Goal: Task Accomplishment & Management: Manage account settings

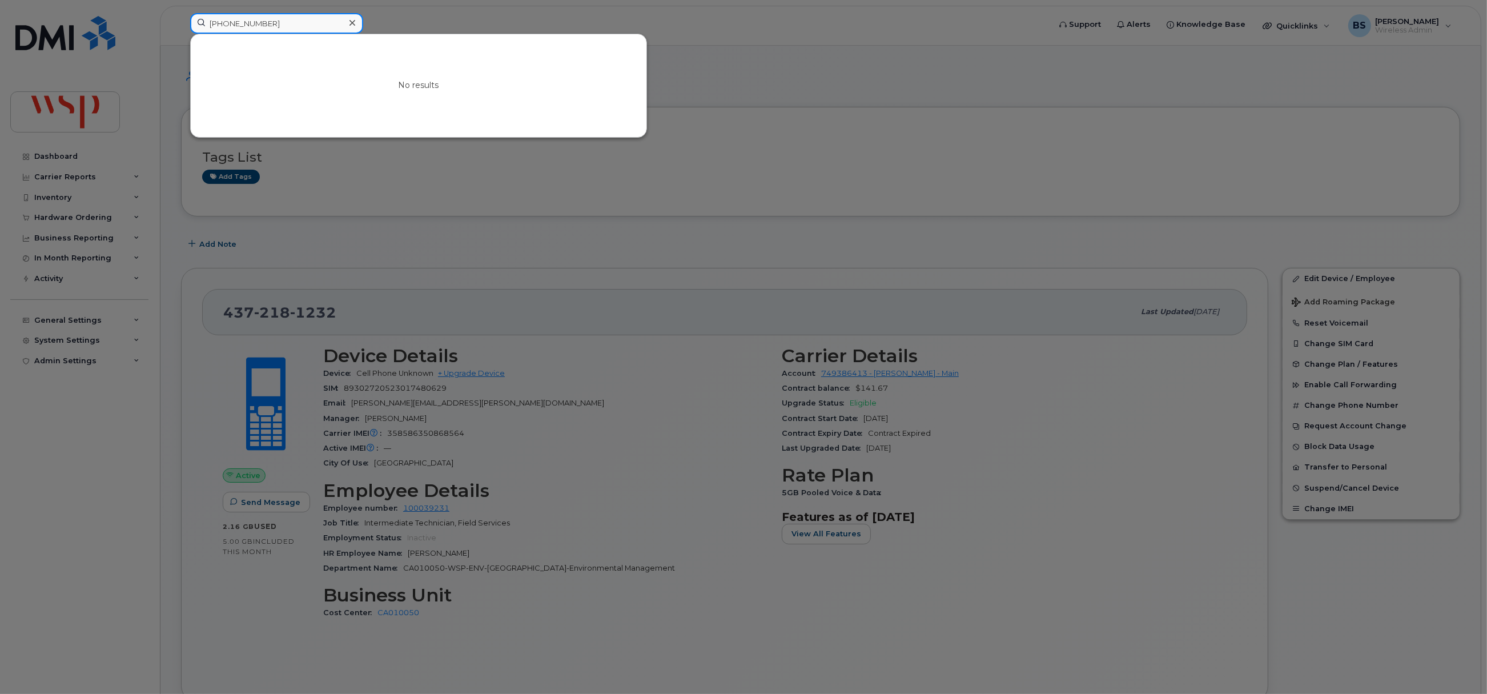
click at [287, 22] on input "705-690-63188" at bounding box center [276, 23] width 173 height 21
type input "705-690-6318"
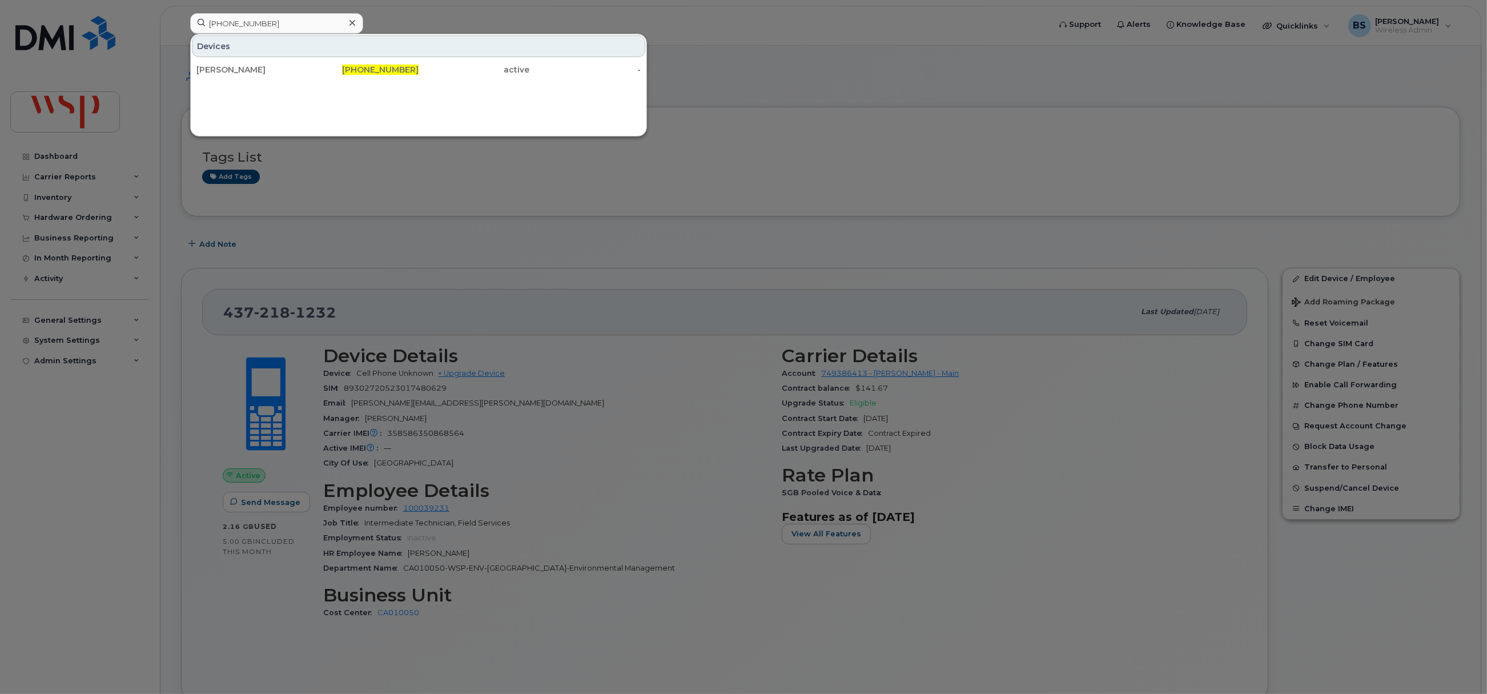
drag, startPoint x: 222, startPoint y: 65, endPoint x: 305, endPoint y: 102, distance: 91.5
click at [222, 65] on div "Dan Cacciotti" at bounding box center [251, 69] width 111 height 21
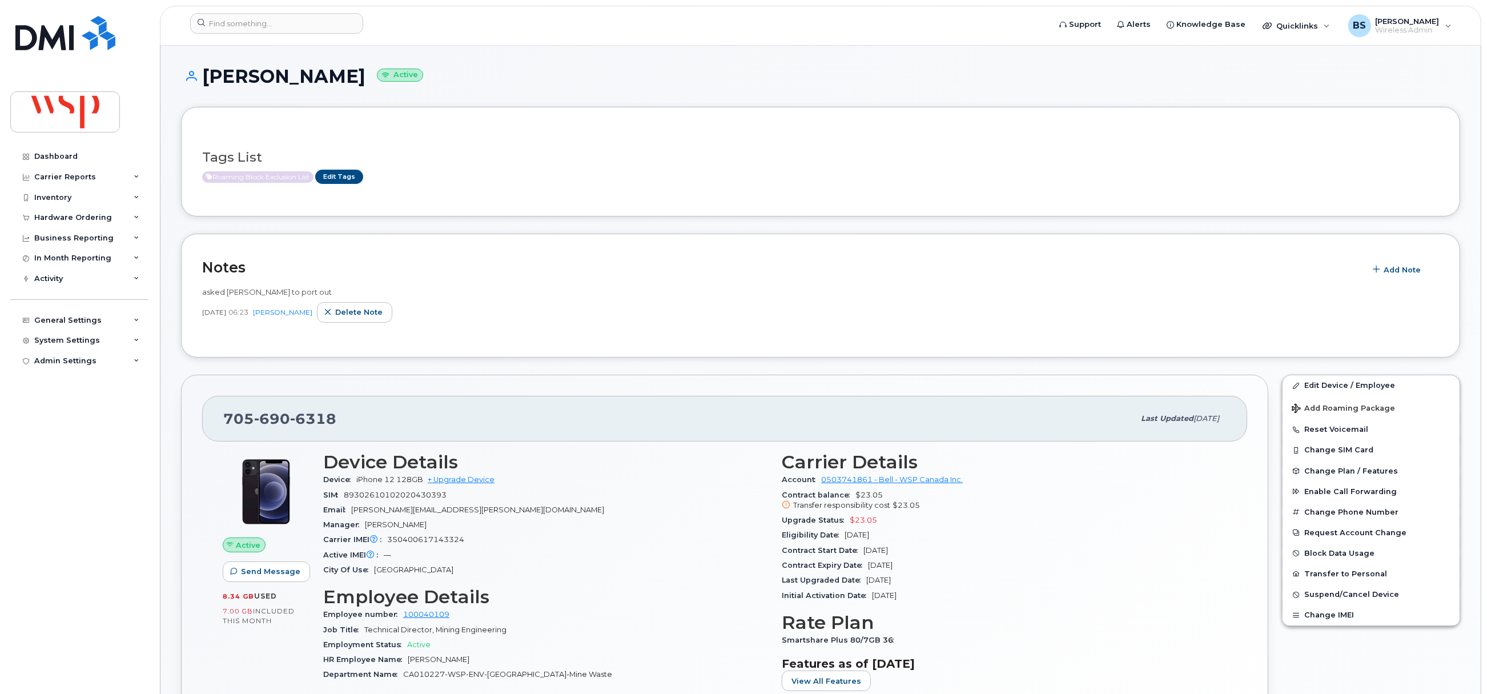
drag, startPoint x: 924, startPoint y: 570, endPoint x: 869, endPoint y: 571, distance: 55.4
click at [869, 571] on div "Contract Expiry Date Oct 22, 2025" at bounding box center [1004, 565] width 445 height 15
copy span "Oct 22, 2025"
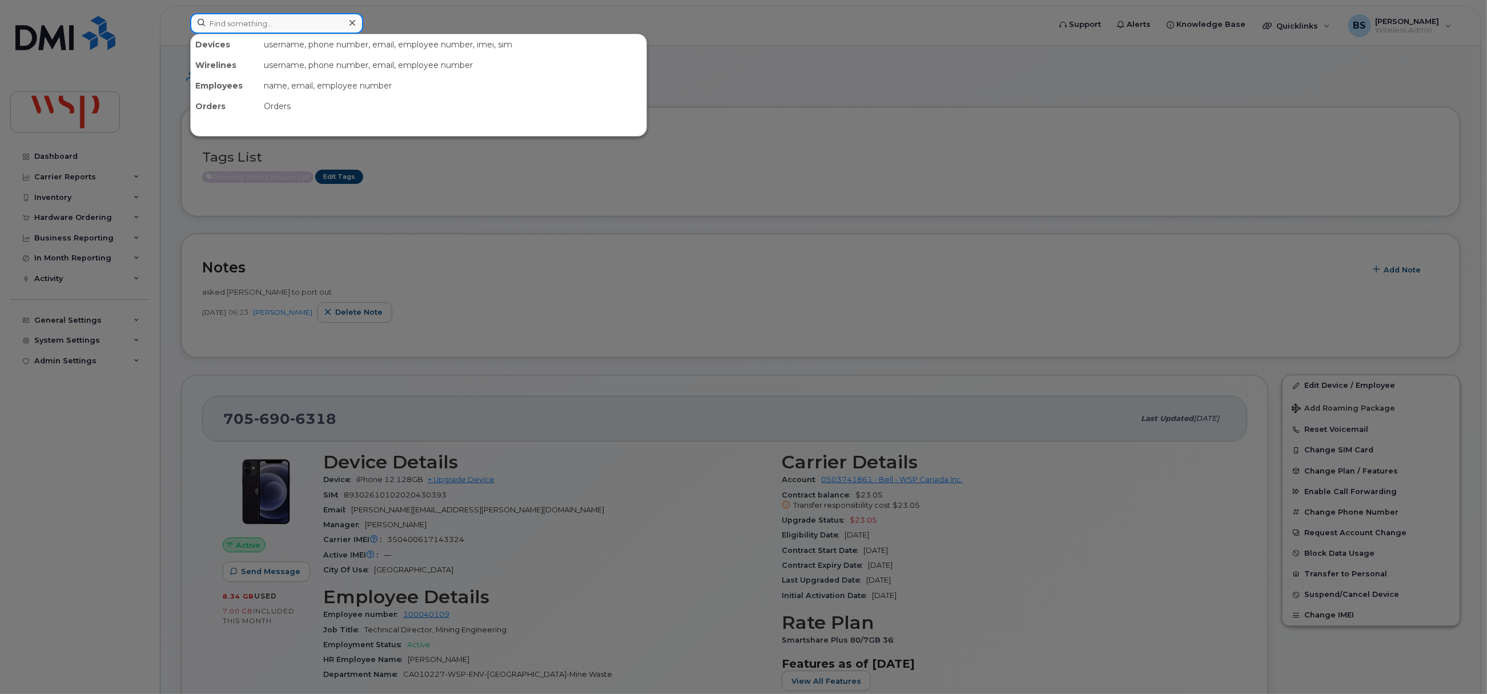
click at [263, 13] on input at bounding box center [276, 23] width 173 height 21
paste input "902-499-3981"
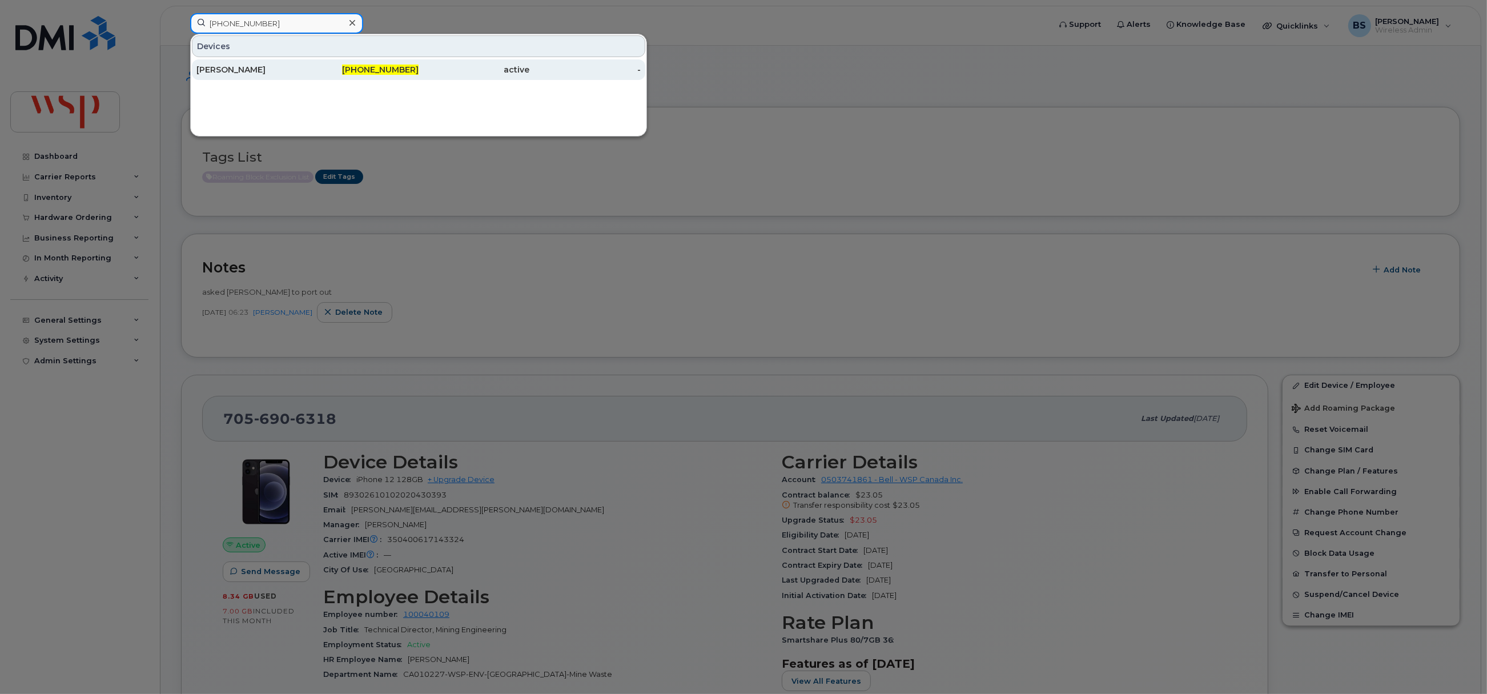
type input "902-499-3981"
click at [228, 69] on div "Brian Colgan" at bounding box center [251, 69] width 111 height 11
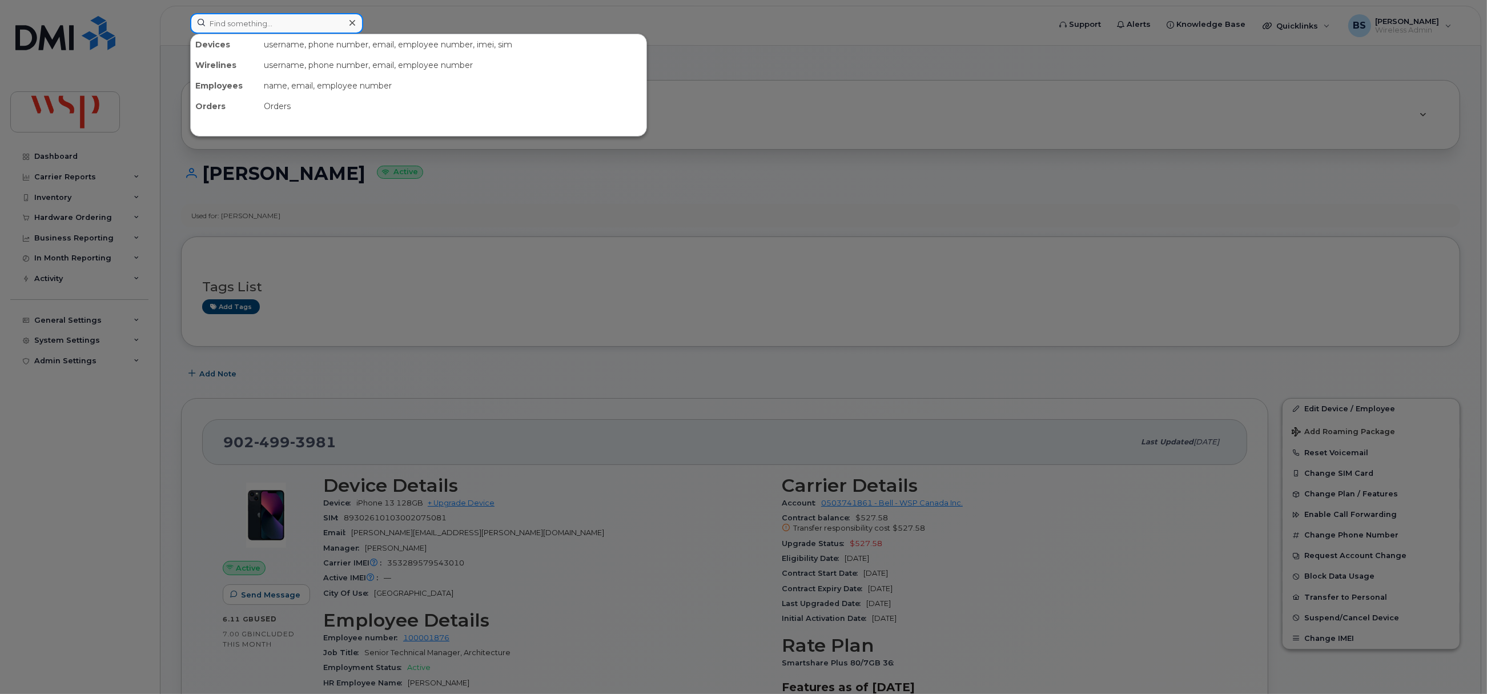
click at [202, 23] on input at bounding box center [276, 23] width 173 height 21
paste input "587-982-4649"
drag, startPoint x: 191, startPoint y: 8, endPoint x: 145, endPoint y: 3, distance: 46.5
click at [181, 13] on div "587-982-4649 No results" at bounding box center [616, 25] width 870 height 25
type input "brent merrit"
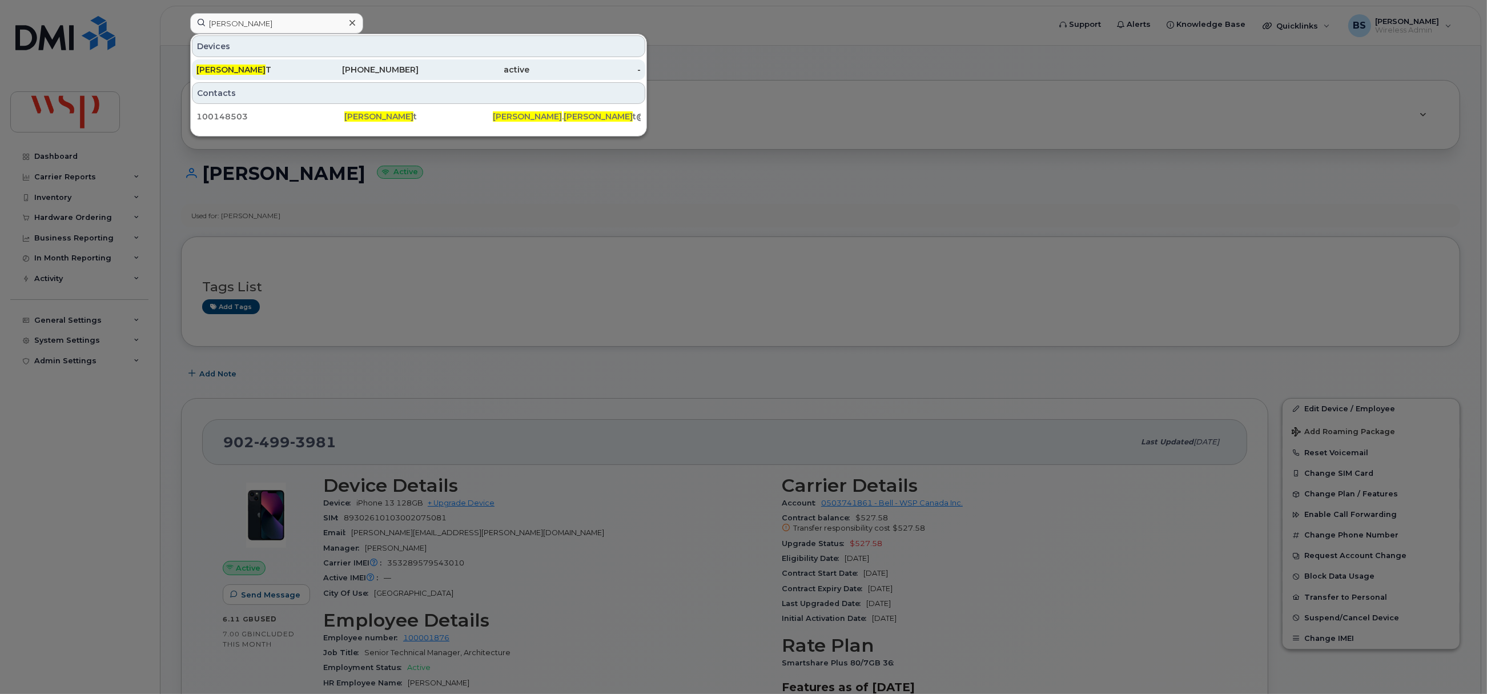
drag, startPoint x: 265, startPoint y: 67, endPoint x: 371, endPoint y: 71, distance: 106.3
click at [265, 67] on div "BRENT MERRIT T" at bounding box center [251, 69] width 111 height 11
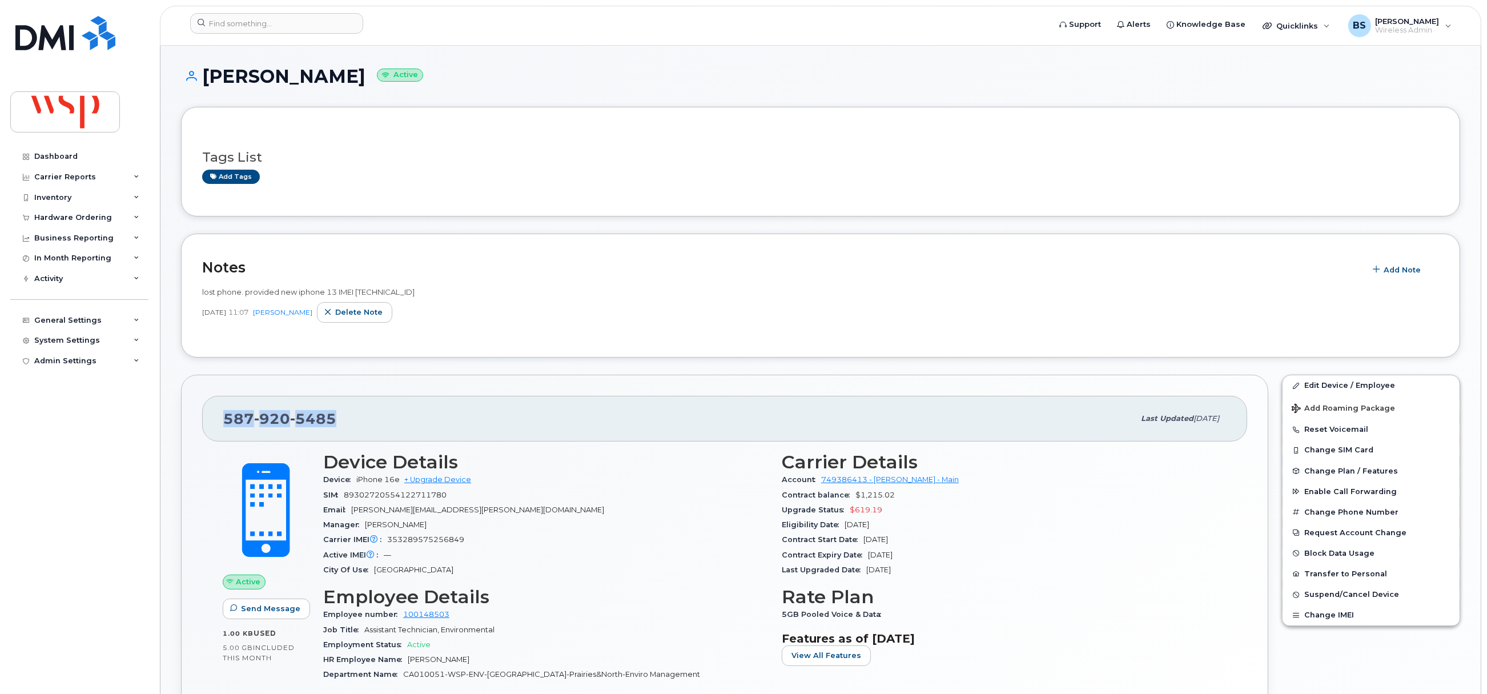
drag, startPoint x: 329, startPoint y: 424, endPoint x: 207, endPoint y: 427, distance: 122.8
click at [207, 427] on div "587 920 5485 Last updated Sep 17, 2025" at bounding box center [724, 419] width 1045 height 46
drag, startPoint x: 462, startPoint y: 292, endPoint x: 247, endPoint y: 296, distance: 215.3
click at [247, 296] on div "lost phone. provided new iphone 13 IMEI 353289575256849" at bounding box center [820, 292] width 1237 height 11
click at [235, 27] on input at bounding box center [276, 23] width 173 height 21
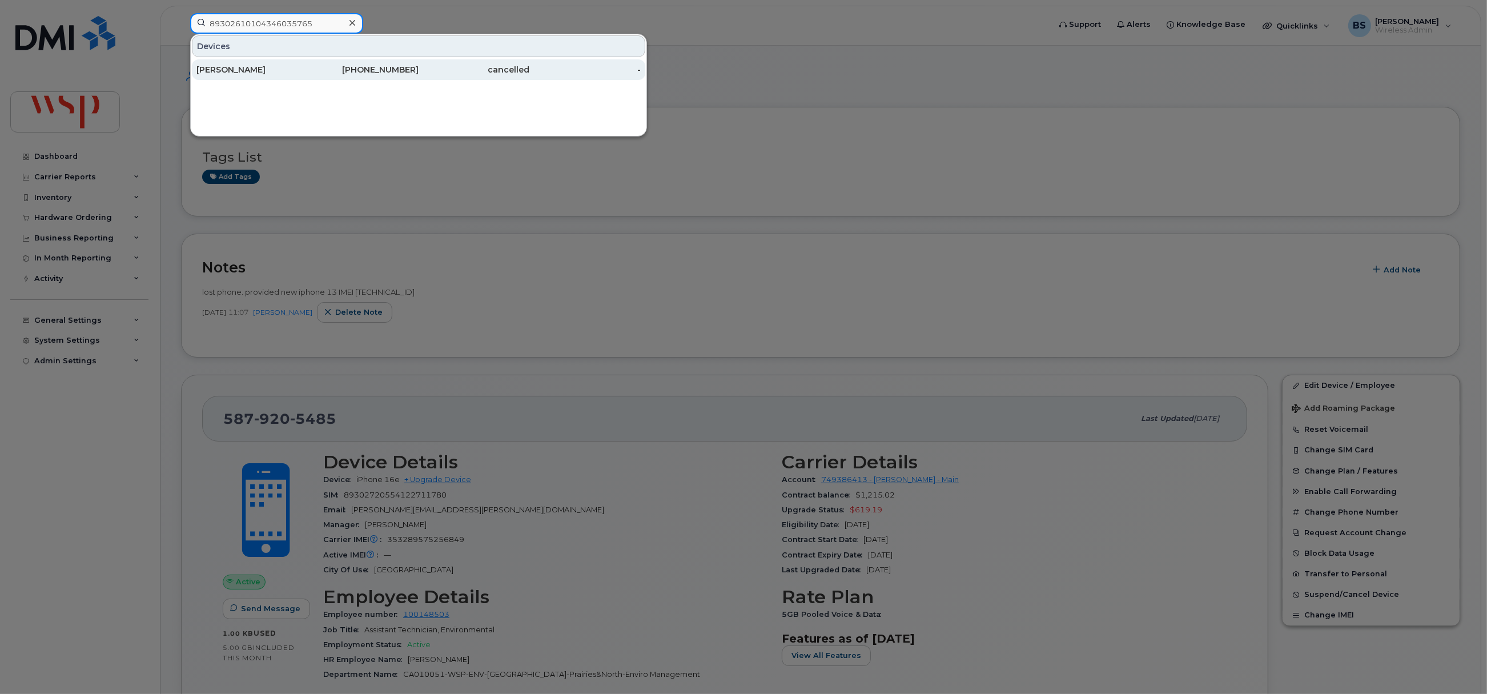
type input "89302610104346035765"
drag, startPoint x: 392, startPoint y: 67, endPoint x: 408, endPoint y: 74, distance: 17.2
click at [392, 67] on div "867-332-5674" at bounding box center [363, 69] width 111 height 11
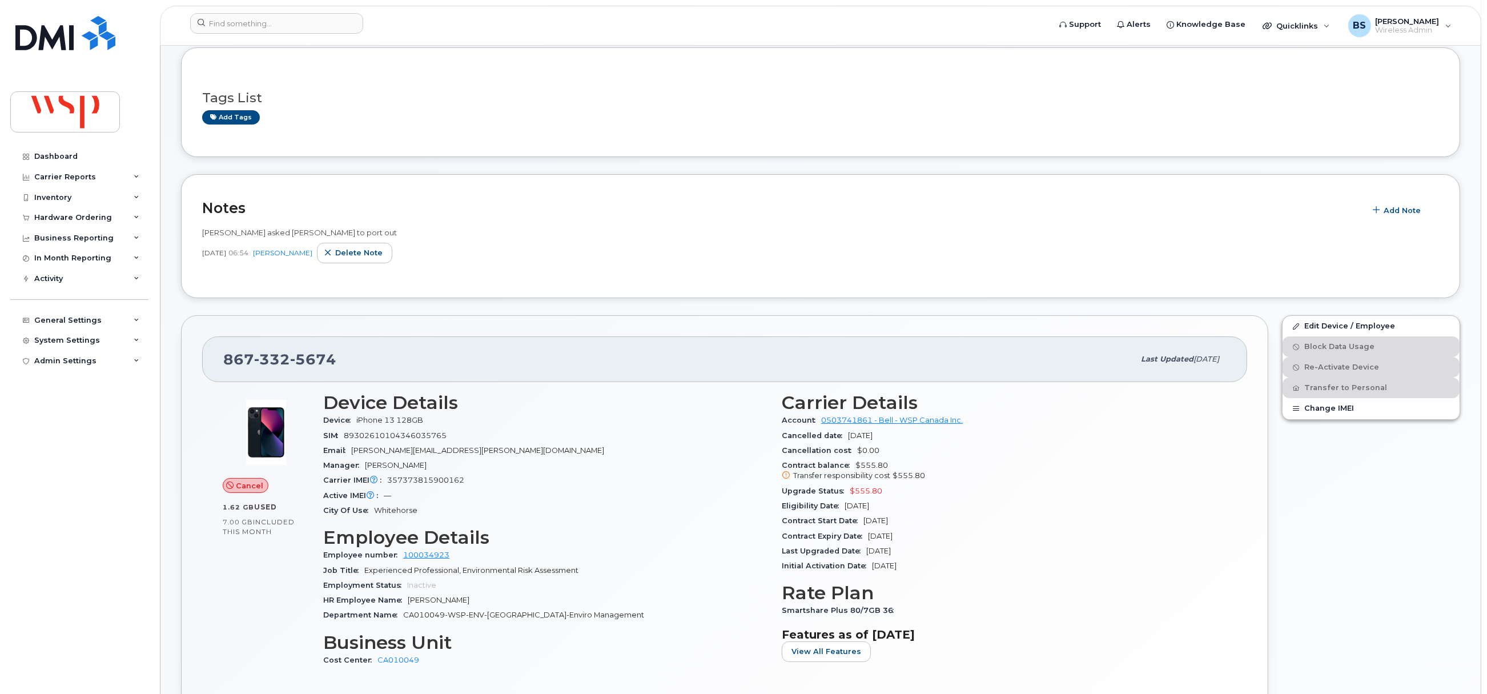
scroll to position [85, 0]
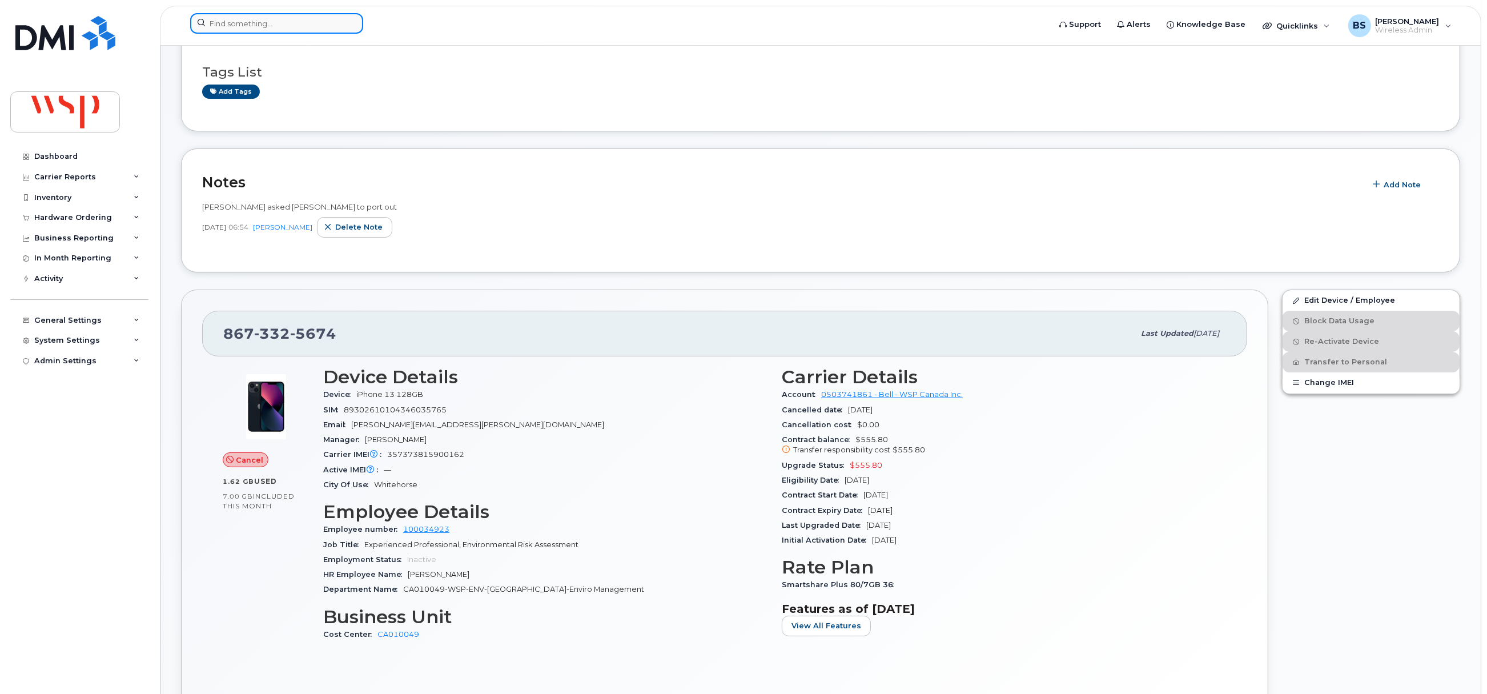
click at [250, 32] on input at bounding box center [276, 23] width 173 height 21
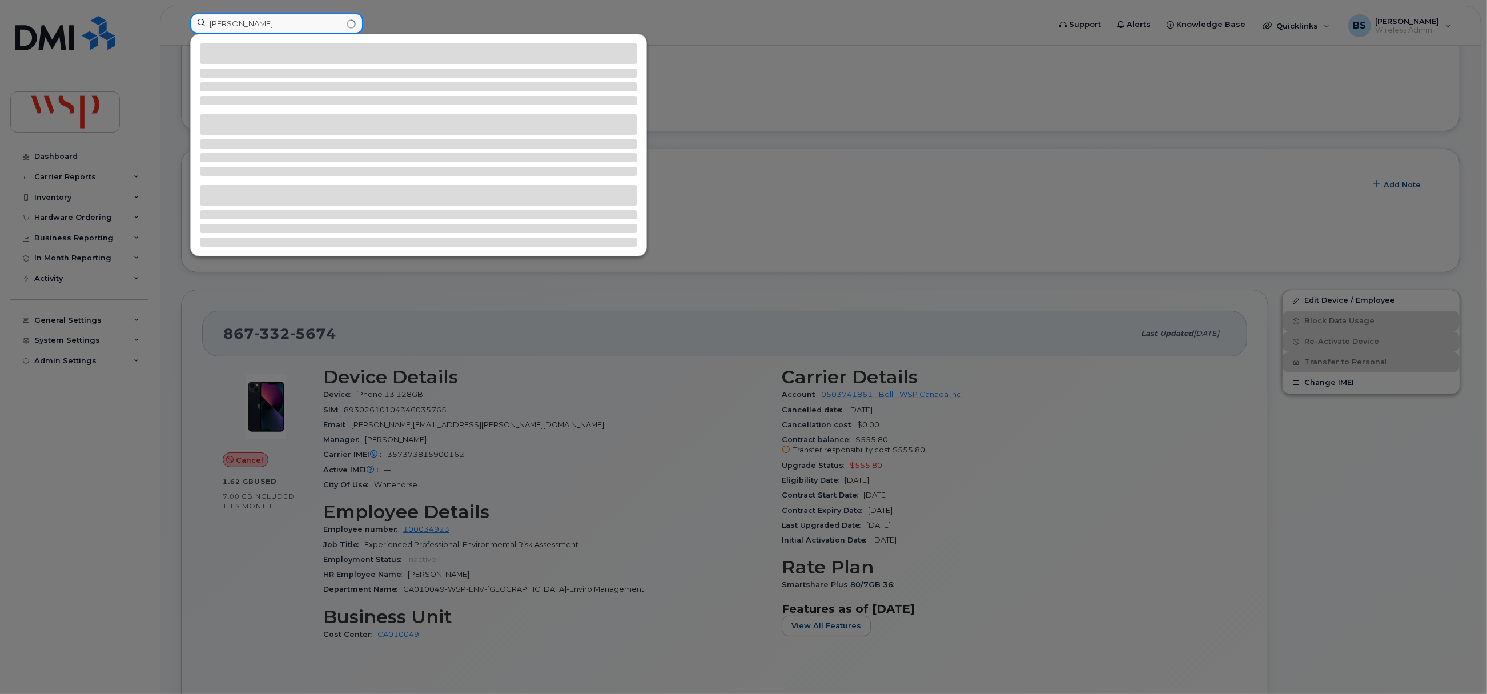
type input "[PERSON_NAME]"
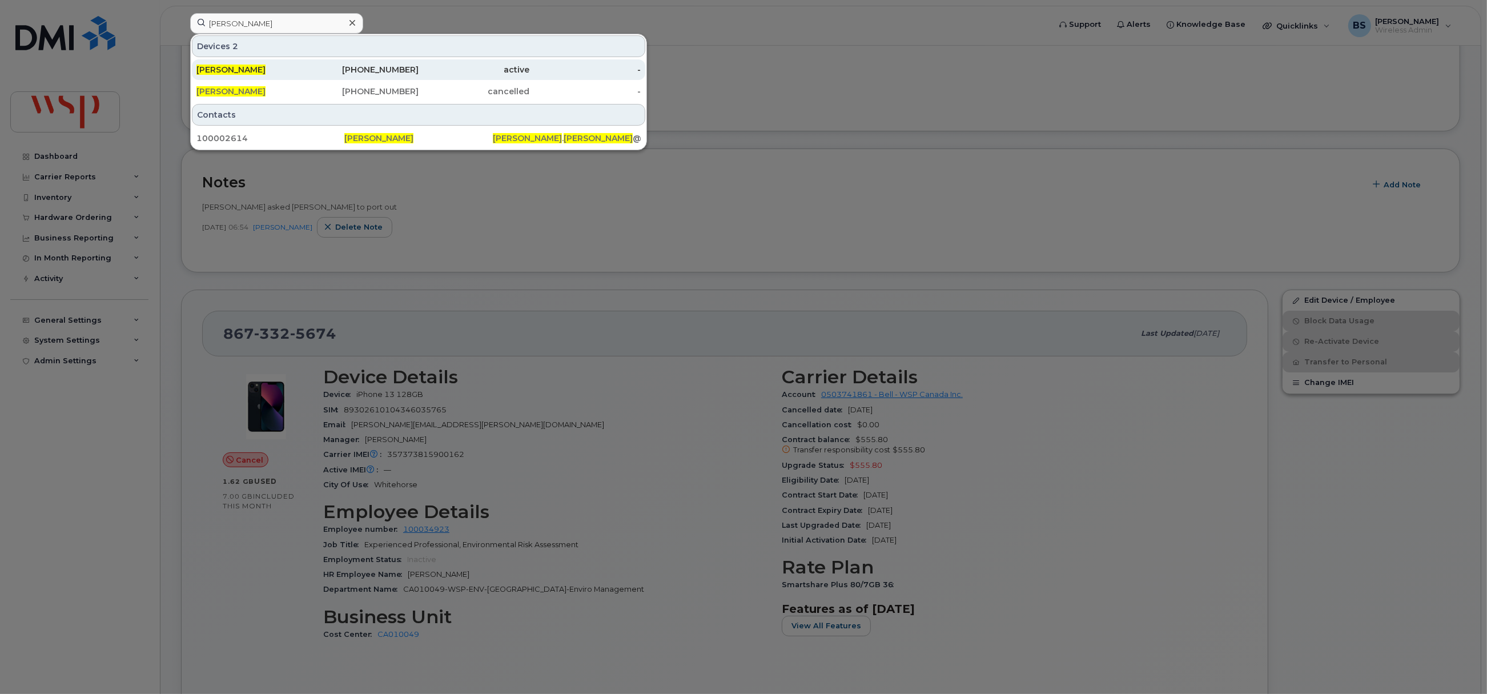
drag, startPoint x: 391, startPoint y: 69, endPoint x: 403, endPoint y: 71, distance: 12.8
click at [392, 70] on div "587-227-2299" at bounding box center [363, 69] width 111 height 11
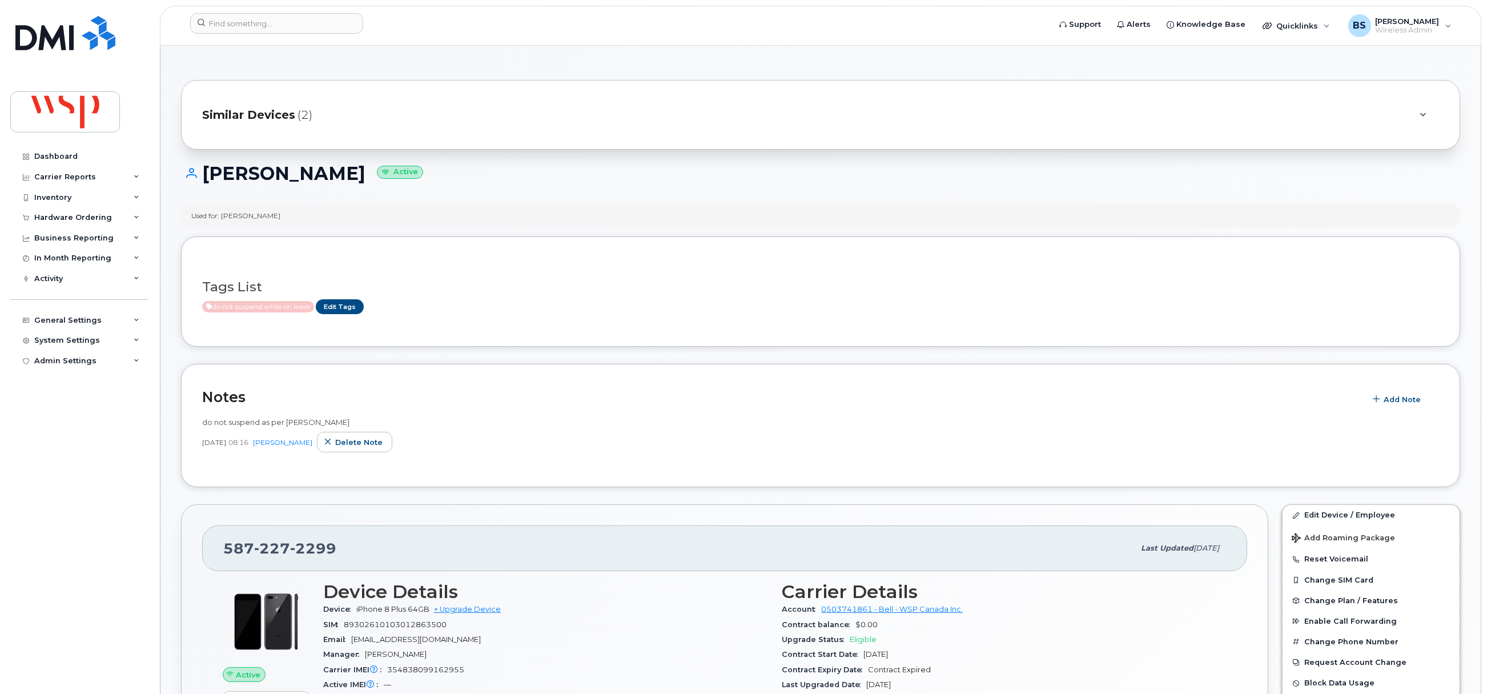
scroll to position [85, 0]
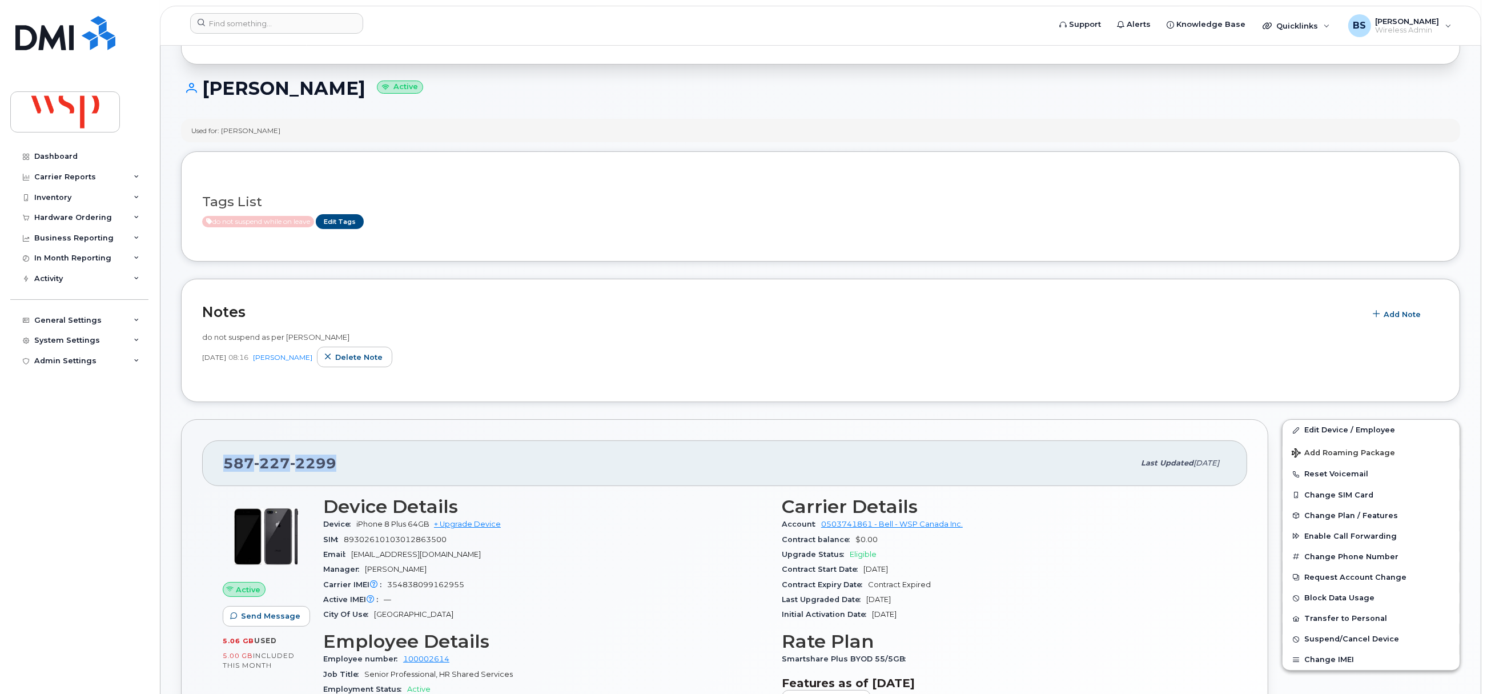
drag, startPoint x: 255, startPoint y: 472, endPoint x: 222, endPoint y: 478, distance: 33.1
click at [222, 478] on div "[PHONE_NUMBER] Last updated [DATE]" at bounding box center [724, 463] width 1045 height 46
click at [254, 22] on input at bounding box center [276, 23] width 173 height 21
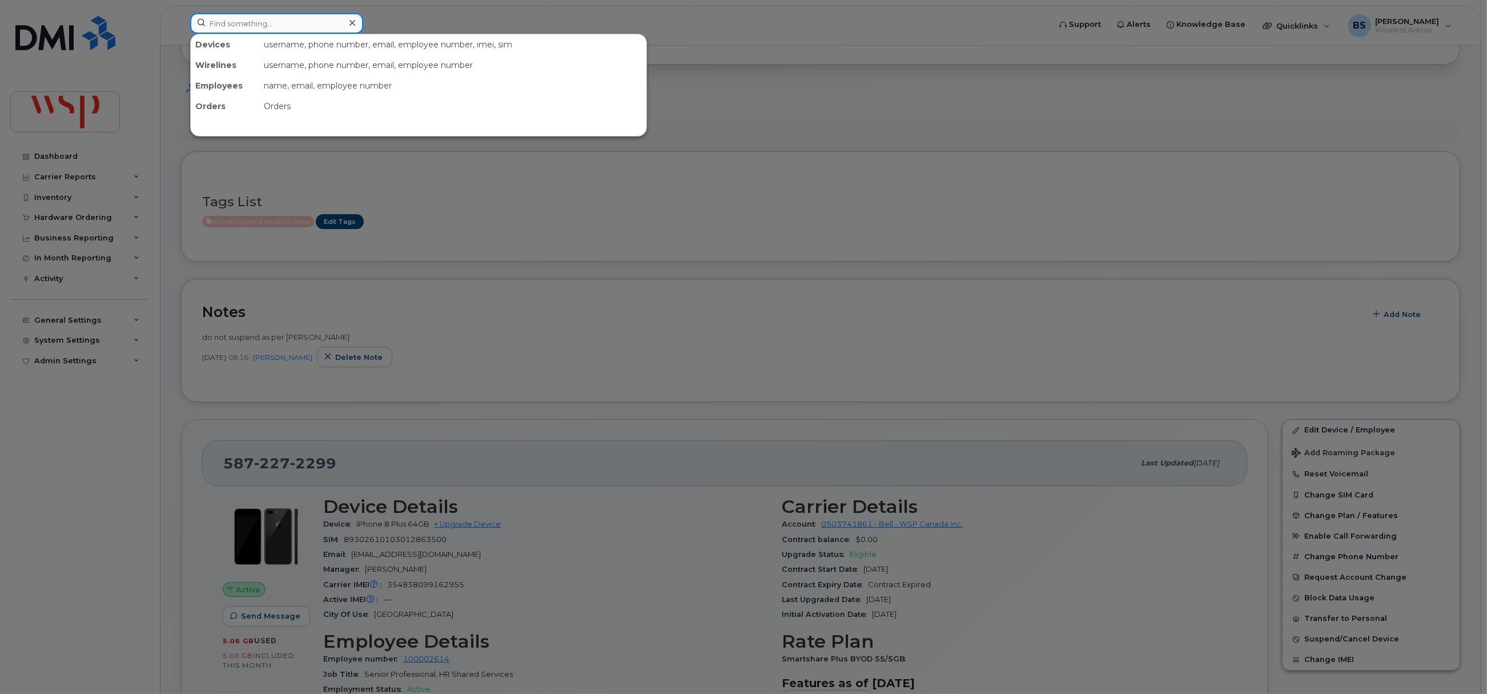
paste input "514-970-4871"
type input "514-970-4871"
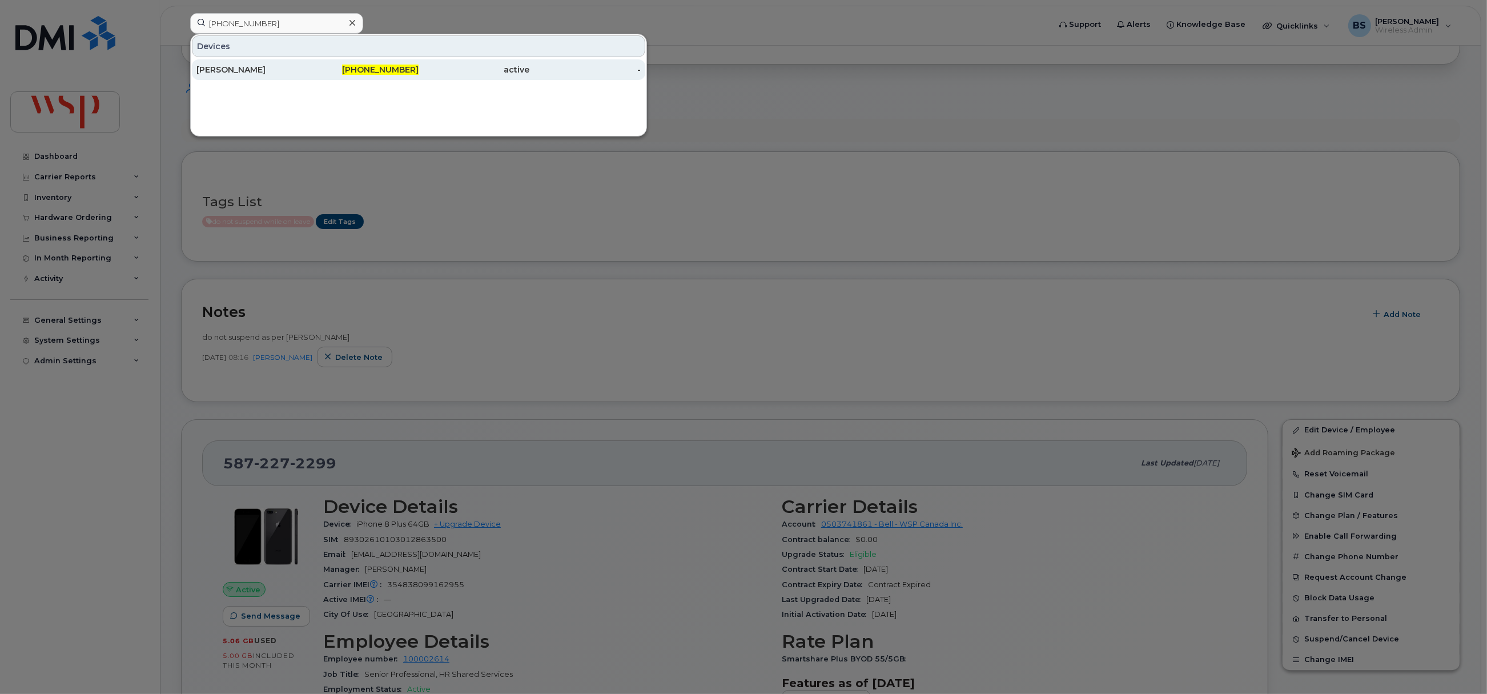
click at [215, 67] on div "[PERSON_NAME]" at bounding box center [251, 69] width 111 height 11
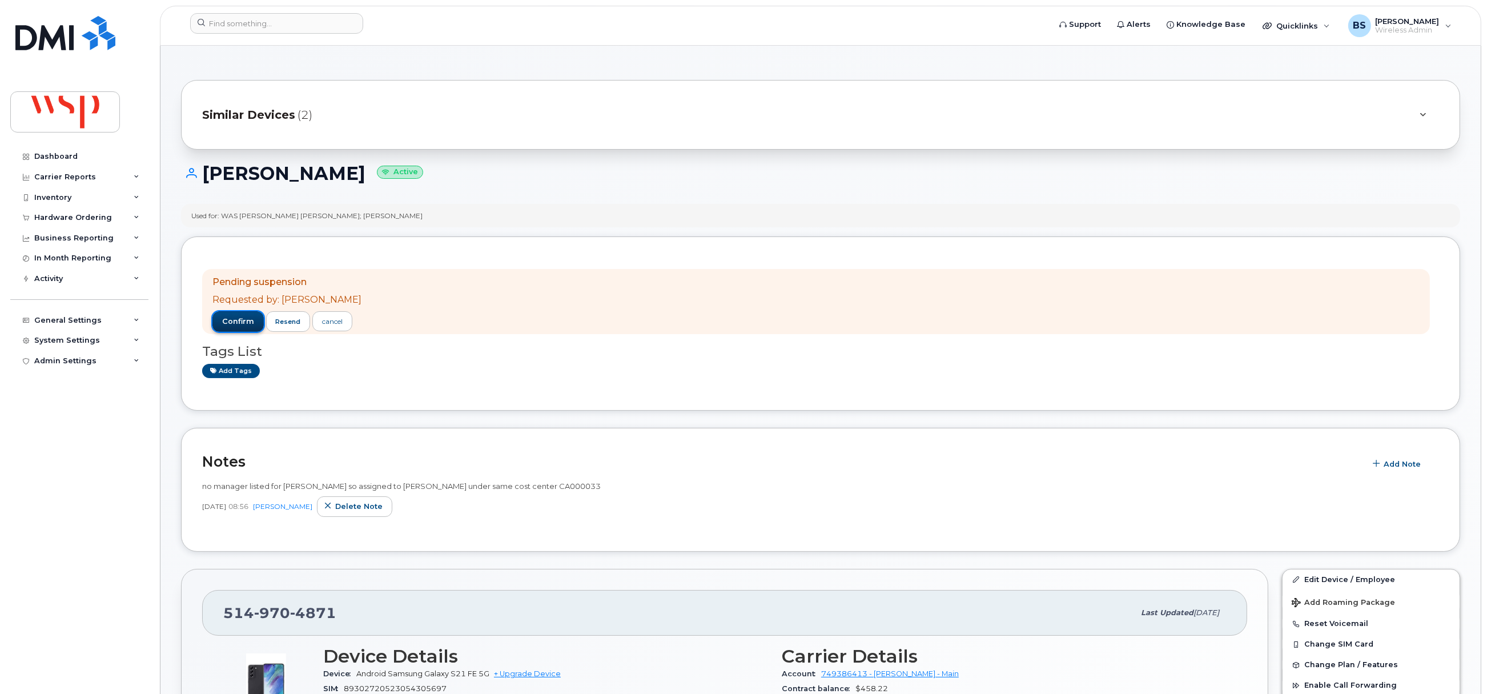
click at [242, 318] on span "confirm" at bounding box center [238, 321] width 32 height 10
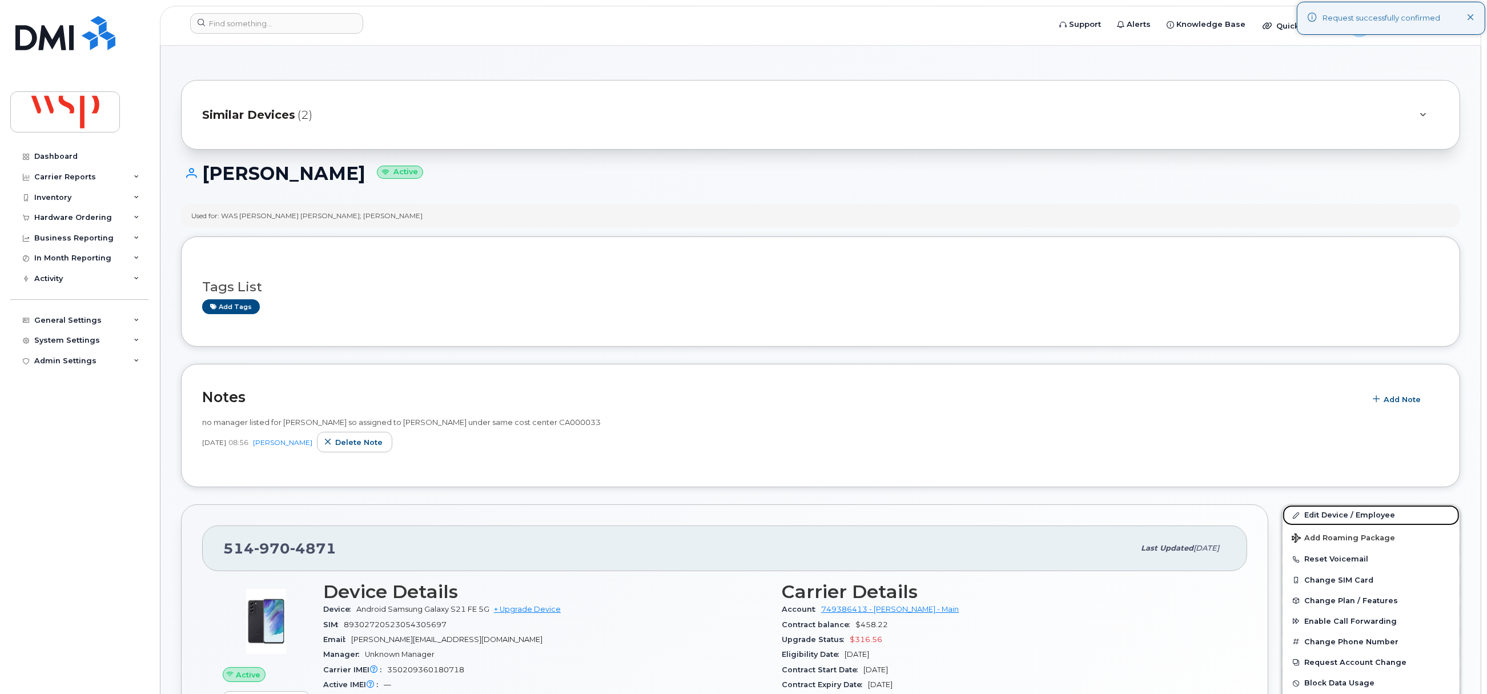
drag, startPoint x: 1318, startPoint y: 517, endPoint x: 1045, endPoint y: 460, distance: 278.7
click at [1320, 516] on link "Edit Device / Employee" at bounding box center [1370, 515] width 177 height 21
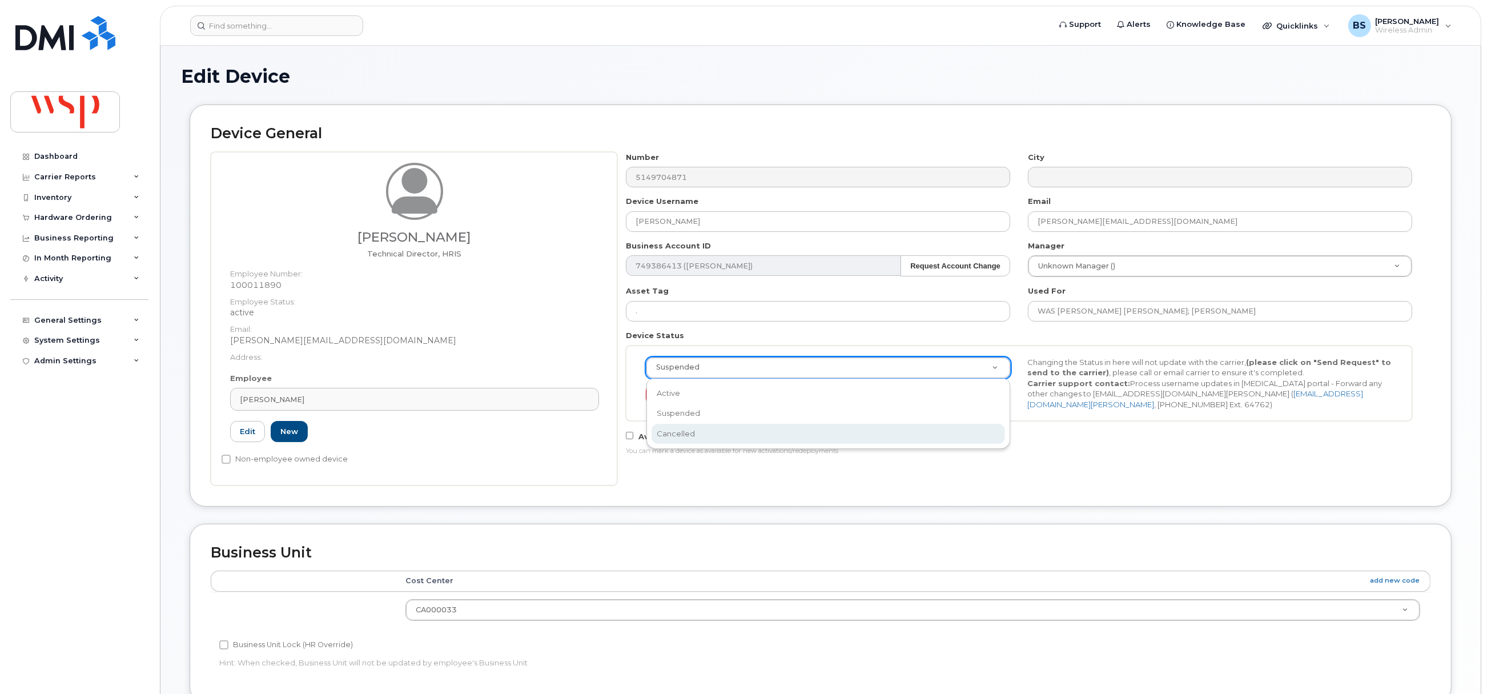
select select "cancelled"
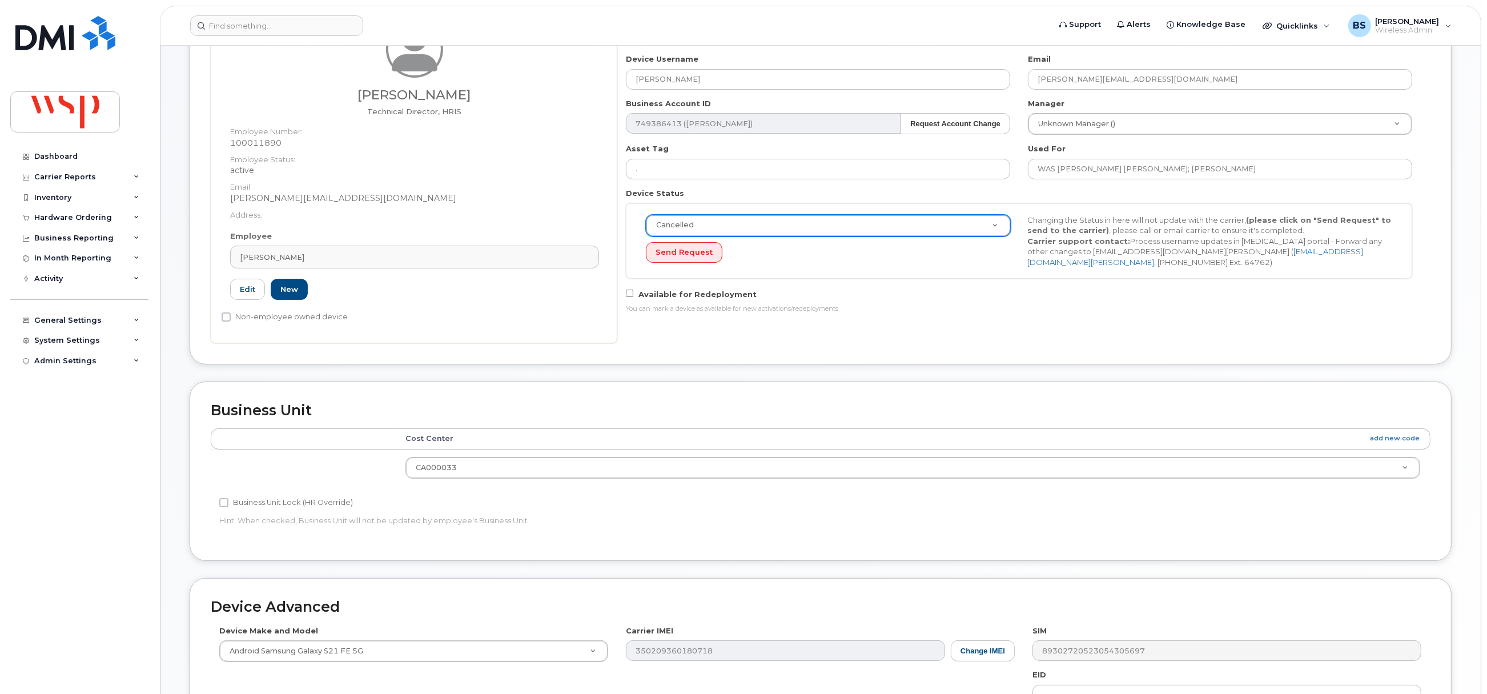
scroll to position [370, 0]
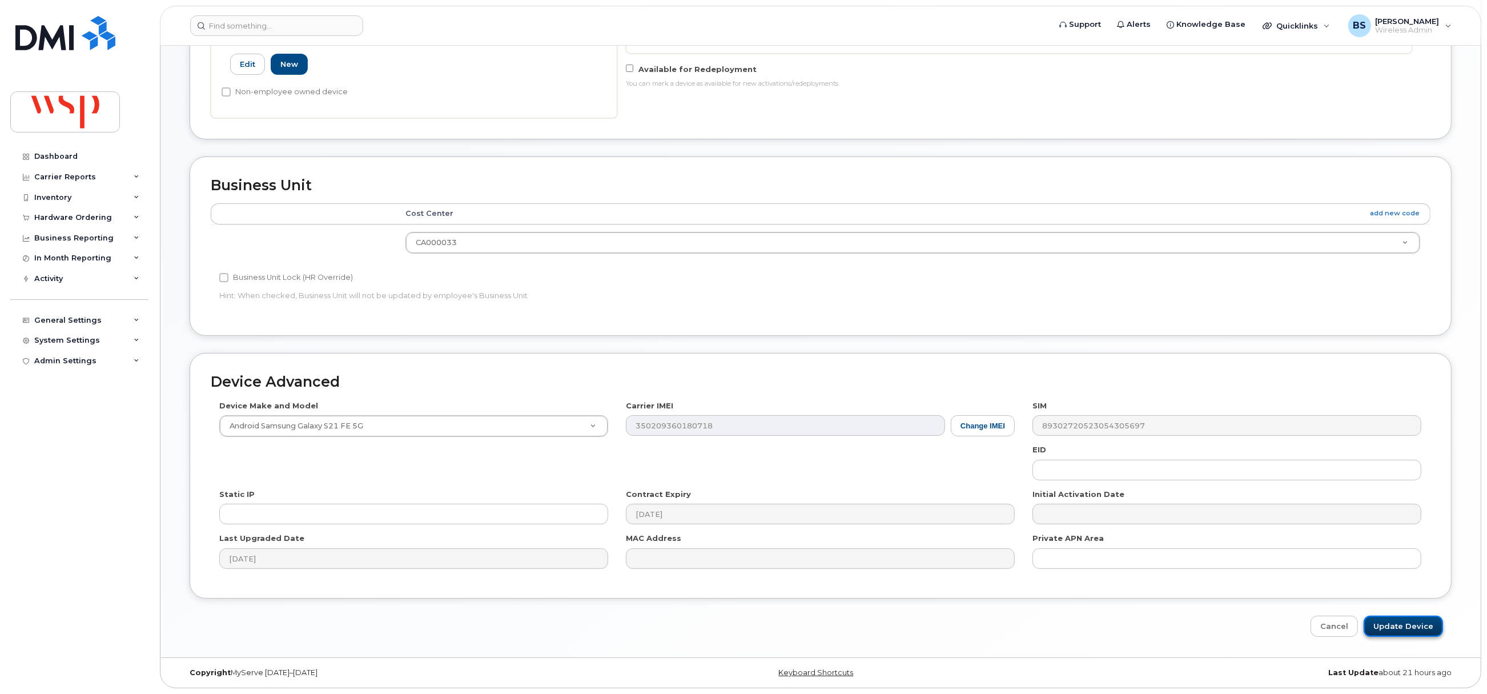
click at [1383, 624] on input "Update Device" at bounding box center [1403, 626] width 79 height 21
type input "Saving..."
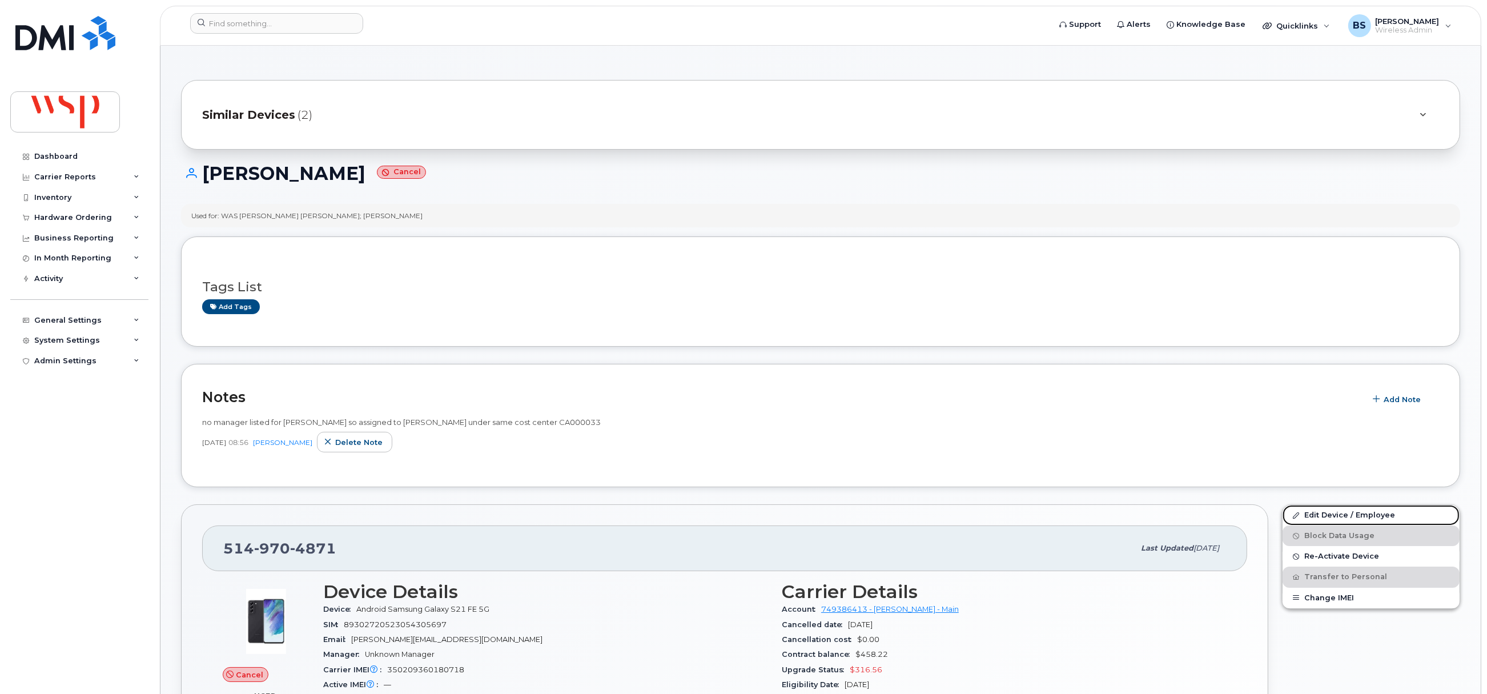
click at [1317, 515] on link "Edit Device / Employee" at bounding box center [1370, 515] width 177 height 21
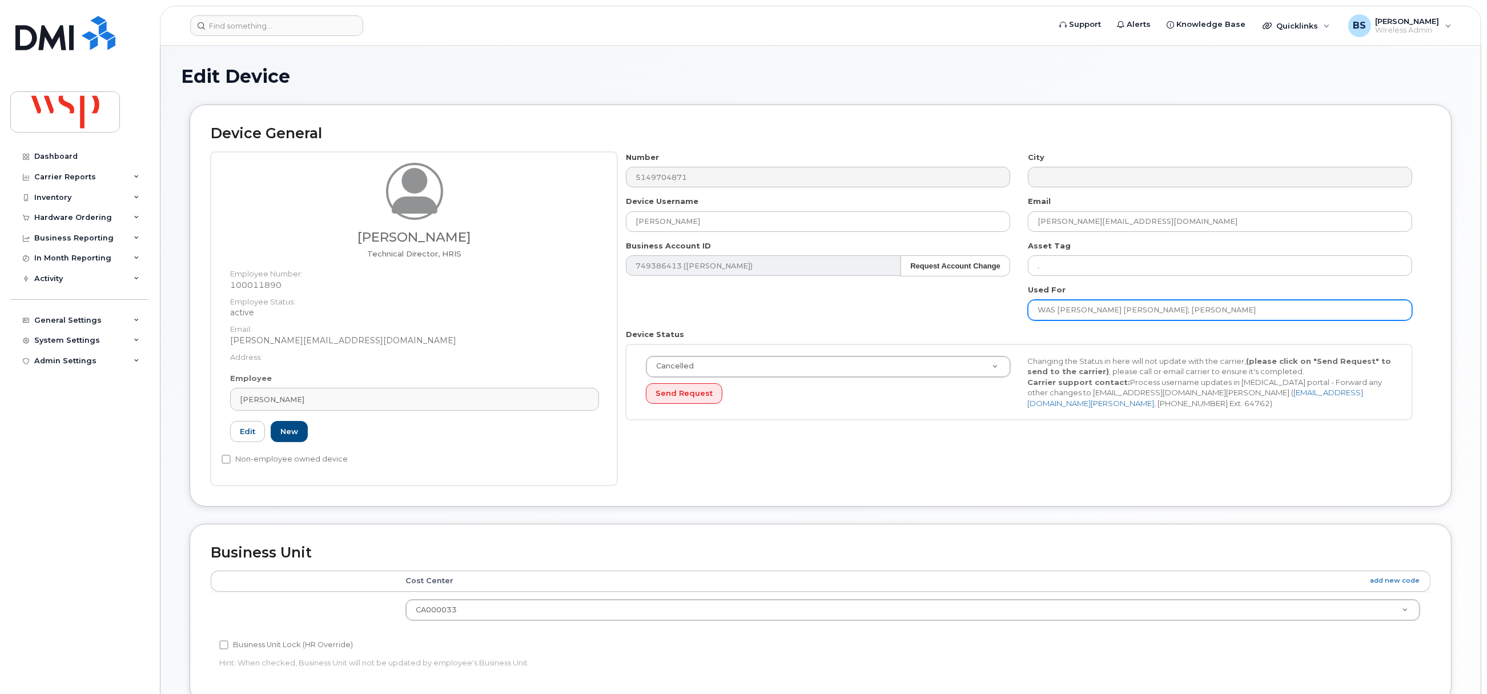
click at [1067, 308] on input "WAS [PERSON_NAME] [PERSON_NAME]; [PERSON_NAME]" at bounding box center [1220, 310] width 384 height 21
drag, startPoint x: 1069, startPoint y: 308, endPoint x: 1135, endPoint y: 331, distance: 69.0
click at [1072, 309] on input "WAS AMIN GEORGES SHAHDA; Jessie Jones" at bounding box center [1220, 310] width 384 height 21
click at [1130, 316] on input "WAS AMIN GEORGES SHAHDA; Jessie Jones" at bounding box center [1220, 310] width 384 height 21
click at [1152, 309] on input "WAS AMIN GEORGES SHAHDA; Jessie Jones" at bounding box center [1220, 310] width 384 height 21
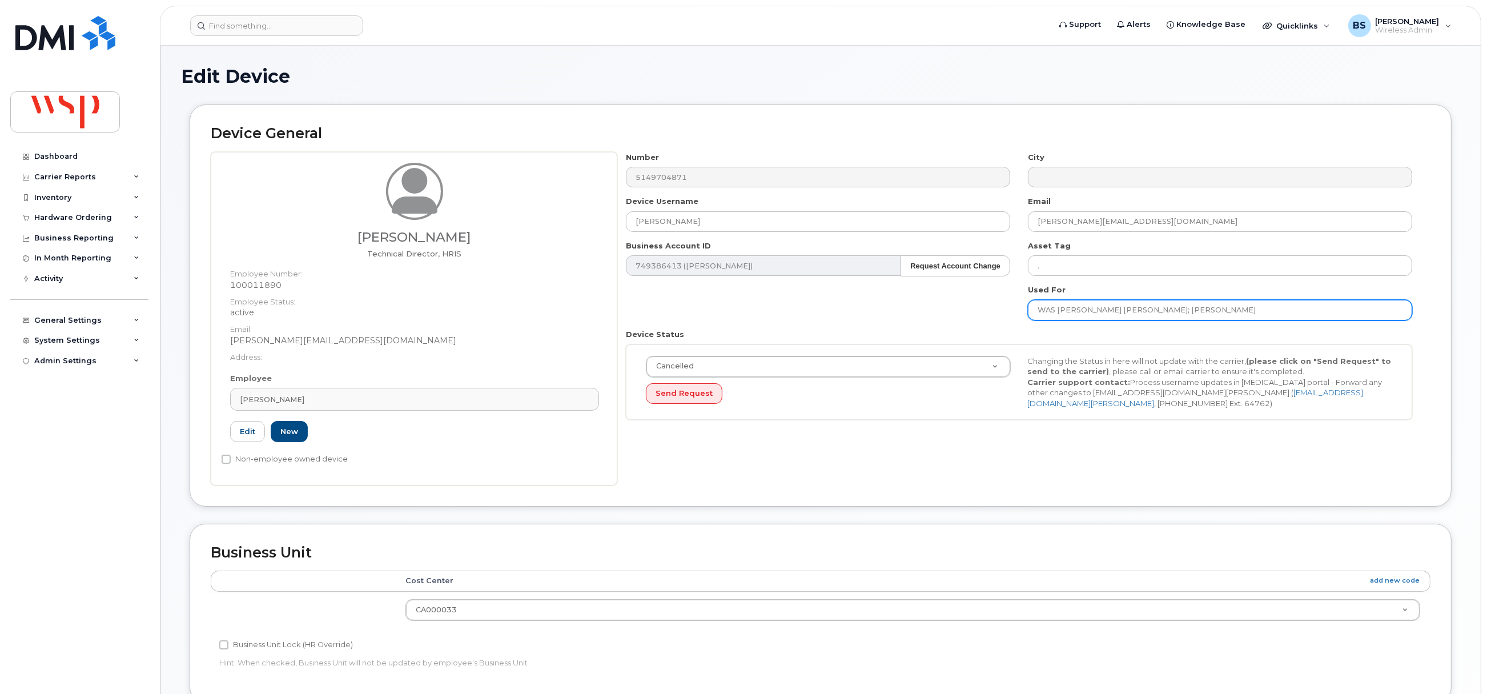
click at [1152, 315] on input "WAS AMIN GEORGES SHAHDA; Jessie Jones" at bounding box center [1220, 310] width 384 height 21
drag, startPoint x: 1152, startPoint y: 309, endPoint x: 1060, endPoint y: 309, distance: 91.9
click at [1060, 309] on input "WAS AMIN GEORGES SHAHDA; Jessie Jones" at bounding box center [1220, 310] width 384 height 21
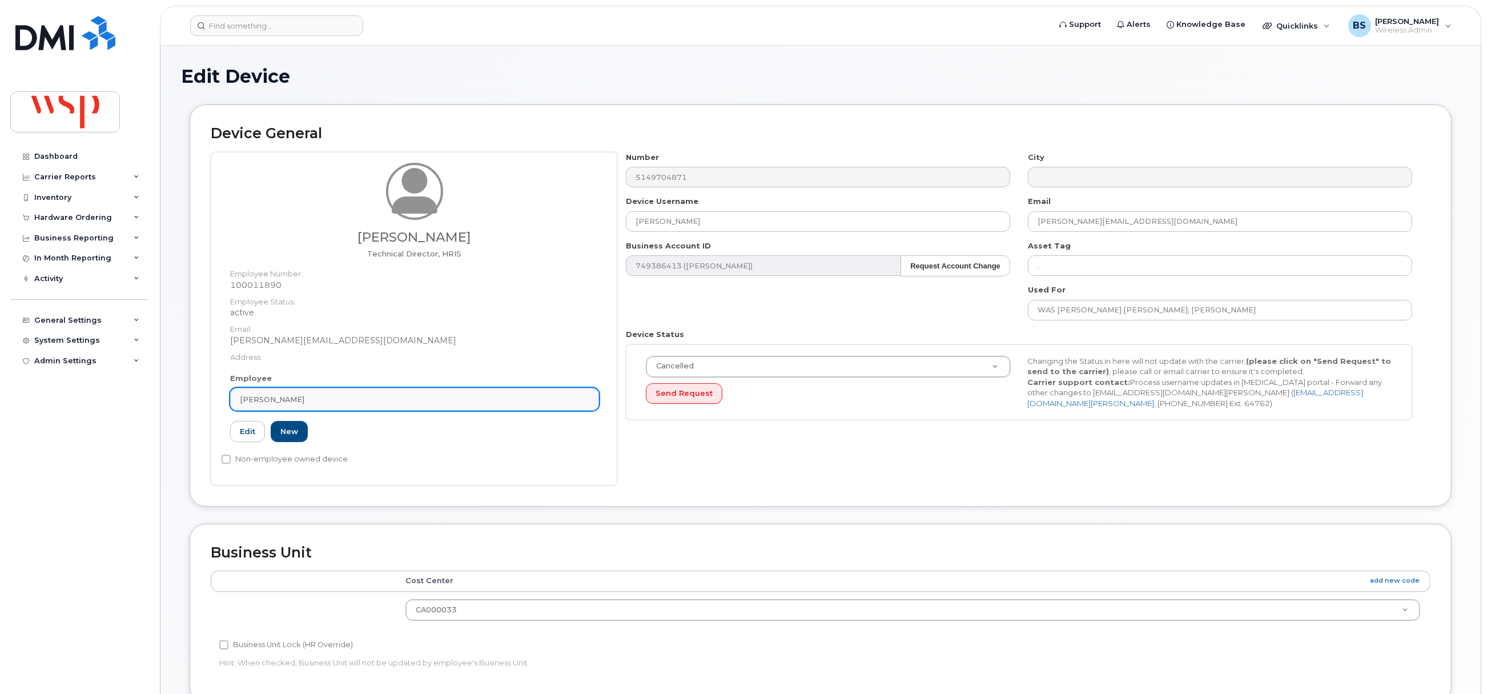
click at [254, 403] on span "Jessie Jones" at bounding box center [272, 399] width 65 height 11
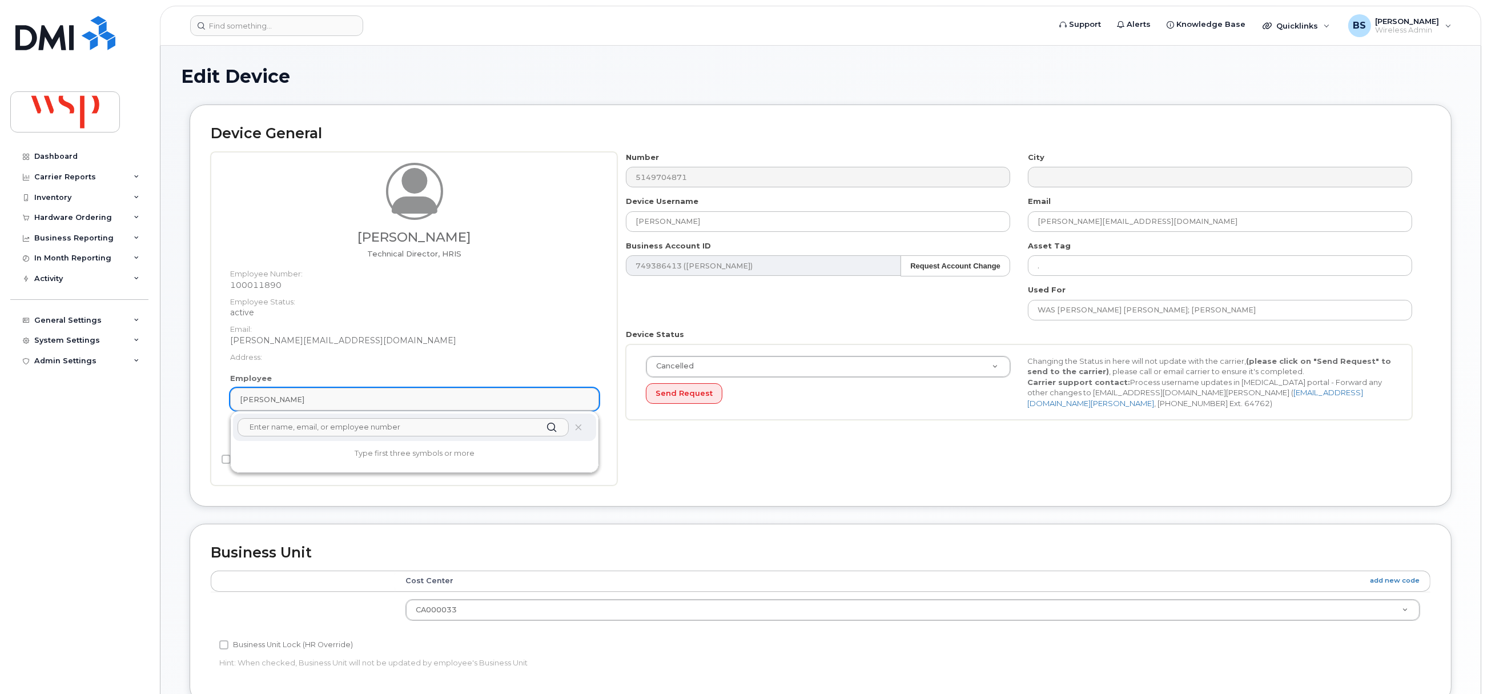
paste input "AMIN GEORGES SHAHDA"
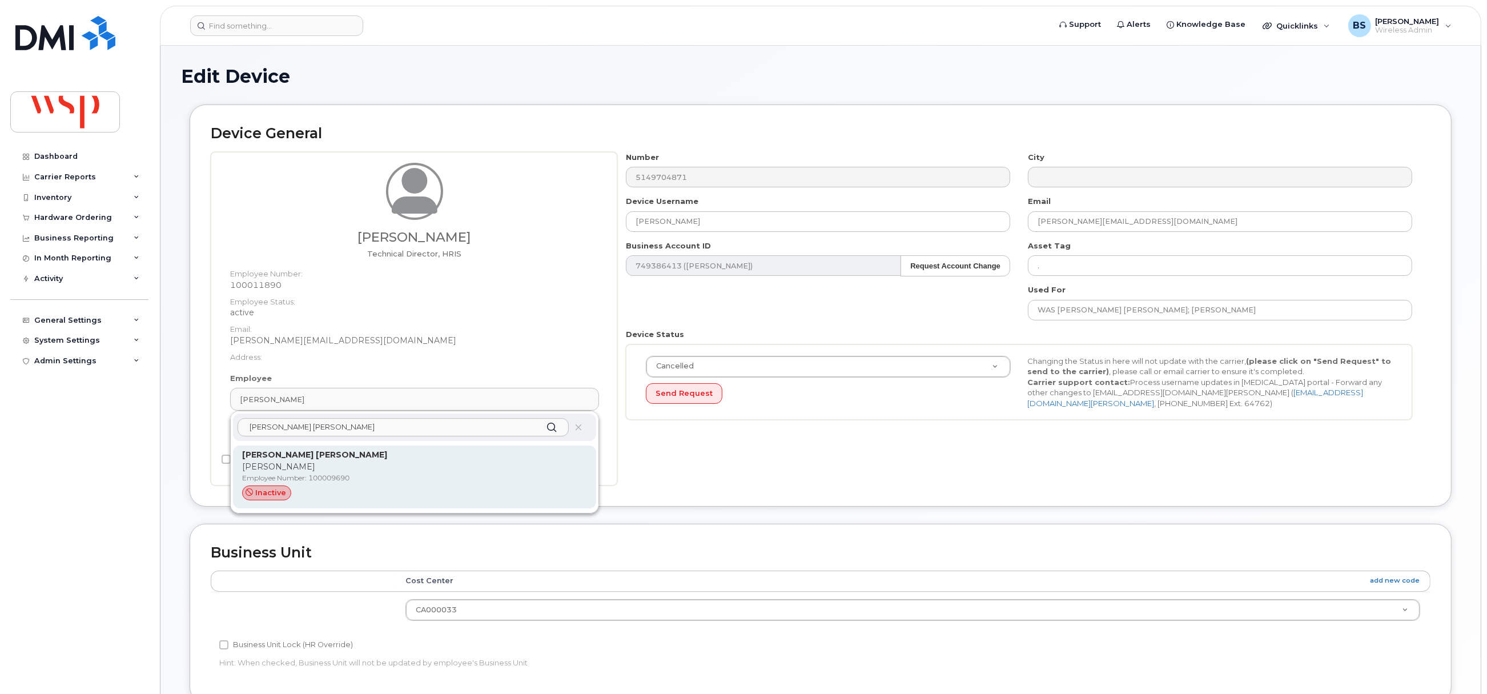
type input "AMIN GEORGES SHAHDA"
click at [289, 461] on p "Amin Shahda" at bounding box center [414, 467] width 345 height 12
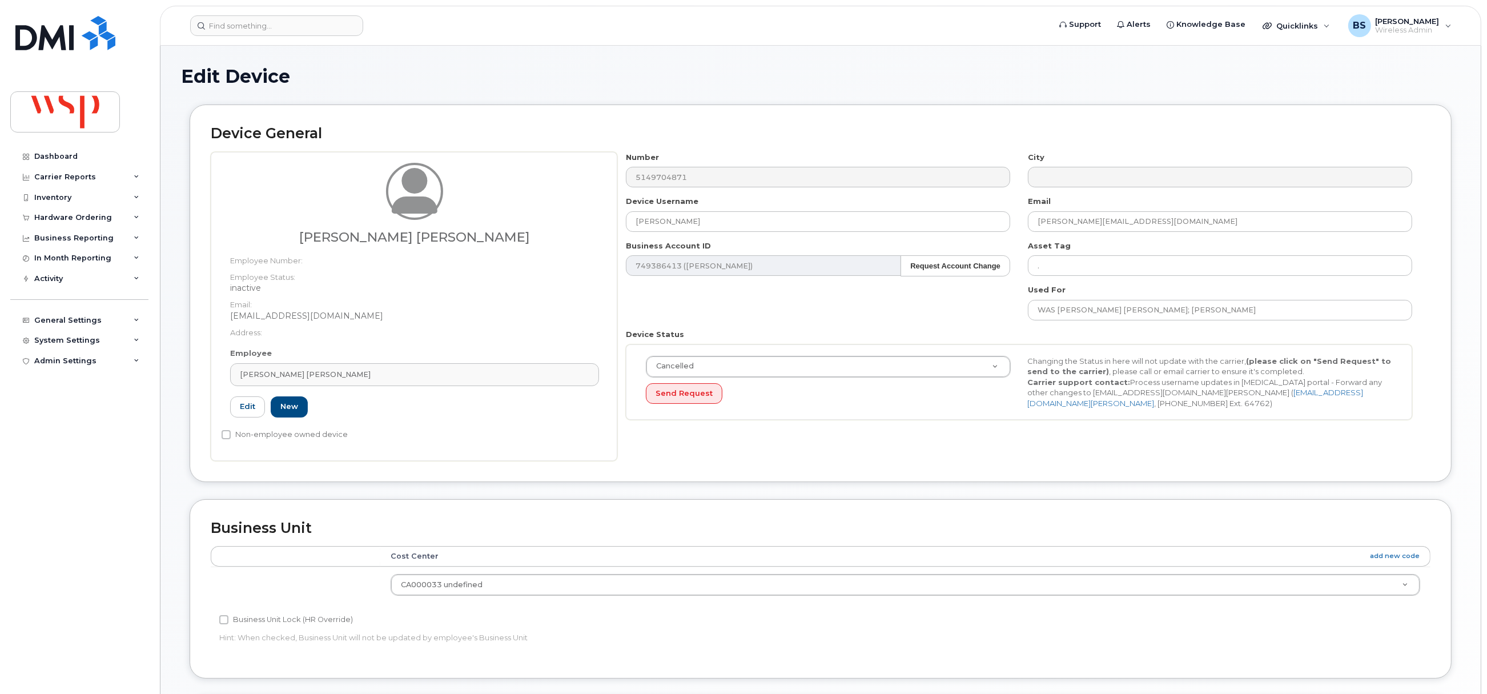
type input "100009690"
type input "Amin Georges Shahda"
type input "amingeorges.shahda@wsp.com"
type input "5770098"
drag, startPoint x: 977, startPoint y: 292, endPoint x: 931, endPoint y: 286, distance: 46.6
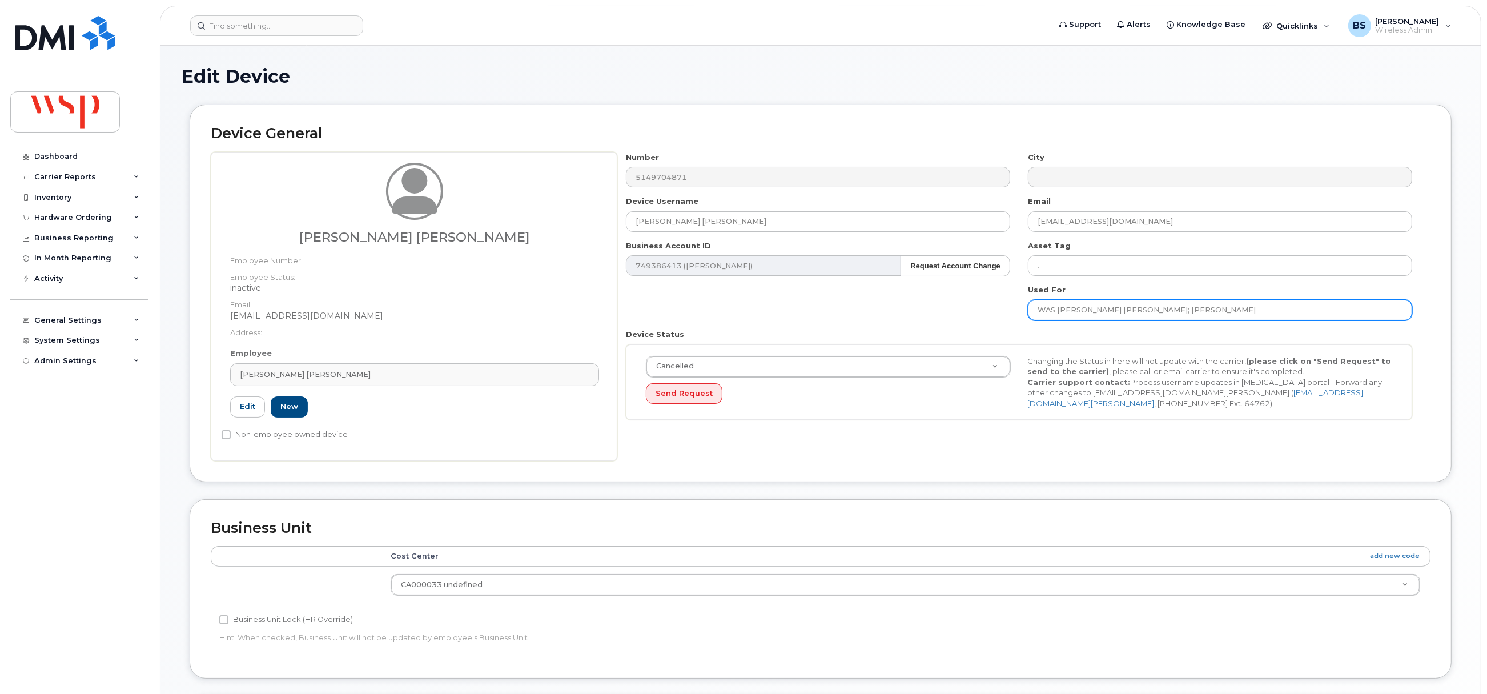
click at [931, 286] on div "Number 5149704871 City Device Username Amin Georges Shahda Email amingeorges.sh…" at bounding box center [1019, 290] width 804 height 277
paste input "AMIN GEORGES SHAHDA"
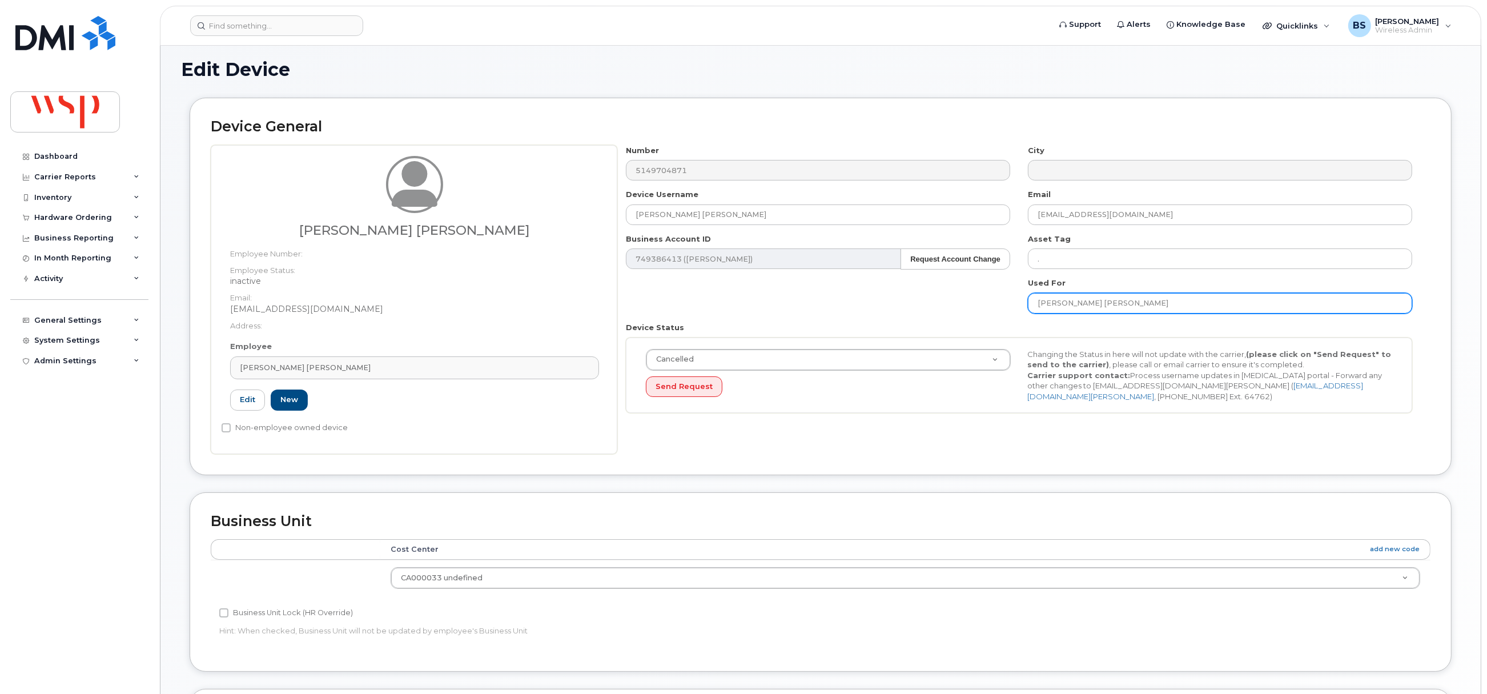
scroll to position [345, 0]
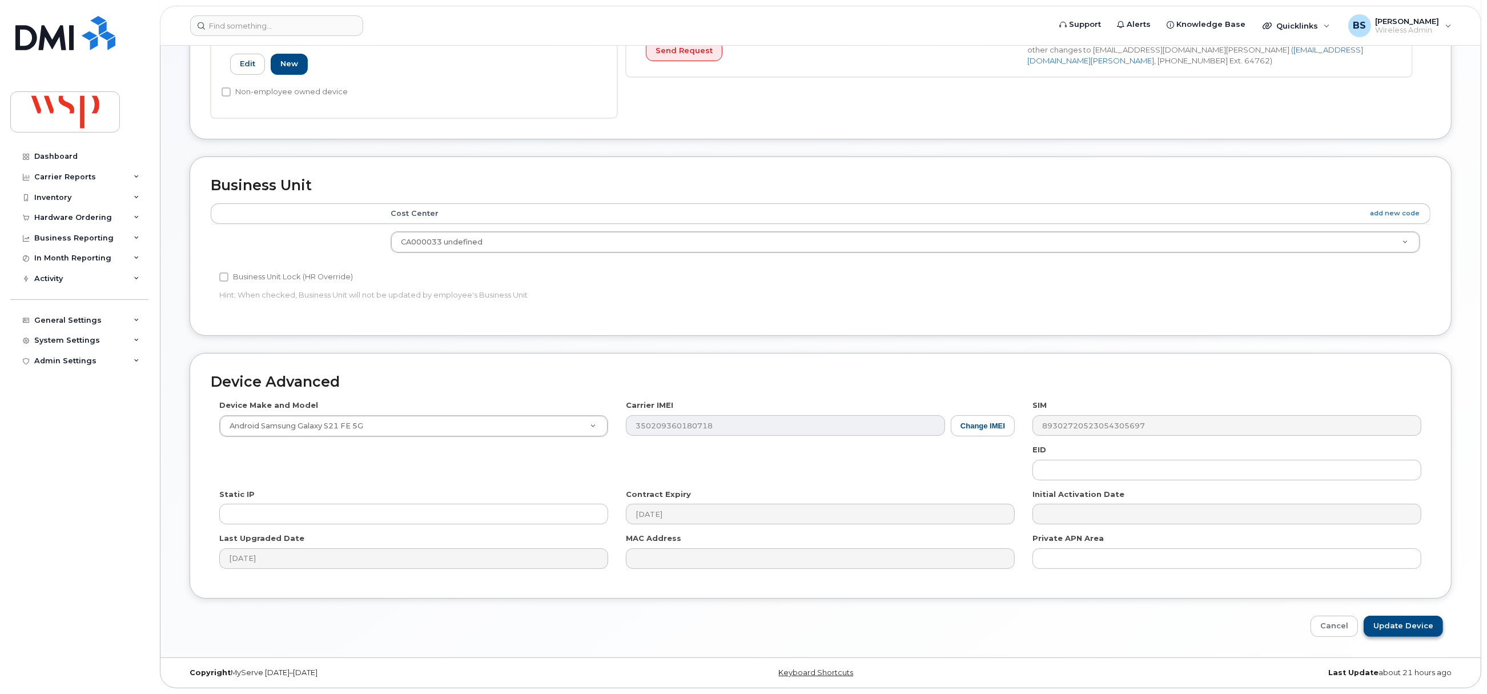
type input "AMIN GEORGES SHAHDA"
drag, startPoint x: 1405, startPoint y: 622, endPoint x: 614, endPoint y: 600, distance: 791.1
click at [1405, 622] on input "Update Device" at bounding box center [1403, 626] width 79 height 21
type input "Saving..."
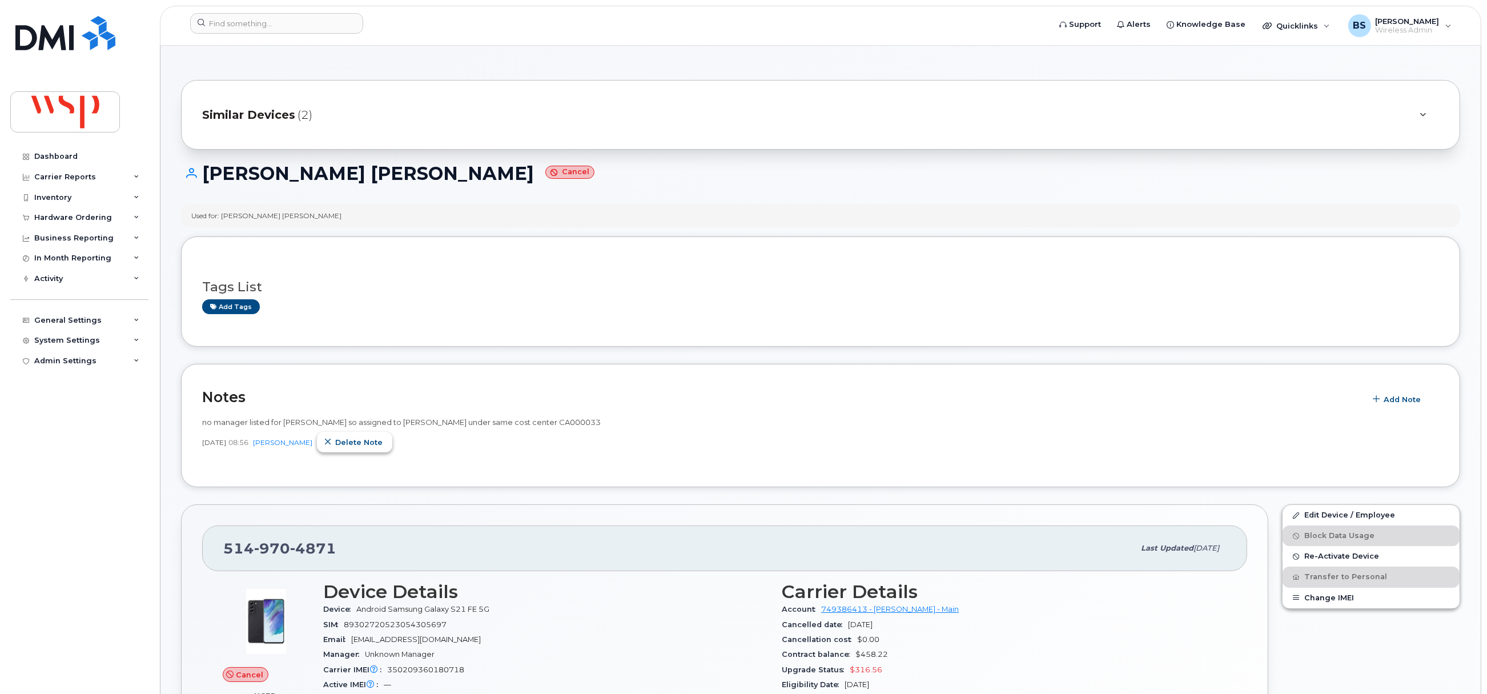
click at [347, 442] on span "Delete note" at bounding box center [358, 442] width 47 height 11
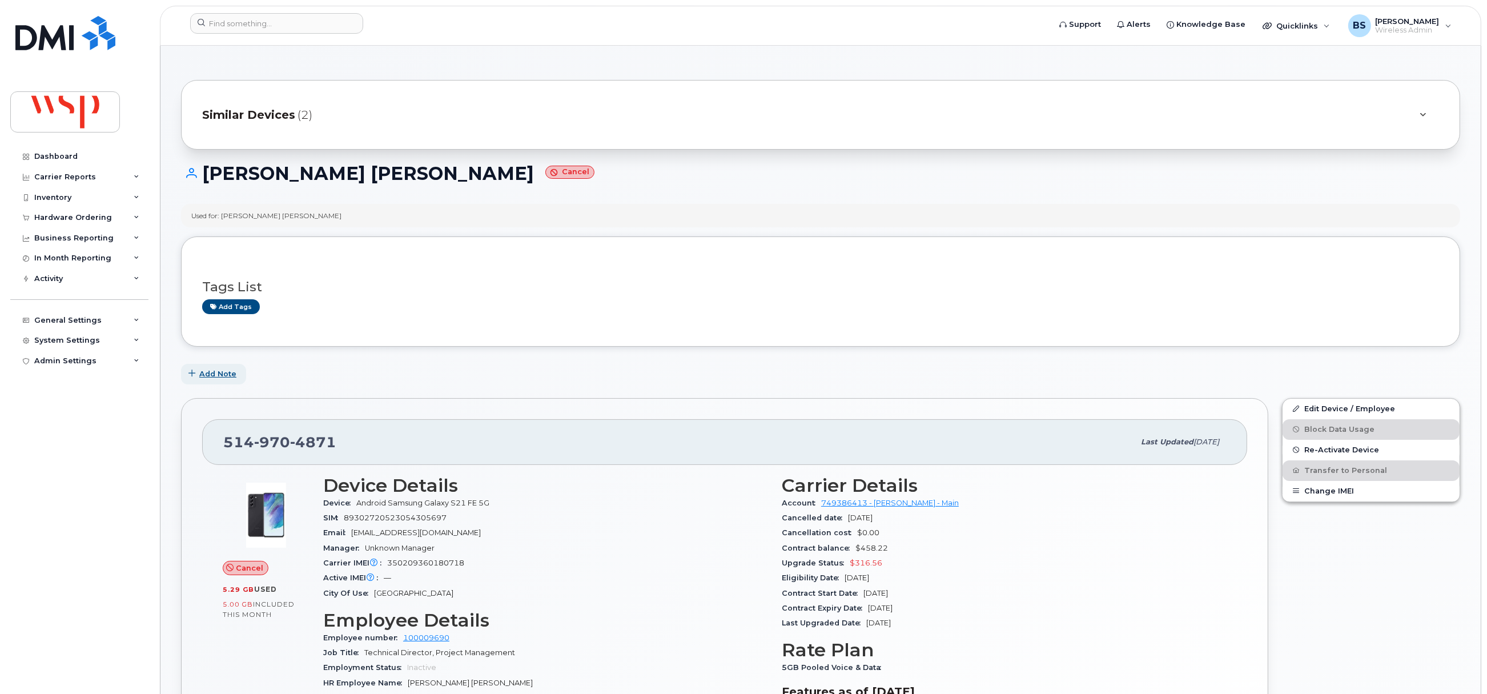
click at [222, 369] on span "Add Note" at bounding box center [217, 373] width 37 height 11
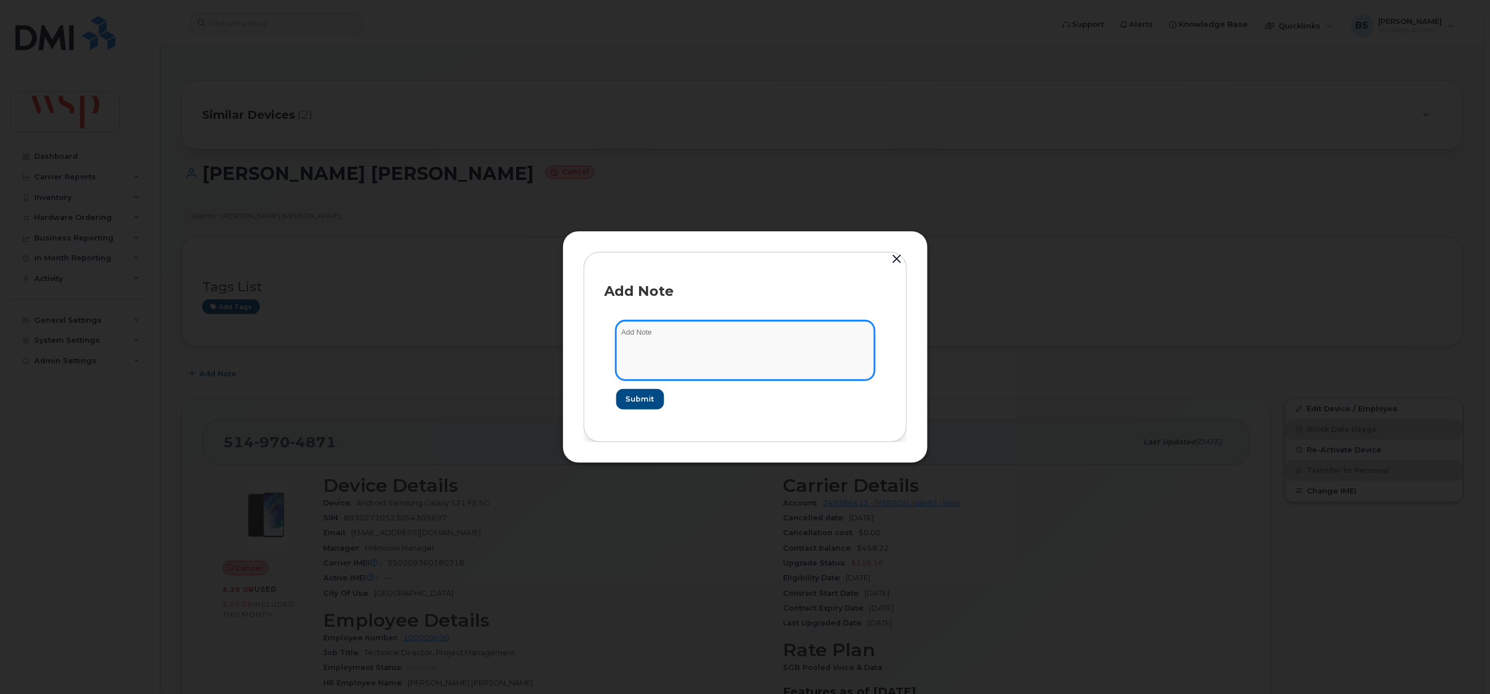
click at [685, 368] on textarea at bounding box center [745, 350] width 258 height 58
type textarea "ported out"
click at [640, 399] on span "Submit" at bounding box center [639, 398] width 29 height 11
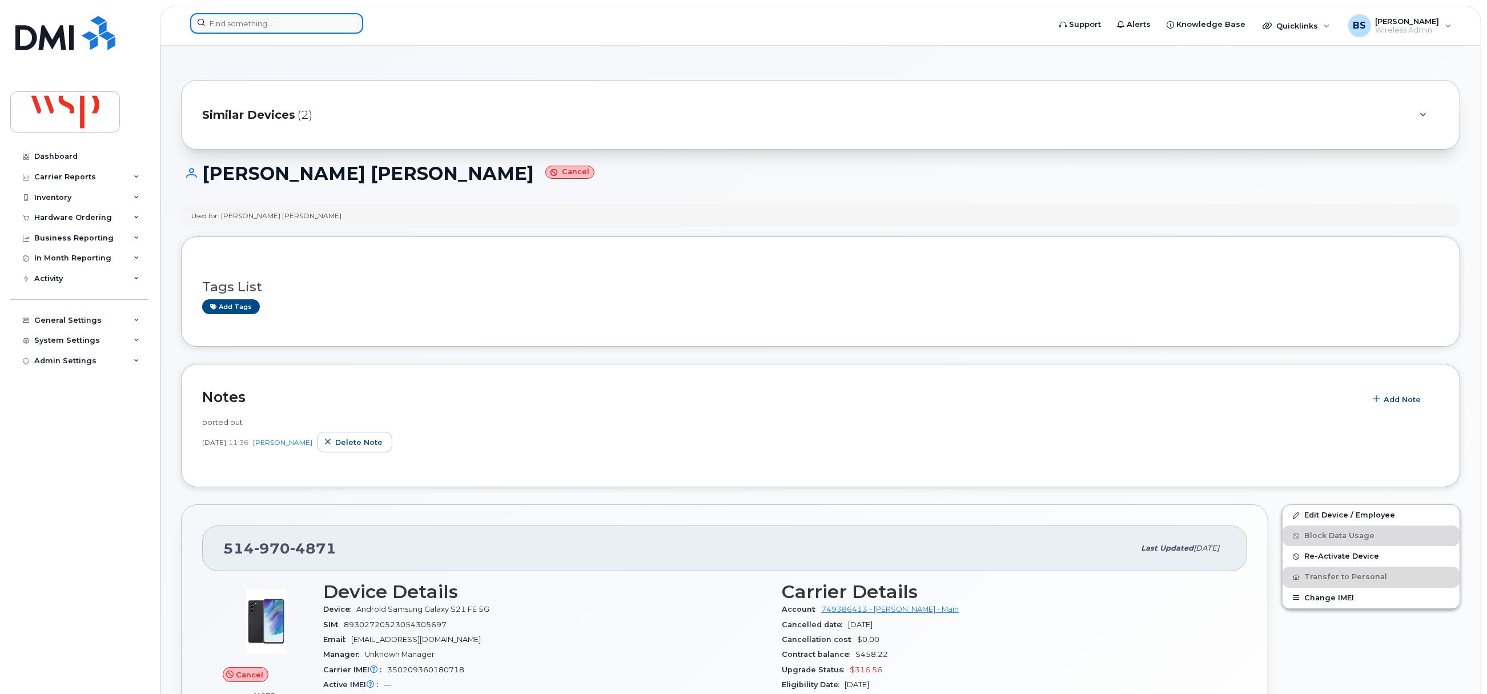
click at [230, 21] on input at bounding box center [276, 23] width 173 height 21
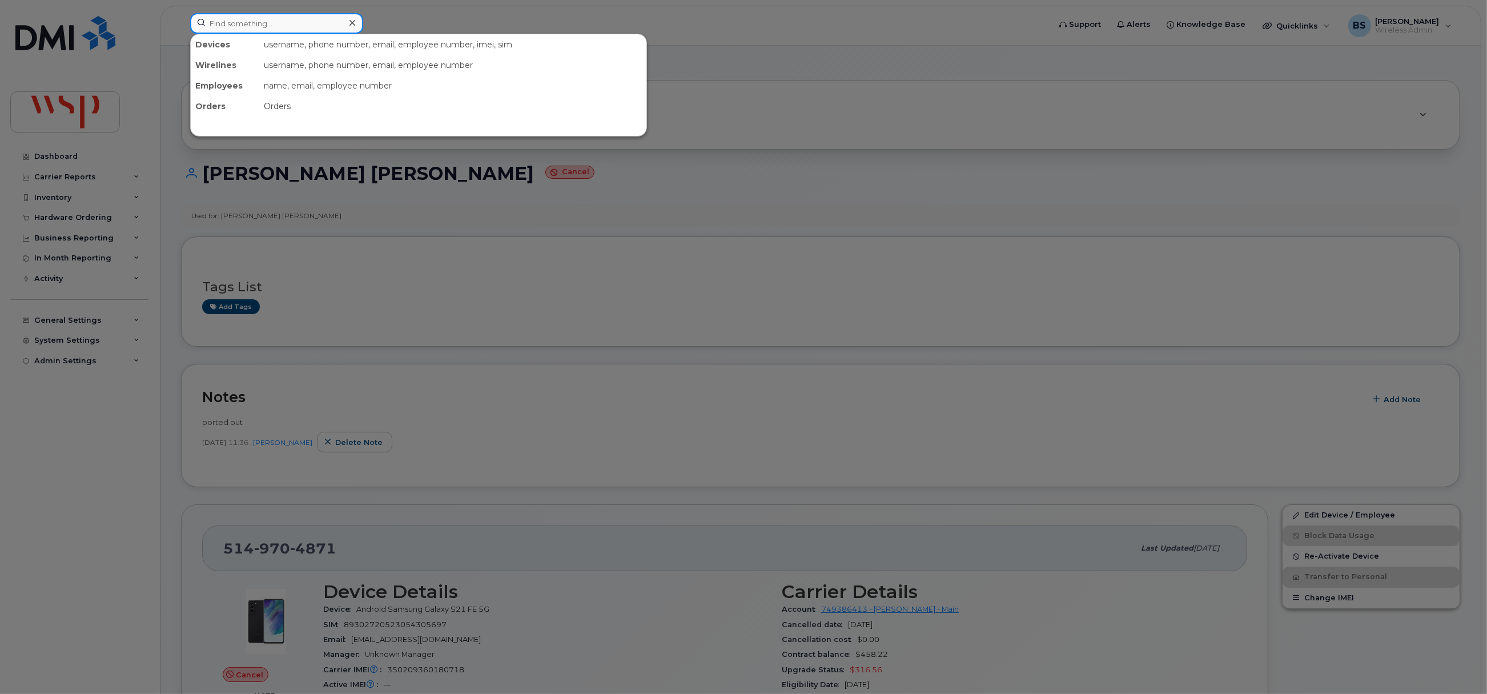
paste input "226-808-4684"
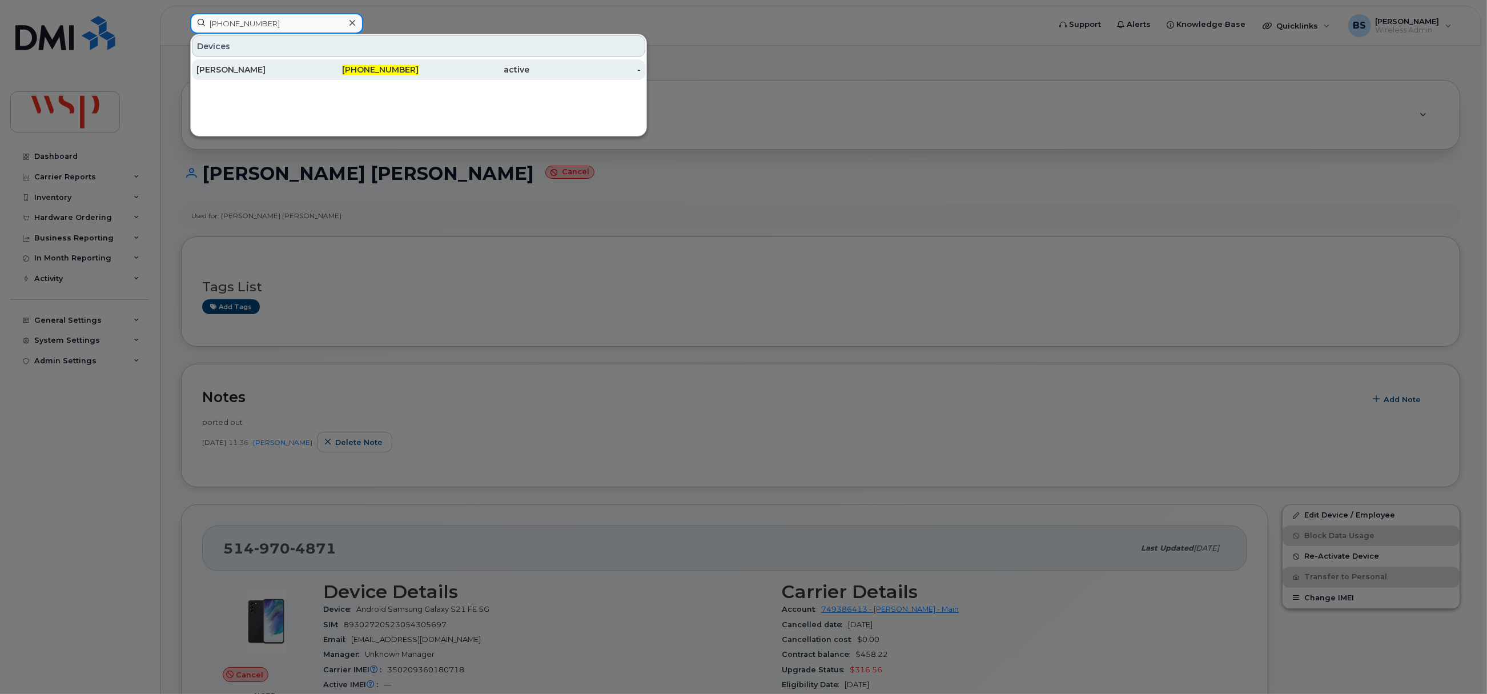
type input "226-808-4684"
drag, startPoint x: 215, startPoint y: 65, endPoint x: 444, endPoint y: 135, distance: 239.5
click at [215, 65] on div "LINDSAY FURTADO" at bounding box center [251, 69] width 111 height 21
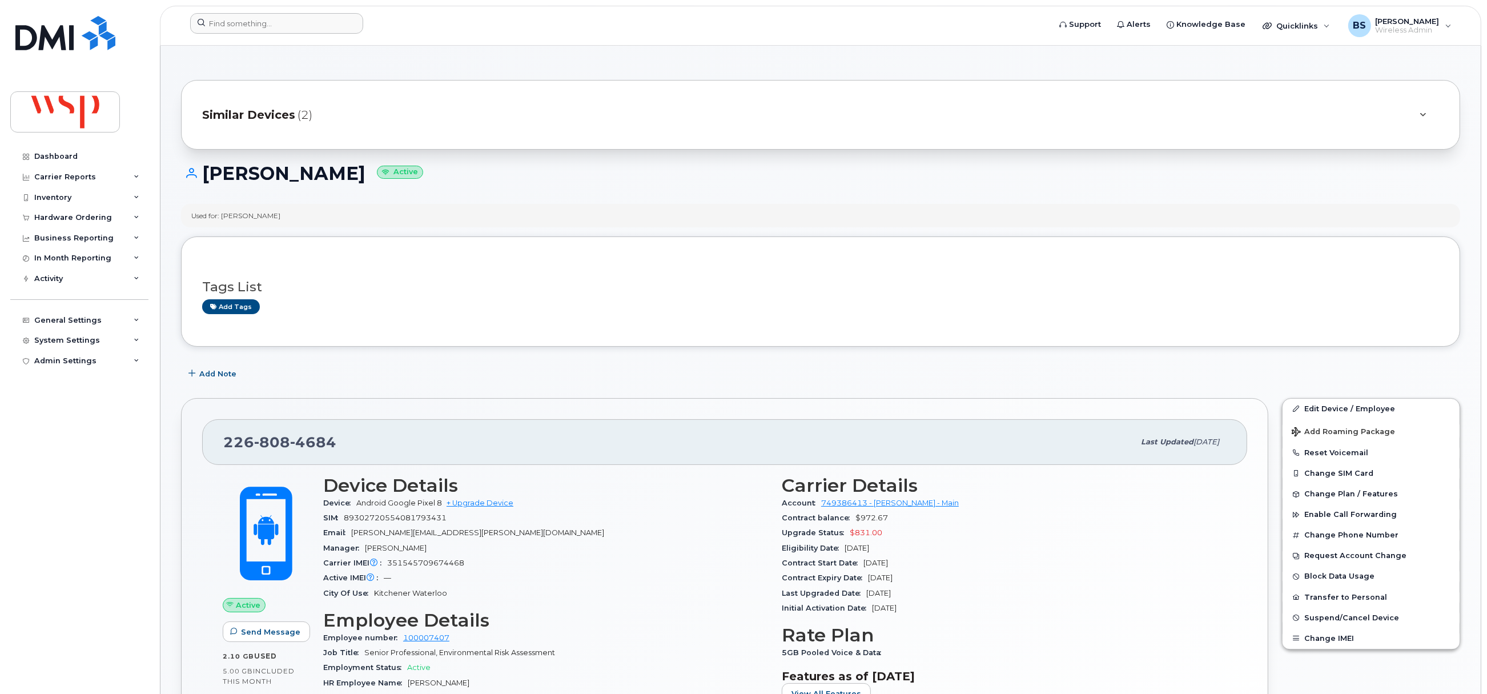
click at [273, 34] on div at bounding box center [616, 25] width 870 height 25
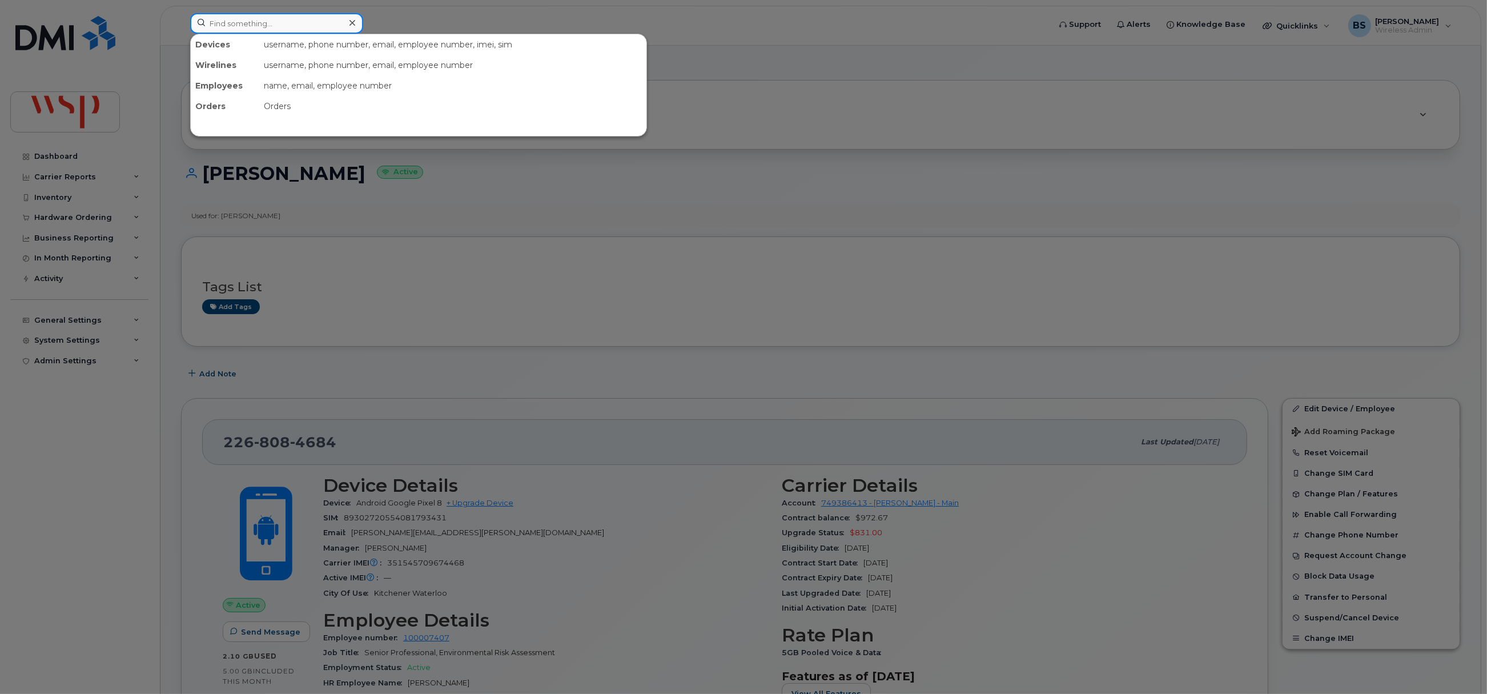
click at [276, 19] on input at bounding box center [276, 23] width 173 height 21
paste input "437-227-0924"
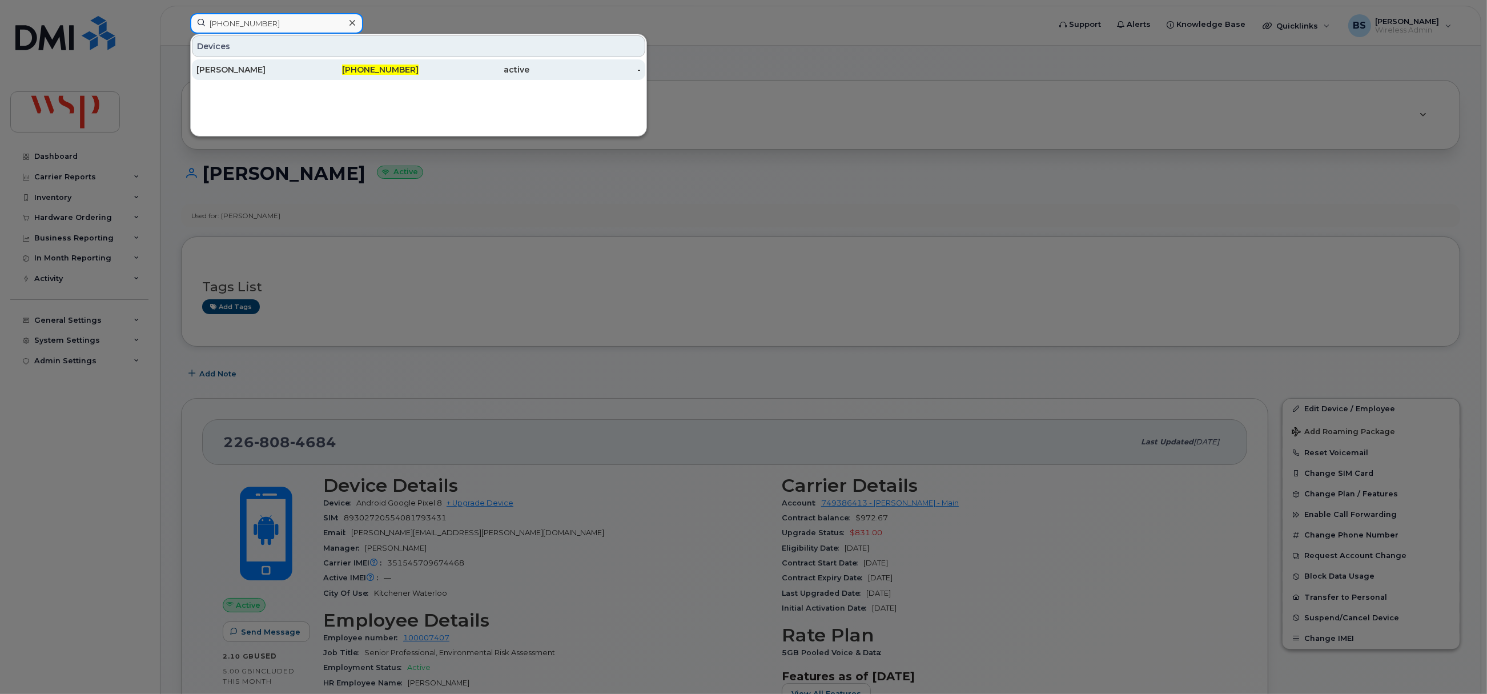
type input "437-227-0924"
click at [226, 63] on div "Raef Ghali" at bounding box center [251, 69] width 111 height 21
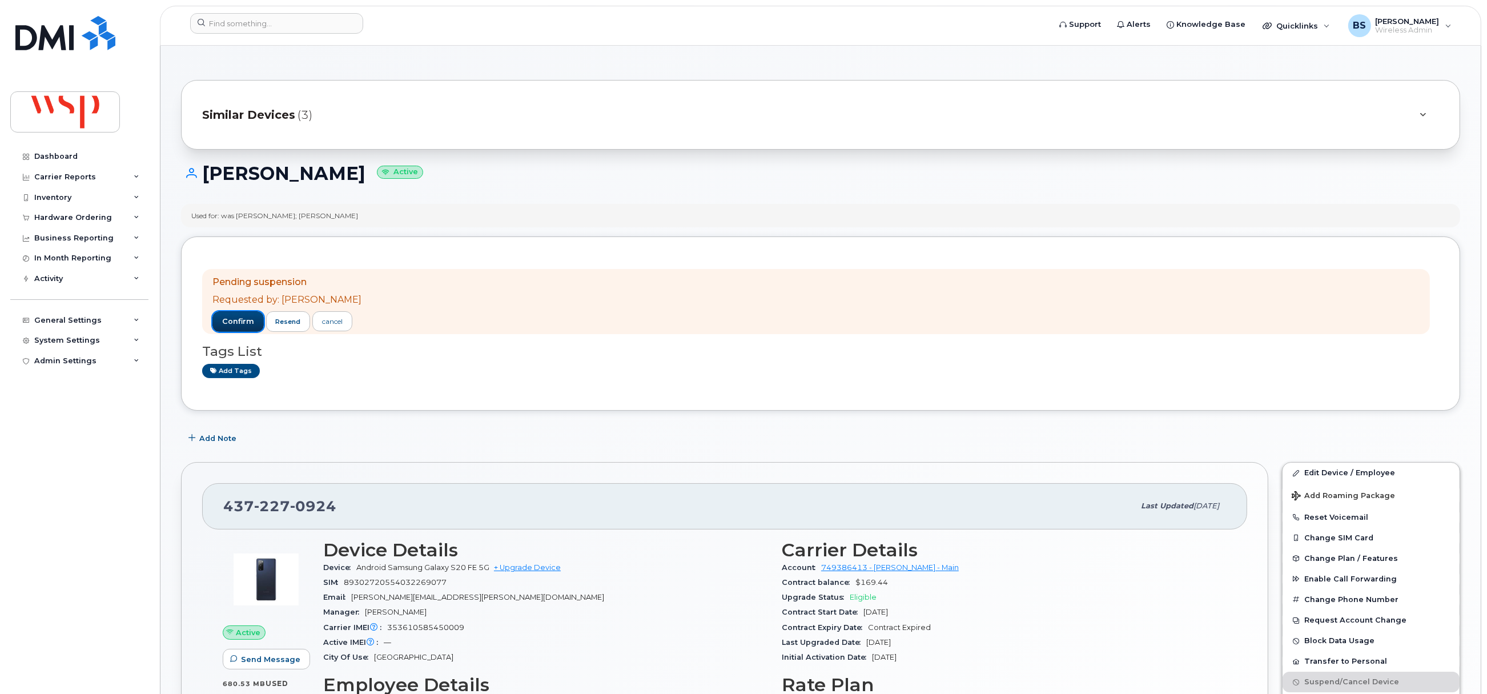
drag, startPoint x: 235, startPoint y: 320, endPoint x: 244, endPoint y: 331, distance: 14.2
click at [236, 320] on span "confirm" at bounding box center [238, 321] width 32 height 10
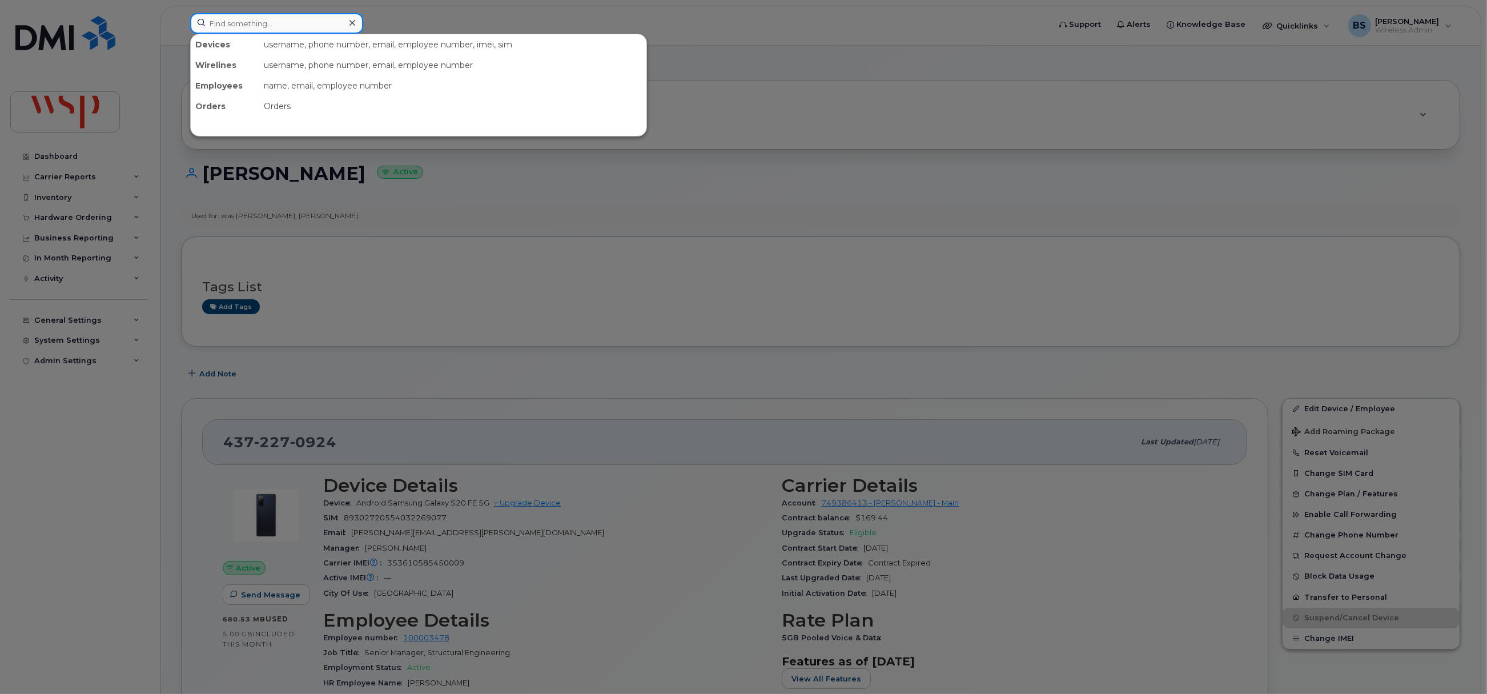
click at [292, 20] on input at bounding box center [276, 23] width 173 height 21
paste input "[PHONE_NUMBER]"
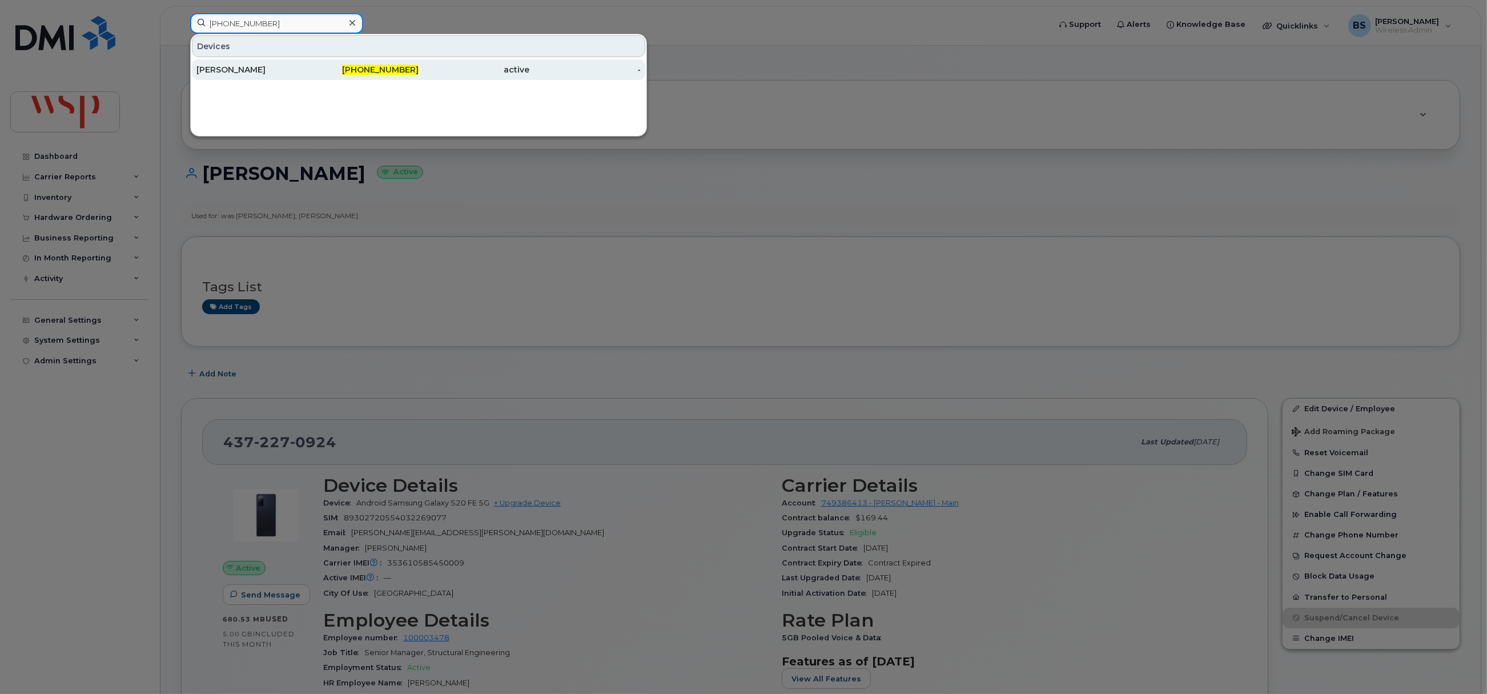
type input "[PHONE_NUMBER]"
click at [242, 69] on div "[PERSON_NAME]" at bounding box center [251, 69] width 111 height 11
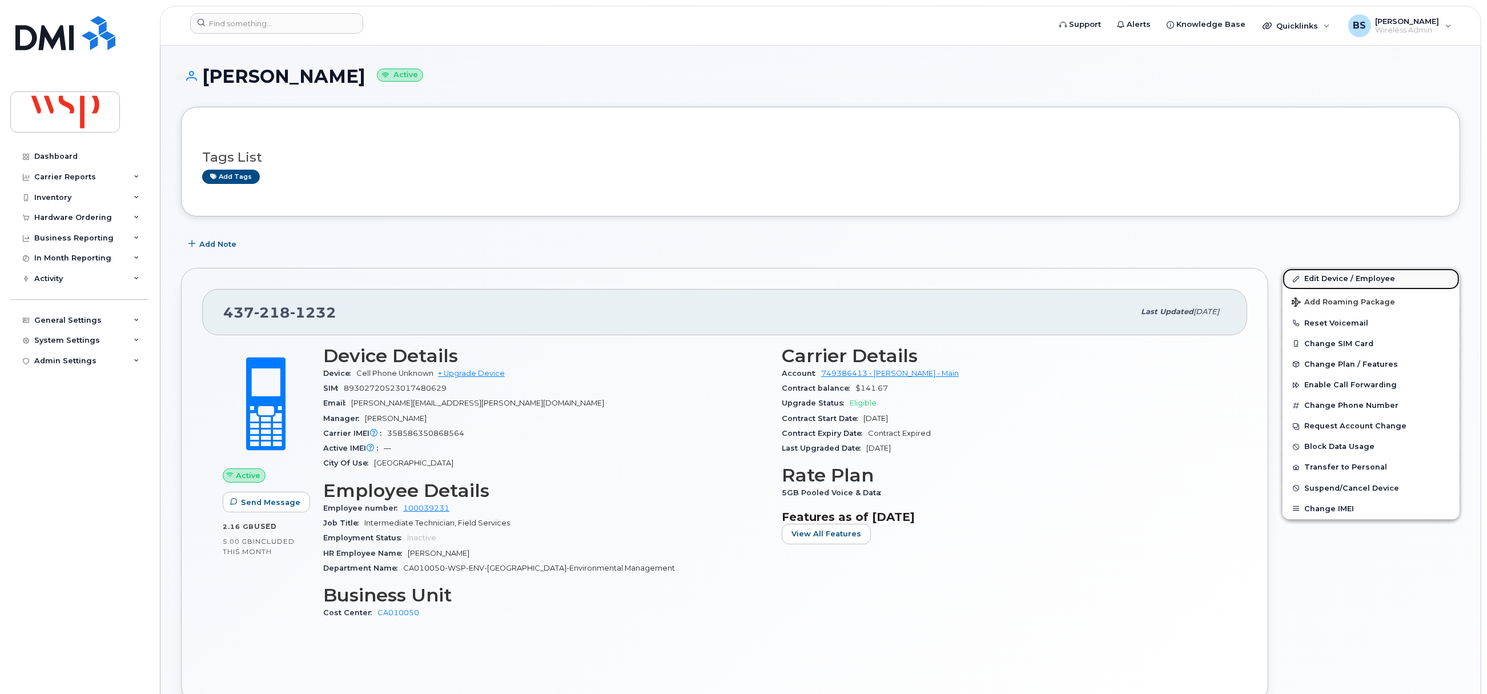
click at [1323, 281] on link "Edit Device / Employee" at bounding box center [1370, 278] width 177 height 21
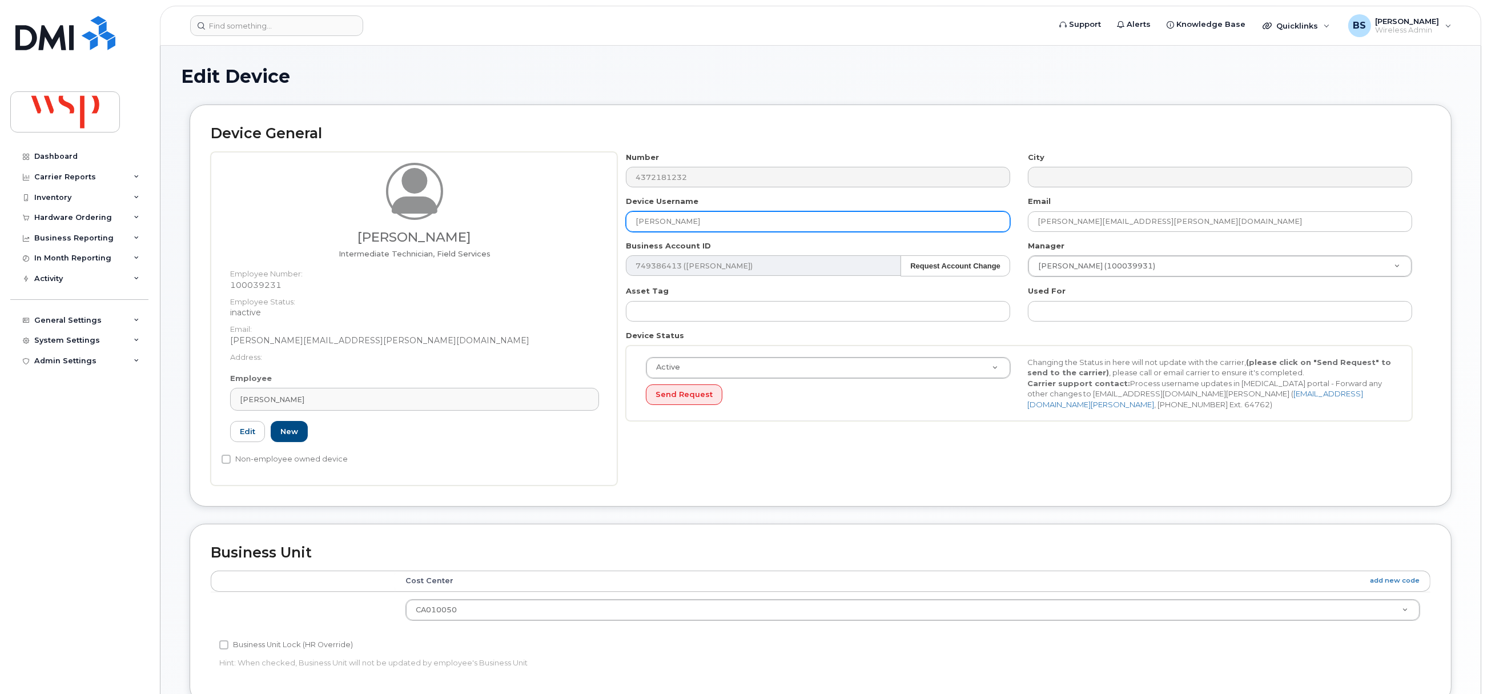
drag, startPoint x: 637, startPoint y: 227, endPoint x: 567, endPoint y: 240, distance: 71.4
click at [583, 231] on div "Rebecca Rodricks Intermediate Technician, Field Services Employee Number: 10003…" at bounding box center [821, 318] width 1220 height 333
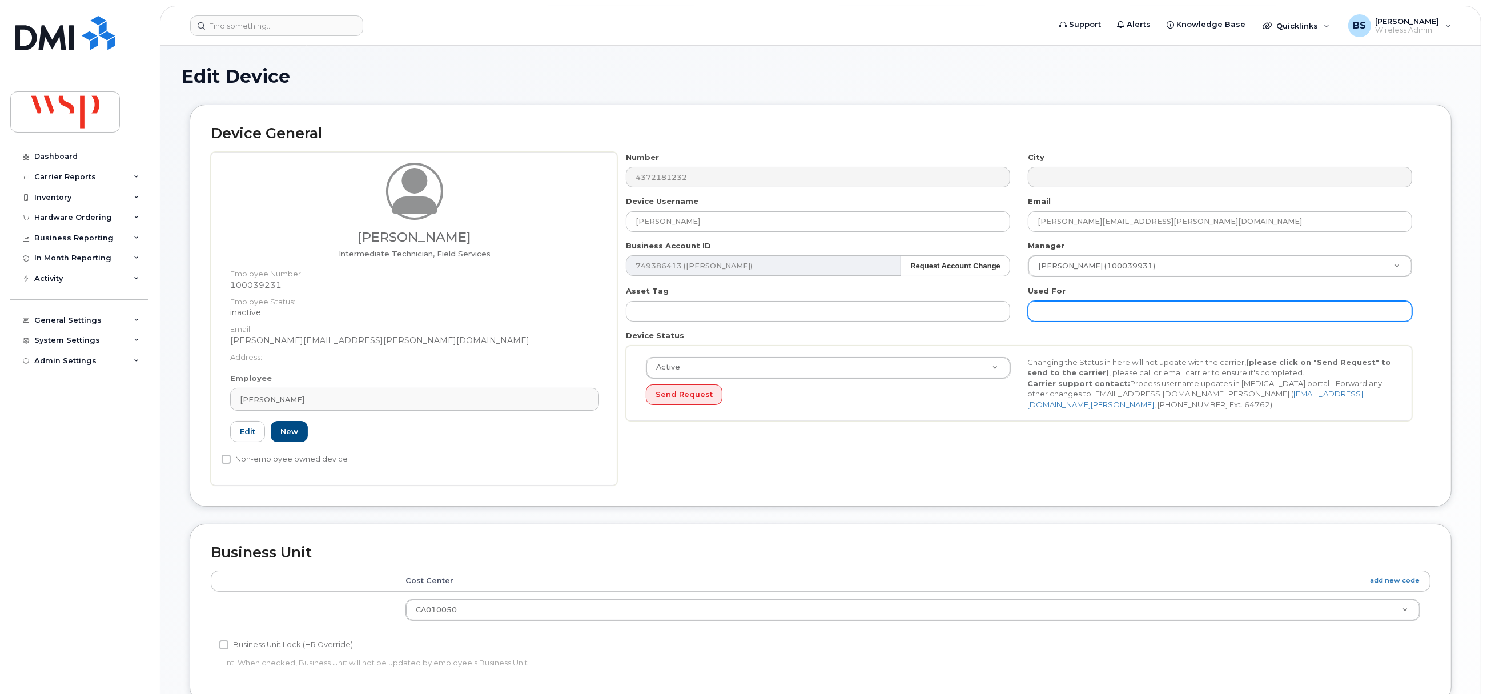
drag, startPoint x: 1036, startPoint y: 309, endPoint x: 1042, endPoint y: 313, distance: 7.2
click at [1037, 309] on input "text" at bounding box center [1220, 311] width 384 height 21
paste input "REBECCA RODRICKS"
type input "was REBECCA RODRICKS;"
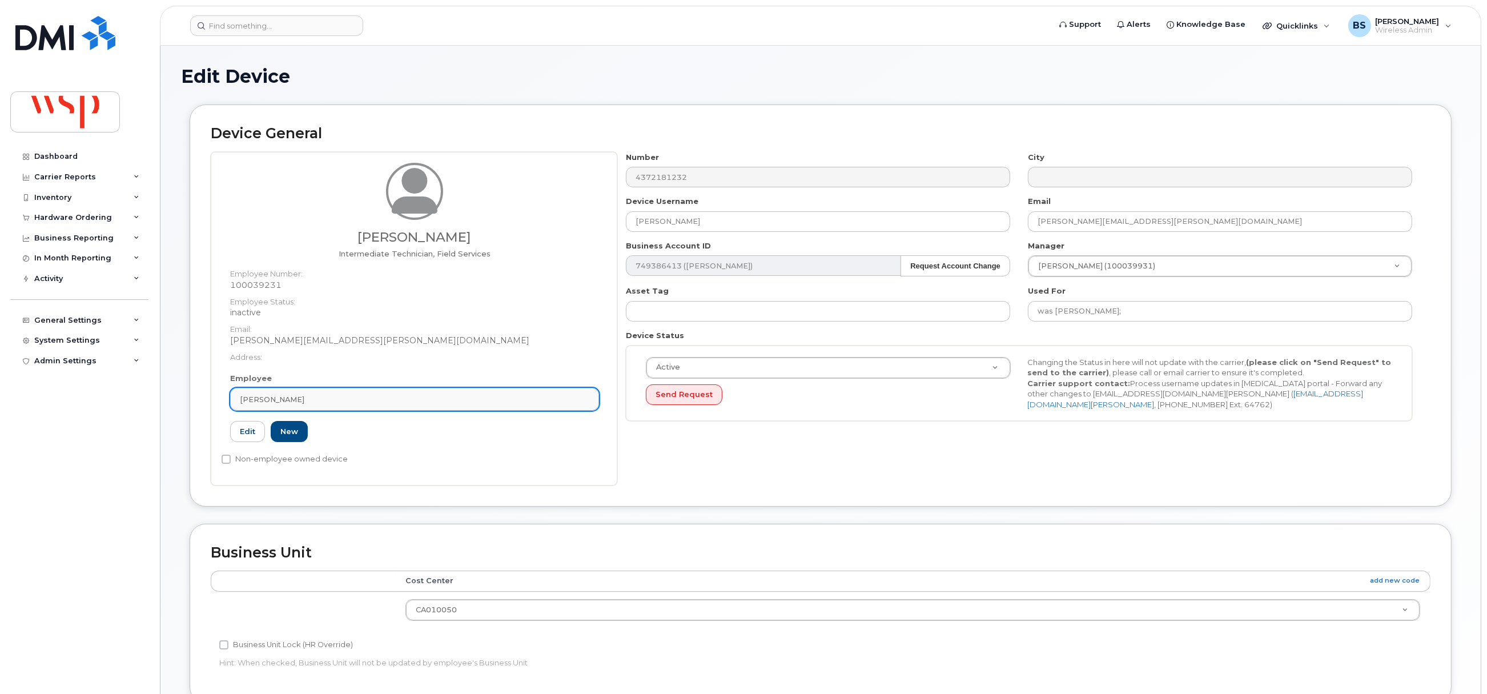
click at [304, 396] on span "Rebecca Rodricks" at bounding box center [272, 399] width 65 height 11
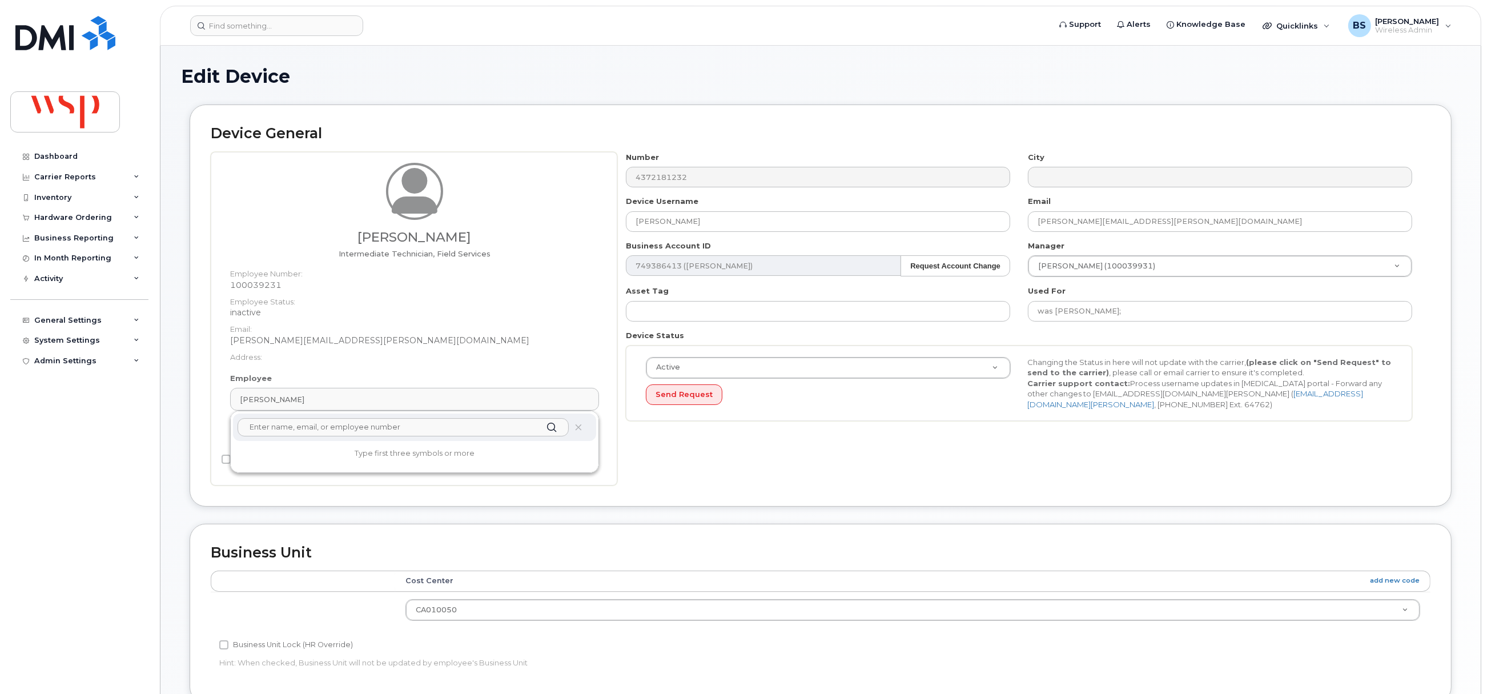
click at [299, 431] on input "text" at bounding box center [403, 427] width 331 height 18
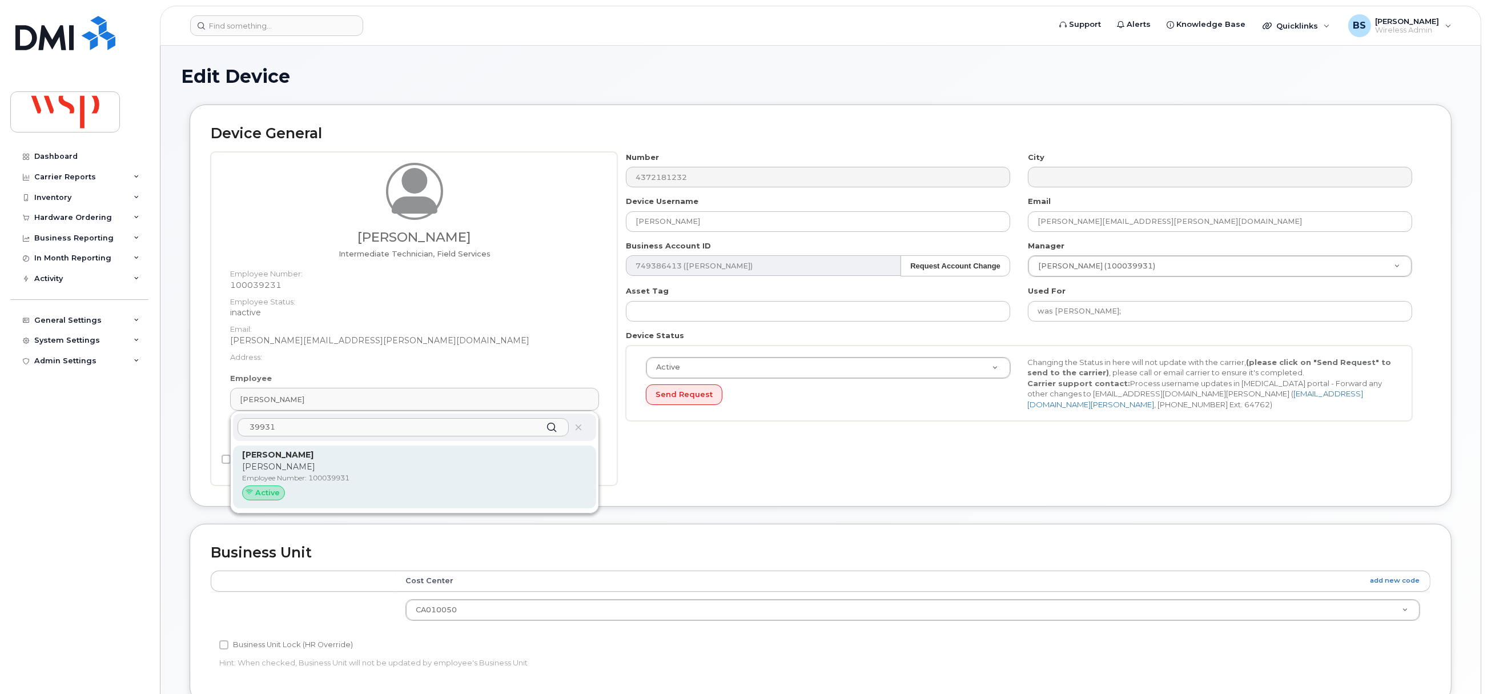
type input "39931"
click at [282, 472] on p "Marcia Lim" at bounding box center [414, 467] width 345 height 12
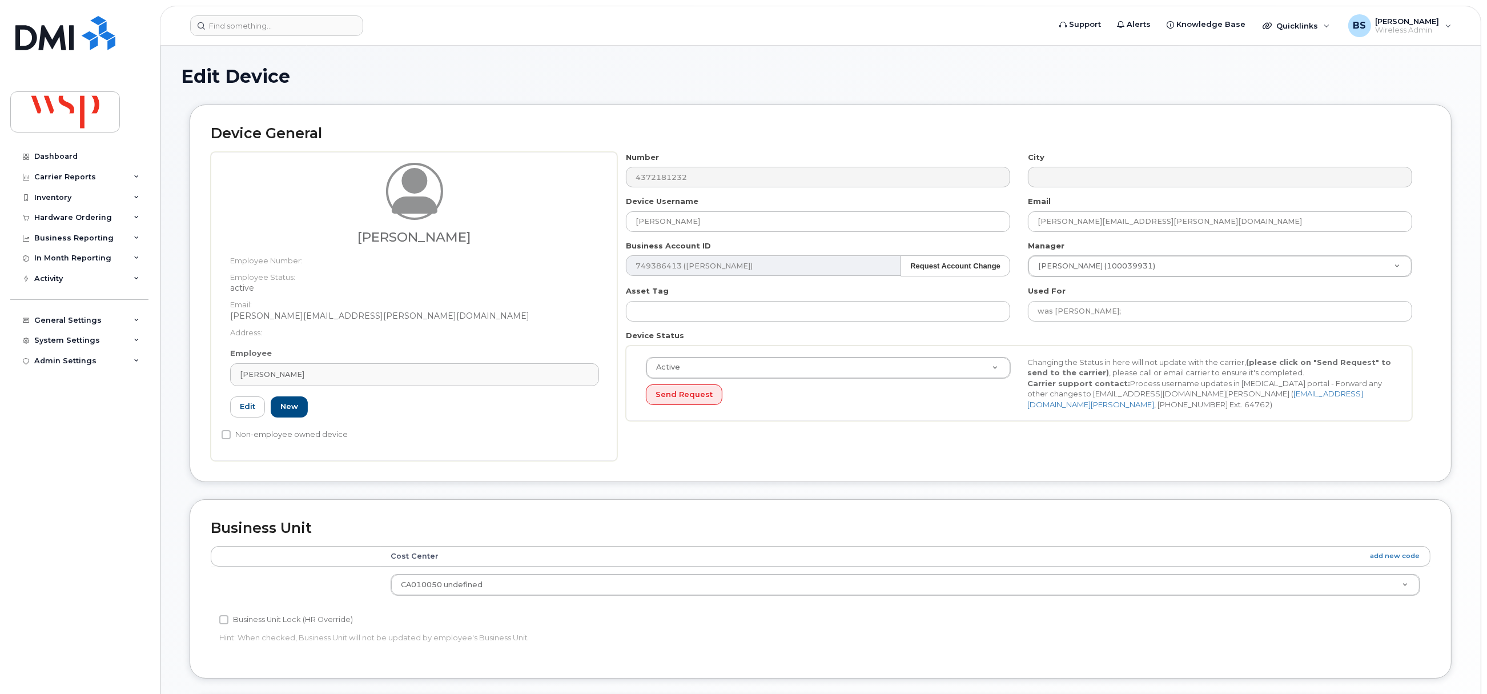
type input "100039931"
type input "Marcia Lim"
type input "marcia.lim@wsp.com"
type input "5769904"
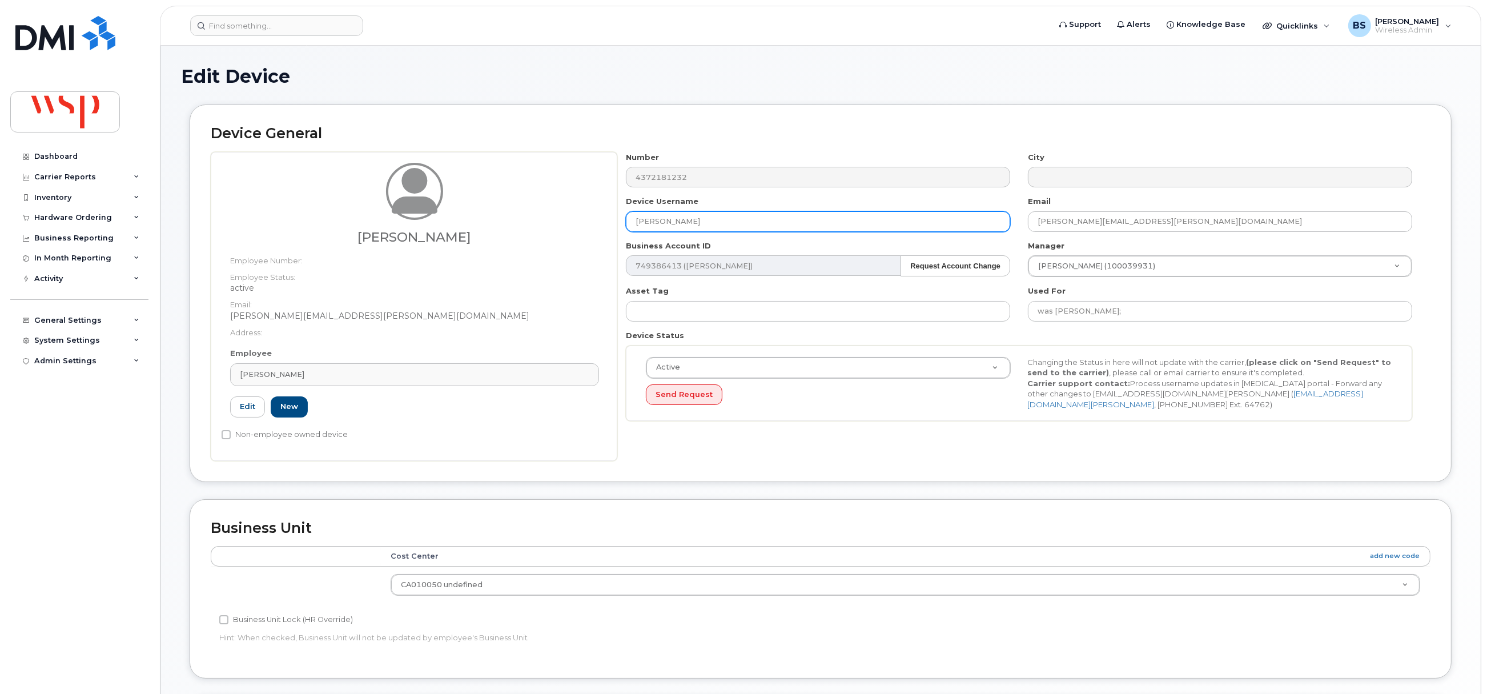
drag, startPoint x: 699, startPoint y: 224, endPoint x: 596, endPoint y: 226, distance: 103.4
click at [596, 226] on div "Marcia Lim Employee Number: Employee Status: active Email: marcia.lim@wsp.com A…" at bounding box center [821, 306] width 1220 height 309
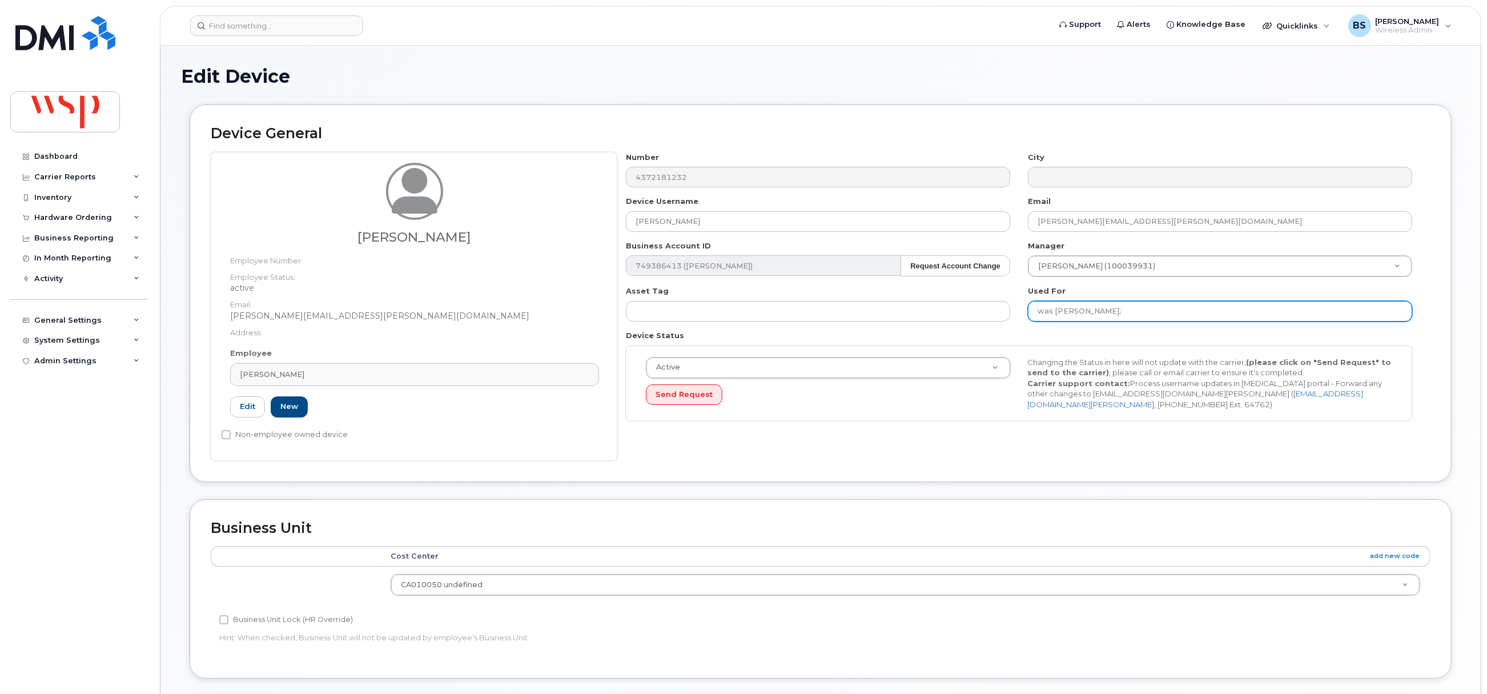
click at [1163, 320] on input "was REBECCA RODRICKS;" at bounding box center [1220, 311] width 384 height 21
paste input "Marcia Lim"
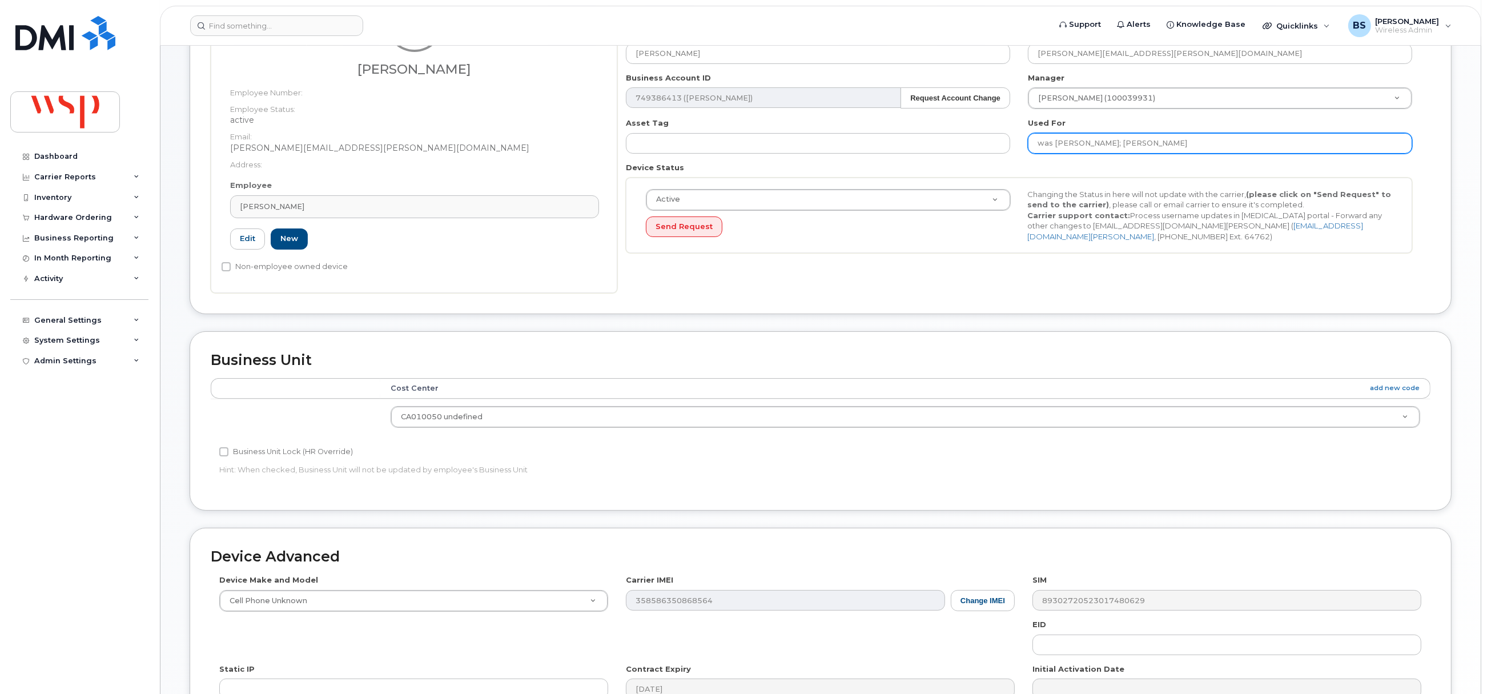
scroll to position [345, 0]
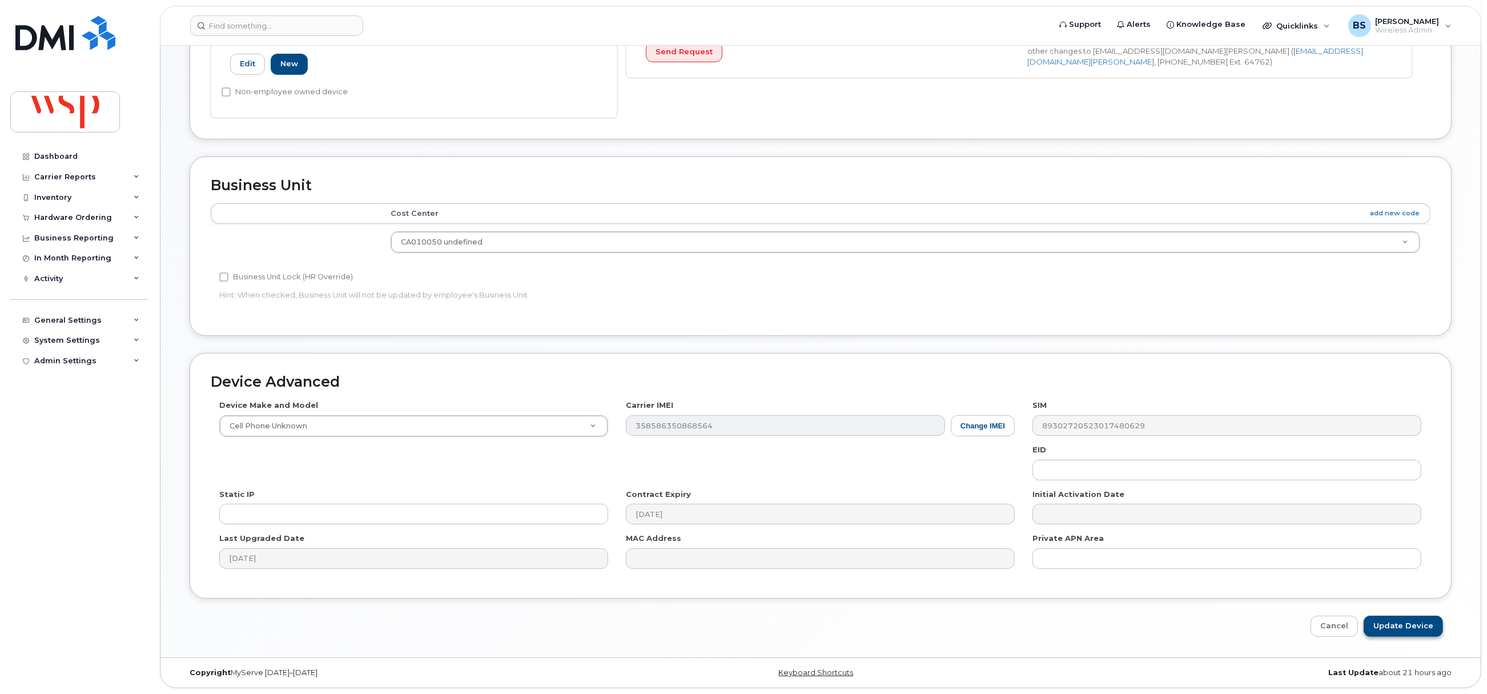
type input "was REBECCA RODRICKS; Marcia Lim"
drag, startPoint x: 1391, startPoint y: 619, endPoint x: 1369, endPoint y: 605, distance: 26.6
click at [1391, 619] on input "Update Device" at bounding box center [1403, 626] width 79 height 21
type input "Saving..."
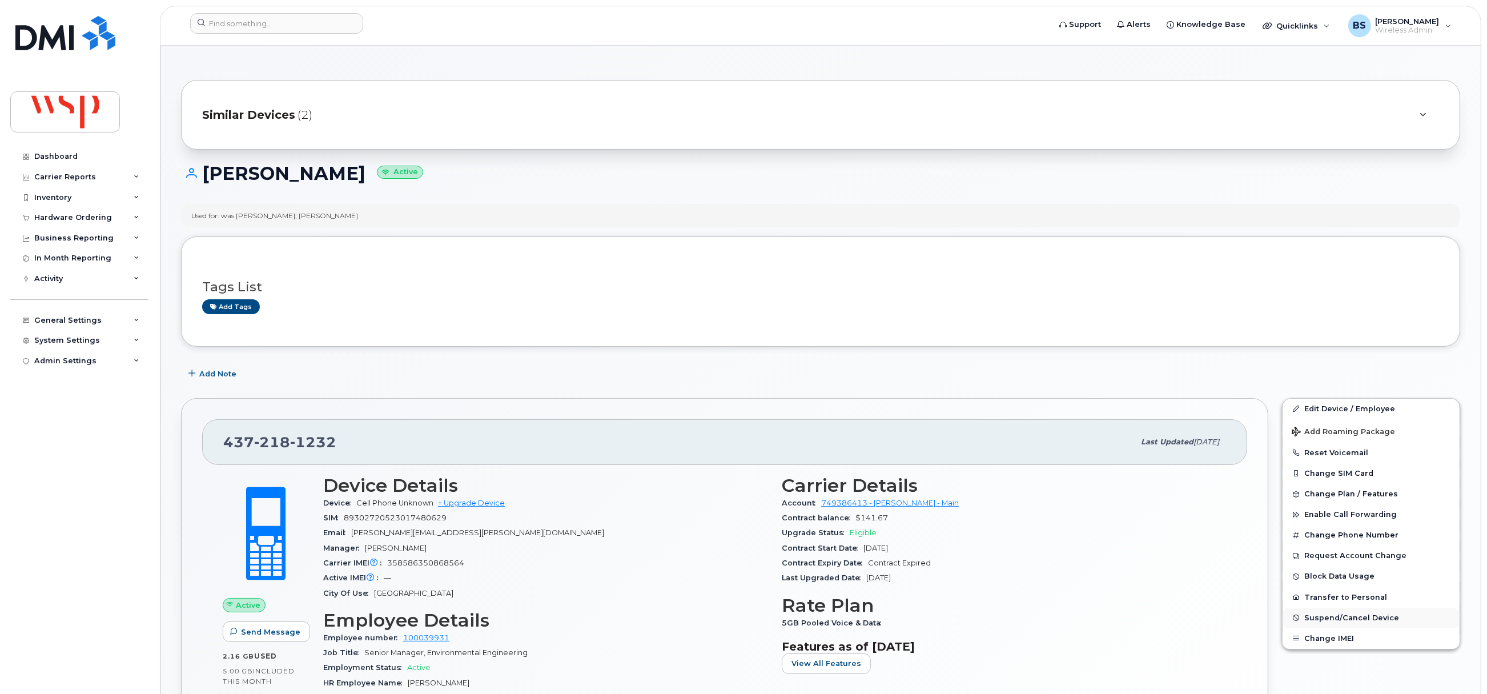
click at [1312, 617] on span "Suspend/Cancel Device" at bounding box center [1351, 617] width 95 height 9
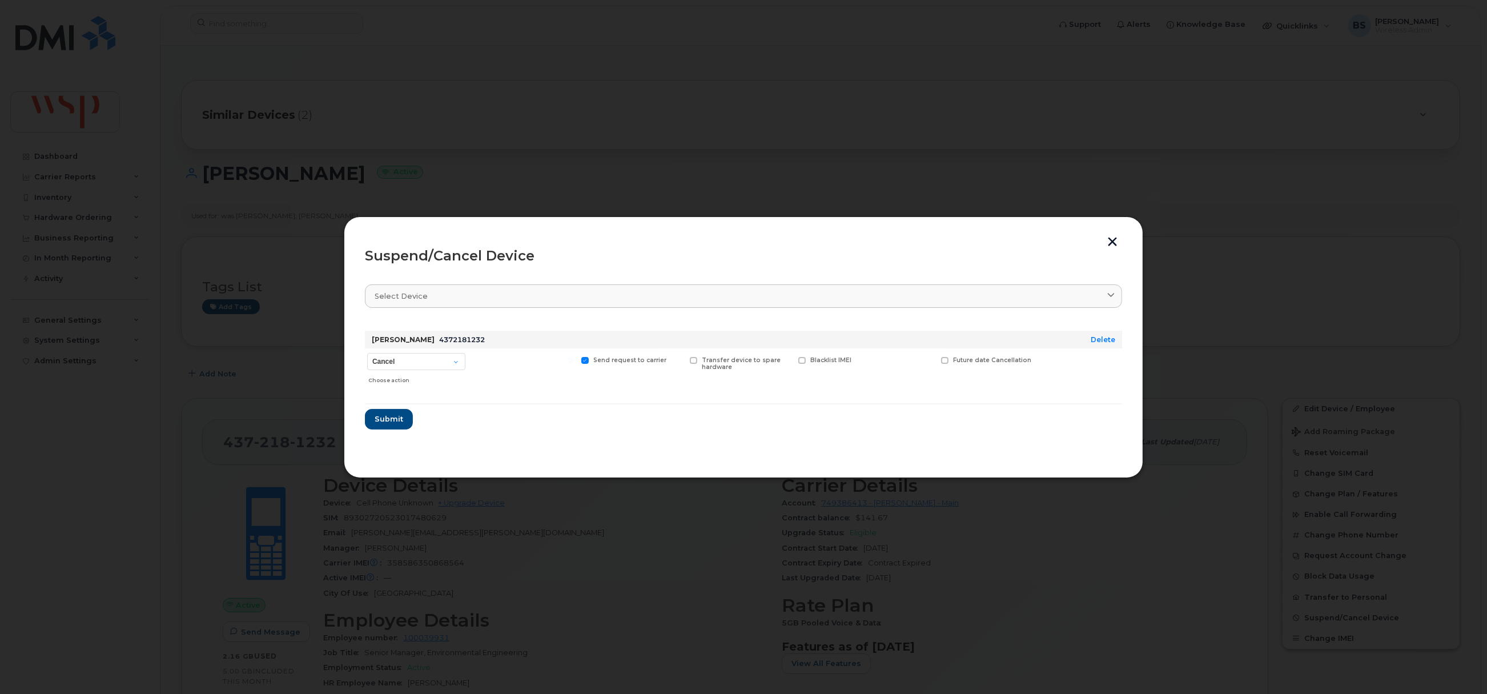
click at [401, 351] on div "Cancel Suspend - Reduced Rate Suspend - Full Rate Suspend - Lost Device/Stolen …" at bounding box center [416, 368] width 103 height 41
click at [405, 366] on select "Cancel Suspend - Reduced Rate Suspend - Full Rate Suspend - Lost Device/Stolen …" at bounding box center [416, 361] width 98 height 17
select select "[object Object]"
click at [367, 353] on select "Cancel Suspend - Reduced Rate Suspend - Full Rate Suspend - Lost Device/Stolen …" at bounding box center [416, 361] width 98 height 17
click at [385, 412] on button "Submit" at bounding box center [388, 419] width 47 height 21
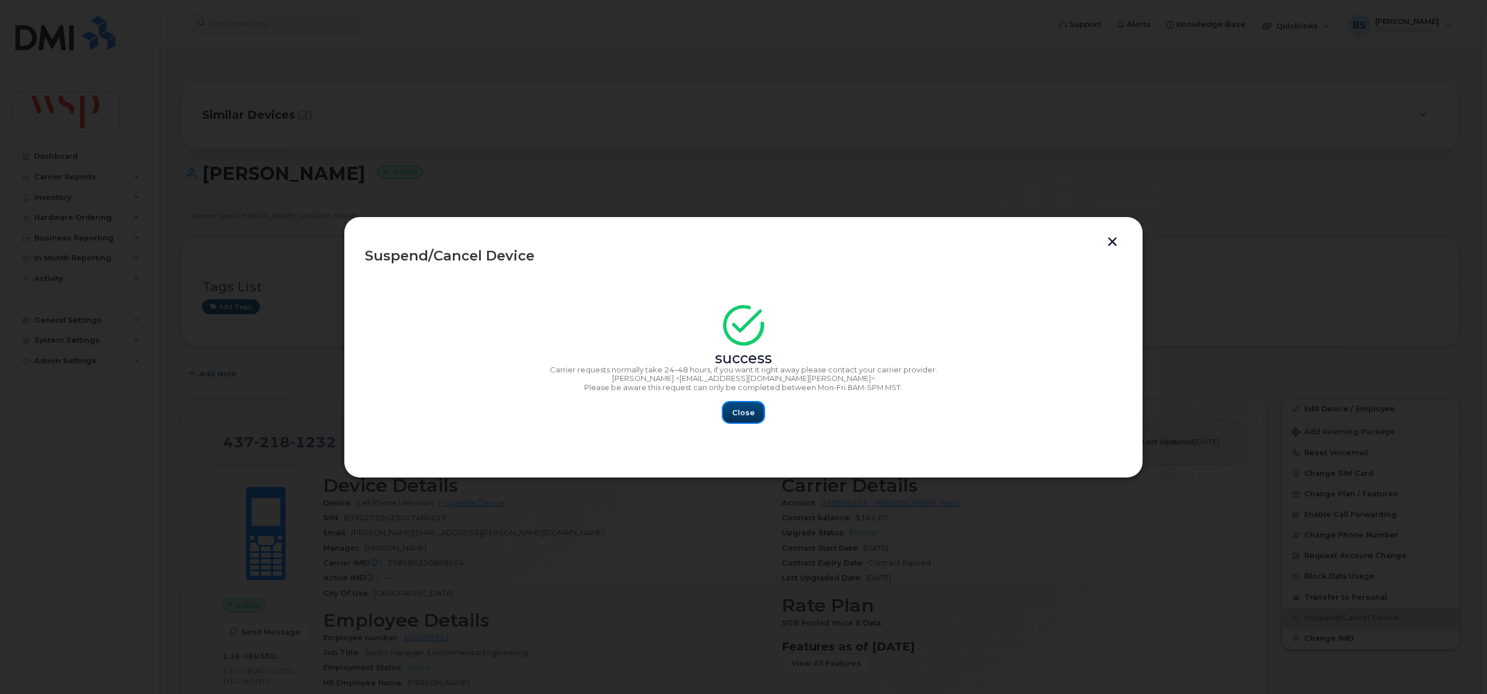
click at [737, 409] on span "Close" at bounding box center [743, 412] width 23 height 11
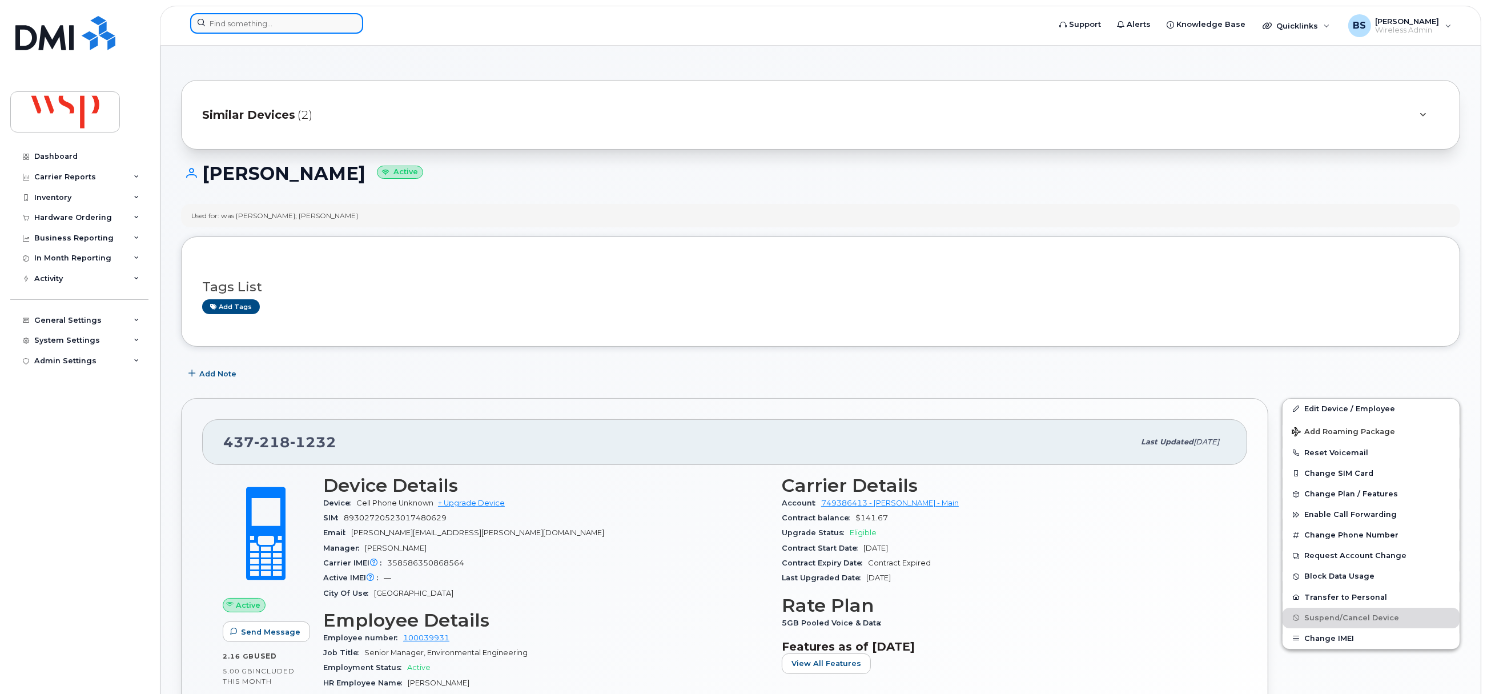
click at [260, 30] on input at bounding box center [276, 23] width 173 height 21
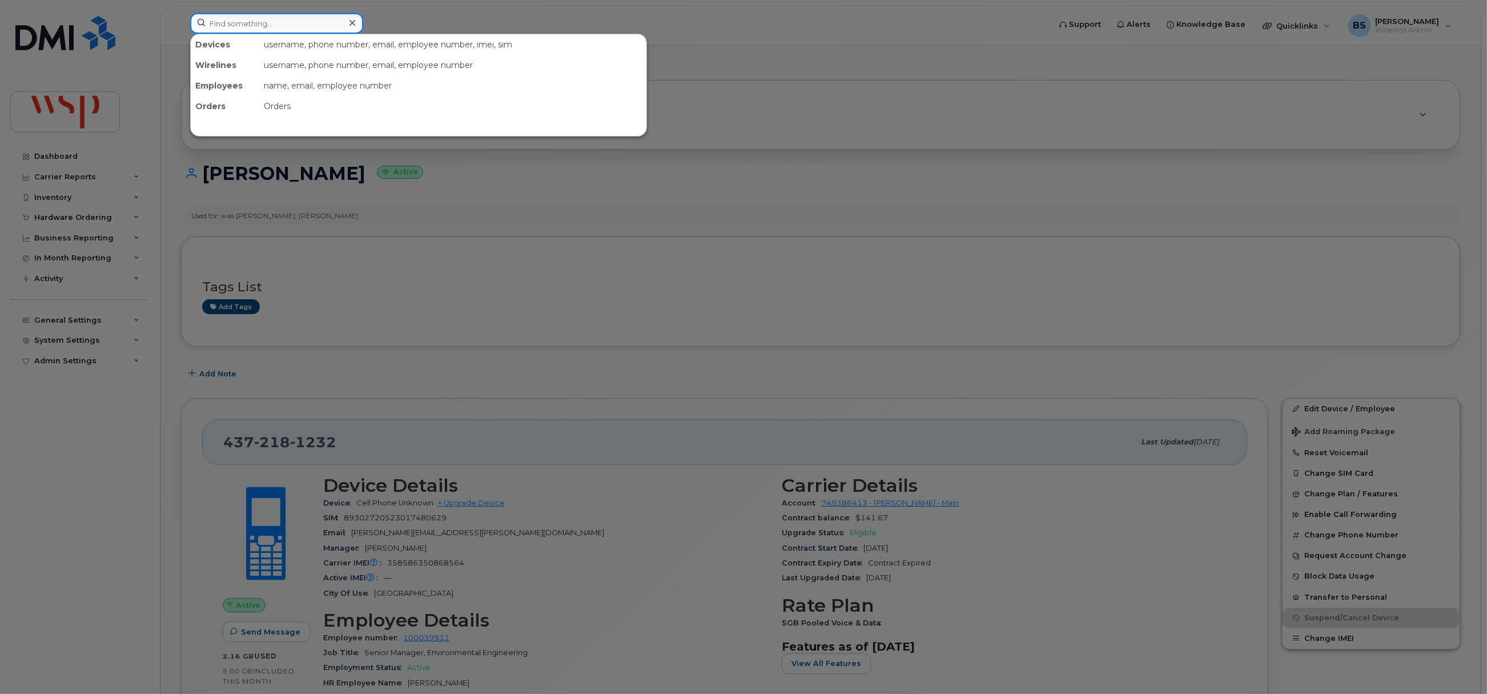
paste input "780-667-0686"
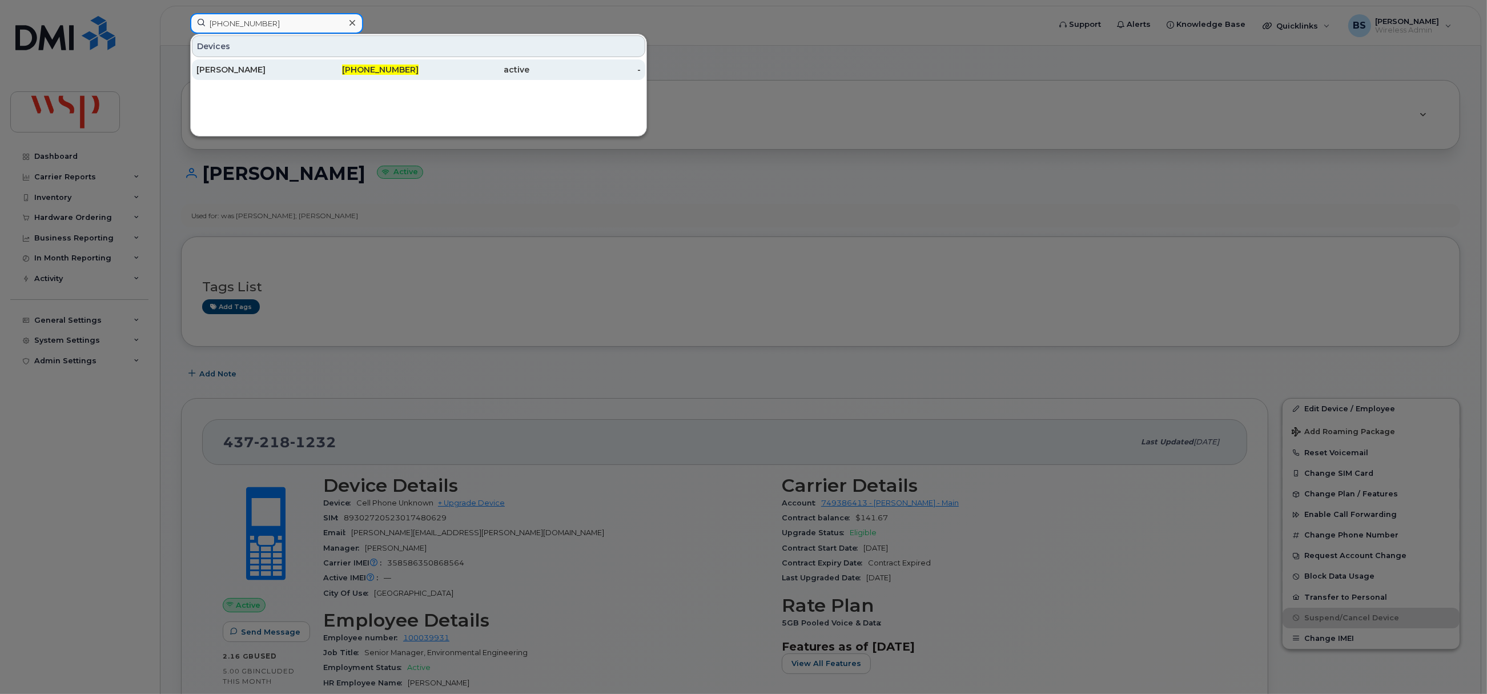
type input "780-667-0686"
click at [211, 65] on div "PATRICIA BURGSMA" at bounding box center [251, 69] width 111 height 21
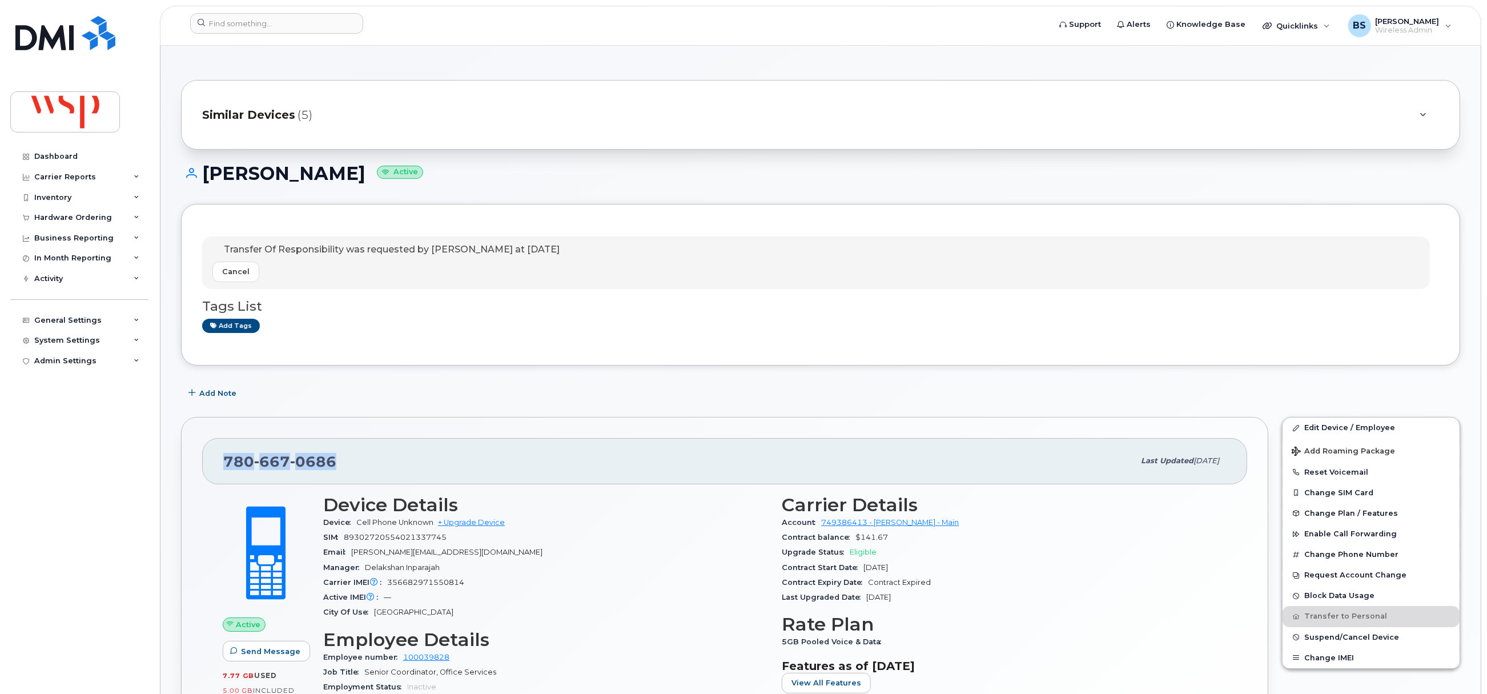
drag, startPoint x: 338, startPoint y: 461, endPoint x: 223, endPoint y: 465, distance: 114.9
click at [223, 465] on div "780 667 0686" at bounding box center [678, 461] width 911 height 24
drag, startPoint x: 1318, startPoint y: 424, endPoint x: 1254, endPoint y: 441, distance: 66.9
click at [1318, 424] on link "Edit Device / Employee" at bounding box center [1370, 427] width 177 height 21
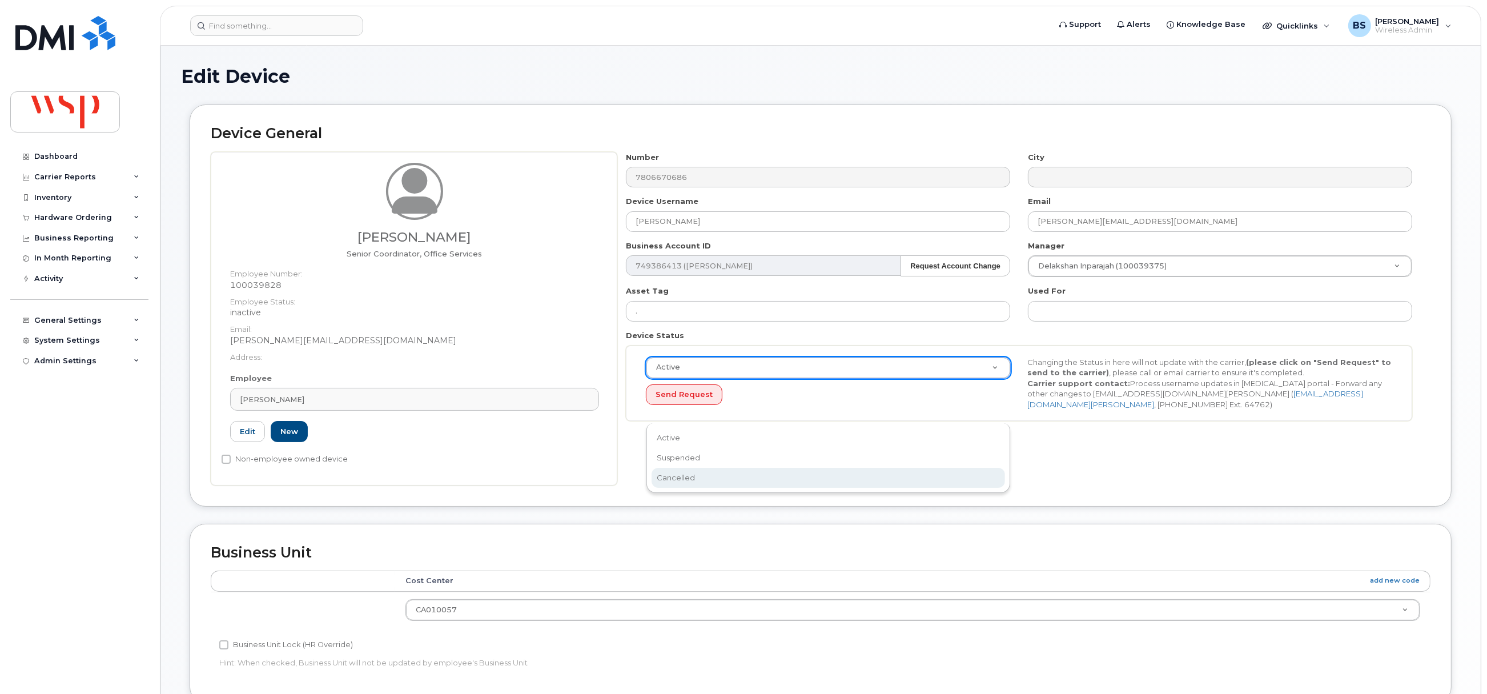
select select "cancelled"
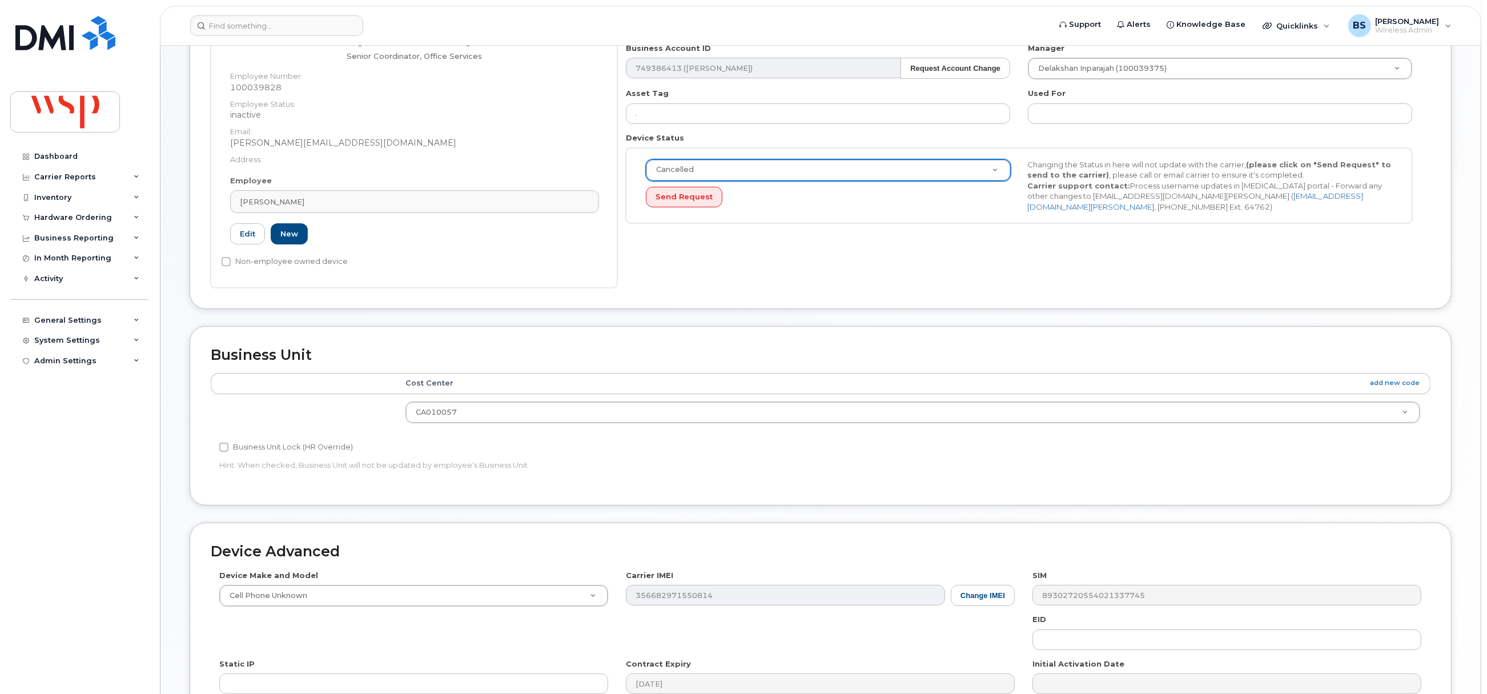
scroll to position [370, 0]
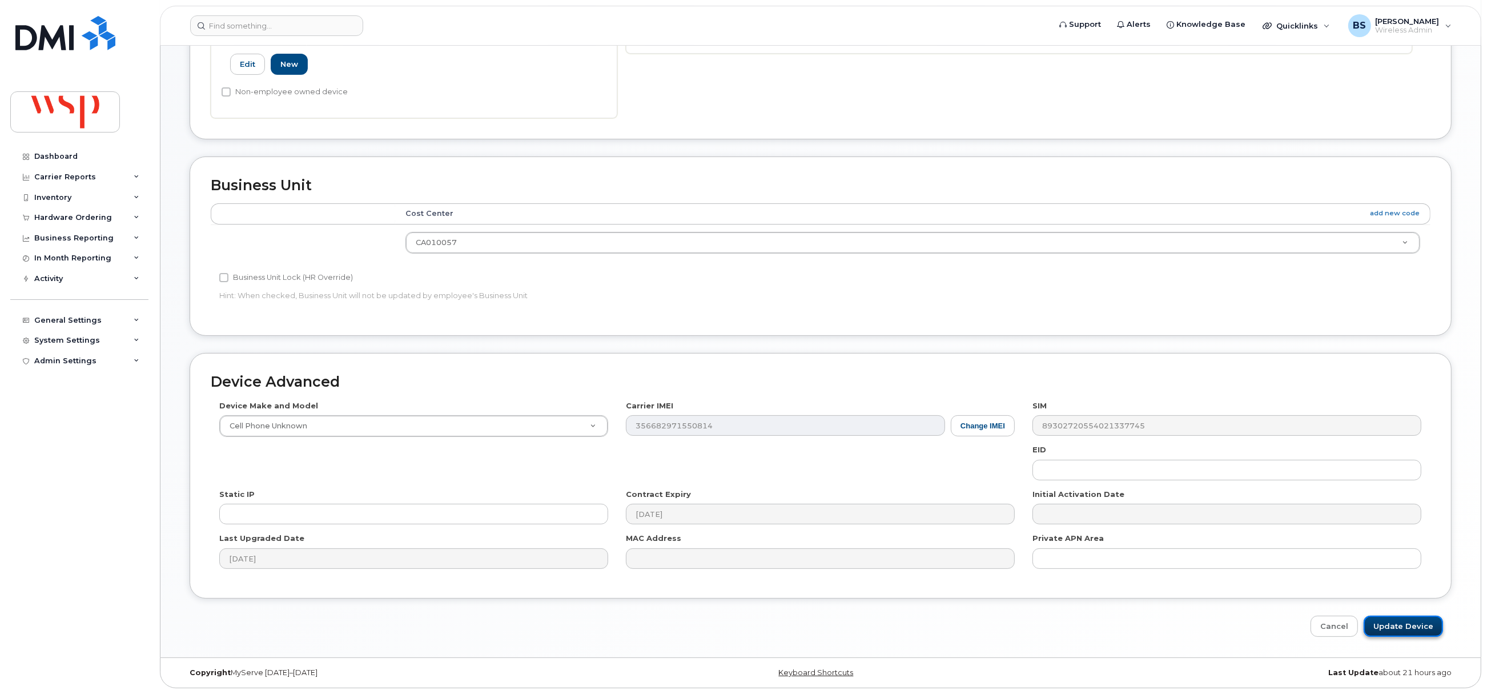
click at [1407, 624] on input "Update Device" at bounding box center [1403, 626] width 79 height 21
type input "Saving..."
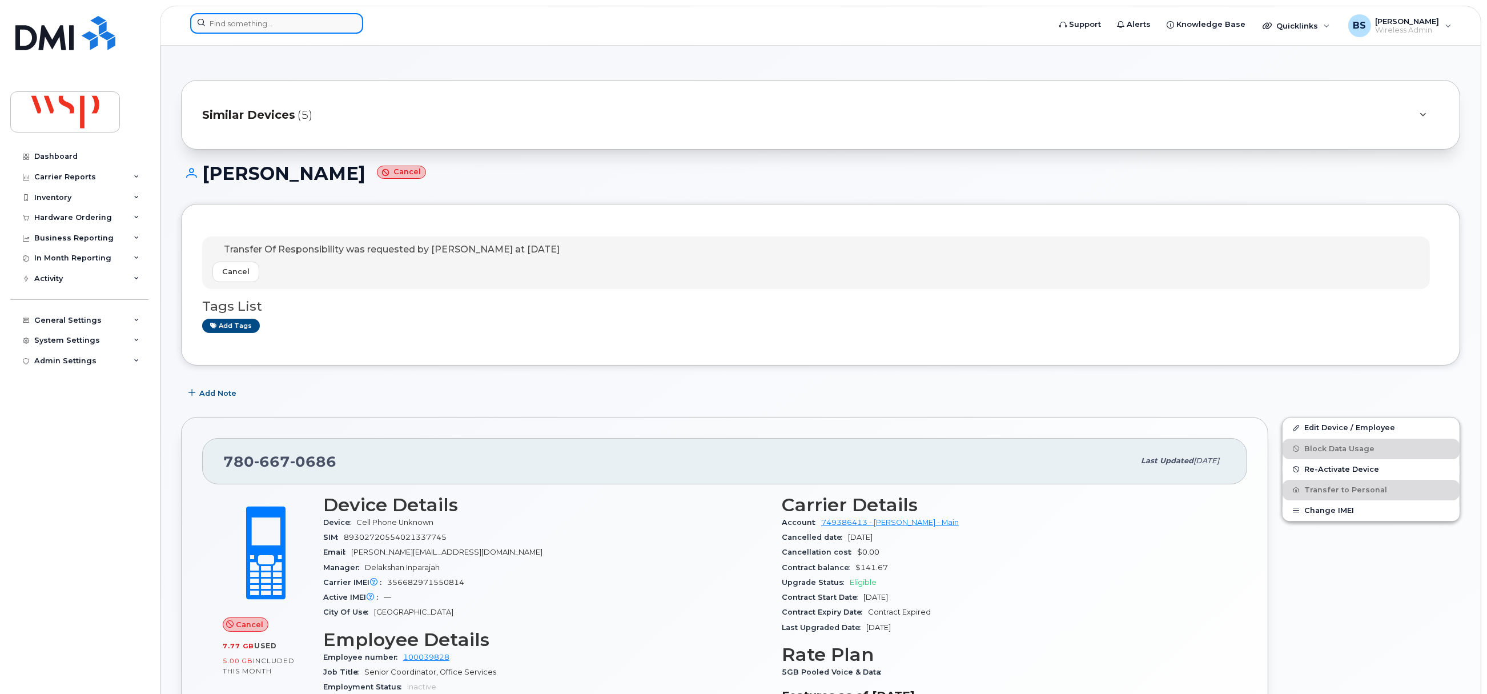
click at [292, 33] on input at bounding box center [276, 23] width 173 height 21
paste input "365-662-2658"
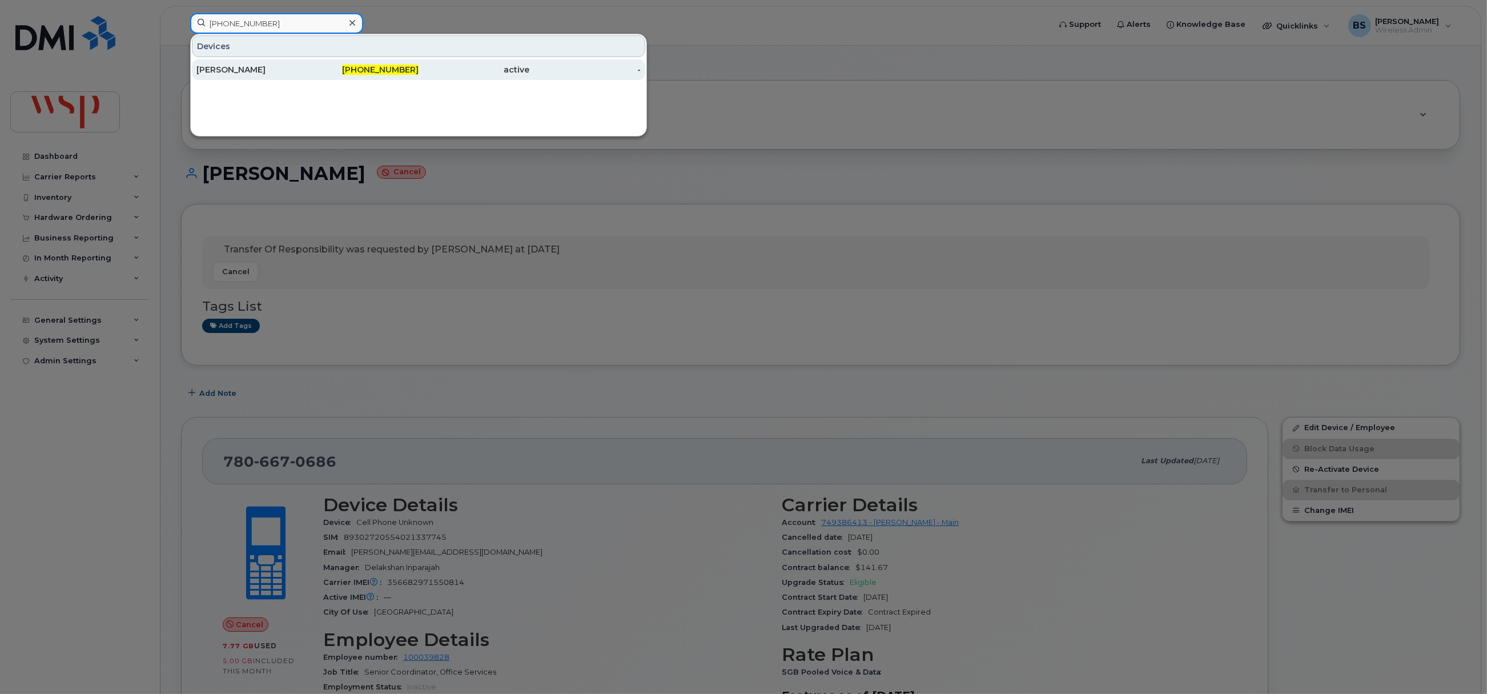
type input "365-662-2658"
click at [227, 65] on div "JULIA MISZTAL" at bounding box center [251, 69] width 111 height 11
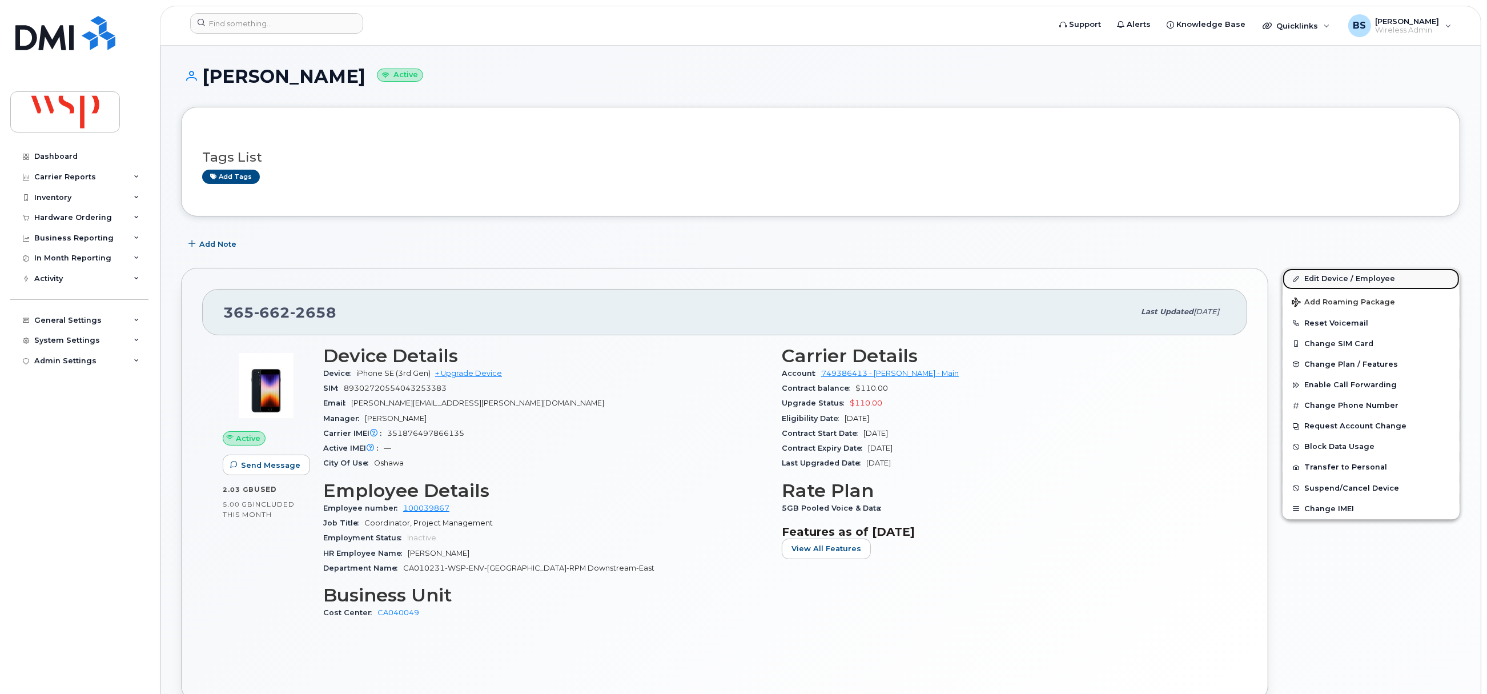
click at [1314, 277] on link "Edit Device / Employee" at bounding box center [1370, 278] width 177 height 21
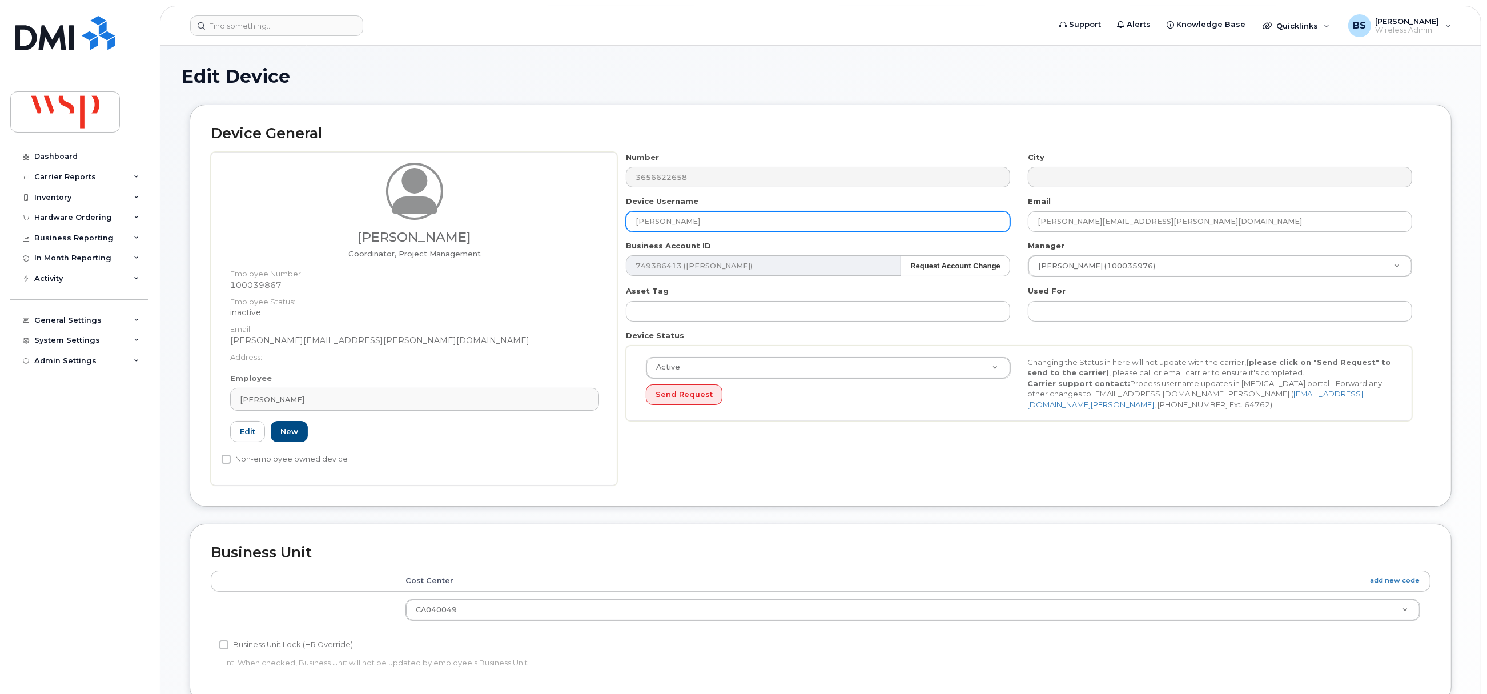
drag, startPoint x: 715, startPoint y: 211, endPoint x: 559, endPoint y: 221, distance: 156.8
click at [564, 219] on div "Julia Misztal Coordinator, Project Management Employee Number: 100039867 Employ…" at bounding box center [821, 318] width 1220 height 333
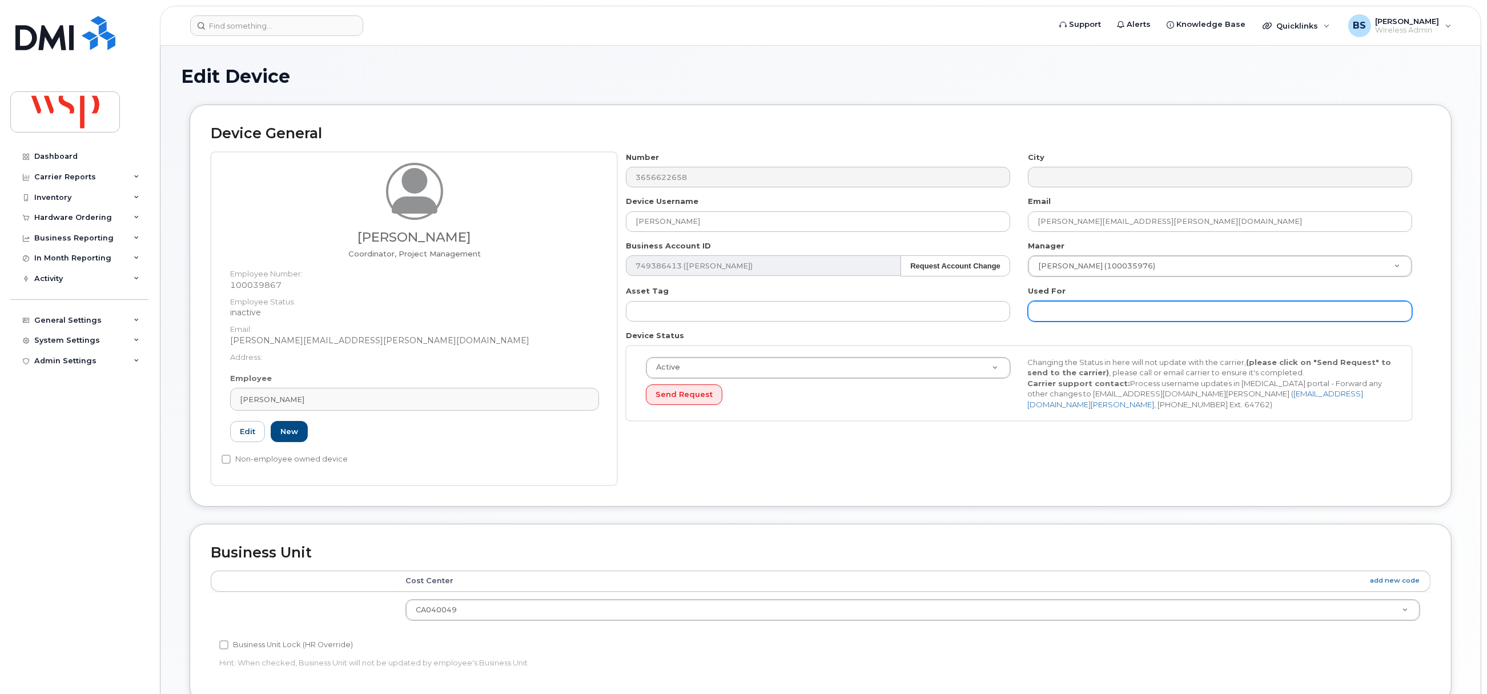
click at [1104, 319] on input "text" at bounding box center [1220, 311] width 384 height 21
paste input "[PERSON_NAME]"
type input "was JULIA MISZTAL;"
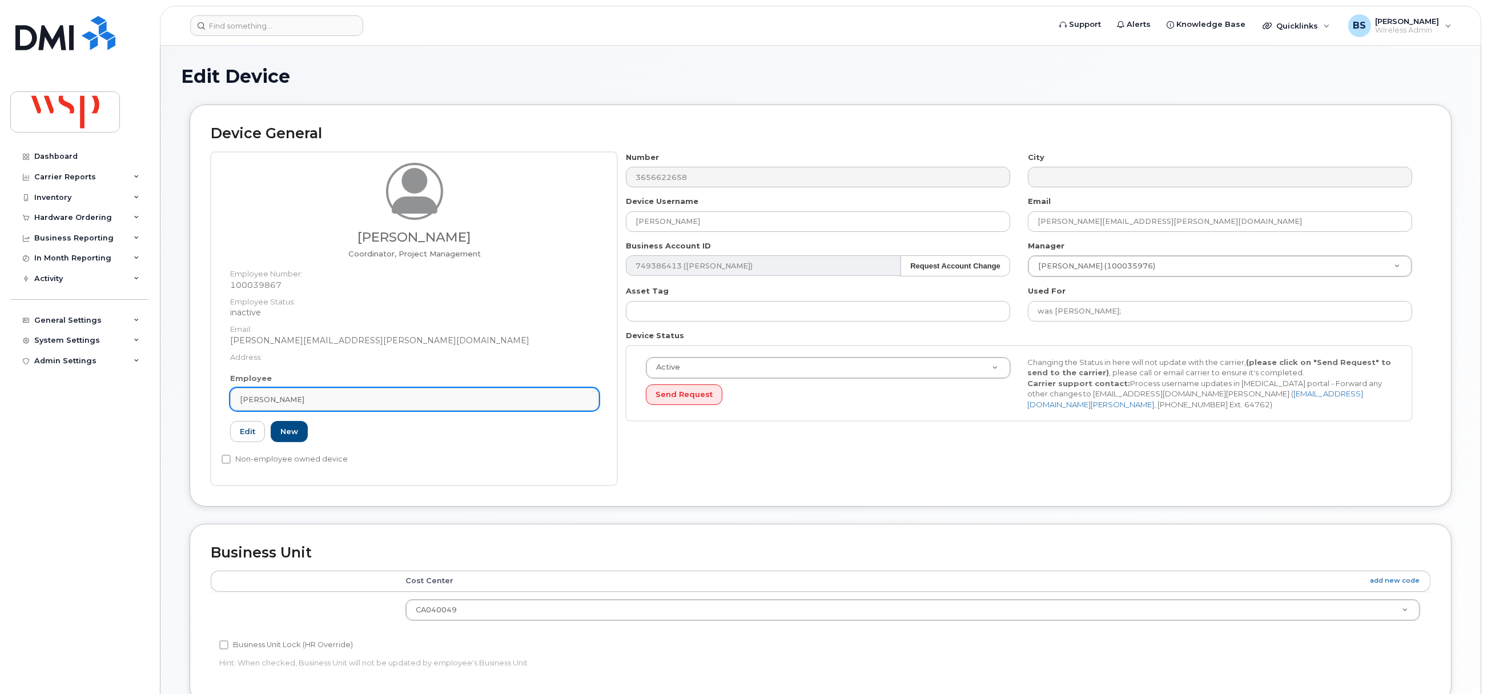
click at [295, 400] on div "[PERSON_NAME]" at bounding box center [414, 399] width 349 height 11
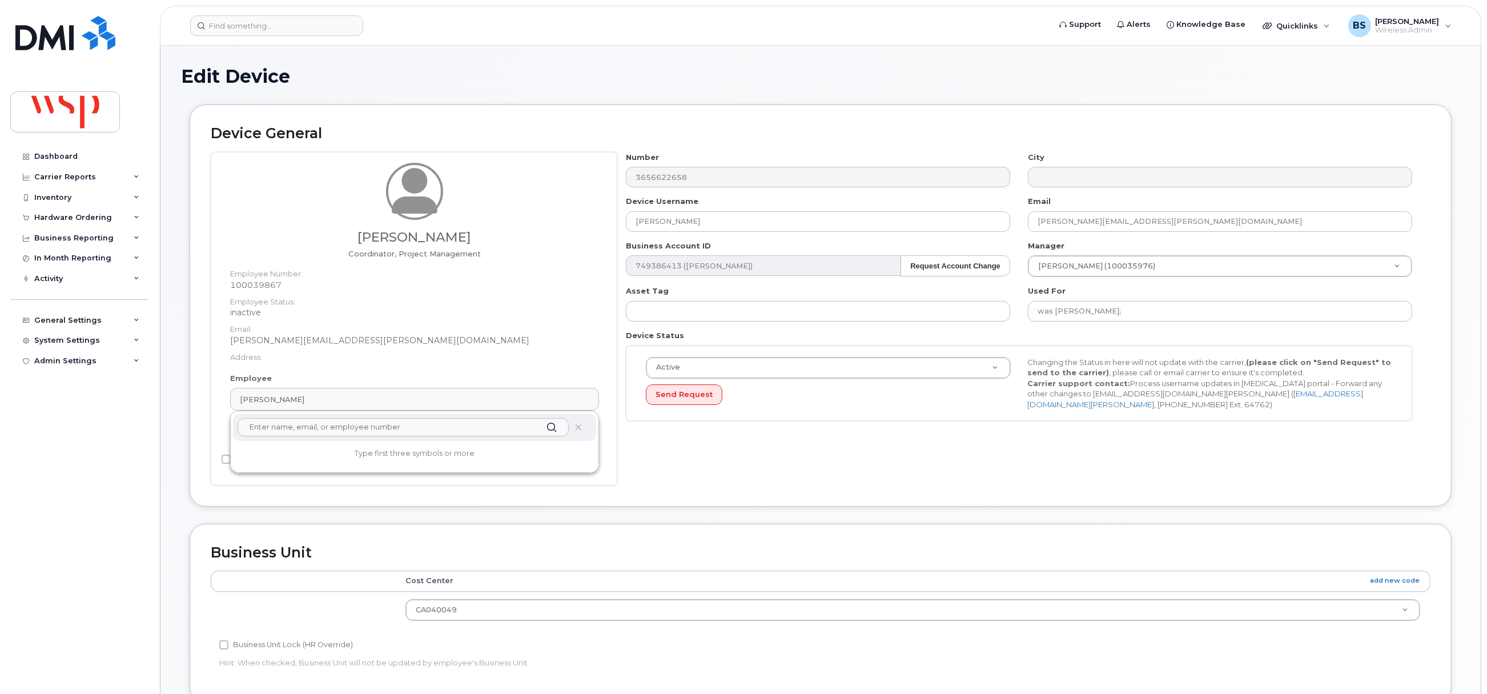
click at [280, 428] on input "text" at bounding box center [403, 427] width 331 height 18
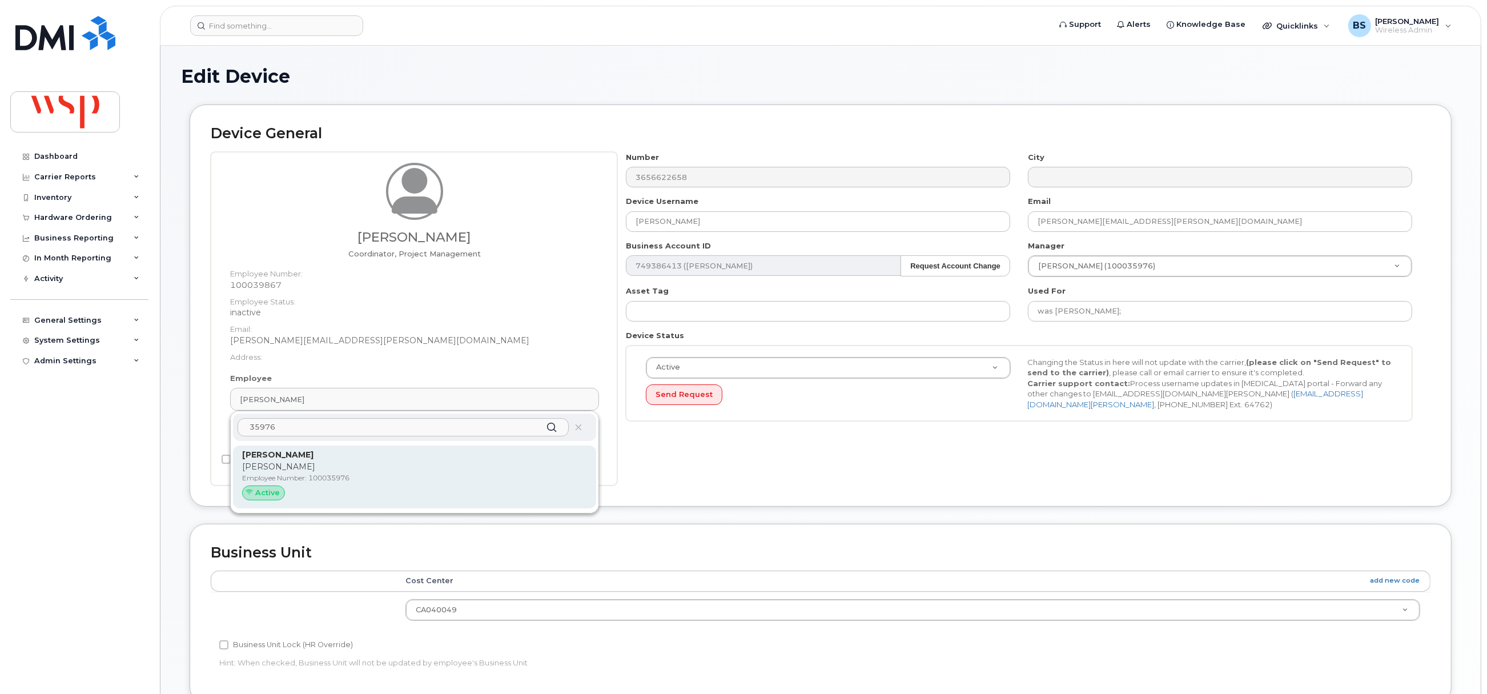
type input "35976"
click at [303, 448] on div "Christopher Vettorazzo Chris Vettorazzo Employee Number: 100035976 Active" at bounding box center [414, 476] width 363 height 63
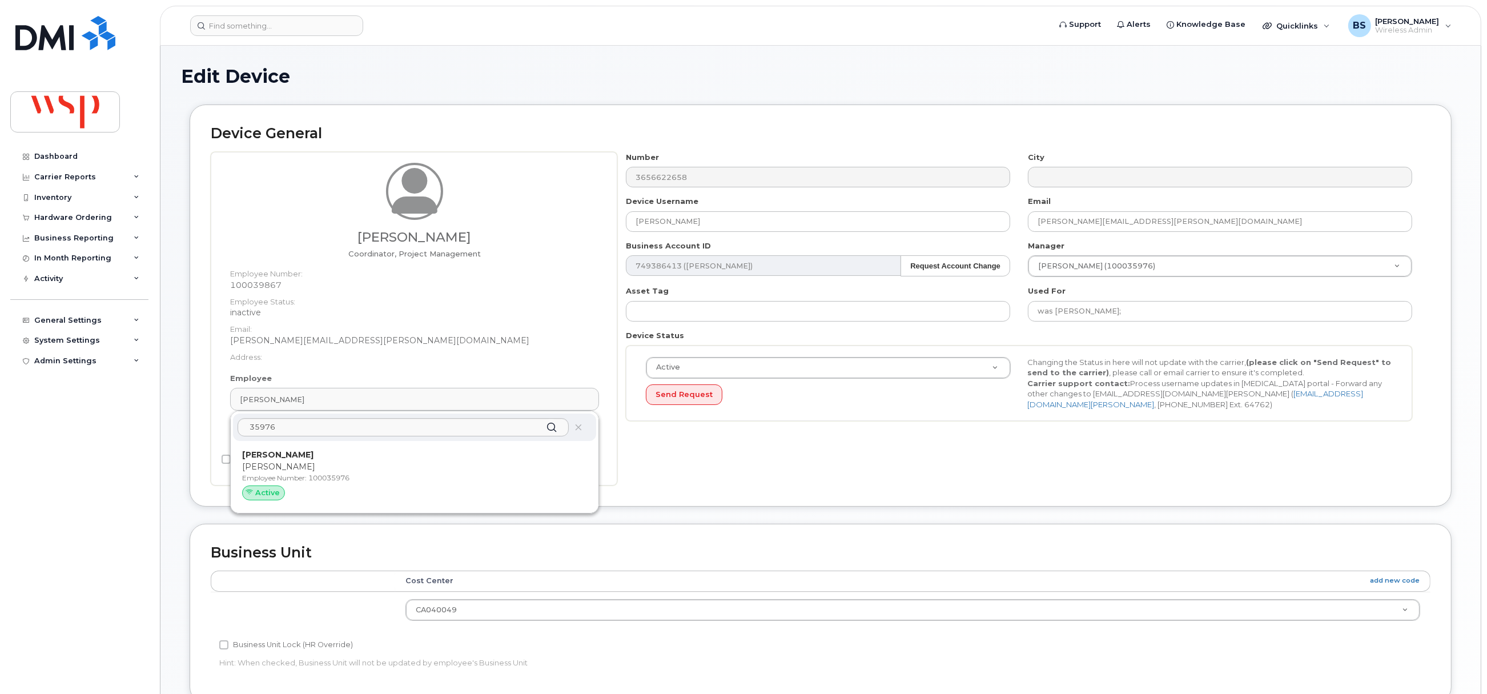
type input "100035976"
type input "Christopher Vettorazzo"
type input "chris.vettorazzo@wsp.com"
type input "5803580"
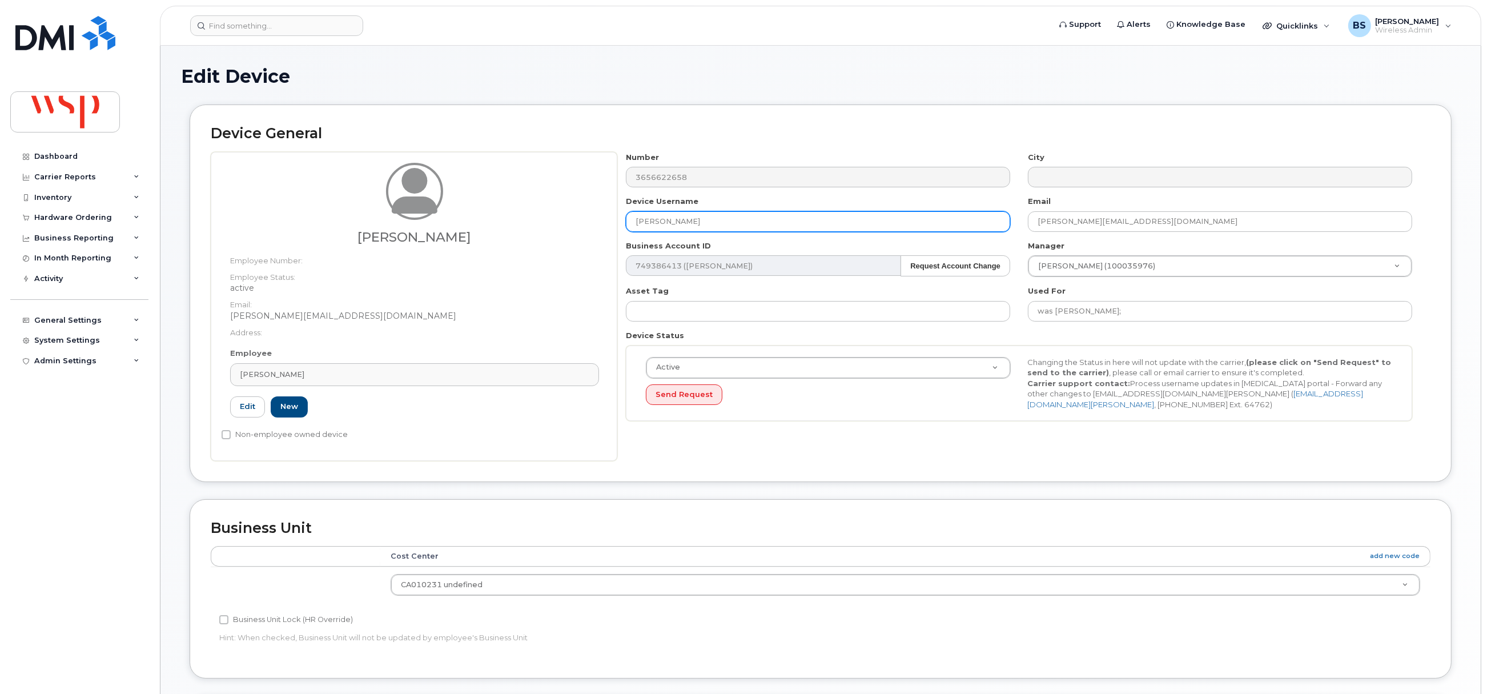
drag, startPoint x: 734, startPoint y: 221, endPoint x: 582, endPoint y: 223, distance: 151.3
click at [586, 223] on div "Christopher Vettorazzo Employee Number: Employee Status: active Email: chris.ve…" at bounding box center [821, 306] width 1220 height 309
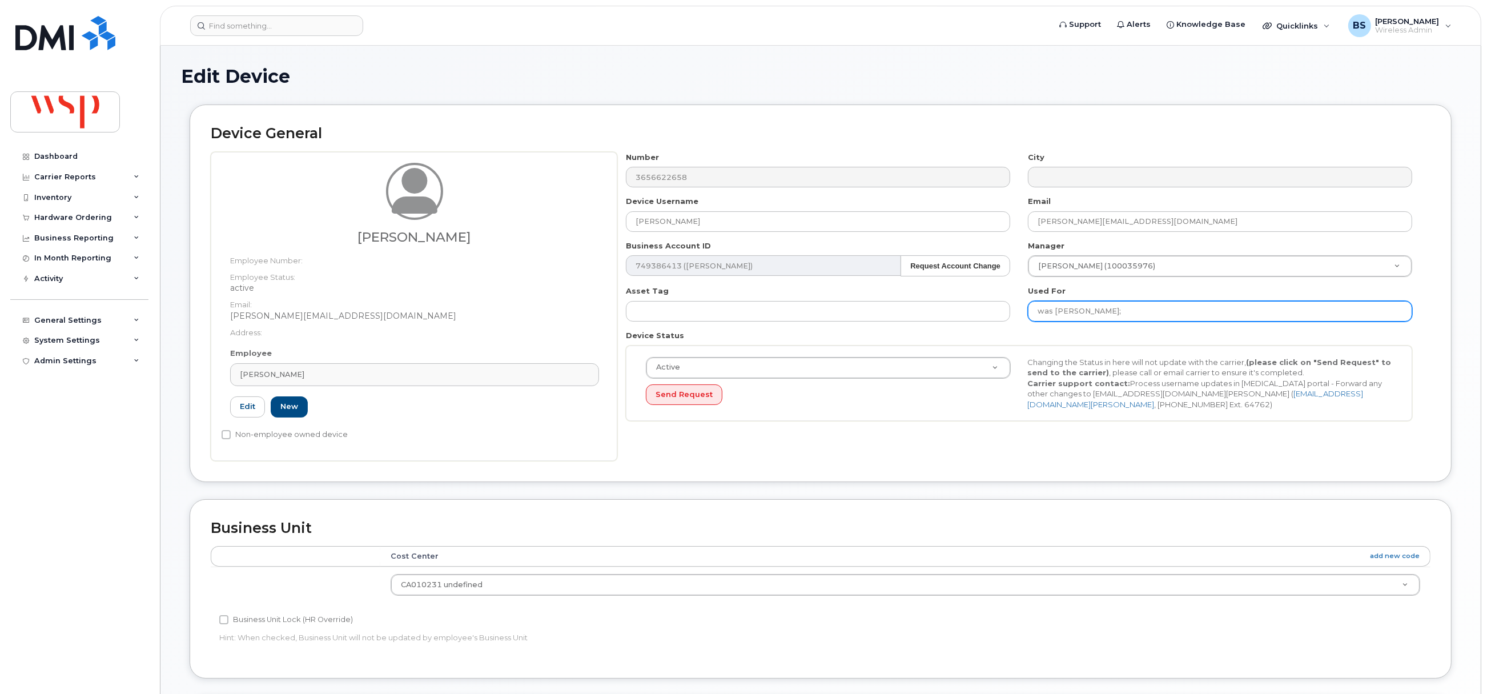
click at [1182, 313] on input "was JULIA MISZTAL;" at bounding box center [1220, 311] width 384 height 21
paste input "Christopher Vettorazzo"
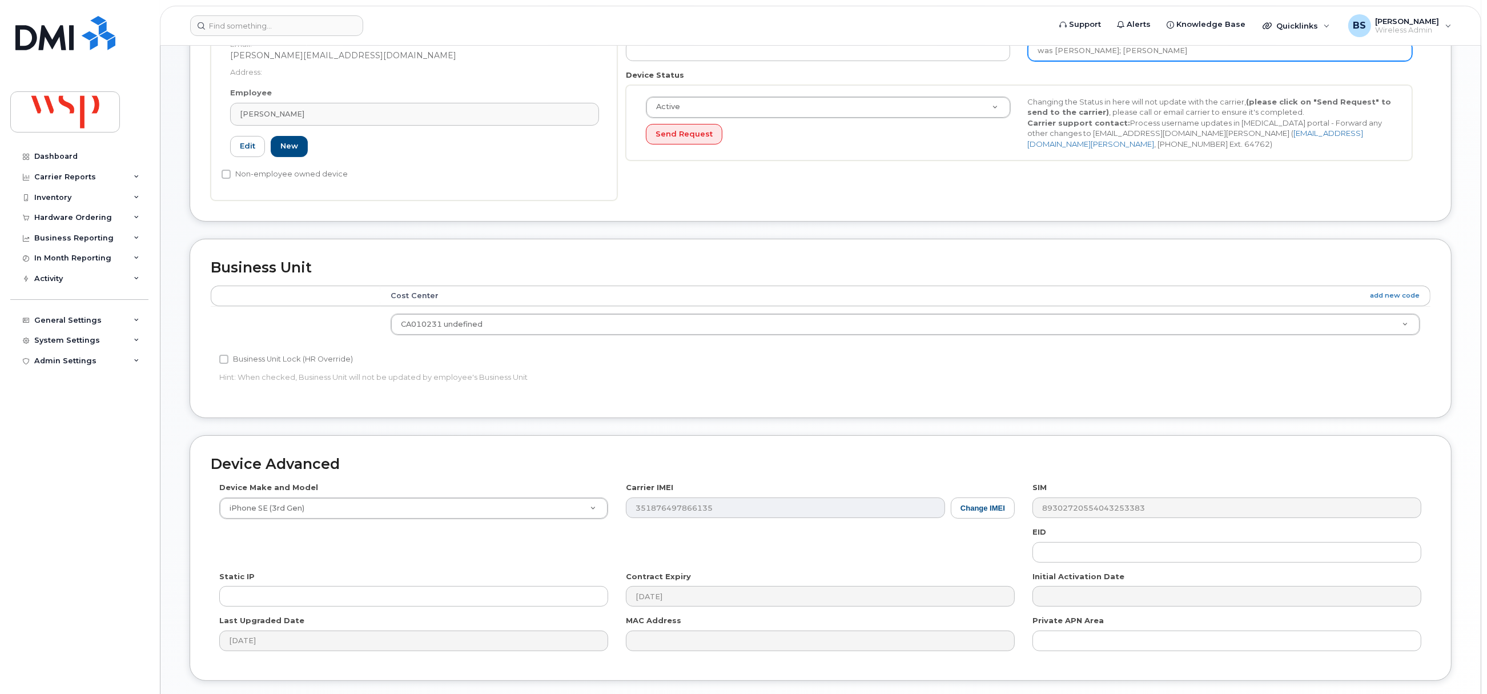
scroll to position [345, 0]
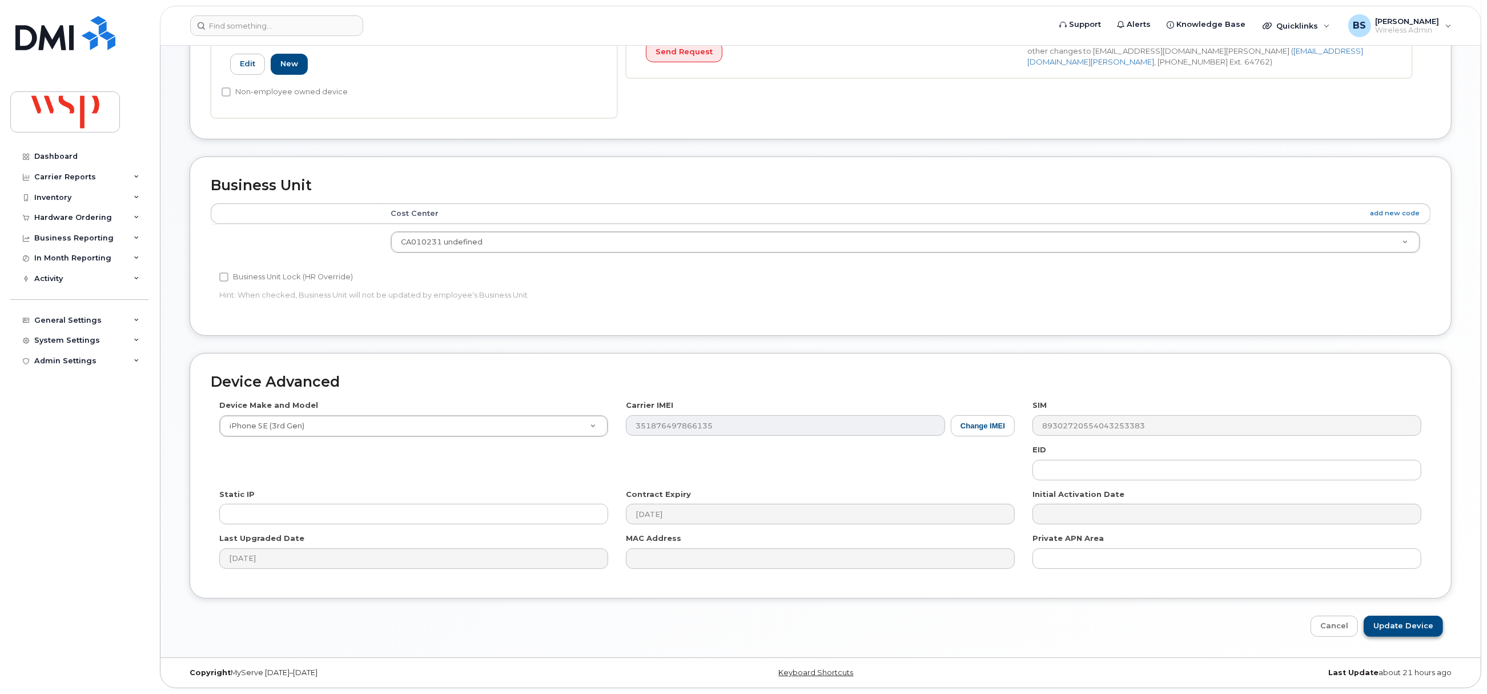
type input "was JULIA MISZTAL; Christopher Vettorazzo"
drag, startPoint x: 1402, startPoint y: 629, endPoint x: 1380, endPoint y: 606, distance: 32.7
click at [1403, 628] on input "Update Device" at bounding box center [1403, 626] width 79 height 21
type input "Saving..."
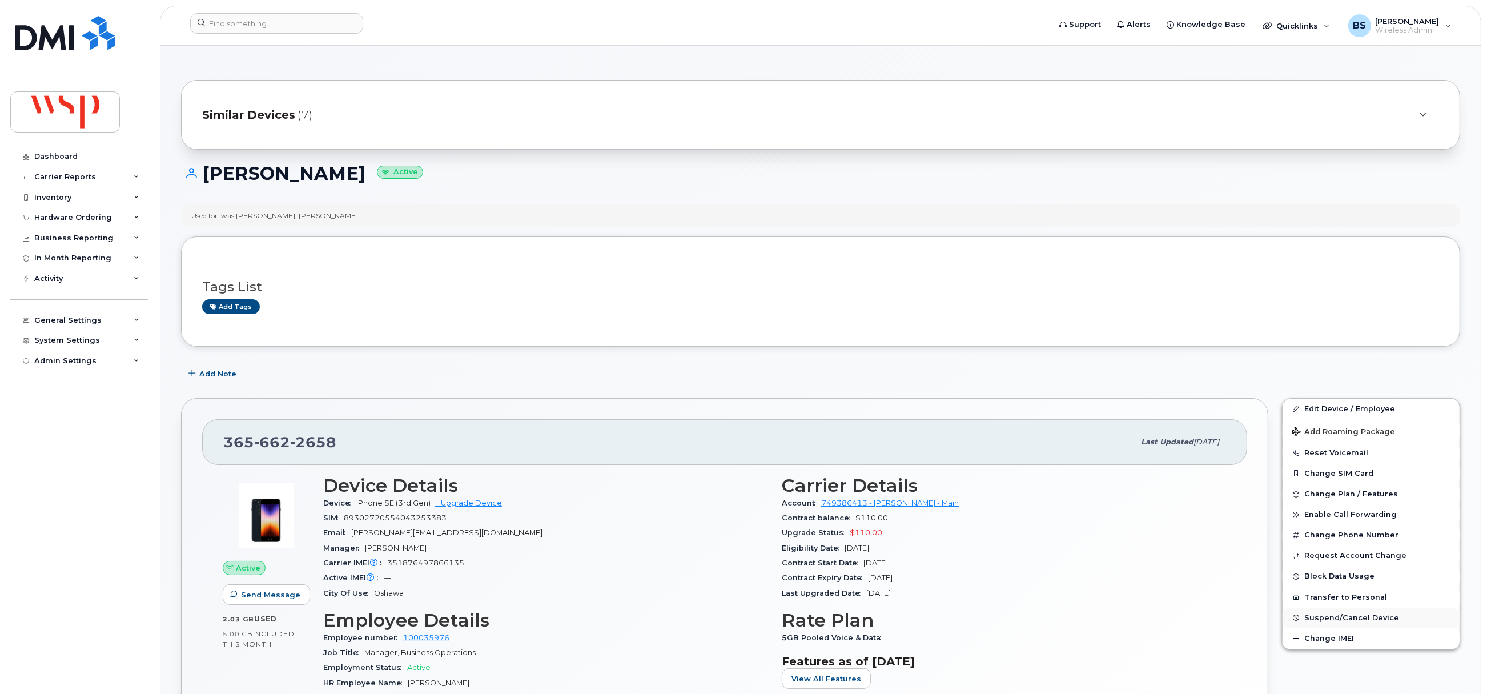
click at [1316, 617] on span "Suspend/Cancel Device" at bounding box center [1351, 617] width 95 height 9
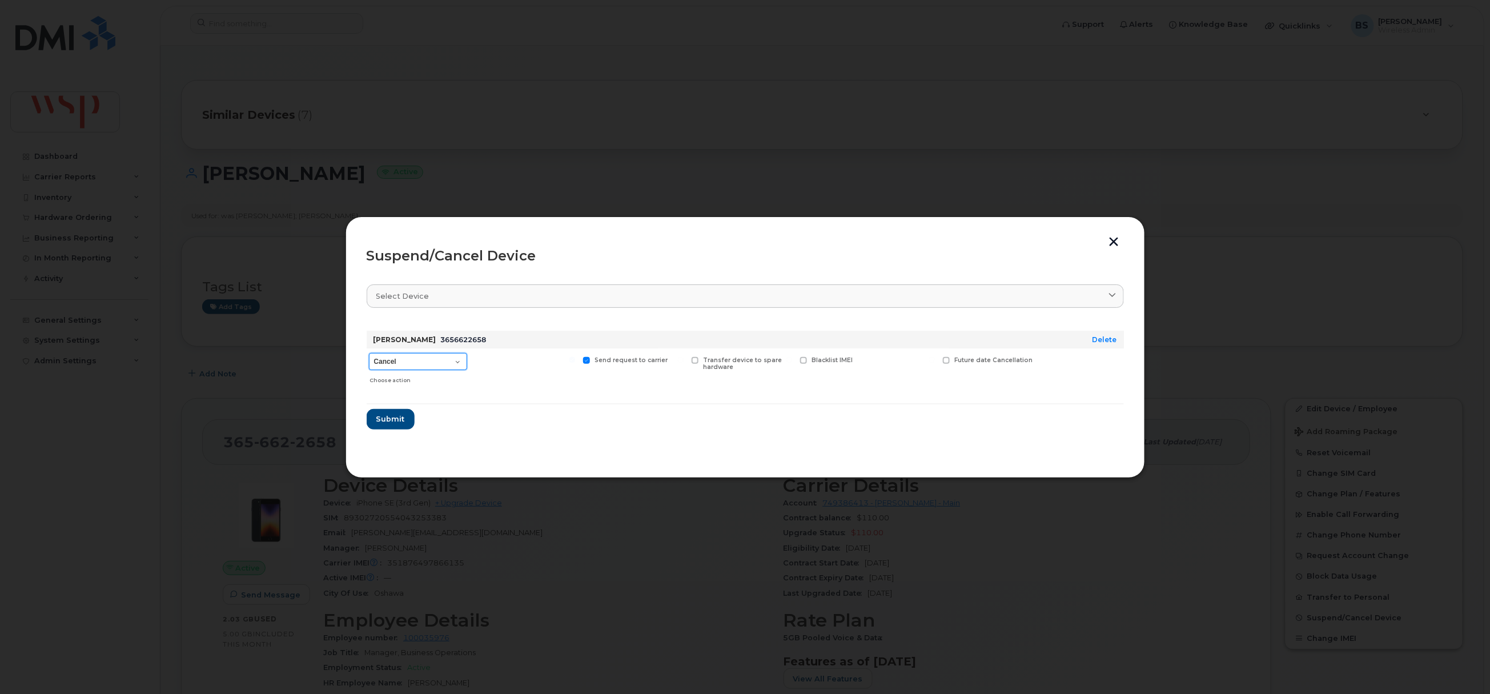
click at [408, 357] on select "Cancel Suspend - Reduced Rate Suspend - Full Rate Suspend - Lost Device/Stolen …" at bounding box center [418, 361] width 98 height 17
select select "[object Object]"
click at [369, 353] on select "Cancel Suspend - Reduced Rate Suspend - Full Rate Suspend - Lost Device/Stolen …" at bounding box center [418, 361] width 98 height 17
drag, startPoint x: 392, startPoint y: 416, endPoint x: 405, endPoint y: 415, distance: 13.1
click at [393, 416] on span "Submit" at bounding box center [390, 418] width 29 height 11
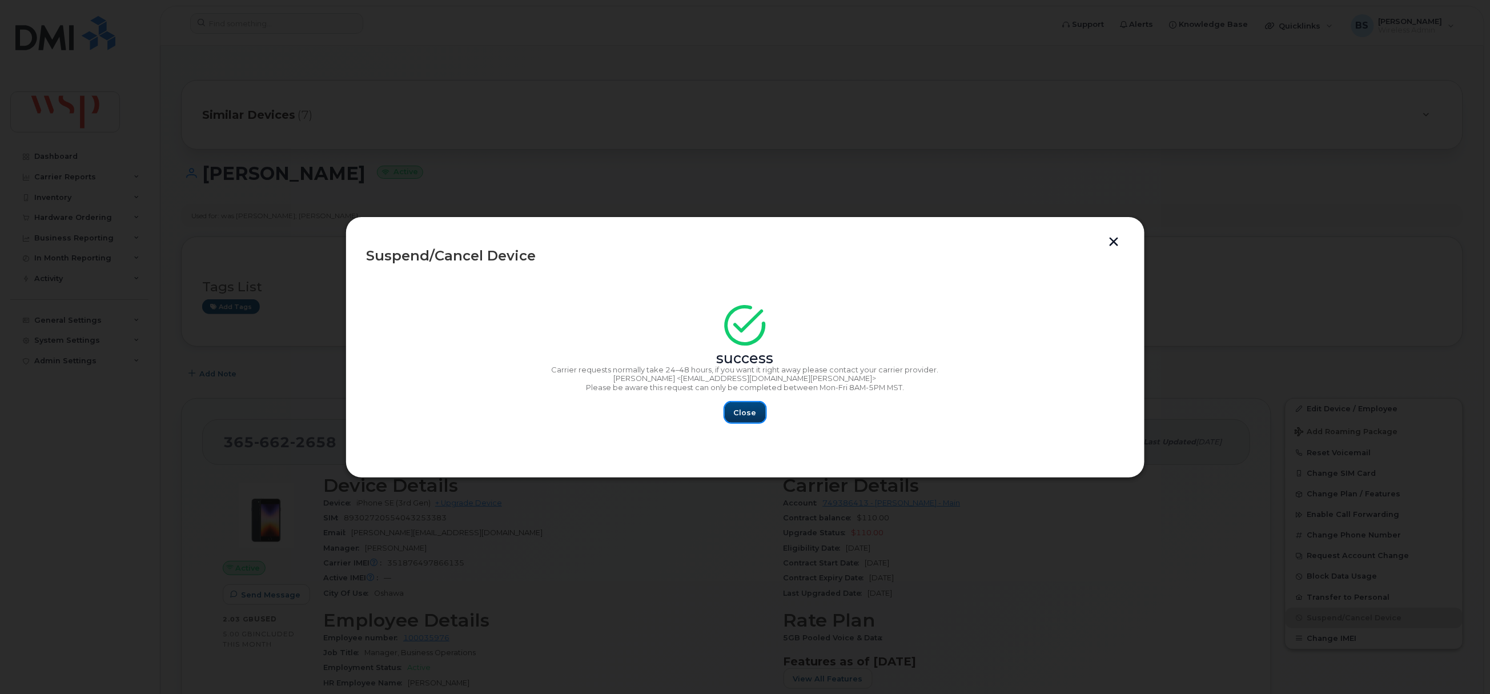
click at [747, 409] on span "Close" at bounding box center [745, 412] width 23 height 11
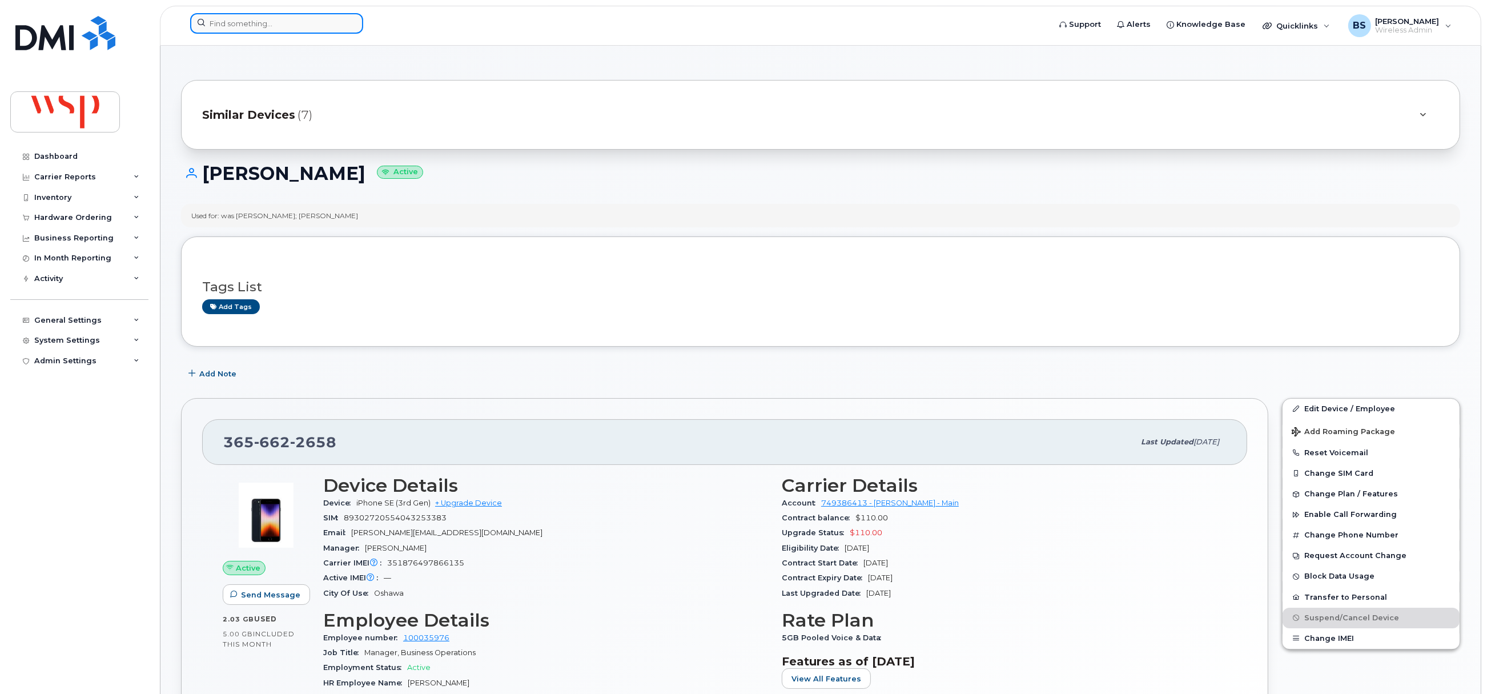
click at [292, 17] on input at bounding box center [276, 23] width 173 height 21
paste input "[PHONE_NUMBER]"
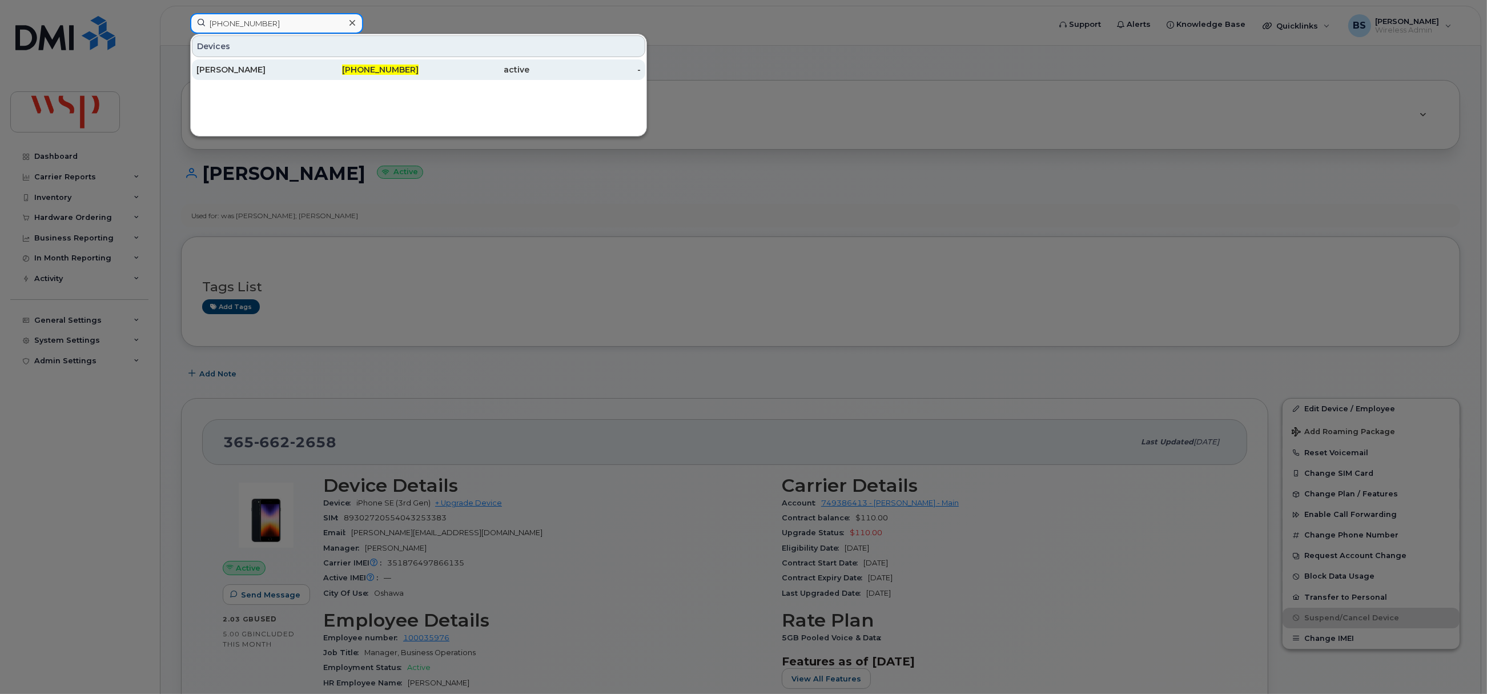
type input "[PHONE_NUMBER]"
click at [230, 67] on div "[PERSON_NAME]" at bounding box center [251, 69] width 111 height 11
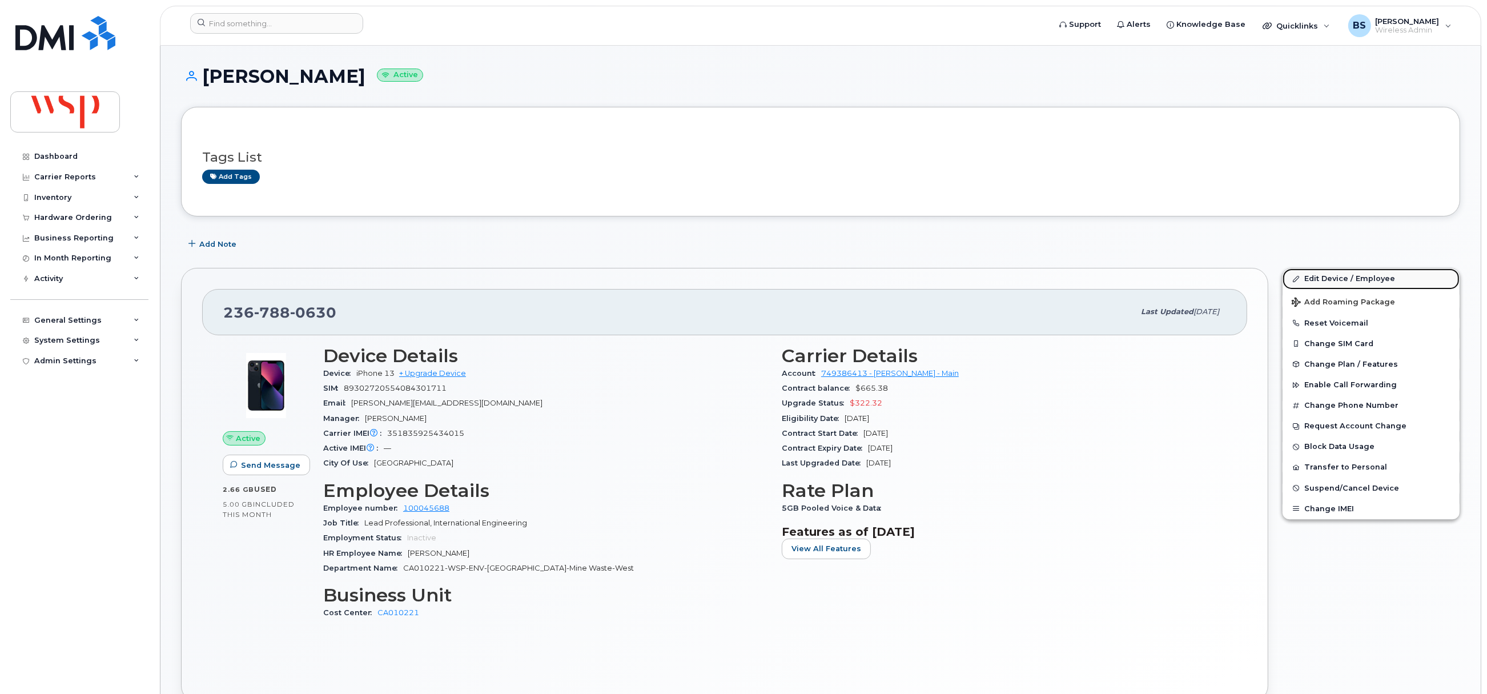
click at [1327, 280] on link "Edit Device / Employee" at bounding box center [1370, 278] width 177 height 21
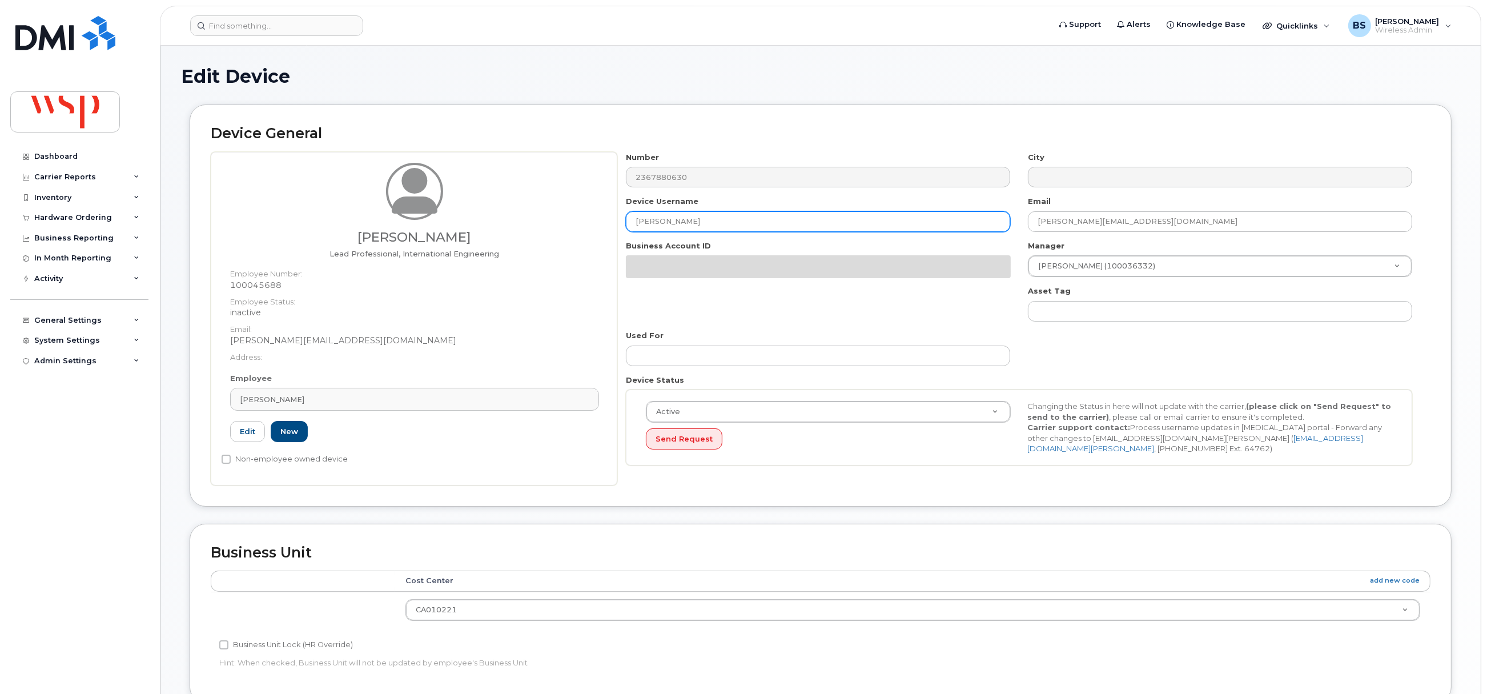
drag, startPoint x: 712, startPoint y: 220, endPoint x: 608, endPoint y: 223, distance: 104.0
click at [615, 220] on div "Filipe Souza Costa Lead Professional, International Engineering Employee Number…" at bounding box center [821, 318] width 1220 height 333
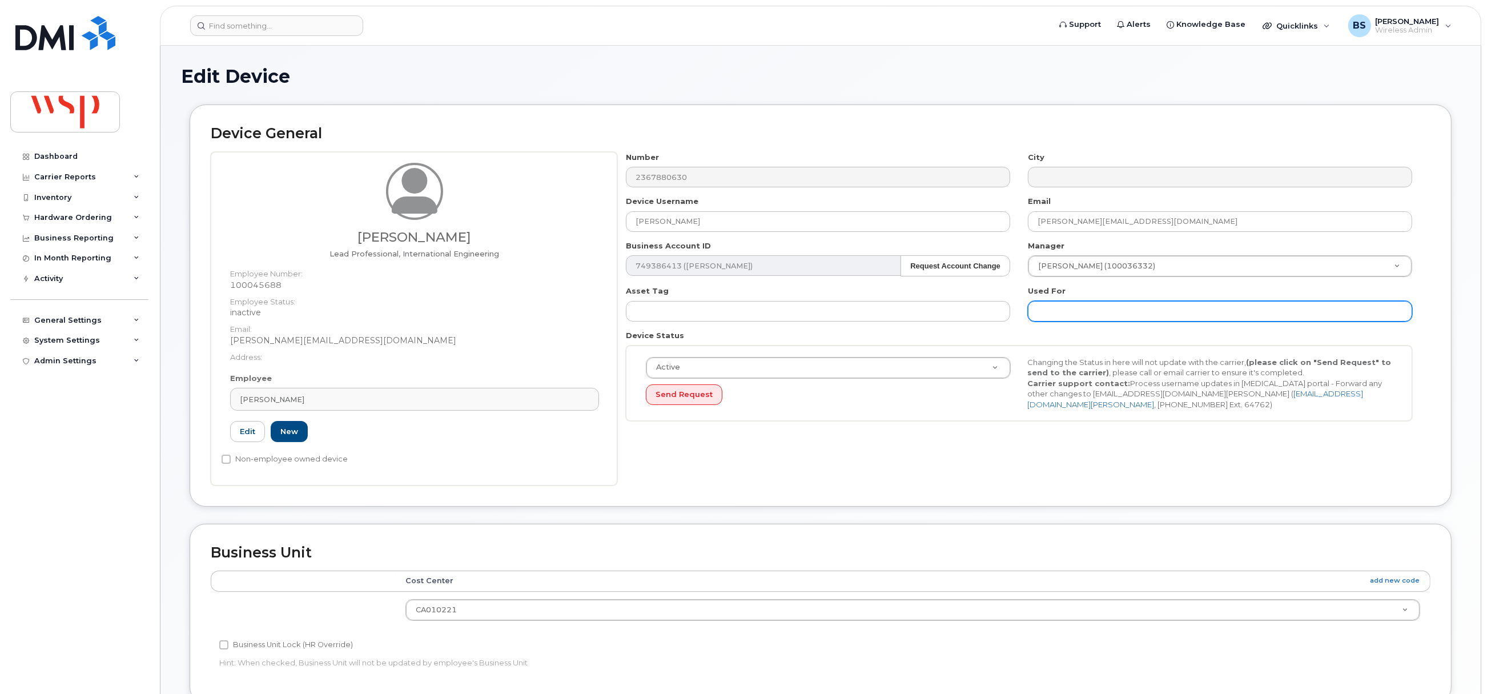
click at [1100, 309] on input "text" at bounding box center [1220, 311] width 384 height 21
paste input "[PERSON_NAME]"
type input "was FILIPE SOUZA COSTA;"
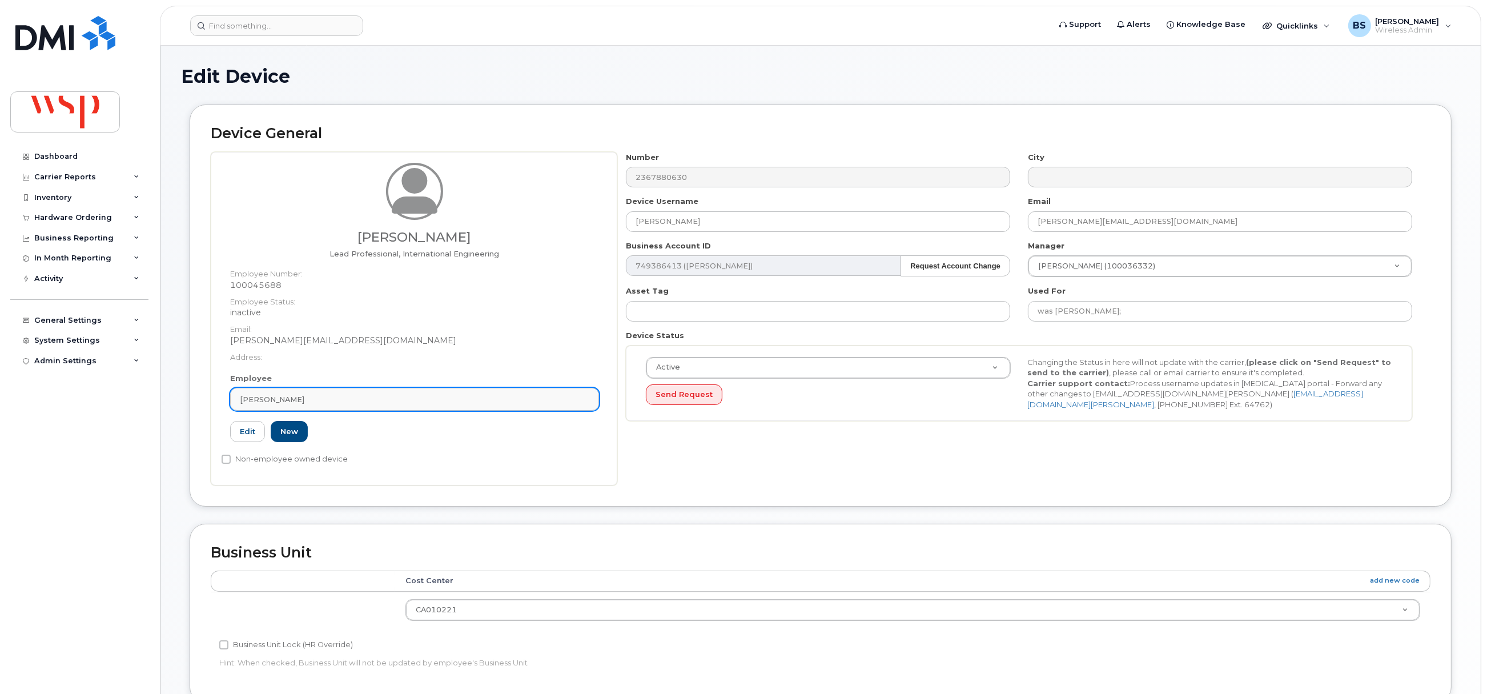
click at [438, 394] on div "[PERSON_NAME]" at bounding box center [414, 399] width 349 height 11
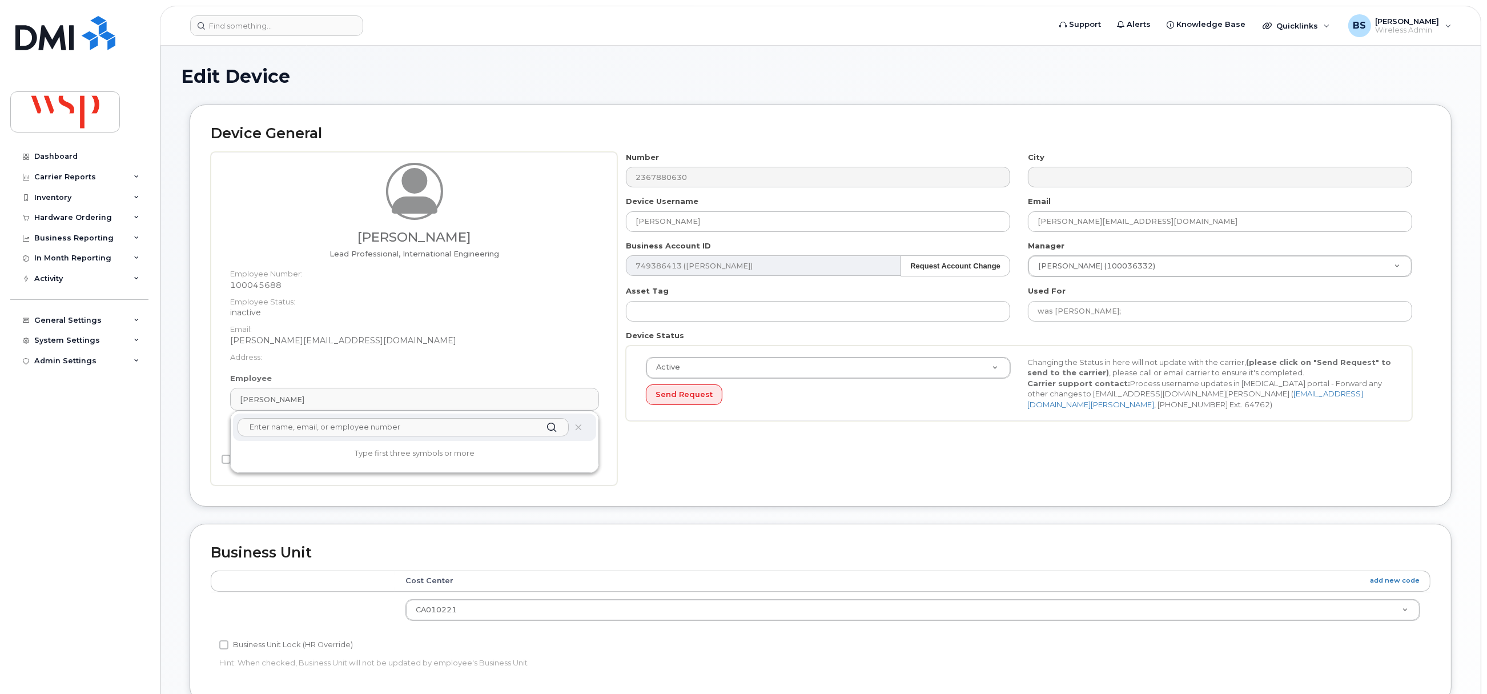
drag, startPoint x: 348, startPoint y: 428, endPoint x: 340, endPoint y: 426, distance: 8.3
click at [348, 428] on input "text" at bounding box center [403, 427] width 331 height 18
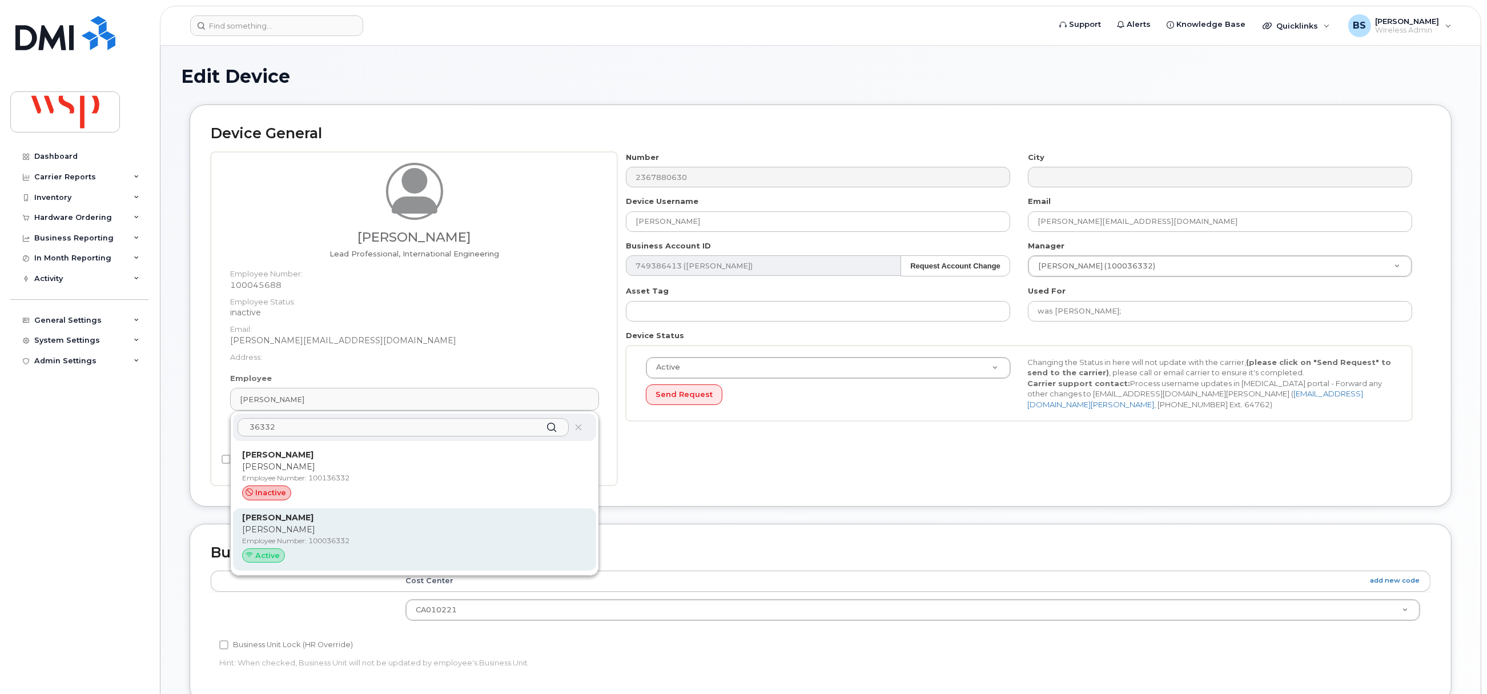
type input "36332"
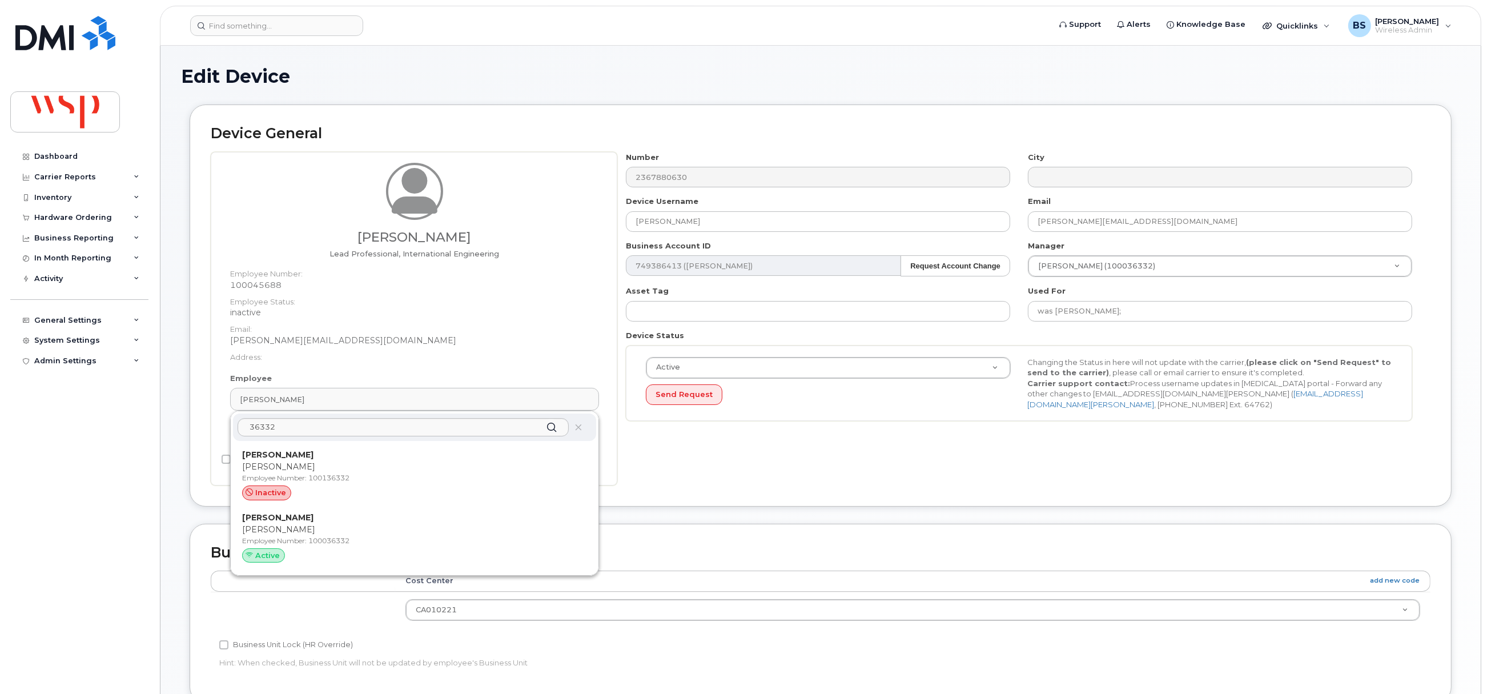
drag, startPoint x: 291, startPoint y: 517, endPoint x: 825, endPoint y: 65, distance: 699.6
click at [291, 518] on strong "Sophie Bainbridge" at bounding box center [277, 517] width 71 height 10
type input "Sophie Bainbridge"
type input "sophie.bainbridge@wsp.com"
type input "5770083"
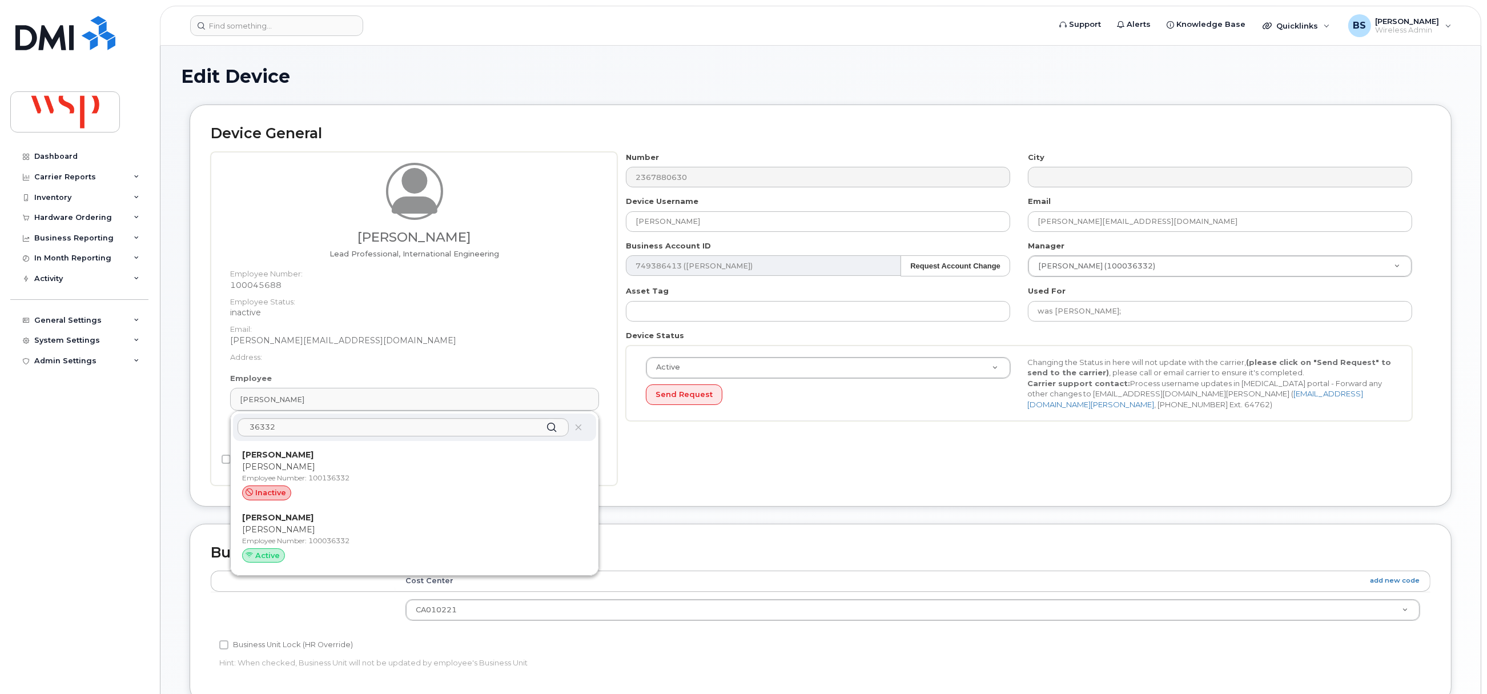
type input "100036332"
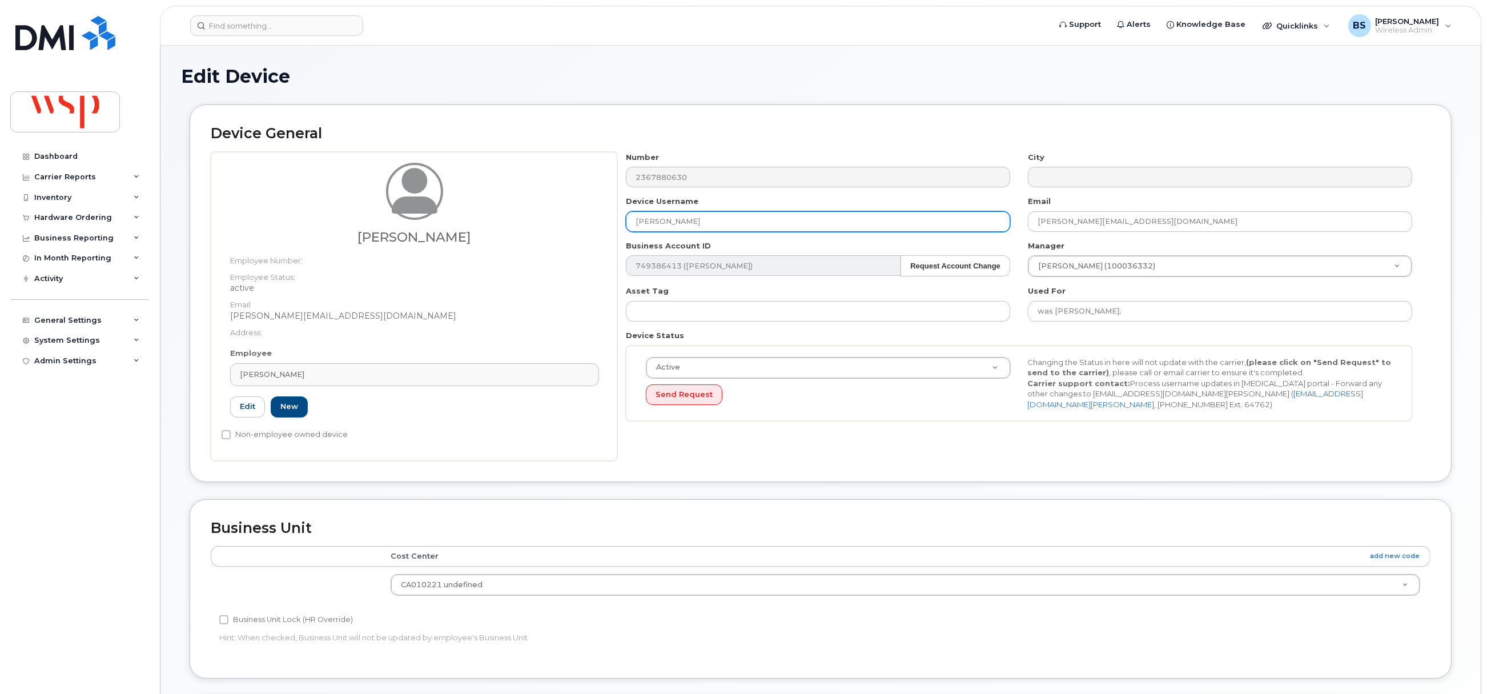
drag, startPoint x: 658, startPoint y: 231, endPoint x: 620, endPoint y: 228, distance: 39.0
click at [644, 231] on input "Sophie Bainbridge" at bounding box center [818, 221] width 384 height 21
click at [797, 212] on input "Sophie Bainbridge" at bounding box center [818, 221] width 384 height 21
drag, startPoint x: 771, startPoint y: 219, endPoint x: 559, endPoint y: 204, distance: 212.4
click at [562, 204] on div "Sophie Bainbridge Employee Number: Employee Status: active Email: sophie.bainbr…" at bounding box center [821, 306] width 1220 height 309
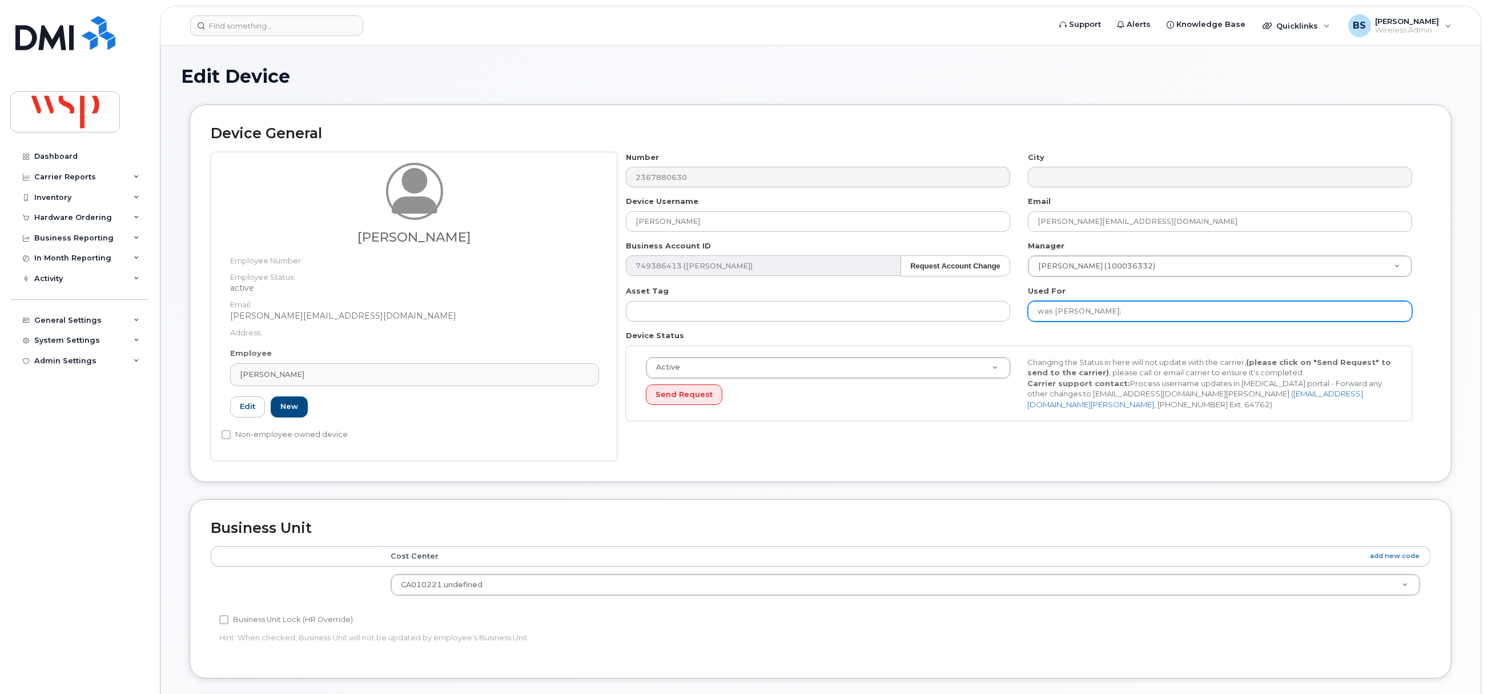
click at [1173, 308] on input "was FILIPE SOUZA COSTA;" at bounding box center [1220, 311] width 384 height 21
paste input "Sophie Bainbridge"
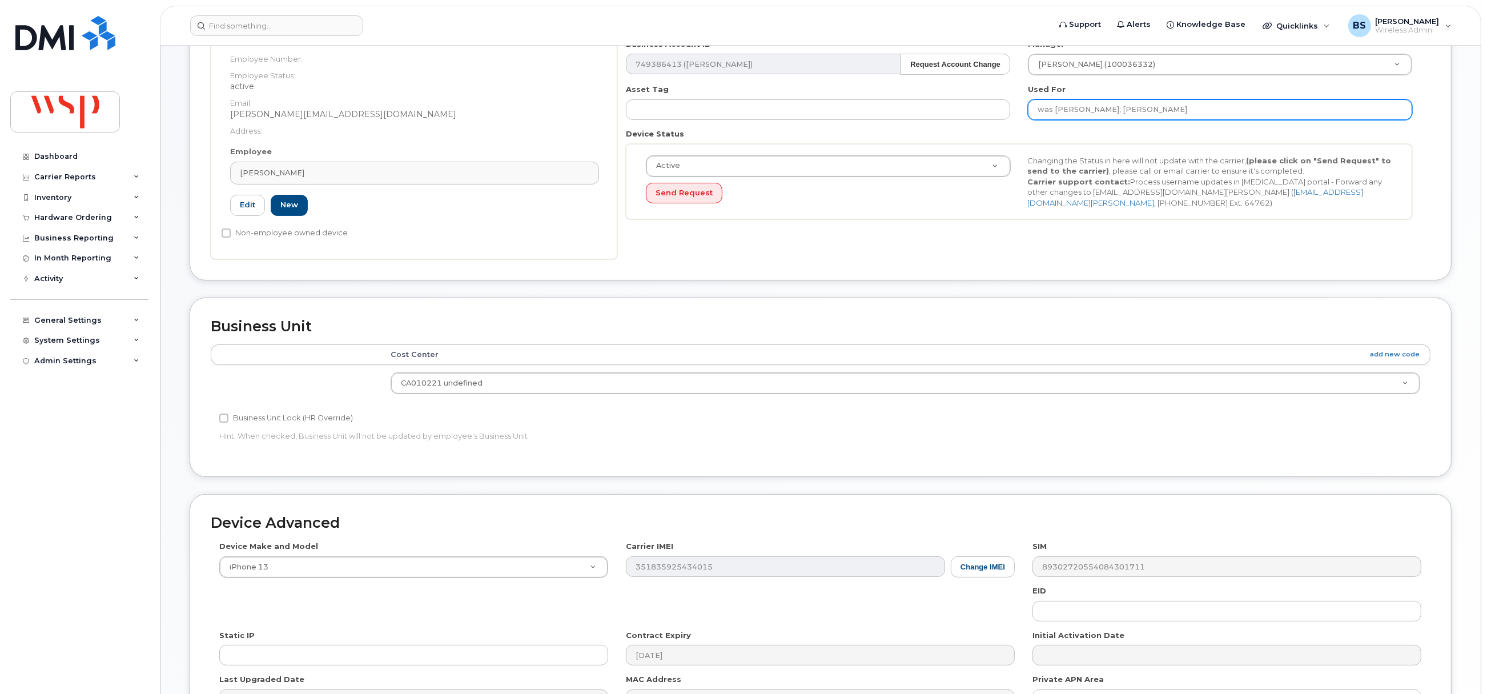
scroll to position [345, 0]
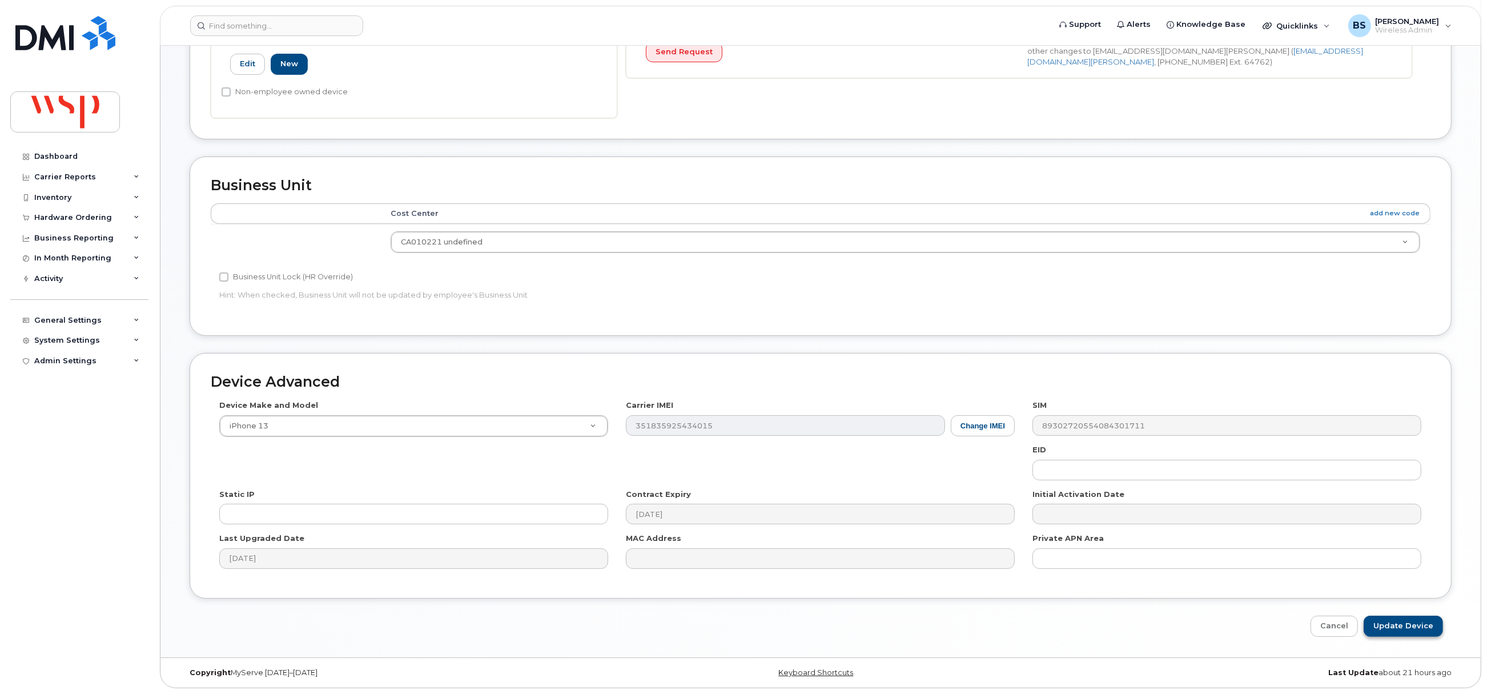
type input "was FILIPE SOUZA COSTA; Sophie Bainbridge"
drag, startPoint x: 1414, startPoint y: 627, endPoint x: 1312, endPoint y: 553, distance: 126.0
click at [1414, 627] on input "Update Device" at bounding box center [1403, 626] width 79 height 21
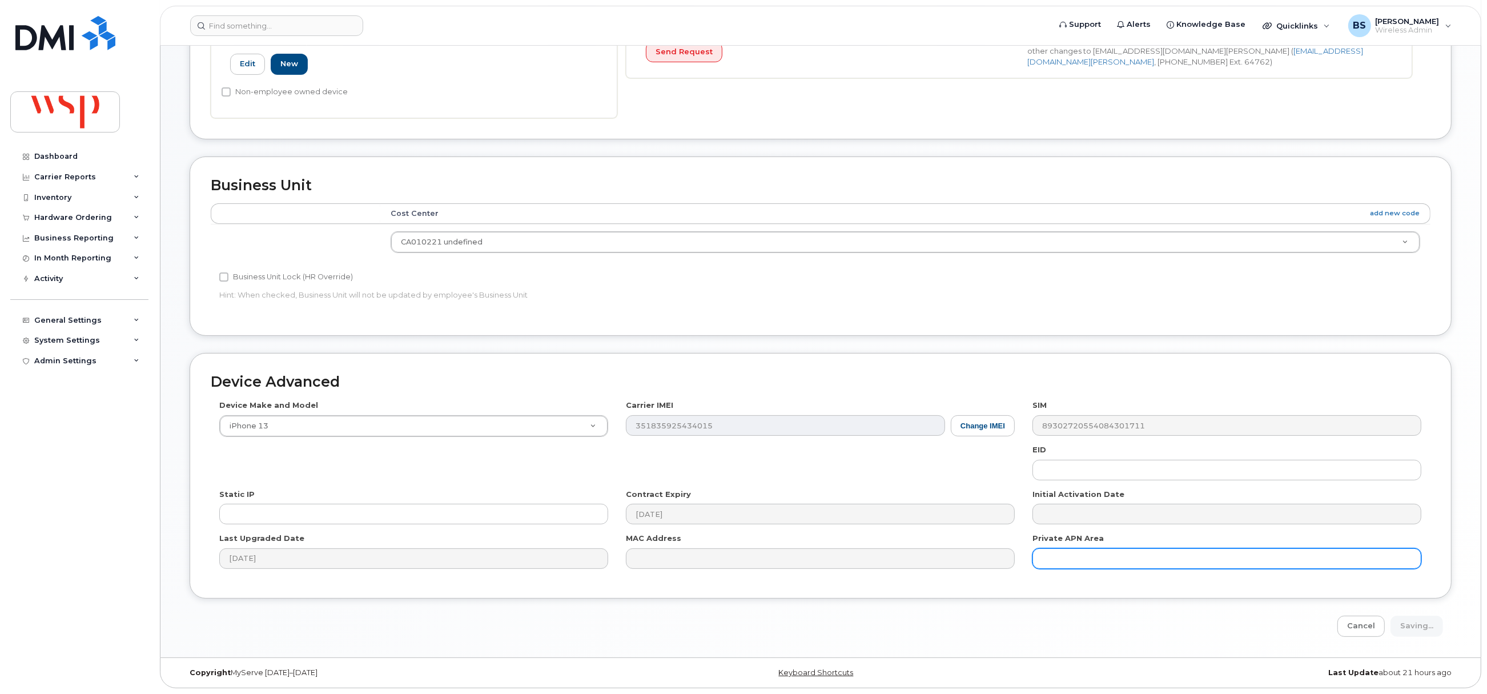
type input "Saving..."
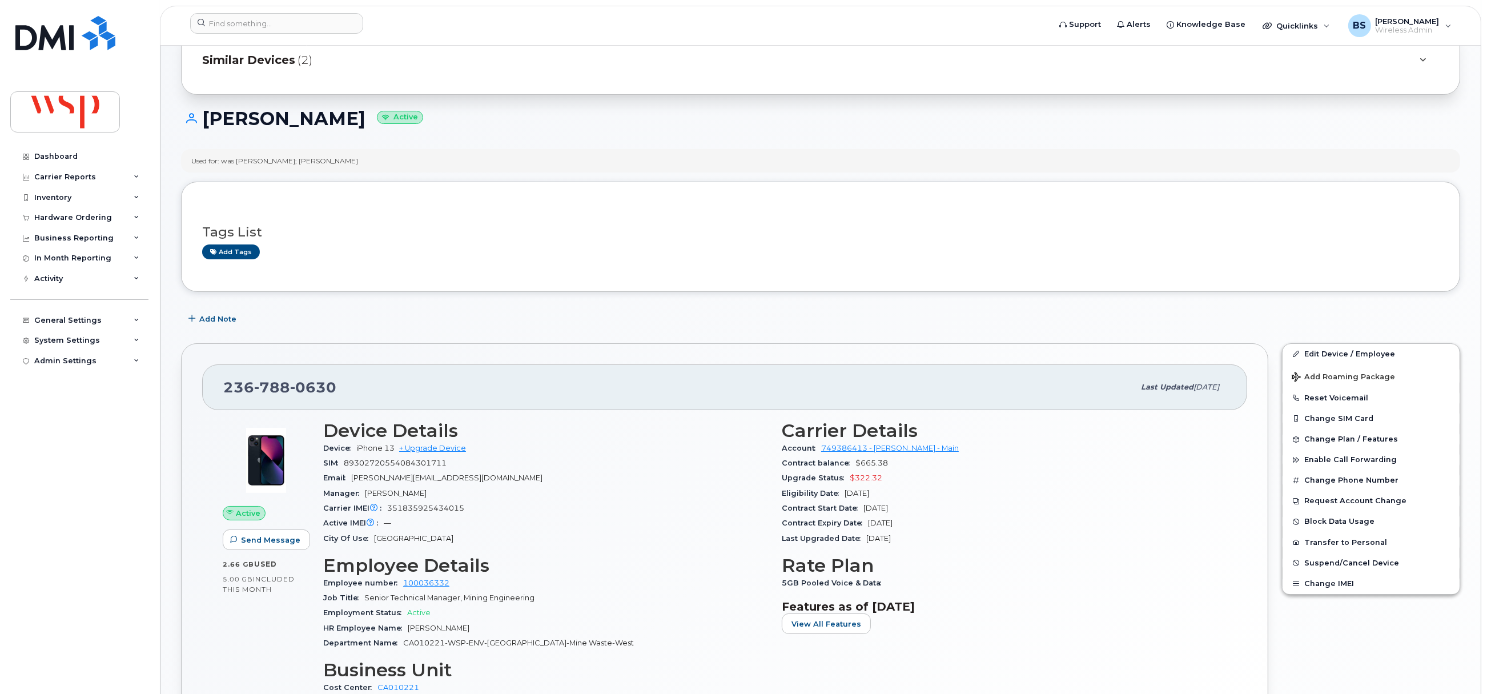
scroll to position [85, 0]
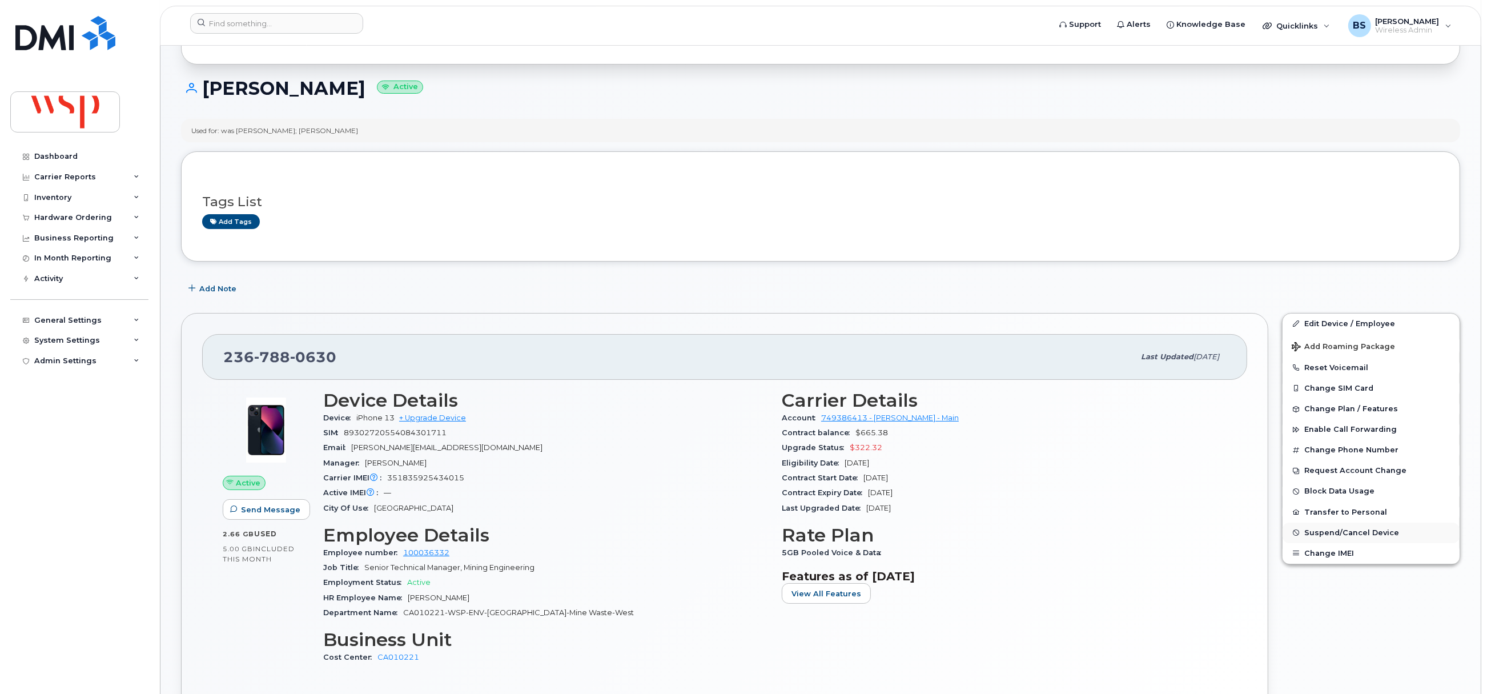
click at [1316, 534] on span "Suspend/Cancel Device" at bounding box center [1351, 532] width 95 height 9
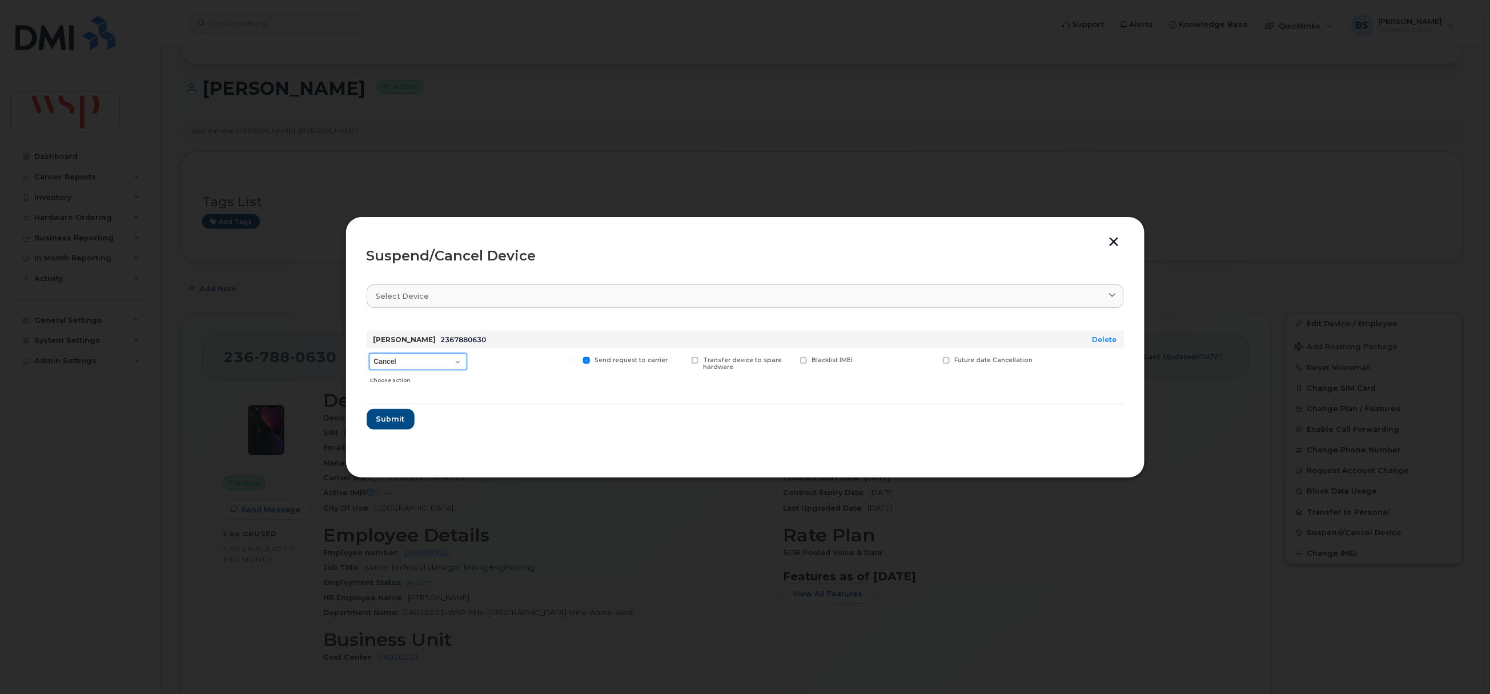
click at [419, 364] on select "Cancel Suspend - Reduced Rate Suspend - Full Rate Suspend - Lost Device/Stolen …" at bounding box center [418, 361] width 98 height 17
select select "[object Object]"
click at [369, 353] on select "Cancel Suspend - Reduced Rate Suspend - Full Rate Suspend - Lost Device/Stolen …" at bounding box center [418, 361] width 98 height 17
click at [400, 411] on button "Submit" at bounding box center [390, 419] width 47 height 21
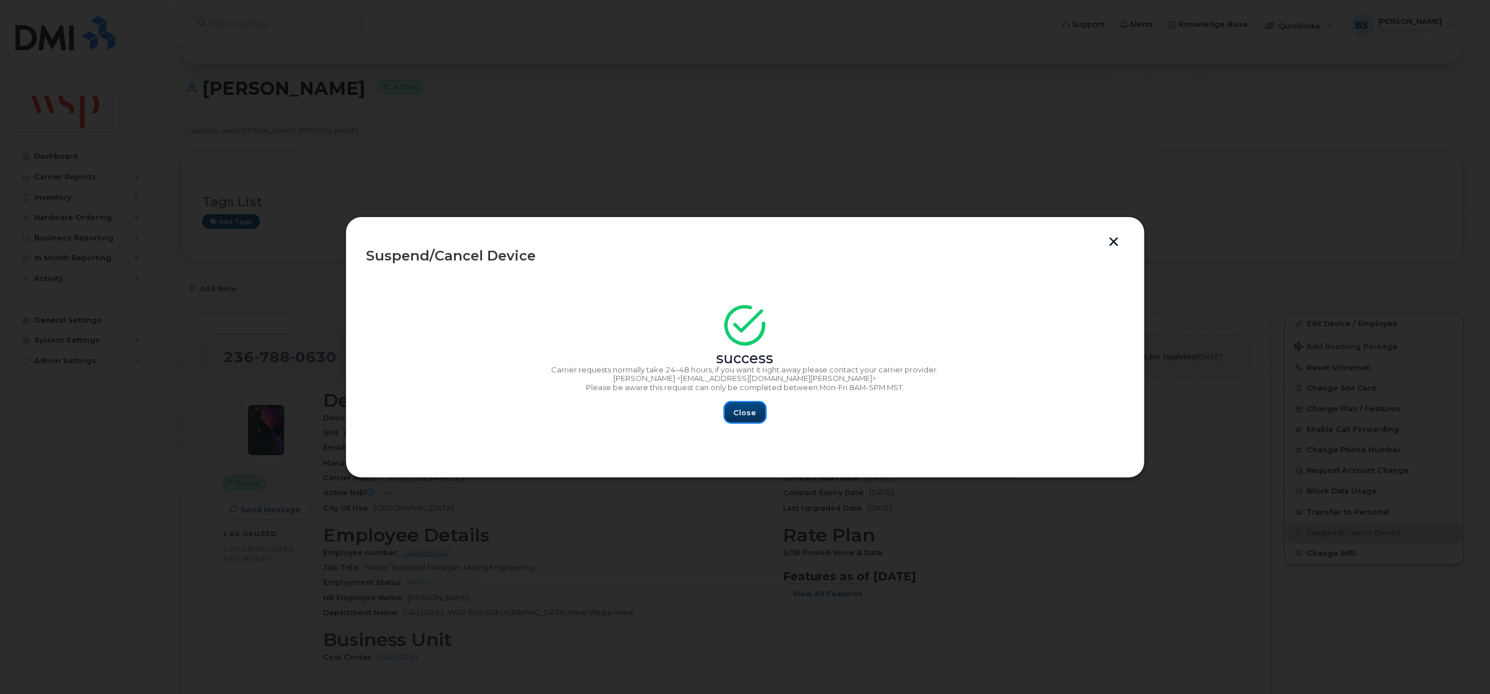
click at [739, 413] on span "Close" at bounding box center [745, 412] width 23 height 11
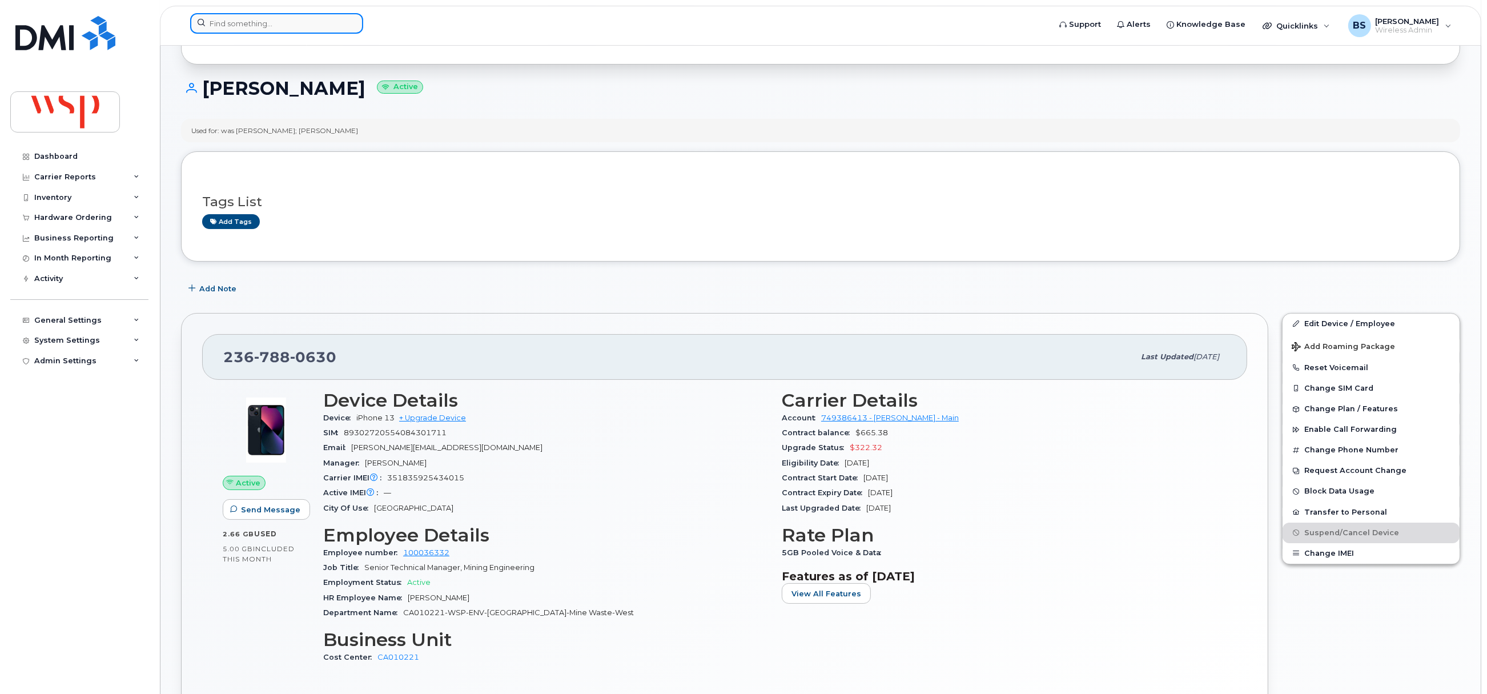
click at [245, 26] on input at bounding box center [276, 23] width 173 height 21
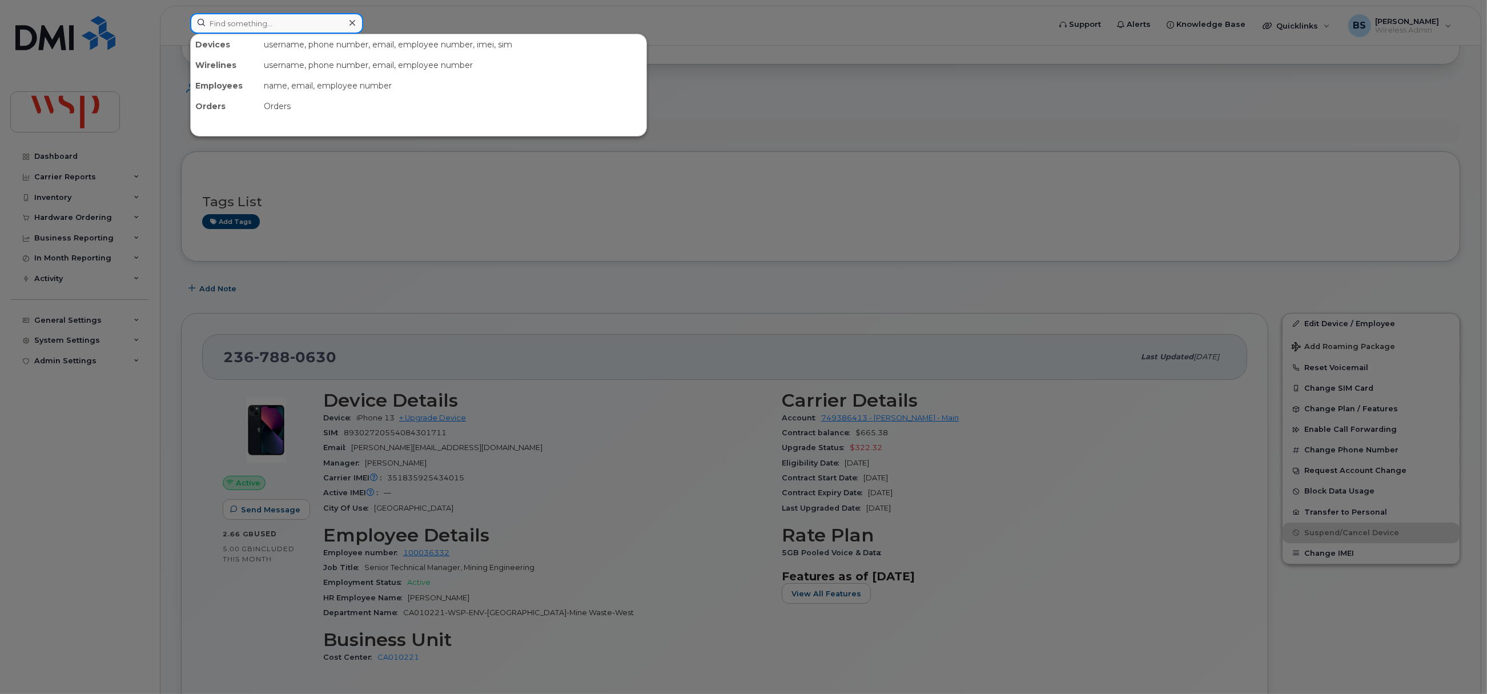
paste input "[PHONE_NUMBER]"
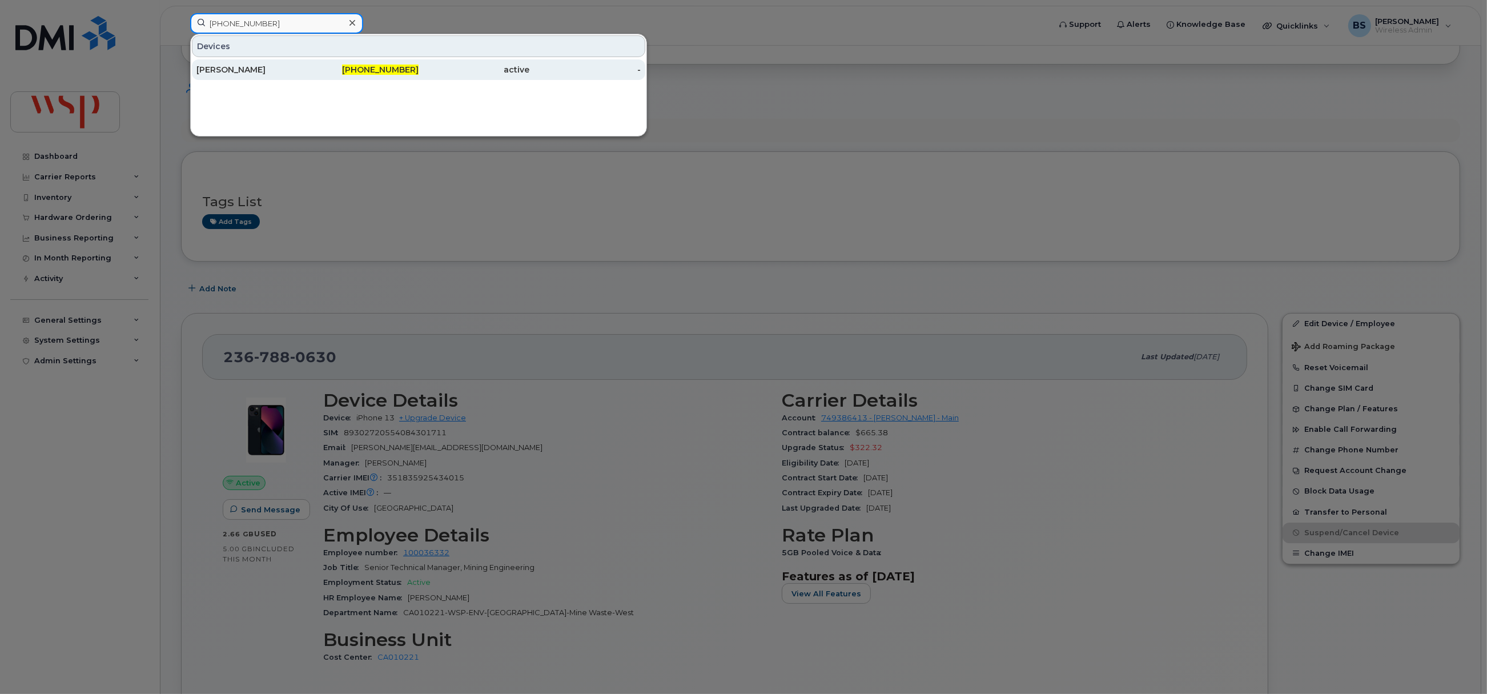
type input "[PHONE_NUMBER]"
click at [214, 65] on div "[PERSON_NAME]" at bounding box center [251, 69] width 111 height 21
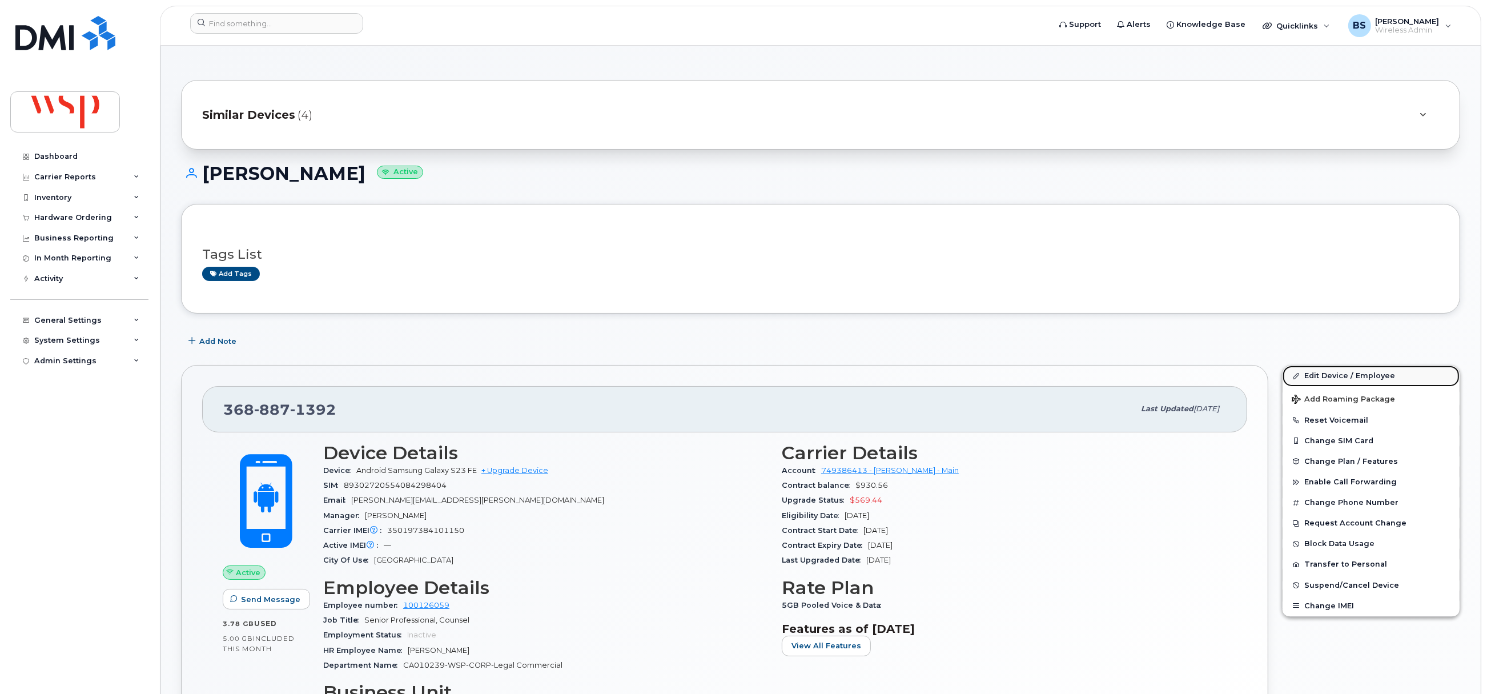
click at [1319, 377] on link "Edit Device / Employee" at bounding box center [1370, 375] width 177 height 21
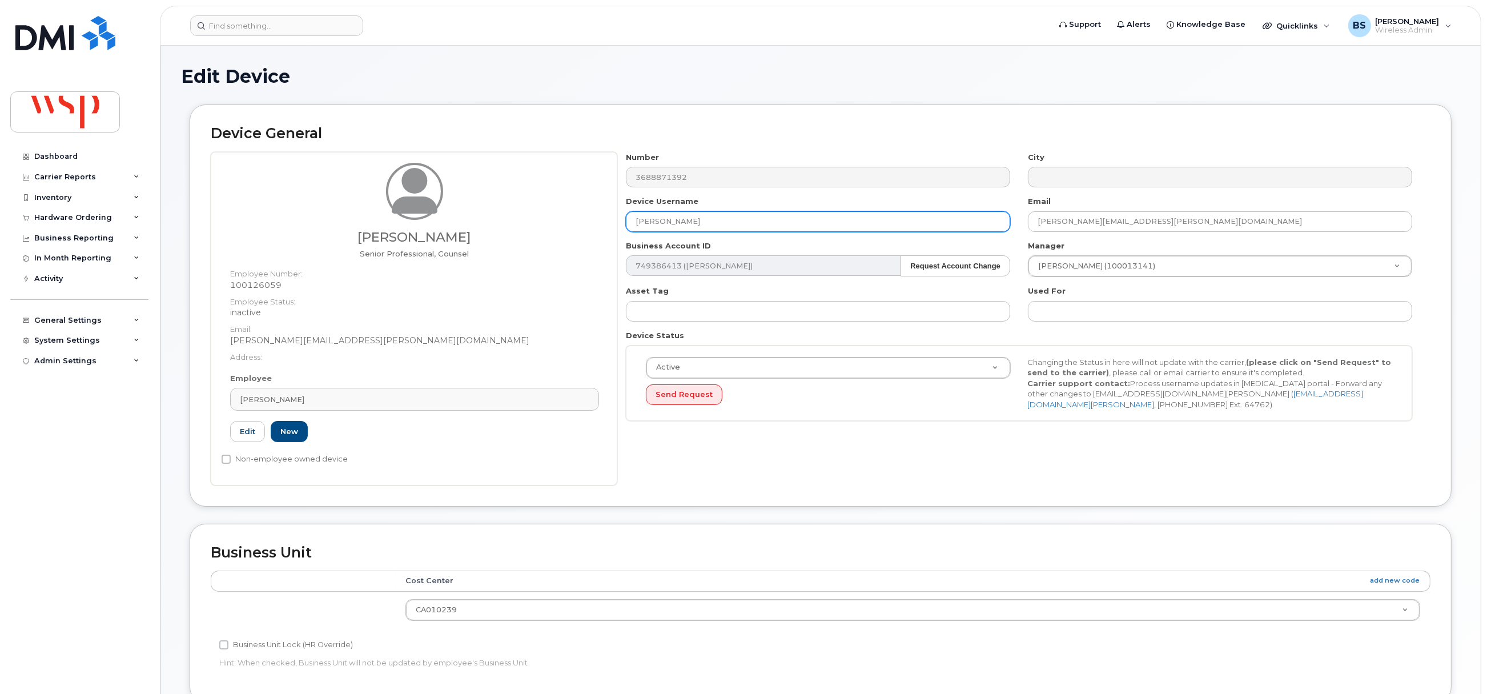
drag, startPoint x: 677, startPoint y: 225, endPoint x: 503, endPoint y: 219, distance: 173.7
click at [505, 219] on div "[PERSON_NAME] Senior Professional, Counsel Employee Number: 100126059 Employee …" at bounding box center [821, 318] width 1220 height 333
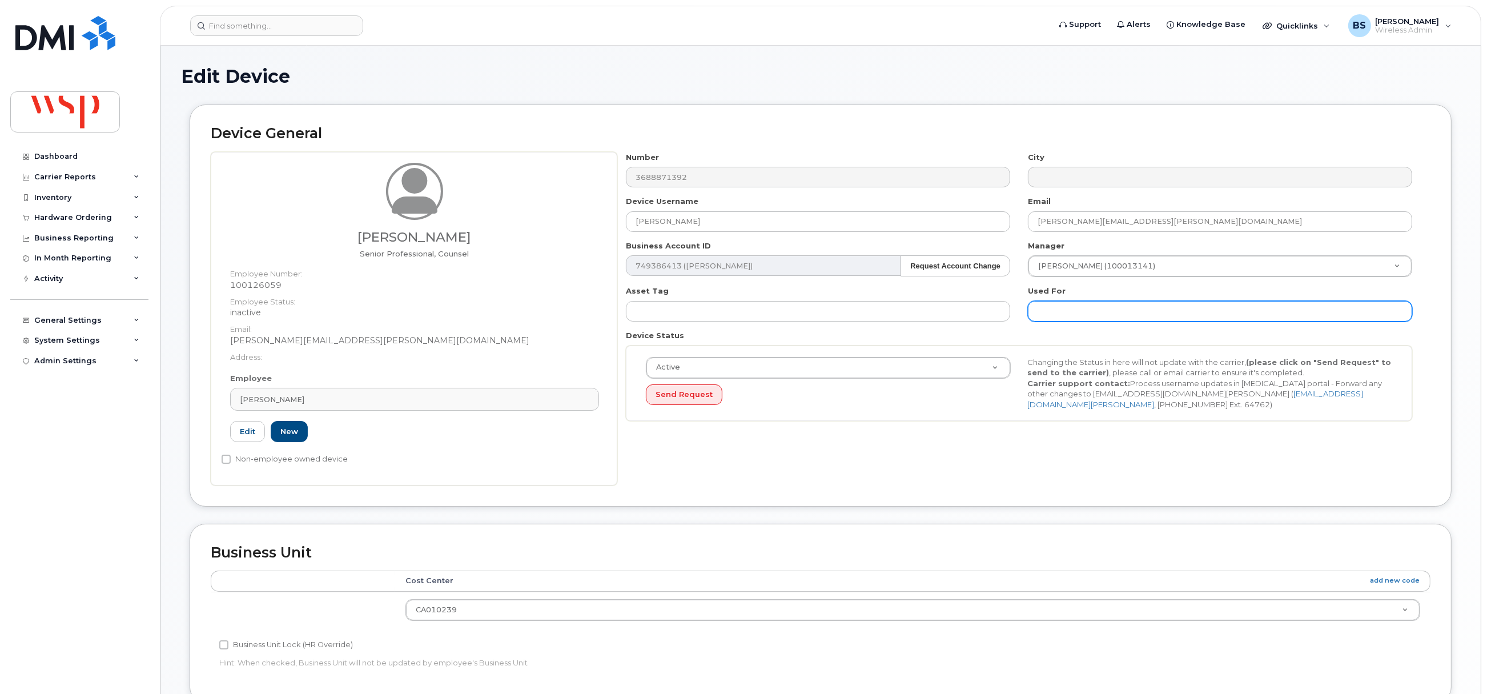
click at [1049, 316] on input "text" at bounding box center [1220, 311] width 384 height 21
paste input "[PERSON_NAME]"
type input "was [PERSON_NAME];"
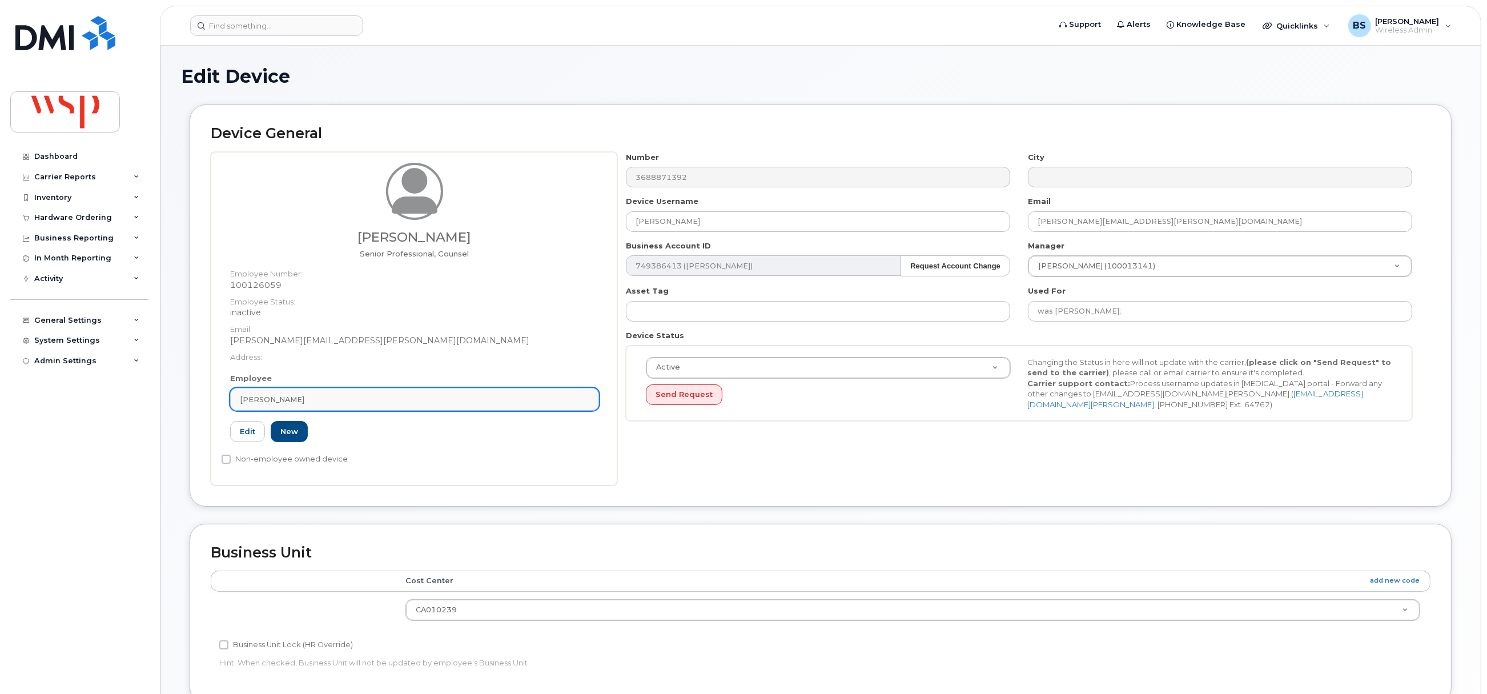
click at [334, 398] on div "[PERSON_NAME]" at bounding box center [414, 399] width 349 height 11
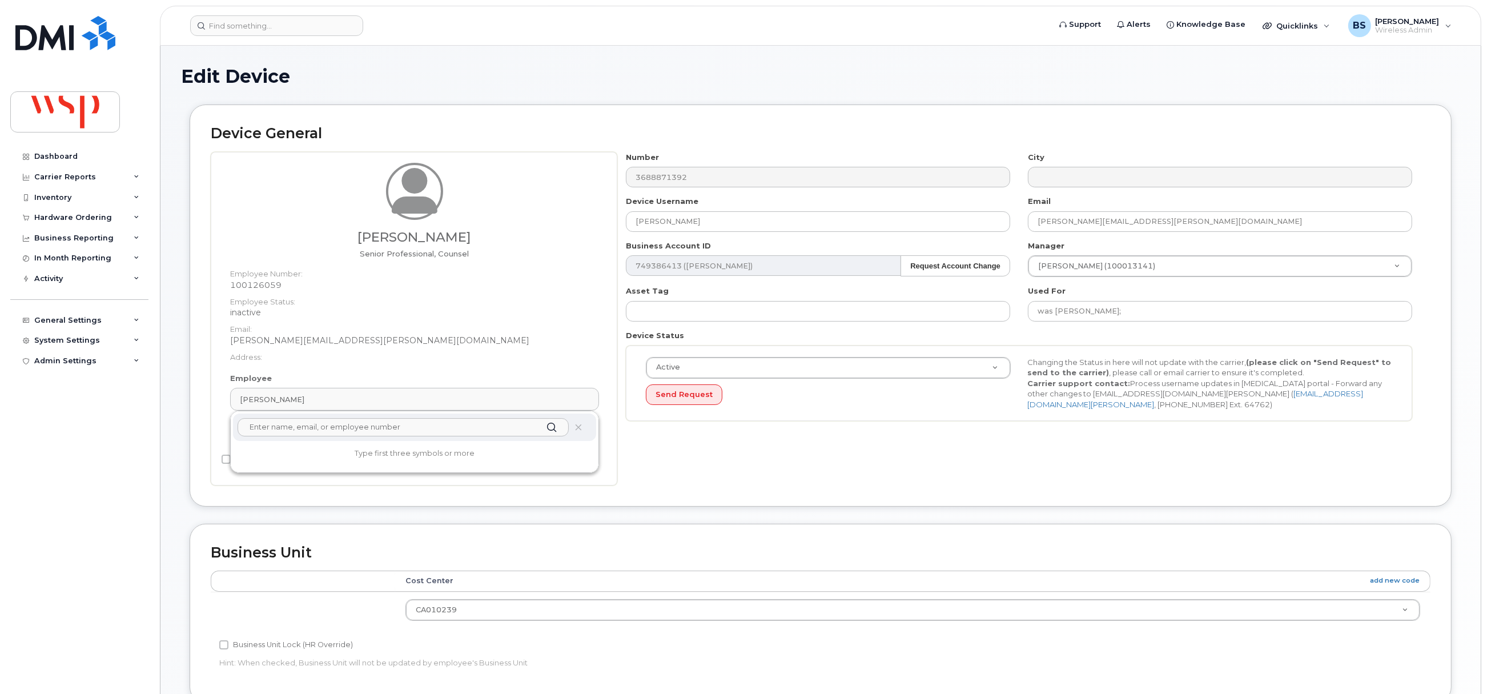
click at [287, 427] on input "text" at bounding box center [403, 427] width 331 height 18
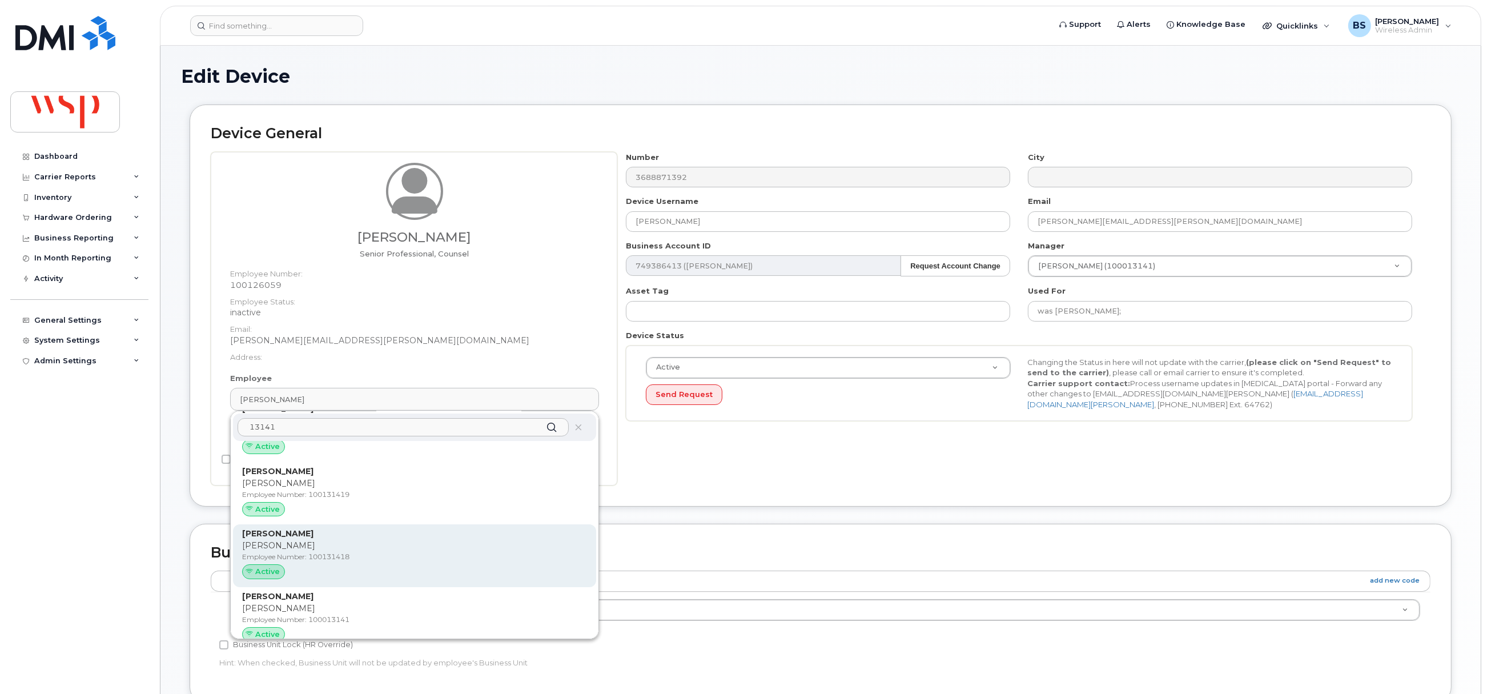
scroll to position [85, 0]
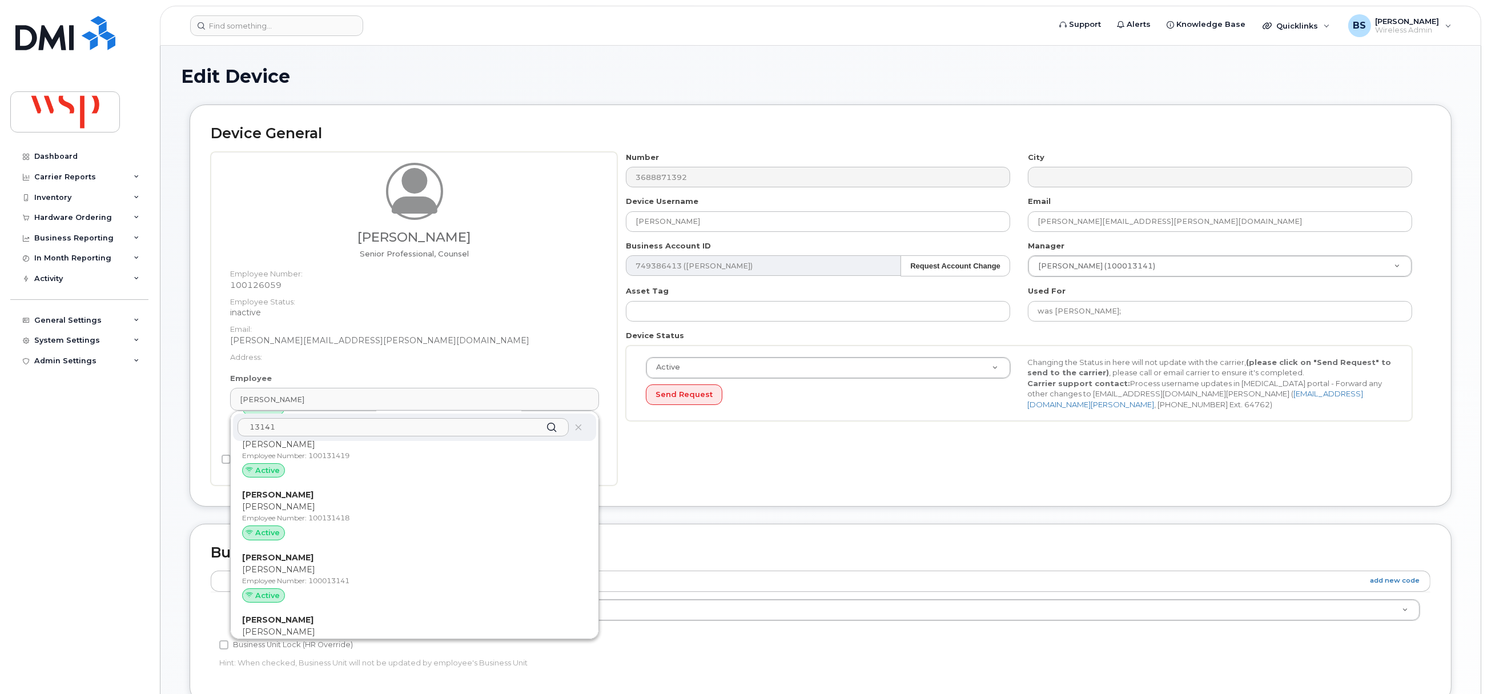
type input "13141"
click at [284, 565] on p "[PERSON_NAME]" at bounding box center [414, 570] width 345 height 12
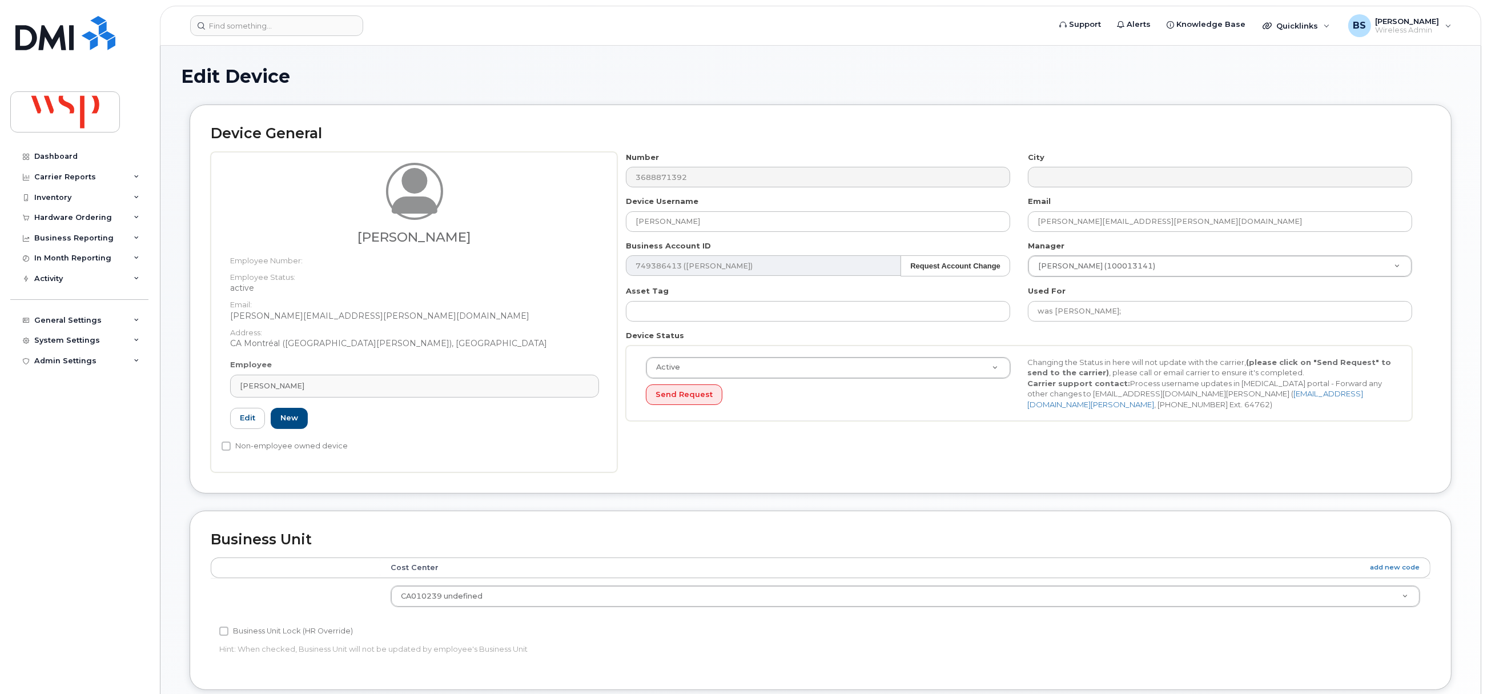
type input "100013141"
type input "[PERSON_NAME]"
type input "[PERSON_NAME][EMAIL_ADDRESS][PERSON_NAME][DOMAIN_NAME]"
type input "5770020"
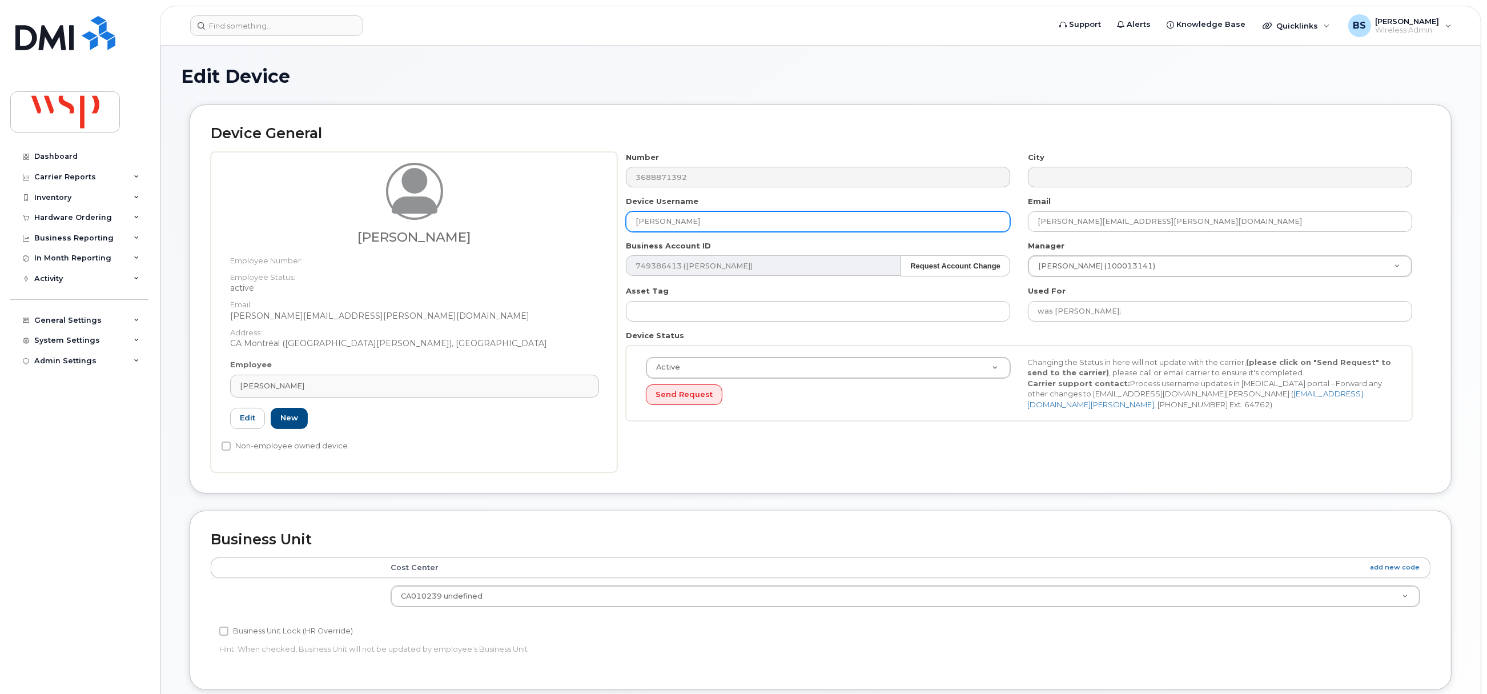
drag, startPoint x: 607, startPoint y: 216, endPoint x: 589, endPoint y: 216, distance: 17.7
click at [591, 216] on div "Charles Nieto Employee Number: Employee Status: active Email: Charles.Nieto@wsp…" at bounding box center [821, 312] width 1220 height 320
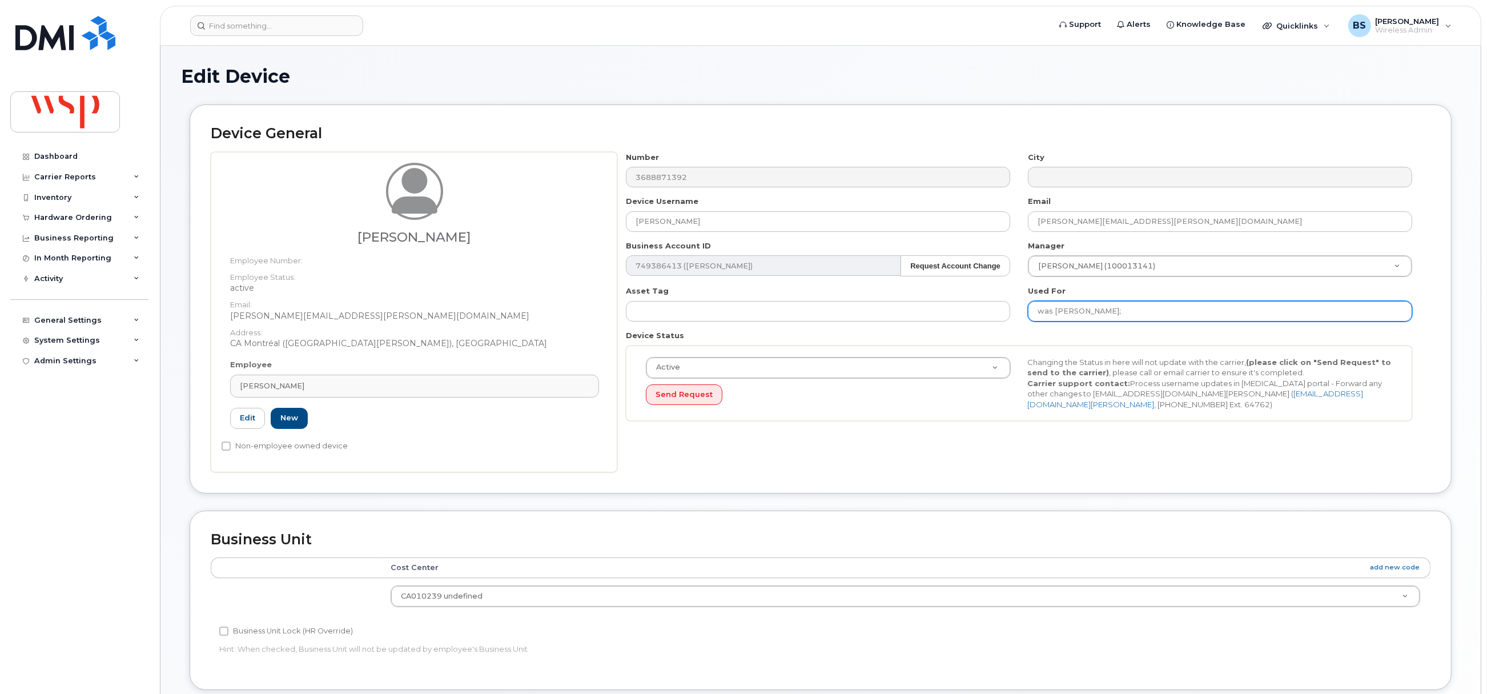
click at [1180, 307] on input "was SAMINA ULLAH;" at bounding box center [1220, 311] width 384 height 21
paste input "[PERSON_NAME]"
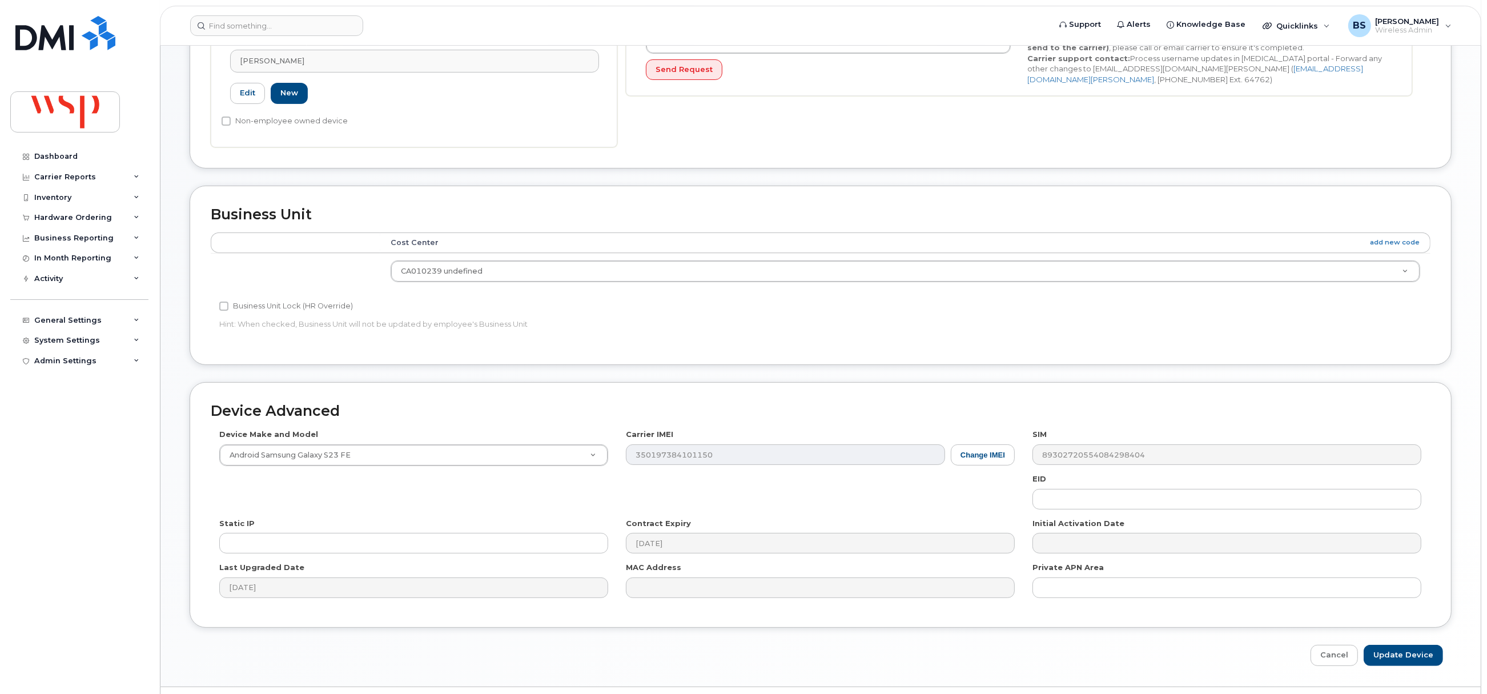
scroll to position [343, 0]
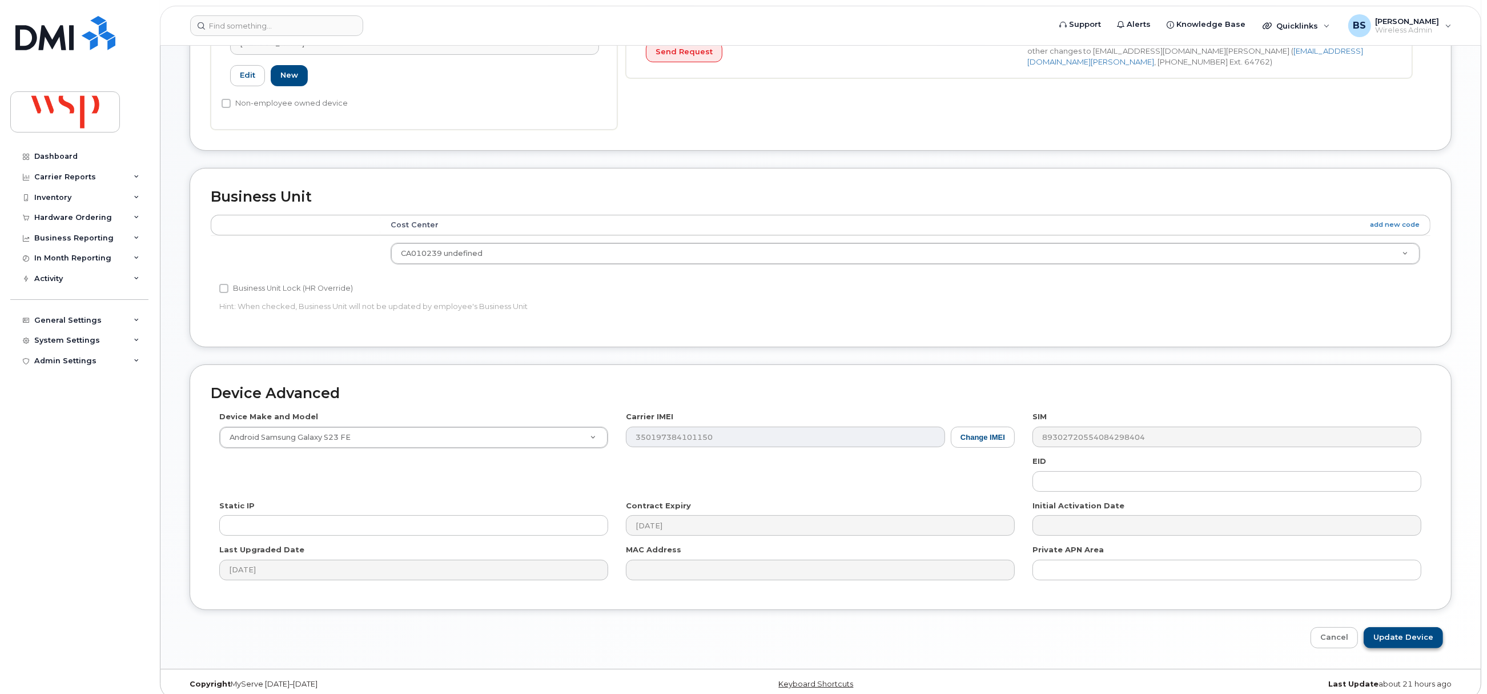
type input "was SAMINA ULLAH; Charles Nieto"
click at [1382, 634] on input "Update Device" at bounding box center [1403, 637] width 79 height 21
type input "Saving..."
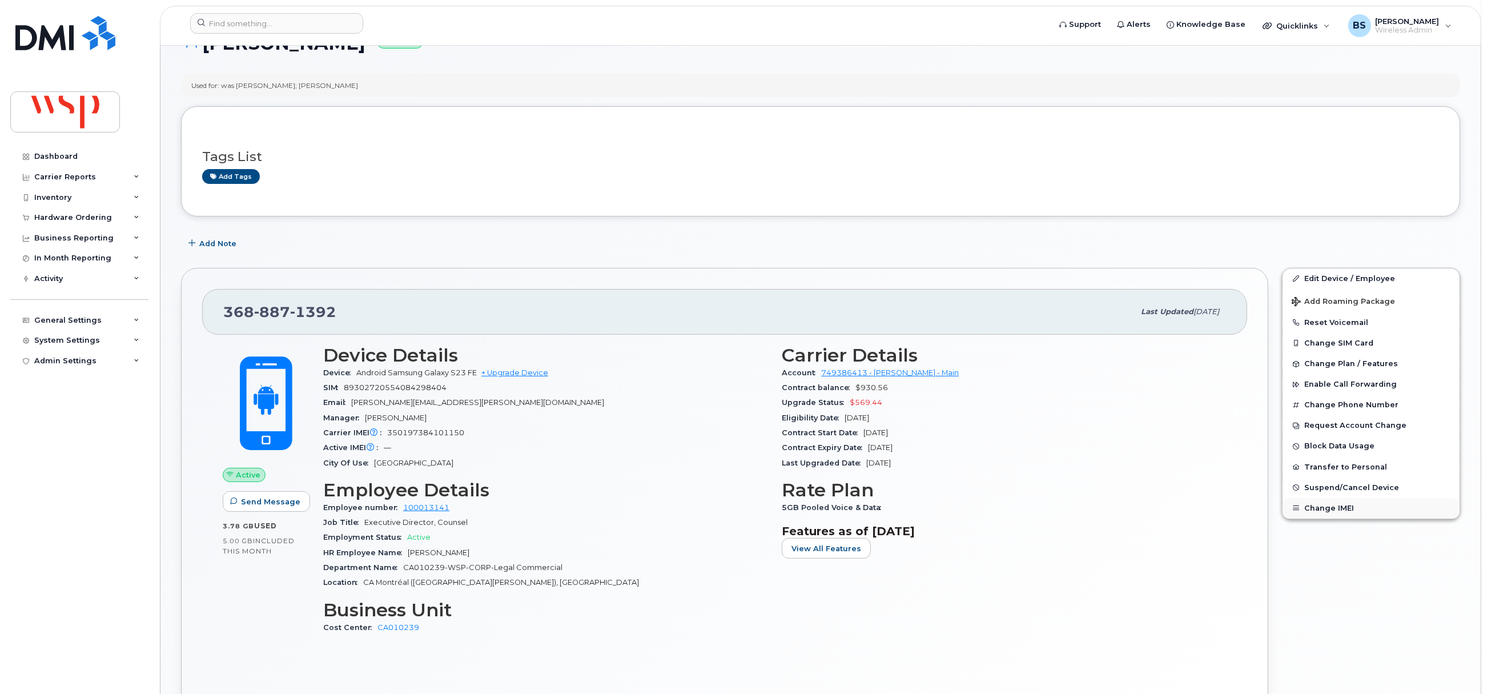
scroll to position [171, 0]
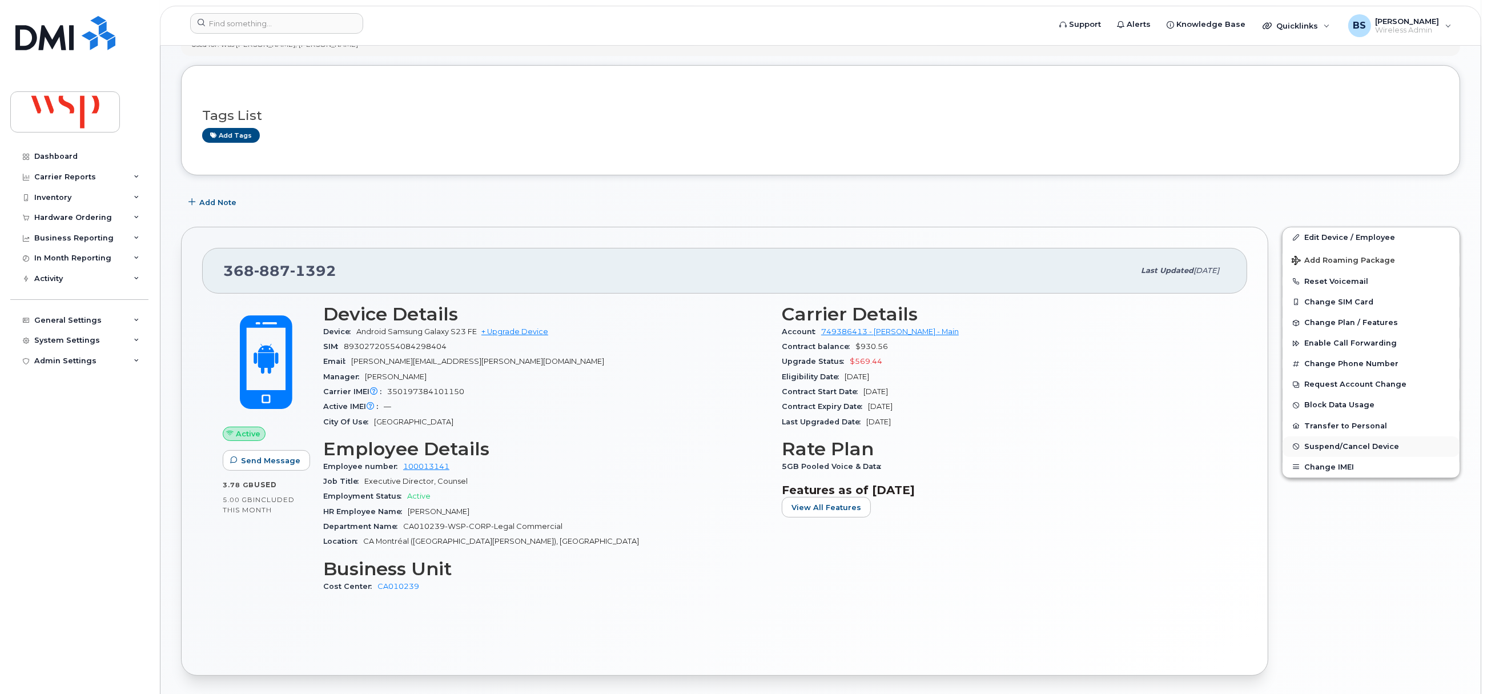
click at [1313, 446] on span "Suspend/Cancel Device" at bounding box center [1351, 446] width 95 height 9
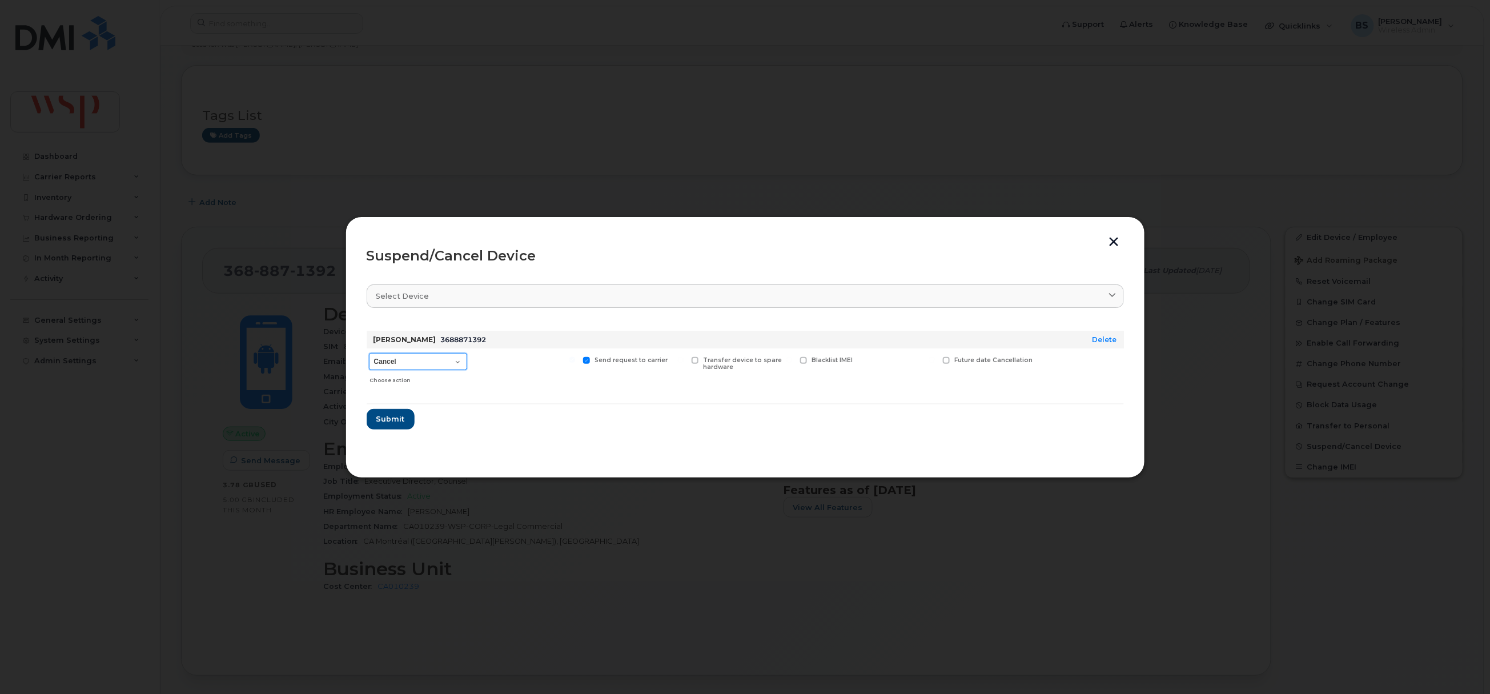
click at [413, 361] on select "Cancel Suspend - Reduced Rate Suspend - Full Rate Suspend - Lost Device/Stolen …" at bounding box center [418, 361] width 98 height 17
select select "[object Object]"
click at [369, 353] on select "Cancel Suspend - Reduced Rate Suspend - Full Rate Suspend - Lost Device/Stolen …" at bounding box center [418, 361] width 98 height 17
click at [386, 417] on span "Submit" at bounding box center [390, 418] width 29 height 11
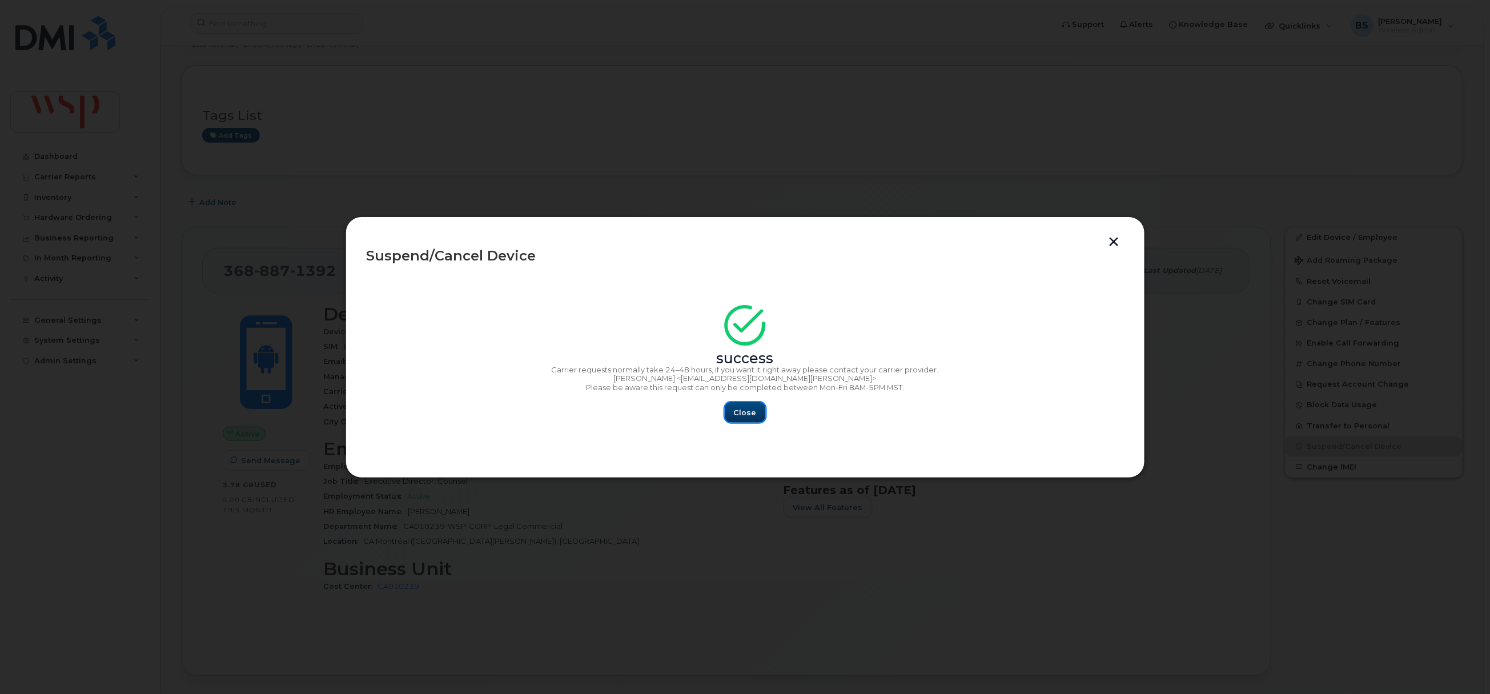
click at [749, 411] on span "Close" at bounding box center [745, 412] width 23 height 11
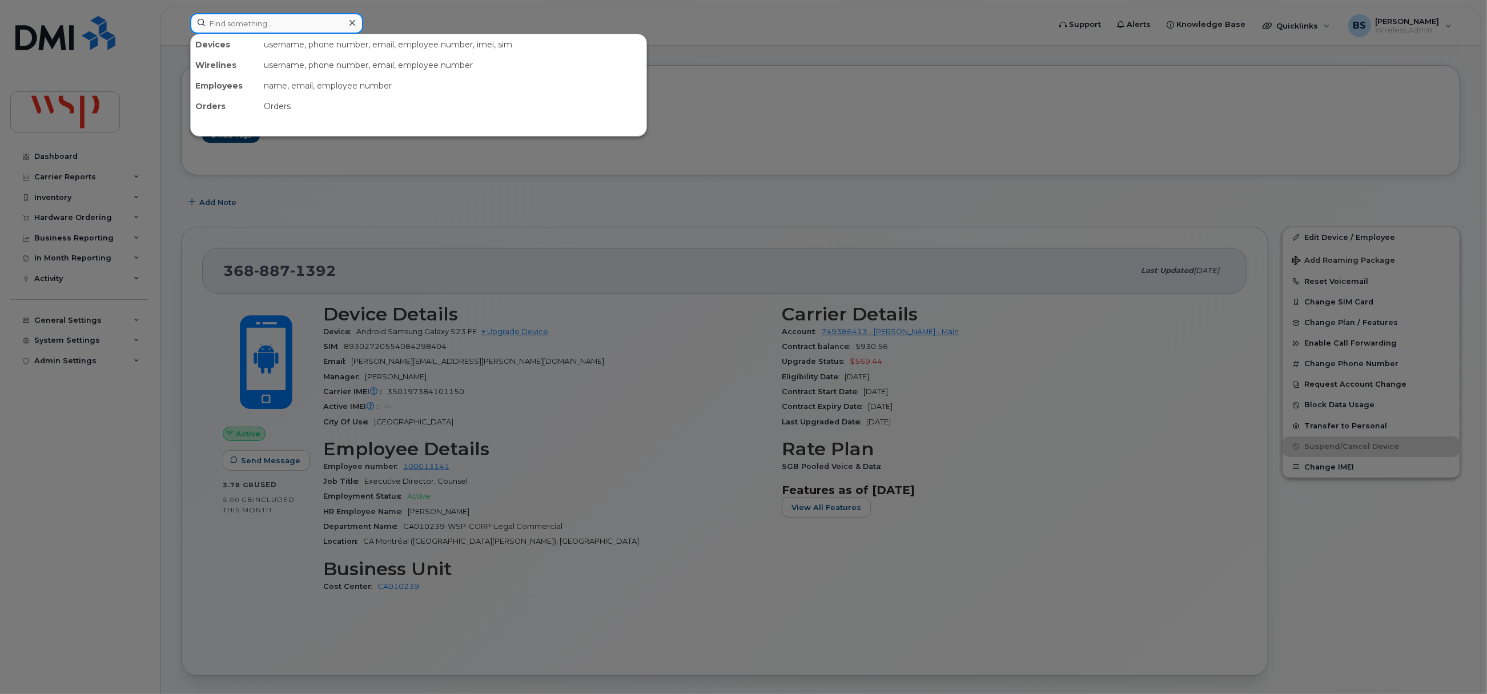
click at [301, 22] on input at bounding box center [276, 23] width 173 height 21
paste input "236-333-5236"
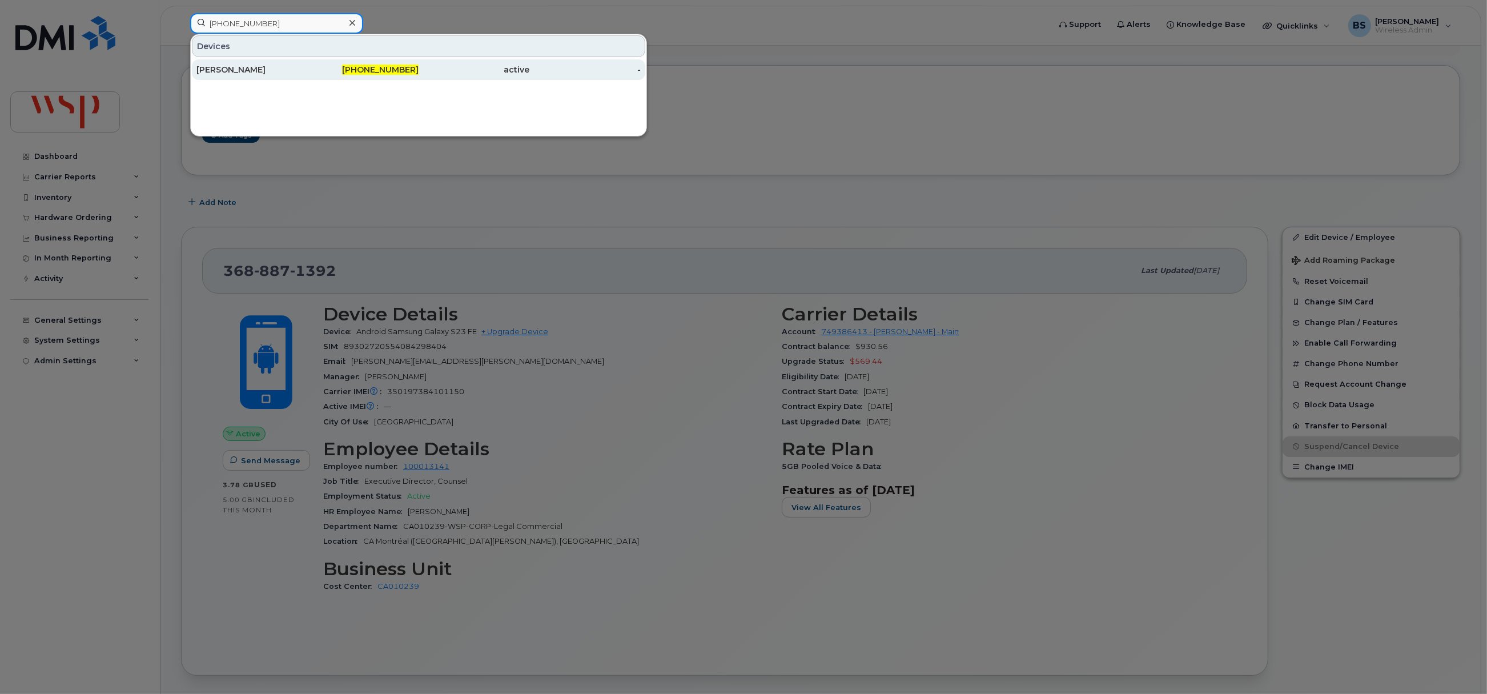
type input "236-333-5236"
click at [215, 69] on div "GERALDINE COSSET" at bounding box center [251, 69] width 111 height 11
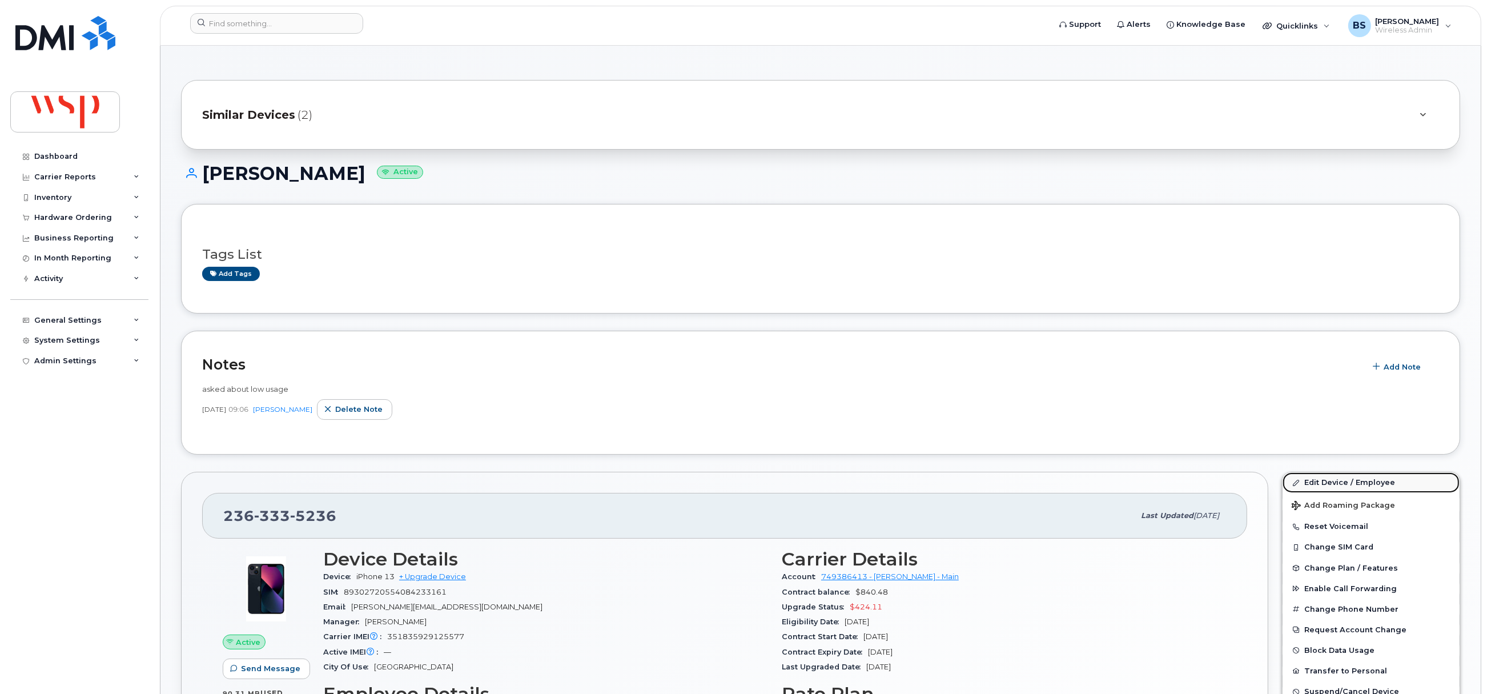
click at [1333, 483] on link "Edit Device / Employee" at bounding box center [1370, 482] width 177 height 21
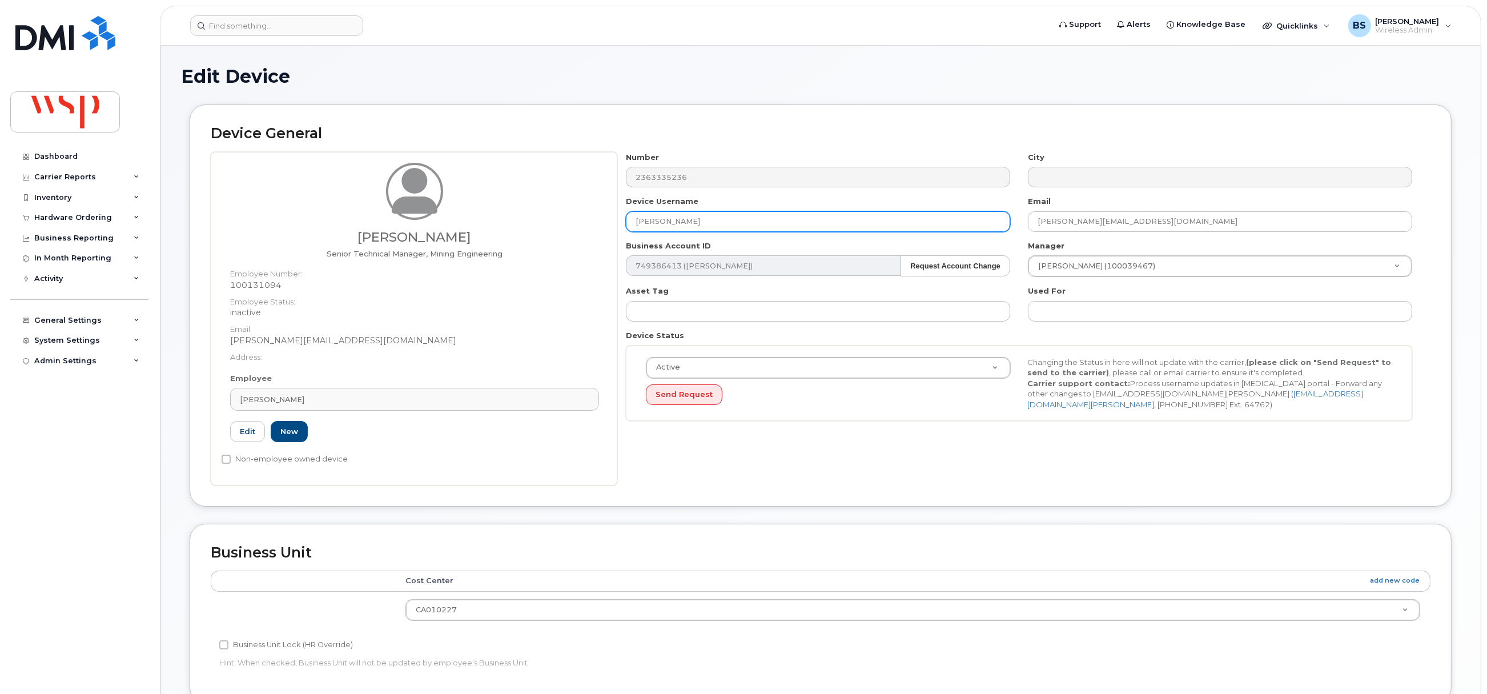
click at [533, 200] on div "Geraldine Cosset Senior Technical Manager, Mining Engineering Employee Number: …" at bounding box center [821, 318] width 1220 height 333
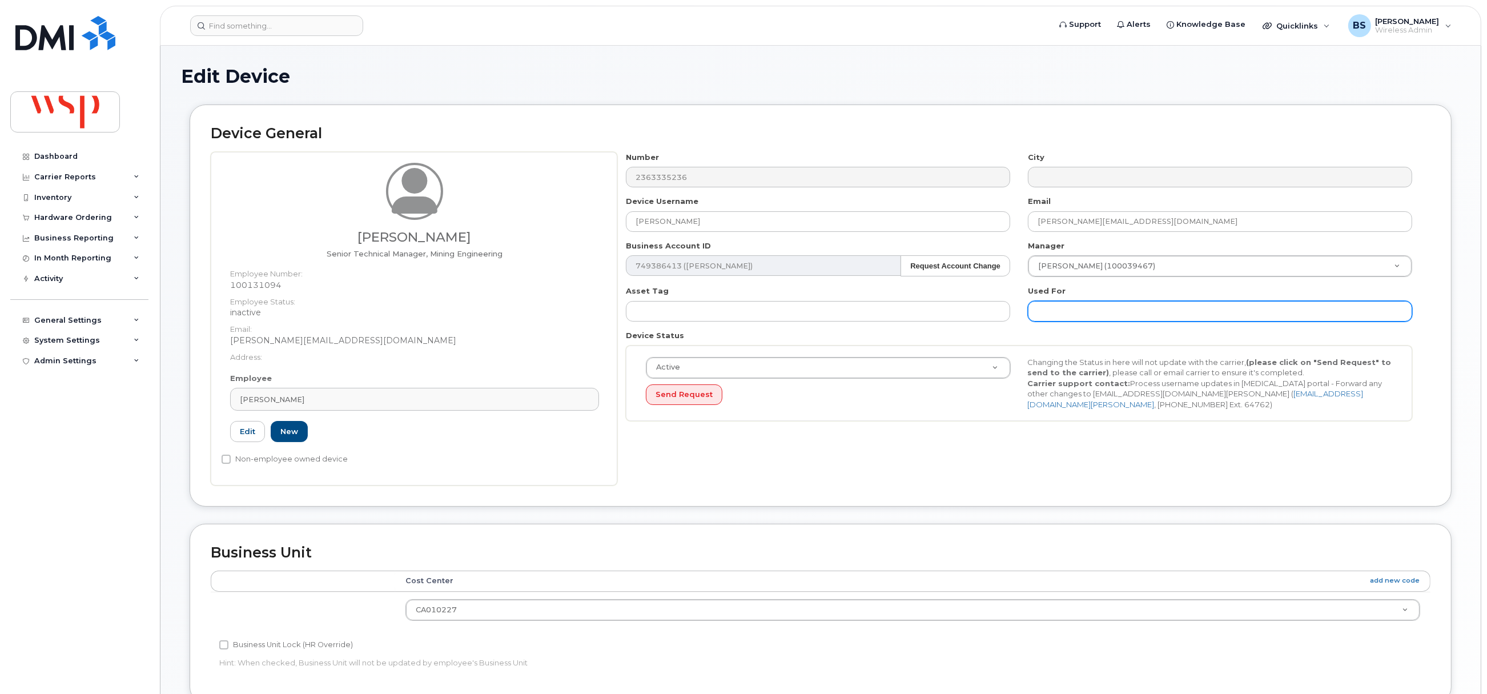
click at [1076, 314] on input "text" at bounding box center [1220, 311] width 384 height 21
paste input "[PERSON_NAME]"
type input "was GERALDINE COSSET;"
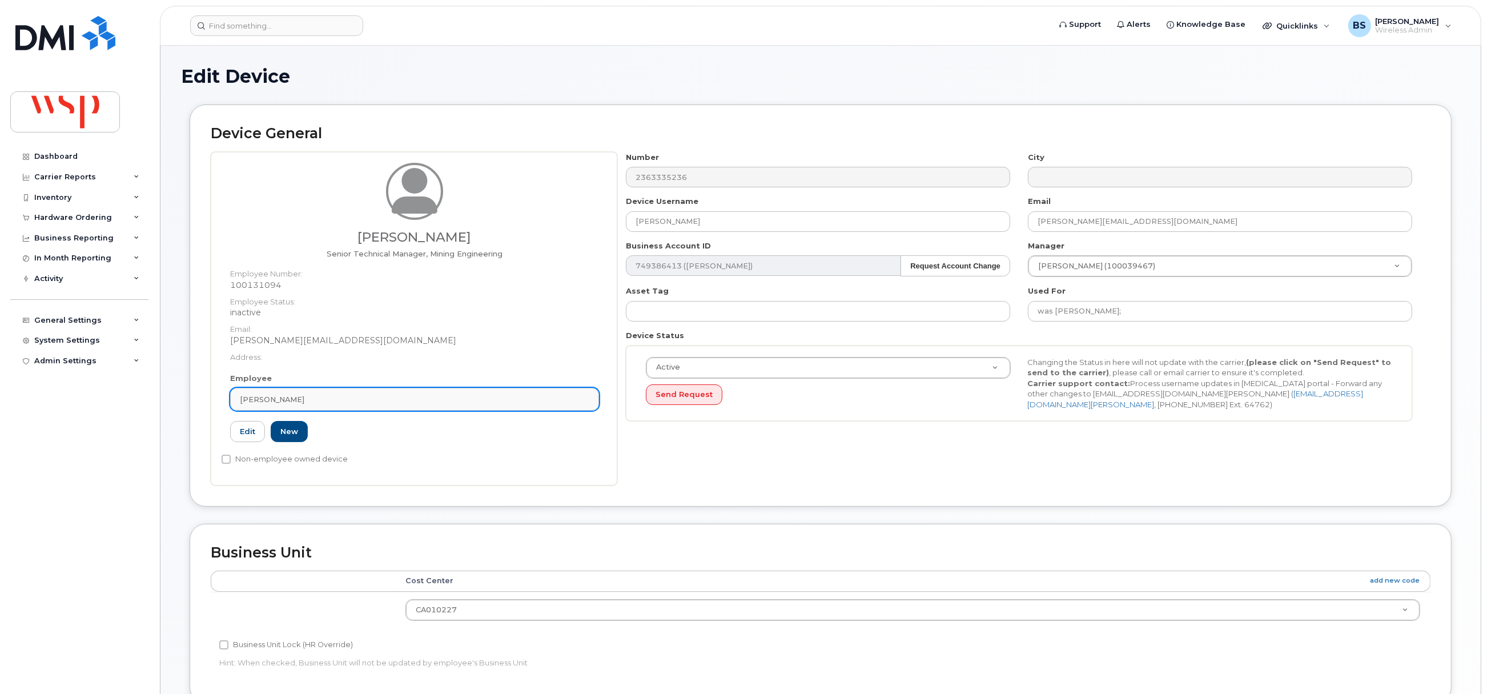
click at [353, 399] on div "[PERSON_NAME]" at bounding box center [414, 399] width 349 height 11
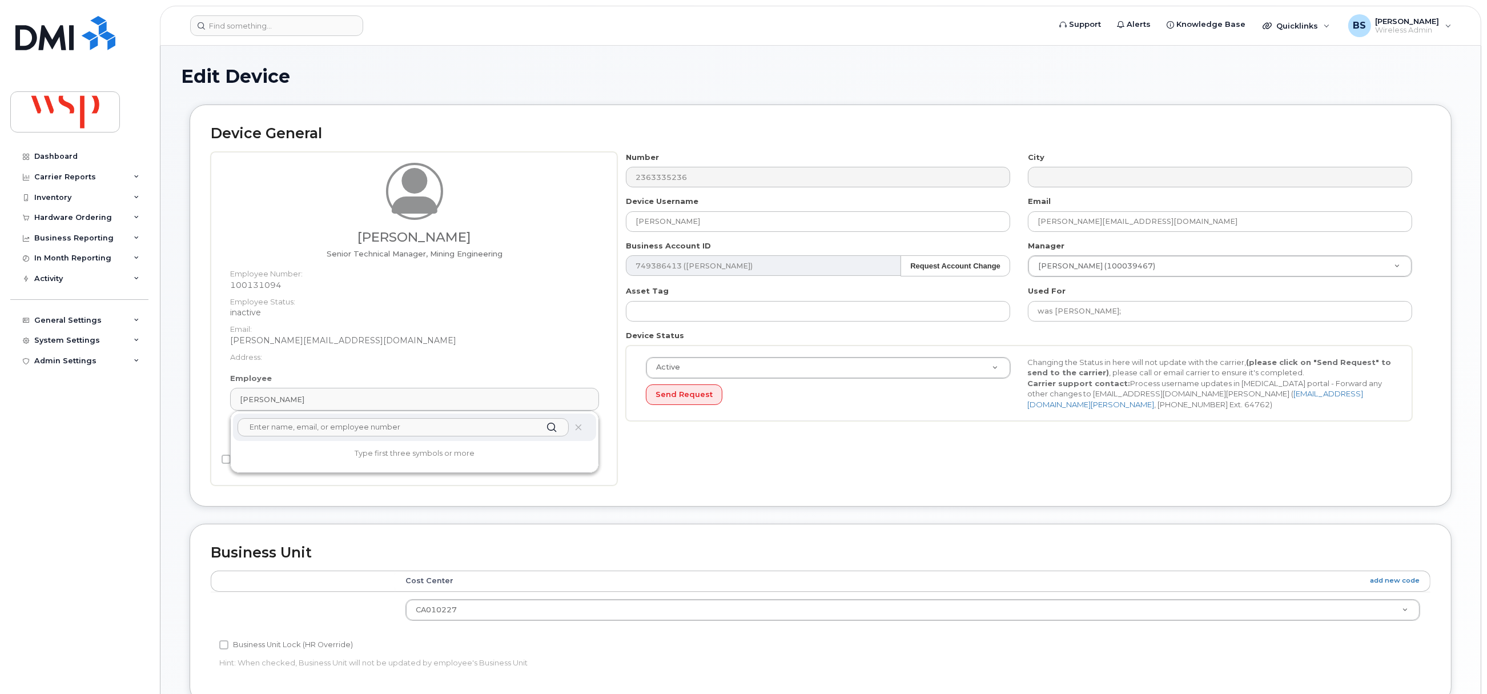
click at [323, 428] on input "text" at bounding box center [403, 427] width 331 height 18
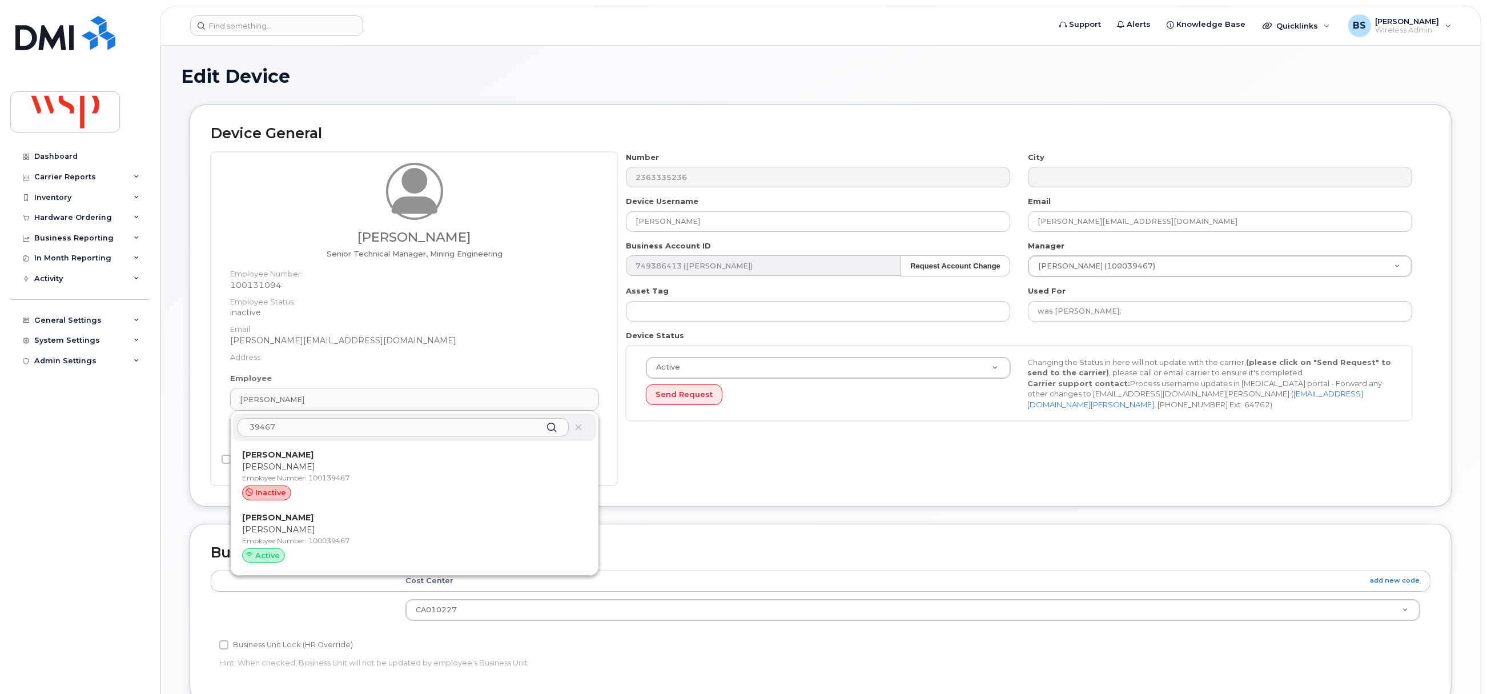
type input "39467"
click at [285, 525] on p "Ganan Nadarajah" at bounding box center [414, 530] width 345 height 12
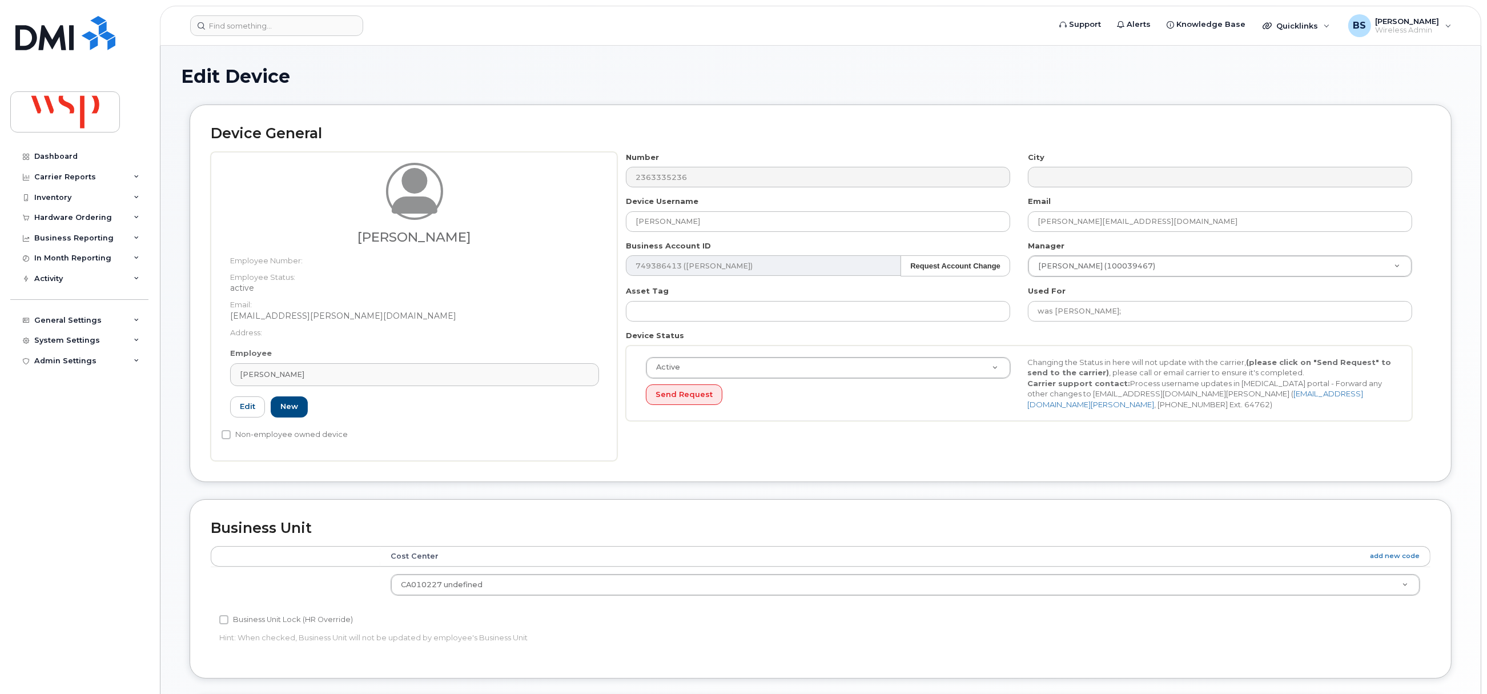
type input "100039467"
type input "Gananathan Nadarajah"
type input "ganan.nadarajah@wsp.com"
type input "5770087"
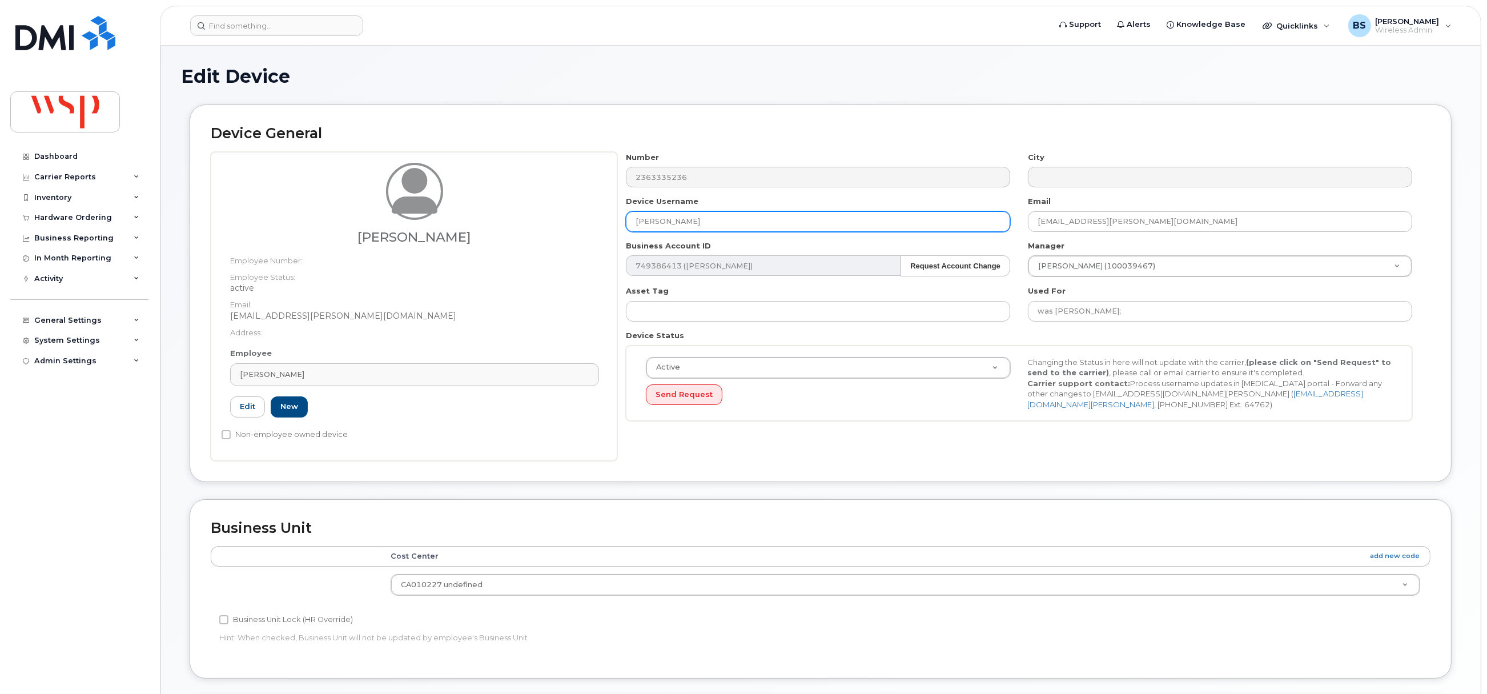
drag, startPoint x: 742, startPoint y: 223, endPoint x: 524, endPoint y: 212, distance: 218.4
click at [537, 215] on div "Gananathan Nadarajah Employee Number: Employee Status: active Email: ganan.nada…" at bounding box center [821, 306] width 1220 height 309
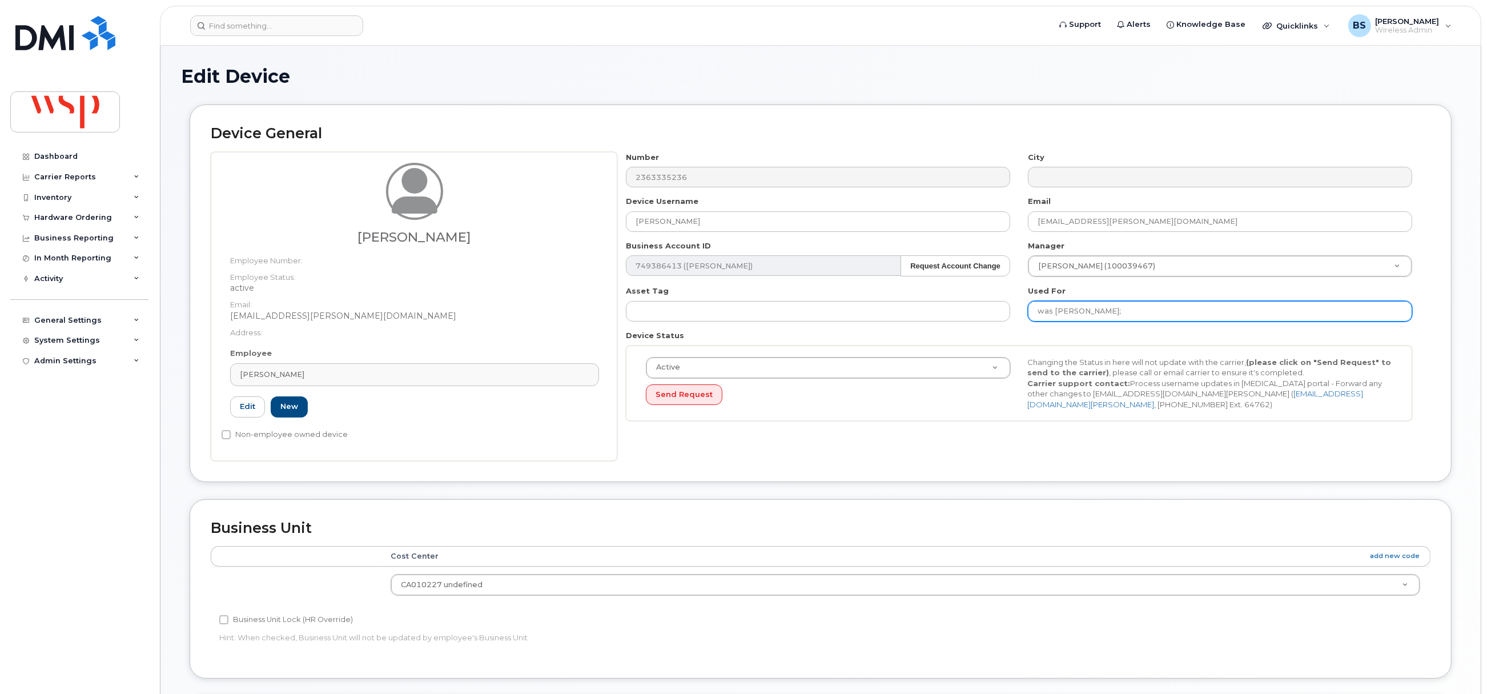
click at [1175, 311] on input "was GERALDINE COSSET;" at bounding box center [1220, 311] width 384 height 21
paste input "Gananathan Nadarajah"
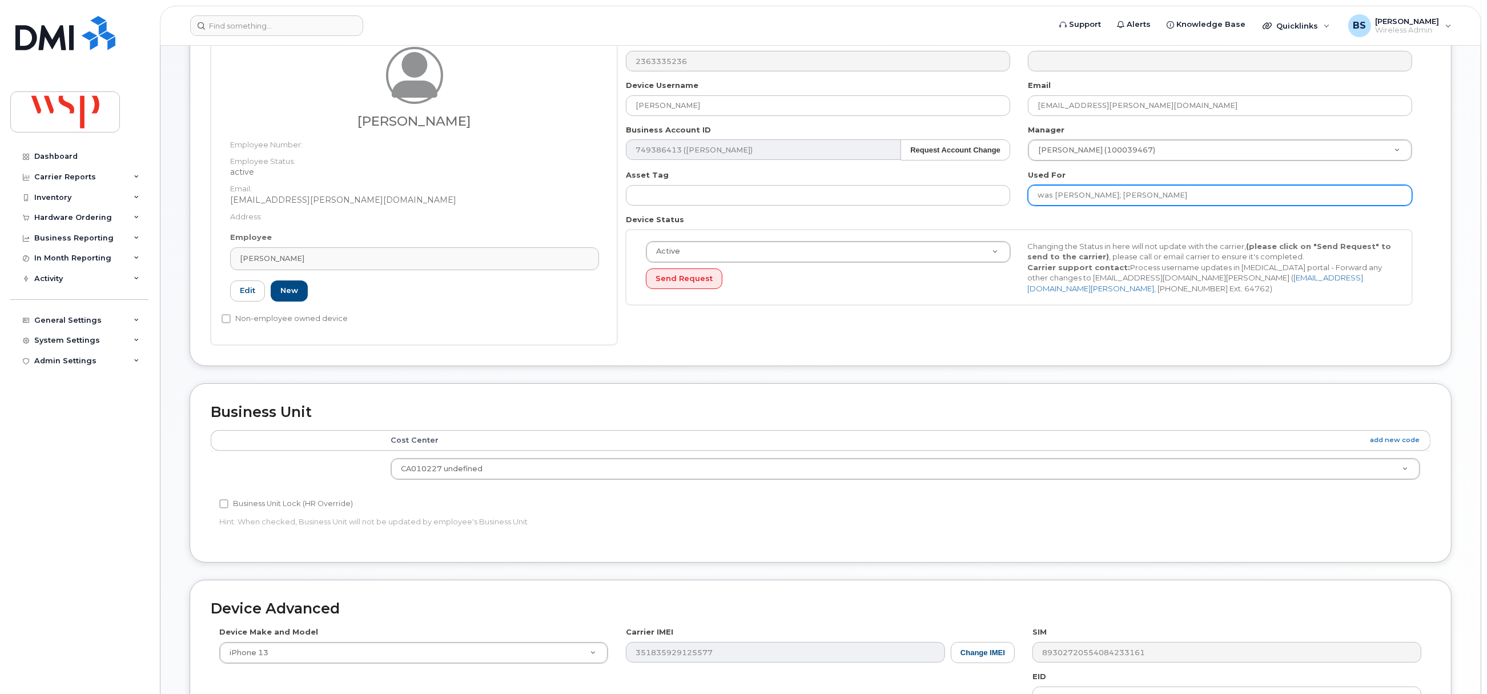
scroll to position [345, 0]
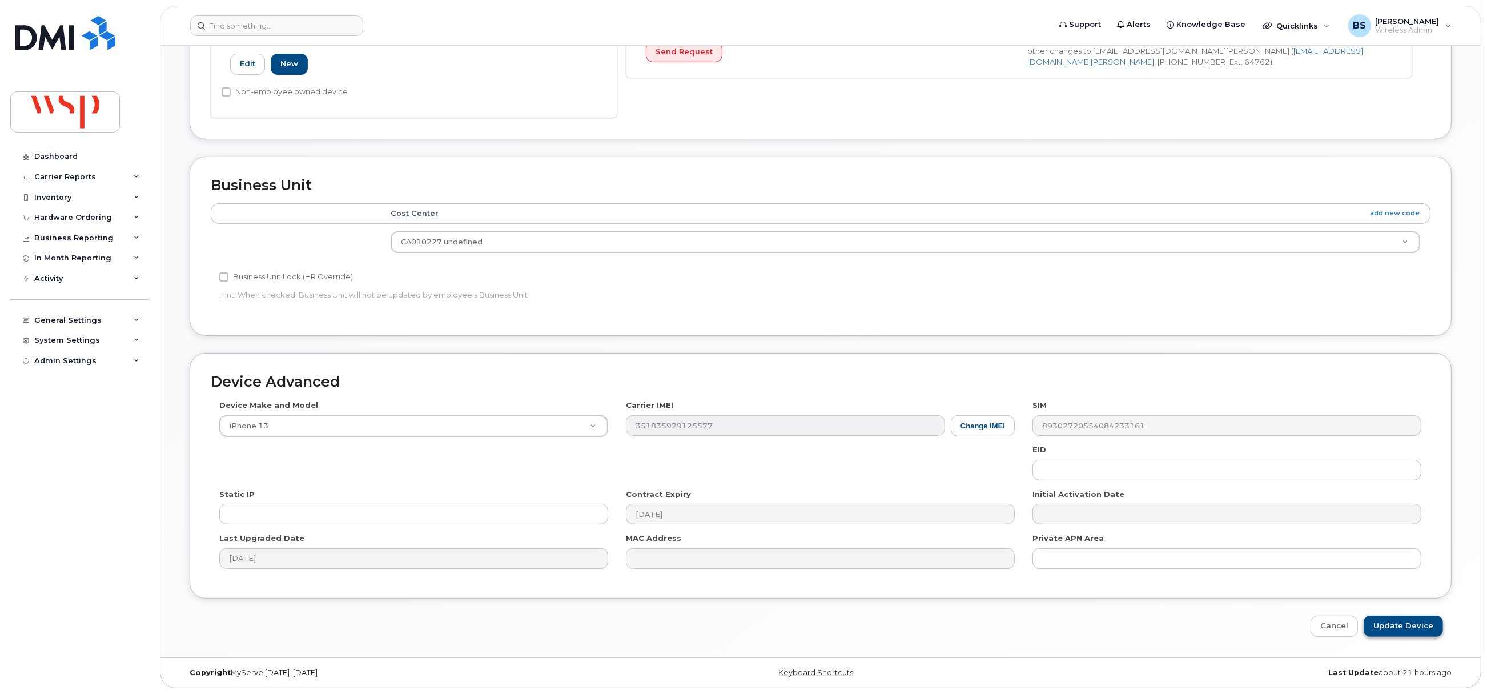
type input "was GERALDINE COSSET; Gananathan Nadarajah"
click at [1400, 617] on input "Update Device" at bounding box center [1403, 626] width 79 height 21
type input "Saving..."
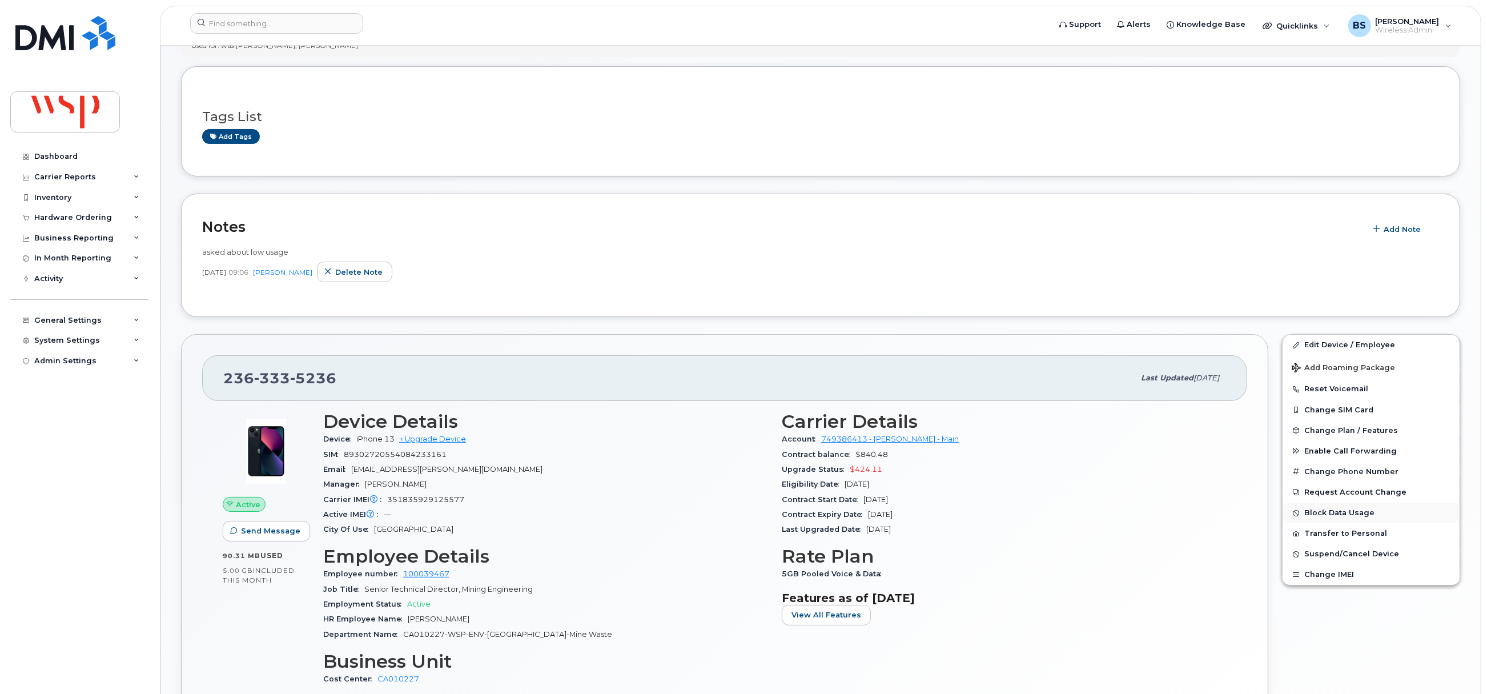
scroll to position [171, 0]
click at [1320, 553] on span "Suspend/Cancel Device" at bounding box center [1351, 553] width 95 height 9
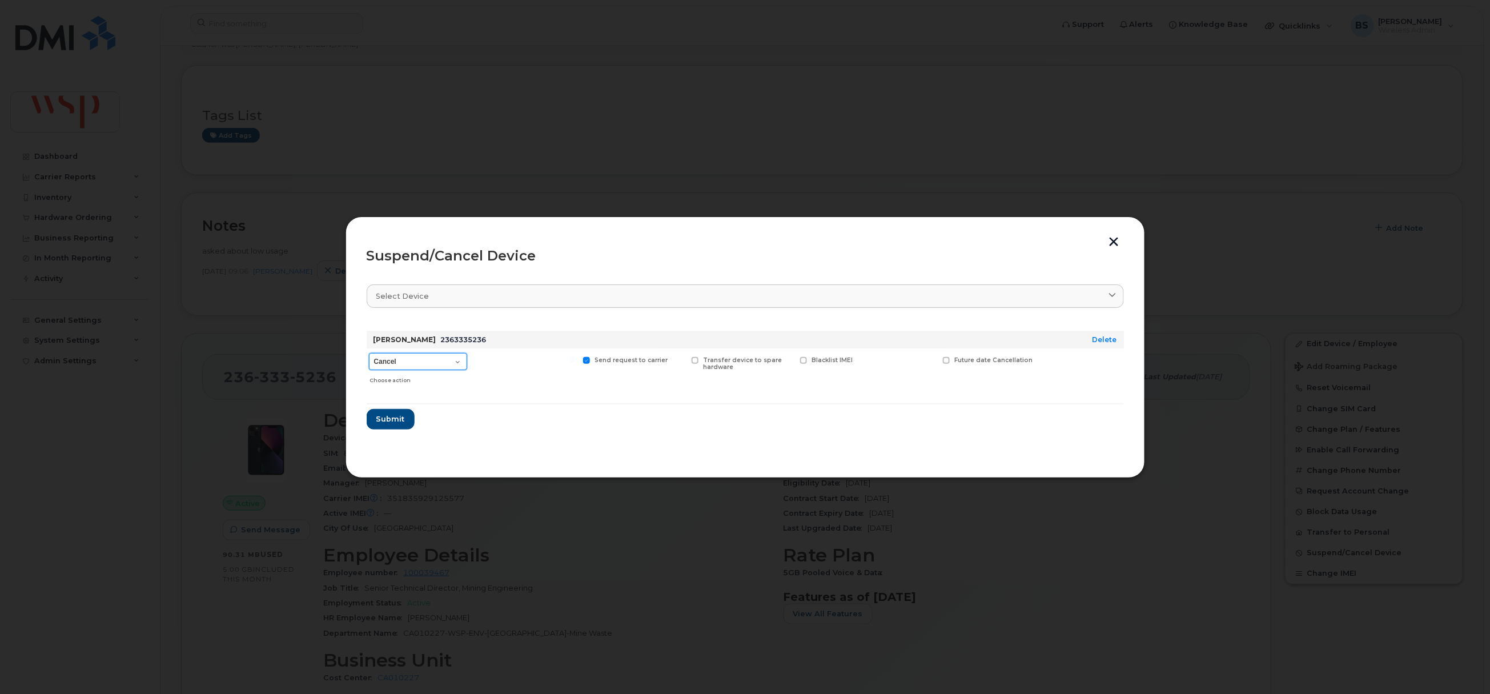
click at [388, 360] on select "Cancel Suspend - Reduced Rate Suspend - Full Rate Suspend - Lost Device/Stolen …" at bounding box center [418, 361] width 98 height 17
select select "[object Object]"
click at [369, 353] on select "Cancel Suspend - Reduced Rate Suspend - Full Rate Suspend - Lost Device/Stolen …" at bounding box center [418, 361] width 98 height 17
click at [391, 419] on span "Submit" at bounding box center [390, 418] width 29 height 11
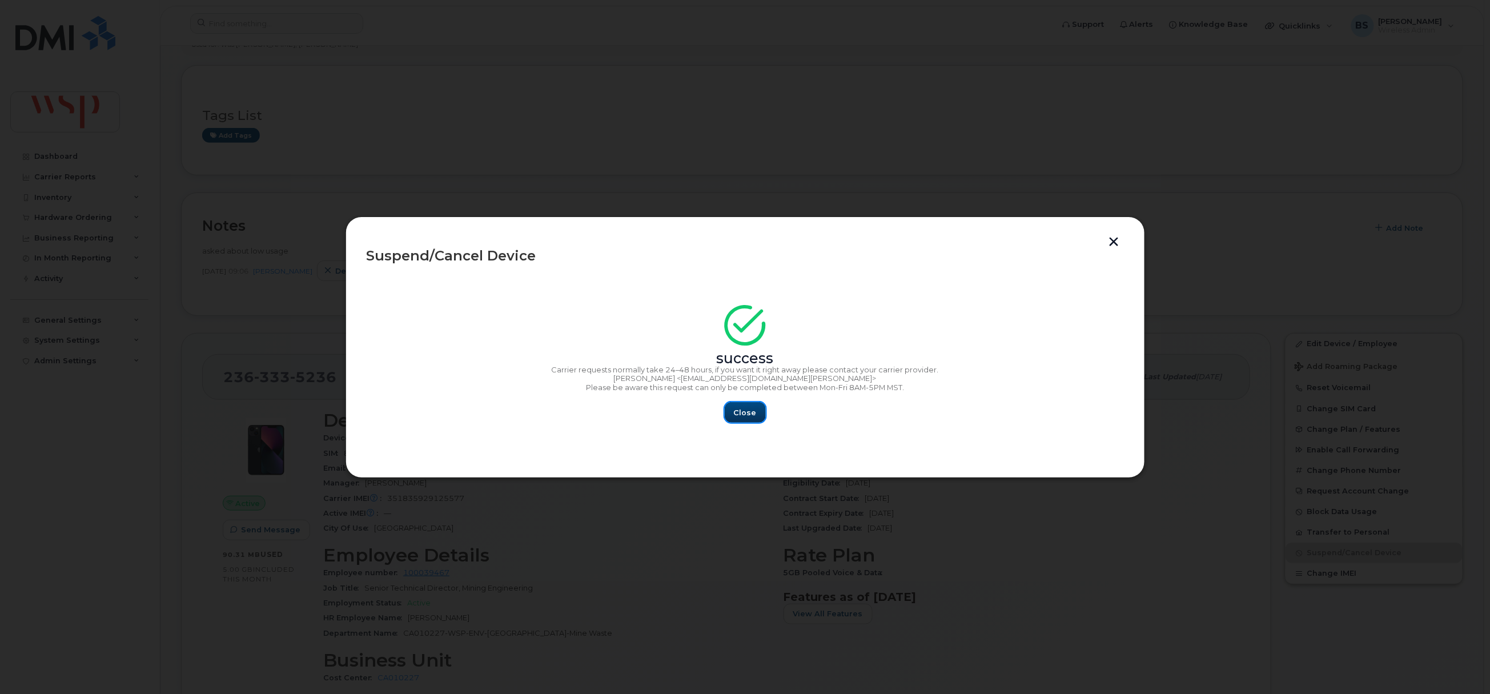
click at [737, 413] on span "Close" at bounding box center [745, 412] width 23 height 11
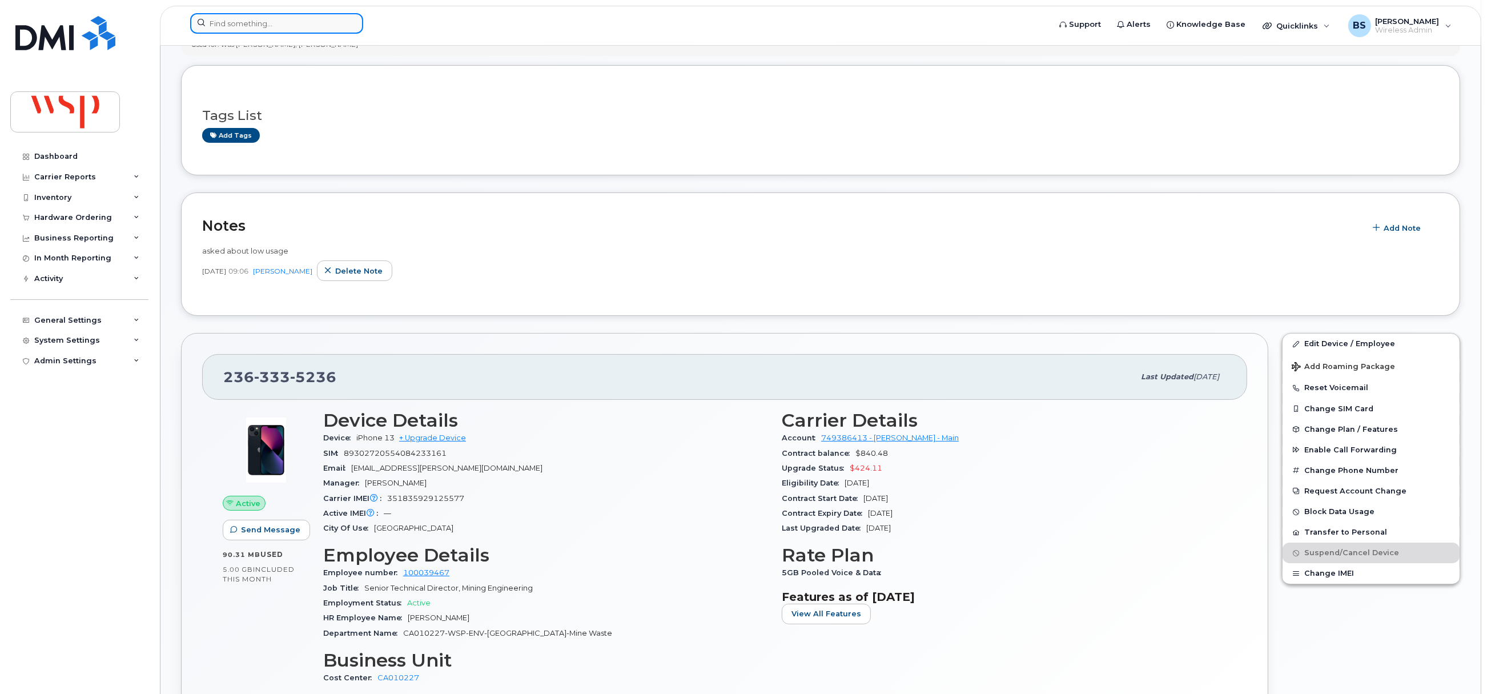
drag, startPoint x: 243, startPoint y: 30, endPoint x: 252, endPoint y: 32, distance: 9.4
click at [243, 28] on input at bounding box center [276, 23] width 173 height 21
paste input "613-401-0479"
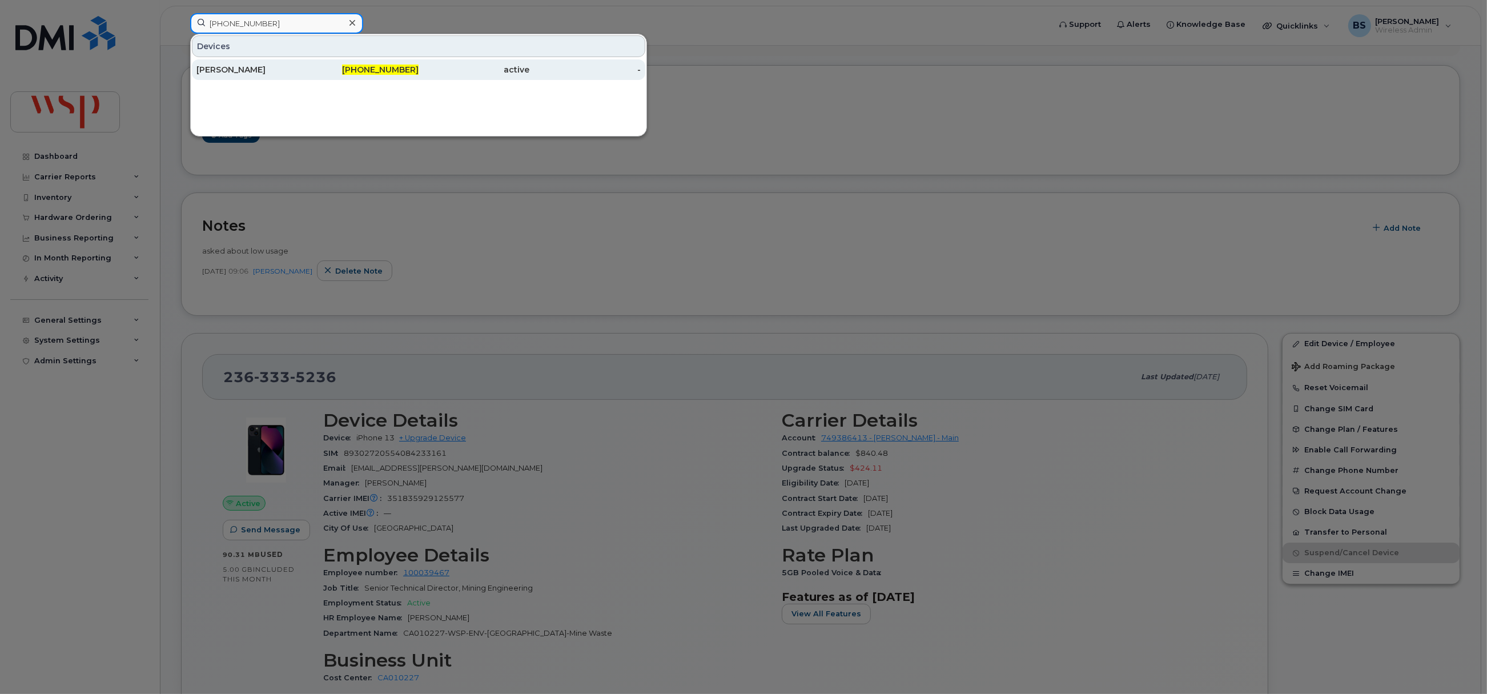
type input "613-401-0479"
click at [219, 69] on div "[PERSON_NAME]" at bounding box center [251, 69] width 111 height 11
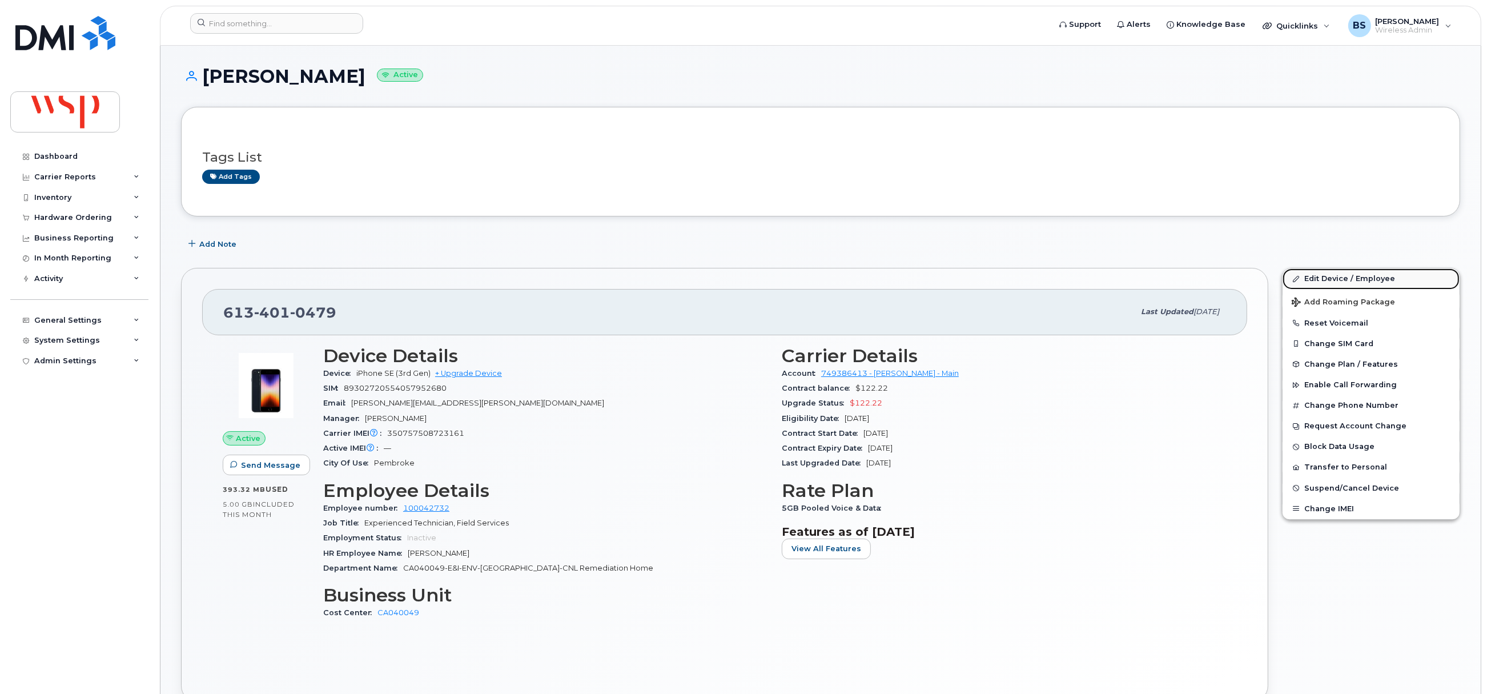
drag, startPoint x: 1325, startPoint y: 275, endPoint x: 1306, endPoint y: 275, distance: 18.8
click at [1325, 275] on link "Edit Device / Employee" at bounding box center [1370, 278] width 177 height 21
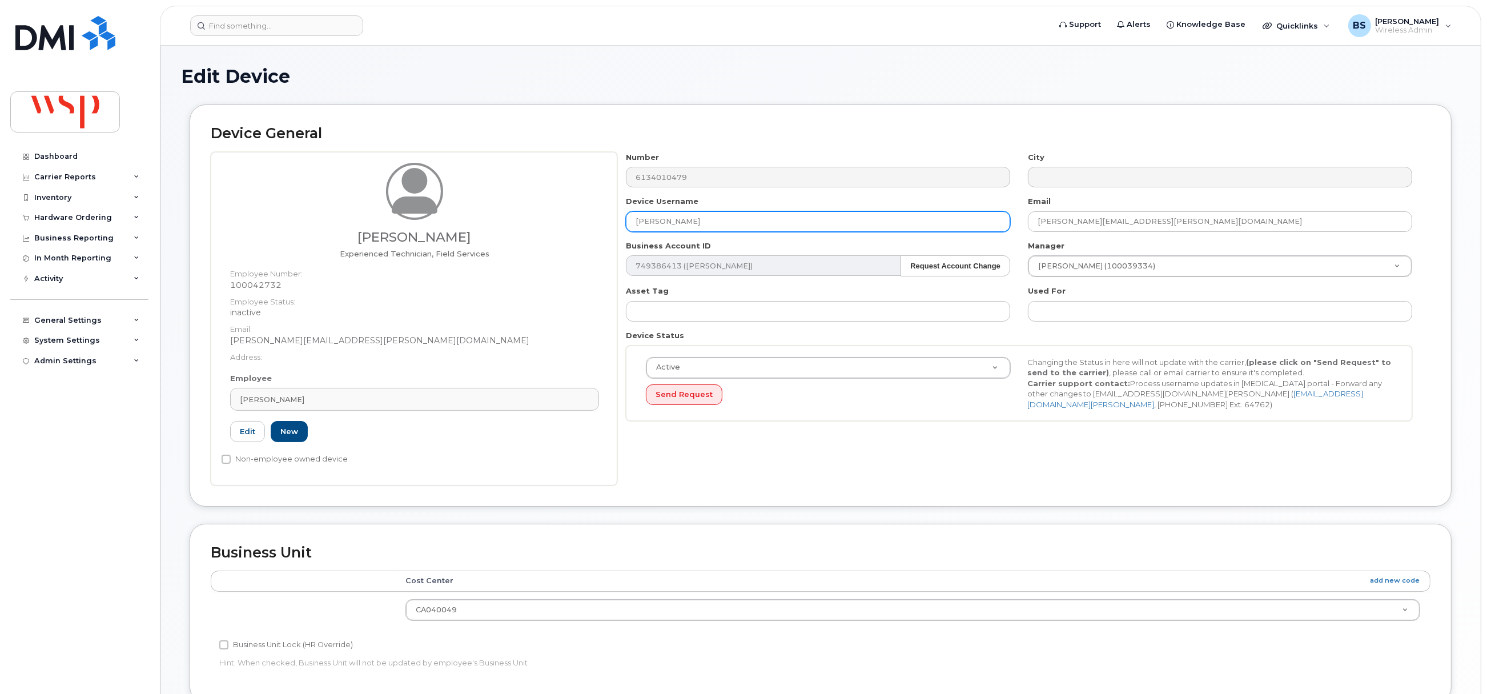
drag, startPoint x: 646, startPoint y: 224, endPoint x: 576, endPoint y: 224, distance: 70.8
click at [576, 224] on div "[PERSON_NAME] Experienced Technician, Field Services Employee Number: 100042732…" at bounding box center [821, 318] width 1220 height 333
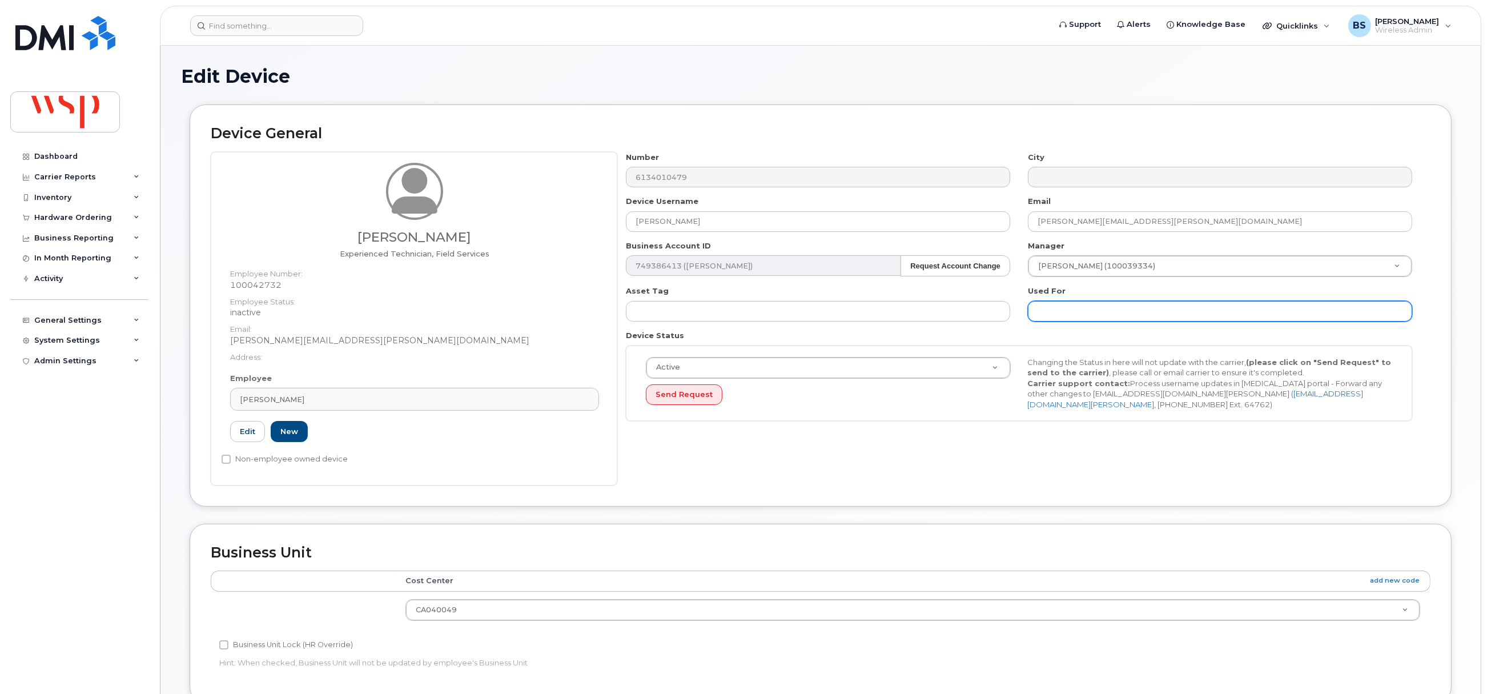
click at [1135, 312] on input "text" at bounding box center [1220, 311] width 384 height 21
paste input "MITCHELL HILTON"
type input "was MITCHELL HILTON;"
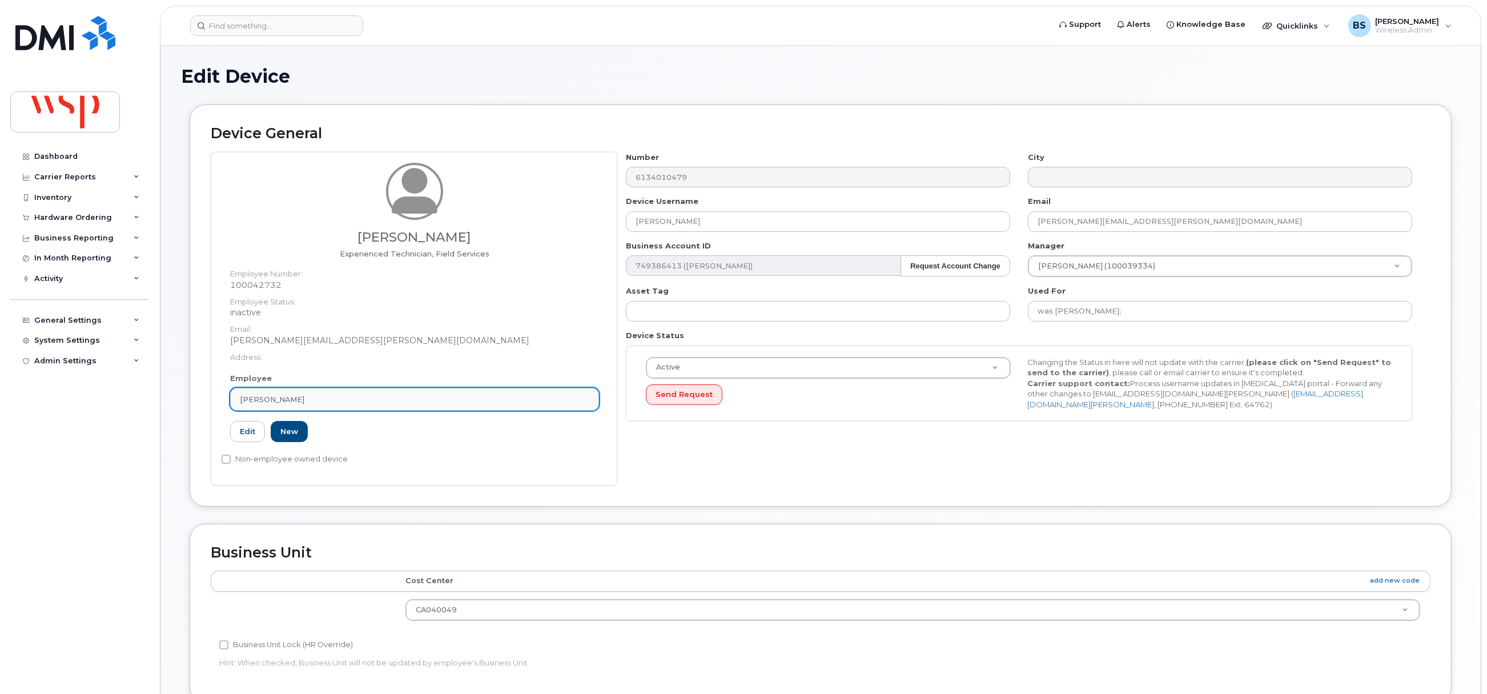
click at [371, 394] on div "Mitchell Hilton" at bounding box center [414, 399] width 349 height 11
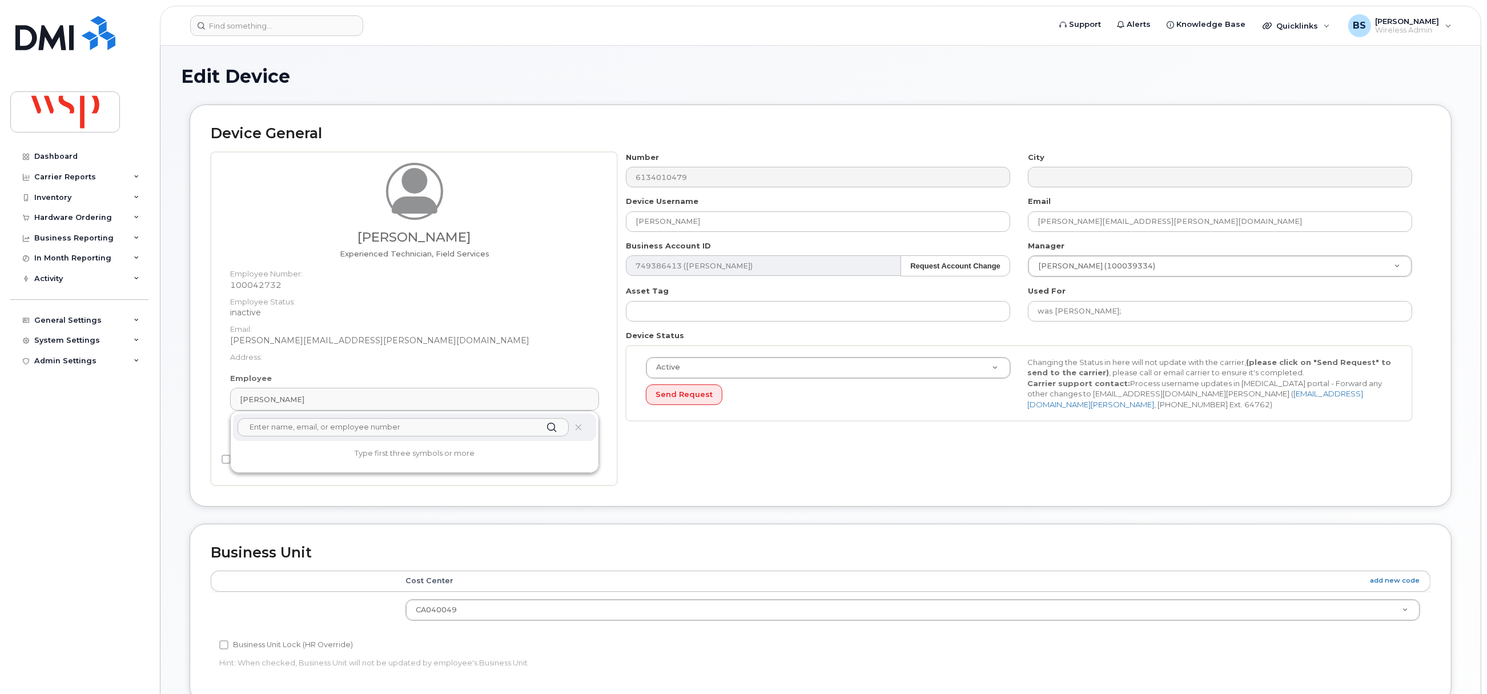
click at [307, 432] on input "text" at bounding box center [403, 427] width 331 height 18
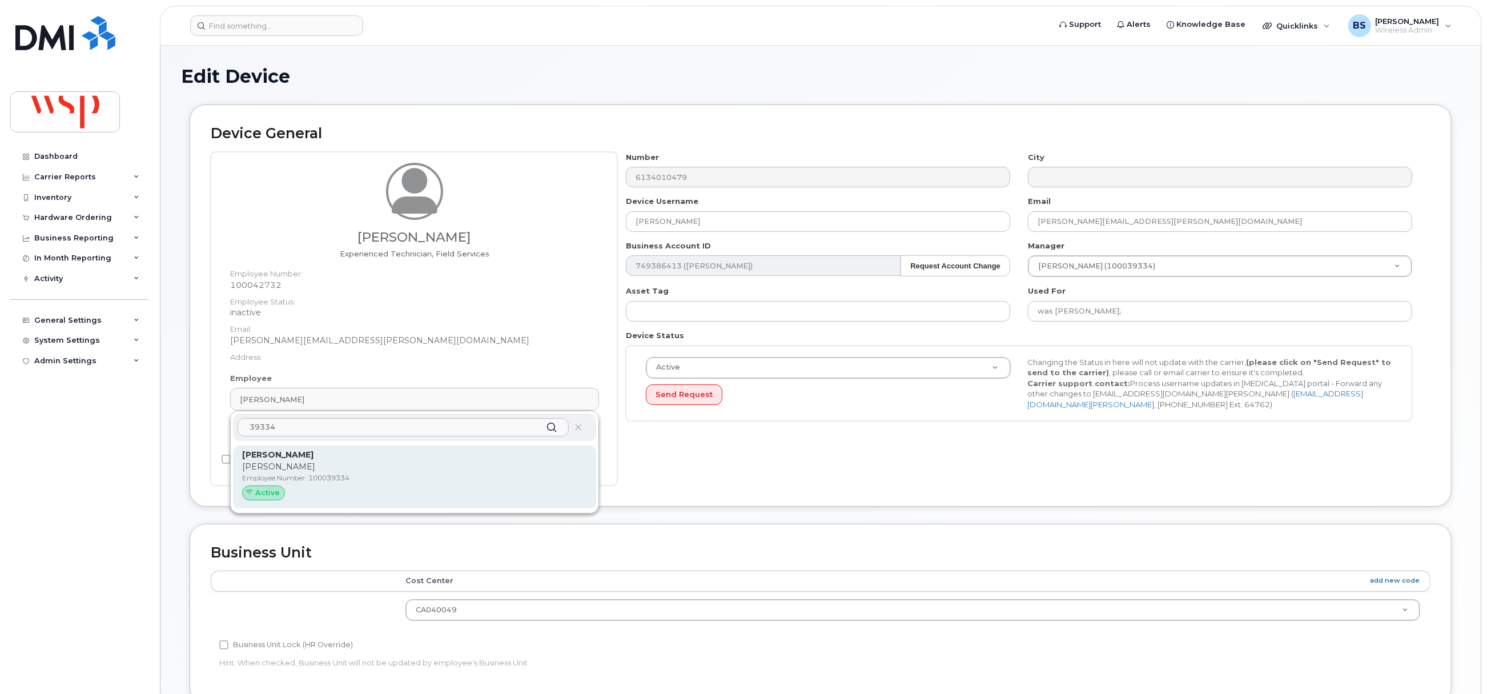
type input "39334"
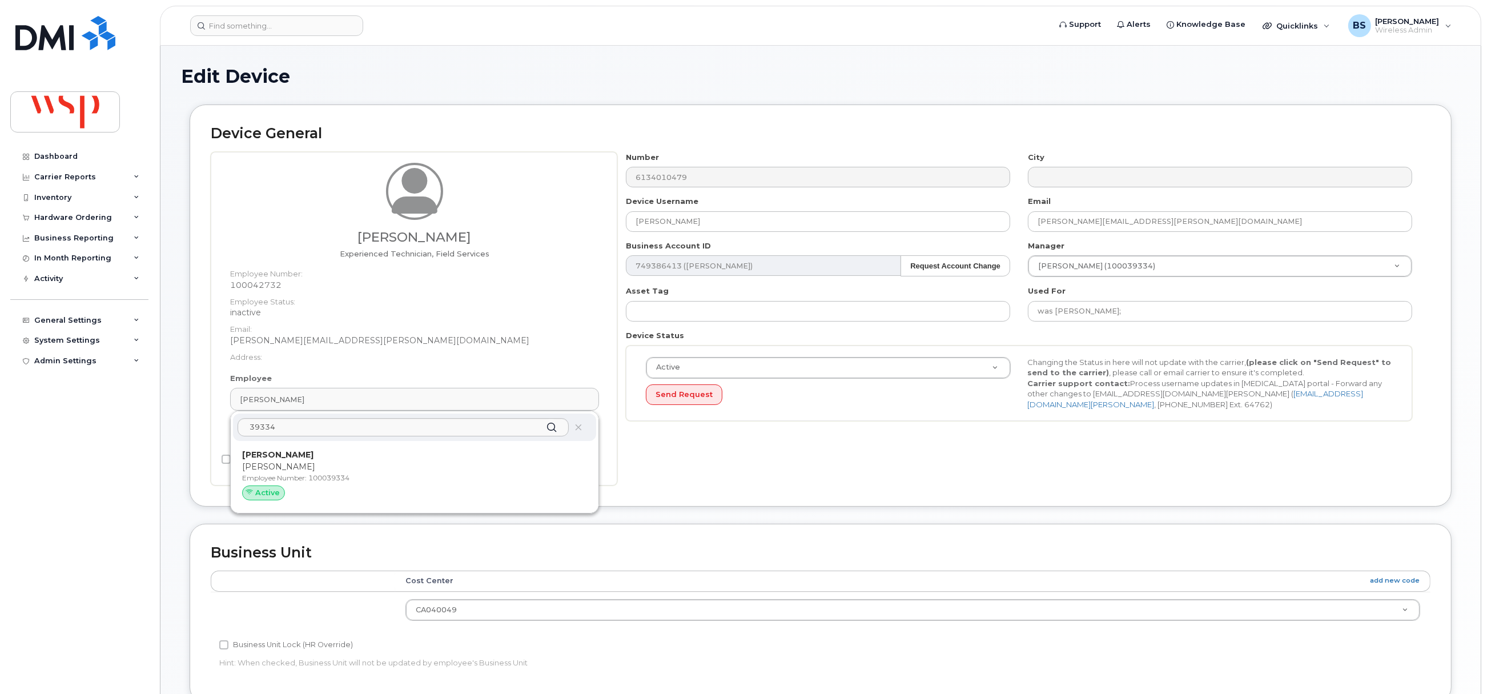
drag, startPoint x: 264, startPoint y: 476, endPoint x: 819, endPoint y: 66, distance: 689.5
click at [266, 476] on p "Employee Number: 100039334" at bounding box center [414, 478] width 345 height 10
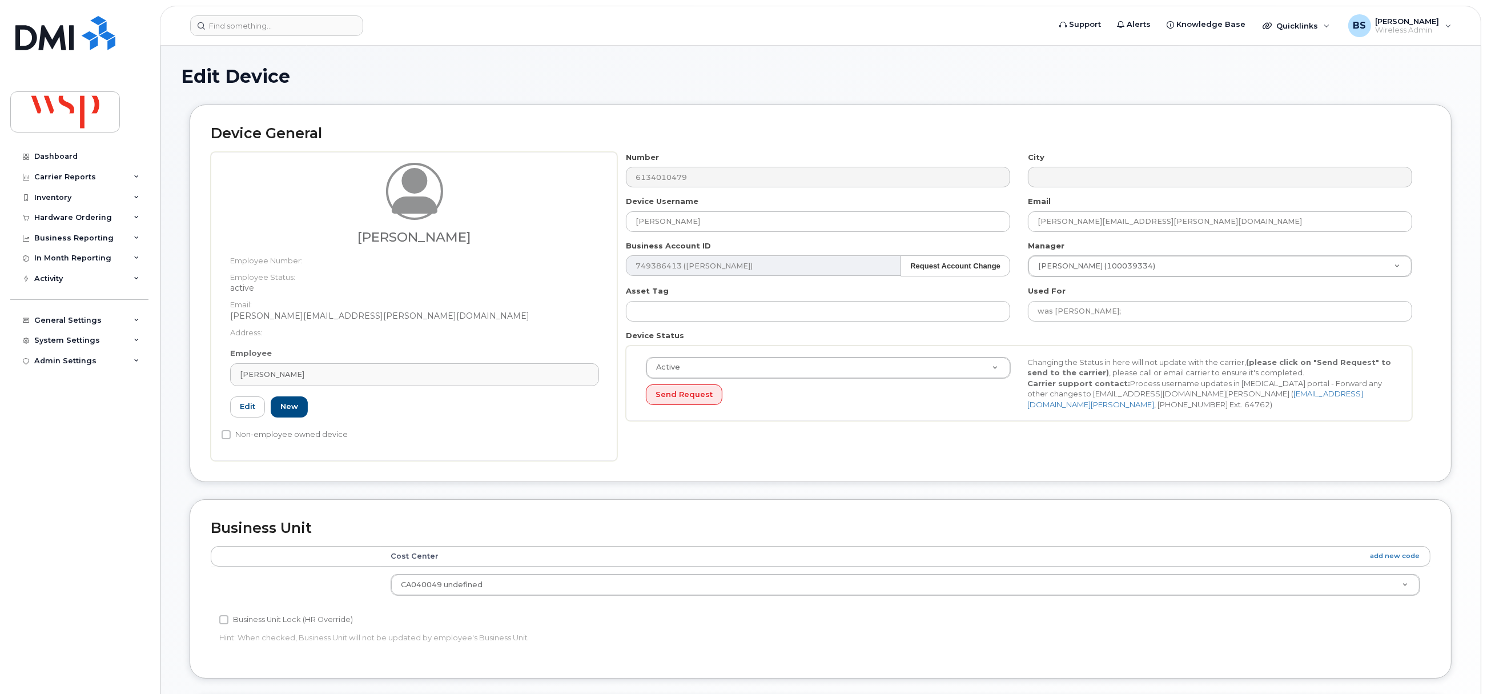
type input "Eli Thompson"
type input "eli.thompson@wsp.com"
type input "7502104"
type input "100039334"
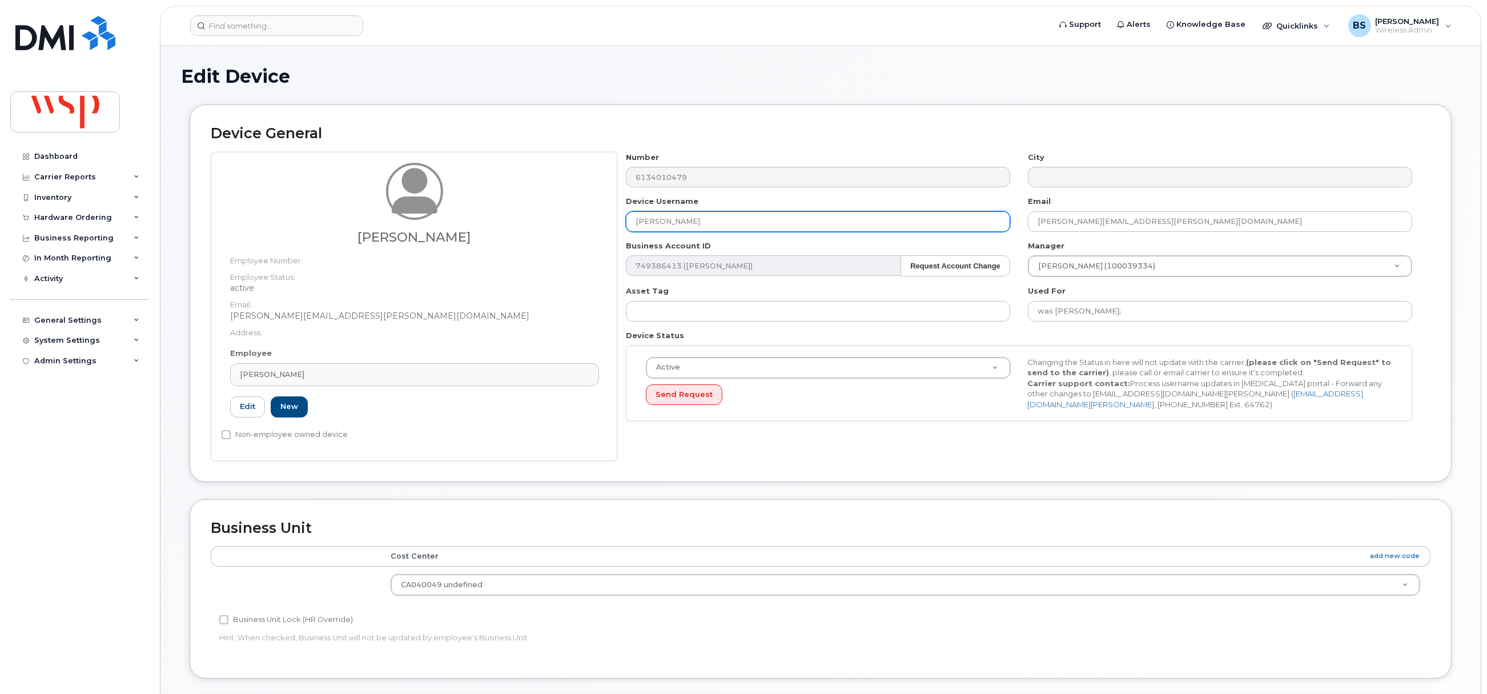
drag, startPoint x: 707, startPoint y: 228, endPoint x: 561, endPoint y: 215, distance: 146.2
click at [566, 217] on div "Eli Thompson Employee Number: Employee Status: active Email: eli.thompson@wsp.c…" at bounding box center [821, 306] width 1220 height 309
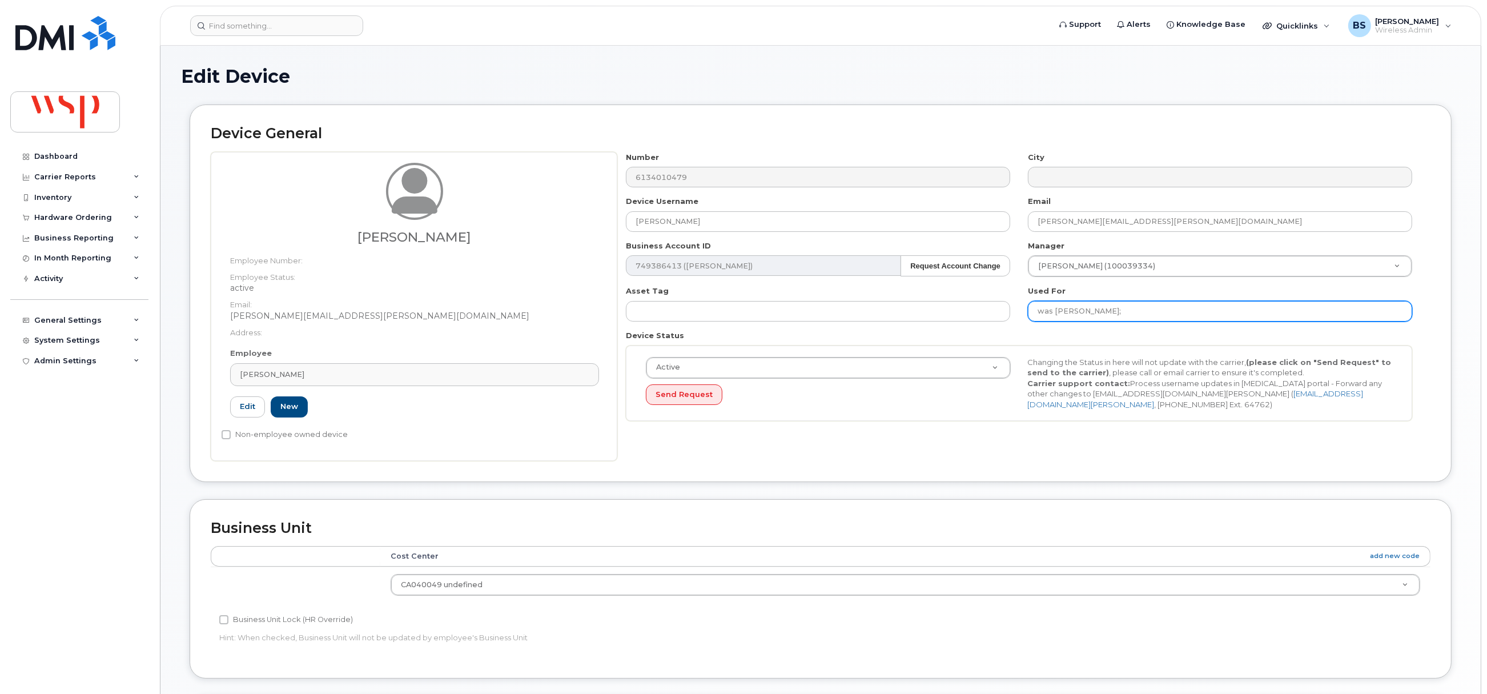
drag, startPoint x: 1153, startPoint y: 310, endPoint x: 1160, endPoint y: 316, distance: 9.3
click at [1154, 310] on input "was MITCHELL HILTON;" at bounding box center [1220, 311] width 384 height 21
paste input "Eli Thompson"
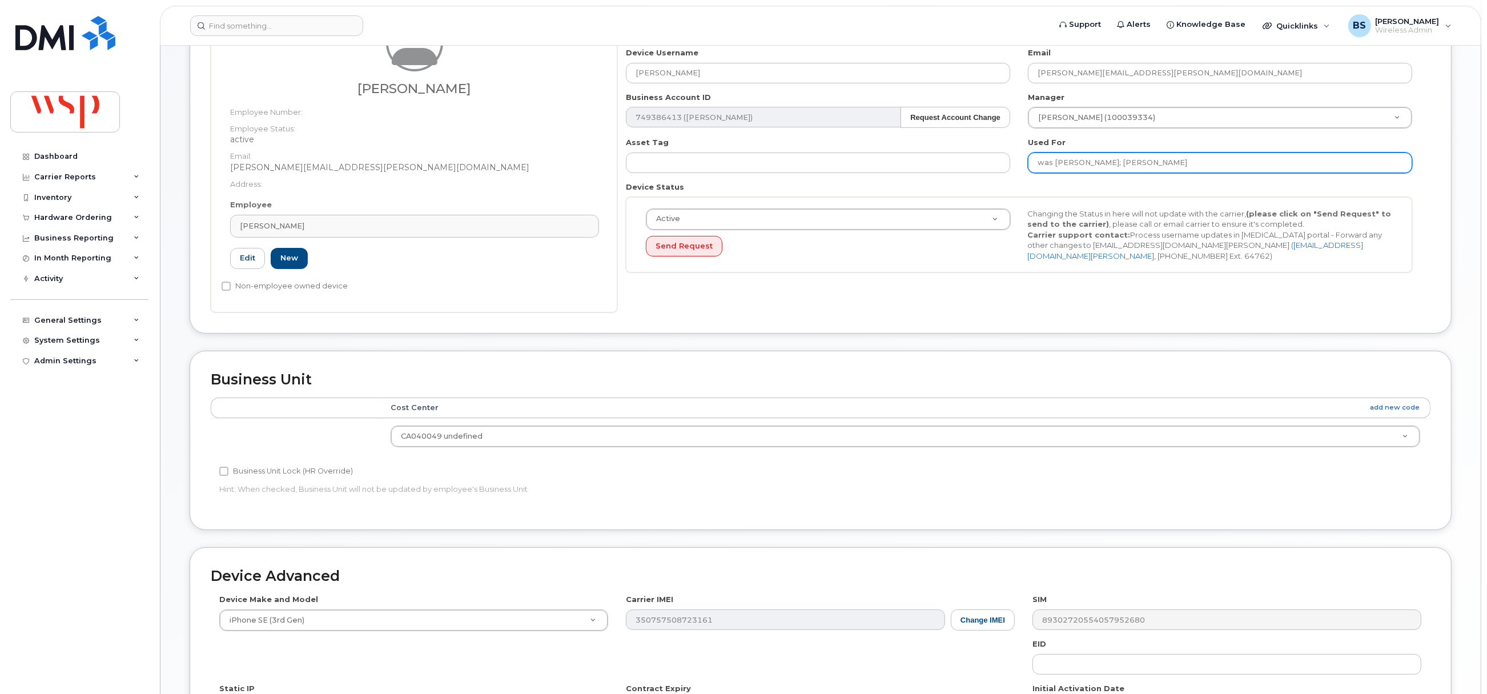
scroll to position [345, 0]
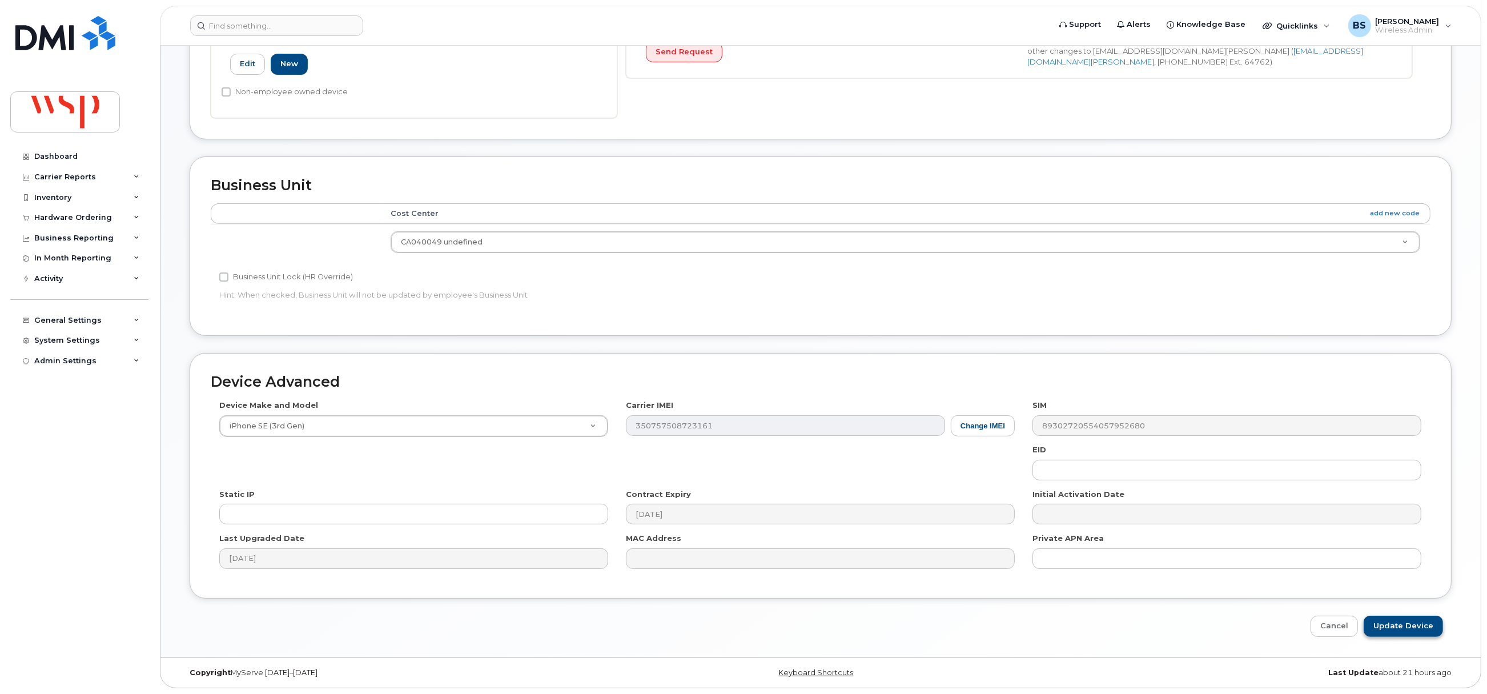
type input "was MITCHELL HILTON; Eli Thompson"
click at [1405, 624] on input "Update Device" at bounding box center [1403, 626] width 79 height 21
type input "Saving..."
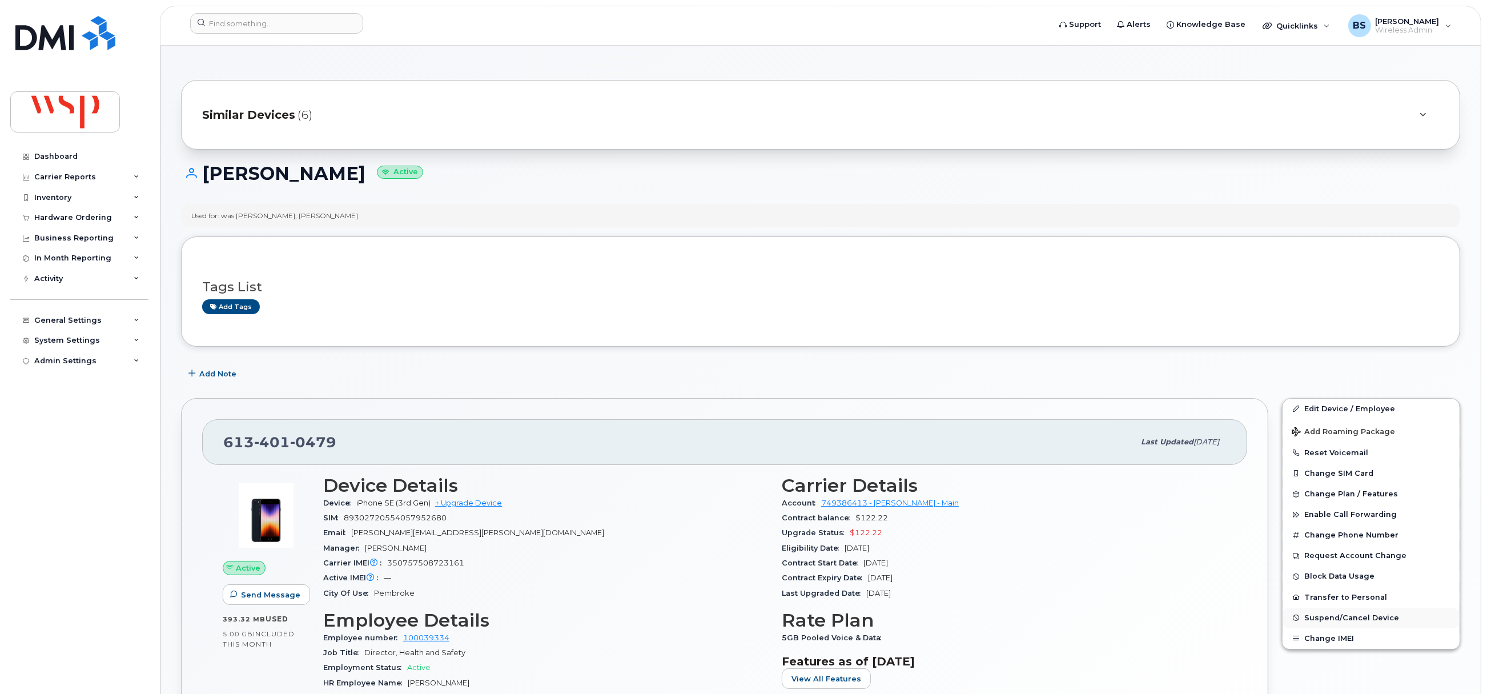
click at [1321, 617] on span "Suspend/Cancel Device" at bounding box center [1351, 617] width 95 height 9
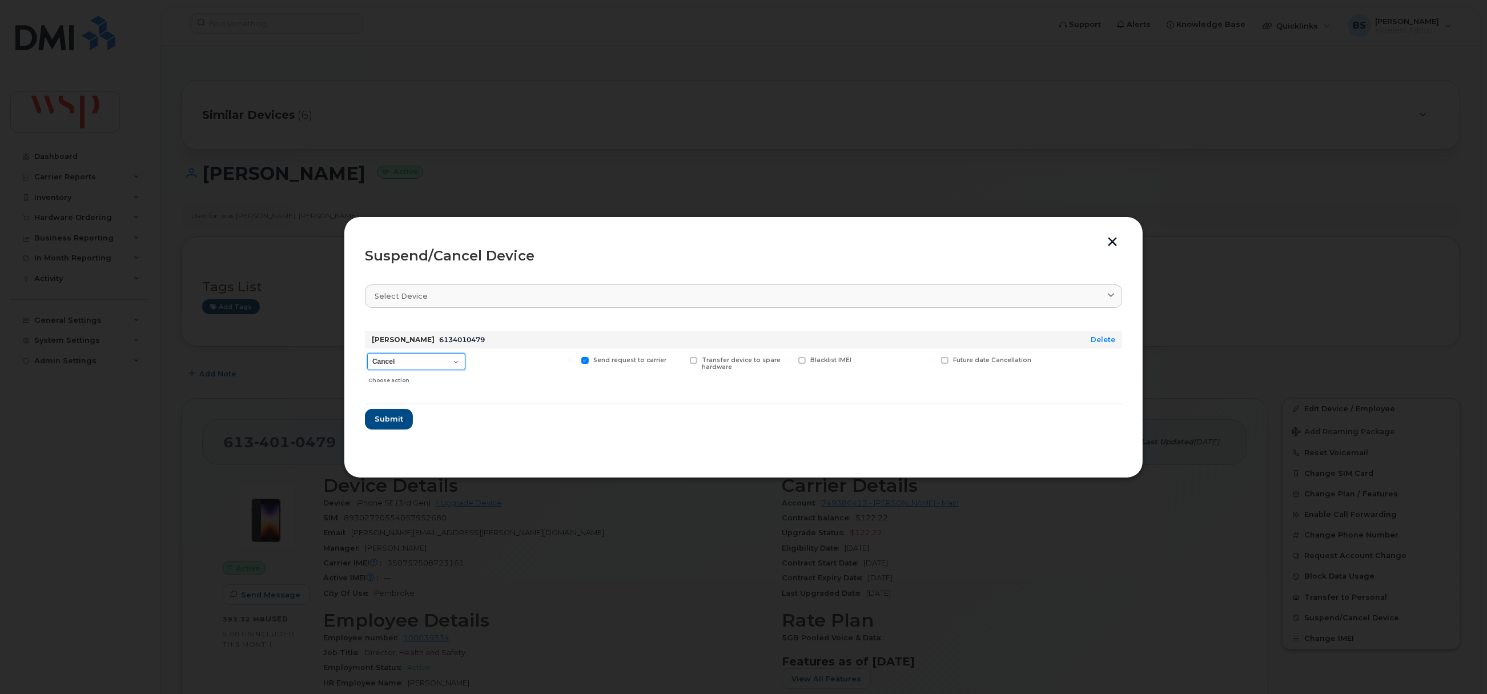
click at [413, 363] on select "Cancel Suspend - Reduced Rate Suspend - Full Rate Suspend - Lost Device/Stolen …" at bounding box center [416, 361] width 98 height 17
select select "[object Object]"
click at [367, 353] on select "Cancel Suspend - Reduced Rate Suspend - Full Rate Suspend - Lost Device/Stolen …" at bounding box center [416, 361] width 98 height 17
click at [391, 414] on button "Submit" at bounding box center [388, 419] width 47 height 21
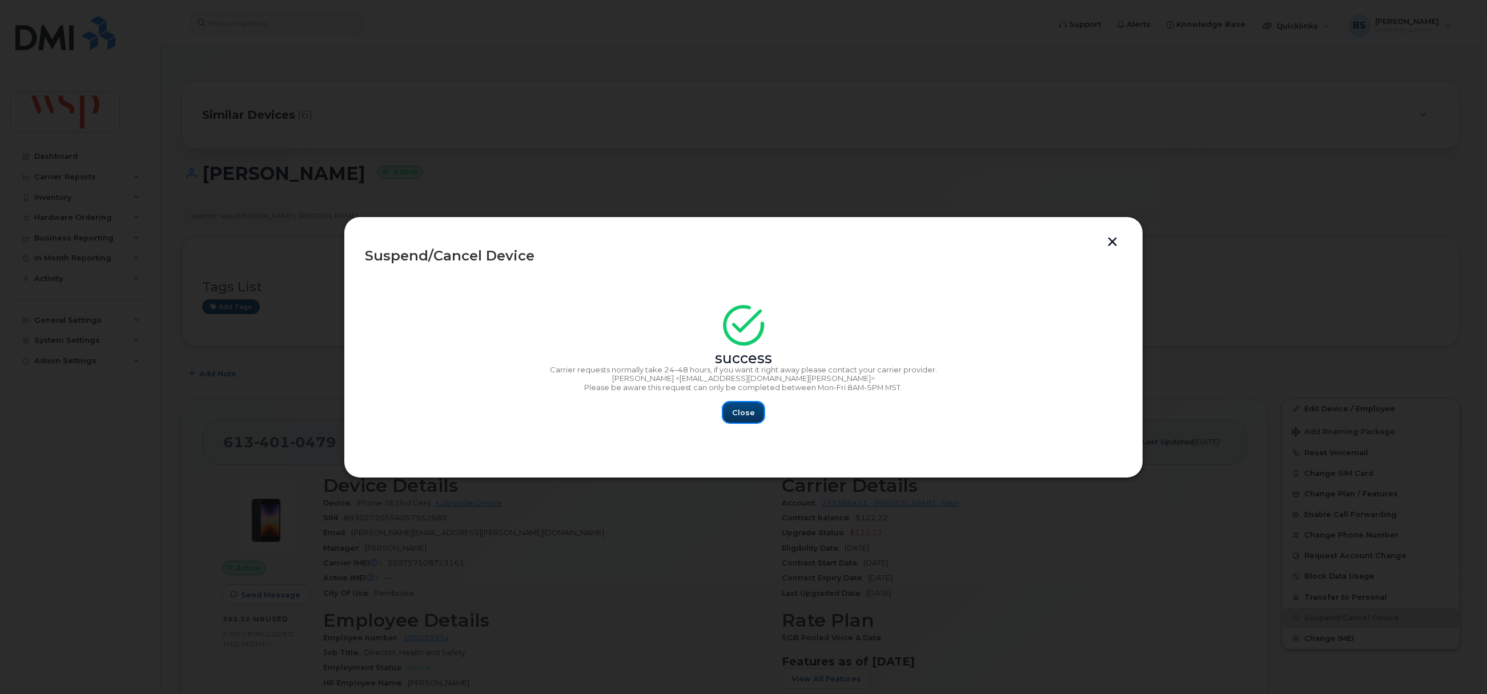
click at [751, 414] on span "Close" at bounding box center [743, 412] width 23 height 11
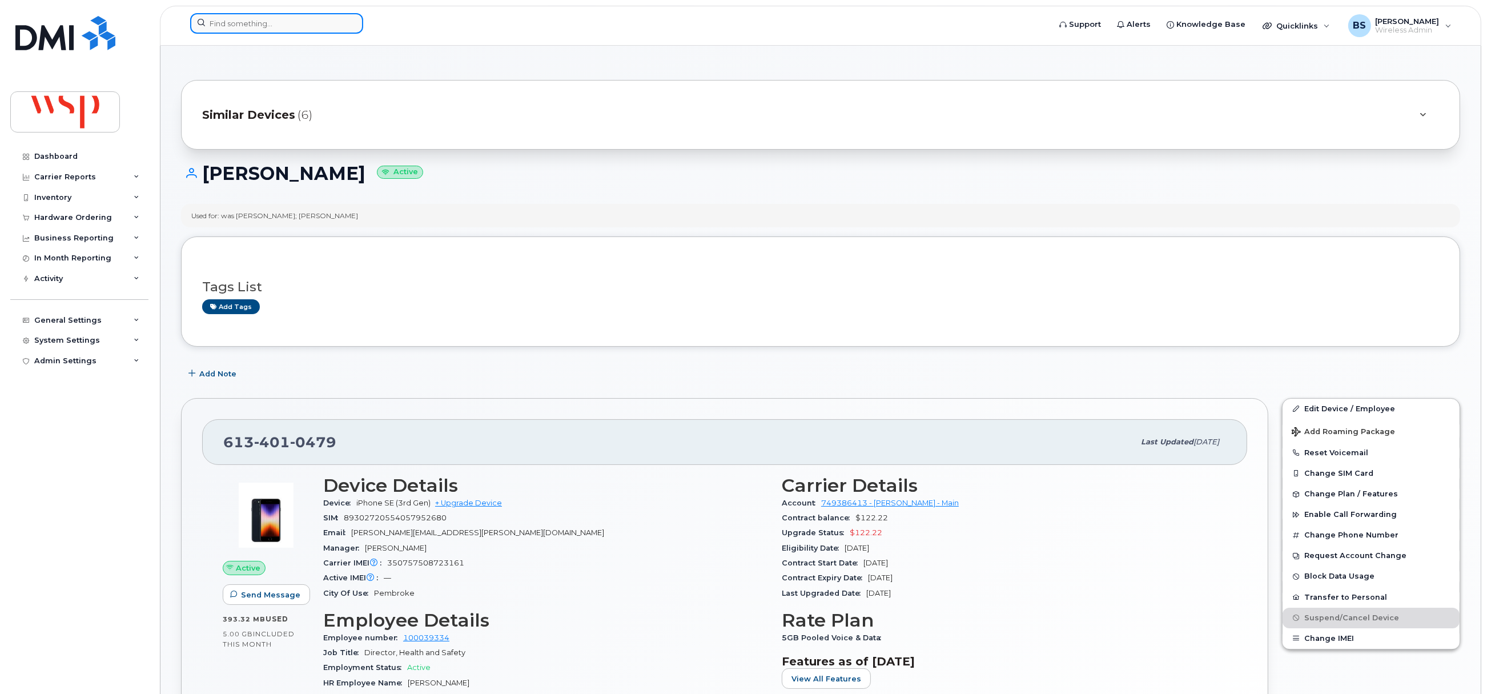
click at [297, 25] on input at bounding box center [276, 23] width 173 height 21
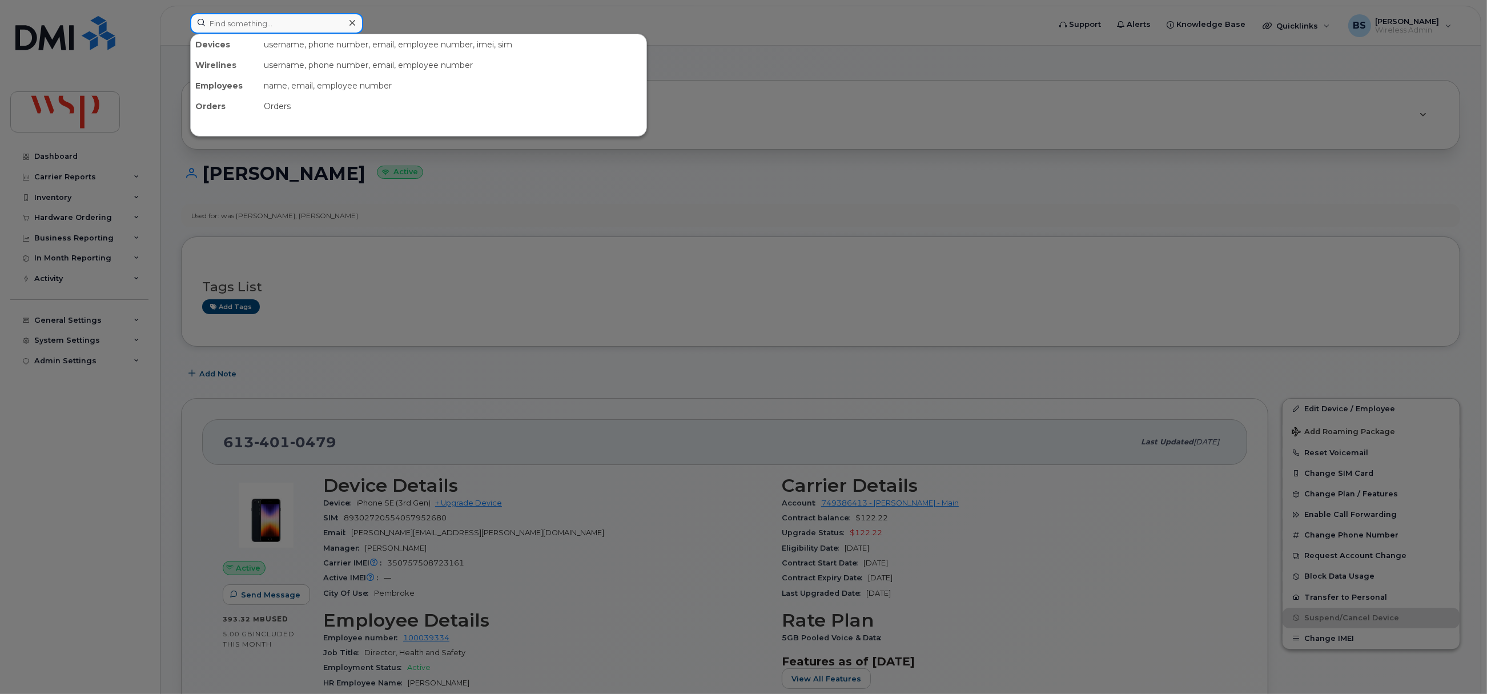
paste input "780-394-8076"
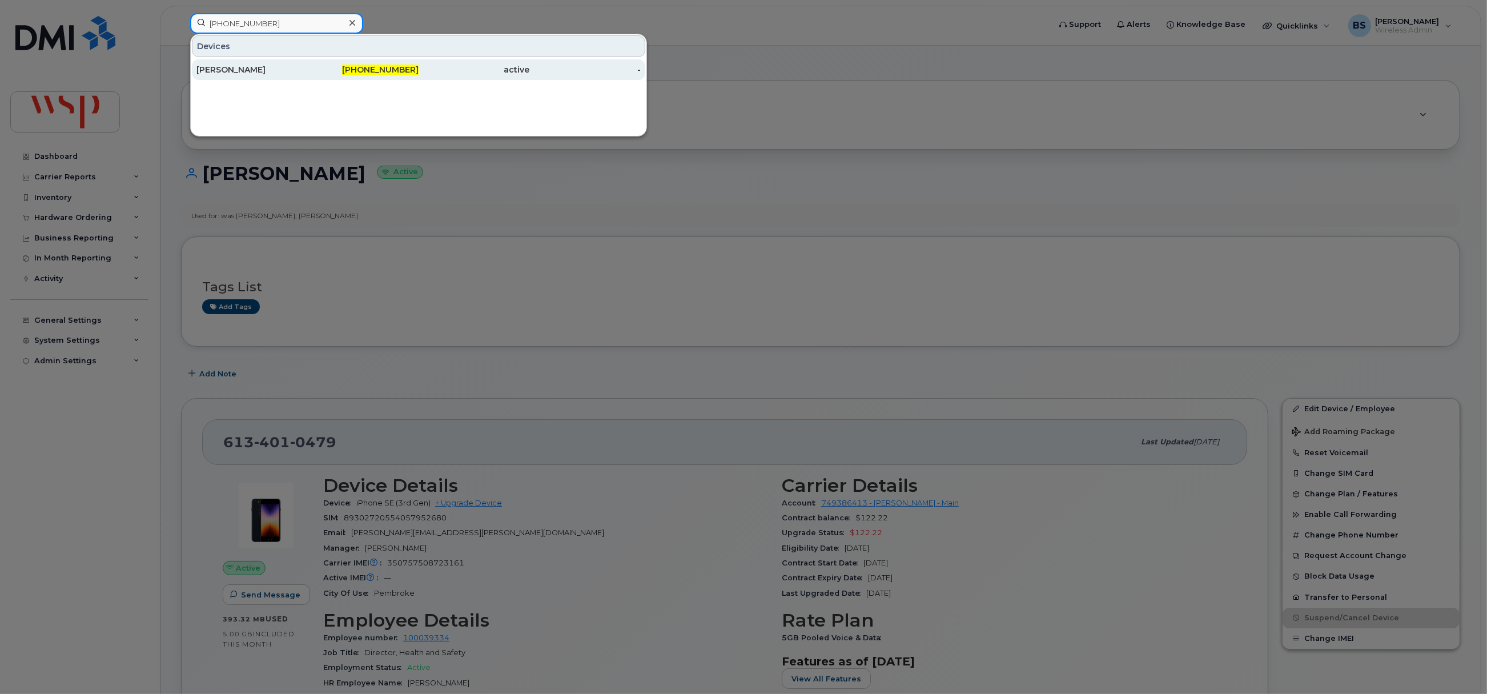
type input "780-394-8076"
click at [228, 70] on div "ERIC WESTERBERG" at bounding box center [251, 69] width 111 height 11
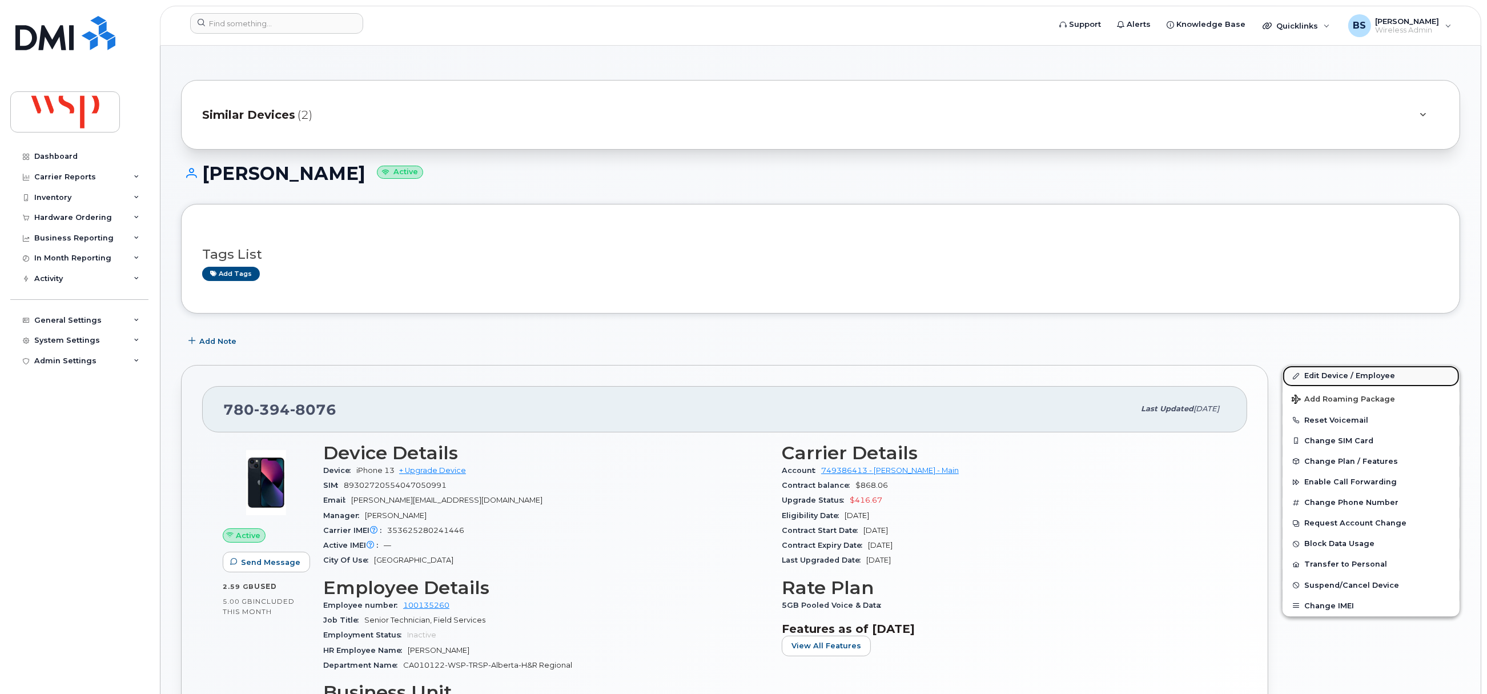
click at [1314, 376] on link "Edit Device / Employee" at bounding box center [1370, 375] width 177 height 21
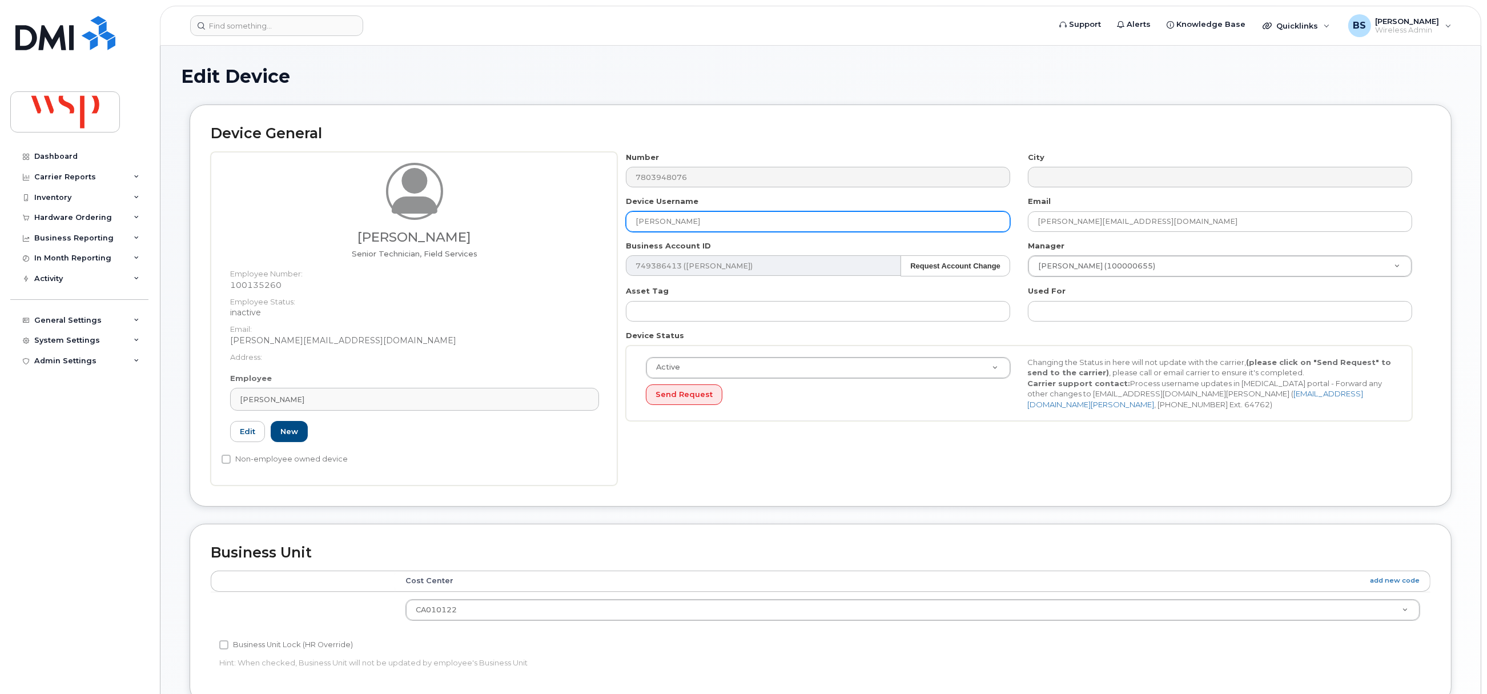
drag, startPoint x: 743, startPoint y: 215, endPoint x: 561, endPoint y: 242, distance: 184.1
click at [570, 234] on div "[PERSON_NAME] Senior Technician, Field Services Employee Number: 100135260 Empl…" at bounding box center [821, 318] width 1220 height 333
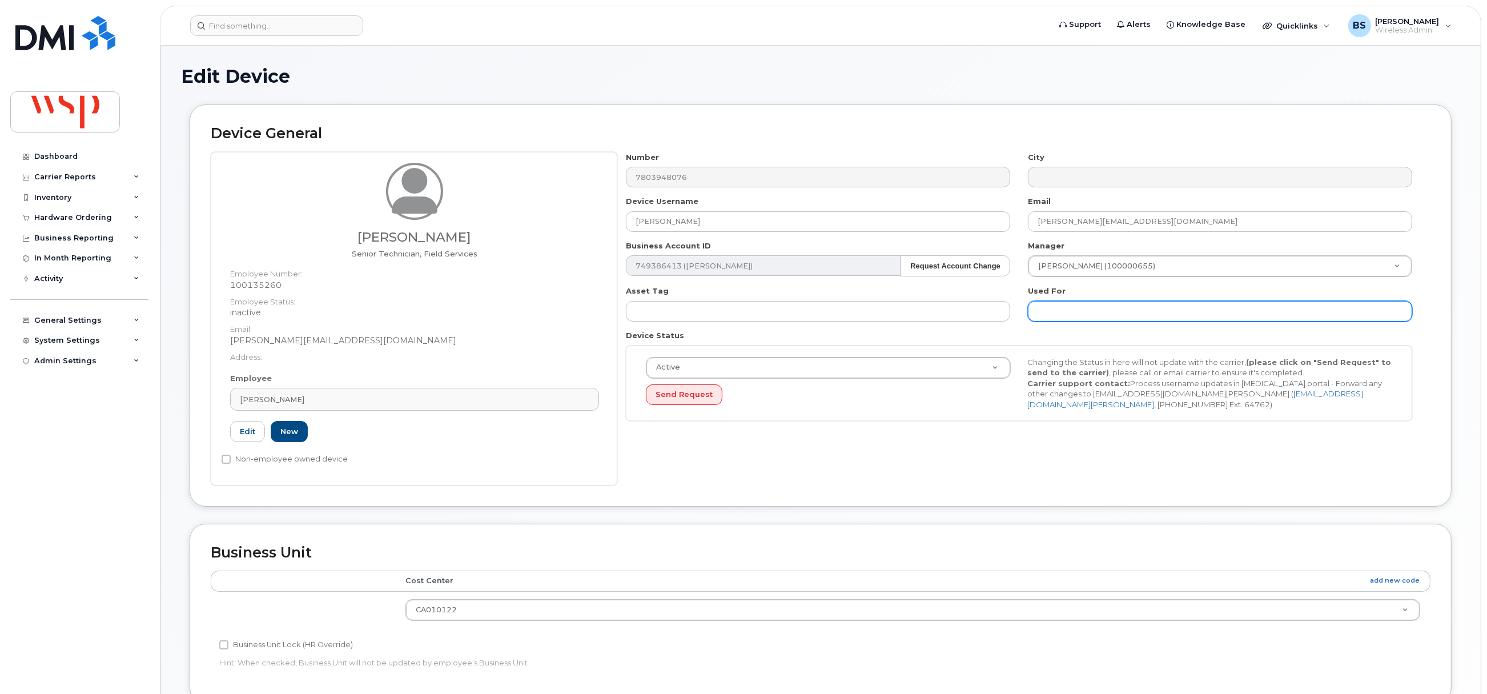
click at [1126, 307] on input "text" at bounding box center [1220, 311] width 384 height 21
paste input "[PERSON_NAME]"
type input "was [PERSON_NAME];"
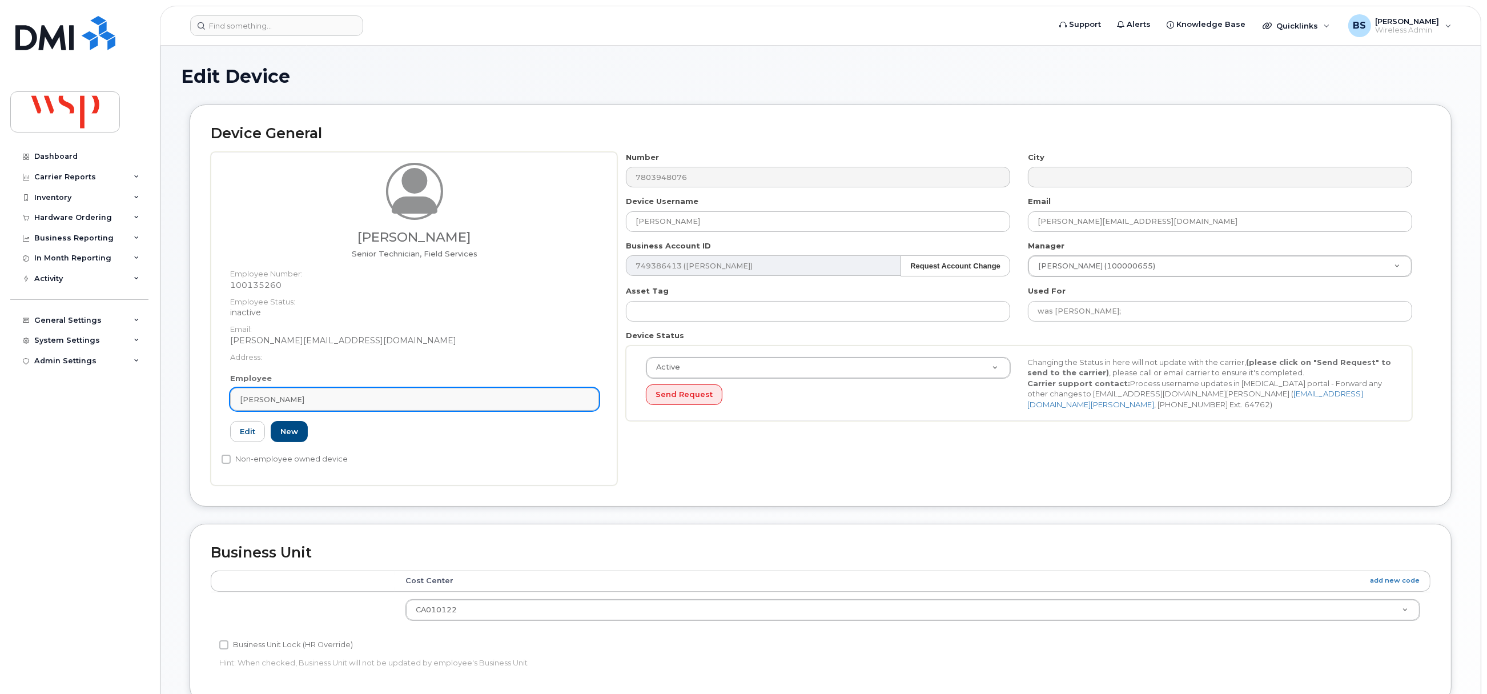
drag, startPoint x: 394, startPoint y: 400, endPoint x: 388, endPoint y: 401, distance: 5.8
click at [395, 399] on div "[PERSON_NAME]" at bounding box center [414, 399] width 349 height 11
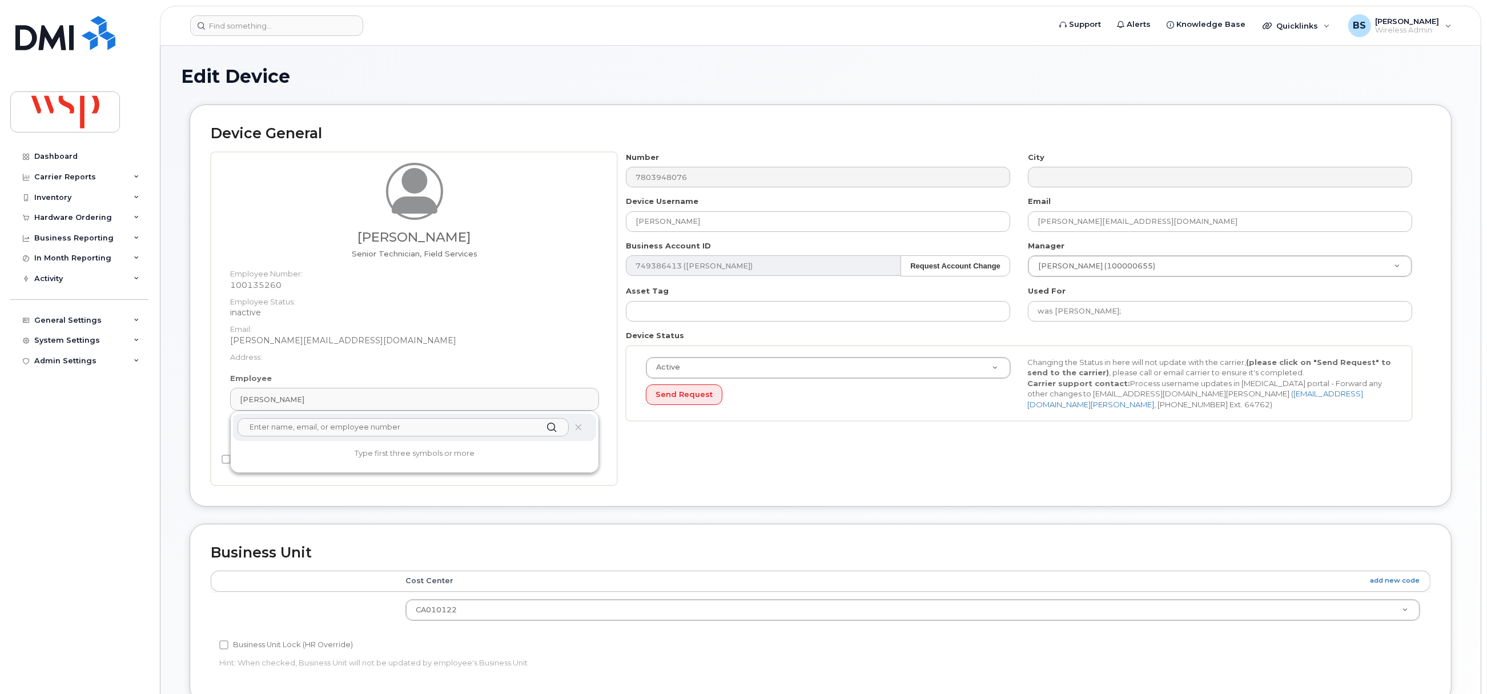
click at [317, 429] on input "text" at bounding box center [403, 427] width 331 height 18
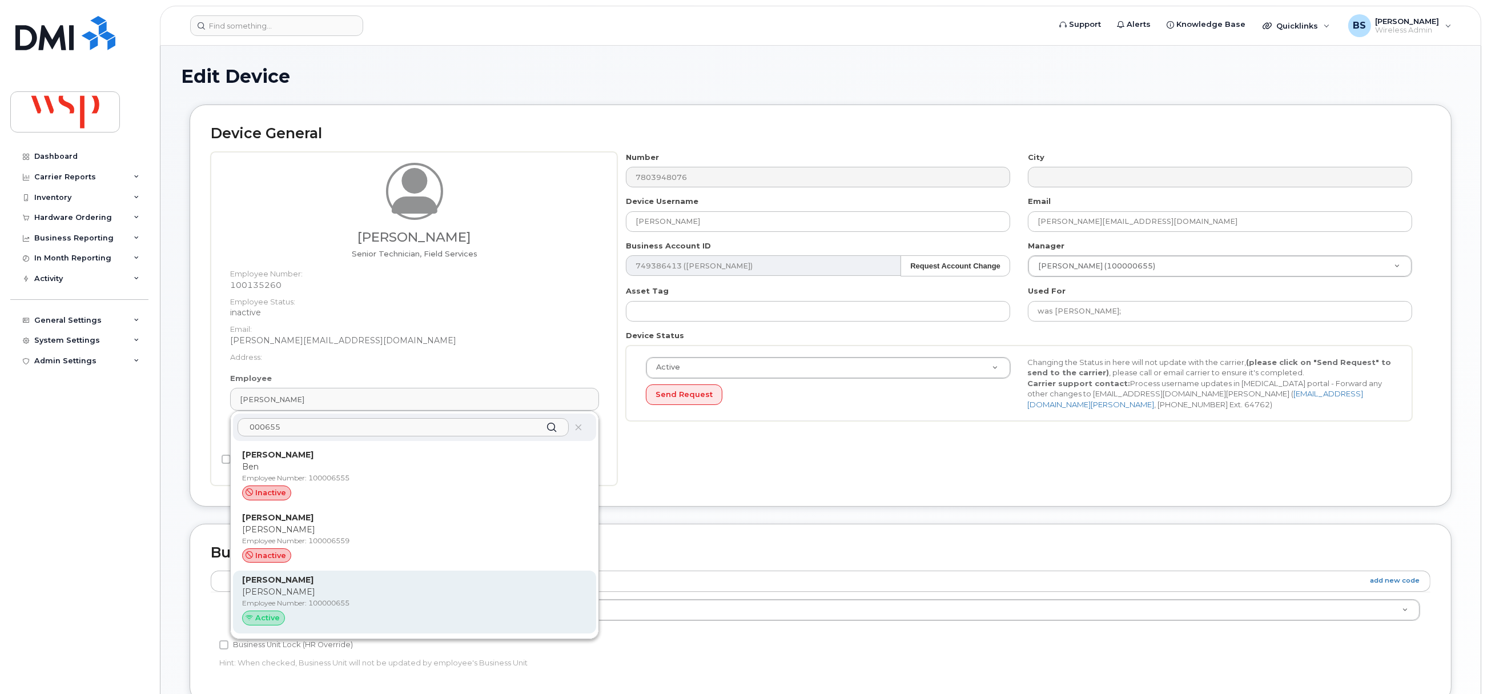
type input "000655"
click at [271, 577] on strong "[PERSON_NAME]" at bounding box center [277, 579] width 71 height 10
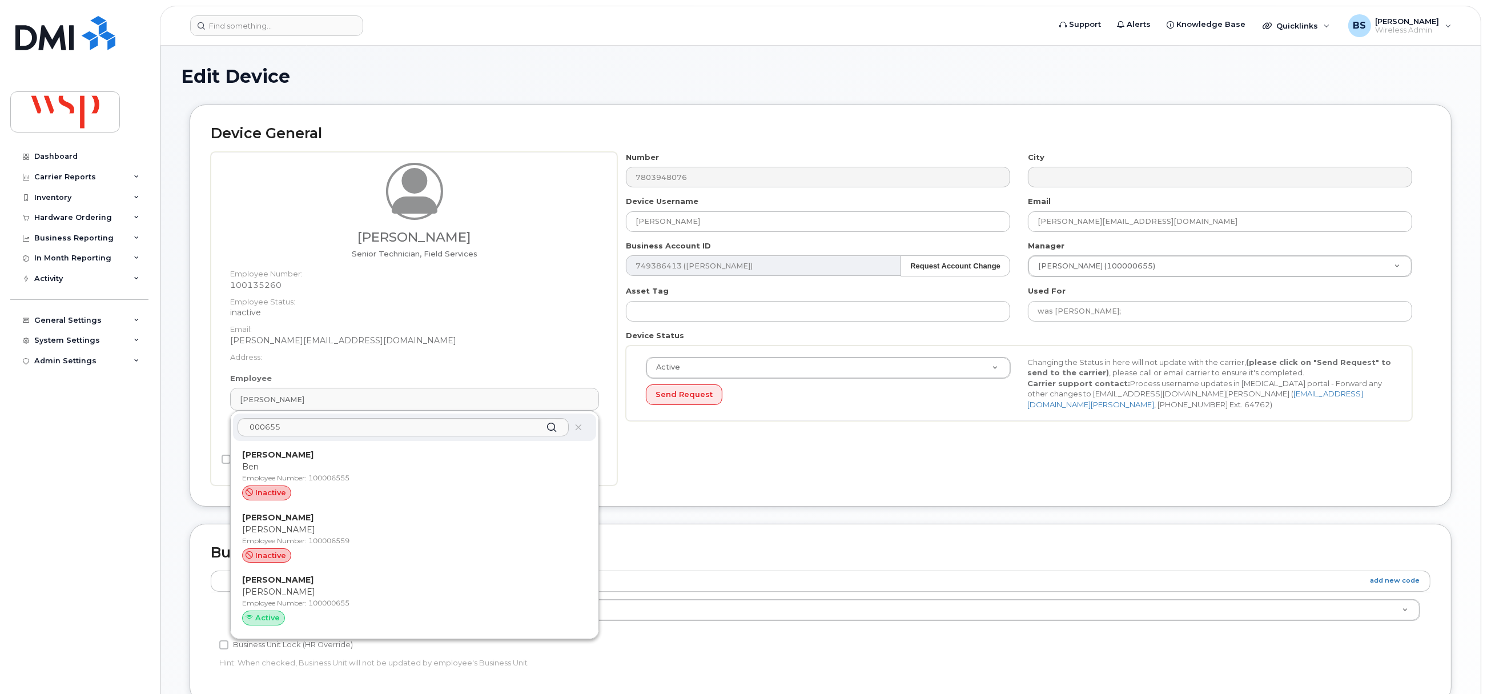
type input "100000655"
type input "[PERSON_NAME]"
type input "[PERSON_NAME][EMAIL_ADDRESS][PERSON_NAME][DOMAIN_NAME]"
type input "5769915"
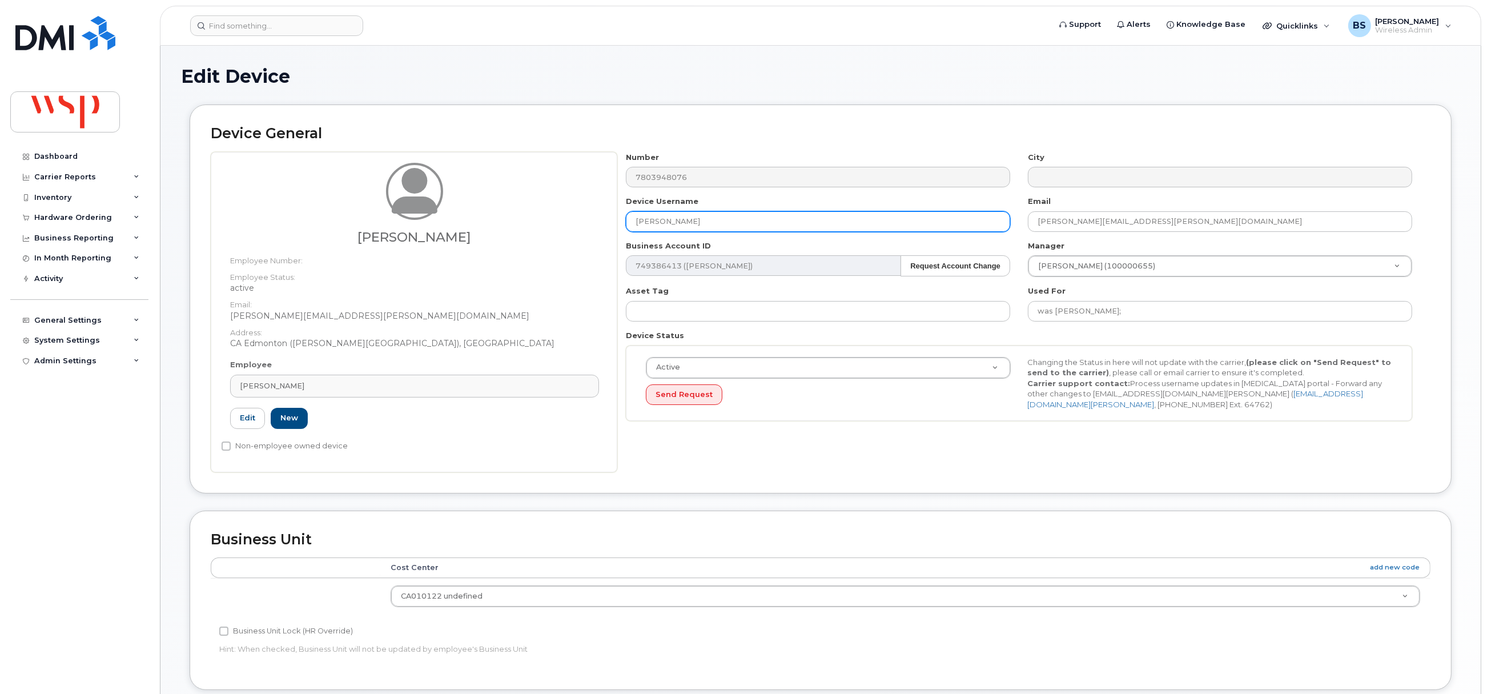
drag, startPoint x: 605, startPoint y: 225, endPoint x: 582, endPoint y: 224, distance: 22.3
click at [588, 224] on div "James Scott Employee Number: Employee Status: active Email: James.Scott@wsp.com…" at bounding box center [821, 312] width 1220 height 320
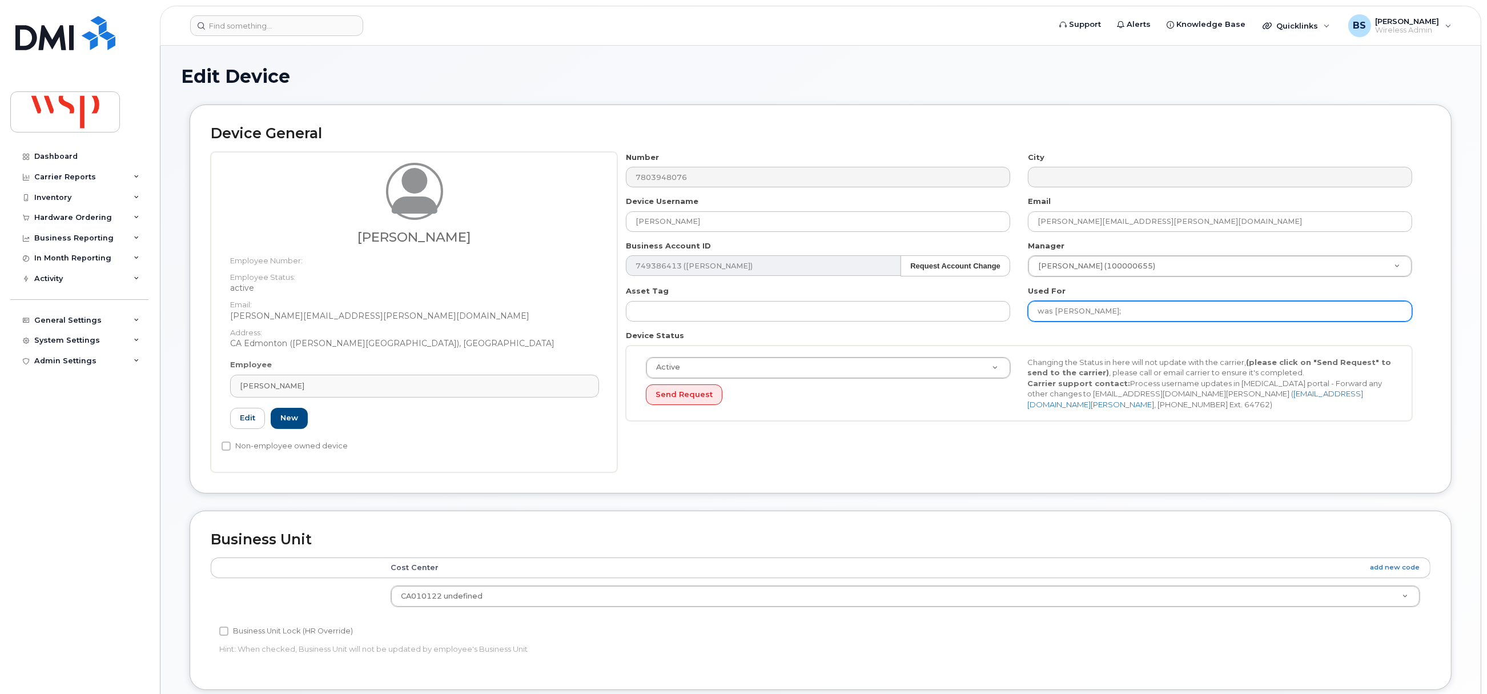
click at [1217, 308] on input "was ERIC WESTERBERG;" at bounding box center [1220, 311] width 384 height 21
paste input "[PERSON_NAME]"
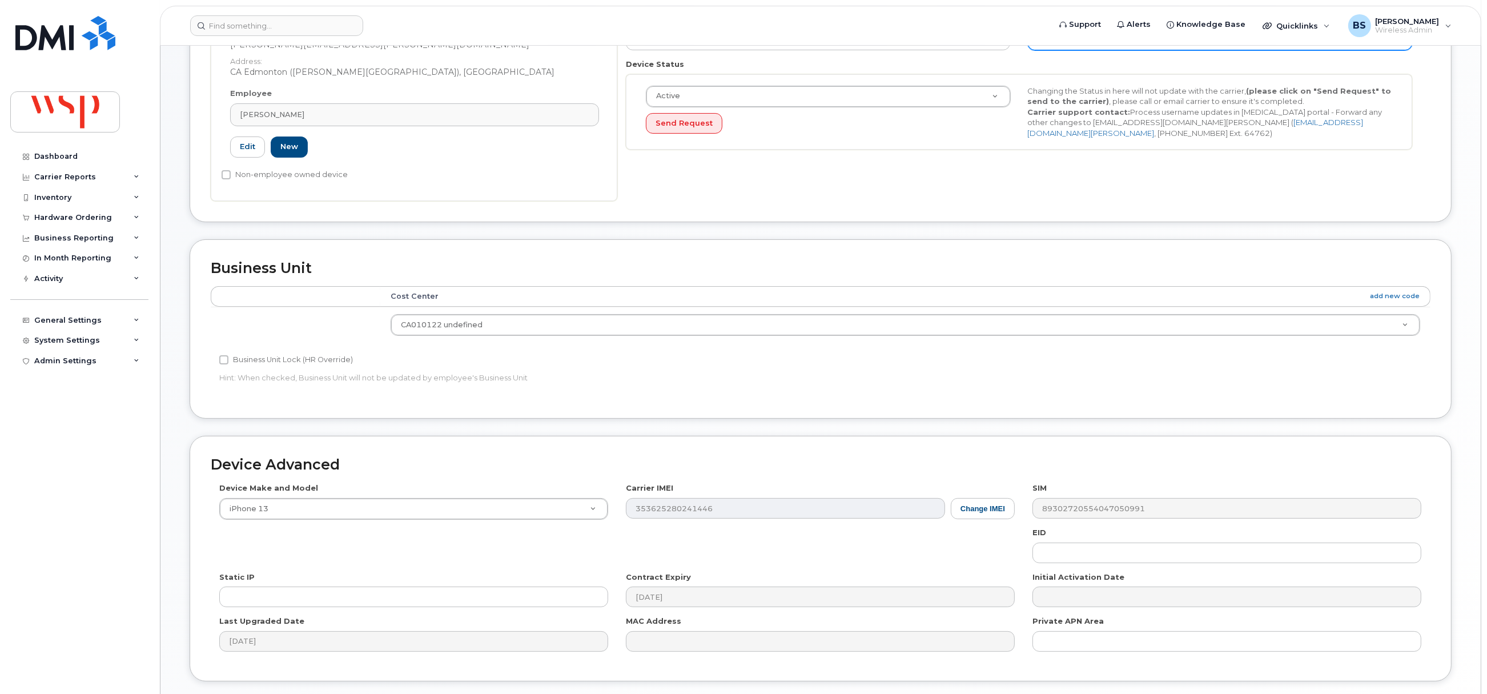
scroll to position [356, 0]
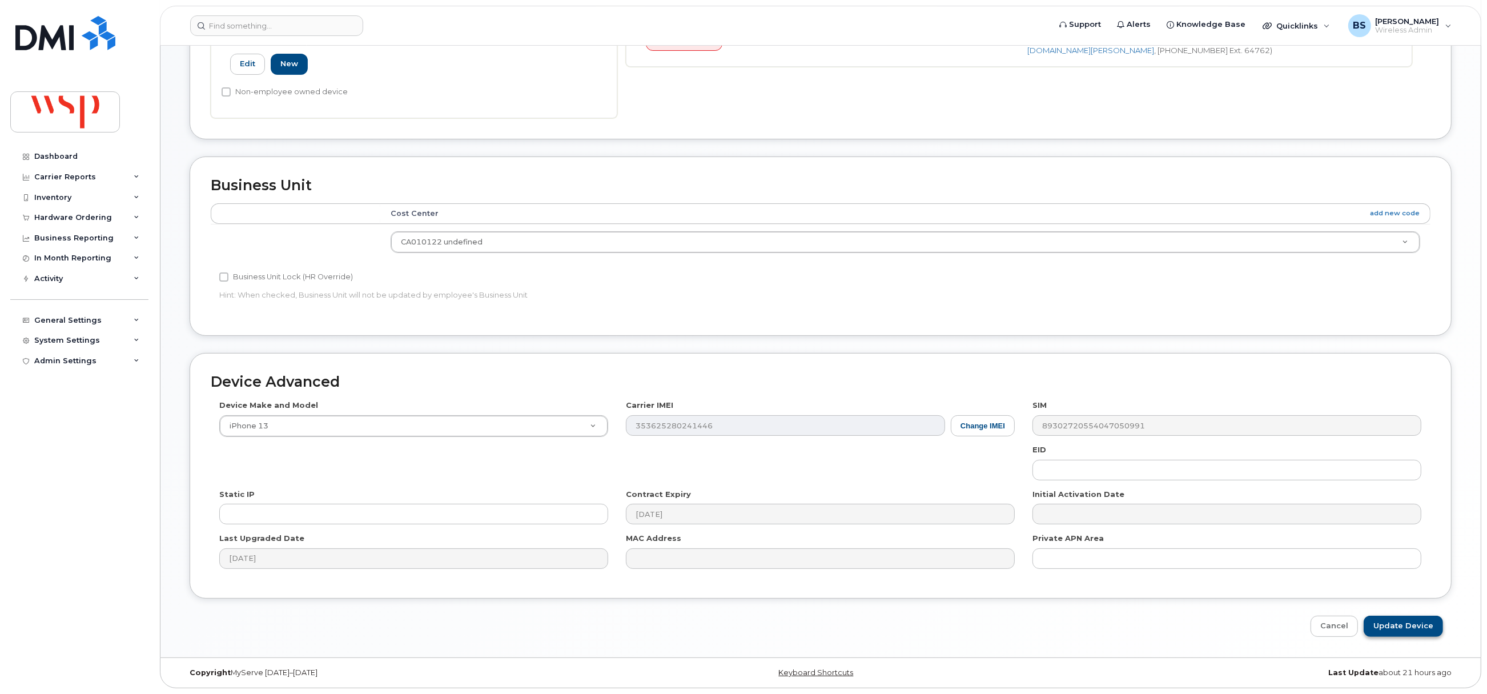
type input "was ERIC WESTERBERG; James Scott"
click at [1401, 625] on input "Update Device" at bounding box center [1403, 626] width 79 height 21
type input "Saving..."
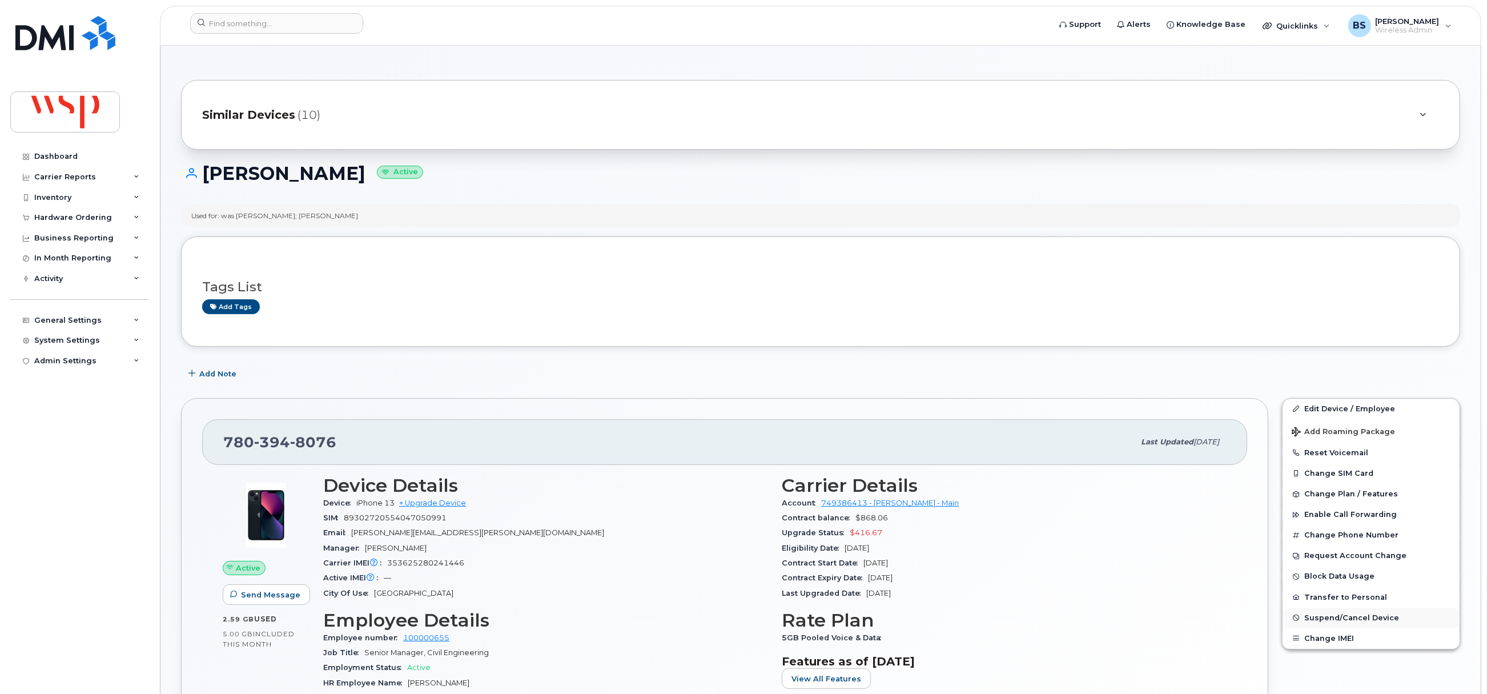
click at [1310, 617] on span "Suspend/Cancel Device" at bounding box center [1351, 617] width 95 height 9
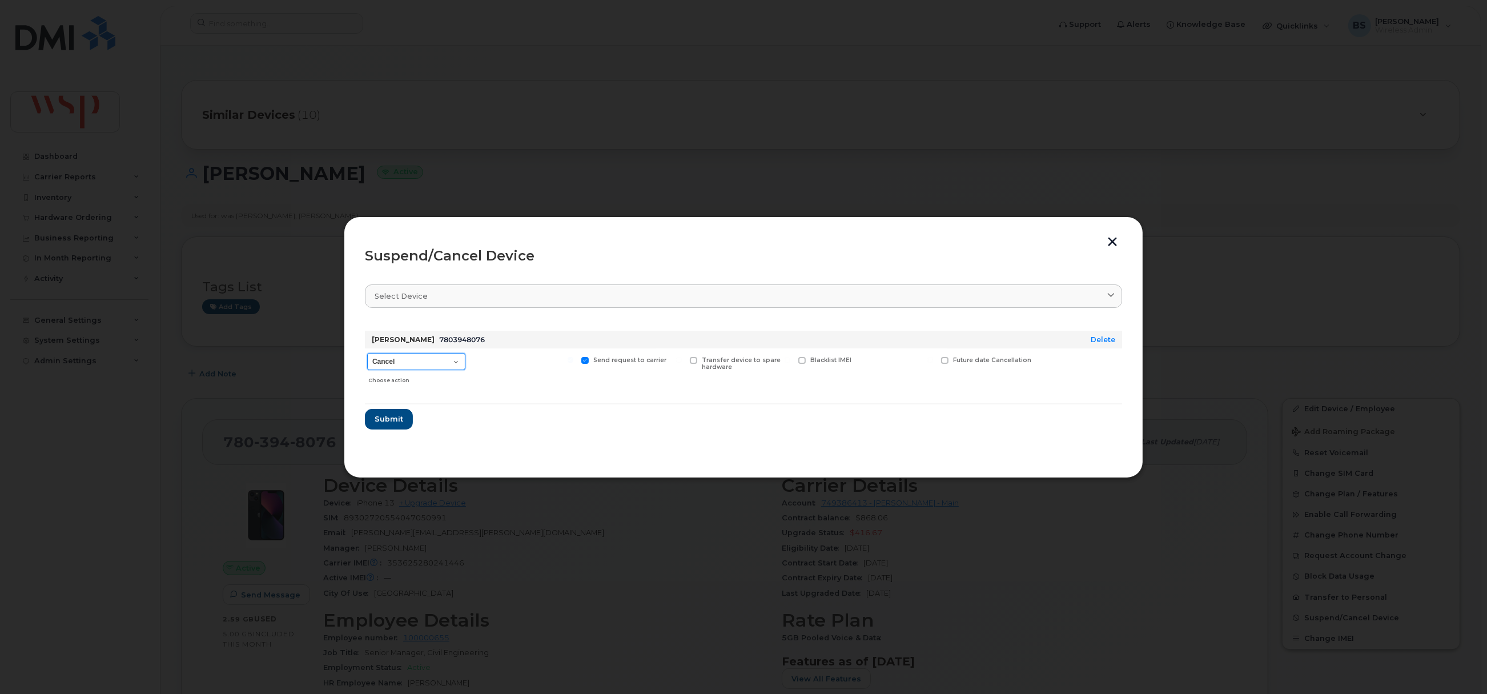
click at [408, 359] on select "Cancel Suspend - Reduced Rate Suspend - Full Rate Suspend - Lost Device/Stolen …" at bounding box center [416, 361] width 98 height 17
select select "[object Object]"
click at [367, 353] on select "Cancel Suspend - Reduced Rate Suspend - Full Rate Suspend - Lost Device/Stolen …" at bounding box center [416, 361] width 98 height 17
click at [389, 417] on span "Submit" at bounding box center [388, 418] width 29 height 11
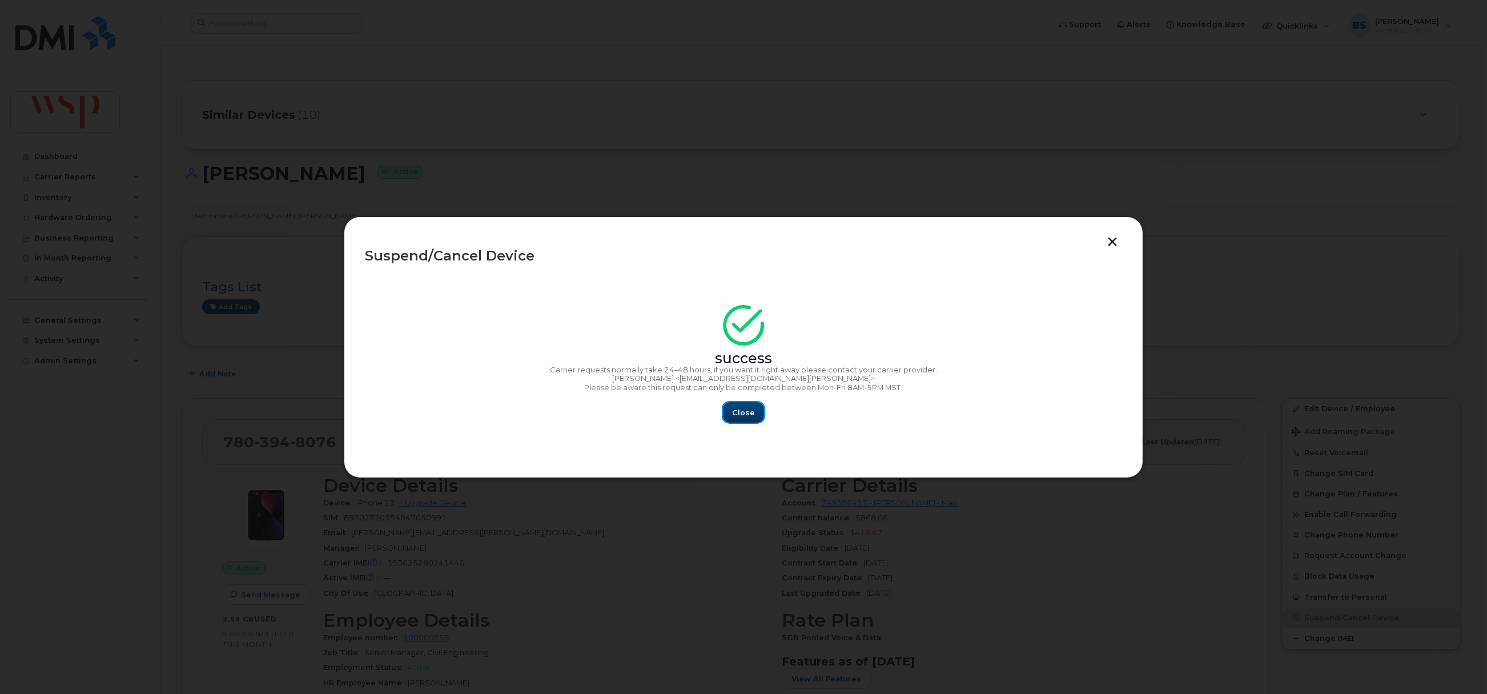
click at [743, 406] on button "Close" at bounding box center [743, 412] width 41 height 21
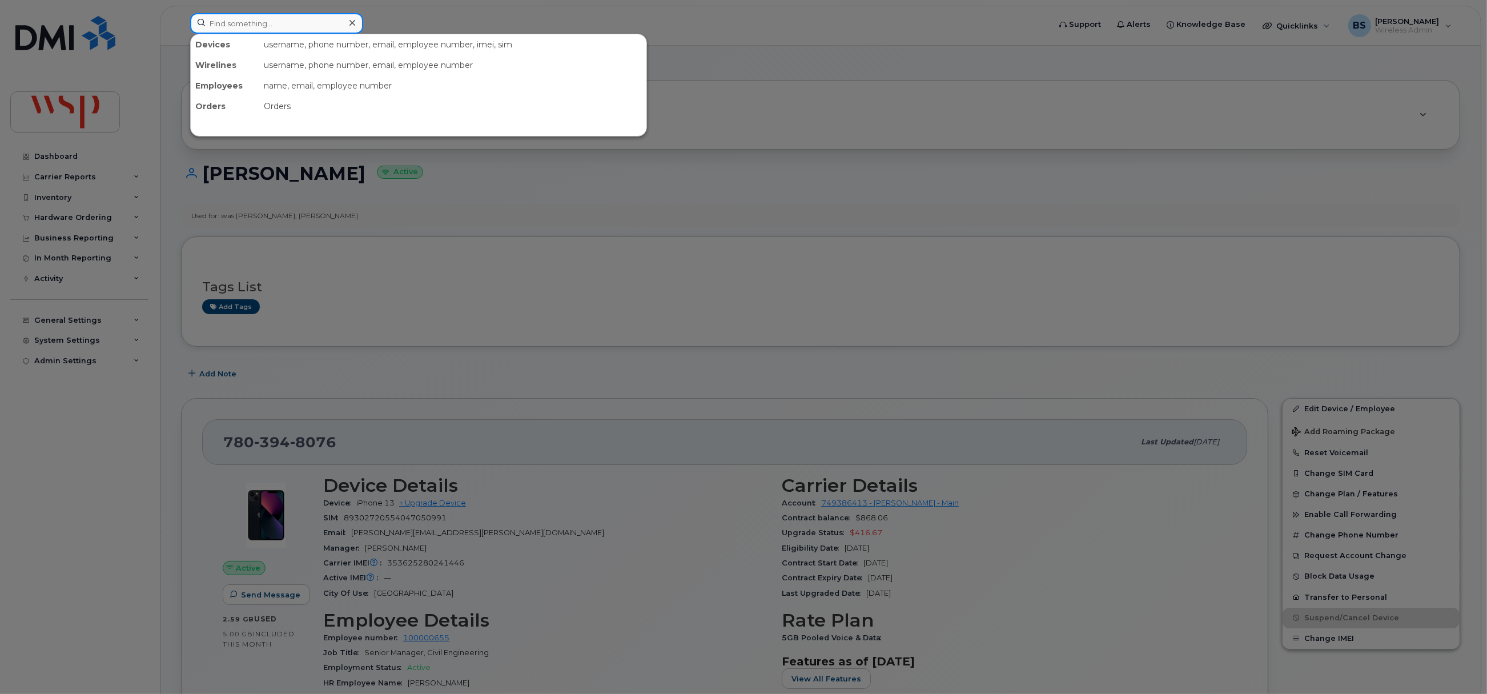
drag, startPoint x: 270, startPoint y: 31, endPoint x: 282, endPoint y: 26, distance: 13.4
click at [271, 31] on input at bounding box center [276, 23] width 173 height 21
paste input "[PHONE_NUMBER]"
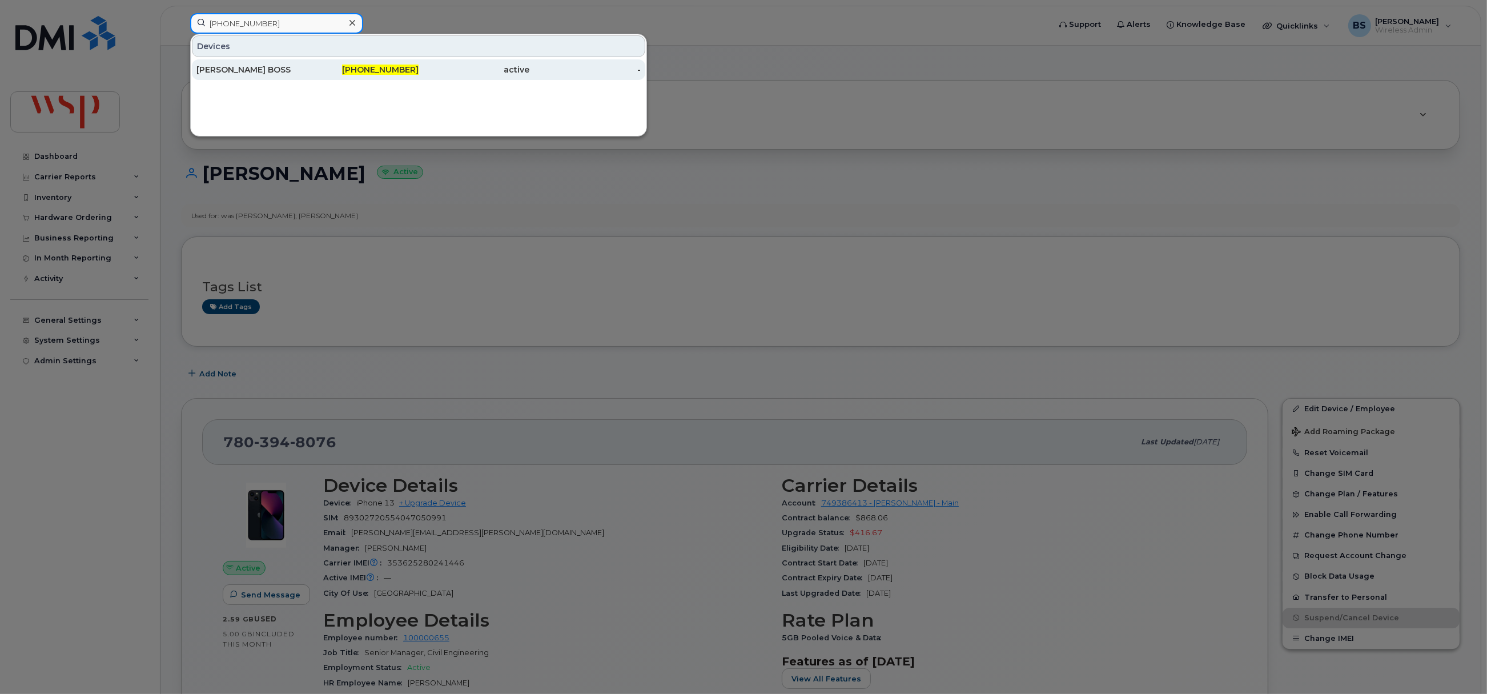
type input "[PHONE_NUMBER]"
click at [224, 67] on div "[PERSON_NAME] BOSS" at bounding box center [251, 69] width 111 height 11
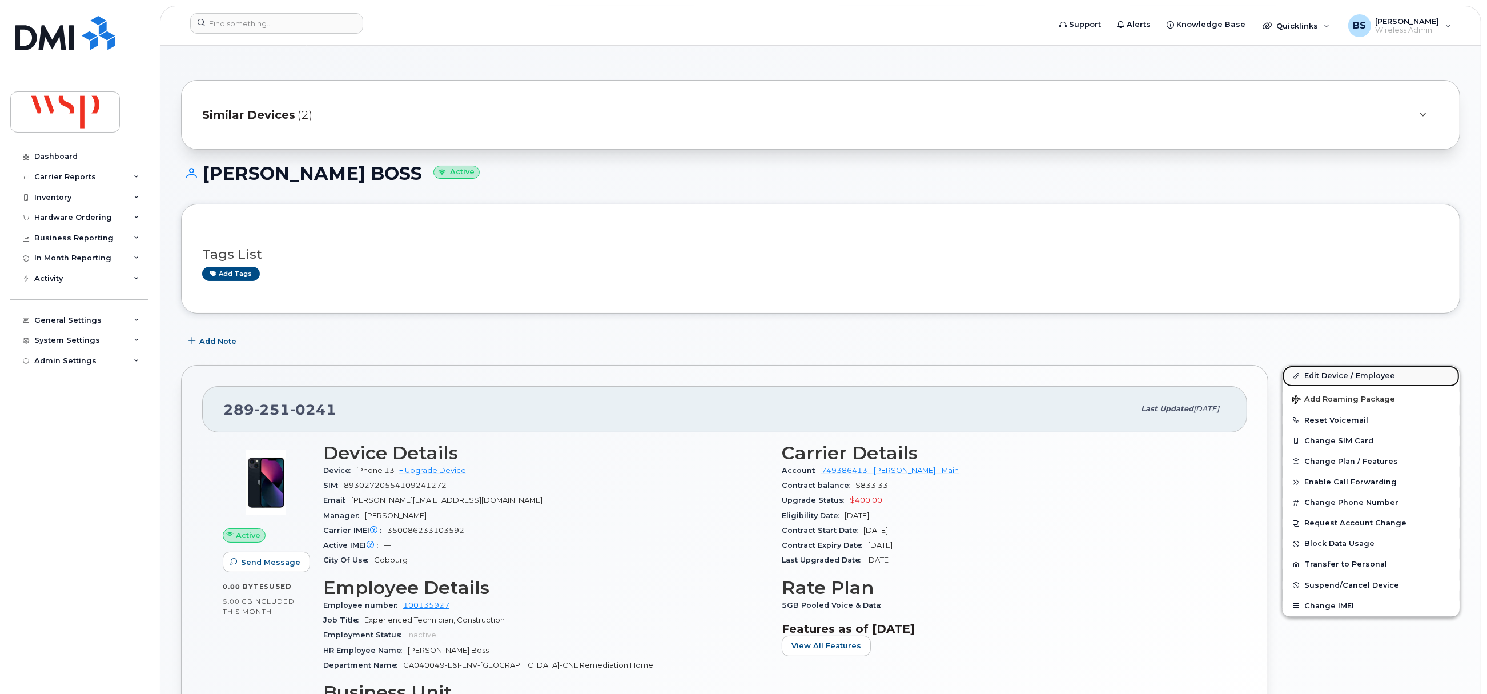
click at [1327, 377] on link "Edit Device / Employee" at bounding box center [1370, 375] width 177 height 21
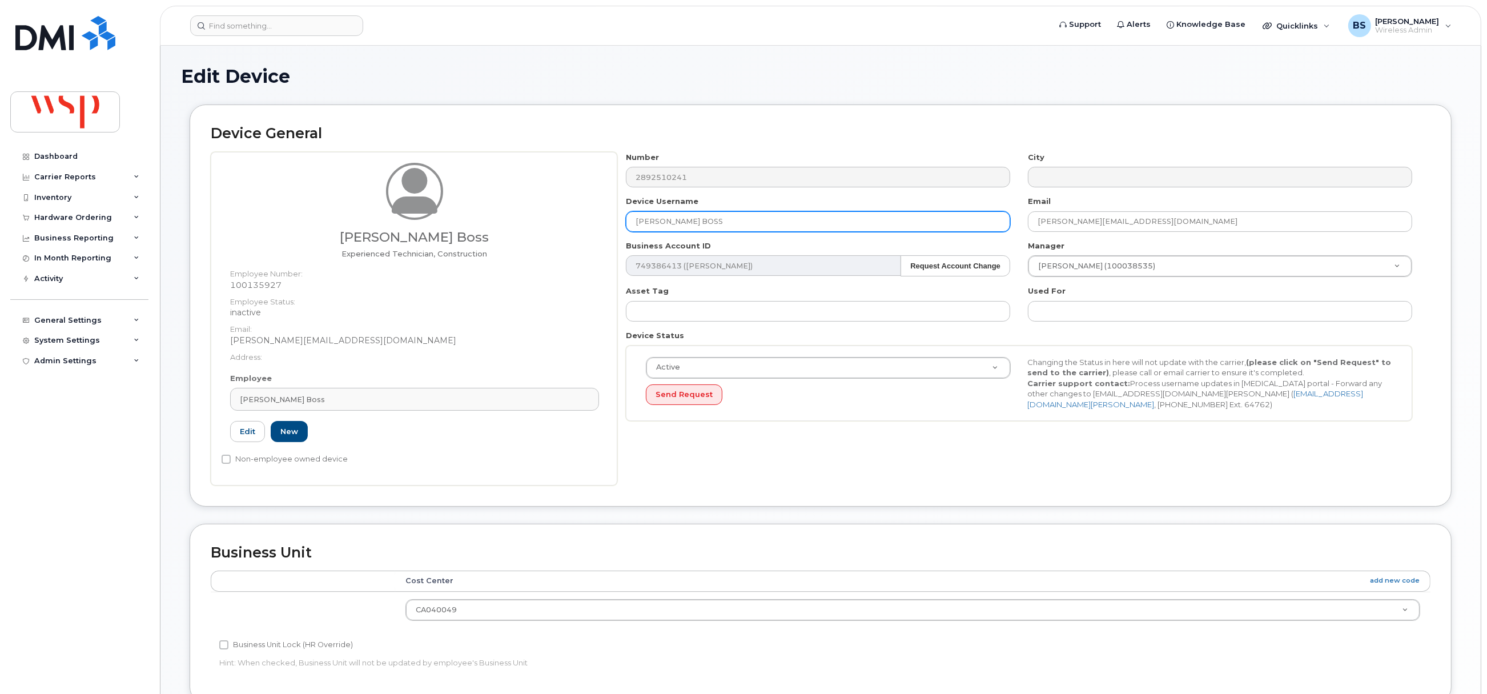
click at [554, 220] on div "[PERSON_NAME] Boss Experienced Technician, Construction Employee Number: 100135…" at bounding box center [821, 318] width 1220 height 333
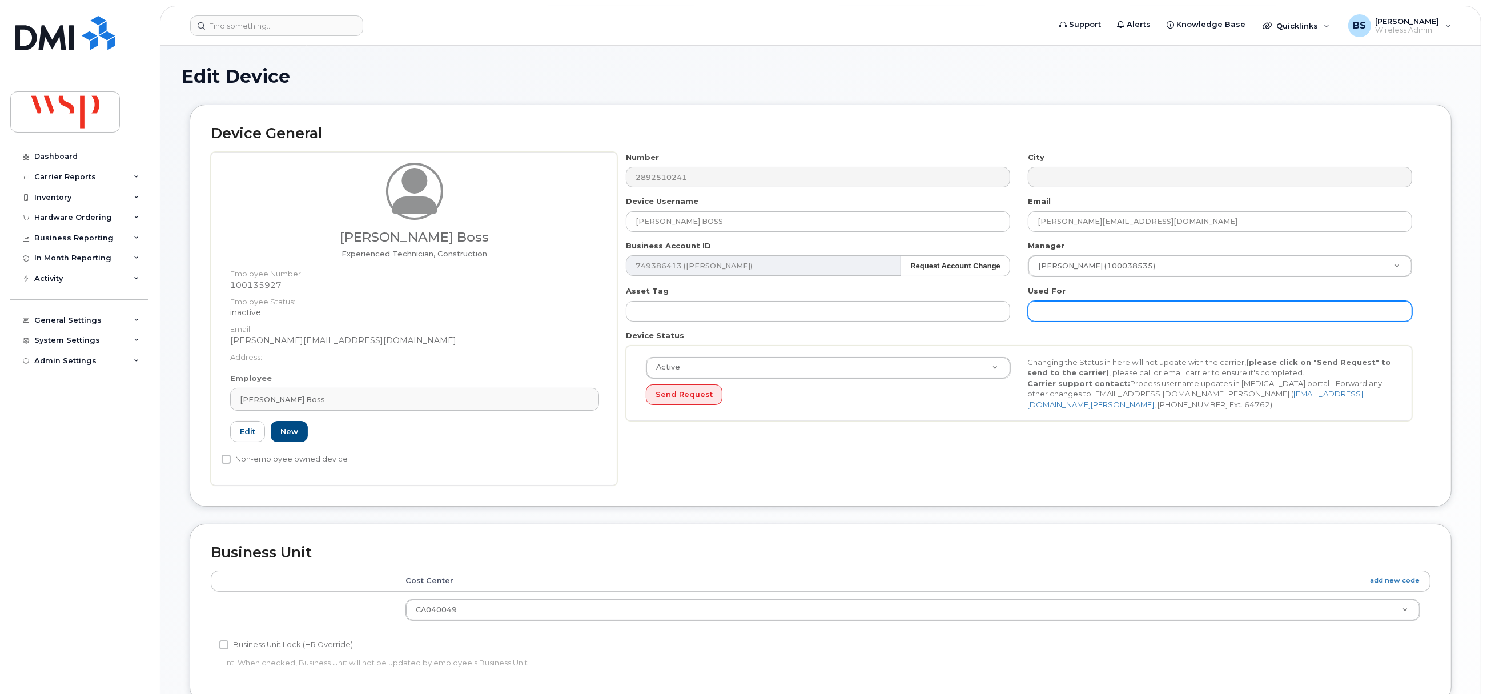
drag, startPoint x: 1052, startPoint y: 310, endPoint x: 1044, endPoint y: 313, distance: 8.7
click at [1052, 310] on input "text" at bounding box center [1220, 311] width 384 height 21
paste input "[PERSON_NAME] BOSS"
type input "was [PERSON_NAME];"
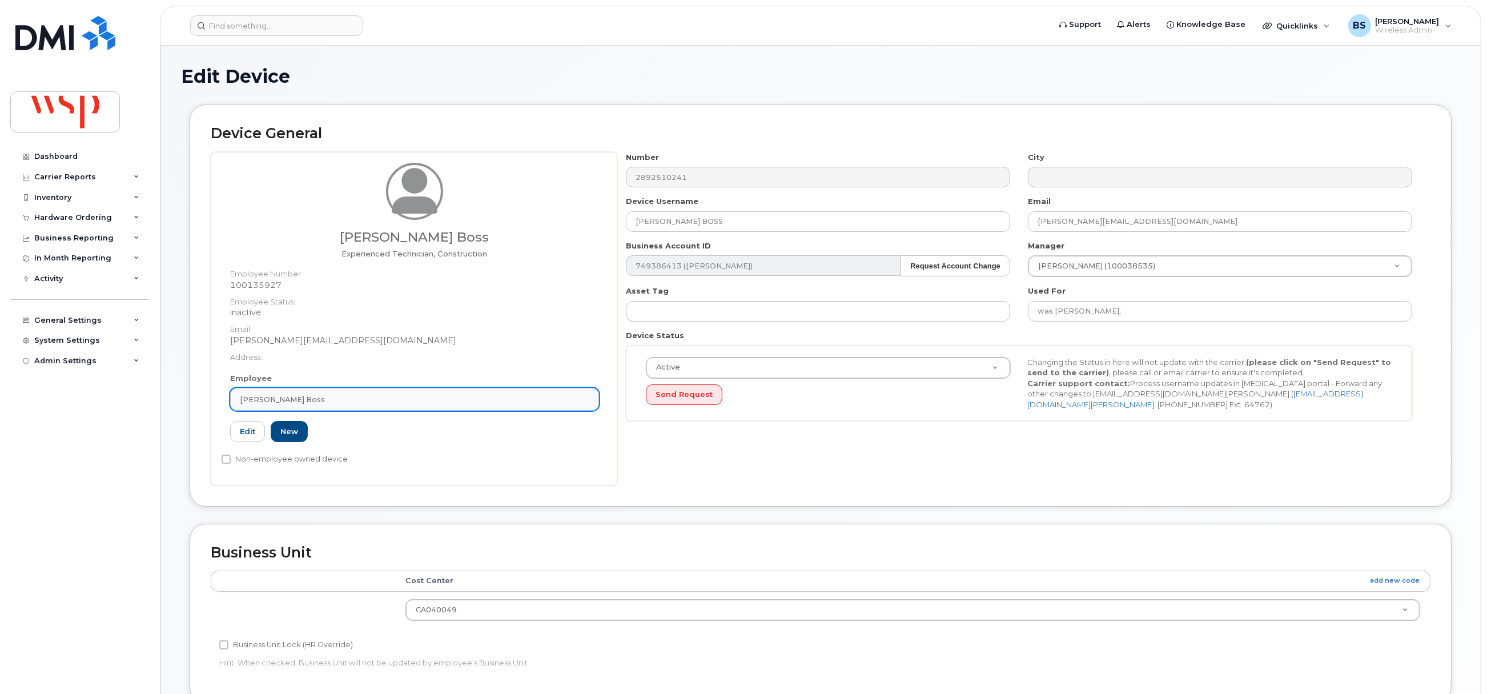
drag, startPoint x: 392, startPoint y: 394, endPoint x: 358, endPoint y: 400, distance: 34.2
click at [391, 394] on div "[PERSON_NAME] Boss" at bounding box center [414, 399] width 349 height 11
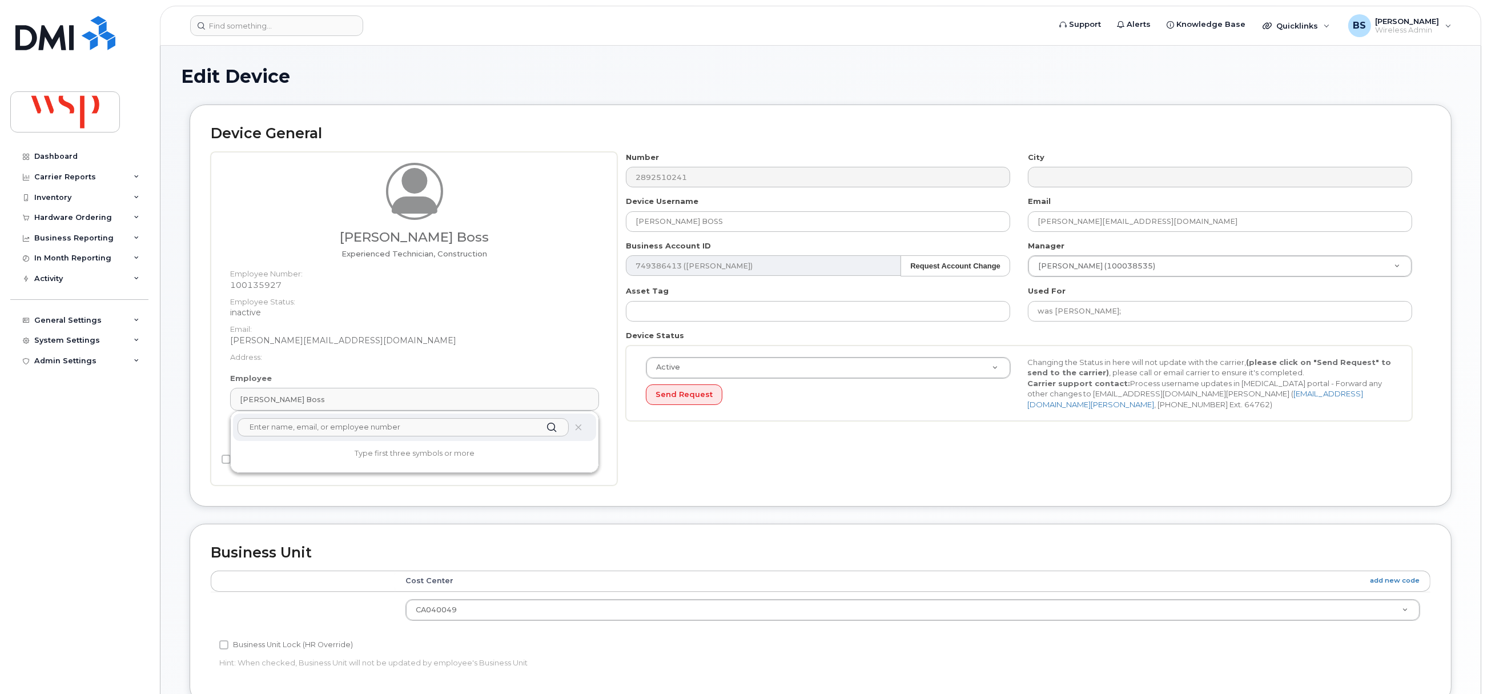
click at [290, 431] on input "text" at bounding box center [403, 427] width 331 height 18
drag, startPoint x: 299, startPoint y: 432, endPoint x: 150, endPoint y: 424, distance: 148.7
click at [160, 424] on div "Support Alerts Knowledge Base Quicklinks Suspend / Cancel Device Change SIM Car…" at bounding box center [820, 535] width 1321 height 979
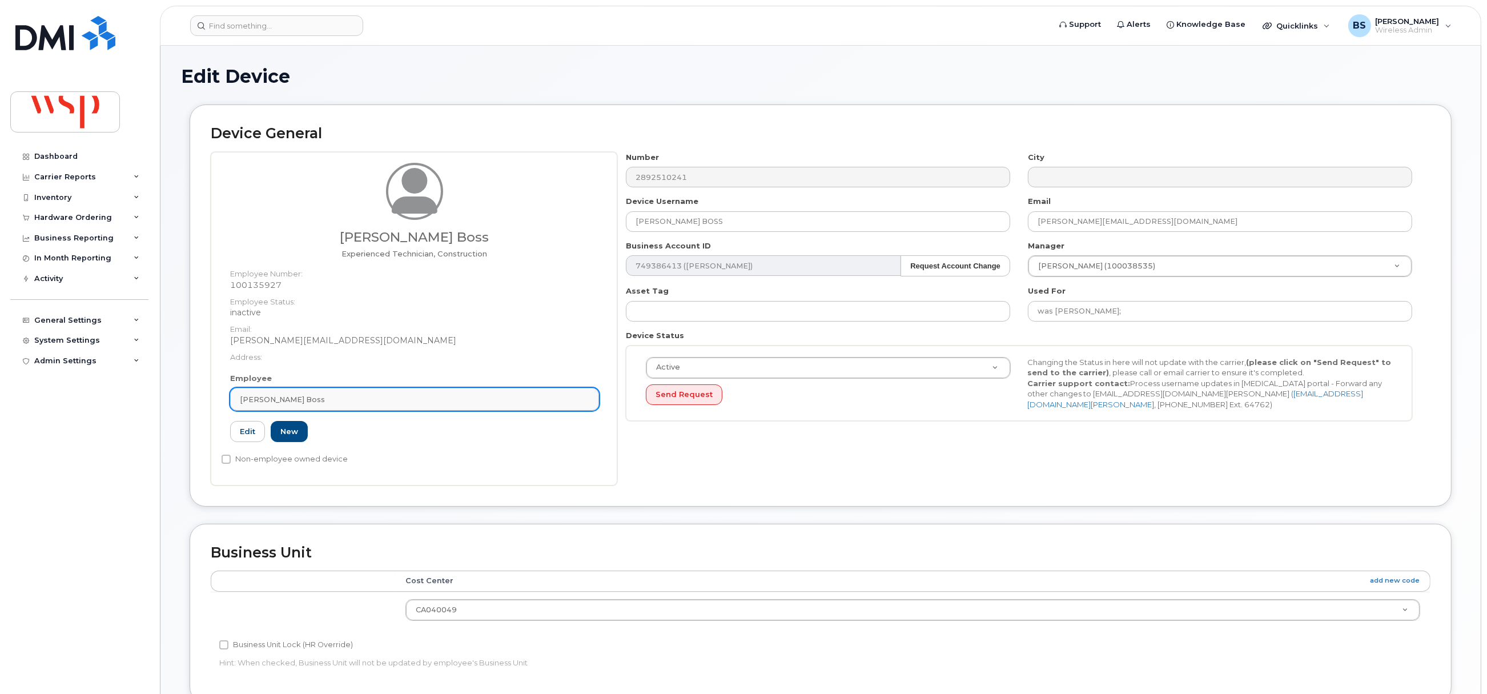
click at [321, 400] on div "[PERSON_NAME] Boss" at bounding box center [414, 399] width 349 height 11
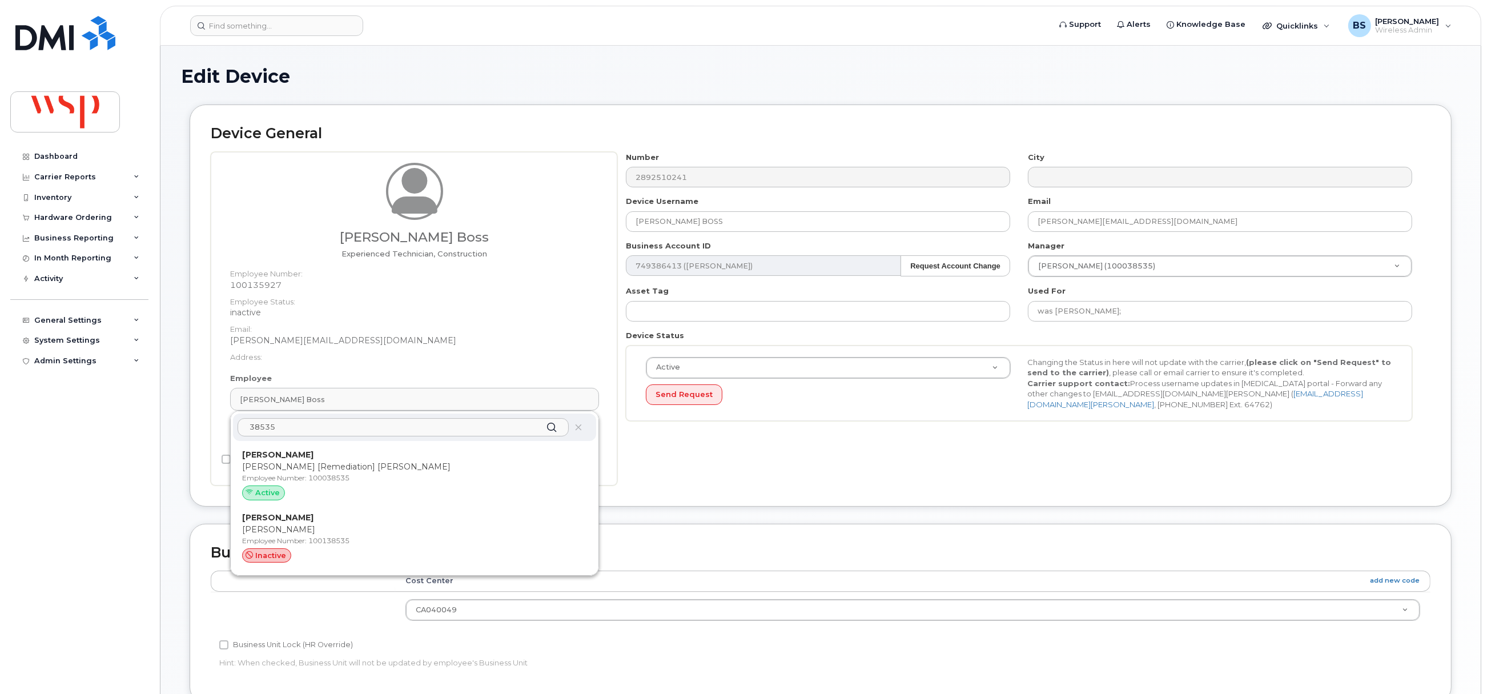
type input "38535"
click at [291, 460] on p "[PERSON_NAME]" at bounding box center [414, 455] width 345 height 12
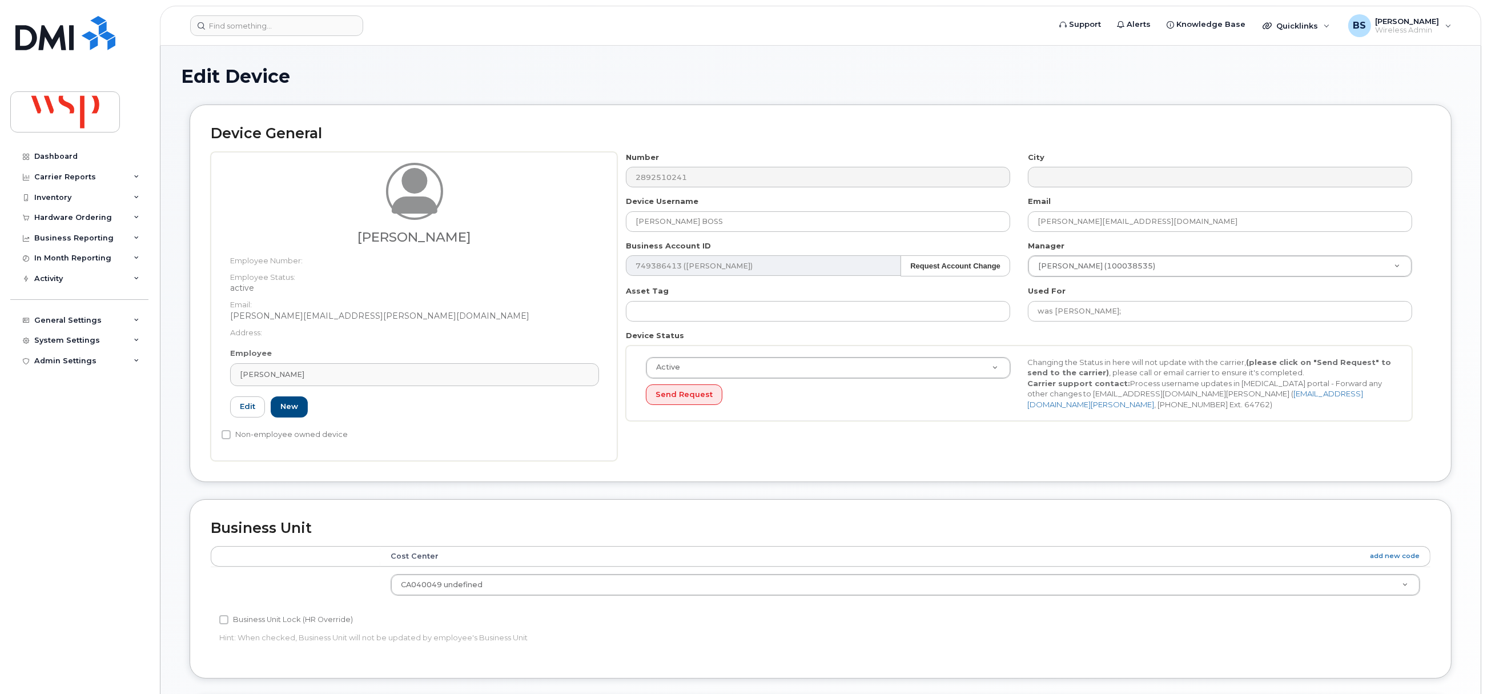
type input "100038535"
type input "[PERSON_NAME]"
type input "brandon.wilson@wsp.com"
type input "7502104"
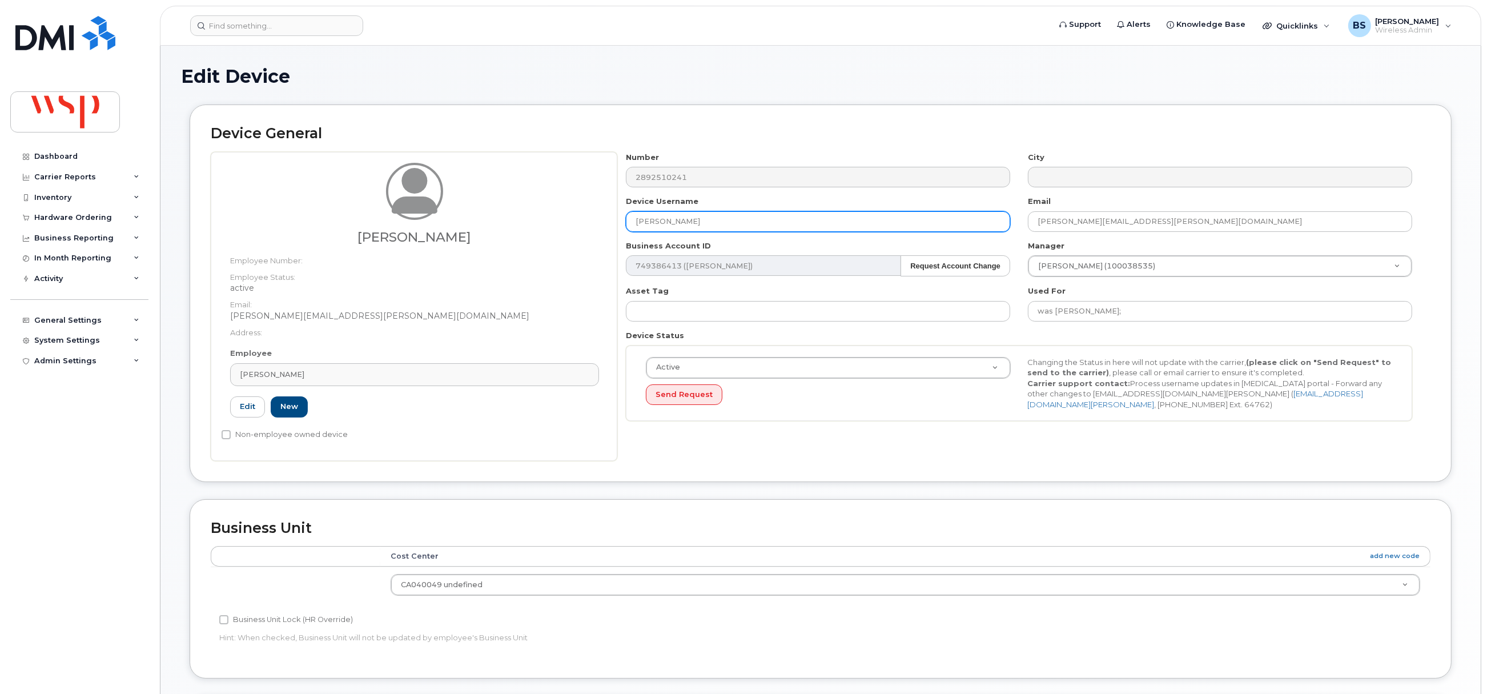
drag, startPoint x: 703, startPoint y: 224, endPoint x: 570, endPoint y: 220, distance: 133.7
click at [570, 220] on div "Brandon Wilson Employee Number: Employee Status: active Email: brandon.wilson@w…" at bounding box center [821, 306] width 1220 height 309
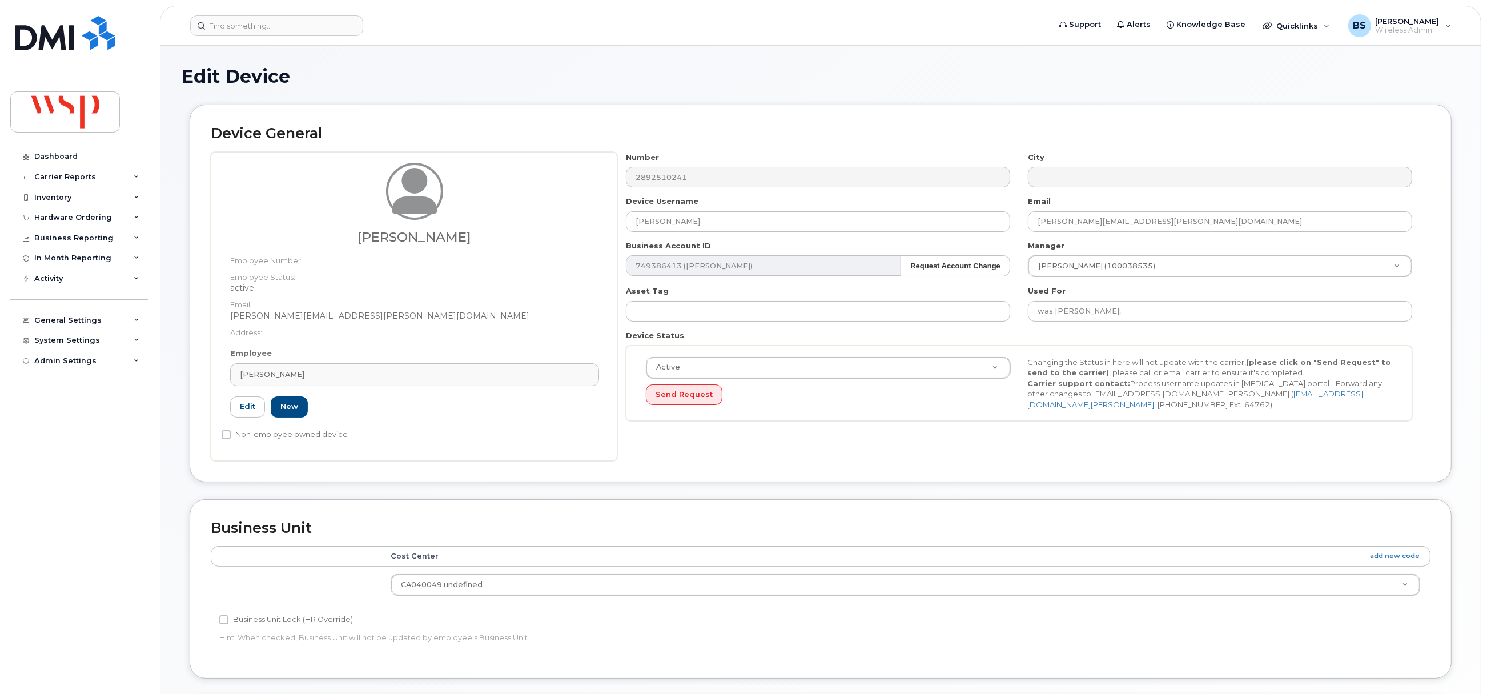
click at [1163, 327] on div "Number 2892510241 City Device Username Brandon Wilson Email brandon.wilson@wsp.…" at bounding box center [1019, 291] width 804 height 278
click at [1173, 317] on input "was SELINA BOSS;" at bounding box center [1220, 311] width 384 height 21
paste input "[PERSON_NAME]"
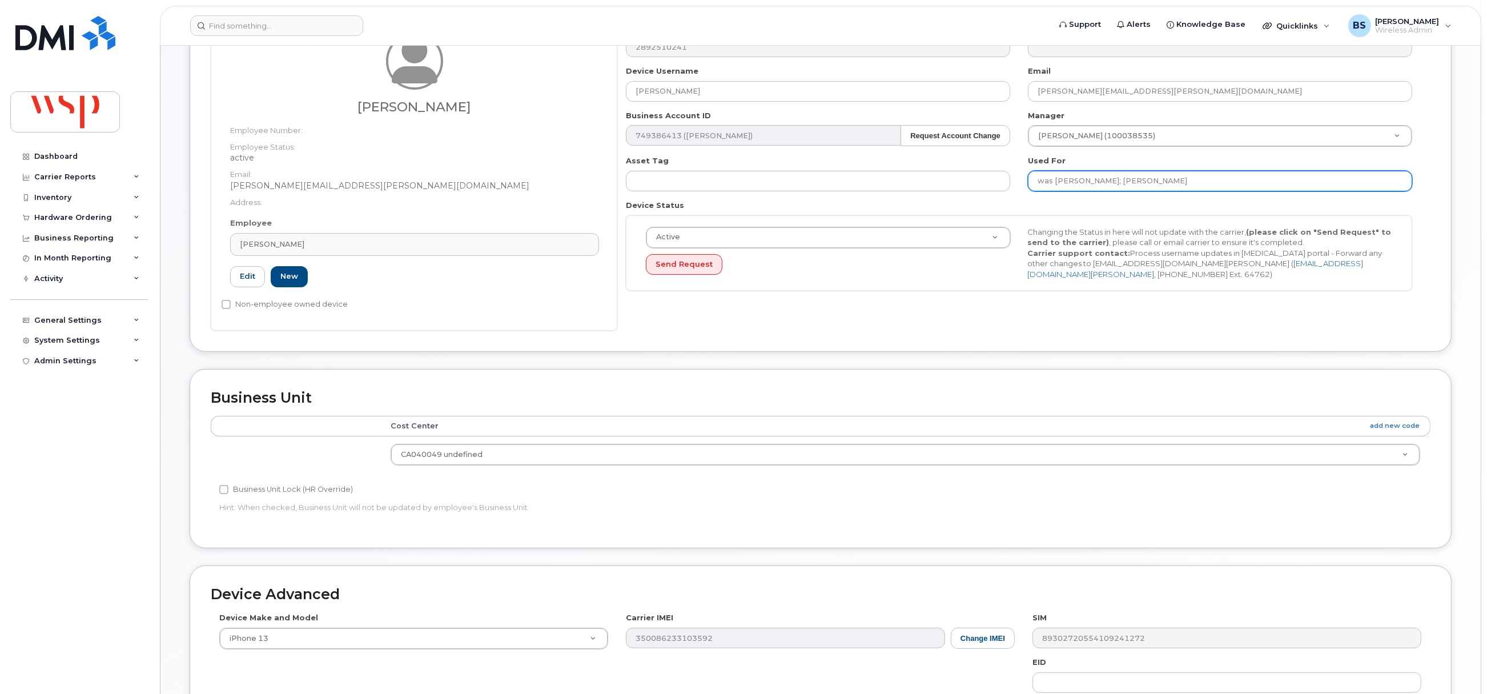
scroll to position [345, 0]
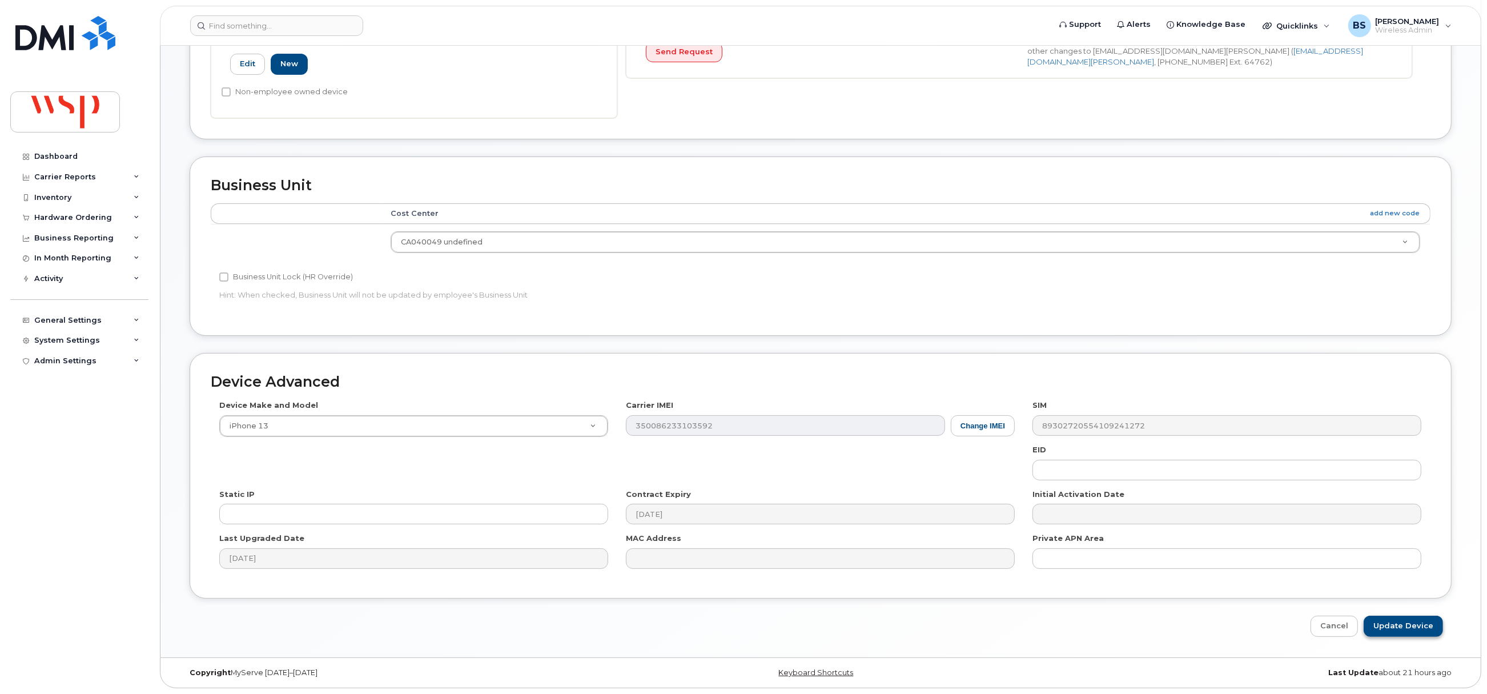
type input "was SELINA BOSS; Brandon Wilson"
drag, startPoint x: 1407, startPoint y: 629, endPoint x: 1376, endPoint y: 612, distance: 36.0
click at [1407, 628] on input "Update Device" at bounding box center [1403, 626] width 79 height 21
type input "Saving..."
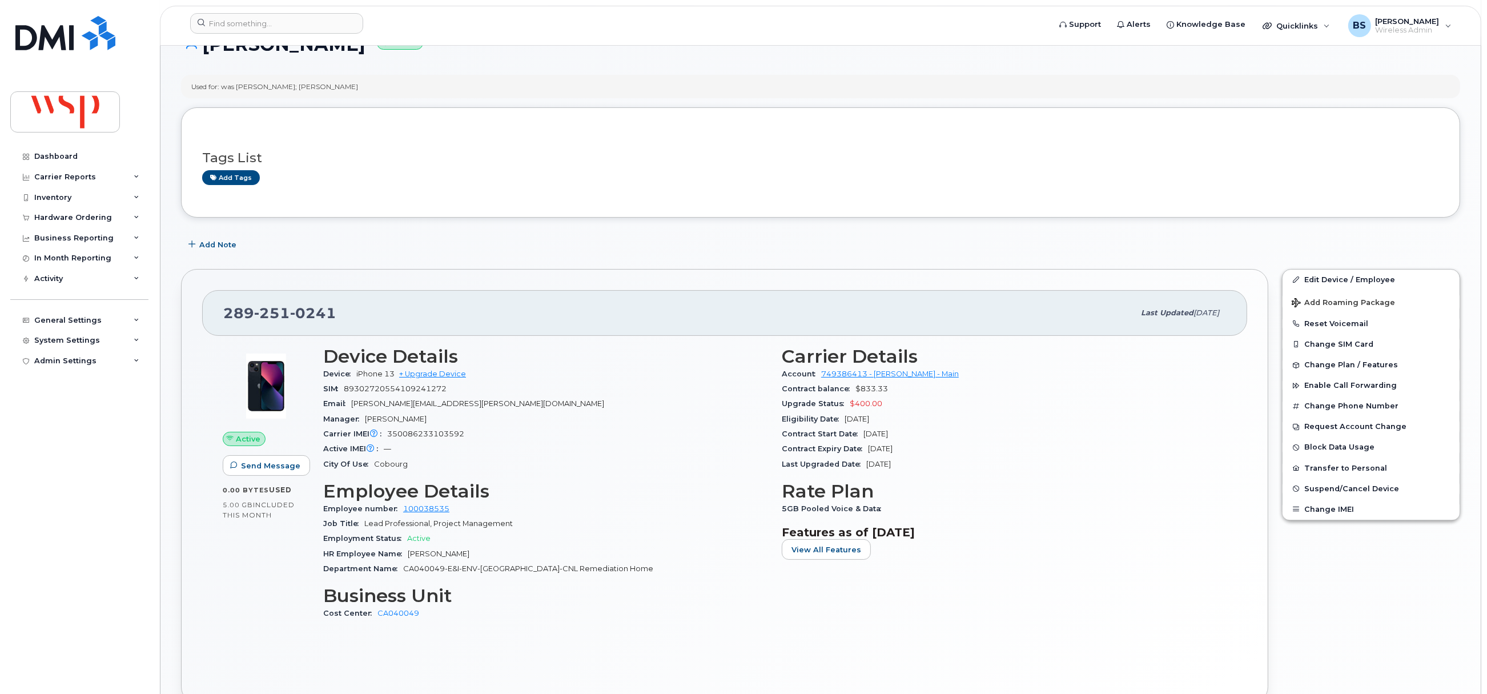
scroll to position [171, 0]
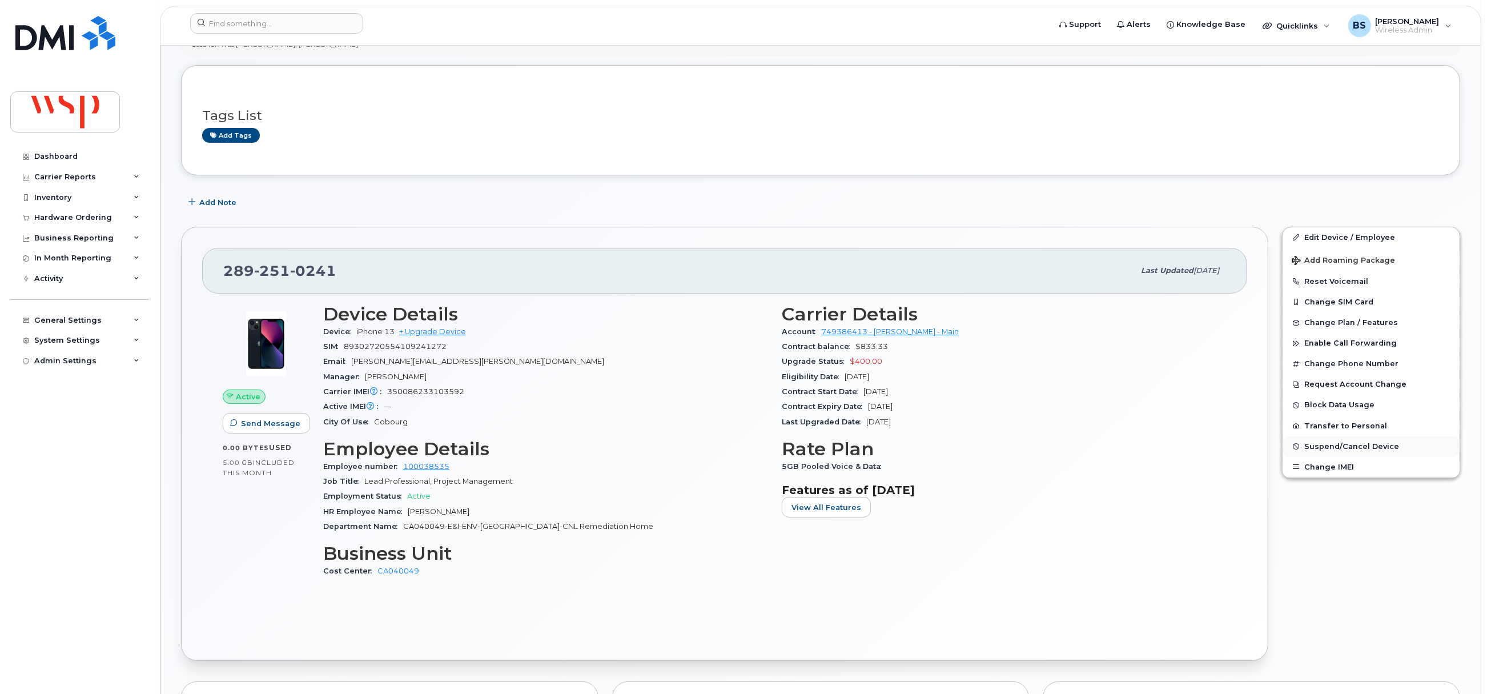
click at [1318, 445] on span "Suspend/Cancel Device" at bounding box center [1351, 446] width 95 height 9
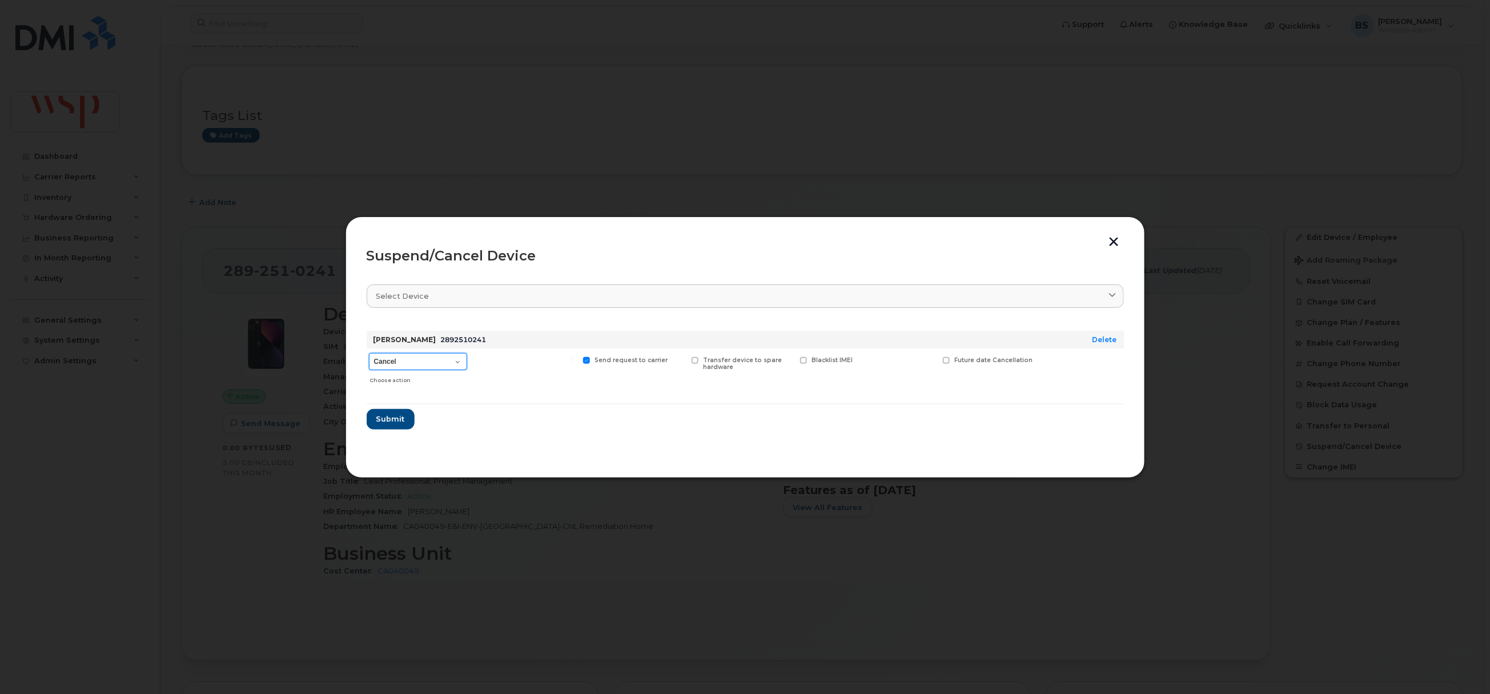
click at [385, 355] on select "Cancel Suspend - Reduced Rate Suspend - Full Rate Suspend - Lost Device/Stolen …" at bounding box center [418, 361] width 98 height 17
select select "[object Object]"
click at [369, 353] on select "Cancel Suspend - Reduced Rate Suspend - Full Rate Suspend - Lost Device/Stolen …" at bounding box center [418, 361] width 98 height 17
click at [399, 418] on span "Submit" at bounding box center [390, 418] width 29 height 11
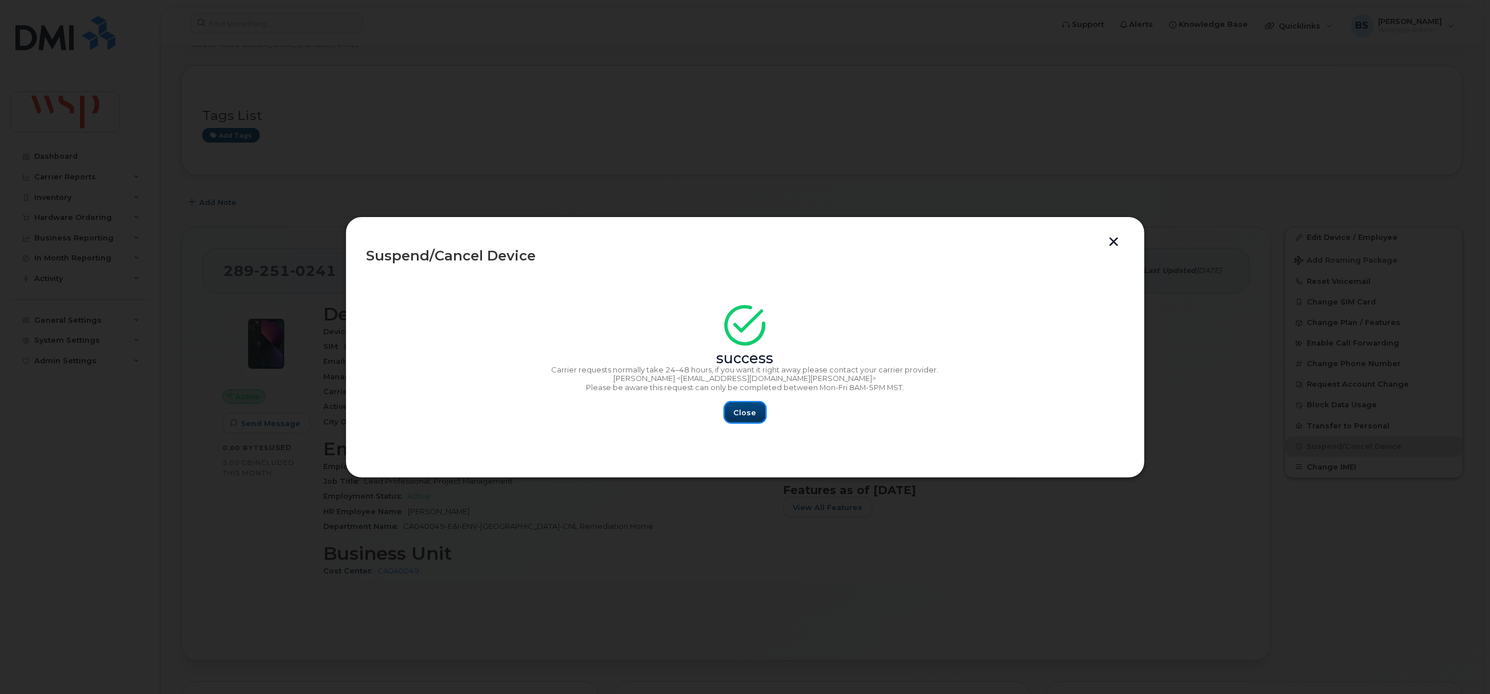
click at [760, 413] on button "Close" at bounding box center [745, 412] width 41 height 21
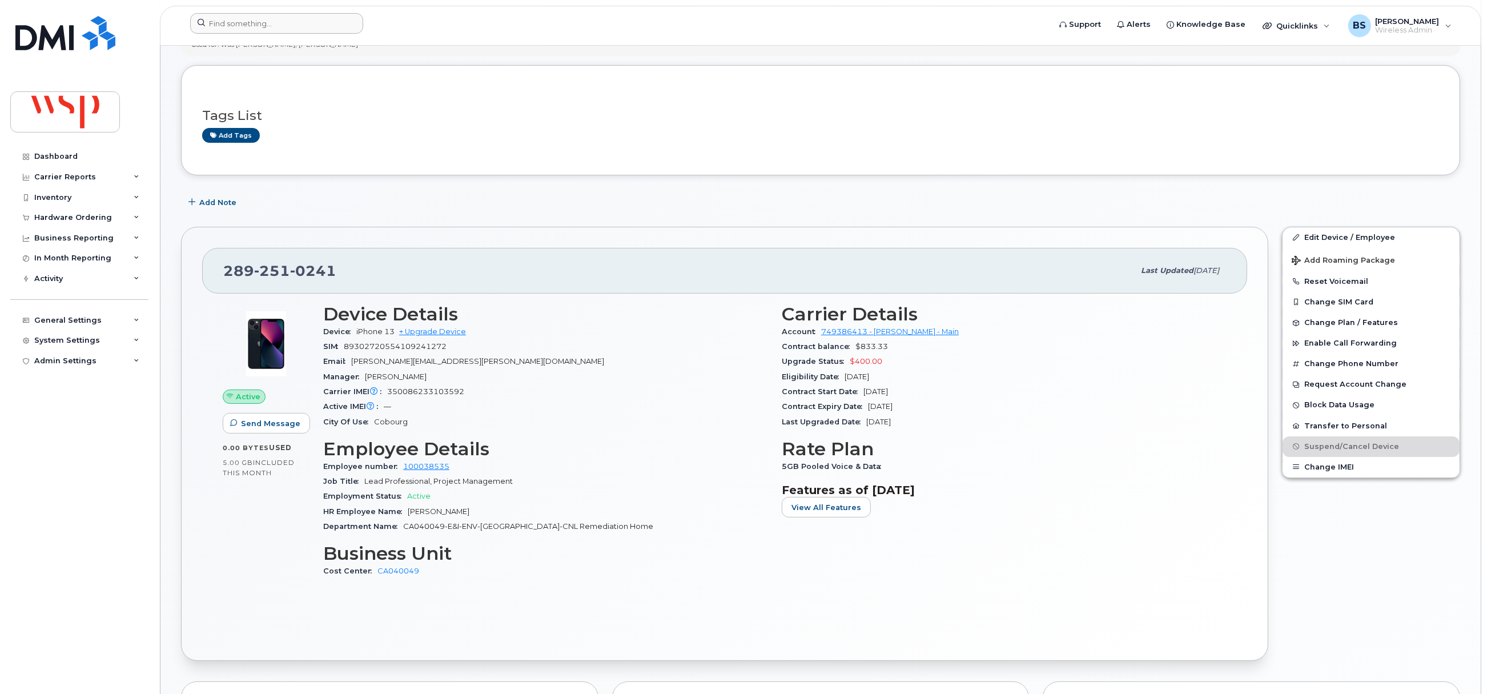
click at [279, 9] on header "Support Alerts Knowledge Base Quicklinks Suspend / Cancel Device Change SIM Car…" at bounding box center [820, 26] width 1321 height 40
click at [281, 31] on input at bounding box center [276, 23] width 173 height 21
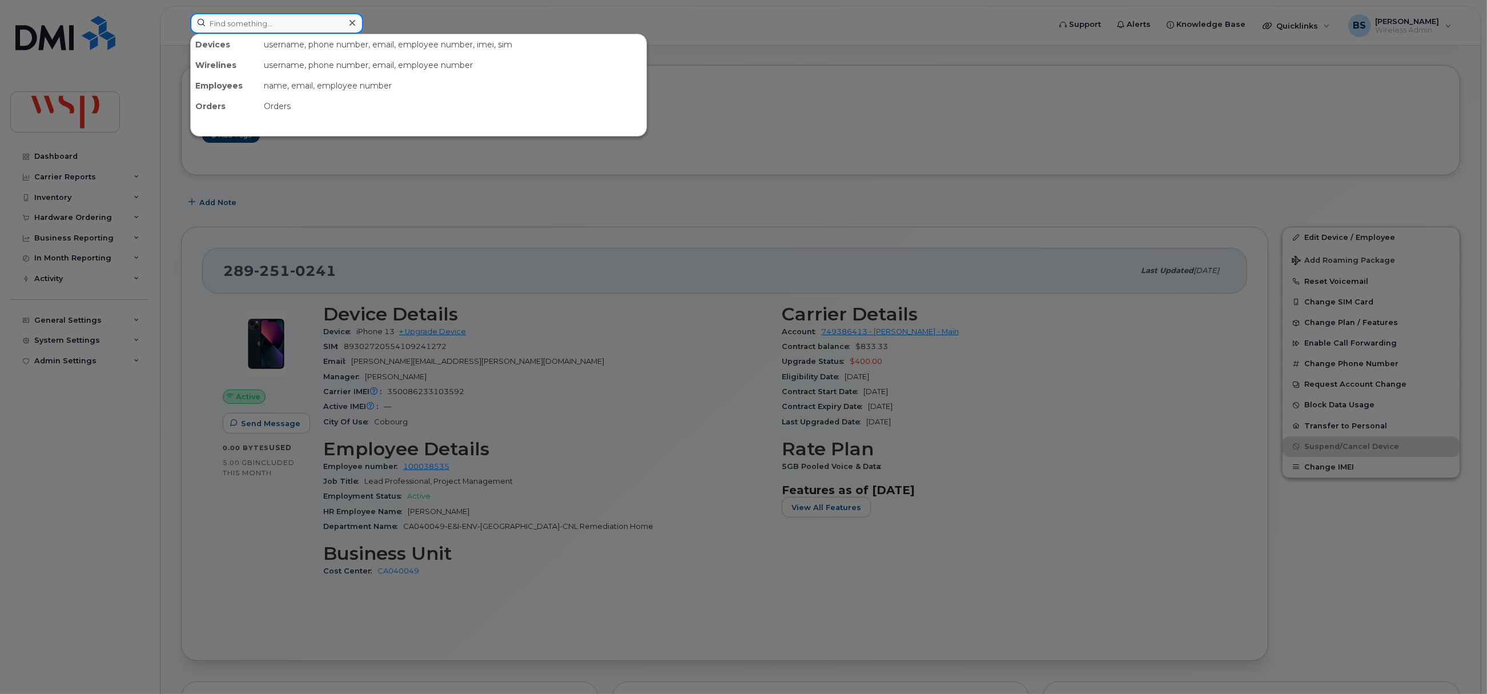
paste input "647-919-1635"
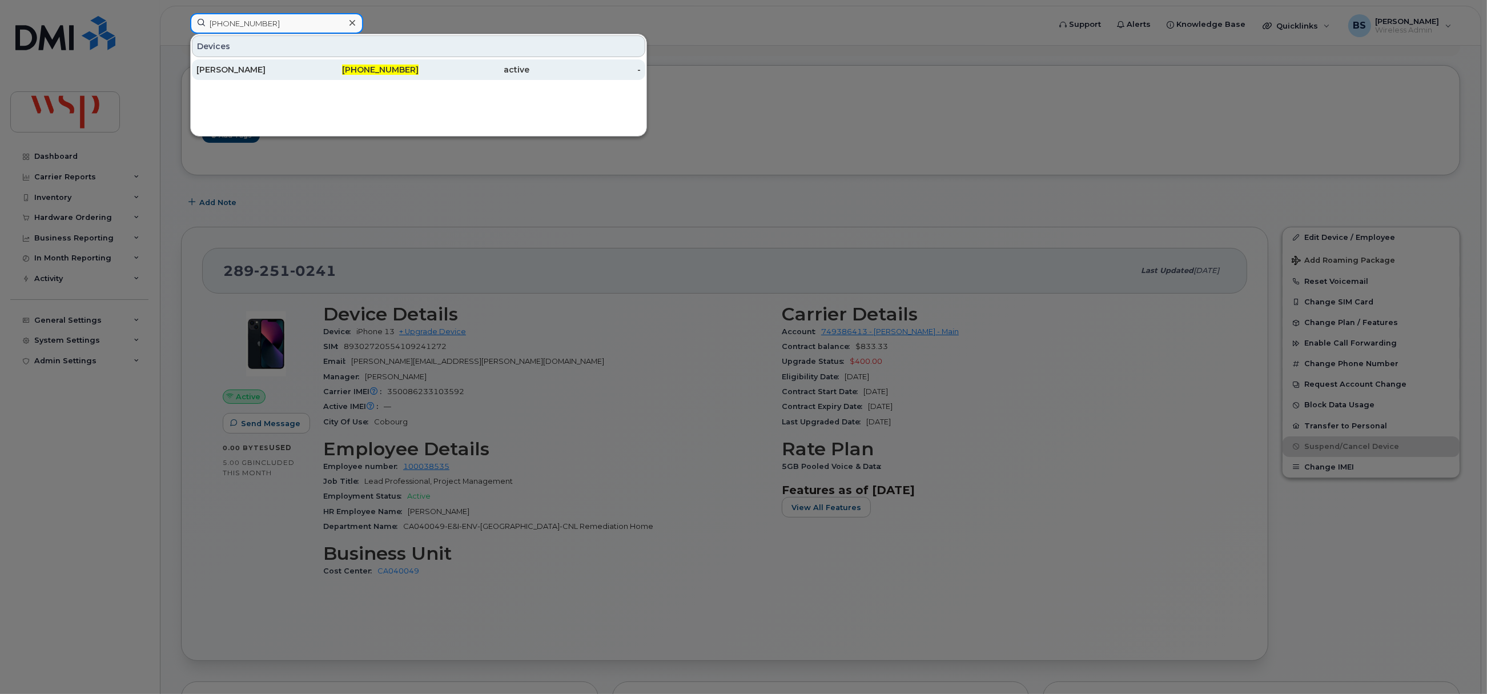
type input "647-919-1635"
drag, startPoint x: 216, startPoint y: 67, endPoint x: 522, endPoint y: 195, distance: 331.7
click at [215, 67] on div "TAZRIAN HASSAN" at bounding box center [251, 69] width 111 height 11
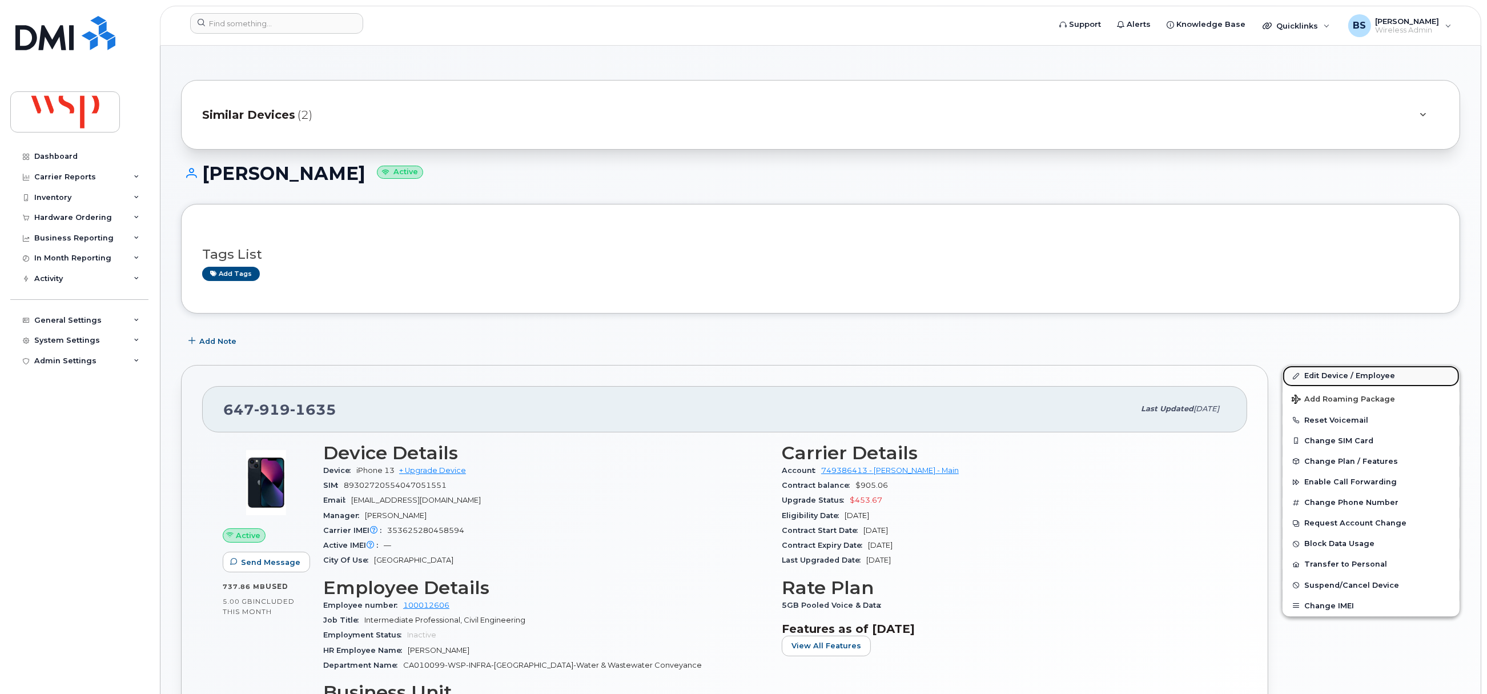
click at [1314, 377] on link "Edit Device / Employee" at bounding box center [1370, 375] width 177 height 21
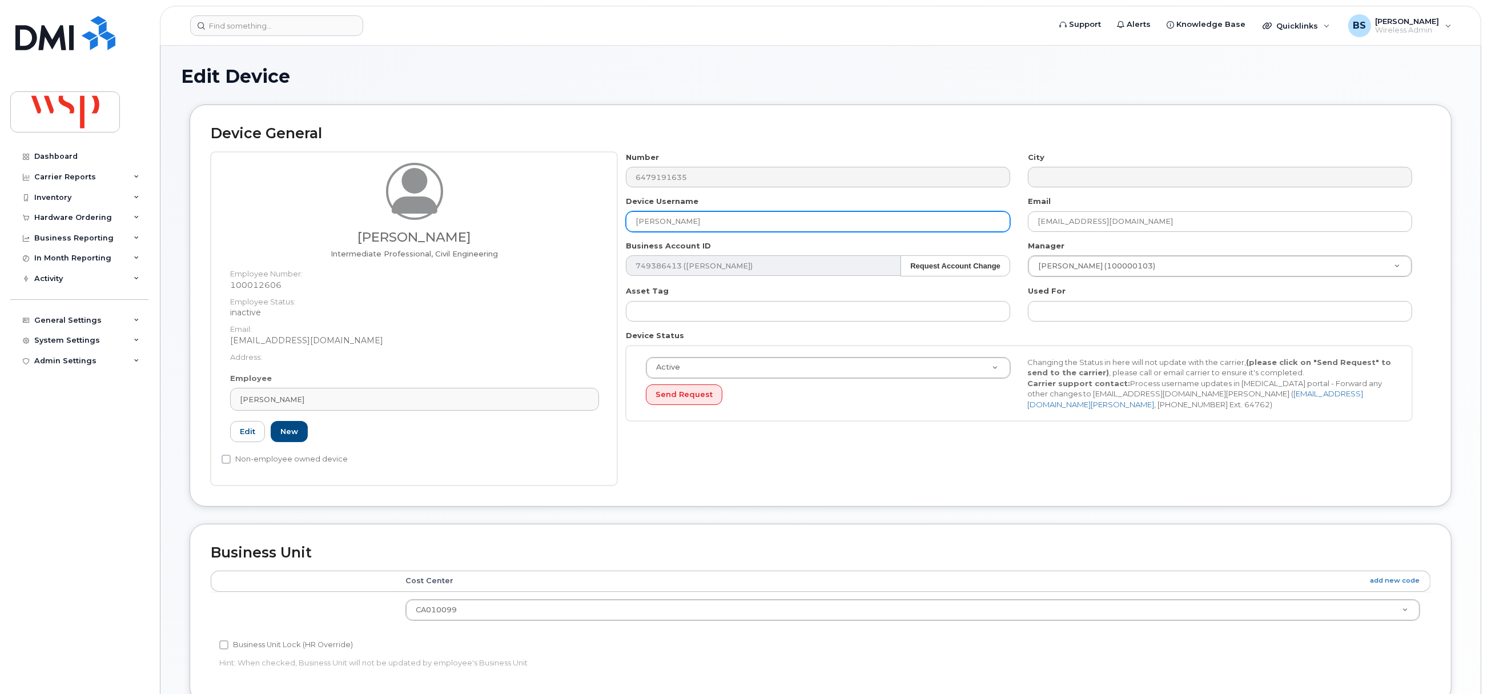
drag, startPoint x: 689, startPoint y: 220, endPoint x: 568, endPoint y: 234, distance: 121.3
click at [576, 221] on div "Tazrian Hassan Intermediate Professional, Civil Engineering Employee Number: 10…" at bounding box center [821, 318] width 1220 height 333
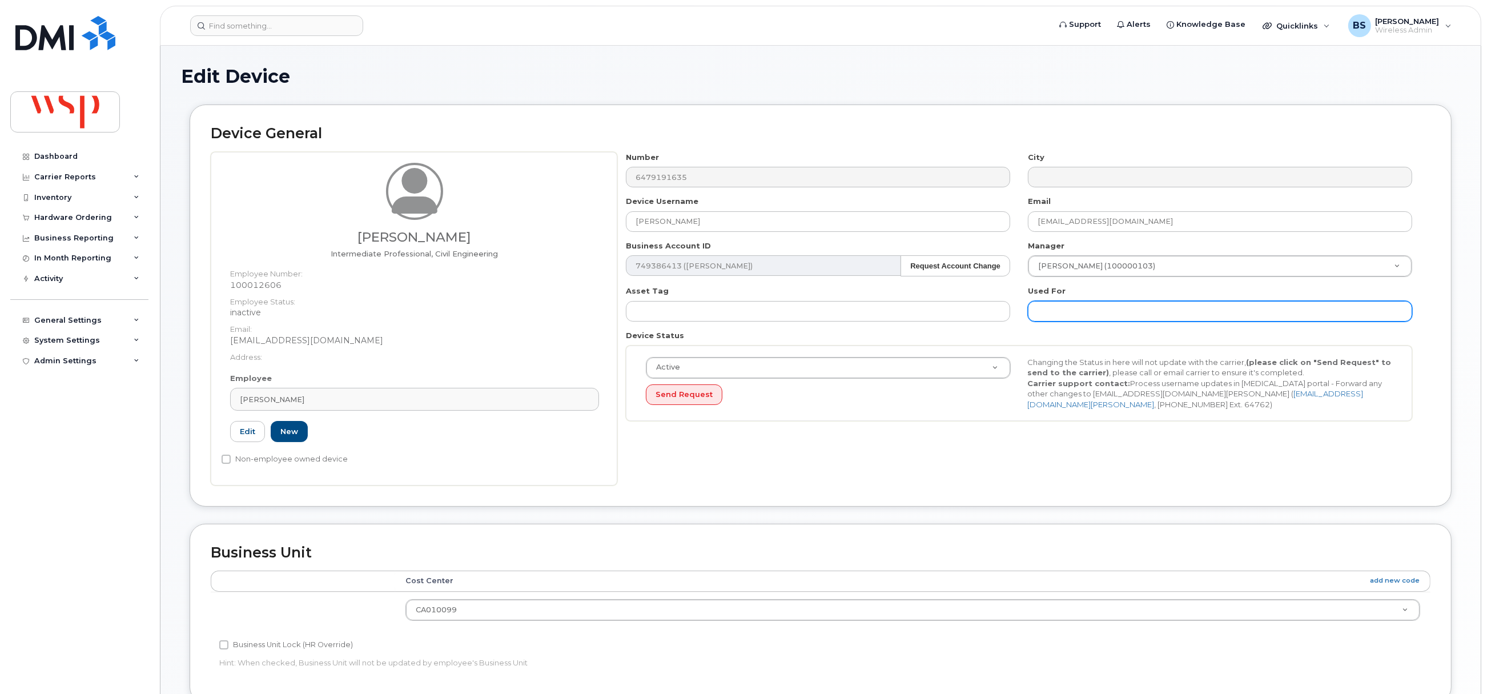
click at [1099, 314] on input "text" at bounding box center [1220, 311] width 384 height 21
paste input "[PERSON_NAME]"
type input "was TAZRIAN HASSAN;"
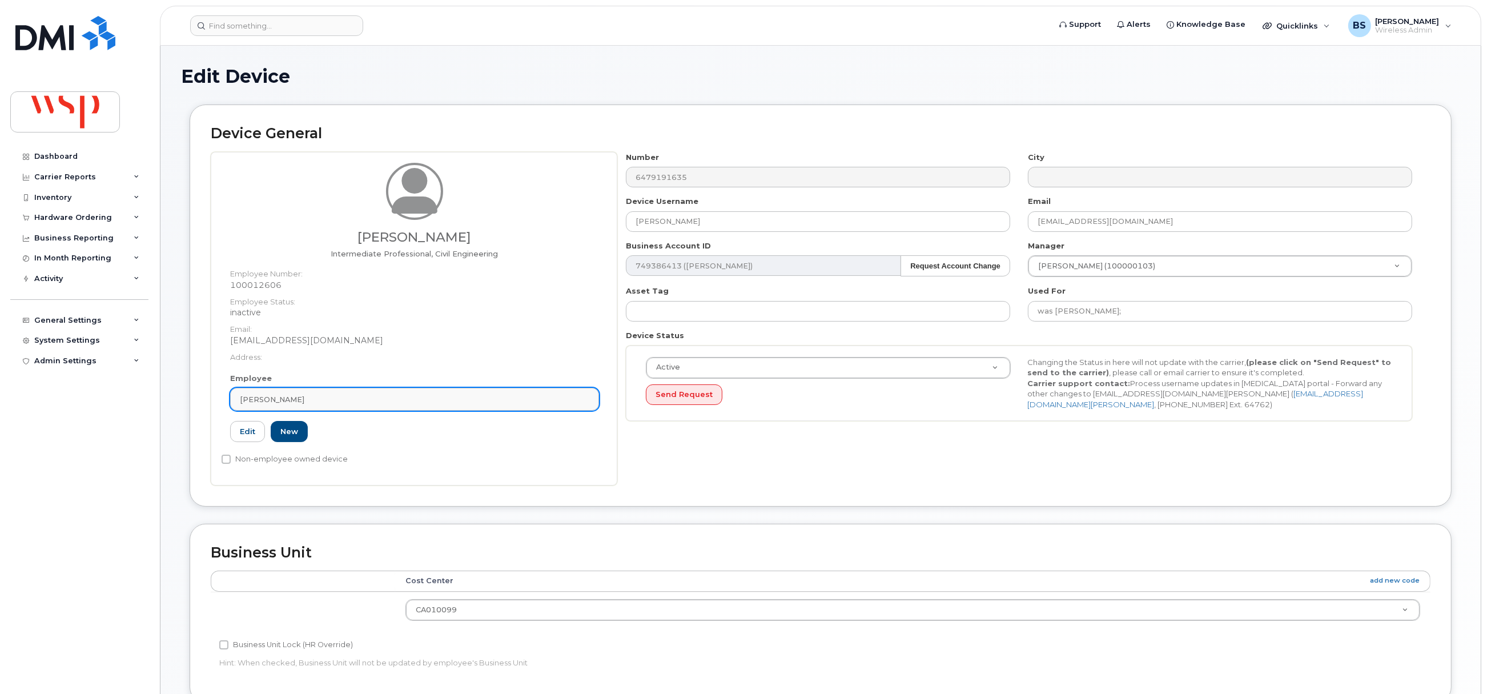
click at [317, 400] on div "Tazrian Hassan" at bounding box center [414, 399] width 349 height 11
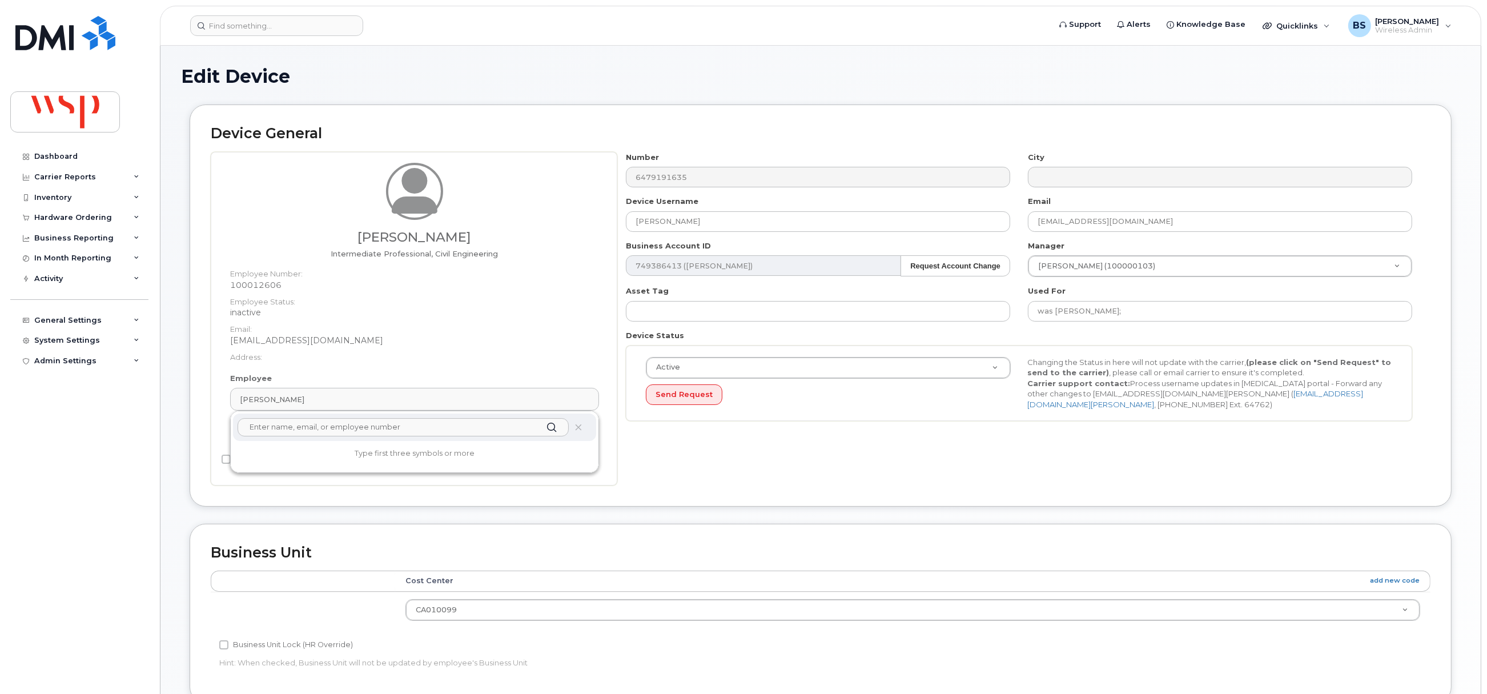
click at [297, 430] on input "text" at bounding box center [403, 427] width 331 height 18
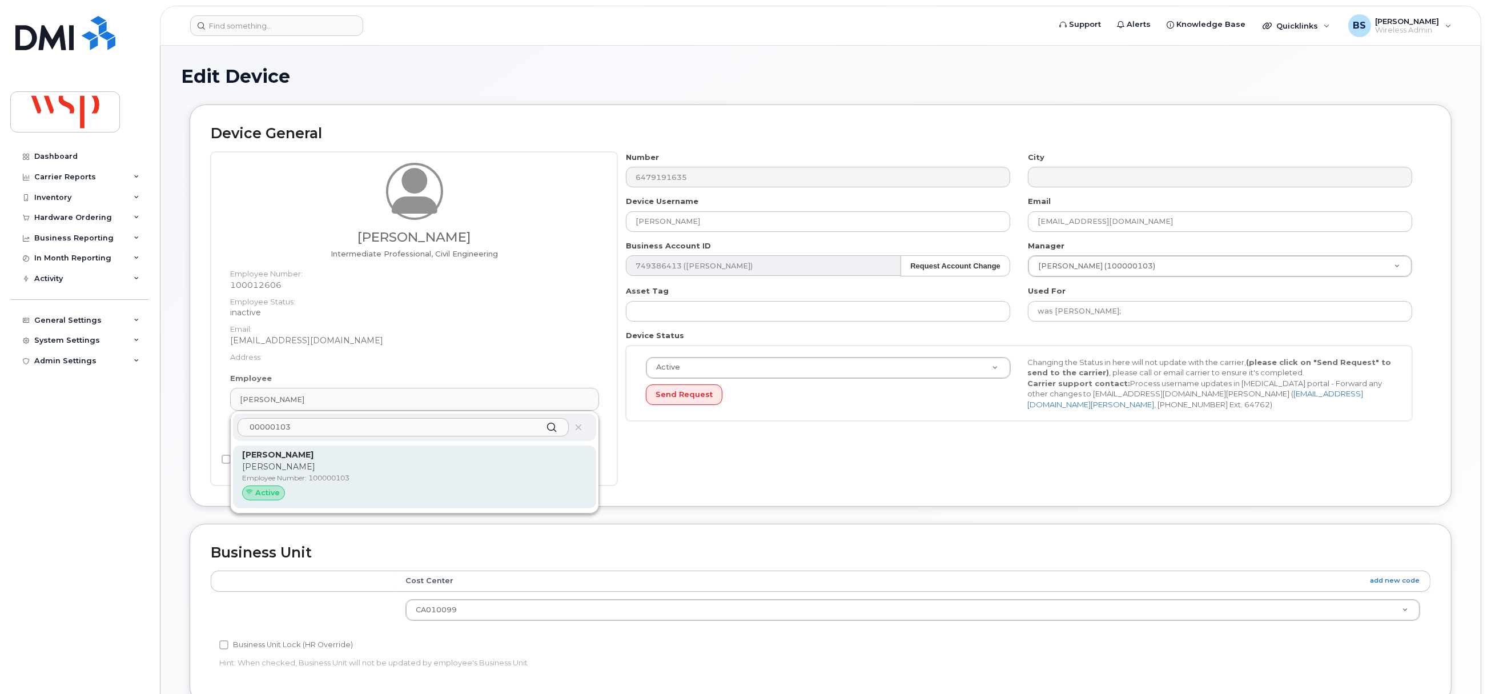
type input "00000103"
click at [270, 472] on p "Jason Ahlberg" at bounding box center [414, 467] width 345 height 12
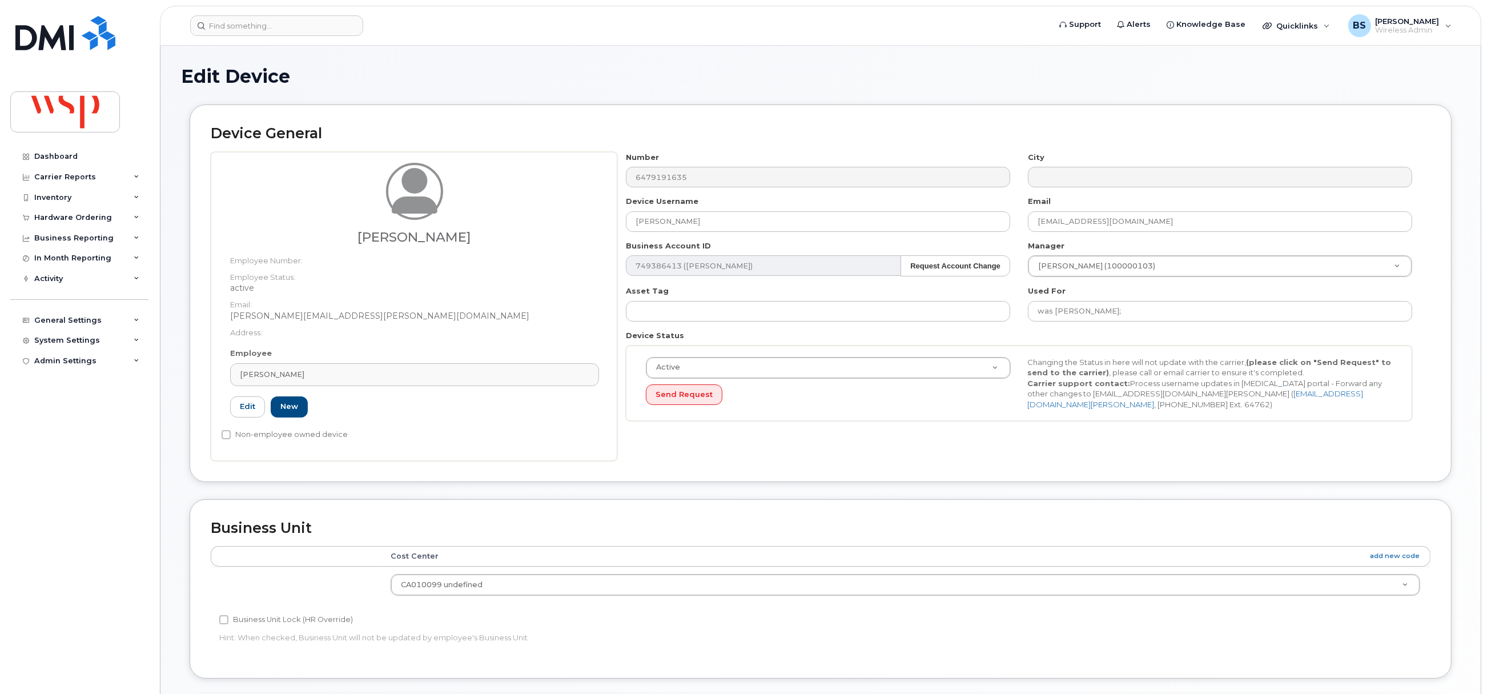
type input "100000103"
type input "Jason Ahlberg"
type input "jason.ahlberg@wsp.com"
type input "5769937"
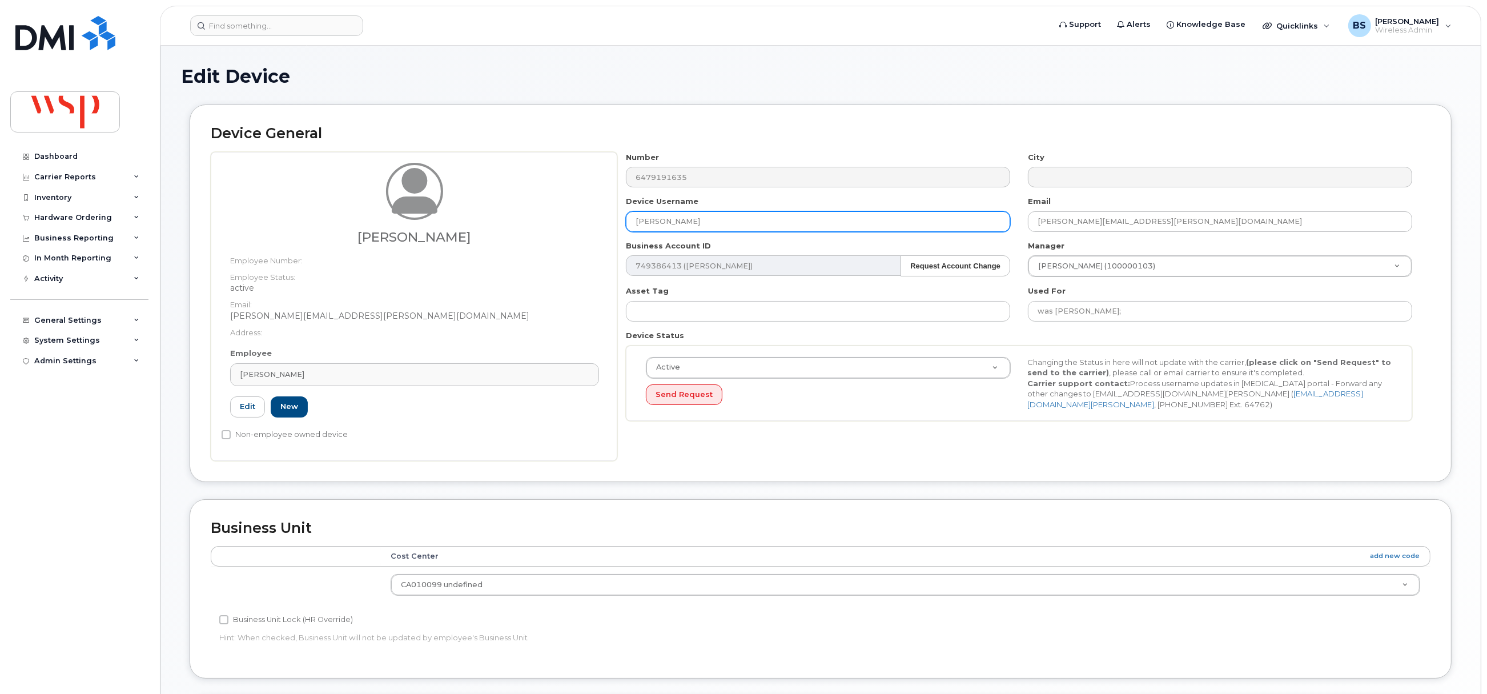
drag, startPoint x: 626, startPoint y: 224, endPoint x: 569, endPoint y: 224, distance: 56.5
click at [574, 224] on div "Jason Ahlberg Employee Number: Employee Status: active Email: Jason.Ahlberg@wsp…" at bounding box center [821, 306] width 1220 height 309
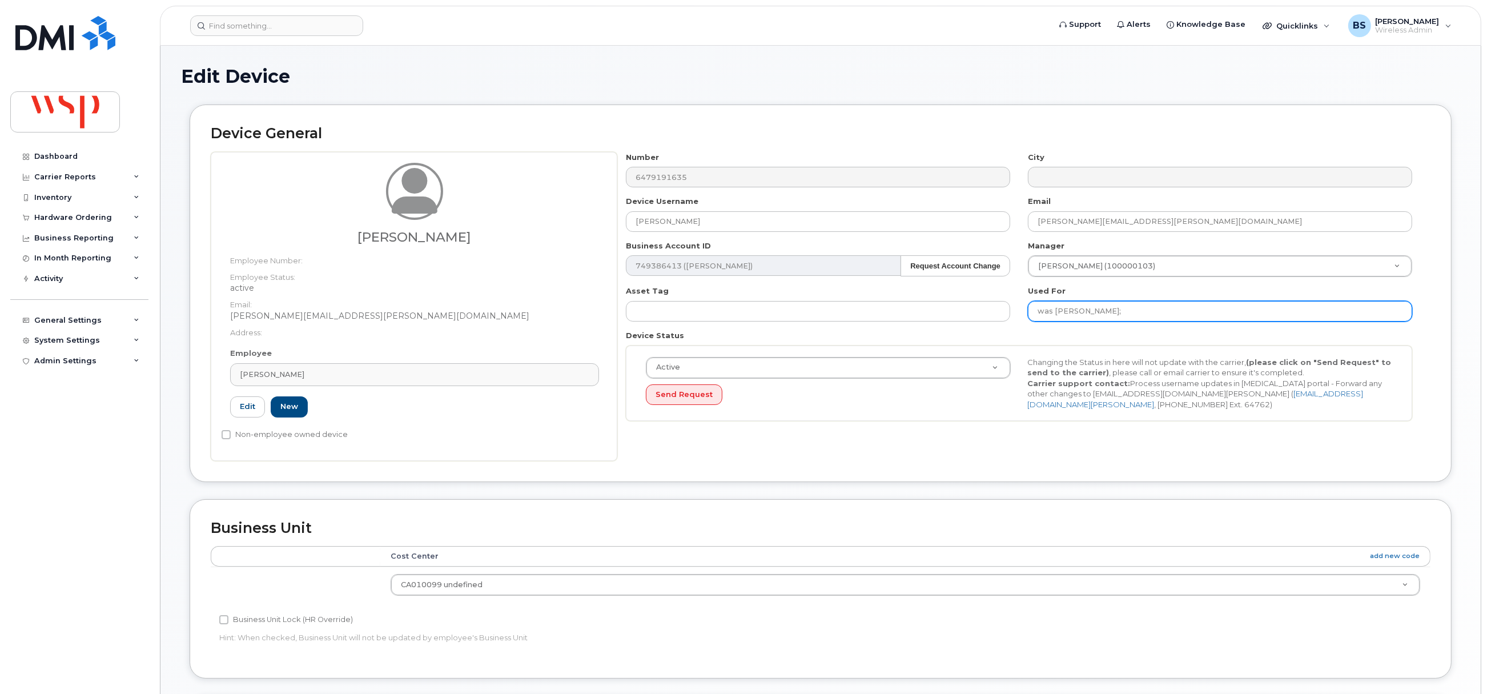
drag, startPoint x: 1165, startPoint y: 312, endPoint x: 1145, endPoint y: 313, distance: 20.0
click at [1163, 312] on input "was TAZRIAN HASSAN;" at bounding box center [1220, 311] width 384 height 21
paste input "Jason Ahlberg"
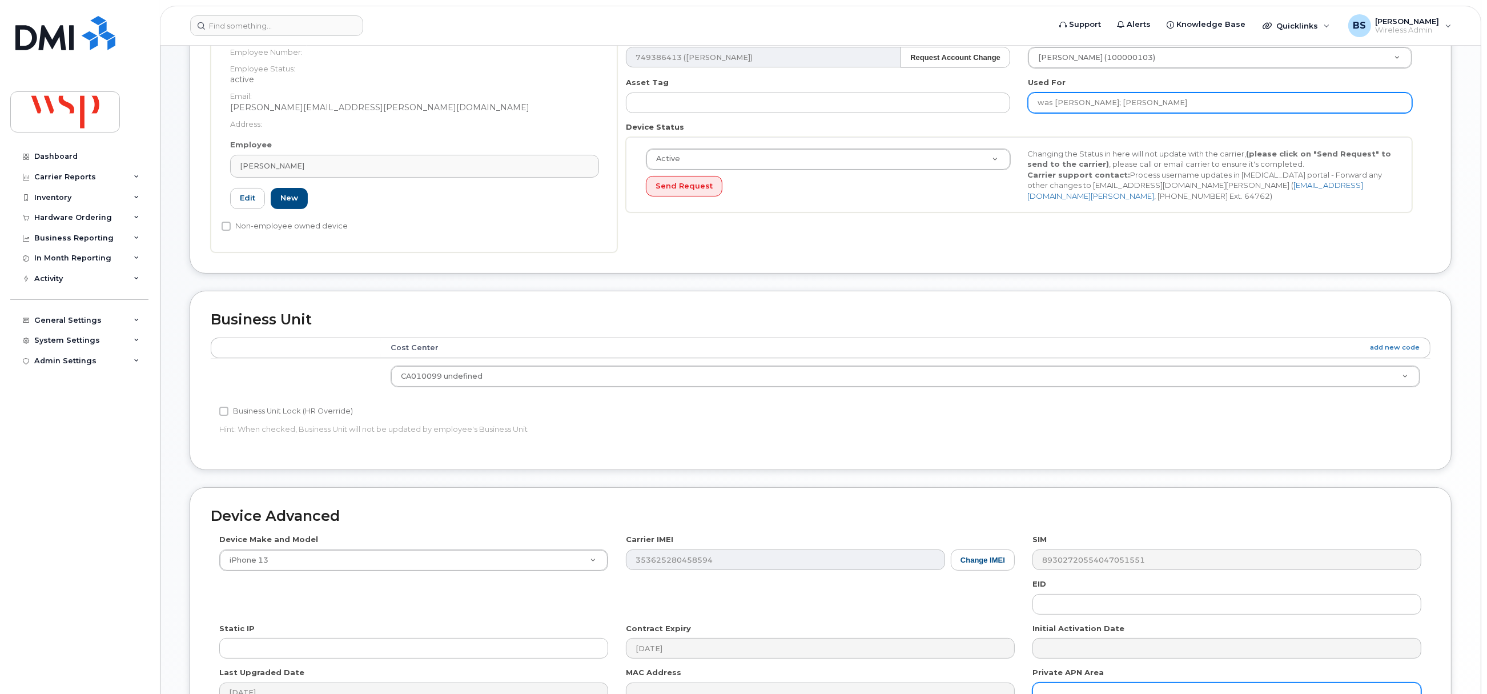
scroll to position [345, 0]
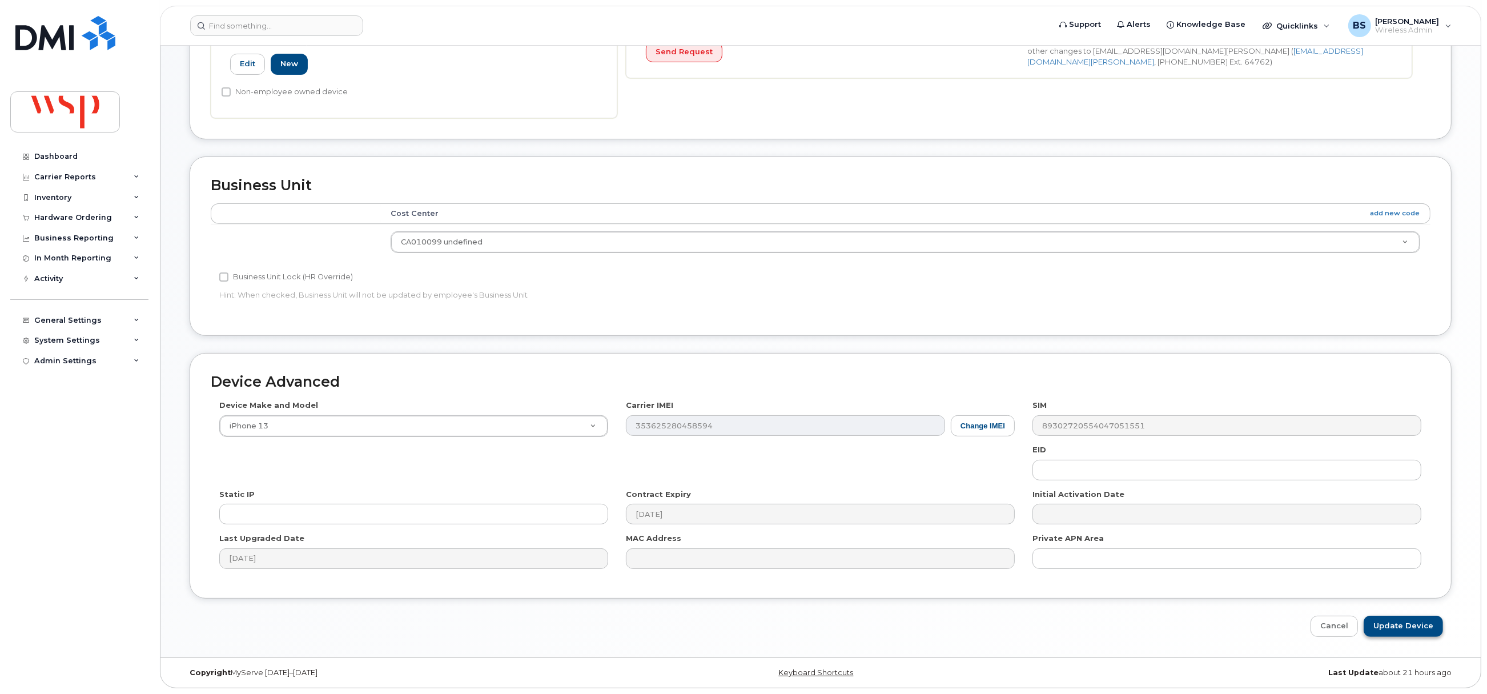
type input "was TAZRIAN HASSAN; Jason Ahlberg"
click at [1385, 621] on input "Update Device" at bounding box center [1403, 626] width 79 height 21
type input "Saving..."
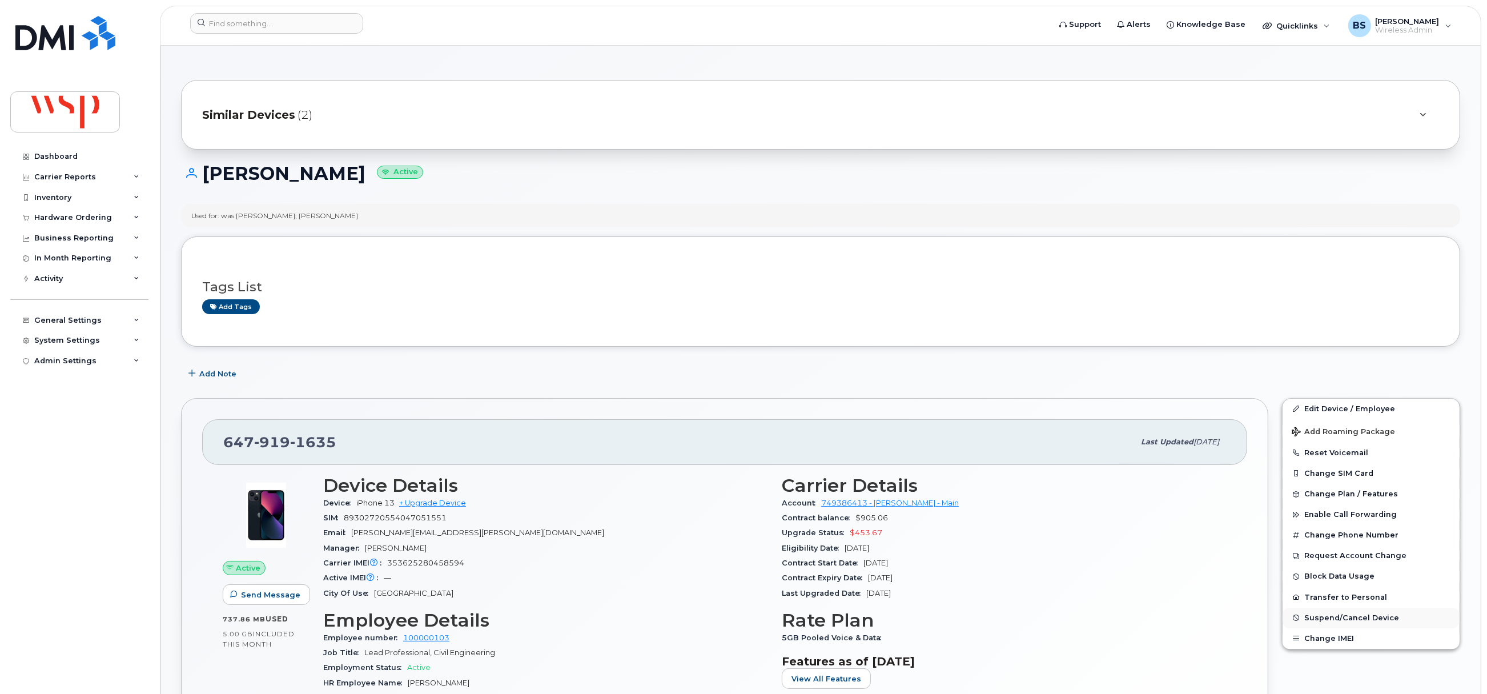
click at [1316, 617] on span "Suspend/Cancel Device" at bounding box center [1351, 617] width 95 height 9
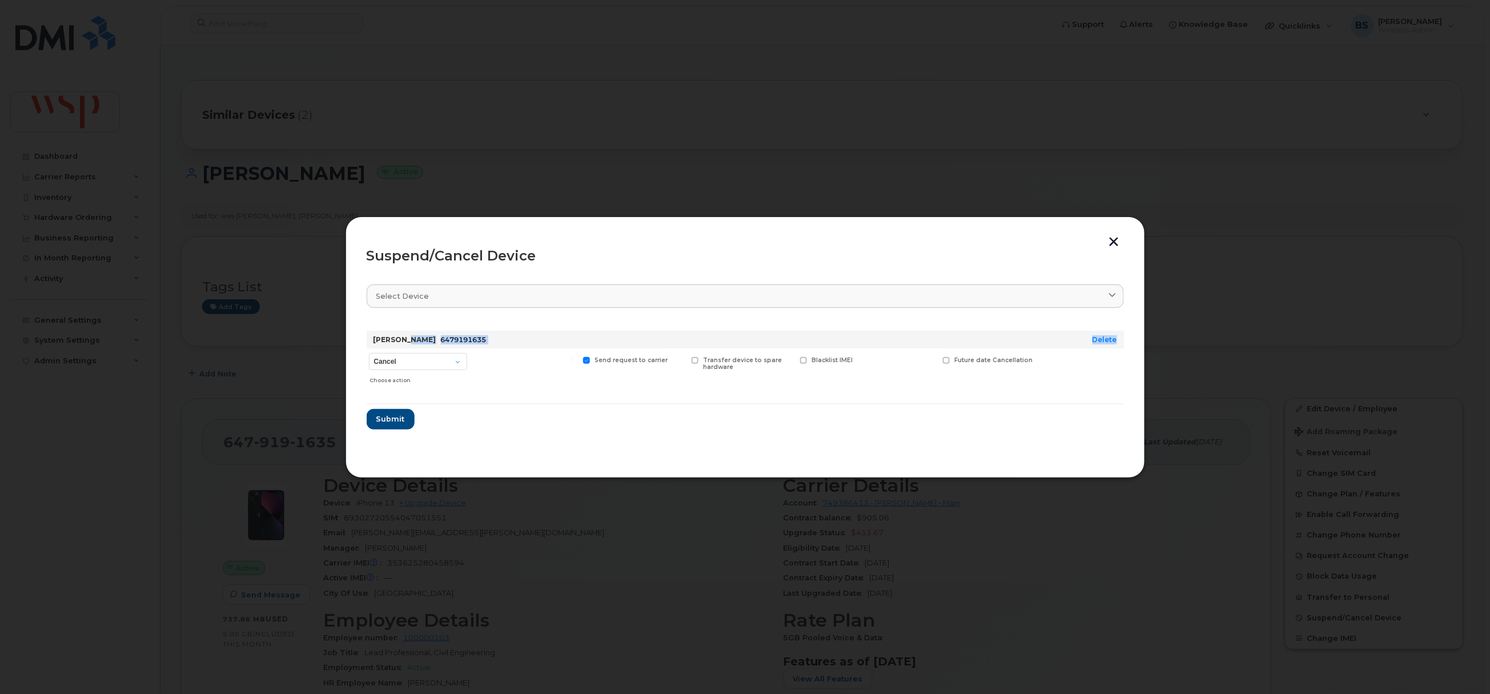
click at [408, 349] on div "Jason Ahlberg 6479191635 Delete Cancel Suspend - Reduced Rate Suspend - Full Ra…" at bounding box center [745, 360] width 757 height 59
click at [407, 359] on select "Cancel Suspend - Reduced Rate Suspend - Full Rate Suspend - Lost Device/Stolen …" at bounding box center [418, 361] width 98 height 17
select select "[object Object]"
click at [369, 353] on select "Cancel Suspend - Reduced Rate Suspend - Full Rate Suspend - Lost Device/Stolen …" at bounding box center [418, 361] width 98 height 17
click at [392, 415] on span "Submit" at bounding box center [390, 418] width 29 height 11
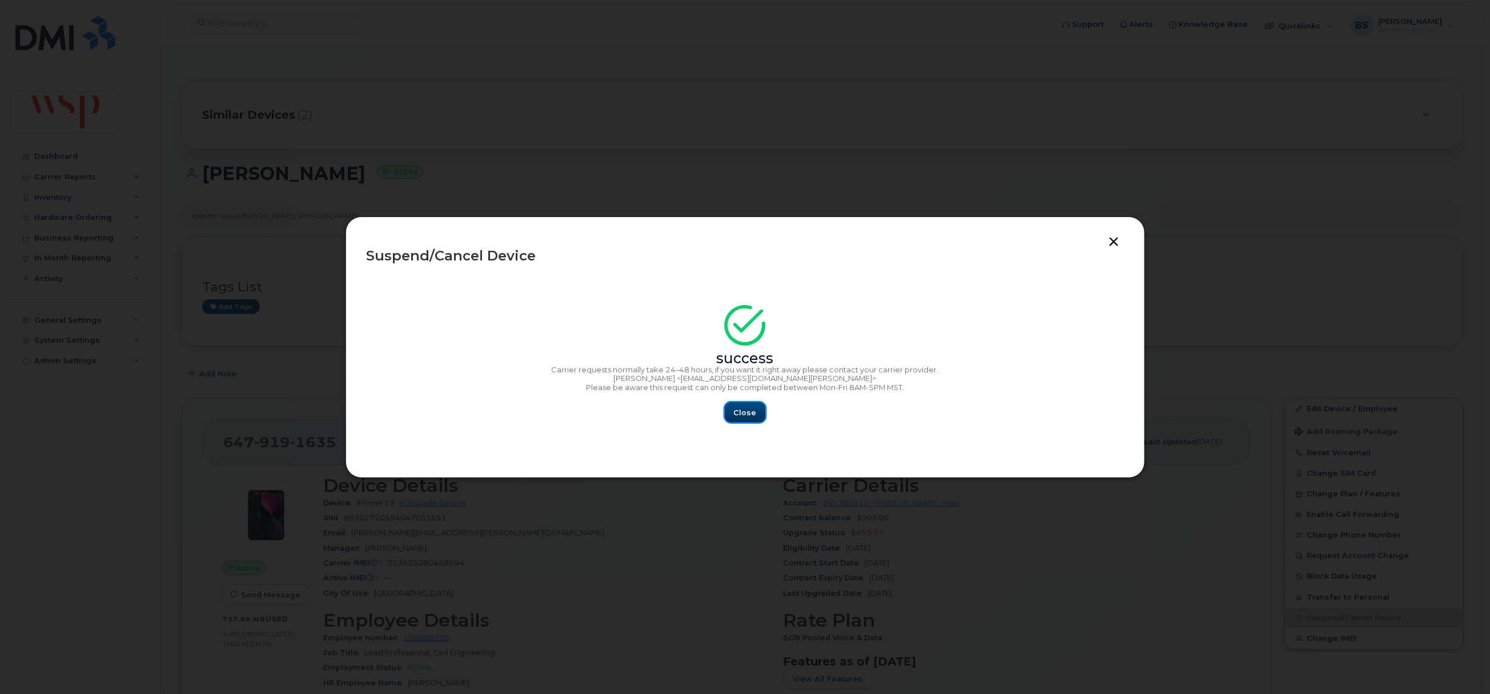
click at [726, 409] on button "Close" at bounding box center [745, 412] width 41 height 21
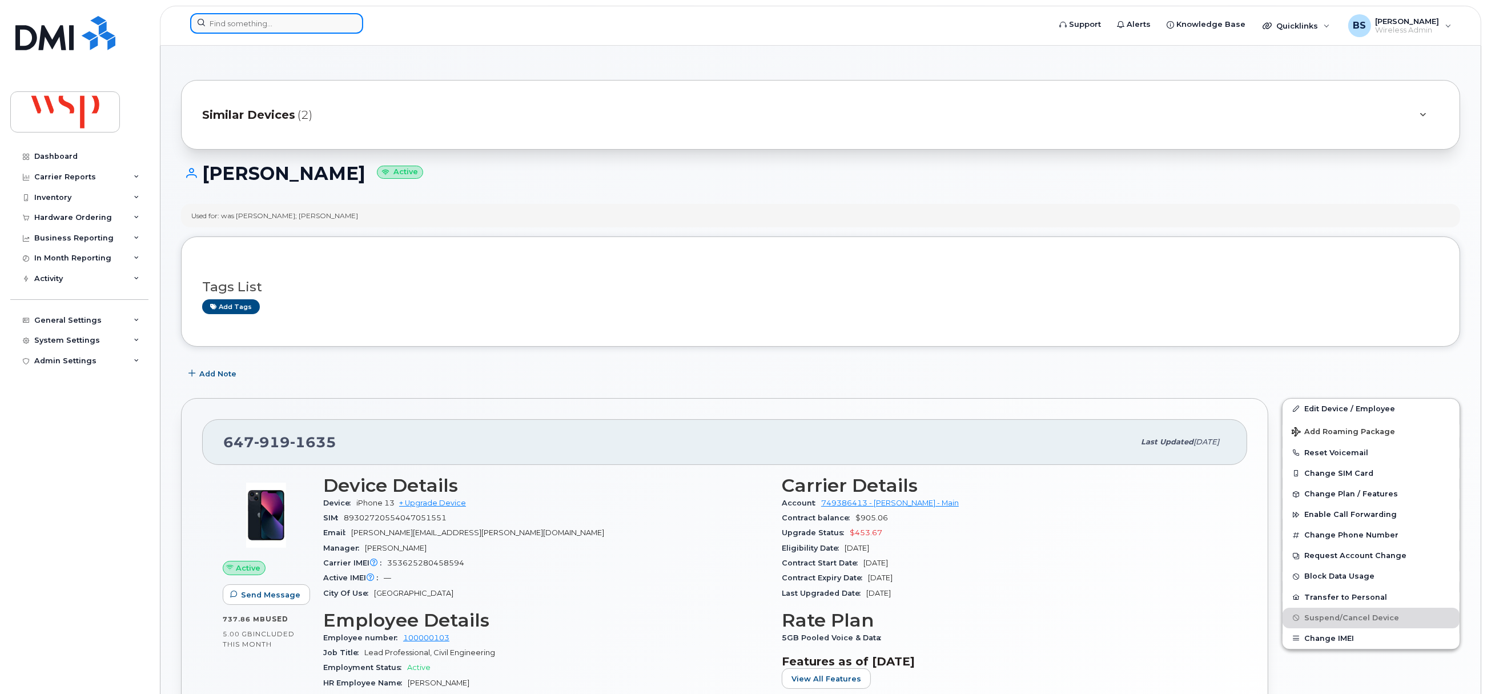
click at [267, 30] on input at bounding box center [276, 23] width 173 height 21
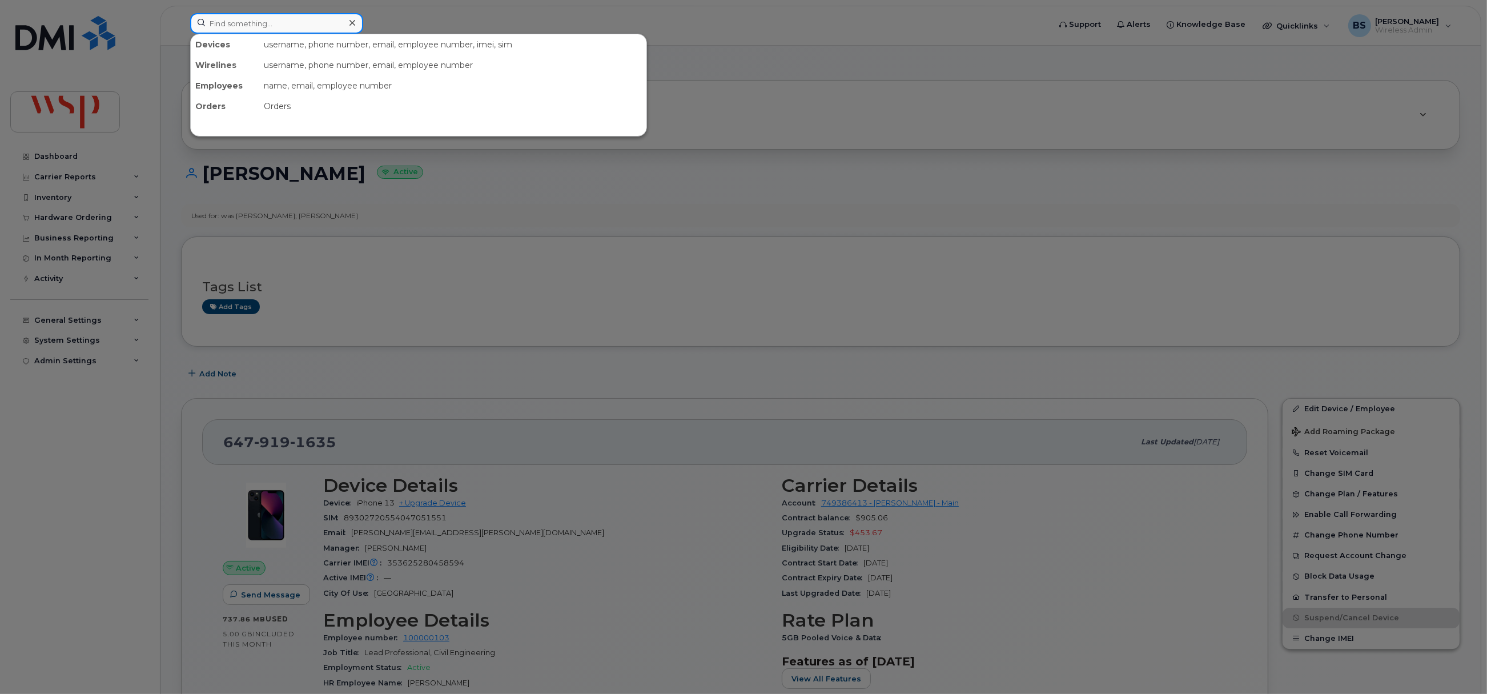
paste input "289-251-6153"
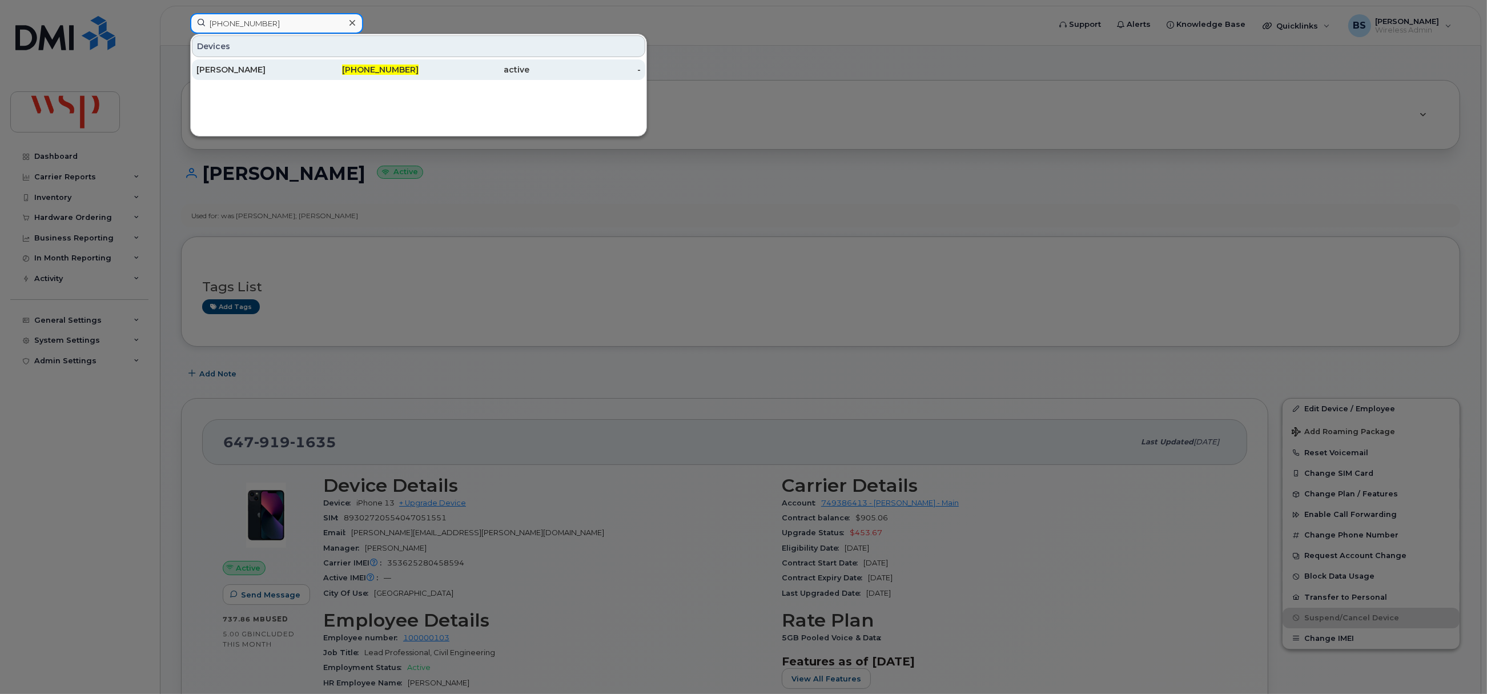
type input "289-251-6153"
click at [226, 67] on div "[PERSON_NAME]" at bounding box center [251, 69] width 111 height 11
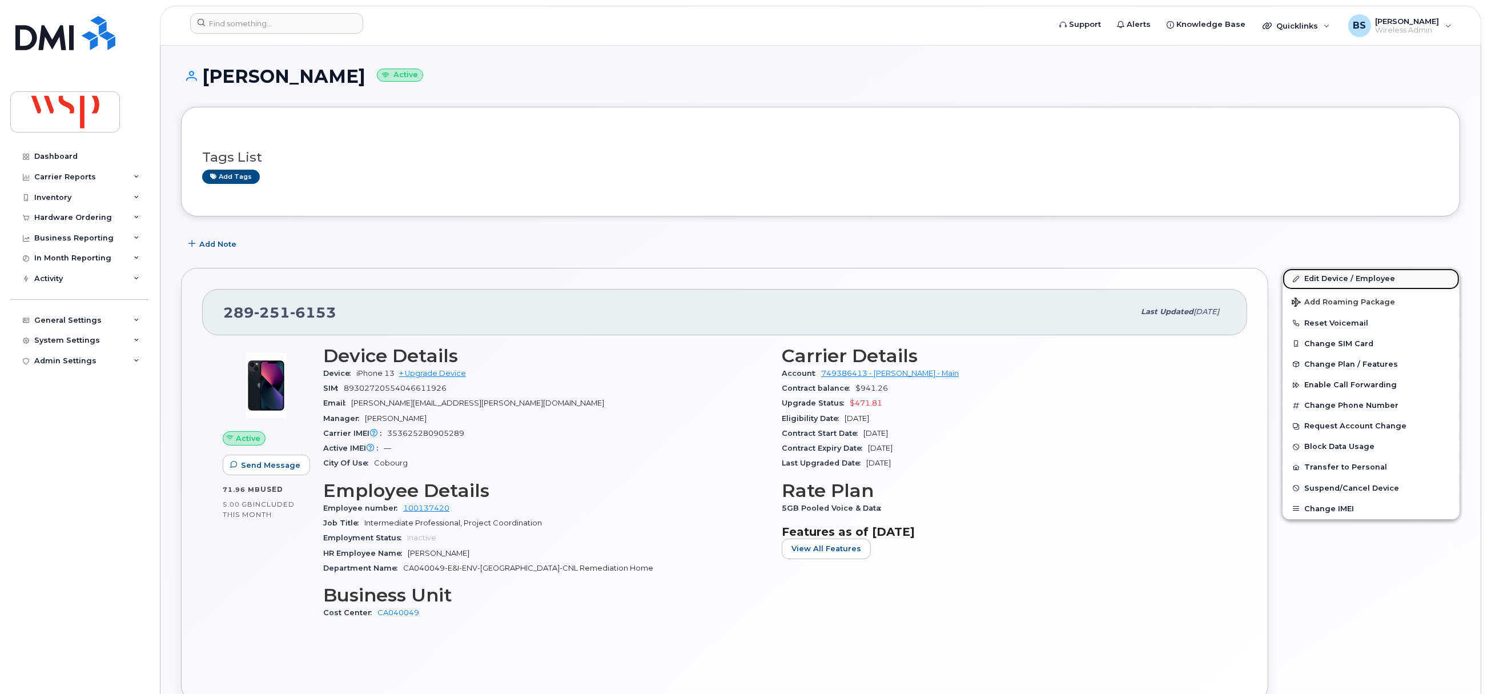
click at [1320, 279] on link "Edit Device / Employee" at bounding box center [1370, 278] width 177 height 21
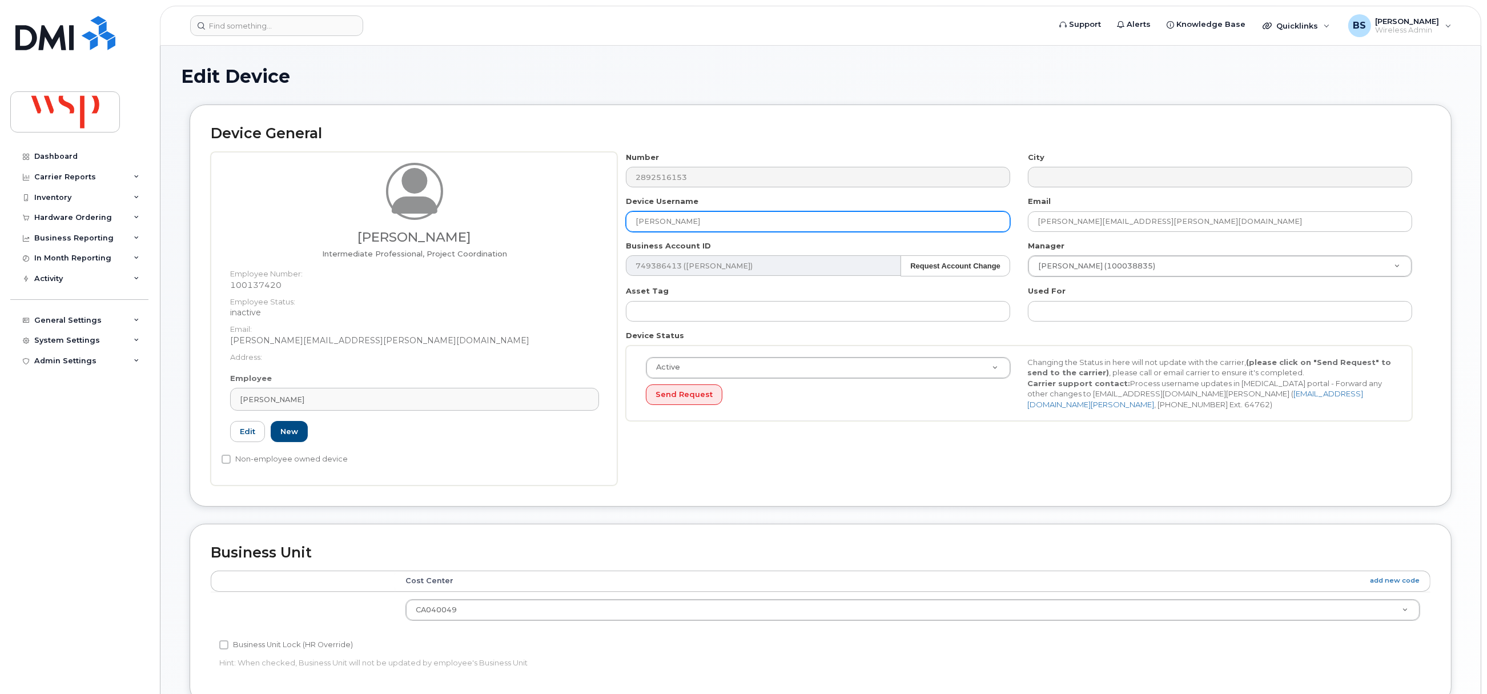
drag, startPoint x: 729, startPoint y: 222, endPoint x: 537, endPoint y: 223, distance: 191.9
click at [538, 223] on div "[PERSON_NAME] Intermediate Professional, Project Coordination Employee Number: …" at bounding box center [821, 318] width 1220 height 333
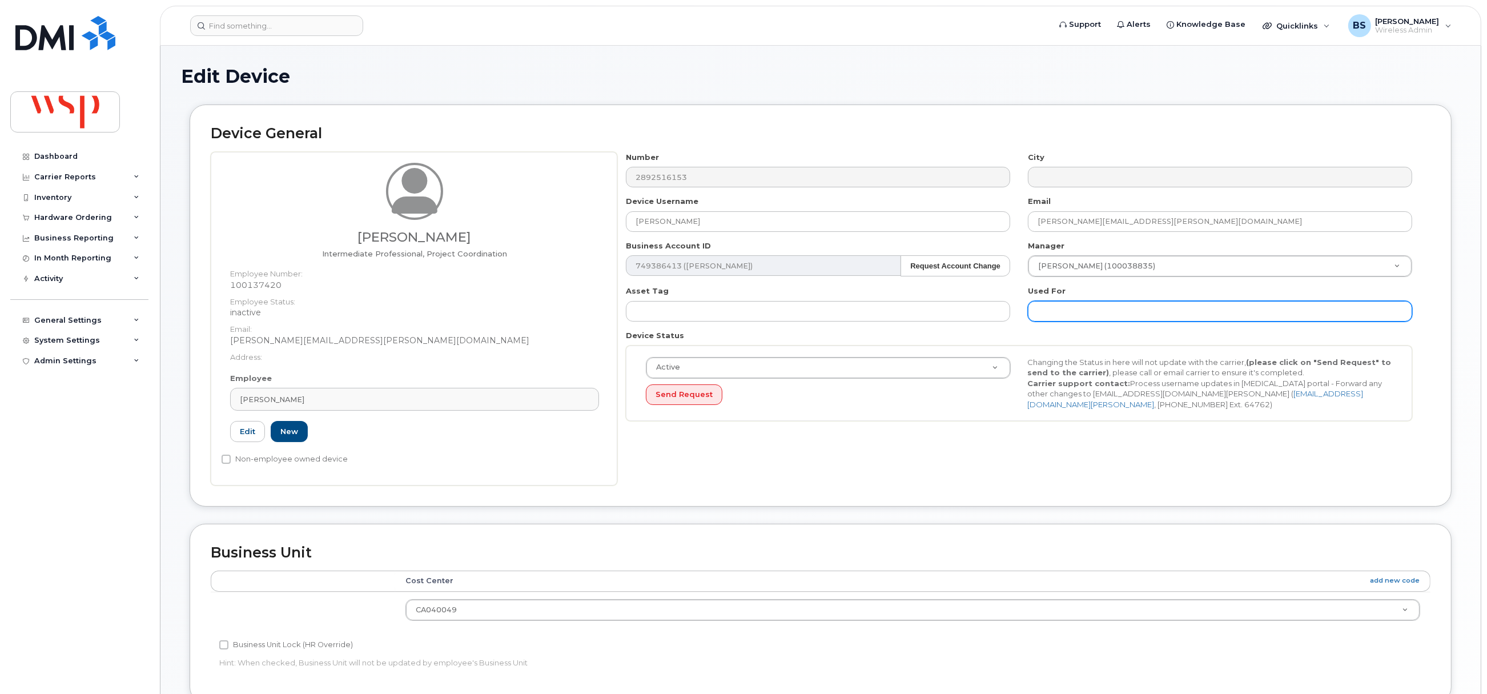
click at [1121, 317] on input "text" at bounding box center [1220, 311] width 384 height 21
paste input "[PERSON_NAME]"
type input "was [PERSON_NAME];"
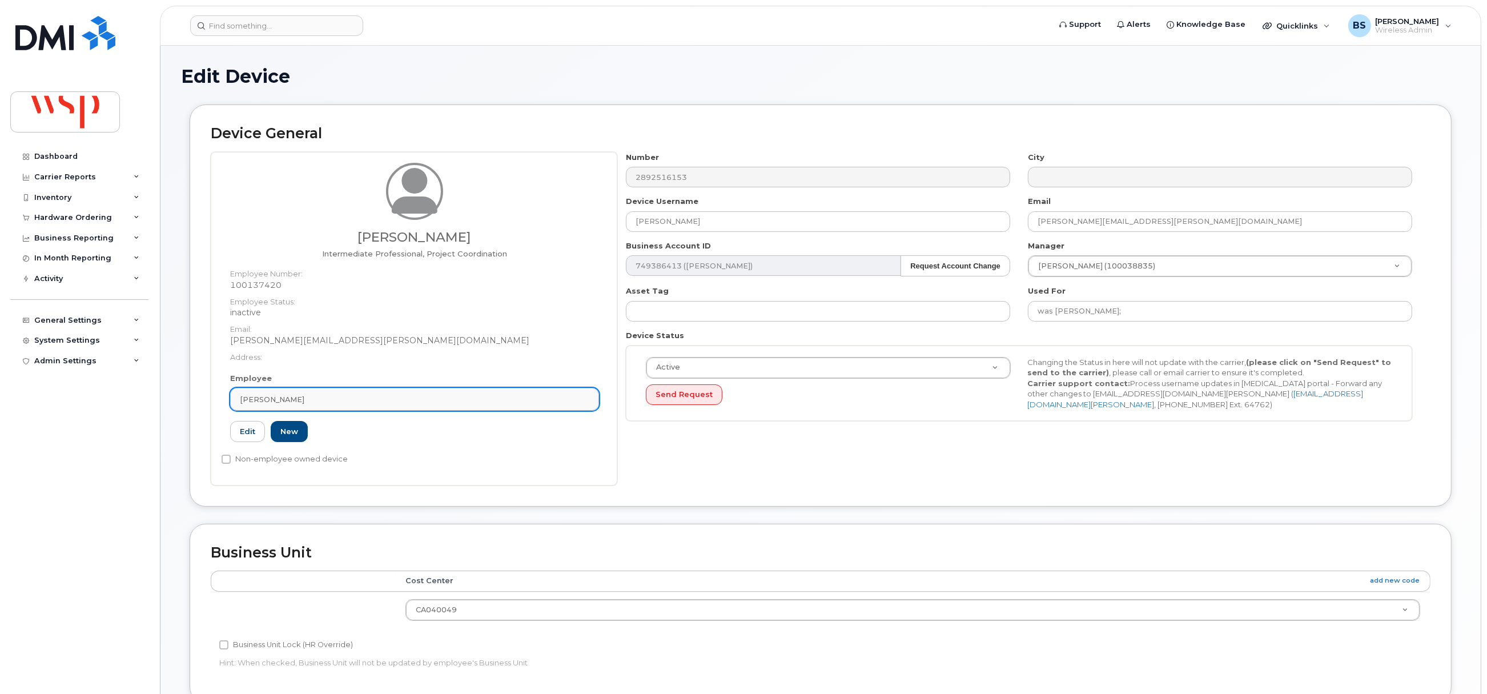
click at [291, 392] on link "[PERSON_NAME]" at bounding box center [414, 399] width 369 height 23
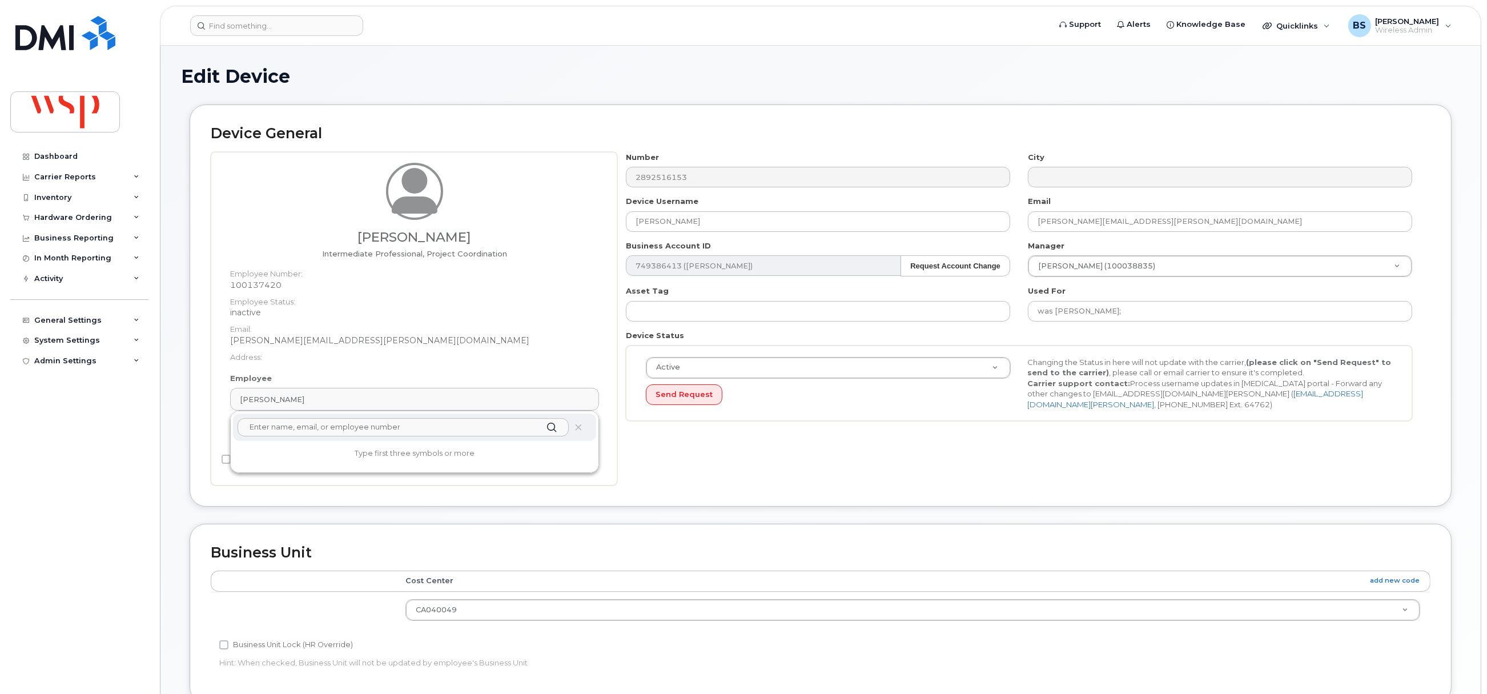
click at [264, 433] on input "text" at bounding box center [403, 427] width 331 height 18
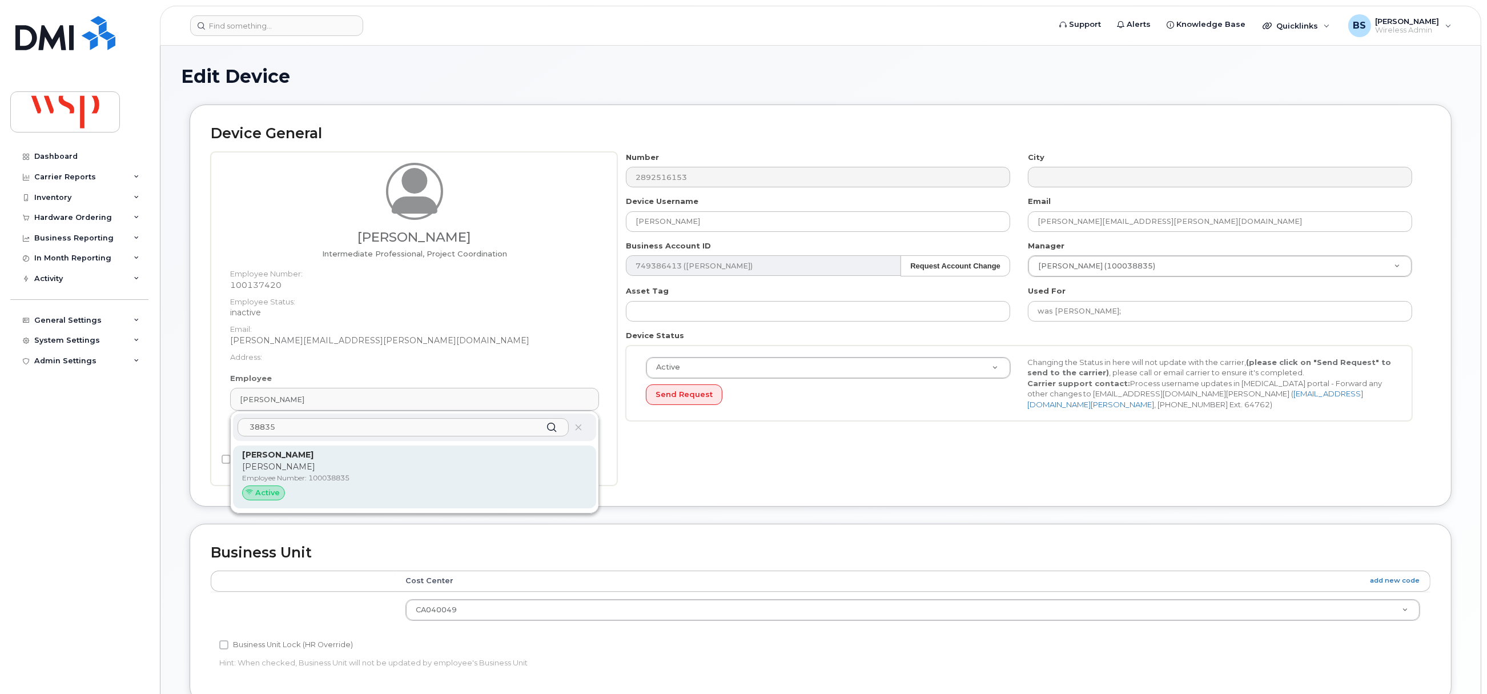
type input "38835"
click at [274, 468] on p "Brodie Whitelaw" at bounding box center [414, 467] width 345 height 12
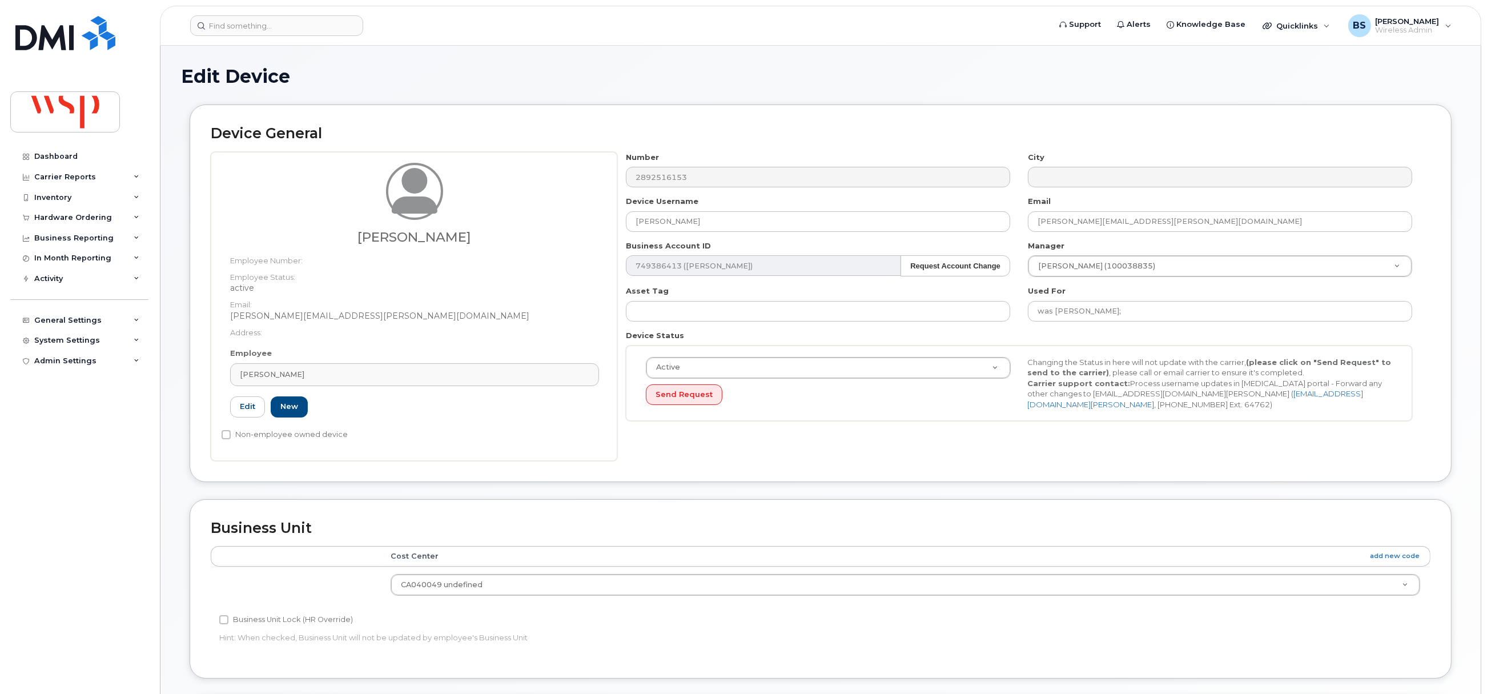
type input "100038835"
type input "Brodie Whitelaw"
type input "brodie.whitelaw@wsp.com"
type input "7502104"
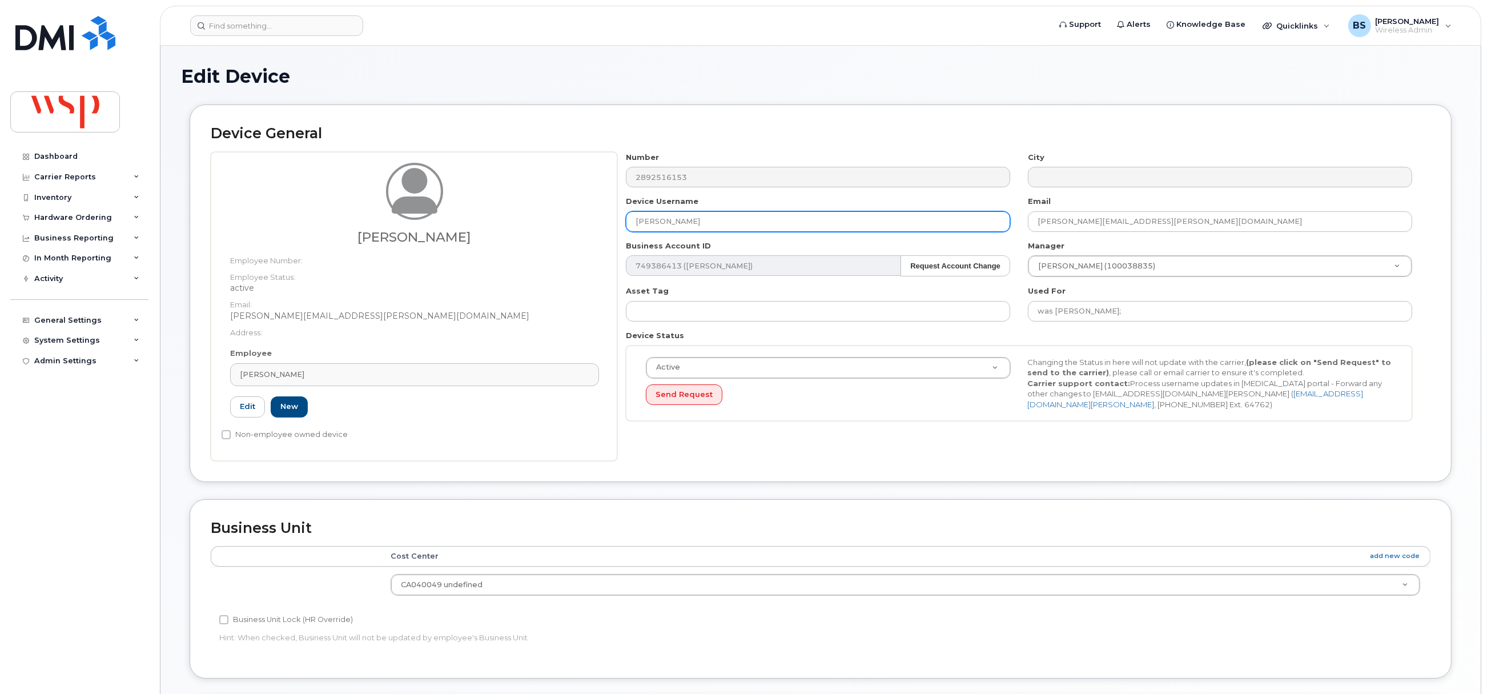
drag, startPoint x: 722, startPoint y: 223, endPoint x: 530, endPoint y: 227, distance: 191.3
click at [534, 227] on div "Brodie Whitelaw Employee Number: Employee Status: active Email: brodie.whitelaw…" at bounding box center [821, 306] width 1220 height 309
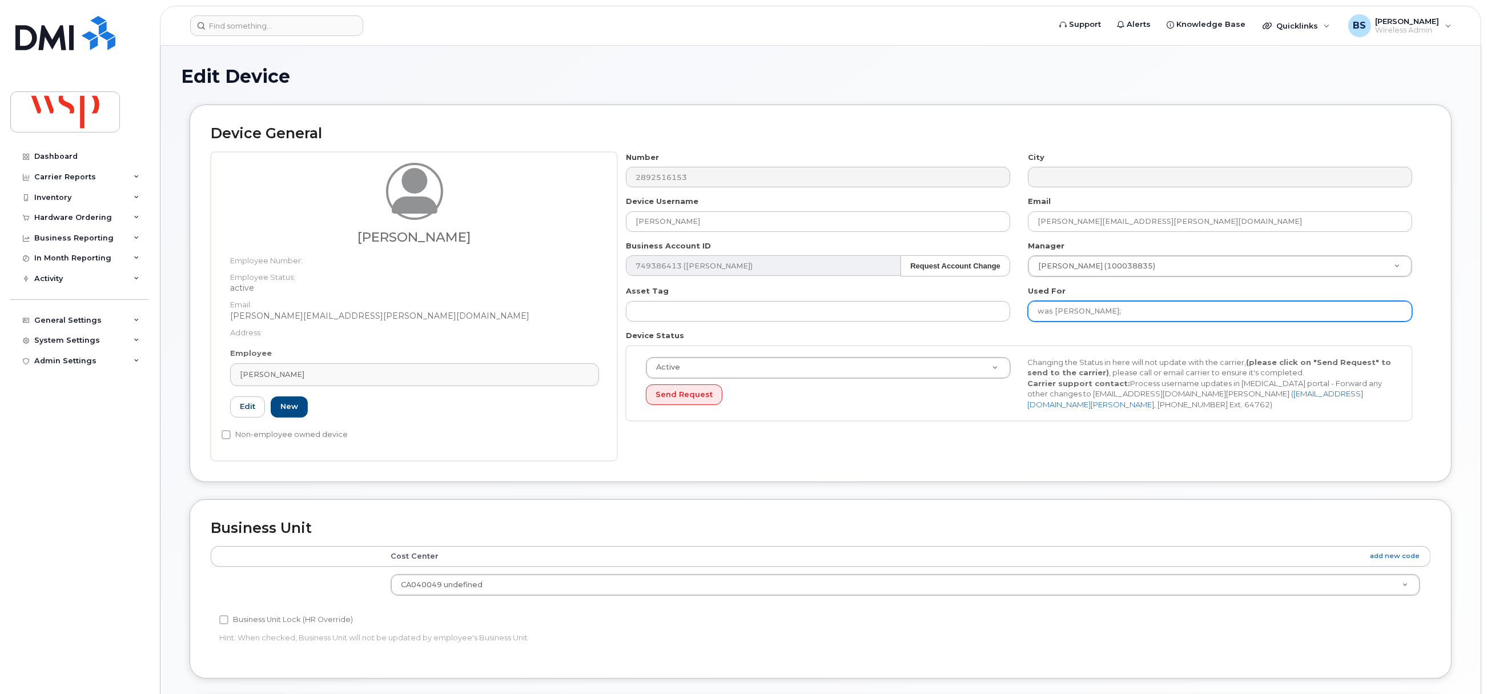
click at [1149, 314] on input "was CHRISTINA CONELY;" at bounding box center [1220, 311] width 384 height 21
paste input "Brodie Whitelaw"
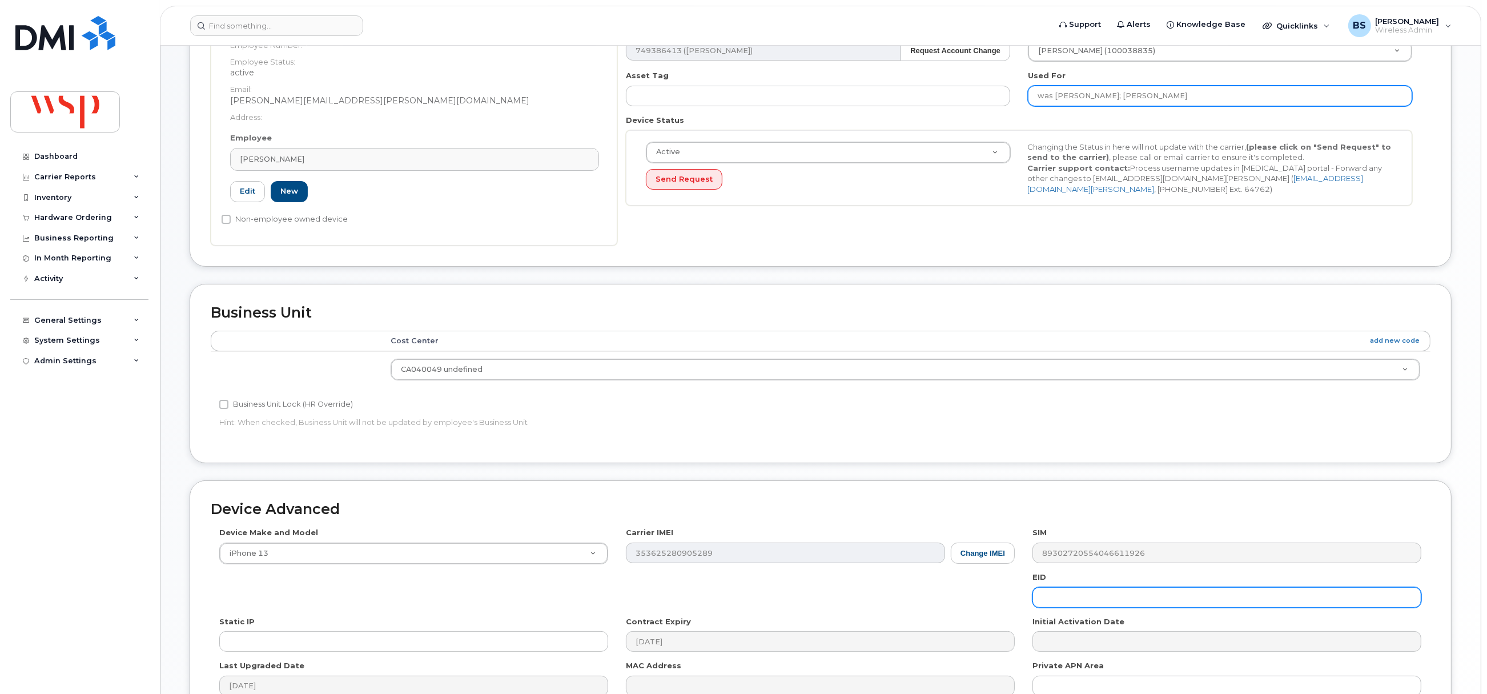
scroll to position [345, 0]
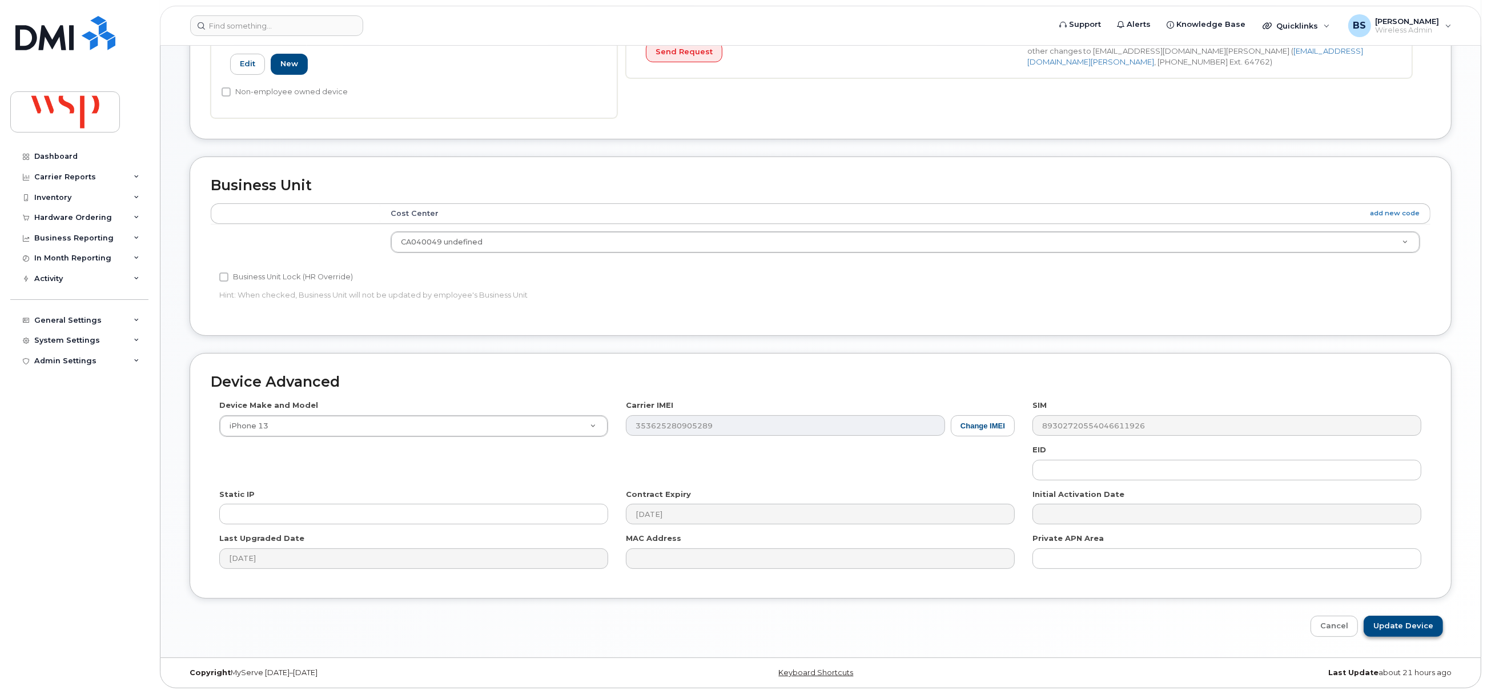
type input "was CHRISTINA CONELY; Brodie Whitelaw"
click at [1391, 629] on input "Update Device" at bounding box center [1403, 626] width 79 height 21
type input "Saving..."
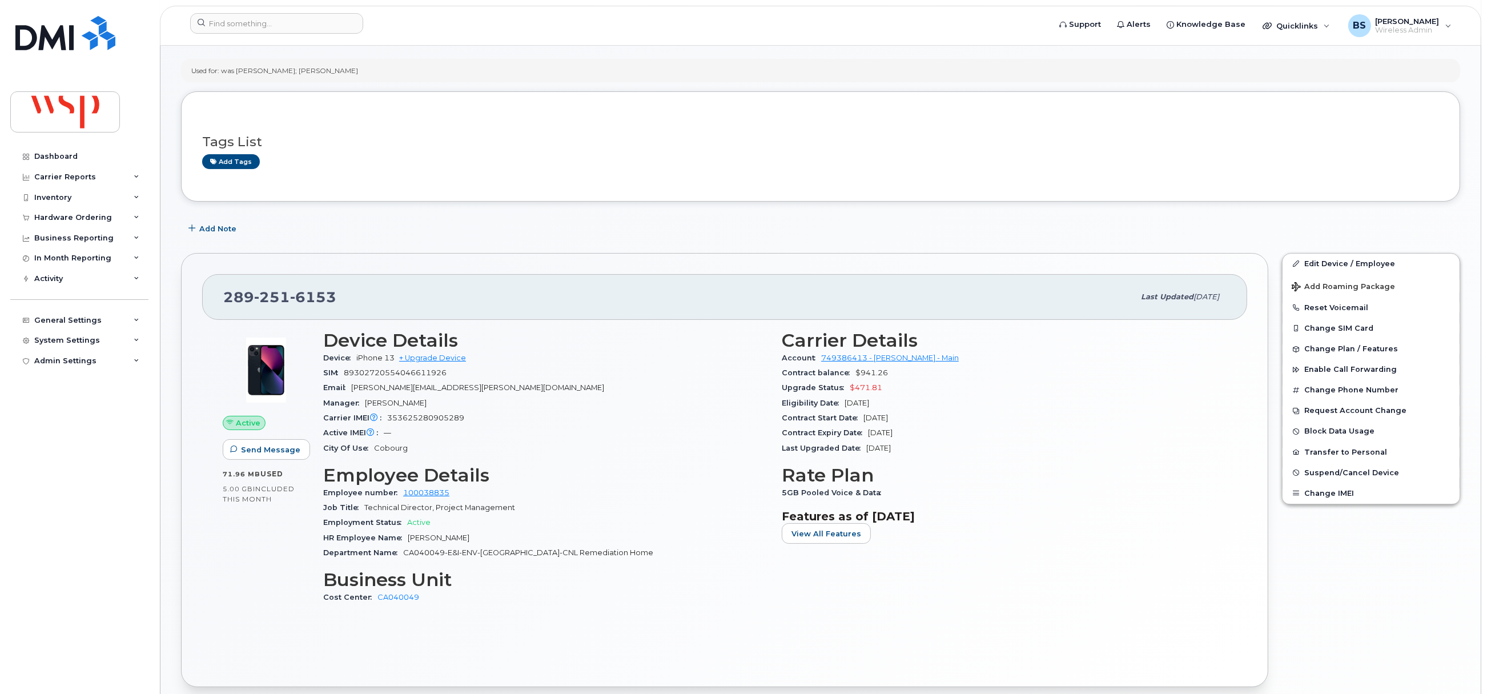
scroll to position [171, 0]
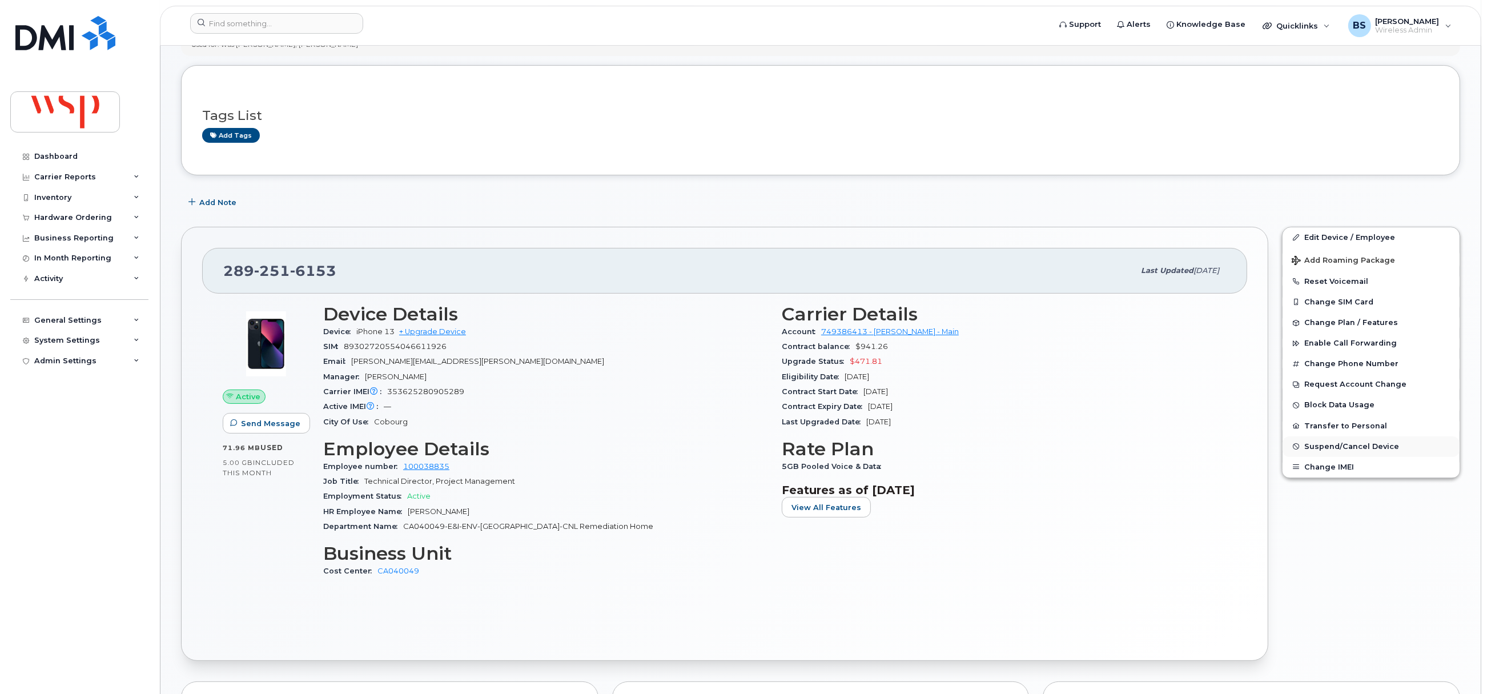
click at [1318, 448] on span "Suspend/Cancel Device" at bounding box center [1351, 446] width 95 height 9
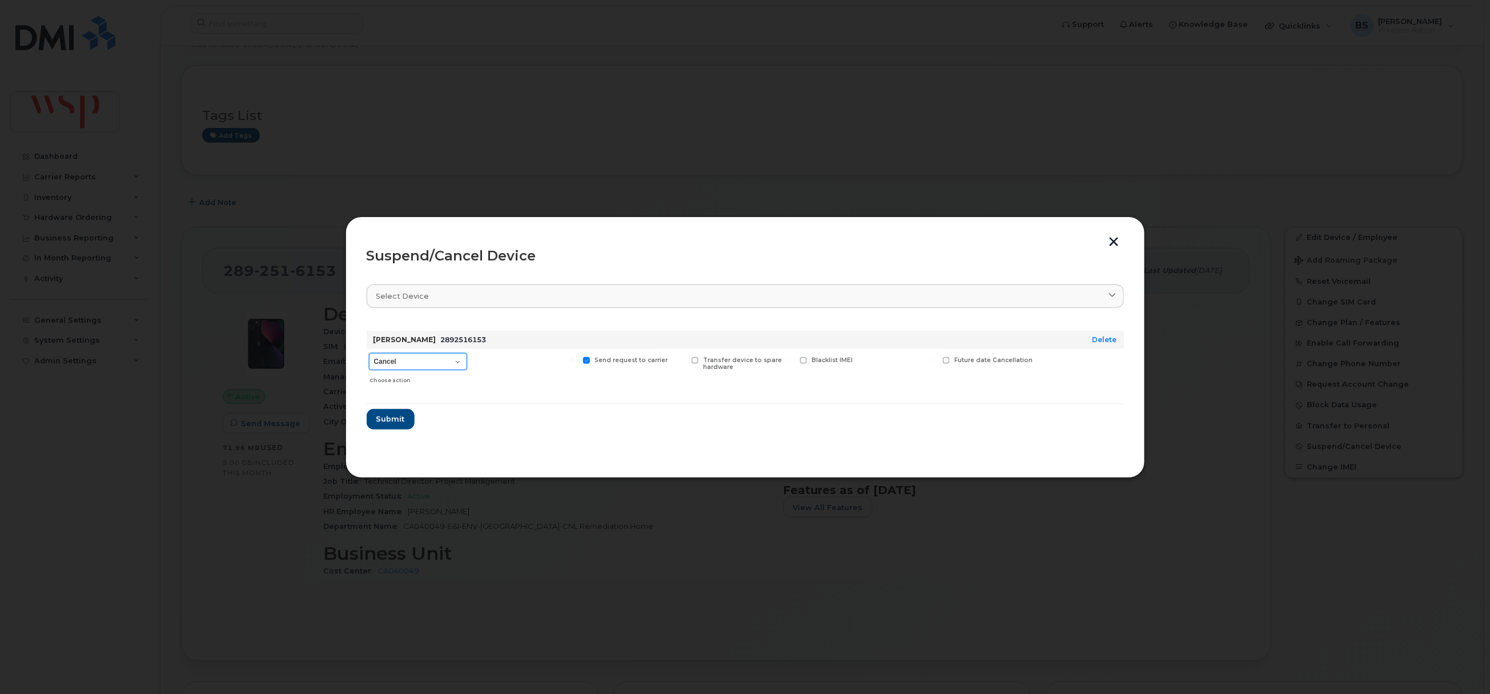
click at [412, 363] on select "Cancel Suspend - Reduced Rate Suspend - Full Rate Suspend - Lost Device/Stolen …" at bounding box center [418, 361] width 98 height 17
select select "[object Object]"
click at [369, 353] on select "Cancel Suspend - Reduced Rate Suspend - Full Rate Suspend - Lost Device/Stolen …" at bounding box center [418, 361] width 98 height 17
click at [394, 417] on span "Submit" at bounding box center [390, 418] width 29 height 11
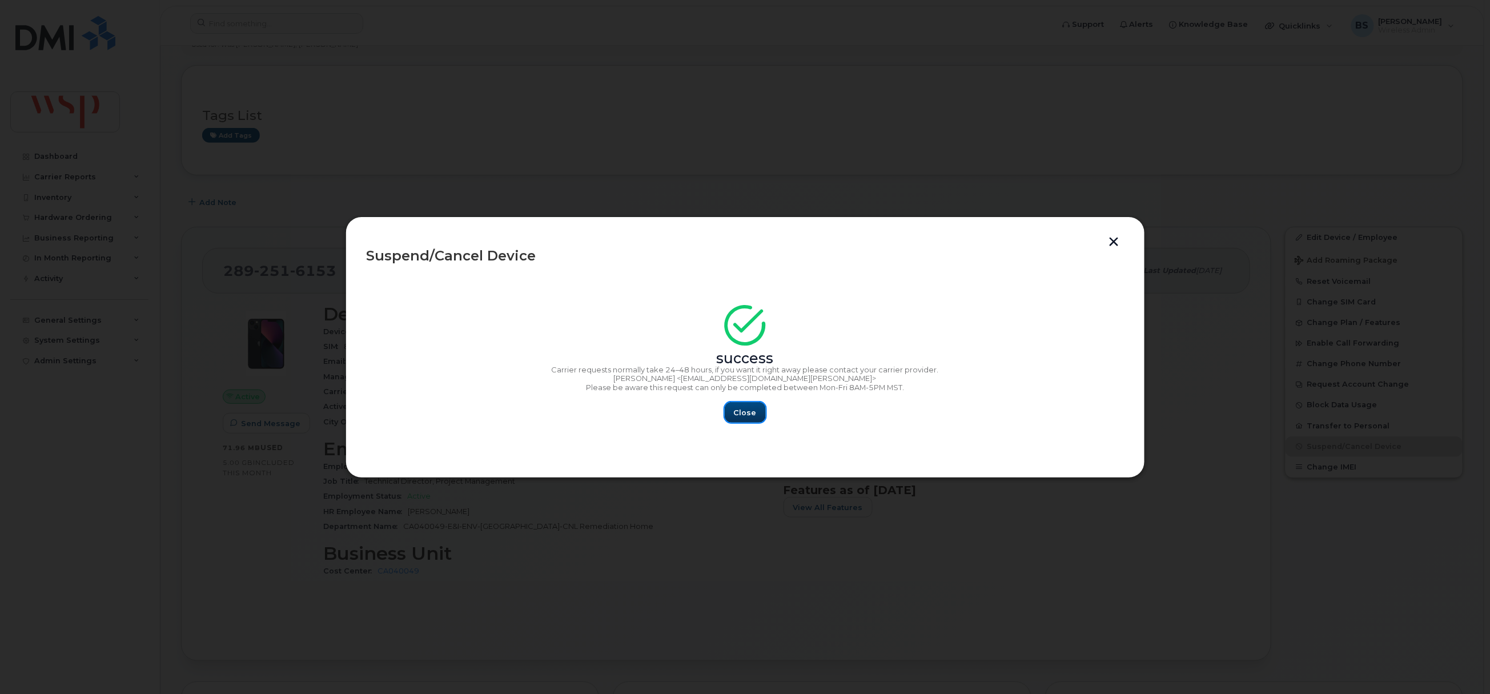
click at [739, 413] on span "Close" at bounding box center [745, 412] width 23 height 11
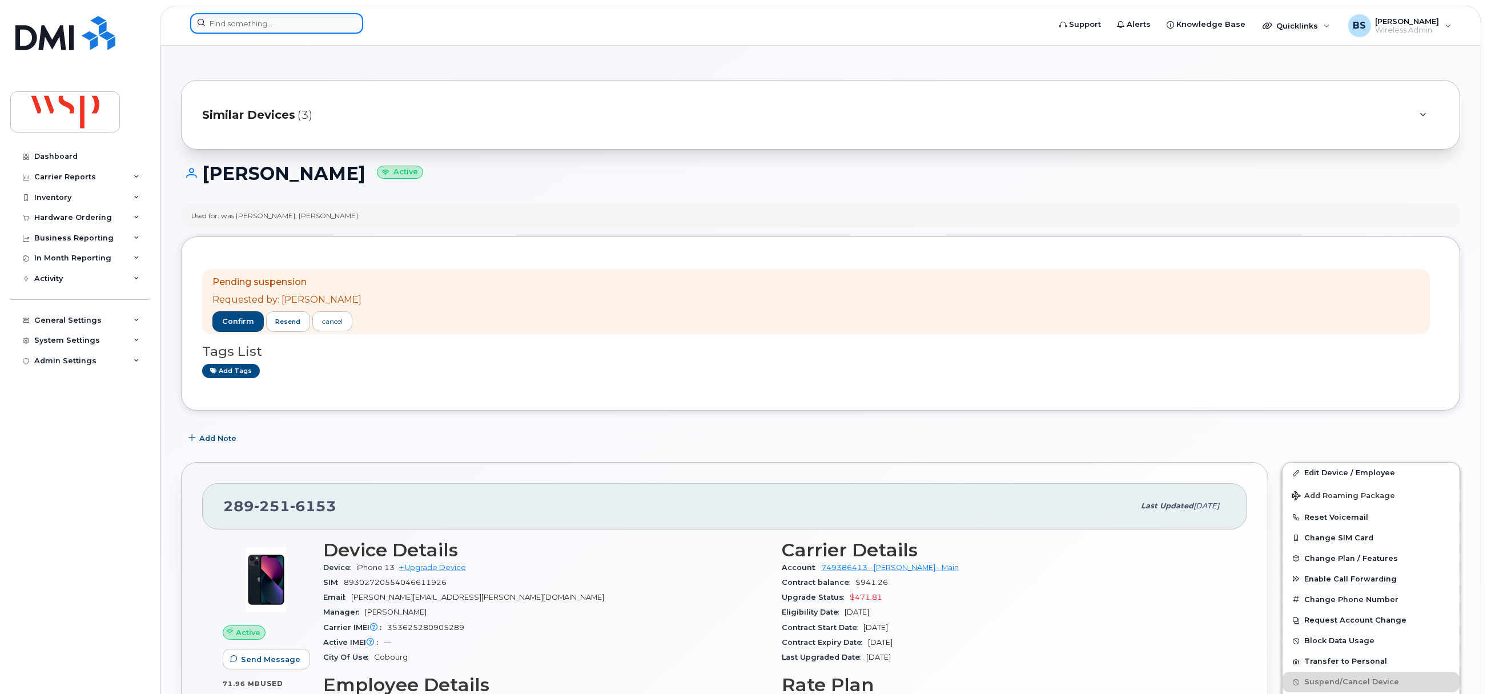
click at [272, 25] on input at bounding box center [276, 23] width 173 height 21
paste input "236-333-1897"
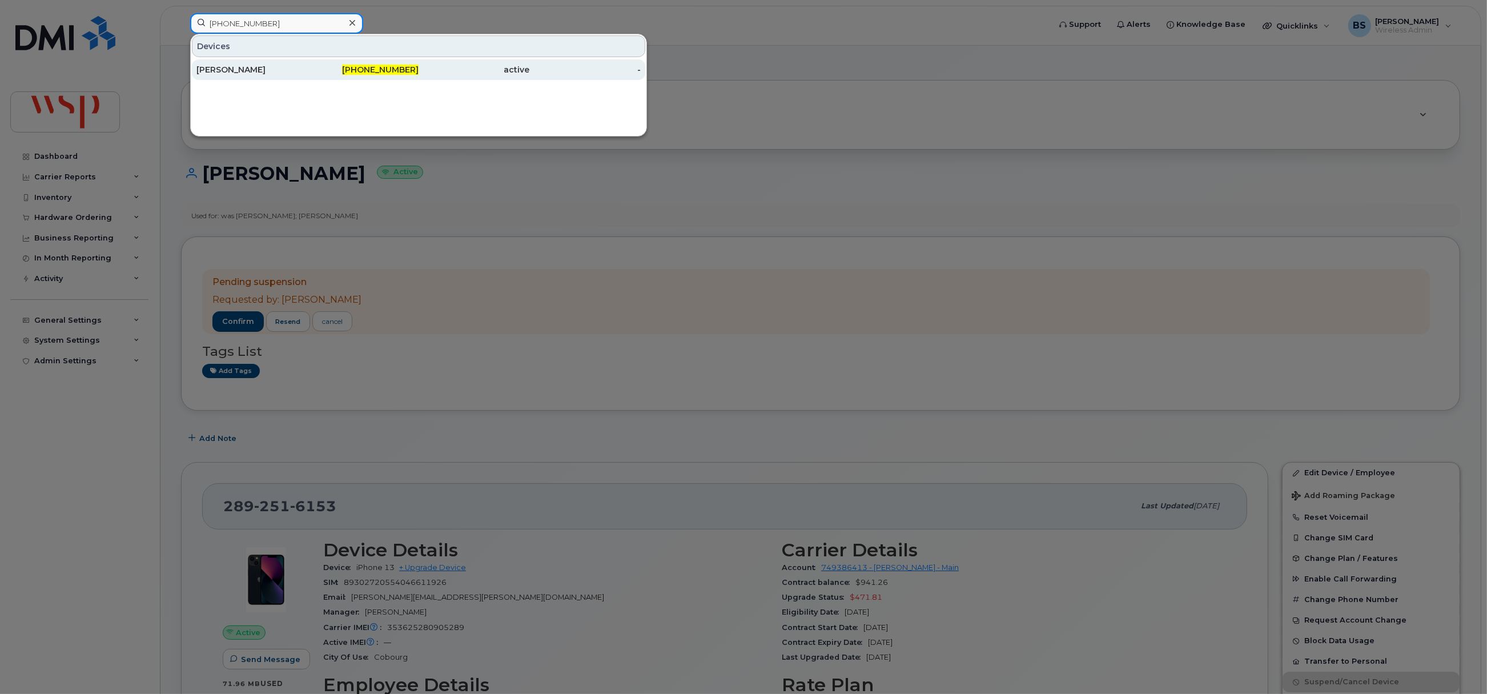
type input "236-333-1897"
click at [234, 69] on div "[PERSON_NAME]" at bounding box center [251, 69] width 111 height 11
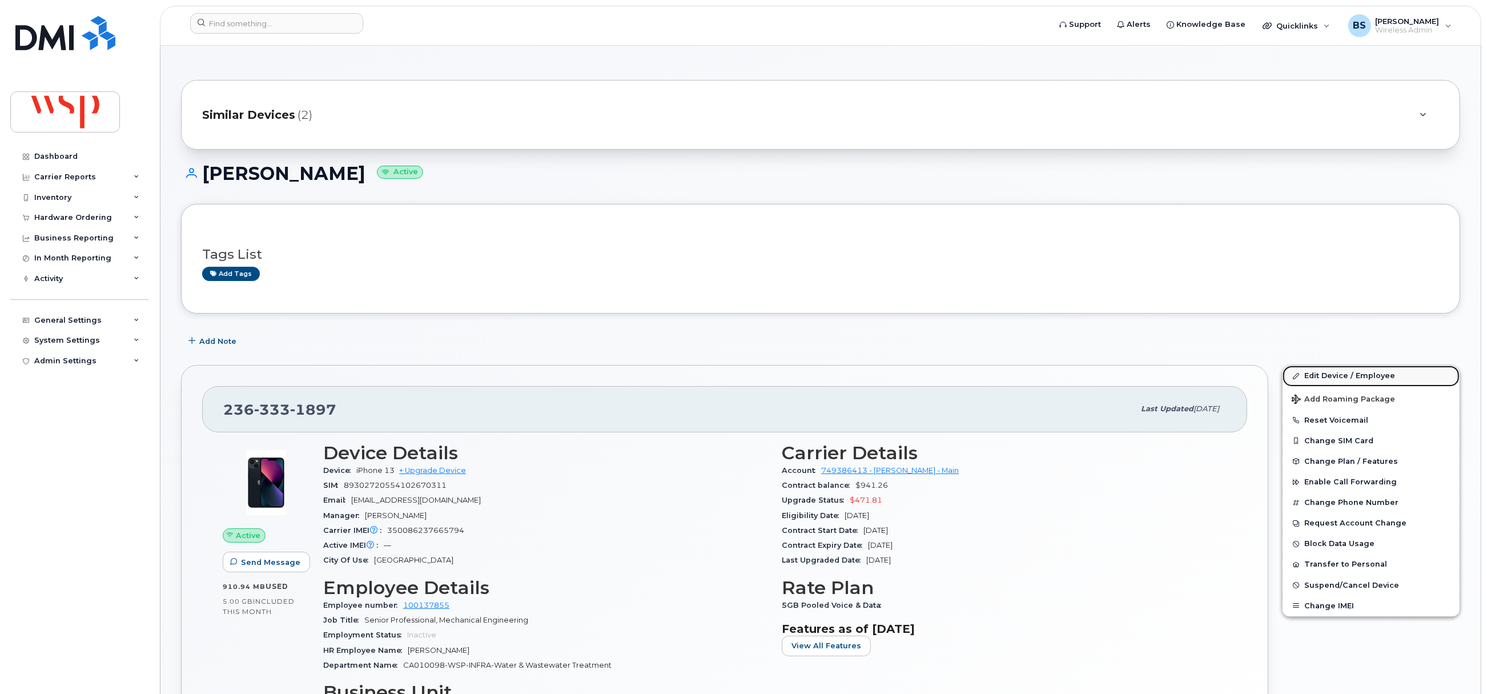
click at [1317, 375] on link "Edit Device / Employee" at bounding box center [1370, 375] width 177 height 21
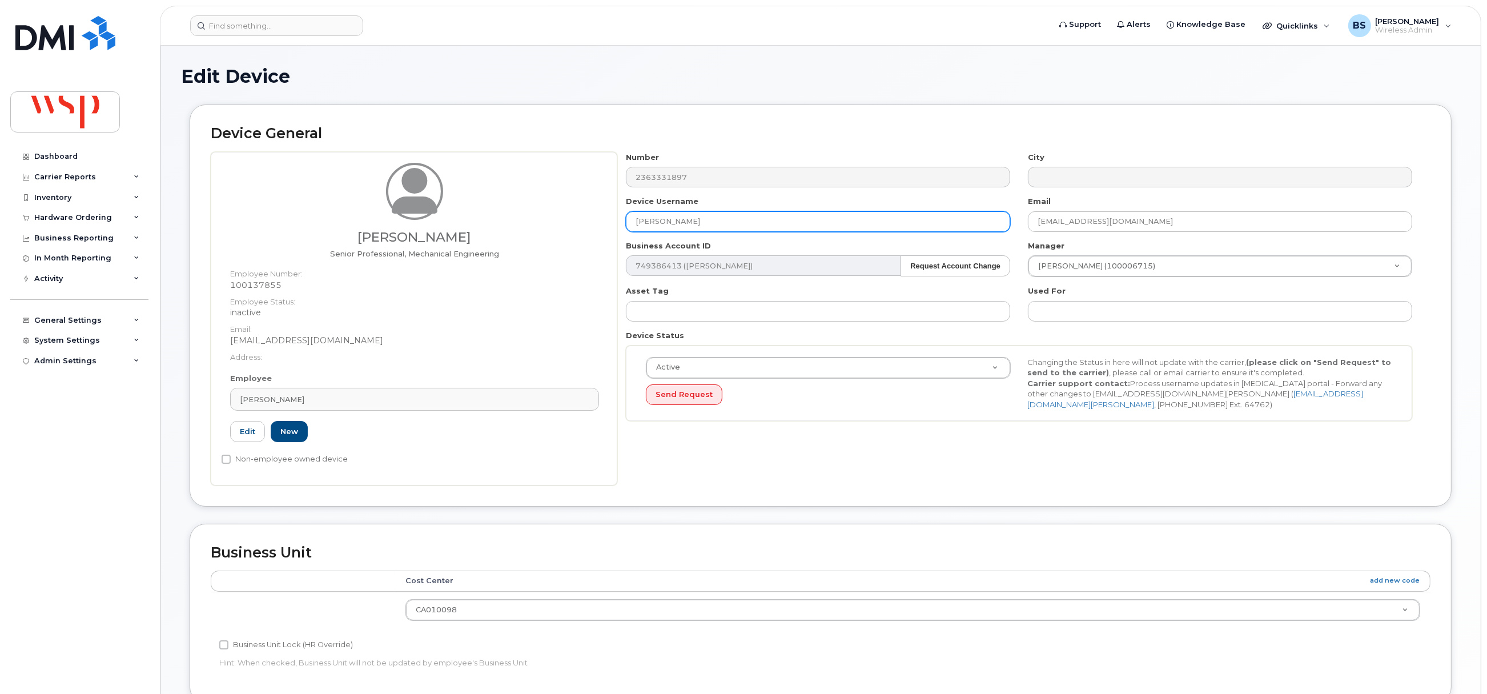
drag, startPoint x: 712, startPoint y: 219, endPoint x: 573, endPoint y: 234, distance: 140.2
click at [585, 224] on div "[PERSON_NAME] Senior Professional, Mechanical Engineering Employee Number: 1001…" at bounding box center [821, 318] width 1220 height 333
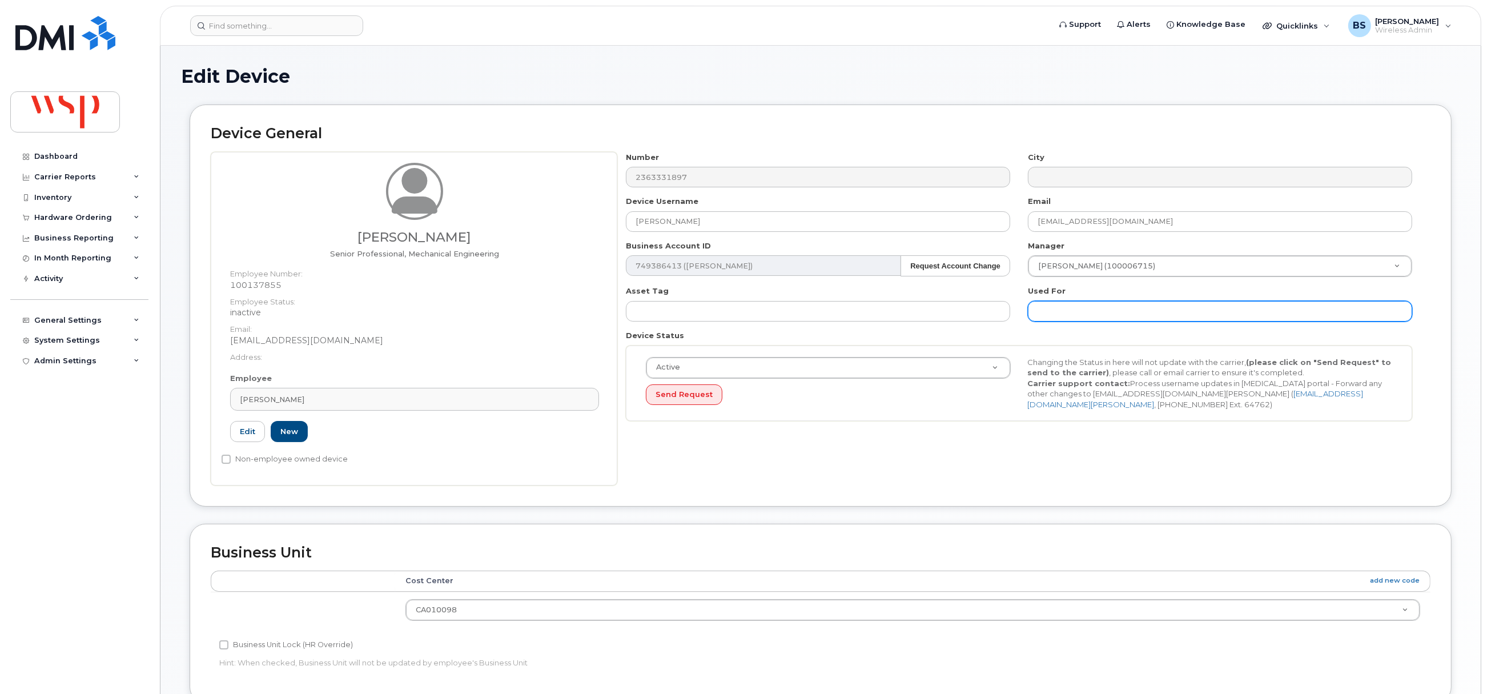
click at [1066, 316] on input "text" at bounding box center [1220, 311] width 384 height 21
paste input "[PERSON_NAME]"
type input "was PARISA SARMADI;"
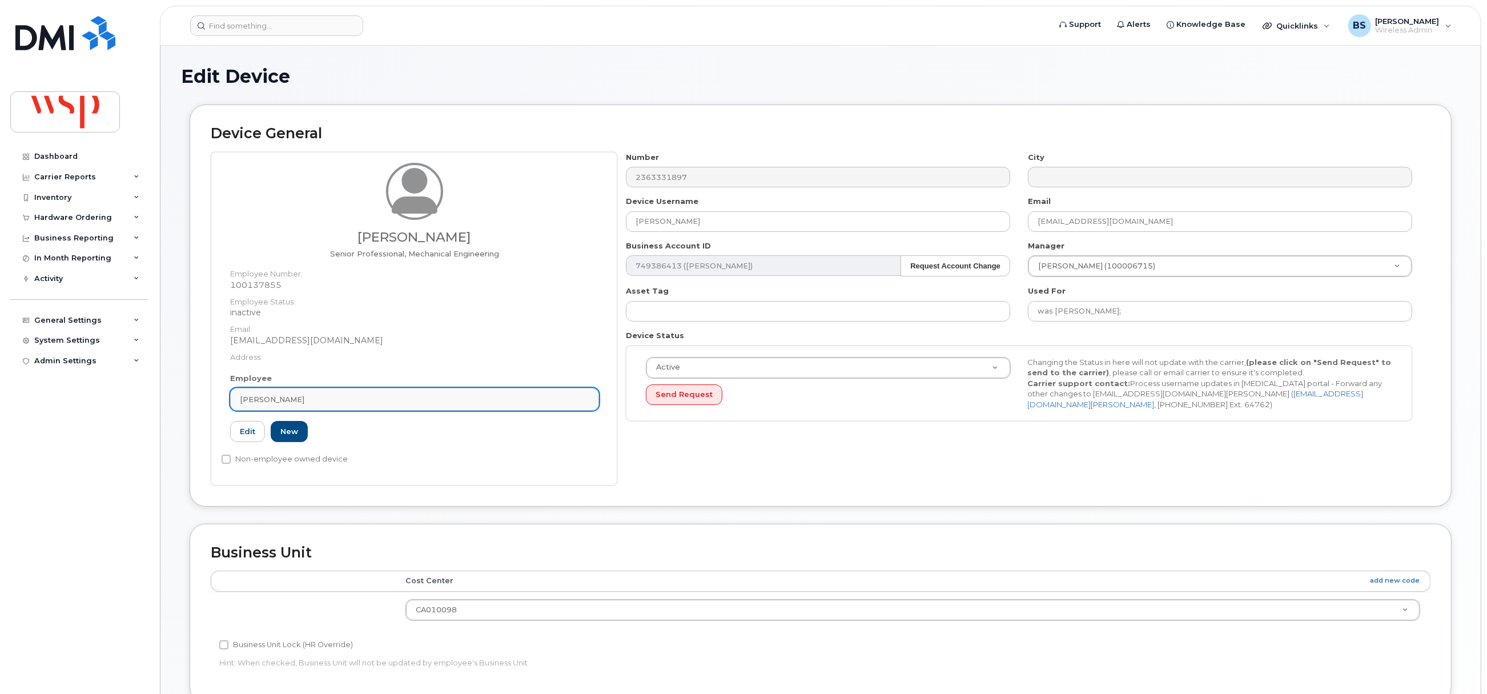
click at [375, 400] on div "Parisa Sarmadi" at bounding box center [414, 399] width 349 height 11
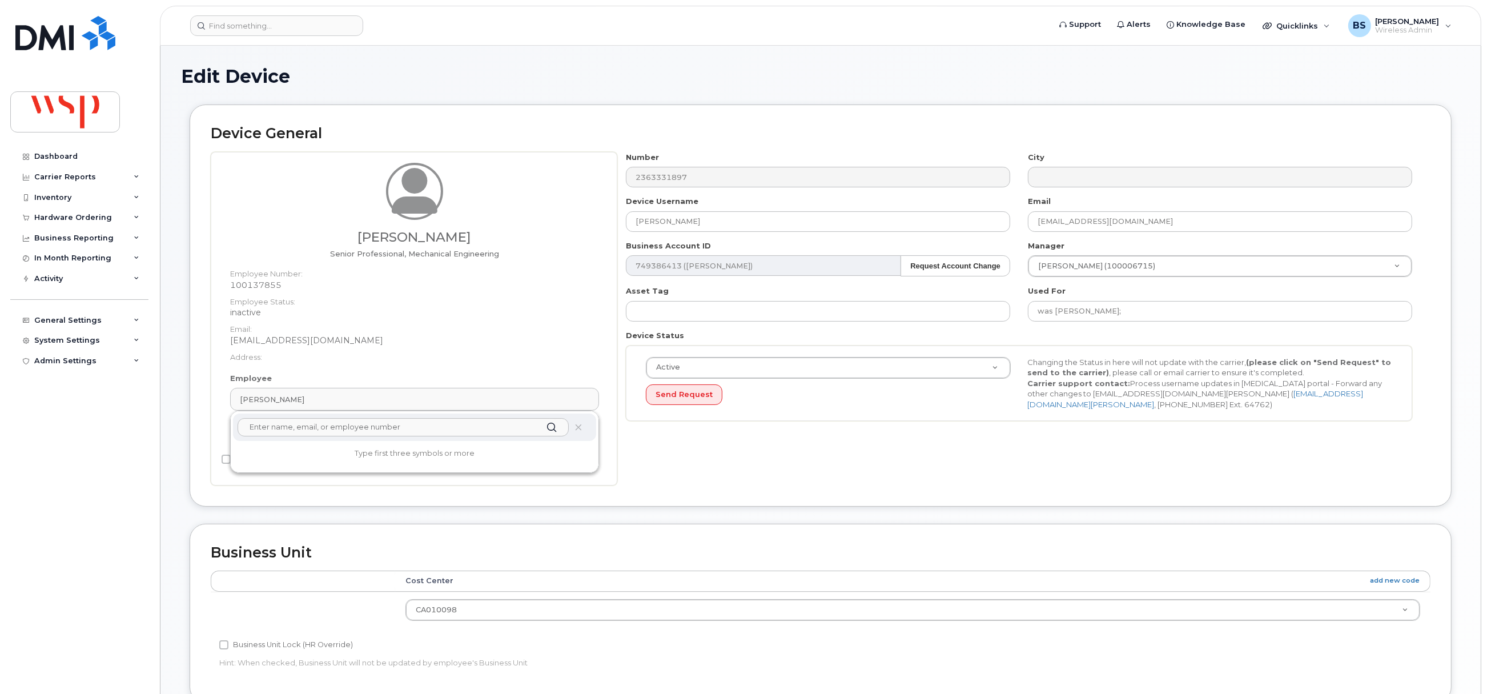
drag, startPoint x: 329, startPoint y: 428, endPoint x: 325, endPoint y: 422, distance: 7.8
click at [325, 428] on input "text" at bounding box center [403, 427] width 331 height 18
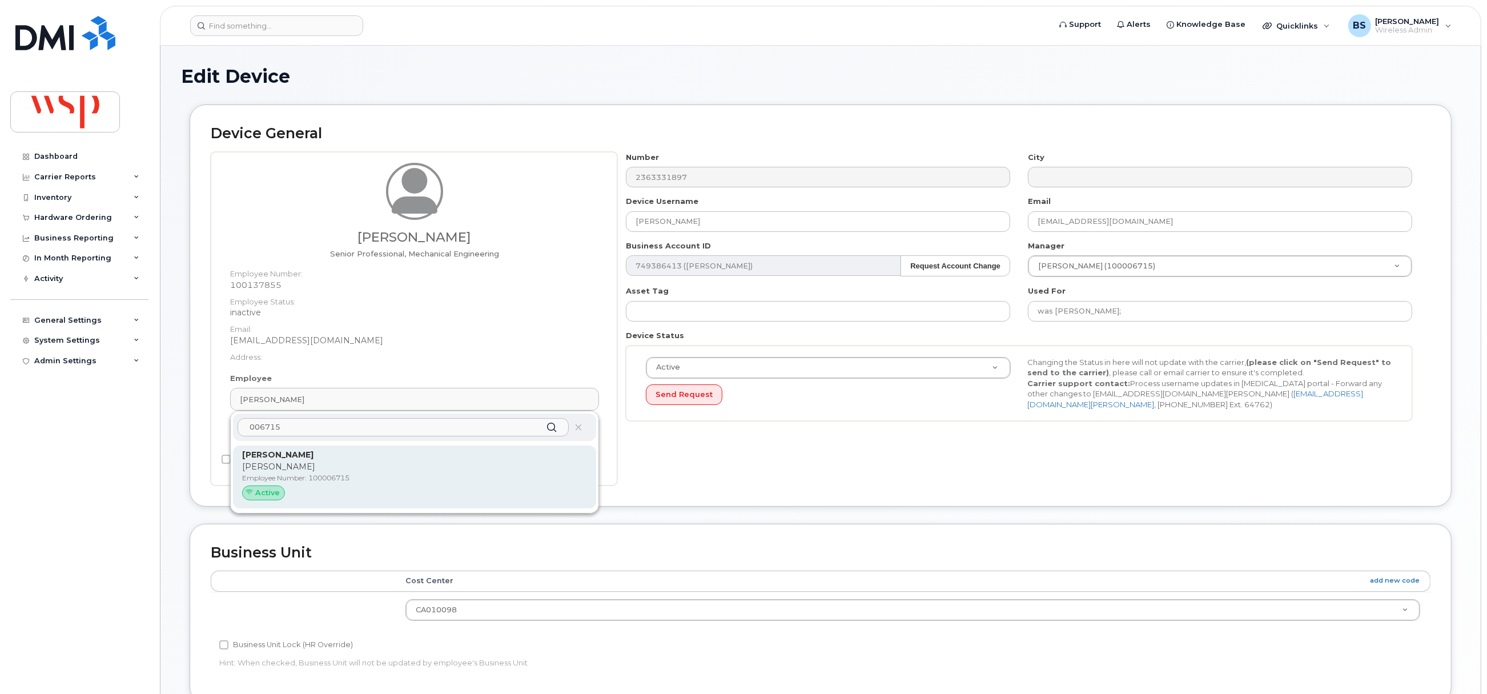
type input "006715"
click at [278, 453] on strong "Michael Desilets" at bounding box center [277, 454] width 71 height 10
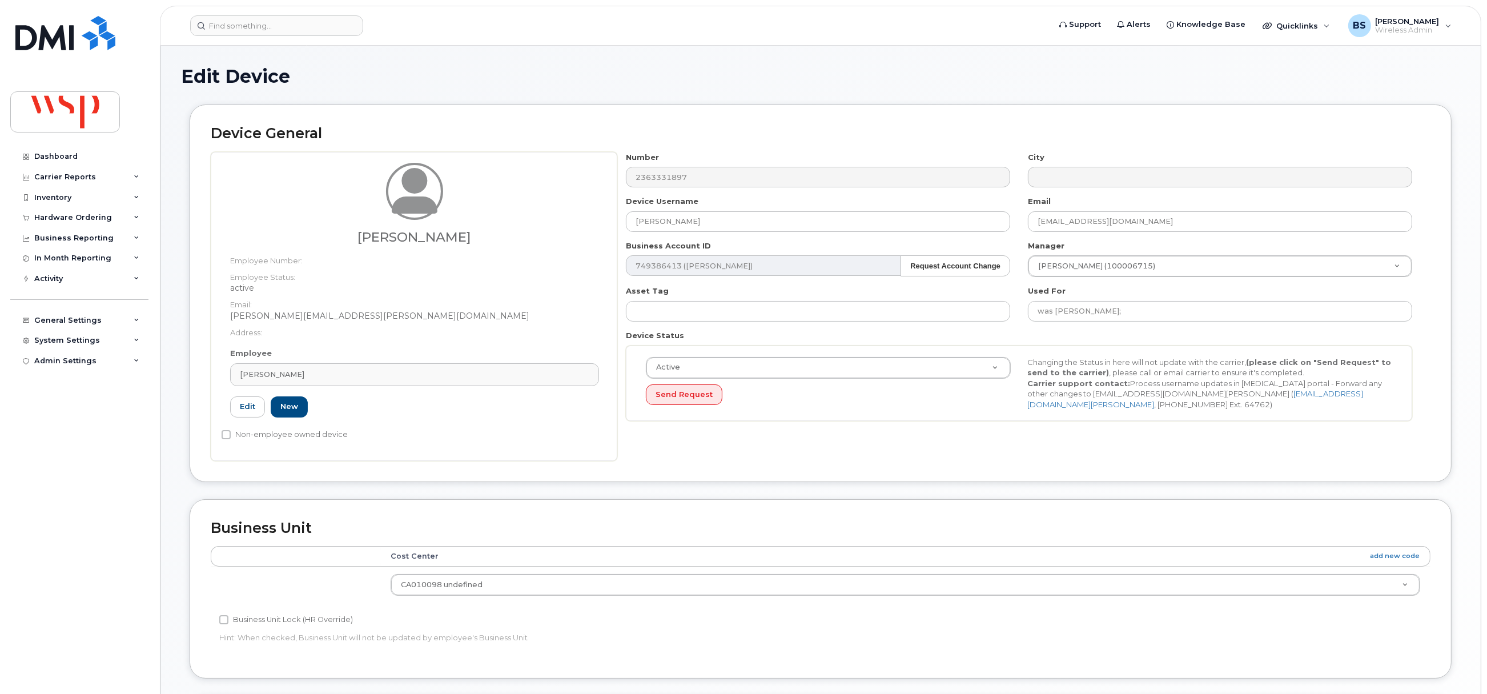
type input "100006715"
type input "Michael Desilets"
type input "mike.desilets@wsp.com"
type input "5769877"
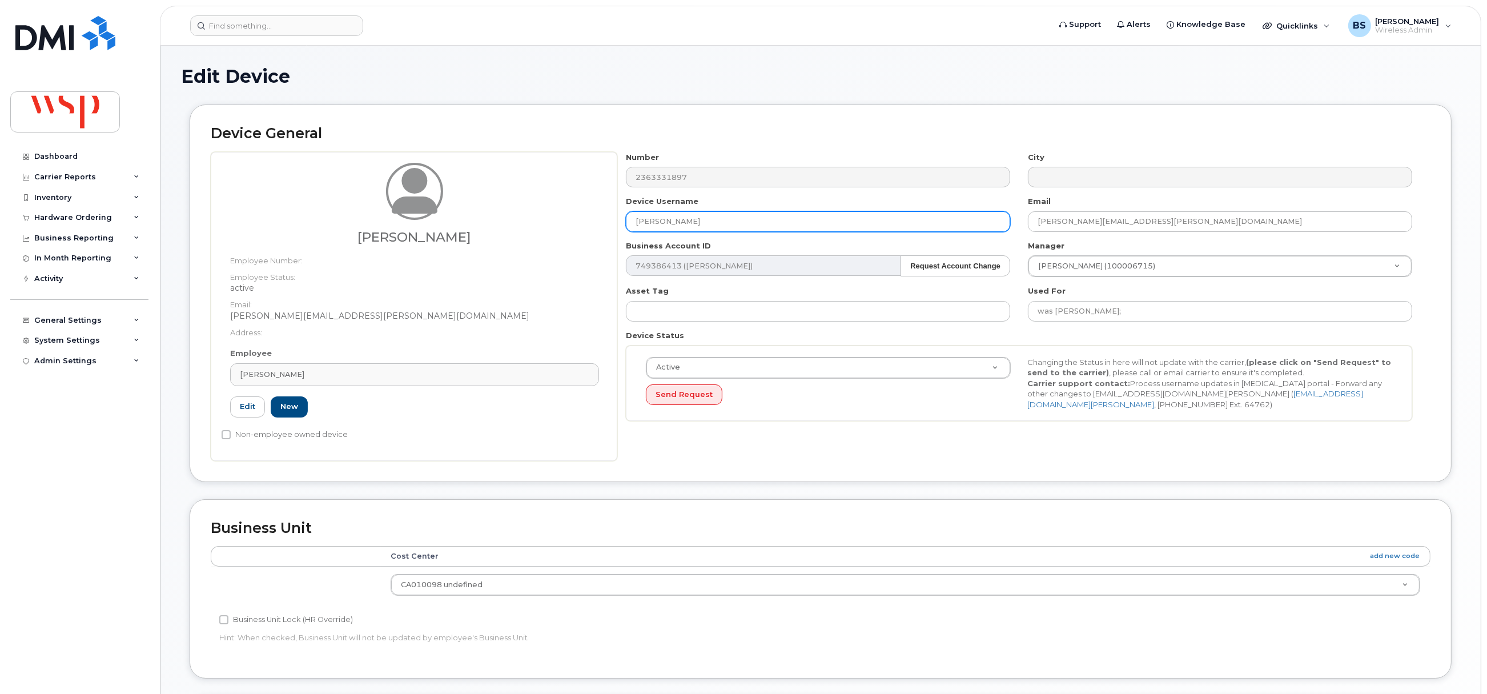
drag, startPoint x: 624, startPoint y: 229, endPoint x: 598, endPoint y: 229, distance: 25.7
click at [608, 229] on div "Michael Desilets Employee Number: Employee Status: active Email: mike.desilets@…" at bounding box center [821, 306] width 1220 height 309
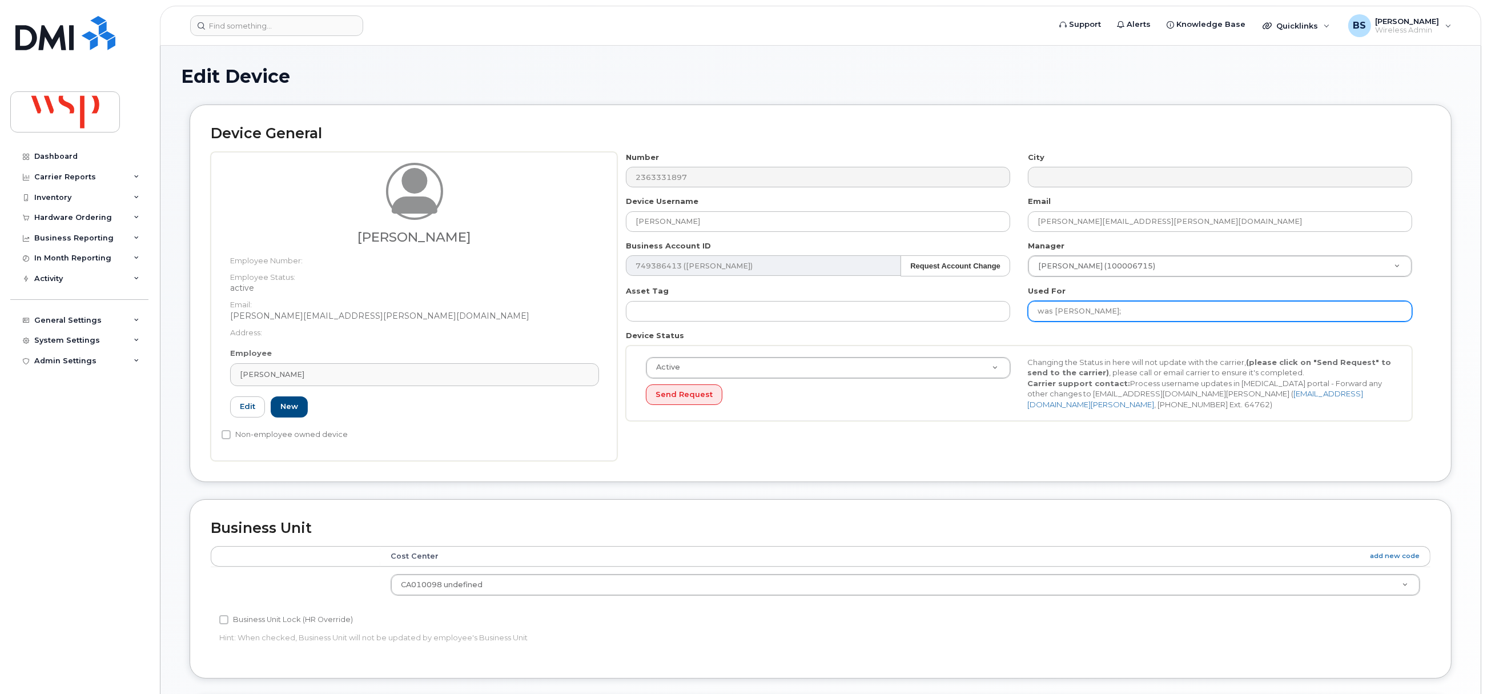
click at [1164, 316] on input "was PARISA SARMADI;" at bounding box center [1220, 311] width 384 height 21
paste input "Michael Desilets"
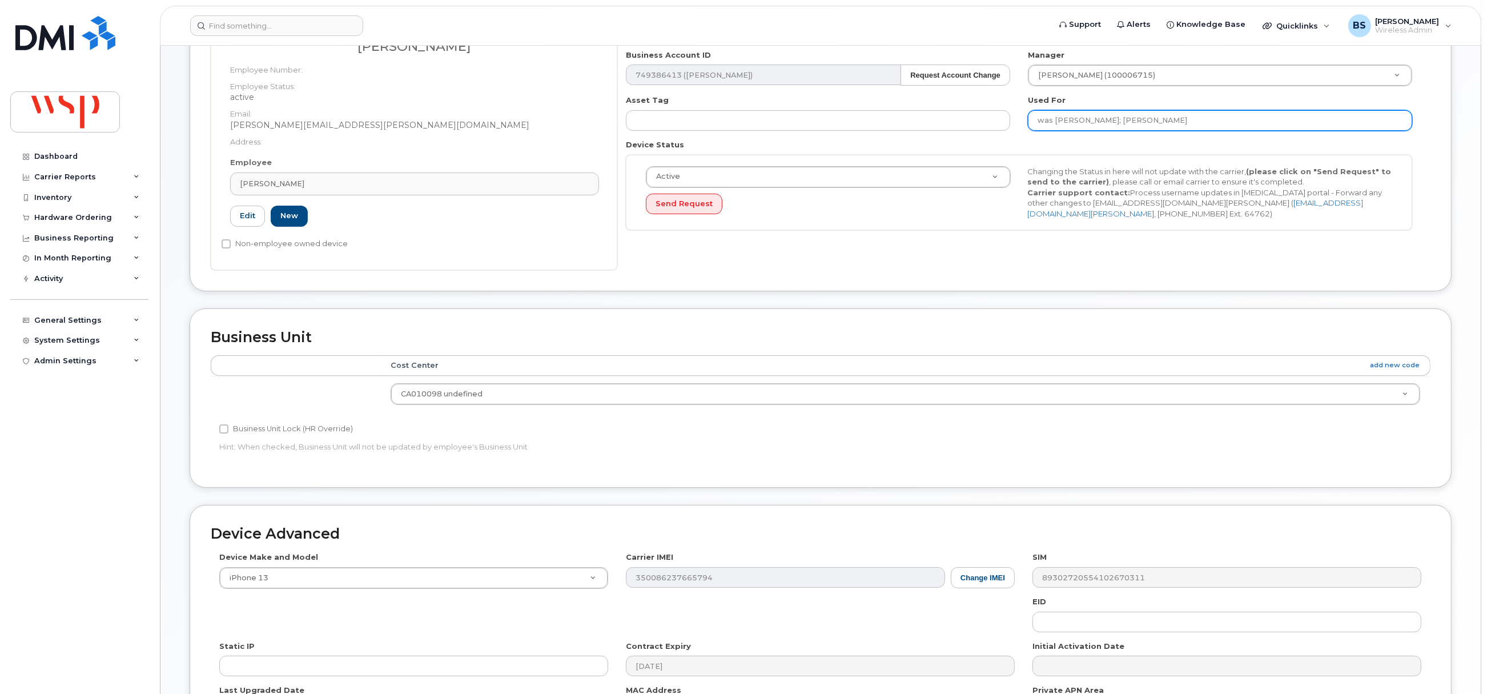
scroll to position [345, 0]
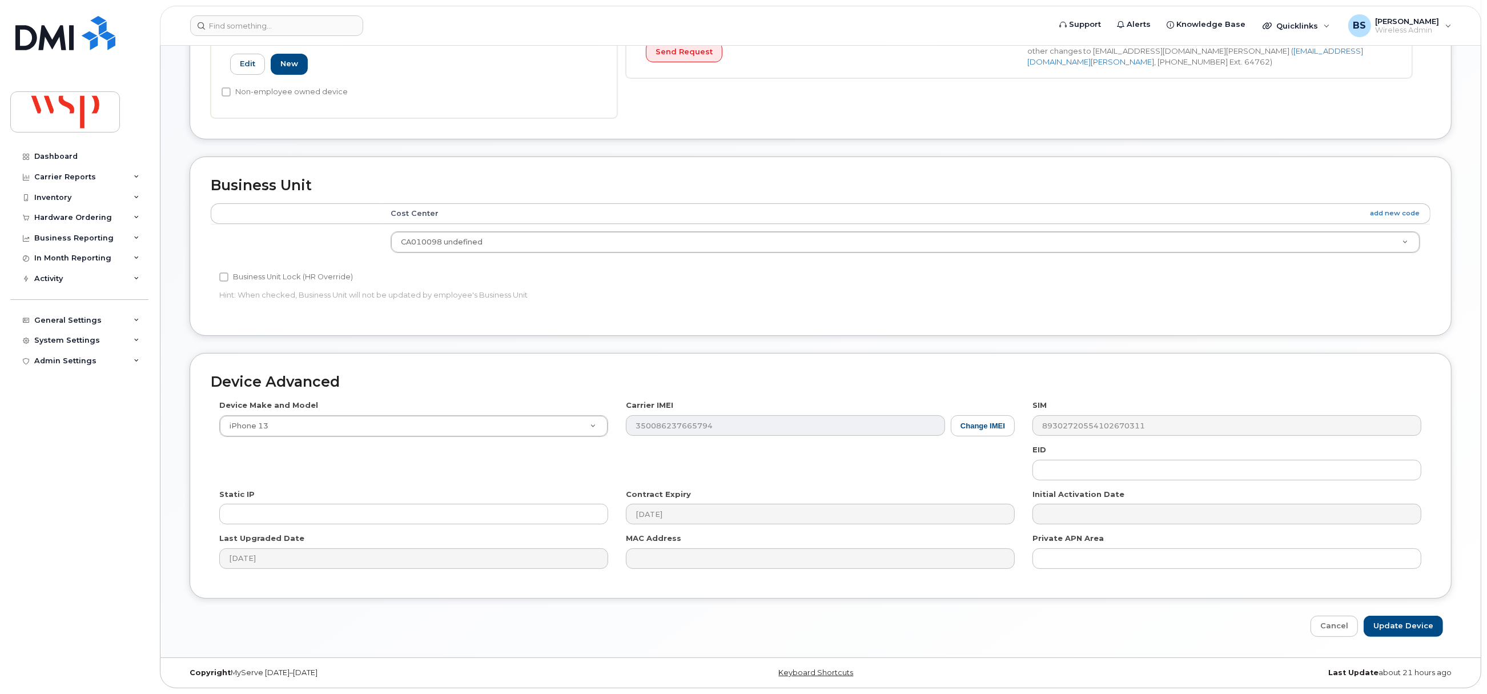
type input "was PARISA SARMADI; Michael Desilets"
click at [1413, 624] on input "Update Device" at bounding box center [1403, 626] width 79 height 21
type input "Saving..."
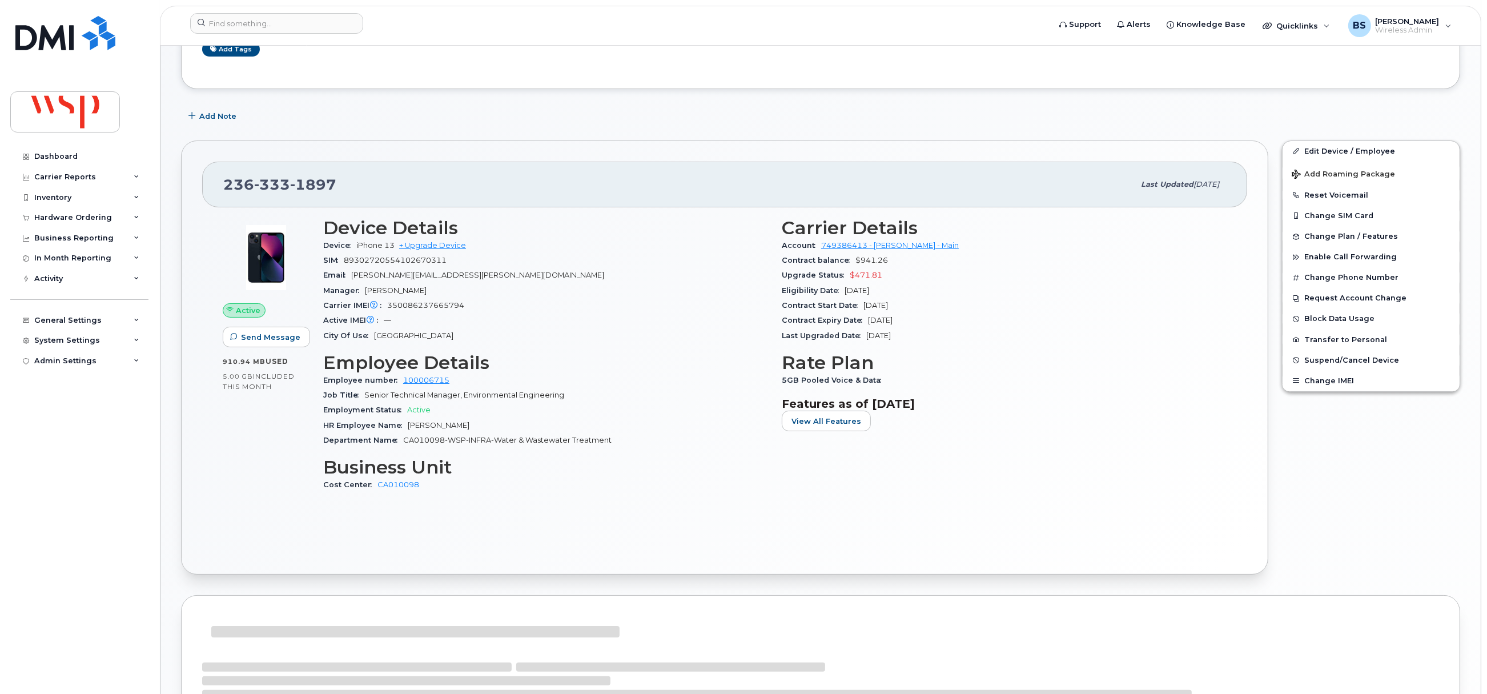
scroll to position [171, 0]
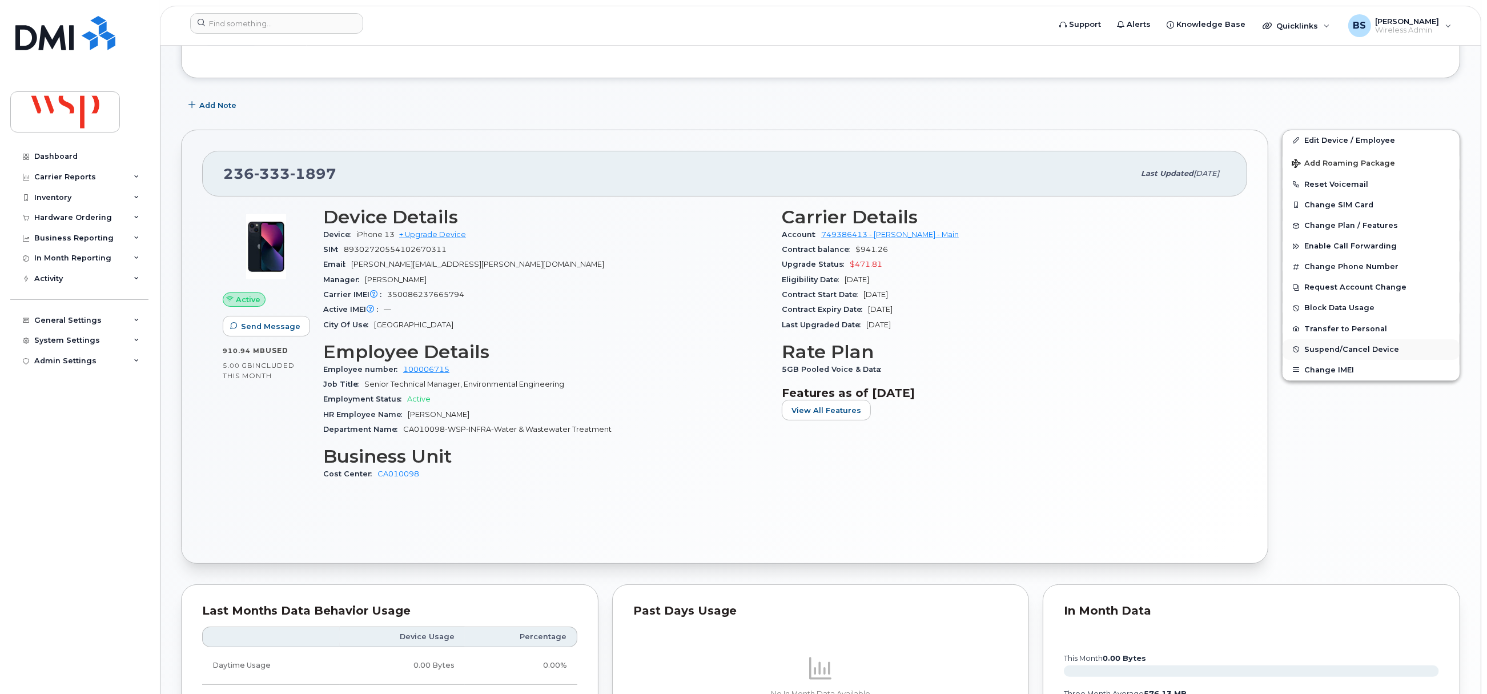
click at [1325, 351] on span "Suspend/Cancel Device" at bounding box center [1351, 349] width 95 height 9
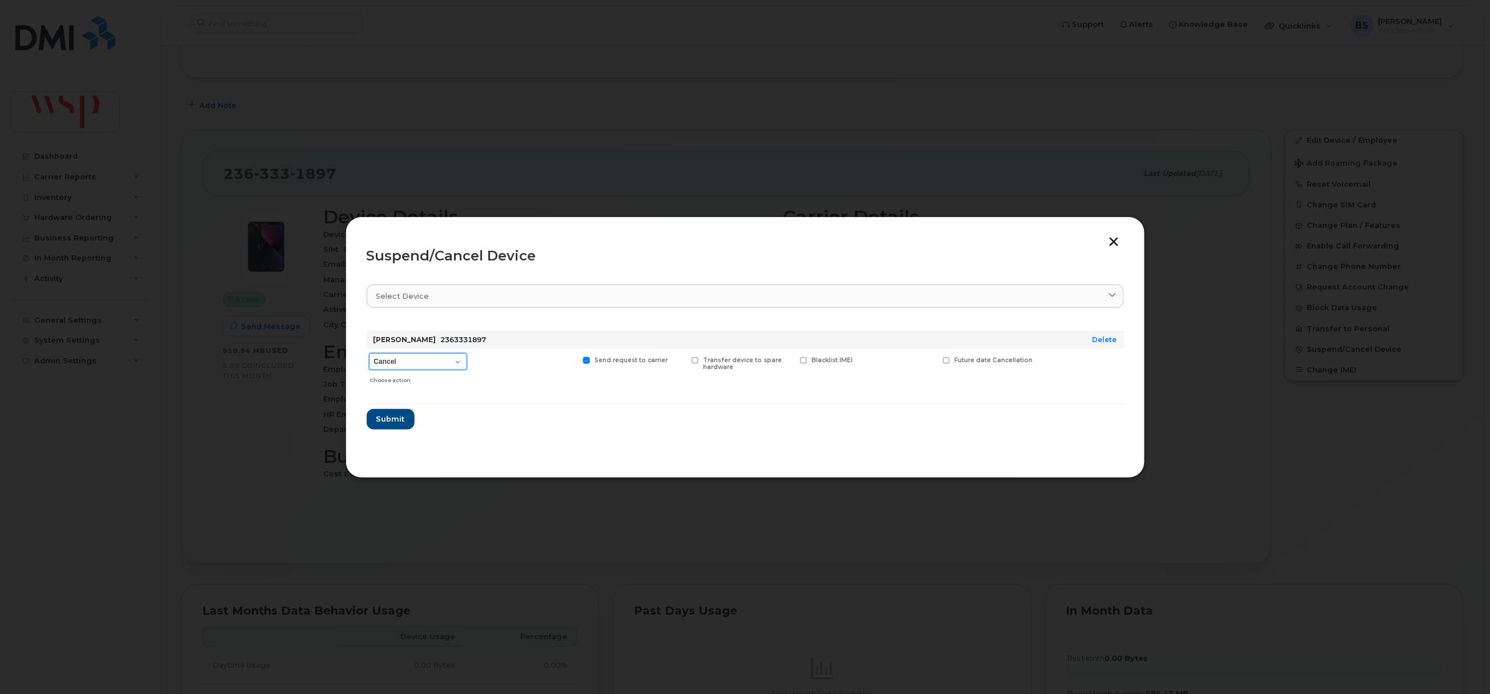
click at [415, 361] on select "Cancel Suspend - Reduced Rate Suspend - Full Rate Suspend - Lost Device/Stolen …" at bounding box center [418, 361] width 98 height 17
select select "[object Object]"
click at [369, 353] on select "Cancel Suspend - Reduced Rate Suspend - Full Rate Suspend - Lost Device/Stolen …" at bounding box center [418, 361] width 98 height 17
click at [390, 413] on span "Submit" at bounding box center [390, 418] width 29 height 11
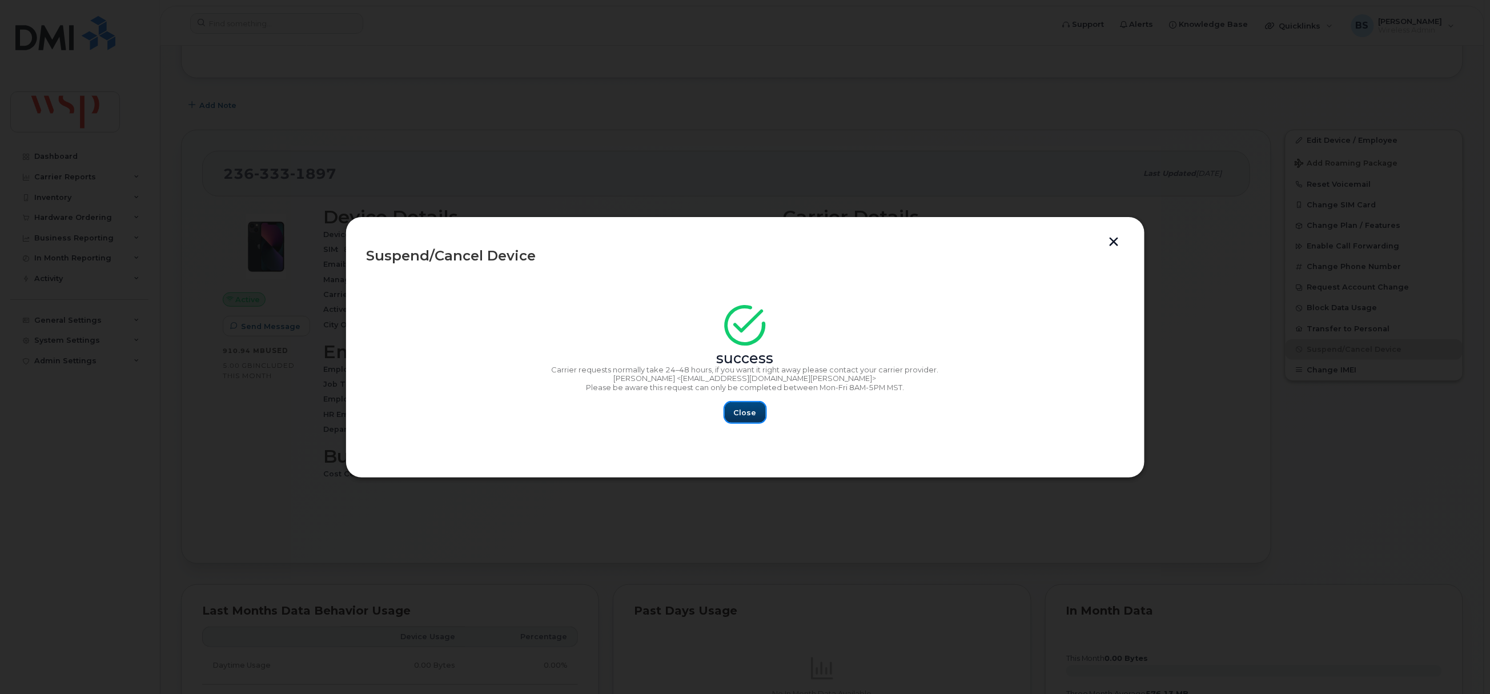
click at [750, 408] on span "Close" at bounding box center [745, 412] width 23 height 11
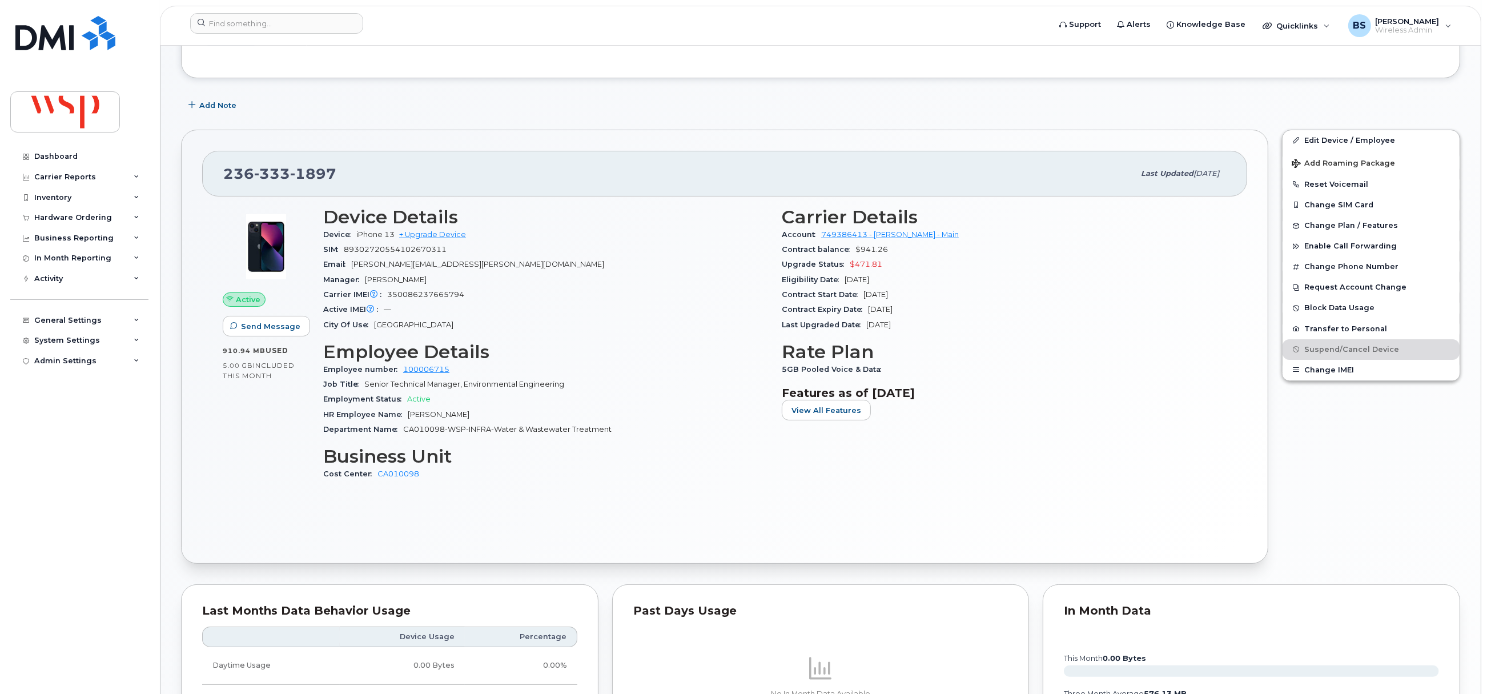
scroll to position [0, 0]
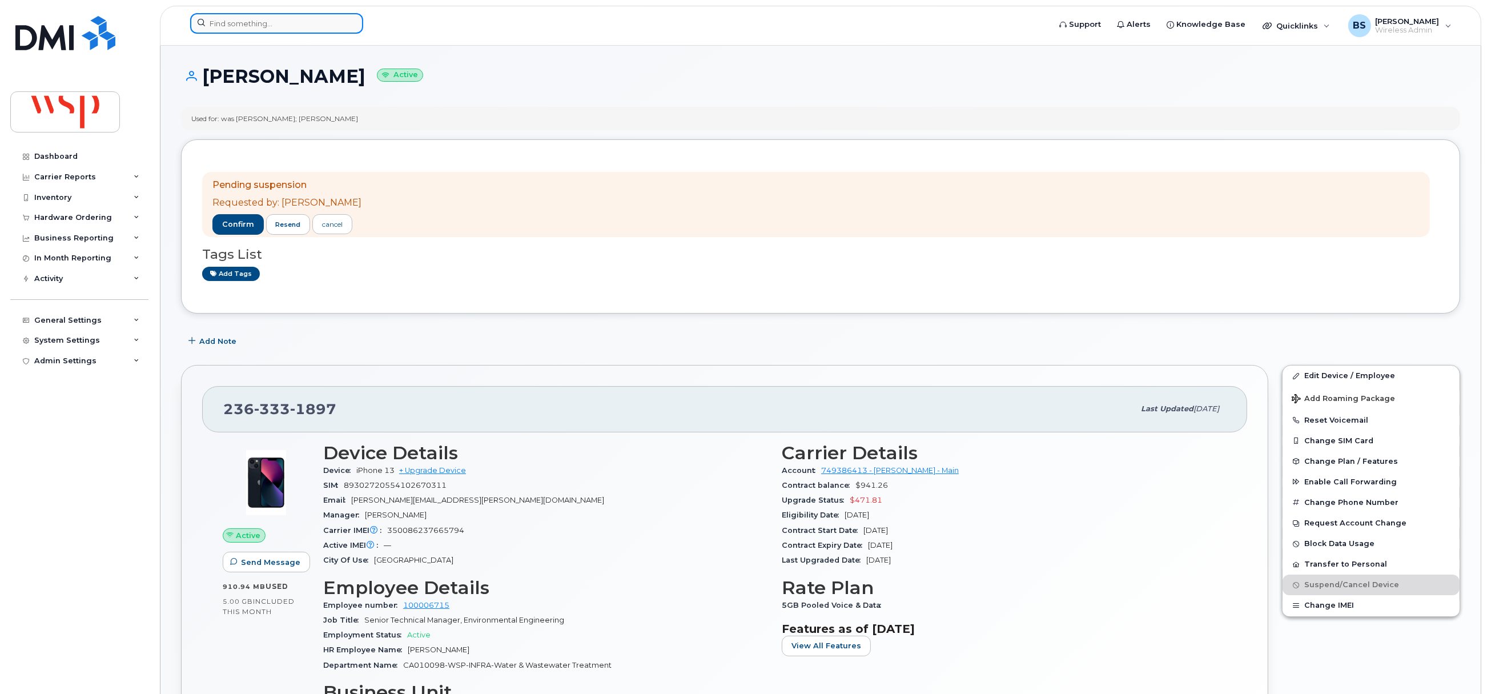
paste input "[PHONE_NUMBER]"
drag, startPoint x: 304, startPoint y: 28, endPoint x: 314, endPoint y: 30, distance: 10.4
click at [305, 28] on input at bounding box center [276, 23] width 173 height 21
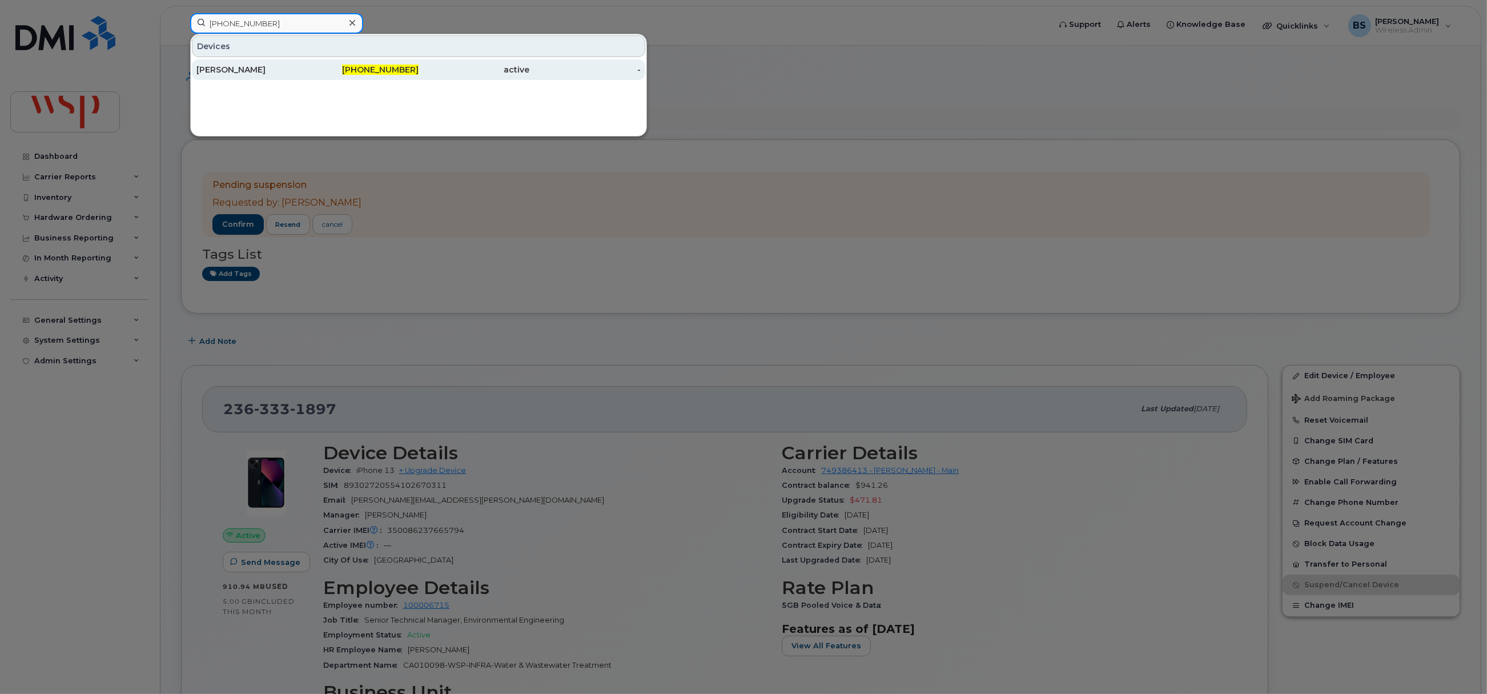
type input "[PHONE_NUMBER]"
click at [230, 67] on div "[PERSON_NAME]" at bounding box center [251, 69] width 111 height 11
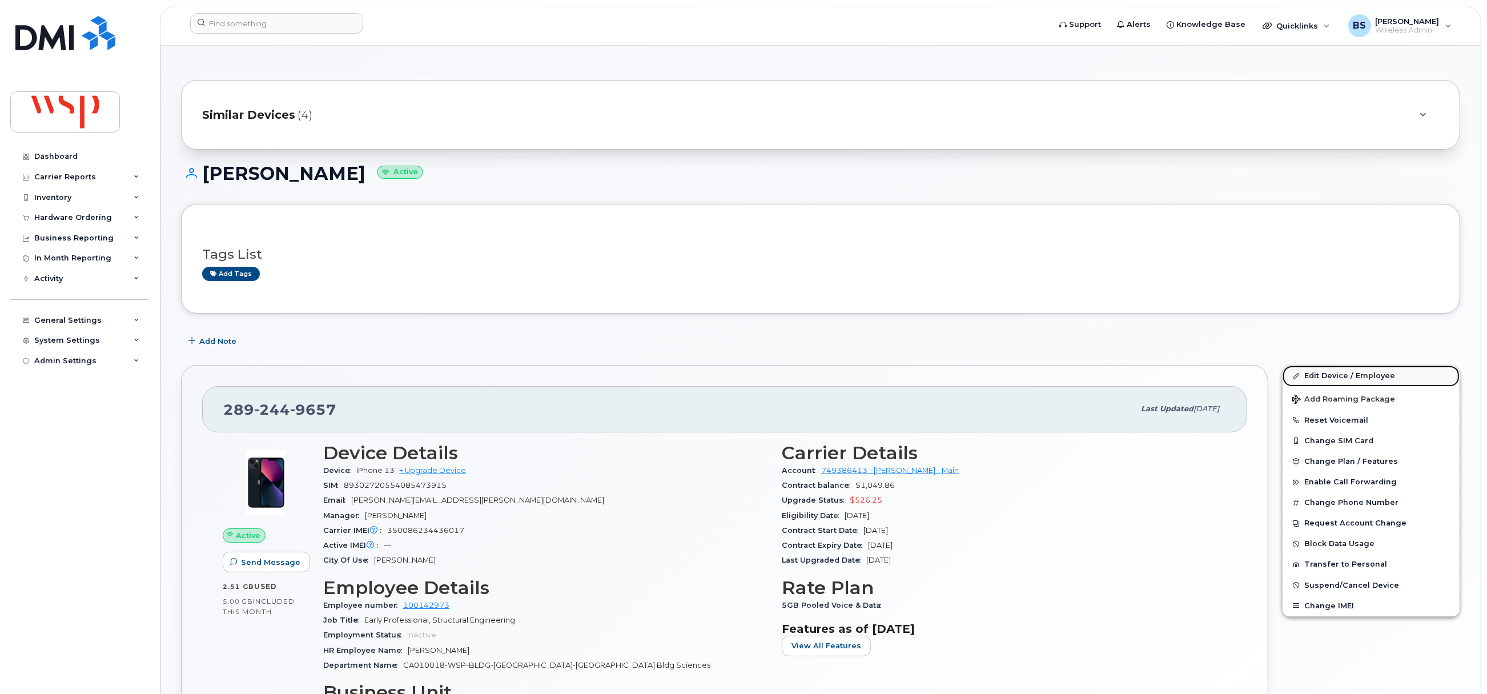
click at [1318, 376] on link "Edit Device / Employee" at bounding box center [1370, 375] width 177 height 21
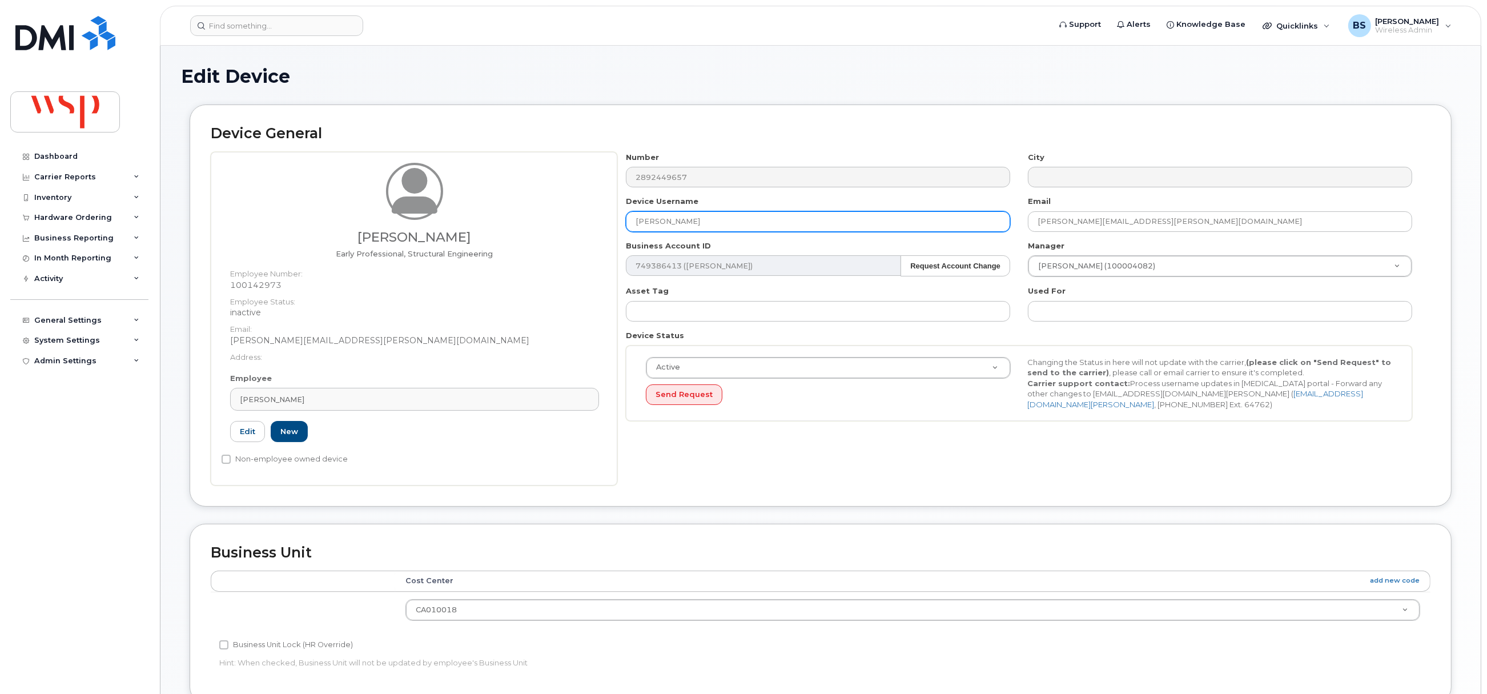
drag, startPoint x: 735, startPoint y: 216, endPoint x: 496, endPoint y: 215, distance: 238.7
click at [509, 212] on div "Daniel Cavalluzzo Early Professional, Structural Engineering Employee Number: 1…" at bounding box center [821, 318] width 1220 height 333
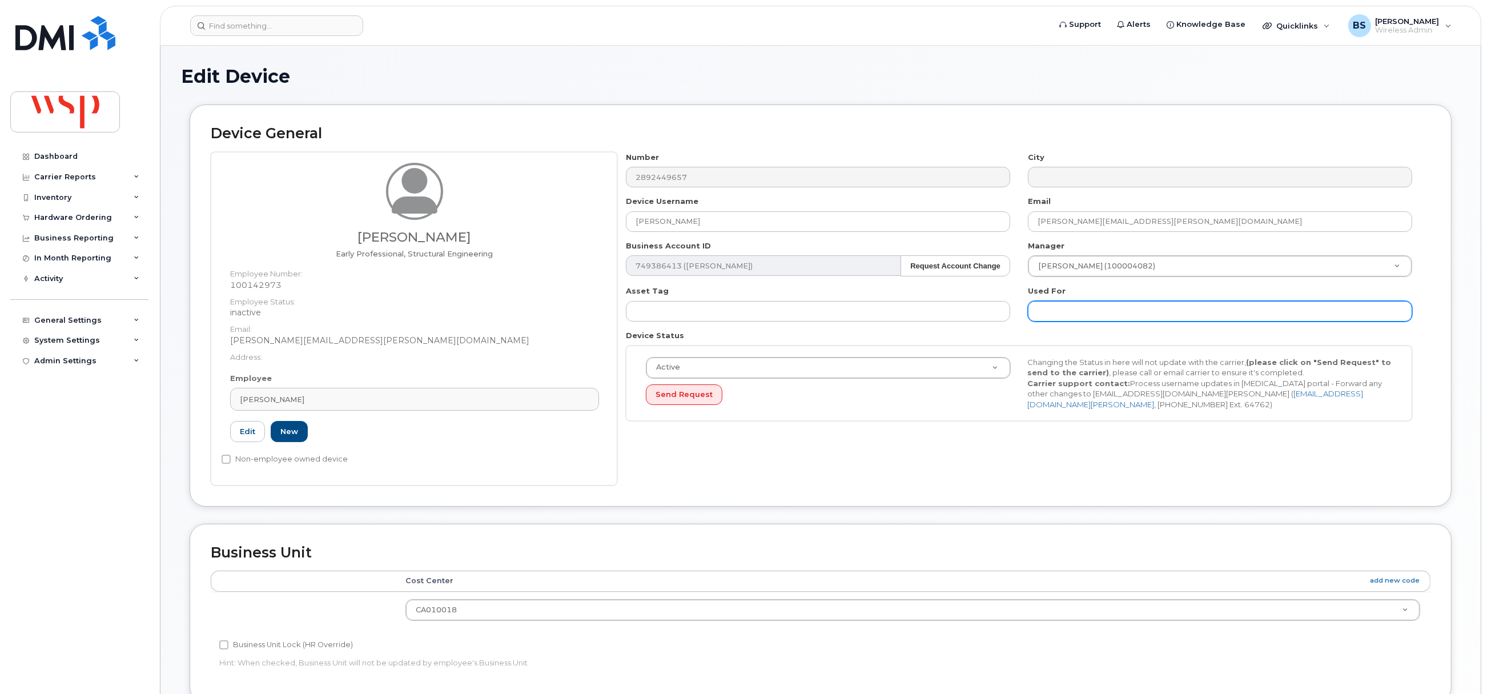
click at [1102, 316] on input "text" at bounding box center [1220, 311] width 384 height 21
paste input "DANIEL CAVALLUZZO"
type input "was DANIEL CAVALLUZZO;"
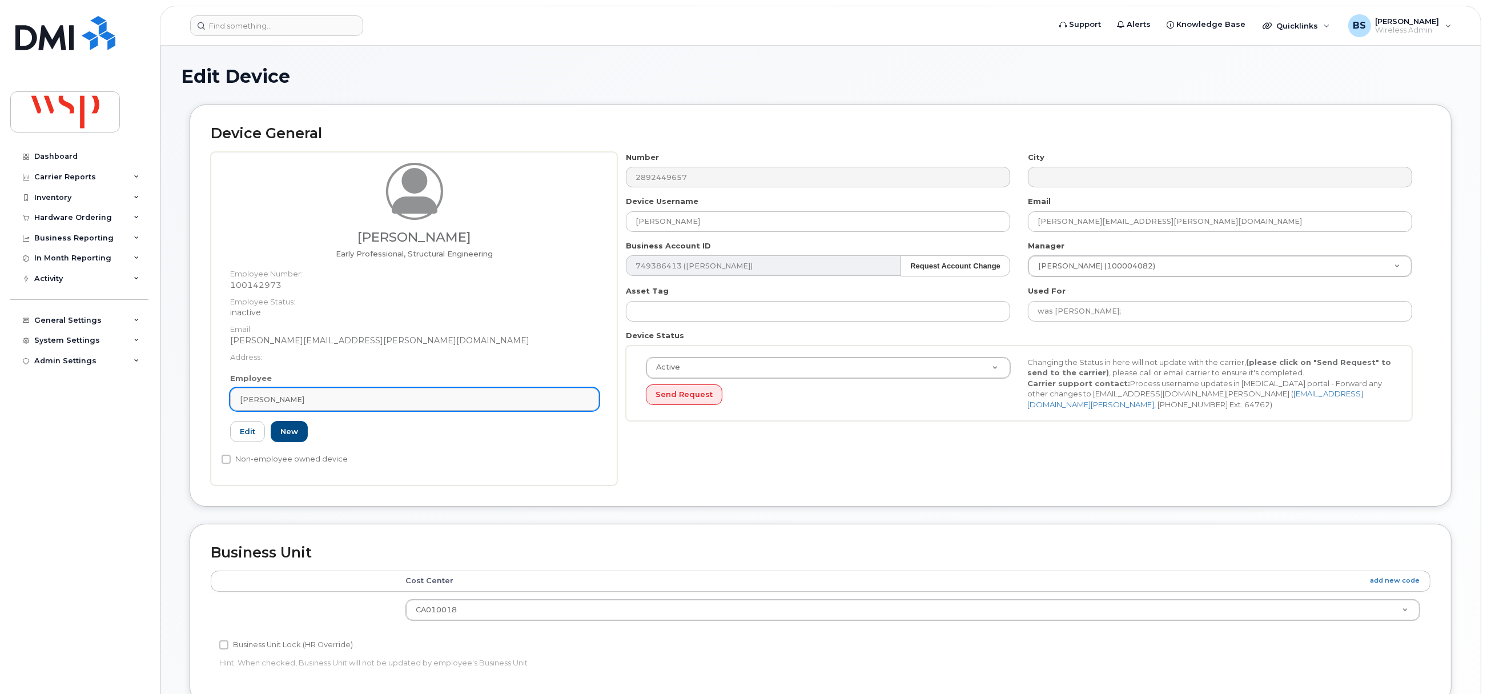
click at [283, 407] on link "Daniel Cavalluzzo" at bounding box center [414, 399] width 369 height 23
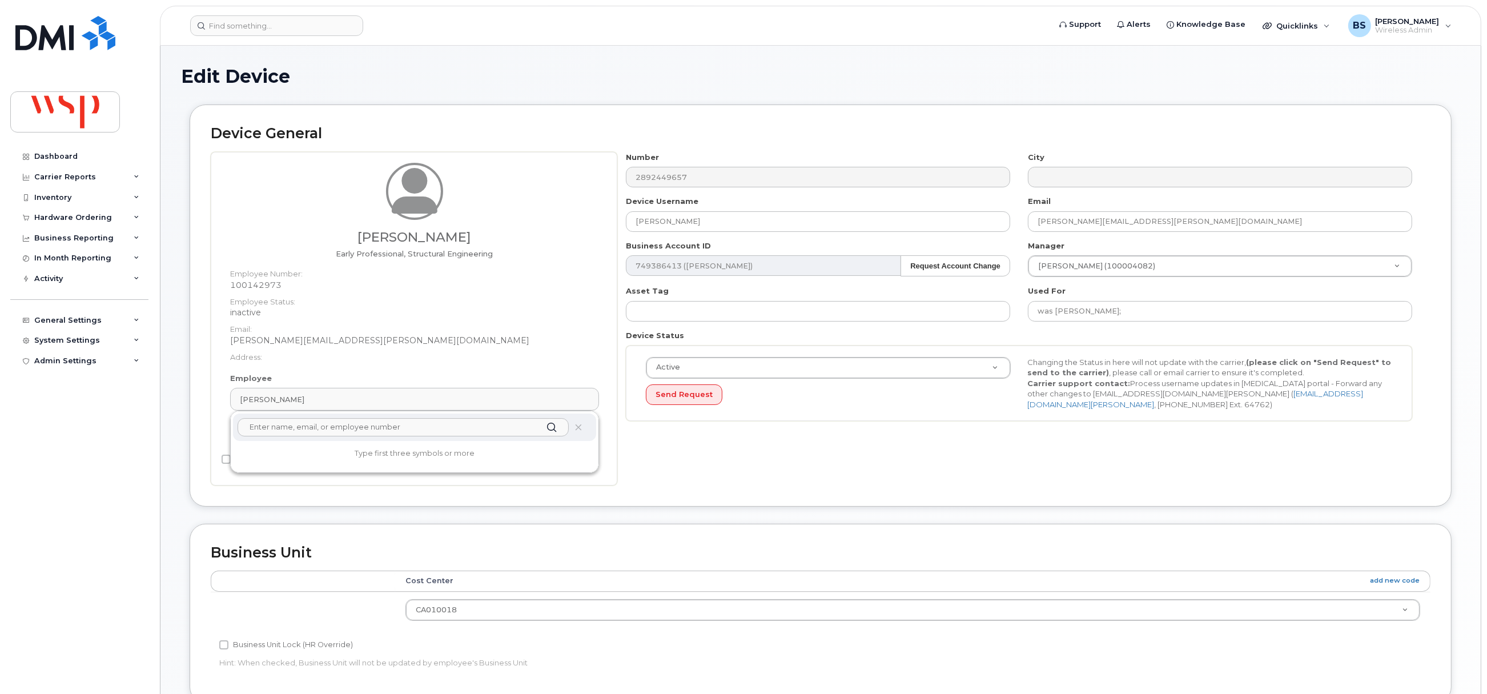
drag, startPoint x: 284, startPoint y: 428, endPoint x: 277, endPoint y: 427, distance: 6.5
click at [284, 428] on input "text" at bounding box center [403, 427] width 331 height 18
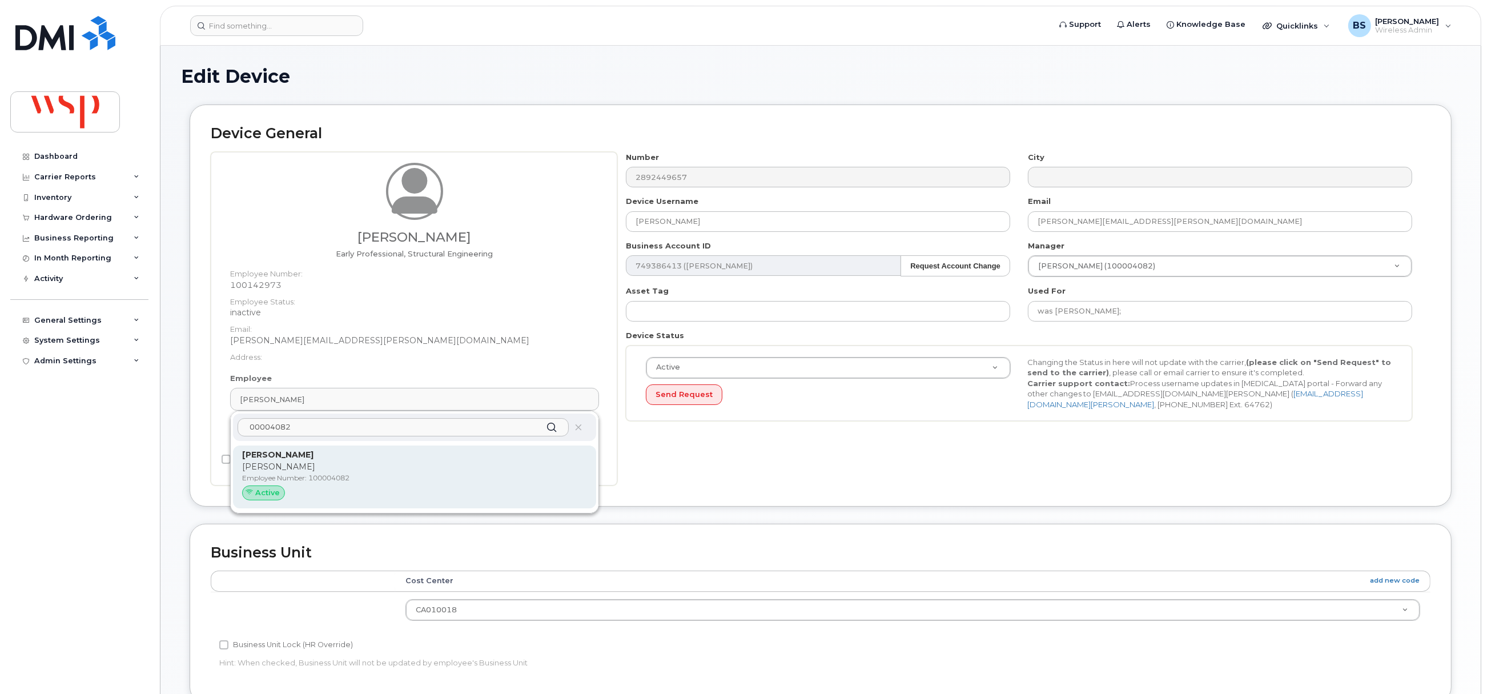
type input "00004082"
click at [254, 468] on p "Cameron Wynn" at bounding box center [414, 467] width 345 height 12
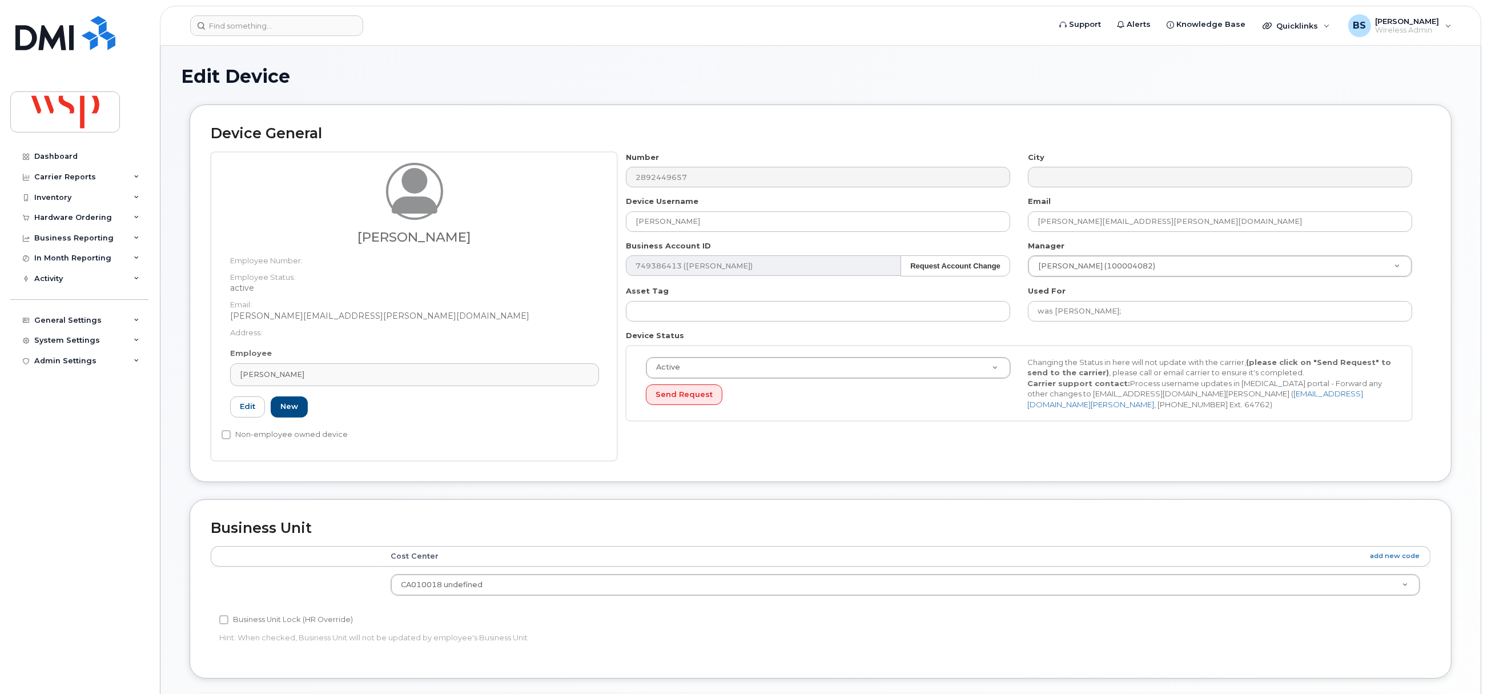
type input "Cameron Wynn"
type input "cameron.wynn@wsp.com"
type input "5769864"
type input "100004082"
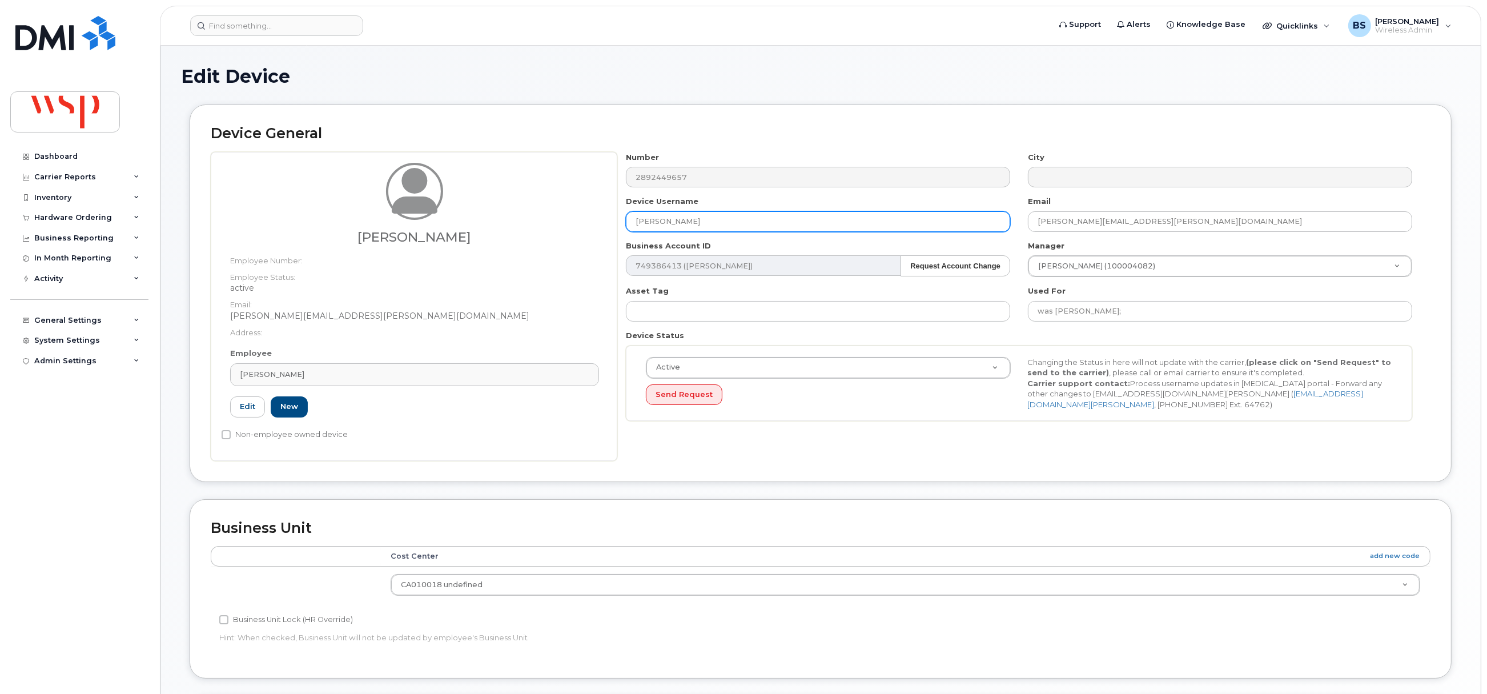
drag, startPoint x: 721, startPoint y: 219, endPoint x: 582, endPoint y: 219, distance: 138.2
click at [597, 218] on div "Cameron Wynn Employee Number: Employee Status: active Email: cameron.wynn@wsp.c…" at bounding box center [821, 306] width 1220 height 309
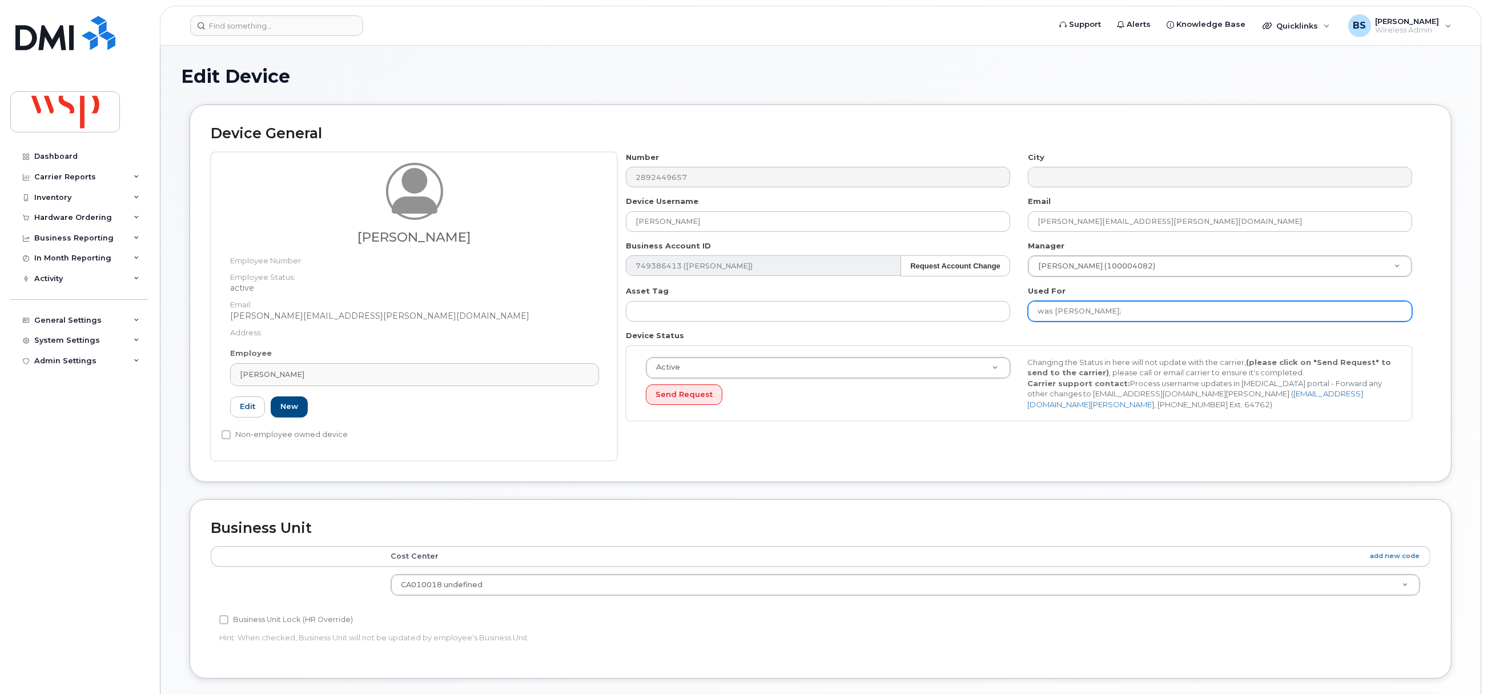
click at [1193, 308] on input "was DANIEL CAVALLUZZO;" at bounding box center [1220, 311] width 384 height 21
paste input "Cameron Wynn"
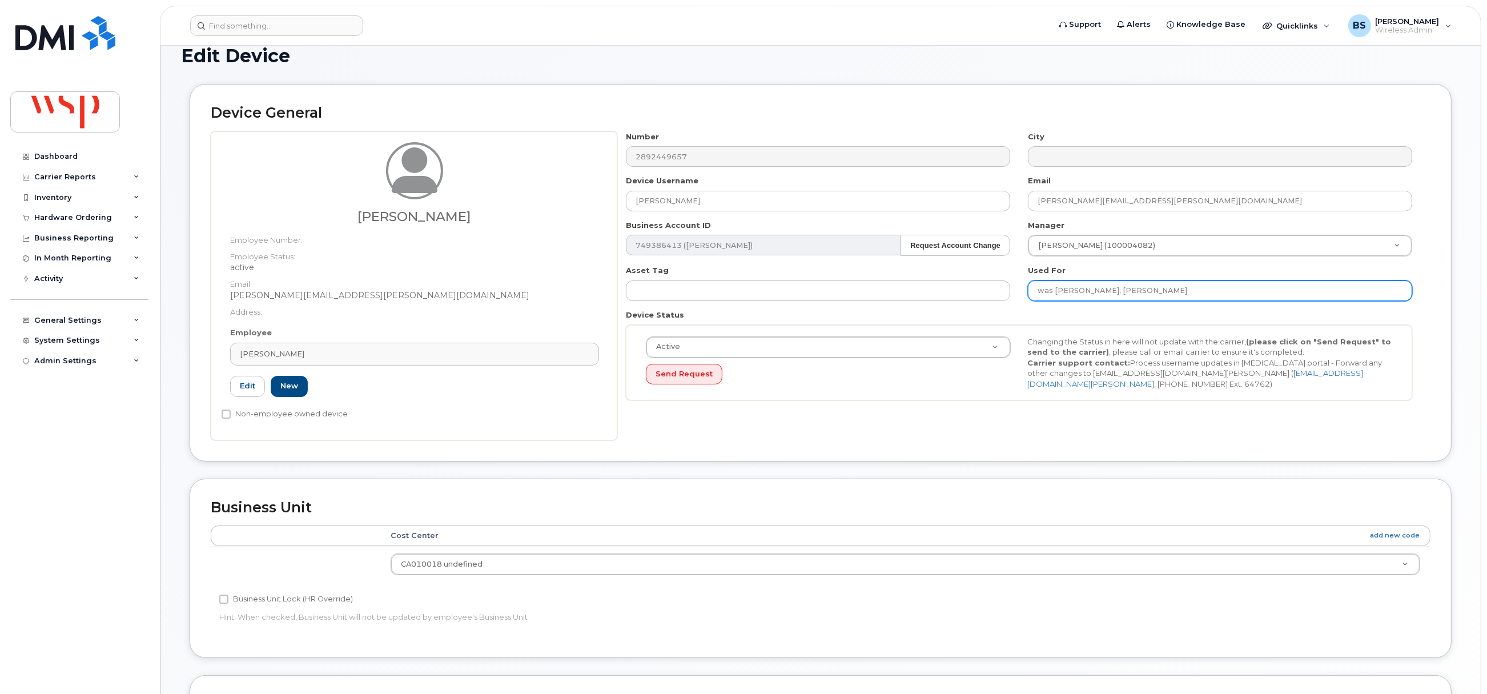
scroll to position [345, 0]
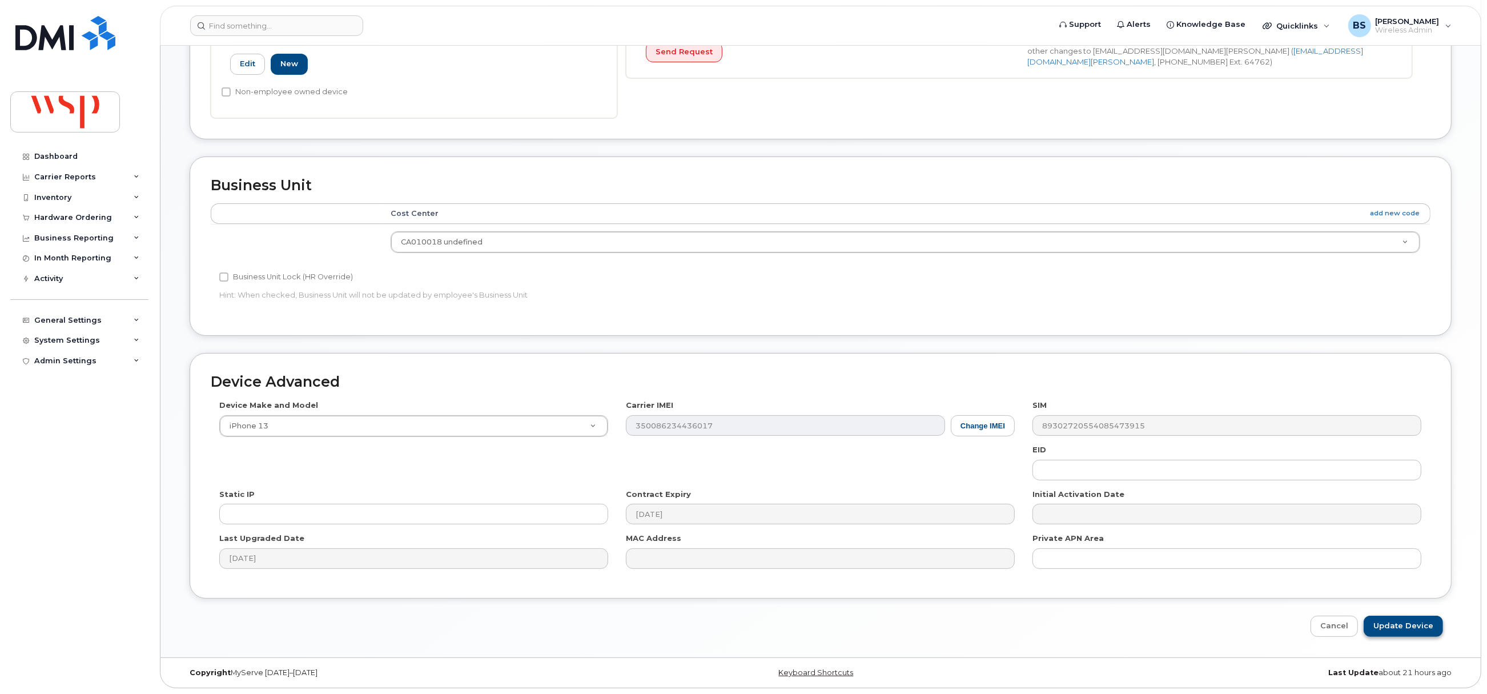
type input "was DANIEL CAVALLUZZO; Cameron Wynn"
drag, startPoint x: 1405, startPoint y: 625, endPoint x: 1385, endPoint y: 605, distance: 27.9
click at [1407, 625] on input "Update Device" at bounding box center [1403, 626] width 79 height 21
type input "Saving..."
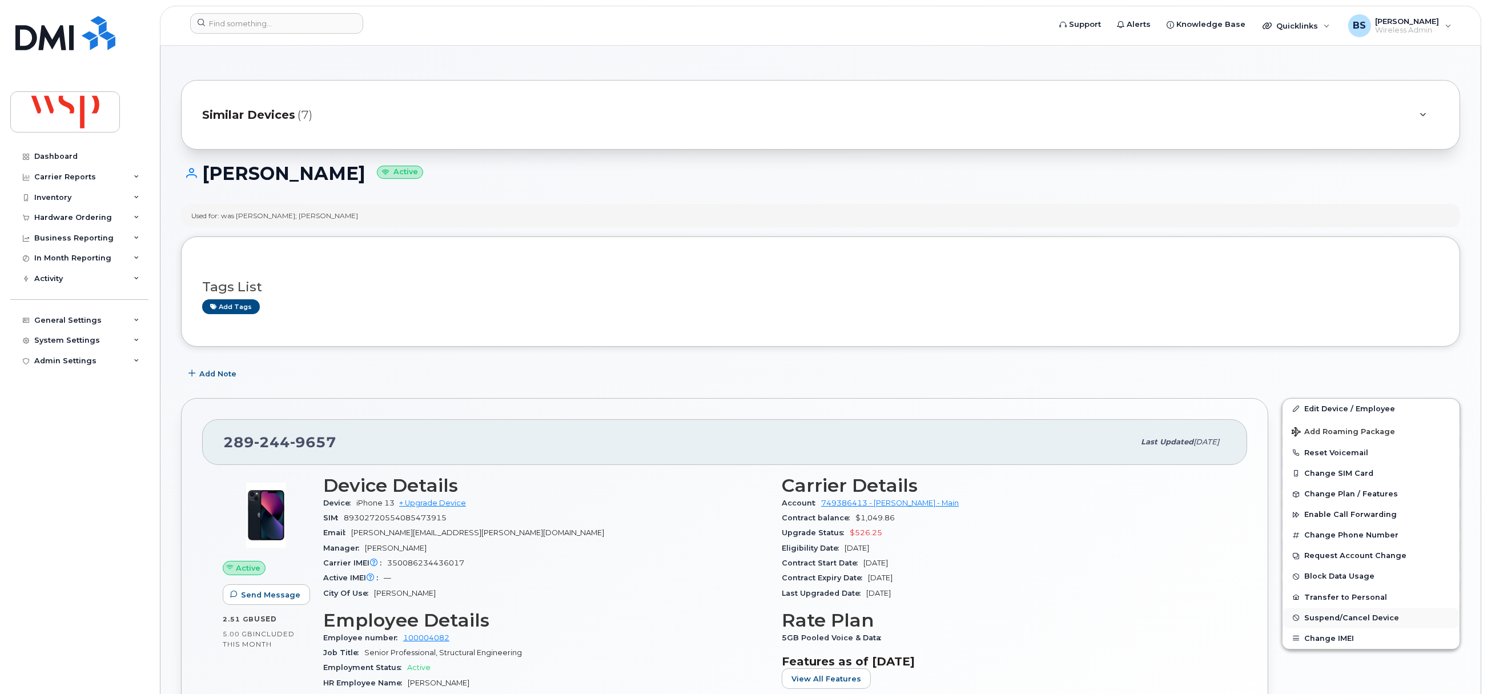
click at [1333, 621] on span "Suspend/Cancel Device" at bounding box center [1351, 617] width 95 height 9
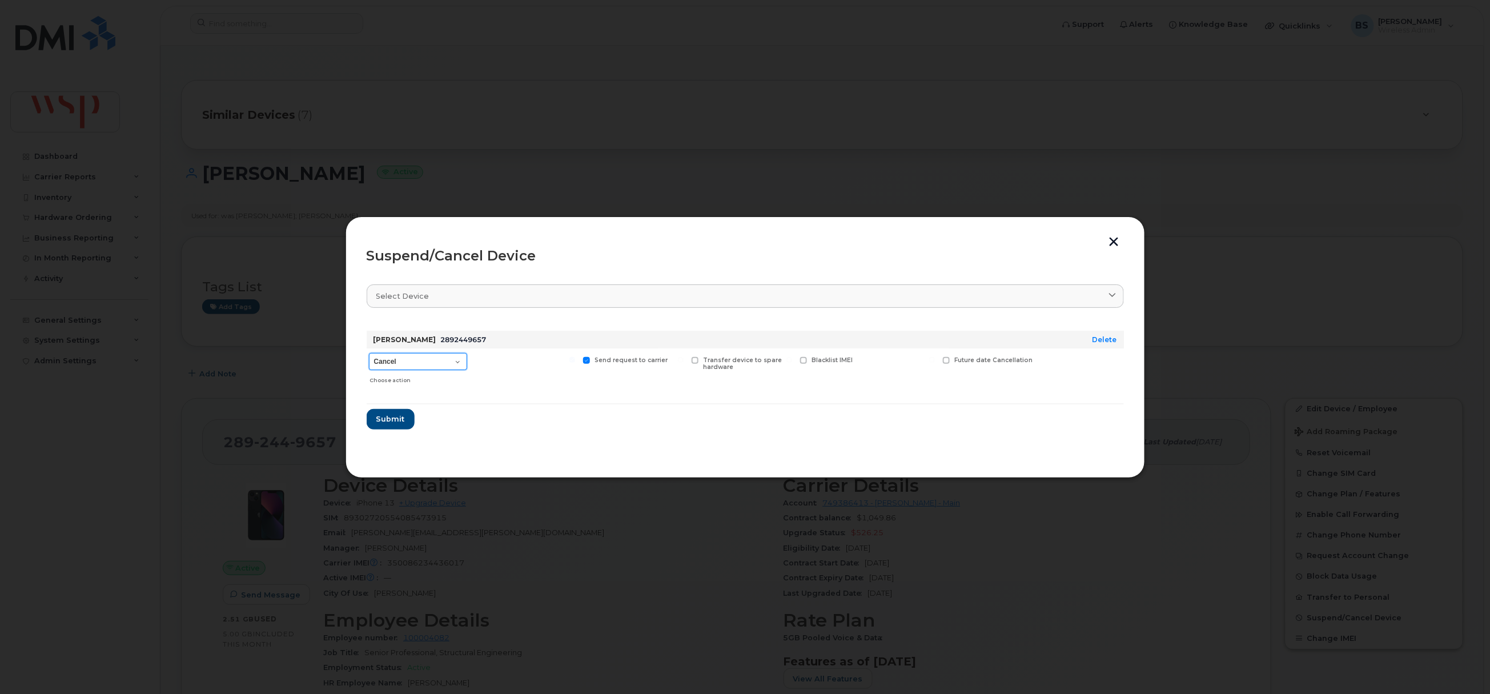
click at [423, 366] on select "Cancel Suspend - Reduced Rate Suspend - Full Rate Suspend - Lost Device/Stolen …" at bounding box center [418, 361] width 98 height 17
select select "[object Object]"
click at [369, 353] on select "Cancel Suspend - Reduced Rate Suspend - Full Rate Suspend - Lost Device/Stolen …" at bounding box center [418, 361] width 98 height 17
click at [394, 422] on span "Submit" at bounding box center [390, 418] width 29 height 11
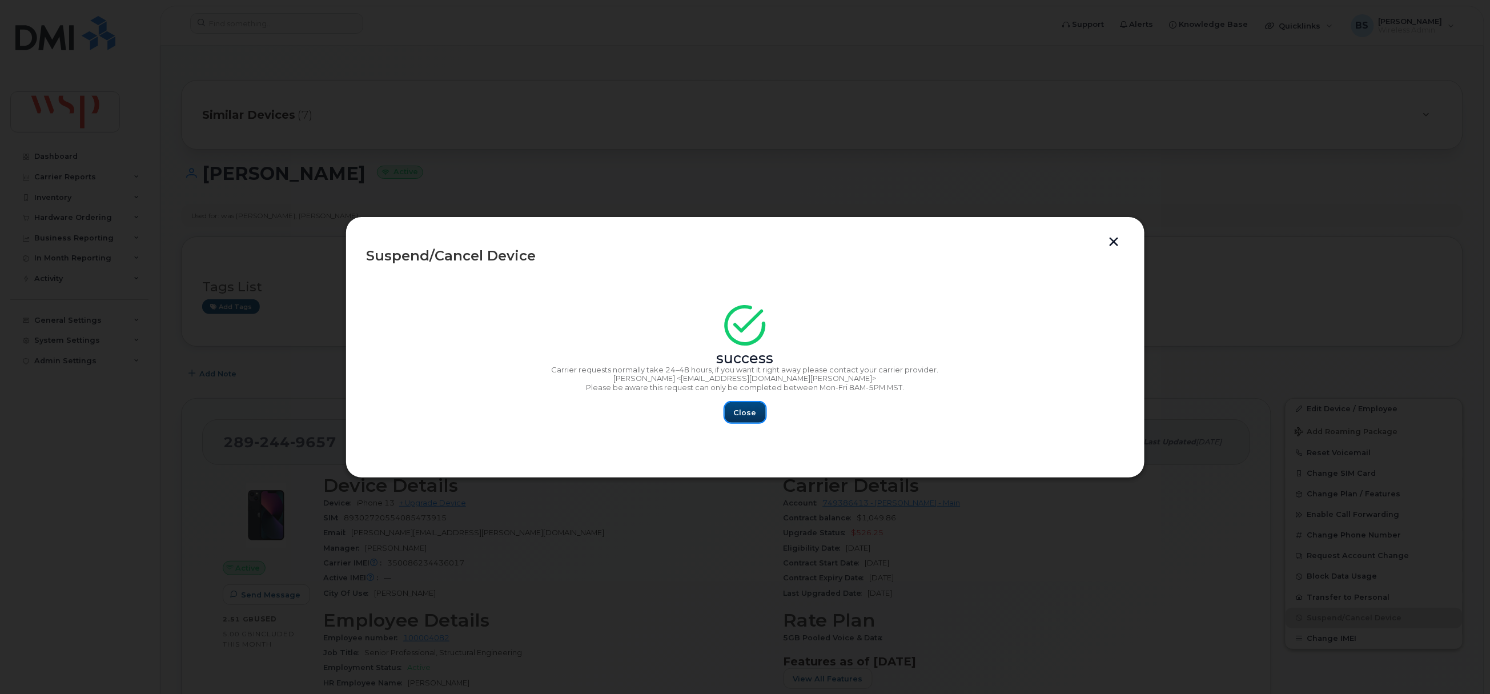
click at [753, 411] on span "Close" at bounding box center [745, 412] width 23 height 11
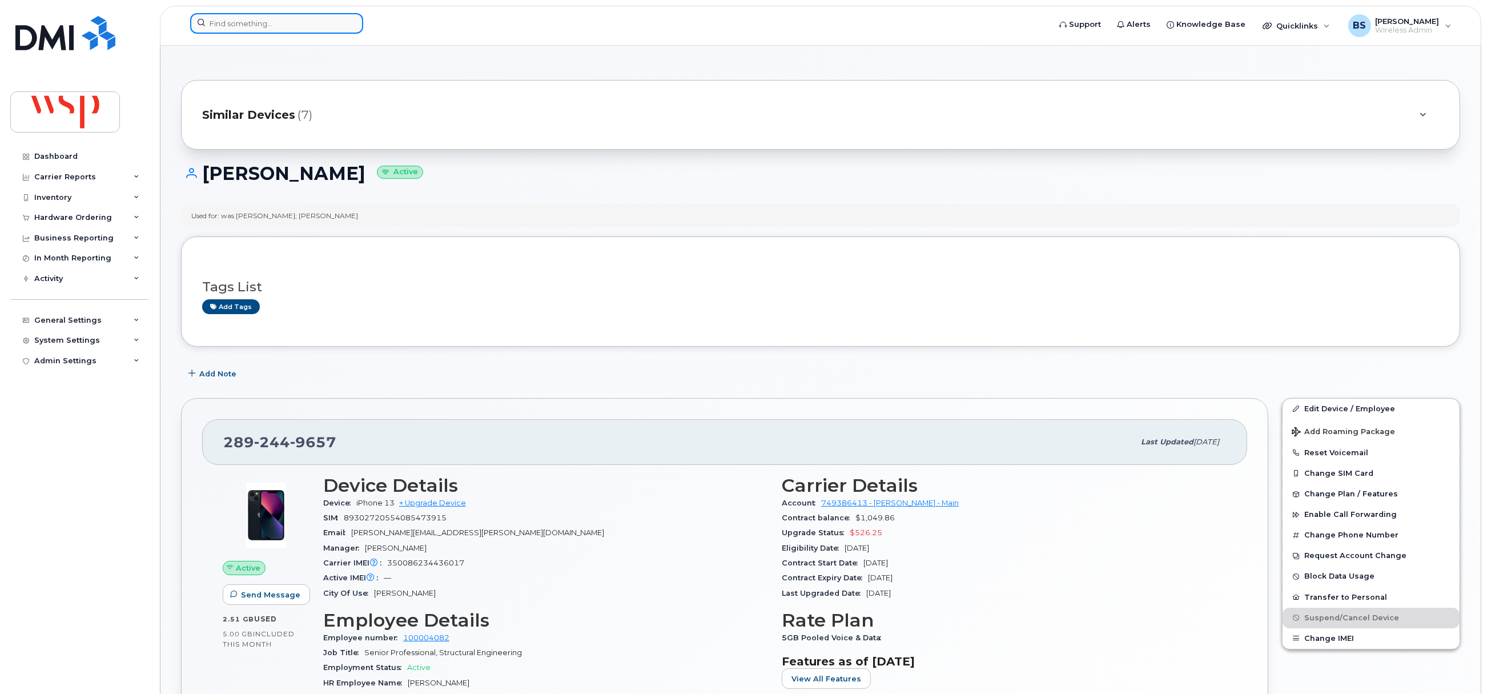
click at [282, 33] on div at bounding box center [616, 23] width 852 height 21
paste input "437-908-5950"
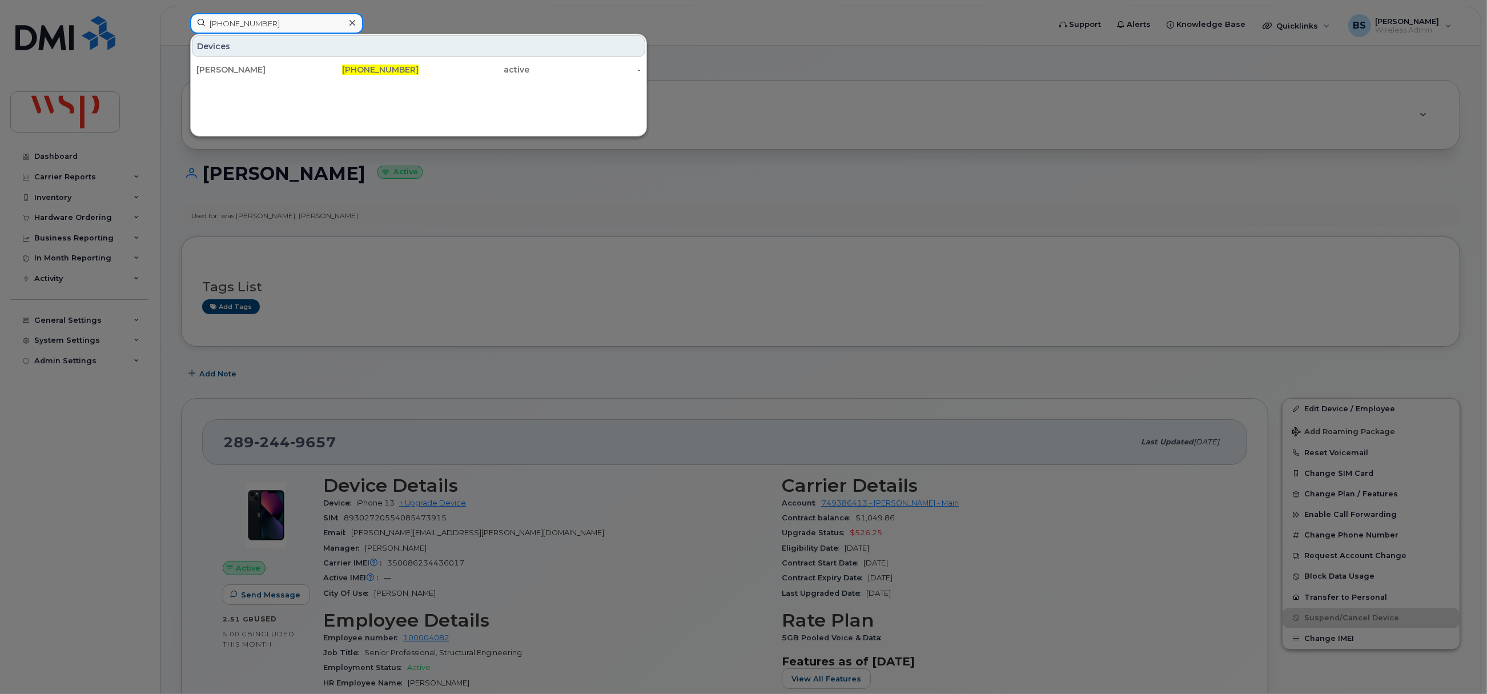
type input "437-908-5950"
click at [232, 63] on div "[PERSON_NAME]" at bounding box center [251, 69] width 111 height 21
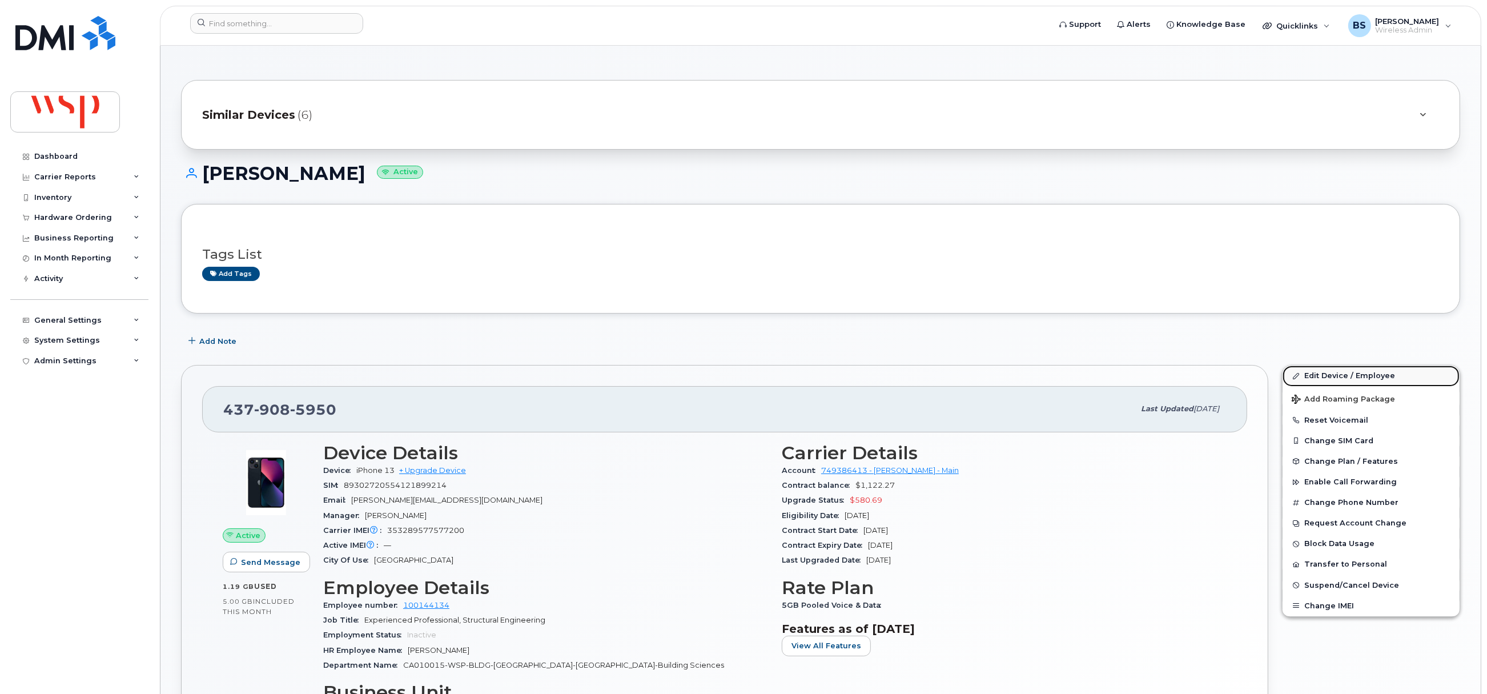
click at [1320, 376] on link "Edit Device / Employee" at bounding box center [1370, 375] width 177 height 21
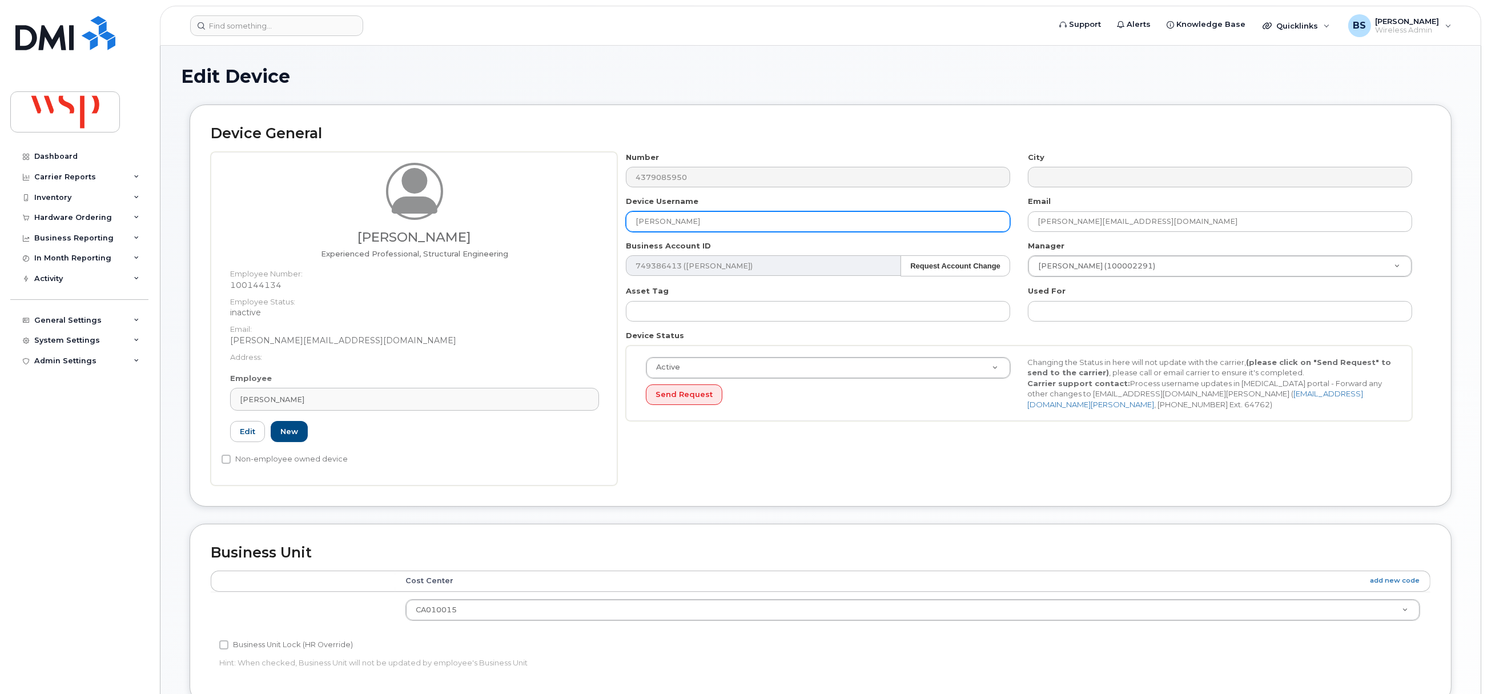
drag, startPoint x: 747, startPoint y: 216, endPoint x: 524, endPoint y: 199, distance: 223.9
click at [531, 198] on div "Gianluca Santaguida Experienced Professional, Structural Engineering Employee N…" at bounding box center [821, 318] width 1220 height 333
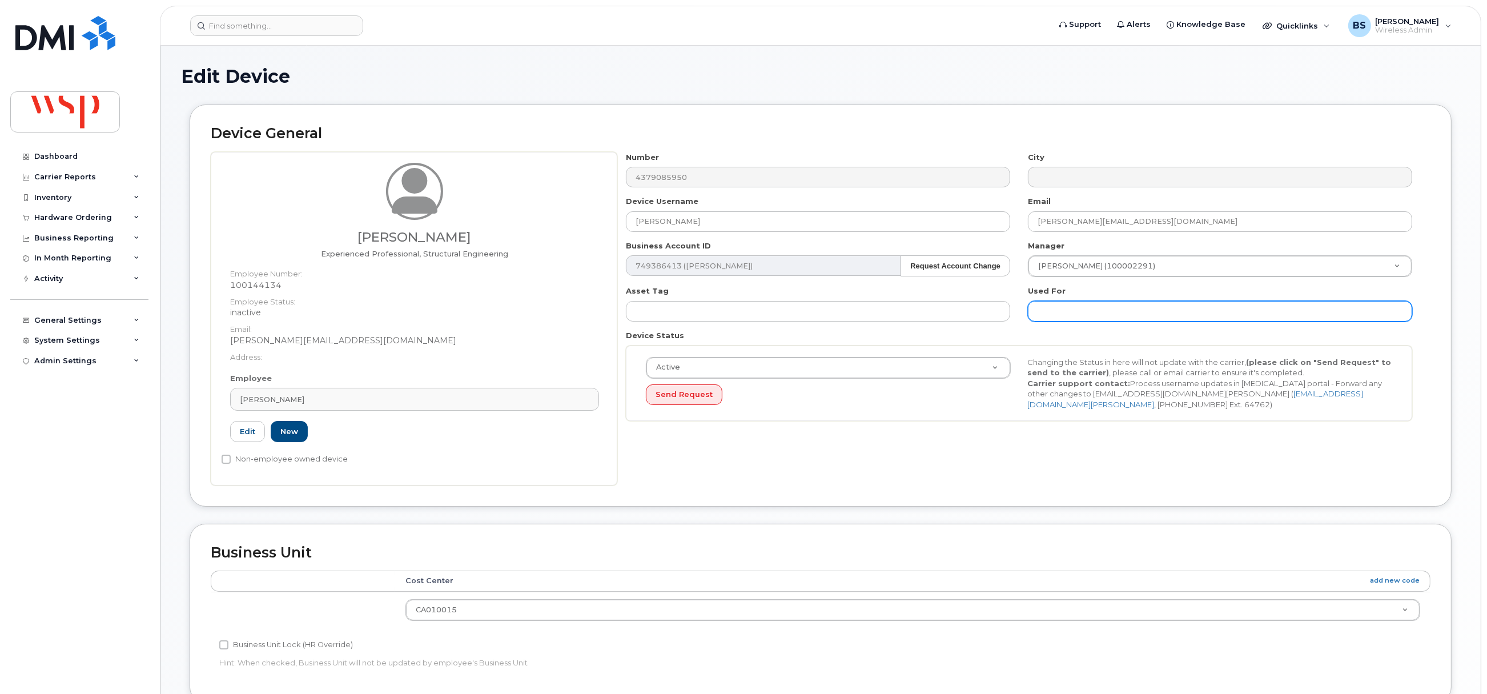
click at [1089, 309] on input "text" at bounding box center [1220, 311] width 384 height 21
paste input "GIANLUCA SANTAGUIDA"
type input "was GIANLUCA SANTAGUIDA;"
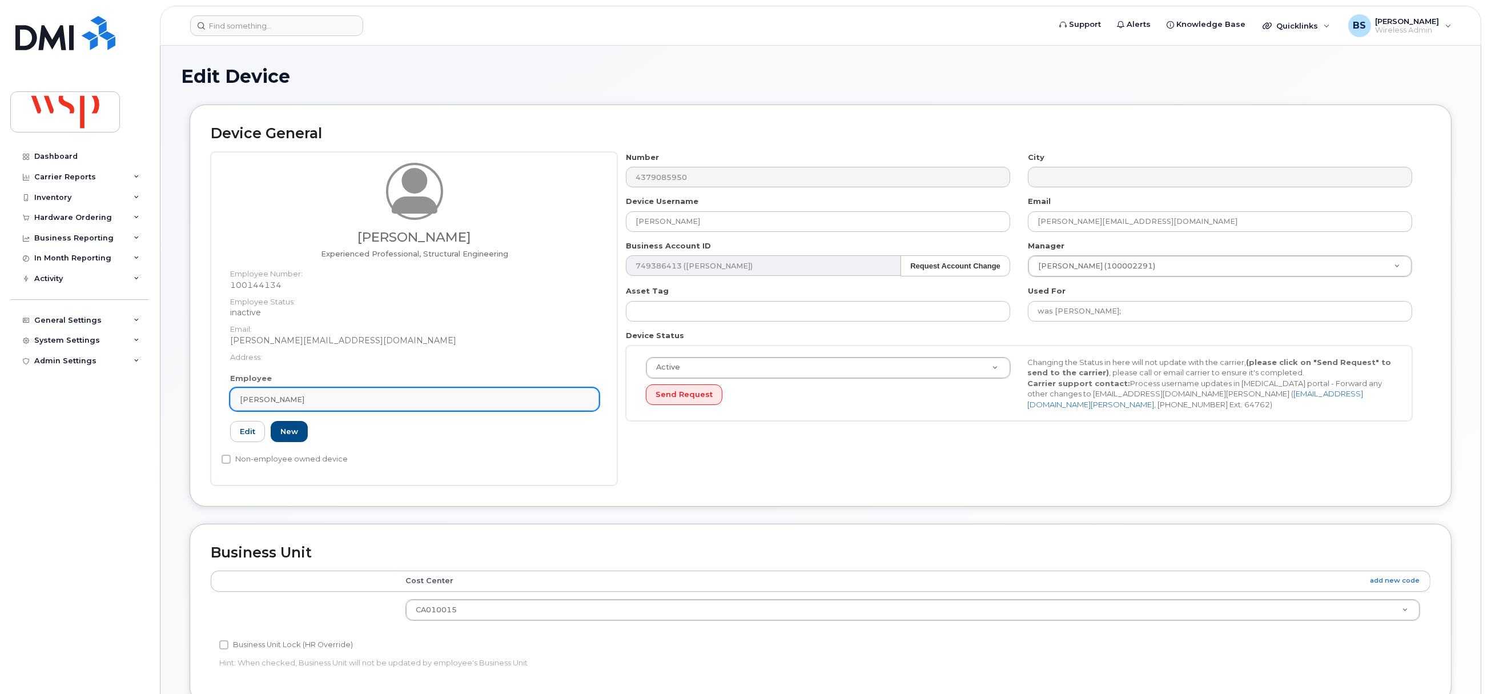
click at [382, 399] on div "Gianluca Santaguida" at bounding box center [414, 399] width 349 height 11
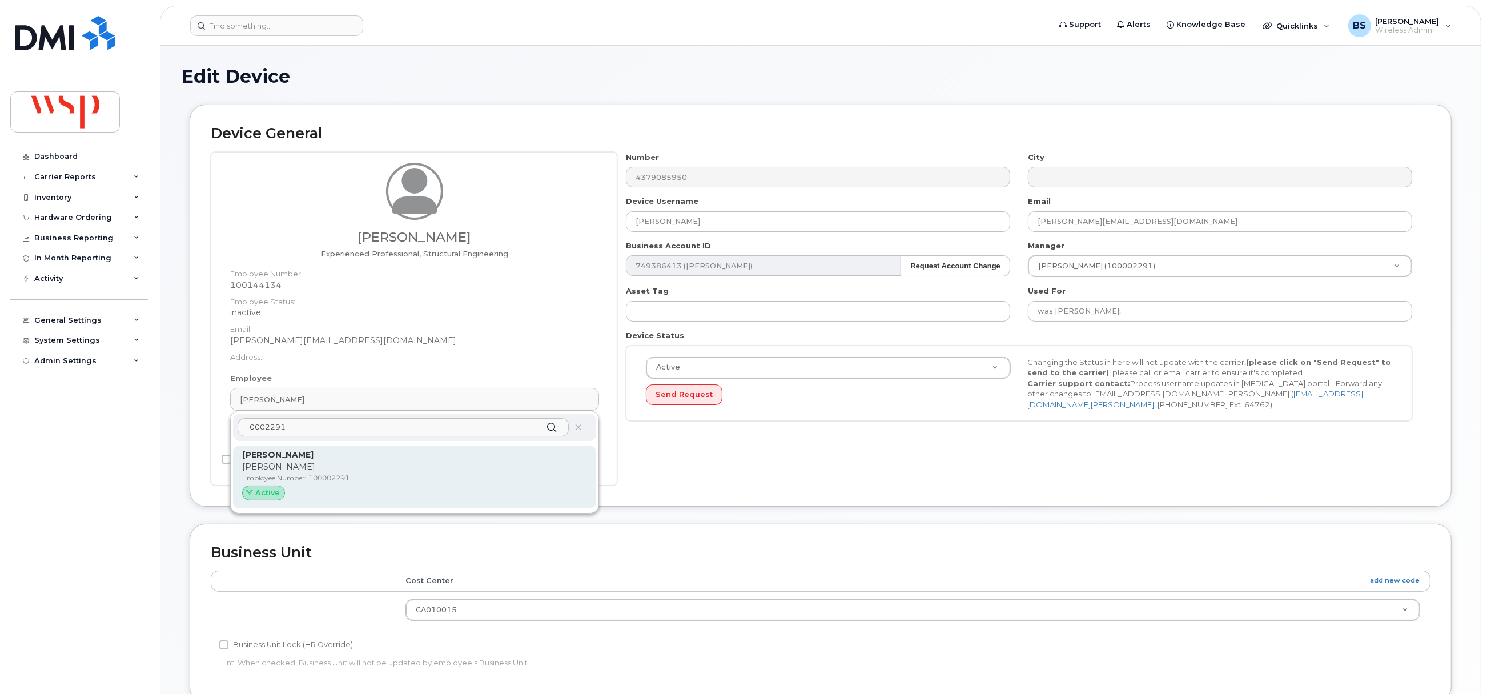
type input "0002291"
click at [279, 455] on strong "Emily Haggarty" at bounding box center [277, 454] width 71 height 10
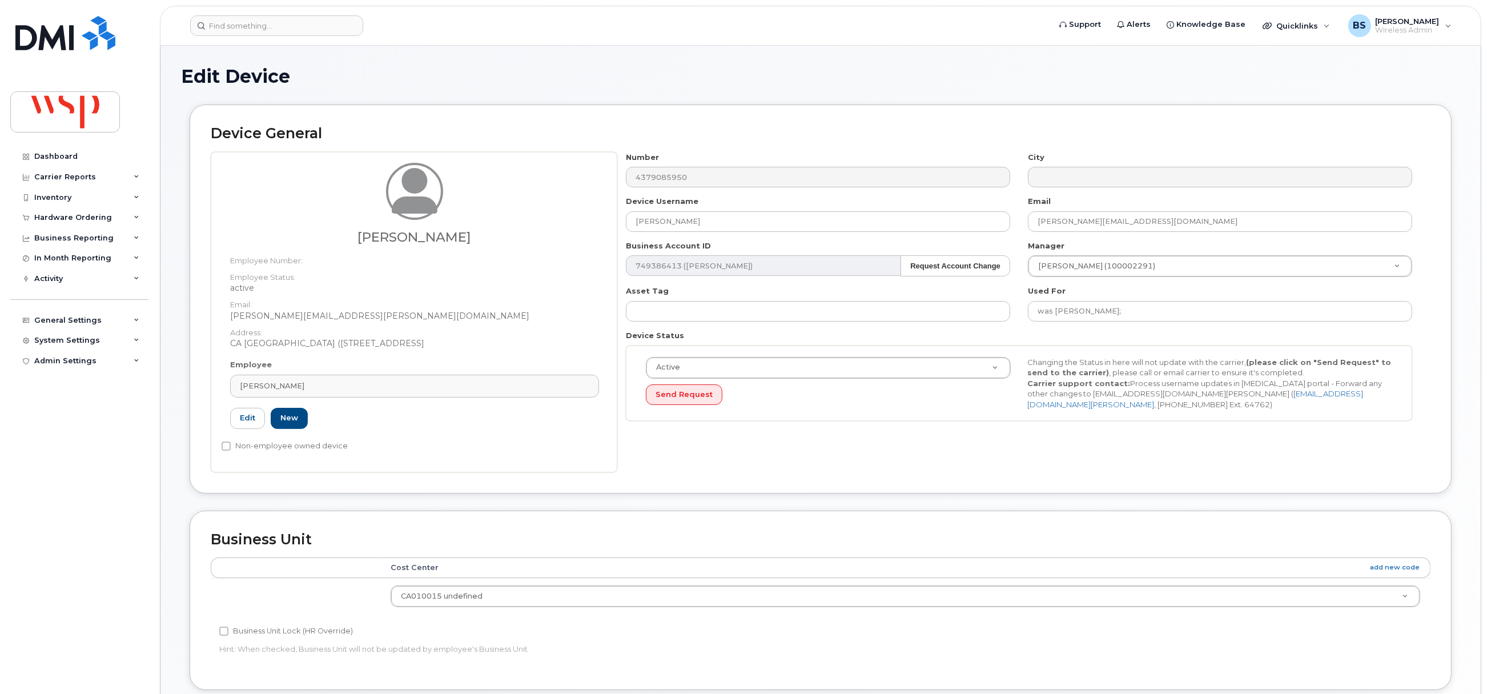
type input "100002291"
type input "Emily Haggarty"
type input "emily.haggarty@wsp.com"
type input "5769891"
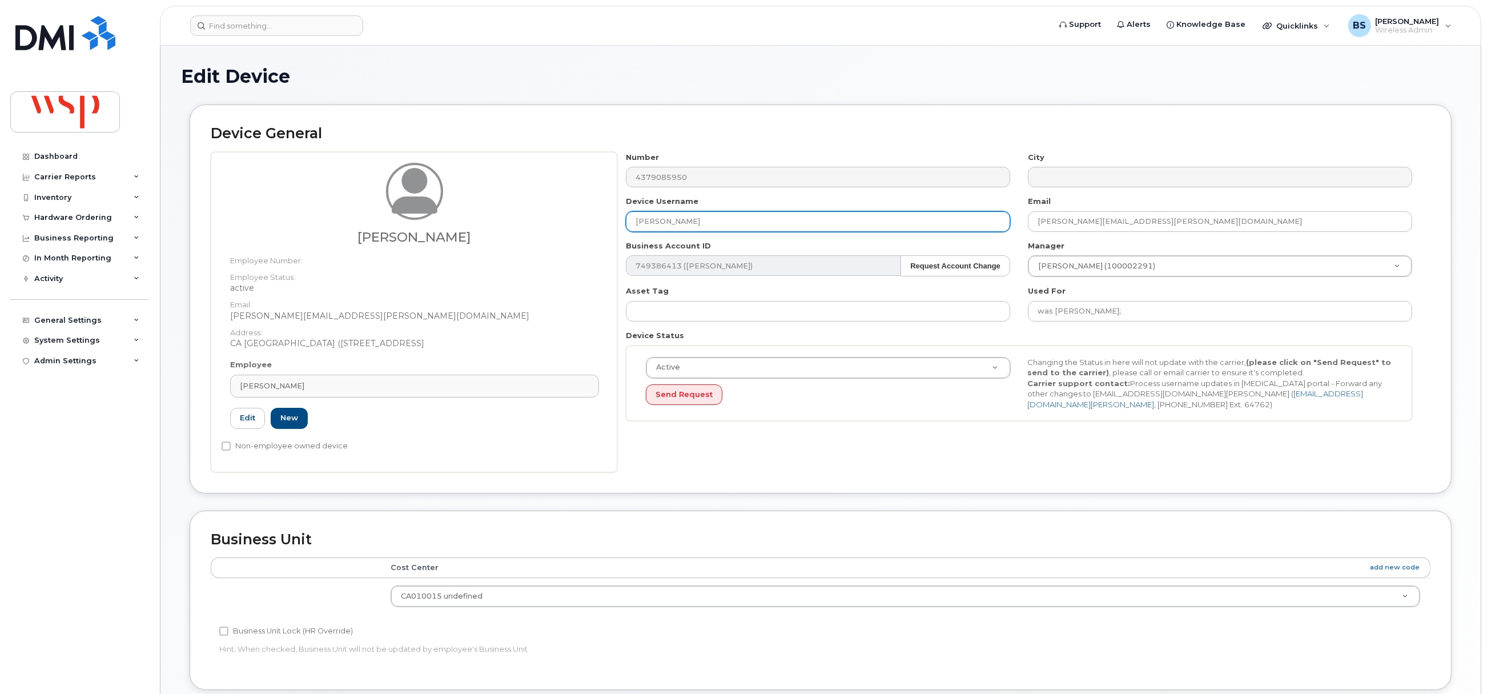
drag, startPoint x: 652, startPoint y: 228, endPoint x: 528, endPoint y: 228, distance: 123.9
click at [536, 230] on div "Emily Haggarty Employee Number: Employee Status: active Email: emily.haggarty@w…" at bounding box center [821, 312] width 1220 height 320
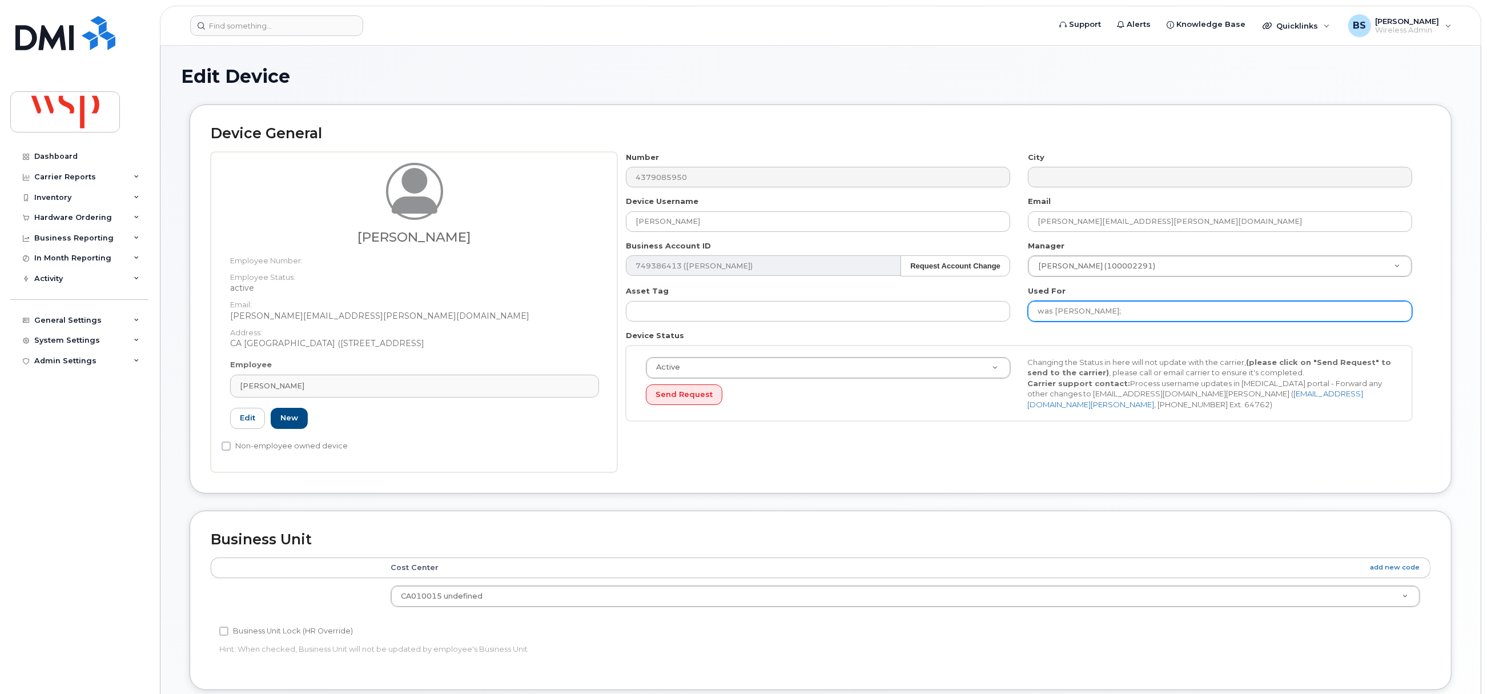
click at [1221, 313] on input "was GIANLUCA SANTAGUIDA;" at bounding box center [1220, 311] width 384 height 21
paste input "Emily Haggarty"
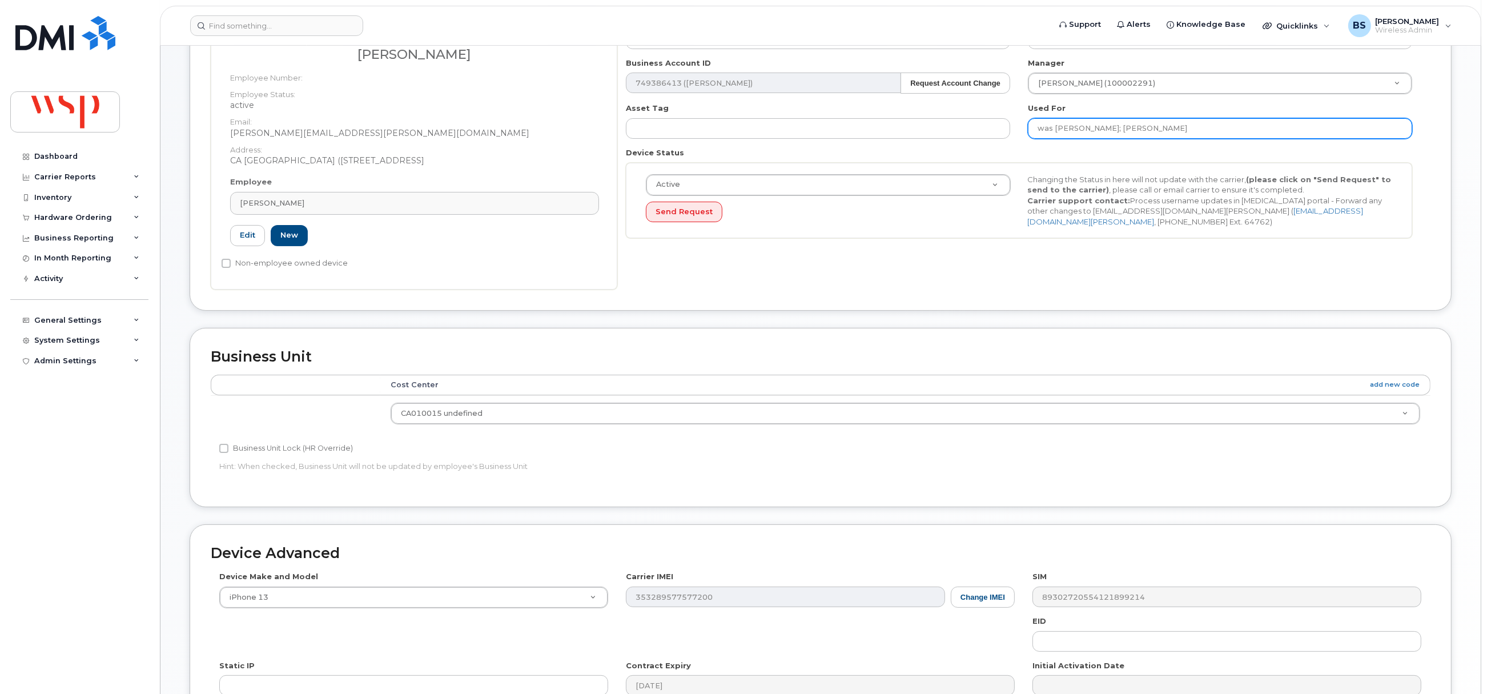
scroll to position [356, 0]
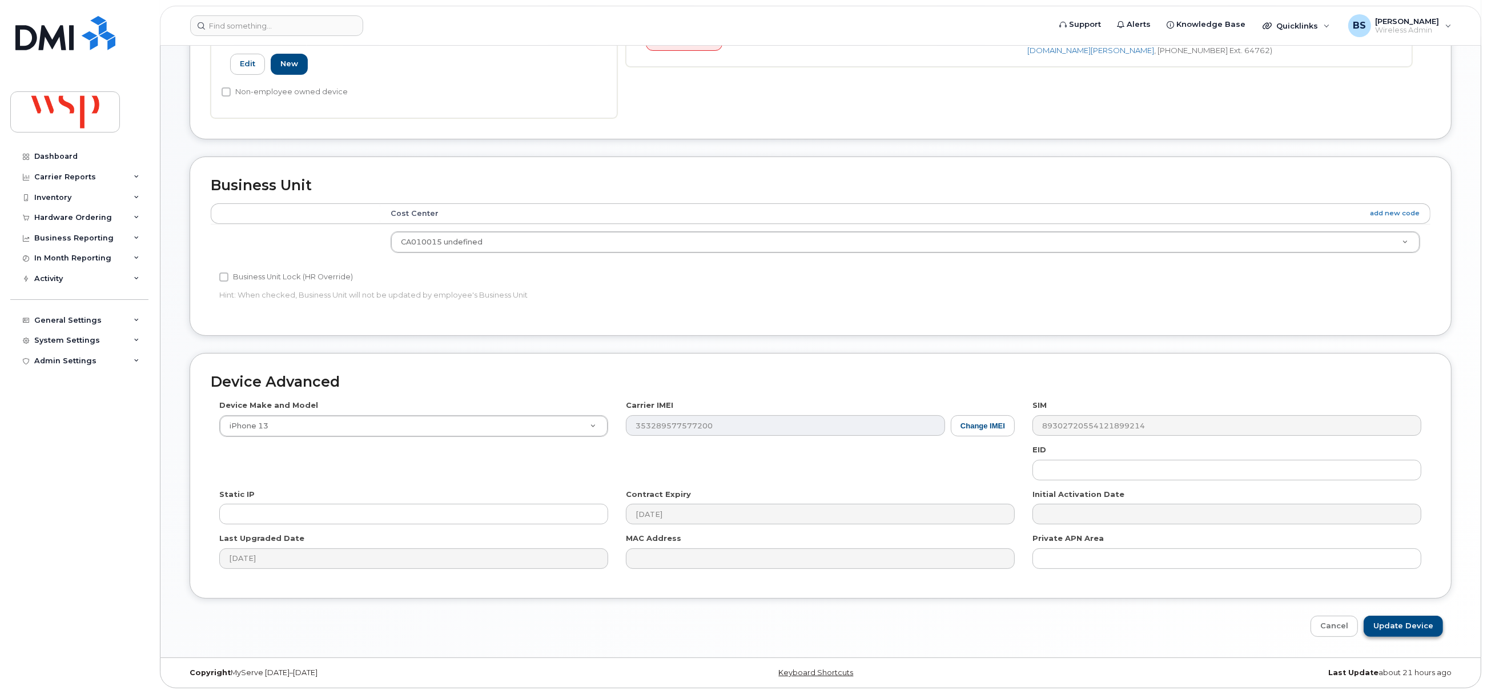
type input "was GIANLUCA SANTAGUIDA; Emily Haggarty"
drag, startPoint x: 1405, startPoint y: 625, endPoint x: 1398, endPoint y: 622, distance: 6.9
click at [1405, 625] on input "Update Device" at bounding box center [1403, 626] width 79 height 21
type input "Saving..."
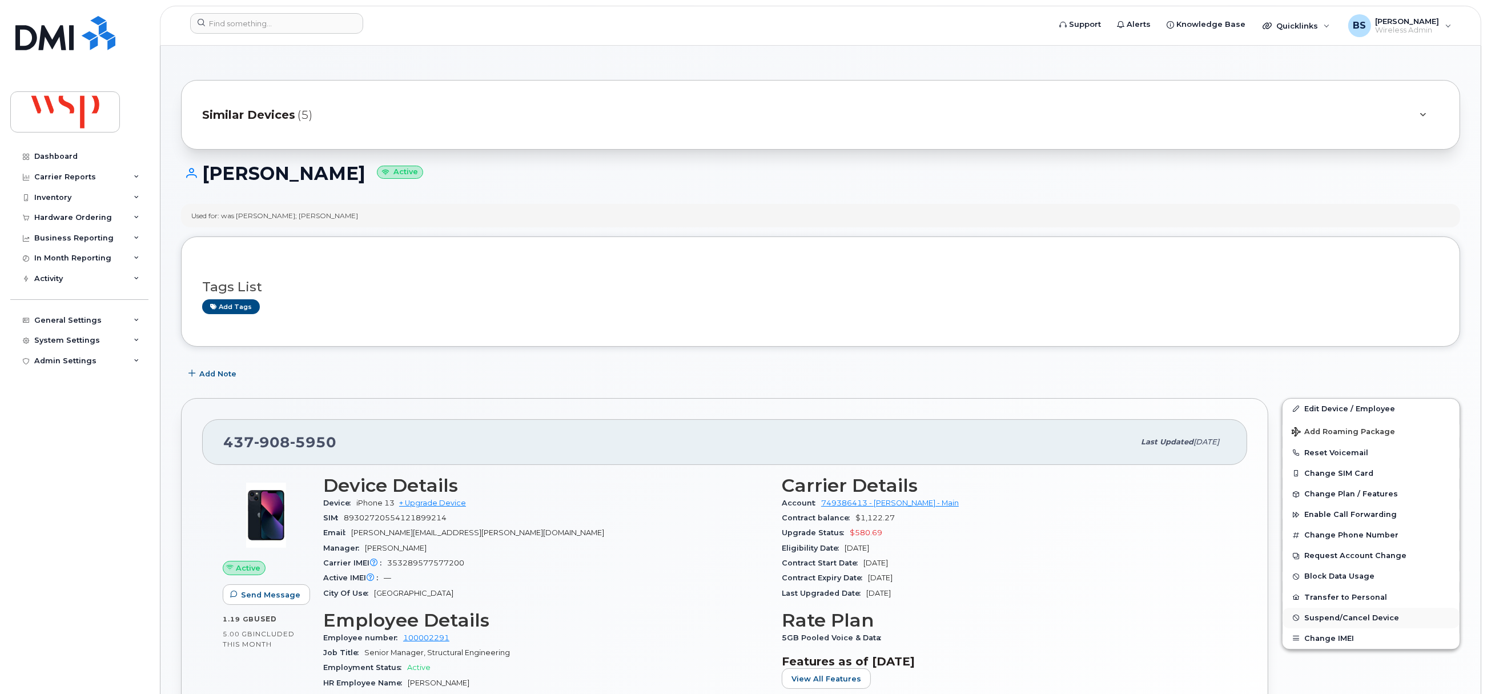
click at [1322, 616] on span "Suspend/Cancel Device" at bounding box center [1351, 617] width 95 height 9
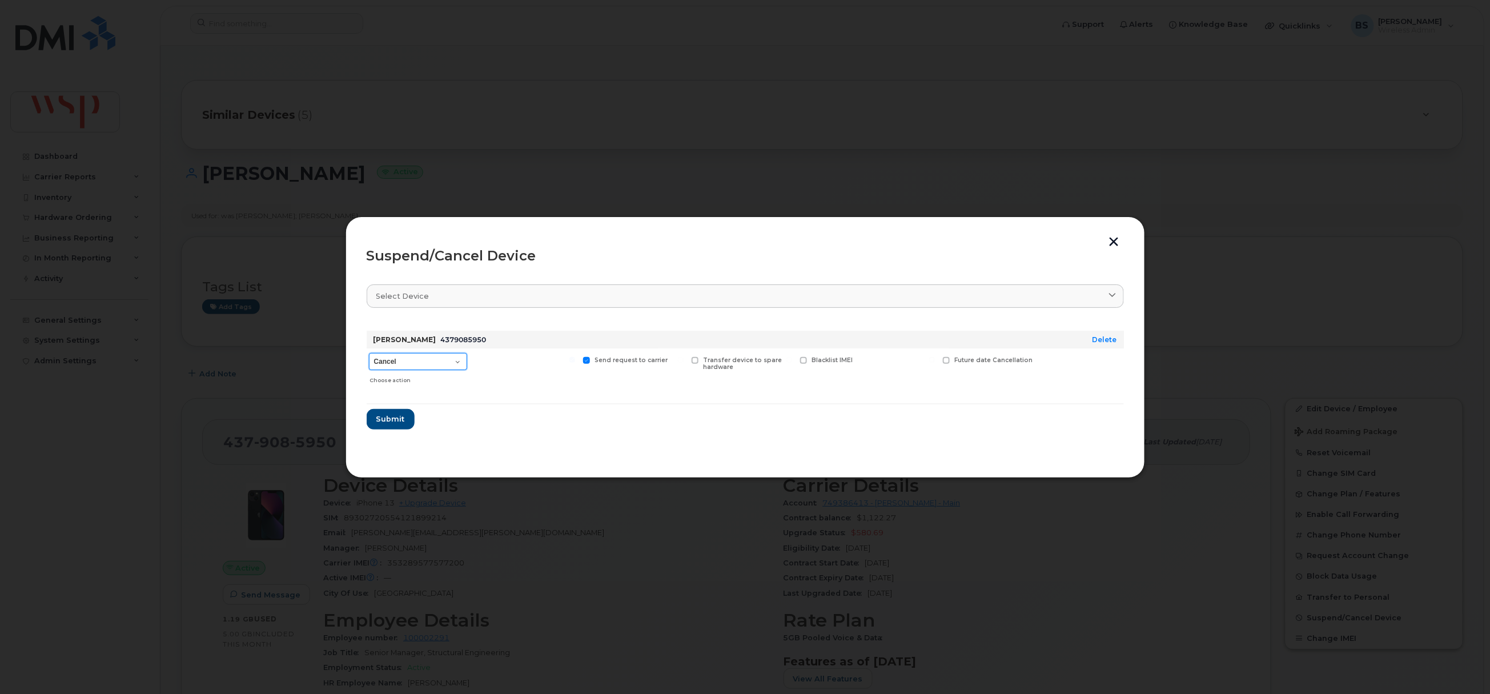
drag, startPoint x: 384, startPoint y: 359, endPoint x: 395, endPoint y: 361, distance: 10.5
click at [384, 359] on select "Cancel Suspend - Reduced Rate Suspend - Full Rate Suspend - Lost Device/Stolen …" at bounding box center [418, 361] width 98 height 17
select select "[object Object]"
click at [369, 353] on select "Cancel Suspend - Reduced Rate Suspend - Full Rate Suspend - Lost Device/Stolen …" at bounding box center [418, 361] width 98 height 17
click at [394, 419] on span "Submit" at bounding box center [390, 418] width 29 height 11
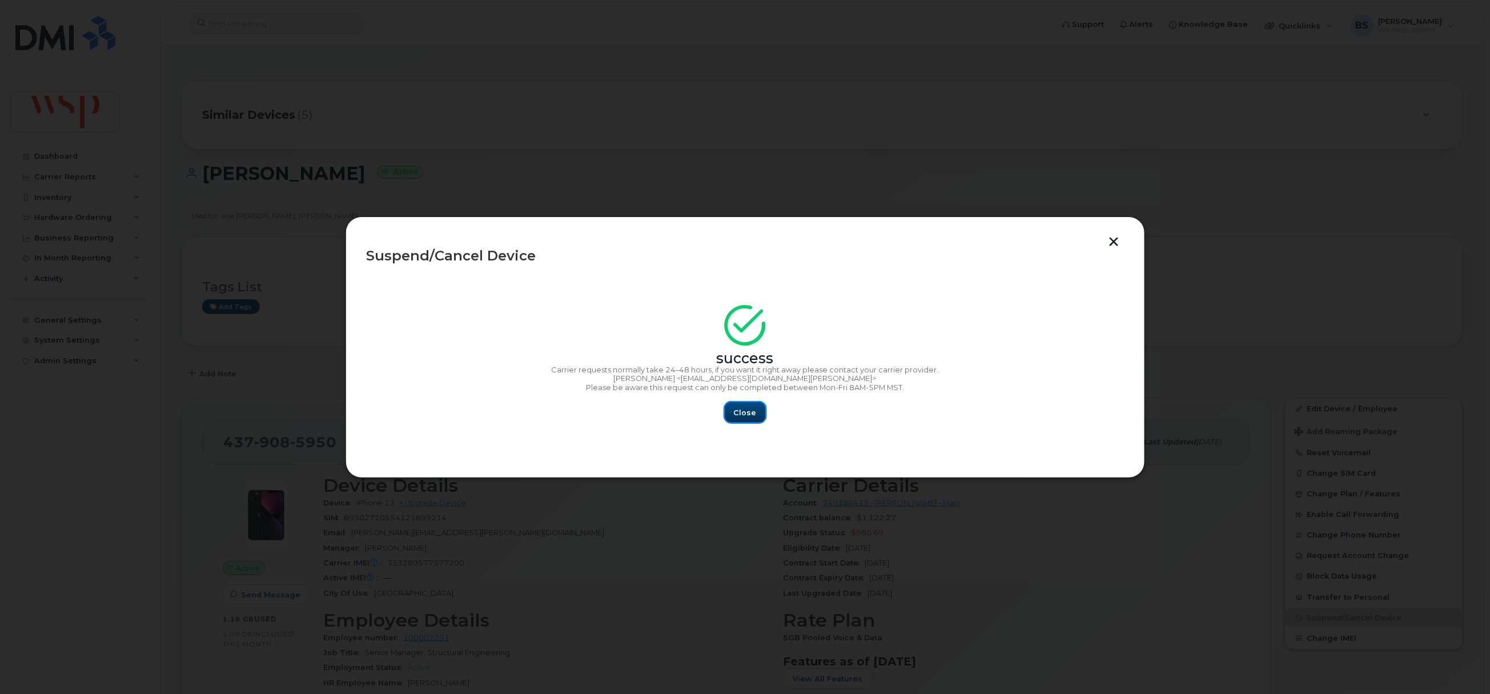
click at [747, 408] on span "Close" at bounding box center [745, 412] width 23 height 11
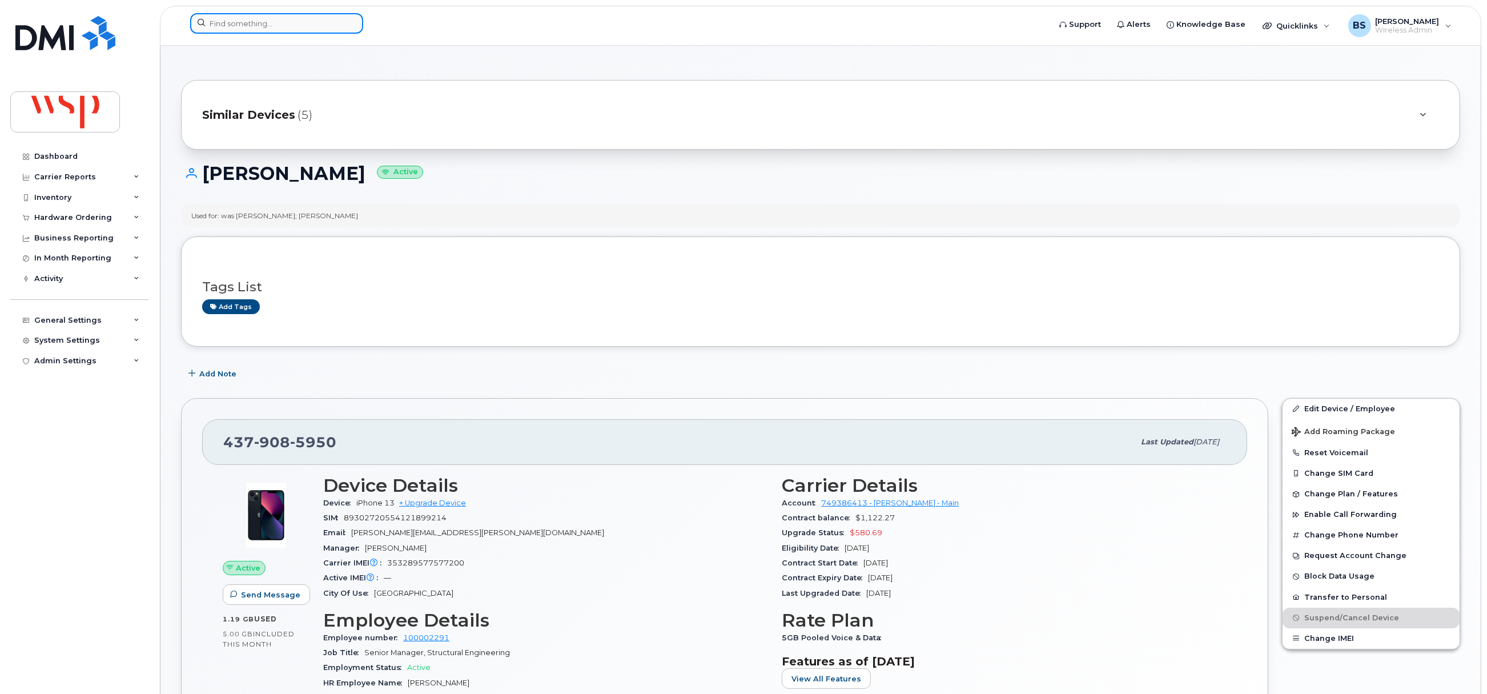
click at [293, 30] on input at bounding box center [276, 23] width 173 height 21
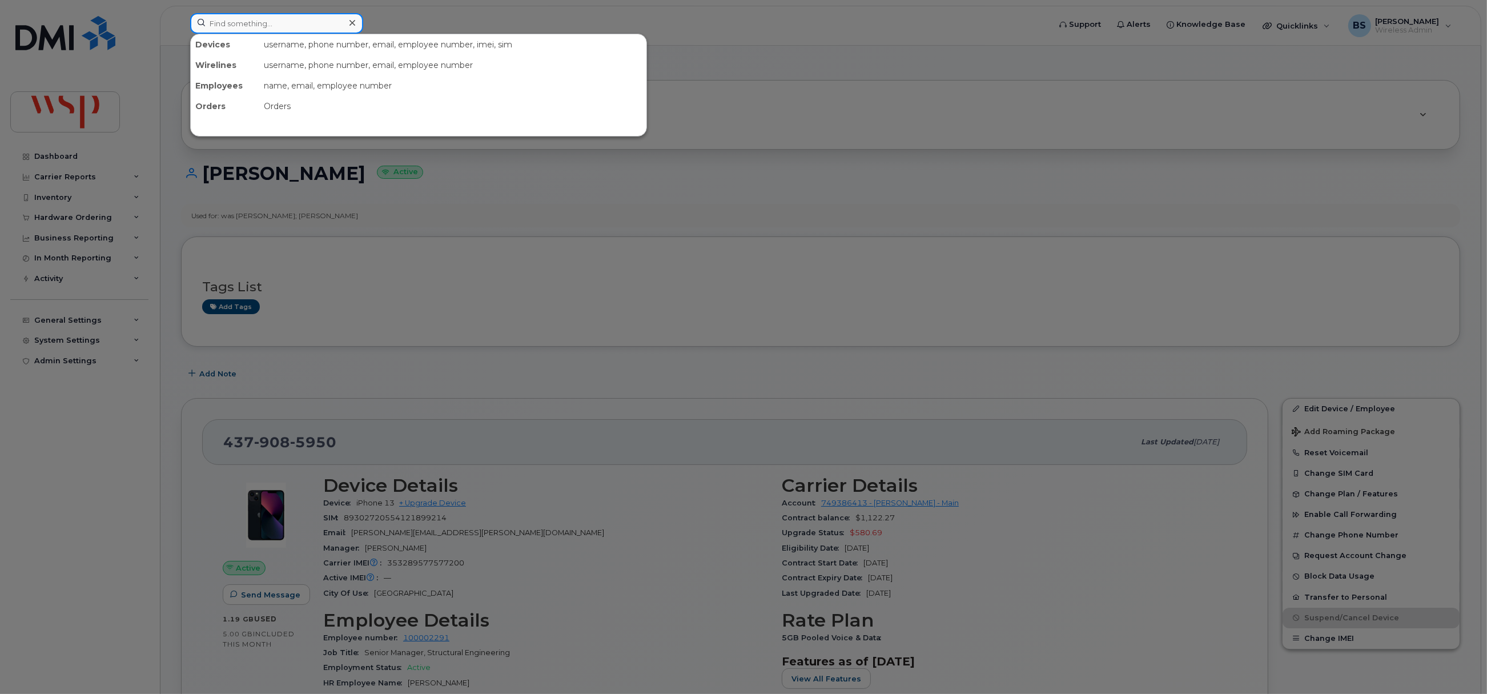
paste input "[PHONE_NUMBER]"
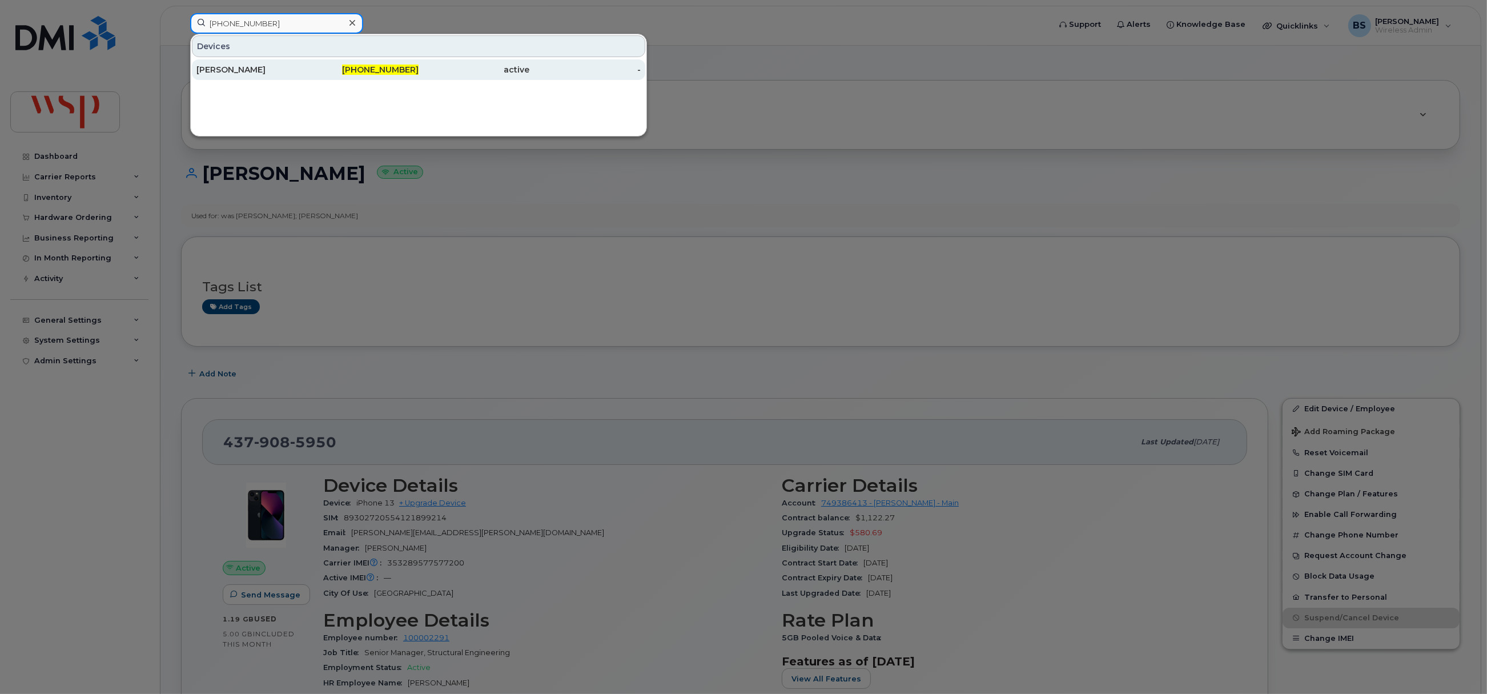
type input "[PHONE_NUMBER]"
click at [238, 67] on div "[PERSON_NAME]" at bounding box center [251, 69] width 111 height 11
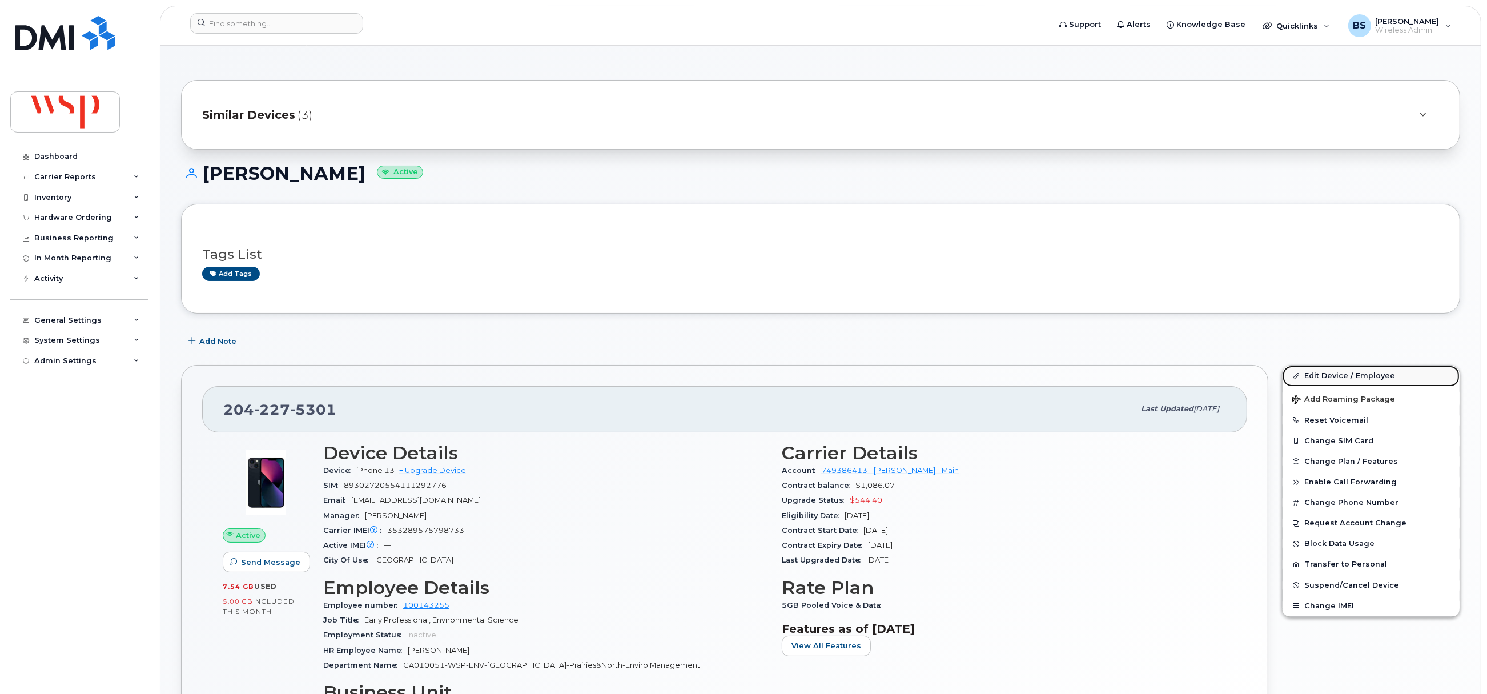
click at [1318, 377] on link "Edit Device / Employee" at bounding box center [1370, 375] width 177 height 21
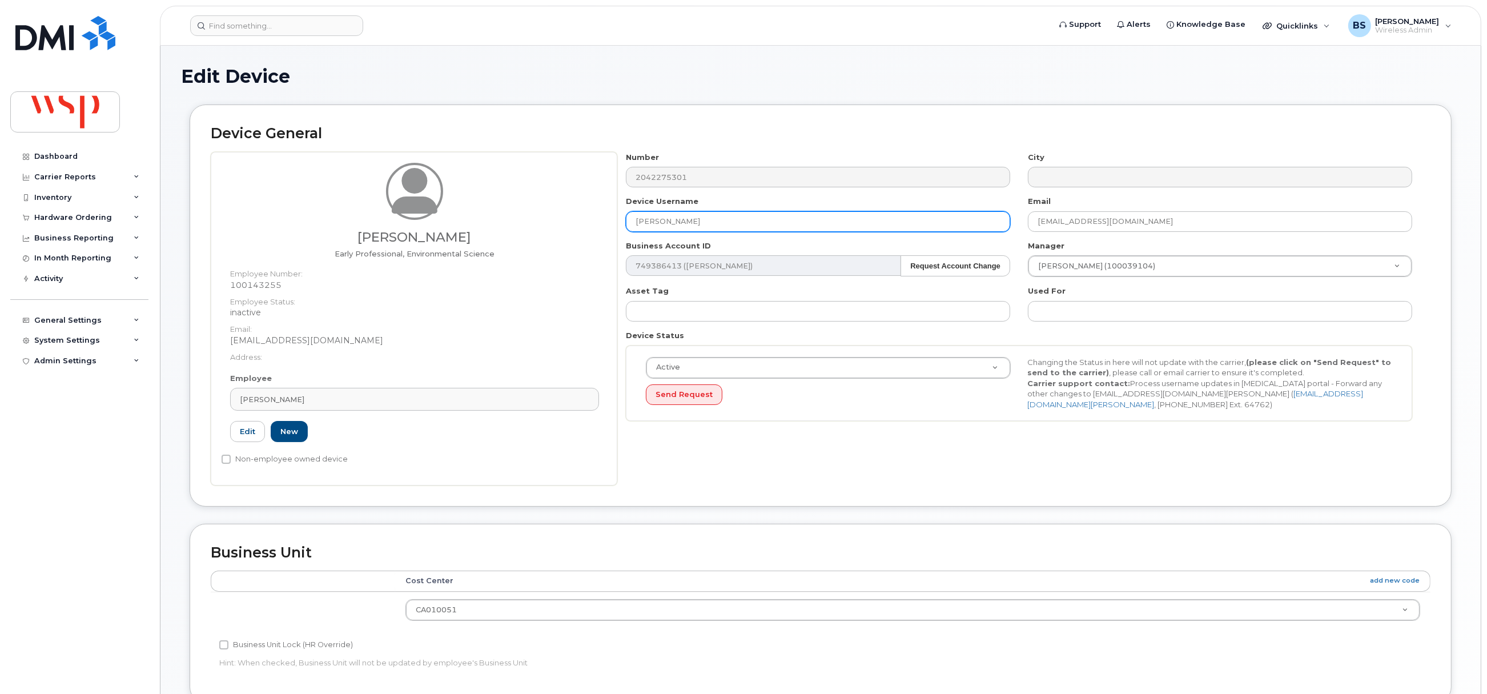
drag, startPoint x: 509, startPoint y: 211, endPoint x: 502, endPoint y: 212, distance: 6.9
click at [504, 212] on div "[PERSON_NAME] Early Professional, Environmental Science Employee Number: 100143…" at bounding box center [821, 318] width 1220 height 333
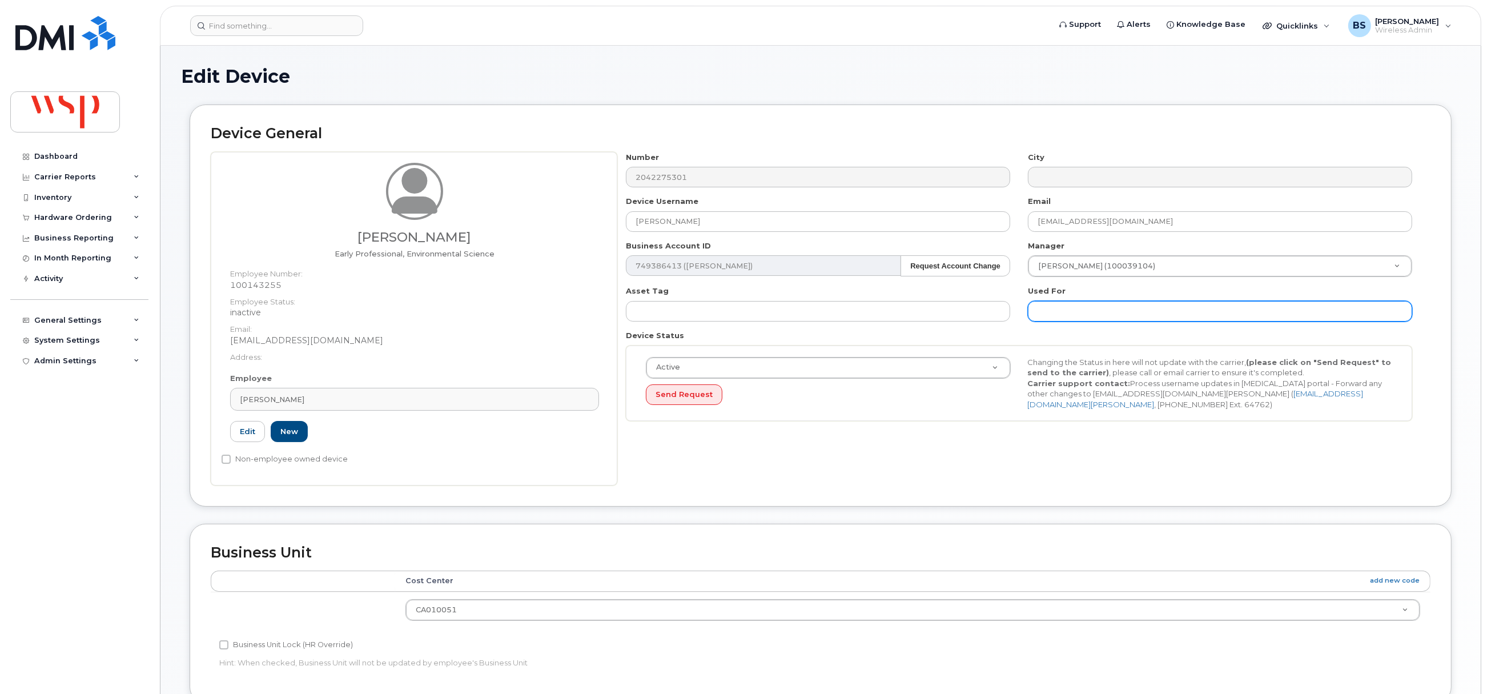
click at [1063, 309] on input "text" at bounding box center [1220, 311] width 384 height 21
paste input "[PERSON_NAME]"
type input "was ANIKA HATHERLY;"
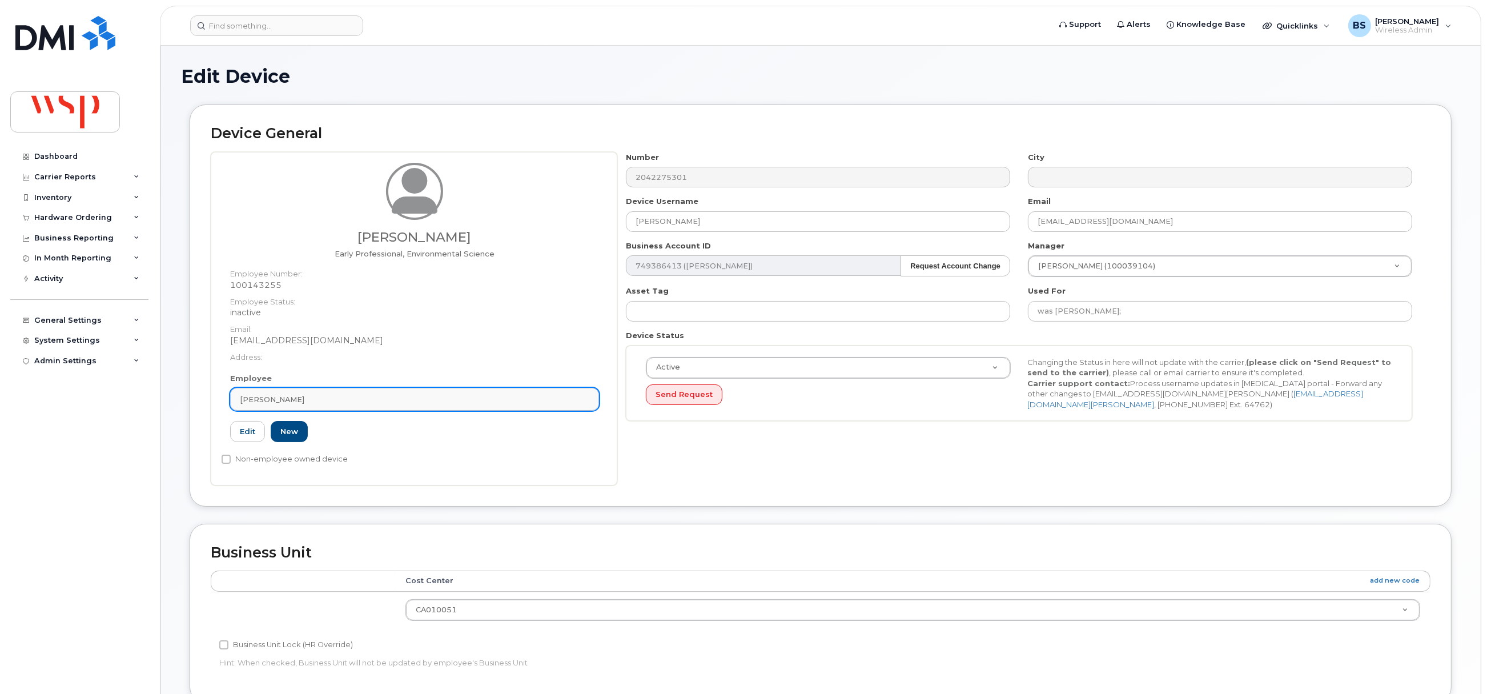
click at [390, 396] on div "[PERSON_NAME]" at bounding box center [414, 399] width 349 height 11
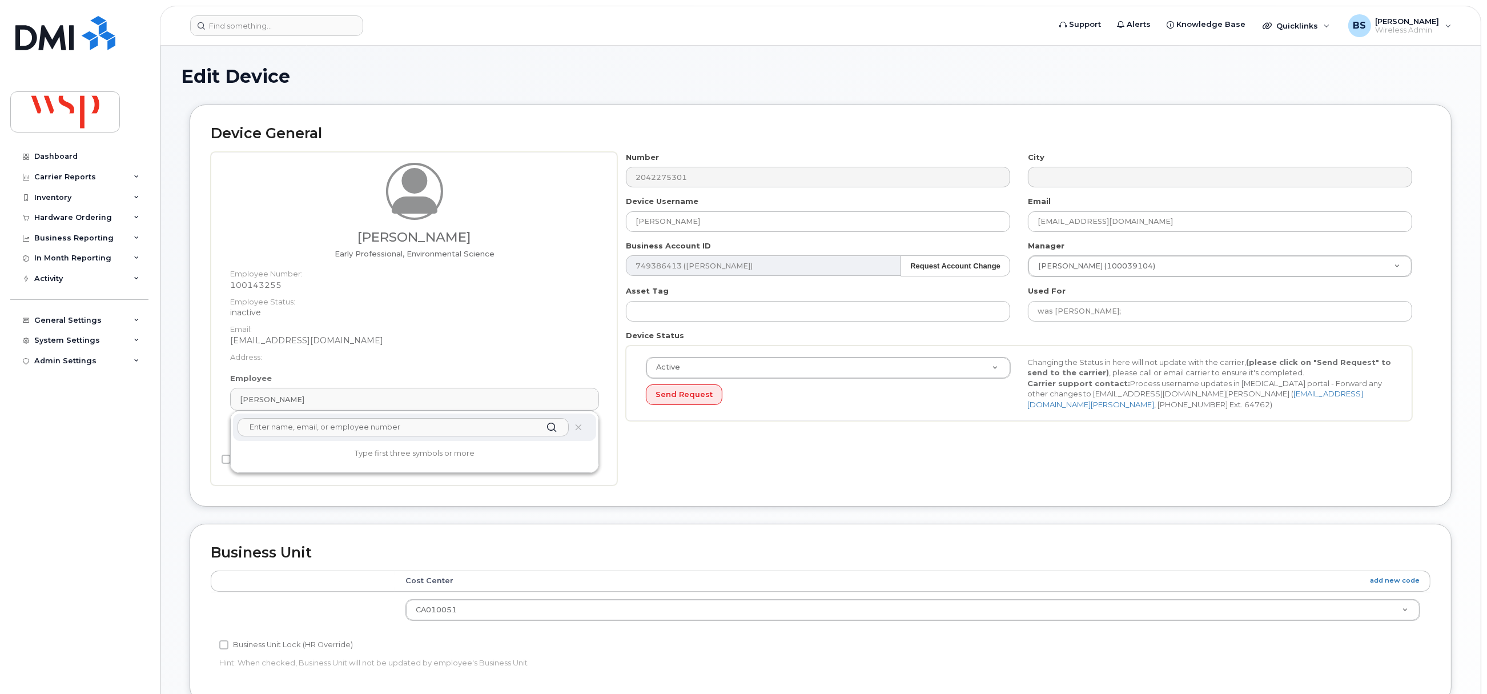
click at [344, 431] on input "text" at bounding box center [403, 427] width 331 height 18
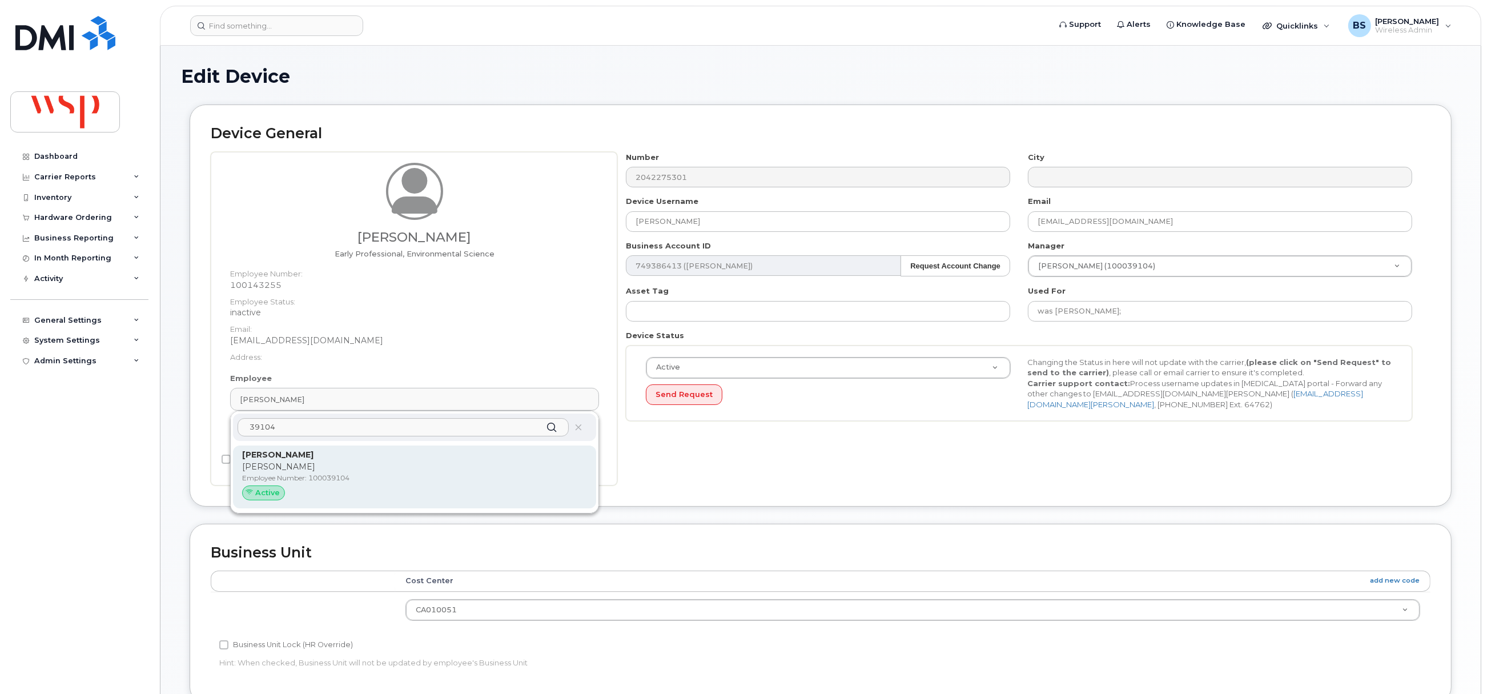
type input "39104"
click at [283, 481] on p "Employee Number: 100039104" at bounding box center [414, 478] width 345 height 10
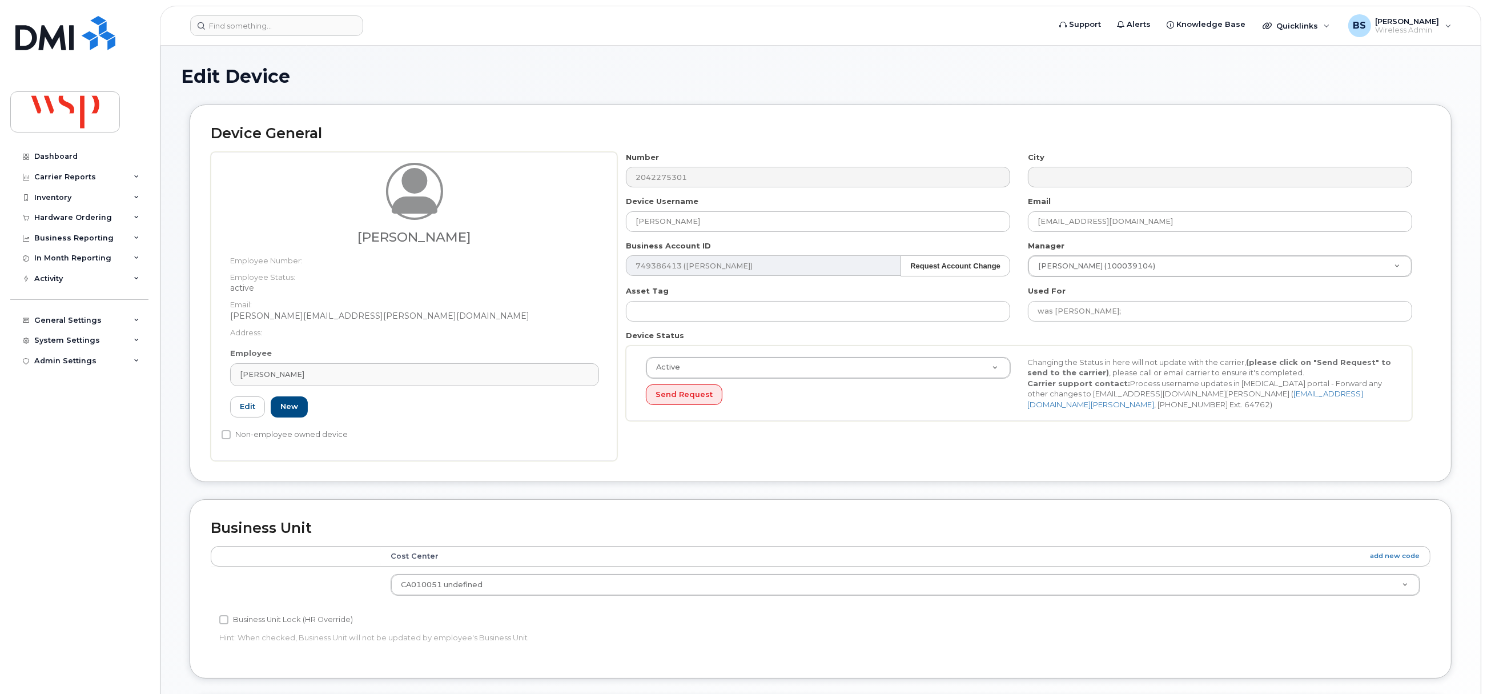
type input "100039104"
type input "[PERSON_NAME]"
type input "[PERSON_NAME][EMAIL_ADDRESS][PERSON_NAME][DOMAIN_NAME]"
type input "5769969"
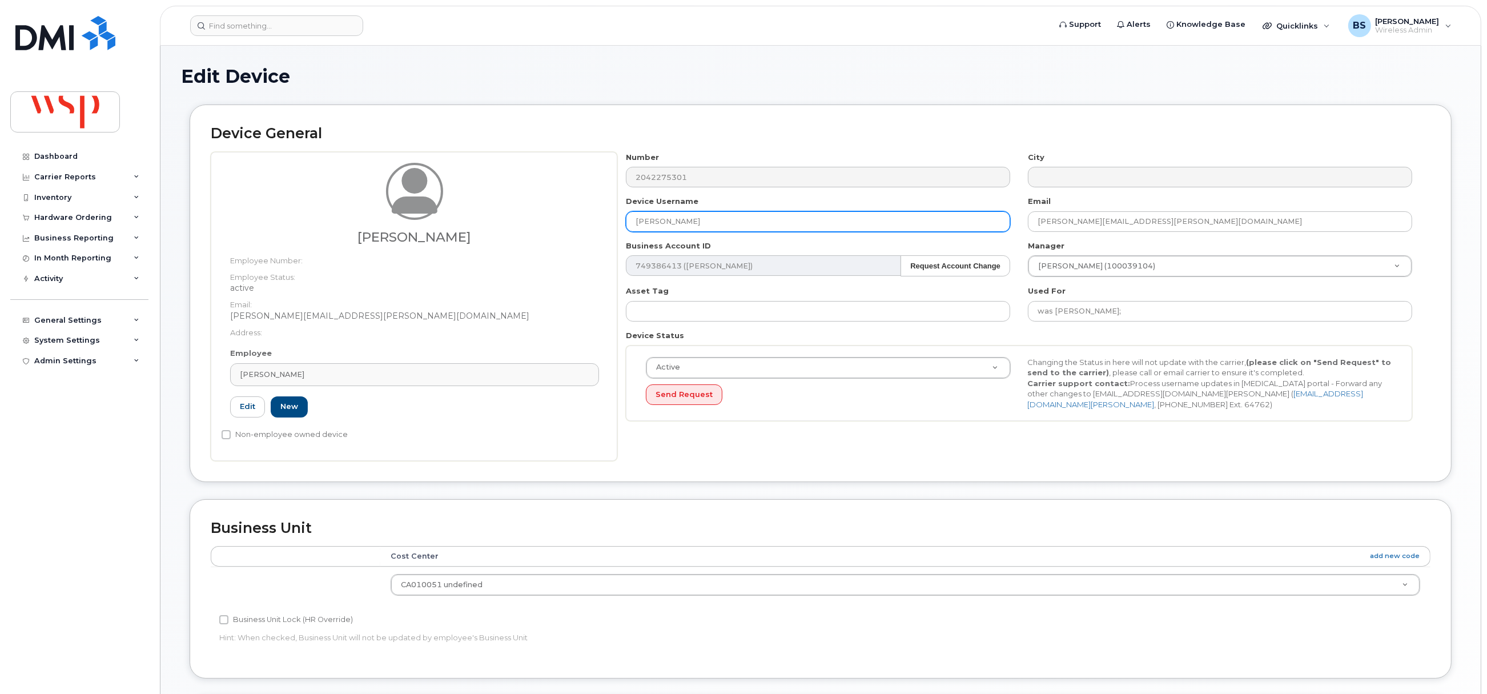
drag, startPoint x: 602, startPoint y: 219, endPoint x: 560, endPoint y: 219, distance: 42.3
click at [587, 219] on div "Sherry Cochran Employee Number: Employee Status: active Email: sherry.cochran@w…" at bounding box center [821, 306] width 1220 height 309
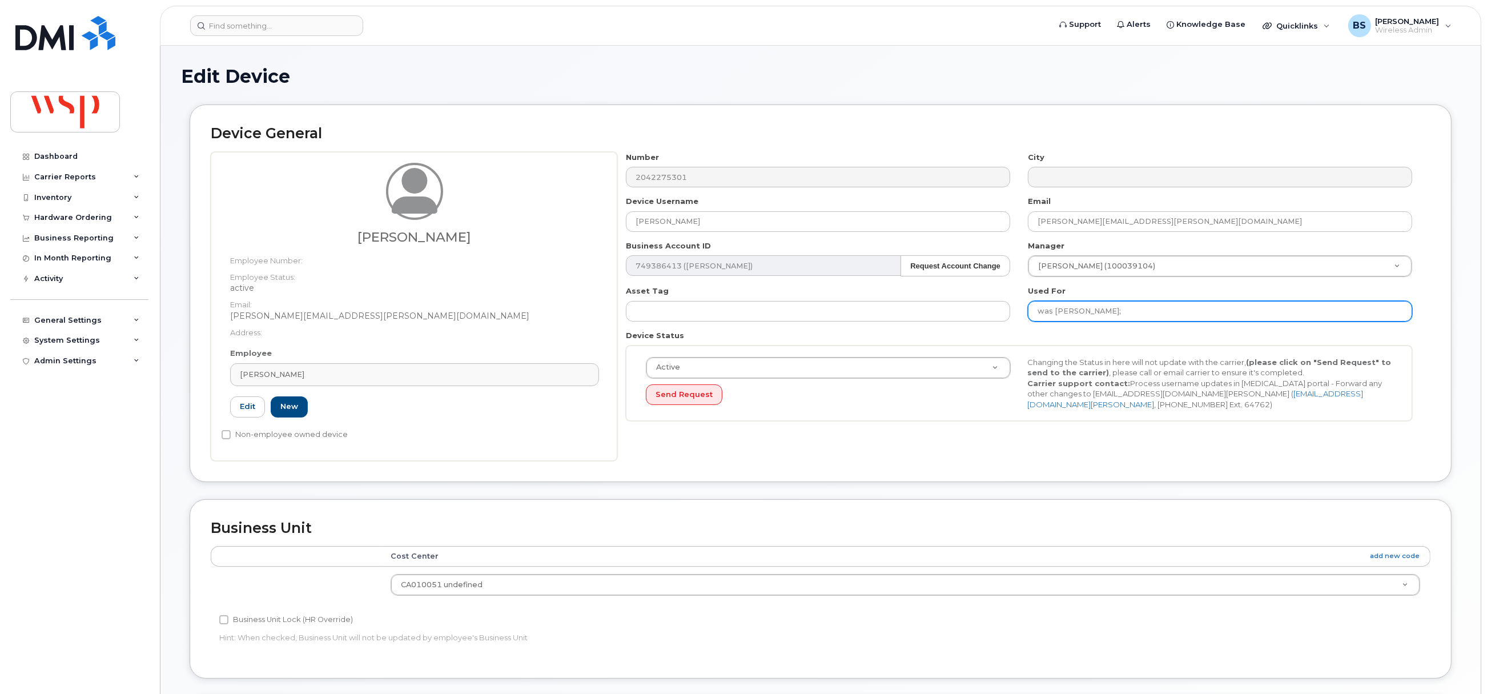
click at [1156, 315] on input "was ANIKA HATHERLY;" at bounding box center [1220, 311] width 384 height 21
paste input "[PERSON_NAME]"
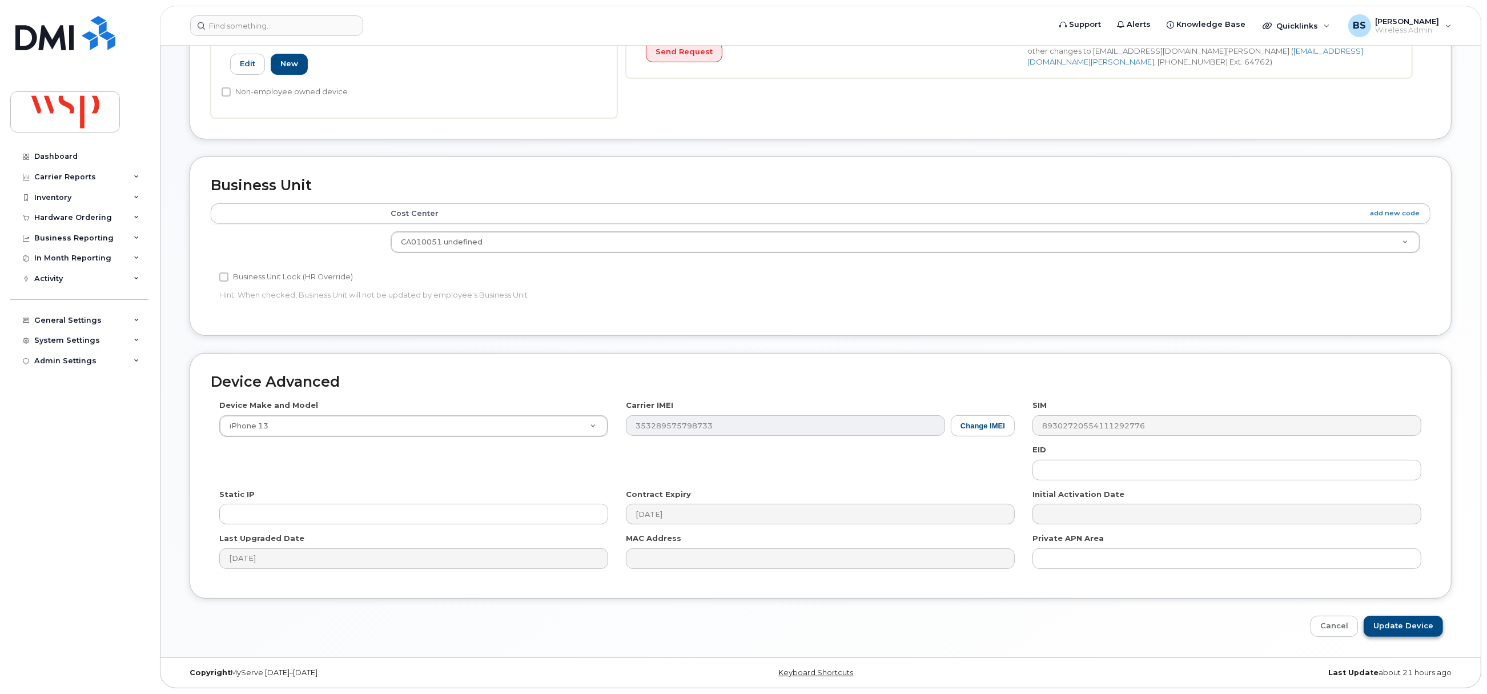
type input "was ANIKA HATHERLY; Sherry Cochran"
click at [1416, 630] on input "Update Device" at bounding box center [1403, 626] width 79 height 21
type input "Saving..."
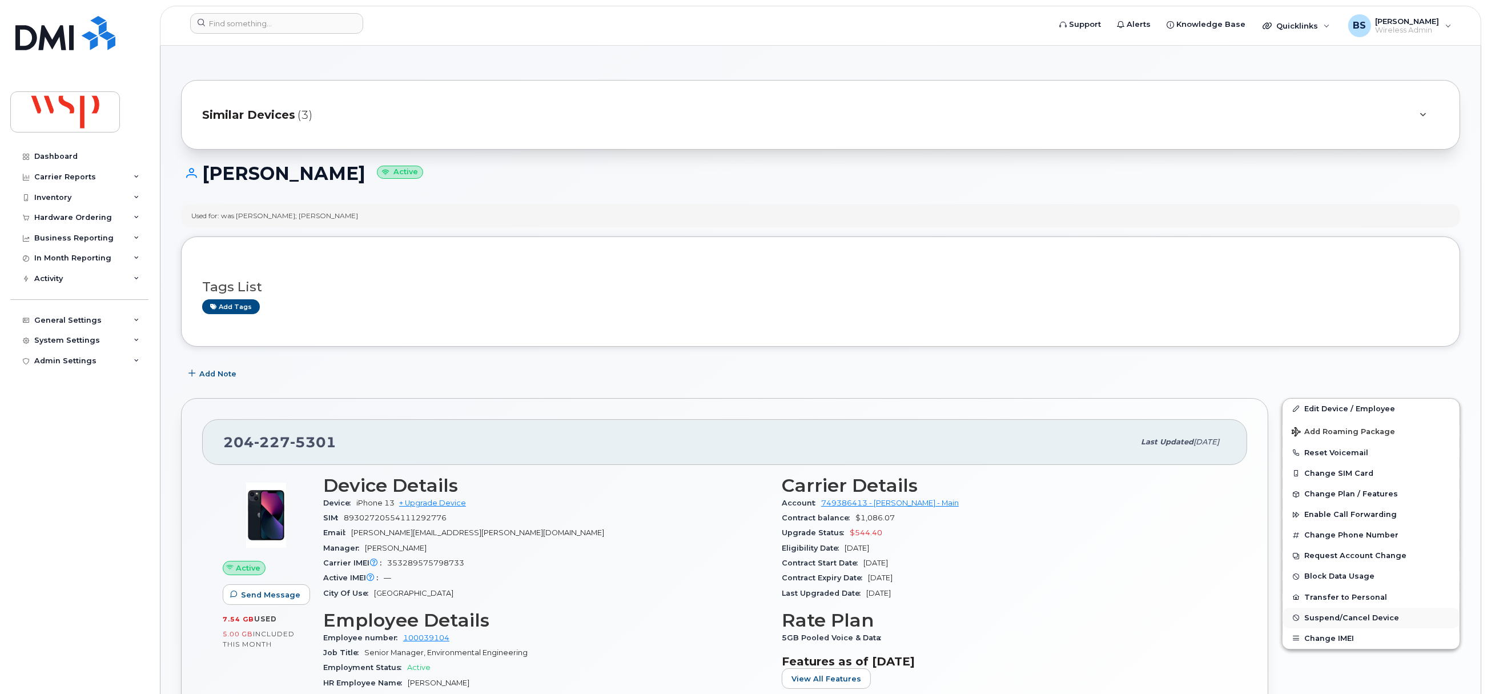
click at [1317, 618] on span "Suspend/Cancel Device" at bounding box center [1351, 617] width 95 height 9
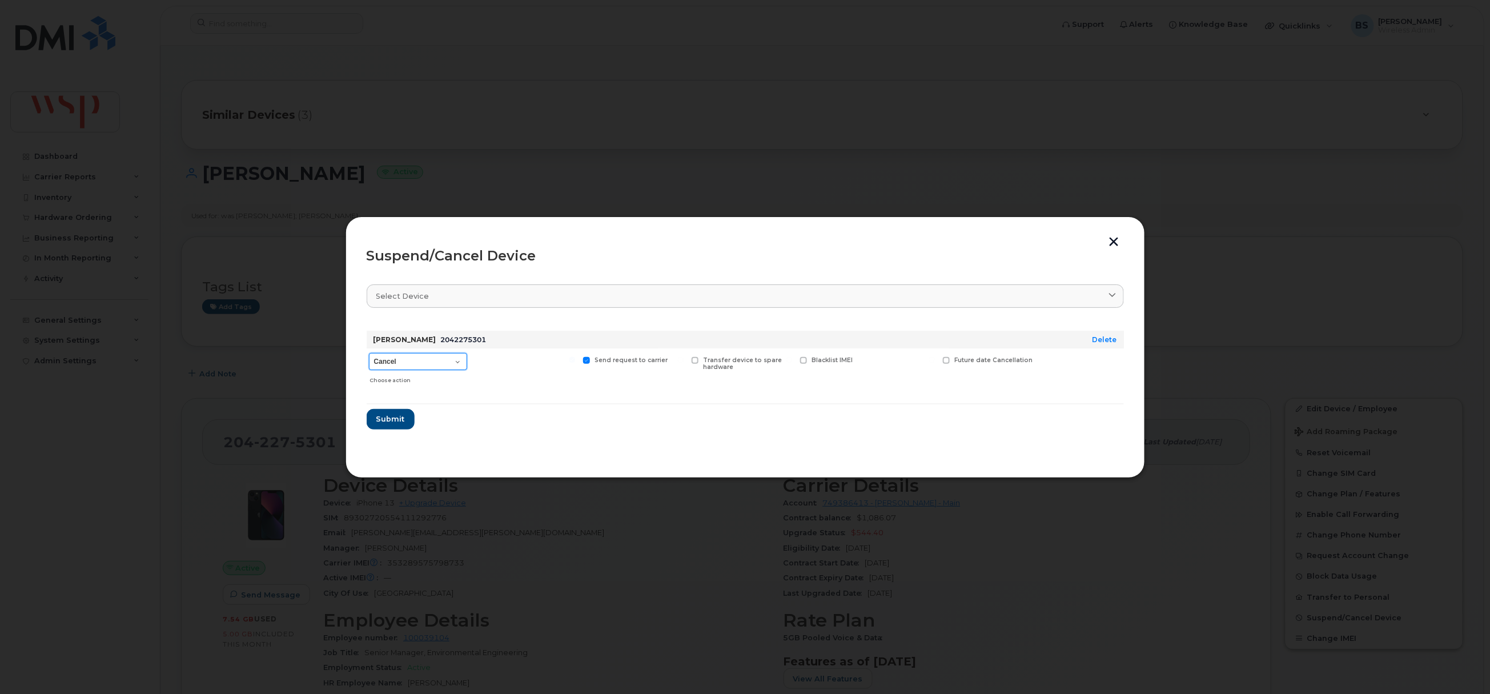
click at [428, 361] on select "Cancel Suspend - Reduced Rate Suspend - Full Rate Suspend - Lost Device/Stolen …" at bounding box center [418, 361] width 98 height 17
select select "[object Object]"
click at [369, 353] on select "Cancel Suspend - Reduced Rate Suspend - Full Rate Suspend - Lost Device/Stolen …" at bounding box center [418, 361] width 98 height 17
click at [389, 420] on span "Submit" at bounding box center [390, 418] width 29 height 11
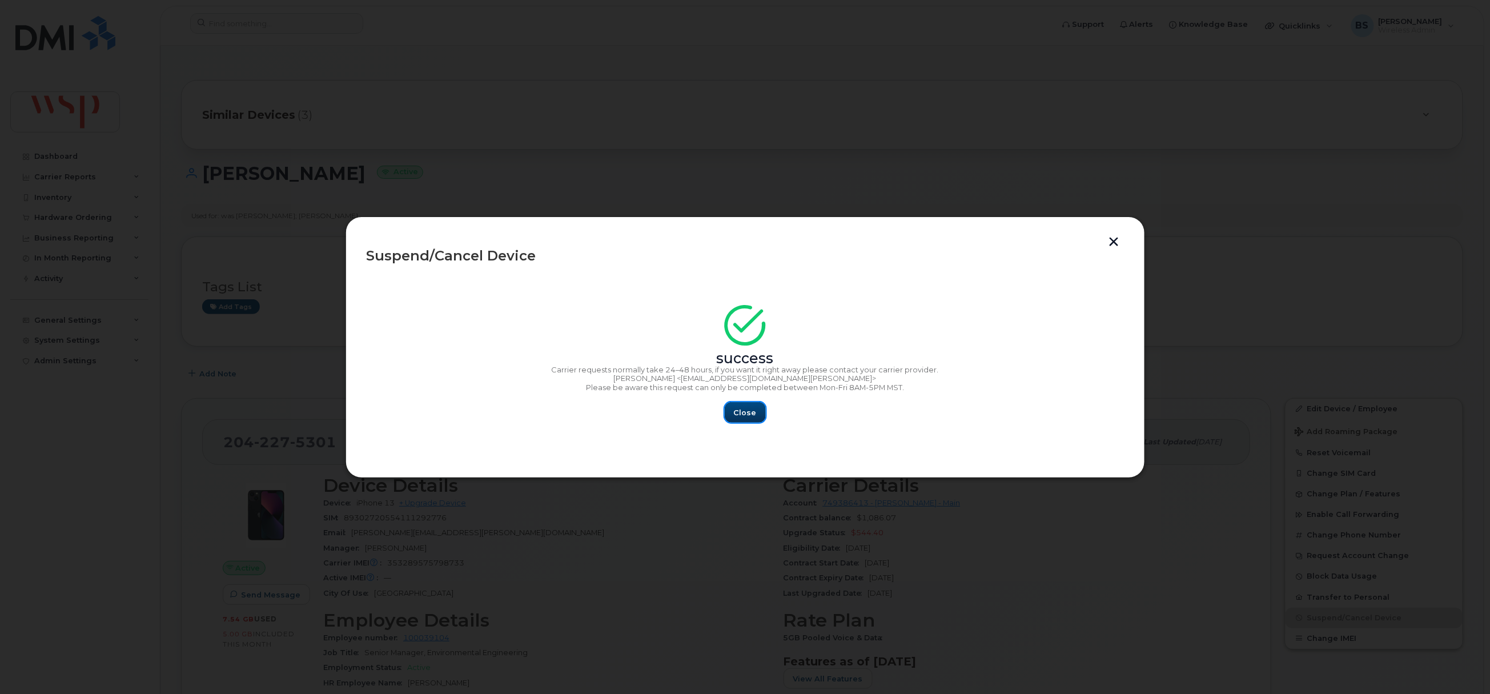
drag, startPoint x: 732, startPoint y: 414, endPoint x: 734, endPoint y: 403, distance: 11.1
click at [733, 414] on button "Close" at bounding box center [745, 412] width 41 height 21
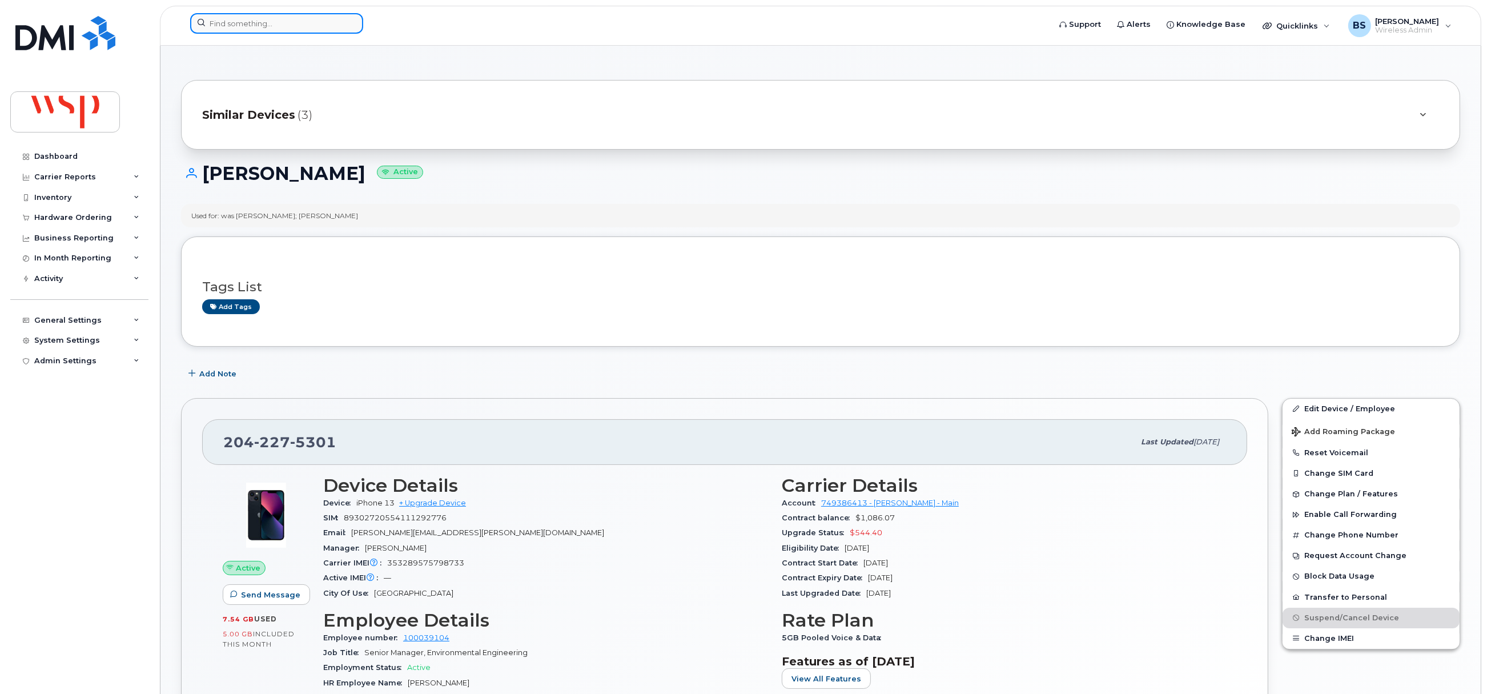
click at [315, 17] on input at bounding box center [276, 23] width 173 height 21
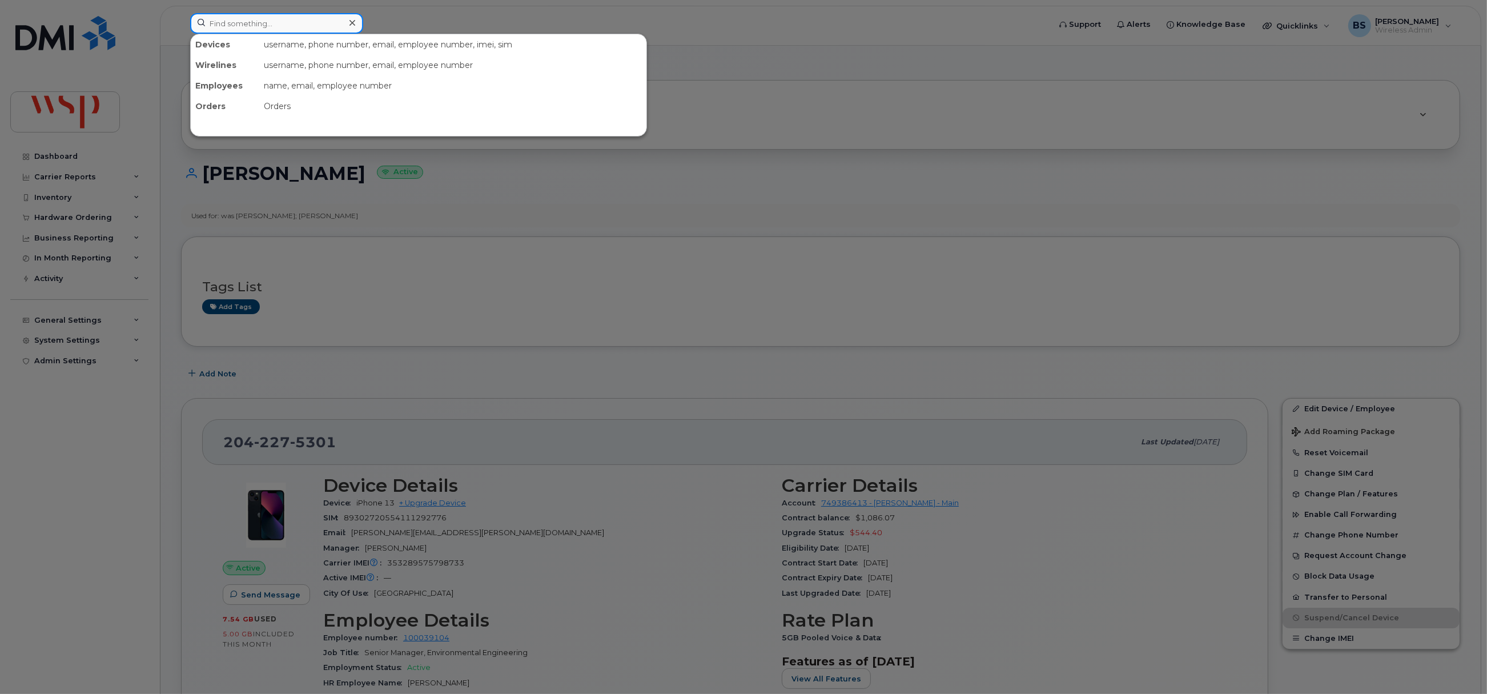
paste input "431-844-5417"
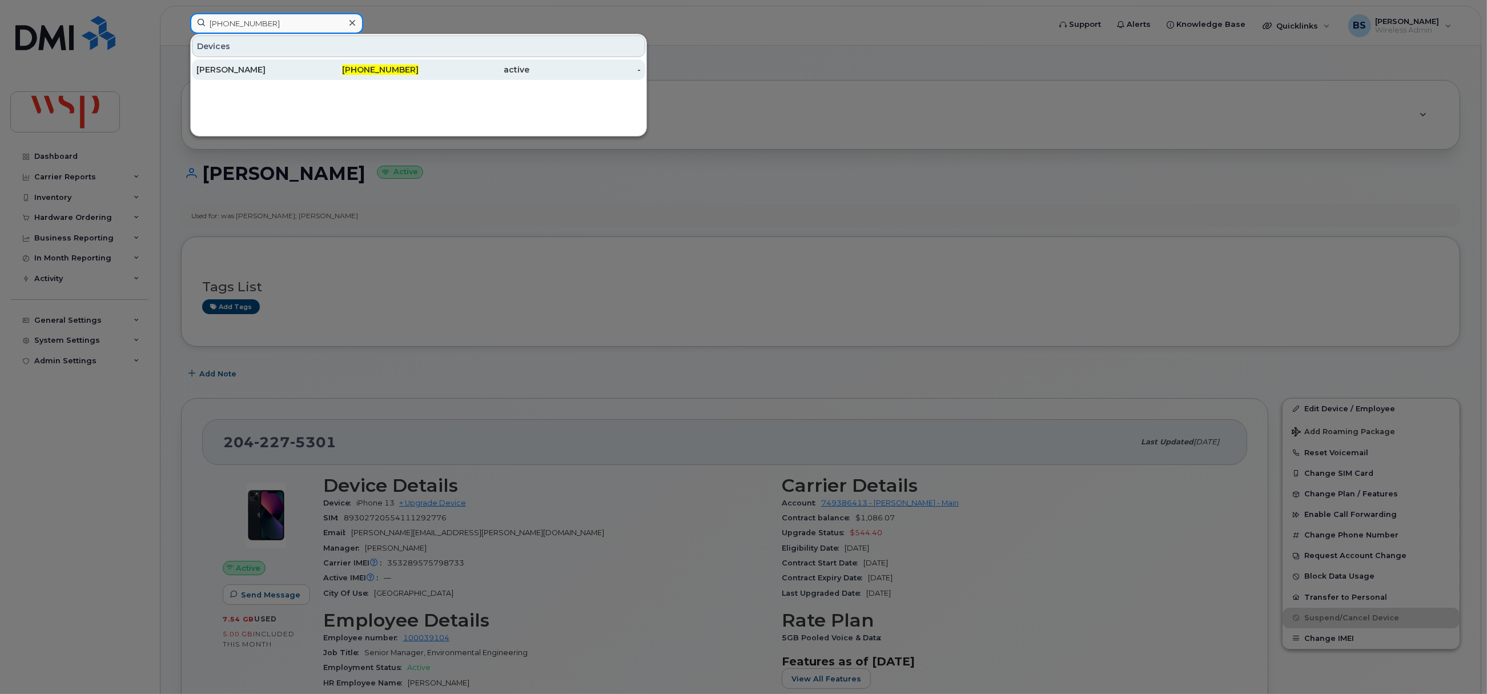
type input "431-844-5417"
click at [227, 65] on div "[PERSON_NAME]" at bounding box center [251, 69] width 111 height 21
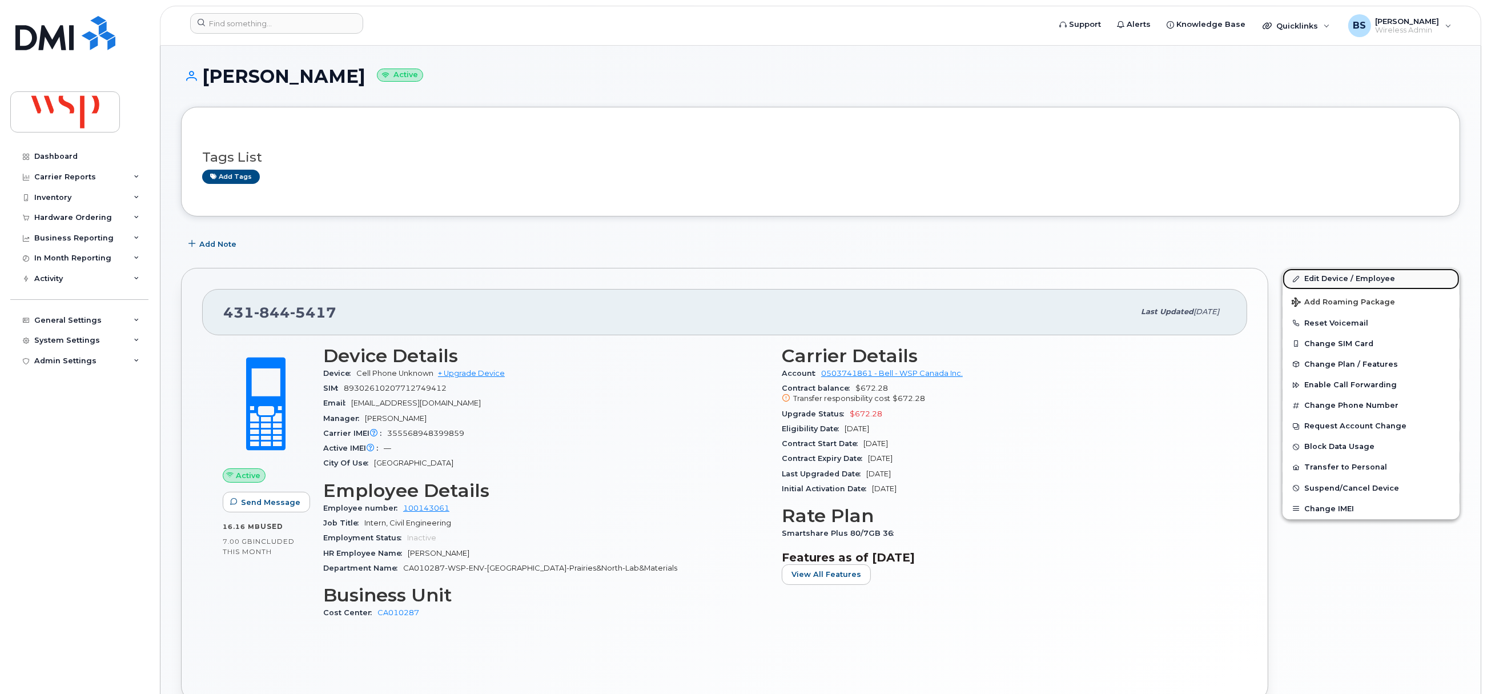
click at [1312, 279] on link "Edit Device / Employee" at bounding box center [1370, 278] width 177 height 21
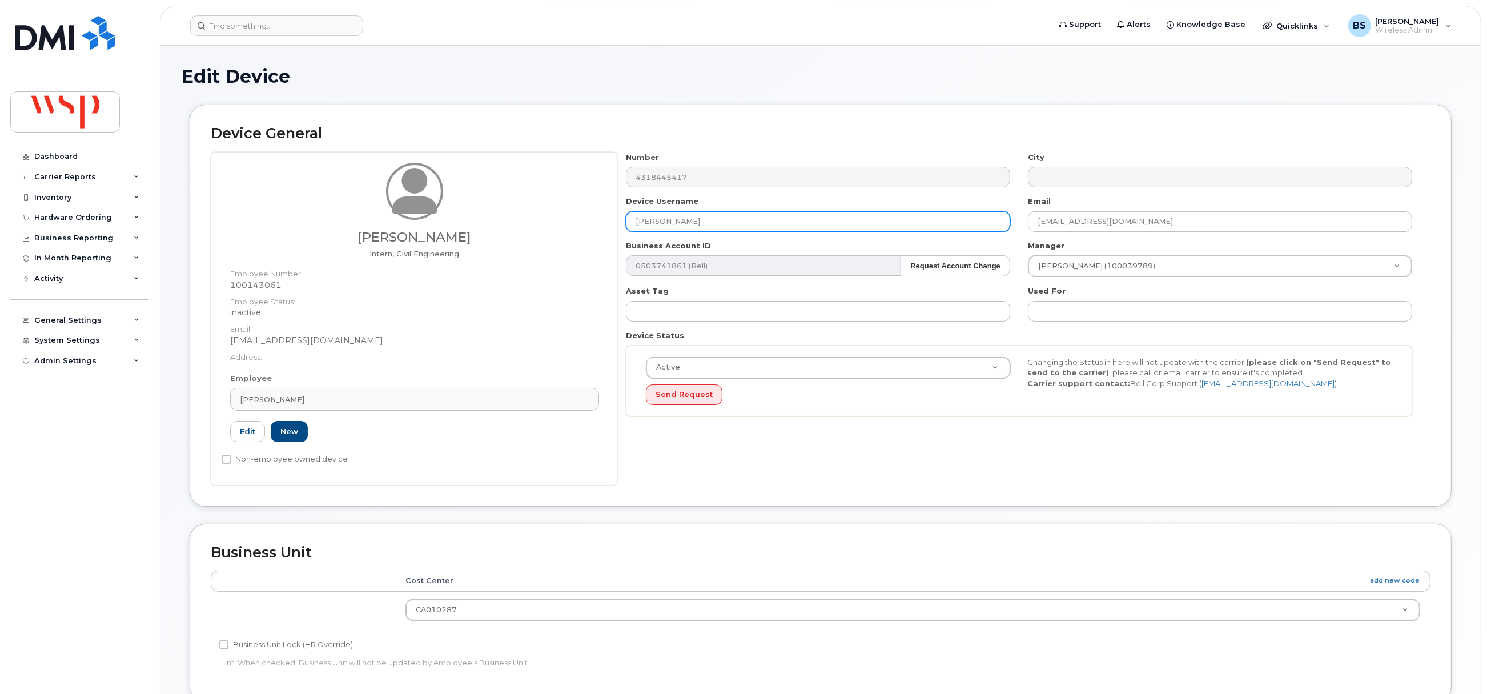
drag, startPoint x: 719, startPoint y: 219, endPoint x: 542, endPoint y: 216, distance: 177.0
click at [551, 211] on div "[PERSON_NAME] [DEMOGRAPHIC_DATA], Civil Engineering Employee Number: 100143061 …" at bounding box center [821, 318] width 1220 height 333
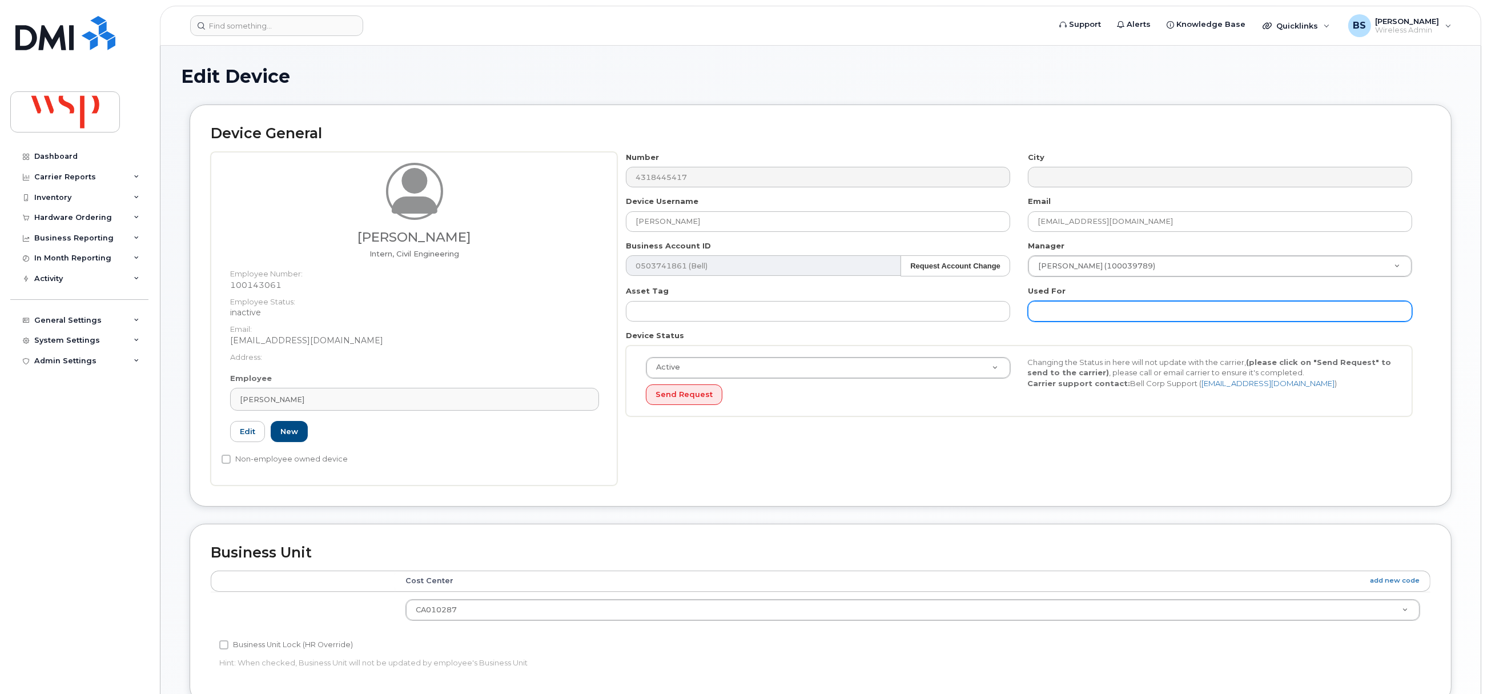
click at [1148, 316] on input "text" at bounding box center [1220, 311] width 384 height 21
paste input "[PERSON_NAME]"
type input "was [PERSON_NAME];"
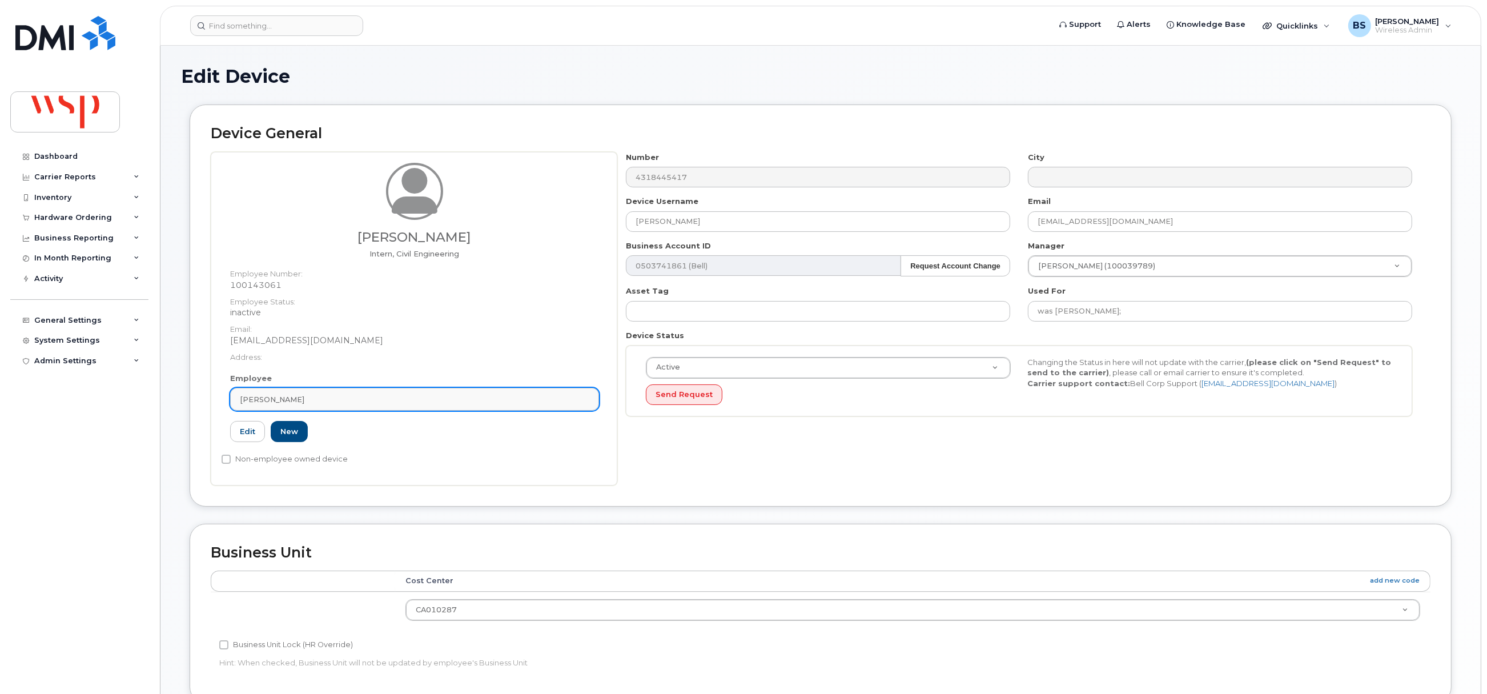
click at [368, 396] on div "[PERSON_NAME]" at bounding box center [414, 399] width 349 height 11
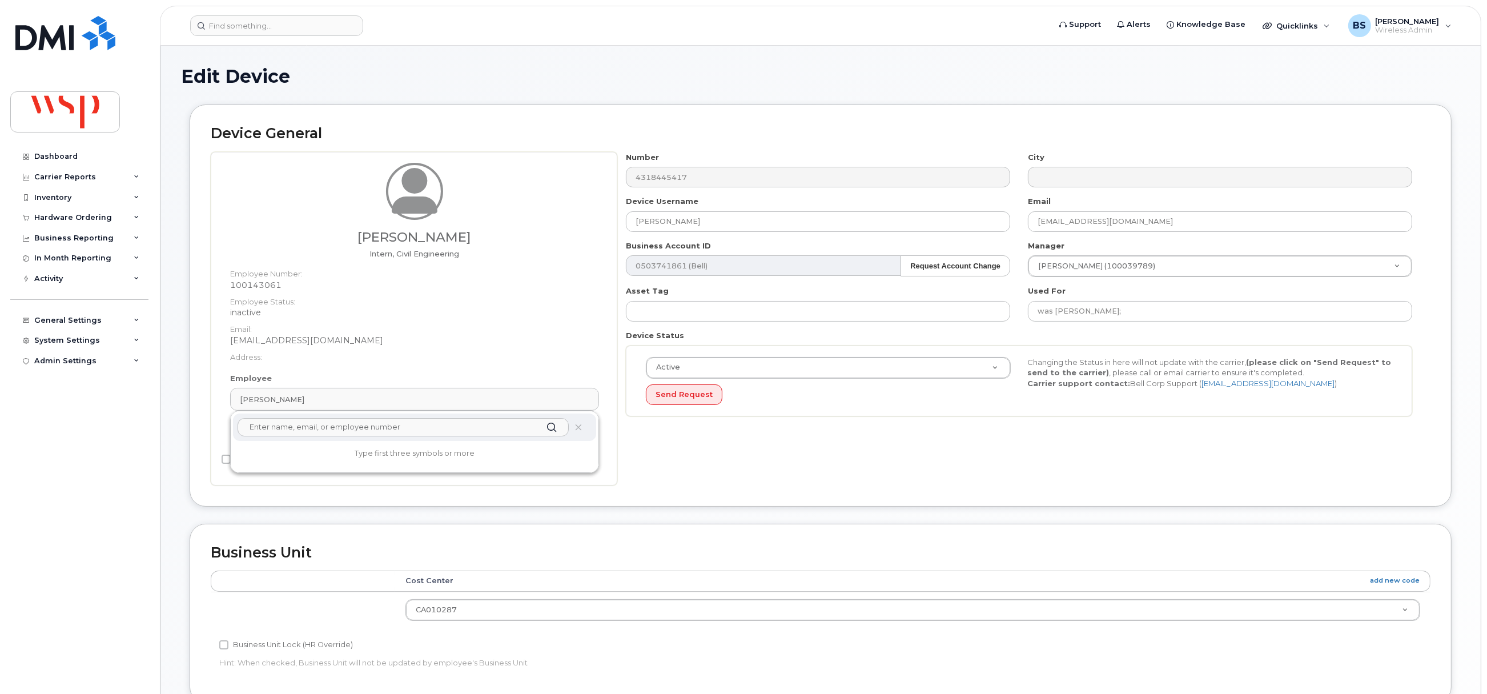
click at [348, 431] on input "text" at bounding box center [403, 427] width 331 height 18
type input "39789"
click at [299, 464] on p "[PERSON_NAME]" at bounding box center [414, 467] width 345 height 12
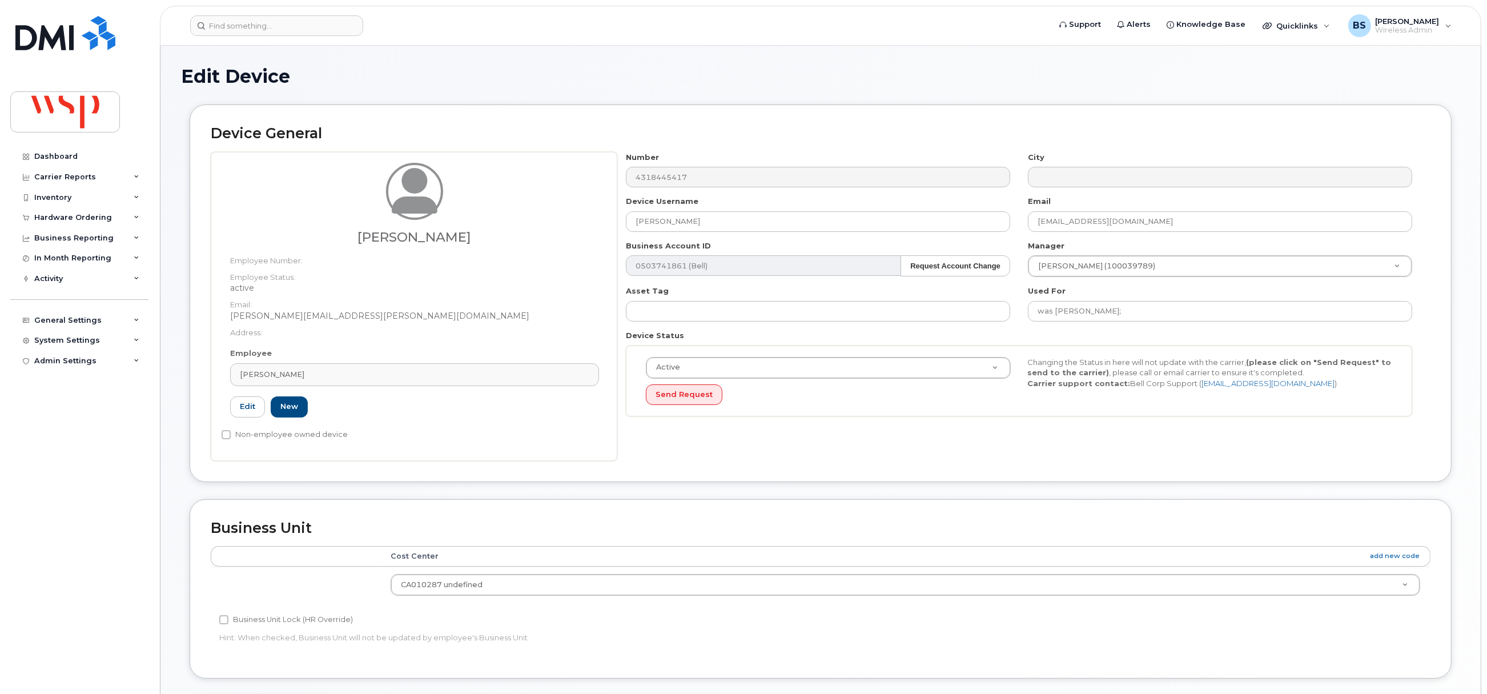
type input "100039789"
type input "Randell Johnson"
type input "randell.johnson@wsp.com"
type input "22286709"
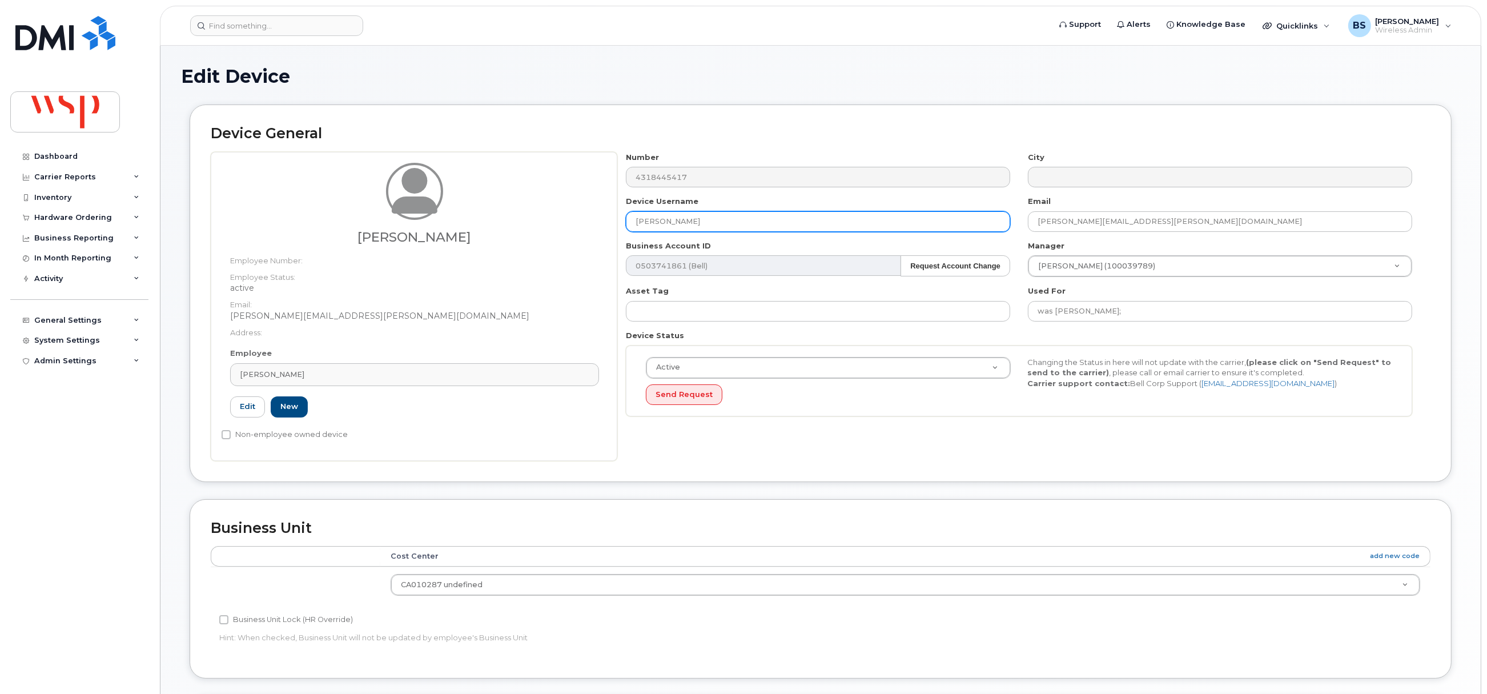
drag, startPoint x: 698, startPoint y: 221, endPoint x: 602, endPoint y: 216, distance: 96.0
click at [615, 220] on div "Randell Johnson Employee Number: Employee Status: active Email: randell.johnson…" at bounding box center [821, 306] width 1220 height 309
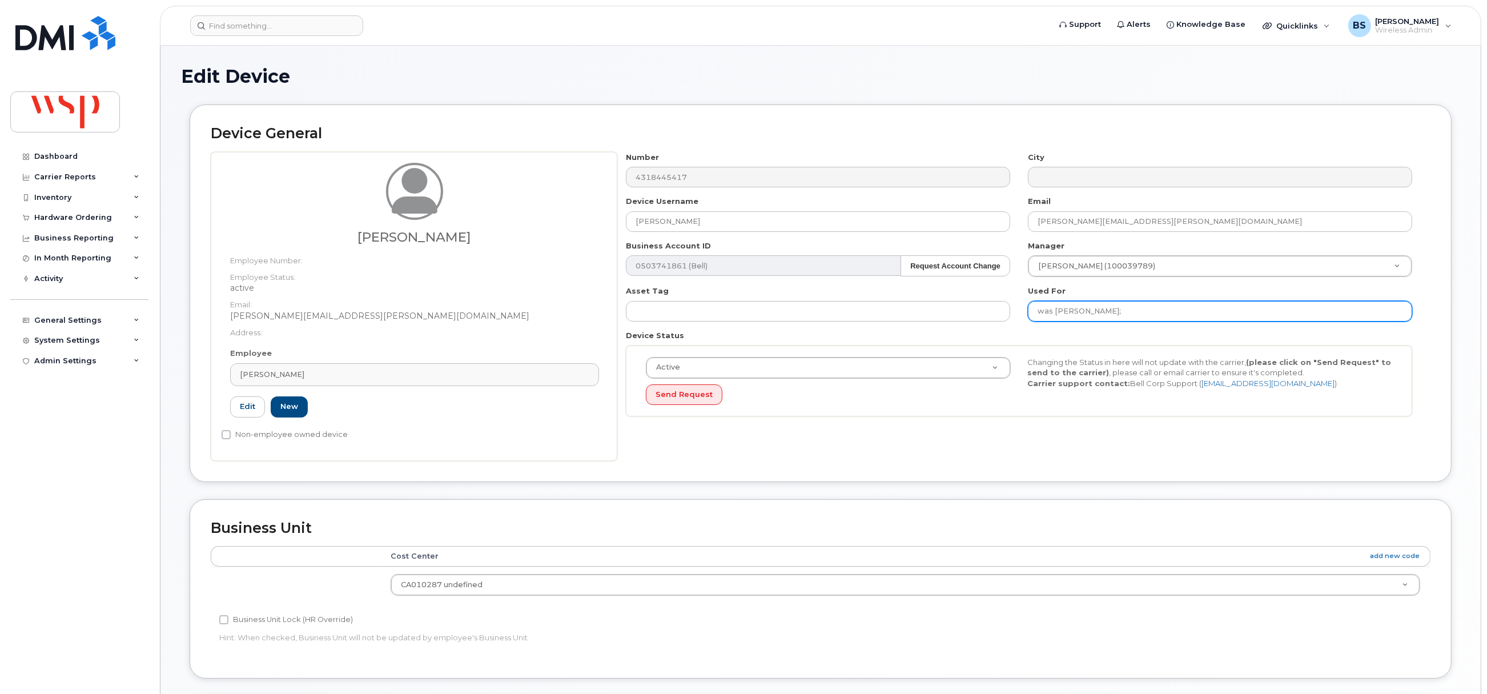
click at [1152, 308] on input "was Maximus Anderson;" at bounding box center [1220, 311] width 384 height 21
paste input "Randell Johnson"
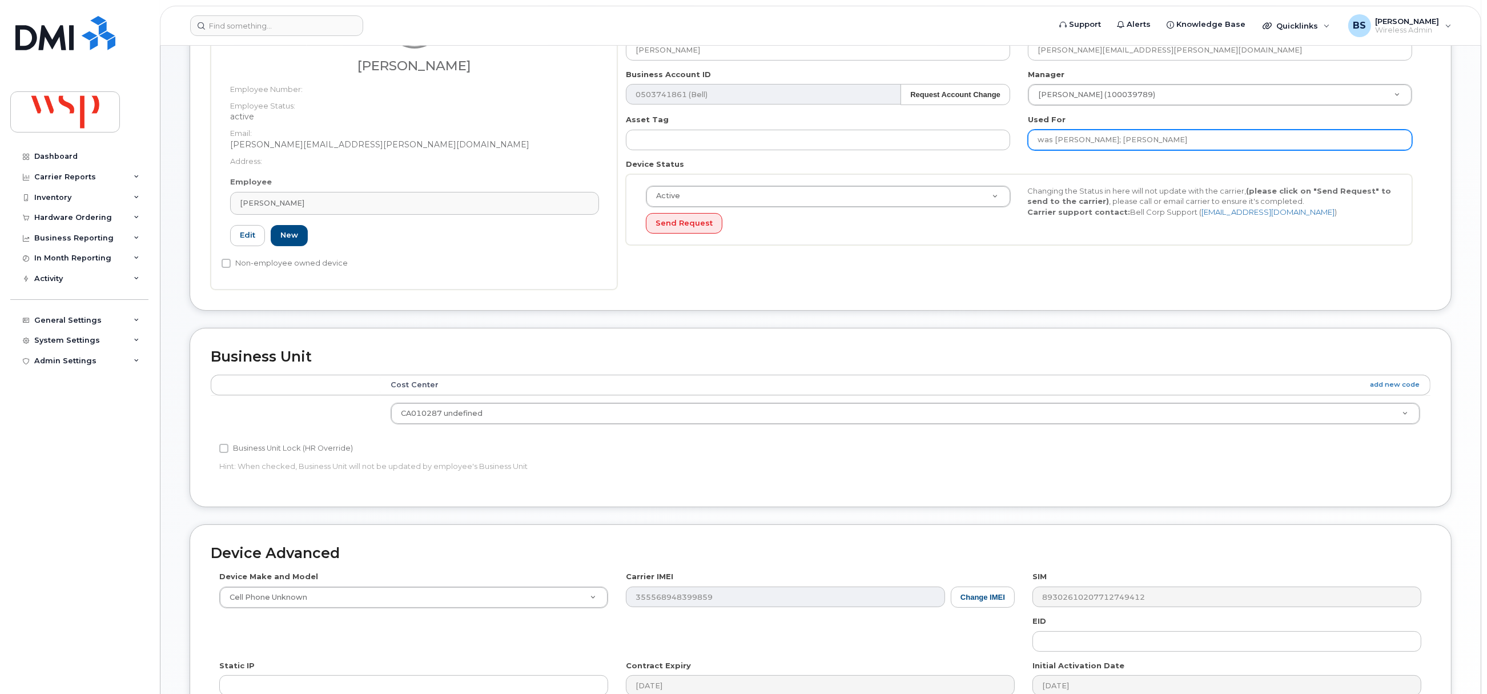
type input "was Maximus Anderson; Randell Johnson"
click at [1107, 431] on td "CA010287 undefined 22286709" at bounding box center [905, 413] width 1050 height 36
click at [1112, 473] on div "Accounting Categories Rules Cost Center add new code CA010287 undefined 2228670…" at bounding box center [821, 430] width 1220 height 111
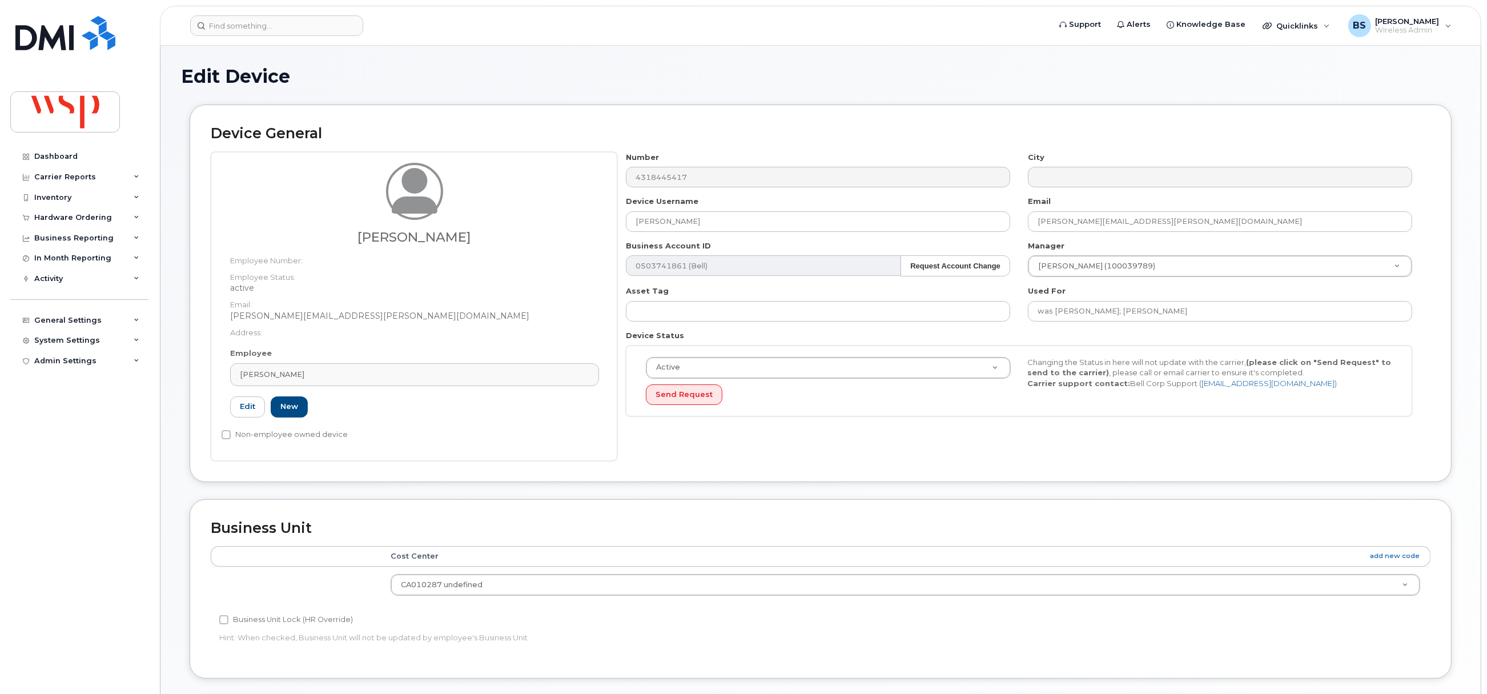
scroll to position [345, 0]
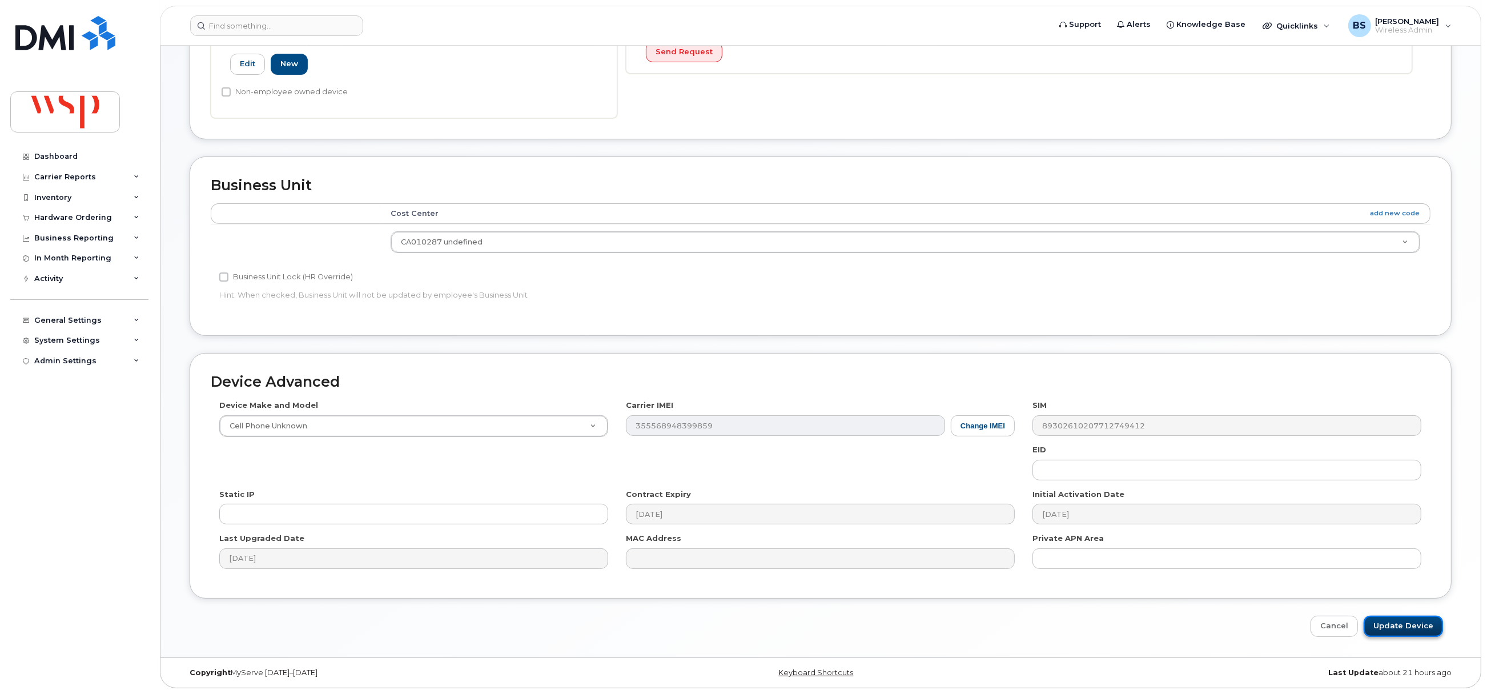
click at [1403, 620] on input "Update Device" at bounding box center [1403, 626] width 79 height 21
type input "Saving..."
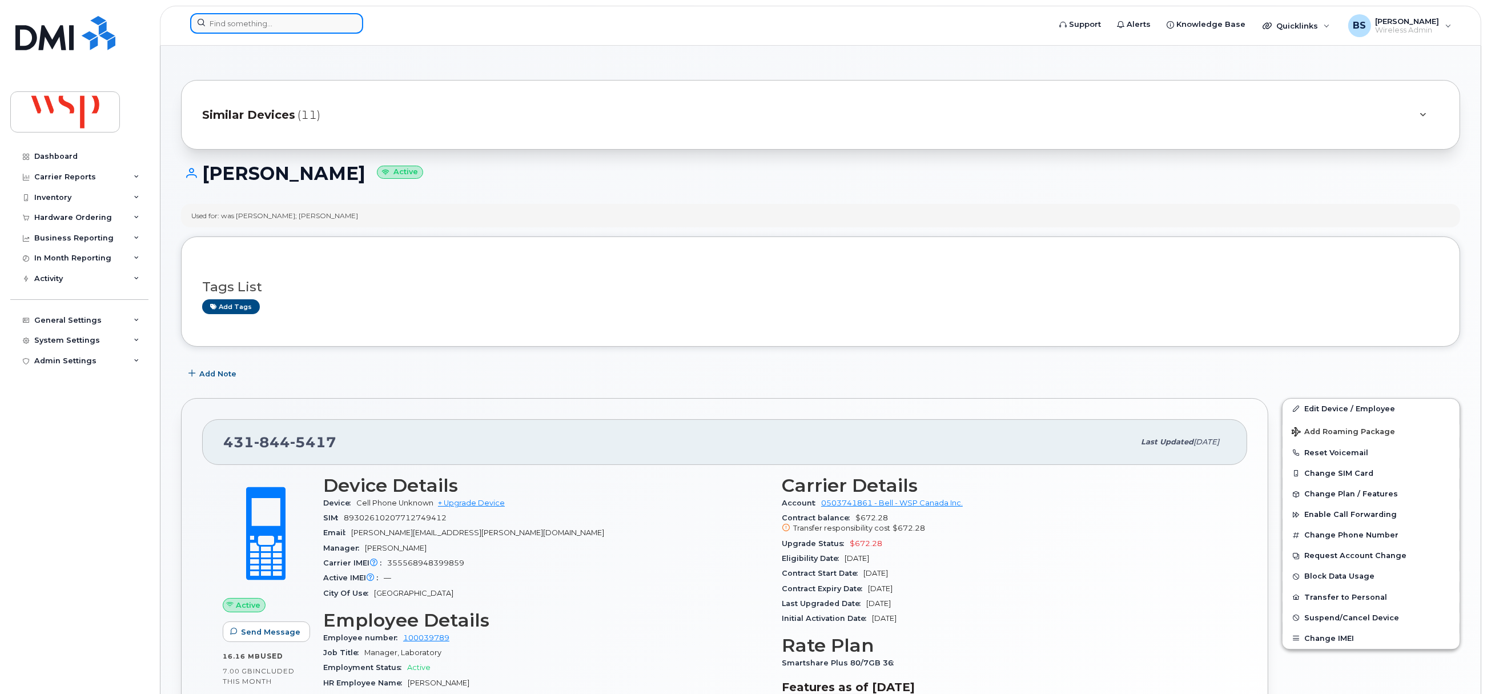
click at [266, 26] on input at bounding box center [276, 23] width 173 height 21
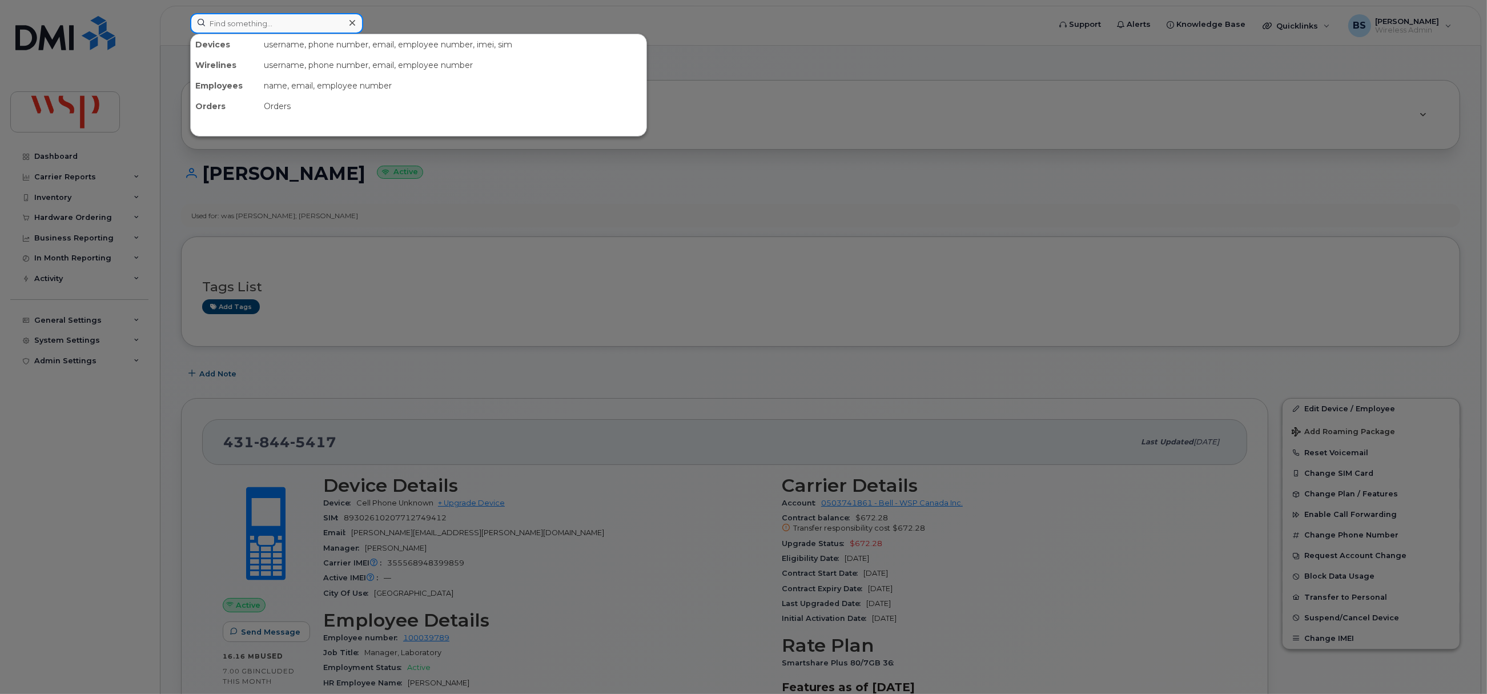
paste input "519-381-3145"
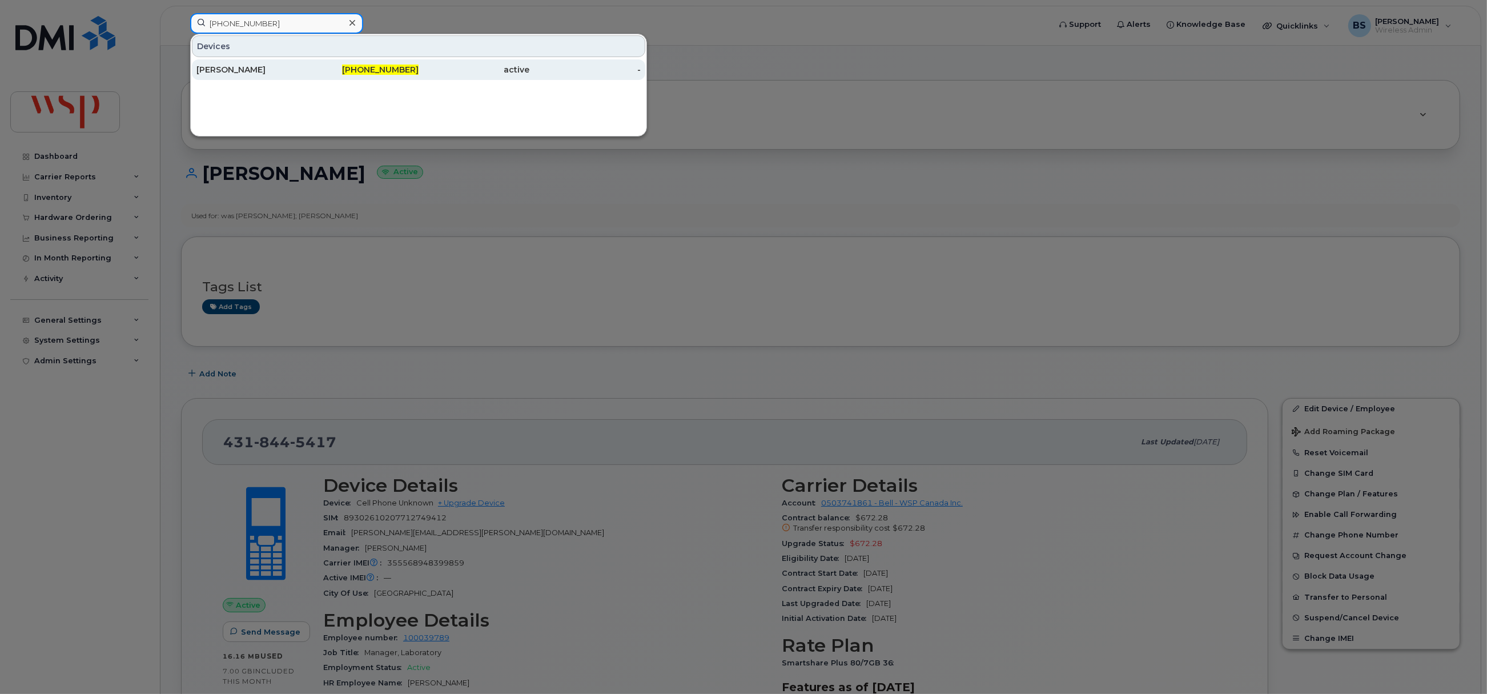
type input "519-381-3145"
click at [215, 69] on div "SIERRA GEORGE" at bounding box center [251, 69] width 111 height 11
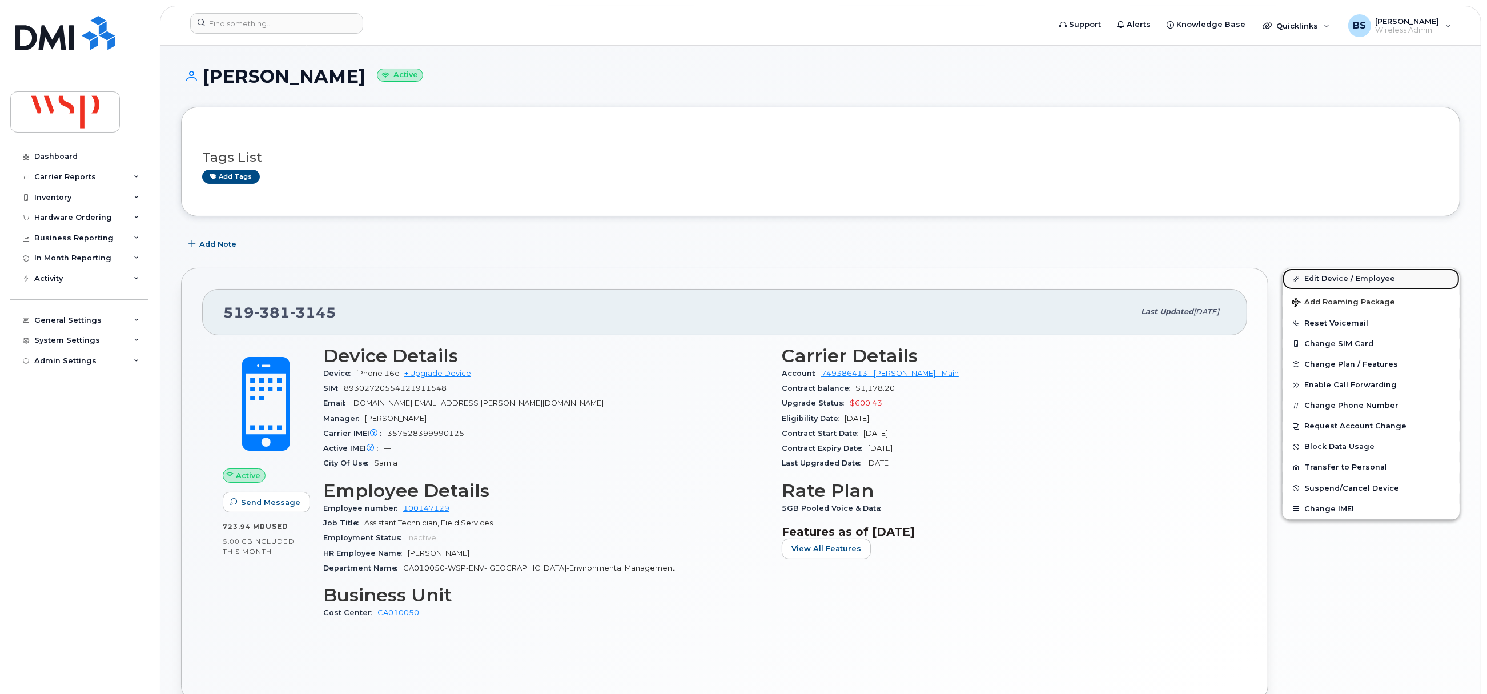
click at [1313, 277] on link "Edit Device / Employee" at bounding box center [1370, 278] width 177 height 21
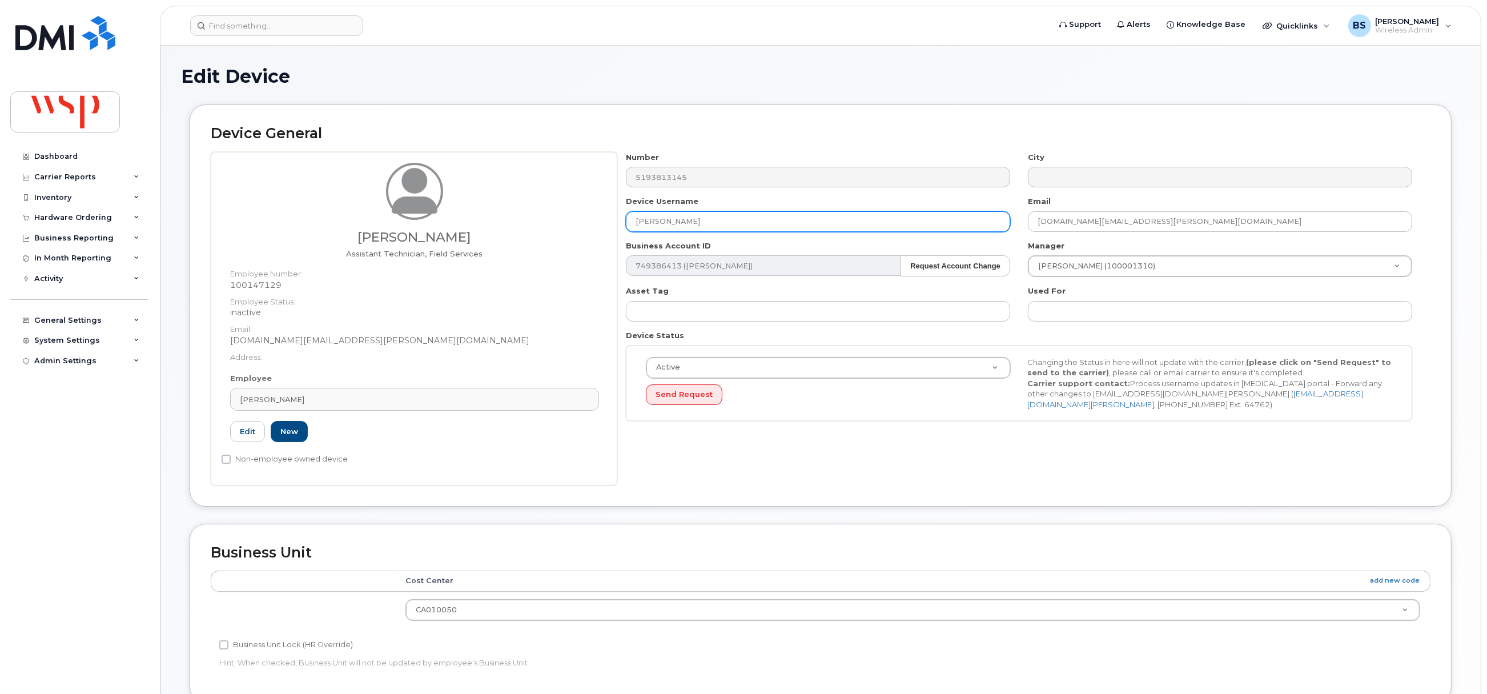
drag, startPoint x: 714, startPoint y: 224, endPoint x: 552, endPoint y: 220, distance: 162.2
click at [527, 219] on div "Sierra George Assistant Technician, Field Services Employee Number: 100147129 E…" at bounding box center [821, 318] width 1220 height 333
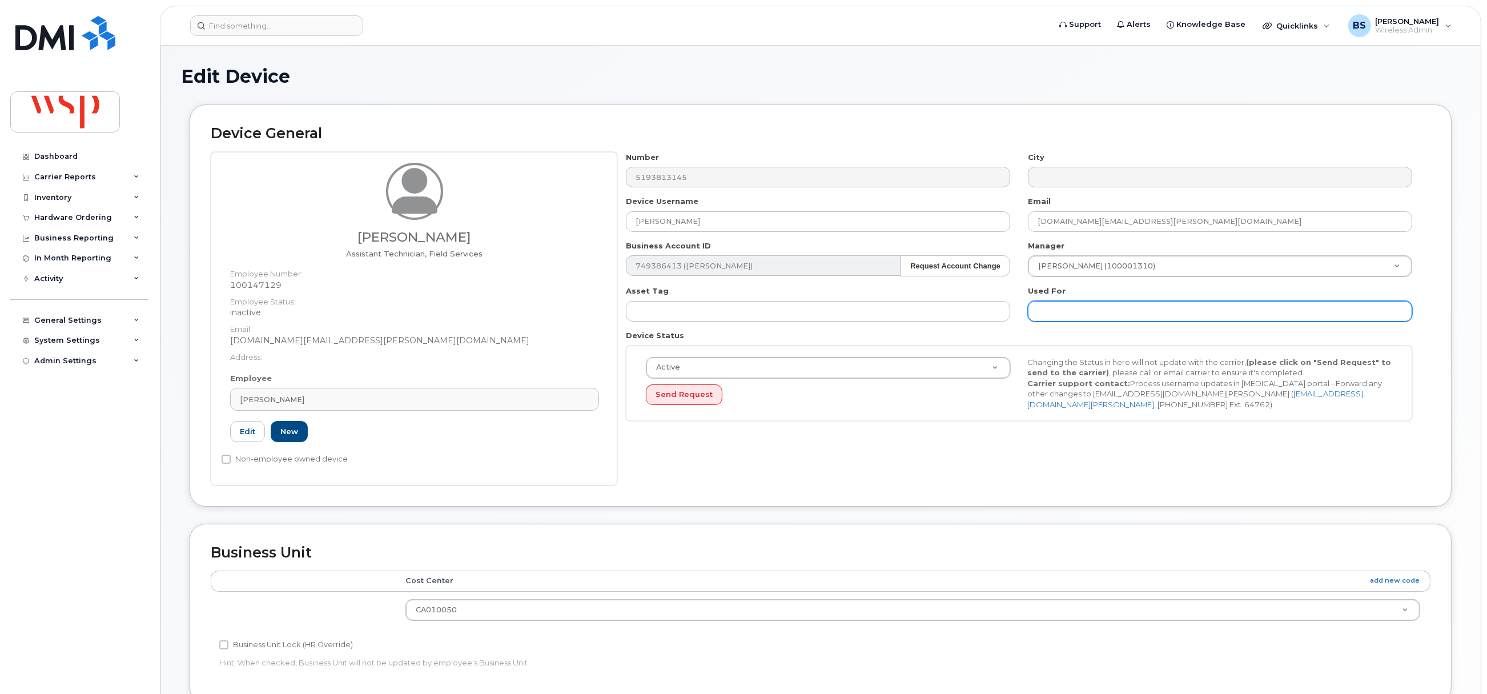
click at [1121, 307] on input "text" at bounding box center [1220, 311] width 384 height 21
paste input "[PERSON_NAME]"
type input "was SIERRA GEORGE;"
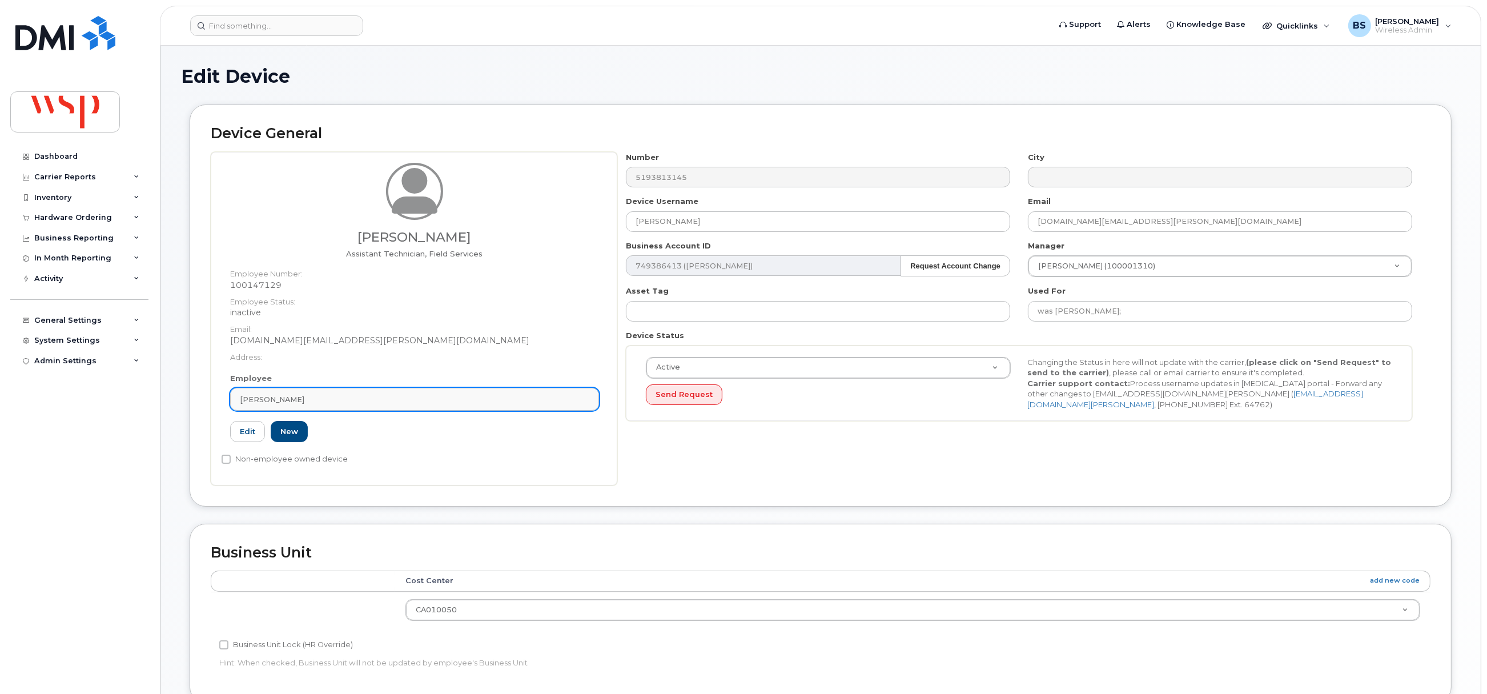
click at [316, 405] on link "[PERSON_NAME]" at bounding box center [414, 399] width 369 height 23
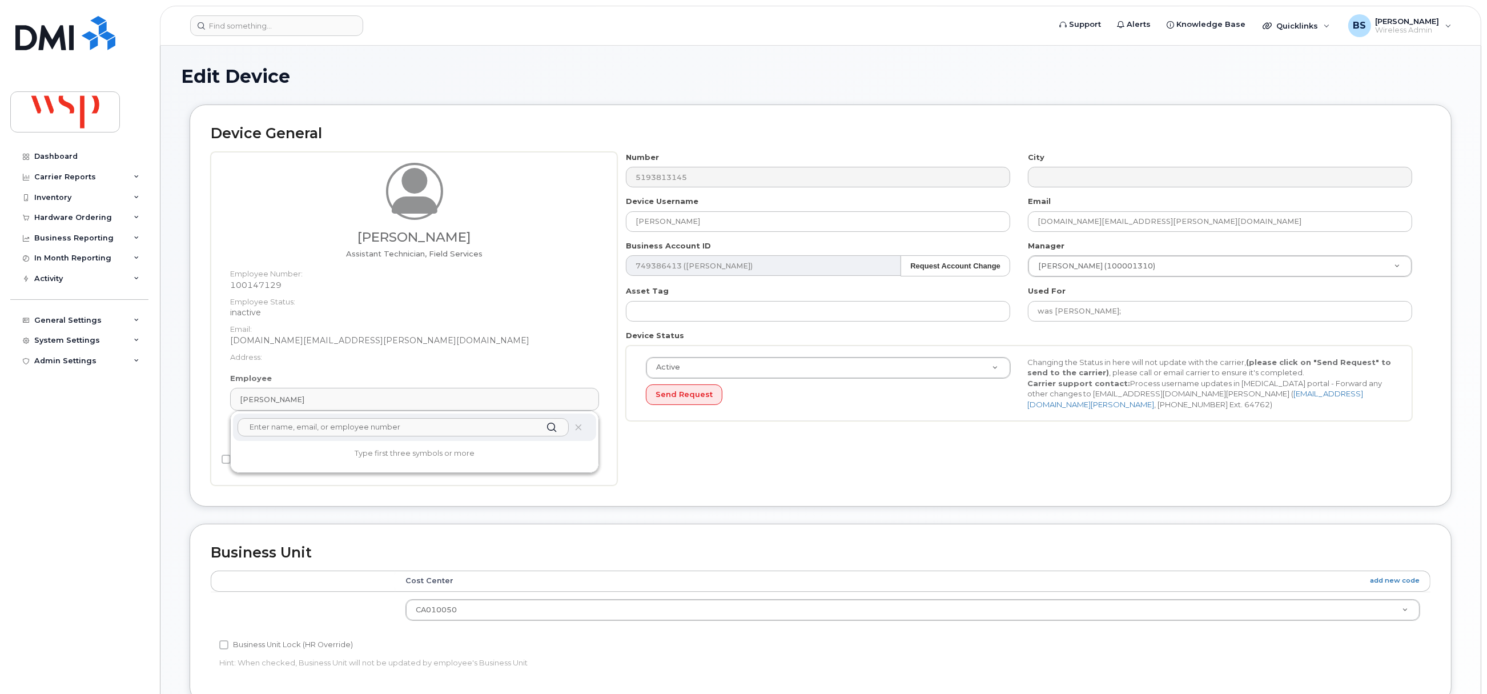
drag, startPoint x: 296, startPoint y: 431, endPoint x: 312, endPoint y: 428, distance: 16.2
click at [293, 431] on input "text" at bounding box center [403, 427] width 331 height 18
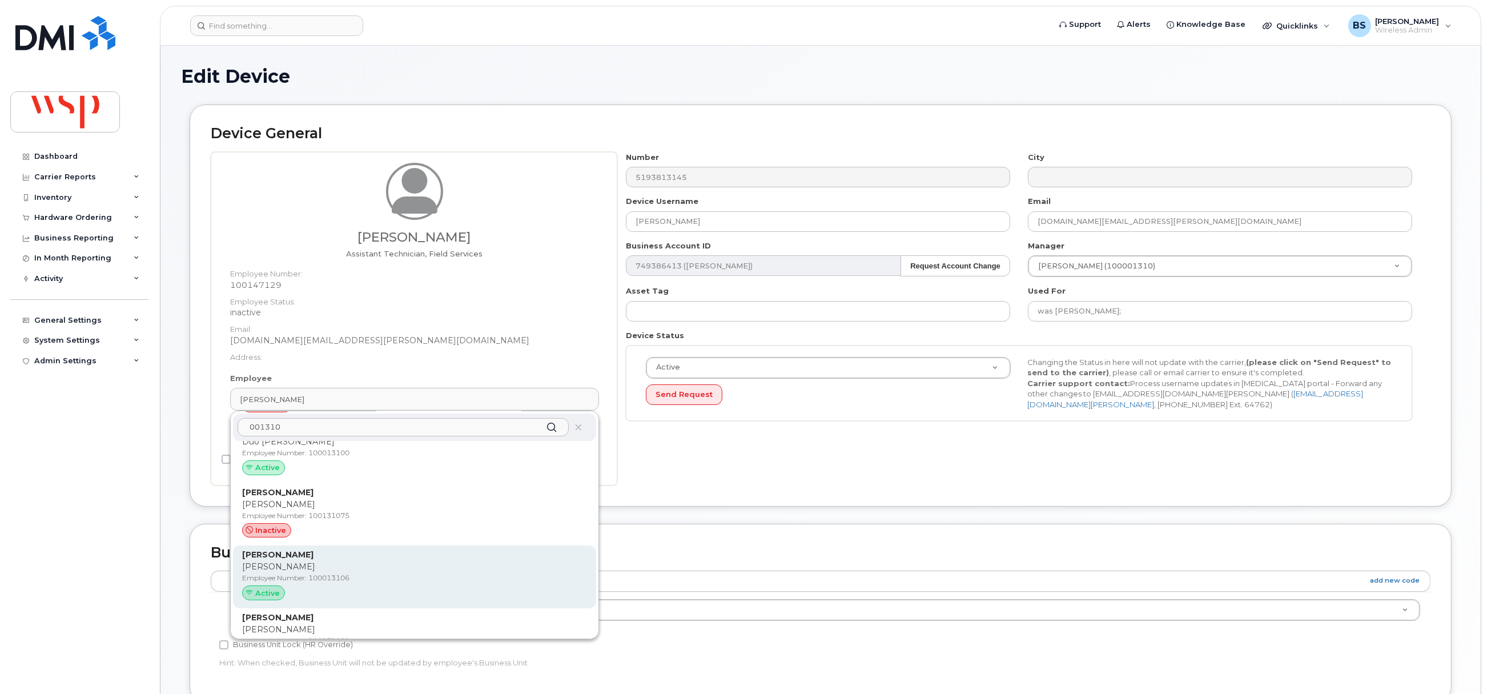
scroll to position [771, 0]
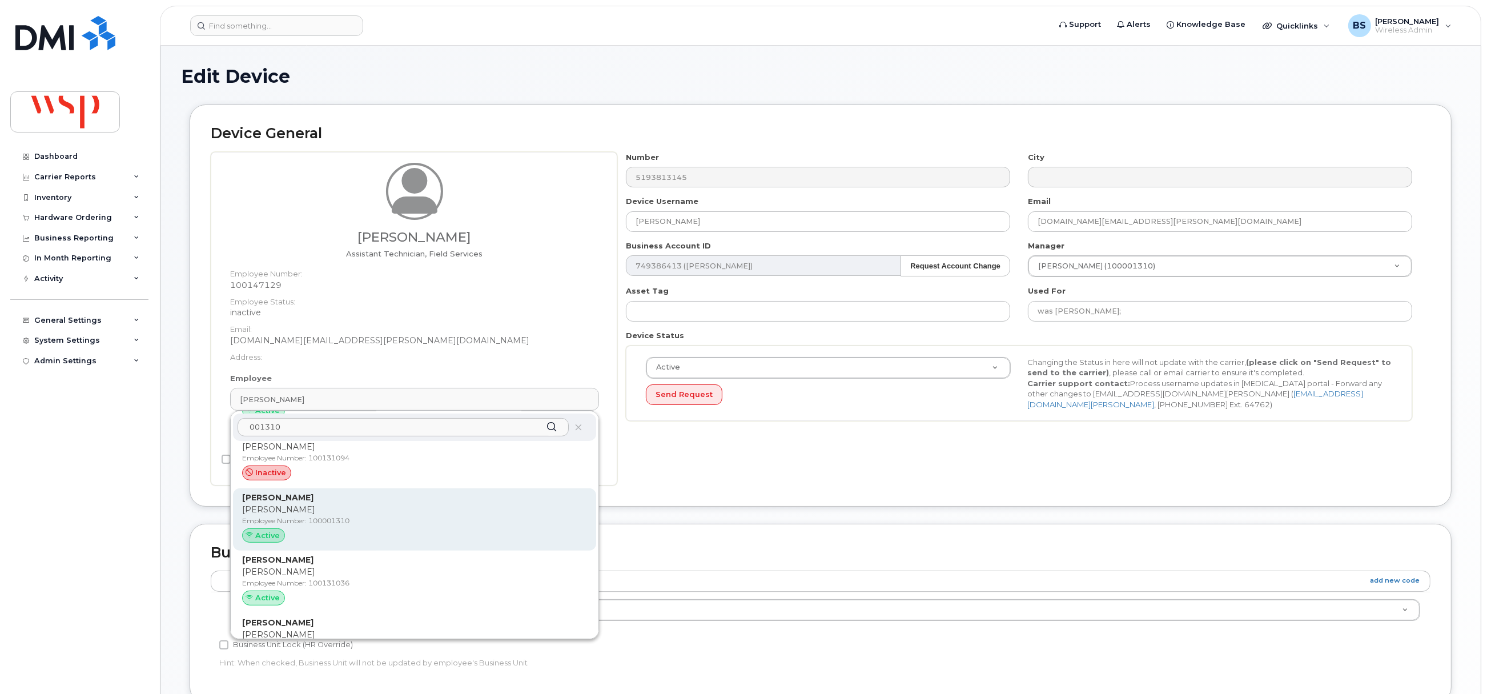
type input "001310"
click at [313, 517] on p "Employee Number: 100001310" at bounding box center [414, 521] width 345 height 10
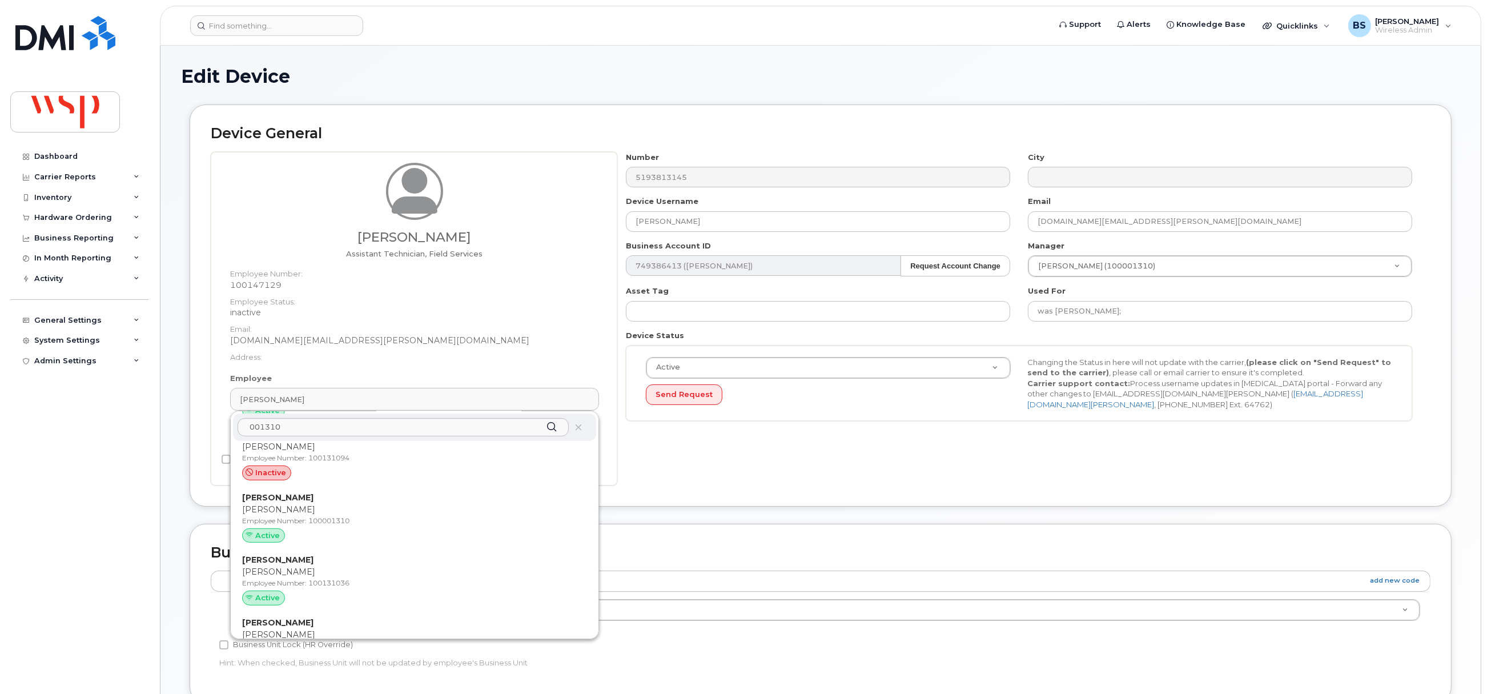
type input "100001310"
type input "Jennifer Mcvitty"
type input "jenna.mcvitty@wsp.com"
type input "5769904"
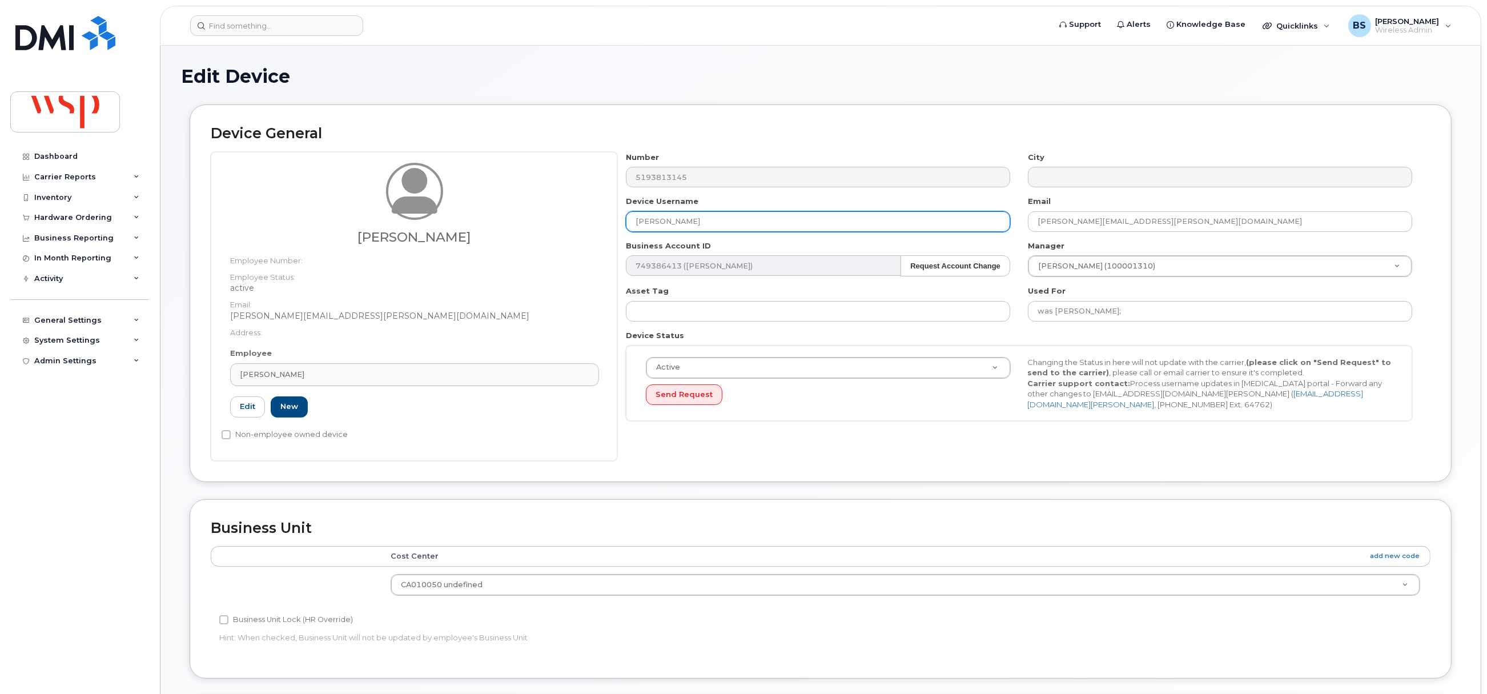
drag, startPoint x: 702, startPoint y: 226, endPoint x: 574, endPoint y: 220, distance: 128.0
click at [578, 221] on div "Jennifer Mcvitty Employee Number: Employee Status: active Email: Jenna.McVitty@…" at bounding box center [821, 306] width 1220 height 309
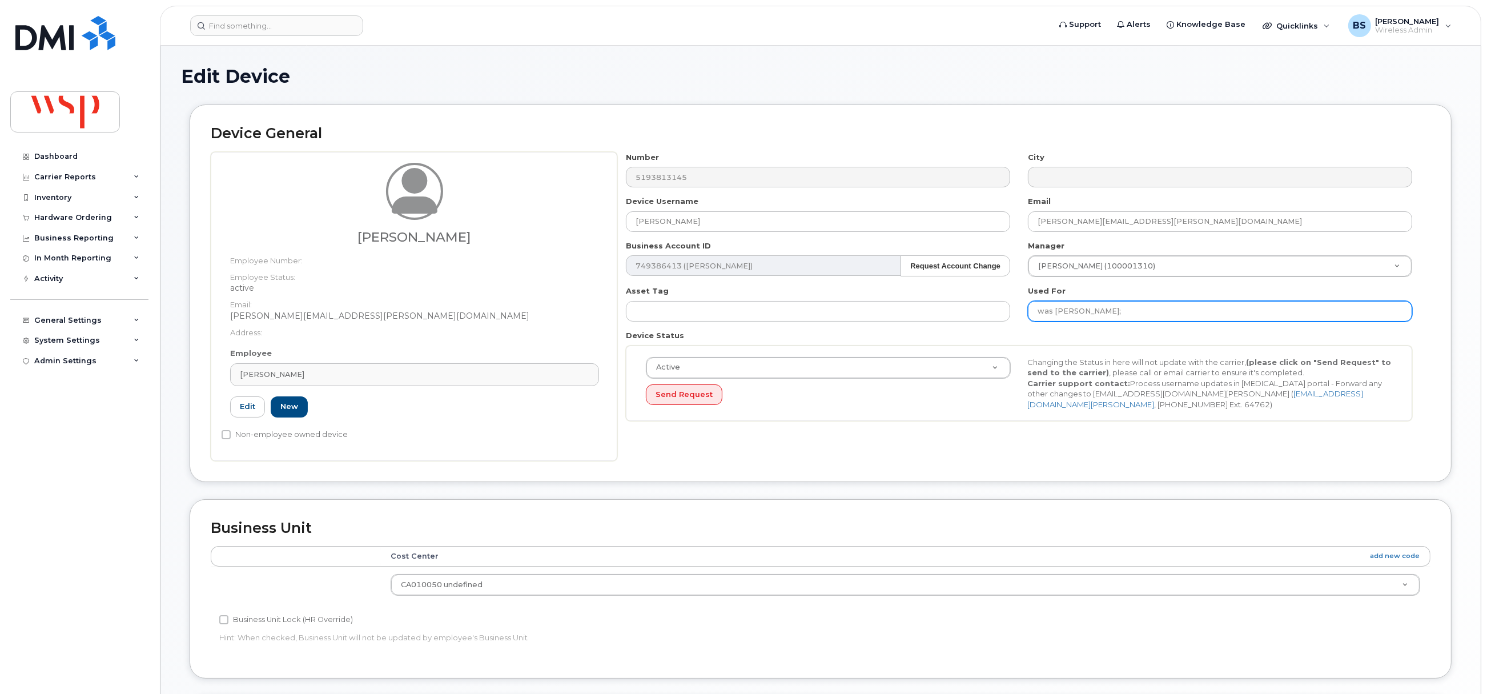
click at [1156, 312] on input "was SIERRA GEORGE;" at bounding box center [1220, 311] width 384 height 21
paste input "Jennifer Mcvitty"
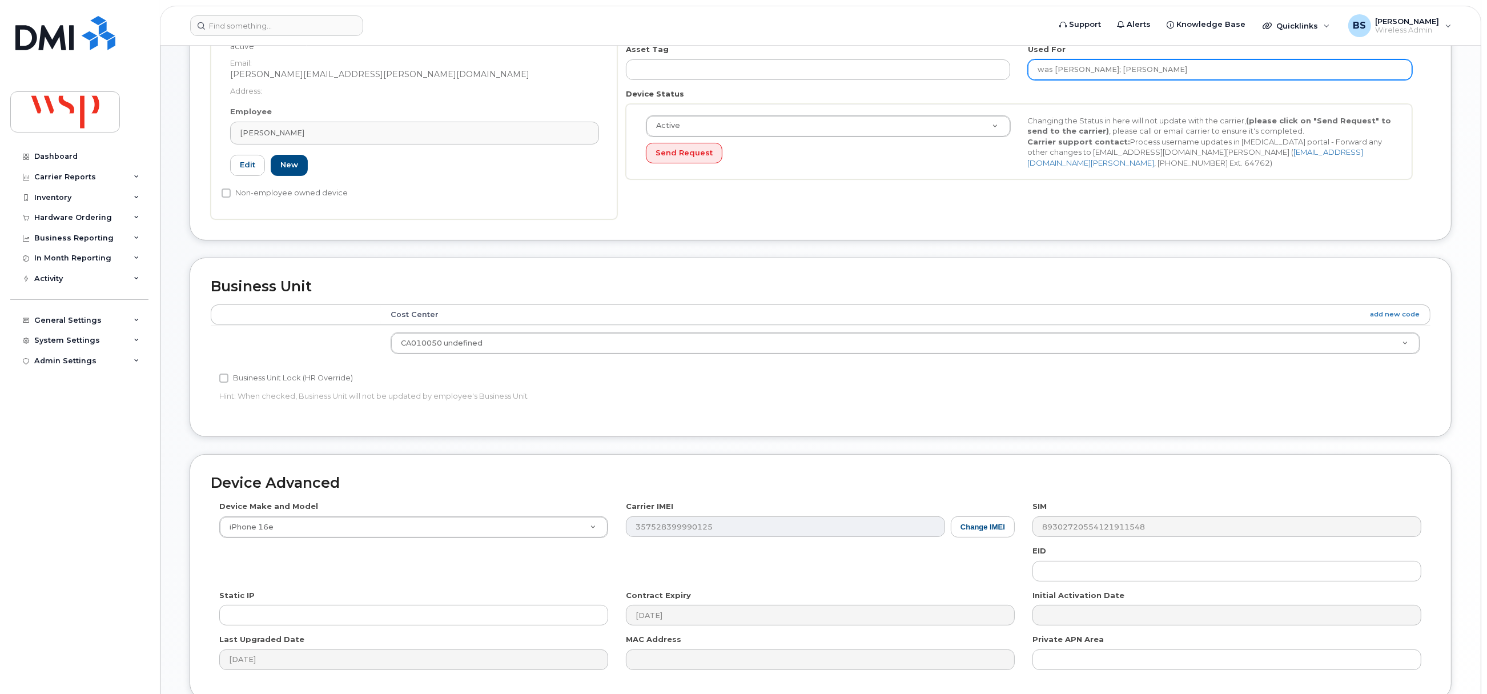
scroll to position [345, 0]
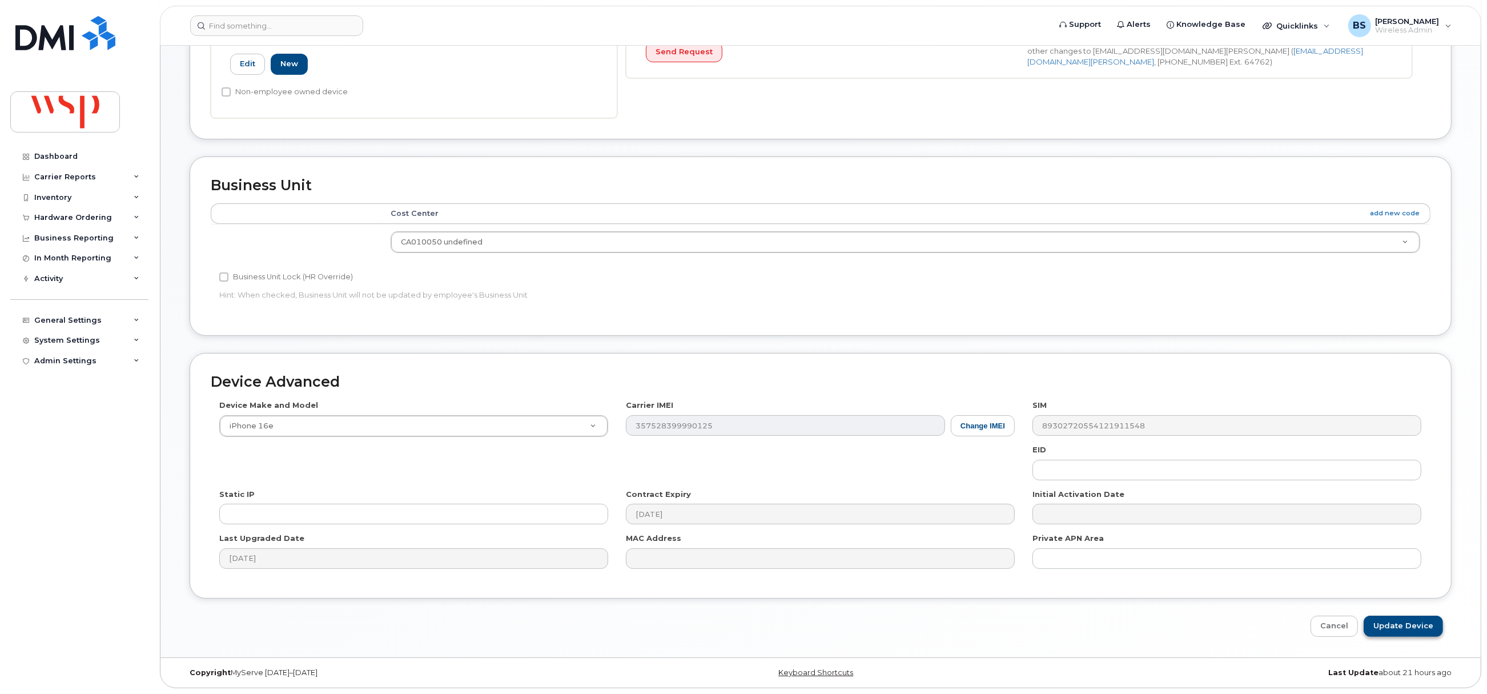
type input "was SIERRA GEORGE; Jennifer Mcvitty"
click at [1407, 625] on input "Update Device" at bounding box center [1403, 626] width 79 height 21
type input "Saving..."
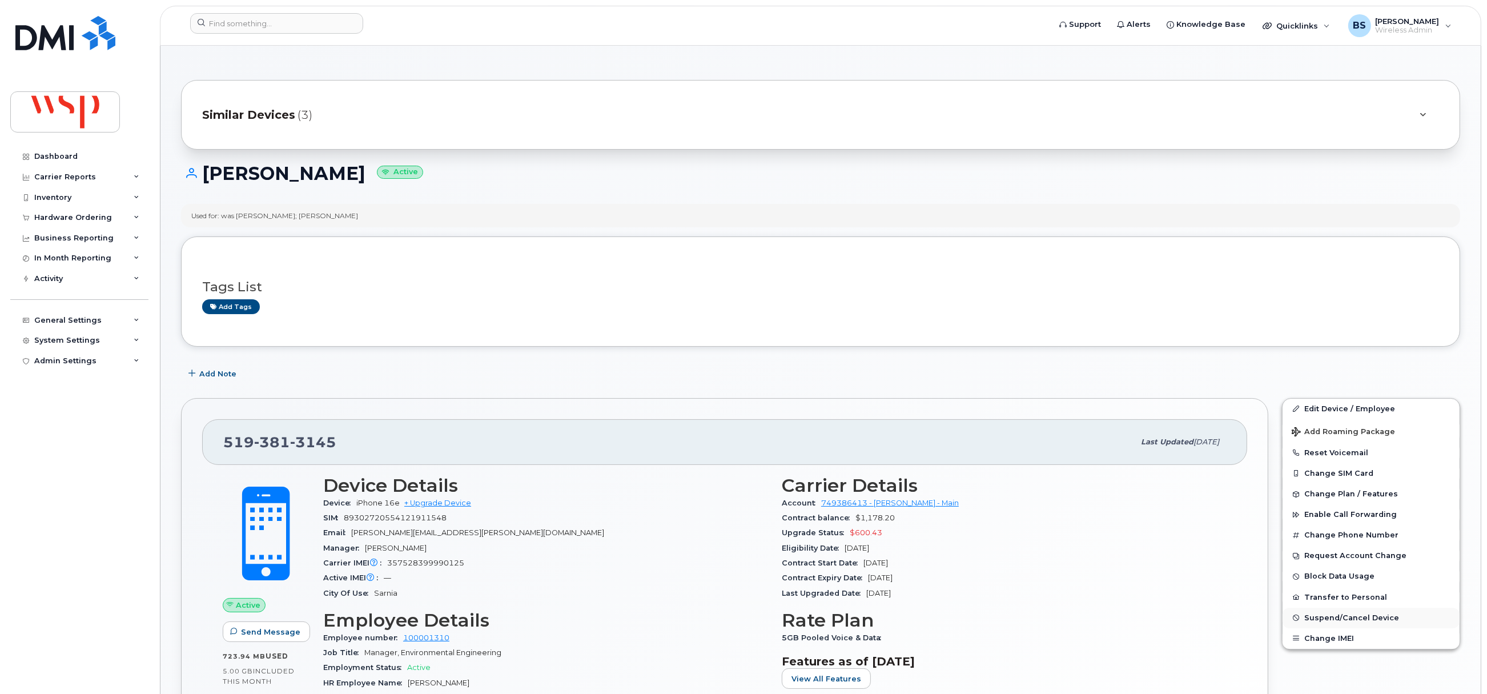
click at [1314, 617] on span "Suspend/Cancel Device" at bounding box center [1351, 617] width 95 height 9
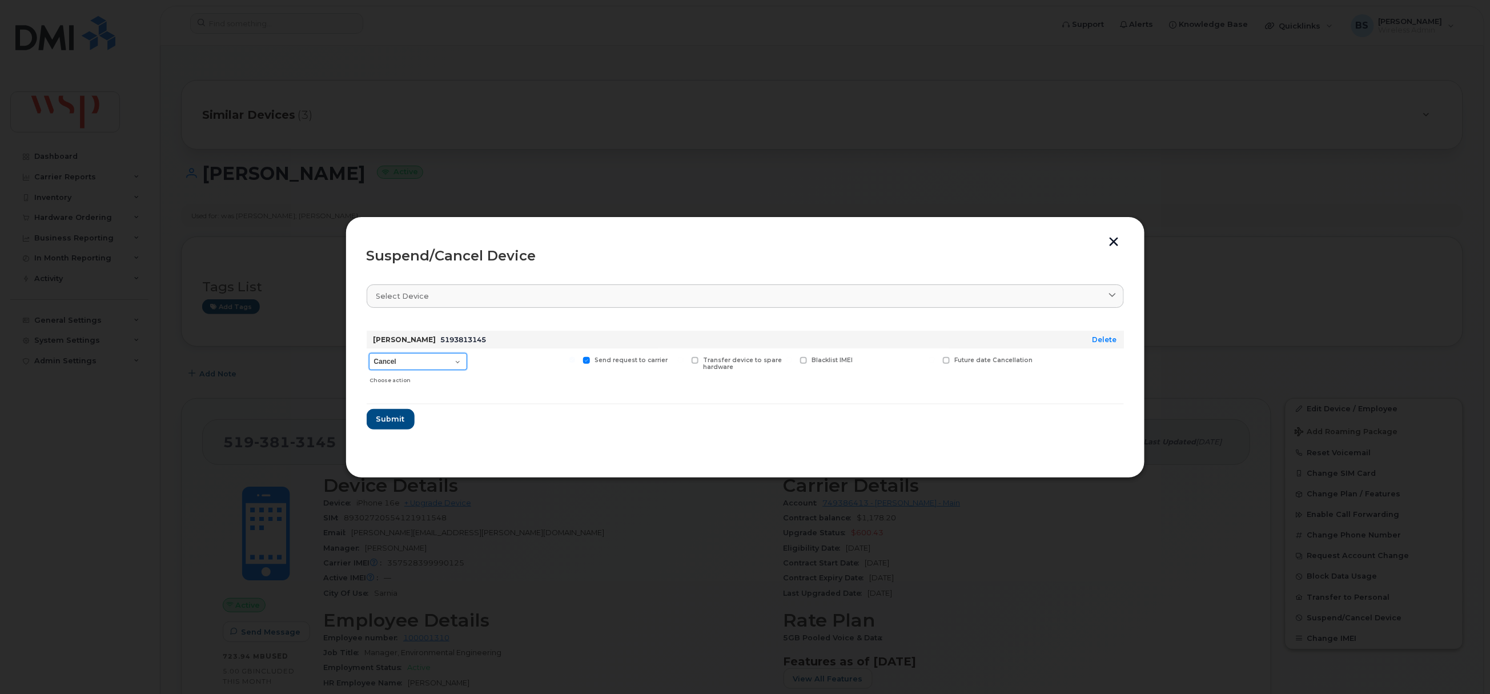
click at [401, 367] on select "Cancel Suspend - Reduced Rate Suspend - Full Rate Suspend - Lost Device/Stolen …" at bounding box center [418, 361] width 98 height 17
select select "[object Object]"
click at [369, 353] on select "Cancel Suspend - Reduced Rate Suspend - Full Rate Suspend - Lost Device/Stolen …" at bounding box center [418, 361] width 98 height 17
click at [393, 417] on span "Submit" at bounding box center [390, 418] width 29 height 11
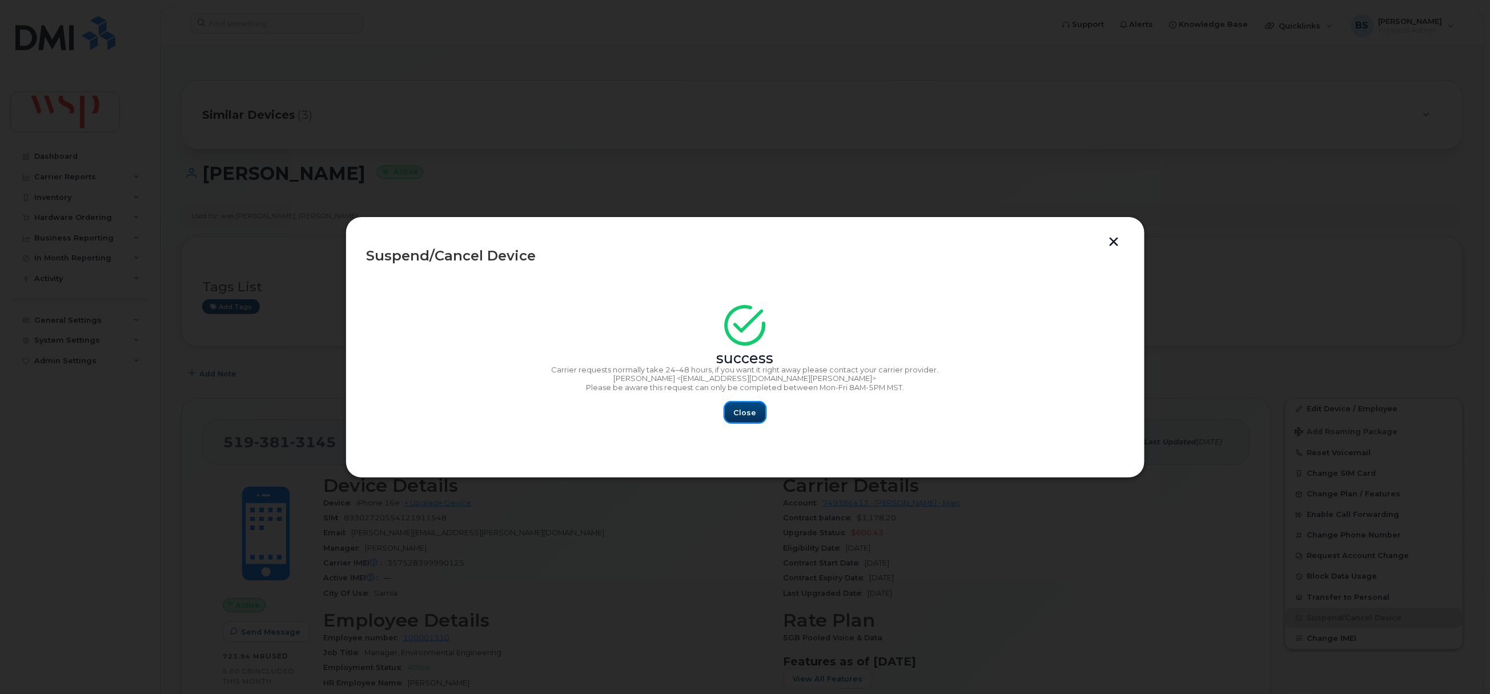
click at [748, 413] on span "Close" at bounding box center [745, 412] width 23 height 11
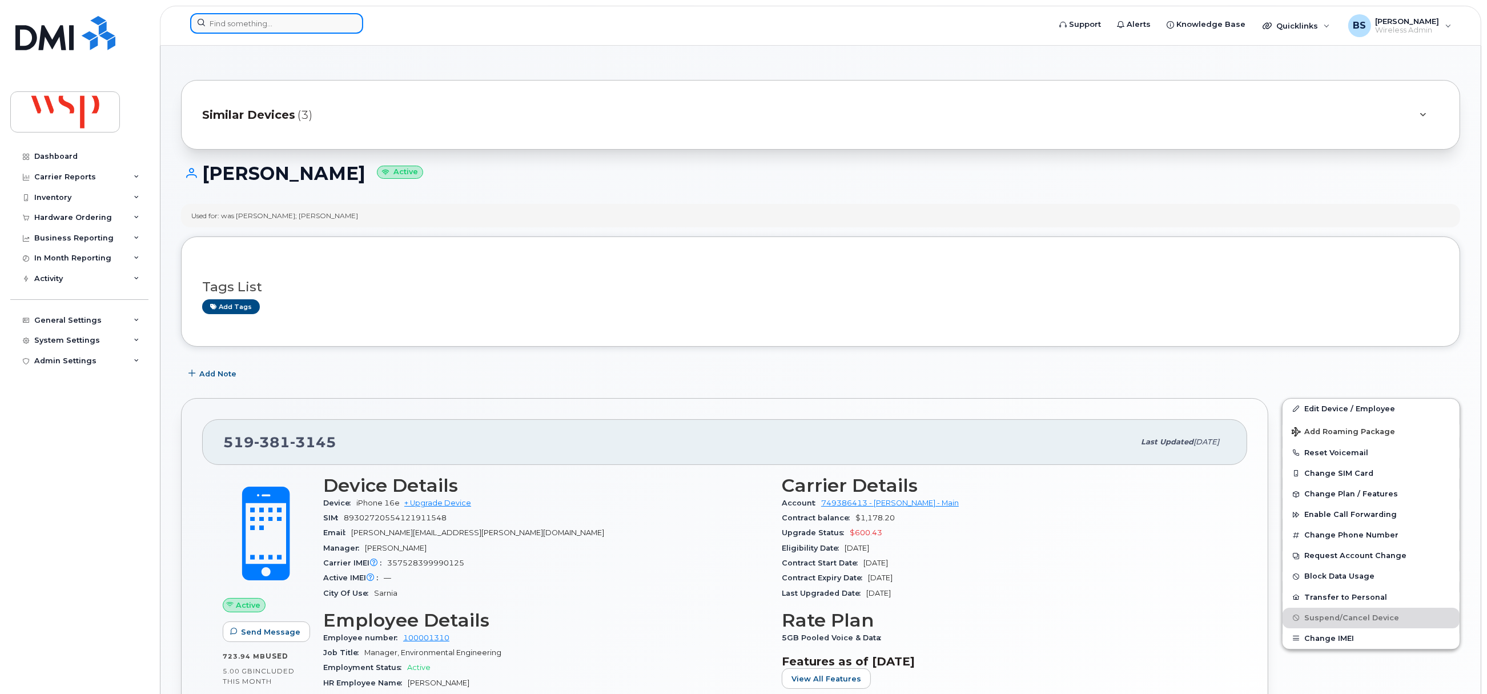
click at [243, 22] on input at bounding box center [276, 23] width 173 height 21
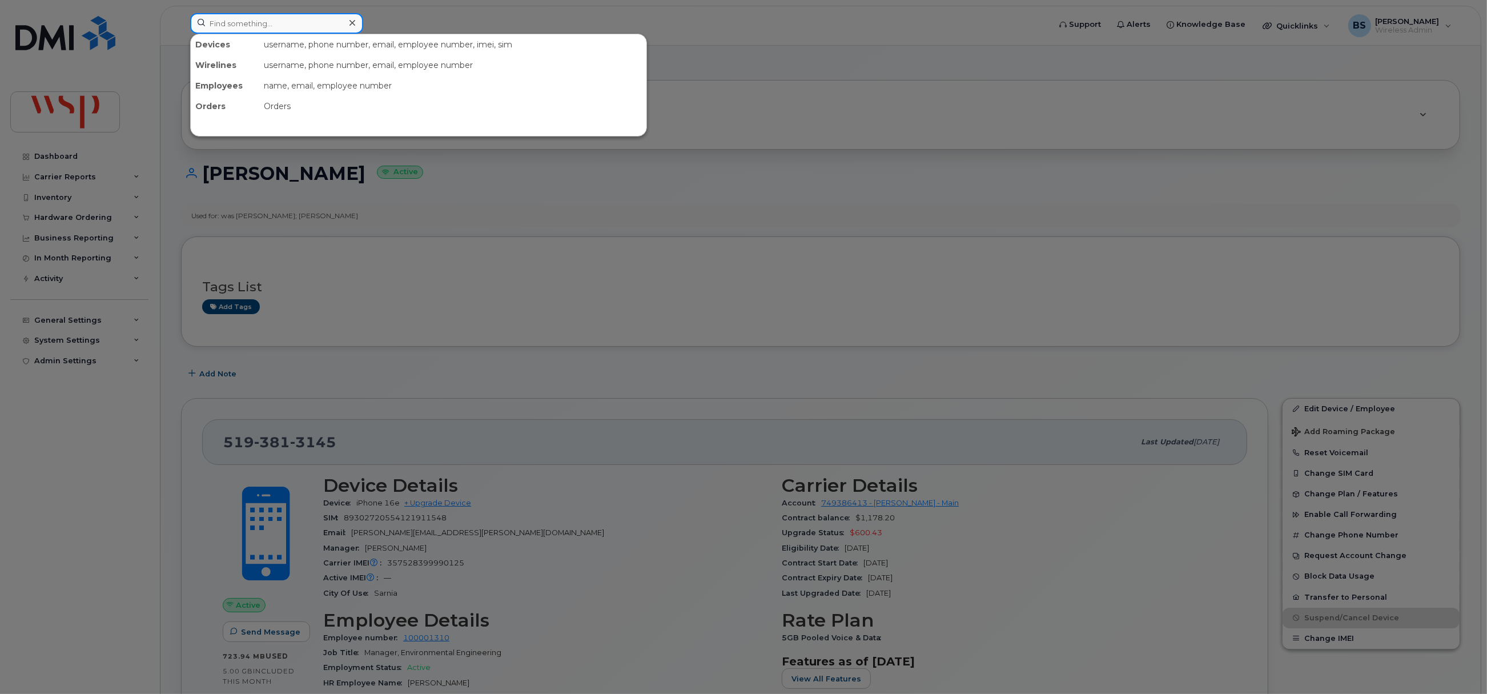
paste input "226-376-4873"
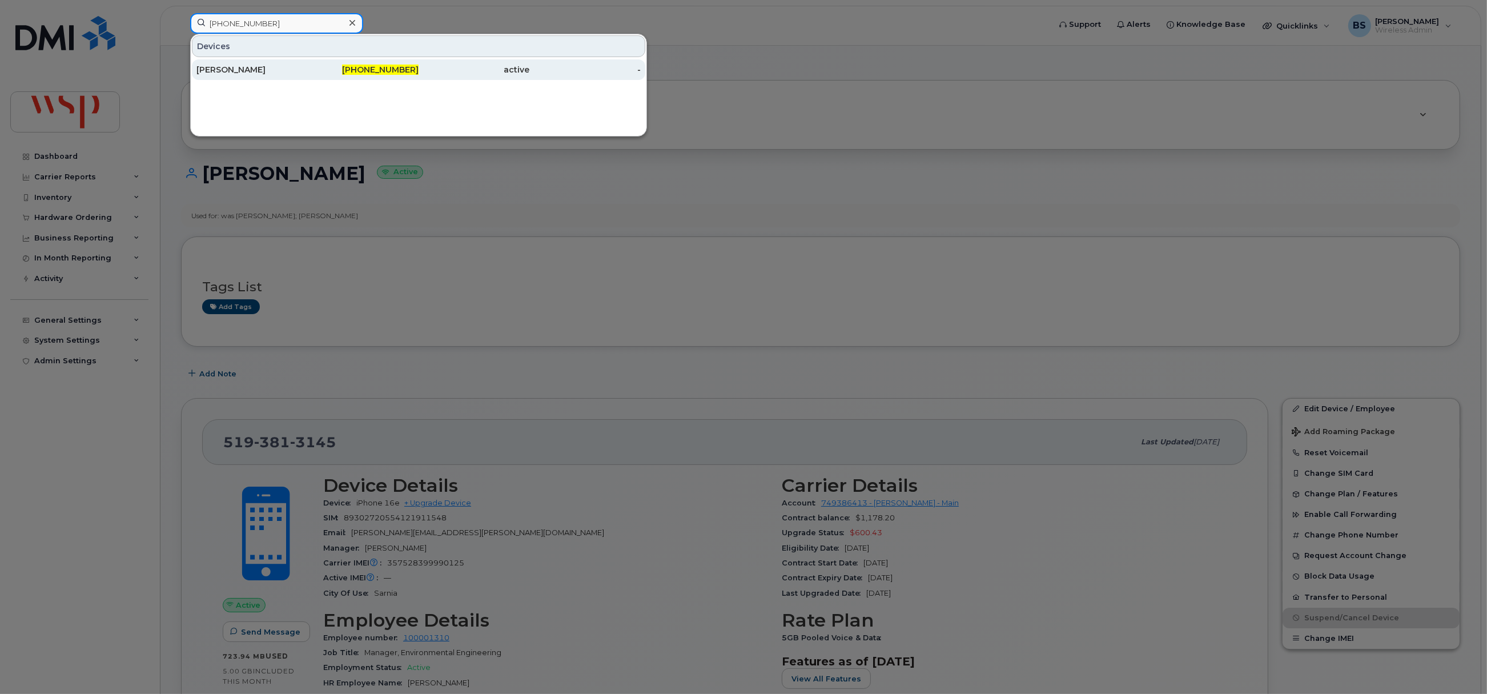
type input "226-376-4873"
click at [223, 66] on div "[PERSON_NAME]" at bounding box center [251, 69] width 111 height 11
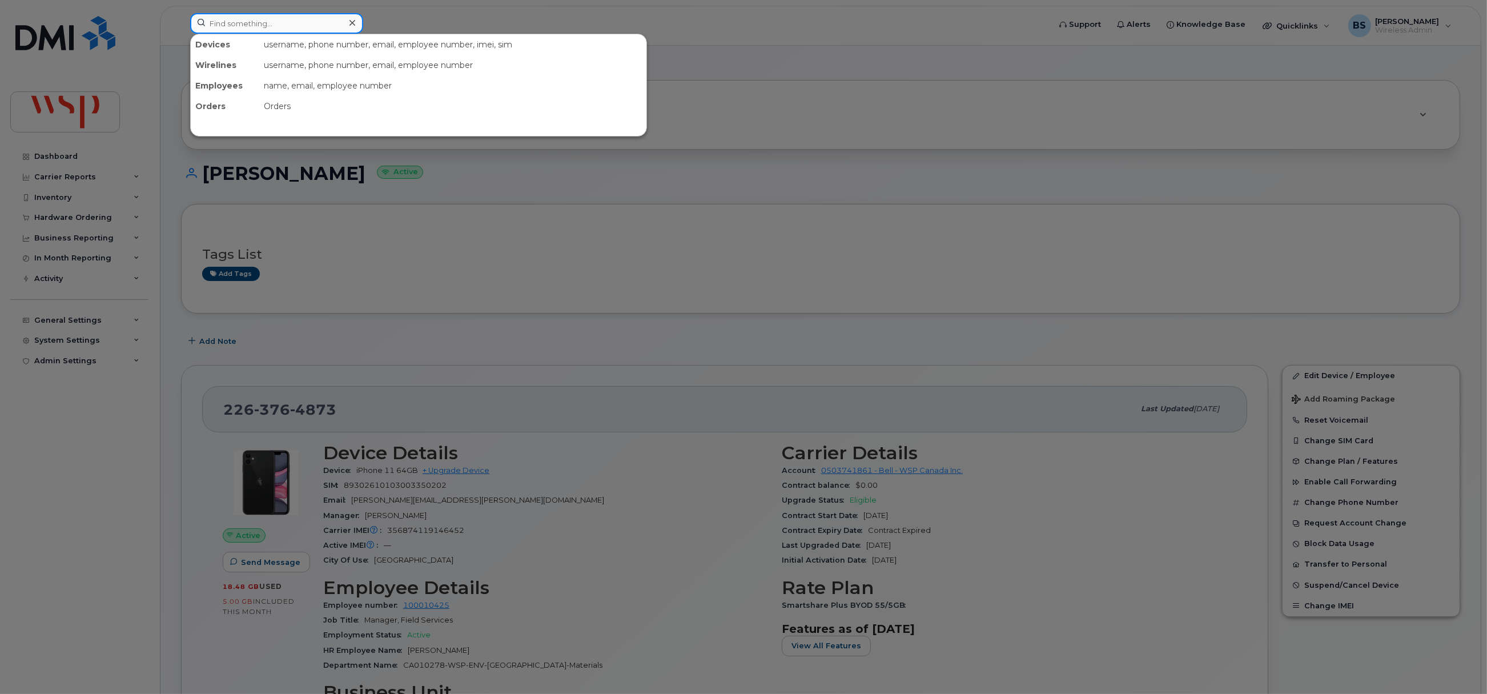
click at [291, 27] on input at bounding box center [276, 23] width 173 height 21
paste input "5147714093"
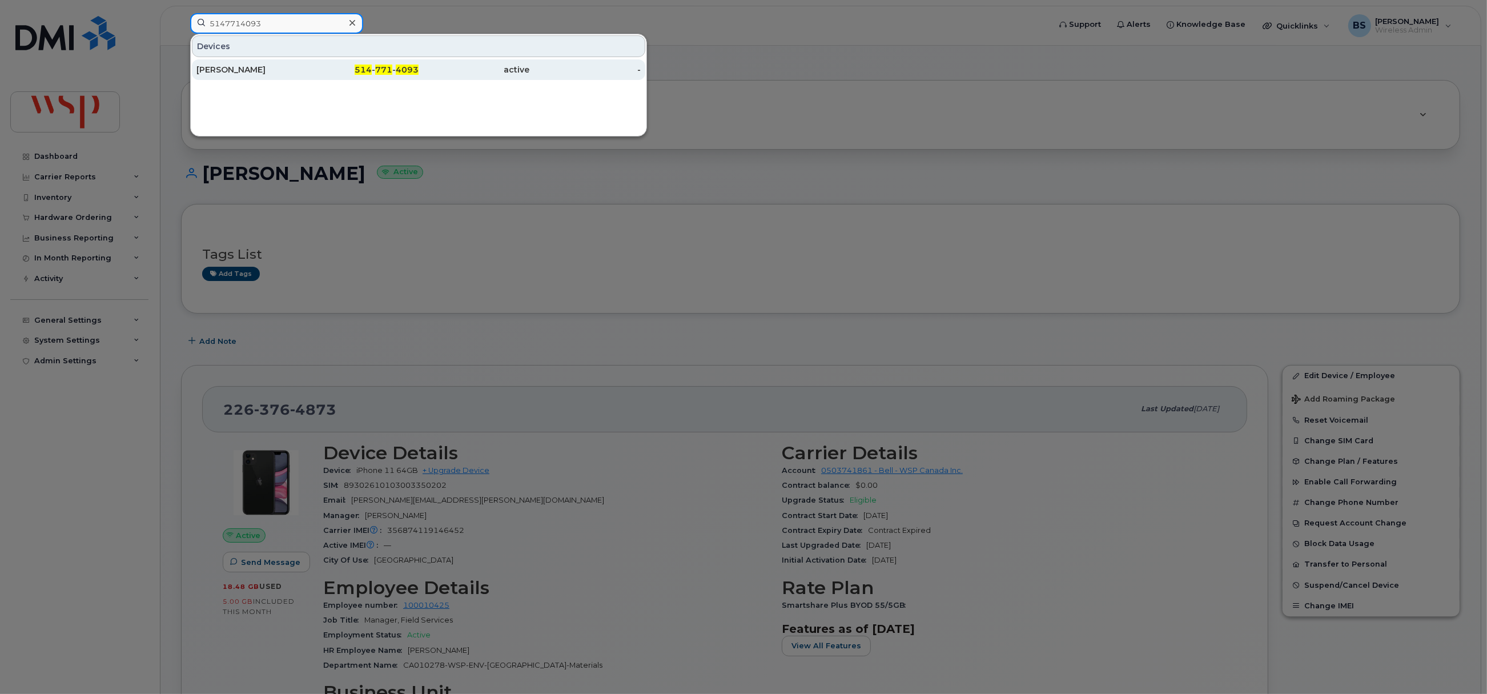
type input "5147714093"
drag, startPoint x: 228, startPoint y: 66, endPoint x: 303, endPoint y: 75, distance: 75.4
click at [228, 66] on div "[PERSON_NAME]" at bounding box center [251, 69] width 111 height 11
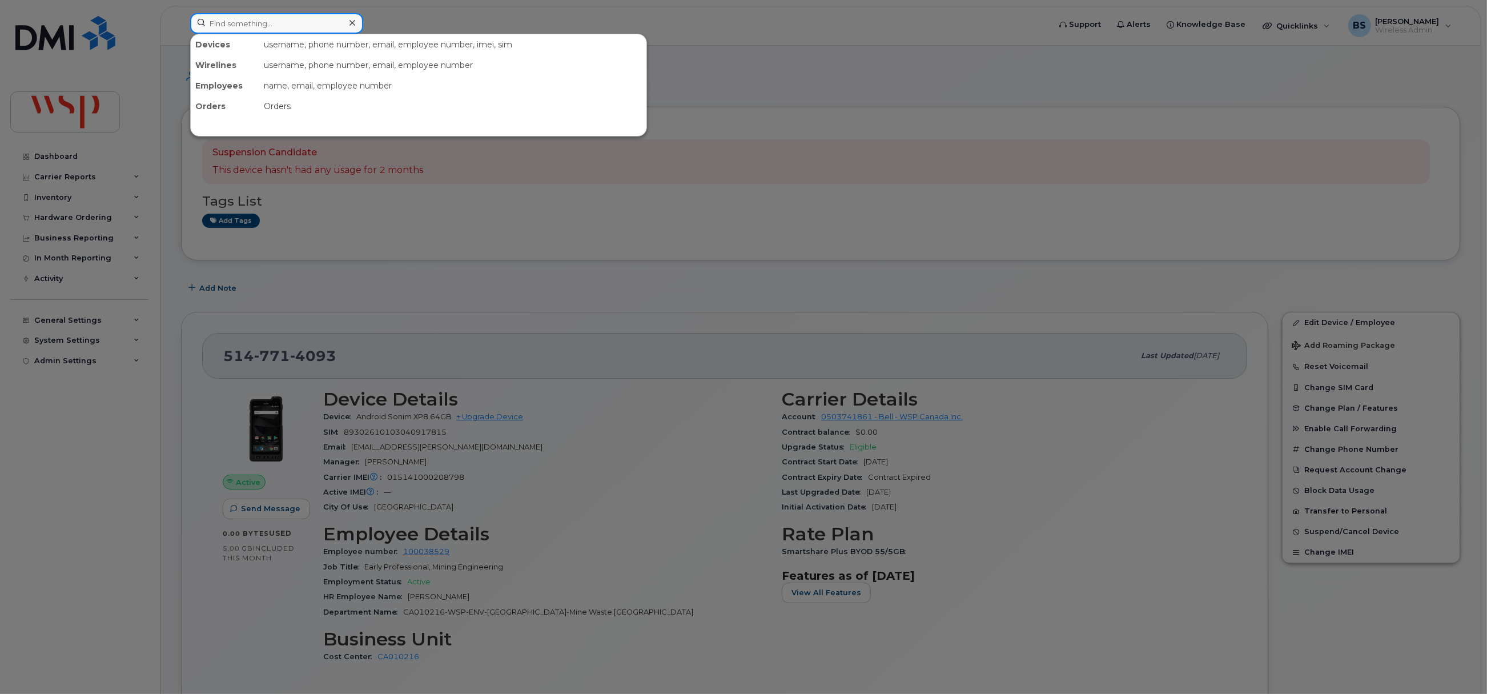
drag, startPoint x: 295, startPoint y: 28, endPoint x: 281, endPoint y: 26, distance: 13.8
click at [293, 27] on input at bounding box center [276, 23] width 173 height 21
paste input "368-889-7915"
type input "368-889-7915"
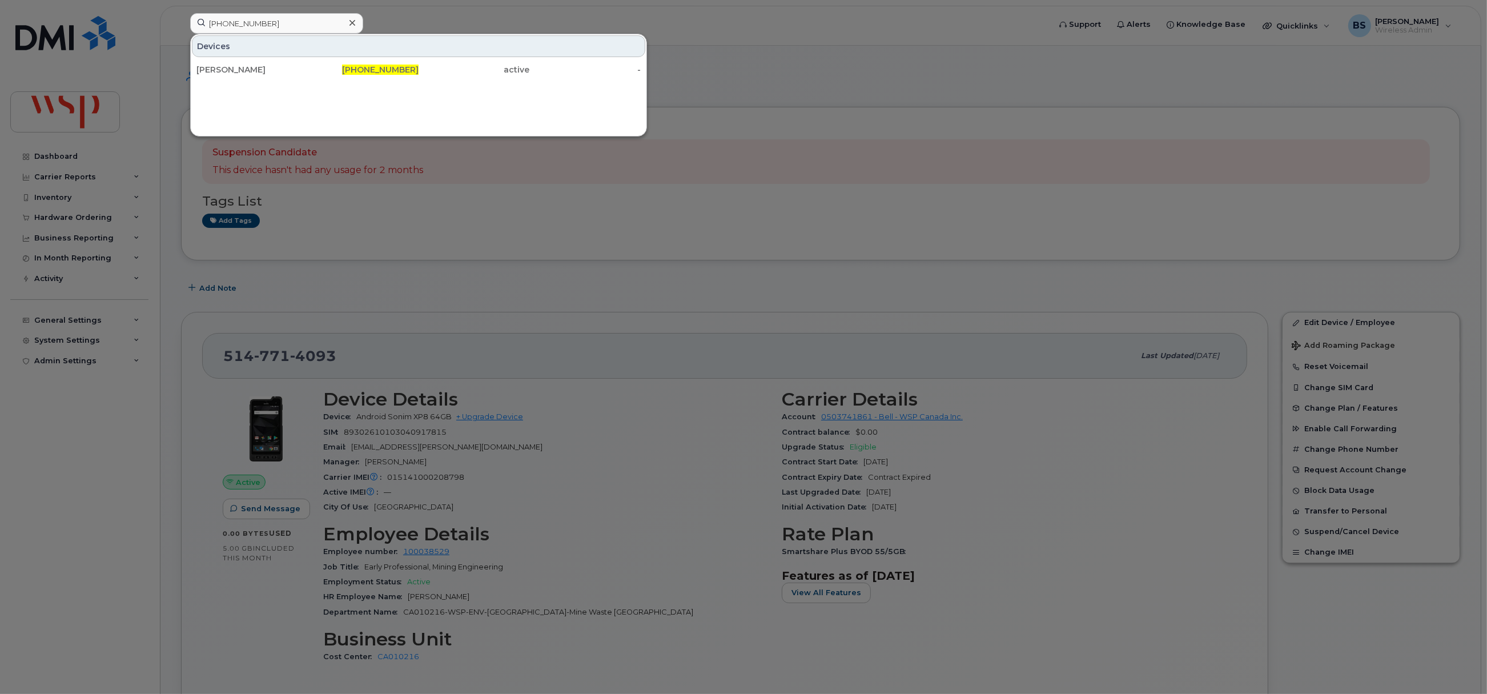
click at [254, 65] on div "SEAN FITZGERALD" at bounding box center [251, 69] width 111 height 21
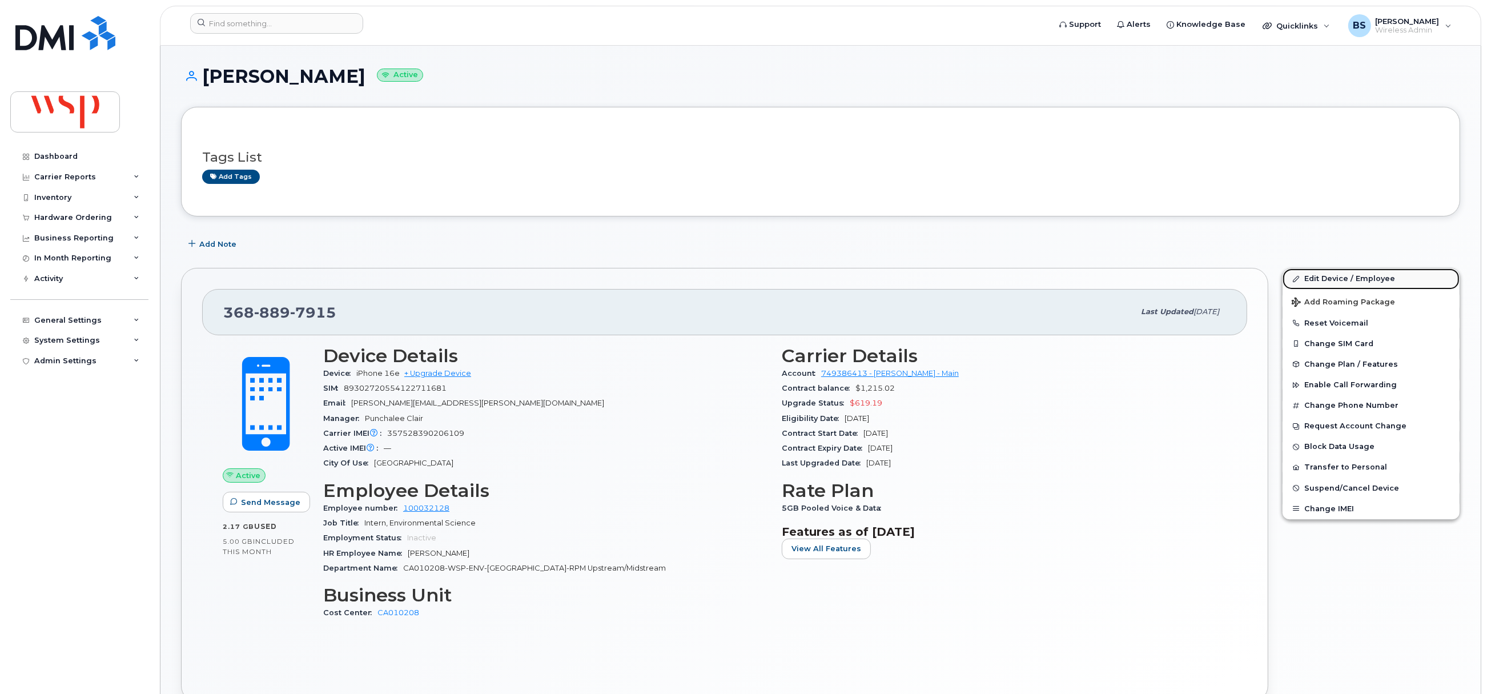
click at [1312, 279] on link "Edit Device / Employee" at bounding box center [1370, 278] width 177 height 21
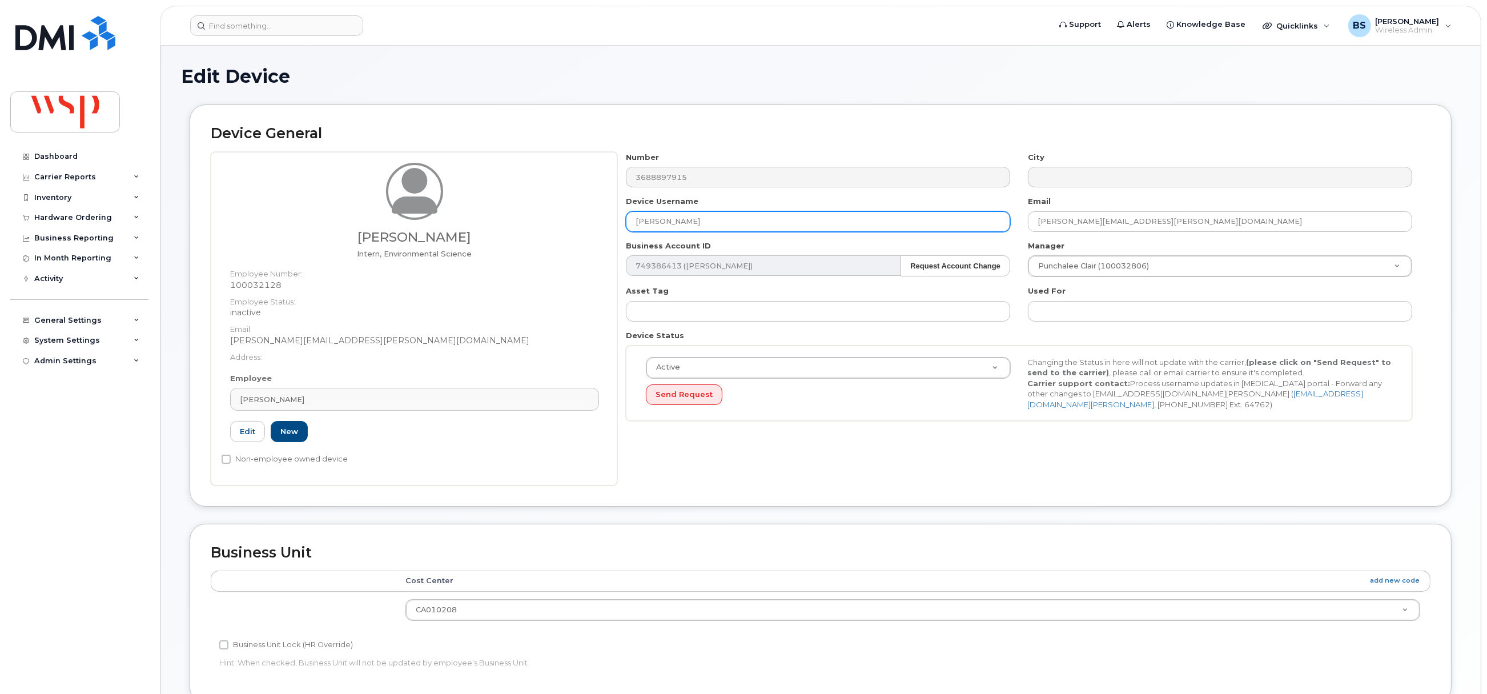
drag, startPoint x: 747, startPoint y: 217, endPoint x: 568, endPoint y: 229, distance: 180.3
click at [592, 224] on div "Sean Fitzgerald Intern, Environmental Science Employee Number: 100032128 Employ…" at bounding box center [821, 318] width 1220 height 333
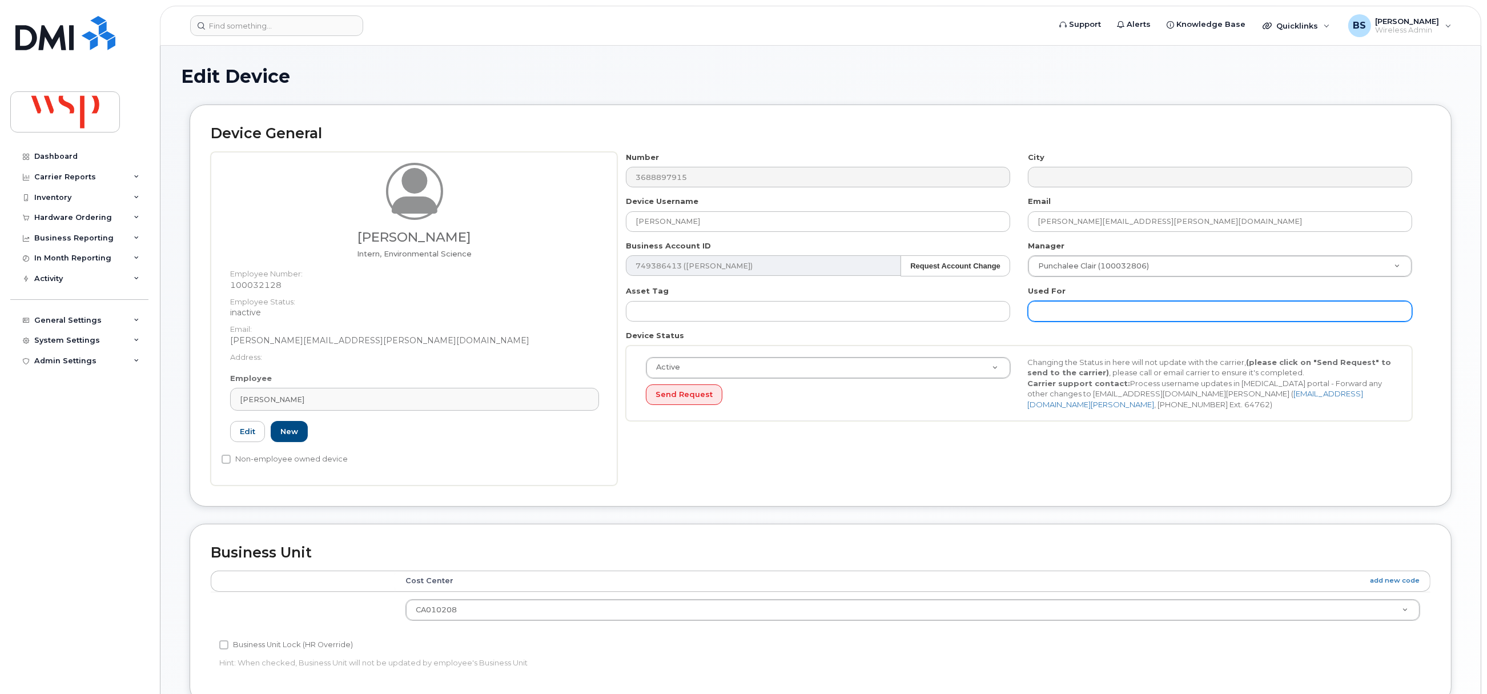
click at [1176, 313] on input "text" at bounding box center [1220, 311] width 384 height 21
paste input "SEAN FITZGERALD"
type input "was SEAN FITZGERALD;"
drag, startPoint x: 457, startPoint y: 403, endPoint x: 407, endPoint y: 418, distance: 52.0
click at [457, 402] on div "Sean Fitzgerald" at bounding box center [414, 399] width 349 height 11
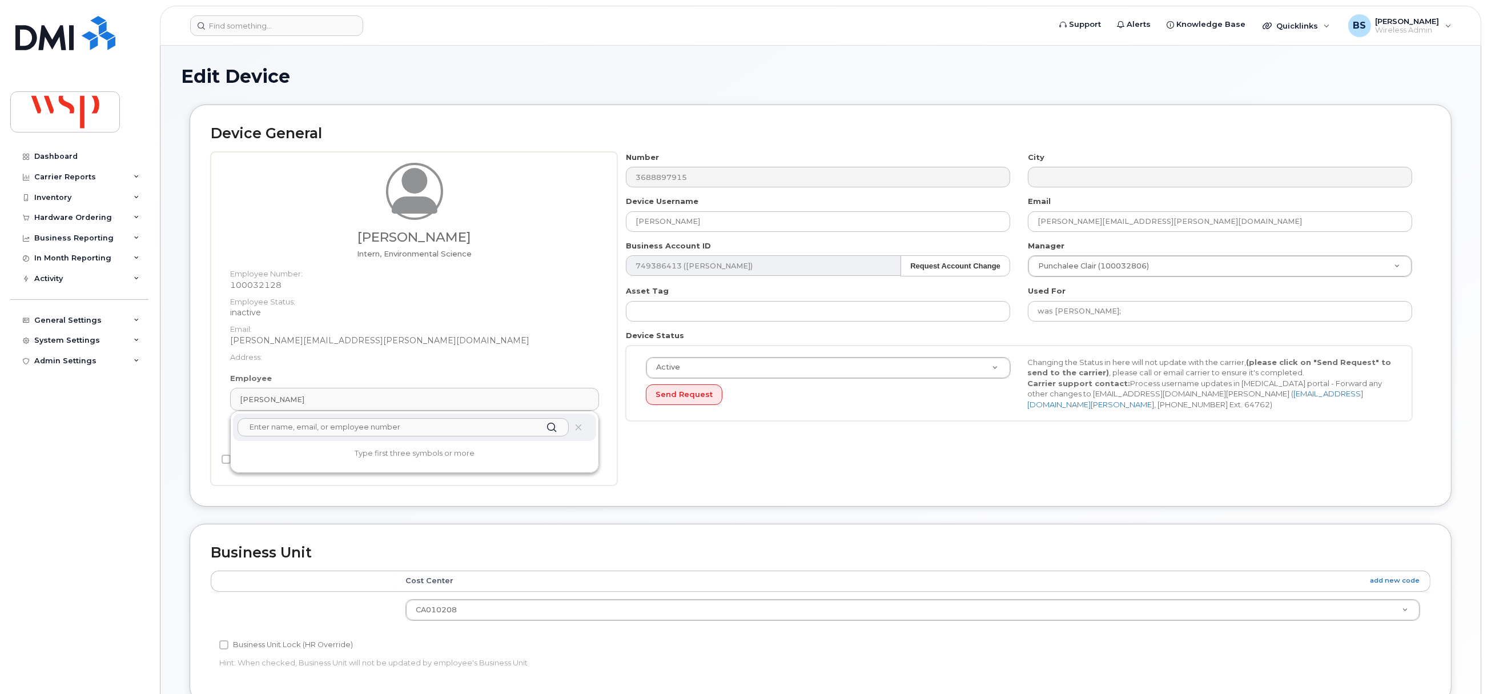
click at [351, 428] on input "text" at bounding box center [403, 427] width 331 height 18
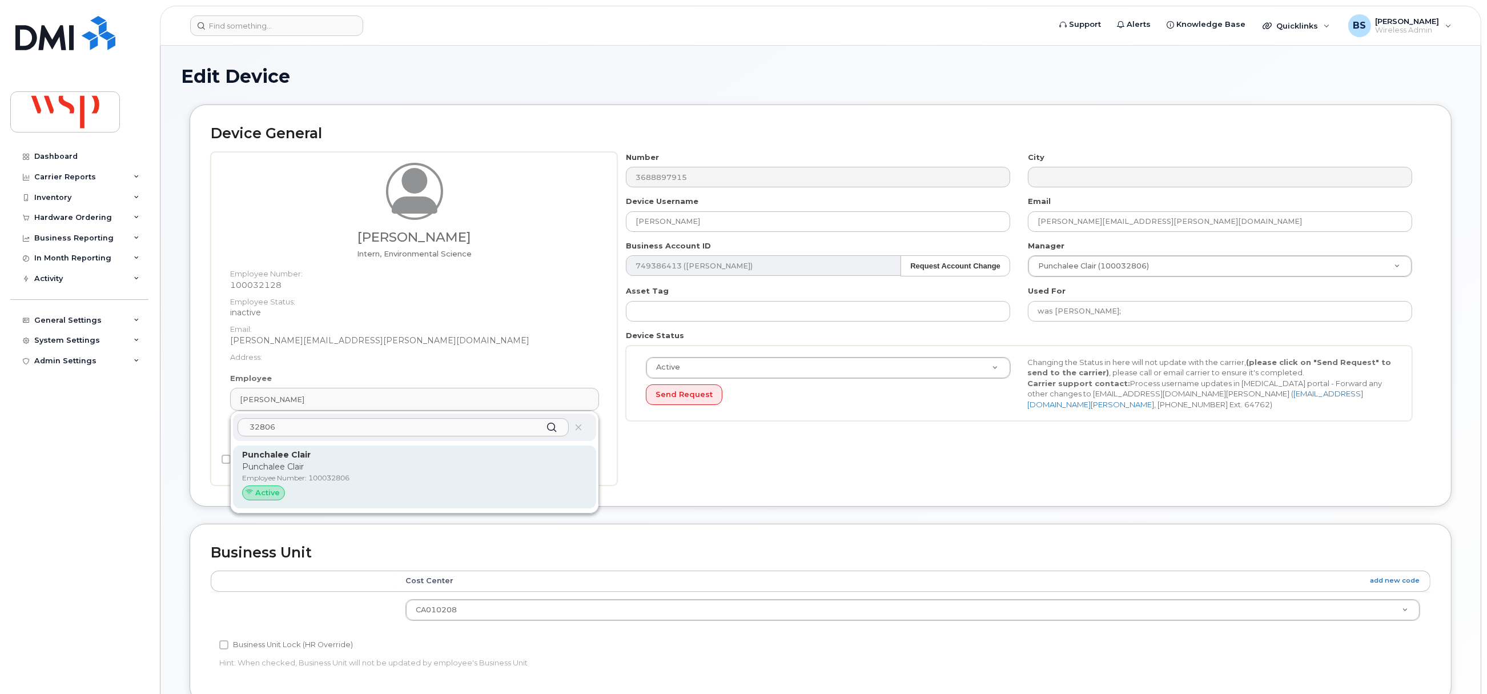
type input "32806"
click at [324, 469] on p "Punchalee Clair" at bounding box center [414, 467] width 345 height 12
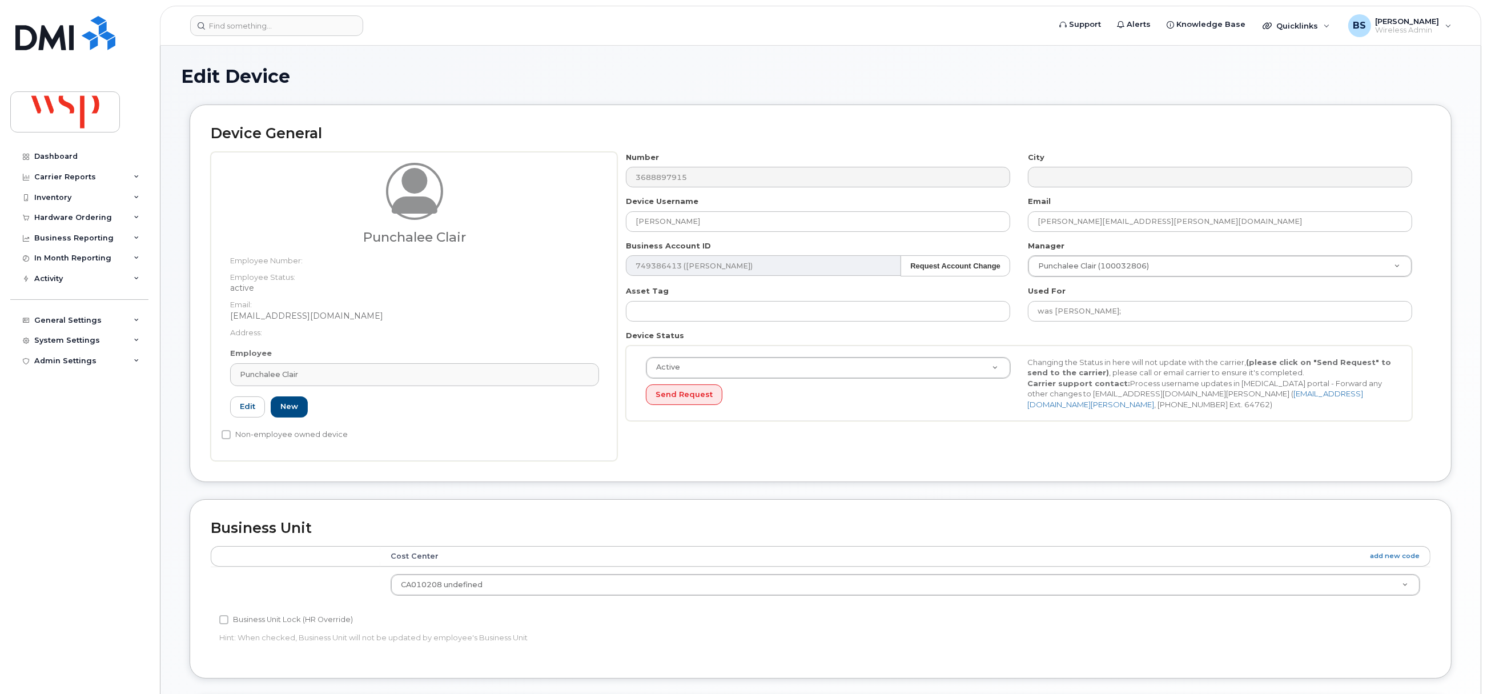
type input "100032806"
type input "Punchalee Clair"
type input "punchalee.clair@wsp.com"
type input "5770005"
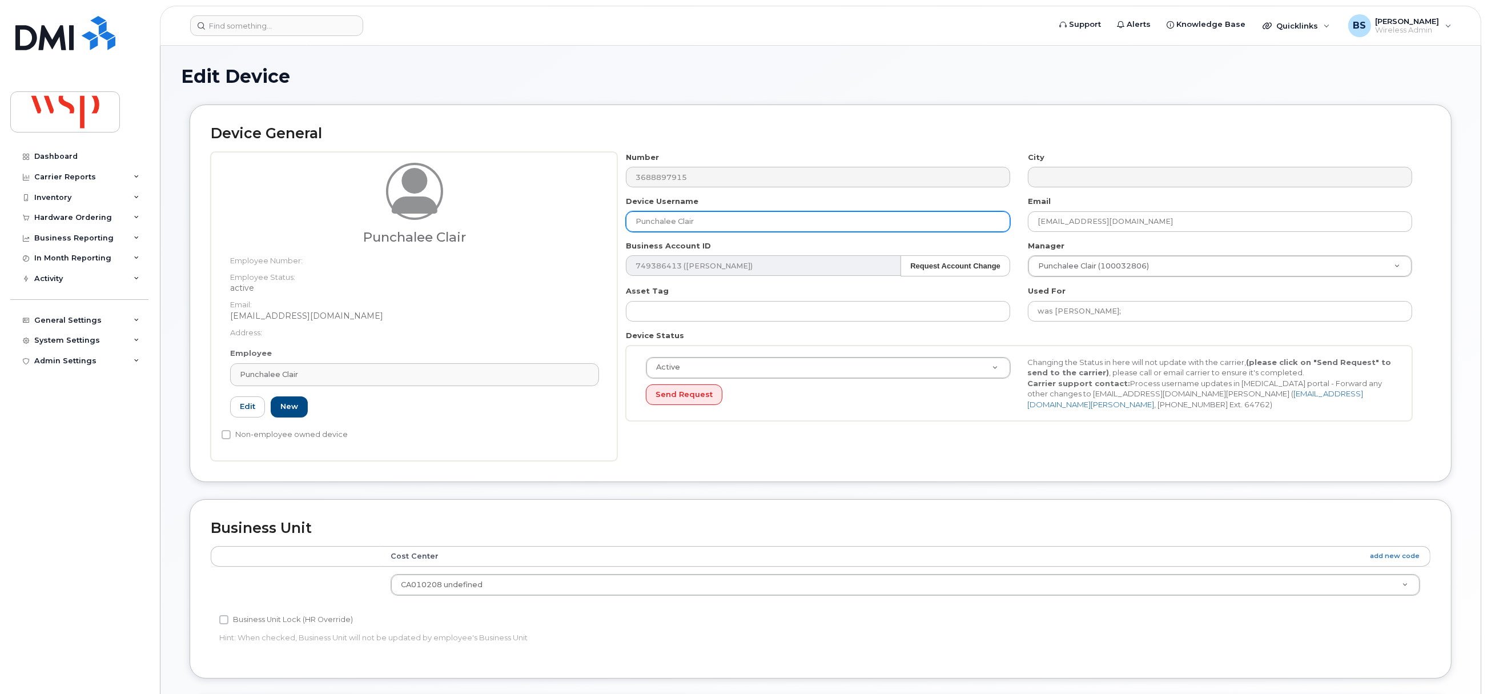
drag, startPoint x: 727, startPoint y: 223, endPoint x: 550, endPoint y: 221, distance: 177.6
click at [558, 221] on div "Punchalee Clair Employee Number: Employee Status: active Email: punchalee.clair…" at bounding box center [821, 306] width 1220 height 309
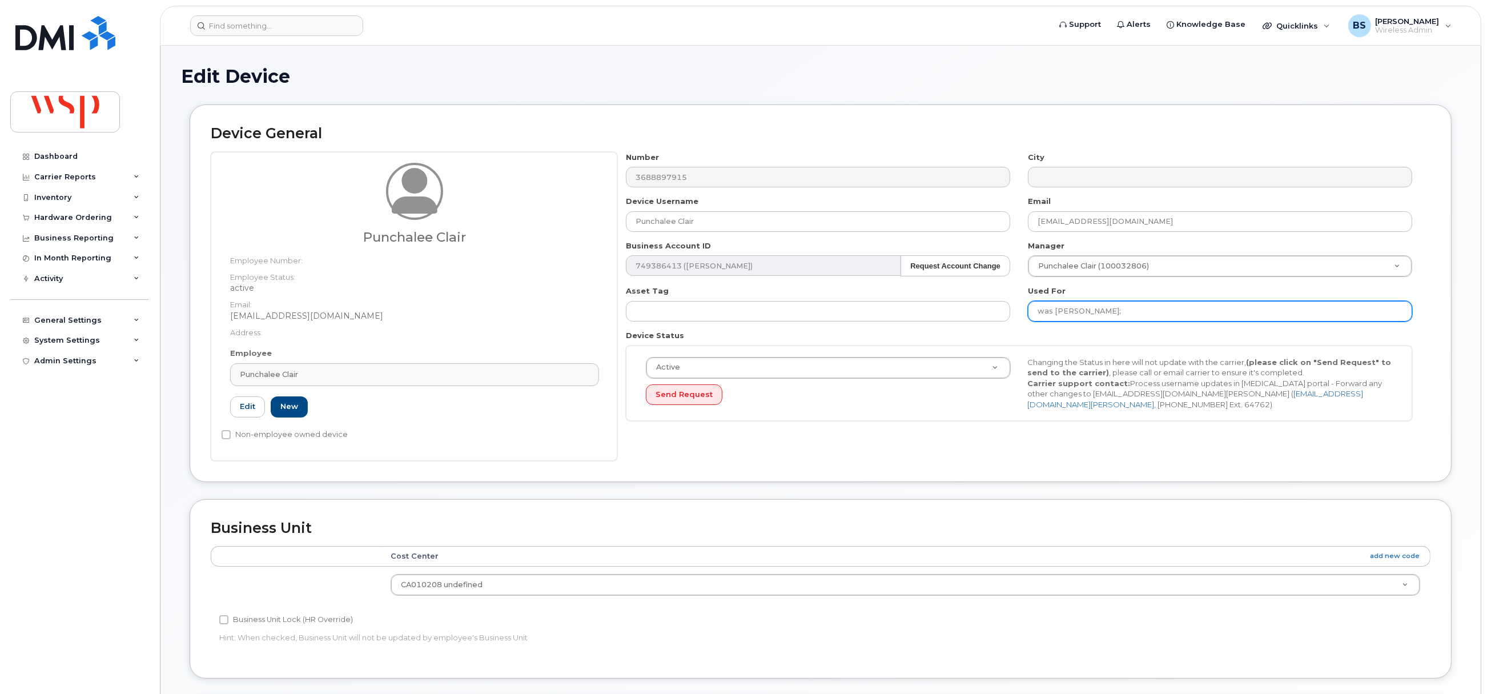
click at [1149, 307] on input "was SEAN FITZGERALD;" at bounding box center [1220, 311] width 384 height 21
paste input "Punchalee Clair"
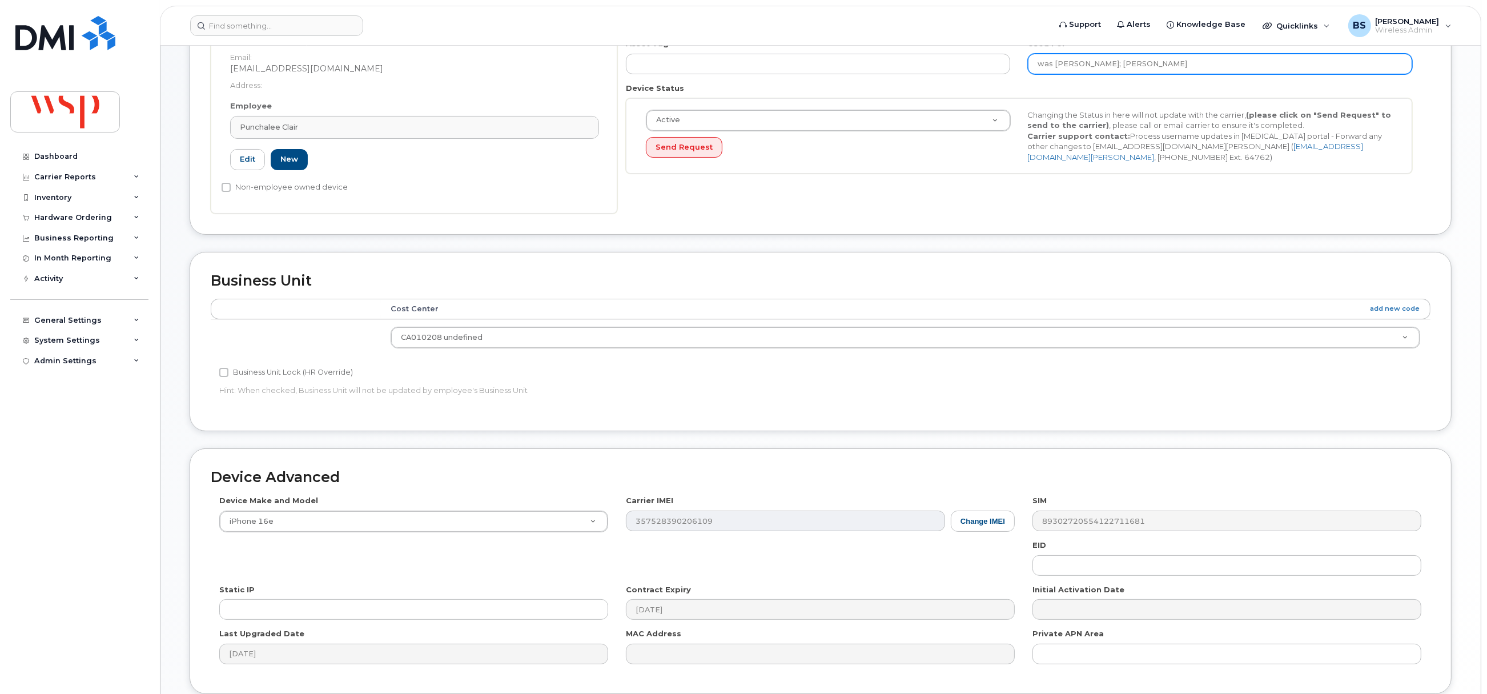
scroll to position [345, 0]
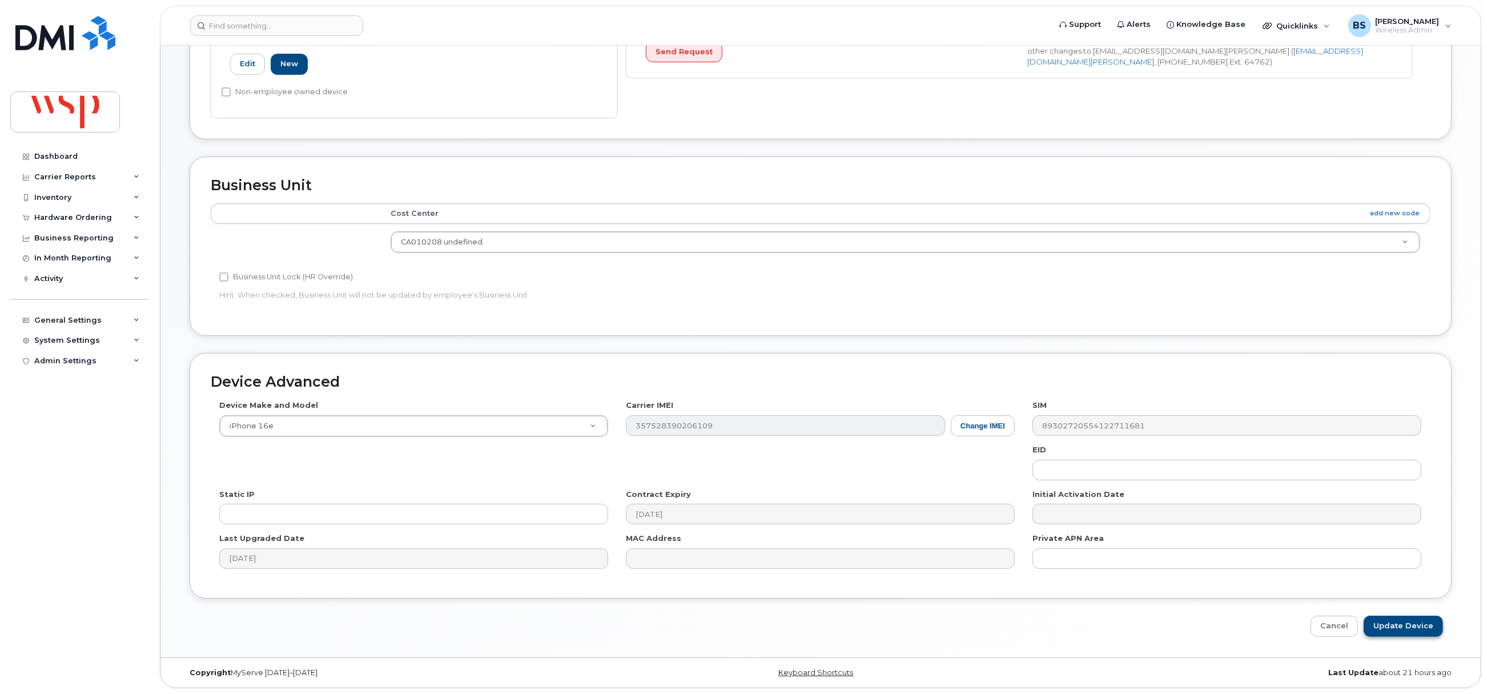
type input "was SEAN FITZGERALD; Punchalee Clair"
click at [1402, 627] on input "Update Device" at bounding box center [1403, 626] width 79 height 21
type input "Saving..."
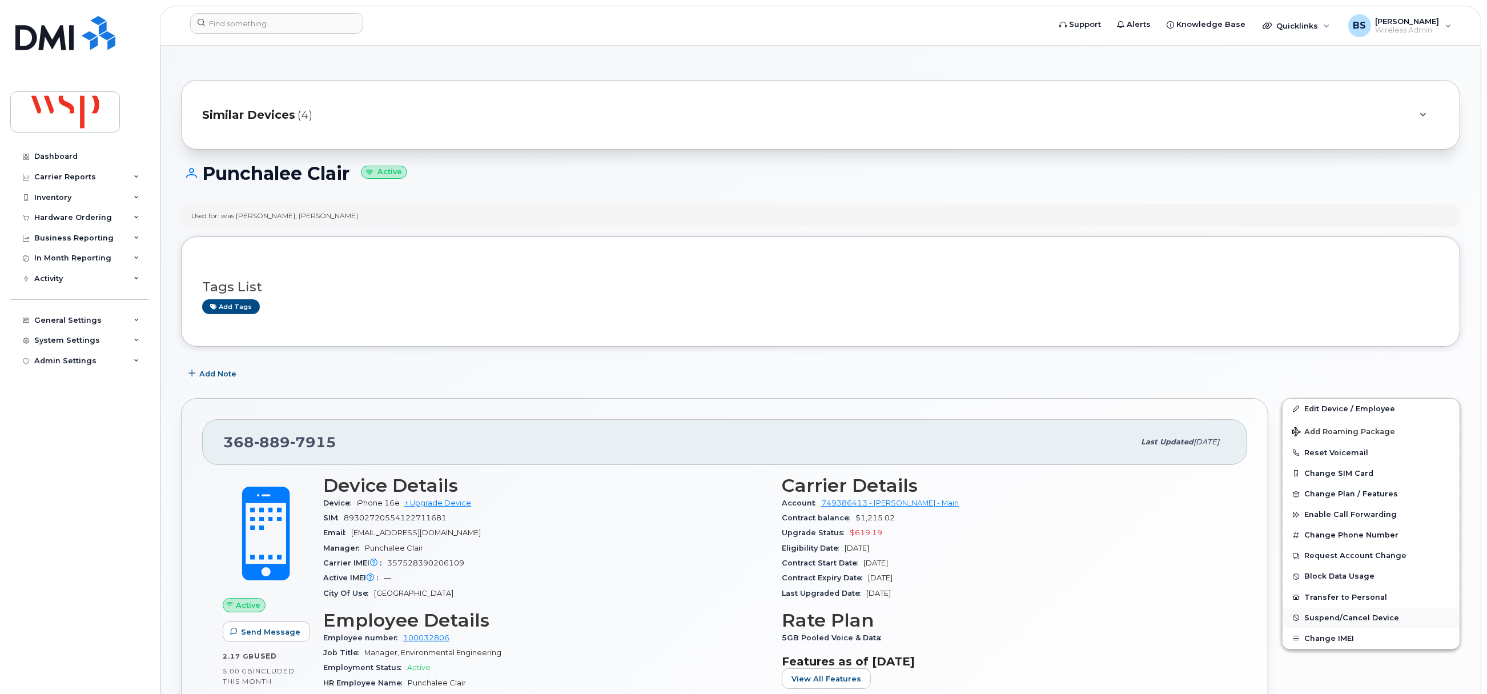
click at [1310, 615] on span "Suspend/Cancel Device" at bounding box center [1351, 617] width 95 height 9
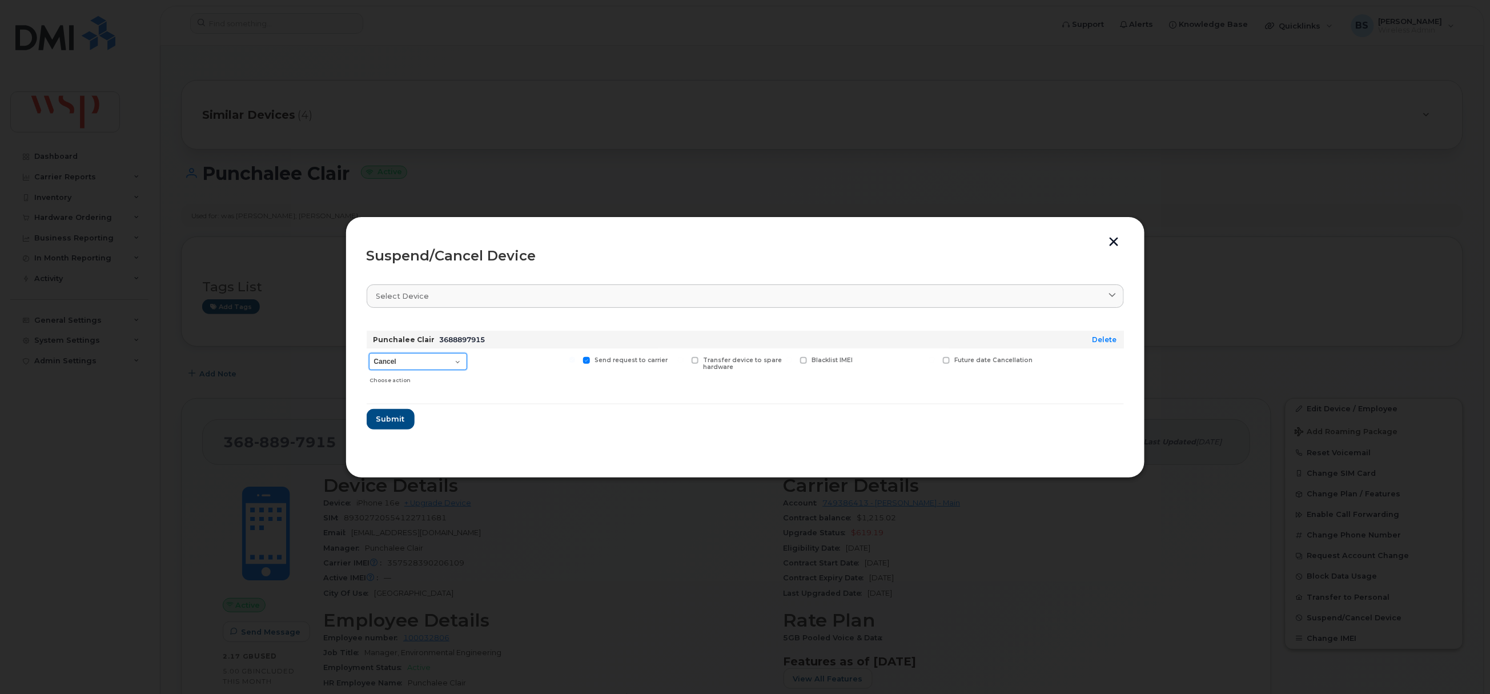
click at [407, 361] on select "Cancel Suspend - Reduced Rate Suspend - Full Rate Suspend - Lost Device/Stolen …" at bounding box center [418, 361] width 98 height 17
select select "[object Object]"
click at [369, 353] on select "Cancel Suspend - Reduced Rate Suspend - Full Rate Suspend - Lost Device/Stolen …" at bounding box center [418, 361] width 98 height 17
click at [396, 413] on span "Submit" at bounding box center [390, 418] width 29 height 11
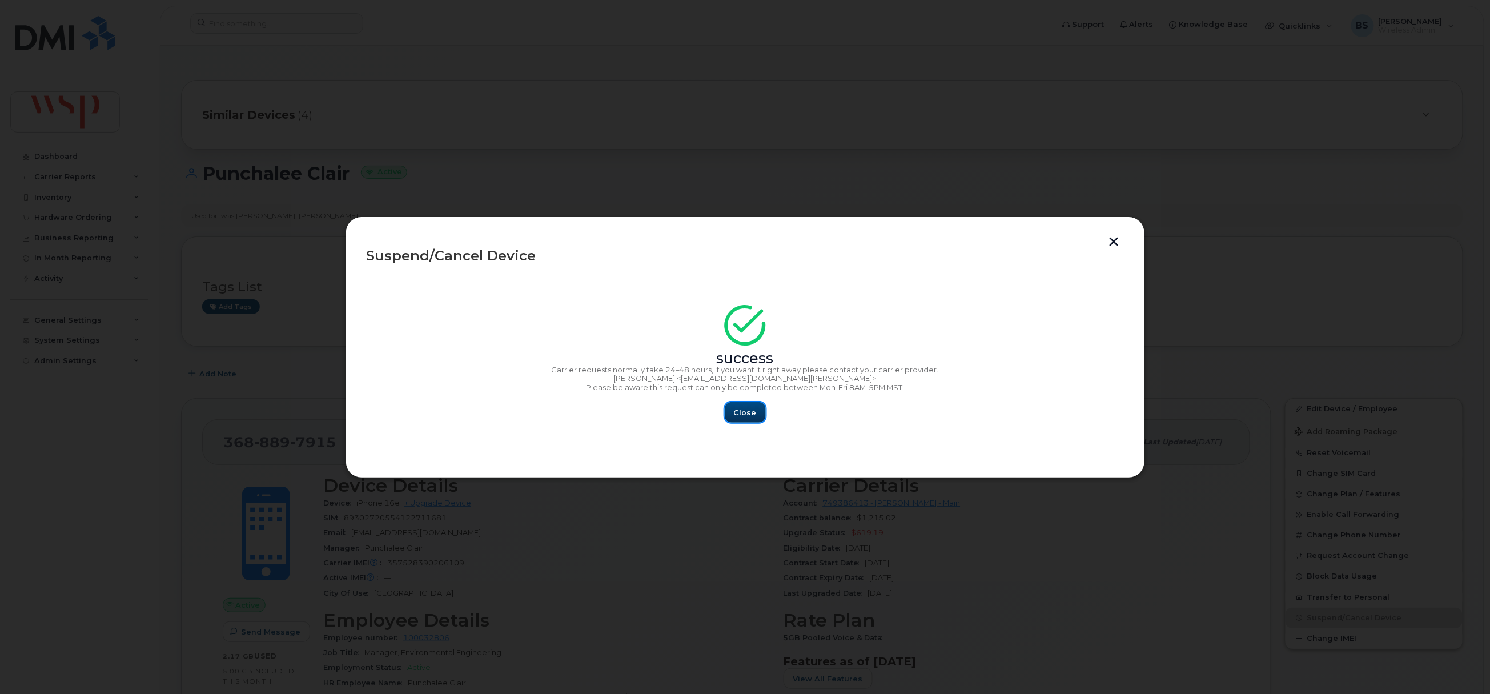
click at [751, 411] on span "Close" at bounding box center [745, 412] width 23 height 11
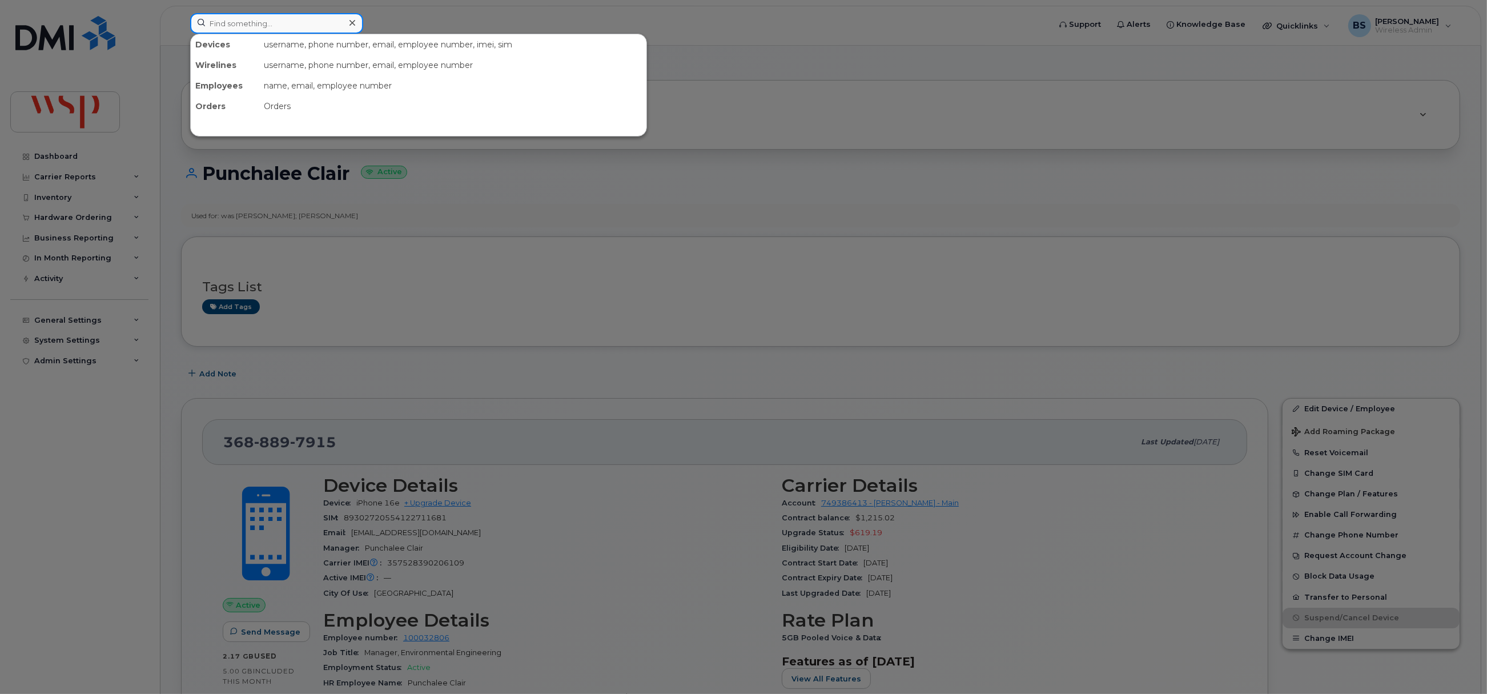
click at [232, 22] on input at bounding box center [276, 23] width 173 height 21
paste input "418-712-1107"
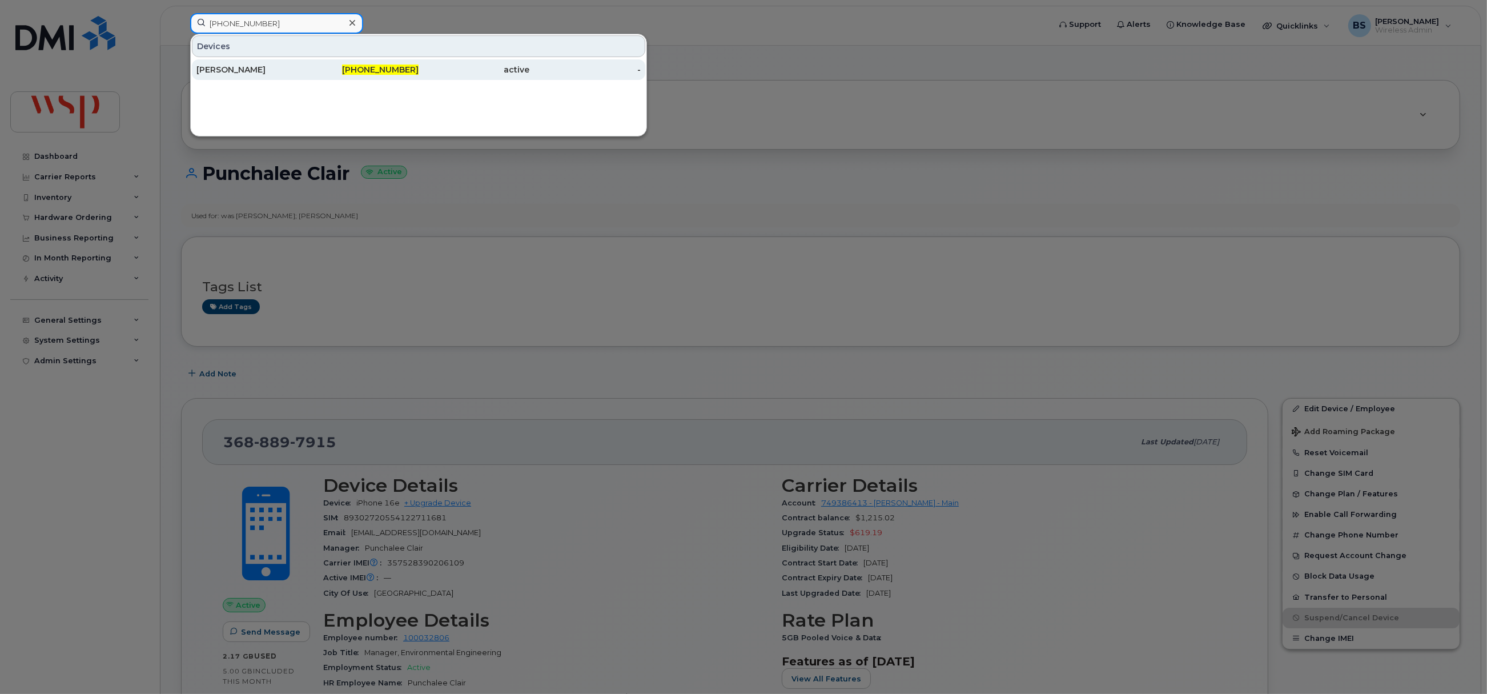
type input "418-712-1107"
click at [222, 70] on div "[PERSON_NAME]" at bounding box center [251, 69] width 111 height 11
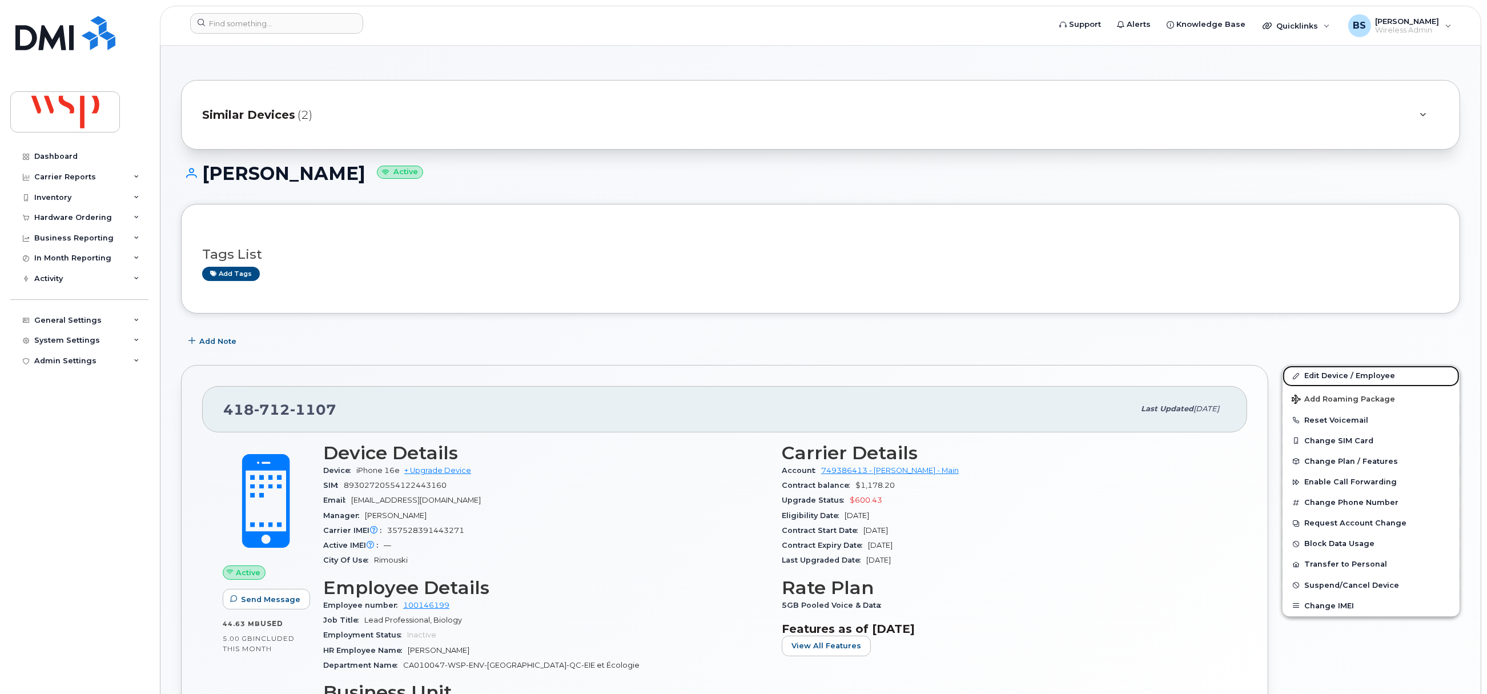
drag, startPoint x: 1318, startPoint y: 377, endPoint x: 944, endPoint y: 375, distance: 374.0
click at [1318, 377] on link "Edit Device / Employee" at bounding box center [1370, 375] width 177 height 21
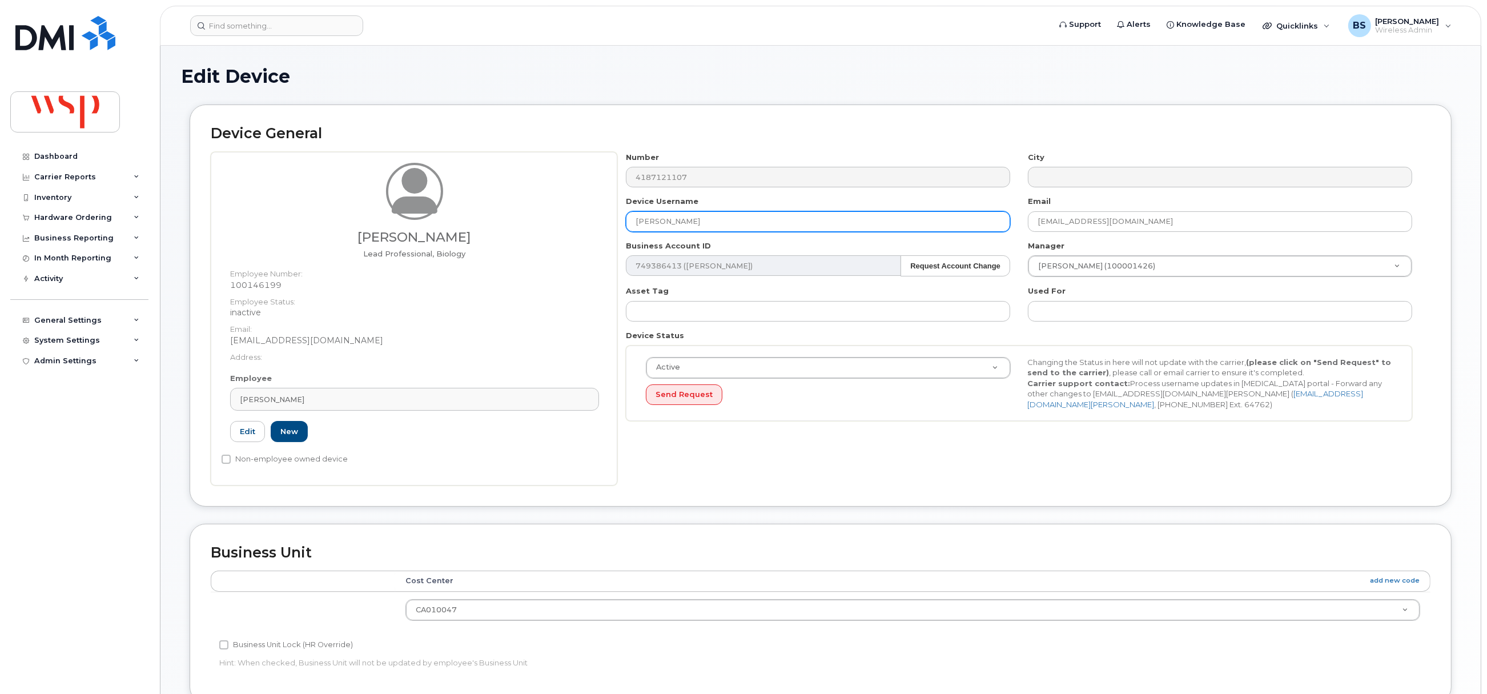
drag, startPoint x: 612, startPoint y: 222, endPoint x: 588, endPoint y: 221, distance: 24.0
click at [589, 221] on div "[PERSON_NAME] Lead Professional, Biology Employee Number: 100146199 Employee St…" at bounding box center [821, 318] width 1220 height 333
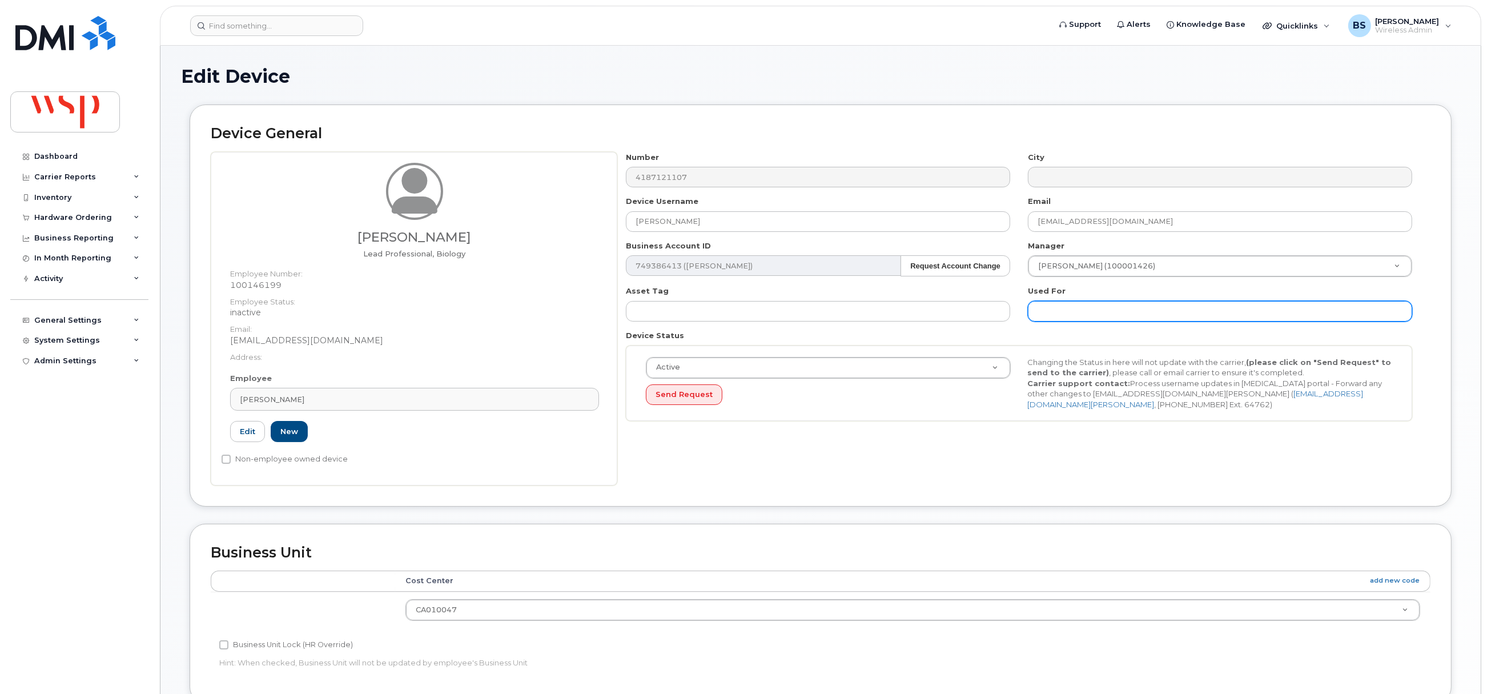
click at [1213, 313] on input "text" at bounding box center [1220, 311] width 384 height 21
paste input "[PERSON_NAME]"
type input "was FRANÇOISE BRUAUX;"
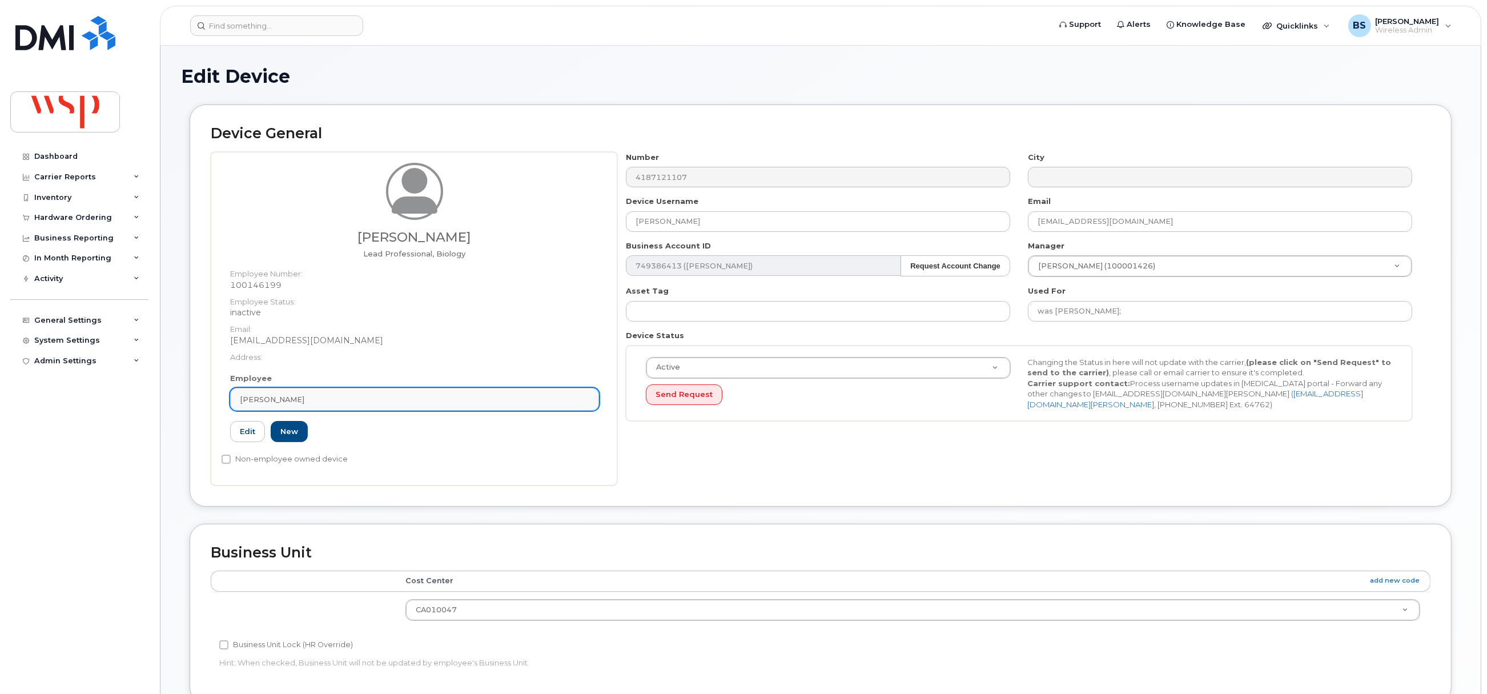
click at [483, 398] on div "Françoise Bruaux" at bounding box center [414, 399] width 349 height 11
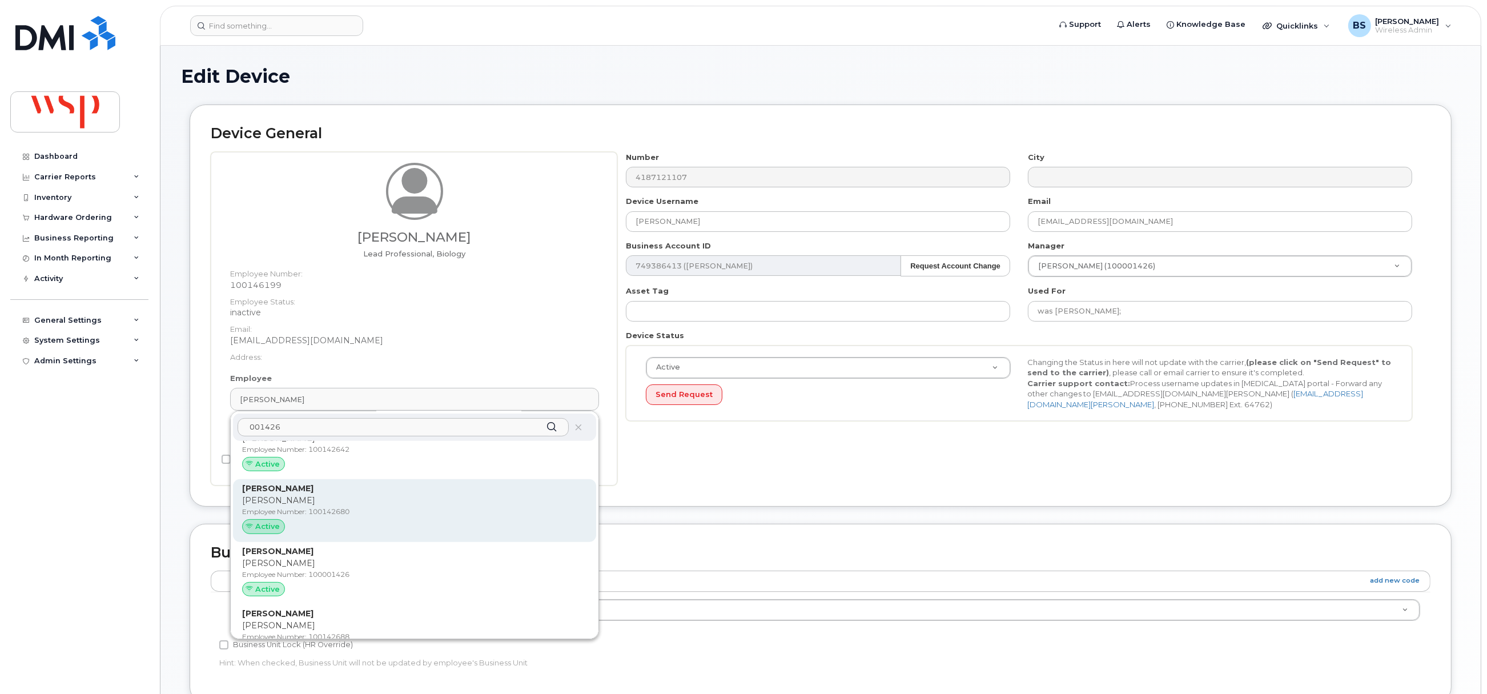
scroll to position [942, 0]
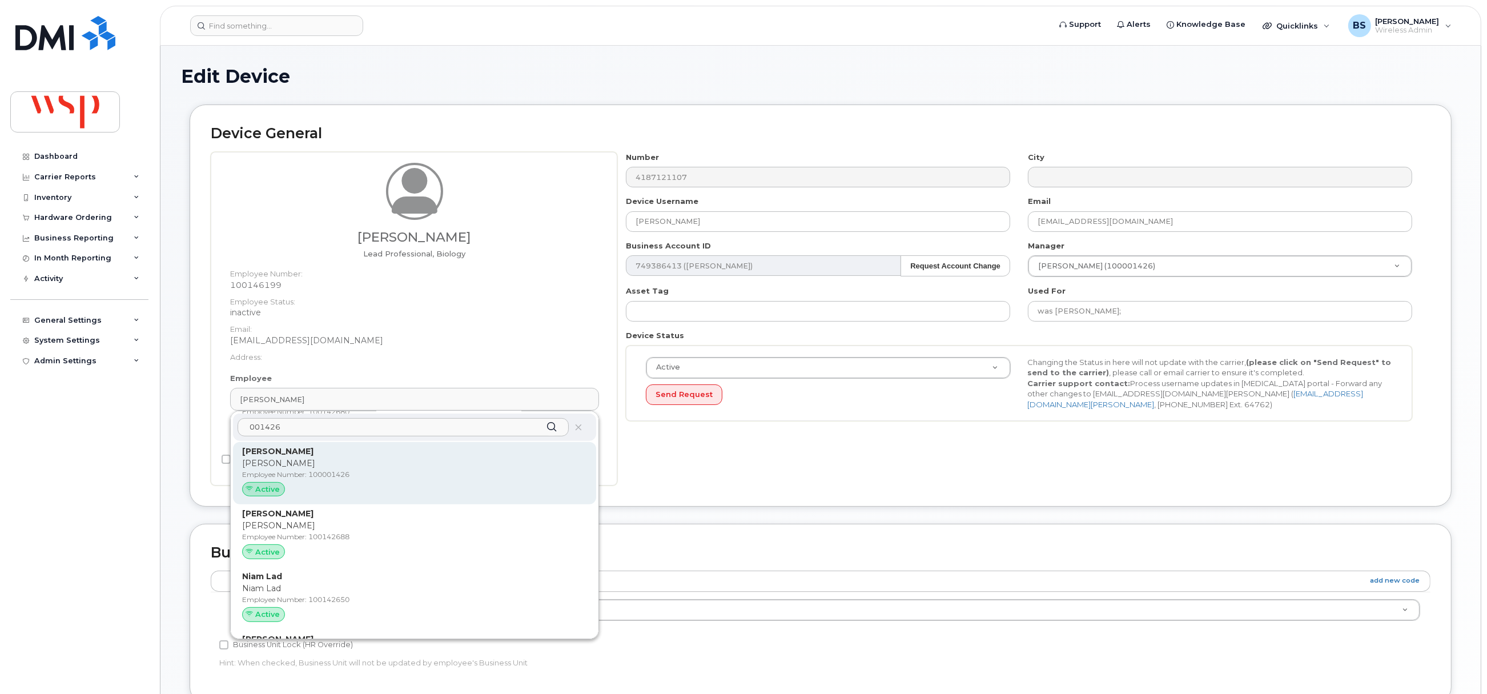
type input "001426"
click at [300, 455] on strong "Mélanie Lévesque" at bounding box center [277, 451] width 71 height 10
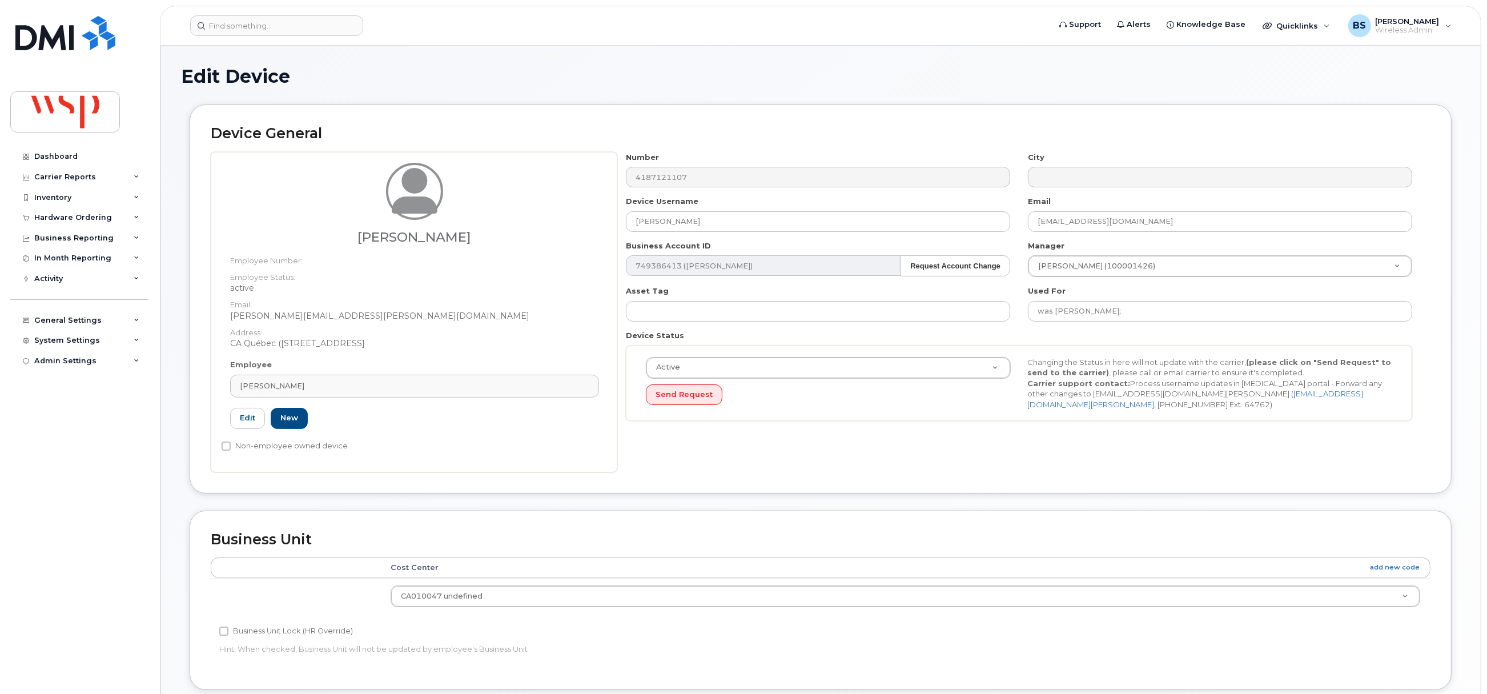
type input "100001426"
type input "Mélanie Lévesque"
type input "melanie.levesque@wsp.com"
type input "5769870"
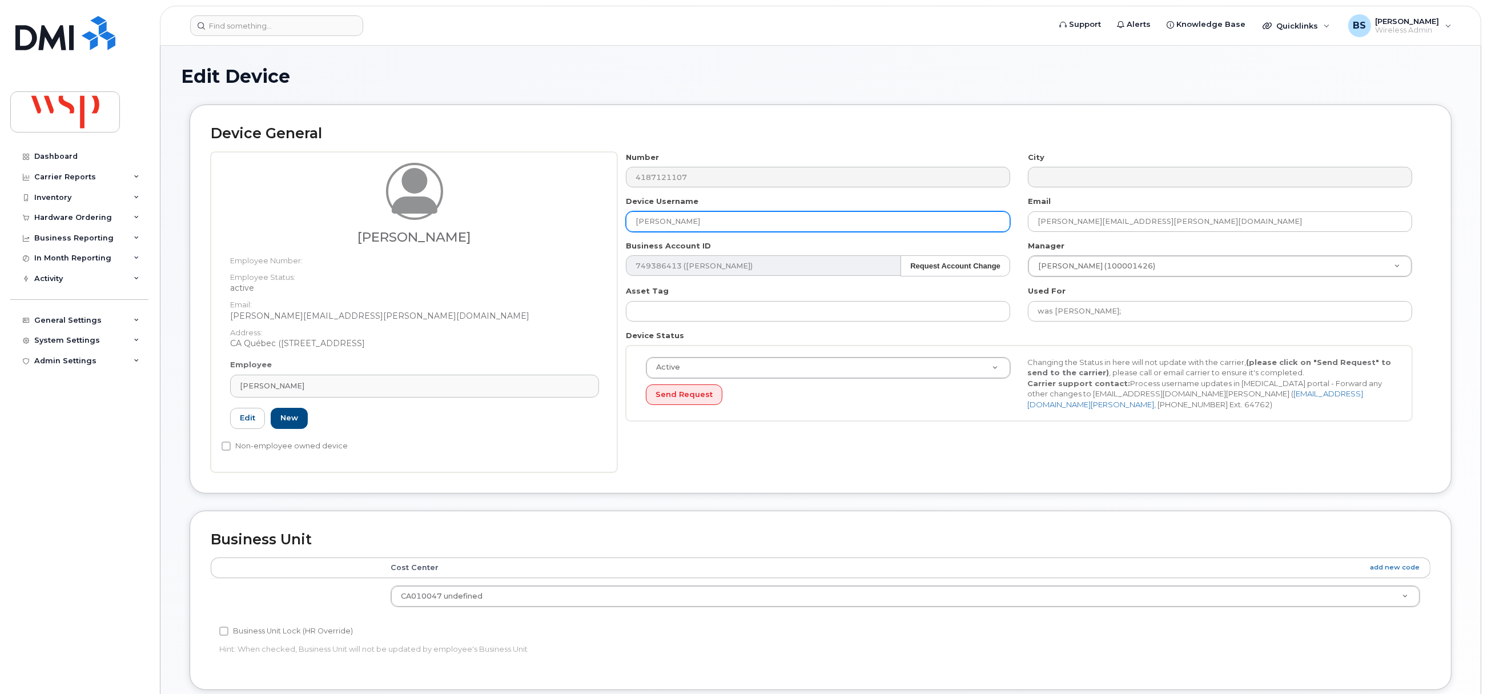
drag, startPoint x: 713, startPoint y: 224, endPoint x: 544, endPoint y: 222, distance: 169.0
click at [550, 222] on div "Mélanie Lévesque Employee Number: Employee Status: active Email: Melanie.Levesq…" at bounding box center [821, 312] width 1220 height 320
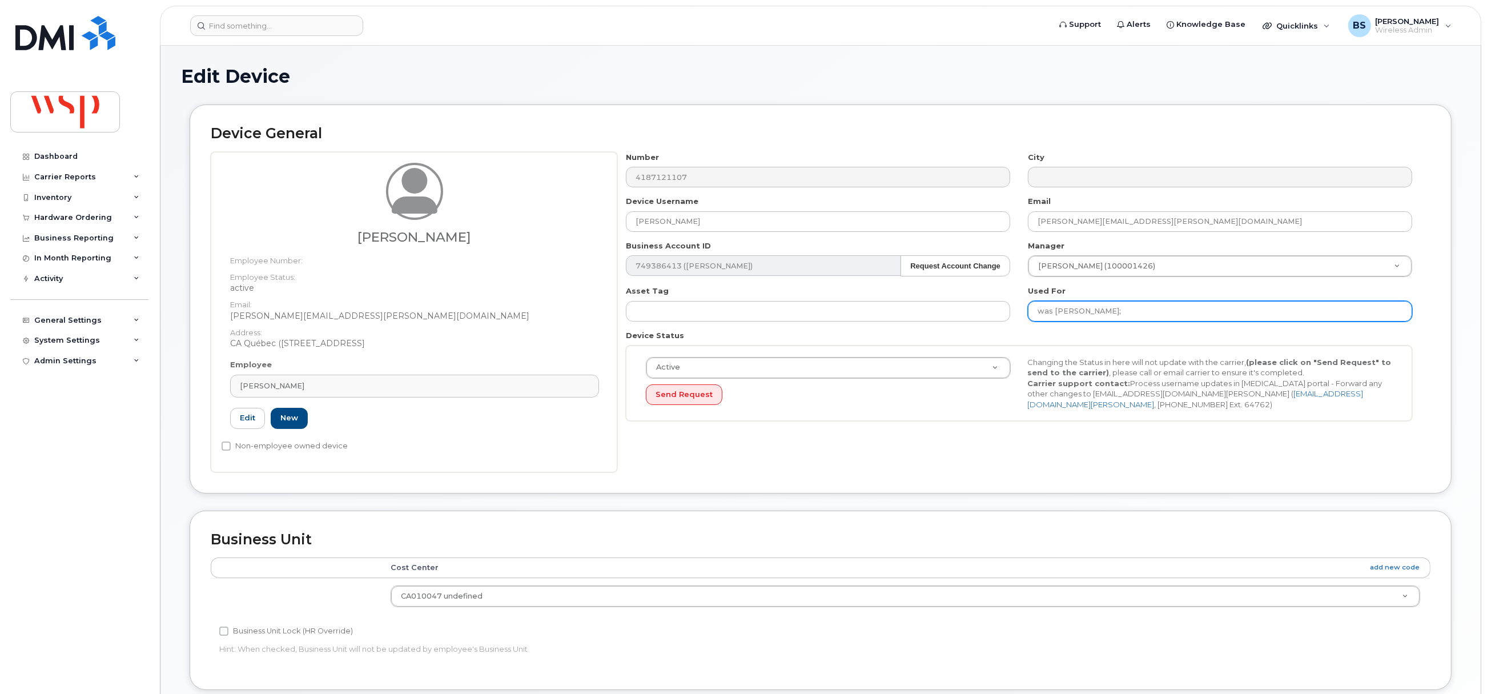
click at [1189, 307] on input "was FRANÇOISE BRUAUX;" at bounding box center [1220, 311] width 384 height 21
paste input "Mélanie Lévesque"
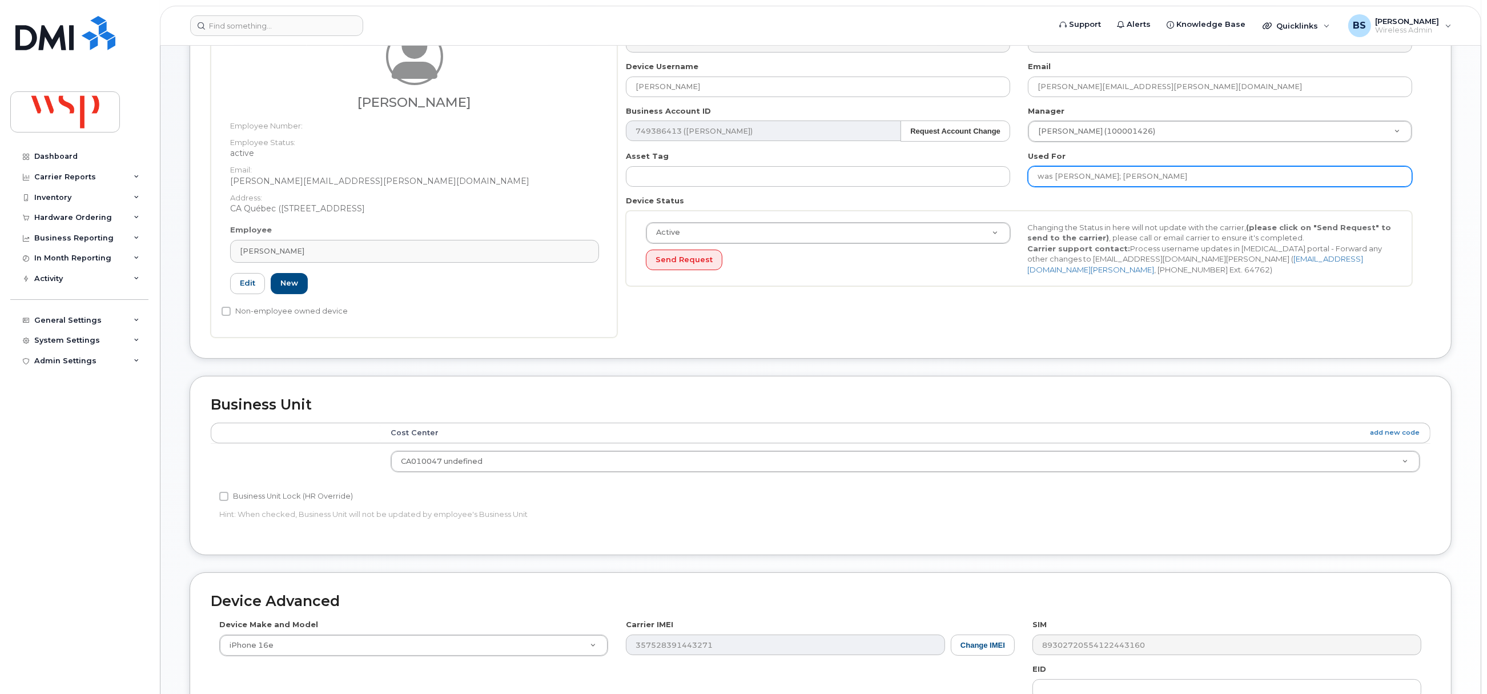
scroll to position [356, 0]
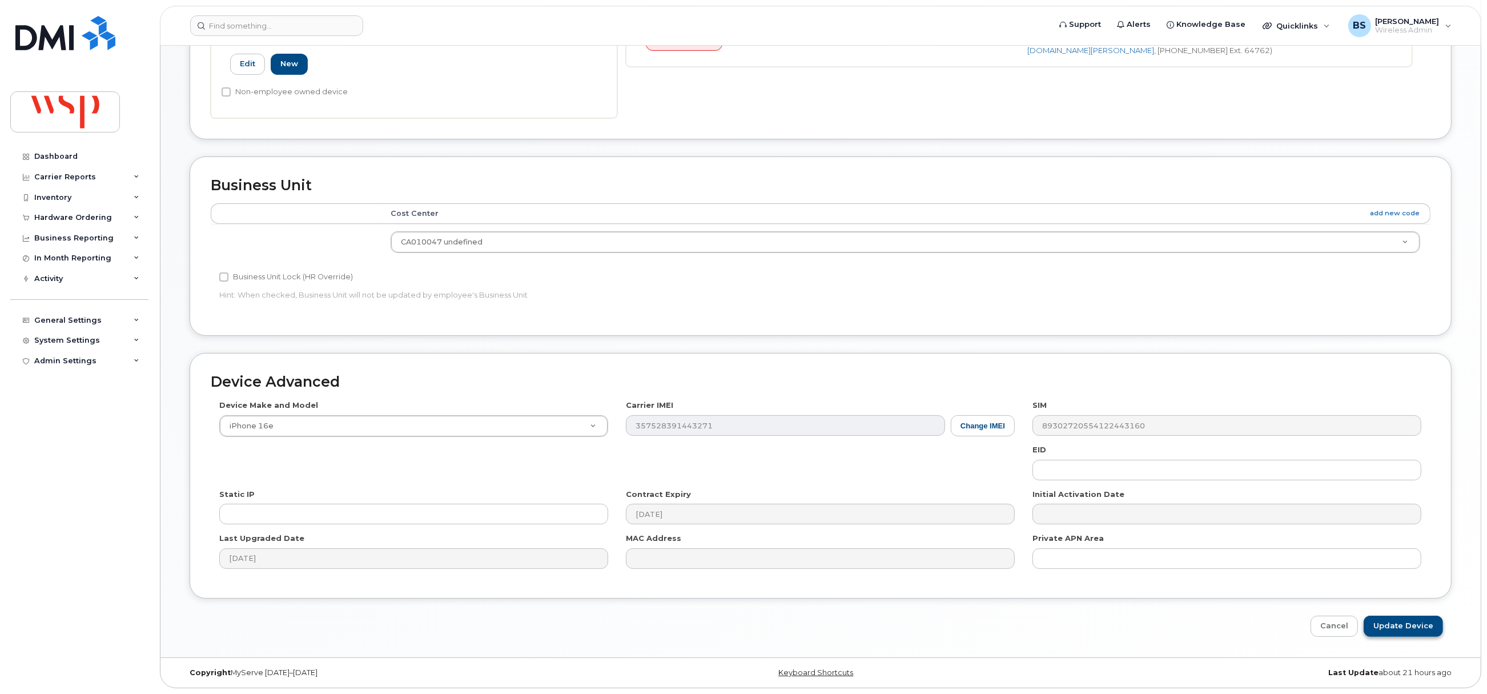
type input "was FRANÇOISE BRUAUX; Mélanie Lévesque"
drag, startPoint x: 1394, startPoint y: 621, endPoint x: 1427, endPoint y: 585, distance: 48.9
click at [1394, 621] on input "Update Device" at bounding box center [1403, 626] width 79 height 21
type input "Saving..."
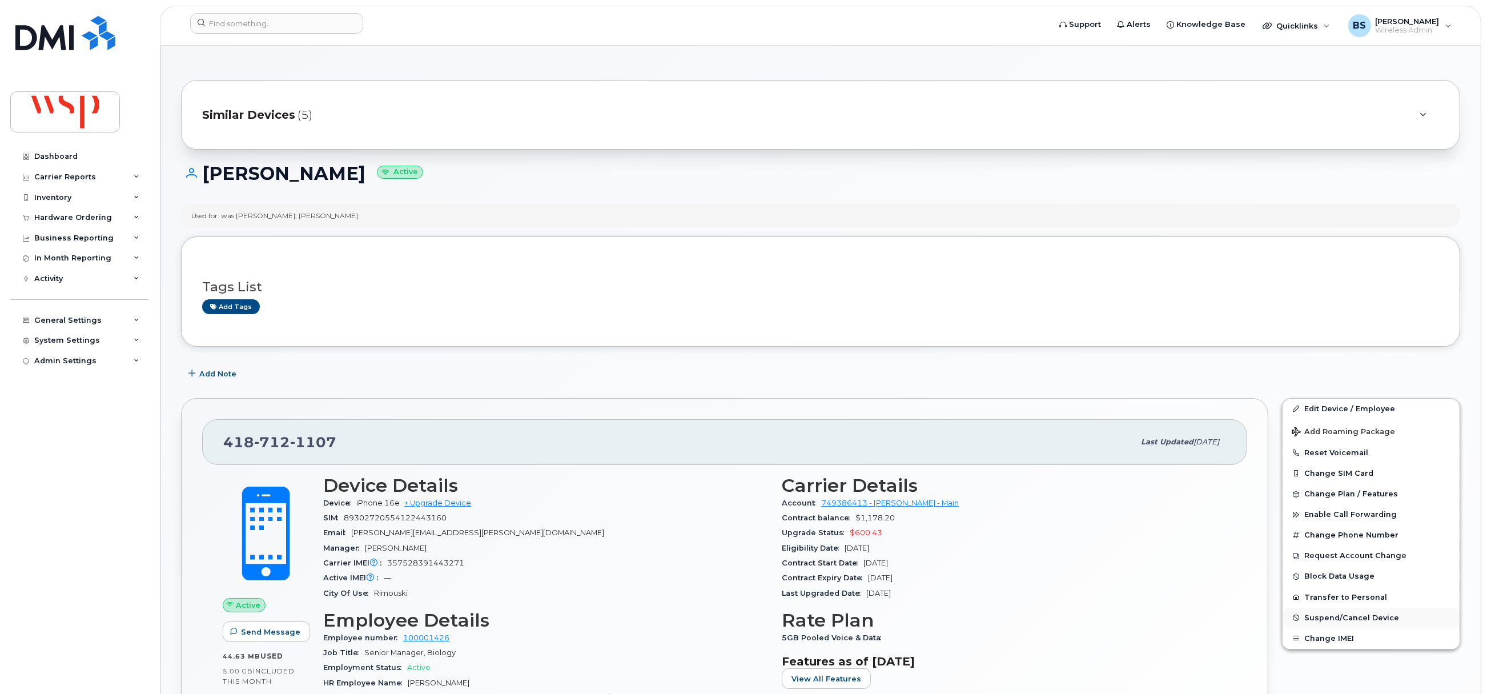
click at [1312, 617] on span "Suspend/Cancel Device" at bounding box center [1351, 617] width 95 height 9
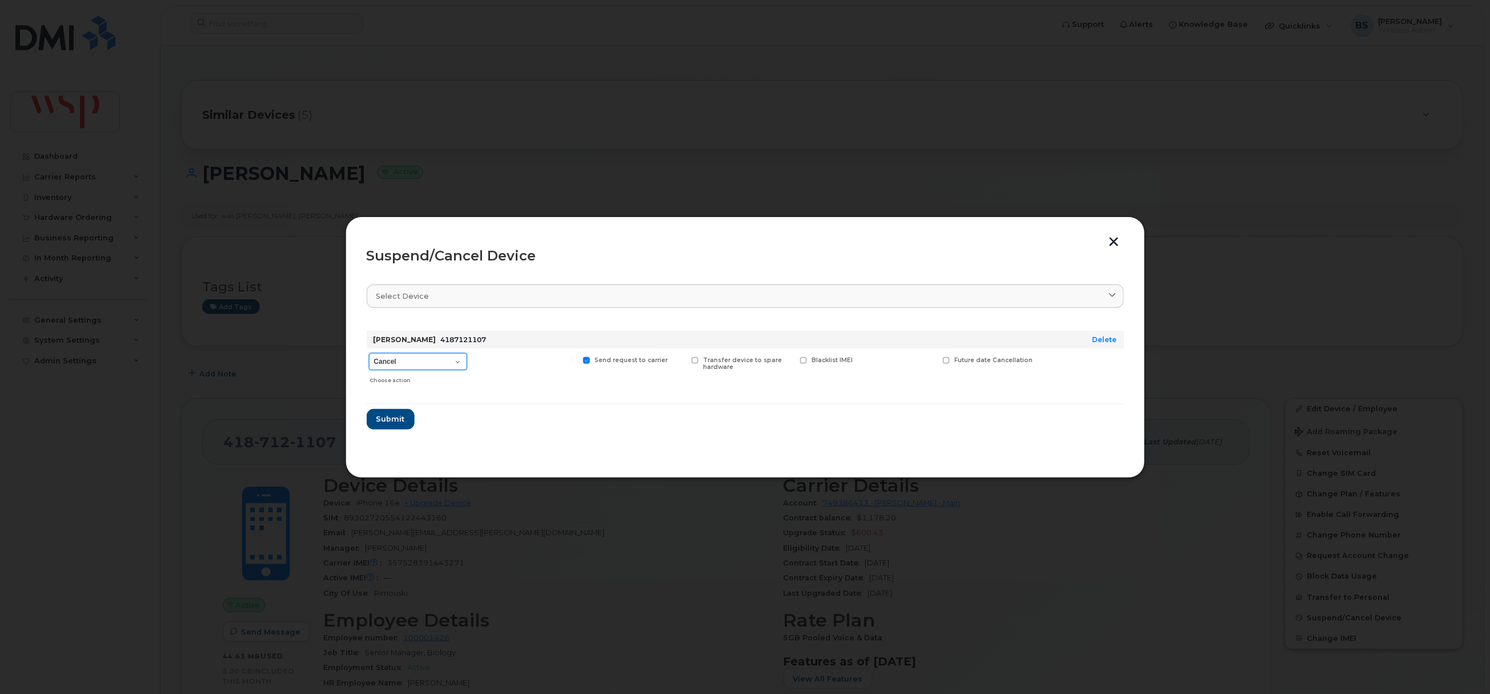
click at [408, 365] on select "Cancel Suspend - Reduced Rate Suspend - Full Rate Suspend - Lost Device/Stolen …" at bounding box center [418, 361] width 98 height 17
select select "[object Object]"
click at [369, 353] on select "Cancel Suspend - Reduced Rate Suspend - Full Rate Suspend - Lost Device/Stolen …" at bounding box center [418, 361] width 98 height 17
drag, startPoint x: 390, startPoint y: 415, endPoint x: 394, endPoint y: 426, distance: 11.6
click at [388, 416] on span "Submit" at bounding box center [390, 418] width 29 height 11
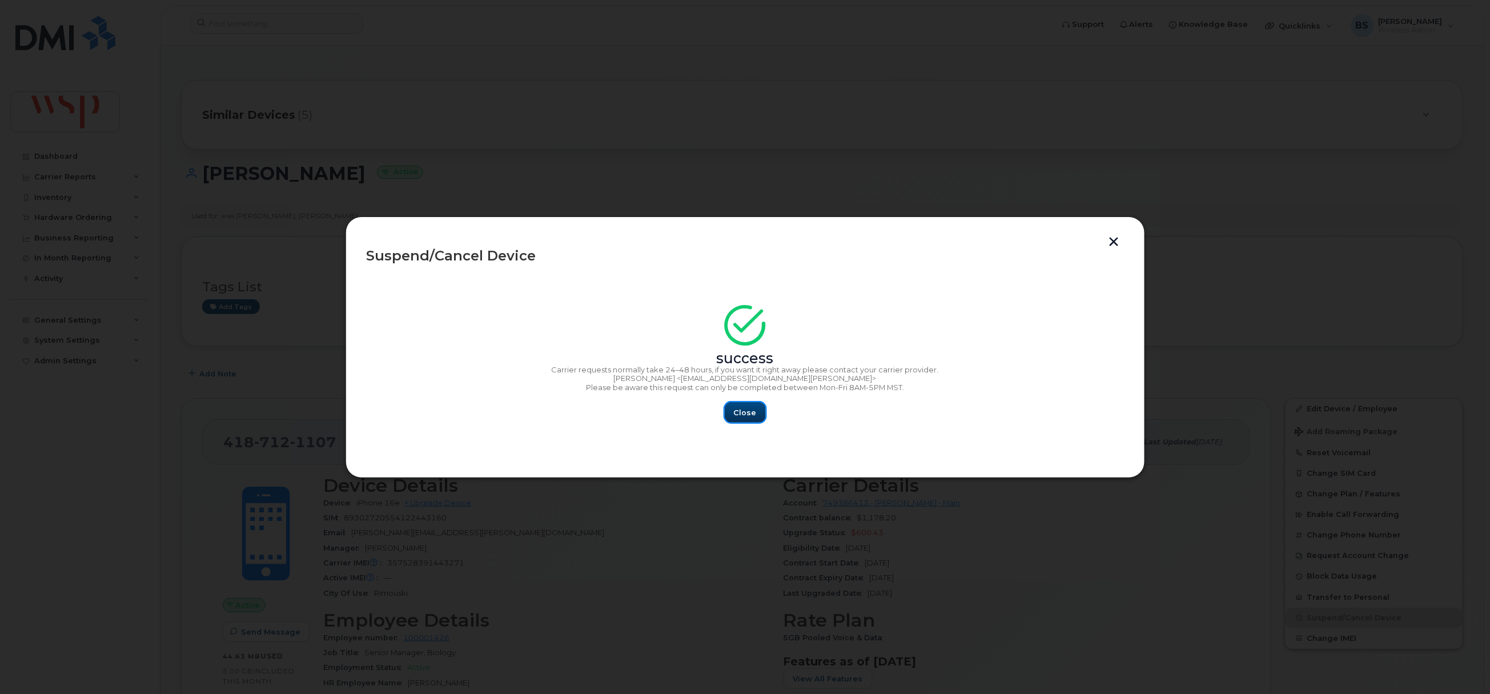
click at [747, 414] on span "Close" at bounding box center [745, 412] width 23 height 11
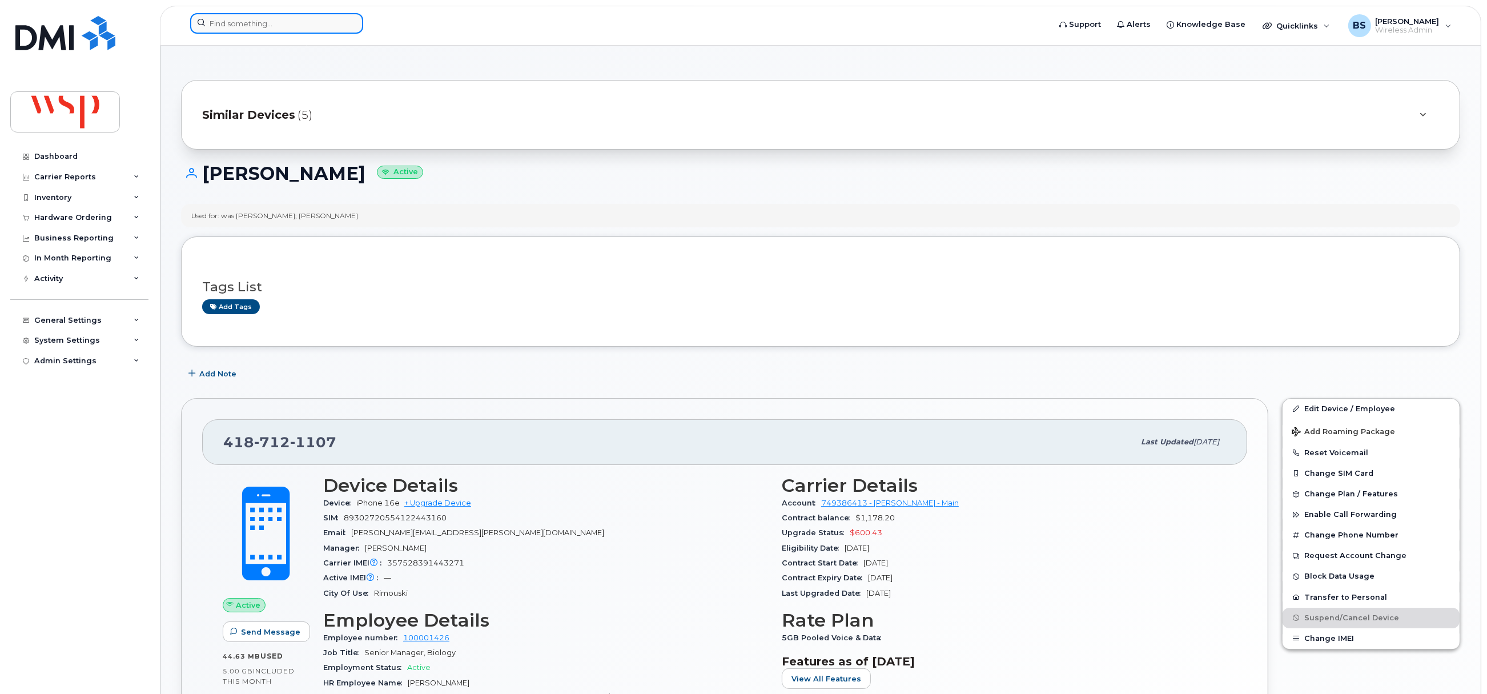
paste input "437-870-1235"
click at [289, 28] on input at bounding box center [276, 23] width 173 height 21
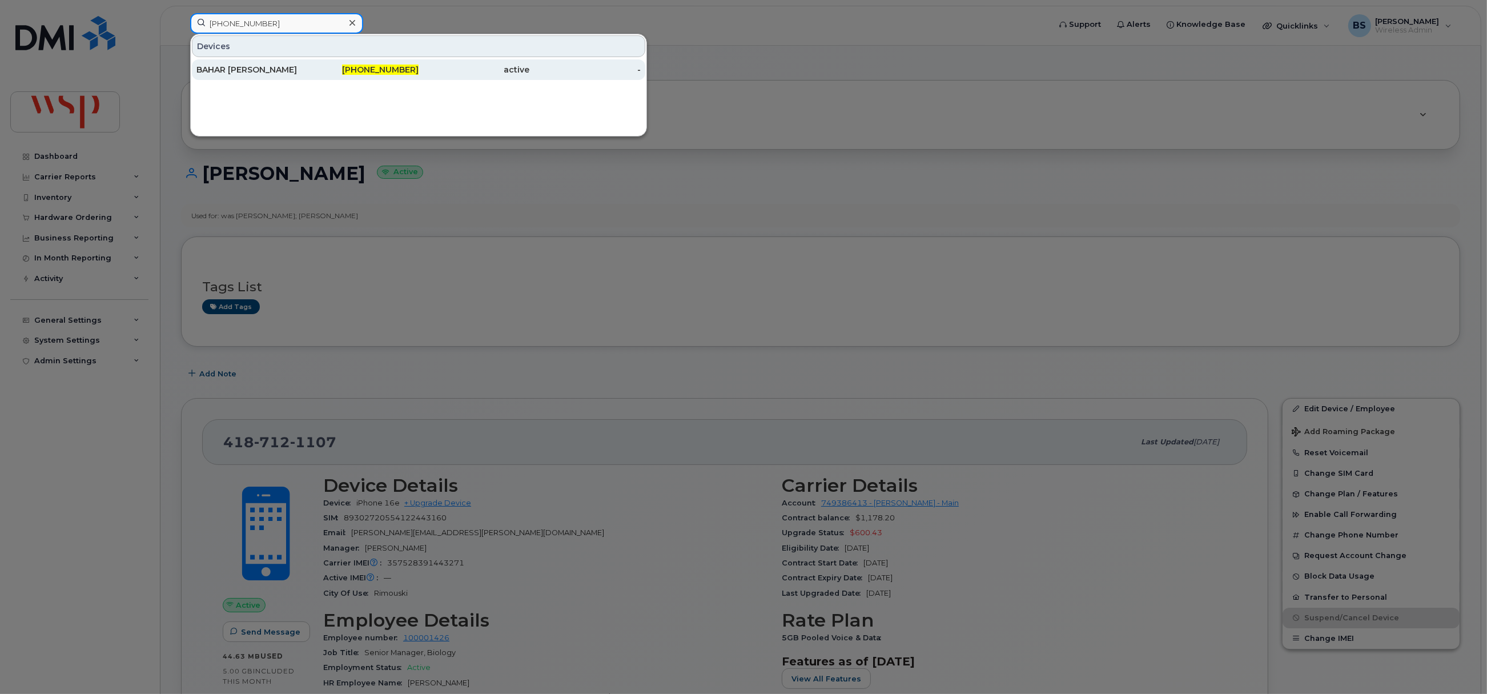
type input "437-870-1235"
click at [271, 65] on div "BAHAR [PERSON_NAME]" at bounding box center [251, 69] width 111 height 11
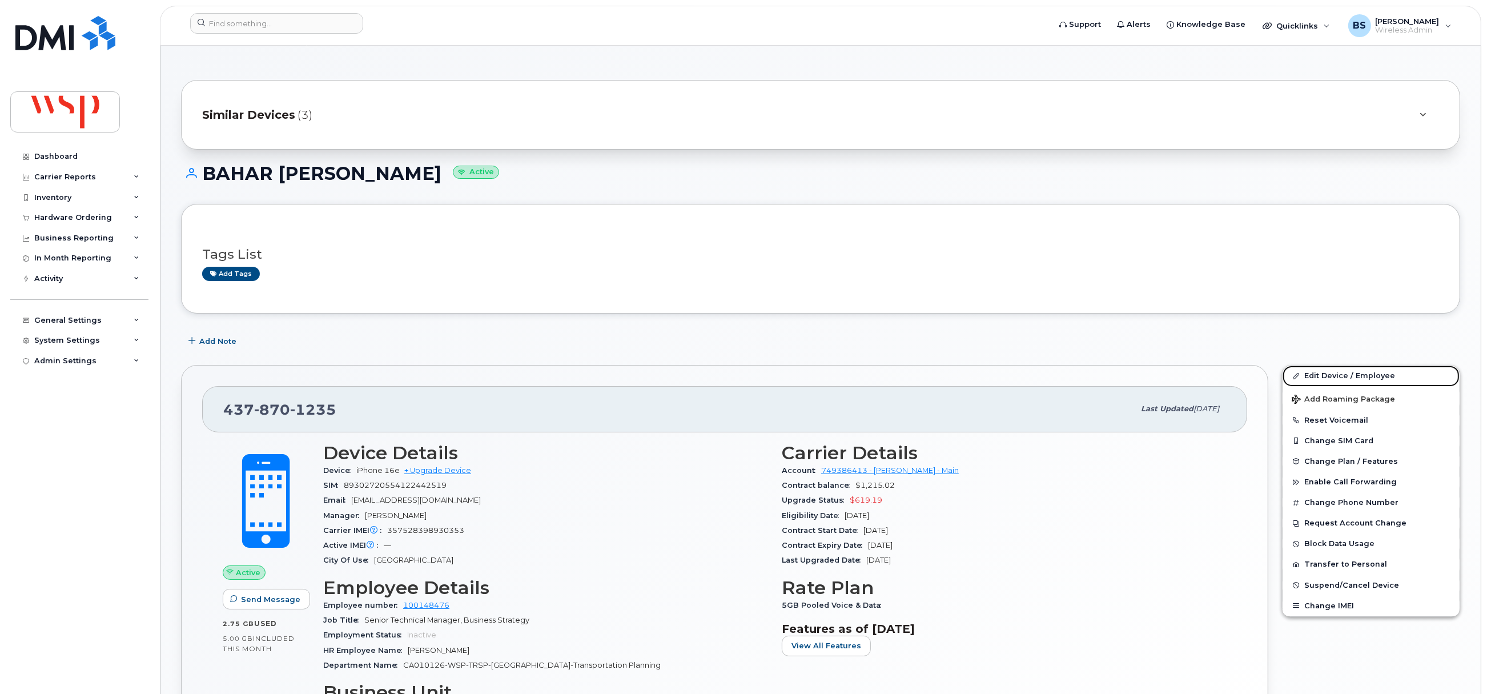
drag, startPoint x: 1318, startPoint y: 376, endPoint x: 1221, endPoint y: 365, distance: 97.7
click at [1318, 376] on link "Edit Device / Employee" at bounding box center [1370, 375] width 177 height 21
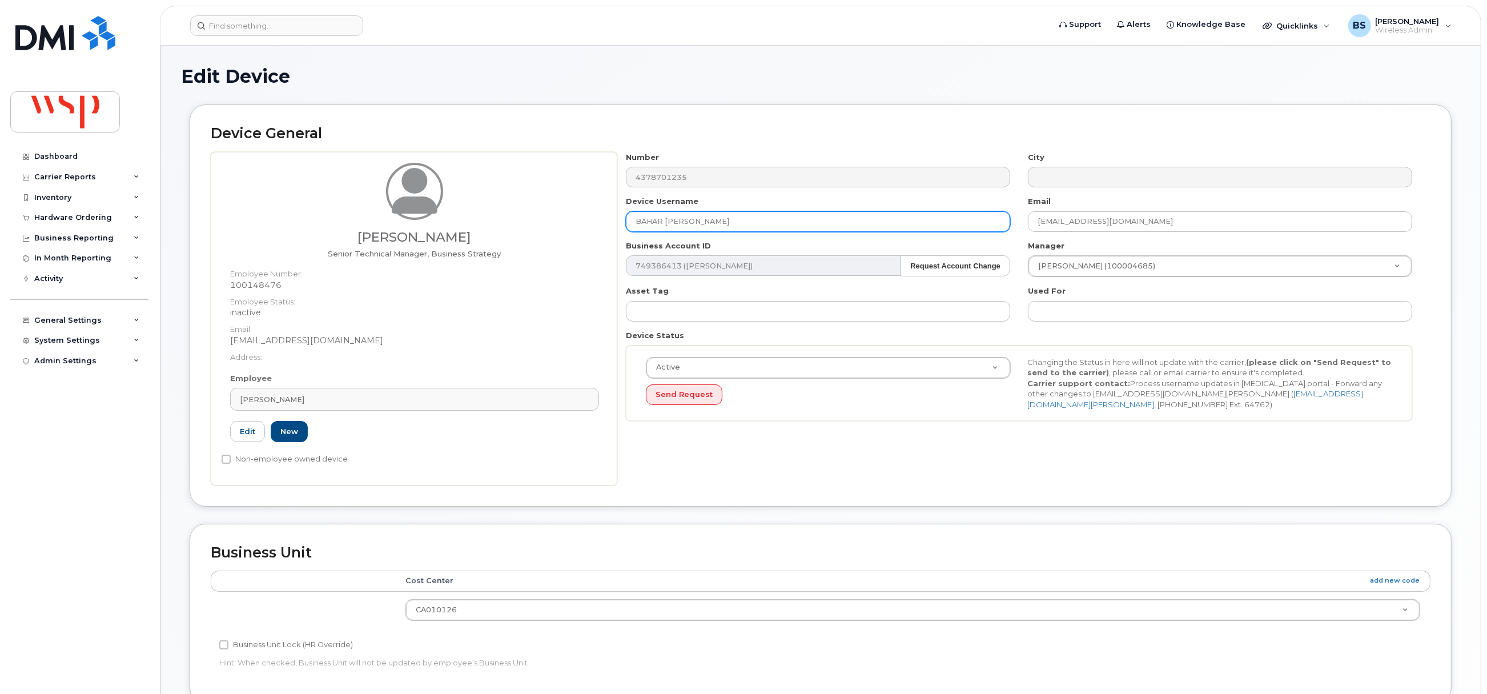
drag, startPoint x: 762, startPoint y: 226, endPoint x: 562, endPoint y: 219, distance: 200.5
click at [564, 219] on div "[PERSON_NAME] Senior Technical Manager, Business Strategy Employee Number: 1001…" at bounding box center [821, 318] width 1220 height 333
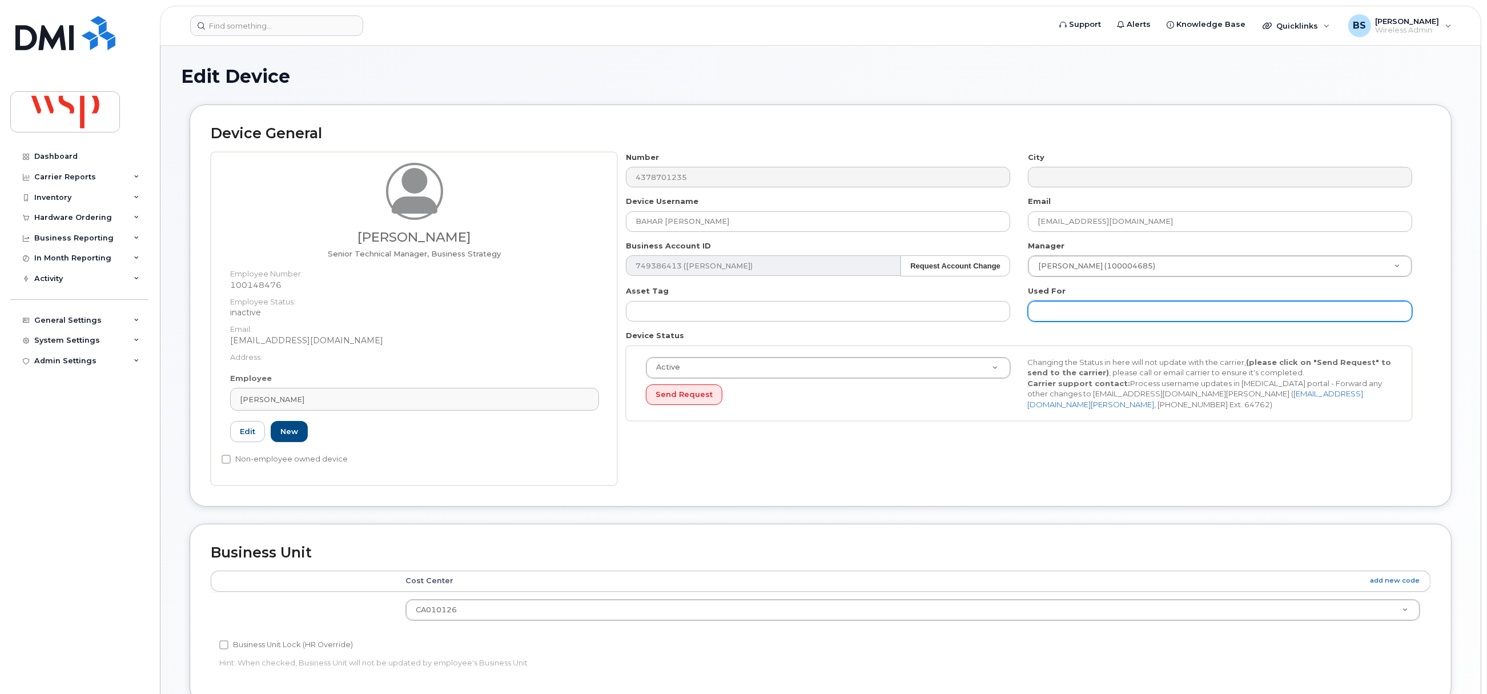
drag, startPoint x: 1083, startPoint y: 299, endPoint x: 1074, endPoint y: 309, distance: 13.8
click at [1082, 300] on div "Used For" at bounding box center [1220, 303] width 402 height 36
click at [1074, 309] on input "text" at bounding box center [1220, 311] width 384 height 21
paste input "BAHAR [PERSON_NAME]"
type input "was BAHAR NAMAKI ARAGHI;"
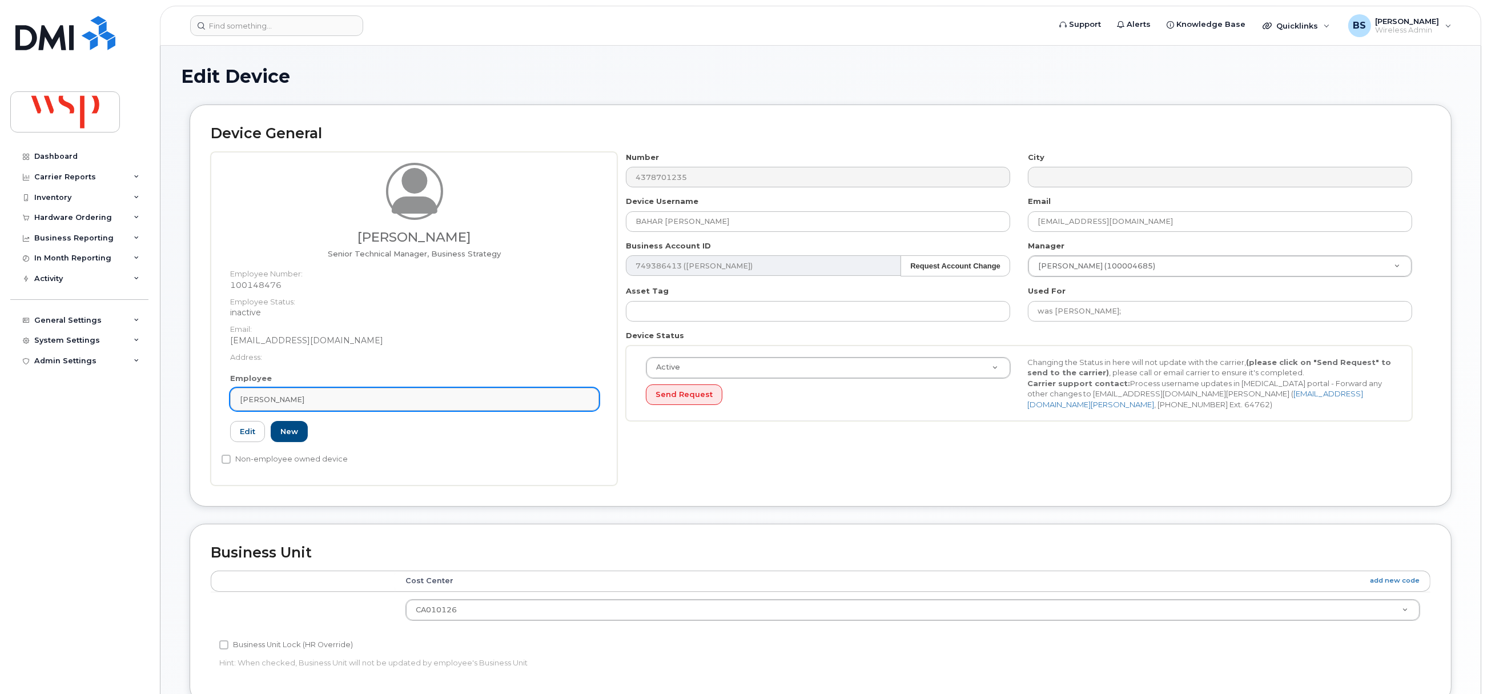
click at [419, 399] on div "Bahar Namaki Araghi" at bounding box center [414, 399] width 349 height 11
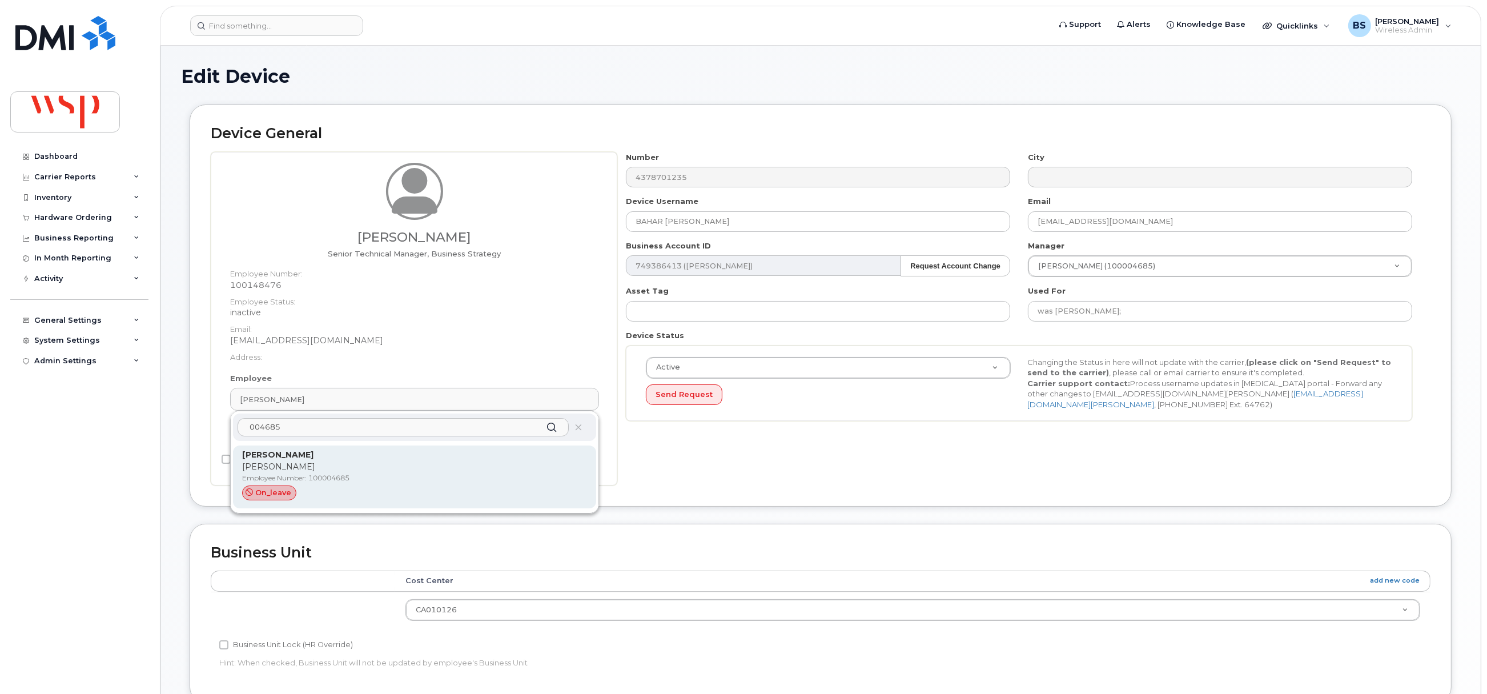
type input "004685"
click at [304, 464] on p "Mara Bullock" at bounding box center [414, 467] width 345 height 12
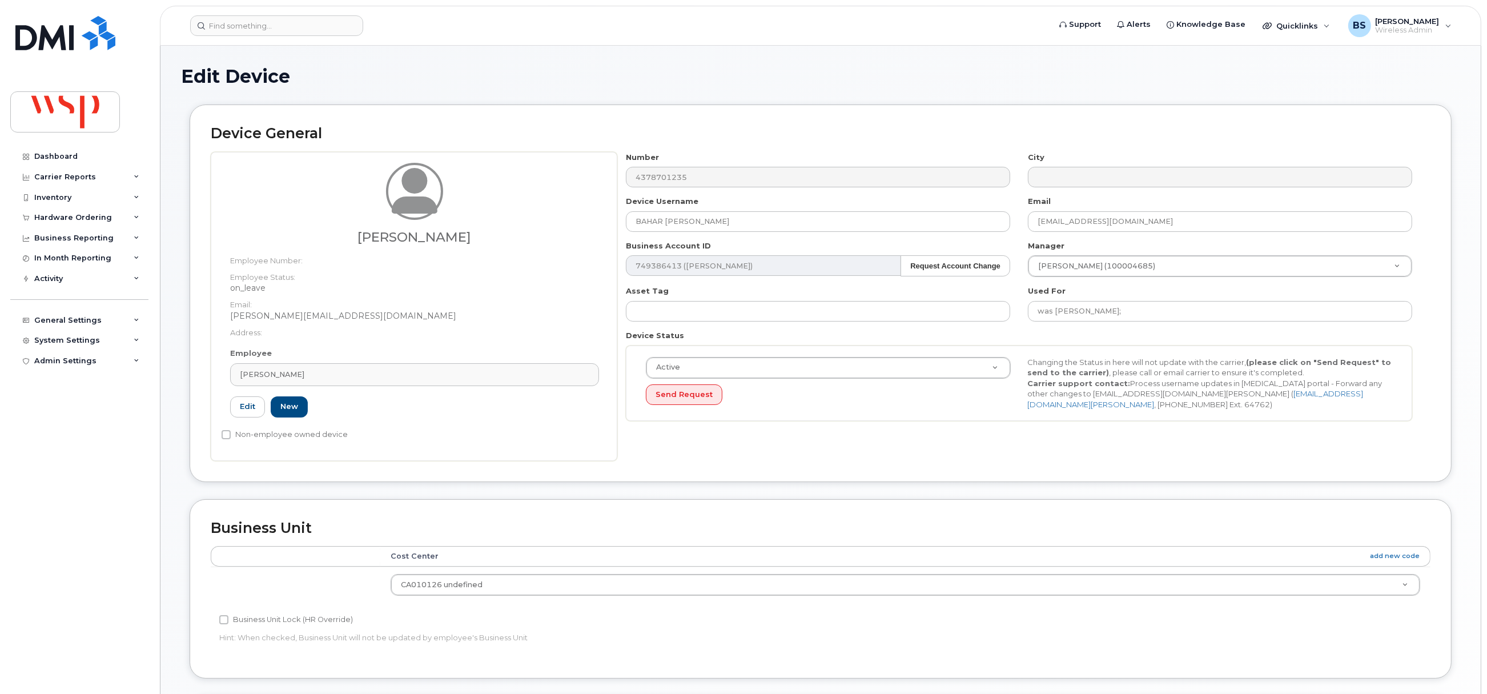
type input "100004685"
type input "Mara Bullock"
type input "mara.bullock@wsp.com"
type input "5769910"
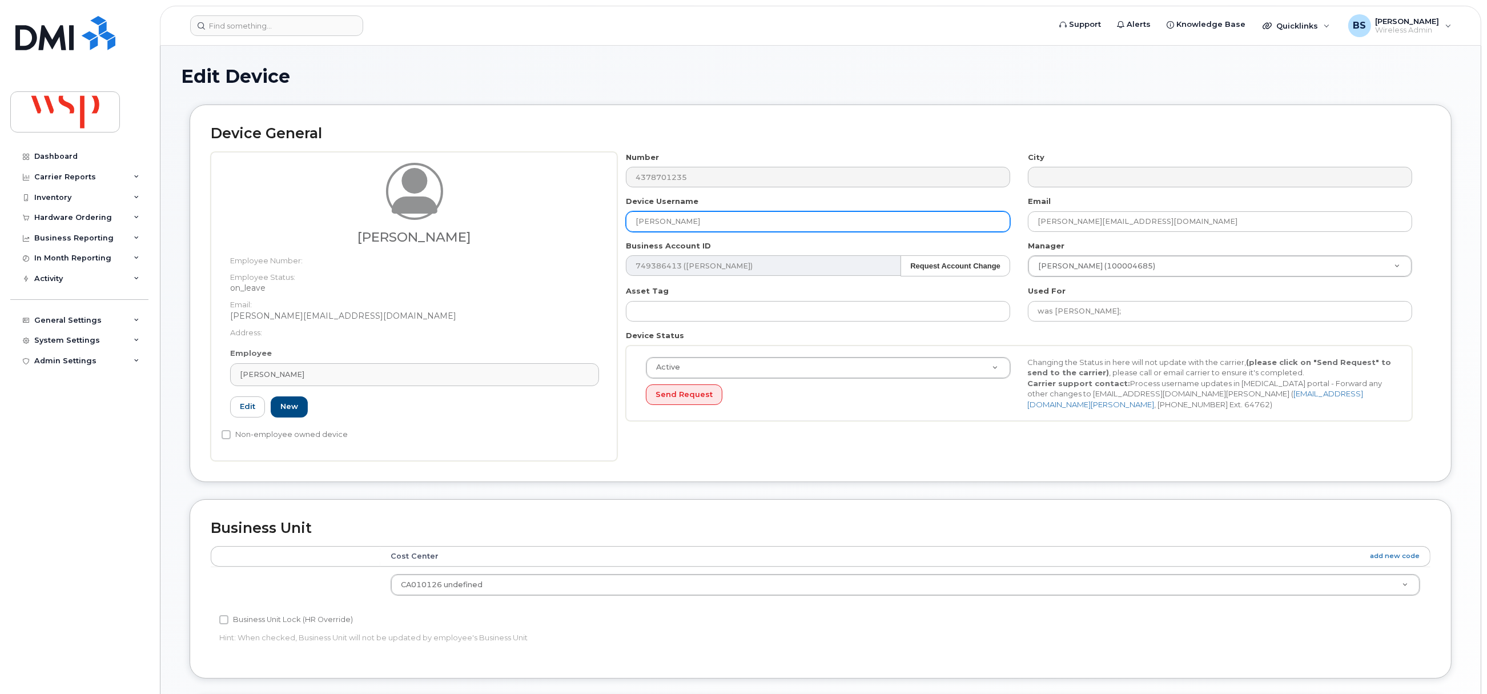
drag, startPoint x: 721, startPoint y: 221, endPoint x: 542, endPoint y: 228, distance: 178.3
click at [545, 228] on div "Mara Bullock Employee Number: Employee Status: on_leave Email: Mara.Bullock@wsp…" at bounding box center [821, 306] width 1220 height 309
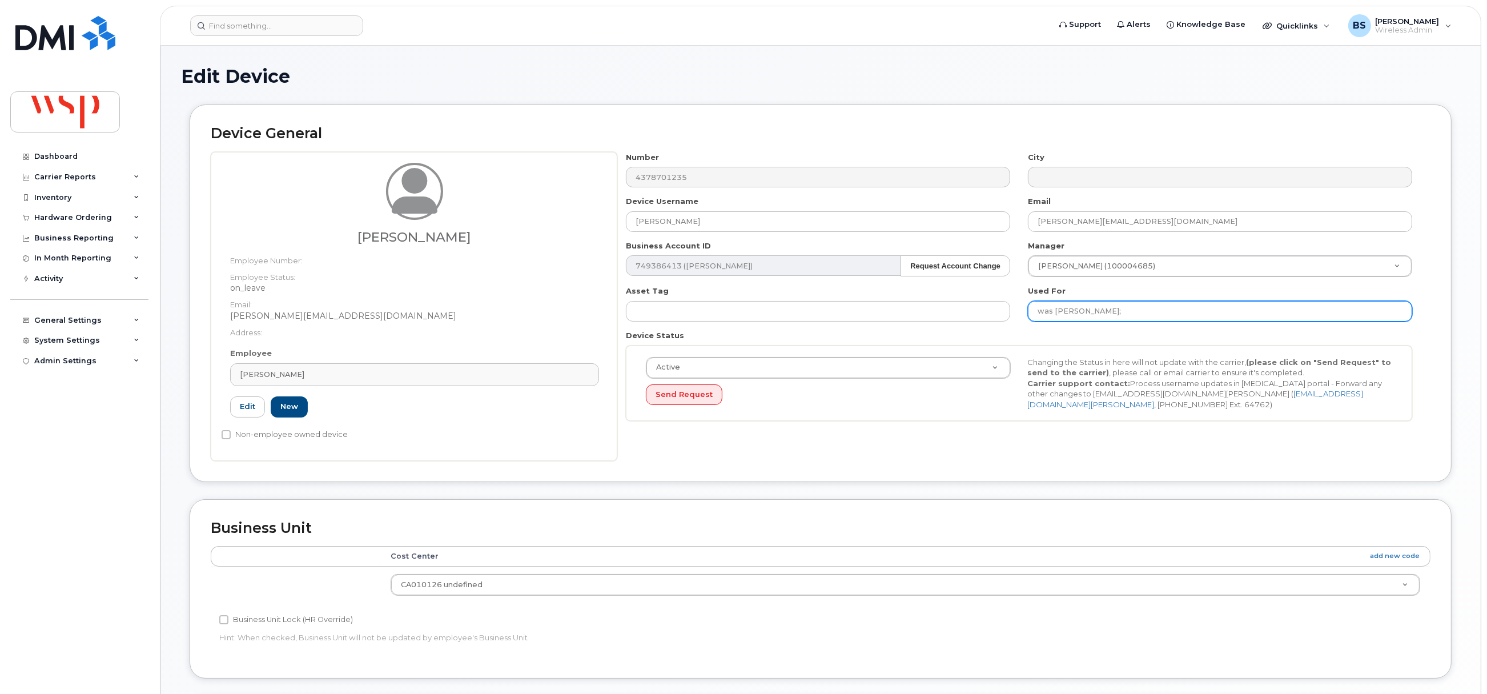
click at [1202, 314] on input "was BAHAR NAMAKI ARAGHI;" at bounding box center [1220, 311] width 384 height 21
paste input "Mara Bullock"
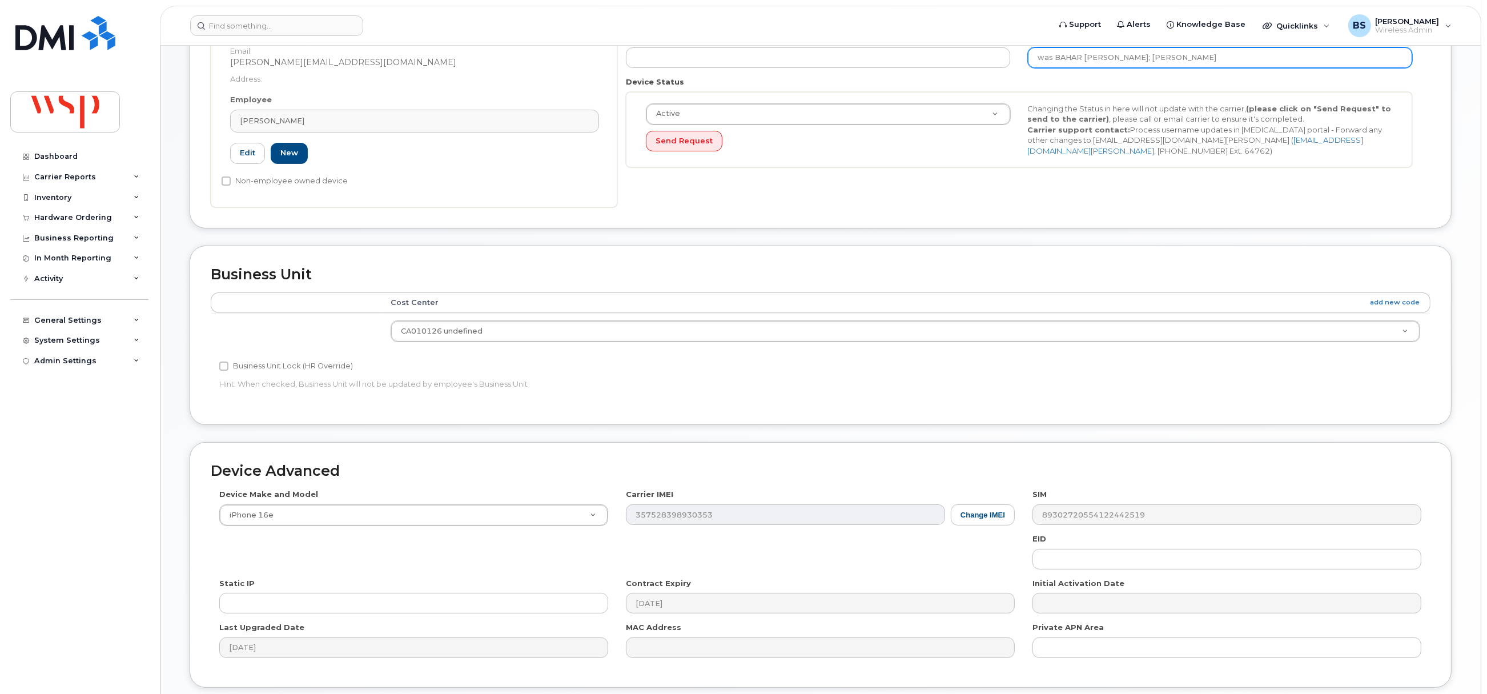
scroll to position [345, 0]
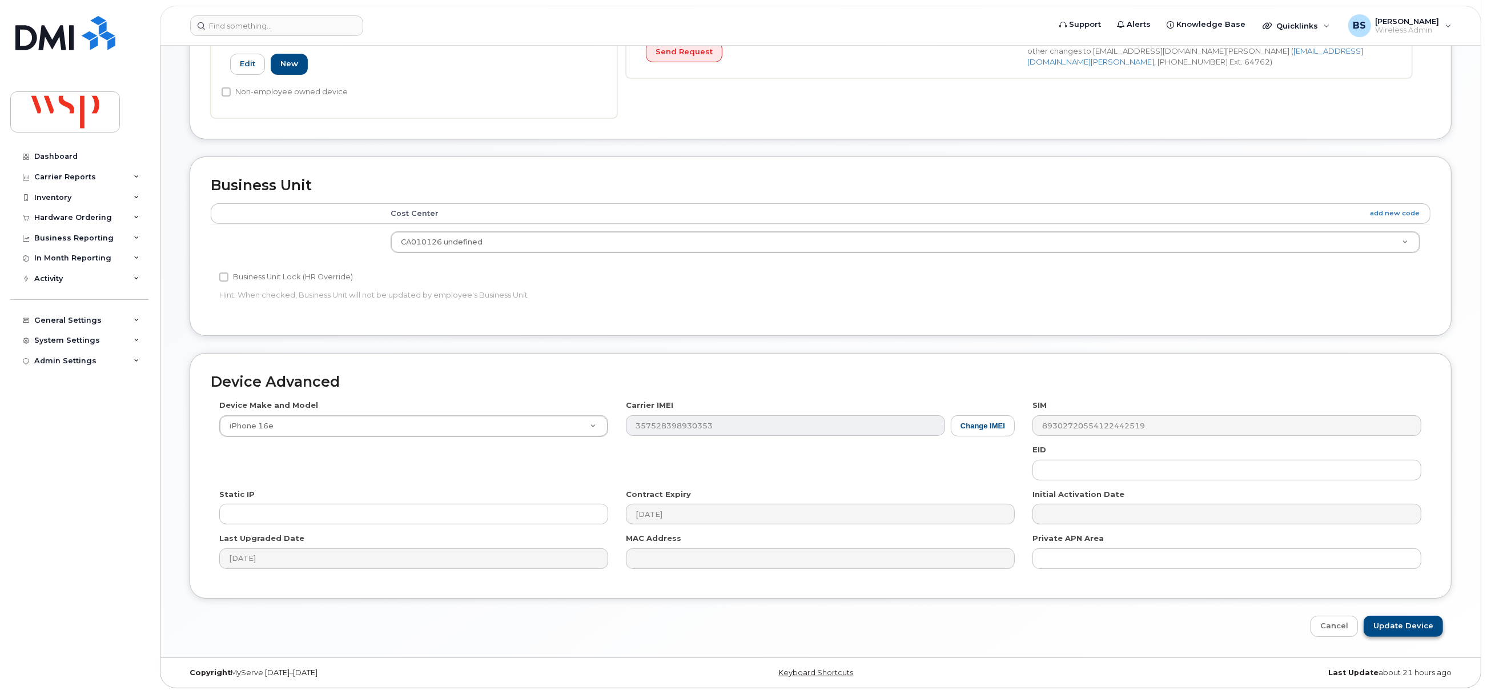
type input "was BAHAR NAMAKI ARAGHI; Mara Bullock"
click at [1407, 628] on input "Update Device" at bounding box center [1403, 626] width 79 height 21
type input "Saving..."
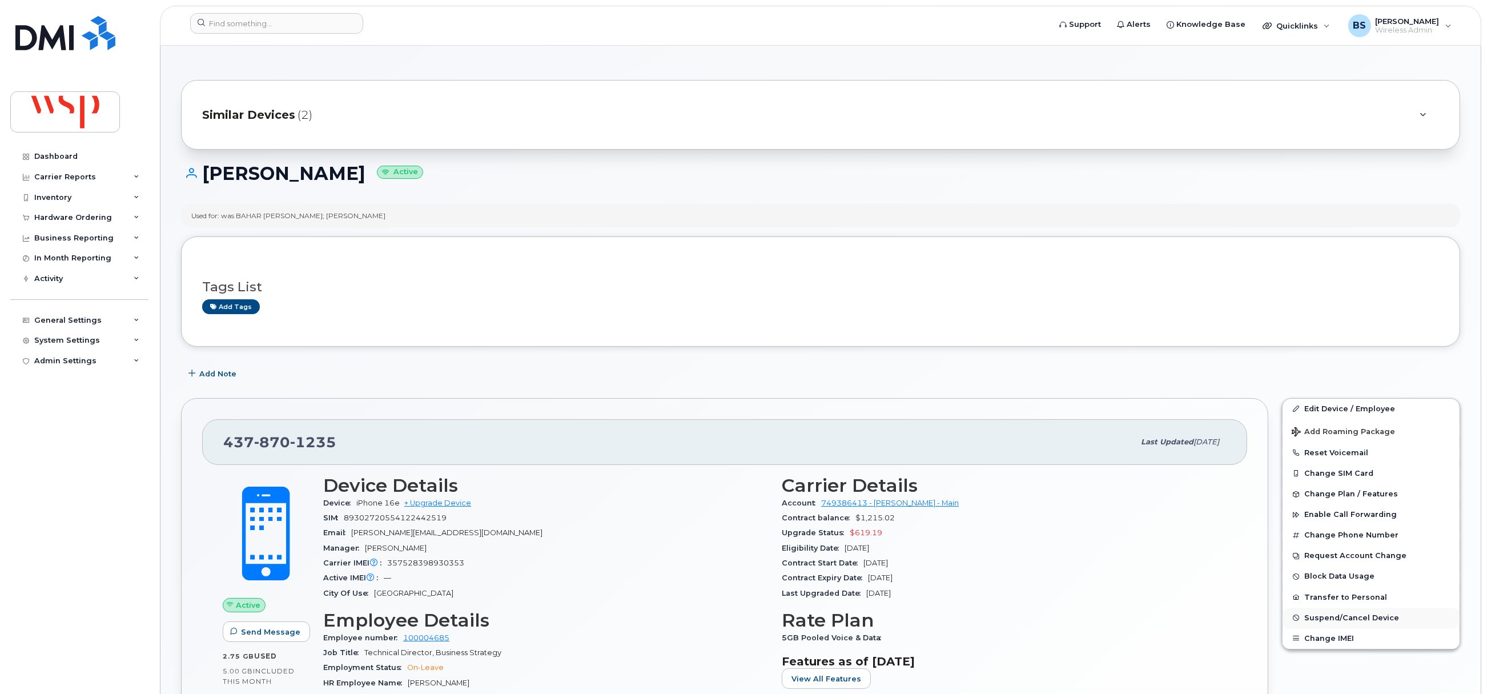
click at [1321, 620] on span "Suspend/Cancel Device" at bounding box center [1351, 617] width 95 height 9
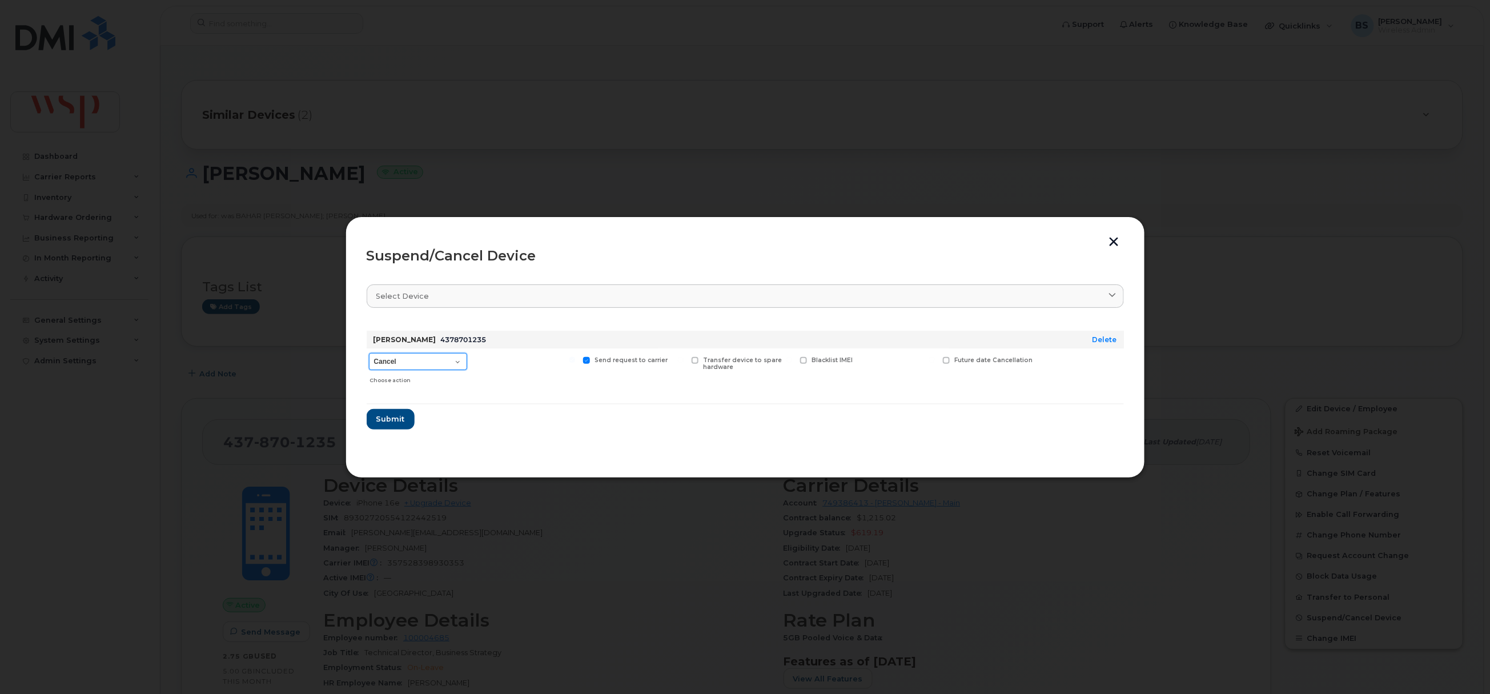
click at [430, 361] on select "Cancel Suspend - Reduced Rate Suspend - Full Rate Suspend - Lost Device/Stolen …" at bounding box center [418, 361] width 98 height 17
select select "[object Object]"
click at [369, 353] on select "Cancel Suspend - Reduced Rate Suspend - Full Rate Suspend - Lost Device/Stolen …" at bounding box center [418, 361] width 98 height 17
click at [395, 417] on span "Submit" at bounding box center [390, 418] width 29 height 11
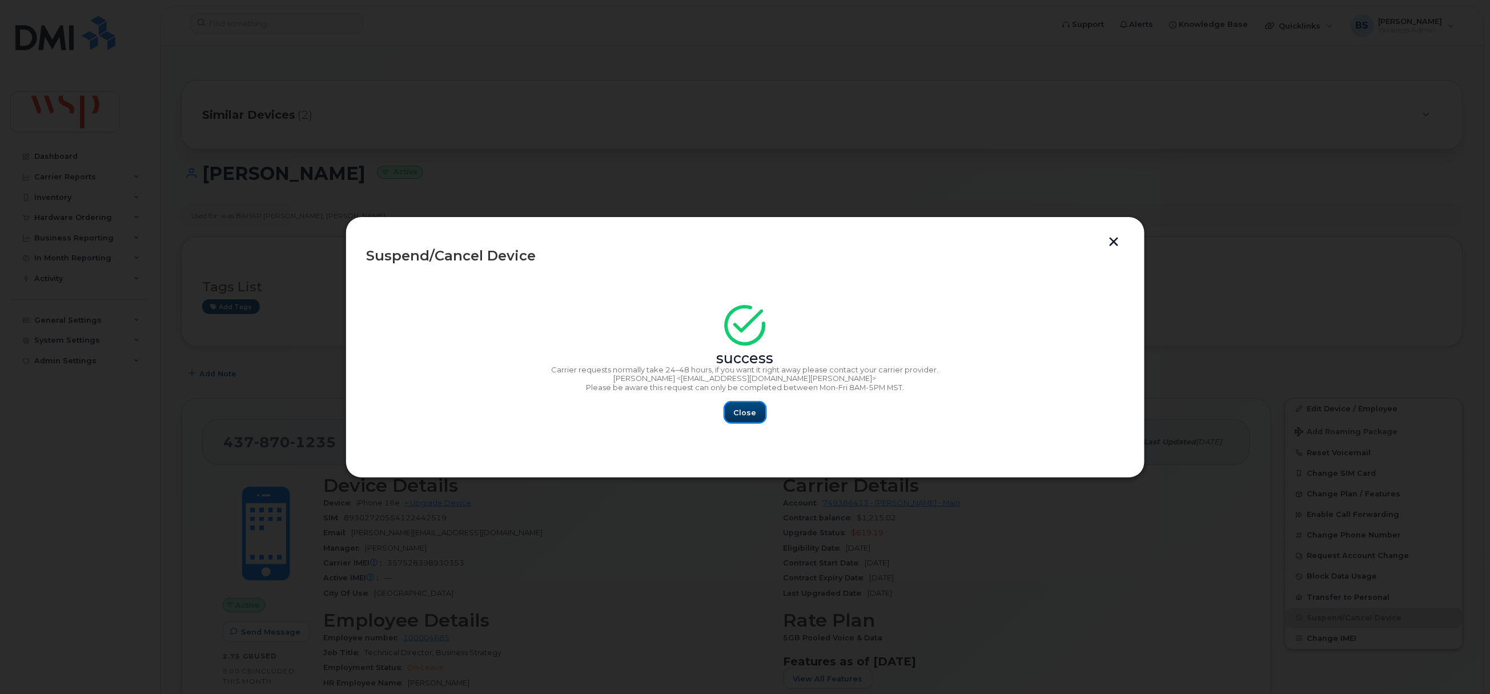
click at [736, 415] on span "Close" at bounding box center [745, 412] width 23 height 11
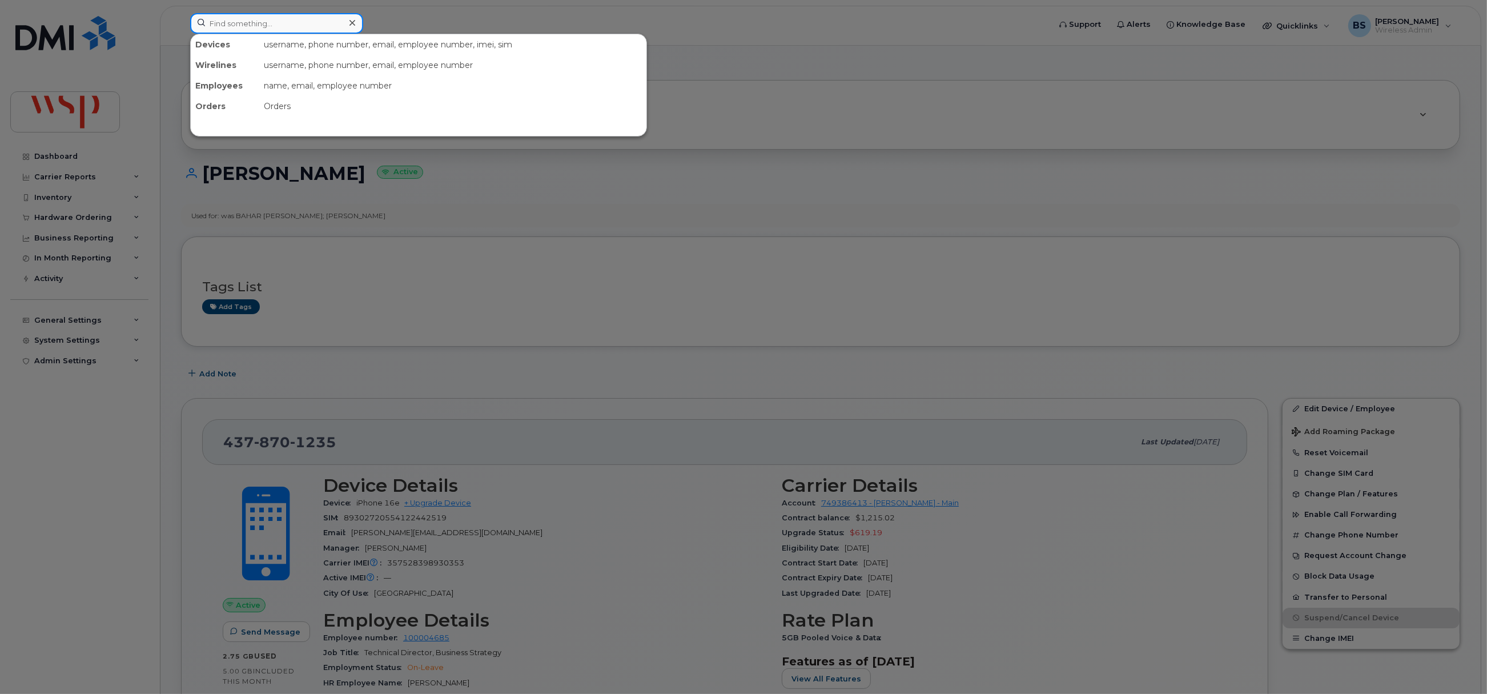
paste input "289-251-5827"
drag, startPoint x: 276, startPoint y: 26, endPoint x: 284, endPoint y: 31, distance: 9.0
click at [277, 26] on input at bounding box center [276, 23] width 173 height 21
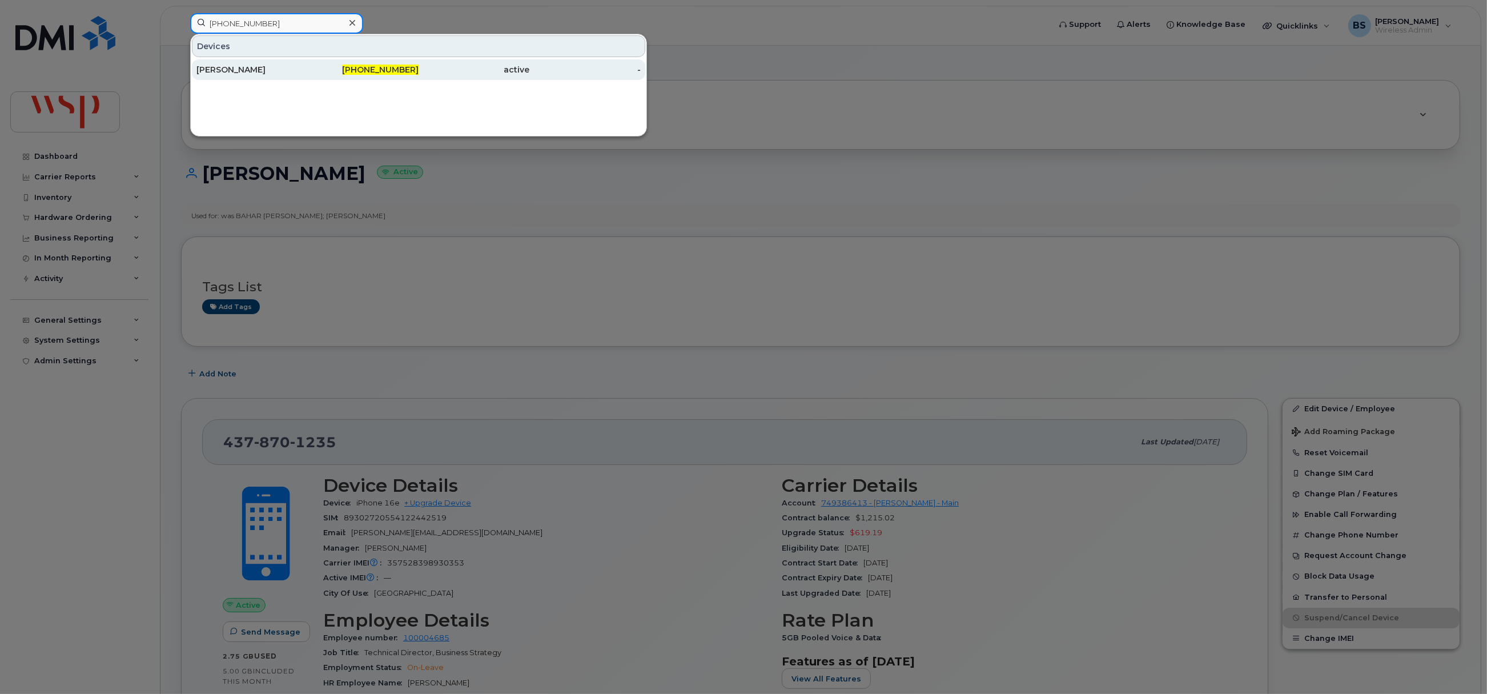
type input "289-251-5827"
click at [239, 67] on div "[PERSON_NAME]" at bounding box center [251, 69] width 111 height 11
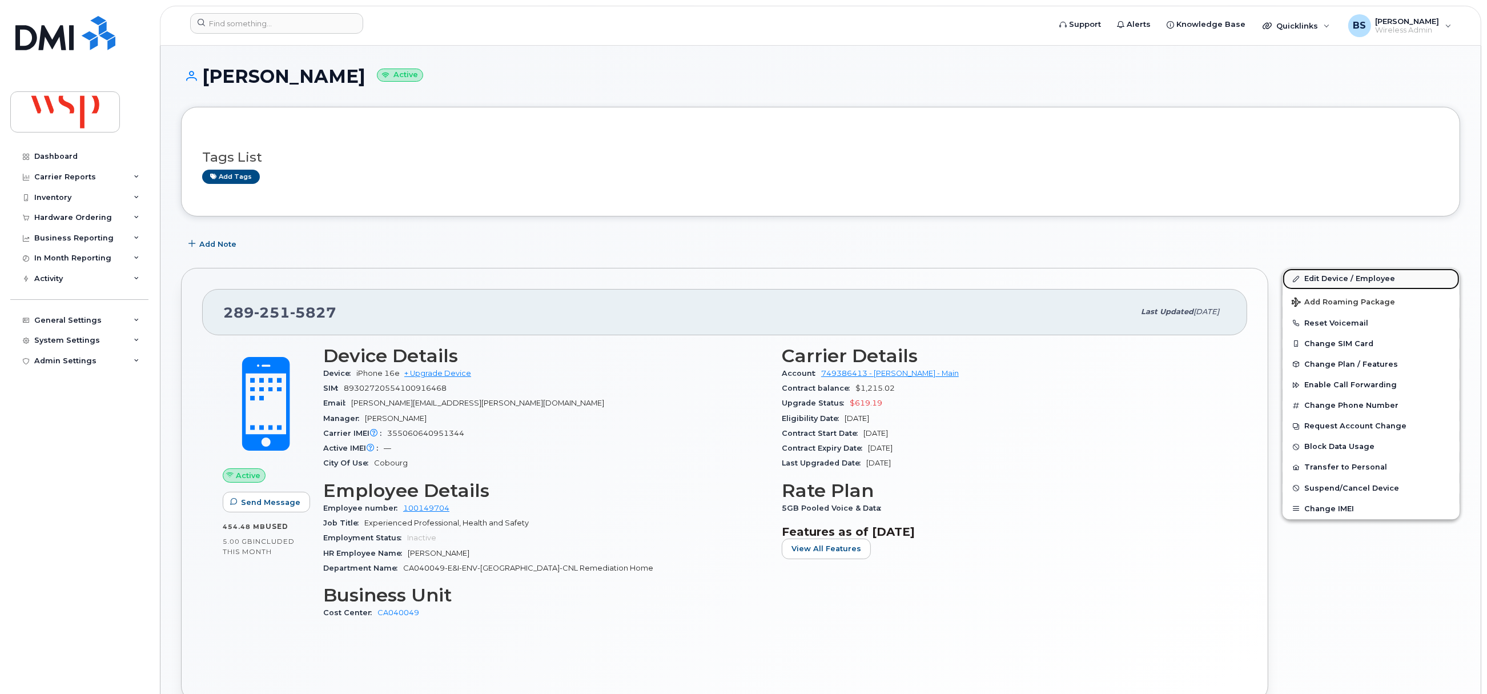
click at [1314, 279] on link "Edit Device / Employee" at bounding box center [1370, 278] width 177 height 21
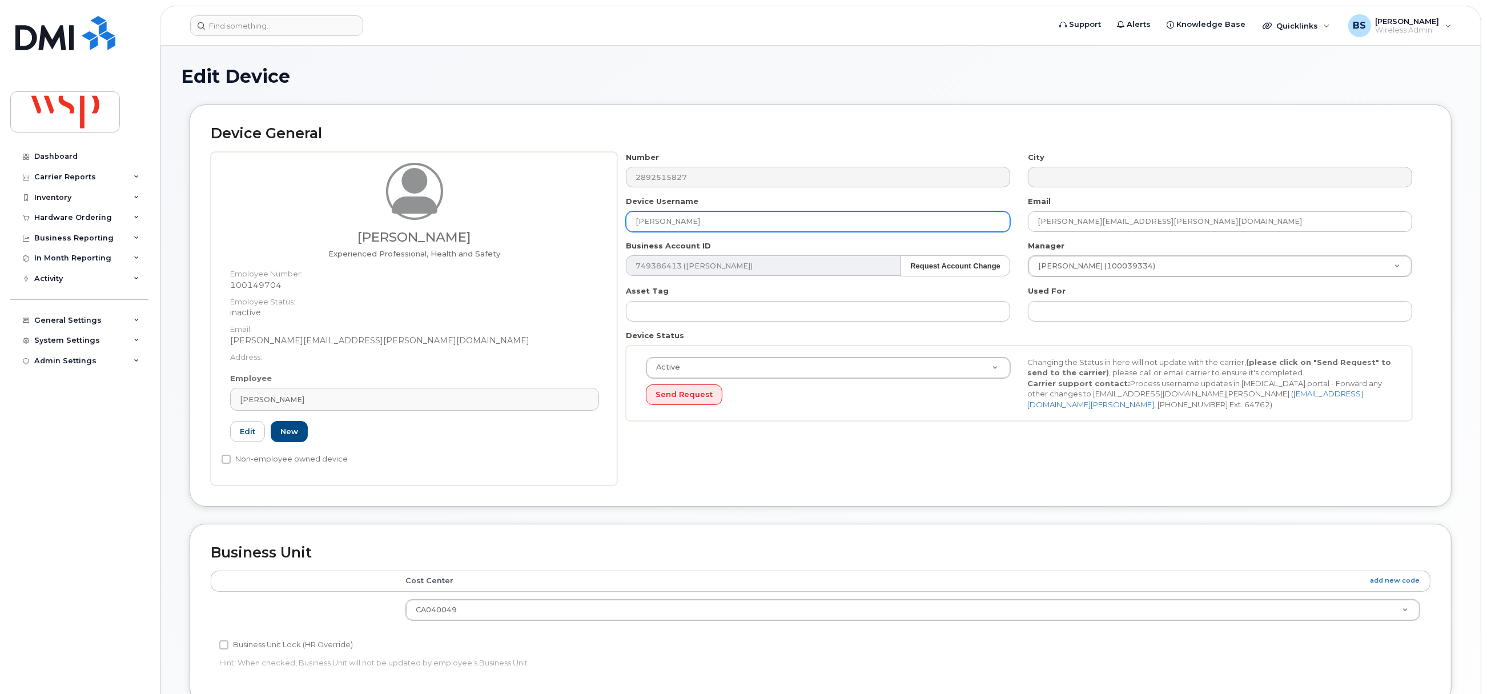
drag, startPoint x: 731, startPoint y: 217, endPoint x: 509, endPoint y: 234, distance: 222.7
click at [510, 234] on div "Christopher Coe Experienced Professional, Health and Safety Employee Number: 10…" at bounding box center [821, 318] width 1220 height 333
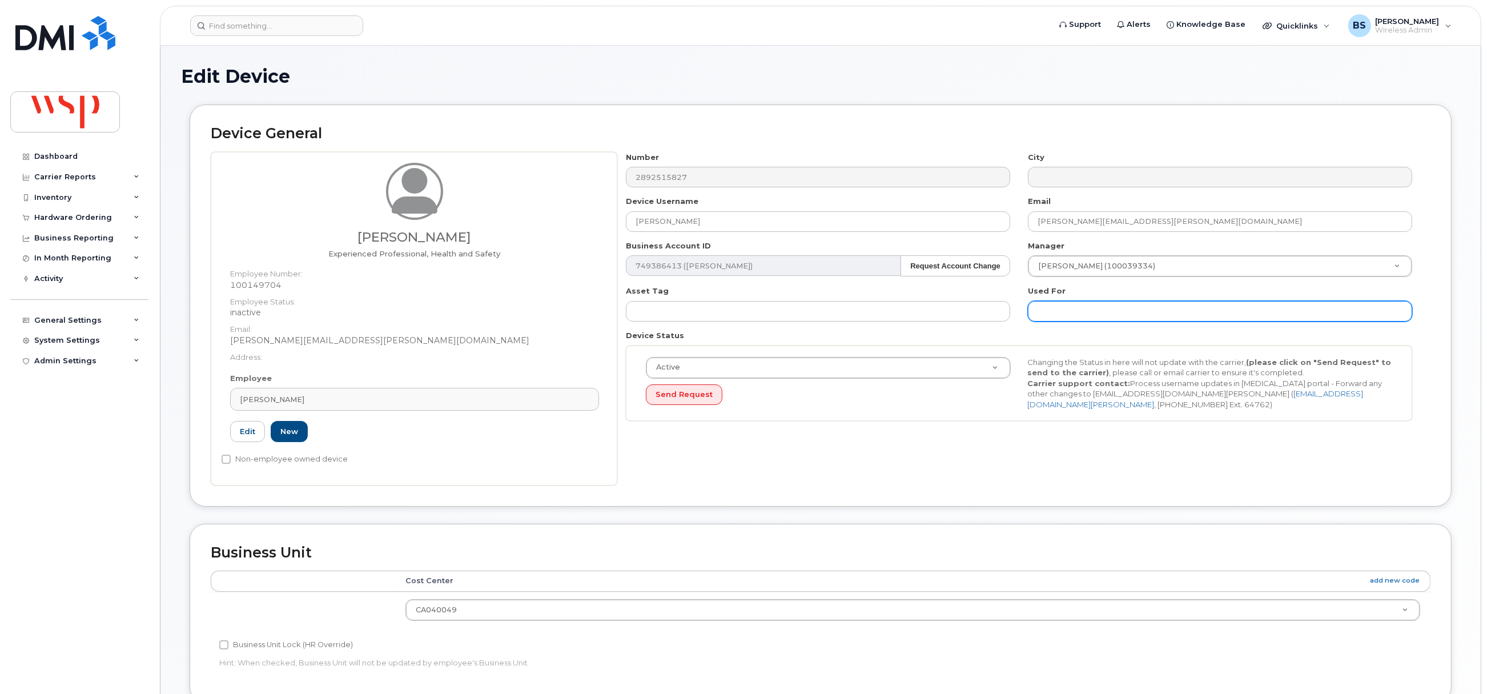
click at [1059, 305] on input "text" at bounding box center [1220, 311] width 384 height 21
paste input "[PERSON_NAME]"
type input "was CHRISTOPHER COE;"
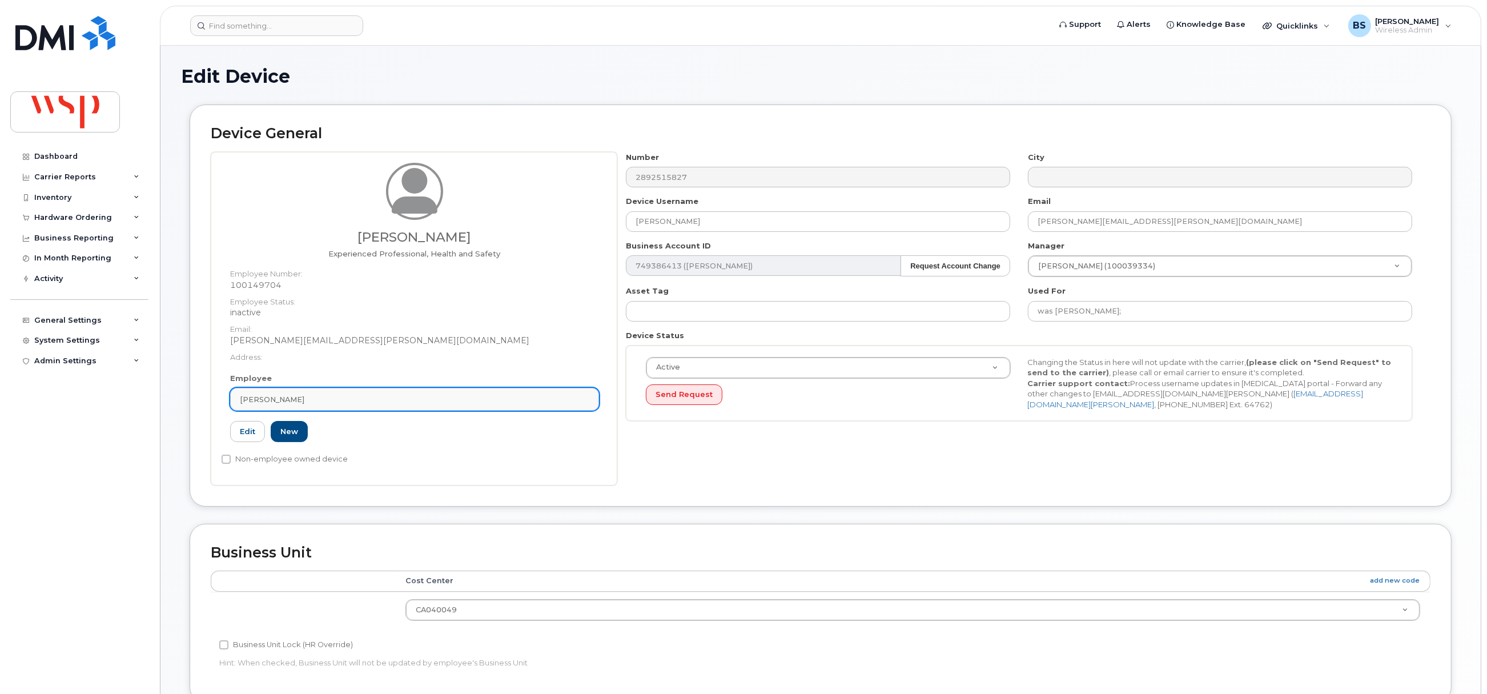
click at [379, 392] on link "[PERSON_NAME]" at bounding box center [414, 399] width 369 height 23
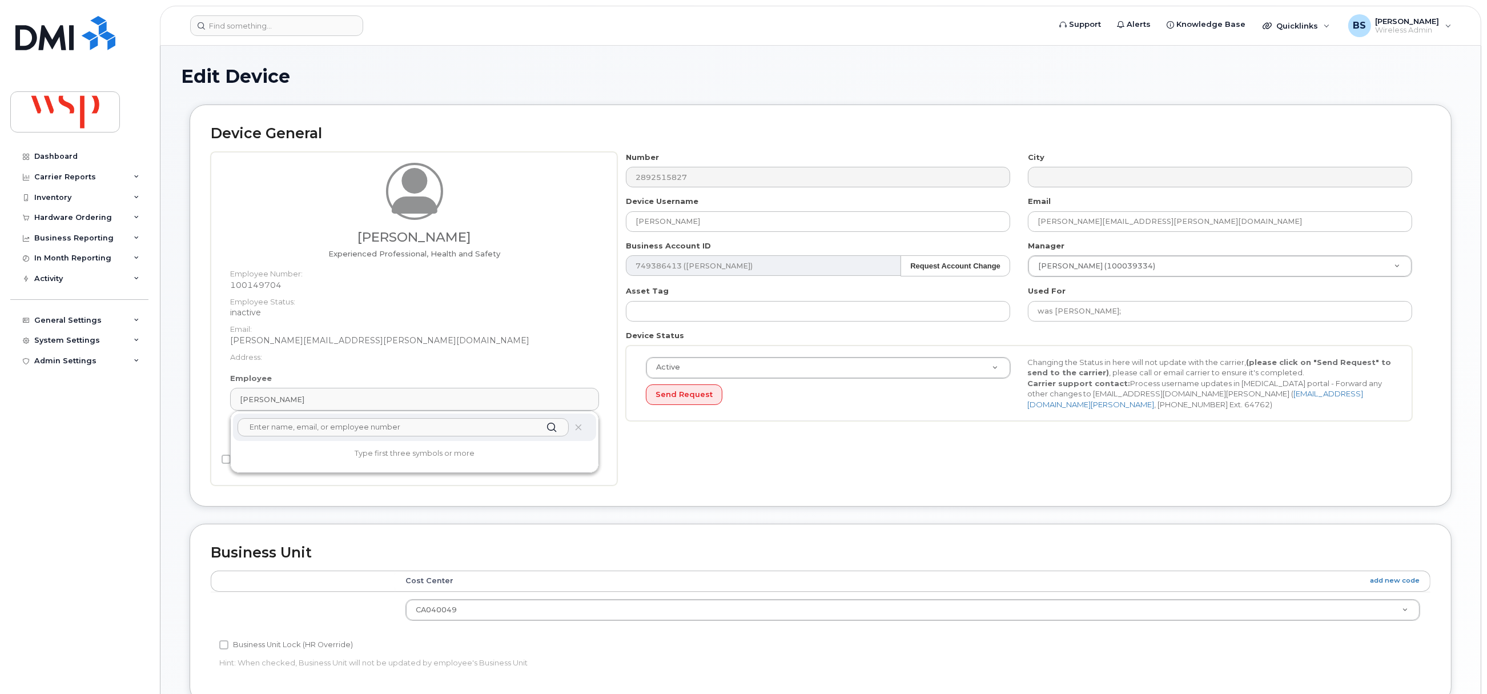
click at [336, 428] on input "text" at bounding box center [403, 427] width 331 height 18
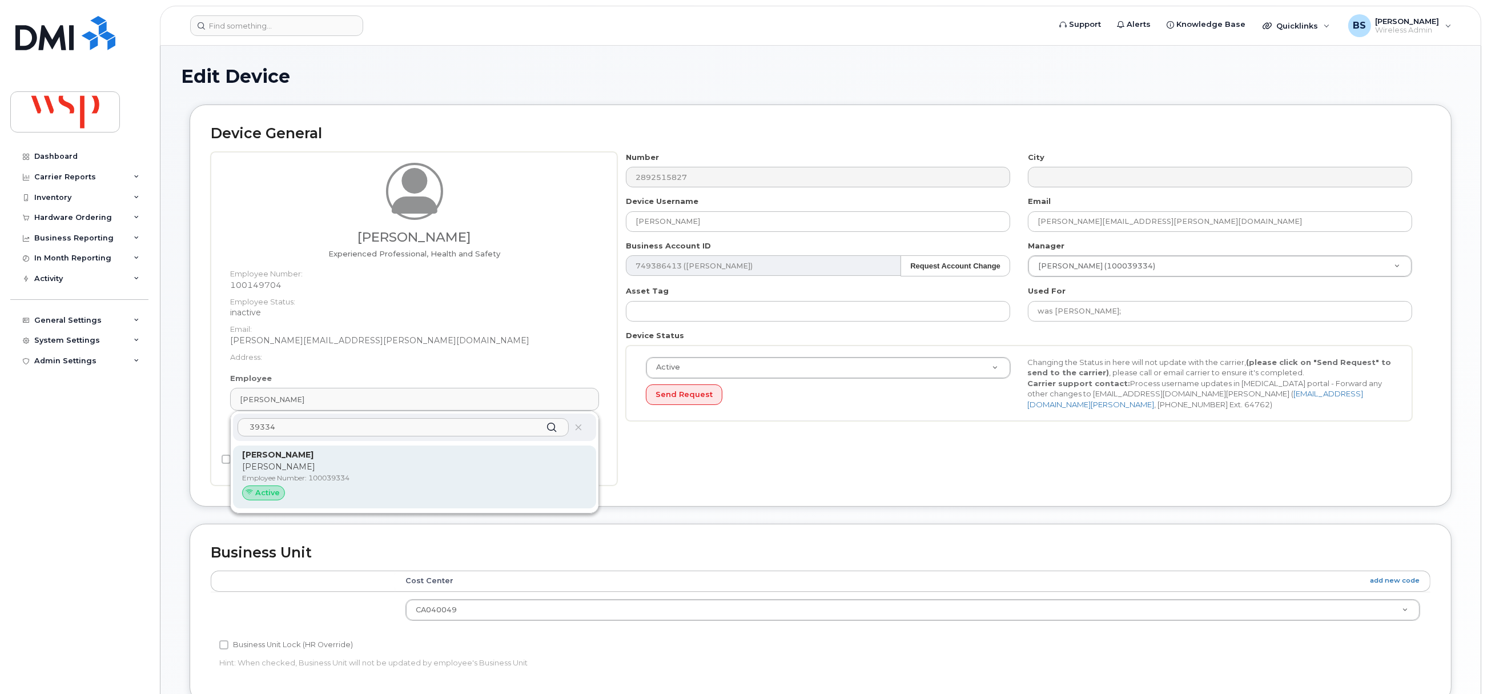
type input "39334"
click at [297, 460] on p "[PERSON_NAME]" at bounding box center [414, 455] width 345 height 12
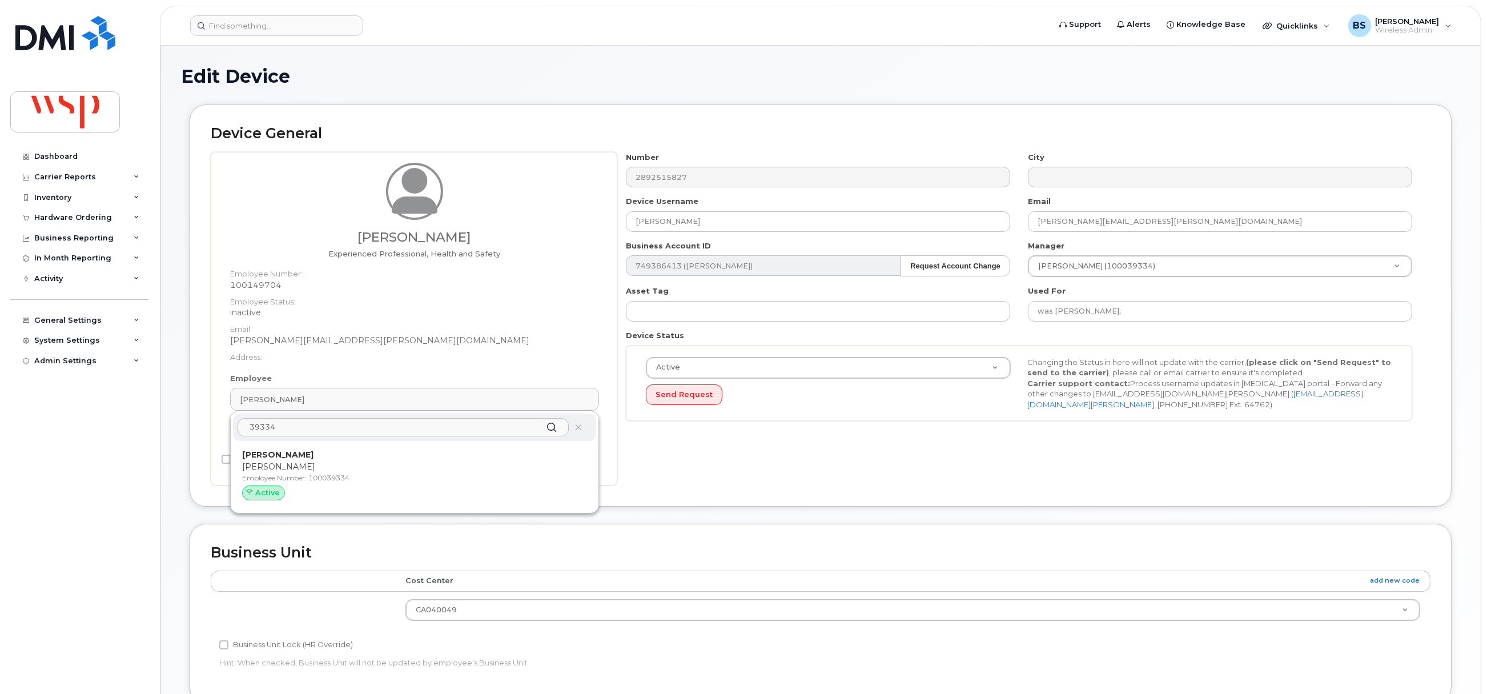
type input "100039334"
type input "[PERSON_NAME]"
type input "[PERSON_NAME][EMAIL_ADDRESS][PERSON_NAME][DOMAIN_NAME]"
type input "7502104"
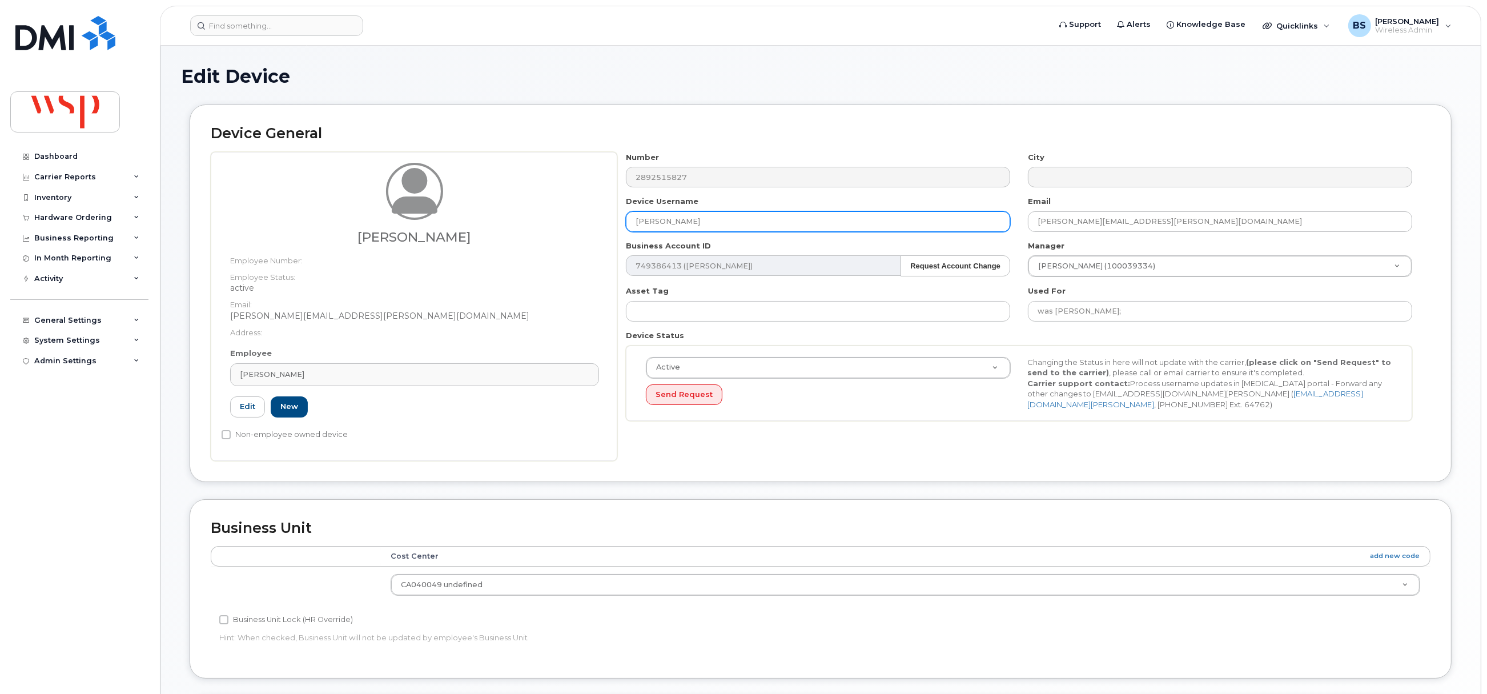
drag, startPoint x: 704, startPoint y: 222, endPoint x: 617, endPoint y: 223, distance: 86.8
click at [622, 223] on div "Device Username Eli Thompson" at bounding box center [818, 214] width 402 height 36
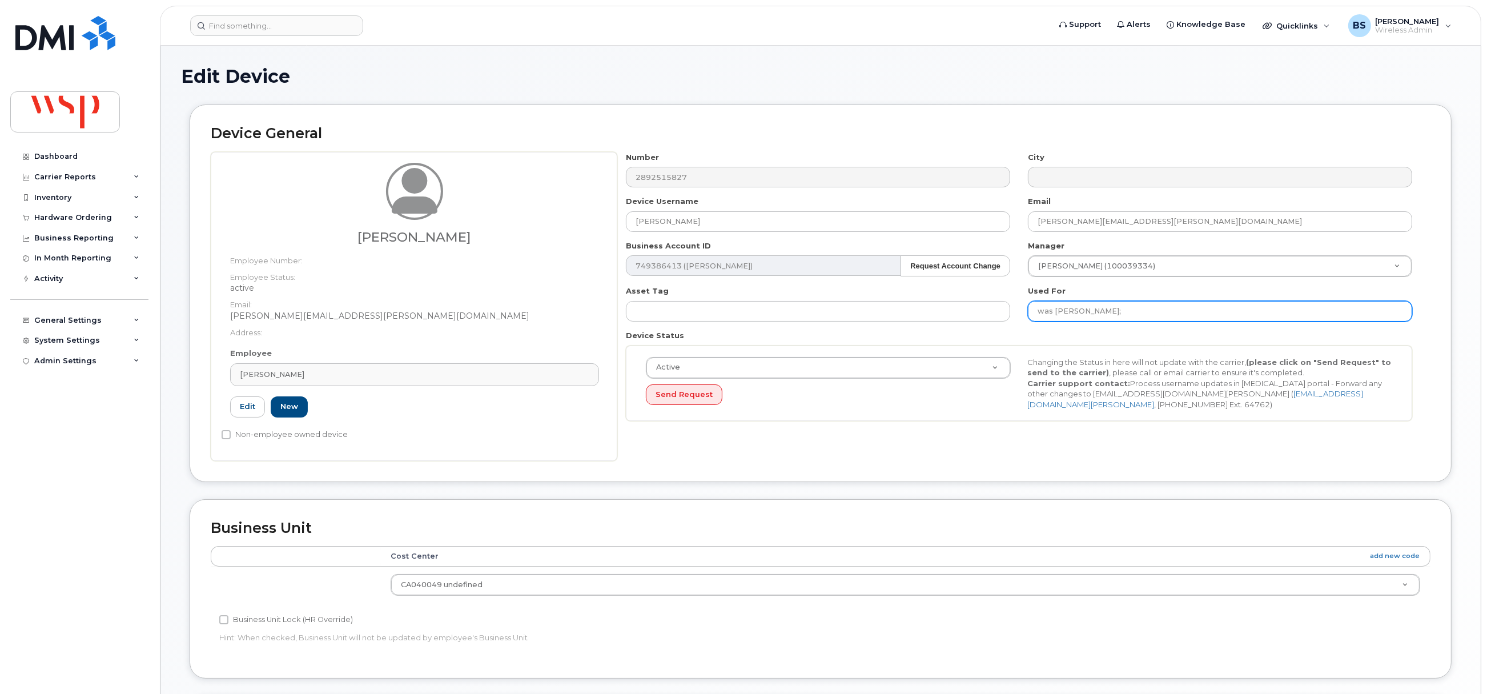
click at [1173, 308] on input "was CHRISTOPHER COE;" at bounding box center [1220, 311] width 384 height 21
paste input "Eli Thompson"
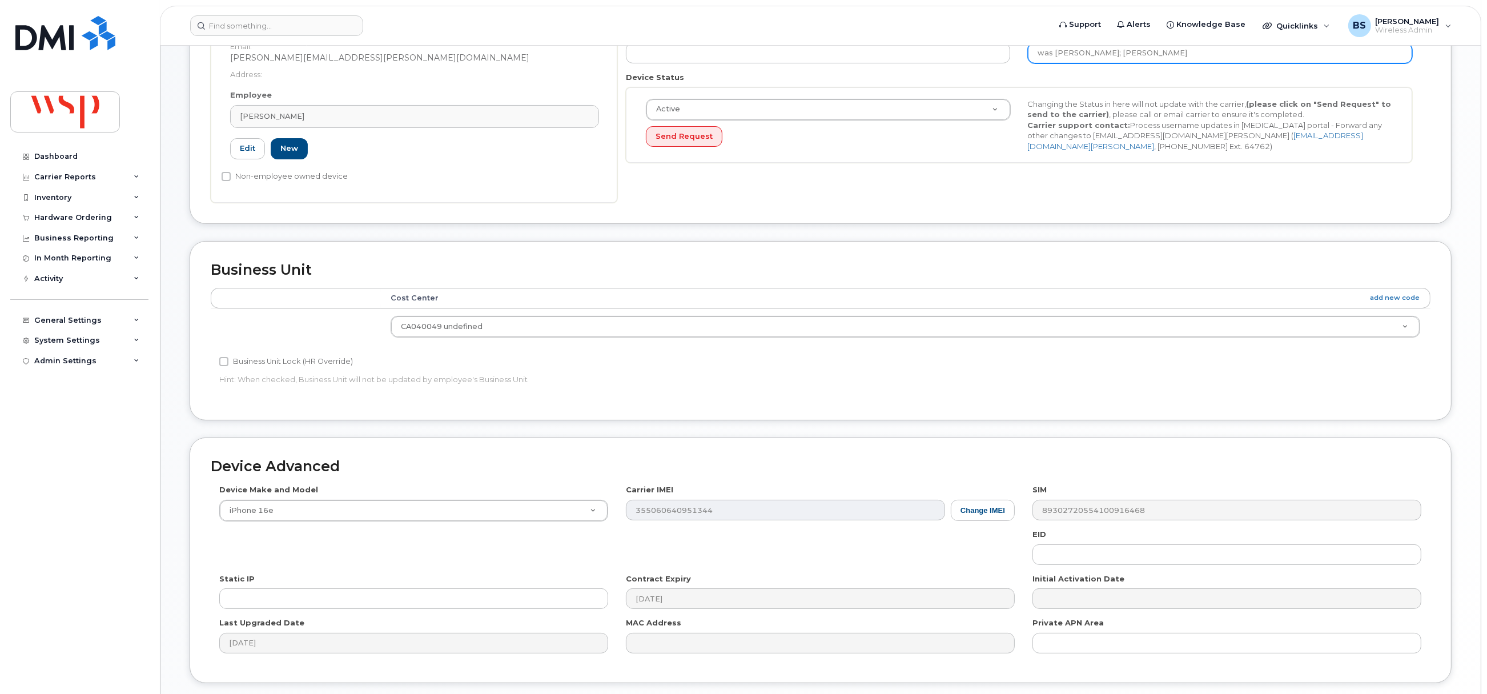
scroll to position [345, 0]
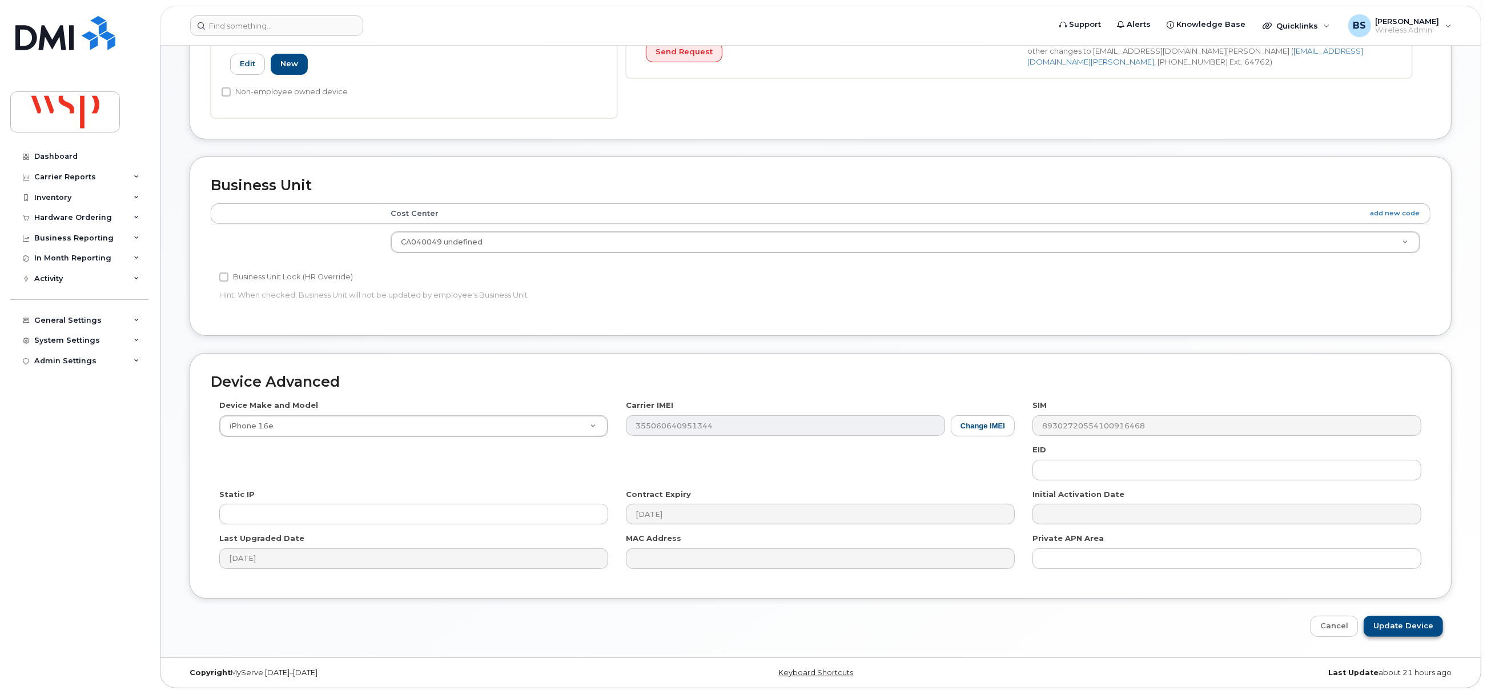
type input "was CHRISTOPHER COE; Eli Thompson"
click at [1391, 619] on input "Update Device" at bounding box center [1403, 626] width 79 height 21
type input "Saving..."
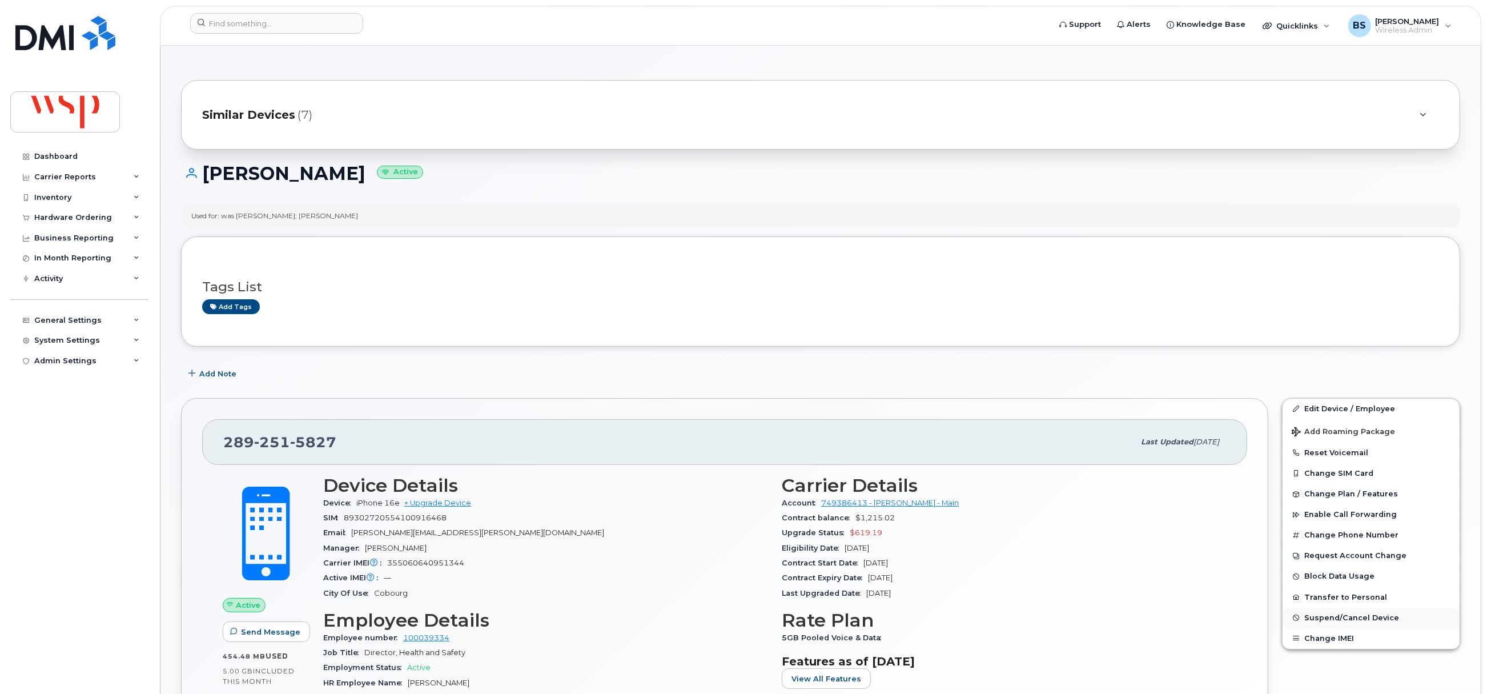
click at [1332, 618] on span "Suspend/Cancel Device" at bounding box center [1351, 617] width 95 height 9
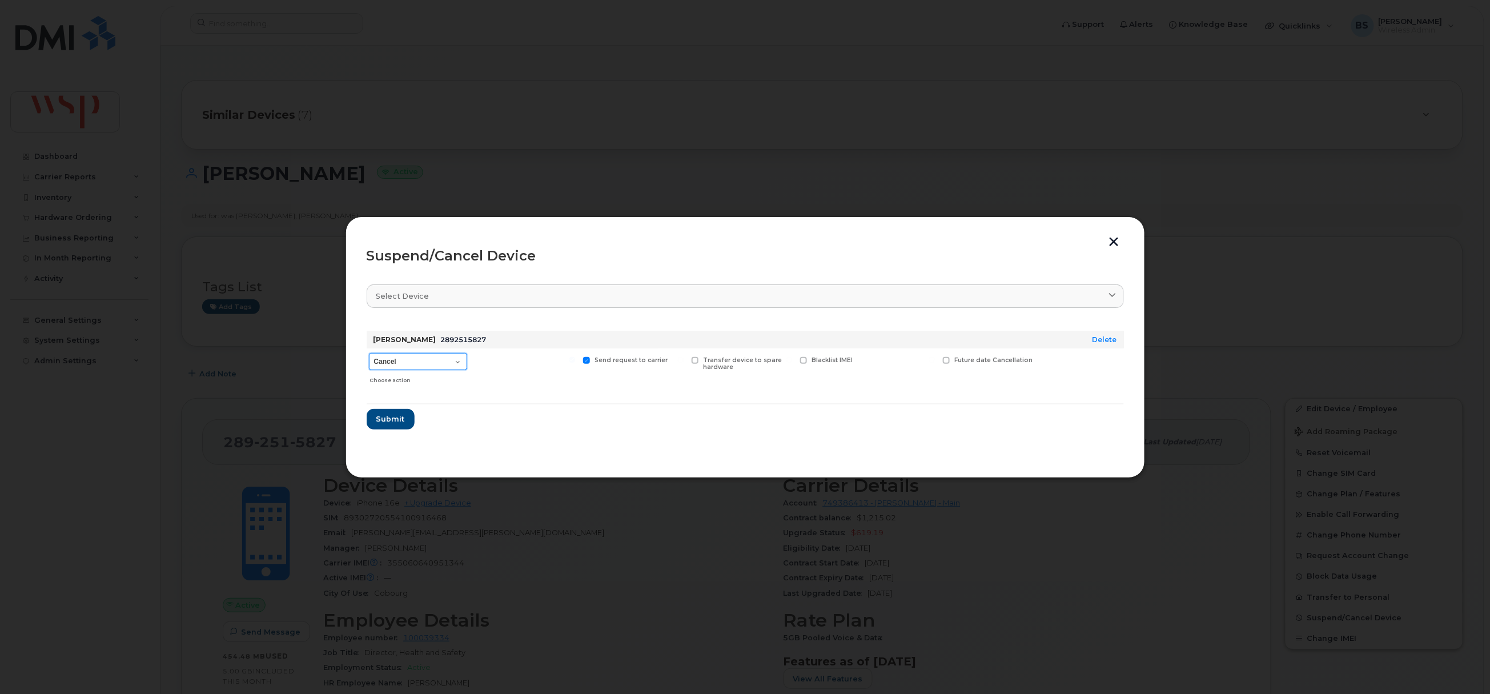
click at [422, 359] on select "Cancel Suspend - Reduced Rate Suspend - Full Rate Suspend - Lost Device/Stolen …" at bounding box center [418, 361] width 98 height 17
select select "[object Object]"
click at [369, 353] on select "Cancel Suspend - Reduced Rate Suspend - Full Rate Suspend - Lost Device/Stolen …" at bounding box center [418, 361] width 98 height 17
click at [389, 415] on span "Submit" at bounding box center [390, 418] width 29 height 11
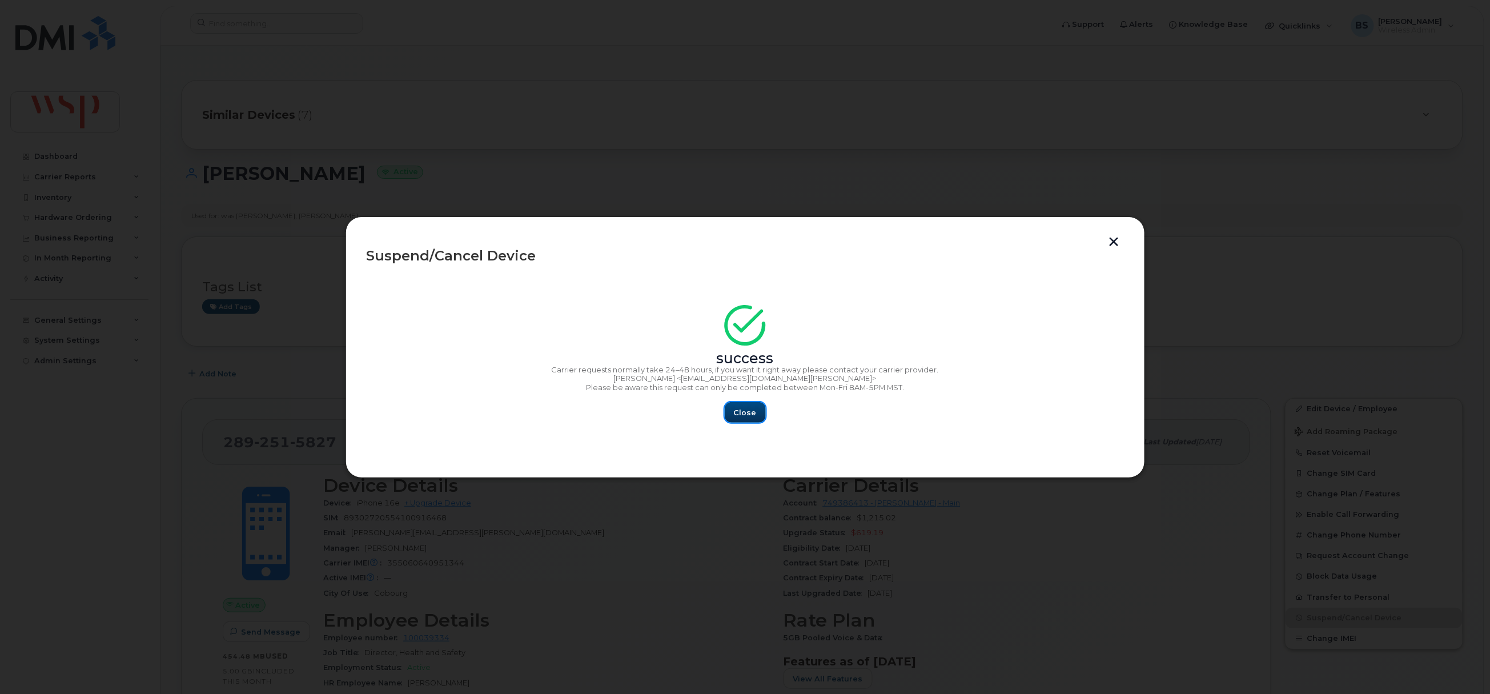
click at [756, 409] on button "Close" at bounding box center [745, 412] width 41 height 21
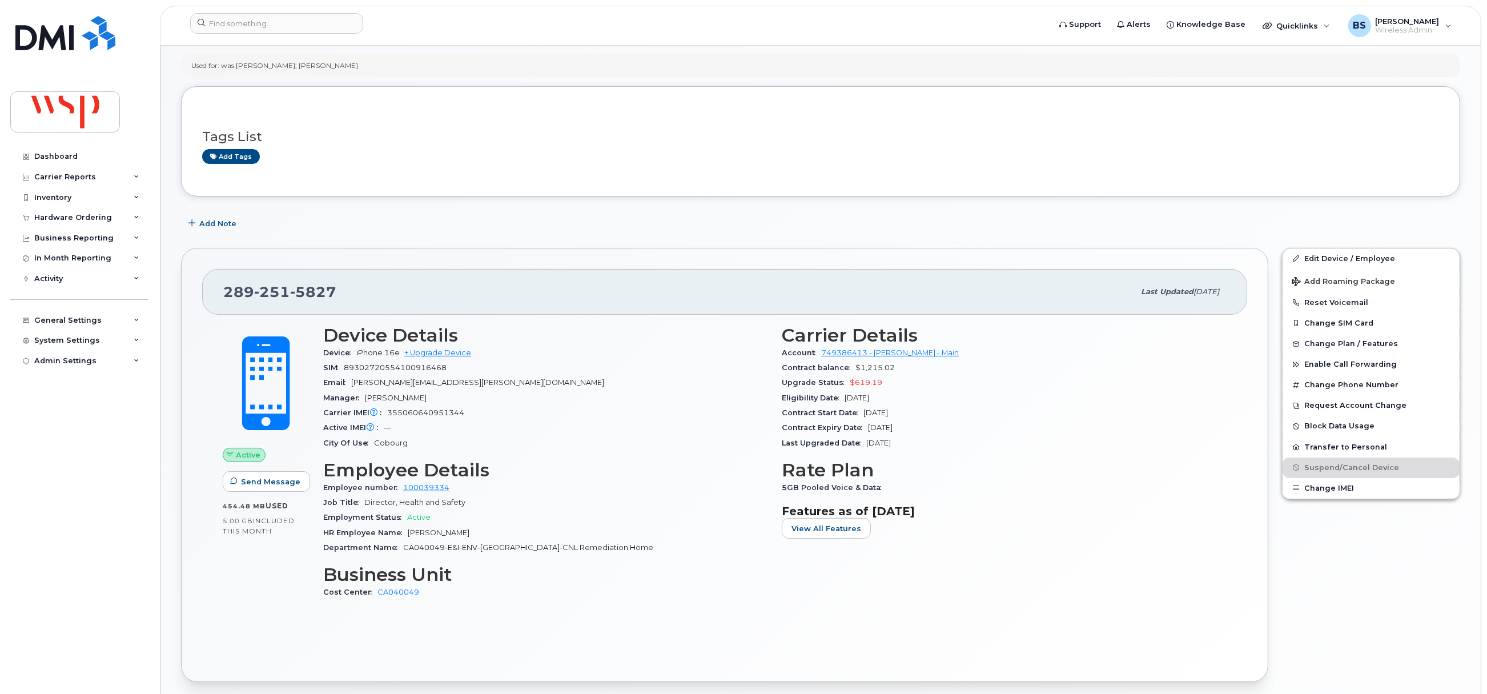
scroll to position [85, 0]
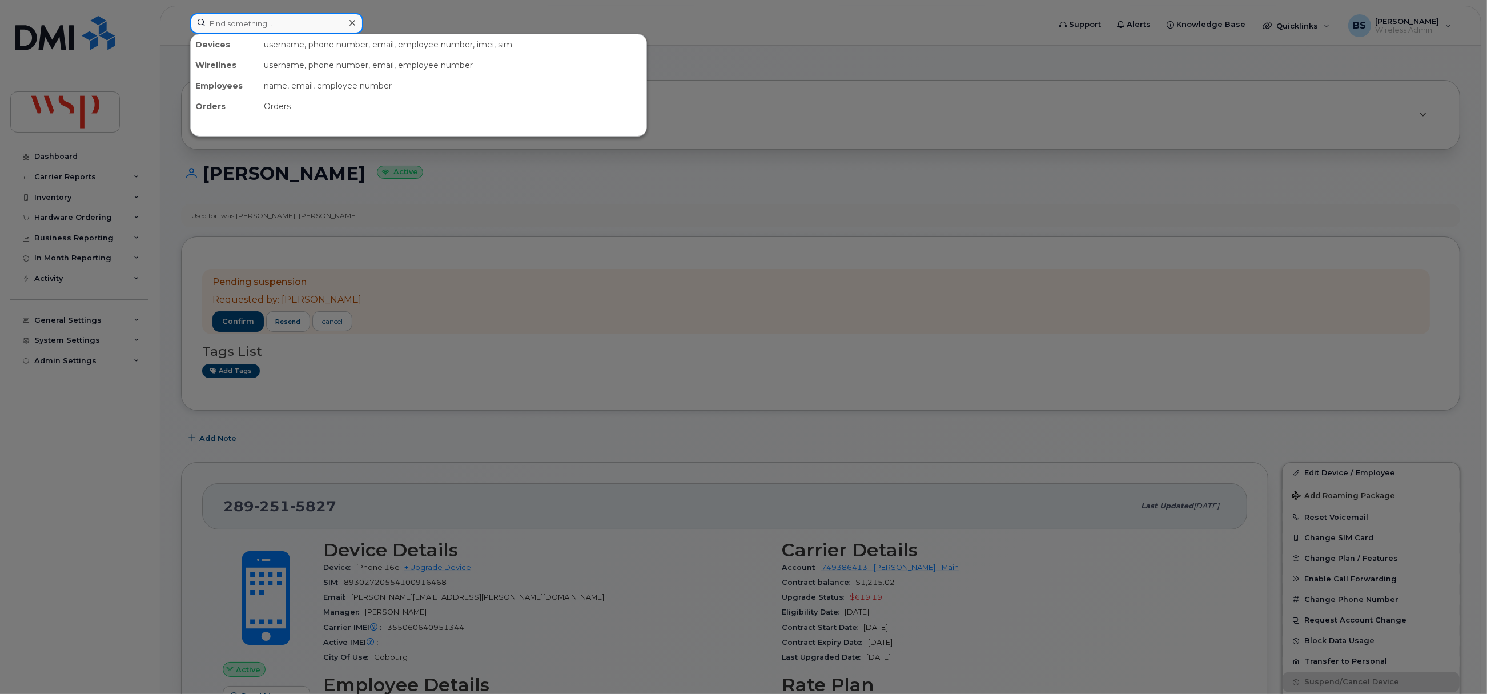
click at [228, 26] on input at bounding box center [276, 23] width 173 height 21
paste input "[PHONE_NUMBER]"
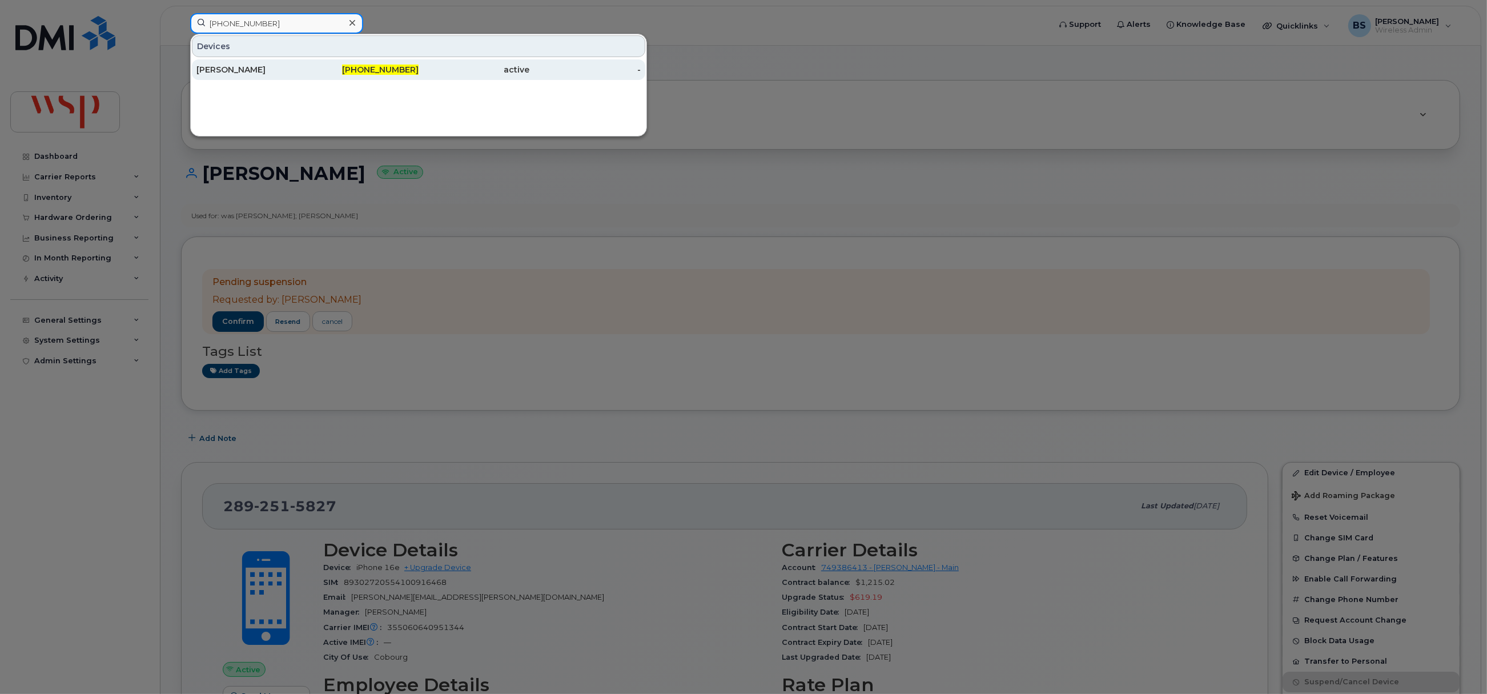
type input "[PHONE_NUMBER]"
drag, startPoint x: 222, startPoint y: 65, endPoint x: 321, endPoint y: 119, distance: 112.9
click at [222, 66] on div "[PERSON_NAME]" at bounding box center [251, 69] width 111 height 11
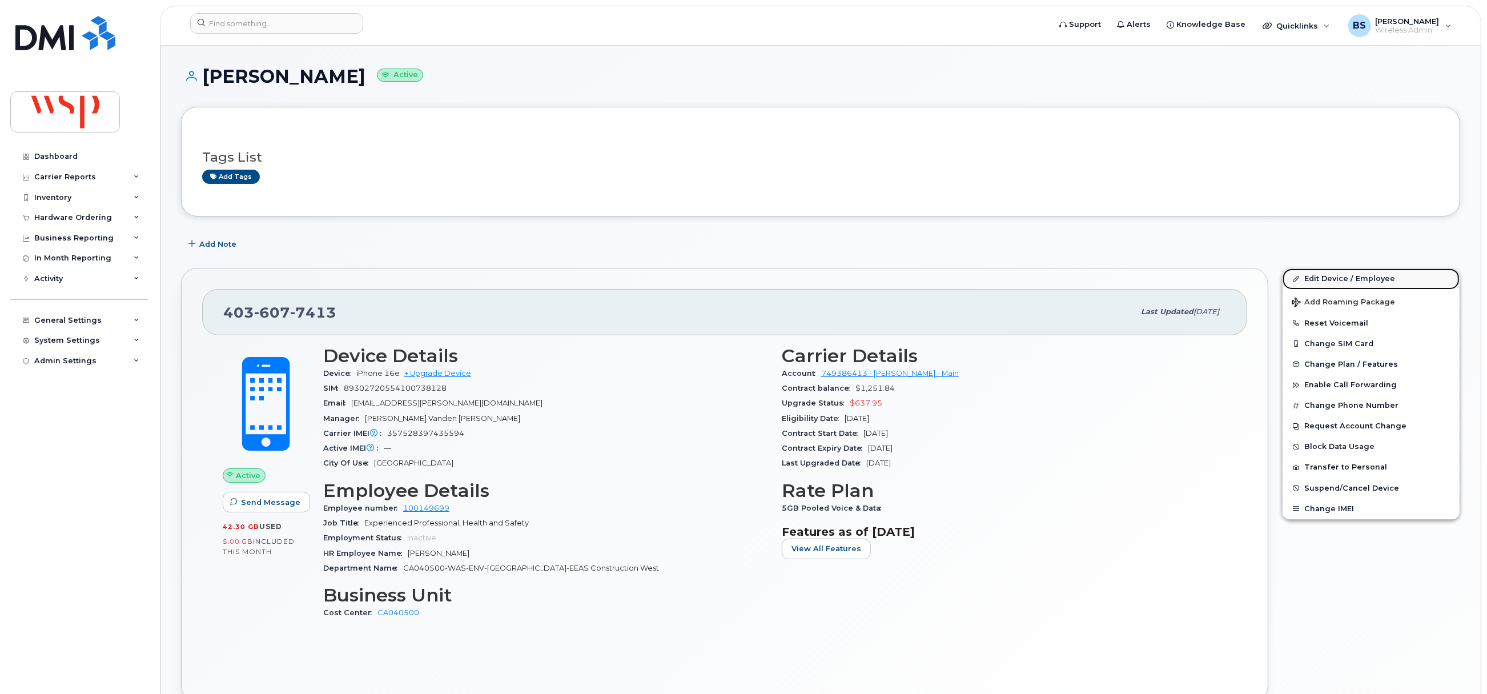
click at [1323, 279] on link "Edit Device / Employee" at bounding box center [1370, 278] width 177 height 21
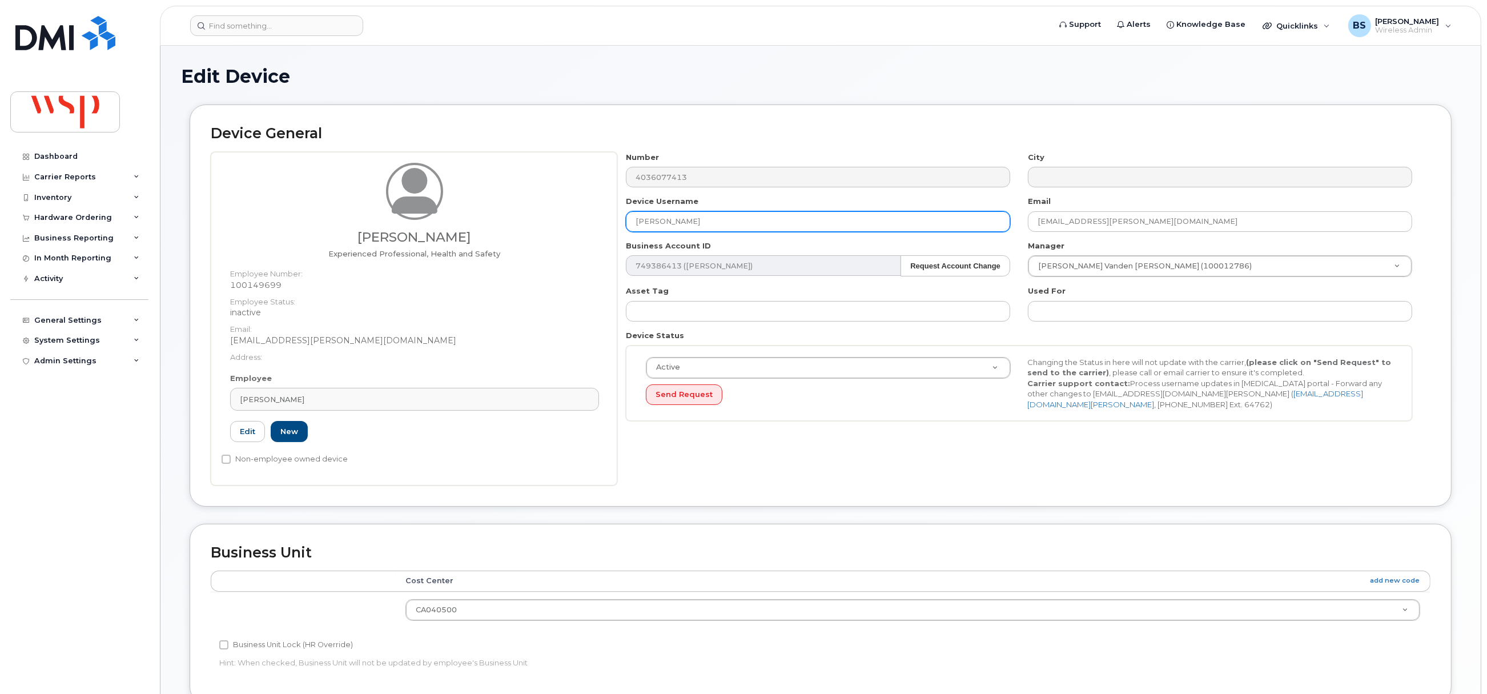
click at [513, 223] on div "Len Butler Experienced Professional, Health and Safety Employee Number: 1001496…" at bounding box center [821, 318] width 1220 height 333
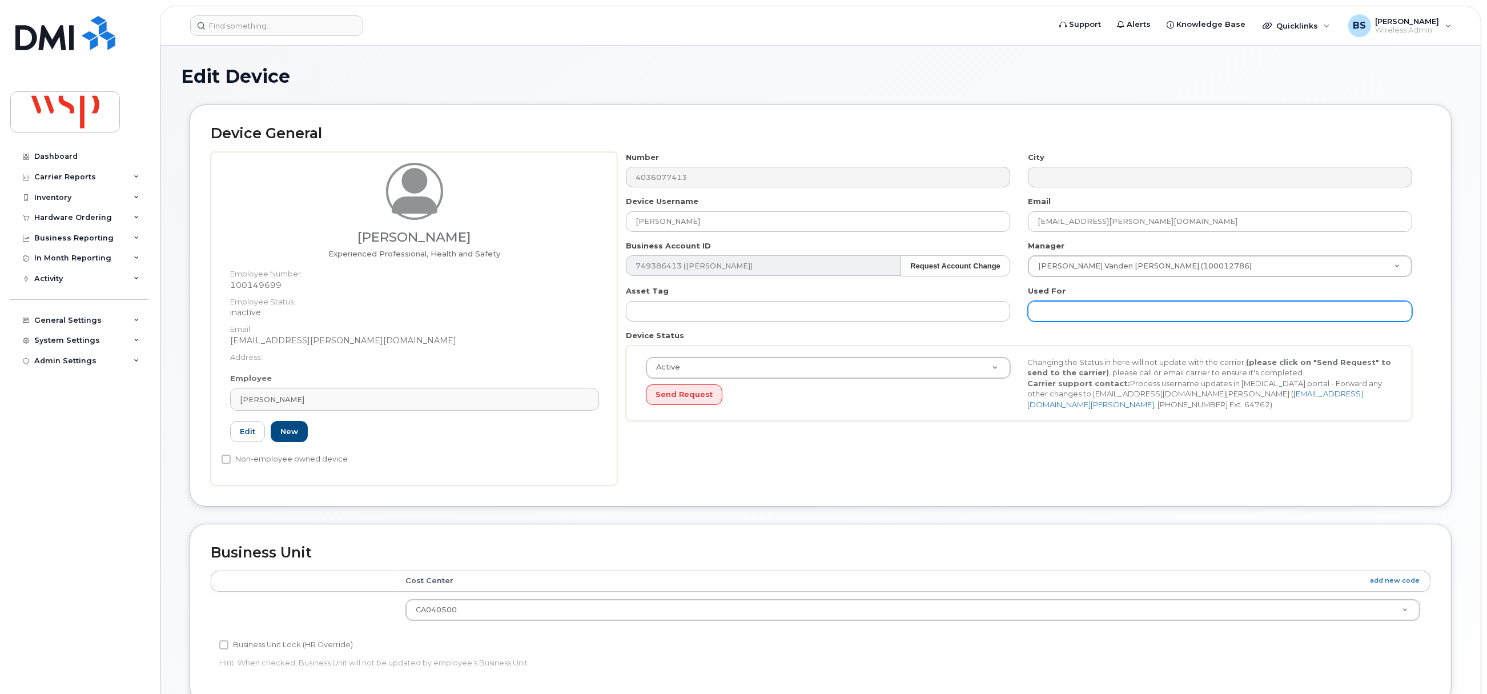
click at [1054, 313] on input "text" at bounding box center [1220, 311] width 384 height 21
paste input "LEOMARD BUTLER"
type input "was LEOMARD BUTLER;"
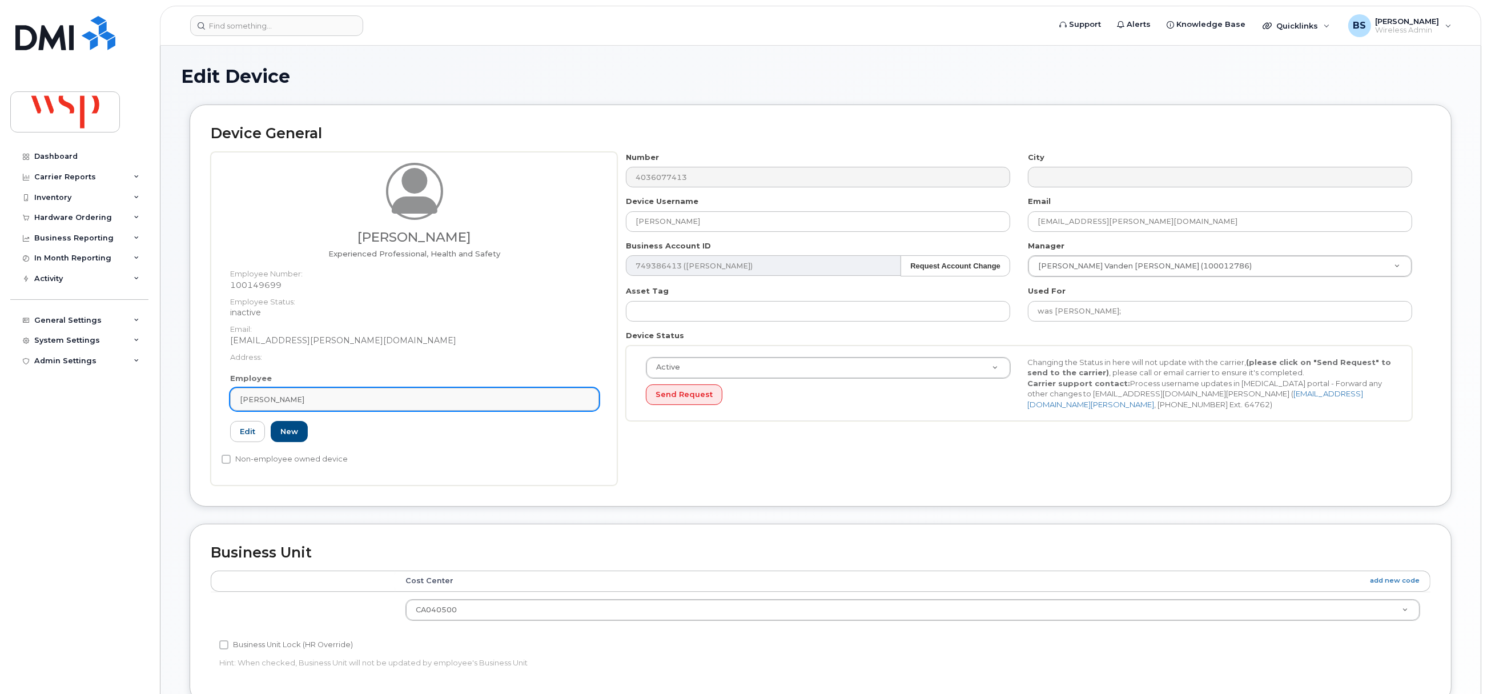
click at [414, 407] on link "Len Butler" at bounding box center [414, 399] width 369 height 23
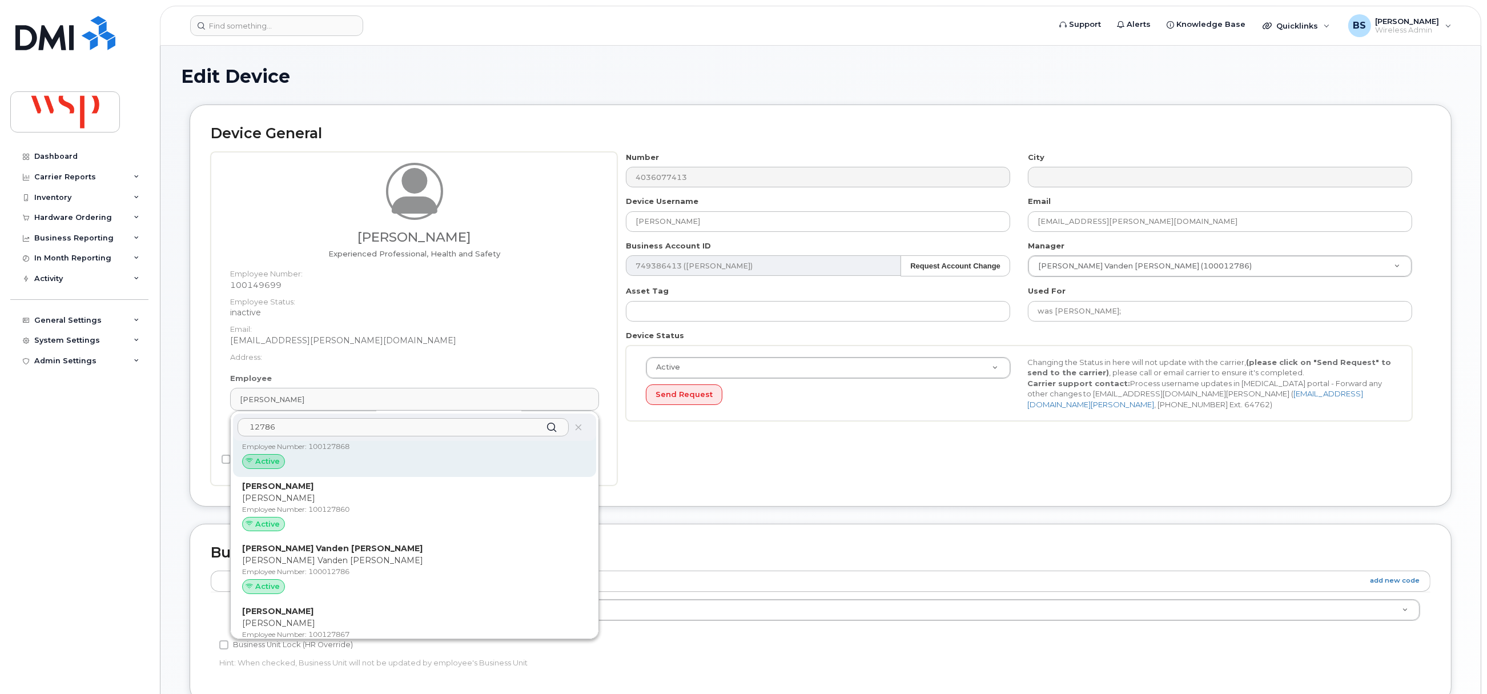
scroll to position [60, 0]
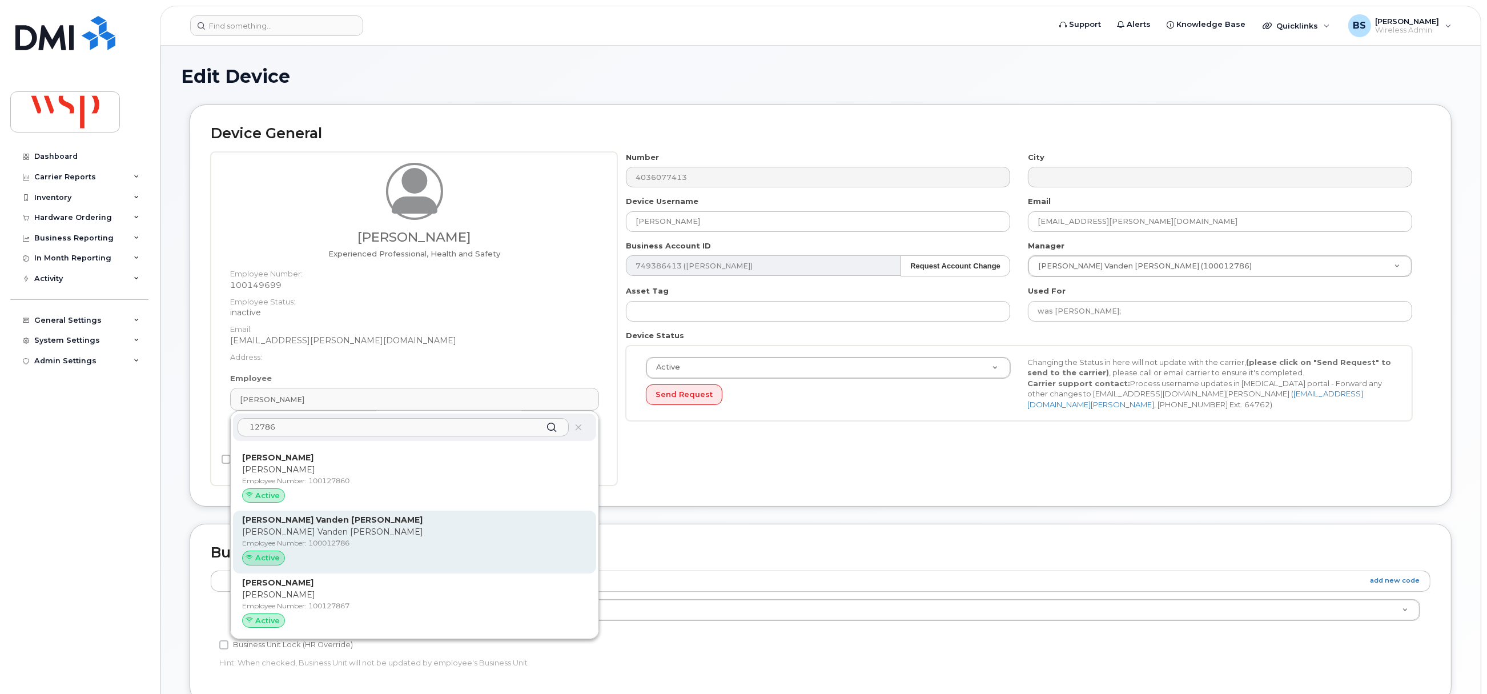
type input "12786"
click at [283, 538] on p "Employee Number: 100012786" at bounding box center [414, 543] width 345 height 10
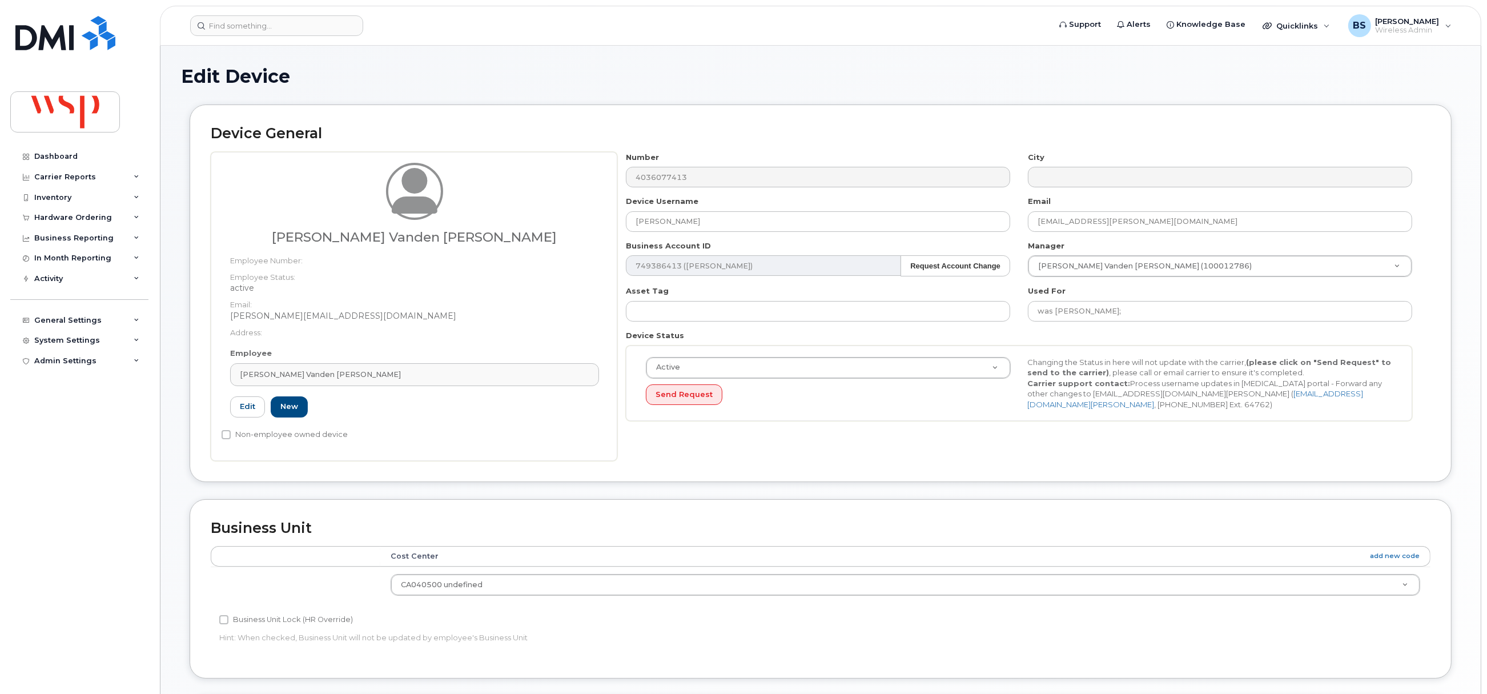
type input "100012786"
type input "Kirk Vanden Boogaard"
type input "kirk.van.den.boogaard@wsp.com"
type input "21232290"
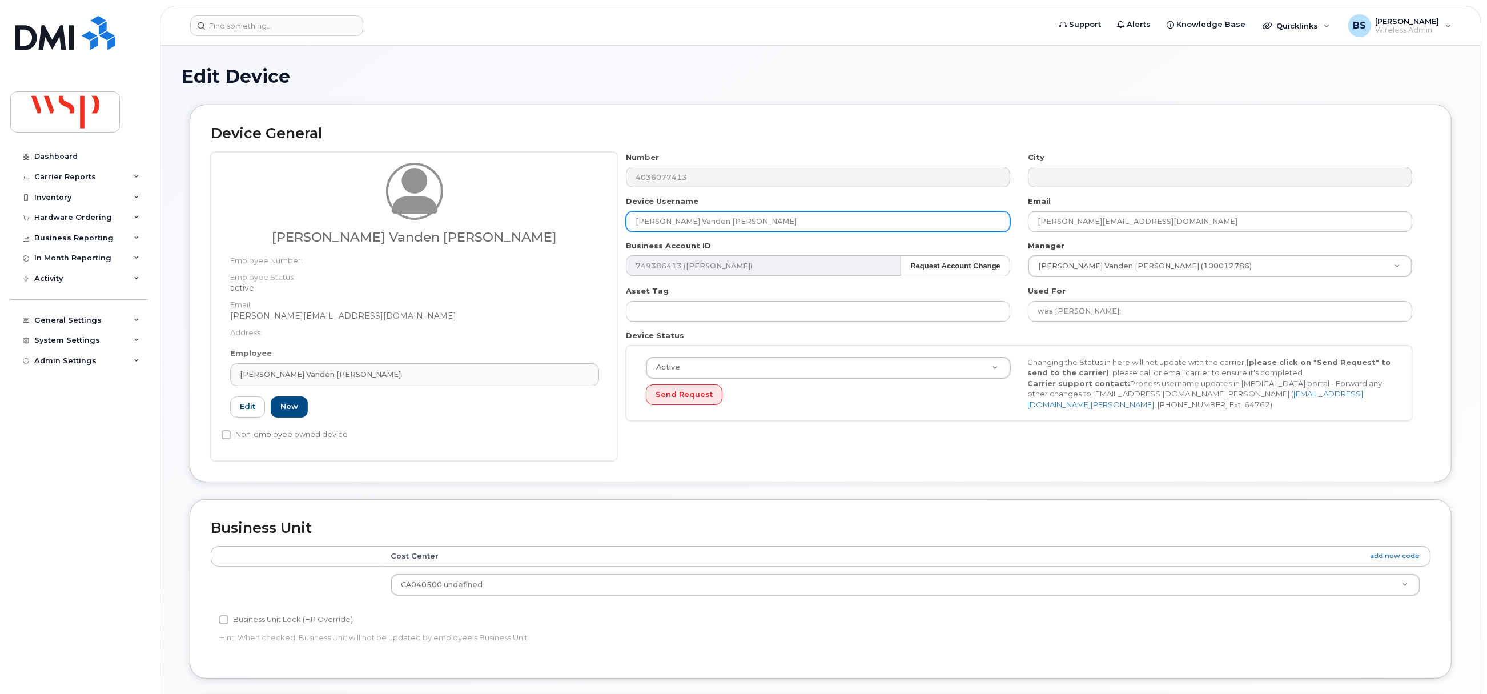
drag, startPoint x: 719, startPoint y: 230, endPoint x: 536, endPoint y: 224, distance: 183.9
click at [549, 223] on div "Kirk Vanden Boogaard Employee Number: Employee Status: active Email: kirk.van.d…" at bounding box center [821, 306] width 1220 height 309
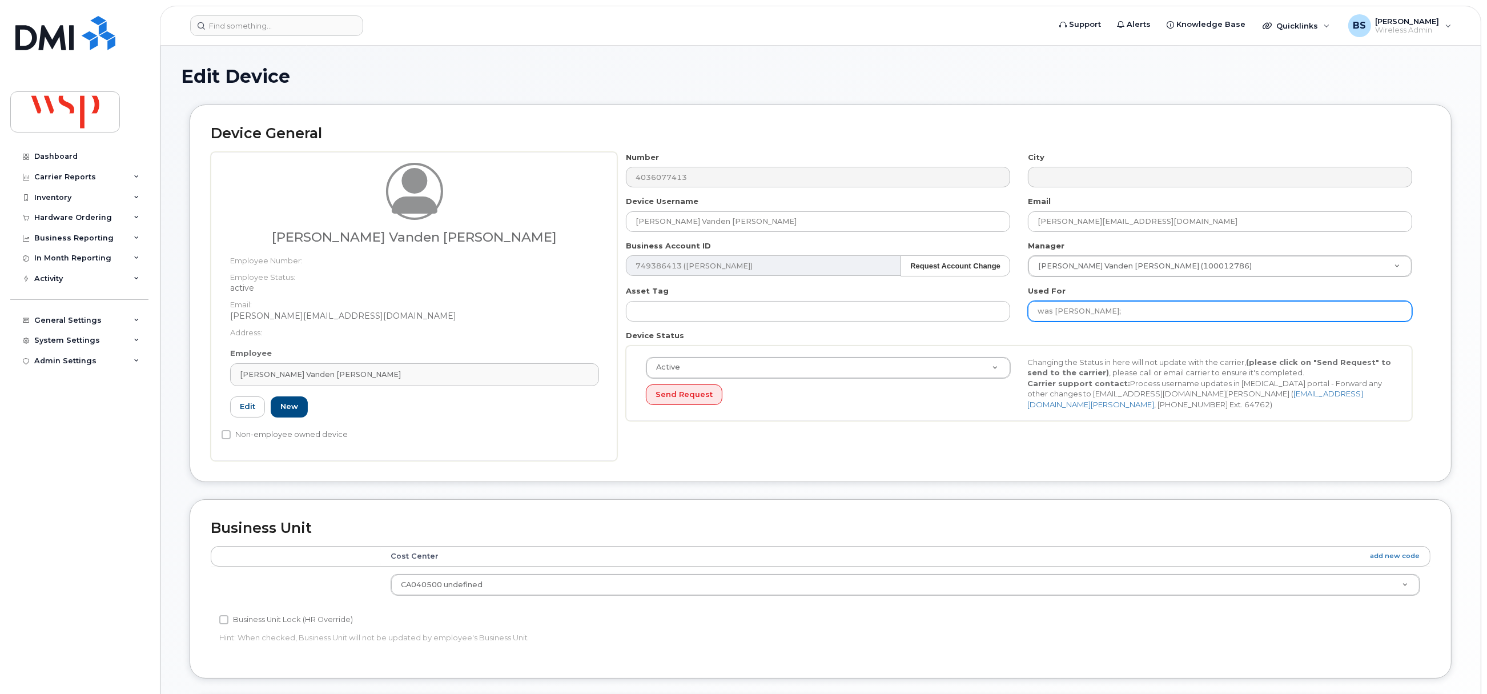
click at [1192, 311] on input "was LEOMARD BUTLER;" at bounding box center [1220, 311] width 384 height 21
paste input "Kirk Vanden Boogaard"
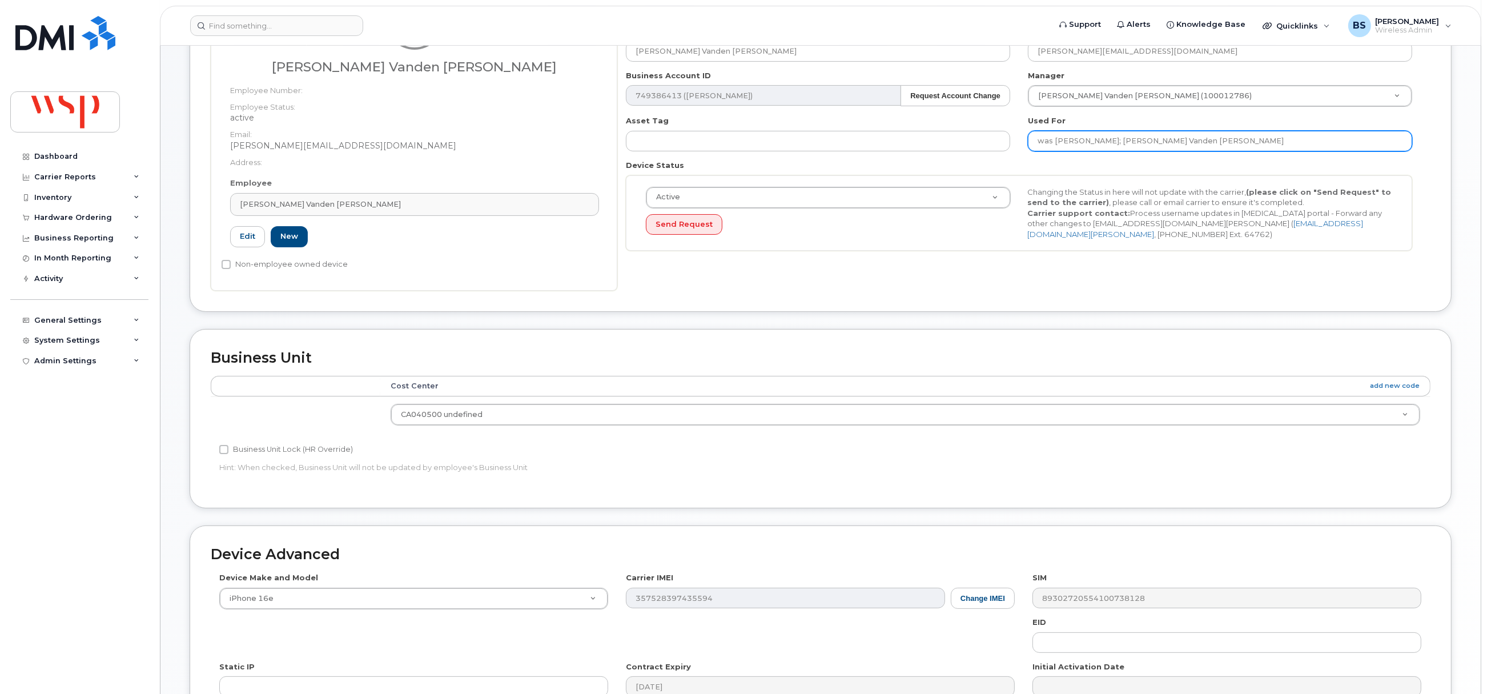
scroll to position [345, 0]
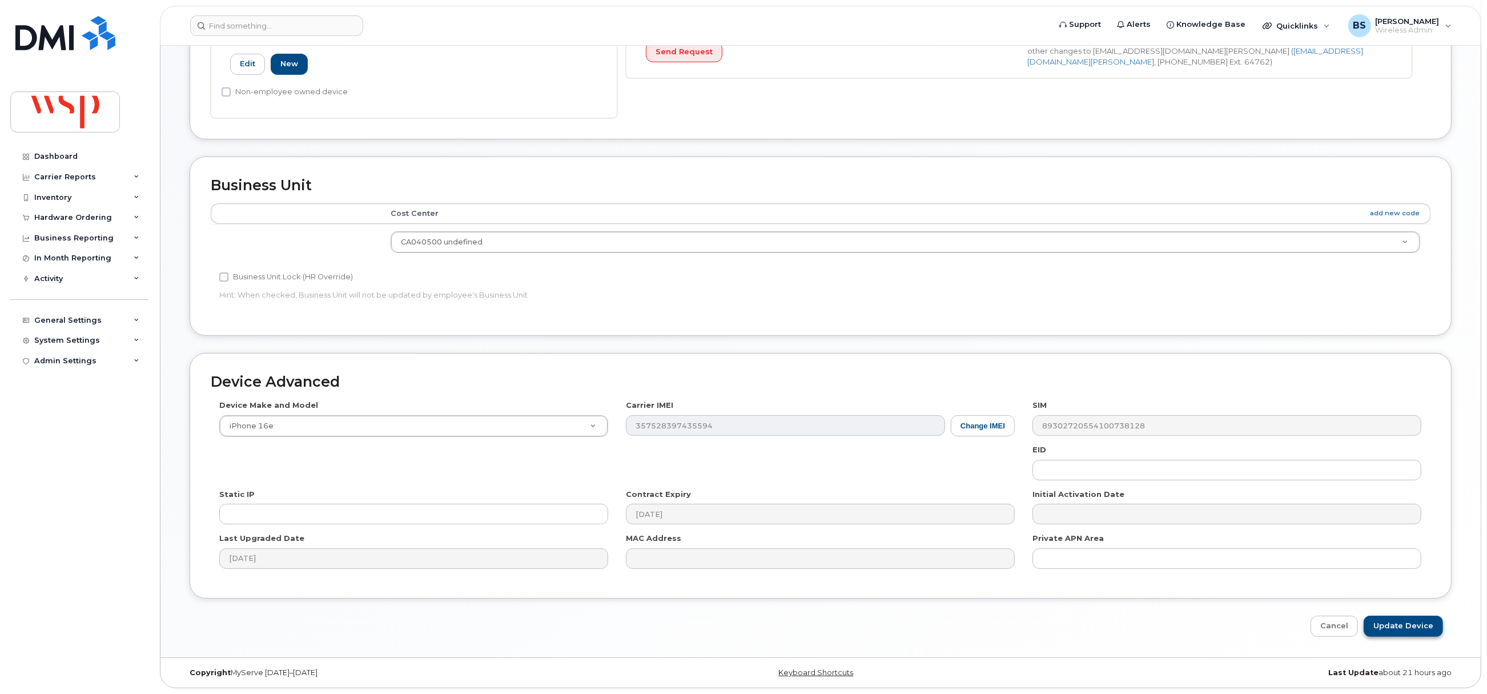
type input "was LEOMARD BUTLER; Kirk Vanden Boogaard"
click at [1402, 628] on input "Update Device" at bounding box center [1403, 626] width 79 height 21
type input "Saving..."
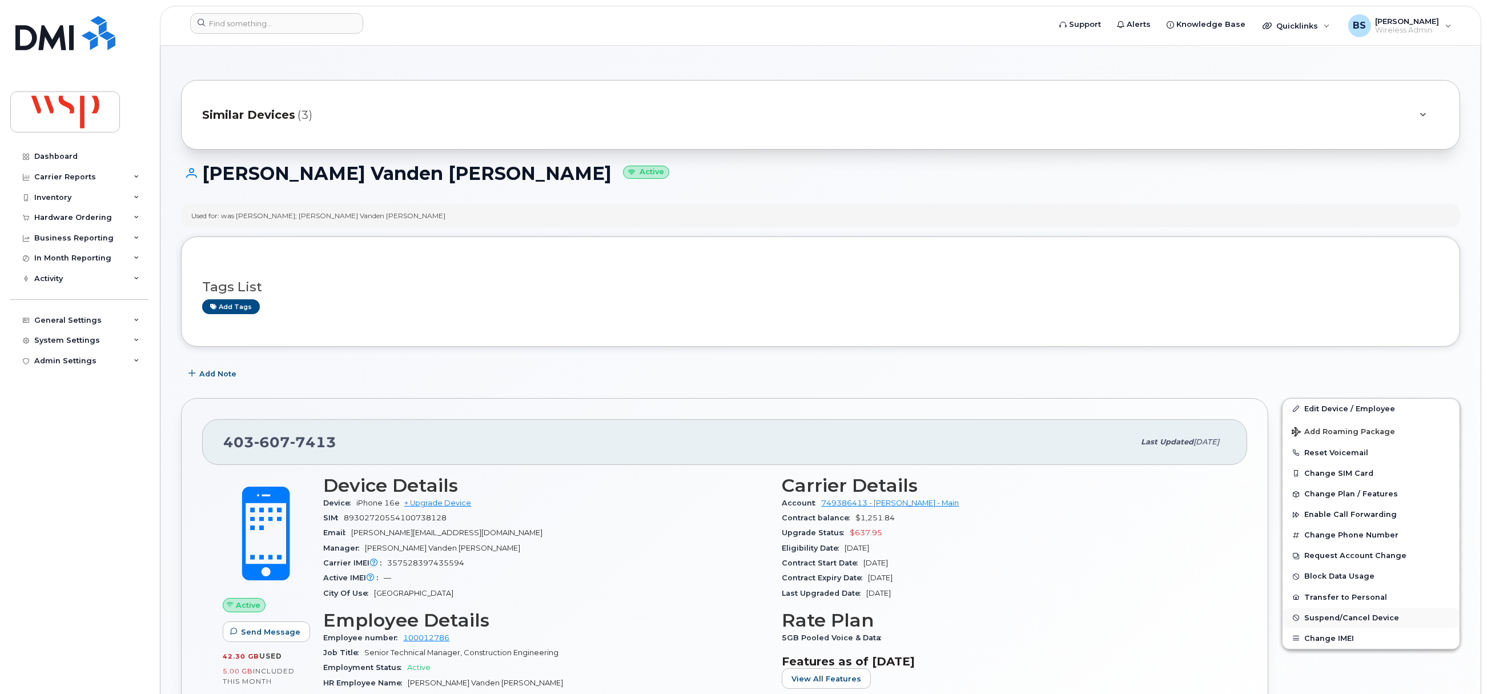
click at [1316, 617] on span "Suspend/Cancel Device" at bounding box center [1351, 617] width 95 height 9
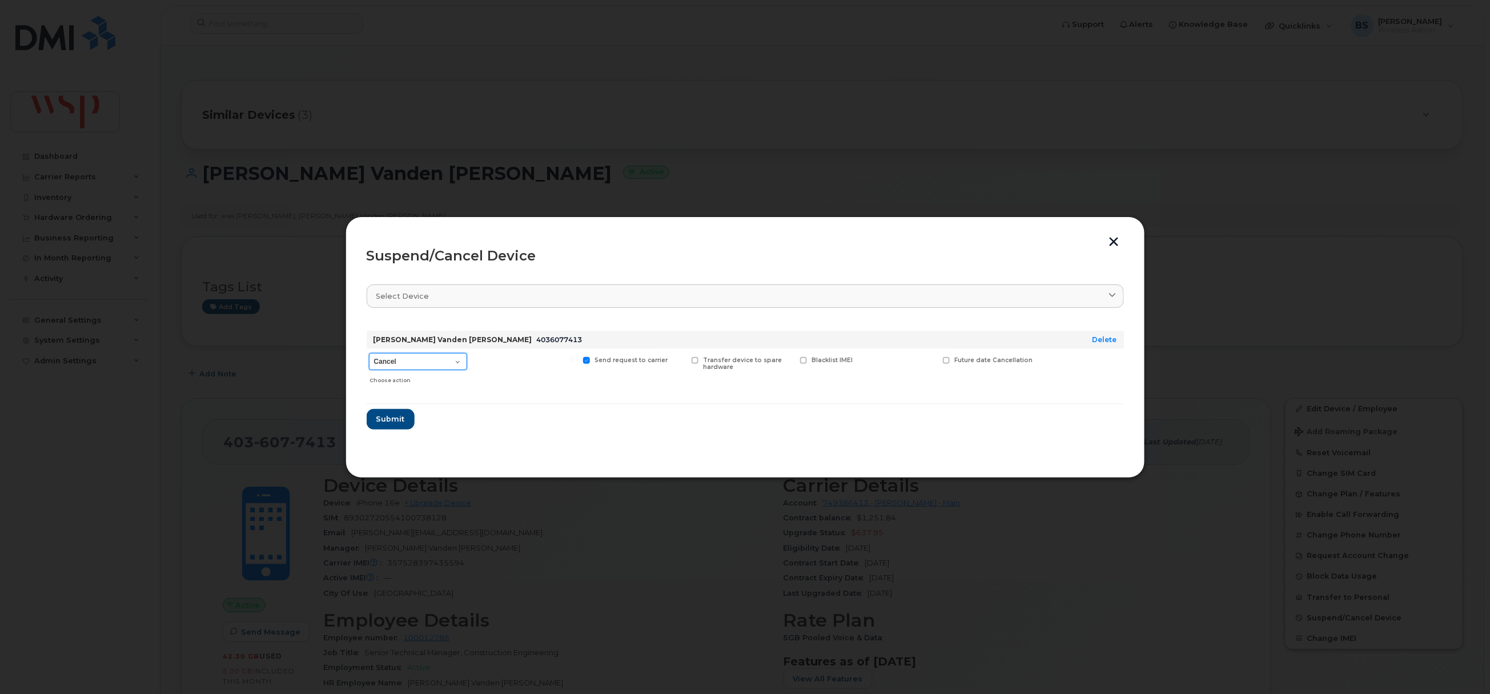
click at [419, 365] on select "Cancel Suspend - Reduced Rate Suspend - Full Rate Suspend - Lost Device/Stolen …" at bounding box center [418, 361] width 98 height 17
select select "[object Object]"
click at [369, 353] on select "Cancel Suspend - Reduced Rate Suspend - Full Rate Suspend - Lost Device/Stolen …" at bounding box center [418, 361] width 98 height 17
click at [395, 413] on span "Submit" at bounding box center [390, 418] width 29 height 11
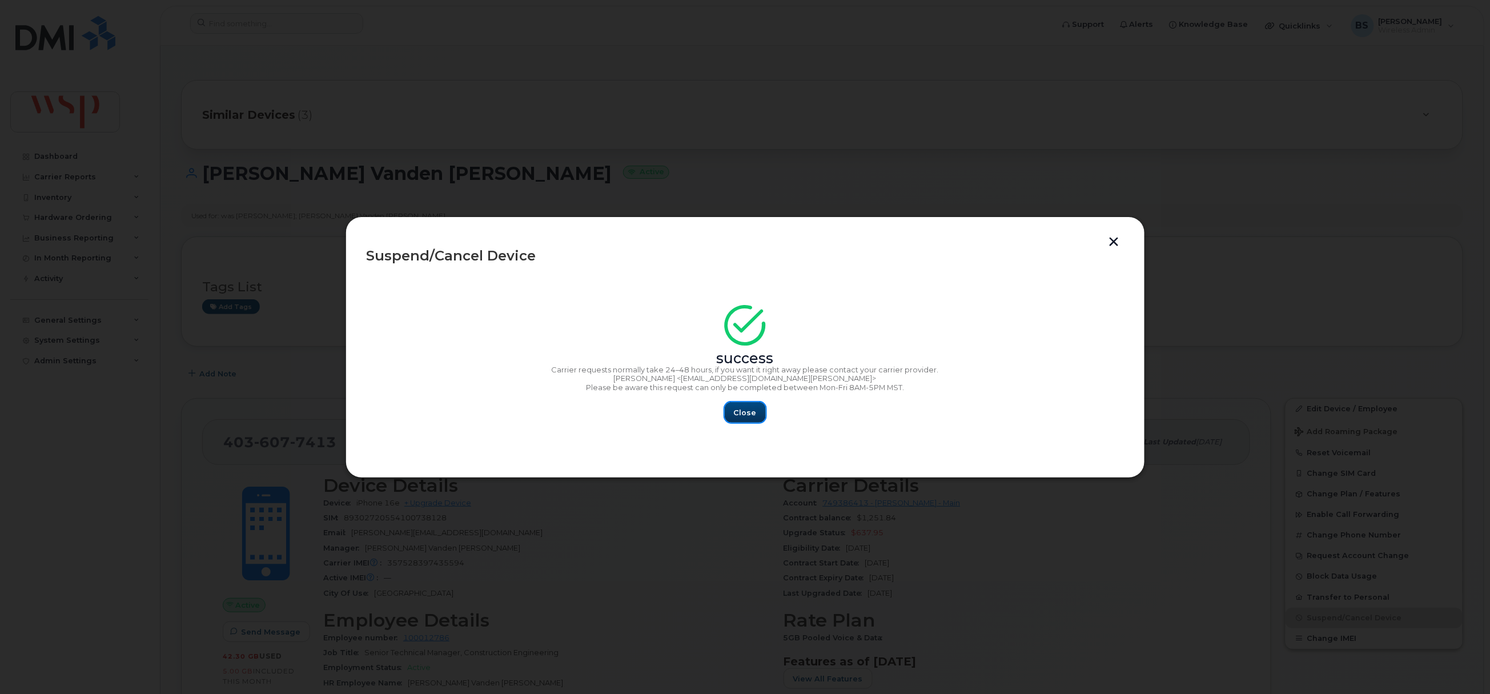
click at [745, 407] on button "Close" at bounding box center [745, 412] width 41 height 21
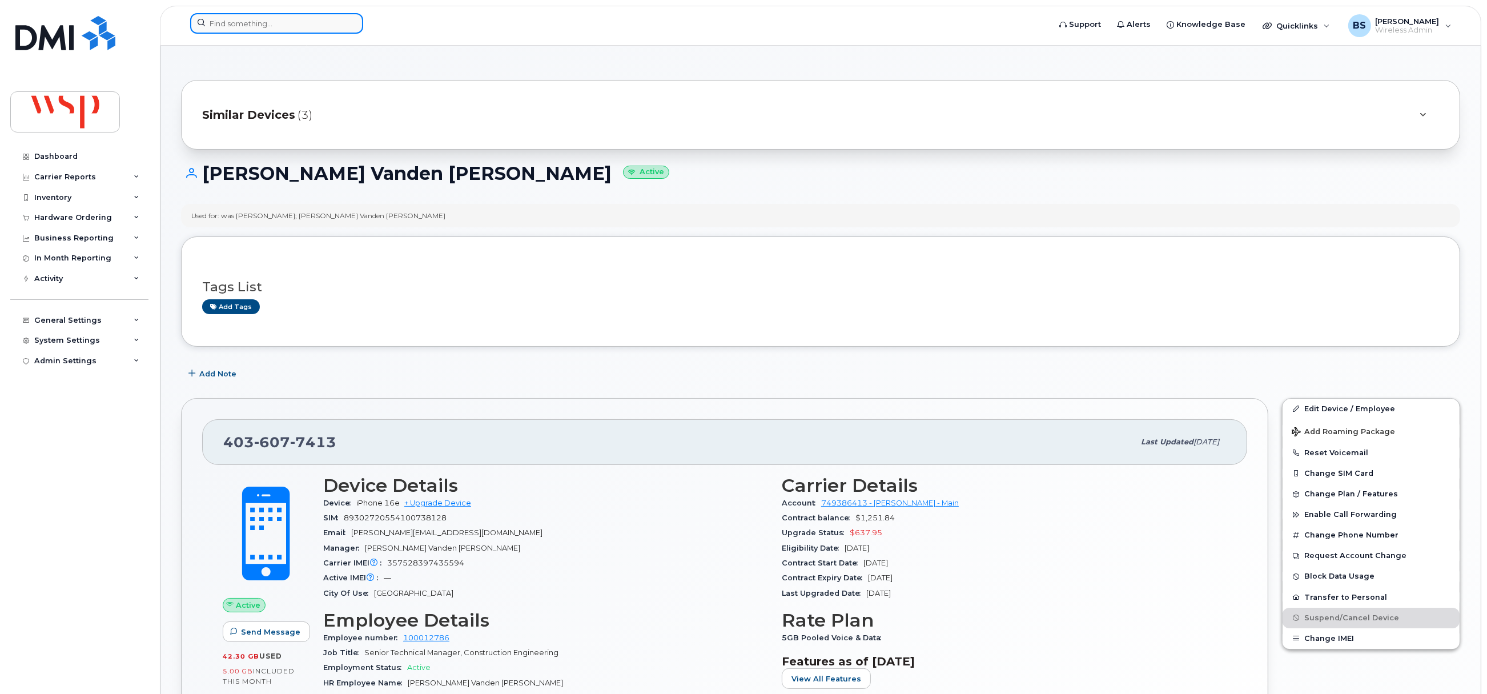
click at [252, 30] on input at bounding box center [276, 23] width 173 height 21
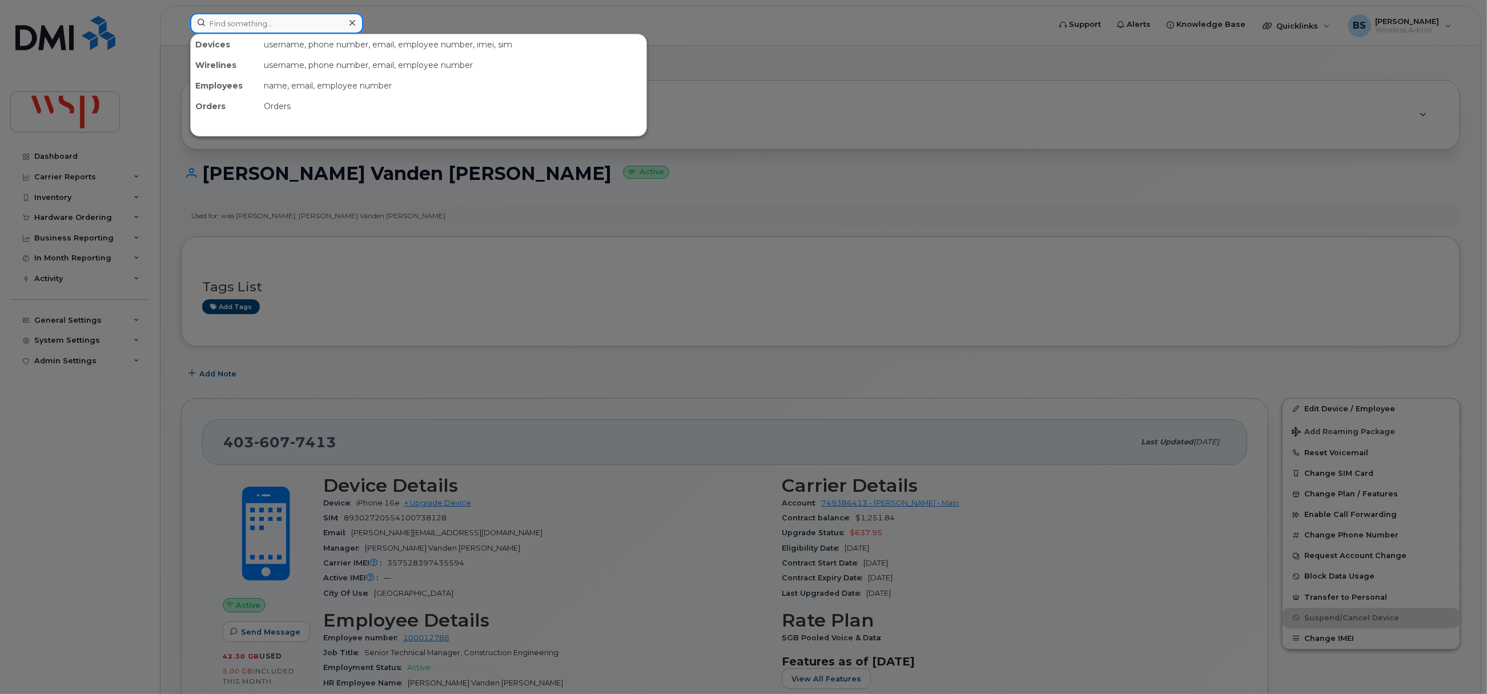
paste input "306-501-2257"
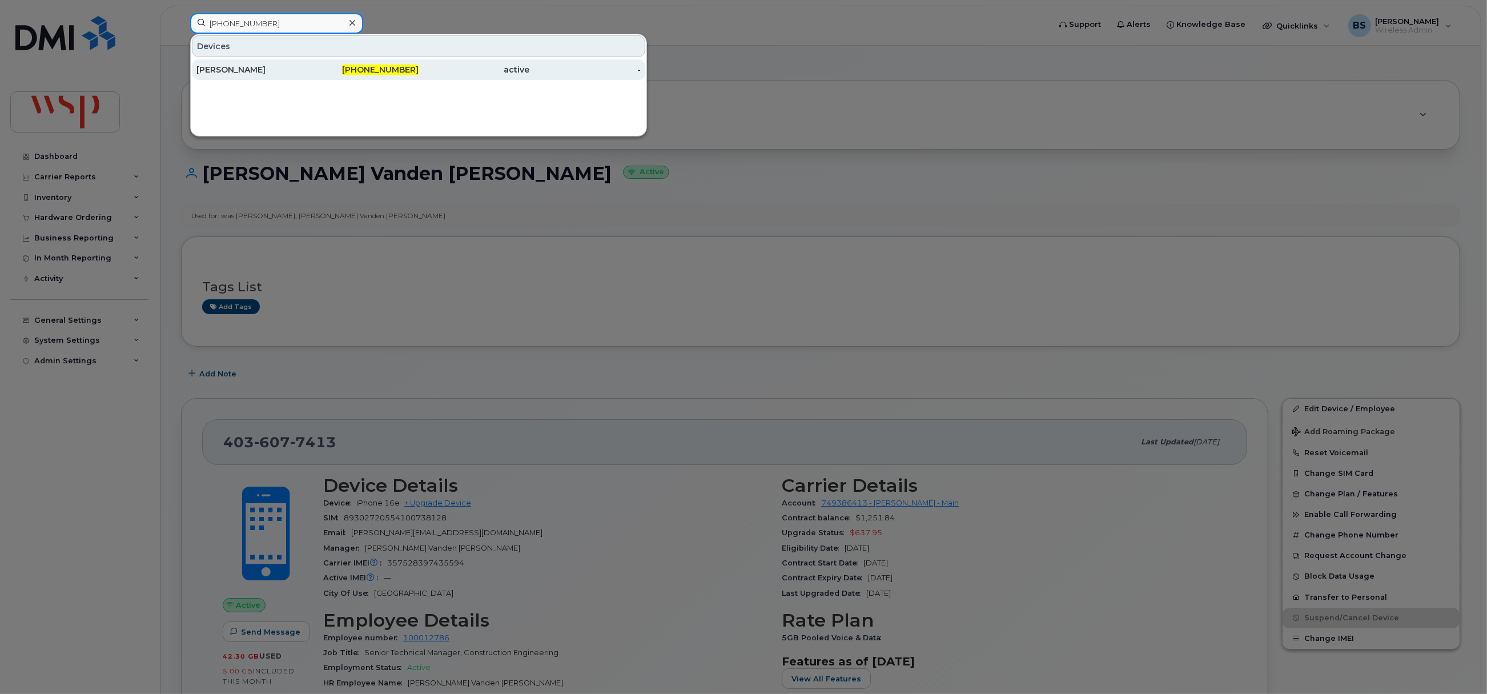
type input "306-501-2257"
click at [230, 65] on div "[PERSON_NAME]" at bounding box center [251, 69] width 111 height 11
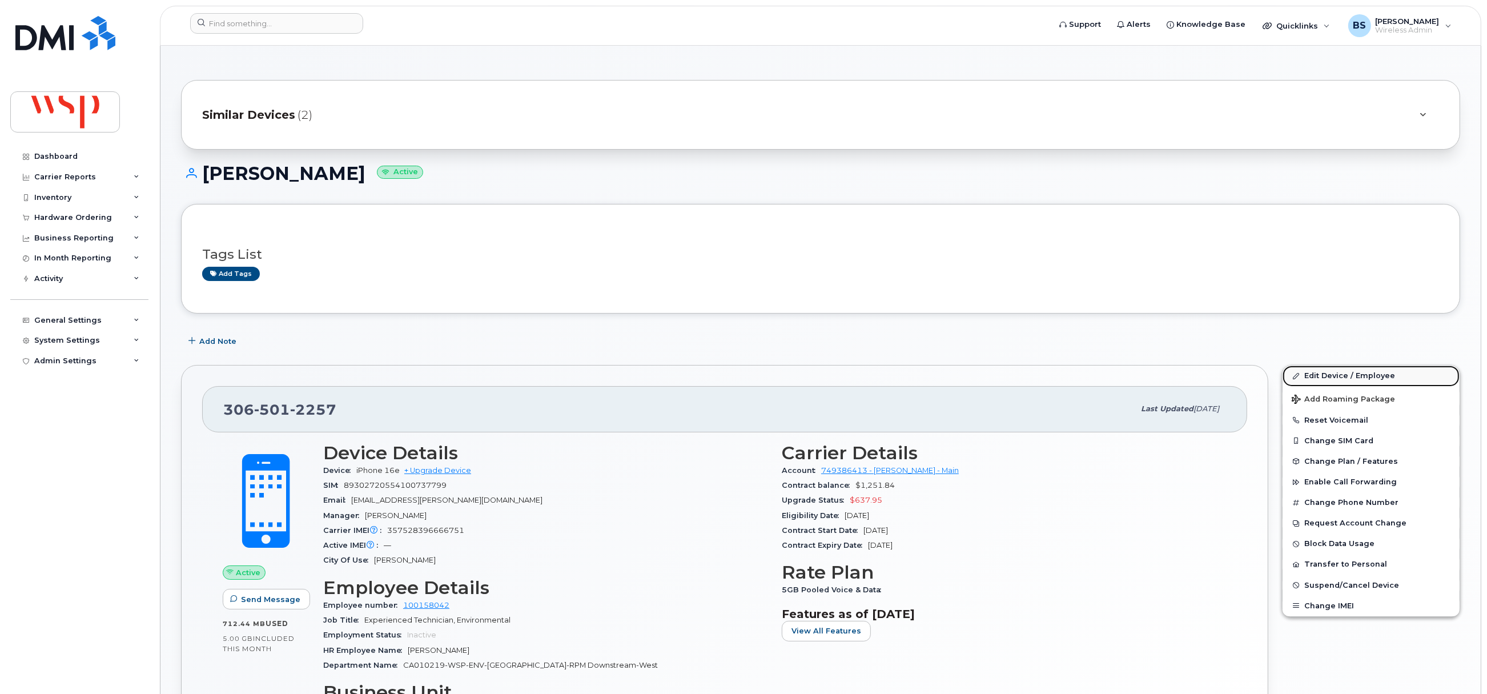
click at [1314, 373] on link "Edit Device / Employee" at bounding box center [1370, 375] width 177 height 21
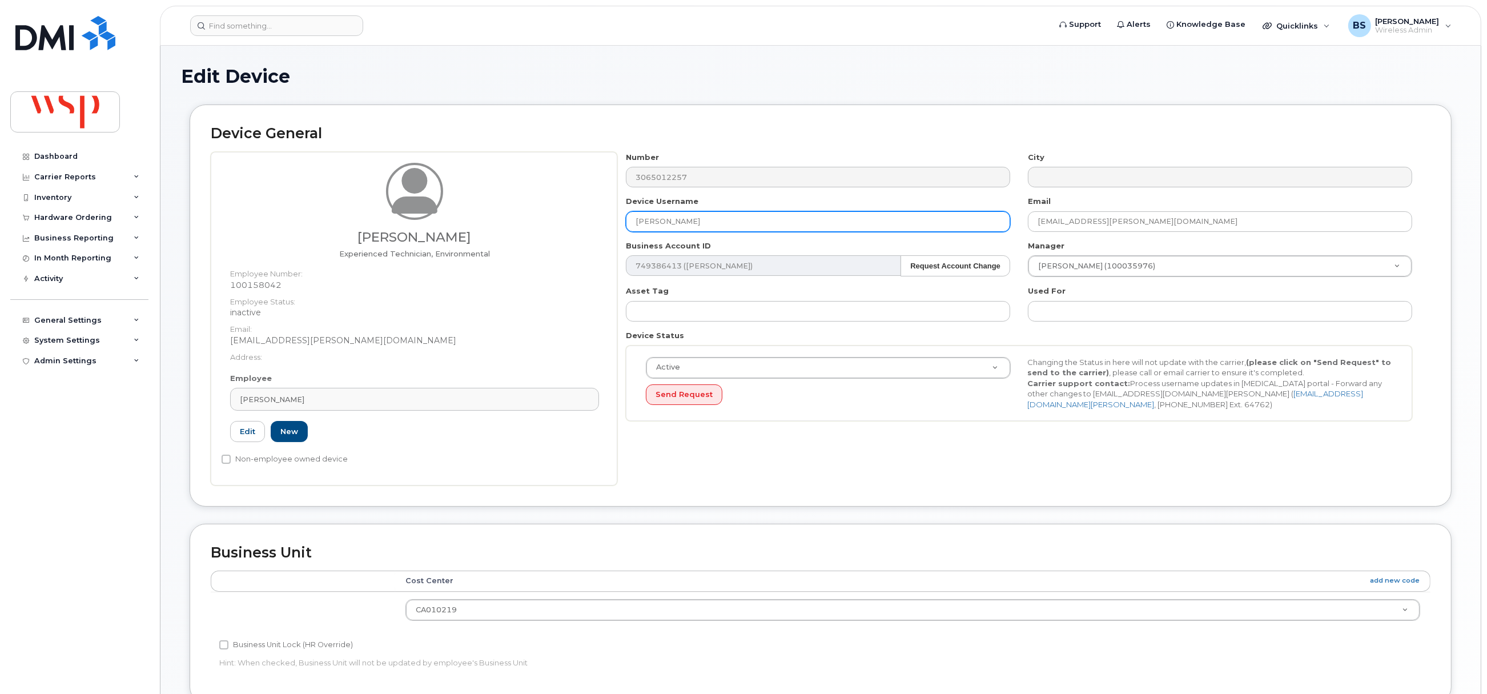
drag, startPoint x: 715, startPoint y: 219, endPoint x: 600, endPoint y: 222, distance: 115.4
click at [609, 222] on div "[PERSON_NAME] Experienced Technician, Environmental Employee Number: 100158042 …" at bounding box center [821, 318] width 1220 height 333
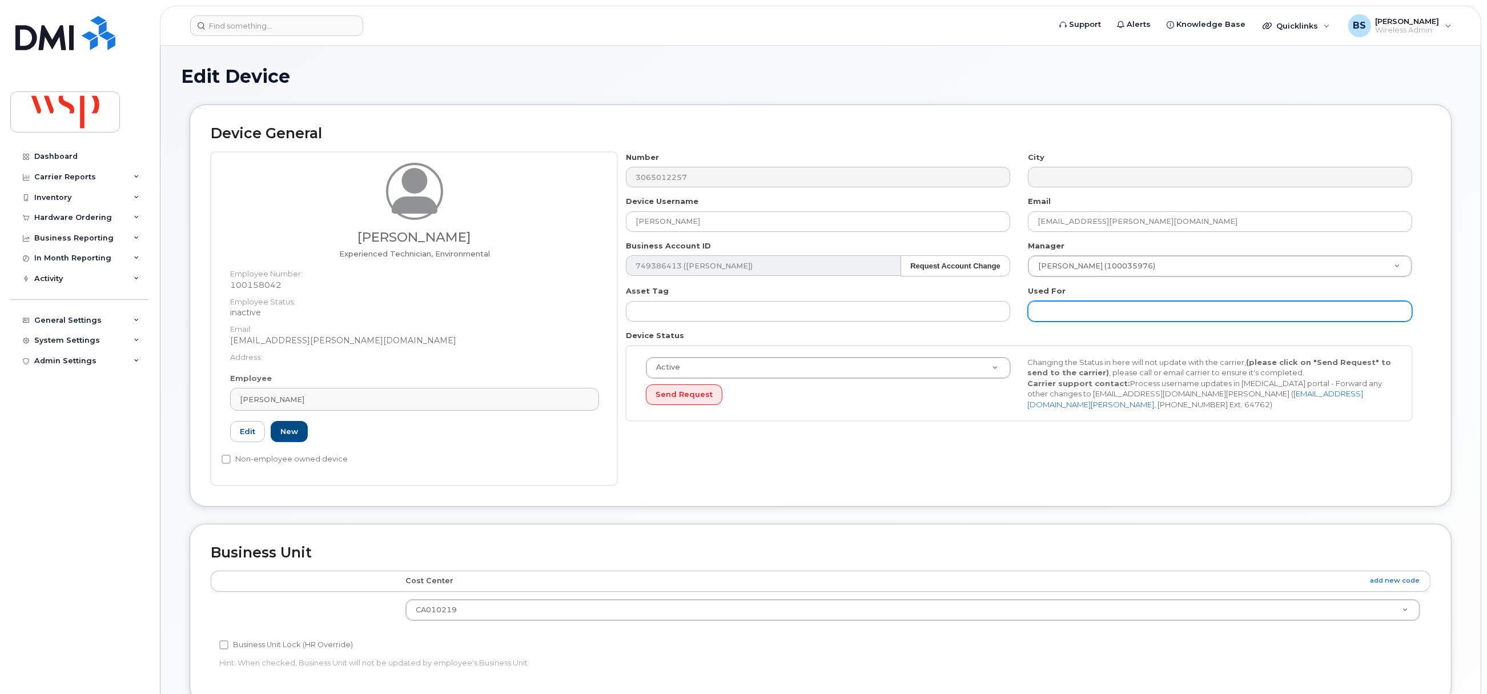
click at [1115, 314] on input "text" at bounding box center [1220, 311] width 384 height 21
paste input "MARK BOIRE"
type input "was MARK BOIRE;"
drag, startPoint x: 416, startPoint y: 401, endPoint x: 379, endPoint y: 414, distance: 38.8
click at [412, 401] on div "Mark Boire" at bounding box center [414, 399] width 349 height 11
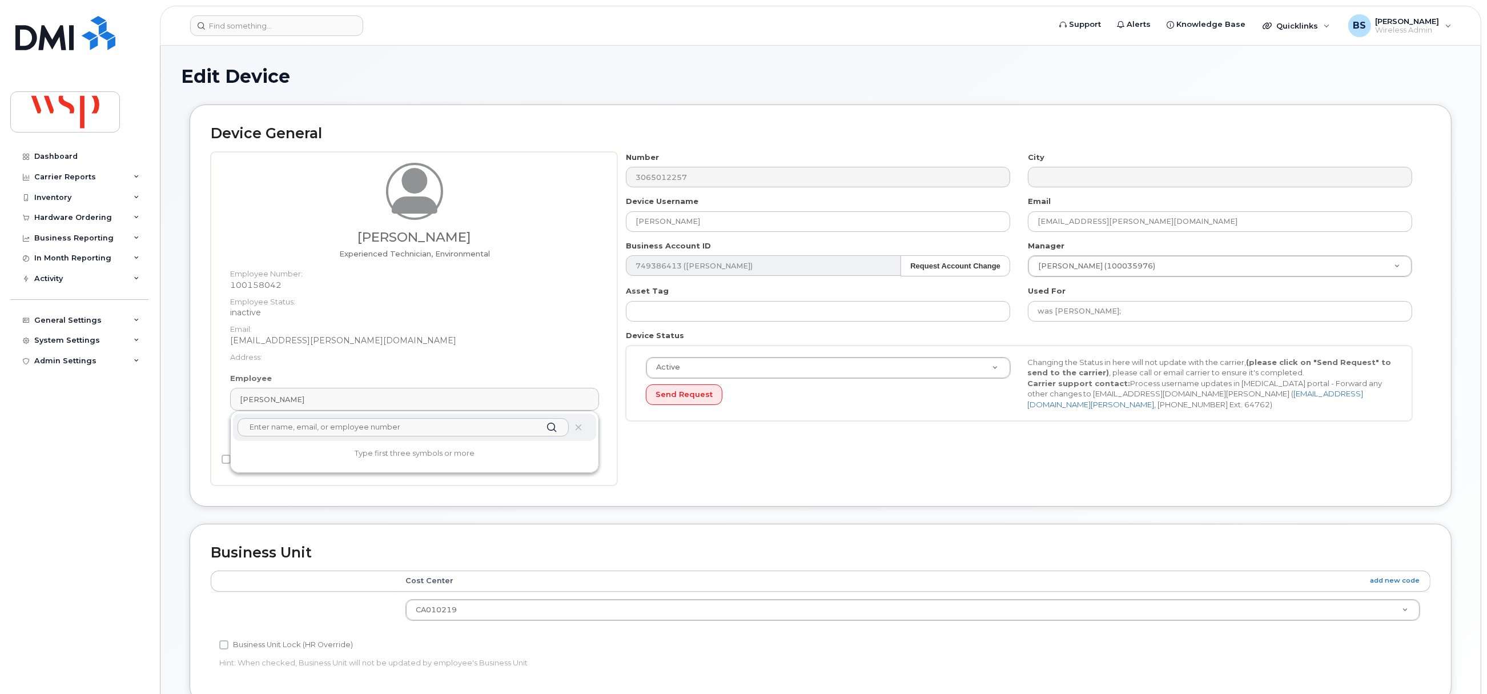
drag, startPoint x: 325, startPoint y: 431, endPoint x: 319, endPoint y: 432, distance: 6.4
click at [319, 432] on input "text" at bounding box center [403, 427] width 331 height 18
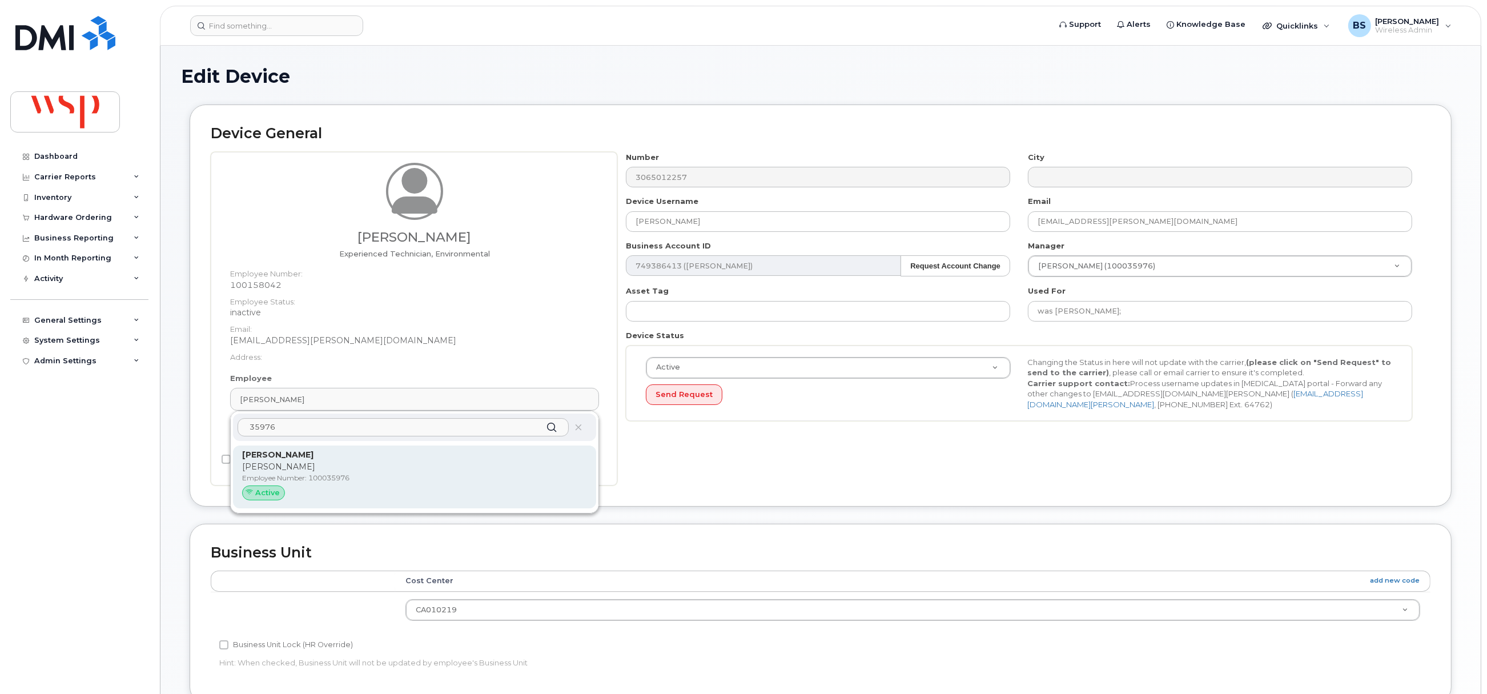
type input "35976"
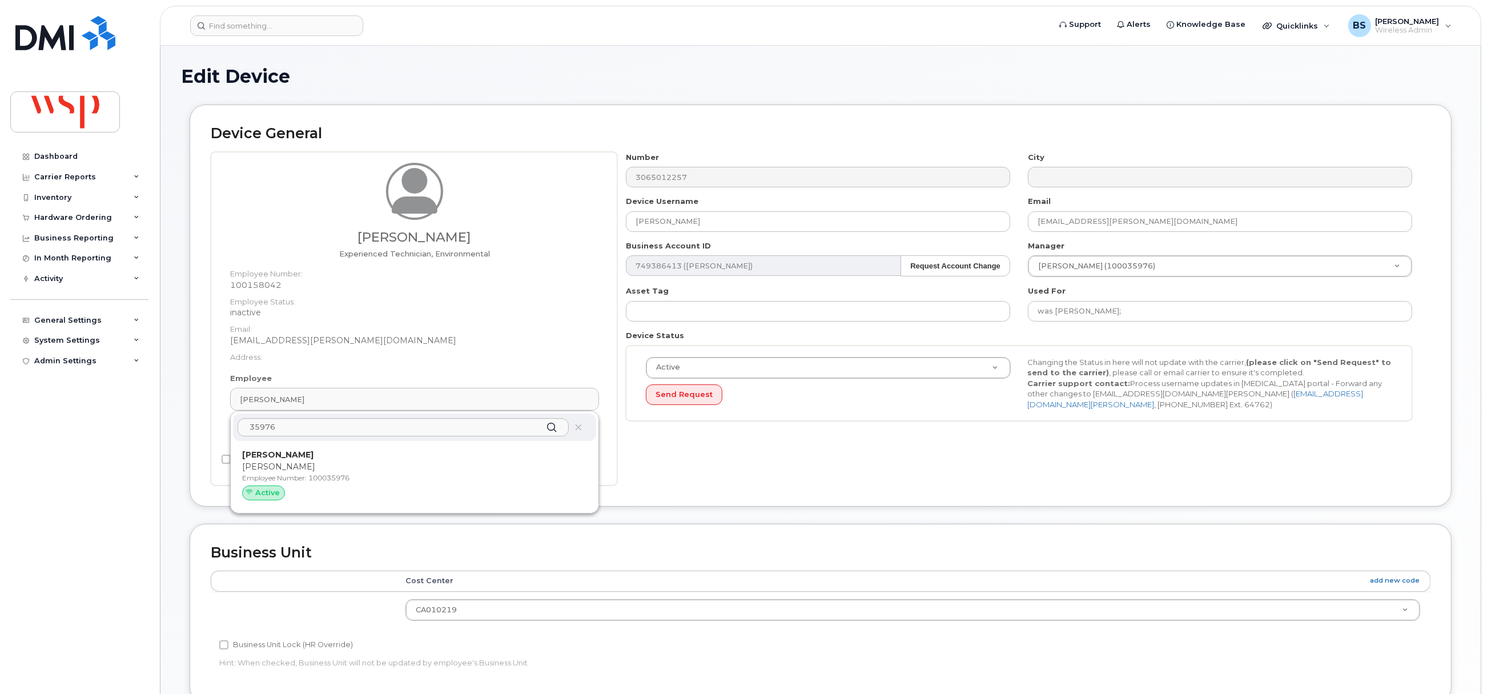
drag, startPoint x: 283, startPoint y: 463, endPoint x: 829, endPoint y: 59, distance: 679.7
click at [284, 463] on p "Chris Vettorazzo" at bounding box center [414, 467] width 345 height 12
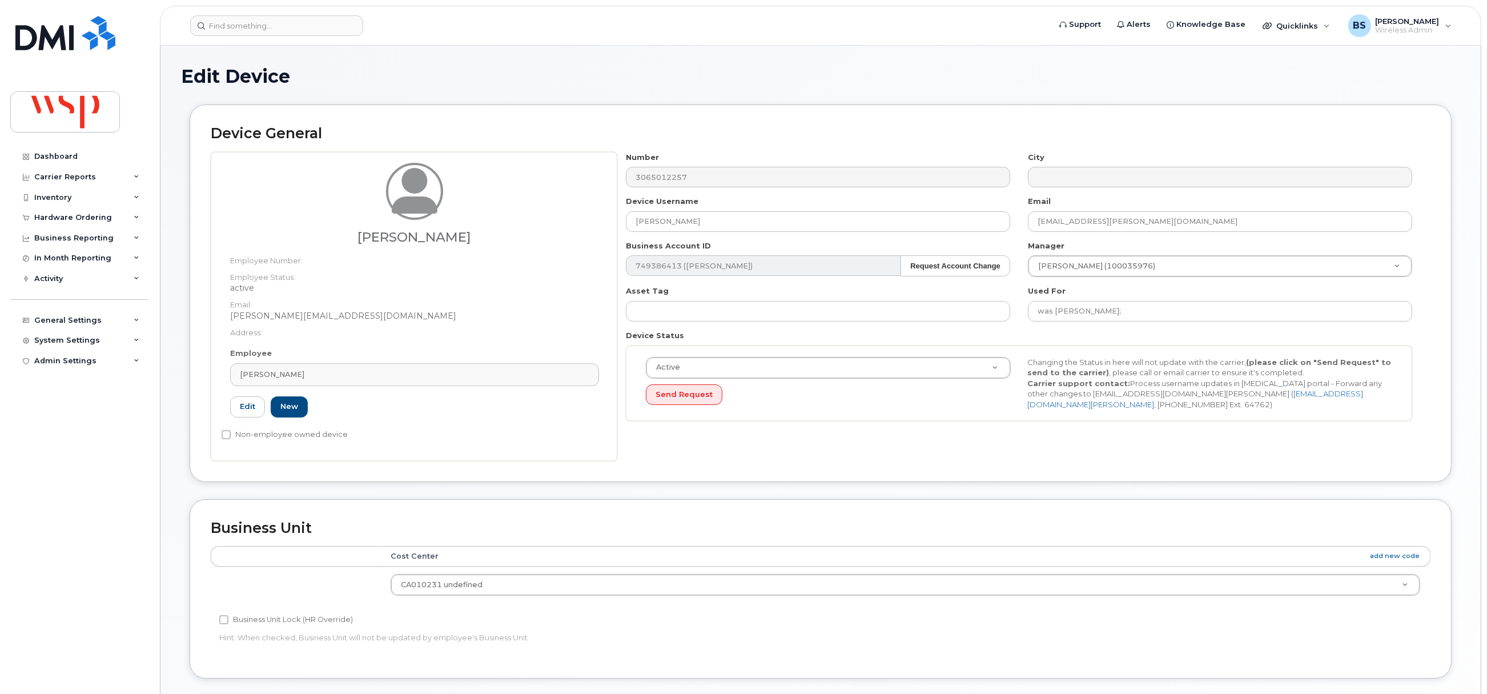
type input "100035976"
type input "[PERSON_NAME]"
type input "chris.vettorazzo@wsp.com"
type input "5803580"
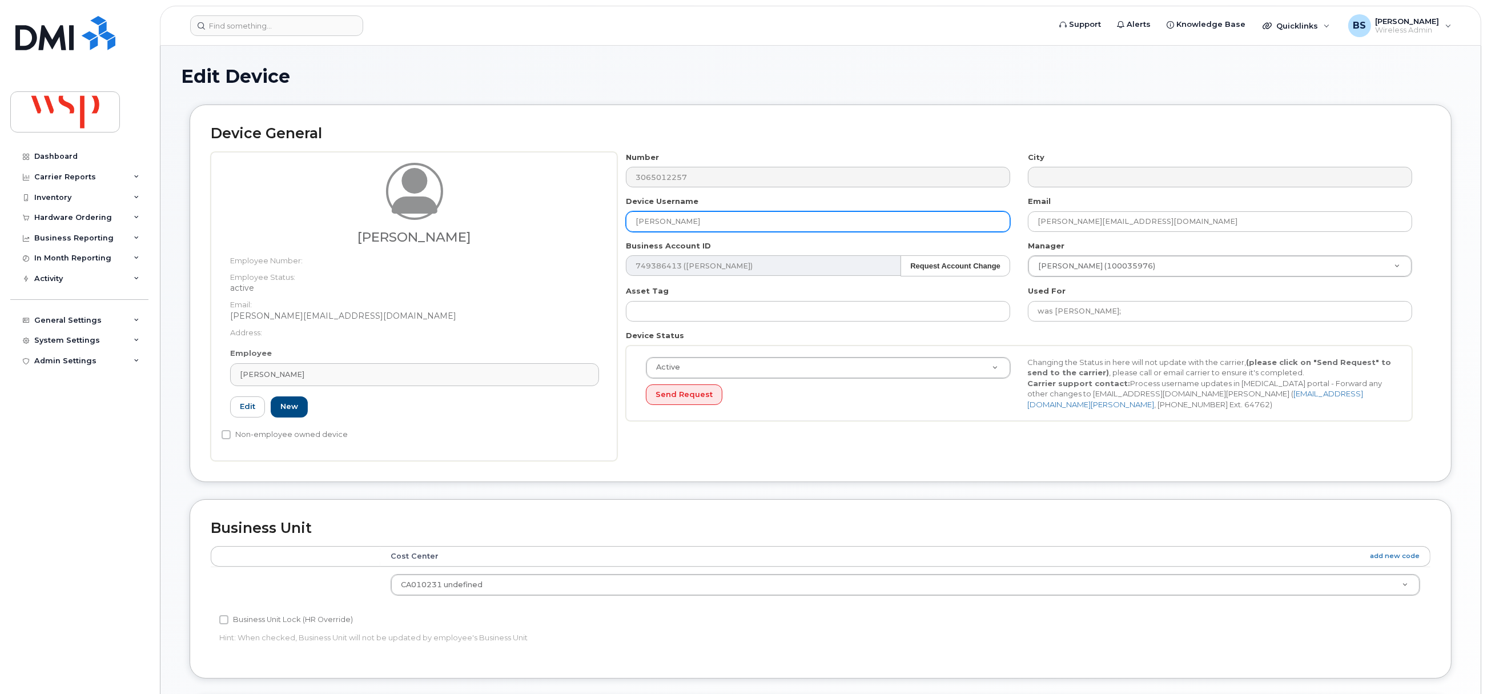
drag, startPoint x: 617, startPoint y: 226, endPoint x: 584, endPoint y: 224, distance: 33.1
click at [596, 223] on div "Christopher Vettorazzo Employee Number: Employee Status: active Email: chris.ve…" at bounding box center [821, 306] width 1220 height 309
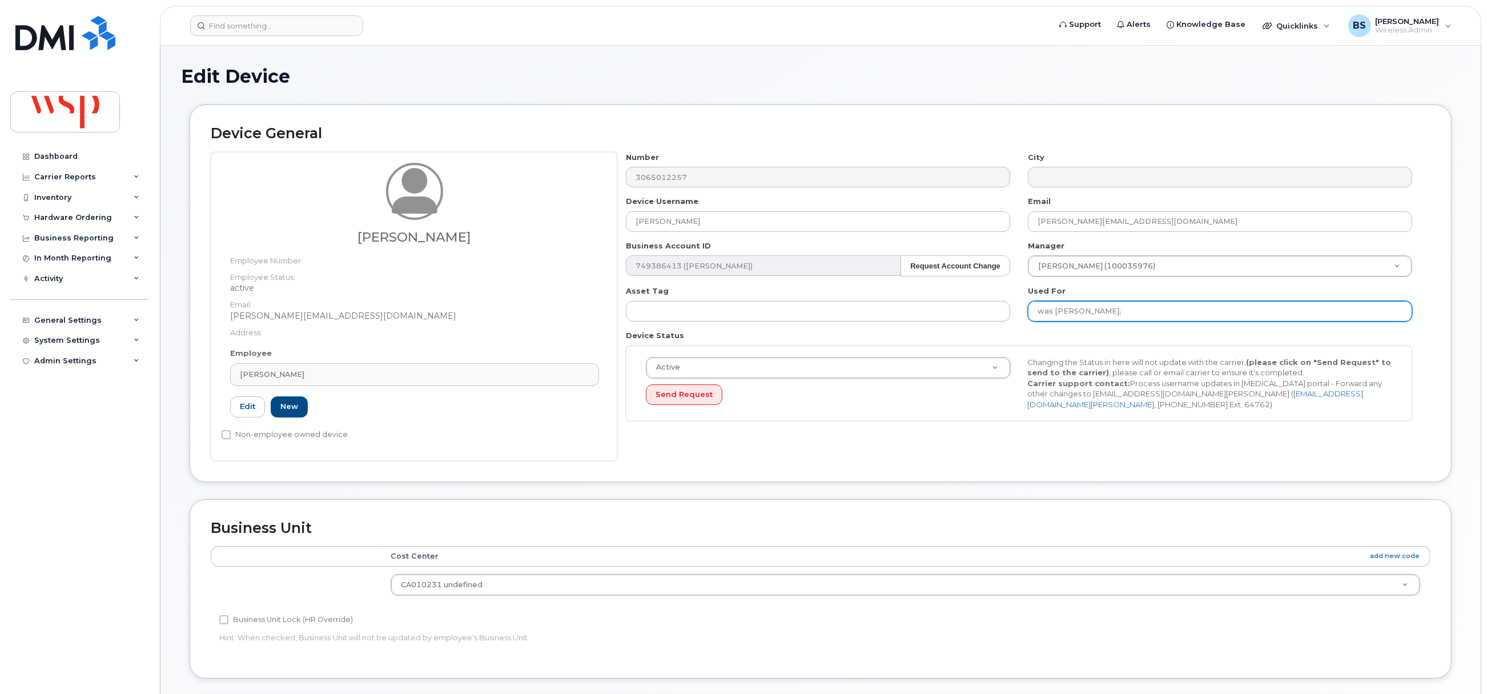
click at [1132, 313] on input "was MARK BOIRE;" at bounding box center [1220, 311] width 384 height 21
paste input "Christopher Vettorazzo"
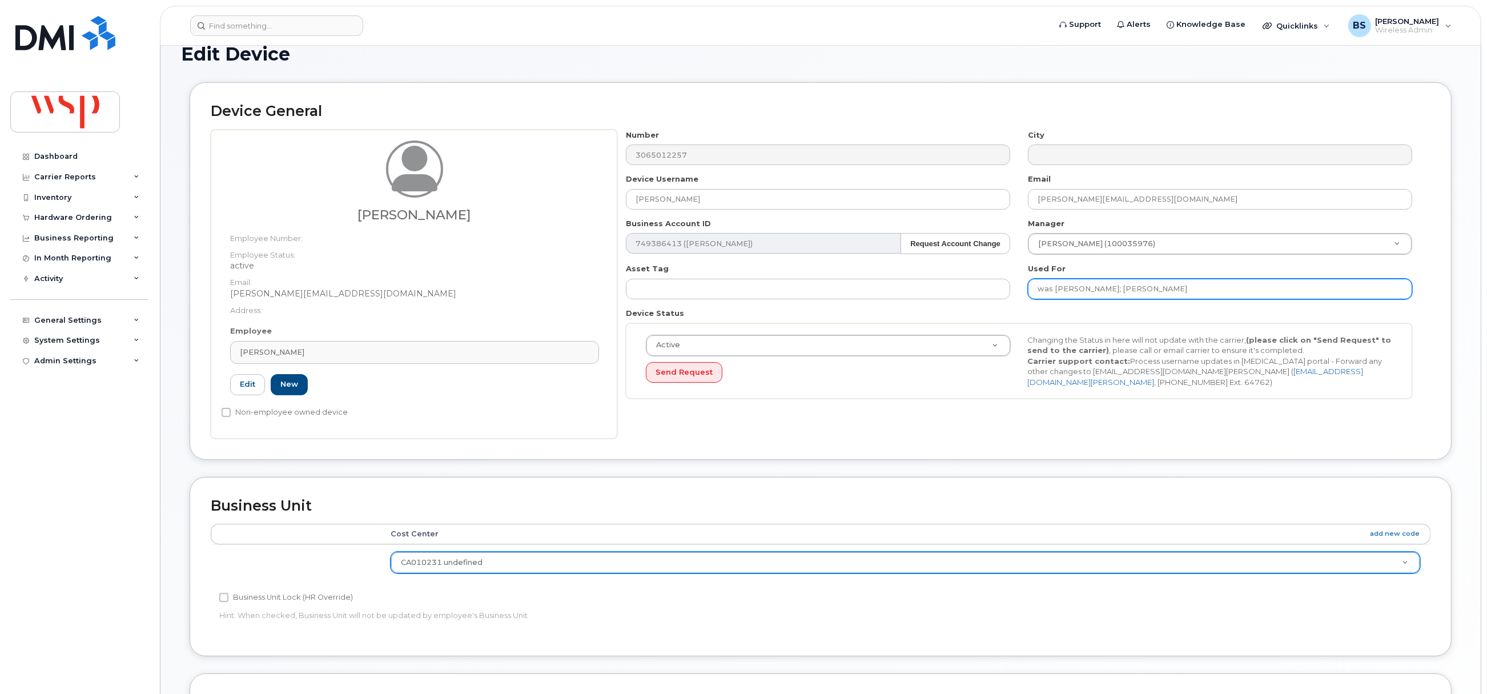
scroll to position [345, 0]
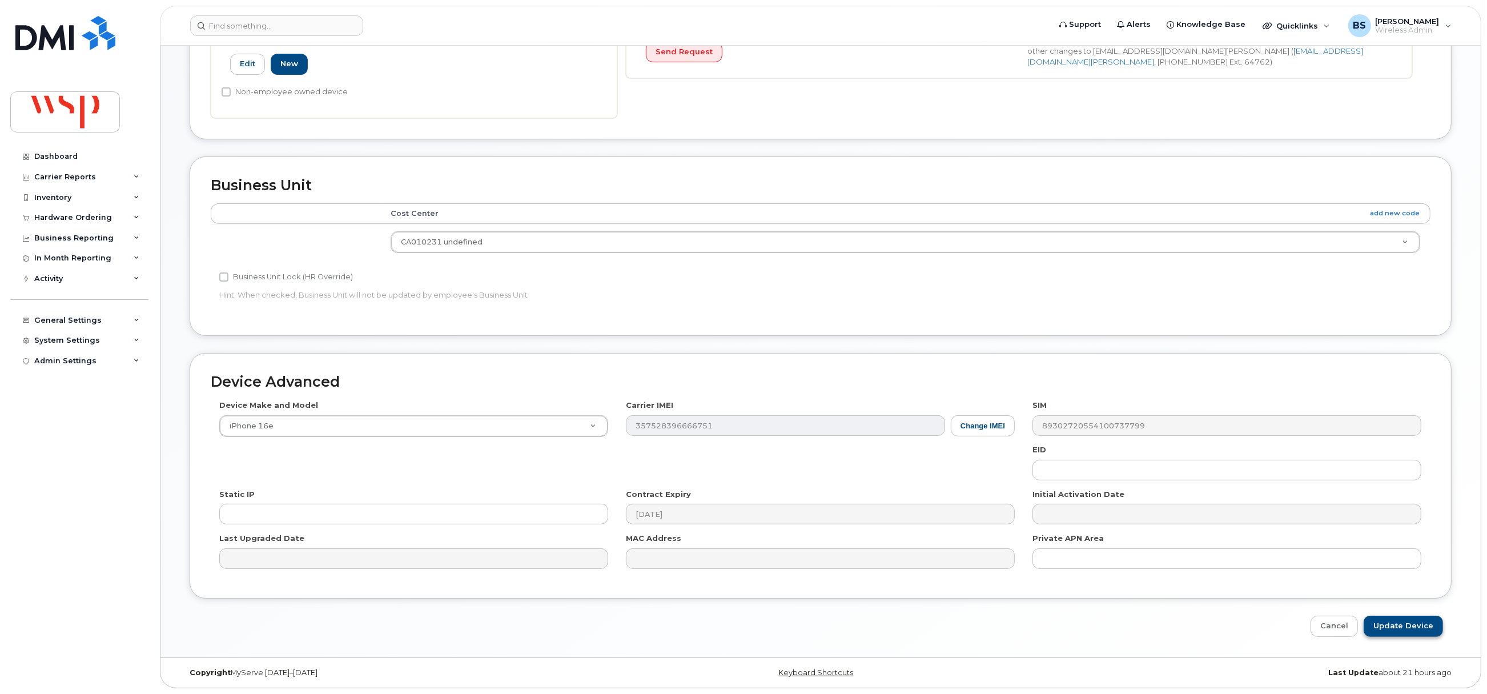
type input "was MARK BOIRE; Christopher Vettorazzo"
click at [1400, 621] on input "Update Device" at bounding box center [1403, 626] width 79 height 21
type input "Saving..."
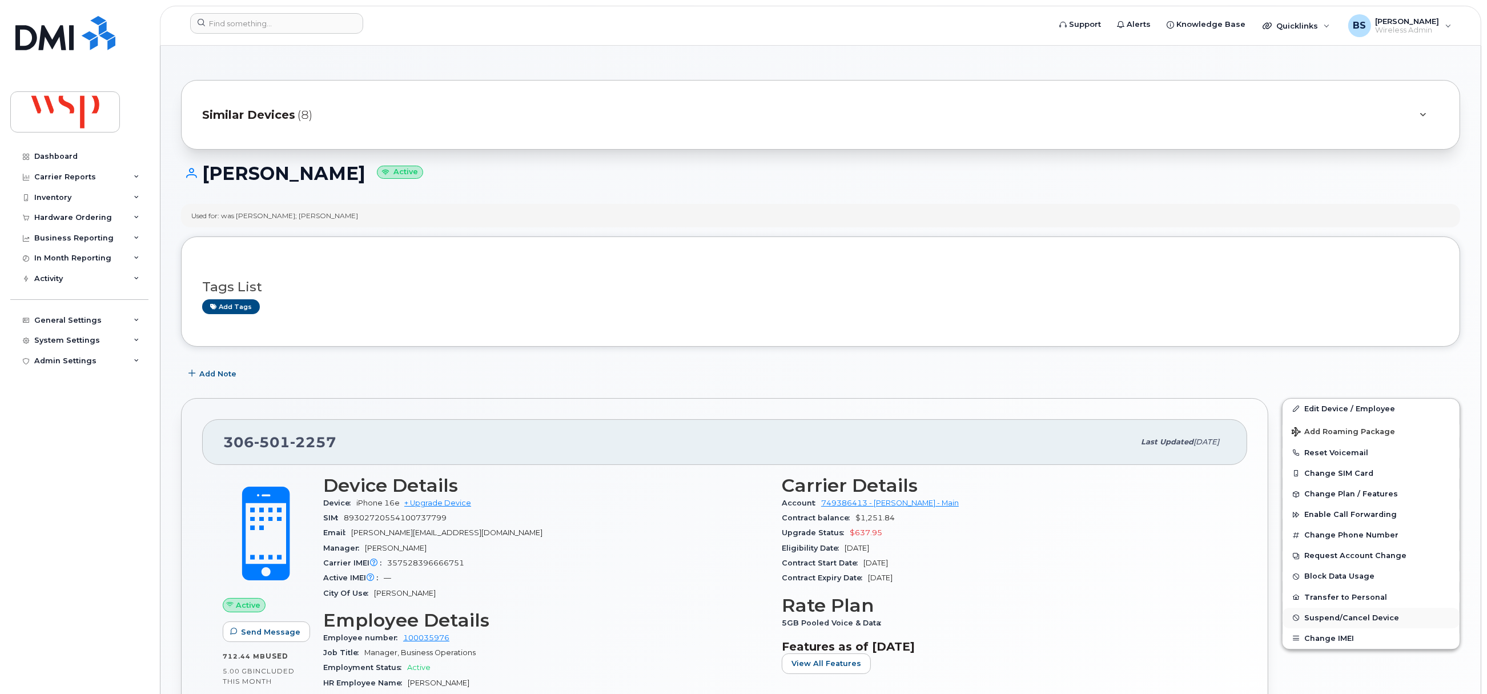
click at [1321, 616] on span "Suspend/Cancel Device" at bounding box center [1351, 617] width 95 height 9
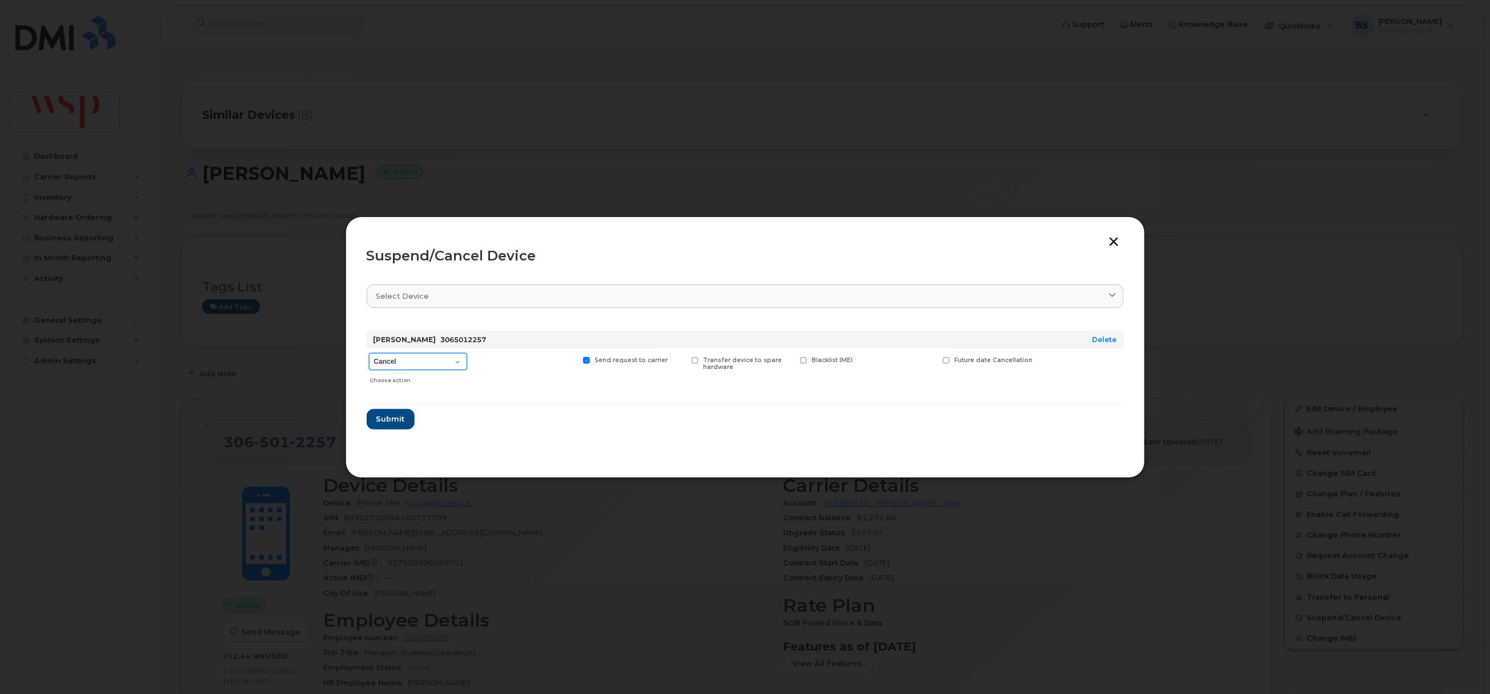
click at [421, 361] on select "Cancel Suspend - Reduced Rate Suspend - Full Rate Suspend - Lost Device/Stolen …" at bounding box center [418, 361] width 98 height 17
select select "[object Object]"
click at [369, 353] on select "Cancel Suspend - Reduced Rate Suspend - Full Rate Suspend - Lost Device/Stolen …" at bounding box center [418, 361] width 98 height 17
click at [395, 414] on span "Submit" at bounding box center [390, 418] width 29 height 11
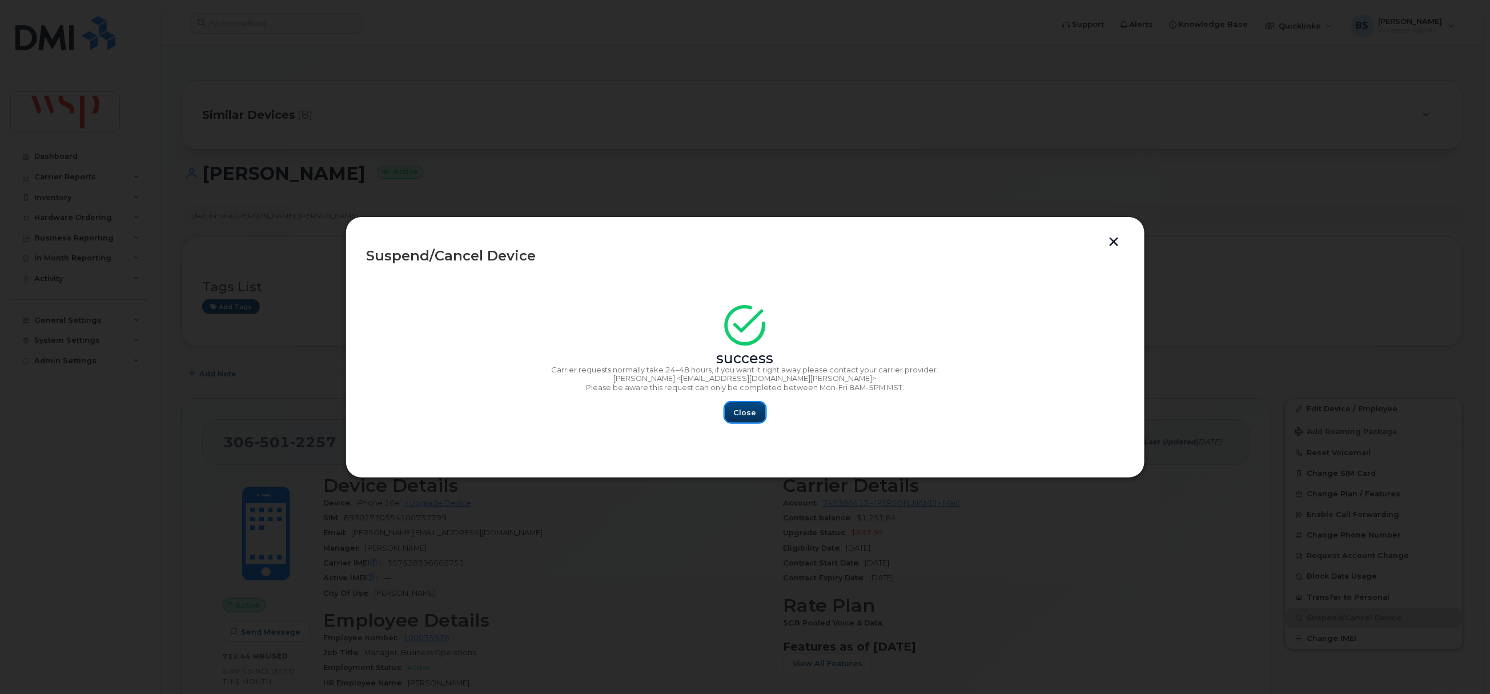
click at [739, 416] on span "Close" at bounding box center [745, 412] width 23 height 11
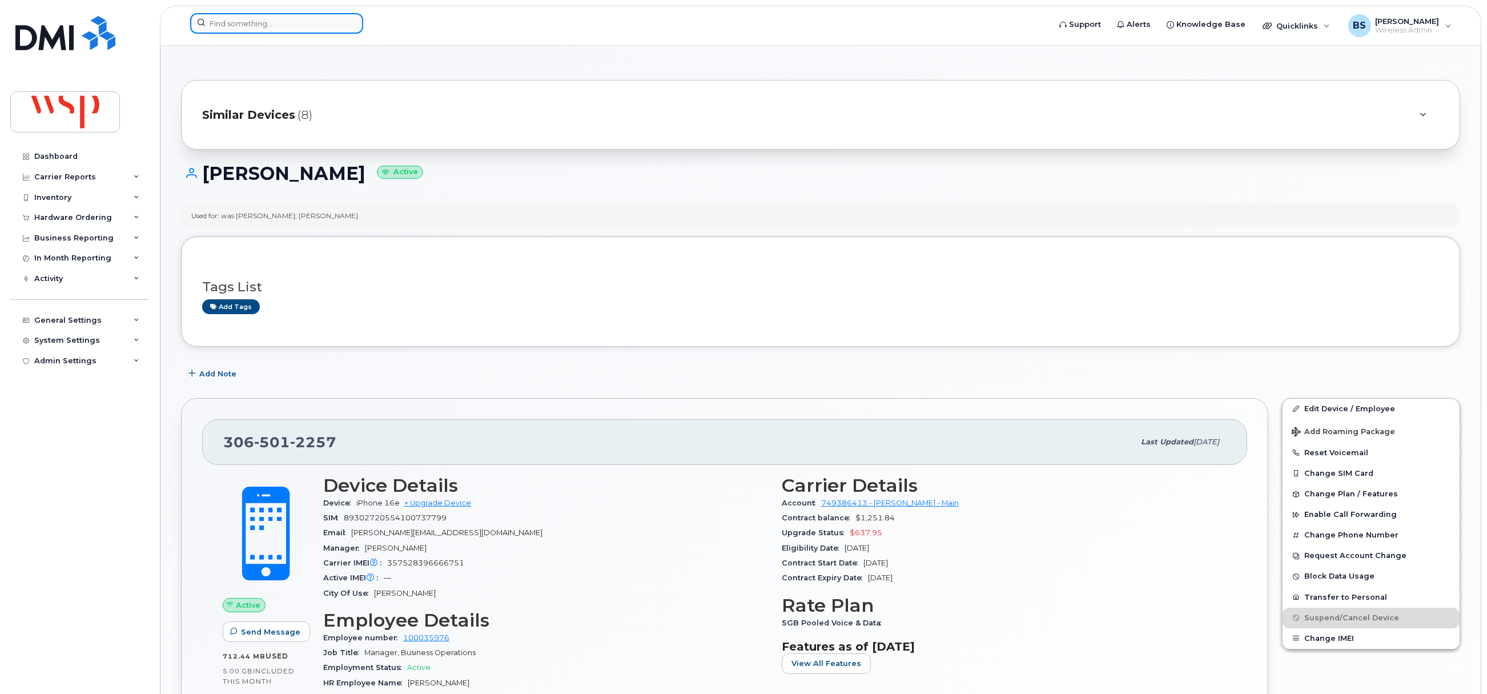
click at [295, 26] on input at bounding box center [276, 23] width 173 height 21
paste input "263-266-1521"
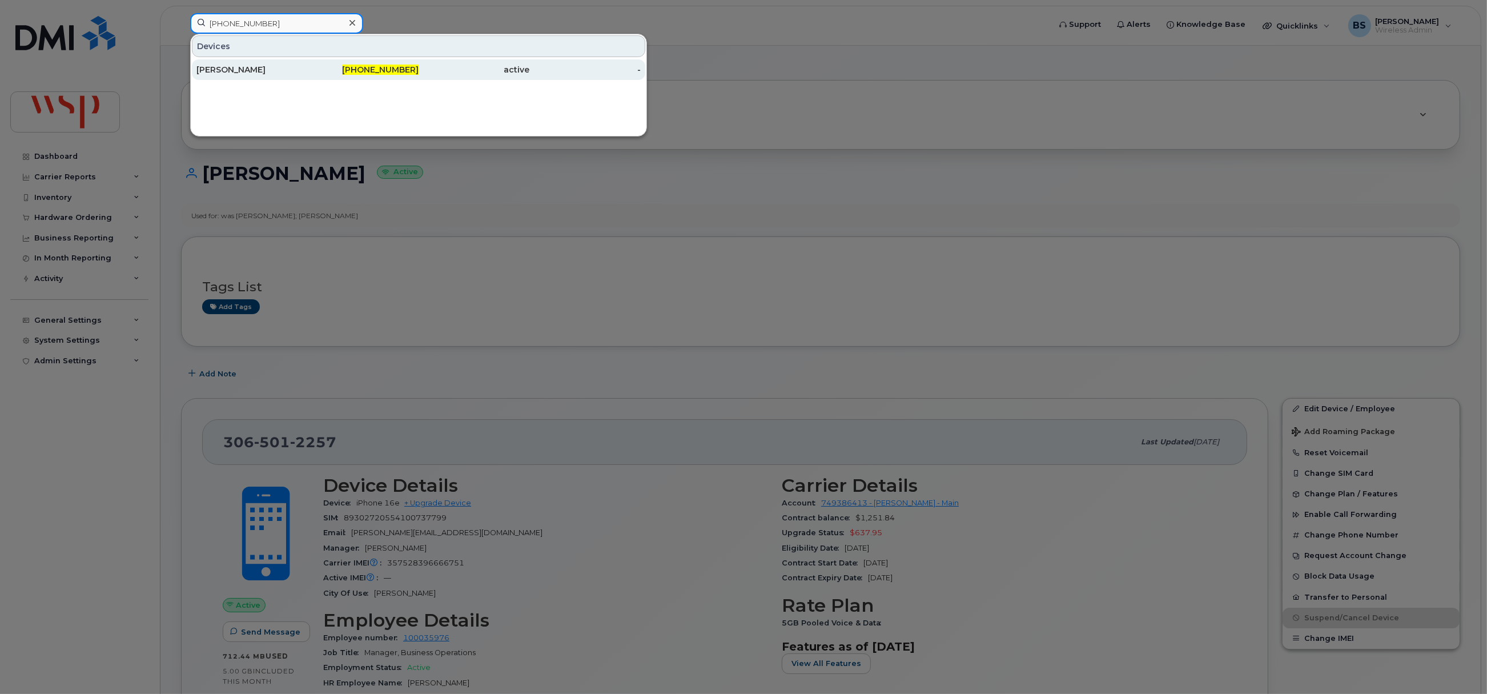
type input "263-266-1521"
drag, startPoint x: 228, startPoint y: 65, endPoint x: 430, endPoint y: 154, distance: 220.1
click at [228, 65] on div "[PERSON_NAME]" at bounding box center [251, 69] width 111 height 11
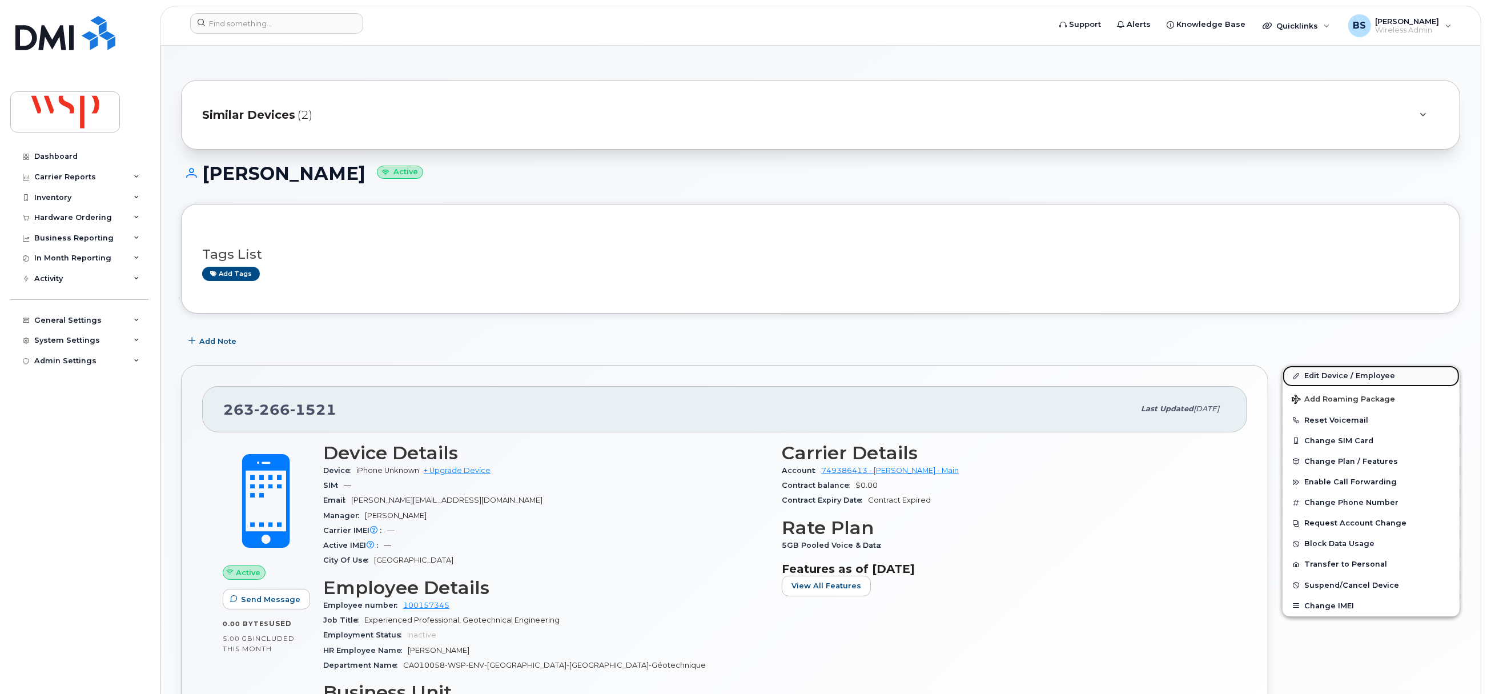
click at [1310, 377] on link "Edit Device / Employee" at bounding box center [1370, 375] width 177 height 21
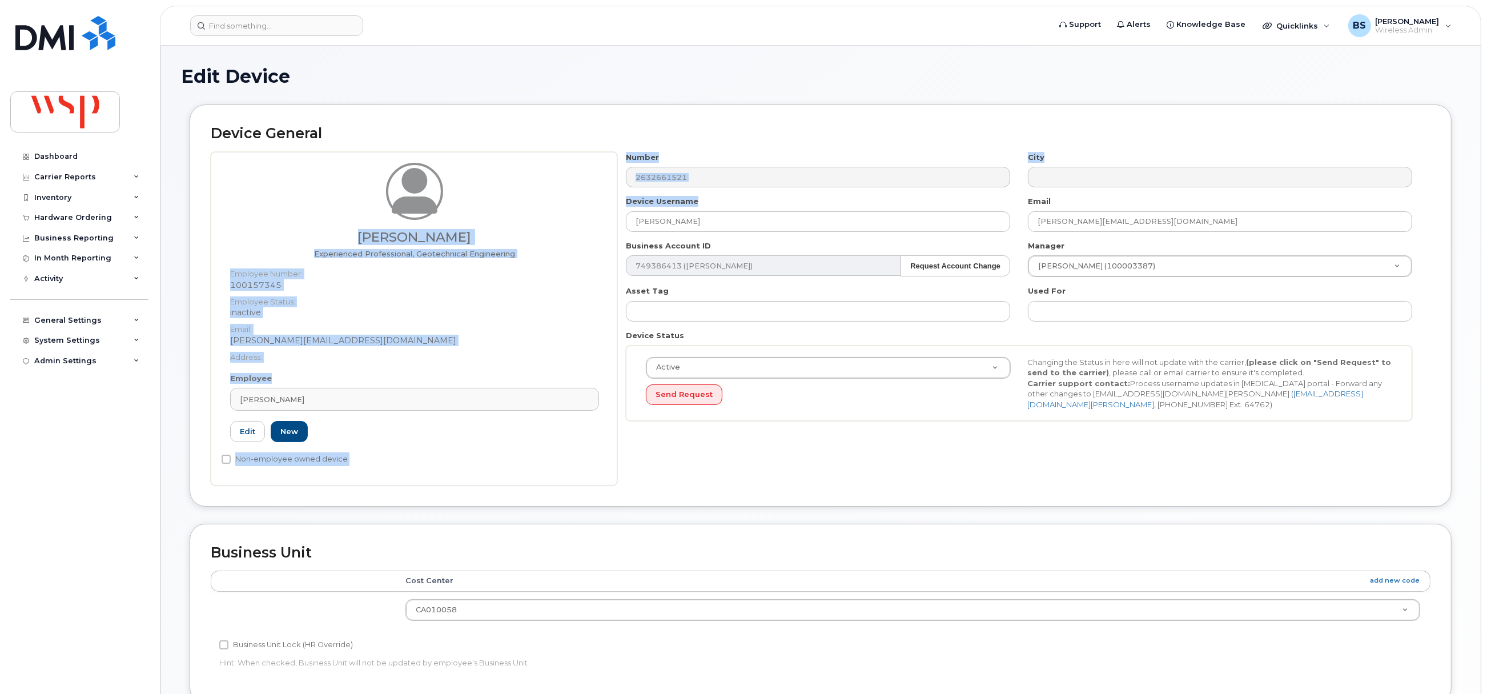
drag, startPoint x: 753, startPoint y: 233, endPoint x: 611, endPoint y: 219, distance: 142.8
click at [600, 219] on div "[PERSON_NAME] Experienced Professional, Geotechnical Engineering Employee Numbe…" at bounding box center [821, 318] width 1220 height 333
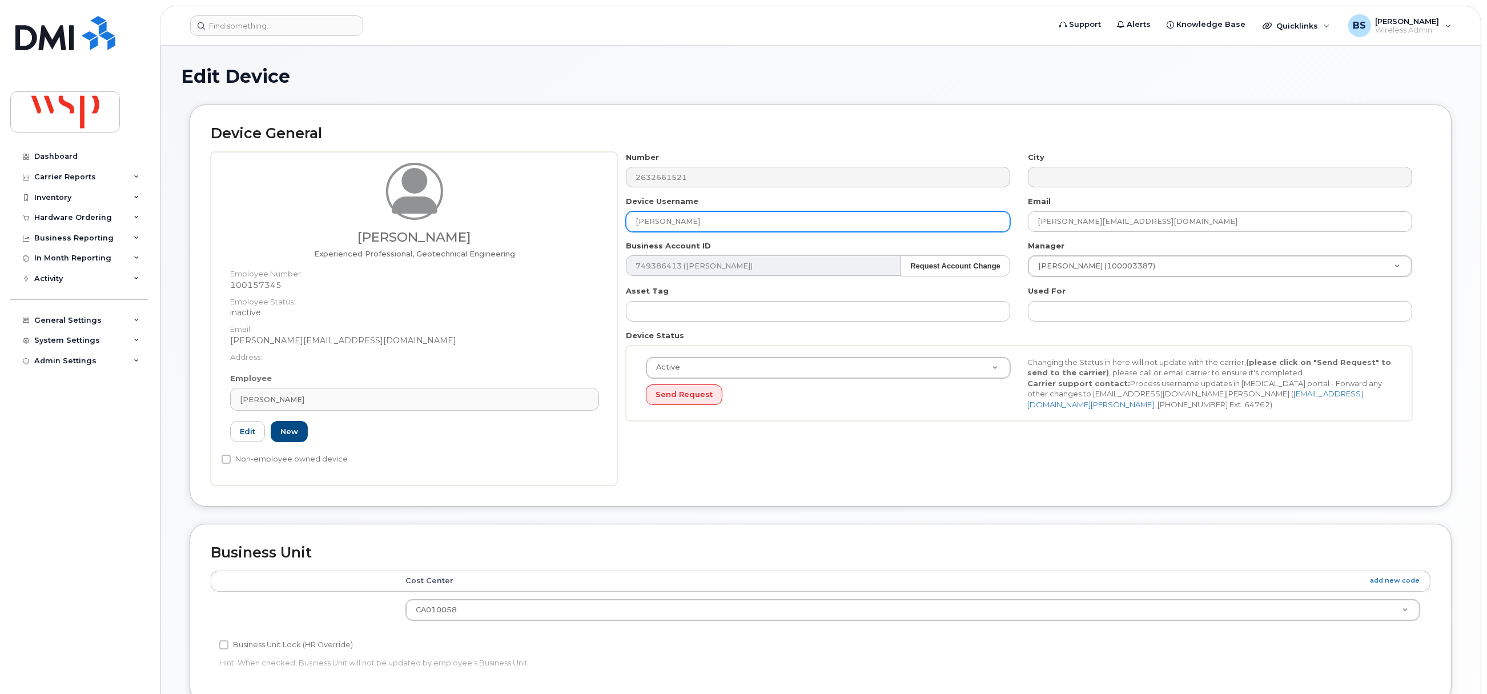
click at [739, 222] on input "[PERSON_NAME]" at bounding box center [818, 221] width 384 height 21
drag, startPoint x: 741, startPoint y: 221, endPoint x: 574, endPoint y: 229, distance: 167.5
click at [578, 221] on div "Mohamed Ben Romdhan Experienced Professional, Geotechnical Engineering Employee…" at bounding box center [821, 318] width 1220 height 333
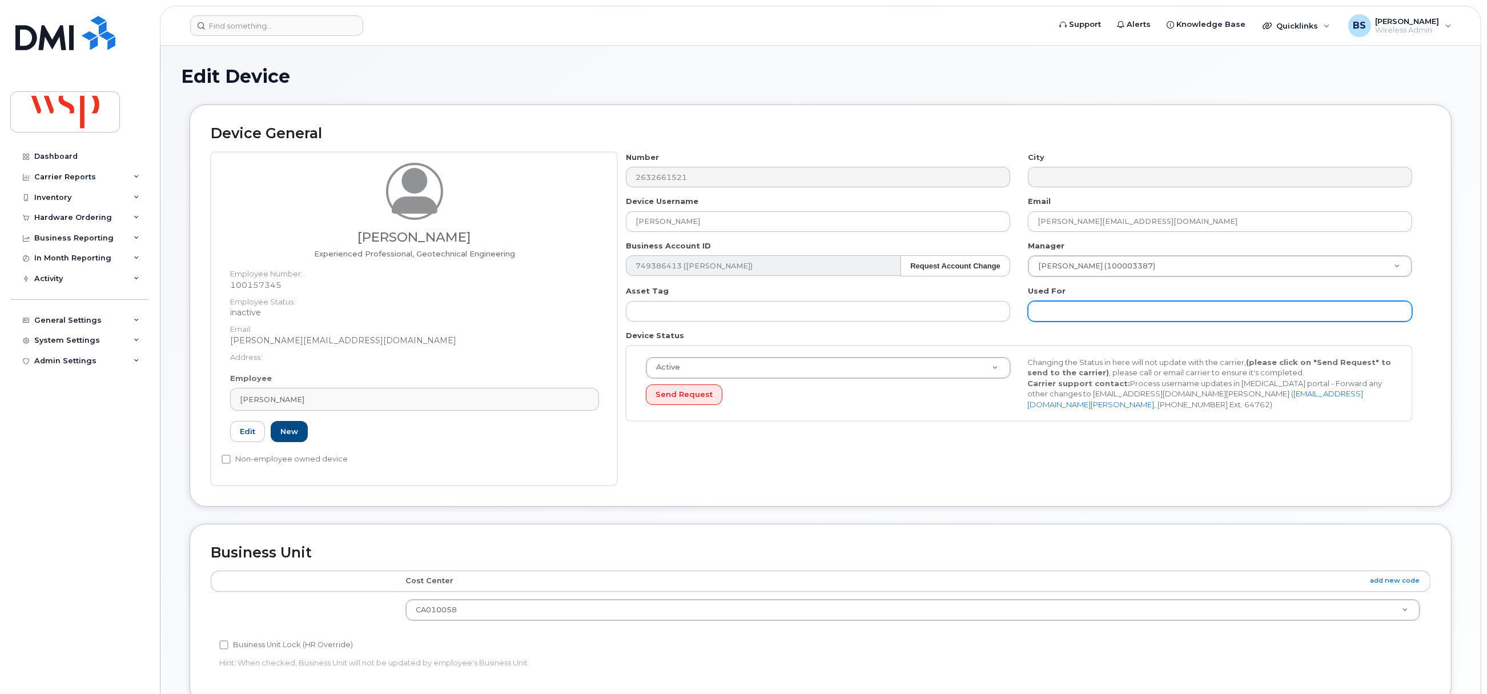
click at [1125, 313] on input "text" at bounding box center [1220, 311] width 384 height 21
paste input "[PERSON_NAME]"
type input "was Mohamed Ben Romdhan;"
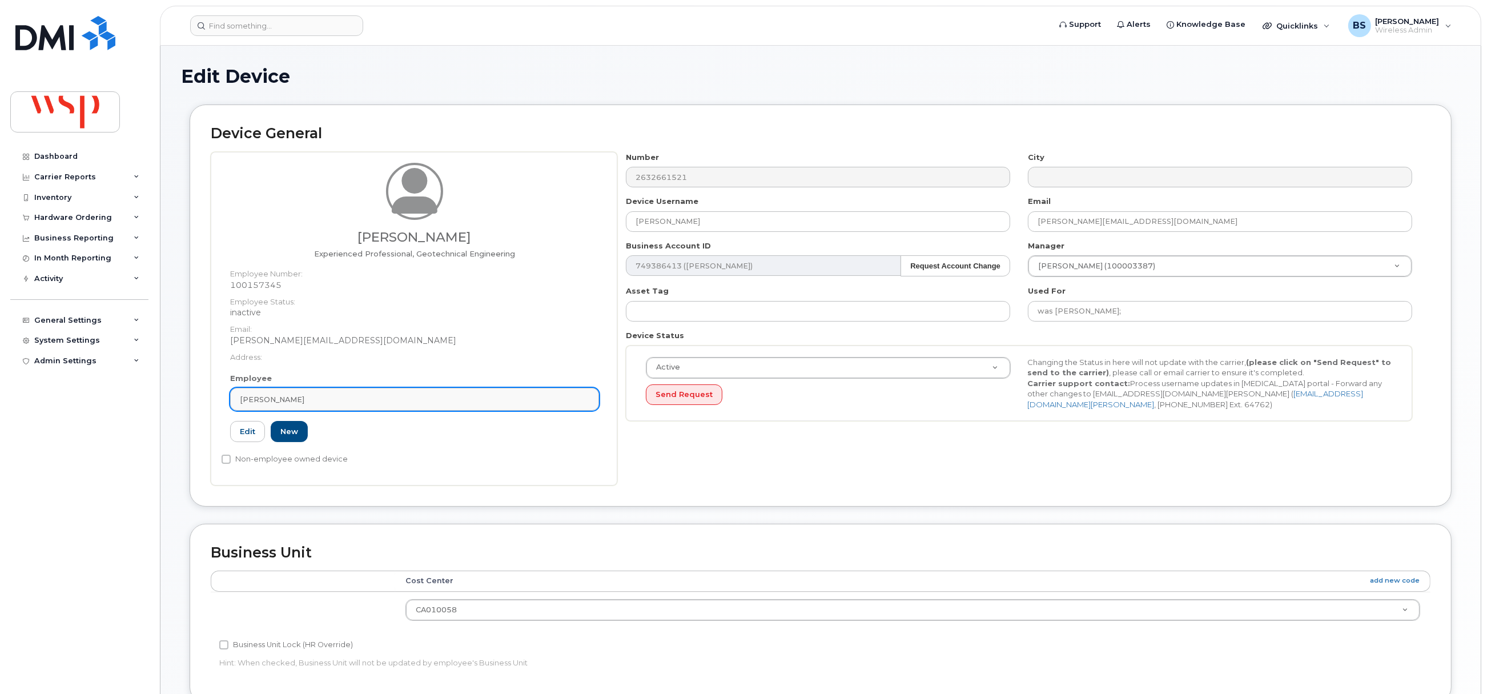
click at [399, 404] on link "Mohamed Ben Romdhan" at bounding box center [414, 399] width 369 height 23
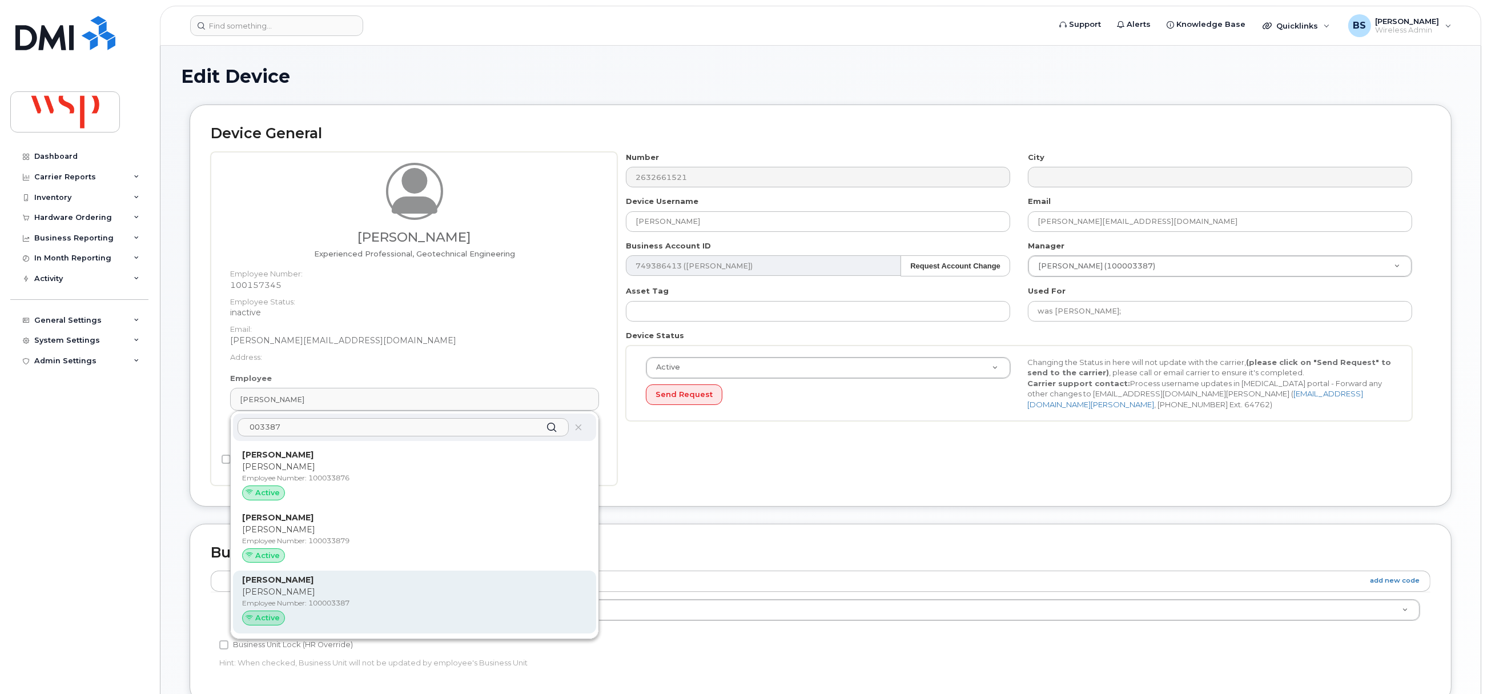
type input "003387"
click at [295, 580] on strong "Kristina Bondy" at bounding box center [277, 579] width 71 height 10
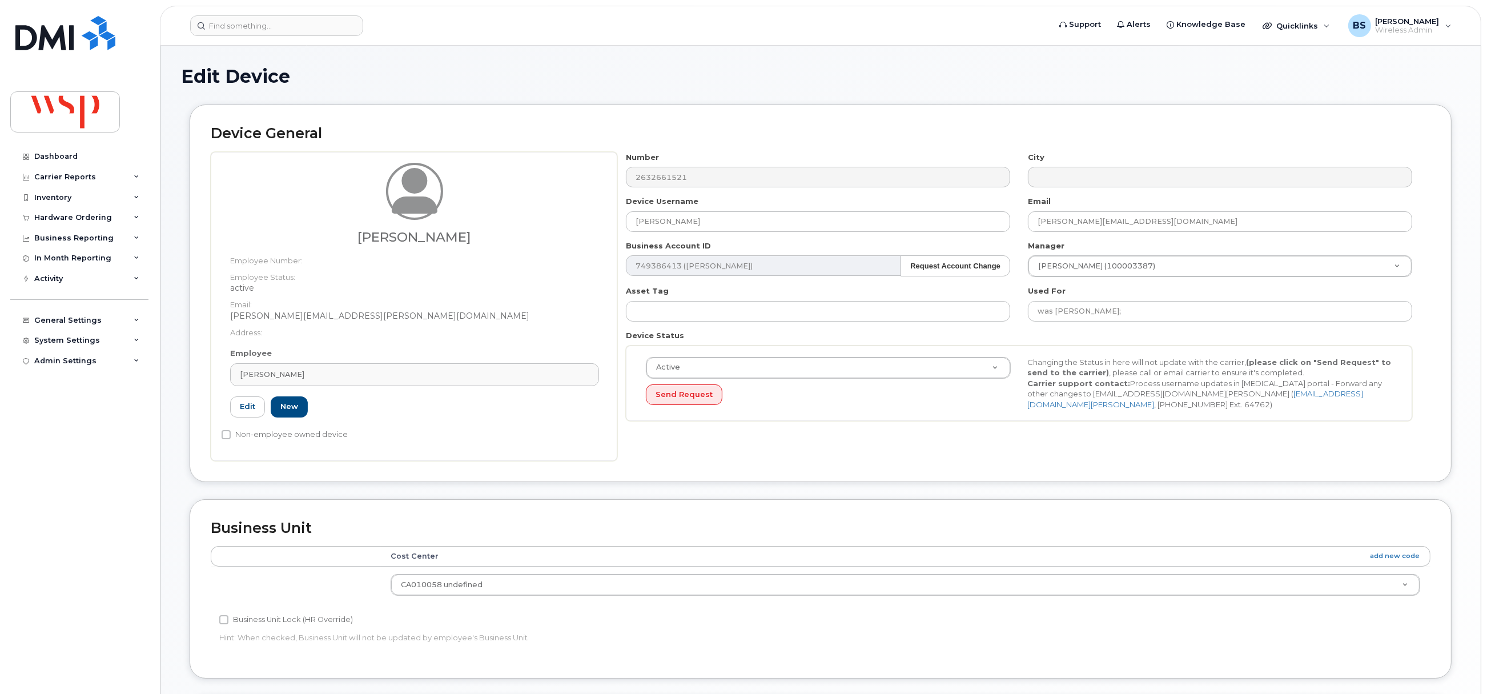
type input "100003387"
type input "Kristina Bondy"
type input "kristina.bondy@wsp.com"
type input "5769854"
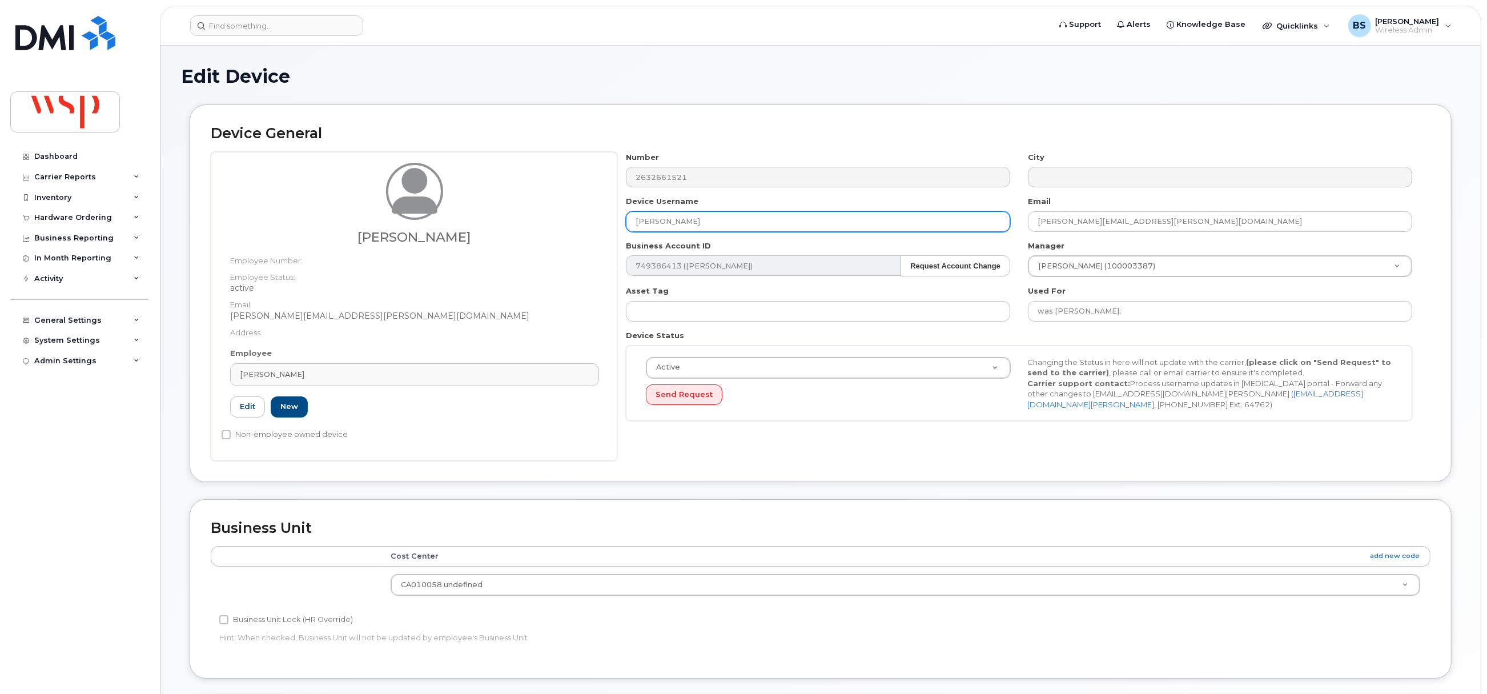
drag, startPoint x: 711, startPoint y: 222, endPoint x: 578, endPoint y: 223, distance: 133.0
click at [581, 223] on div "Kristina Bondy Employee Number: Employee Status: active Email: Kristina.Bondy@w…" at bounding box center [821, 306] width 1220 height 309
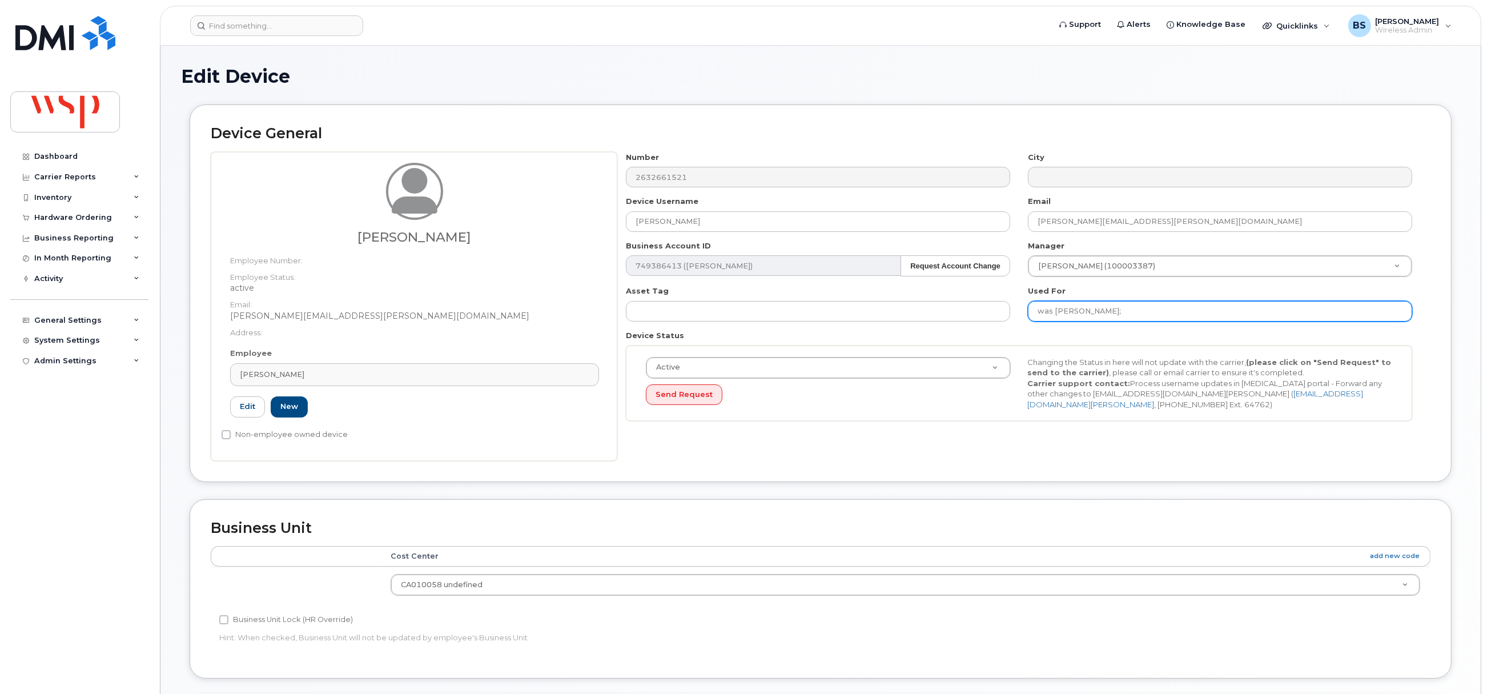
click at [1218, 307] on input "was Mohamed Ben Romdhan;" at bounding box center [1220, 311] width 384 height 21
paste input "Kristina Bondy"
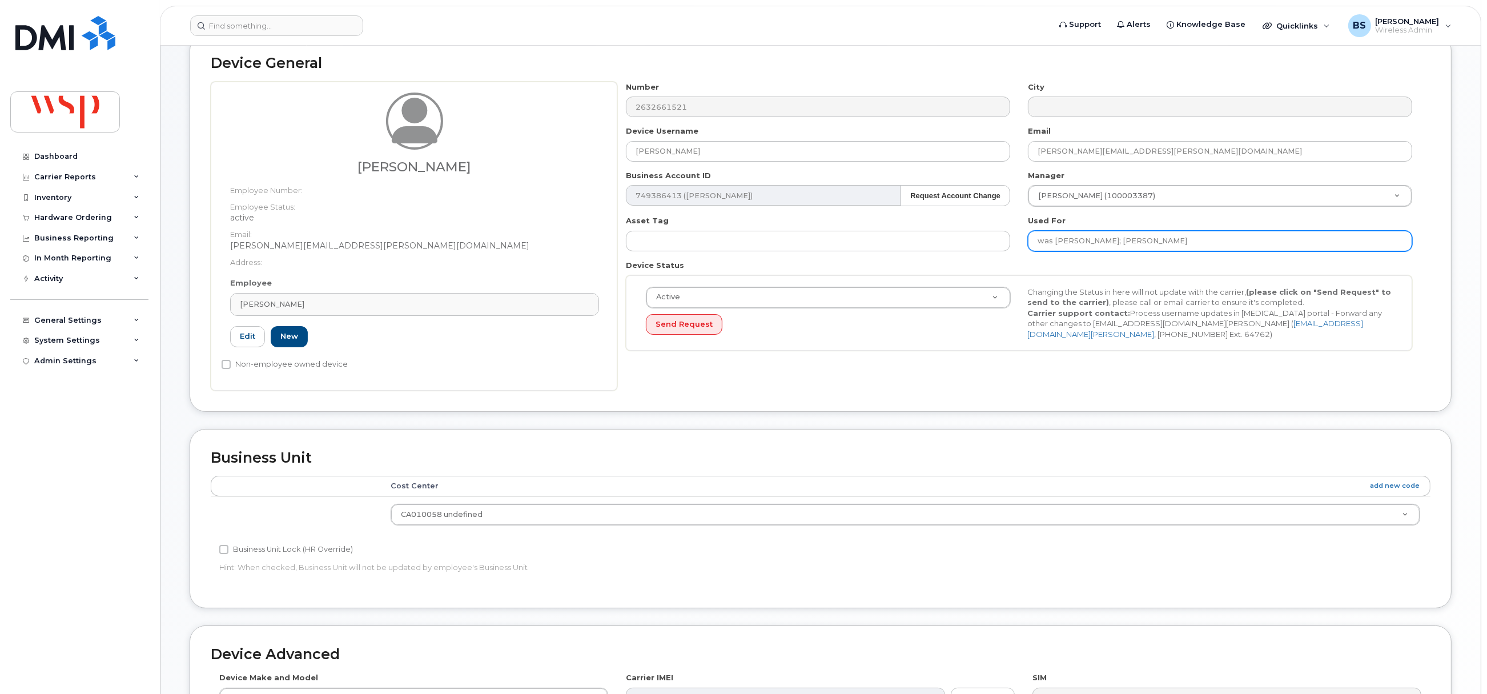
scroll to position [345, 0]
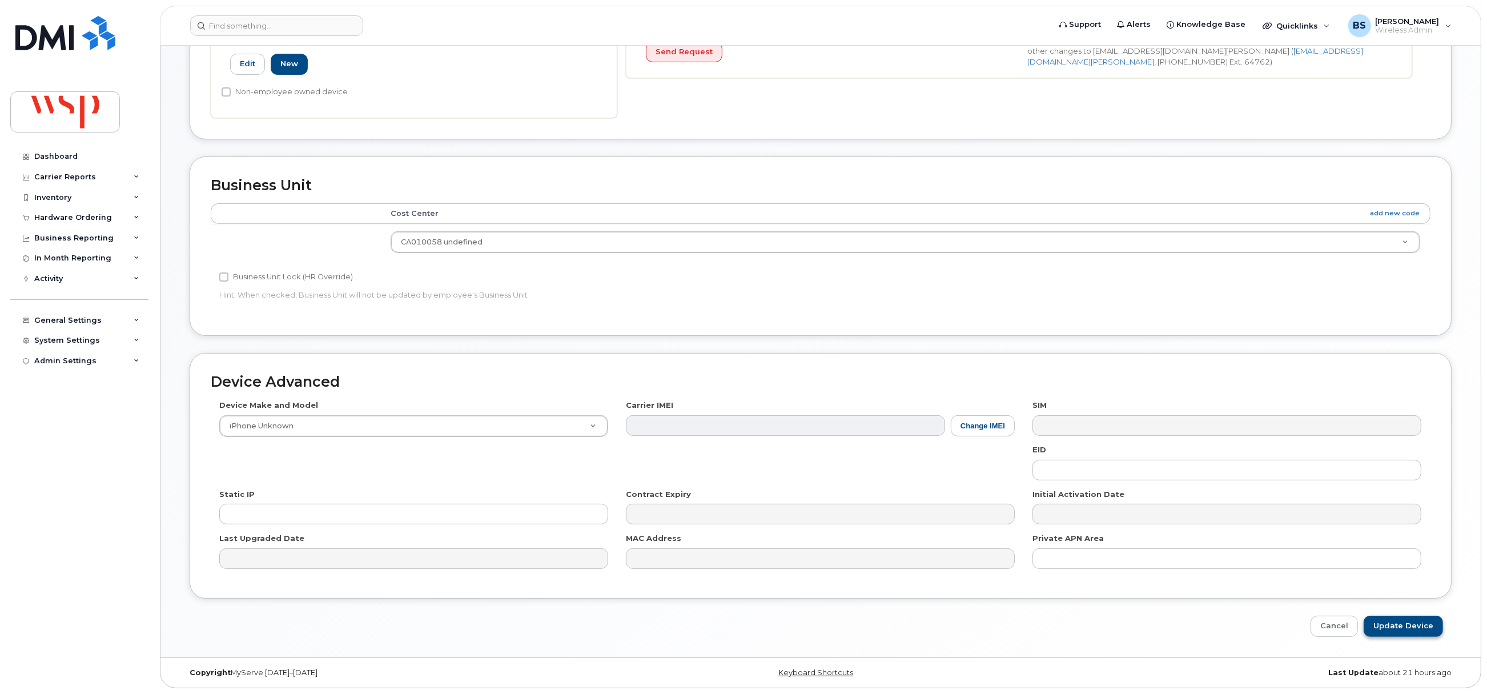
type input "was Mohamed Ben Romdhan; Kristina Bondy"
click at [1399, 621] on input "Update Device" at bounding box center [1403, 626] width 79 height 21
type input "Saving..."
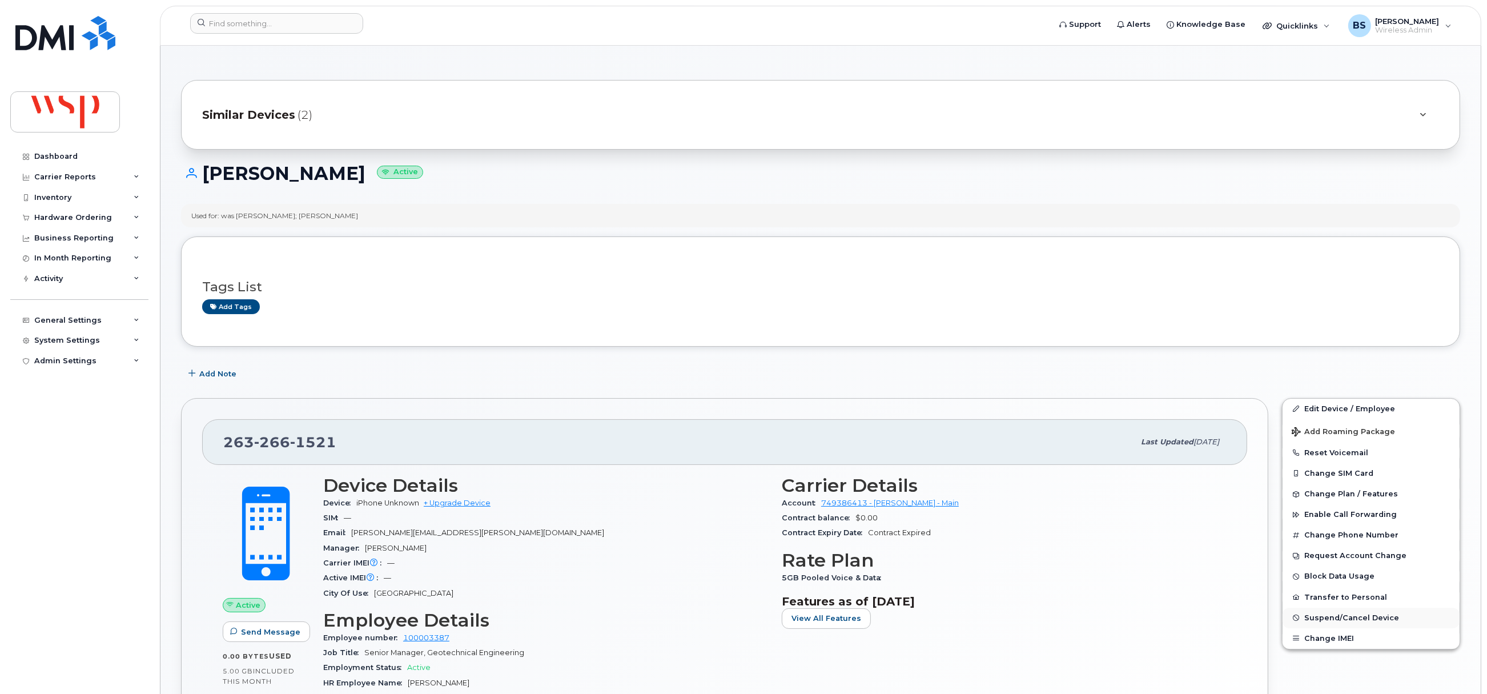
click at [1316, 614] on span "Suspend/Cancel Device" at bounding box center [1351, 617] width 95 height 9
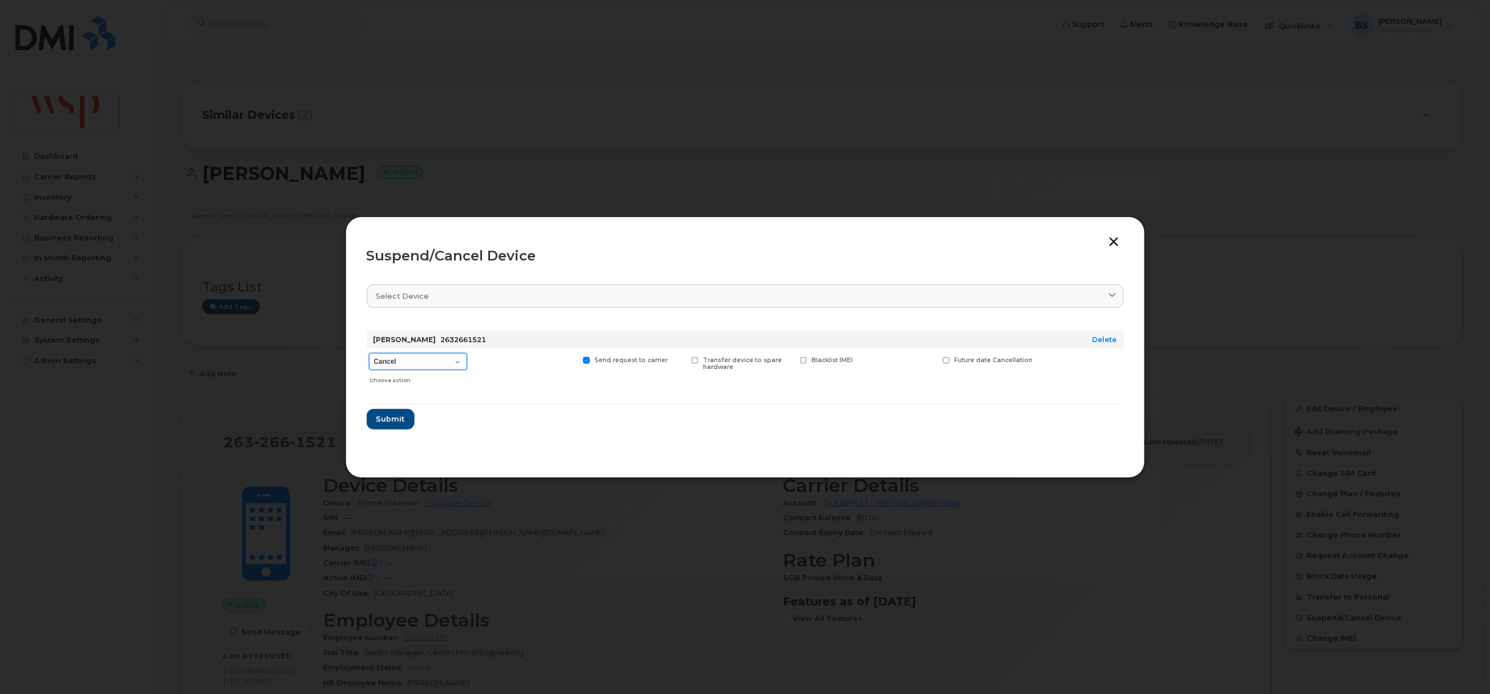
click at [429, 359] on select "Cancel Suspend - Reduced Rate Suspend - Full Rate Suspend - Lost Device/Stolen …" at bounding box center [418, 361] width 98 height 17
select select "[object Object]"
click at [369, 353] on select "Cancel Suspend - Reduced Rate Suspend - Full Rate Suspend - Lost Device/Stolen …" at bounding box center [418, 361] width 98 height 17
click at [389, 417] on span "Submit" at bounding box center [390, 418] width 29 height 11
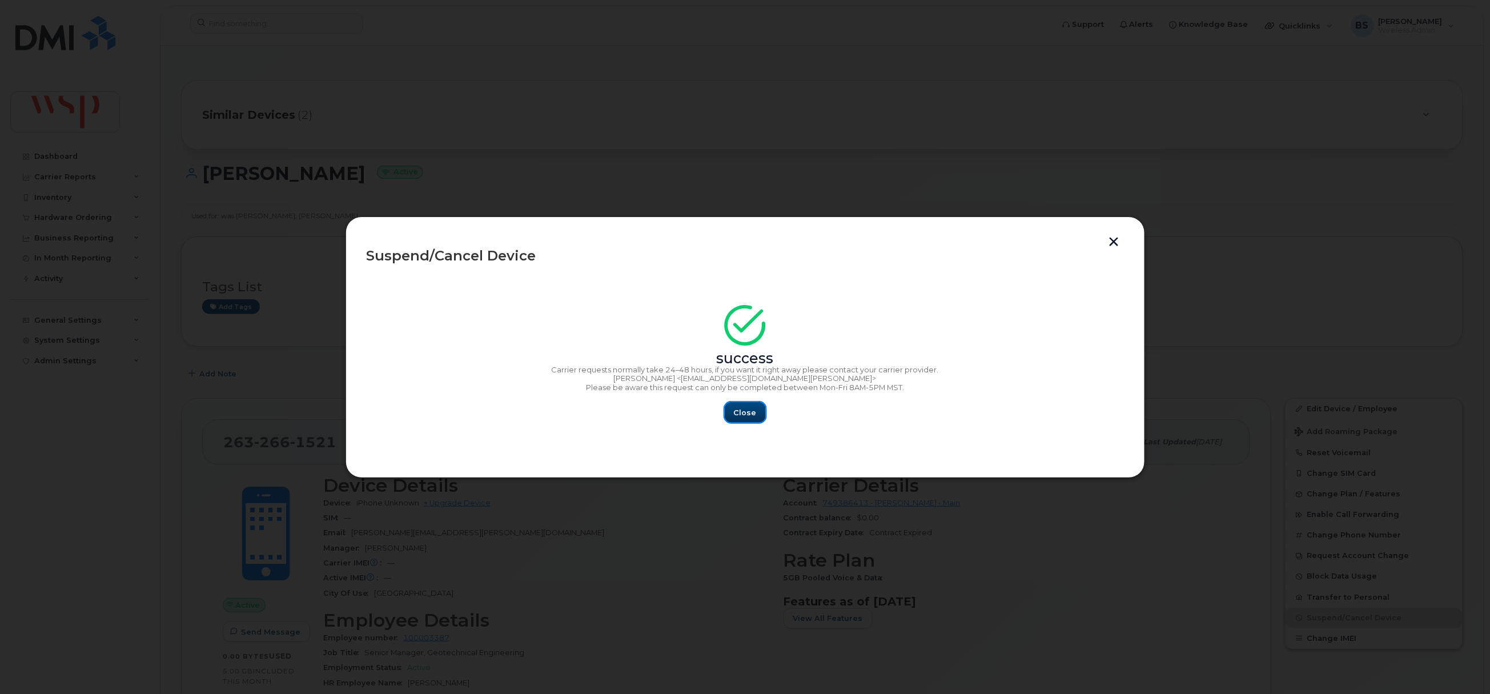
click at [751, 412] on span "Close" at bounding box center [745, 412] width 23 height 11
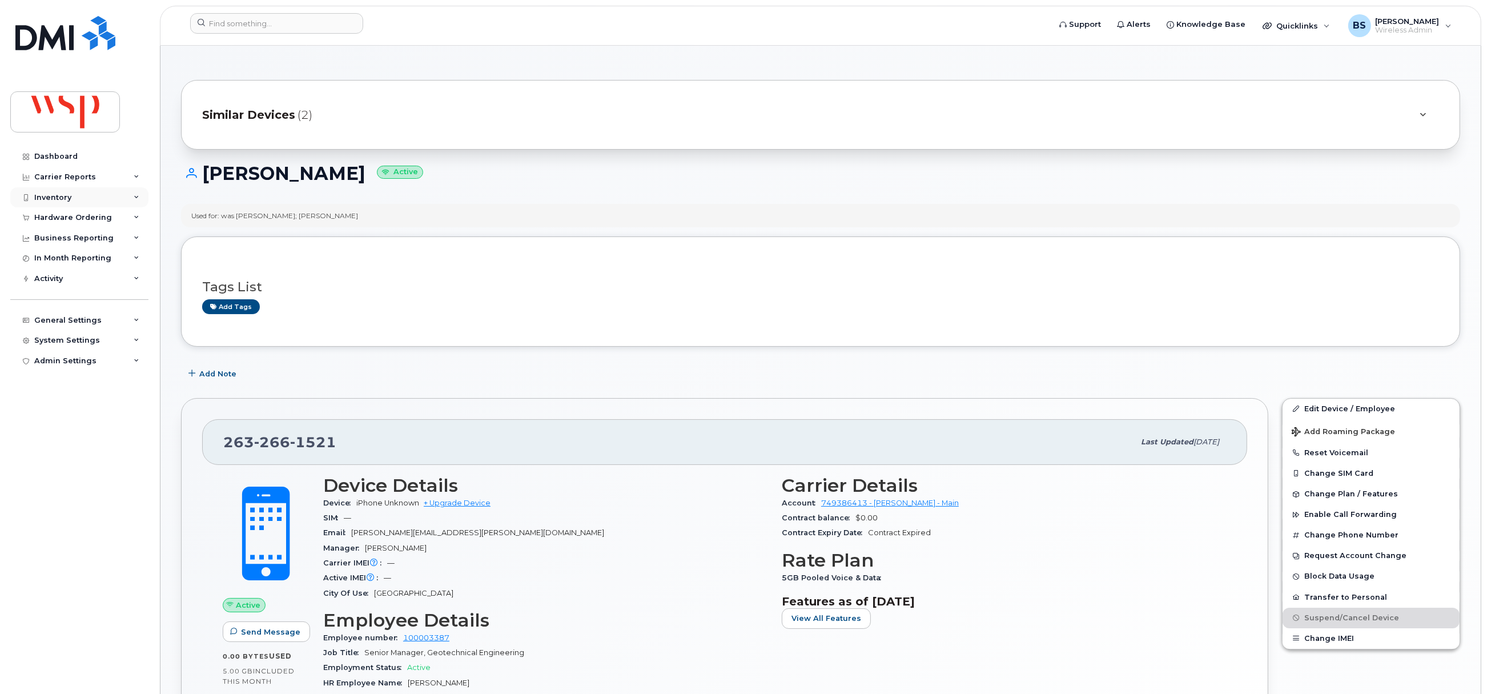
click at [38, 191] on div "Inventory" at bounding box center [79, 197] width 138 height 21
click at [60, 236] on div "Data Conflicts" at bounding box center [66, 240] width 55 height 10
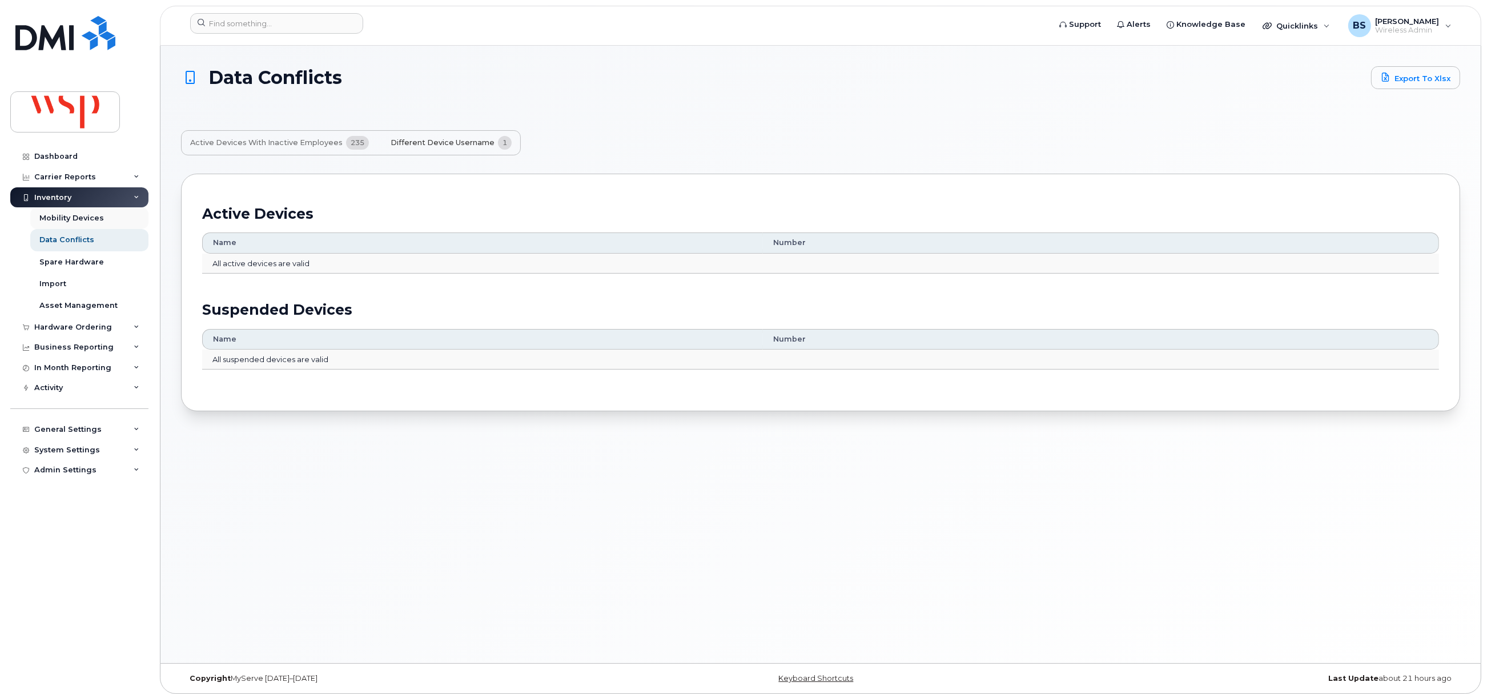
drag, startPoint x: 439, startPoint y: 142, endPoint x: 81, endPoint y: 216, distance: 365.6
click at [437, 142] on span "Different Device Username" at bounding box center [443, 142] width 104 height 9
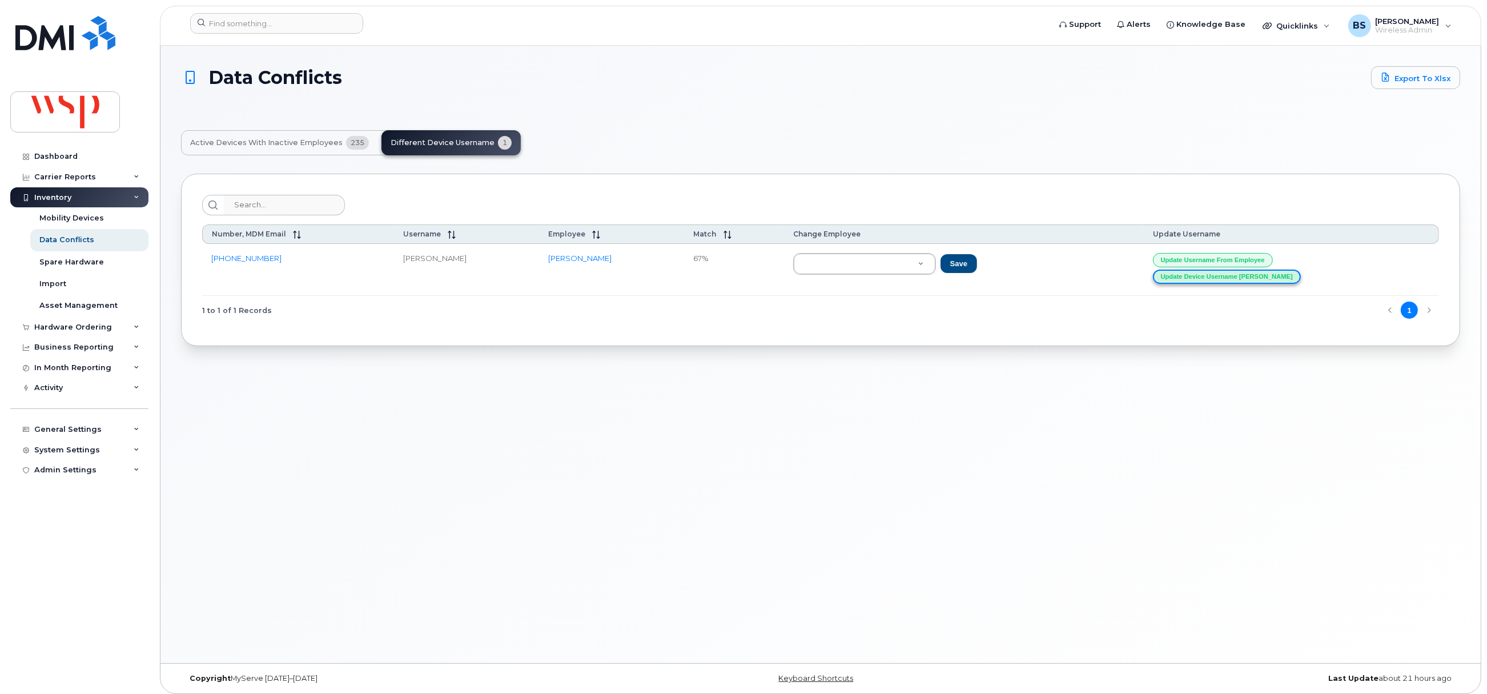
click at [1228, 275] on button "Update Device Username Alias" at bounding box center [1227, 277] width 148 height 14
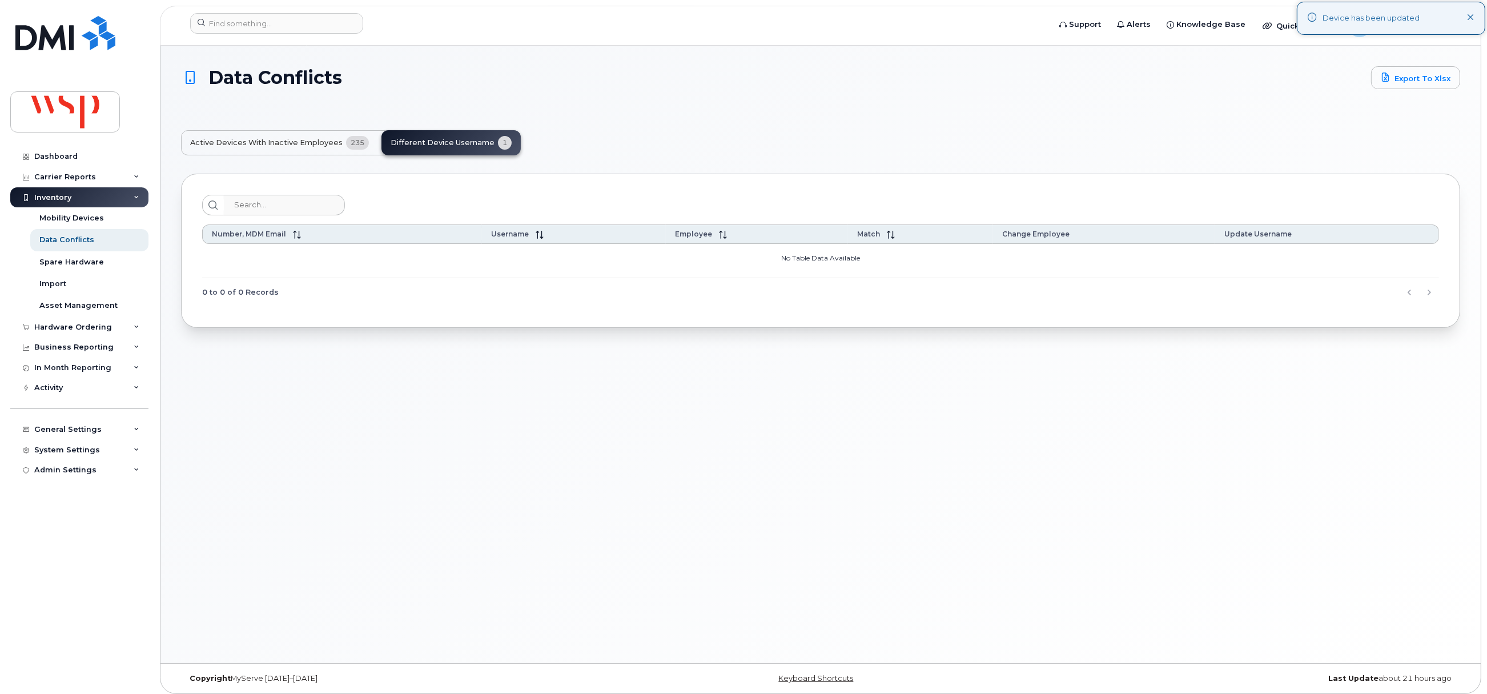
click at [290, 143] on span "Active Devices with Inactive Employees" at bounding box center [266, 142] width 152 height 9
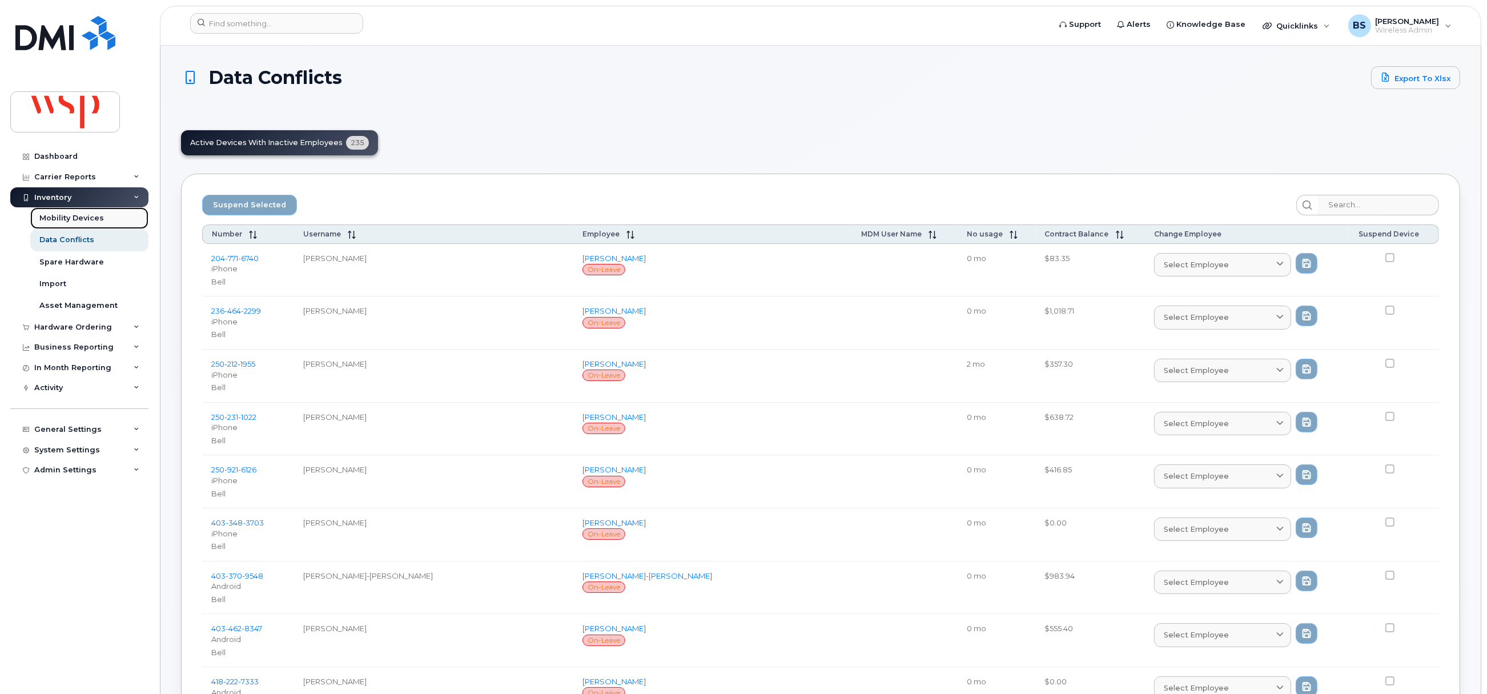
click at [59, 216] on div "Mobility Devices" at bounding box center [71, 218] width 65 height 10
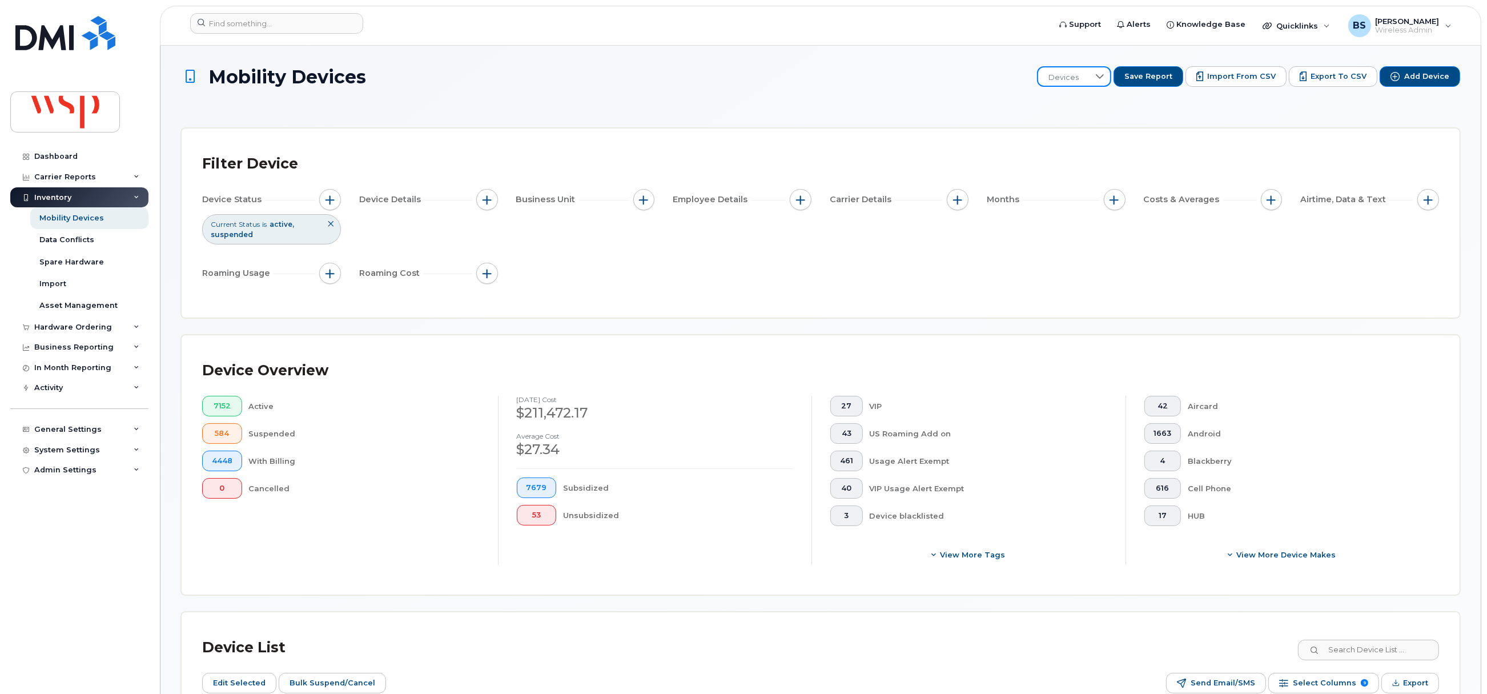
click at [1089, 71] on span "Devices" at bounding box center [1063, 77] width 51 height 21
click at [1087, 136] on li "BRS" at bounding box center [1113, 137] width 130 height 20
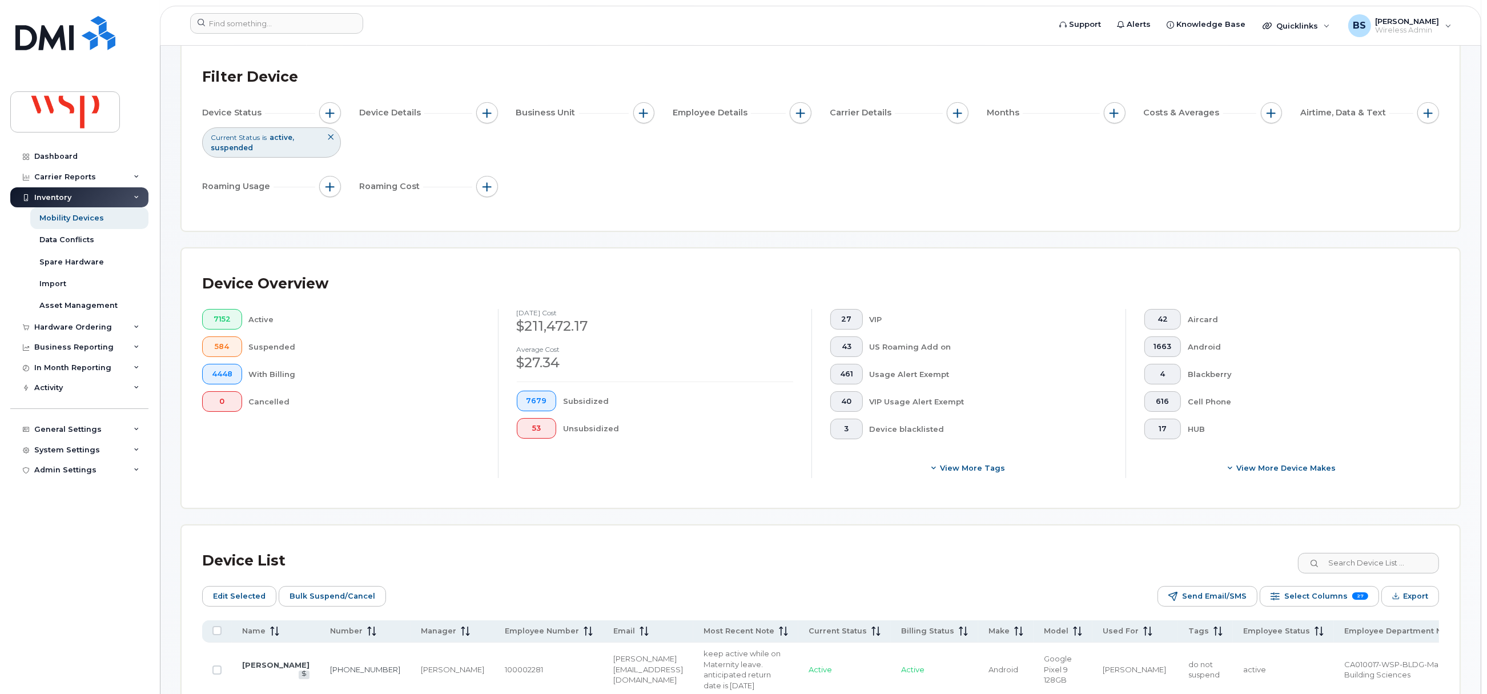
scroll to position [171, 0]
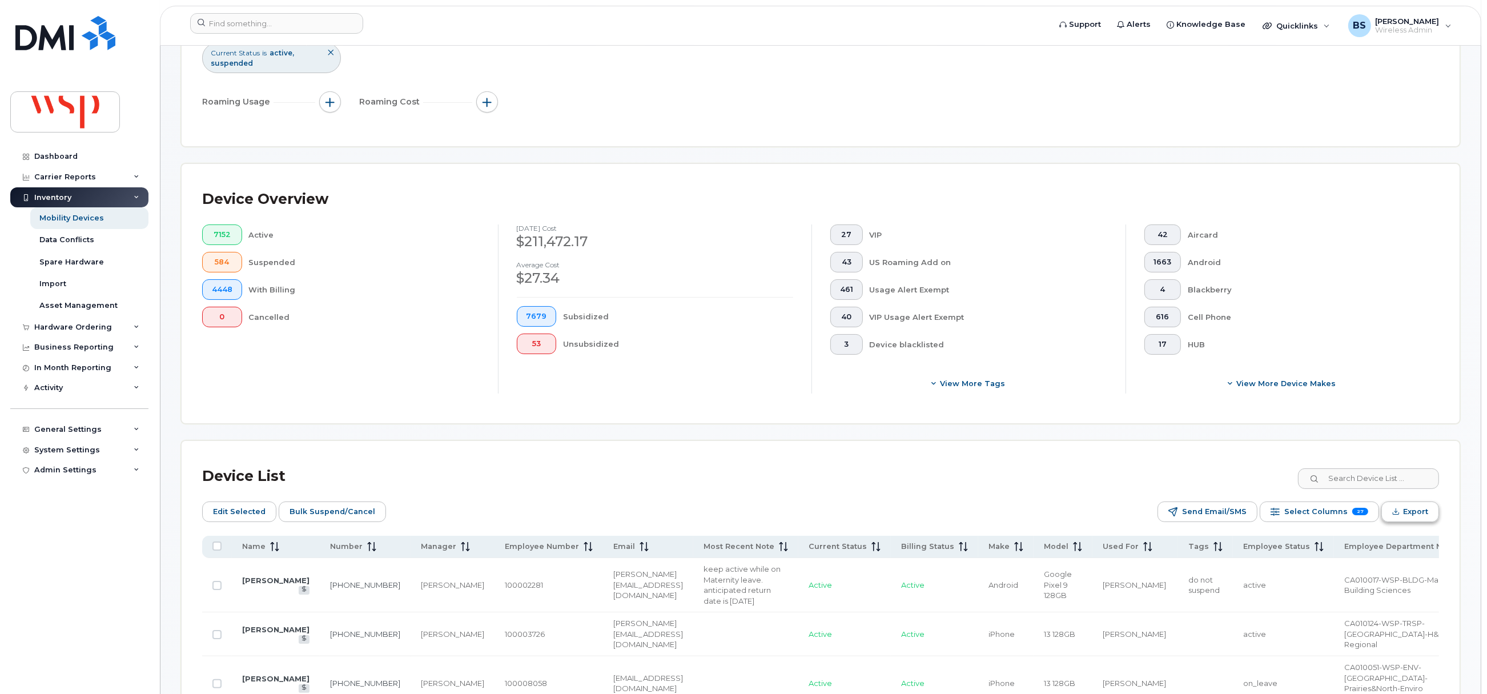
click at [1420, 512] on span "Export" at bounding box center [1415, 511] width 25 height 17
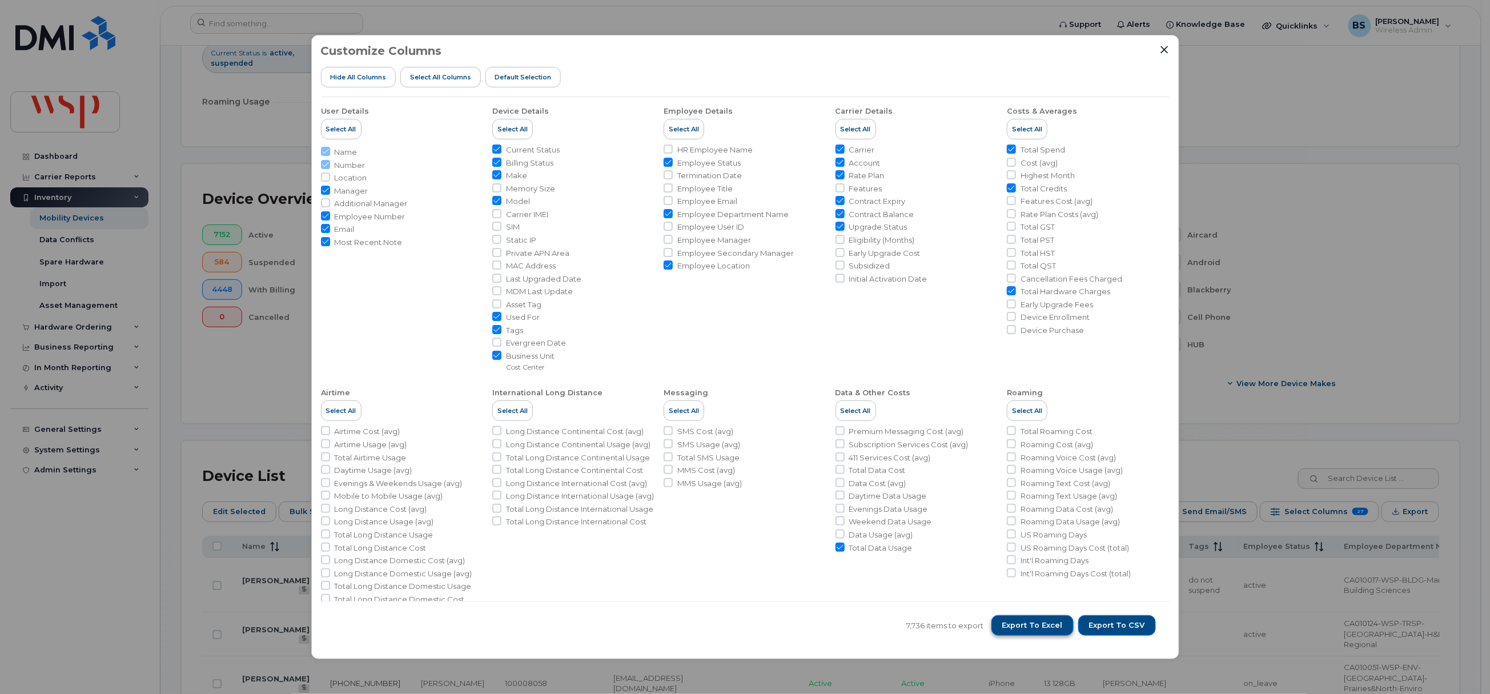
click at [1022, 625] on span "Export to Excel" at bounding box center [1032, 625] width 61 height 10
drag, startPoint x: 1169, startPoint y: 50, endPoint x: 1082, endPoint y: 81, distance: 91.9
click at [1167, 50] on div at bounding box center [1164, 50] width 10 height 10
click at [1164, 47] on icon "Close" at bounding box center [1164, 49] width 9 height 9
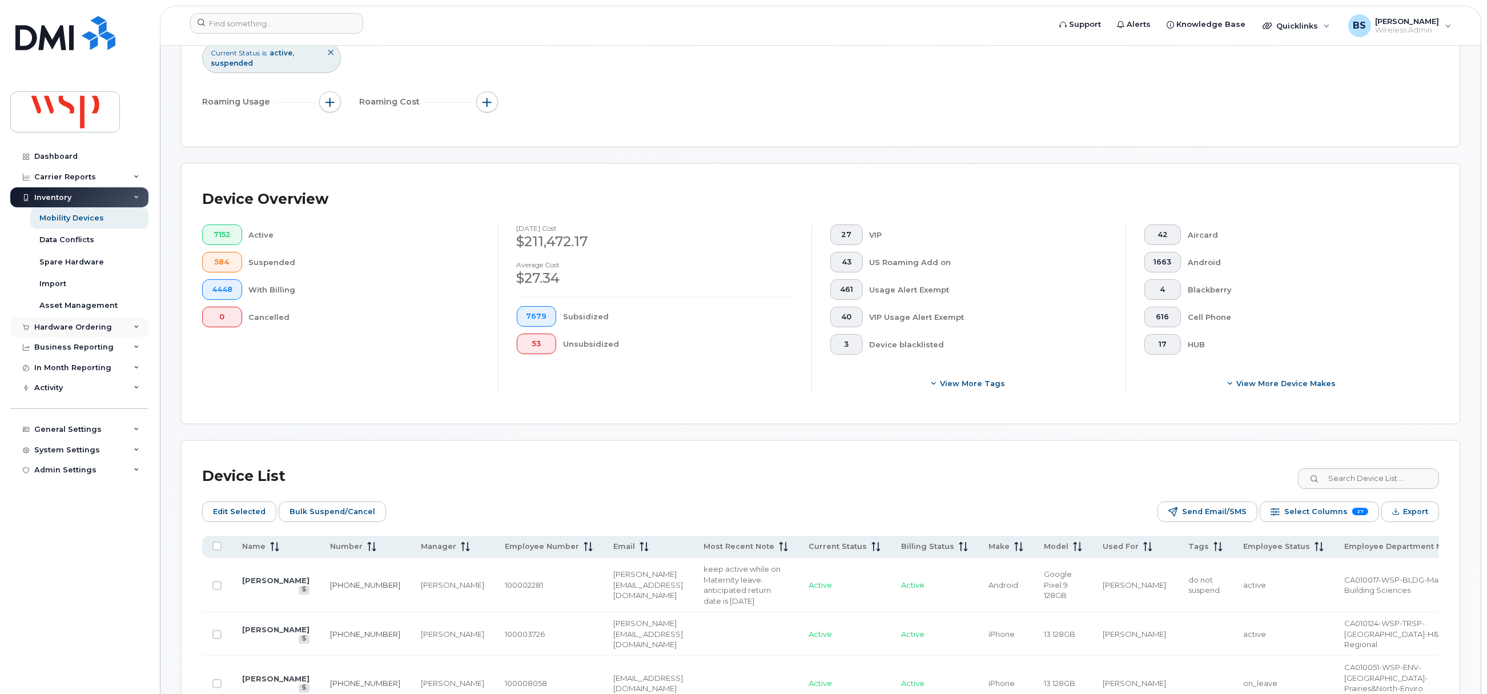
click at [55, 323] on div "Hardware Ordering" at bounding box center [73, 327] width 78 height 9
click at [53, 429] on div "Business Reporting" at bounding box center [79, 434] width 138 height 21
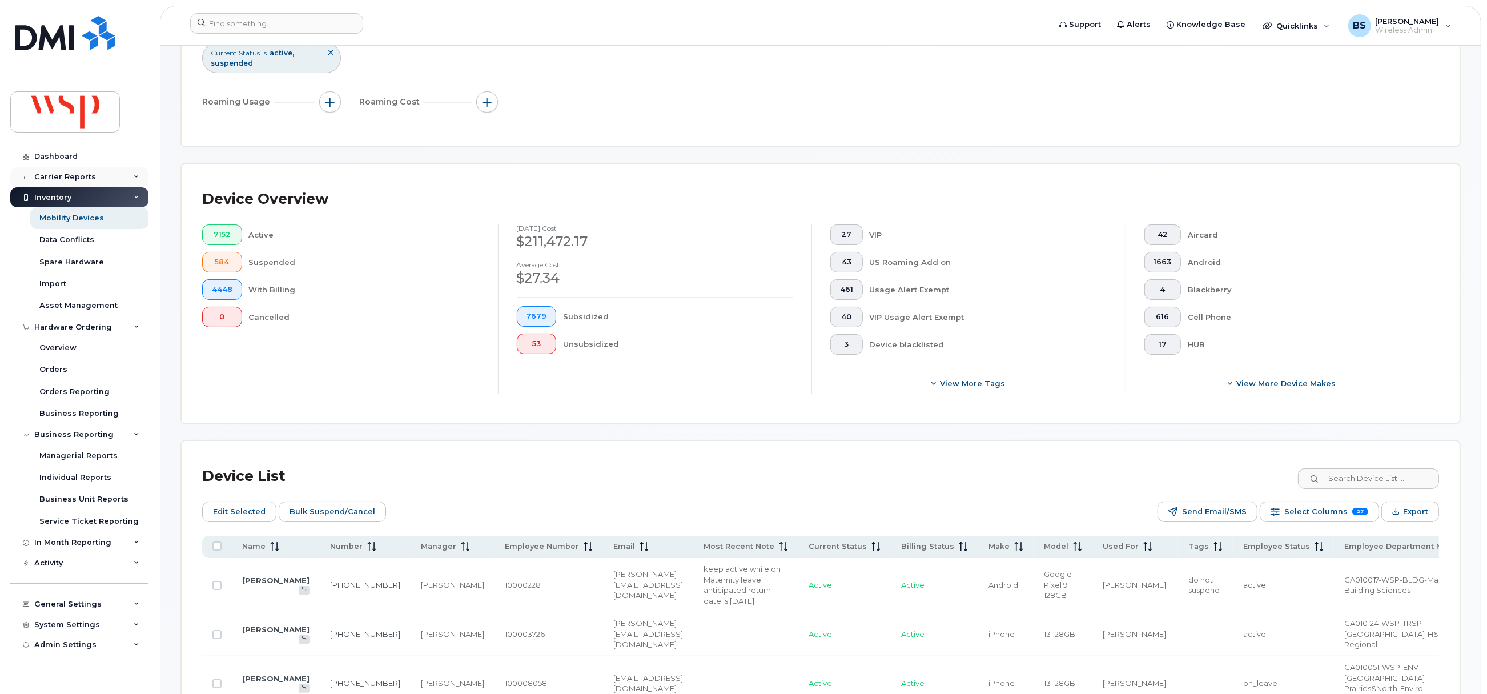
click at [58, 172] on div "Carrier Reports" at bounding box center [79, 177] width 138 height 21
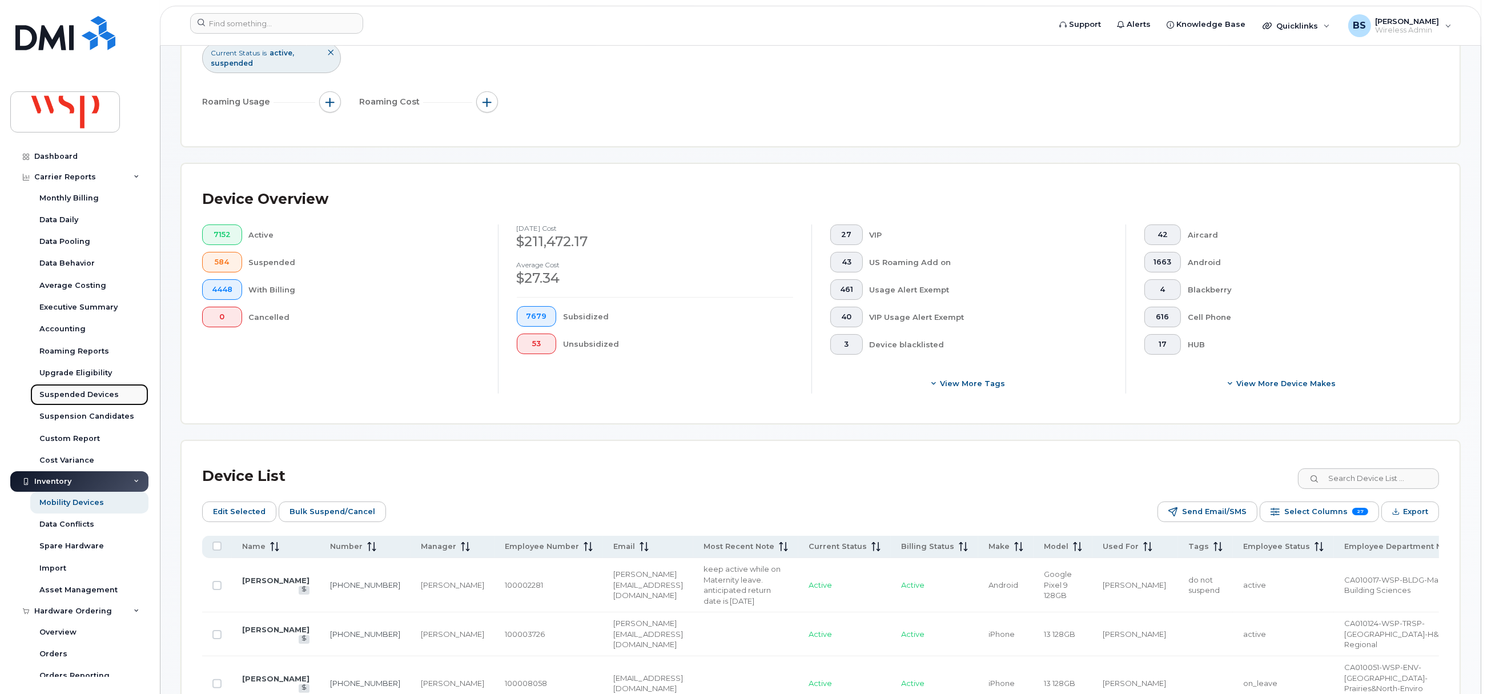
click at [77, 395] on div "Suspended Devices" at bounding box center [78, 394] width 79 height 10
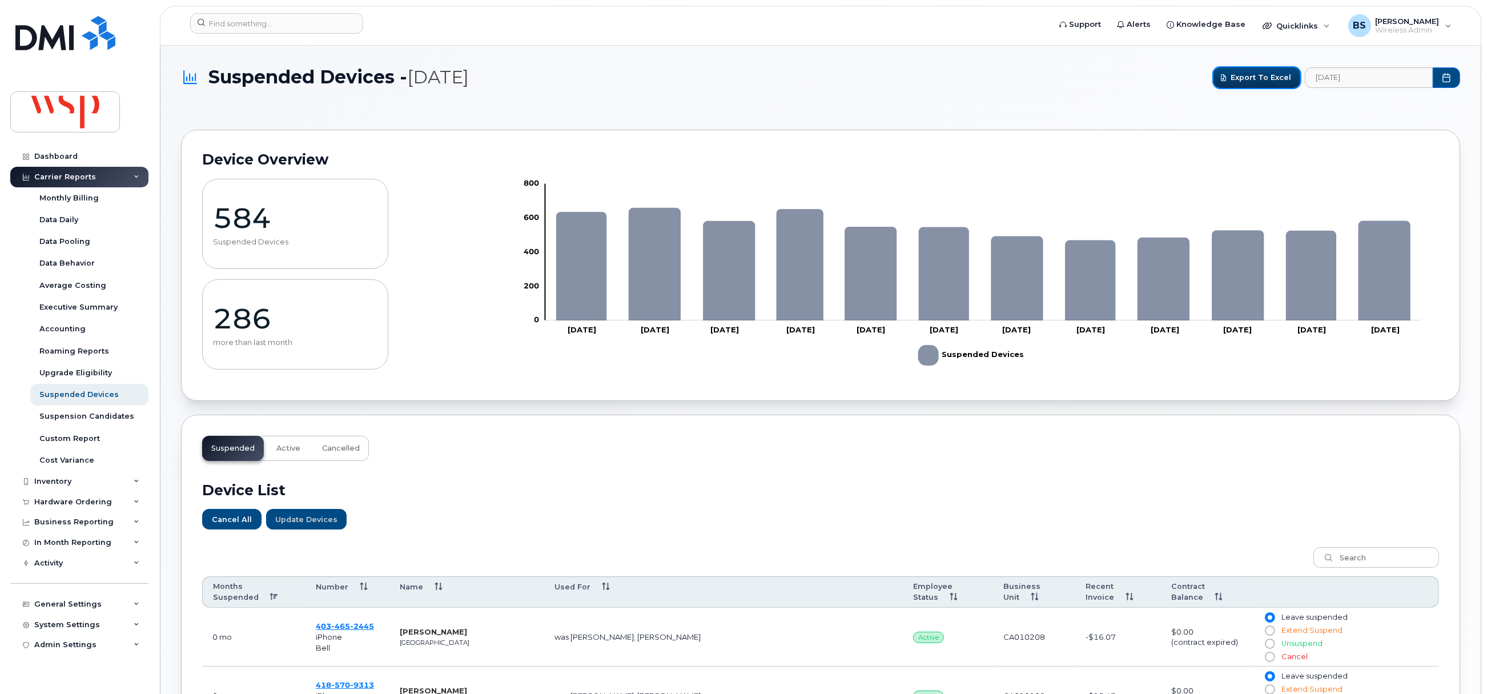
click at [1252, 78] on span "Export to Excel" at bounding box center [1260, 77] width 61 height 11
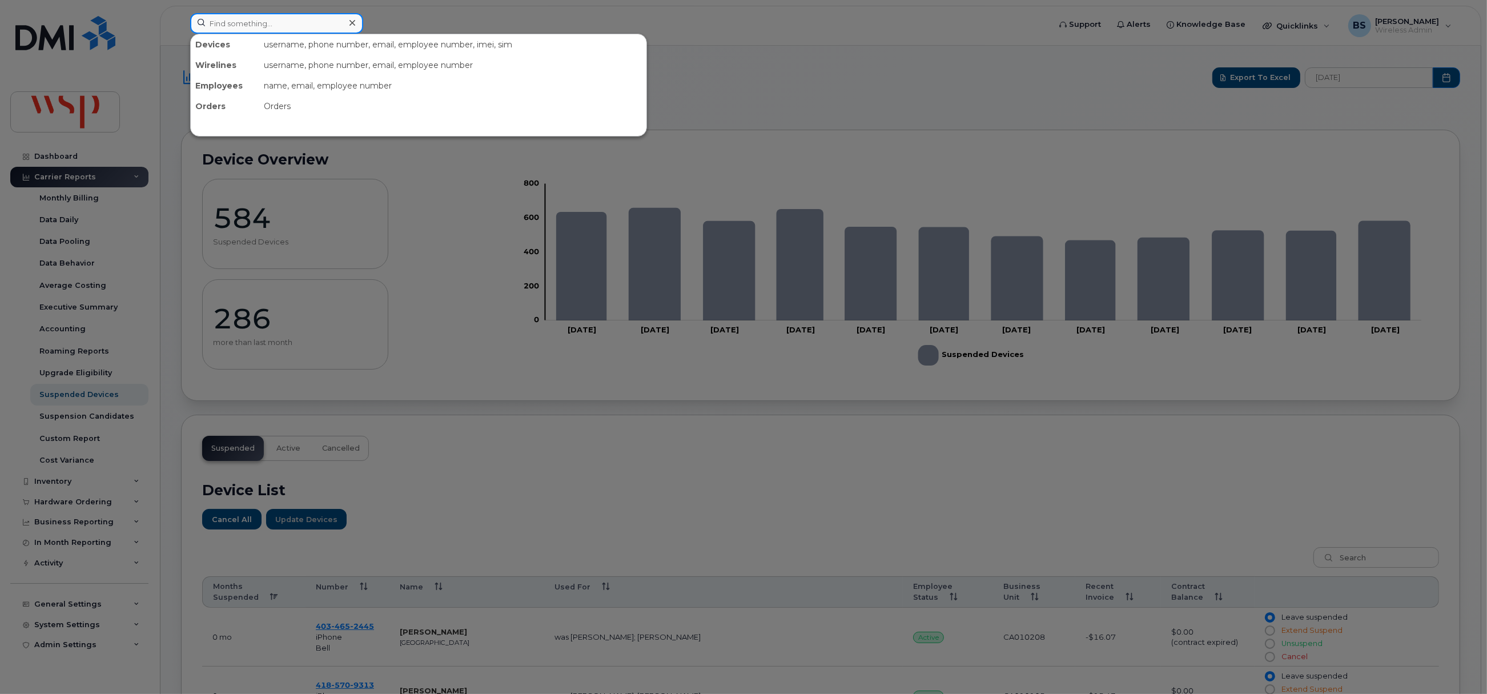
click at [273, 27] on input at bounding box center [276, 23] width 173 height 21
paste input "8733540143"
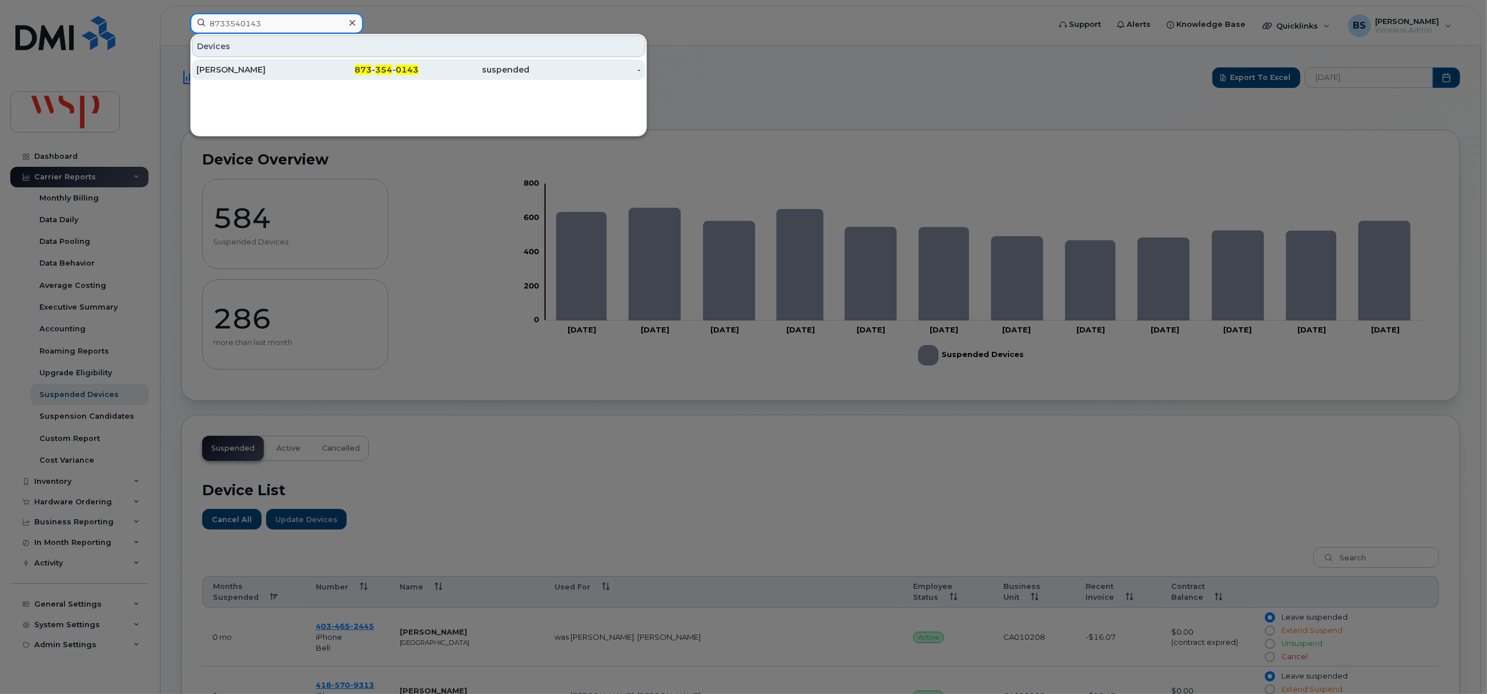
type input "8733540143"
click at [241, 69] on div "Pascale Caron" at bounding box center [251, 69] width 111 height 11
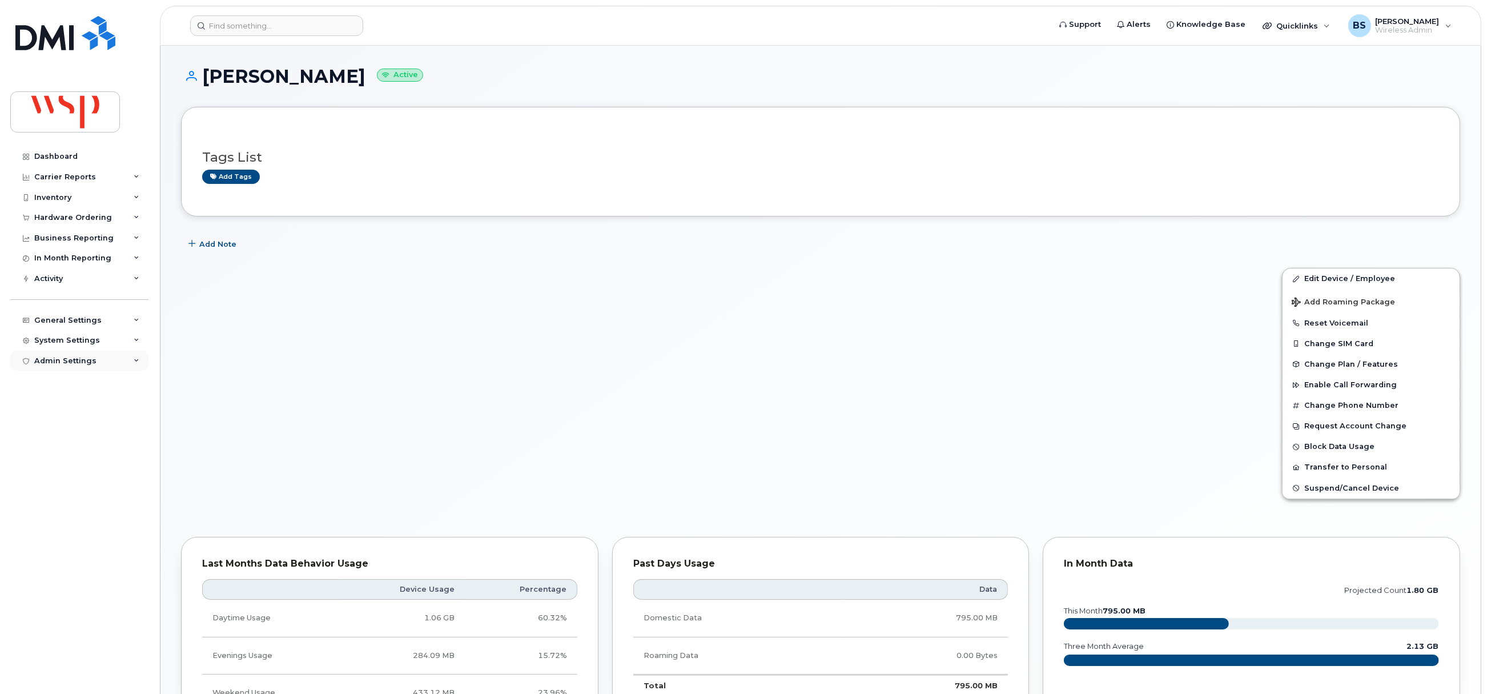
click at [49, 357] on div "Admin Settings" at bounding box center [65, 360] width 62 height 9
click at [70, 337] on div "System Settings" at bounding box center [67, 340] width 66 height 9
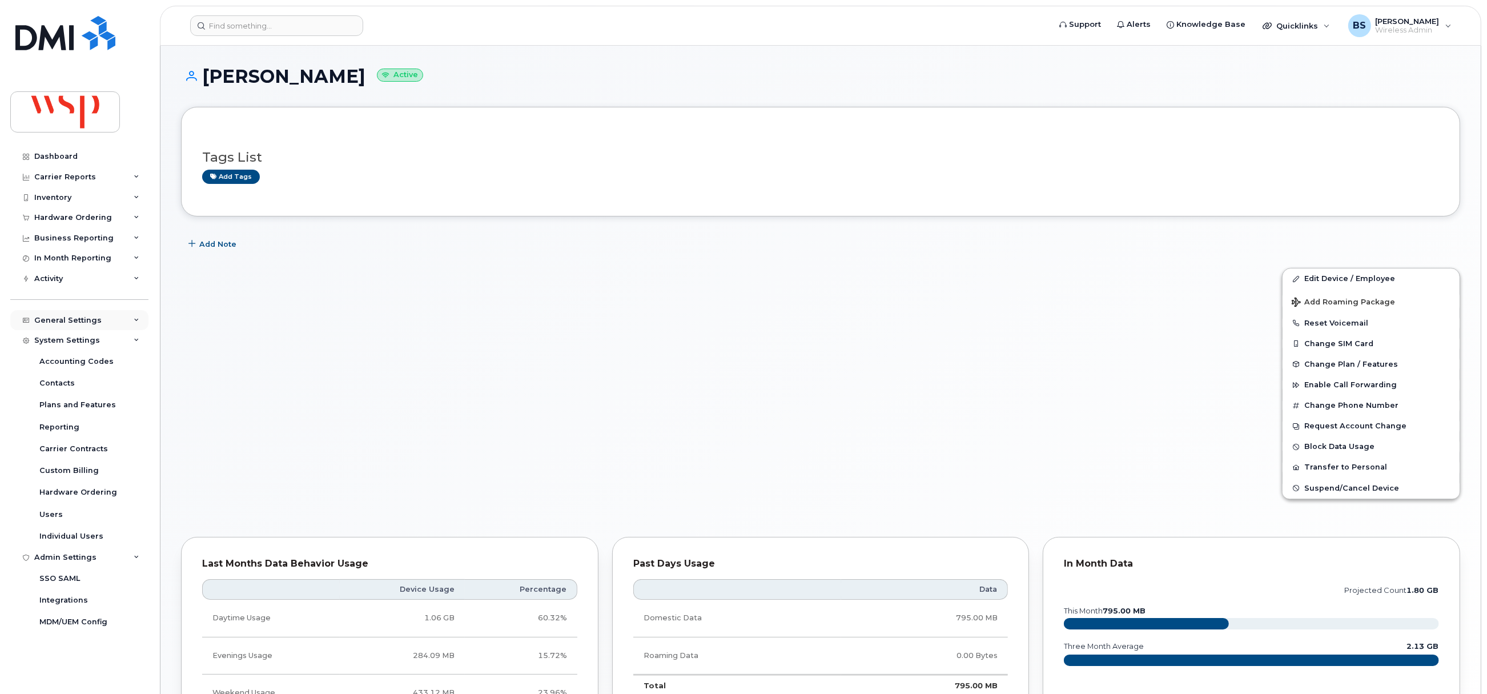
click at [74, 316] on div "General Settings" at bounding box center [67, 320] width 67 height 9
click at [58, 448] on div "Usage Alerts" at bounding box center [65, 450] width 52 height 10
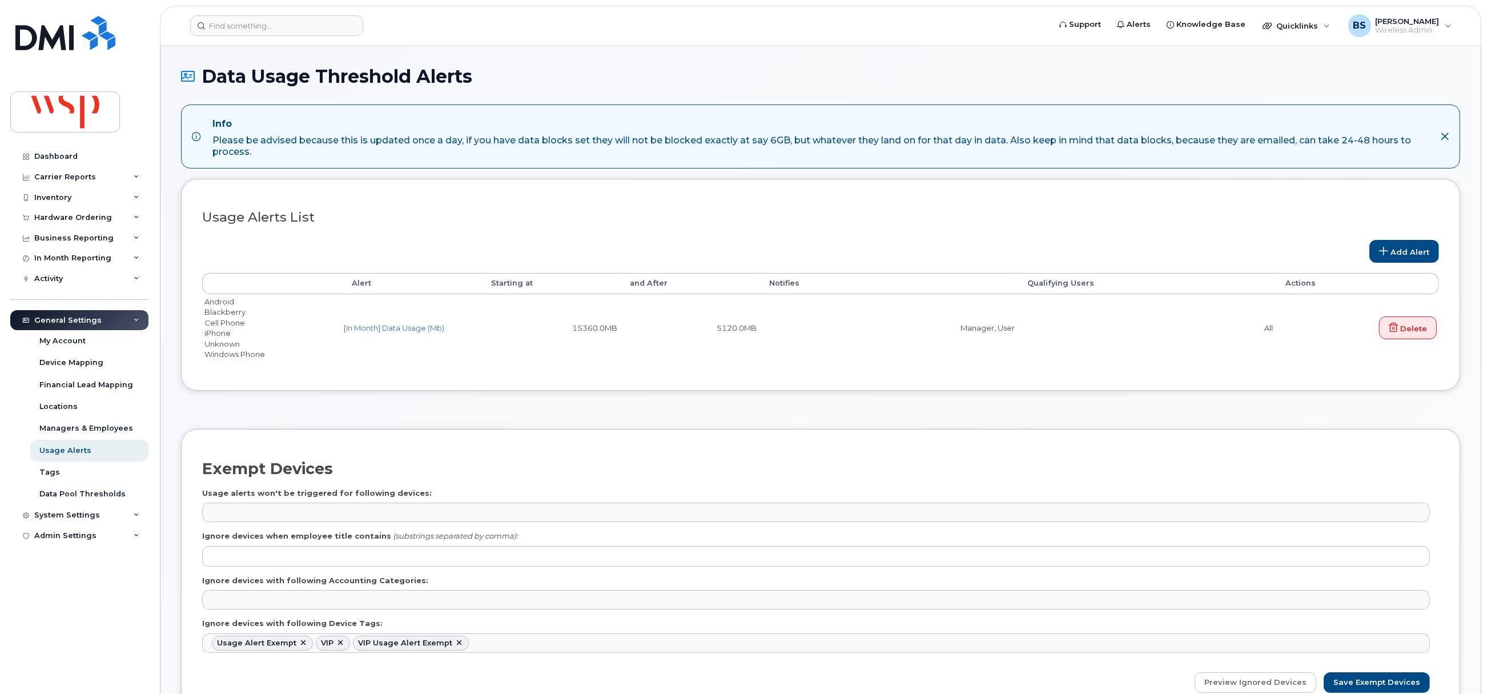
scroll to position [124, 0]
click at [255, 26] on input at bounding box center [276, 25] width 173 height 21
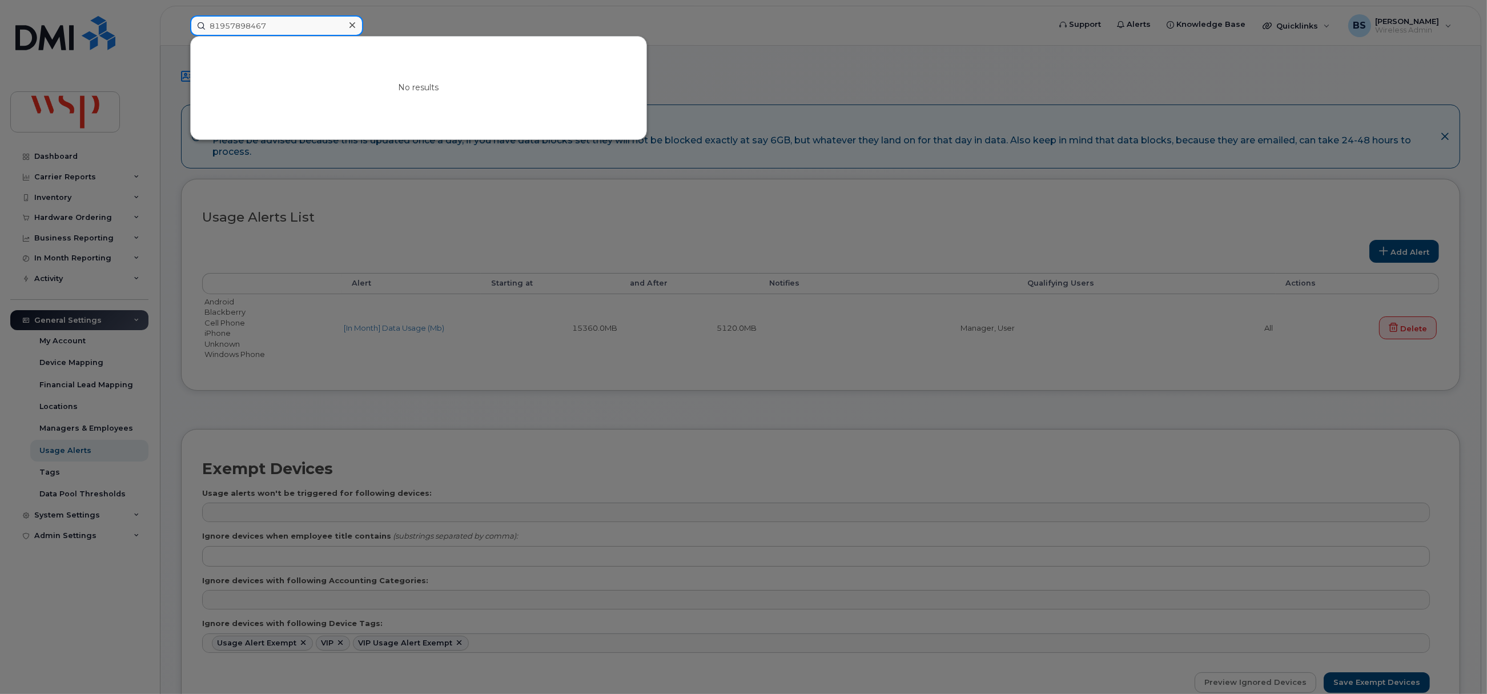
click at [217, 30] on input "81957898467" at bounding box center [276, 25] width 173 height 21
drag, startPoint x: 217, startPoint y: 30, endPoint x: 227, endPoint y: 31, distance: 10.3
click at [219, 29] on input "81957898467" at bounding box center [276, 25] width 173 height 21
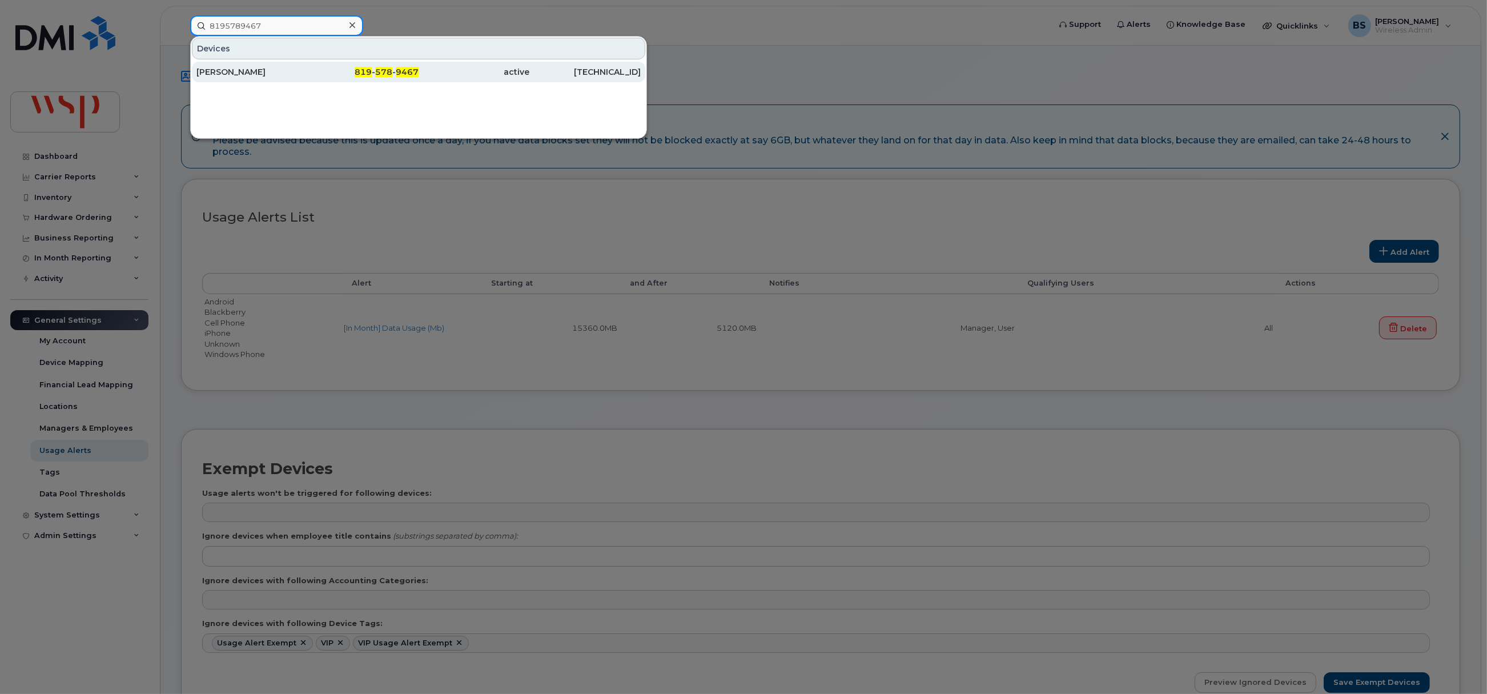
type input "8195789467"
click at [211, 69] on div "Alexandre Ferland" at bounding box center [251, 71] width 111 height 11
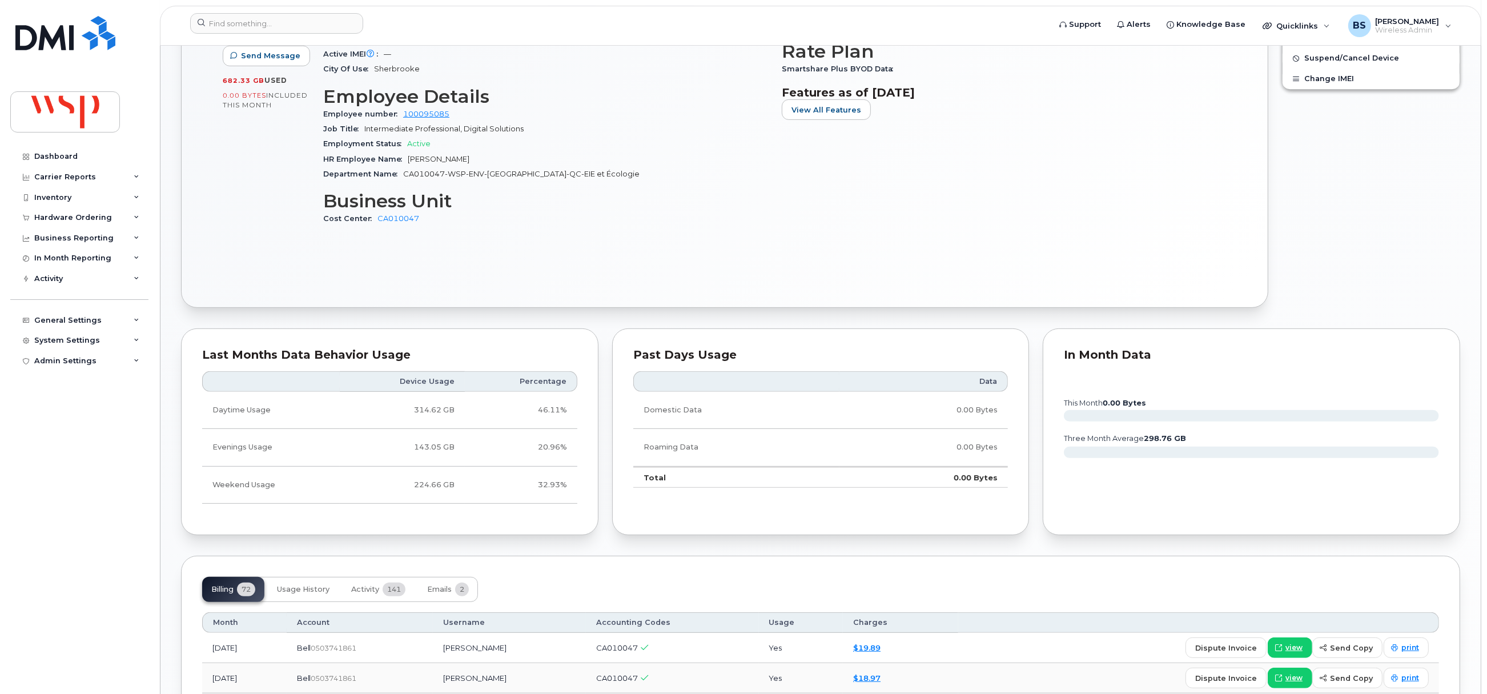
scroll to position [942, 0]
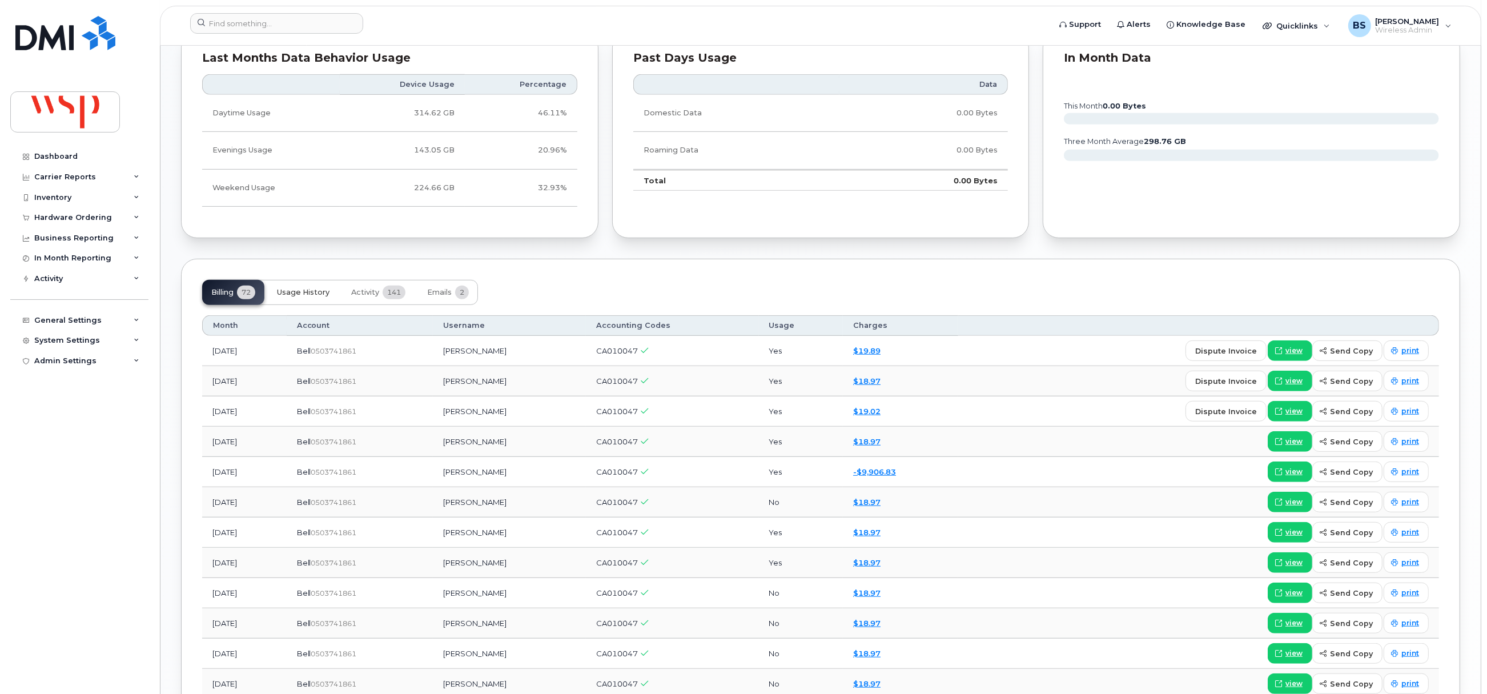
click at [319, 296] on span "Usage History" at bounding box center [303, 292] width 53 height 9
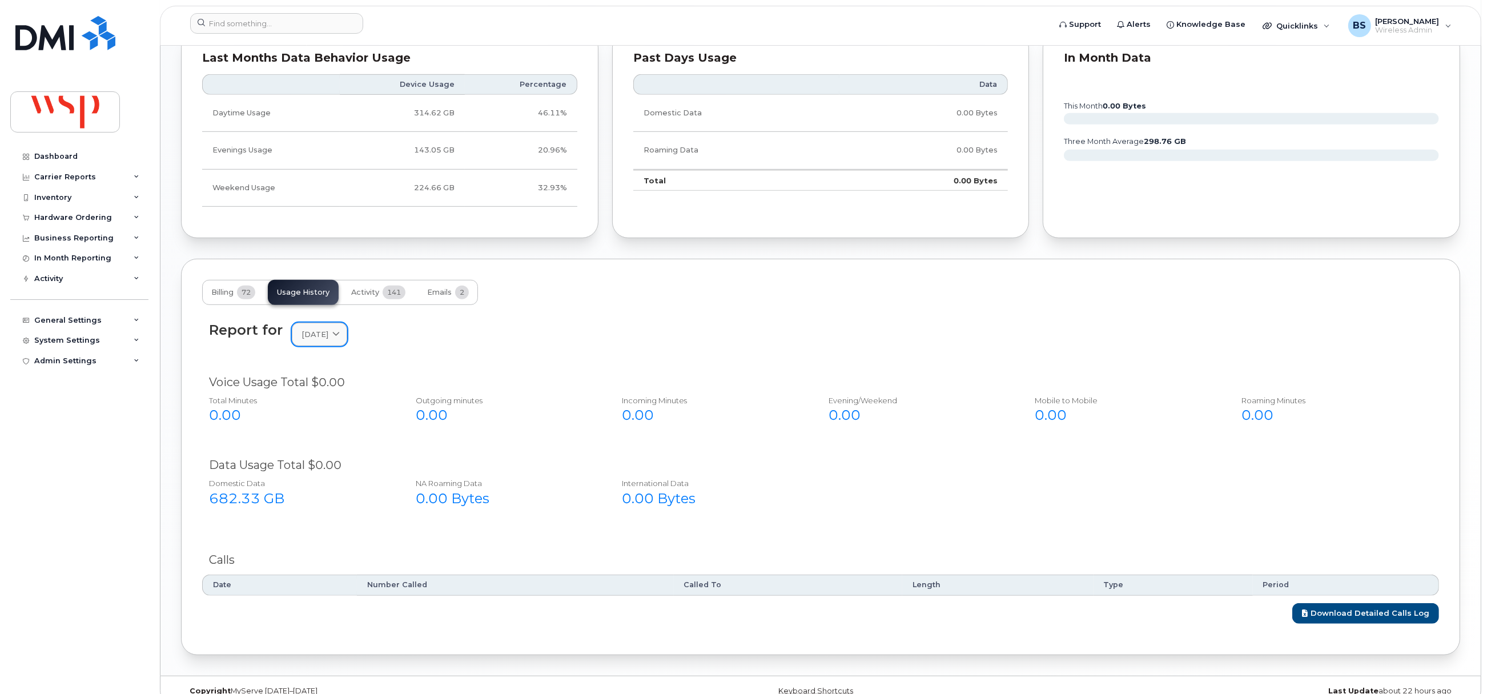
click at [323, 340] on span "October 2025" at bounding box center [314, 334] width 27 height 11
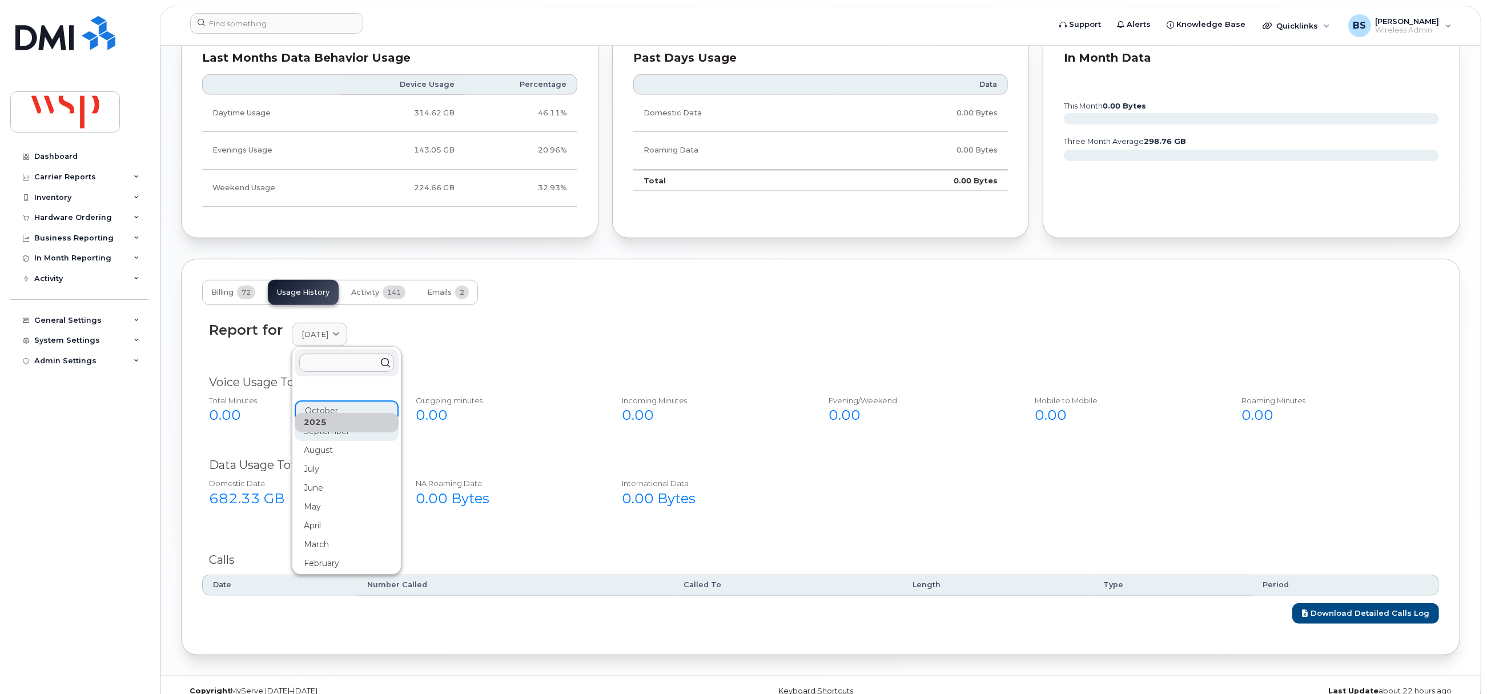
click at [317, 439] on div "September" at bounding box center [347, 431] width 104 height 19
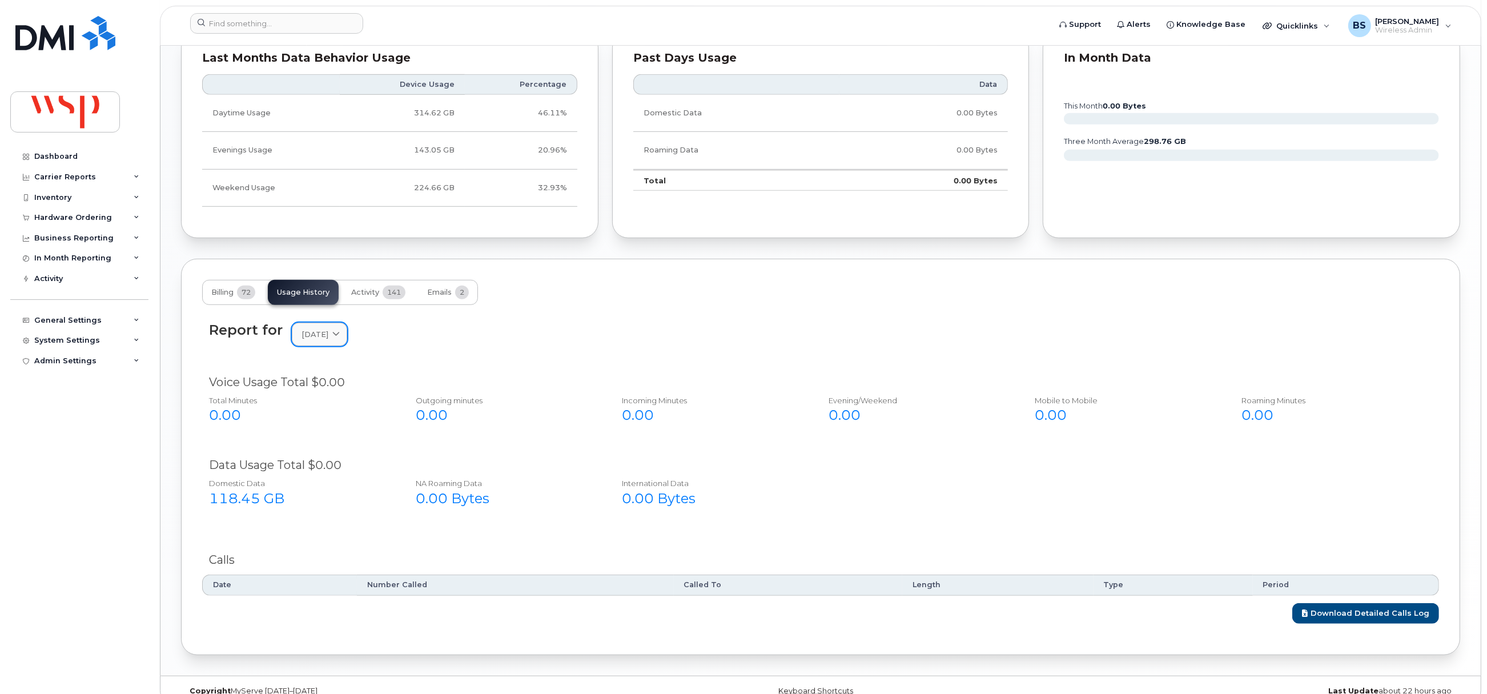
click at [329, 331] on link "September 2025" at bounding box center [319, 334] width 55 height 23
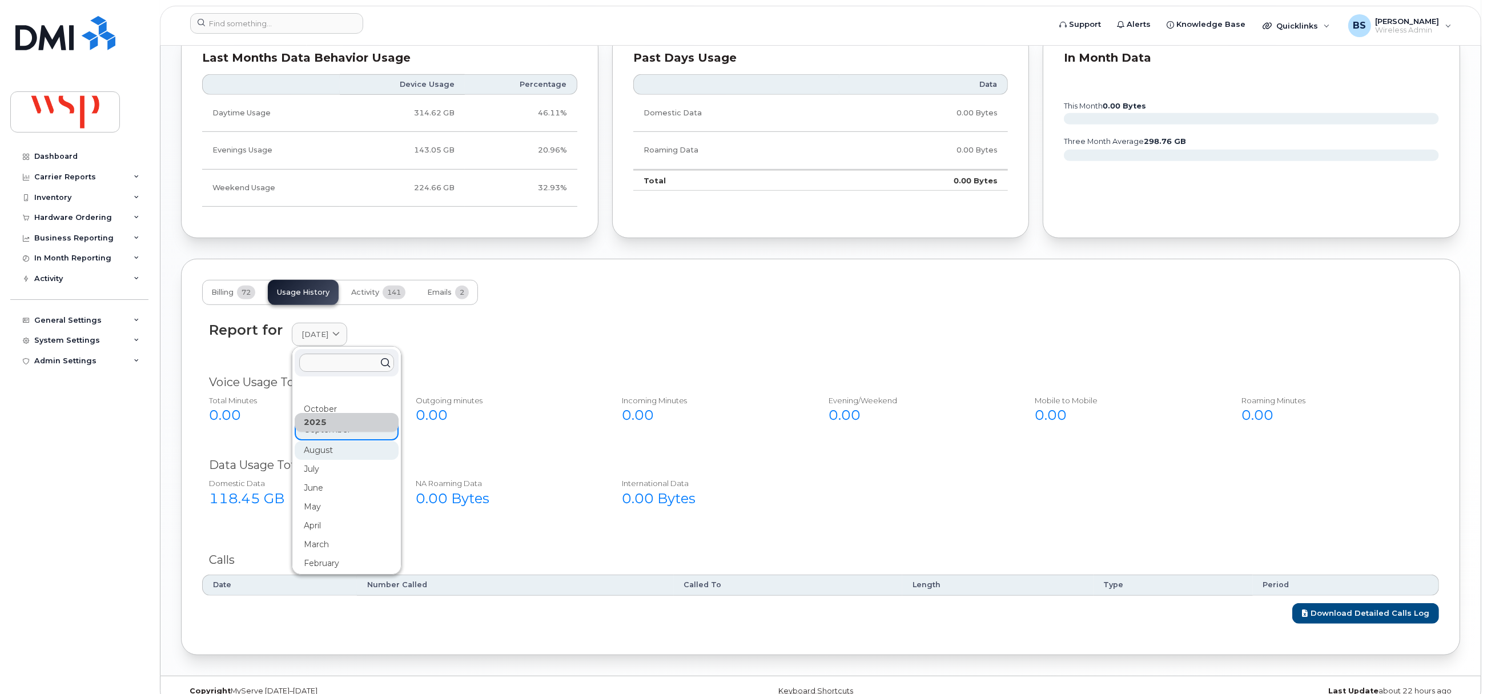
click at [320, 453] on div "August" at bounding box center [347, 450] width 104 height 19
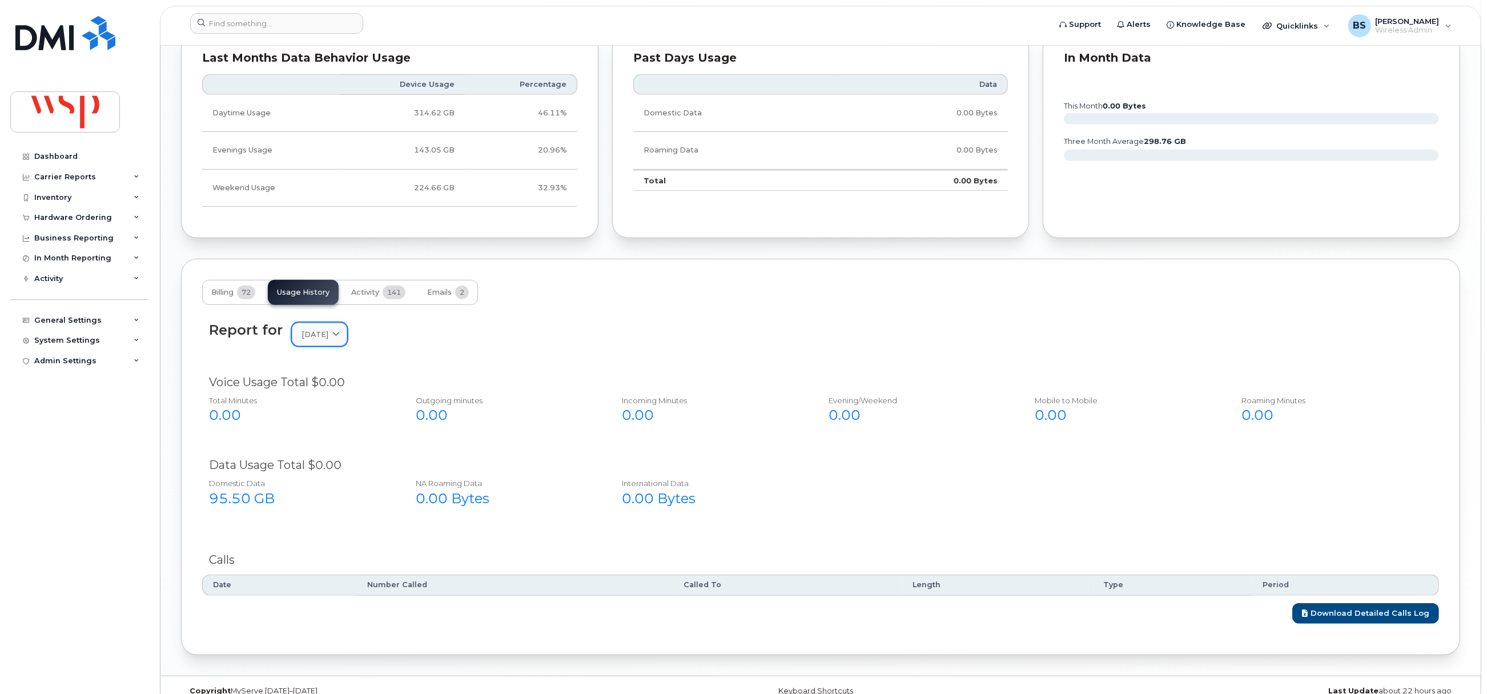
click at [328, 340] on span "August 2025" at bounding box center [314, 334] width 27 height 11
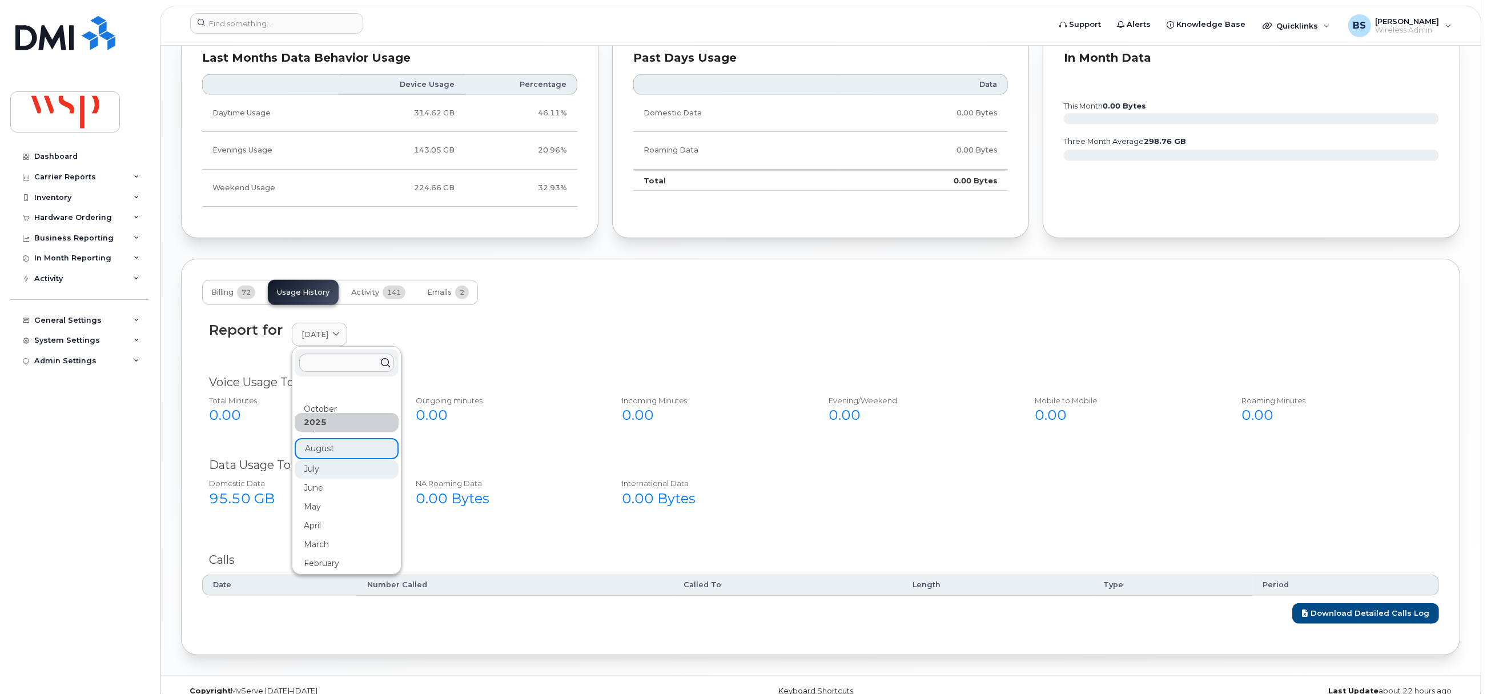
click at [312, 470] on div "July" at bounding box center [347, 469] width 104 height 19
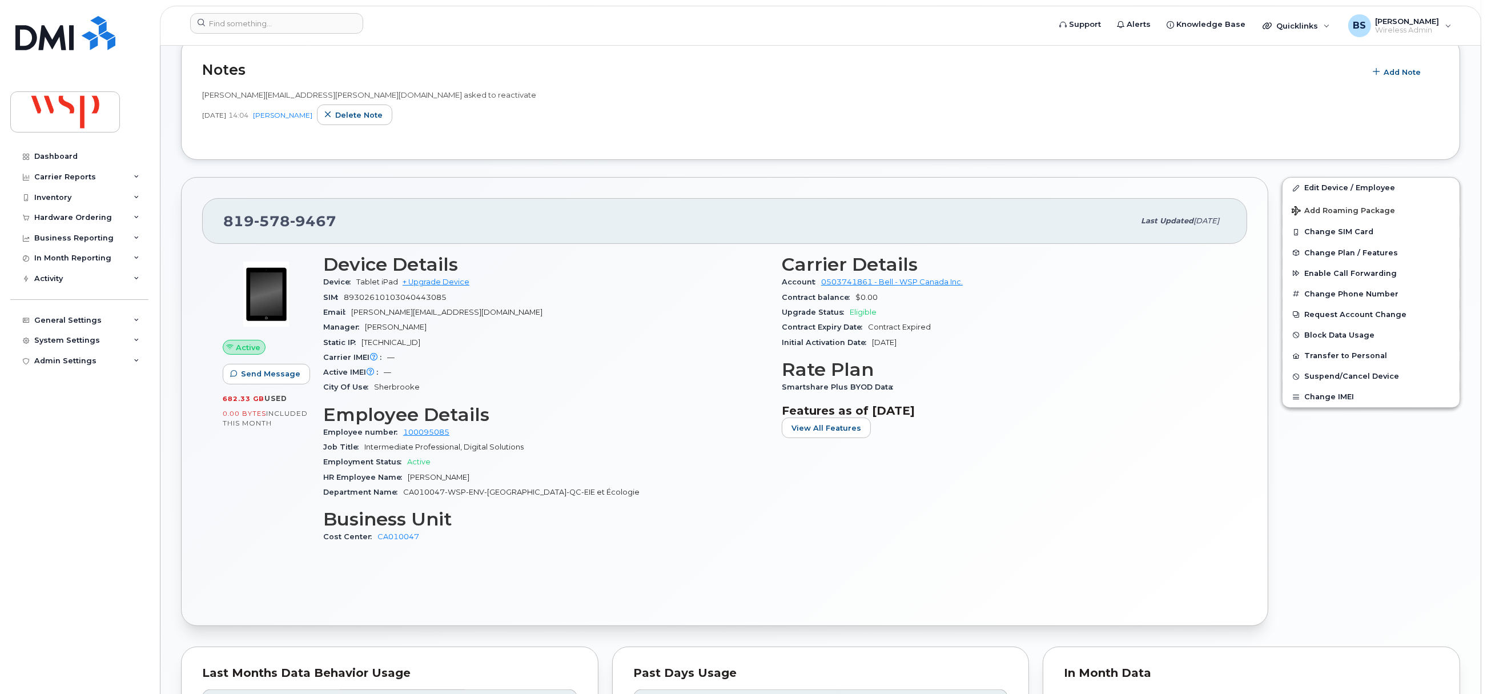
scroll to position [0, 0]
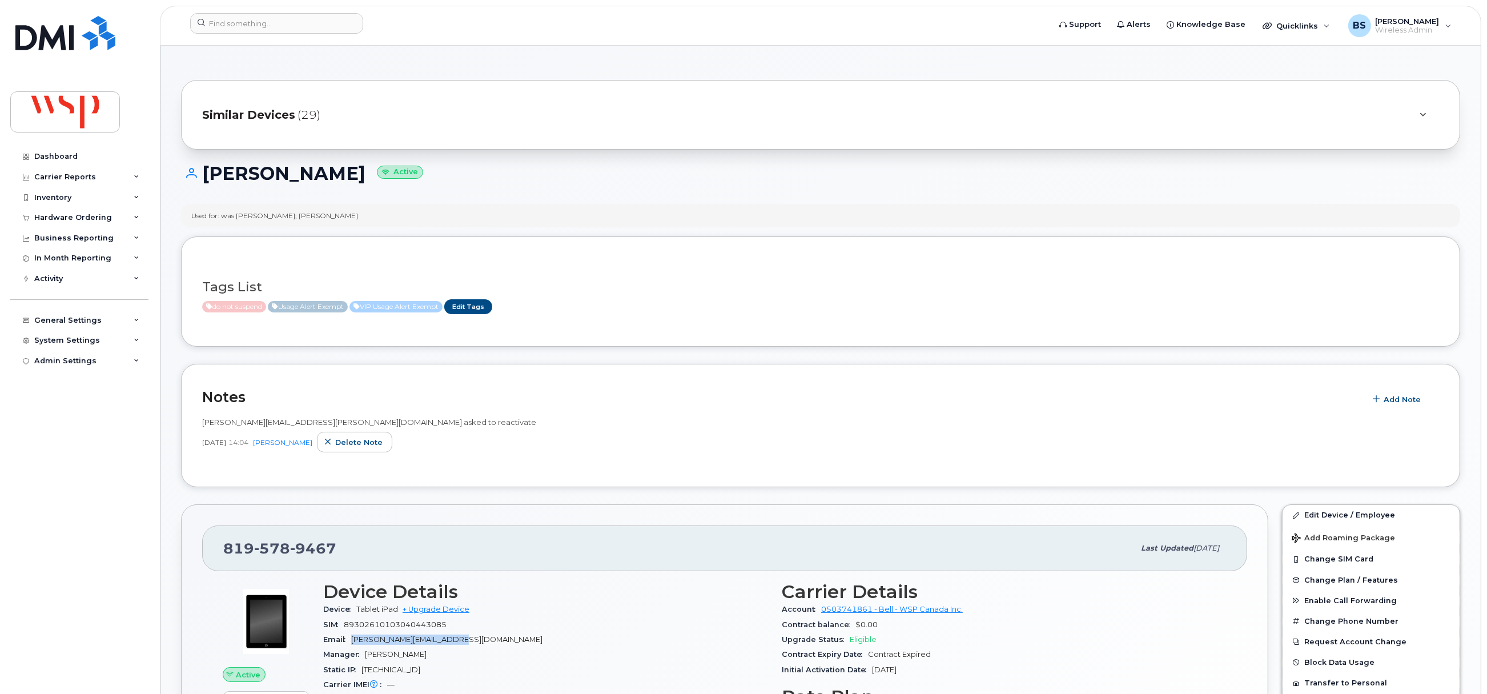
drag, startPoint x: 427, startPoint y: 642, endPoint x: 353, endPoint y: 645, distance: 73.7
click at [353, 645] on div "Email Alexandre.Ferland@wsp.com" at bounding box center [545, 639] width 445 height 15
copy span "Alexandre.Ferland@wsp.com"
drag, startPoint x: 352, startPoint y: 552, endPoint x: 222, endPoint y: 538, distance: 130.3
click at [222, 540] on div "819 578 9467 Last updated Oct 15, 2025" at bounding box center [724, 548] width 1045 height 46
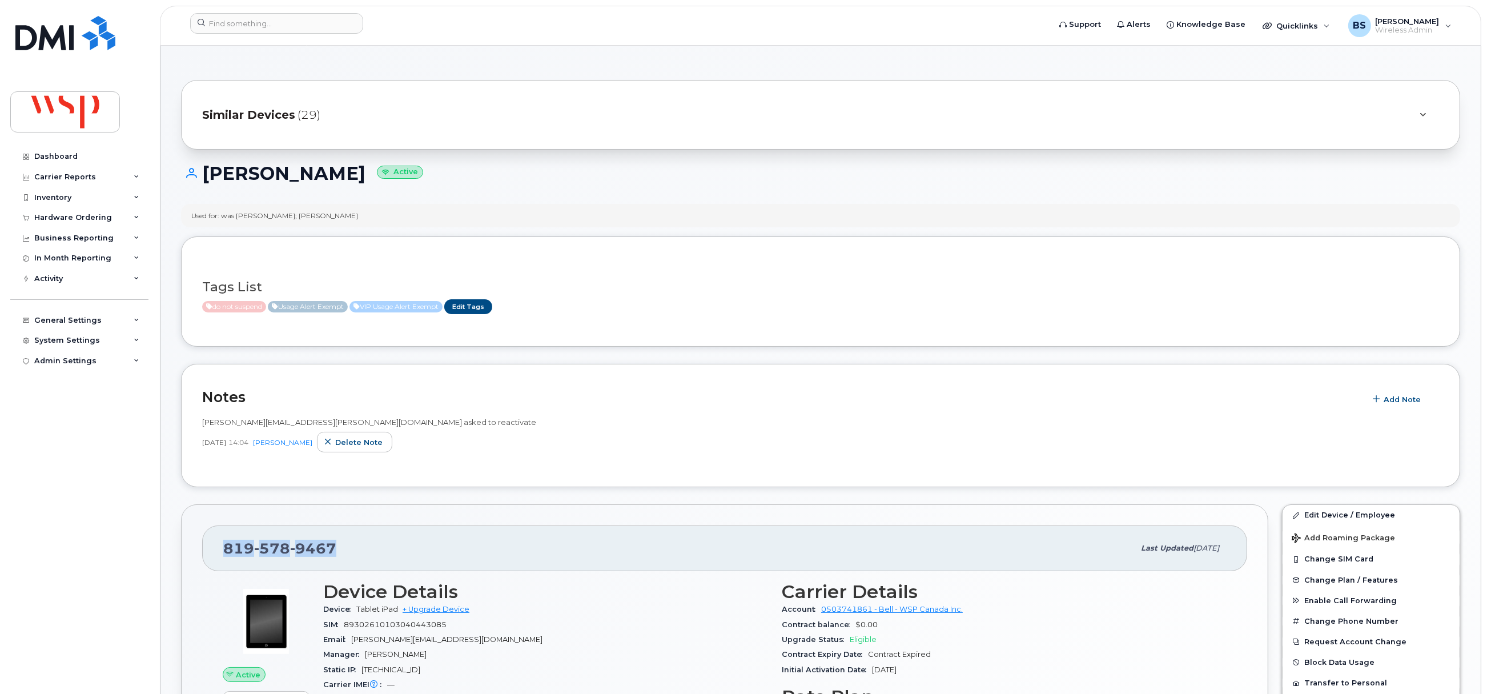
copy span "819 578 9467"
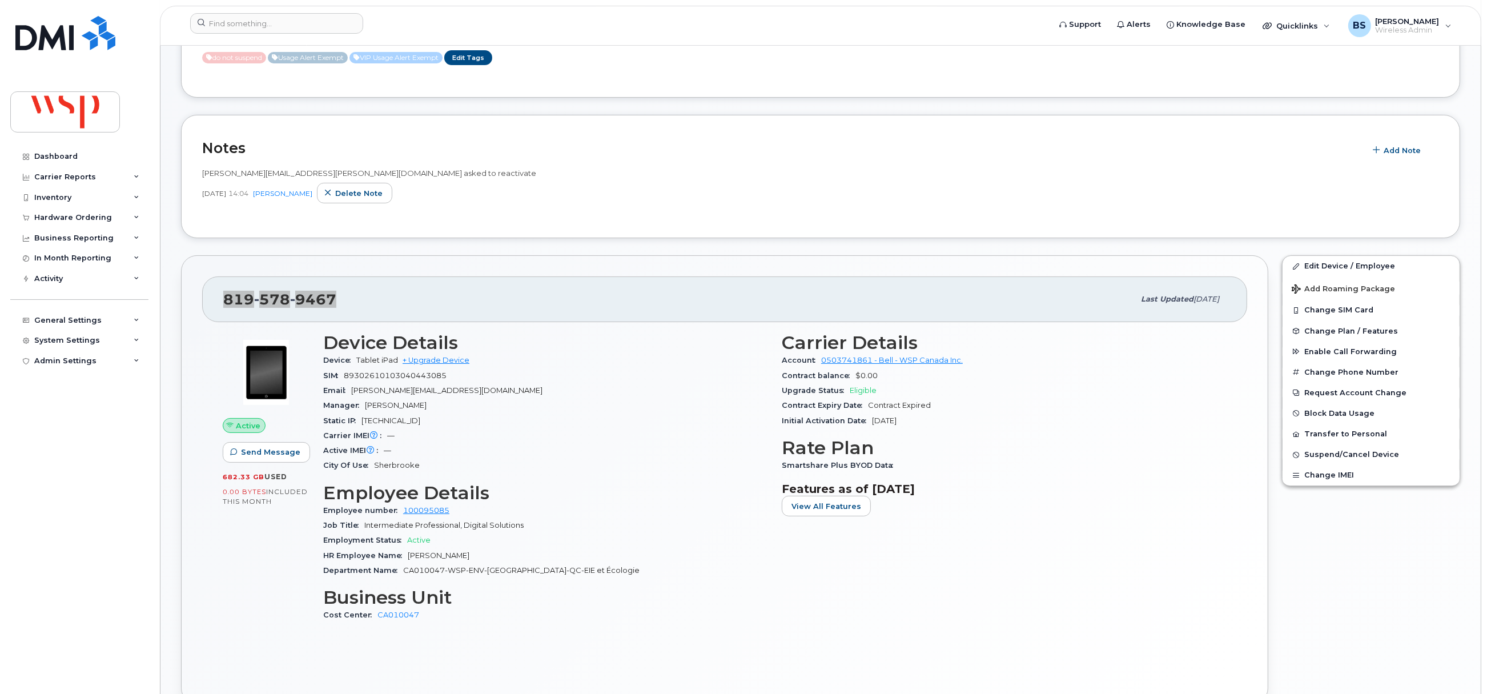
scroll to position [256, 0]
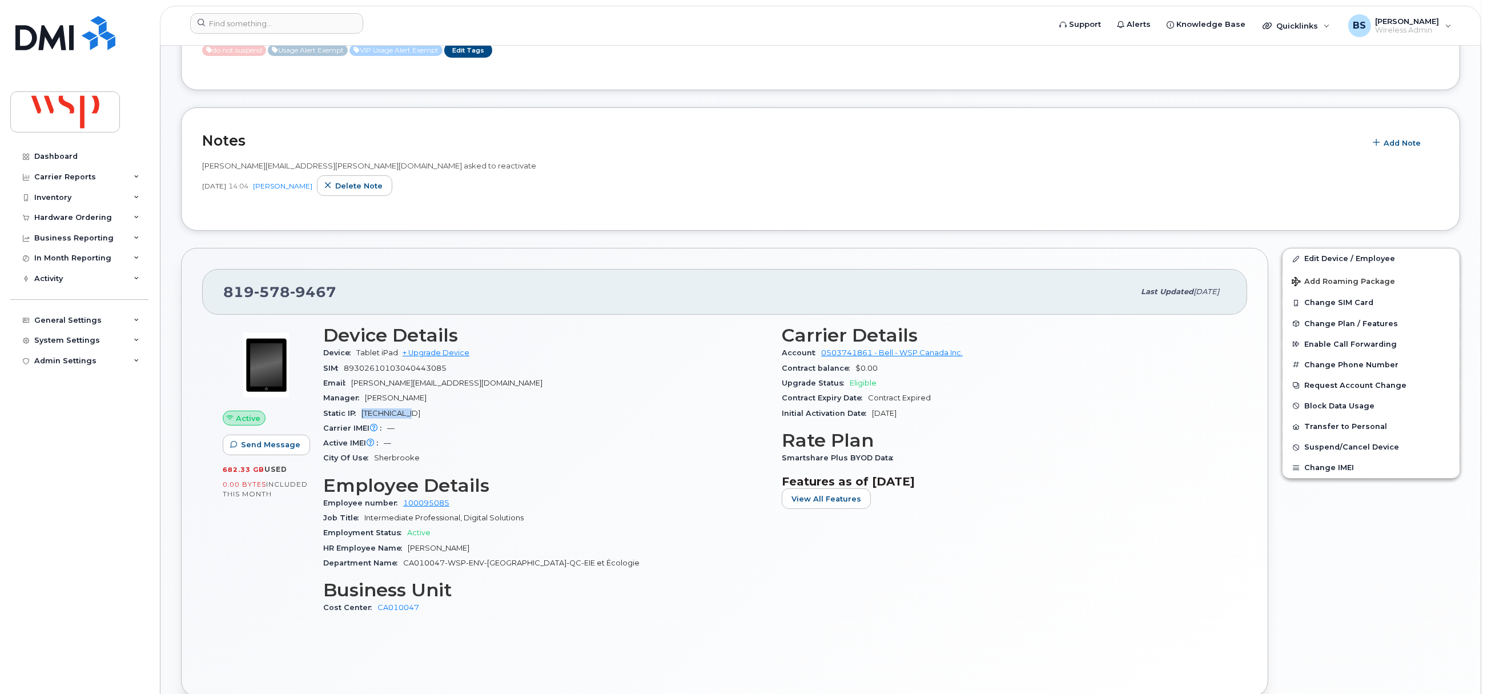
drag, startPoint x: 423, startPoint y: 409, endPoint x: 360, endPoint y: 415, distance: 63.1
click at [360, 415] on div "Static IP 76.70.255.60" at bounding box center [545, 413] width 445 height 15
copy span "[TECHNICAL_ID]"
drag, startPoint x: 438, startPoint y: 396, endPoint x: 321, endPoint y: 390, distance: 117.2
click at [367, 402] on div "Manager Mathieu Deshaies" at bounding box center [545, 398] width 445 height 15
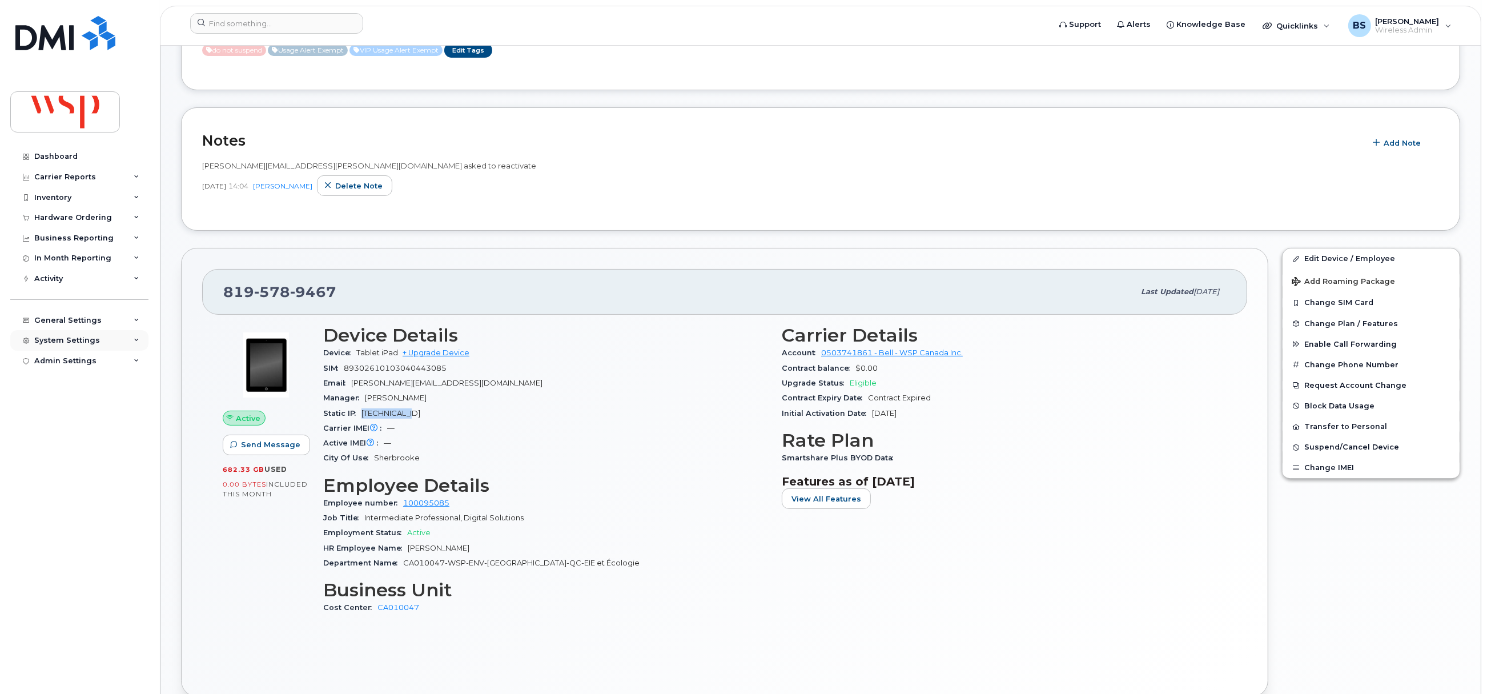
copy span "Mathieu Deshaies"
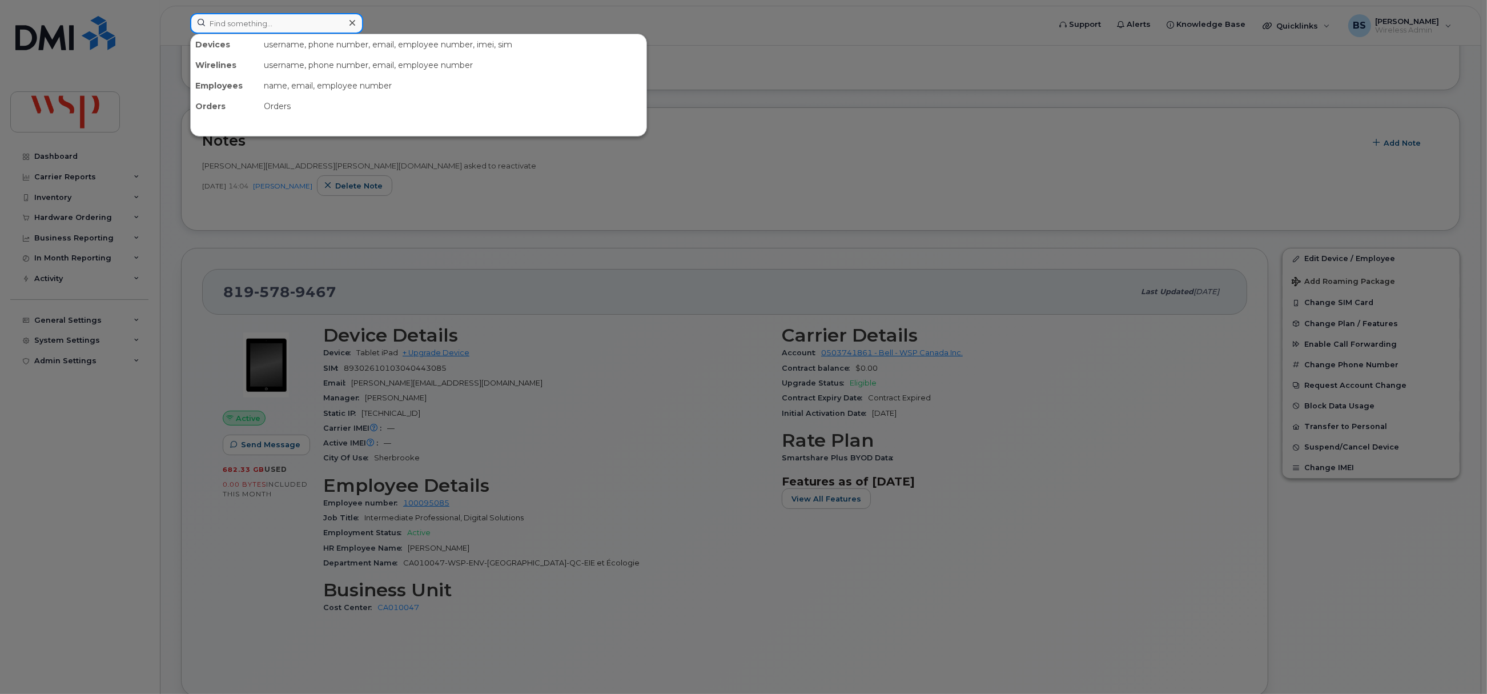
click at [274, 21] on input at bounding box center [276, 23] width 173 height 21
paste input "2262361060"
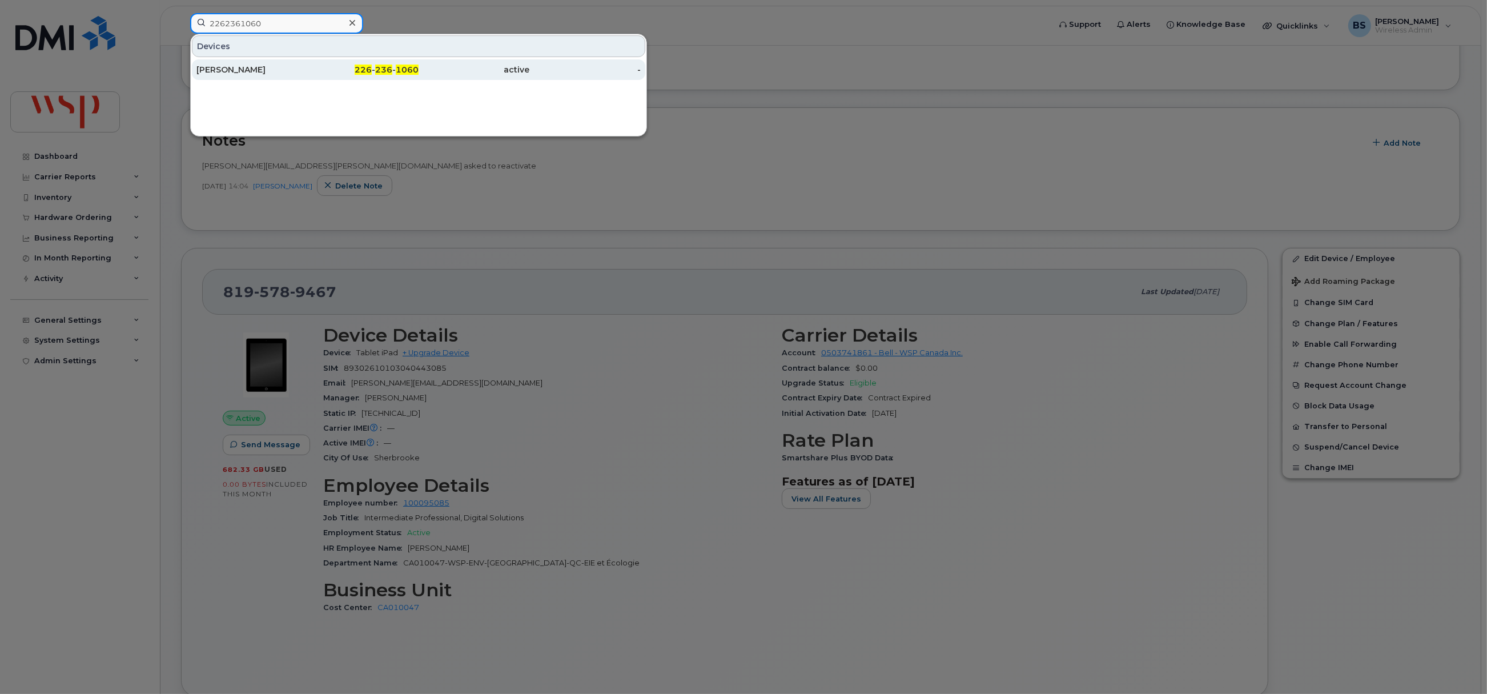
type input "2262361060"
click at [235, 69] on div "TASHA BALDWIN" at bounding box center [251, 69] width 111 height 11
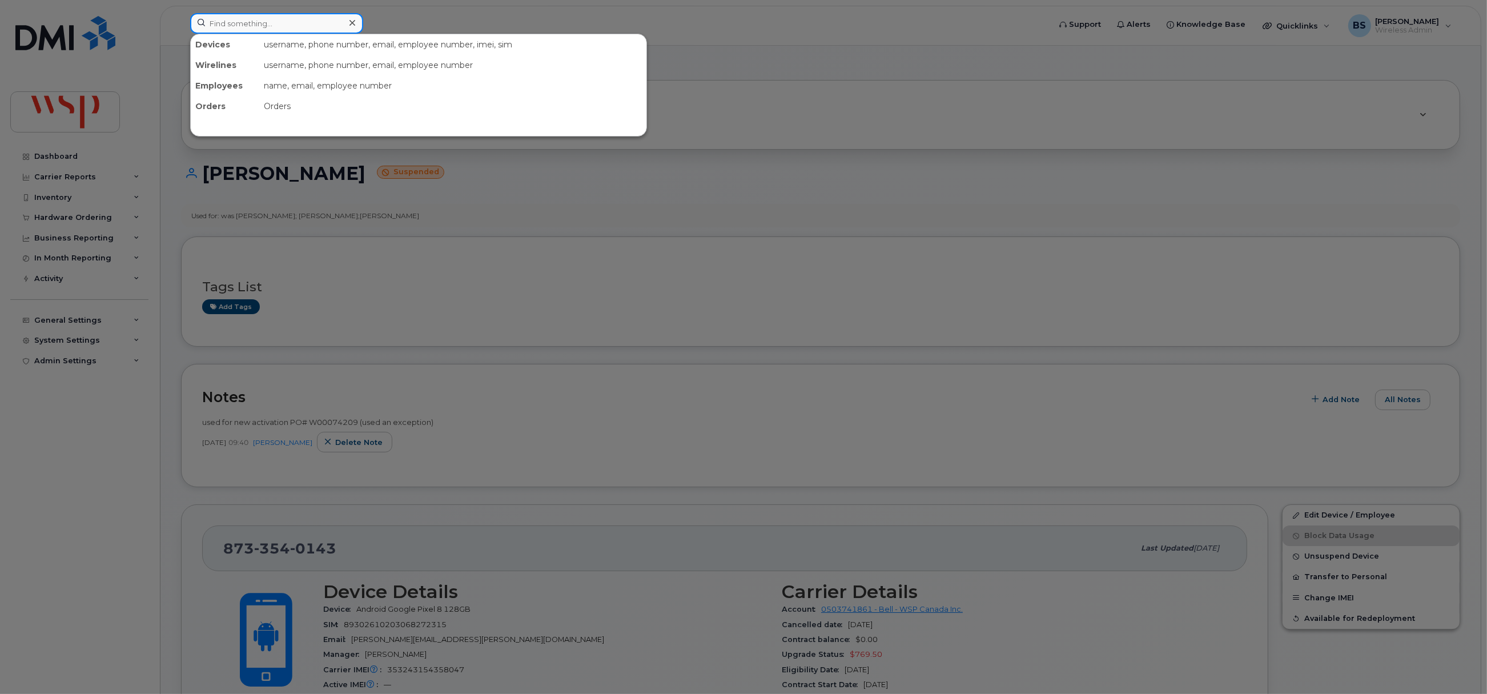
click at [274, 28] on input at bounding box center [276, 23] width 173 height 21
paste input "5873857675"
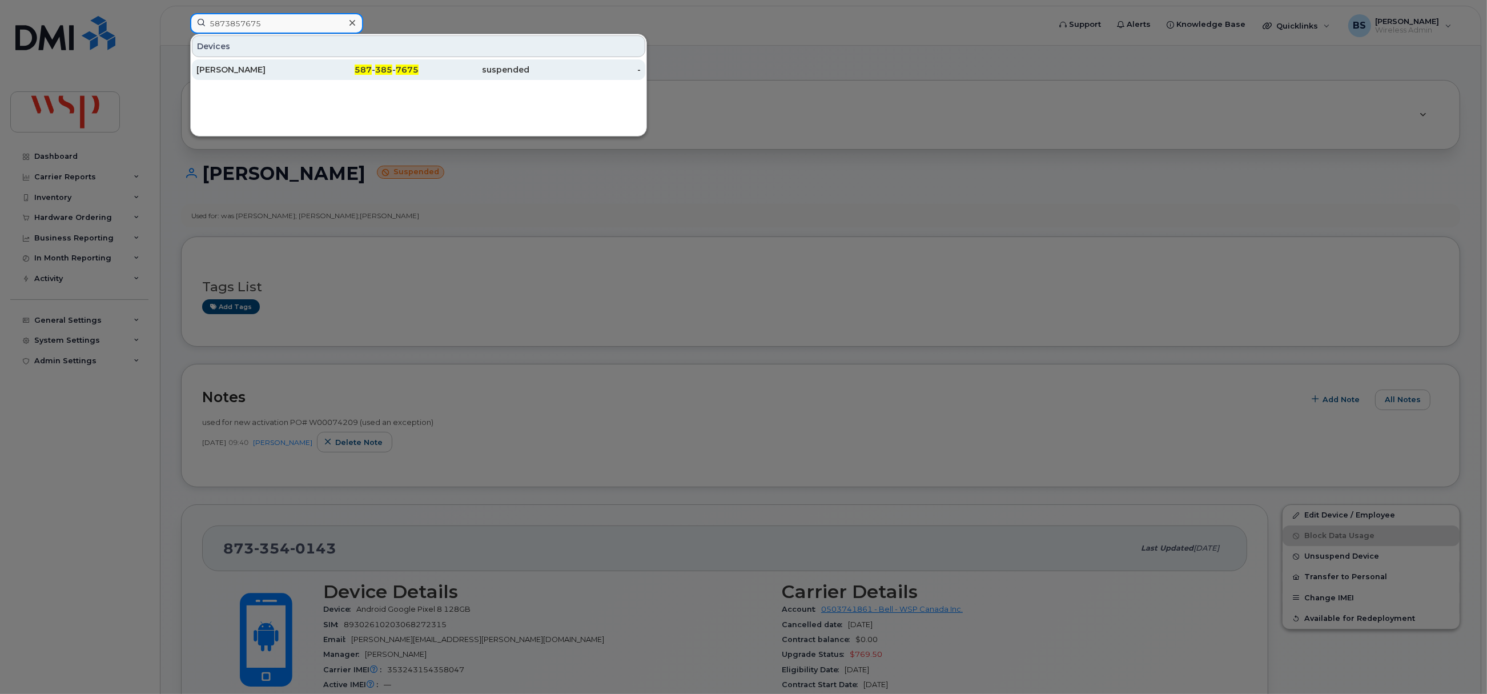
type input "5873857675"
drag, startPoint x: 230, startPoint y: 65, endPoint x: 235, endPoint y: 67, distance: 5.9
click at [230, 65] on div "[PERSON_NAME]" at bounding box center [251, 69] width 111 height 21
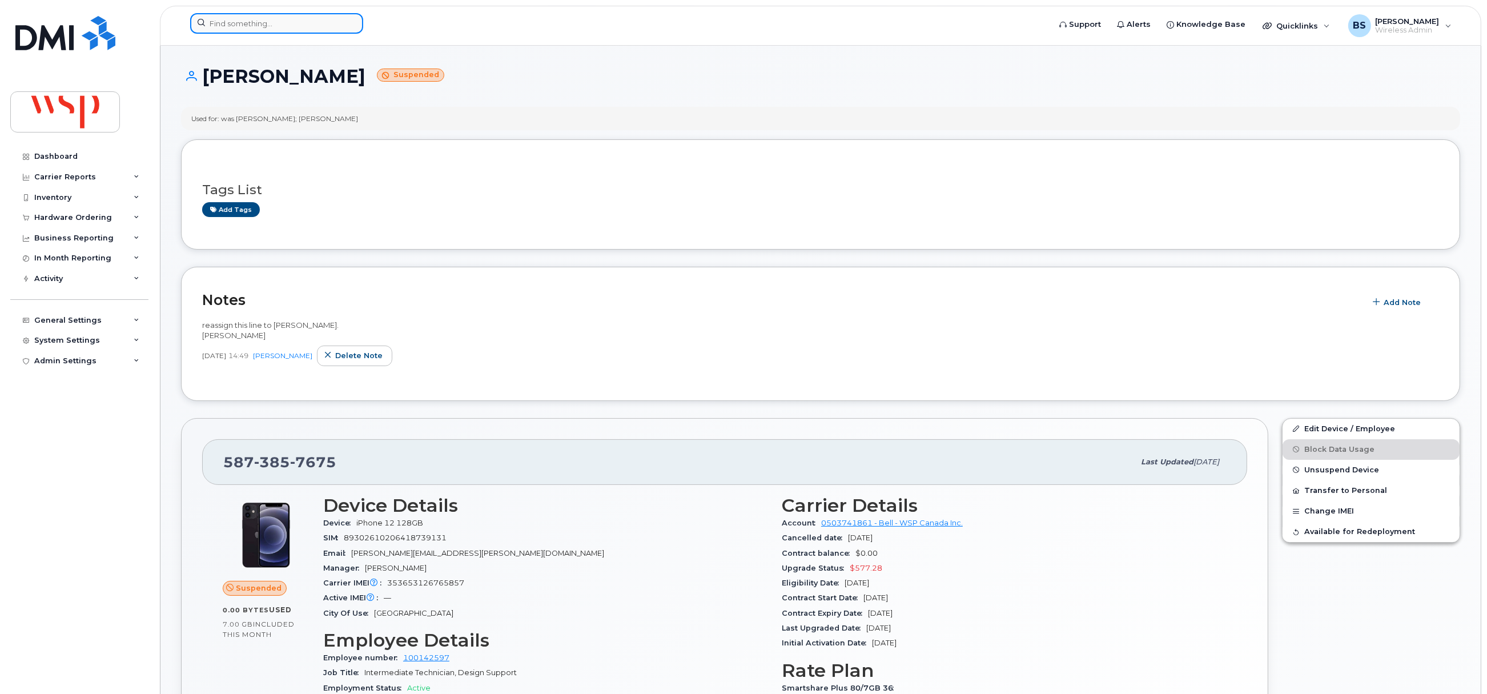
click at [252, 30] on input at bounding box center [276, 23] width 173 height 21
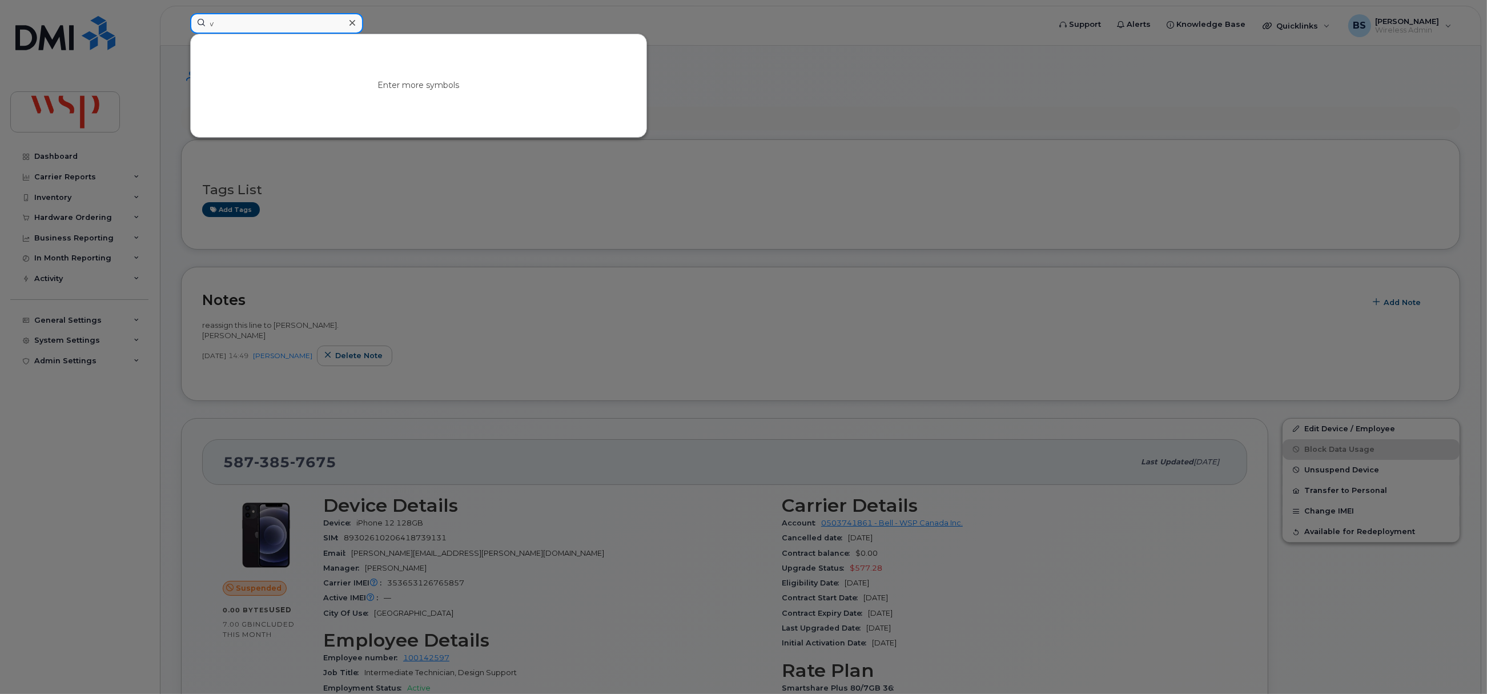
drag, startPoint x: 239, startPoint y: 30, endPoint x: 187, endPoint y: 38, distance: 52.6
click at [188, 37] on div "v Enter more symbols" at bounding box center [616, 25] width 870 height 25
paste input "9052434534"
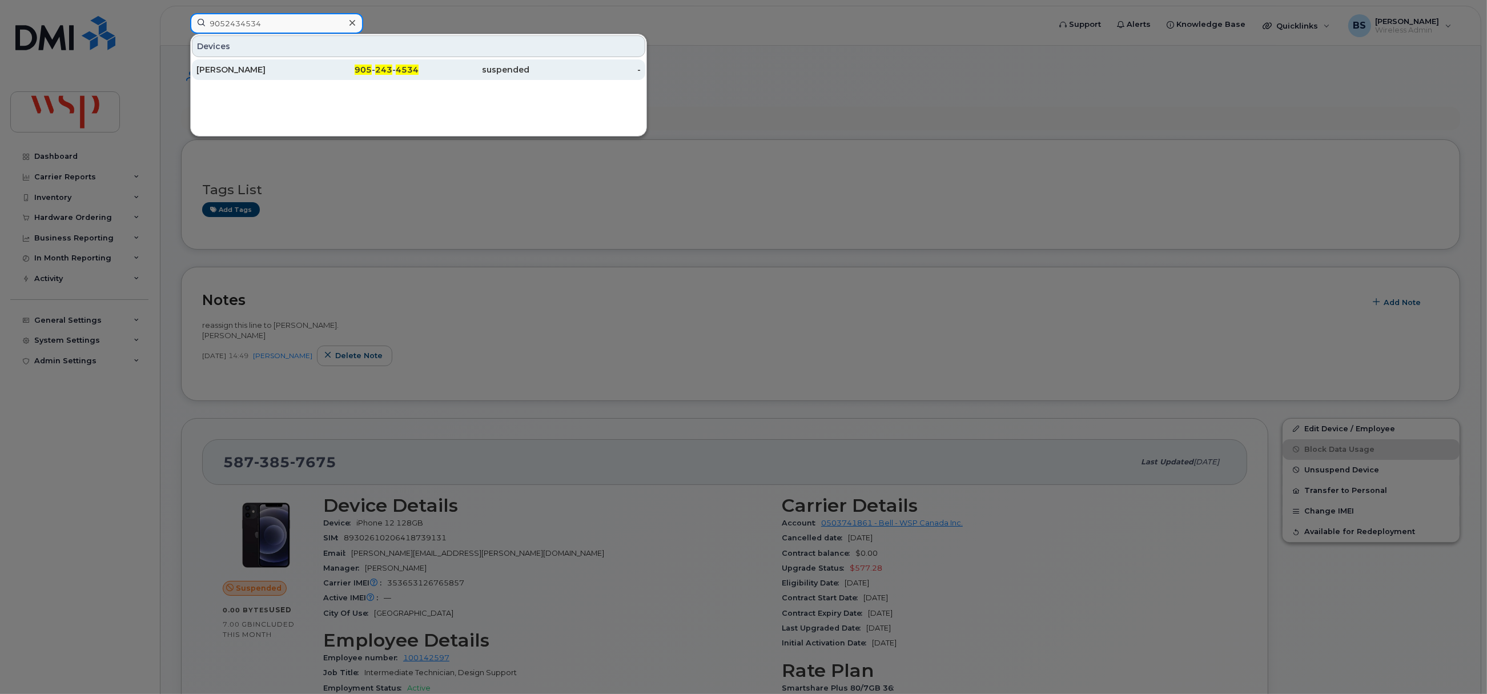
type input "9052434534"
click at [221, 67] on div "Maulik Kakadiya" at bounding box center [251, 69] width 111 height 11
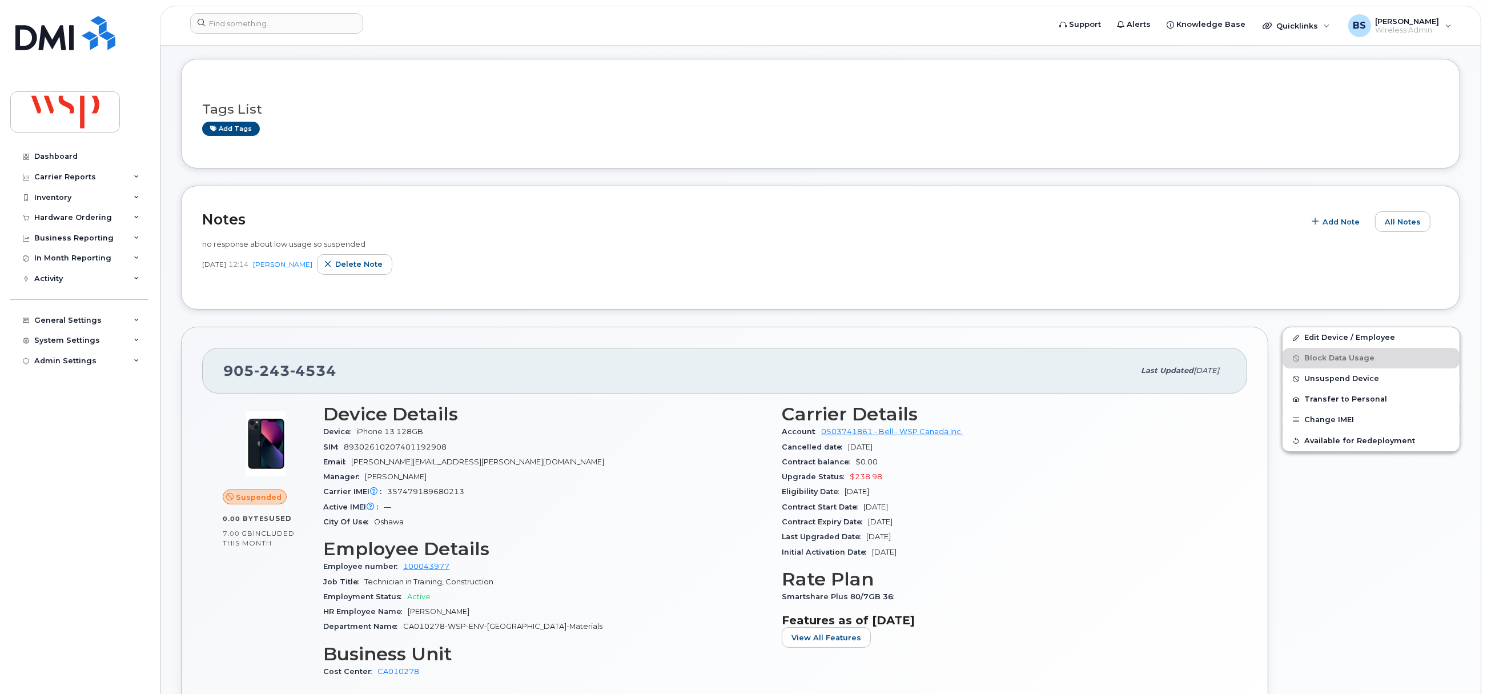
scroll to position [47, 0]
drag, startPoint x: 459, startPoint y: 468, endPoint x: 353, endPoint y: 471, distance: 105.7
click at [353, 471] on section "Device Details Device iPhone 13 128GB SIM [TECHNICAL_ID] Email [PERSON_NAME][EM…" at bounding box center [545, 468] width 445 height 126
copy span "[PERSON_NAME][EMAIL_ADDRESS][PERSON_NAME][DOMAIN_NAME]"
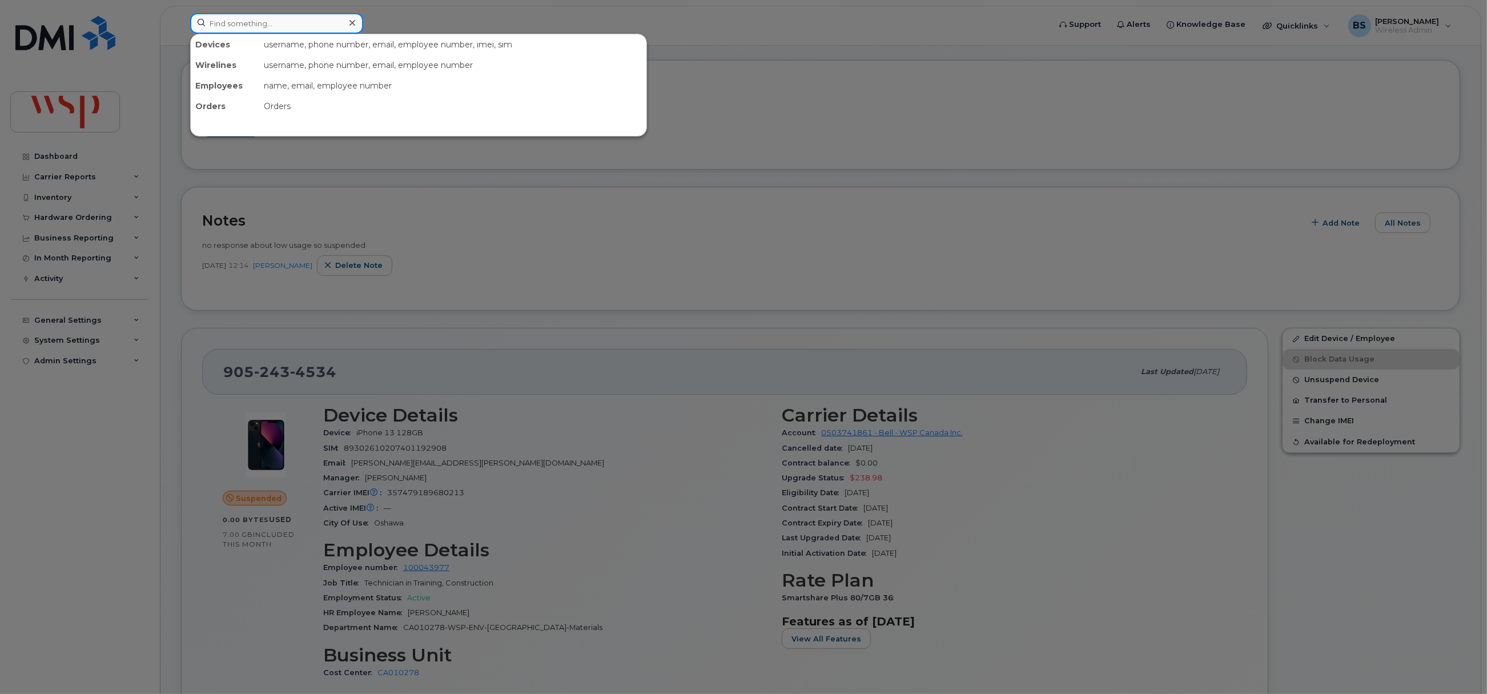
click at [295, 22] on input at bounding box center [276, 23] width 173 height 21
paste input "[PHONE_NUMBER]"
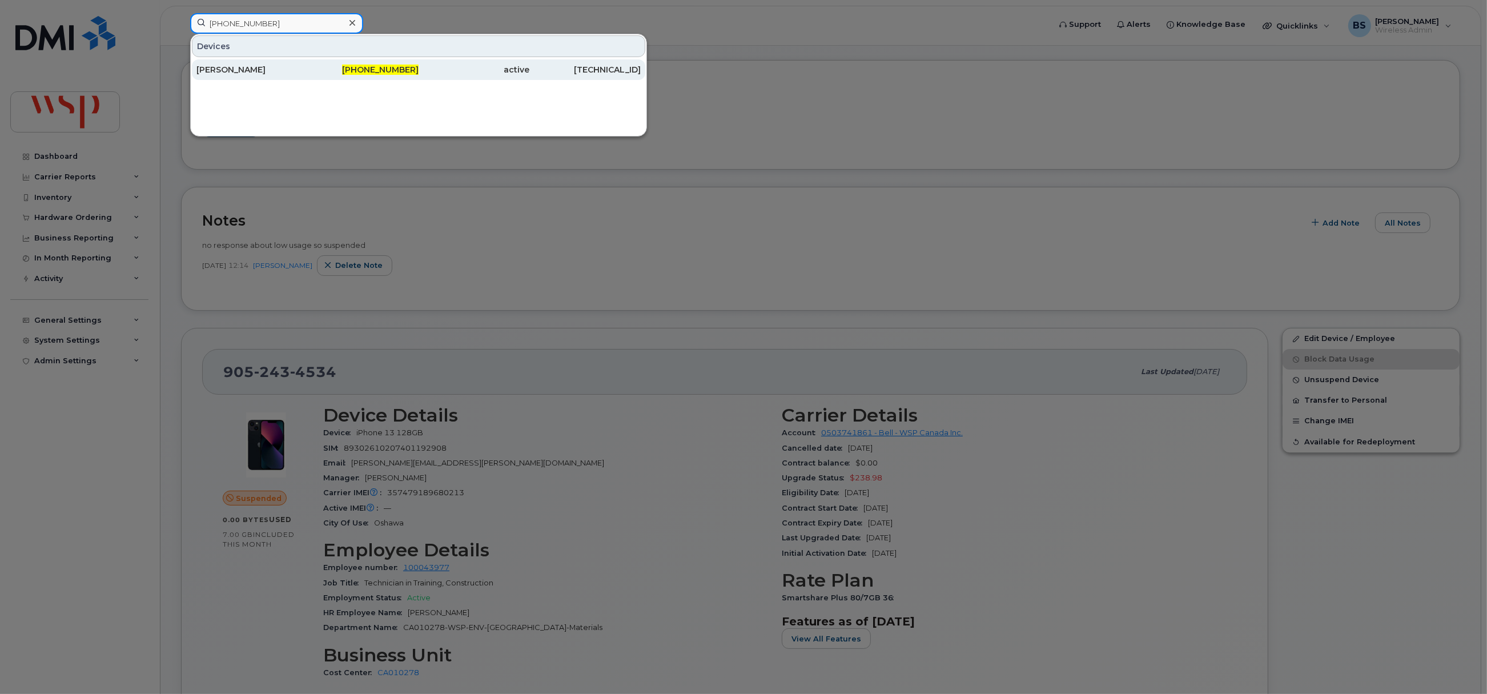
type input "[PHONE_NUMBER]"
click at [241, 63] on div "[PERSON_NAME]" at bounding box center [251, 69] width 111 height 21
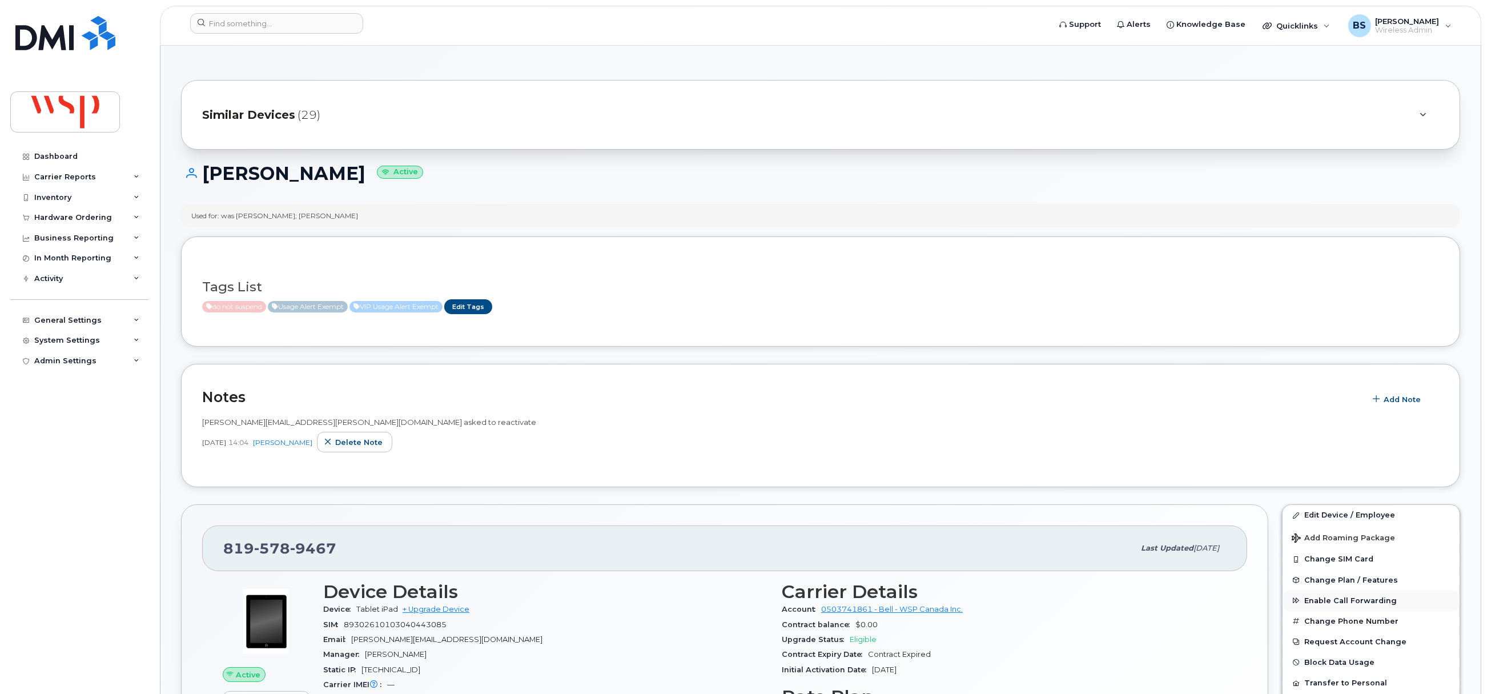
click at [1332, 606] on button "Enable Call Forwarding" at bounding box center [1370, 600] width 177 height 21
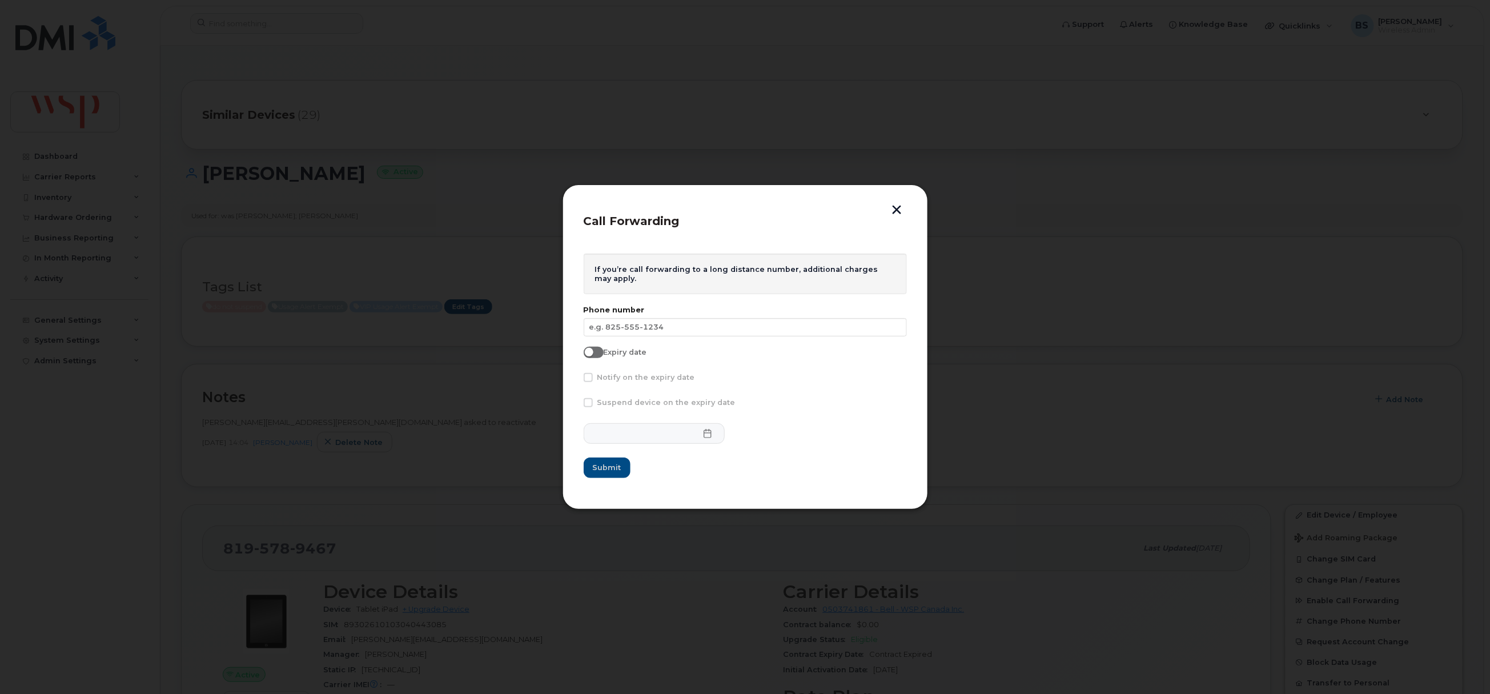
click at [892, 208] on button "button" at bounding box center [896, 211] width 17 height 12
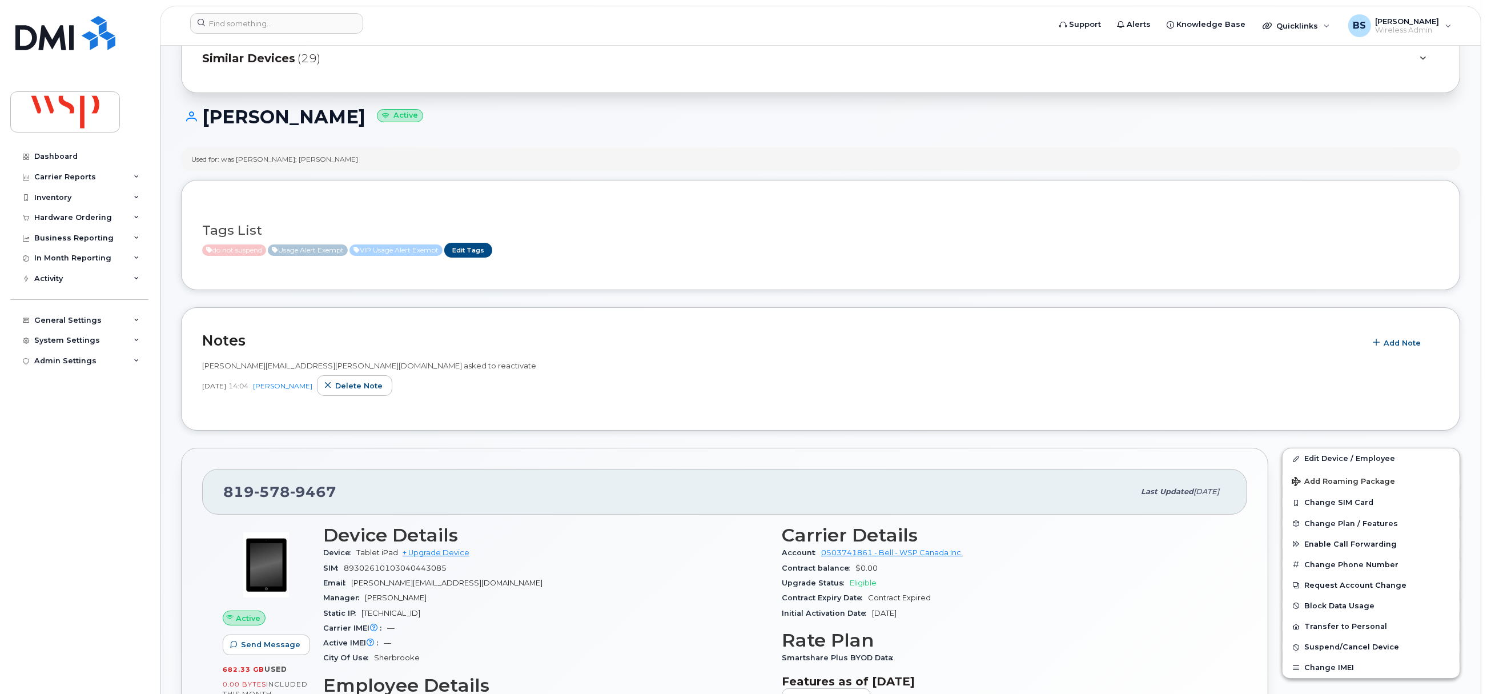
scroll to position [171, 0]
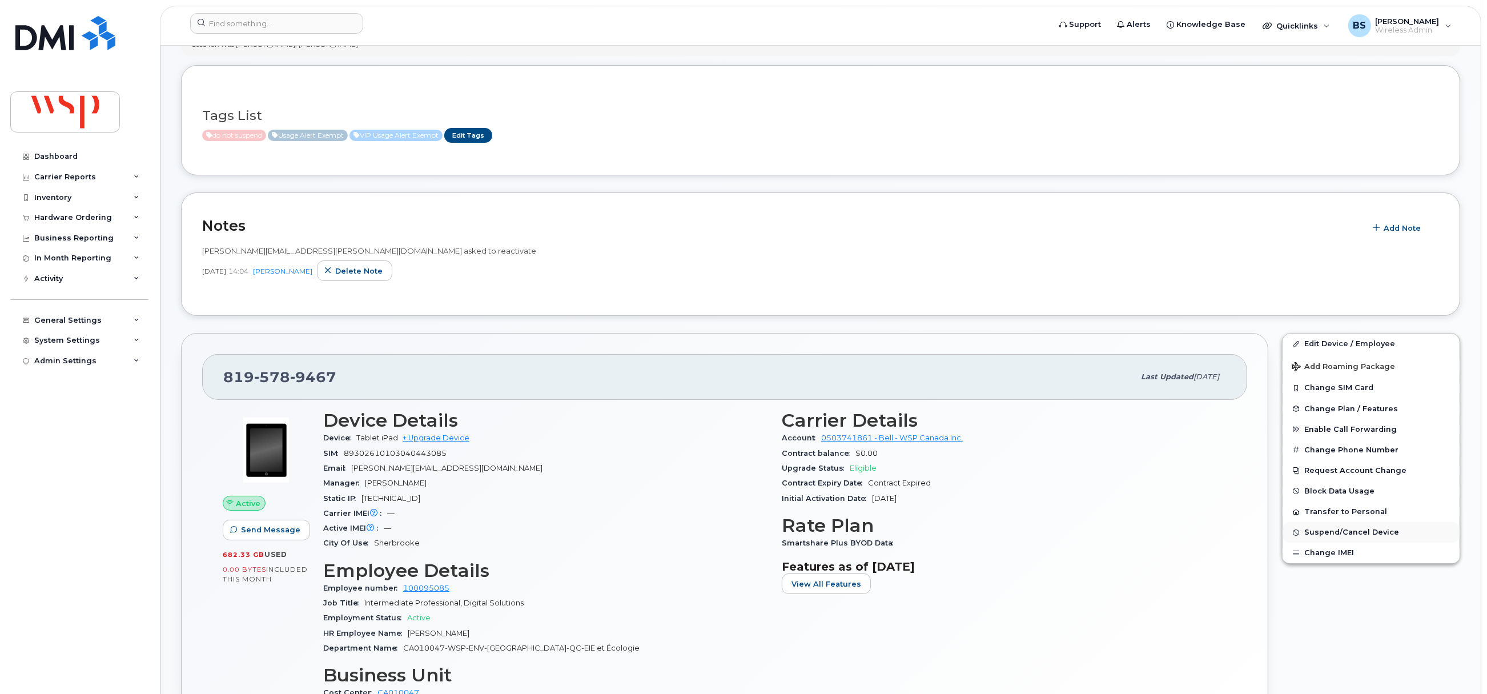
click at [1319, 530] on span "Suspend/Cancel Device" at bounding box center [1351, 532] width 95 height 9
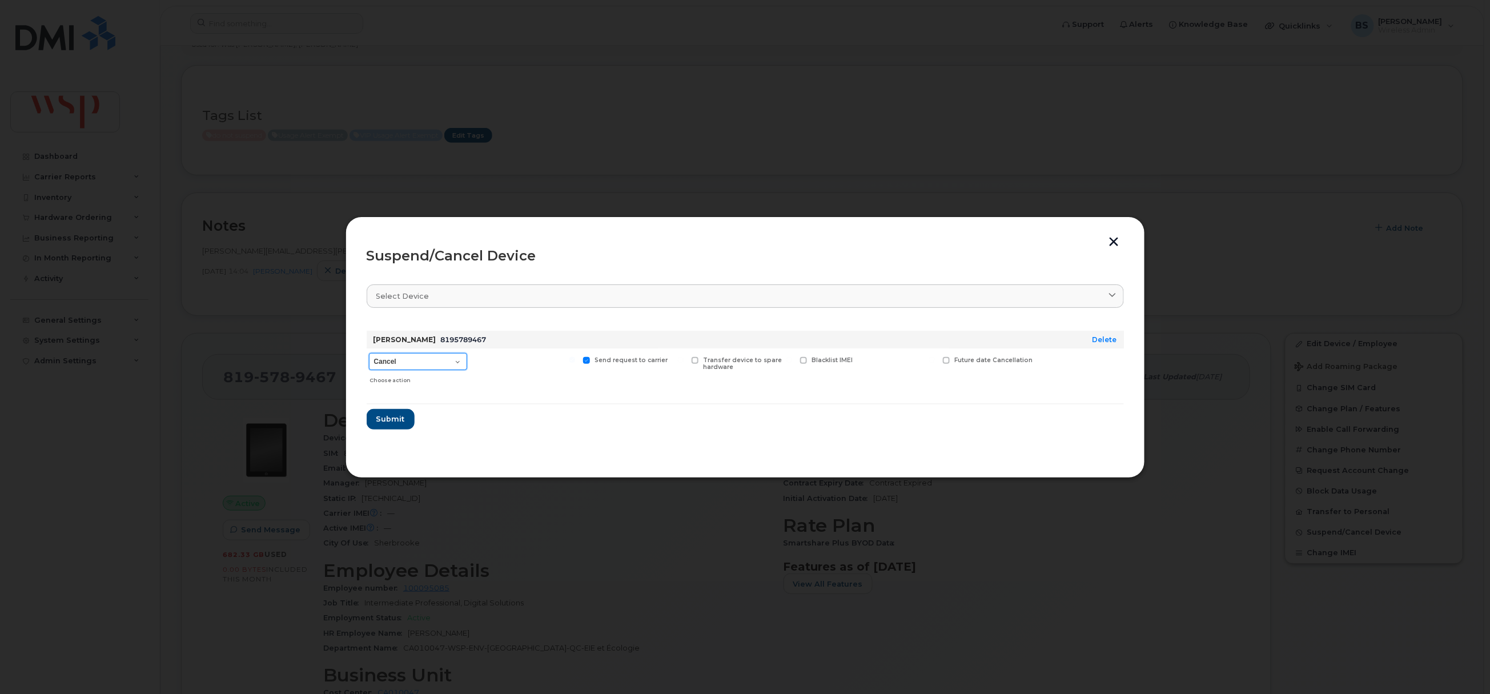
click at [417, 362] on select "Cancel Suspend - Extend Suspension Suspend - Reduced Rate Suspend - Full Rate S…" at bounding box center [418, 361] width 98 height 17
select select "[object Object]"
click at [369, 353] on select "Cancel Suspend - Extend Suspension Suspend - Reduced Rate Suspend - Full Rate S…" at bounding box center [418, 361] width 98 height 17
click at [394, 419] on span "Submit" at bounding box center [390, 418] width 29 height 11
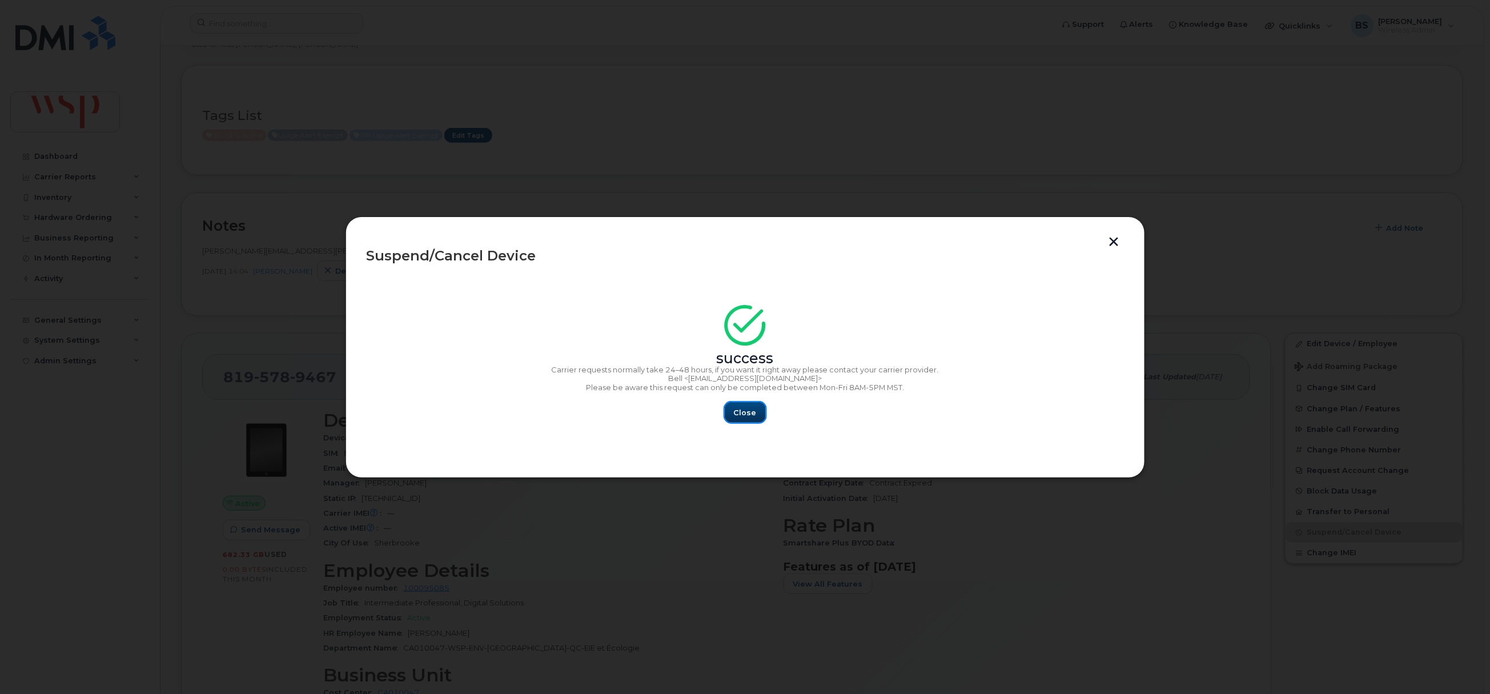
click at [736, 414] on span "Close" at bounding box center [745, 412] width 23 height 11
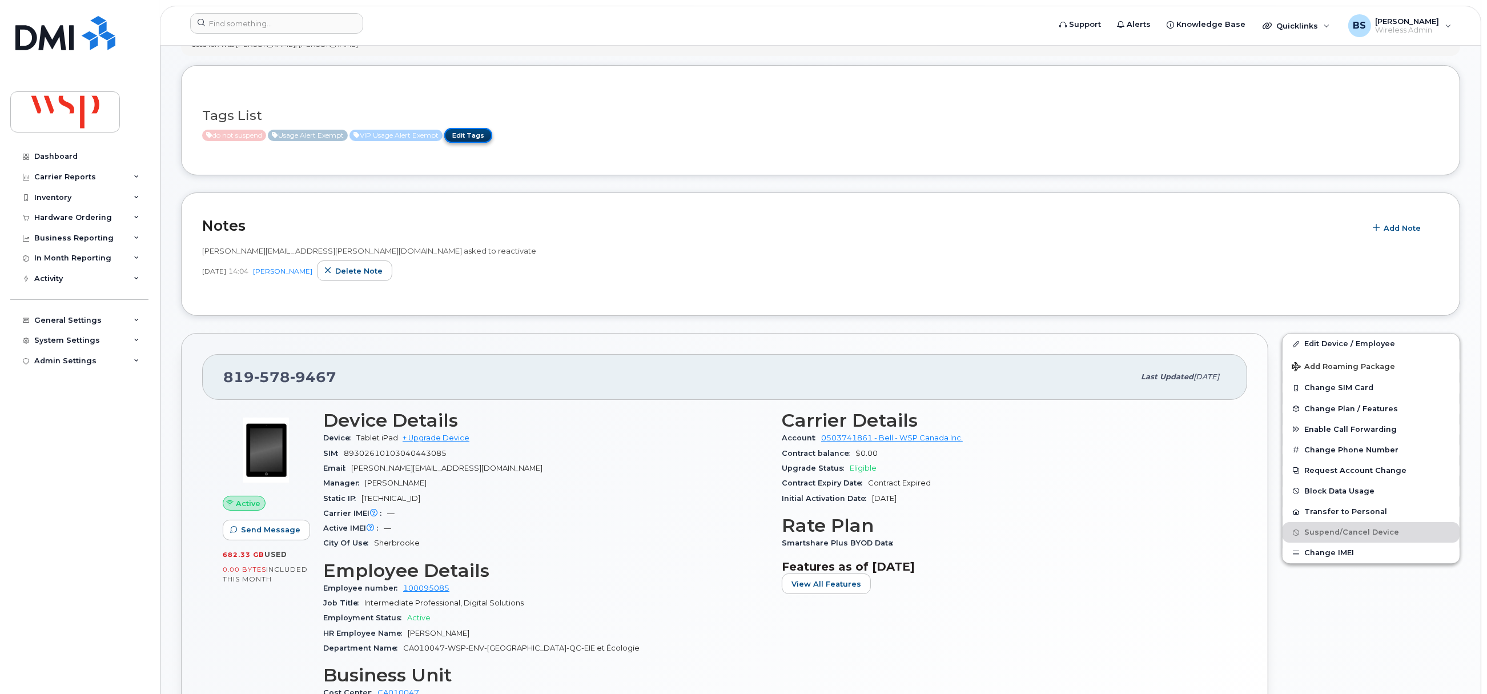
click at [492, 138] on link "Edit Tags" at bounding box center [468, 135] width 48 height 14
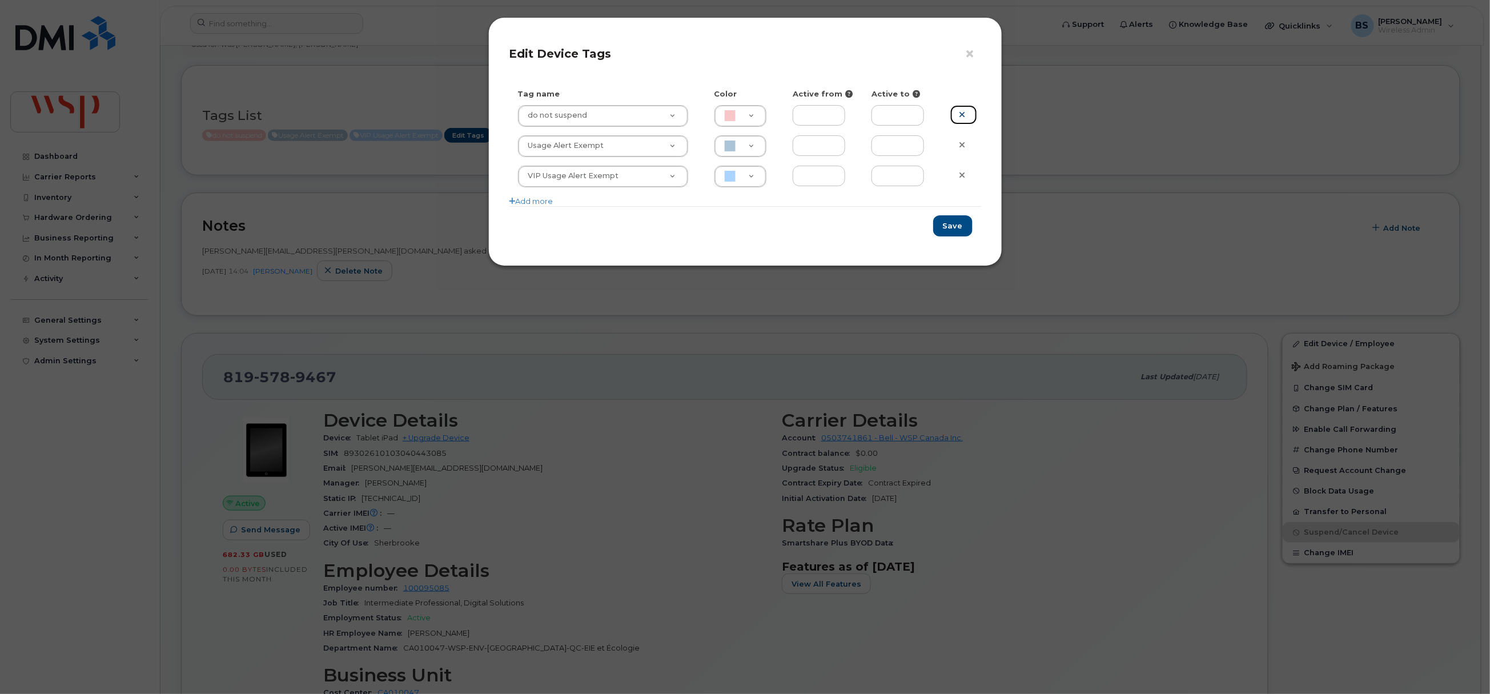
click at [962, 111] on icon at bounding box center [962, 114] width 6 height 9
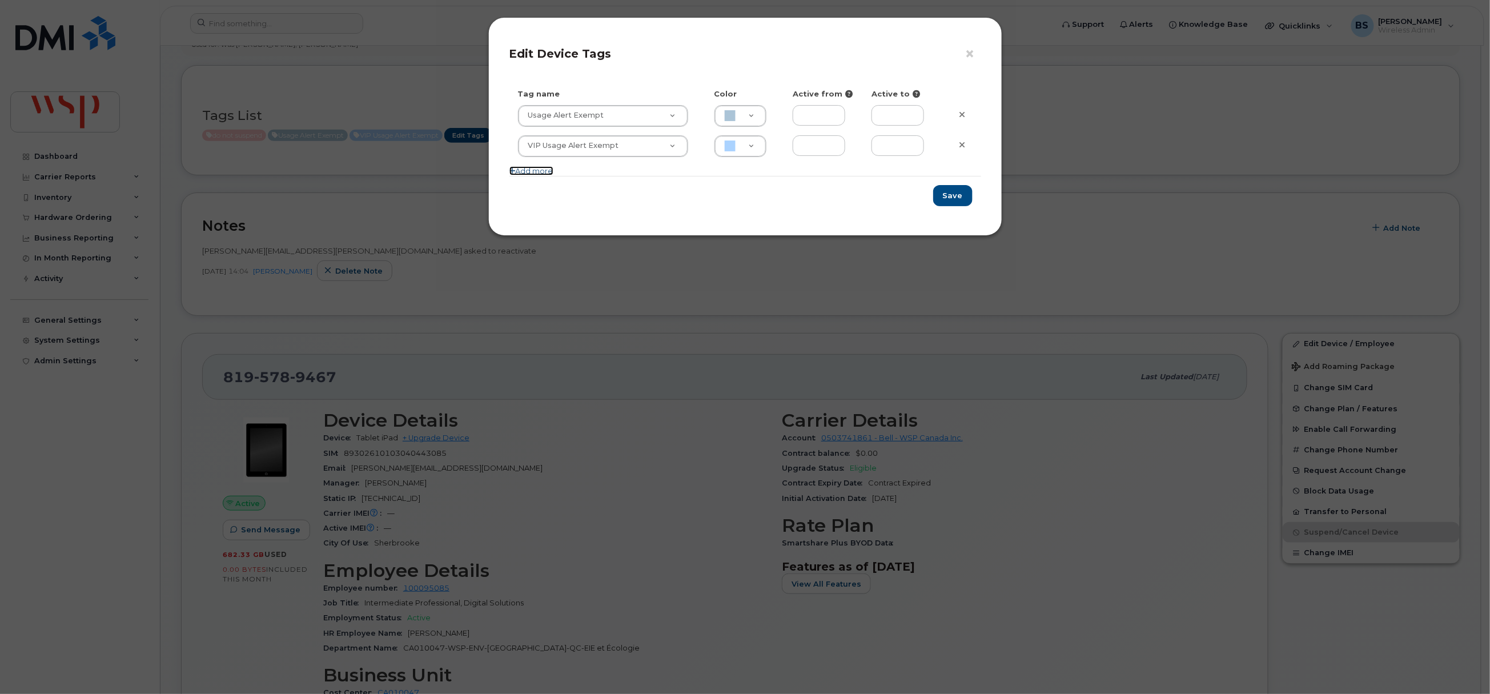
click at [531, 169] on link "Add more" at bounding box center [531, 170] width 44 height 9
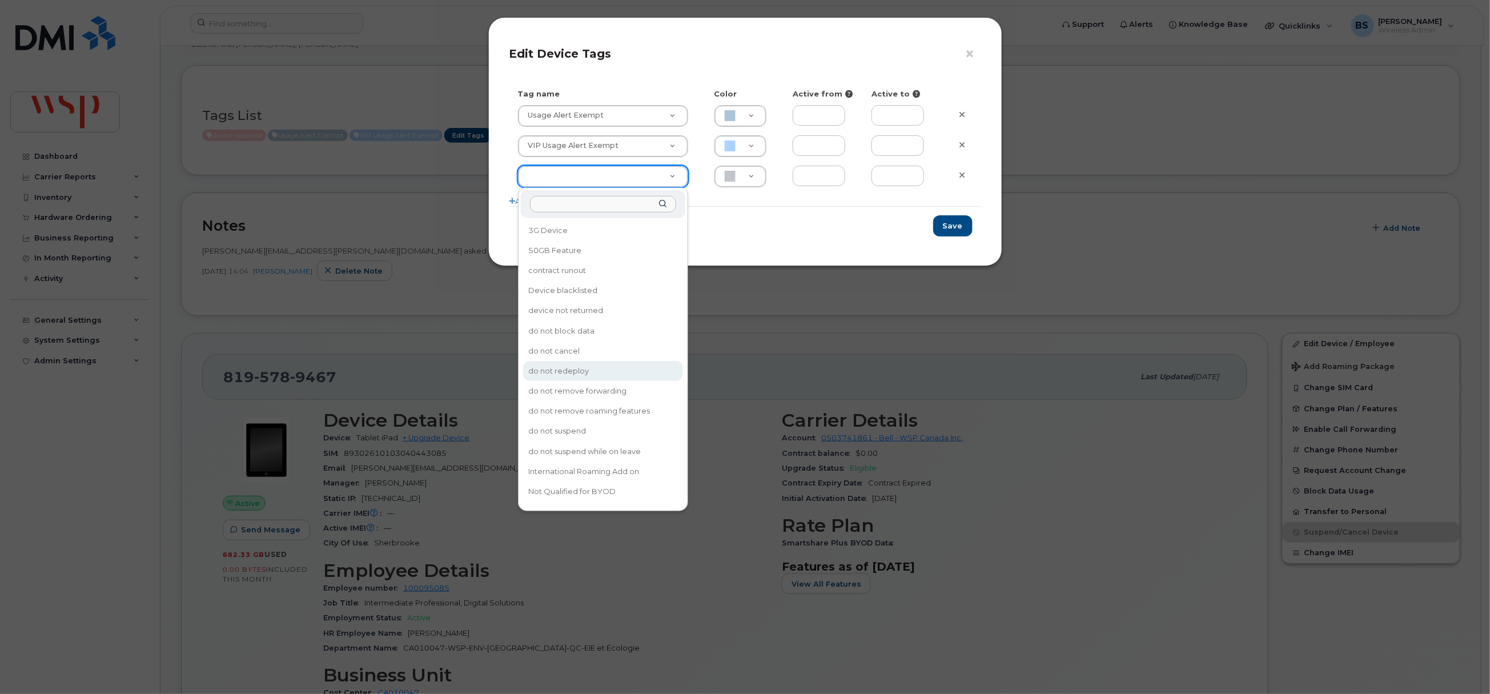
drag, startPoint x: 564, startPoint y: 366, endPoint x: 670, endPoint y: 307, distance: 120.9
type input "do not redeploy"
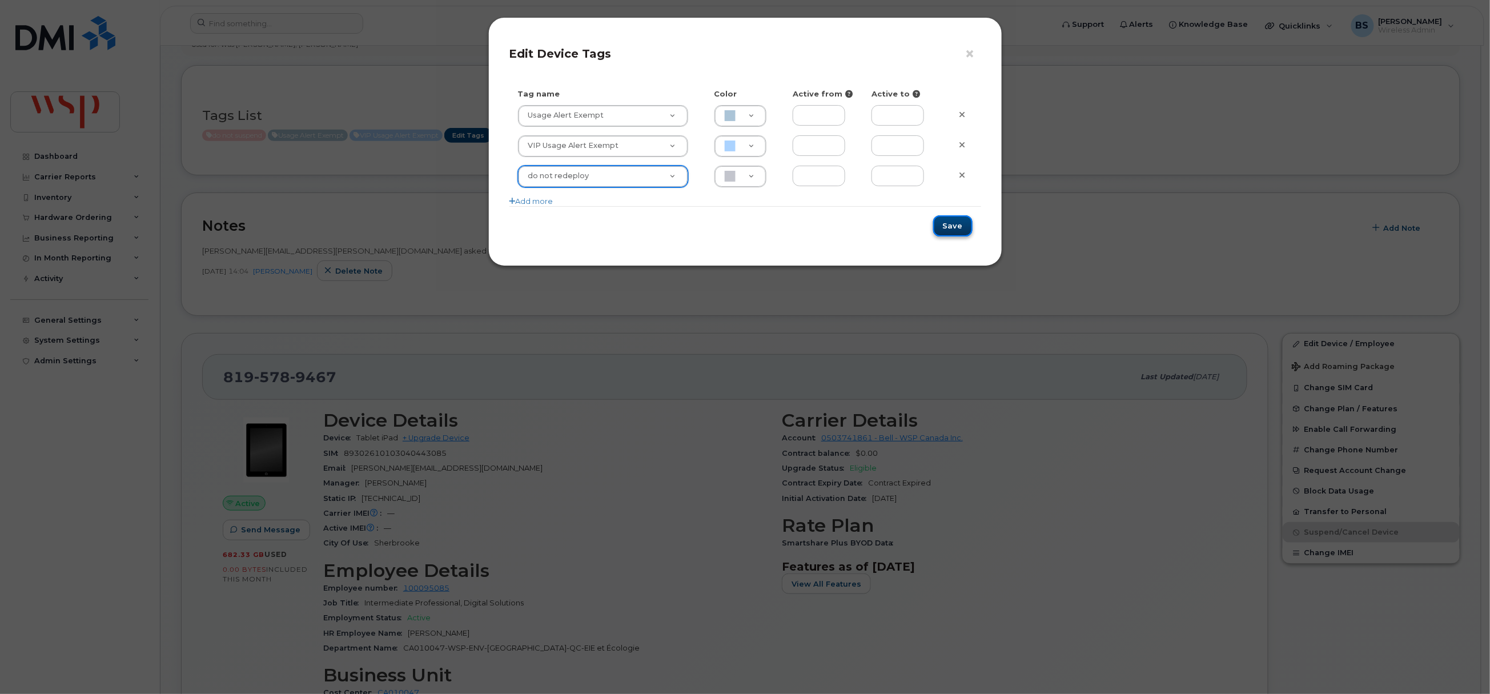
click at [952, 224] on button "Save" at bounding box center [952, 225] width 39 height 21
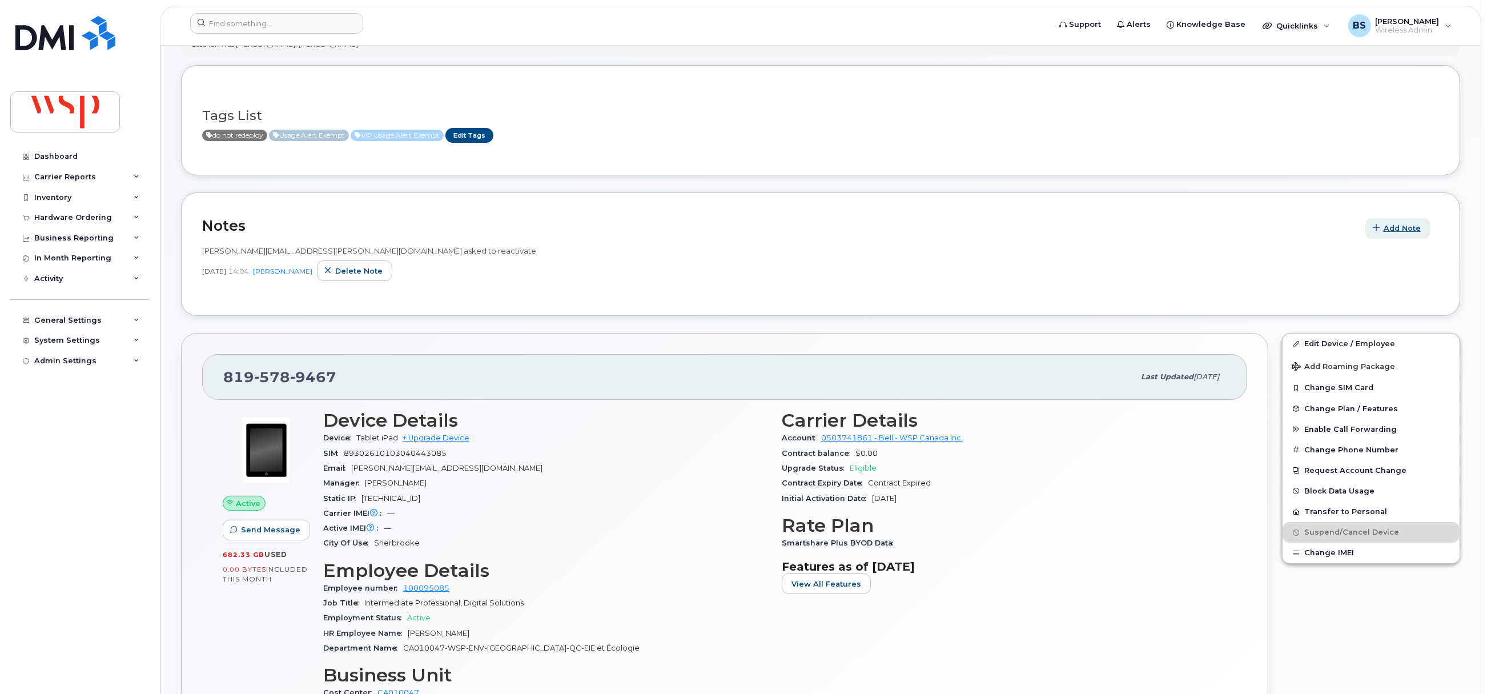
click at [1399, 232] on span "Add Note" at bounding box center [1401, 228] width 37 height 11
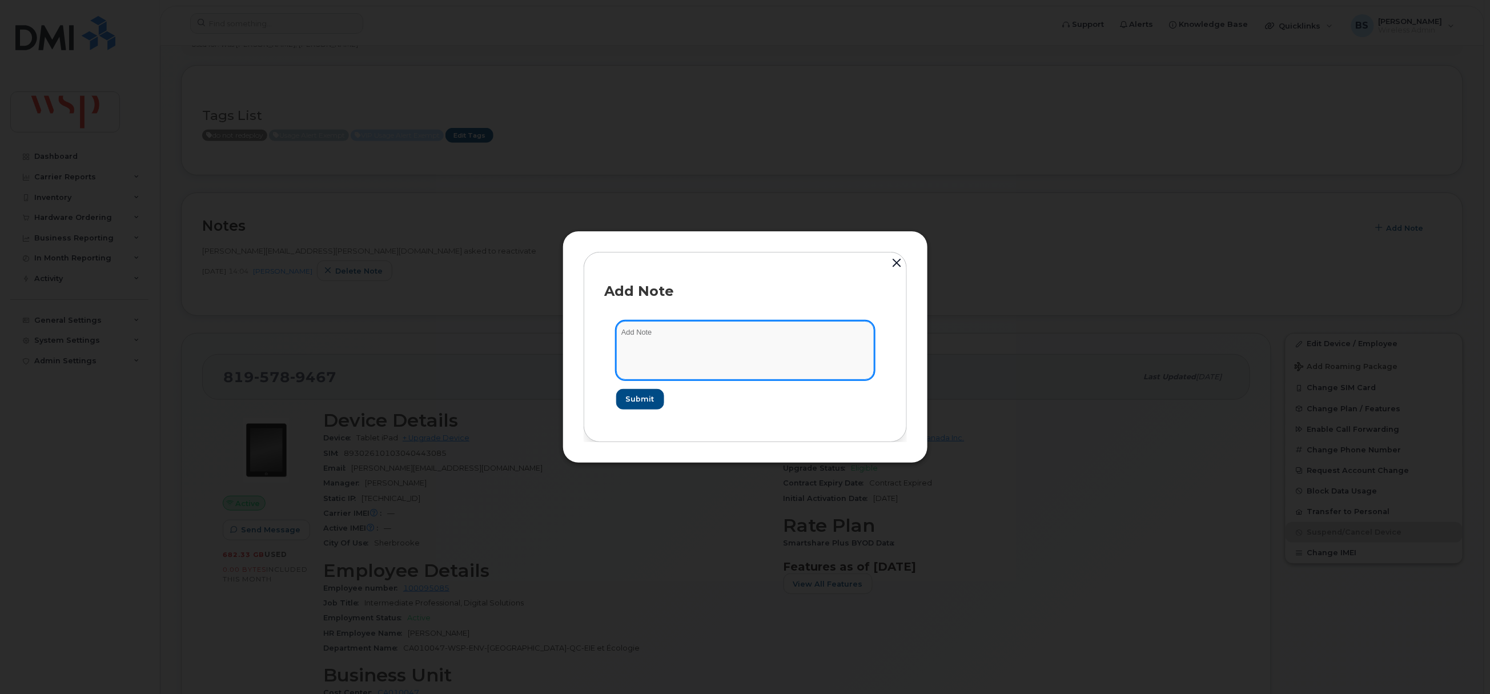
click at [731, 355] on textarea at bounding box center [745, 350] width 258 height 58
type textarea "asked user about 682GB usage - he asked to suspend for now to monitor. Do not c…"
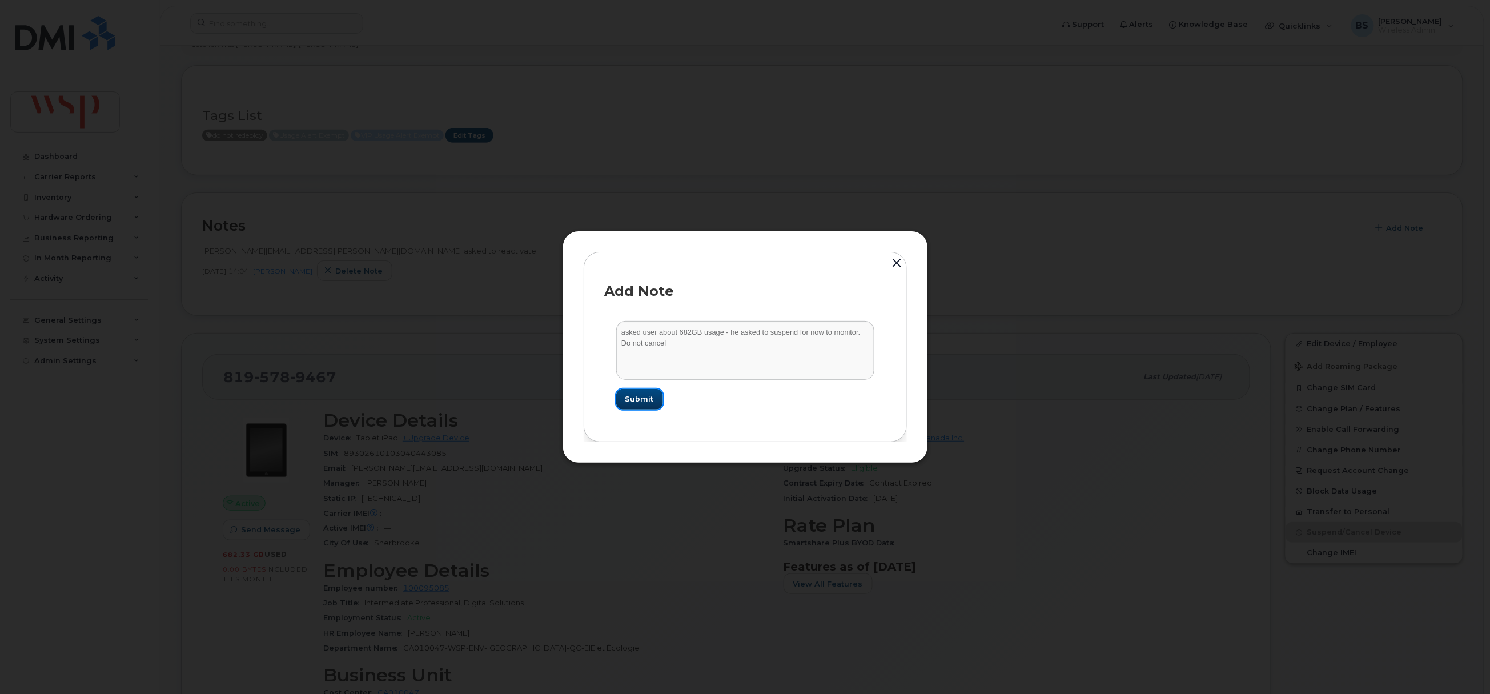
click at [643, 394] on span "Submit" at bounding box center [639, 398] width 29 height 11
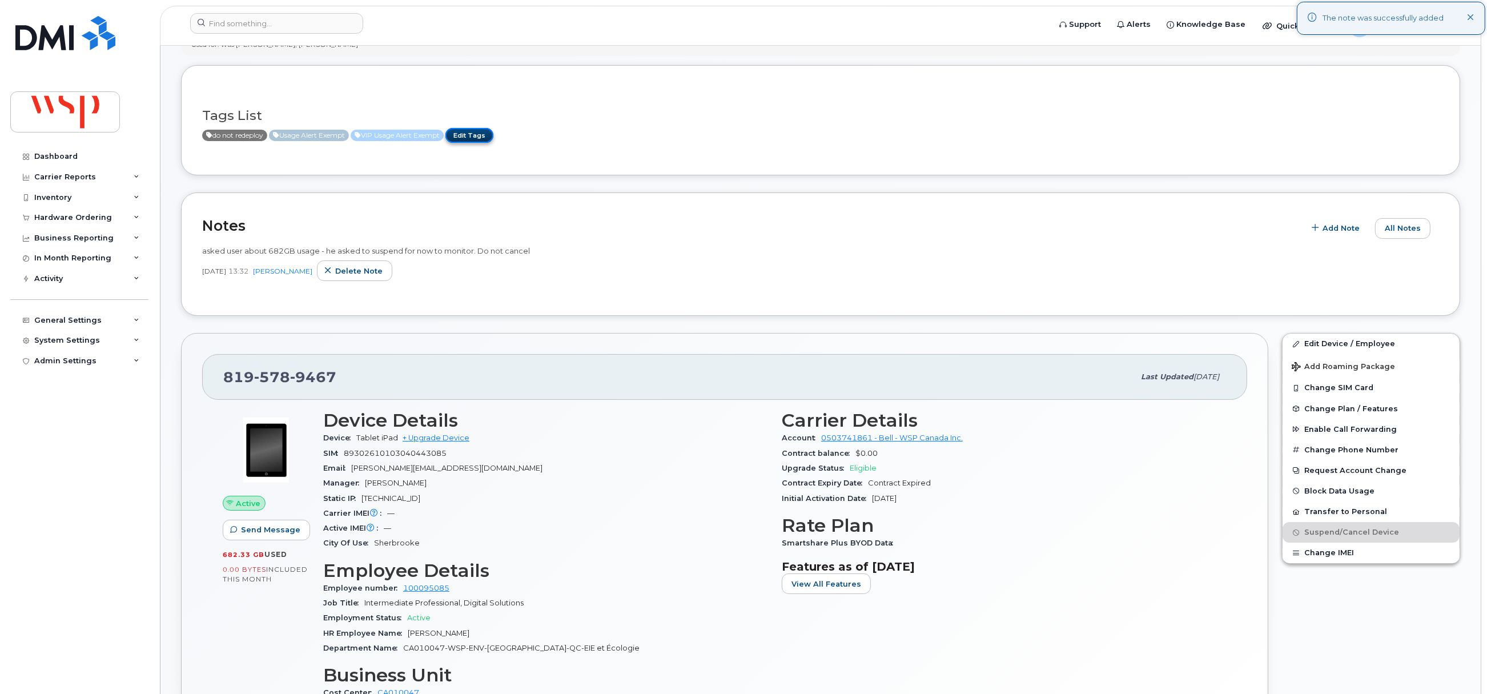
click at [482, 134] on link "Edit Tags" at bounding box center [469, 135] width 48 height 14
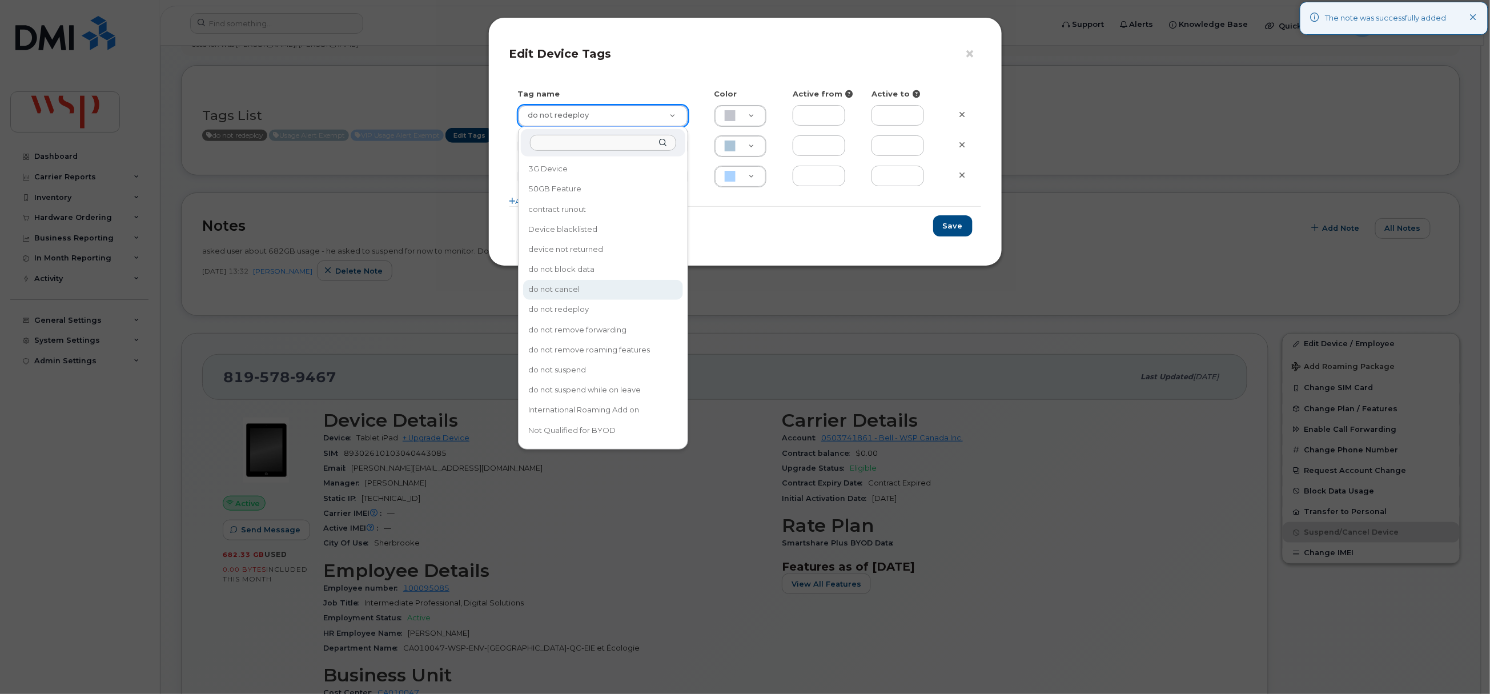
type input "do not cancel"
type input "F8C6C8"
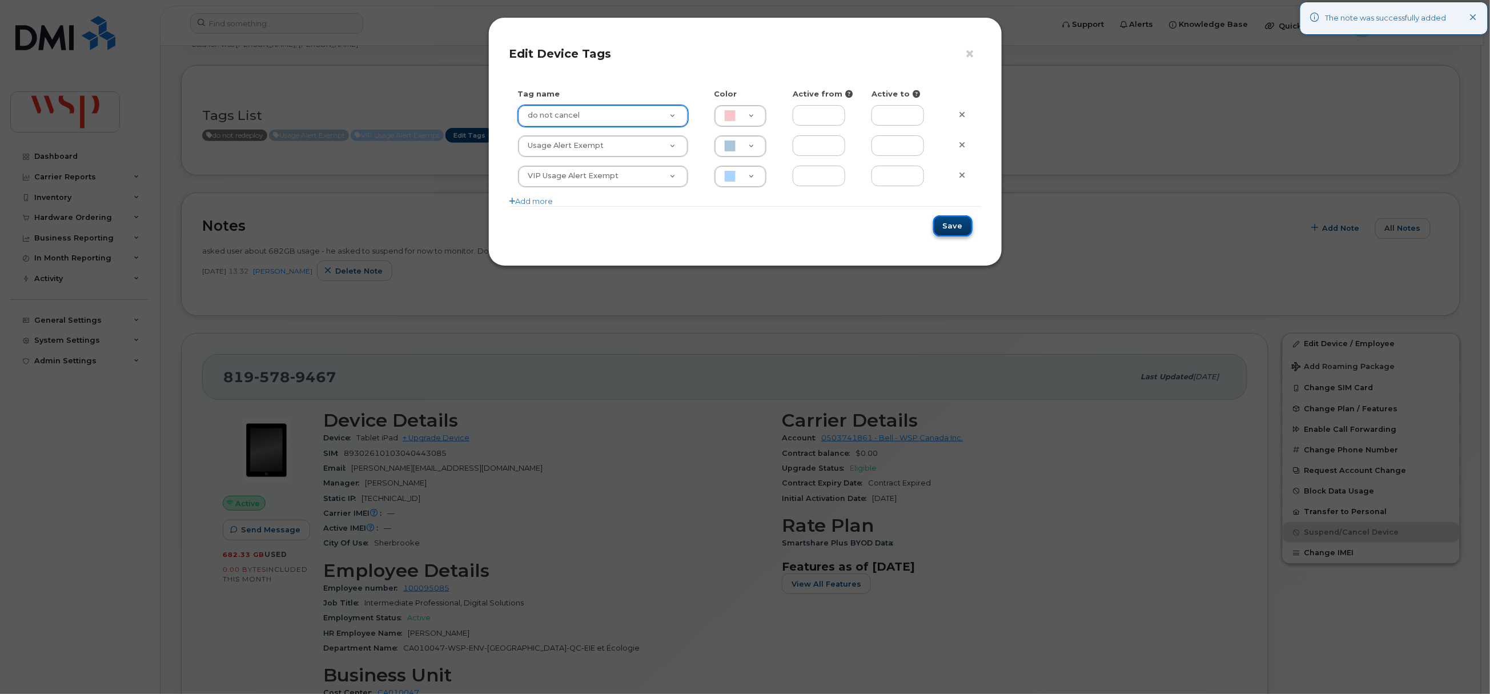
click at [948, 223] on button "Save" at bounding box center [952, 225] width 39 height 21
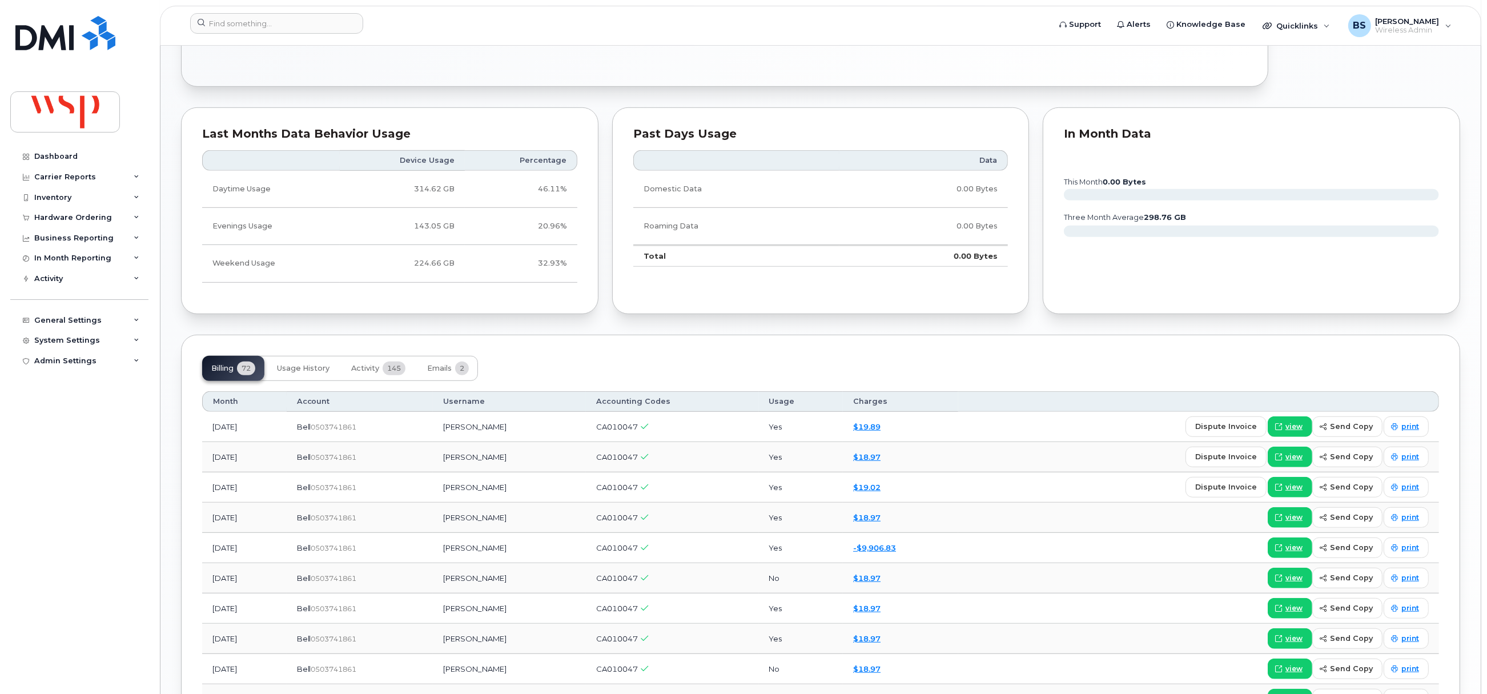
scroll to position [942, 0]
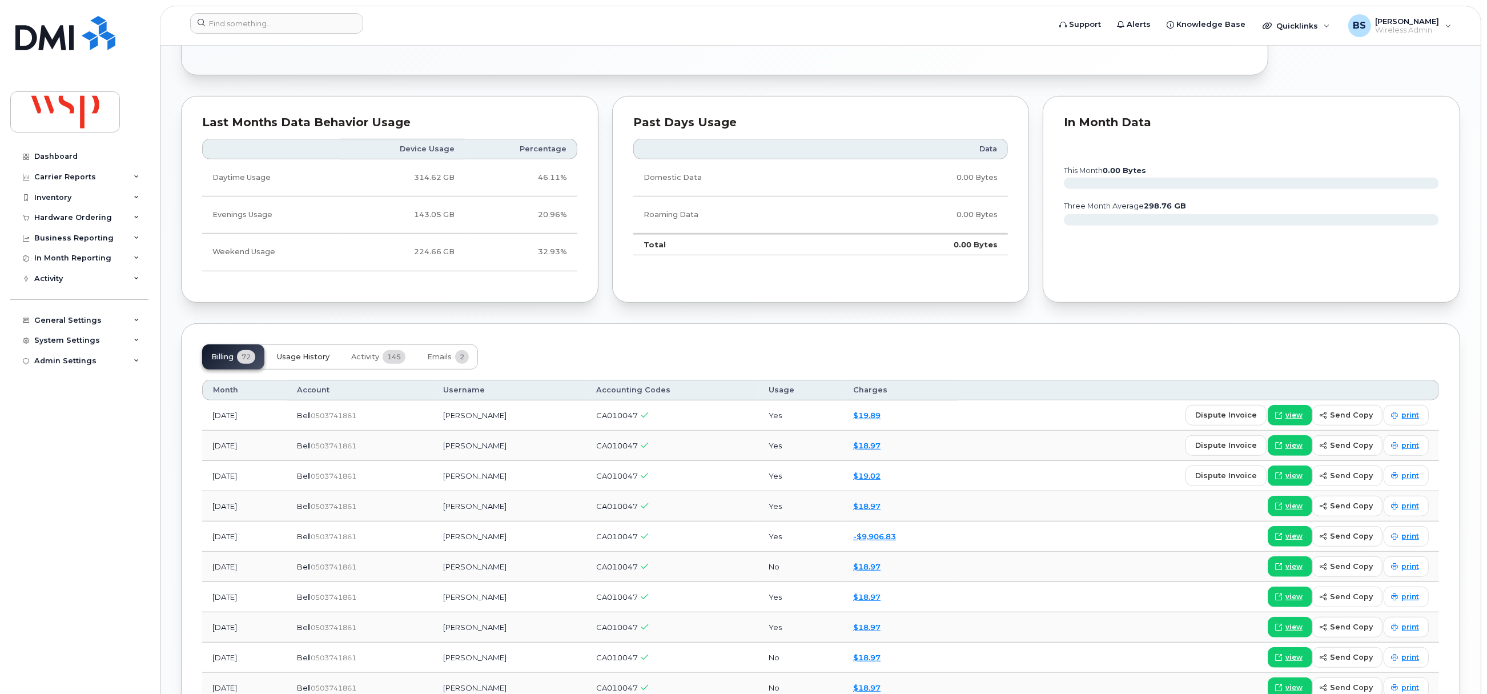
drag, startPoint x: 305, startPoint y: 361, endPoint x: 312, endPoint y: 360, distance: 6.4
click at [306, 360] on span "Usage History" at bounding box center [303, 356] width 53 height 9
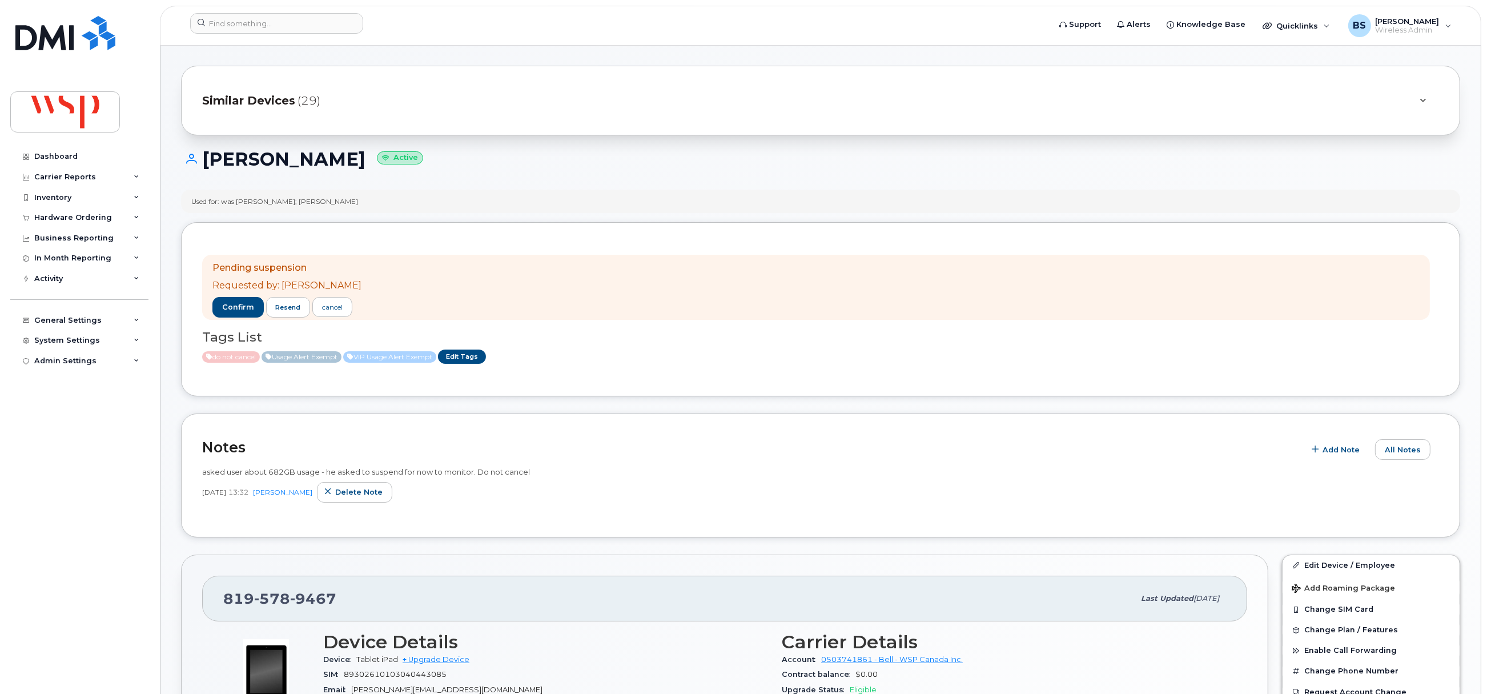
scroll to position [0, 0]
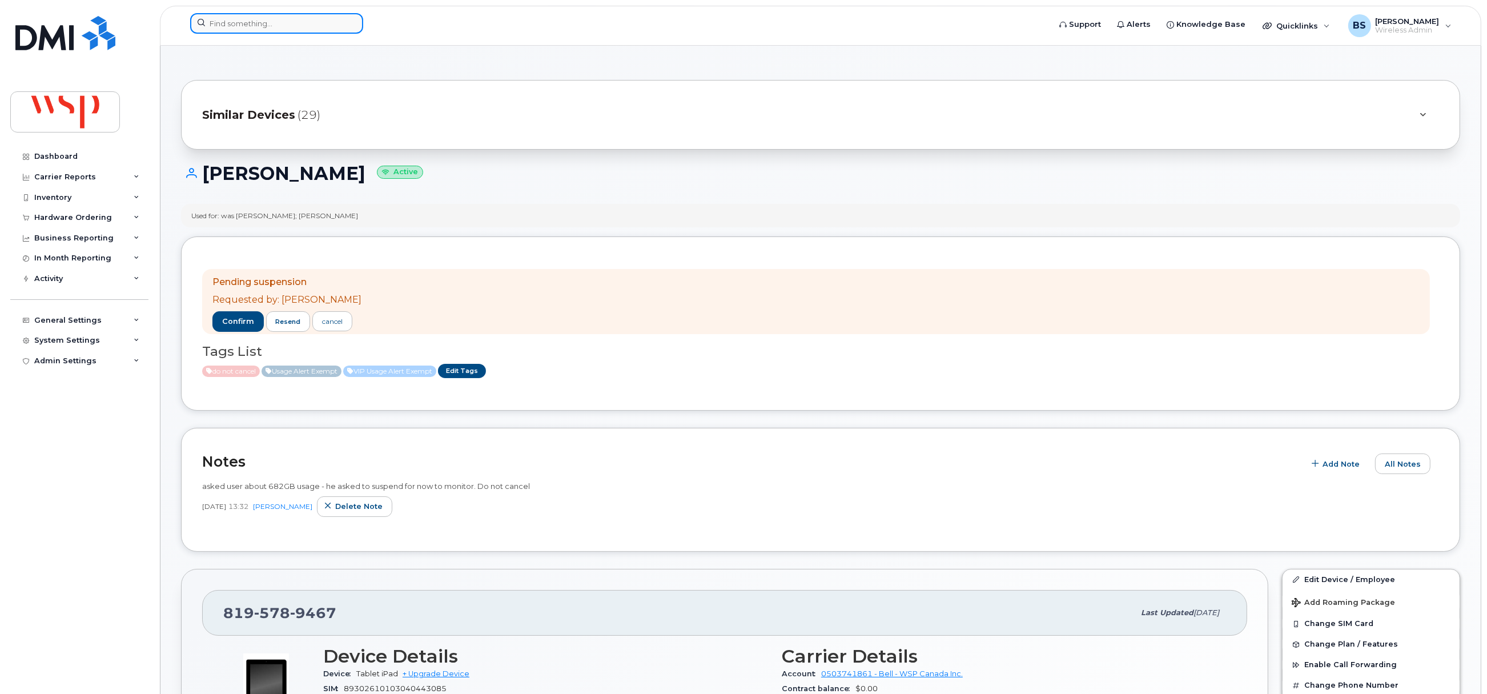
click at [281, 19] on input at bounding box center [276, 23] width 173 height 21
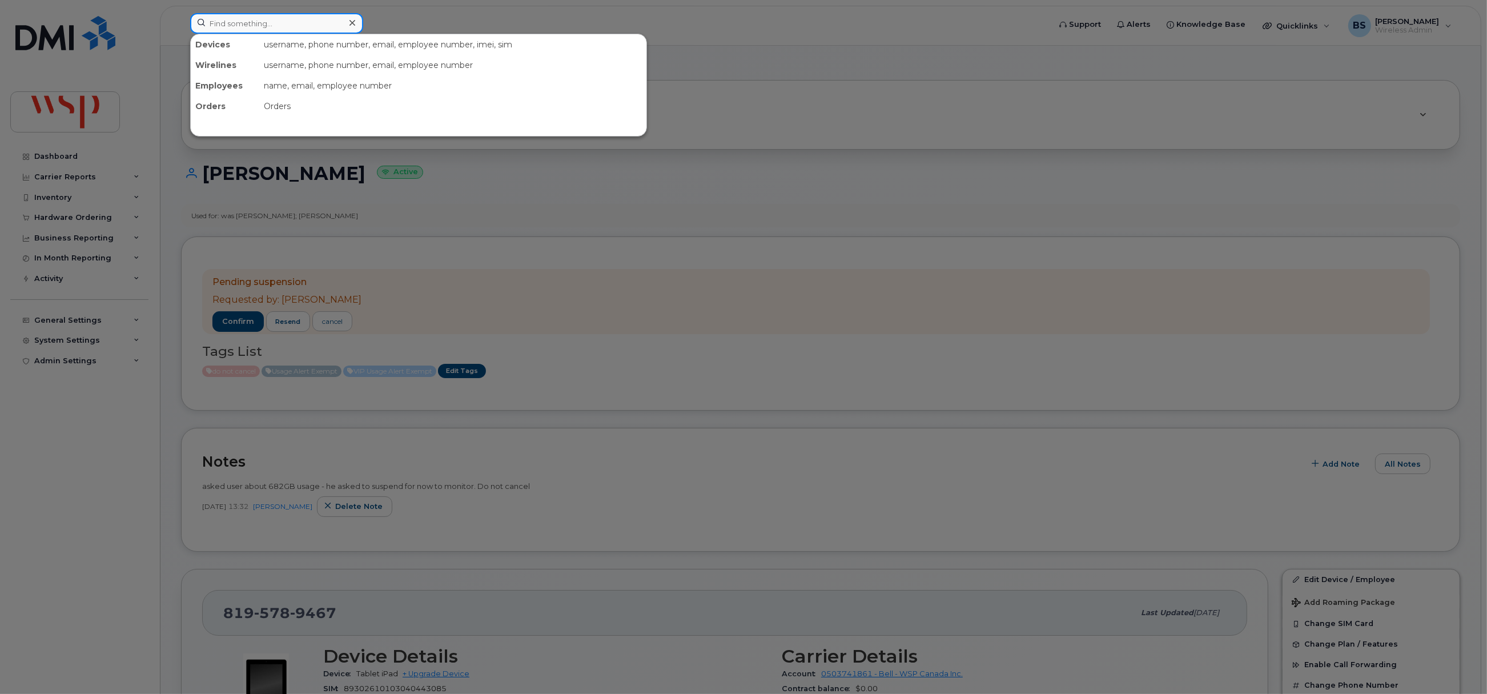
paste input "[PHONE_NUMBER]"
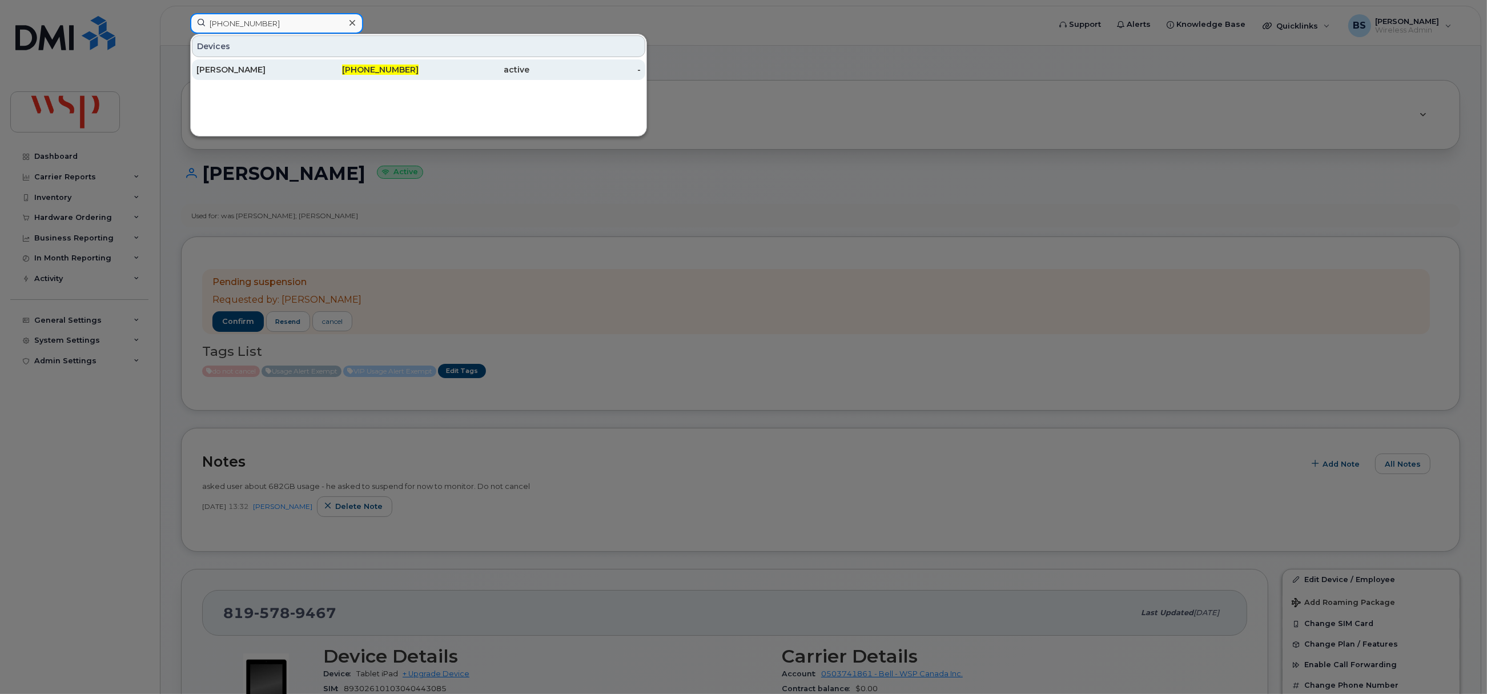
type input "[PHONE_NUMBER]"
drag, startPoint x: 222, startPoint y: 67, endPoint x: 358, endPoint y: 99, distance: 140.0
click at [222, 67] on div "[PERSON_NAME]" at bounding box center [251, 69] width 111 height 11
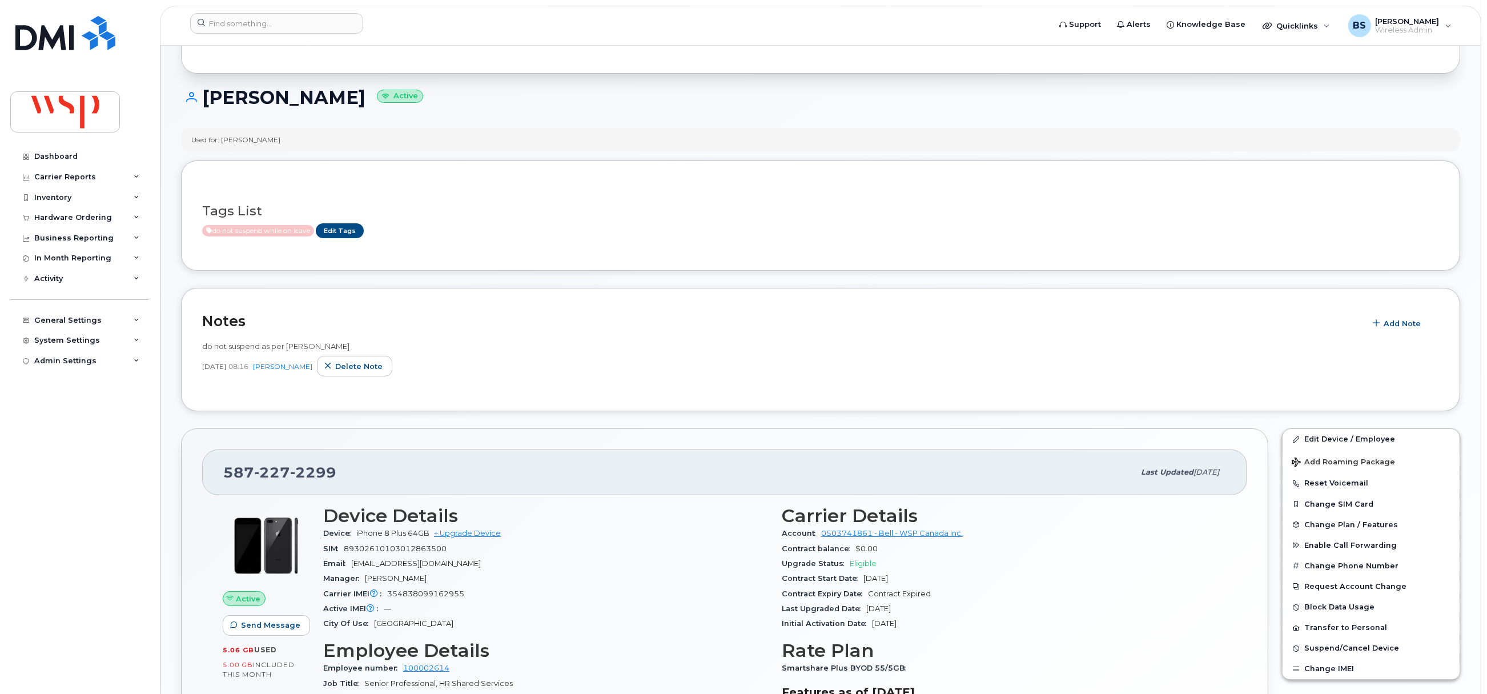
scroll to position [171, 0]
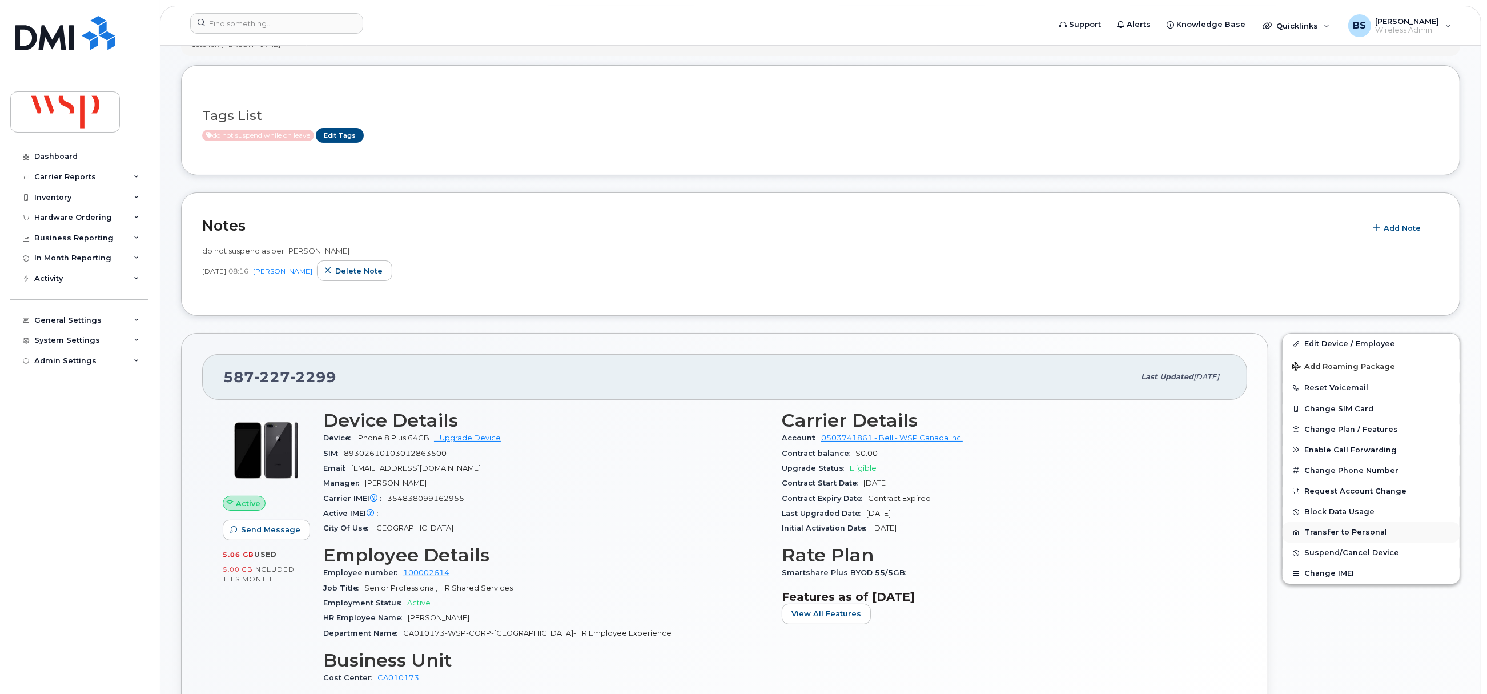
click at [1347, 533] on button "Transfer to Personal" at bounding box center [1370, 532] width 177 height 21
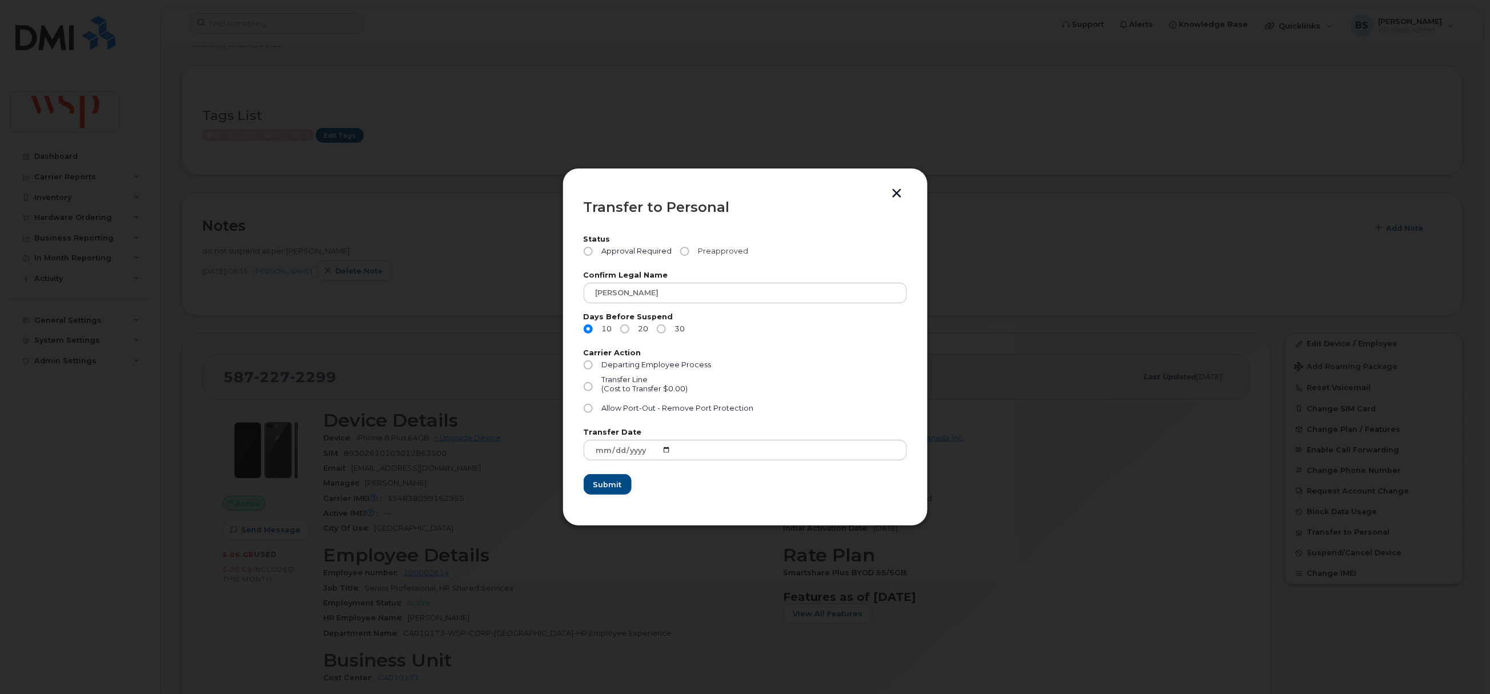
click at [725, 251] on span "Preapproved" at bounding box center [721, 251] width 55 height 9
click at [689, 251] on input "Preapproved" at bounding box center [684, 251] width 9 height 9
radio input "true"
click at [662, 326] on input "30" at bounding box center [661, 328] width 9 height 9
radio input "true"
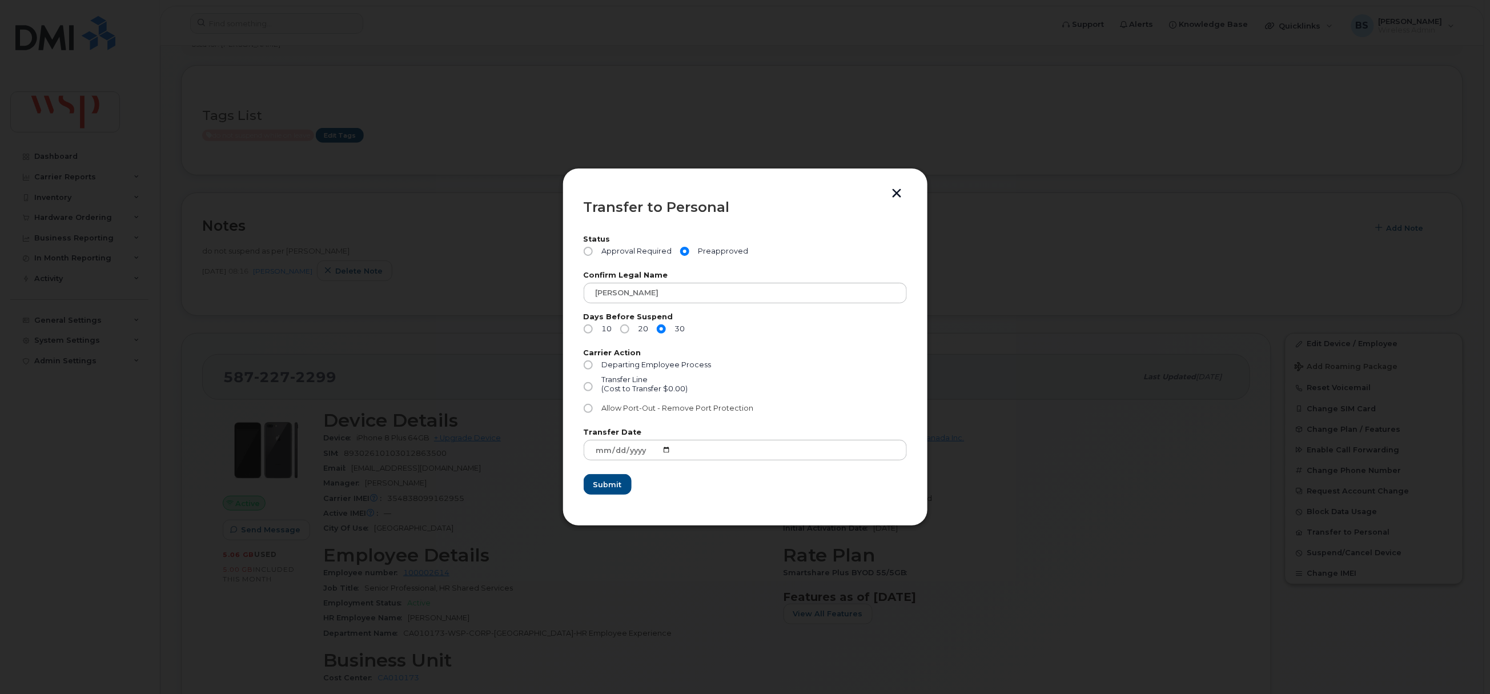
click at [594, 411] on label "Allow Port-Out - Remove Port Protection" at bounding box center [669, 408] width 170 height 9
click at [593, 411] on input "Allow Port-Out - Remove Port Protection" at bounding box center [588, 408] width 9 height 9
radio input "true"
click at [607, 481] on span "Submit" at bounding box center [607, 484] width 29 height 11
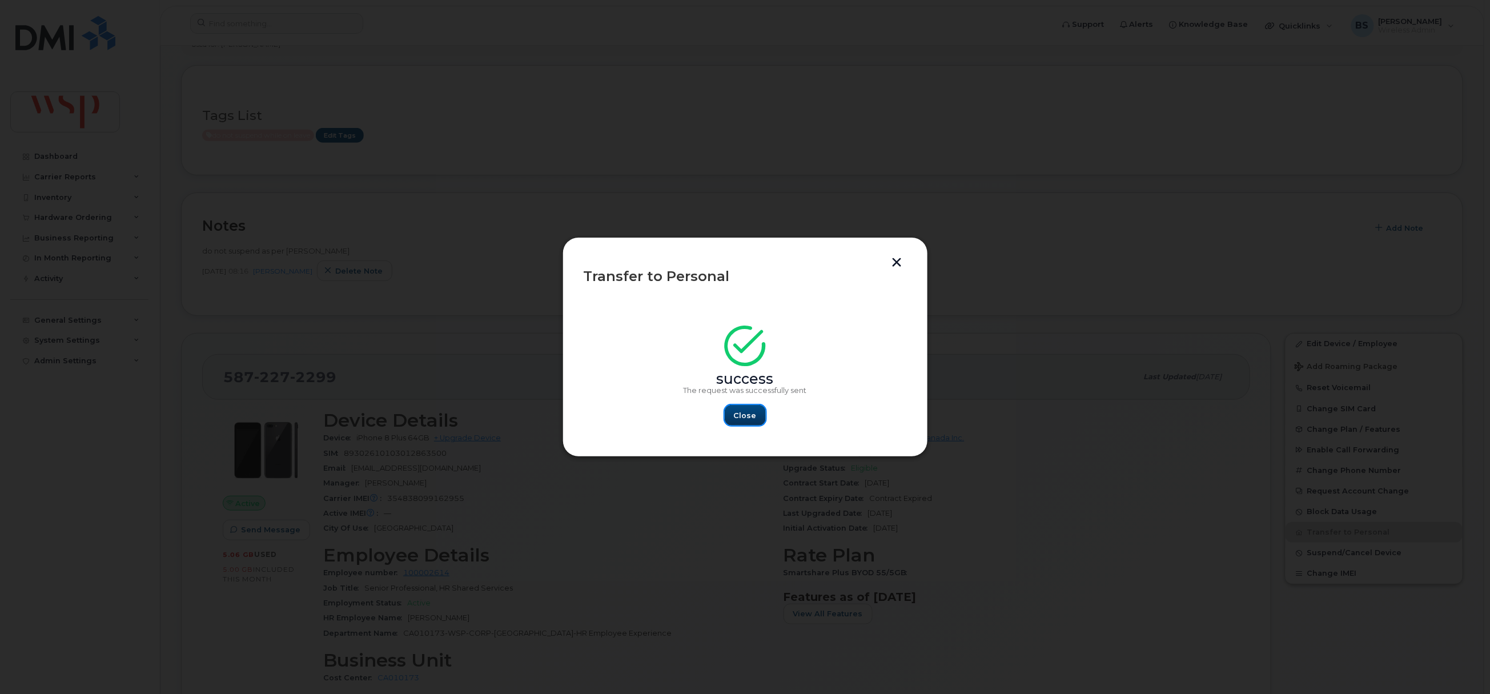
click at [749, 408] on button "Close" at bounding box center [745, 415] width 41 height 21
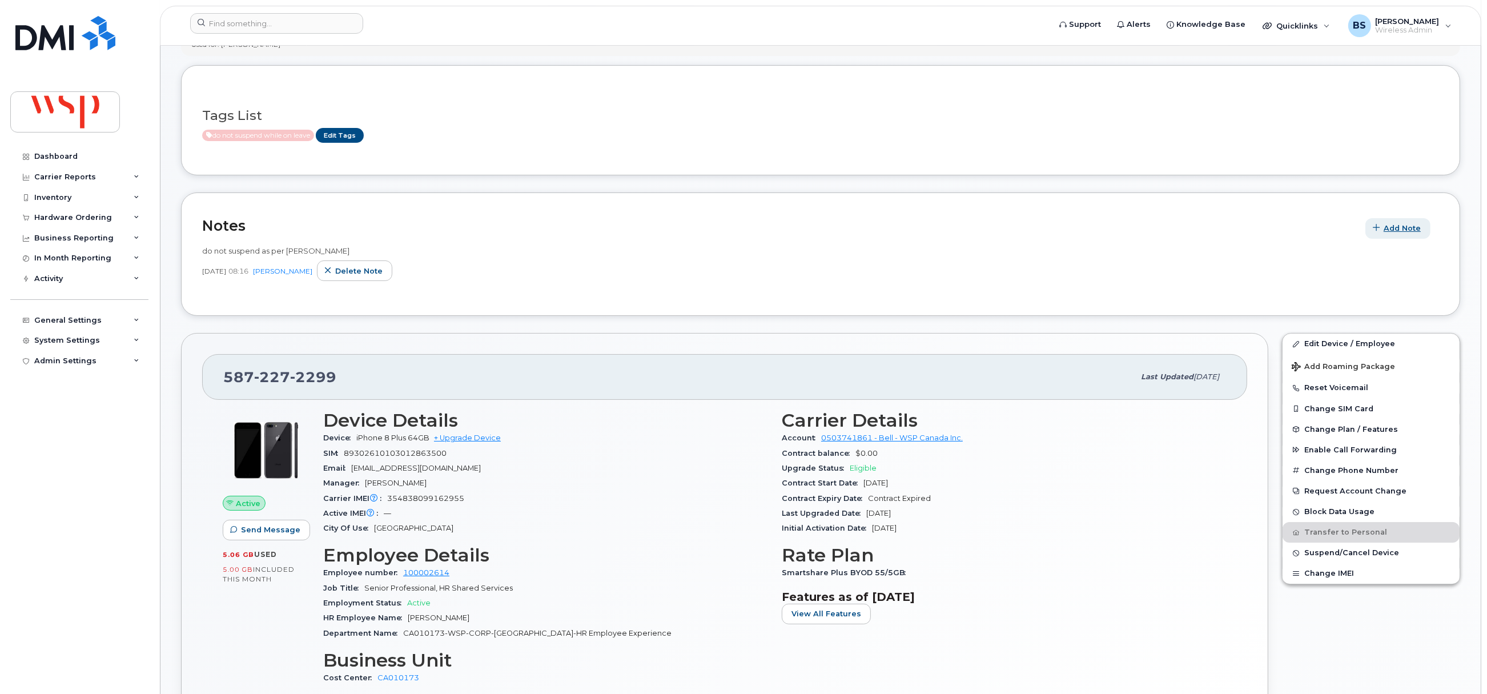
click at [1392, 226] on span "Add Note" at bounding box center [1401, 228] width 37 height 11
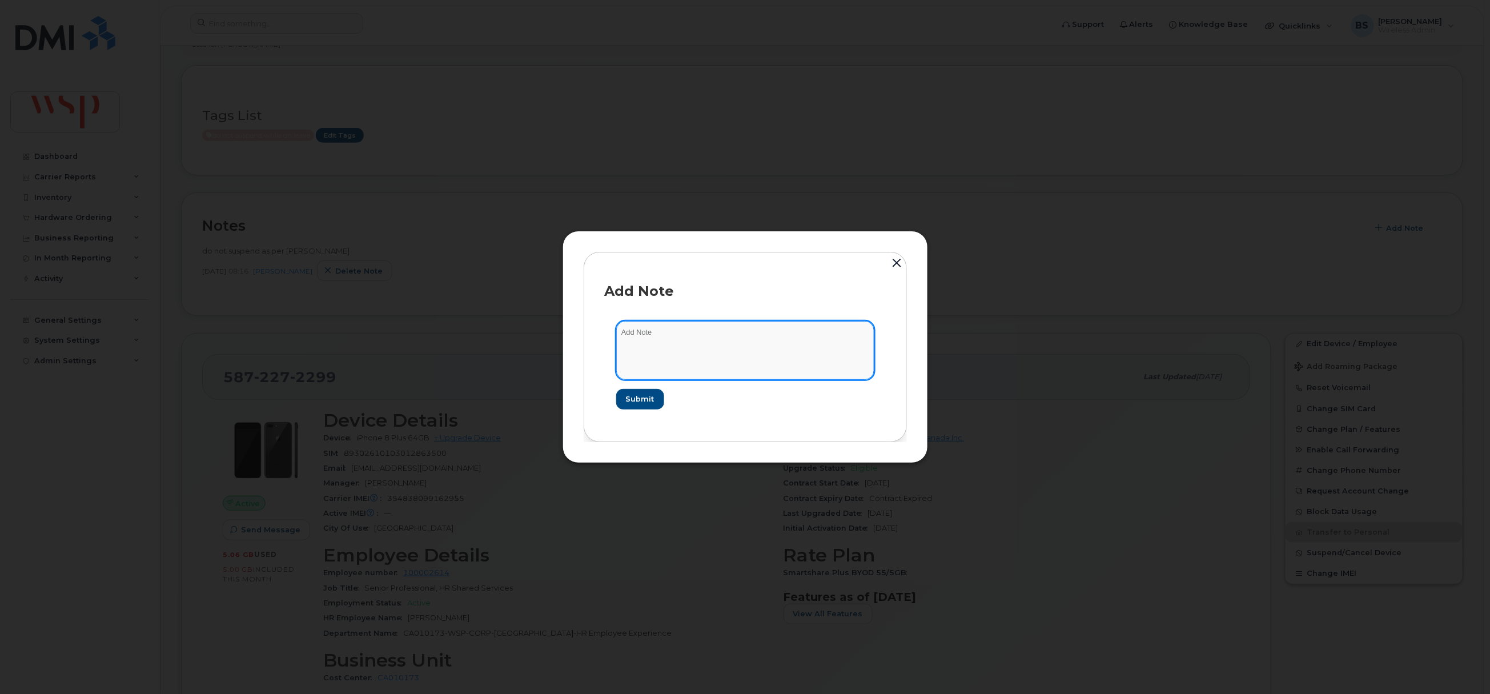
click at [691, 350] on textarea at bounding box center [745, 350] width 258 height 58
type textarea "Brian asked Bell to remove port protection - user moving to Telus"
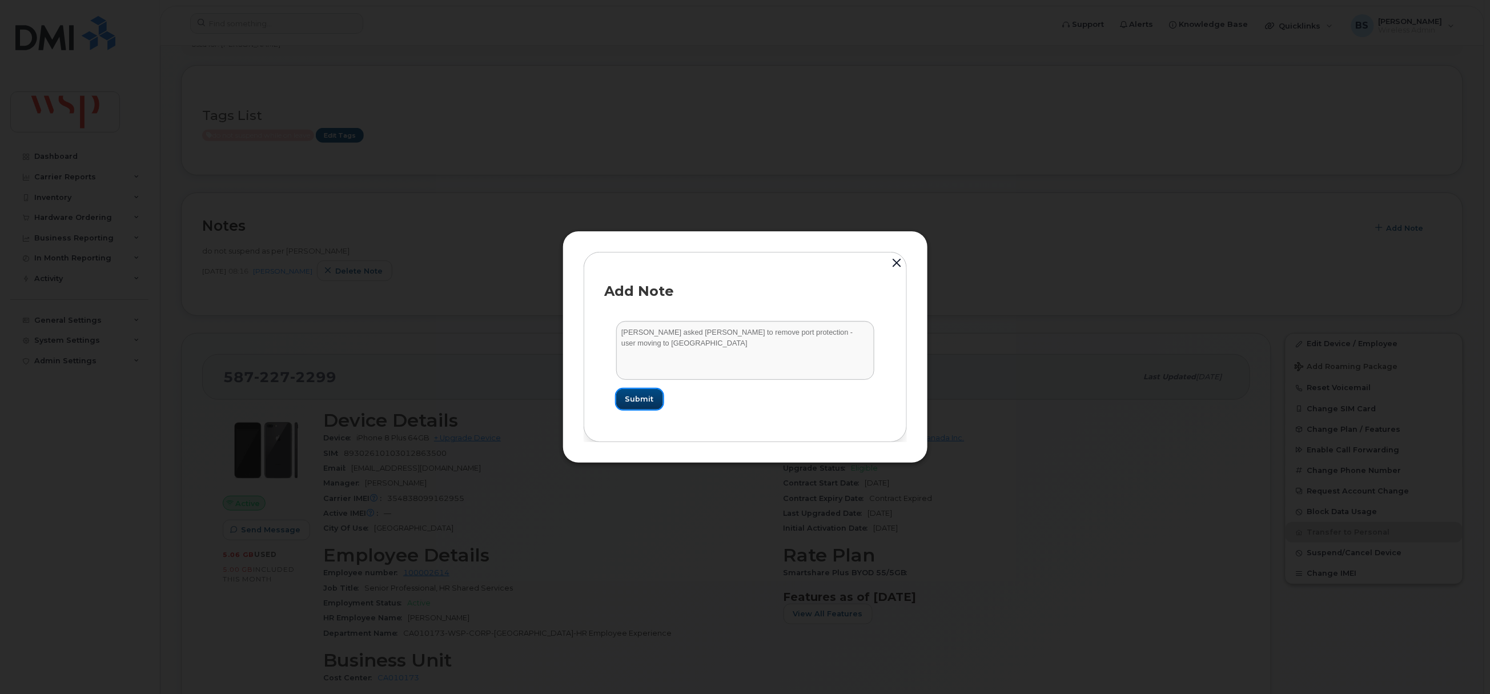
click at [637, 393] on span "Submit" at bounding box center [639, 398] width 29 height 11
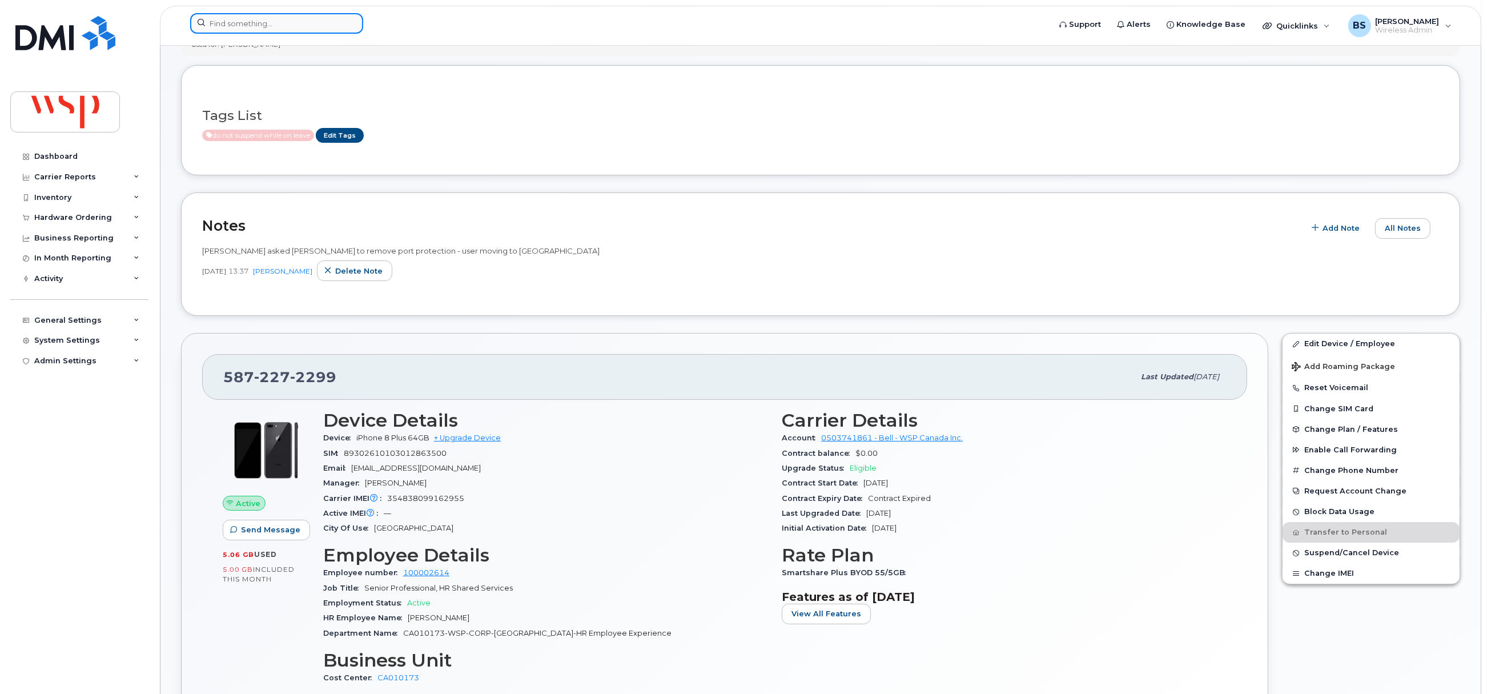
click at [325, 20] on input at bounding box center [276, 23] width 173 height 21
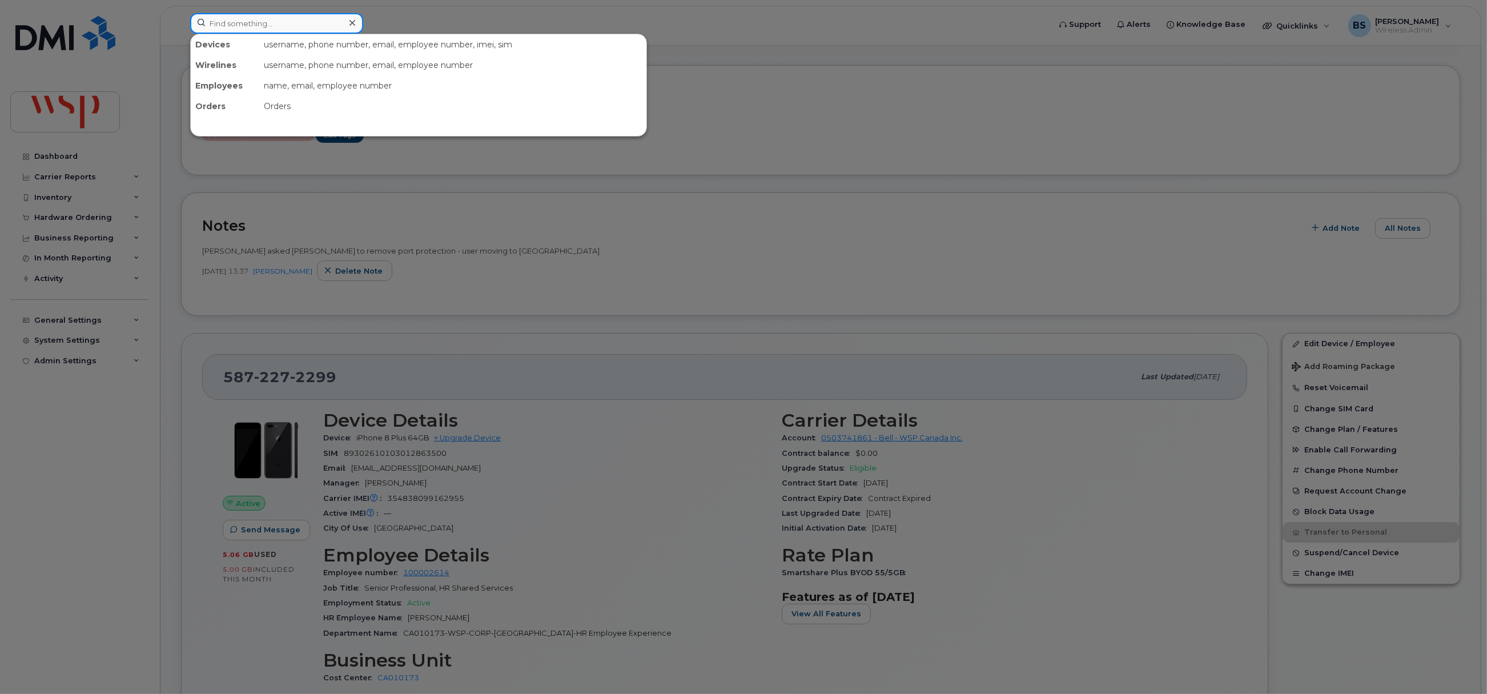
paste input "902) 499-3981"
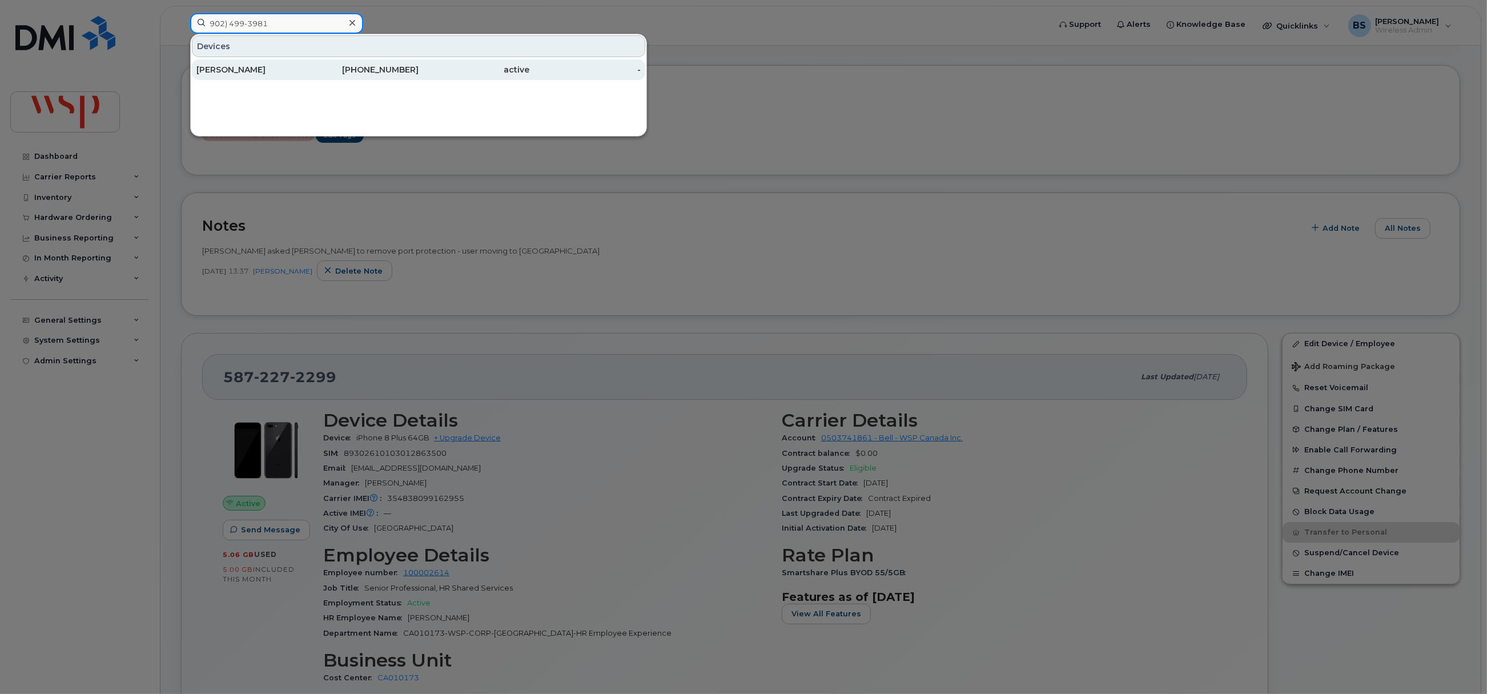
type input "902) 499-3981"
drag, startPoint x: 227, startPoint y: 69, endPoint x: 287, endPoint y: 69, distance: 59.4
click at [227, 69] on div "Brian Colgan" at bounding box center [251, 69] width 111 height 11
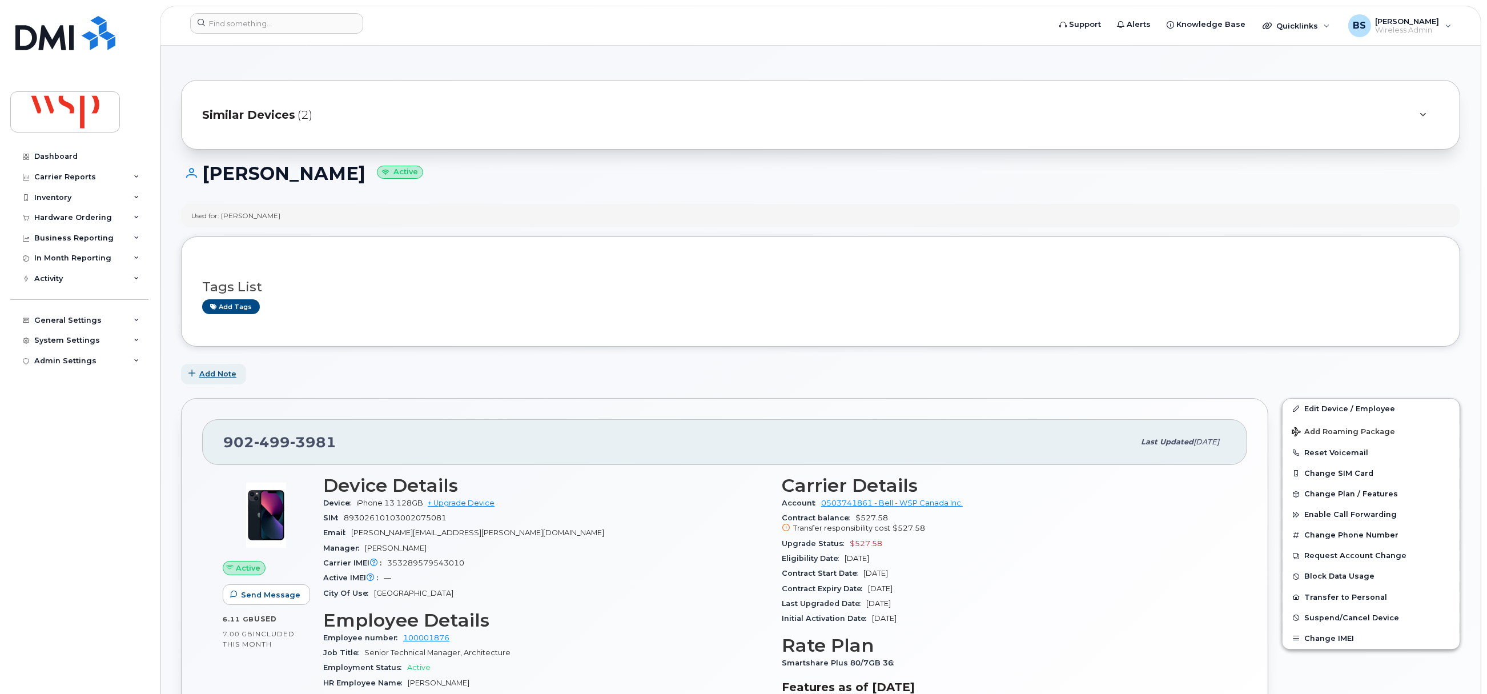
click at [207, 372] on span "Add Note" at bounding box center [217, 373] width 37 height 11
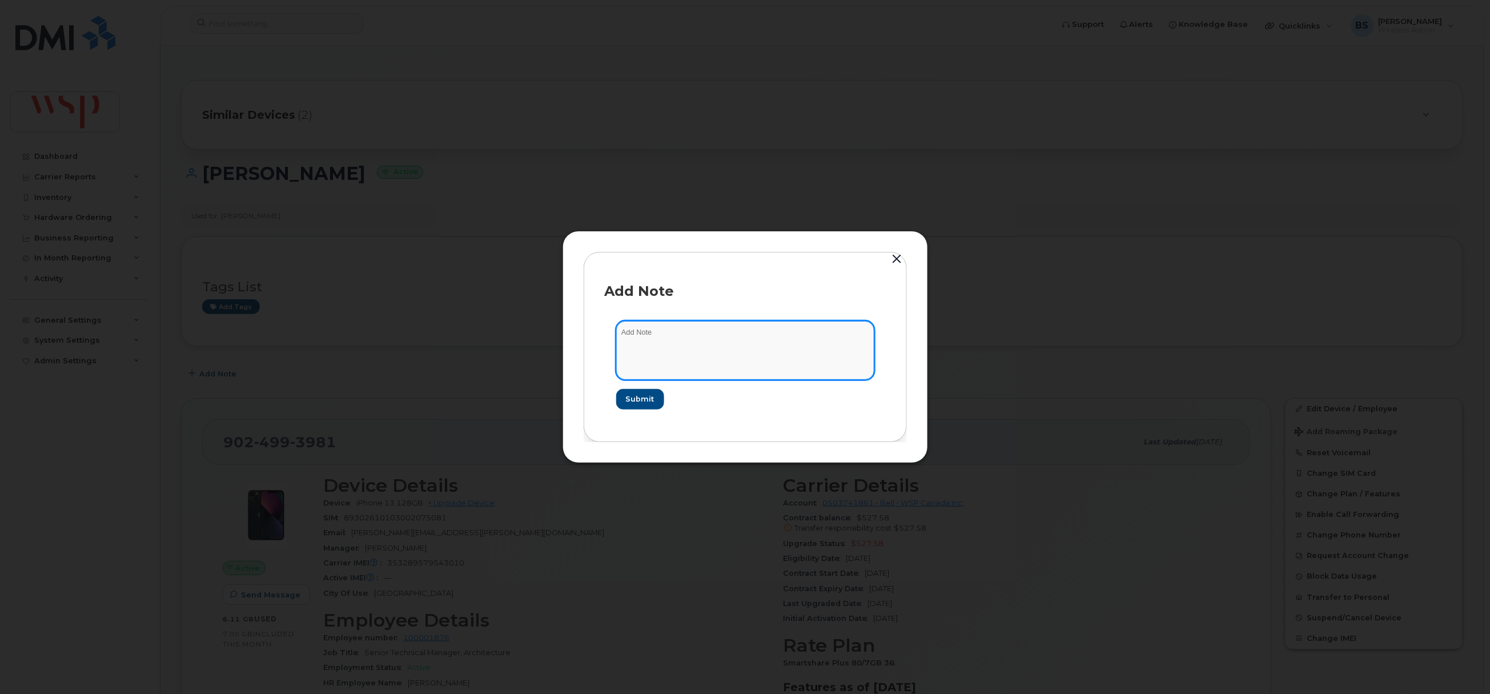
click at [671, 351] on textarea at bounding box center [745, 350] width 258 height 58
type textarea "asked [PERSON_NAME] to port out"
click at [650, 394] on span "Submit" at bounding box center [639, 398] width 29 height 11
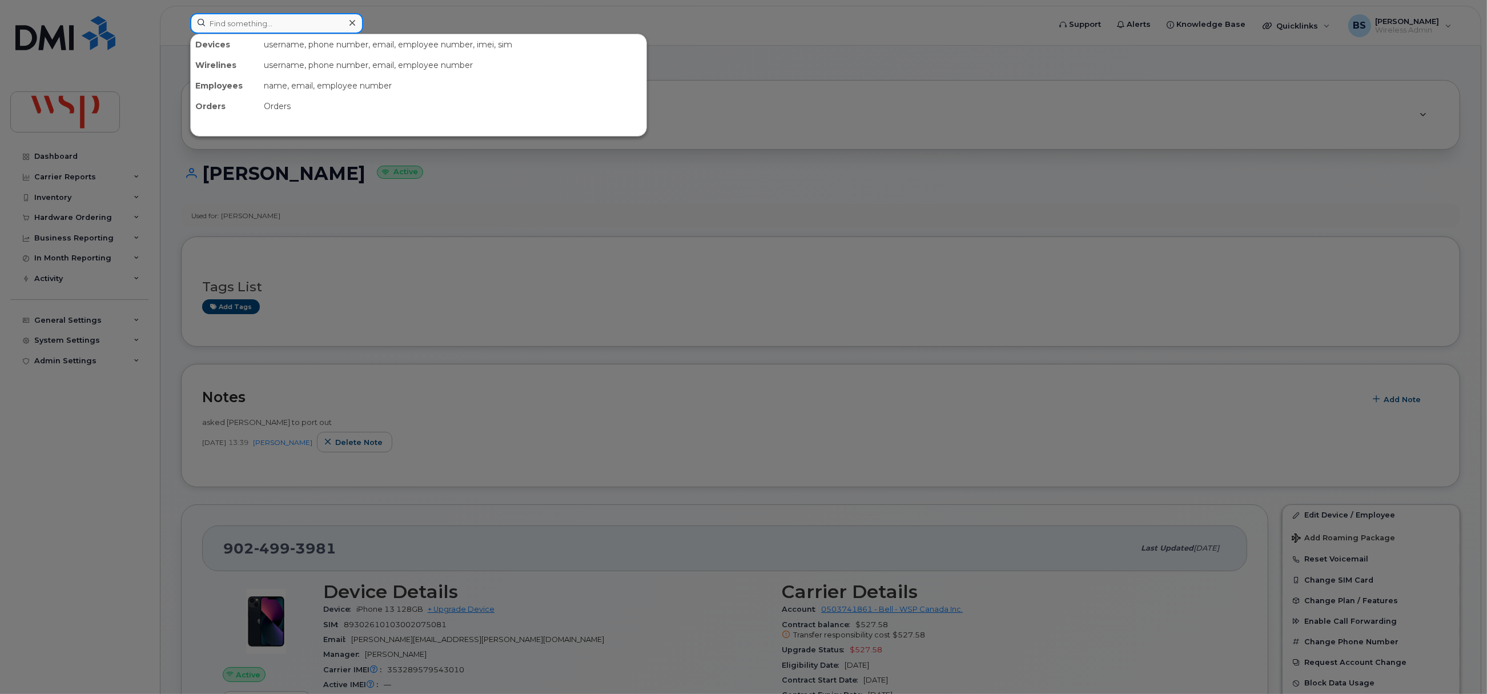
click at [243, 22] on input at bounding box center [276, 23] width 173 height 21
paste input "1x250Mb plan at $20 for 12 months = $240"
type input "1x250Mb plan at $20 for 12 months = $240"
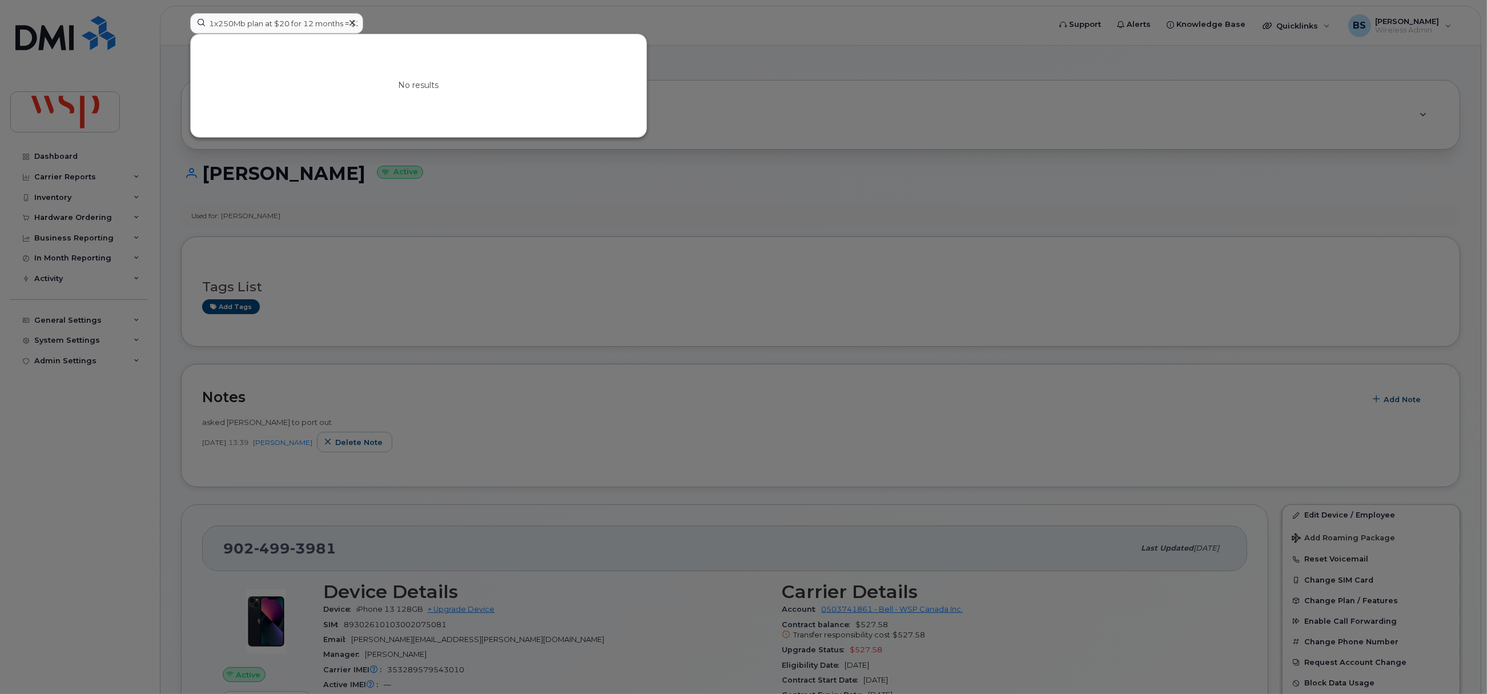
click at [349, 21] on icon at bounding box center [352, 22] width 6 height 9
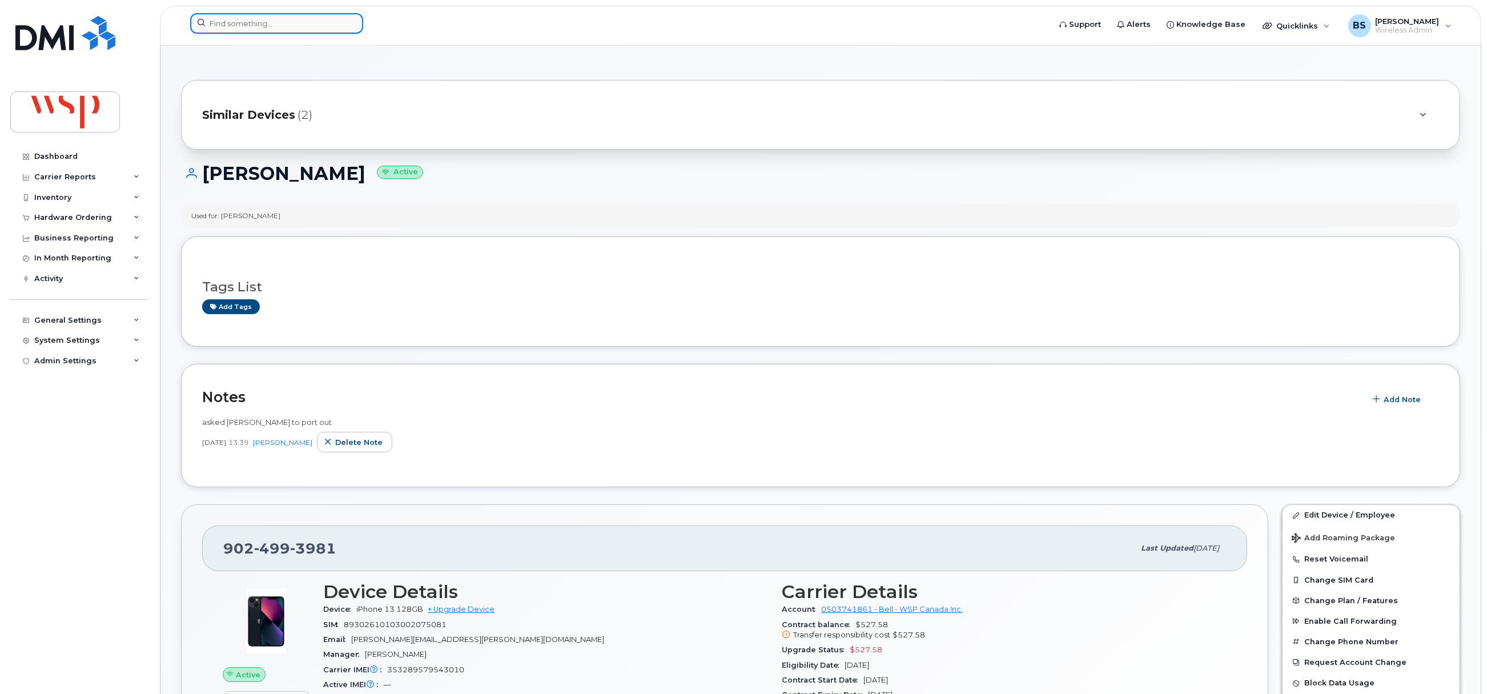
click at [247, 25] on input at bounding box center [276, 23] width 173 height 21
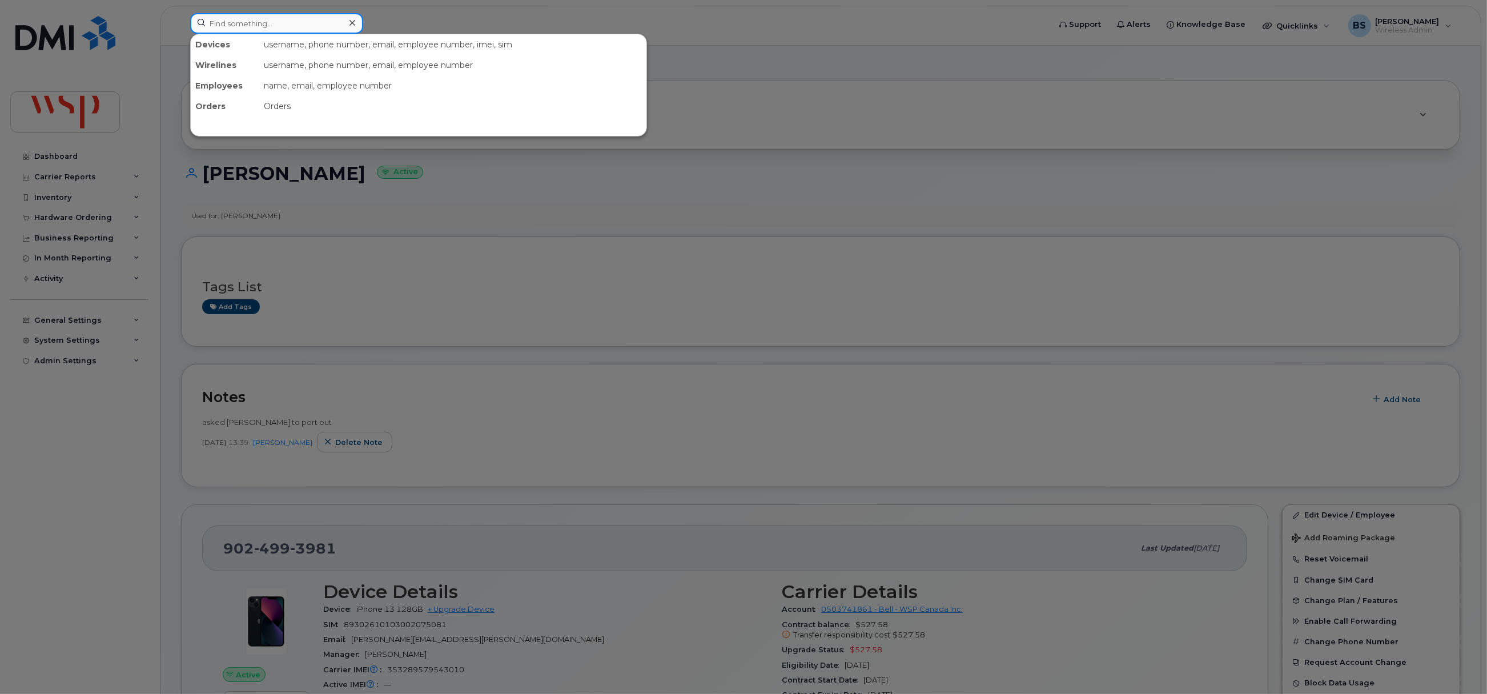
paste input "[PERSON_NAME]"
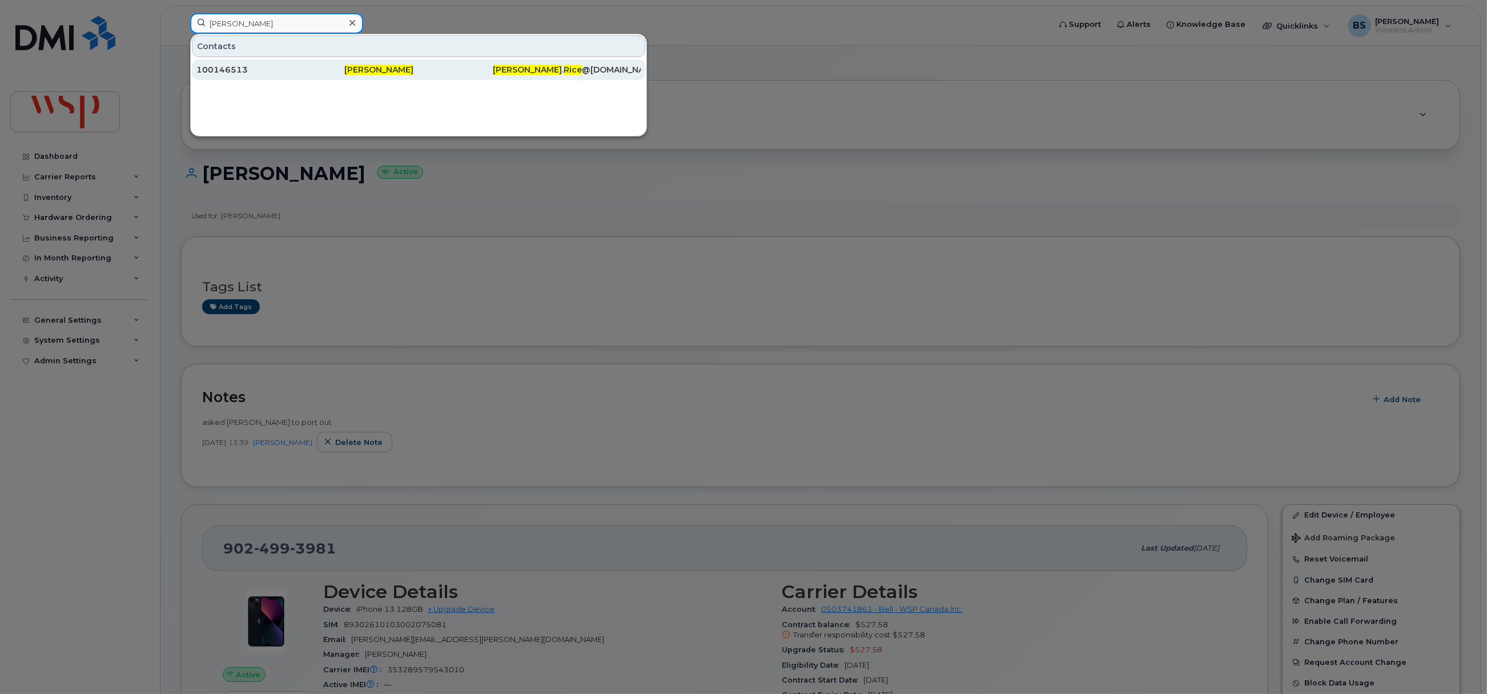
type input "[PERSON_NAME]"
drag, startPoint x: 219, startPoint y: 65, endPoint x: 183, endPoint y: 33, distance: 48.6
click at [219, 65] on div "100146513" at bounding box center [270, 69] width 148 height 21
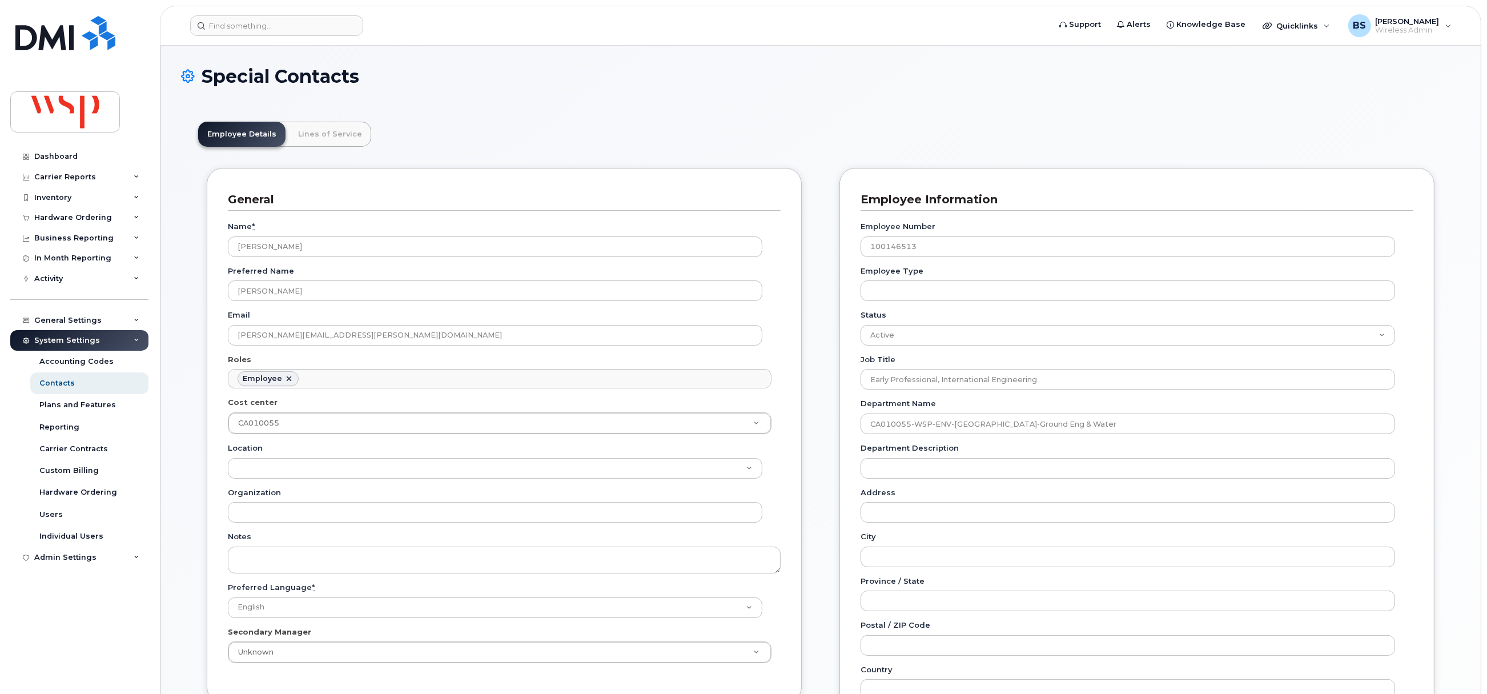
scroll to position [38, 0]
drag, startPoint x: 266, startPoint y: 22, endPoint x: 271, endPoint y: 26, distance: 7.0
click at [266, 23] on input at bounding box center [276, 25] width 173 height 21
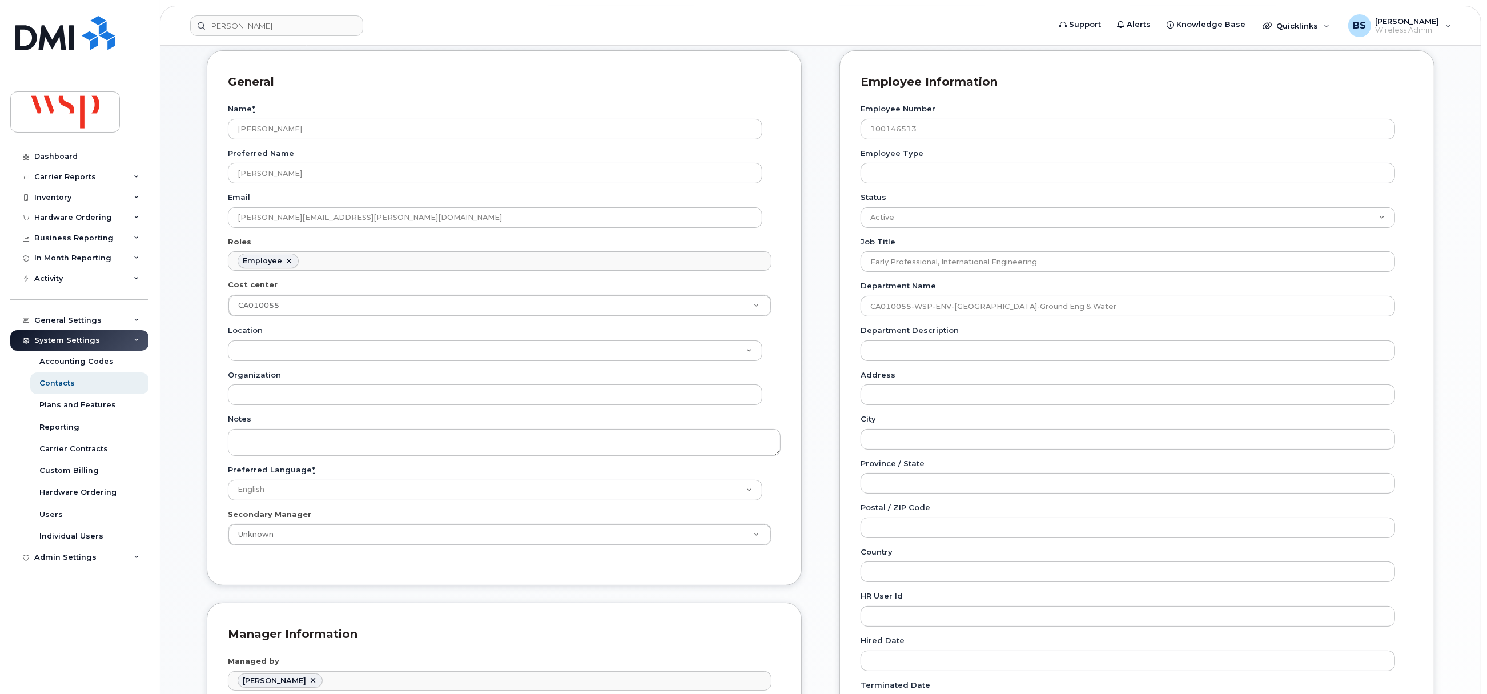
scroll to position [0, 0]
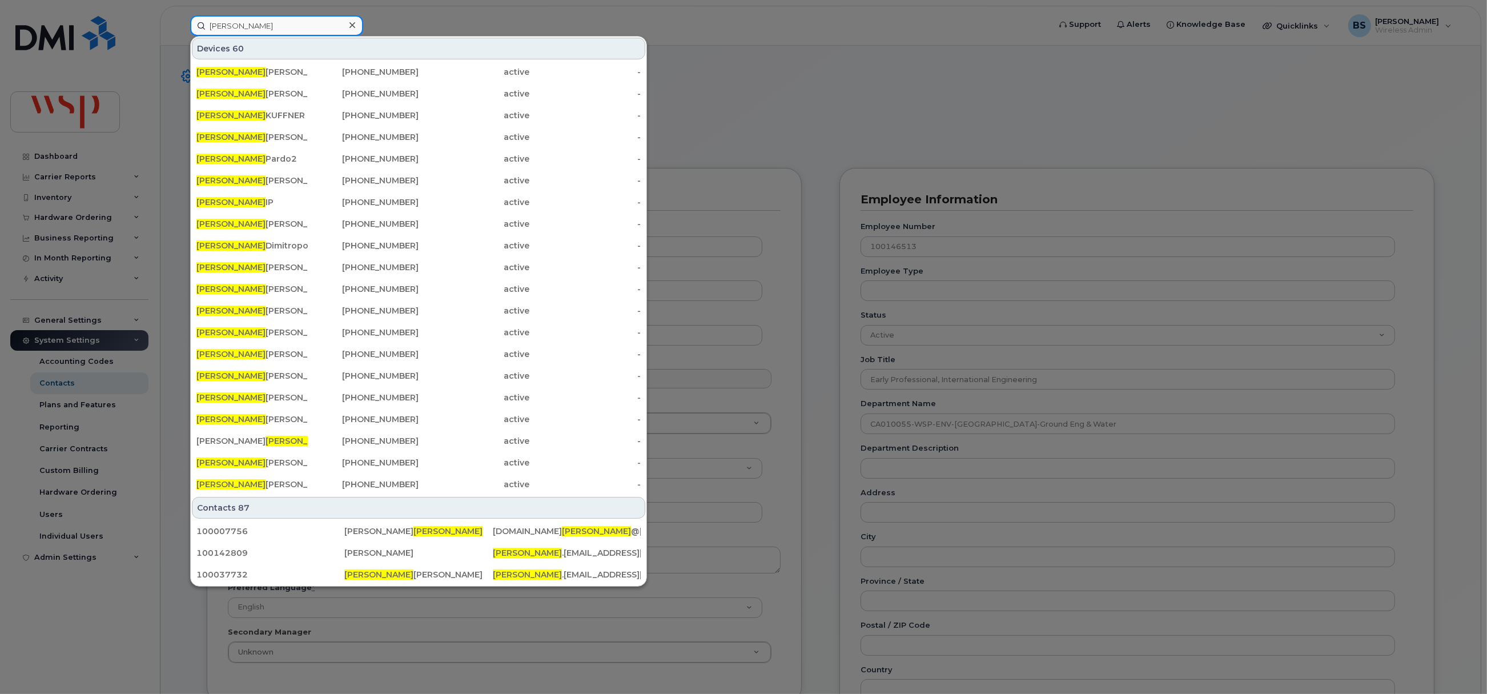
drag, startPoint x: 203, startPoint y: 20, endPoint x: 158, endPoint y: 15, distance: 44.8
click at [181, 15] on div "[PERSON_NAME] 60 [PERSON_NAME] [PHONE_NUMBER] active - [PERSON_NAME] [PHONE_NUM…" at bounding box center [616, 25] width 870 height 21
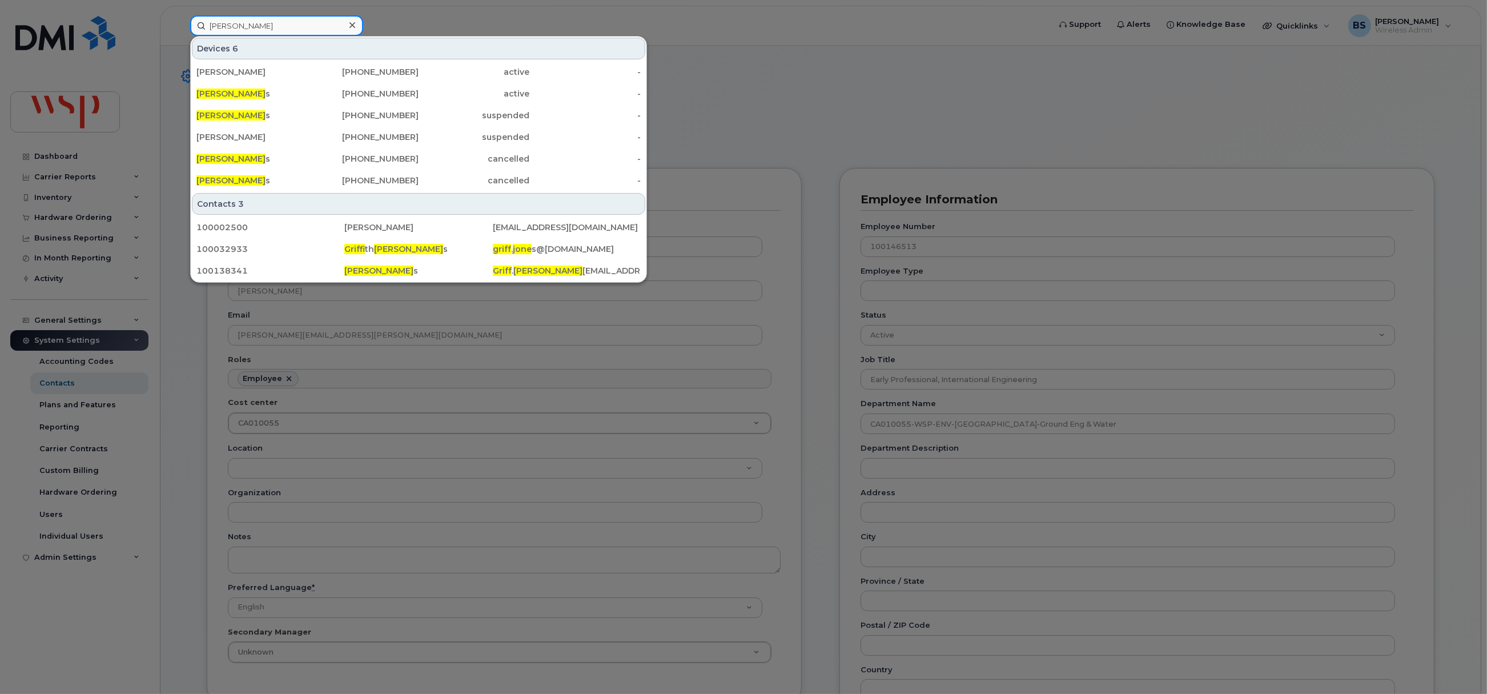
type input "[PERSON_NAME]"
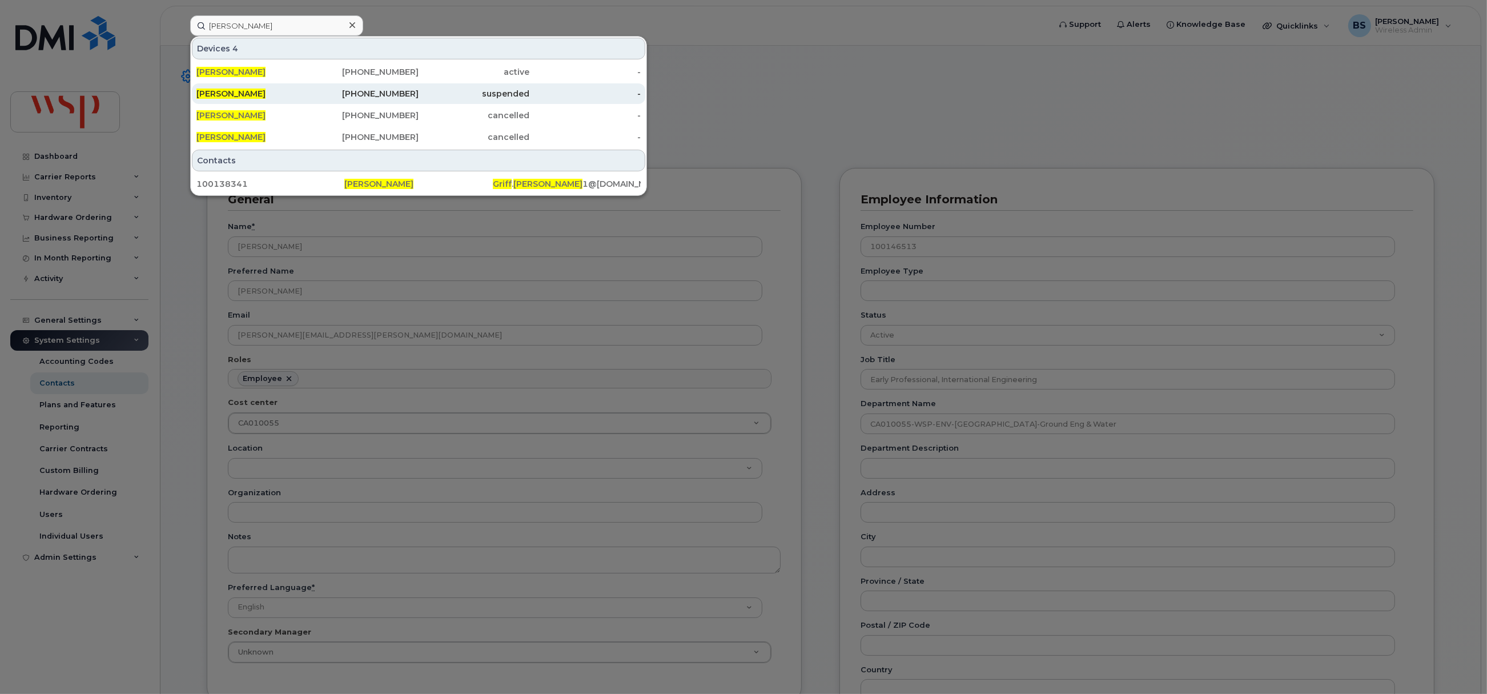
click at [232, 92] on span "[PERSON_NAME]" at bounding box center [230, 94] width 69 height 10
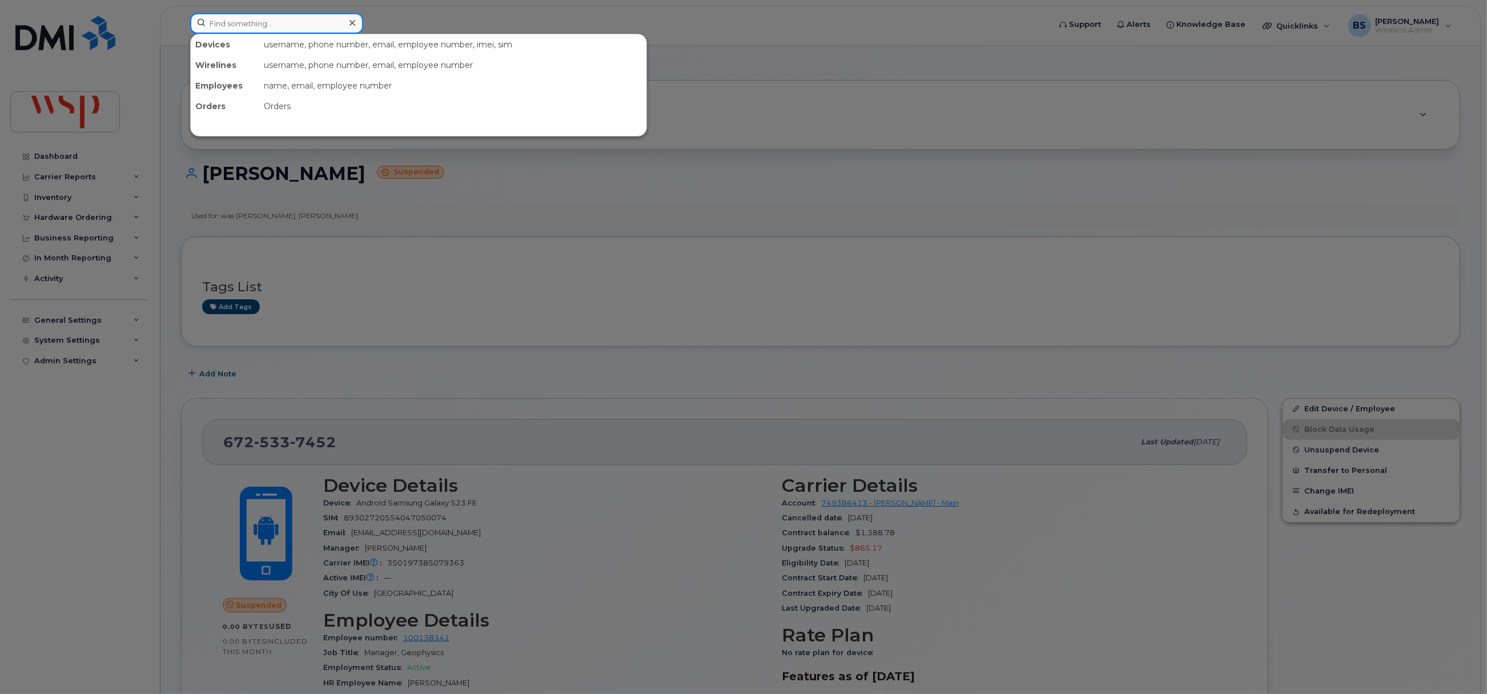
click at [250, 22] on input at bounding box center [276, 23] width 173 height 21
paste input "[PHONE_NUMBER]"
drag, startPoint x: 208, startPoint y: 27, endPoint x: 187, endPoint y: 27, distance: 21.7
click at [187, 27] on div "[PHONE_NUMBER] No results" at bounding box center [616, 25] width 870 height 25
paste input "[PERSON_NAME]"
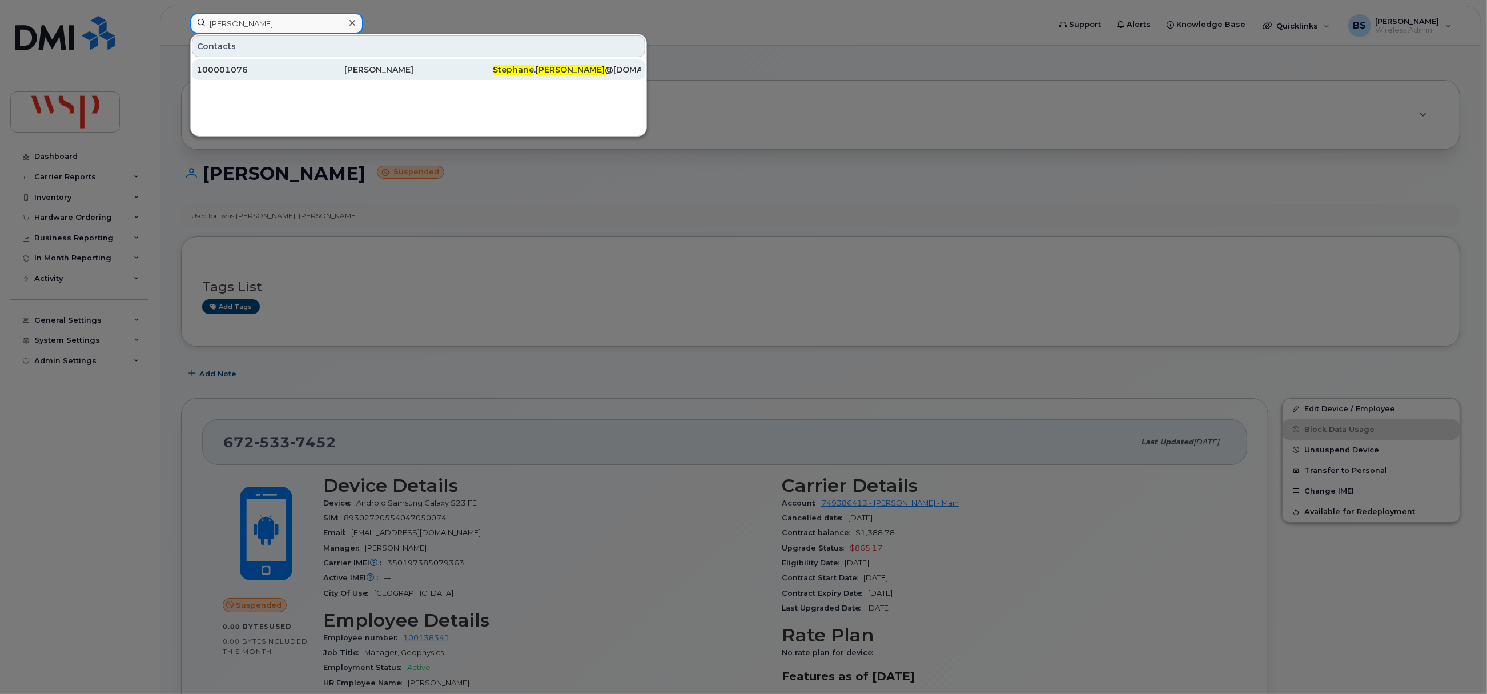
type input "[PERSON_NAME]"
click at [224, 66] on div "100001076" at bounding box center [270, 69] width 148 height 11
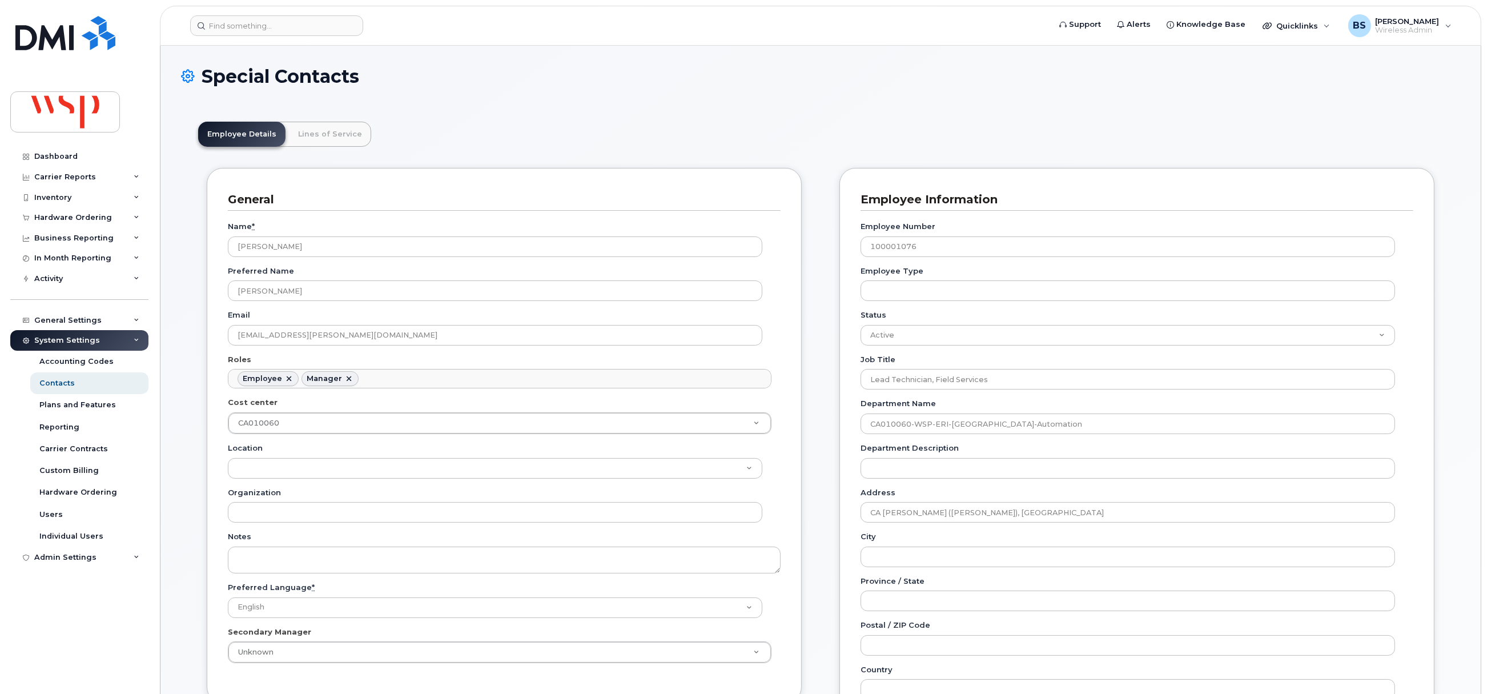
scroll to position [34, 0]
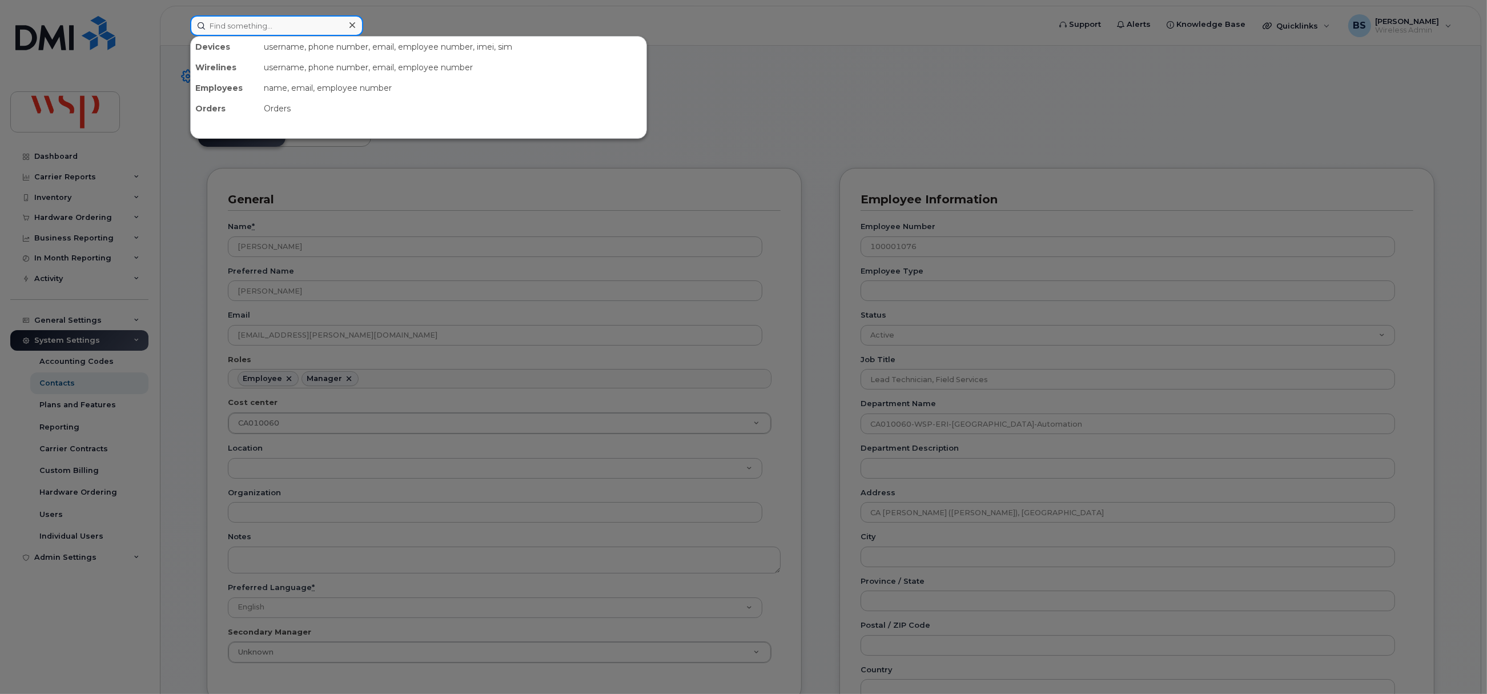
click at [261, 33] on input at bounding box center [276, 25] width 173 height 21
paste input "SN [PERSON_NAME] Additional comments•[DATE] 09:35:42 Bine important que j'ai le…"
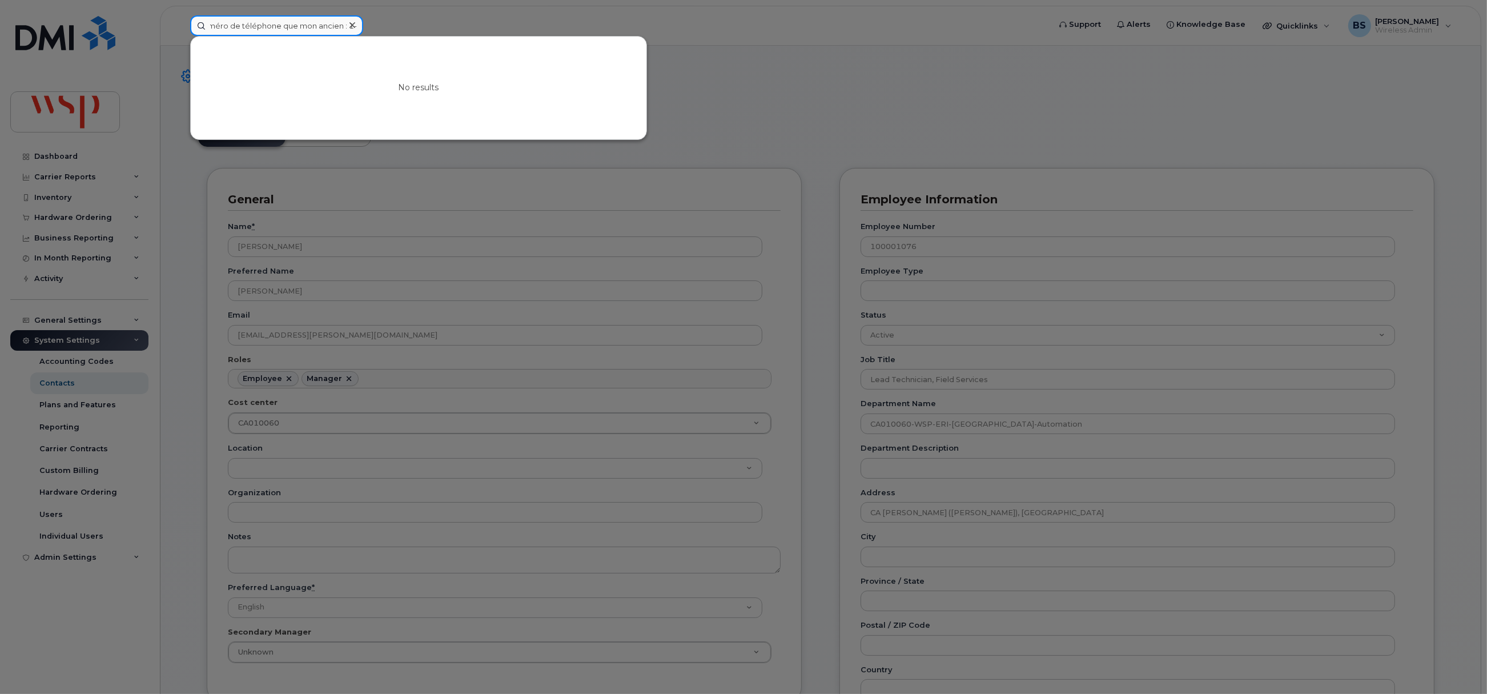
type input "SN [PERSON_NAME] Additional comments•[DATE] 09:35:42 Bine important que j'ai le…"
click at [351, 24] on icon at bounding box center [352, 25] width 6 height 9
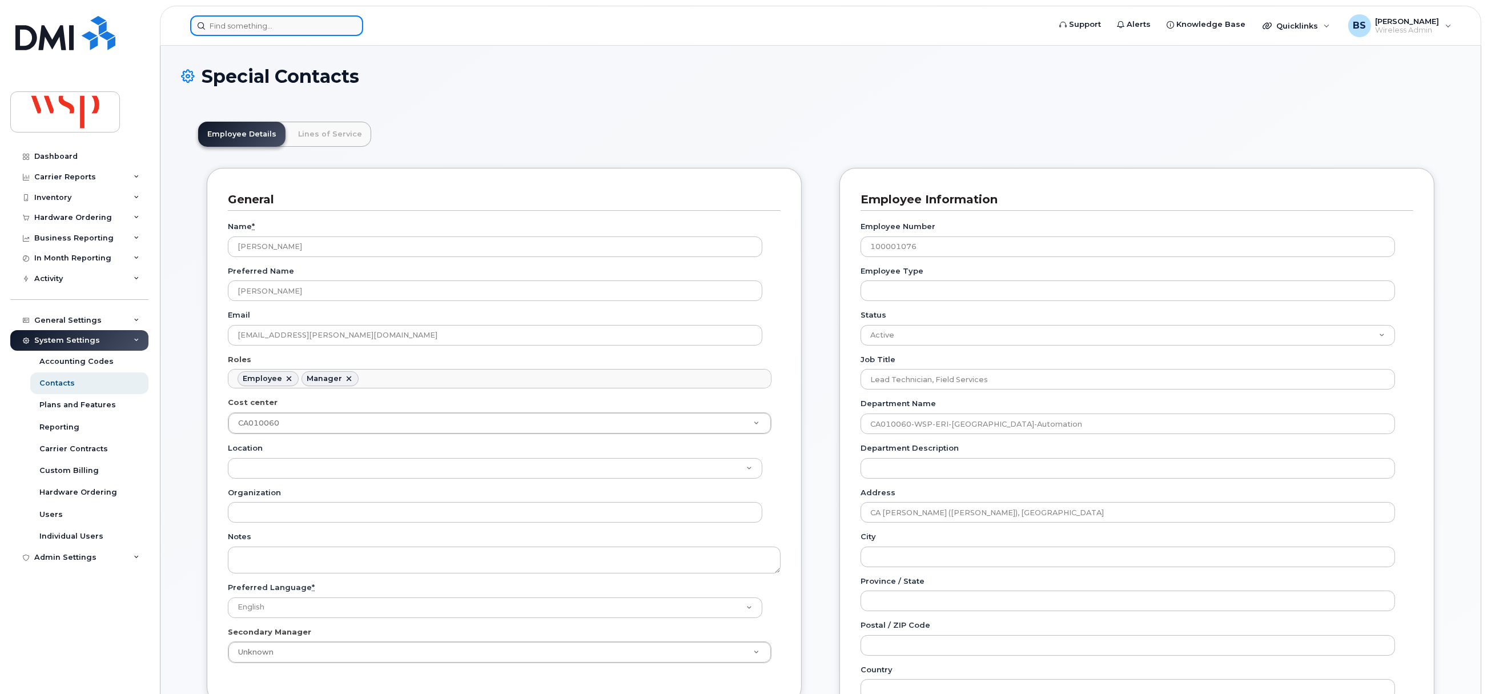
click at [288, 30] on input at bounding box center [276, 25] width 173 height 21
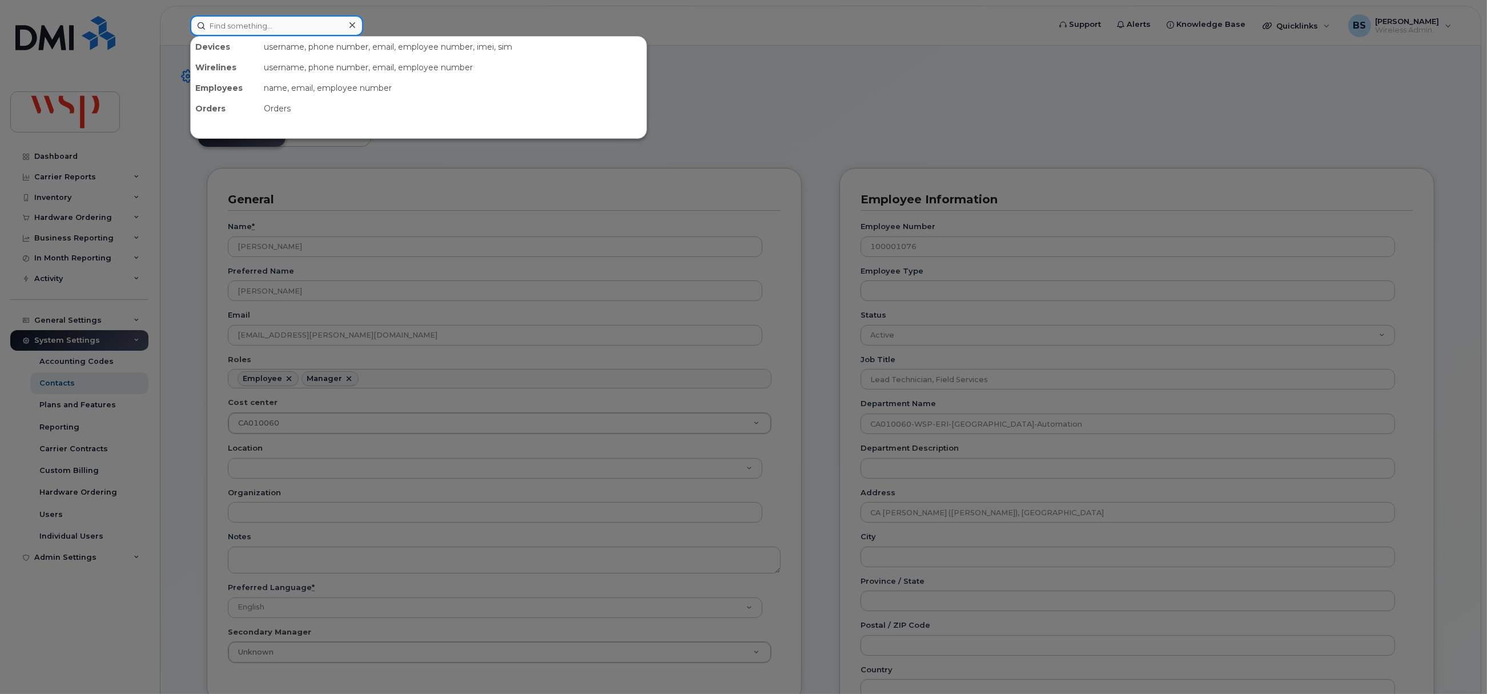
paste input "418-815-7201"
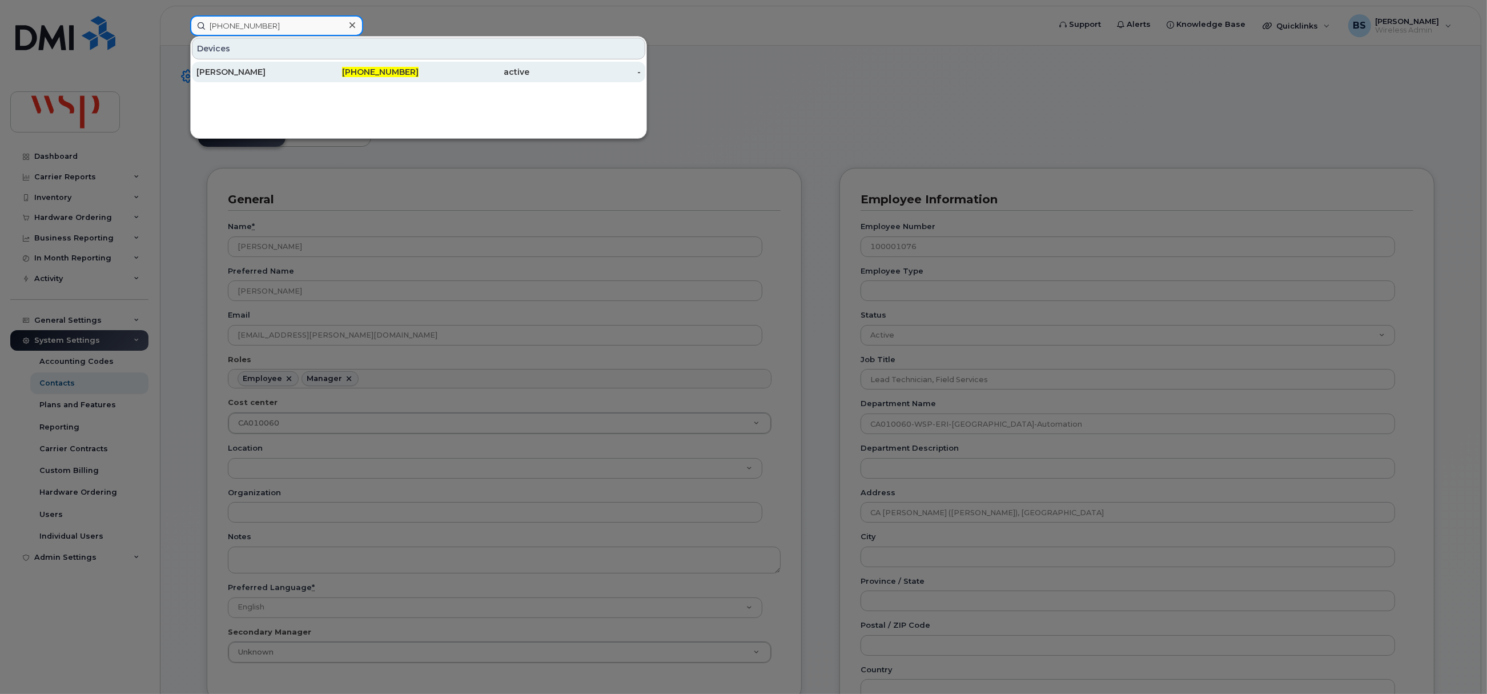
type input "418-815-7201"
drag, startPoint x: 250, startPoint y: 67, endPoint x: 293, endPoint y: 78, distance: 44.7
click at [250, 67] on div "[PERSON_NAME]" at bounding box center [251, 71] width 111 height 11
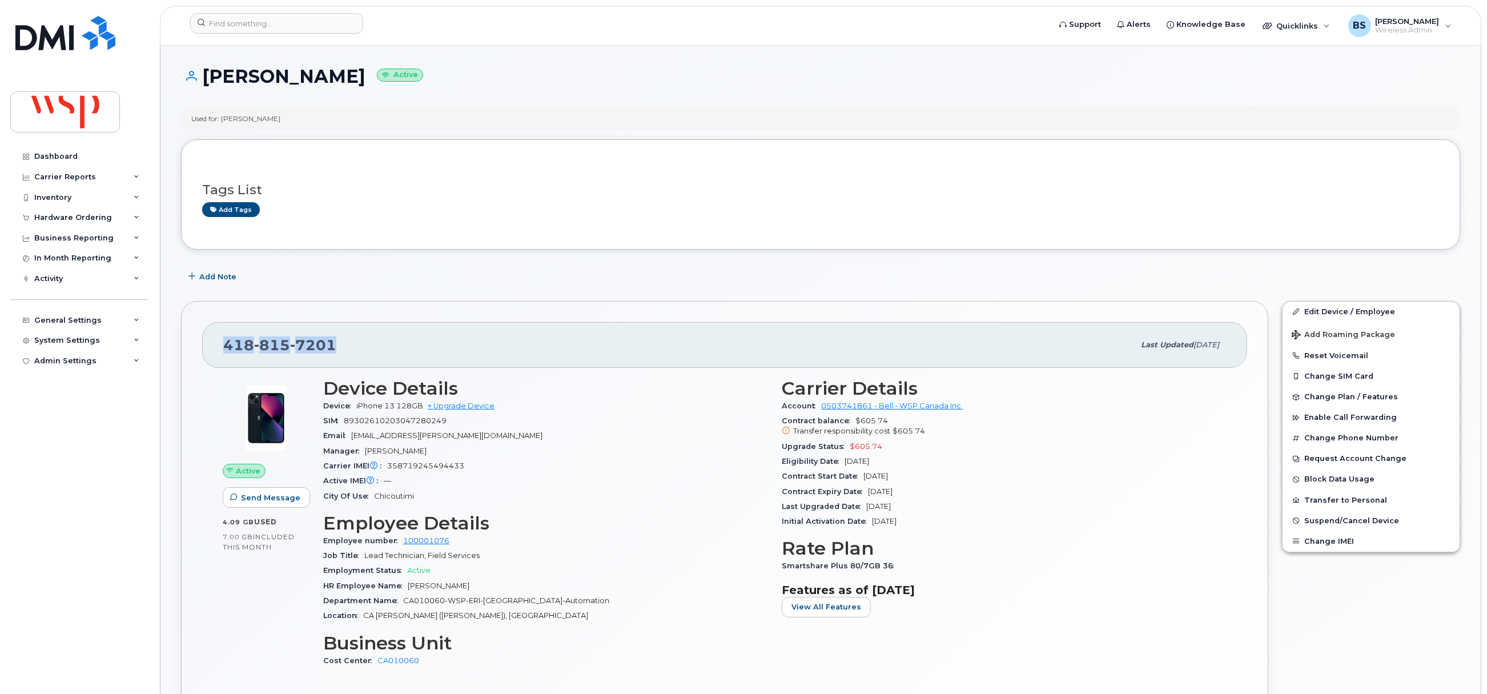
drag, startPoint x: 329, startPoint y: 344, endPoint x: 196, endPoint y: 357, distance: 134.3
click at [196, 357] on div "[PHONE_NUMBER] Last updated [DATE] Active Send Message 4.09 GB  used 7.00 GB  i…" at bounding box center [724, 525] width 1087 height 449
click at [1346, 613] on div "Edit Device / Employee Add Roaming Package Reset Voicemail Change SIM Card Chan…" at bounding box center [1371, 525] width 192 height 462
click at [316, 27] on input at bounding box center [276, 23] width 173 height 21
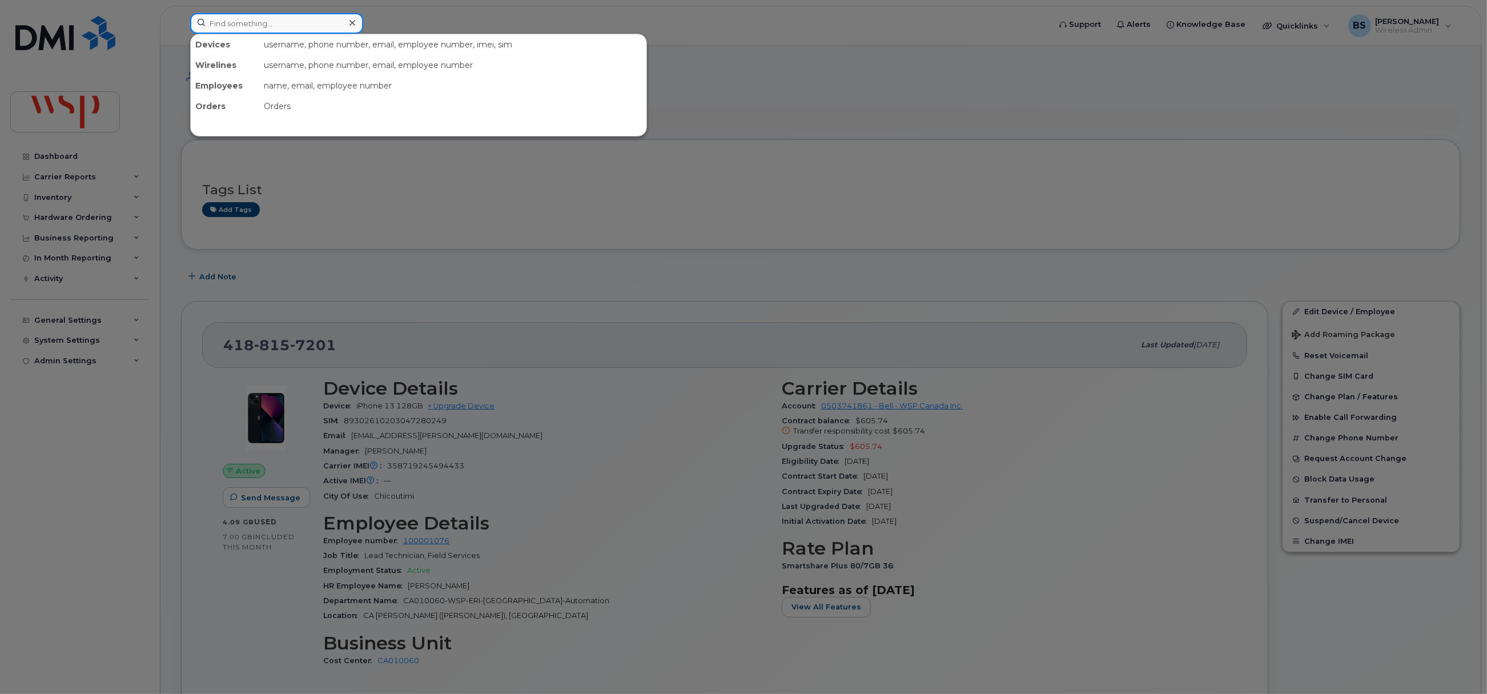
paste input "Roberts, Jonas <jonas.roberts@wsp.com>"
drag, startPoint x: 263, startPoint y: 26, endPoint x: 118, endPoint y: 26, distance: 144.5
click at [181, 26] on div "Roberts, Jonas <jonas.roberts@wsp.com> No results" at bounding box center [616, 25] width 870 height 25
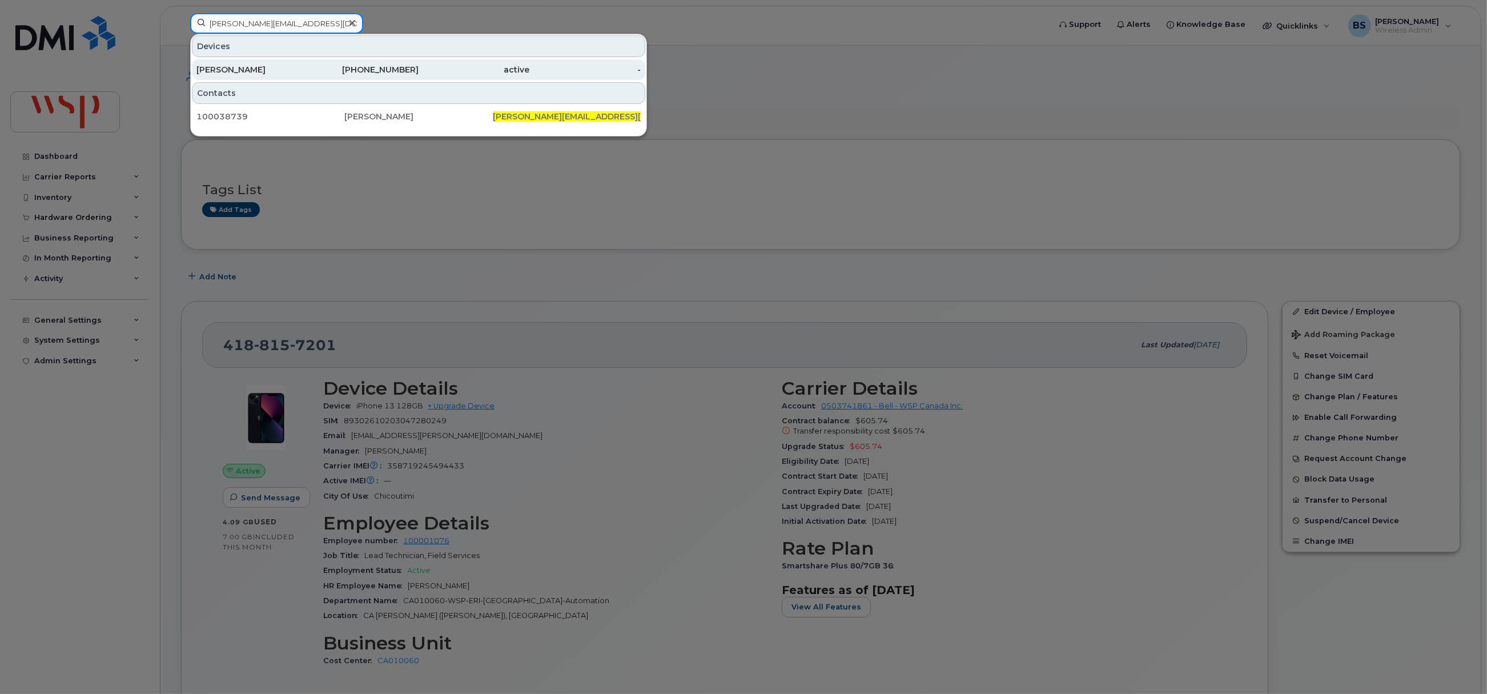
type input "jonas.roberts@wsp.com"
click at [272, 67] on div "Jonas Roberts" at bounding box center [251, 69] width 111 height 11
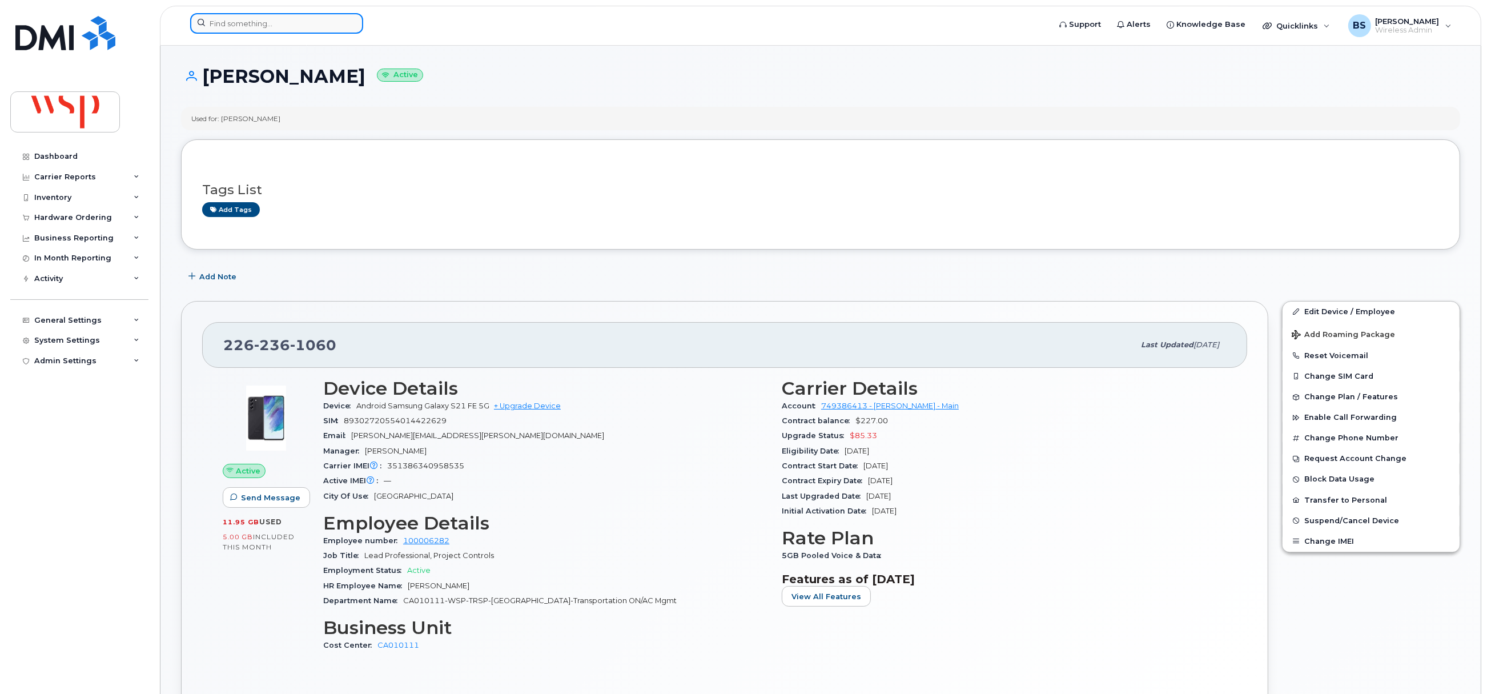
click at [313, 21] on input at bounding box center [276, 23] width 173 height 21
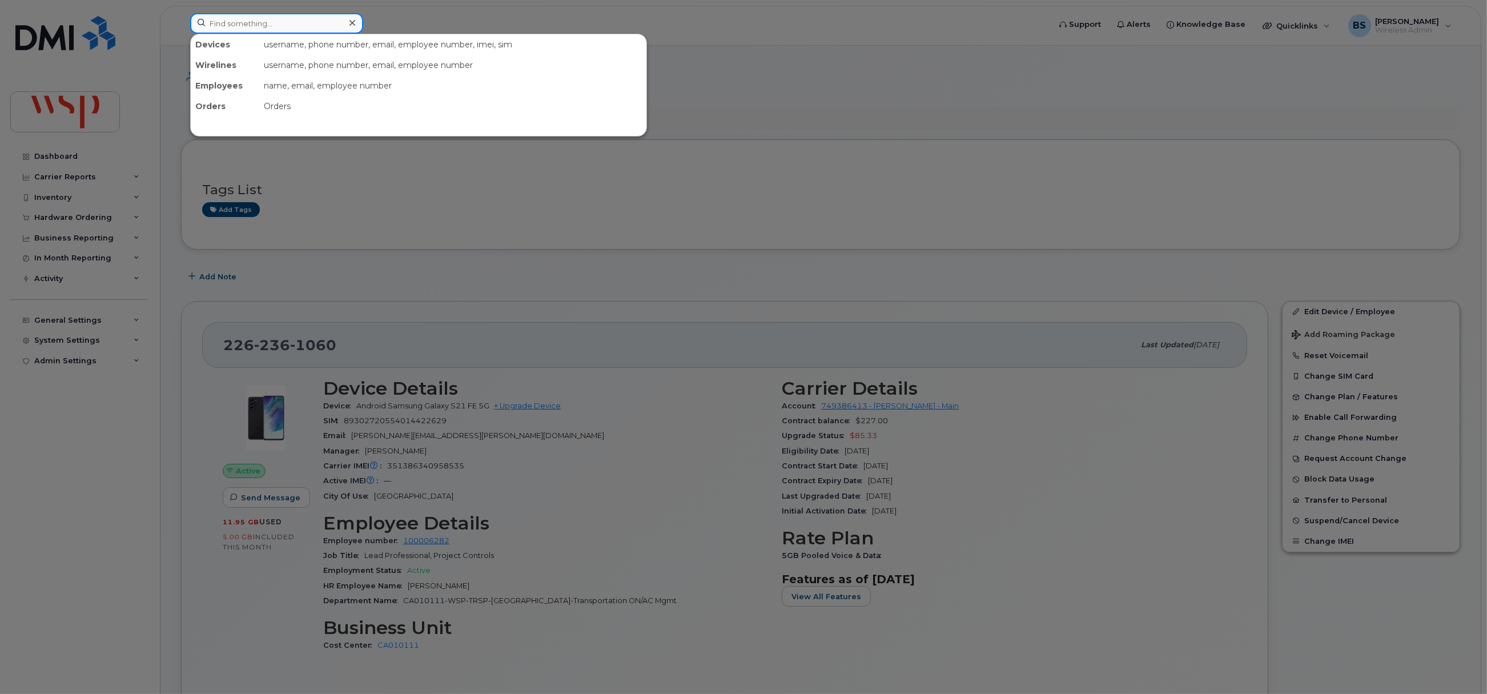
paste input "Roberts, Jonas <jonas.roberts@wsp.com>"
drag, startPoint x: 264, startPoint y: 26, endPoint x: 103, endPoint y: 21, distance: 161.7
click at [181, 26] on div "Roberts, Jonas <jonas.roberts@wsp.com> No results" at bounding box center [616, 25] width 870 height 25
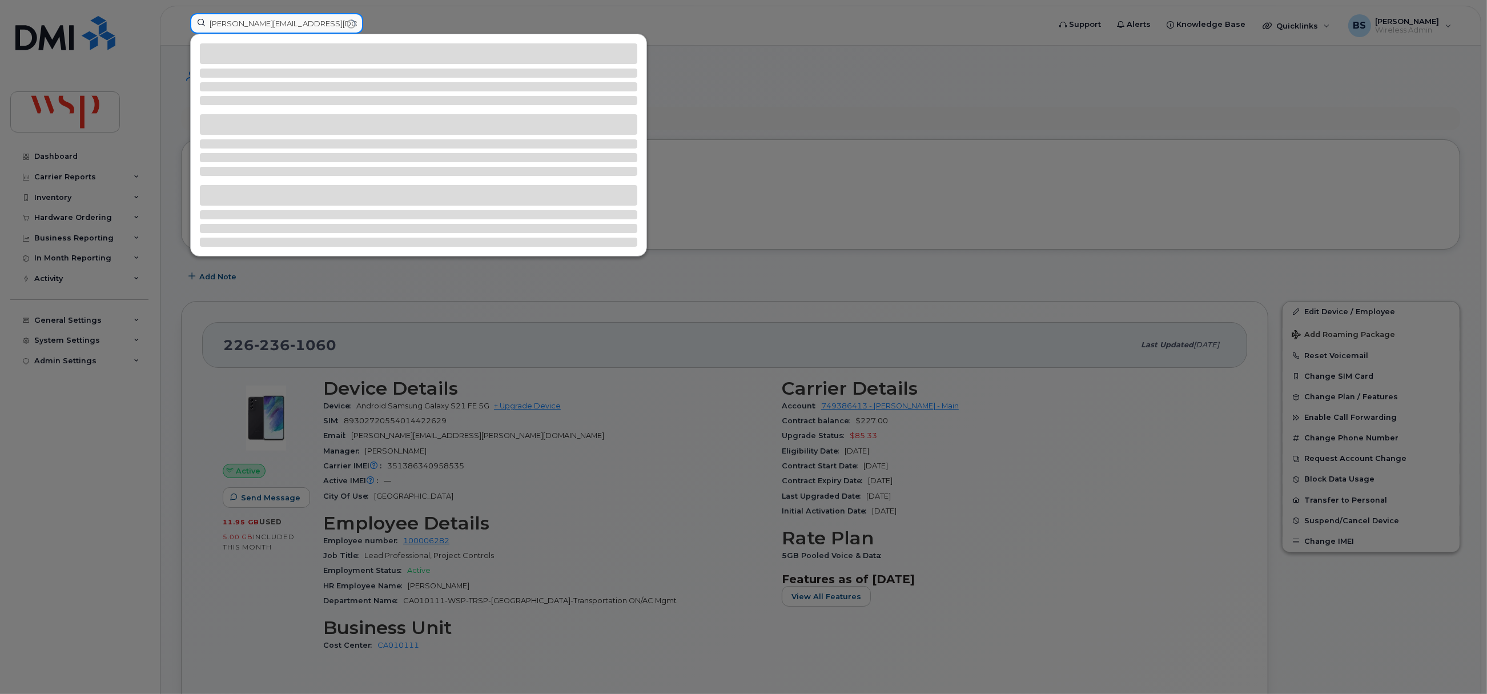
type input "jonas.roberts@wsp.com"
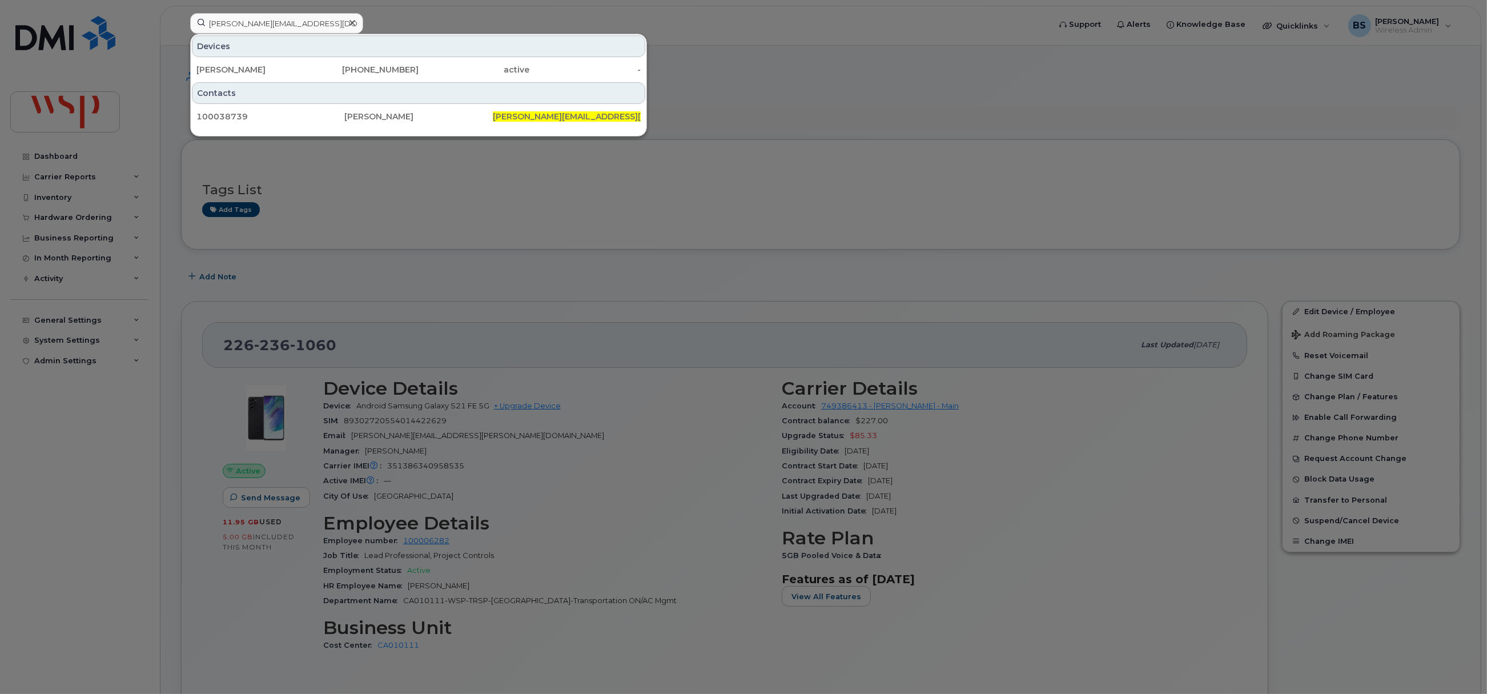
drag, startPoint x: 220, startPoint y: 67, endPoint x: 329, endPoint y: 99, distance: 113.6
click at [220, 67] on div "Jonas Roberts" at bounding box center [251, 69] width 111 height 11
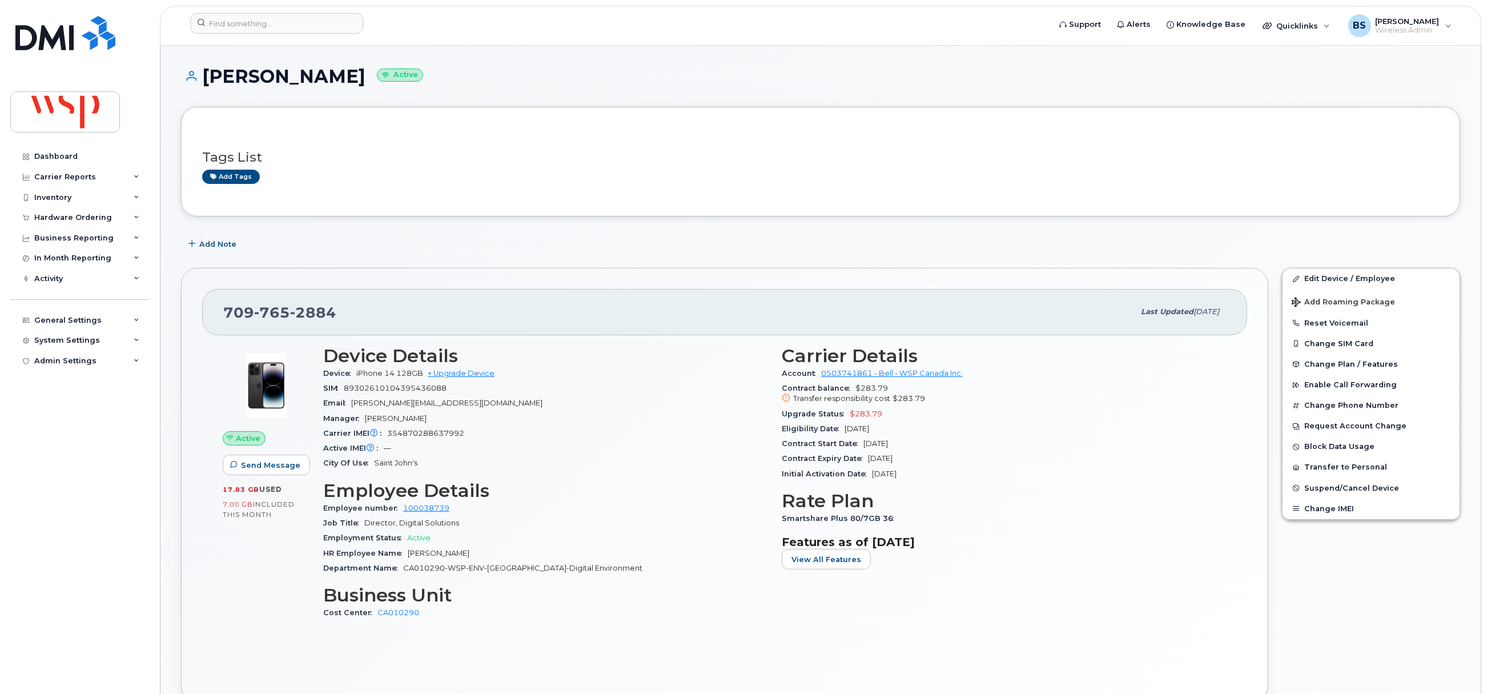
drag, startPoint x: 907, startPoint y: 425, endPoint x: 779, endPoint y: 433, distance: 128.2
click at [780, 433] on div "Carrier Details Account 0503741861 - Bell - WSP Canada Inc. Contract balance $2…" at bounding box center [1004, 488] width 459 height 298
copy div "Eligibility Date [DATE]"
drag, startPoint x: 299, startPoint y: 317, endPoint x: 260, endPoint y: 283, distance: 51.7
click at [224, 318] on div "[PHONE_NUMBER]" at bounding box center [678, 312] width 911 height 24
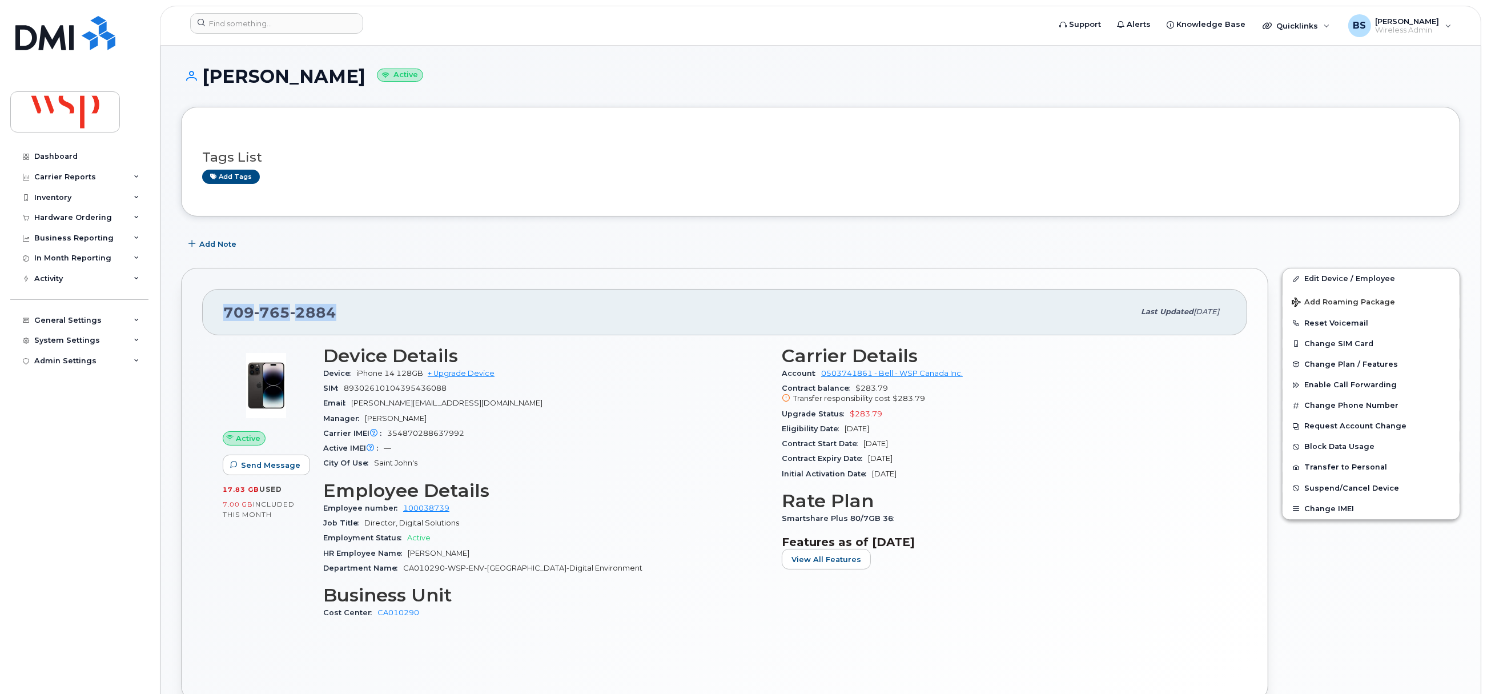
copy span "[PHONE_NUMBER]"
drag, startPoint x: 895, startPoint y: 420, endPoint x: 849, endPoint y: 420, distance: 45.7
click at [849, 420] on div "Upgrade Status $283.79" at bounding box center [1004, 414] width 445 height 15
copy span "$283.79"
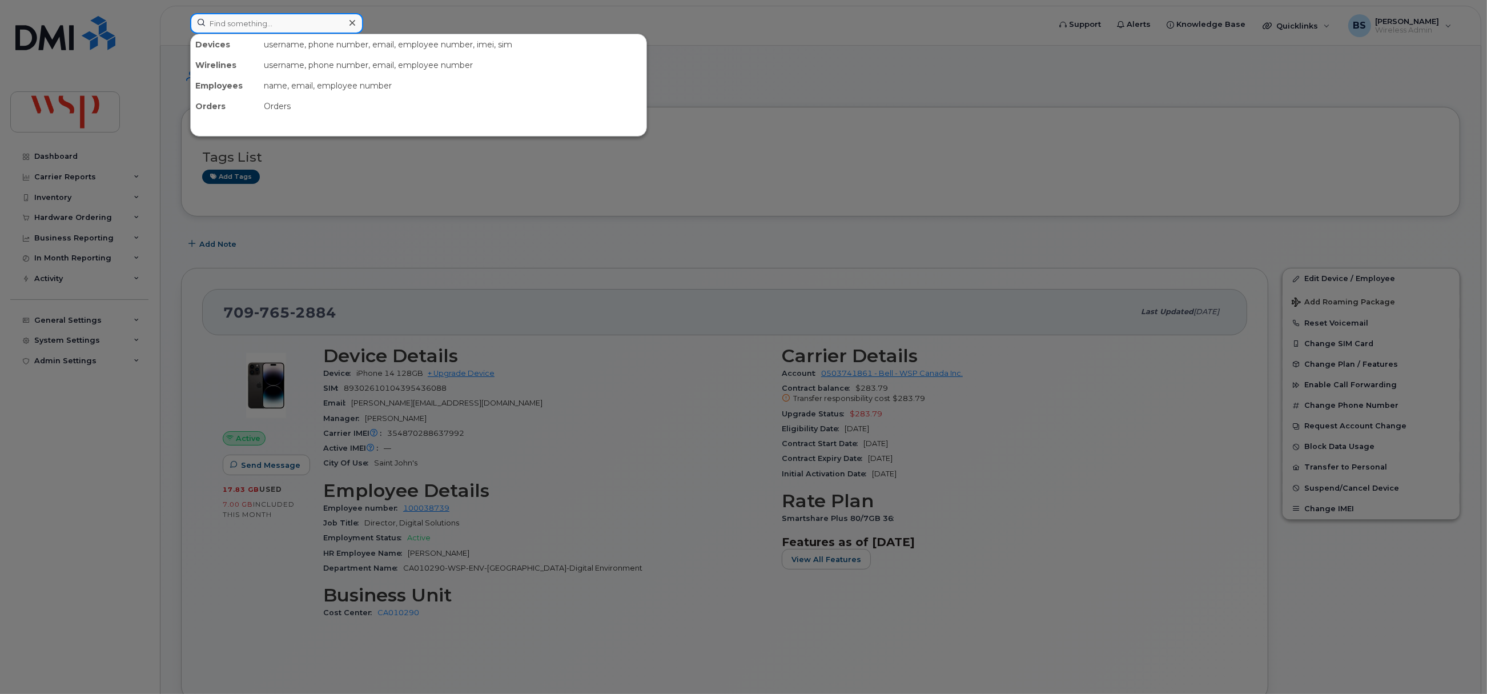
click at [293, 26] on input at bounding box center [276, 23] width 173 height 21
paste input "4188157201"
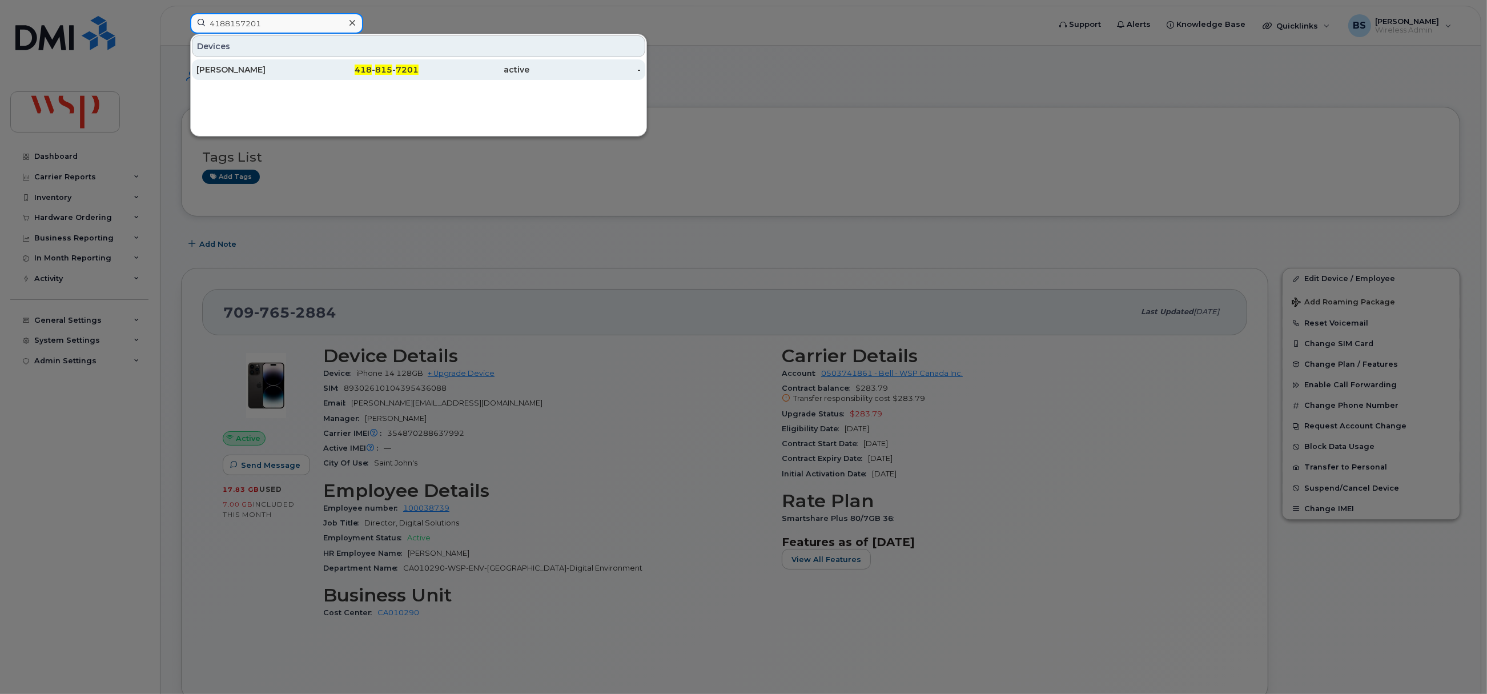
type input "4188157201"
click at [224, 66] on div "[PERSON_NAME]" at bounding box center [251, 69] width 111 height 11
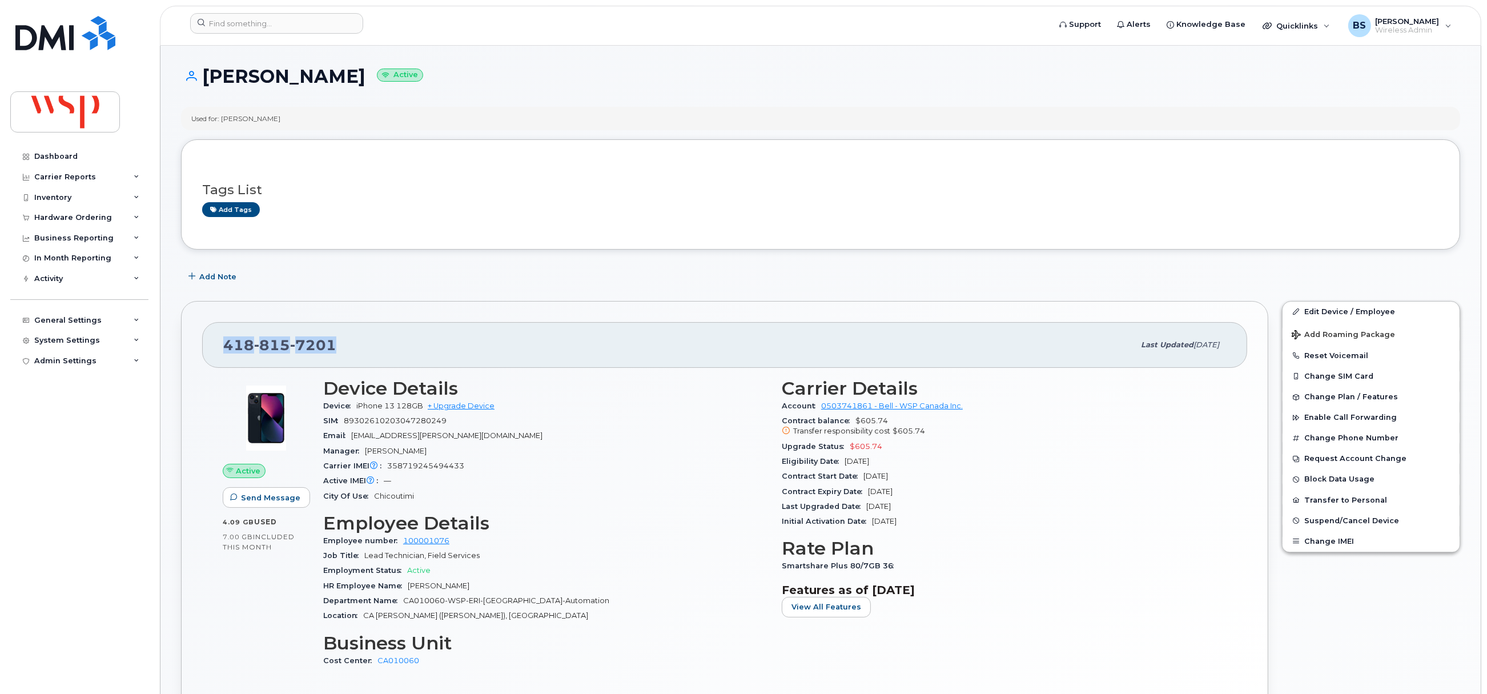
drag, startPoint x: 369, startPoint y: 343, endPoint x: 216, endPoint y: 343, distance: 153.0
click at [216, 343] on div "[PHONE_NUMBER] Last updated [DATE]" at bounding box center [724, 345] width 1045 height 46
copy span "[PHONE_NUMBER]"
click at [315, 25] on input at bounding box center [276, 23] width 173 height 21
paste input "[PERSON_NAME] <[PERSON_NAME][EMAIL_ADDRESS][PERSON_NAME][DOMAIN_NAME]>"
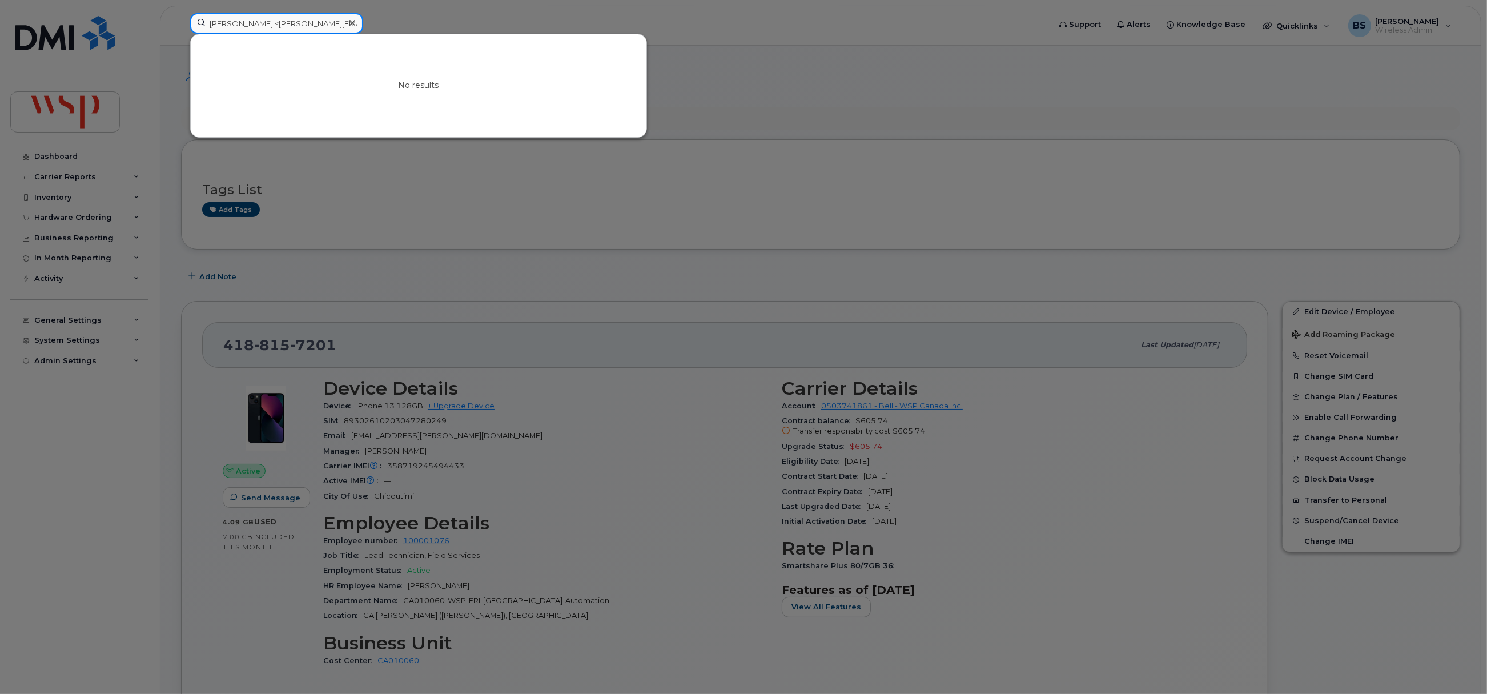
drag, startPoint x: 250, startPoint y: 26, endPoint x: 99, endPoint y: 22, distance: 151.4
click at [181, 23] on div "Lévesque, Audrey <Audrey.Levesque@wsp.com> No results" at bounding box center [616, 25] width 870 height 25
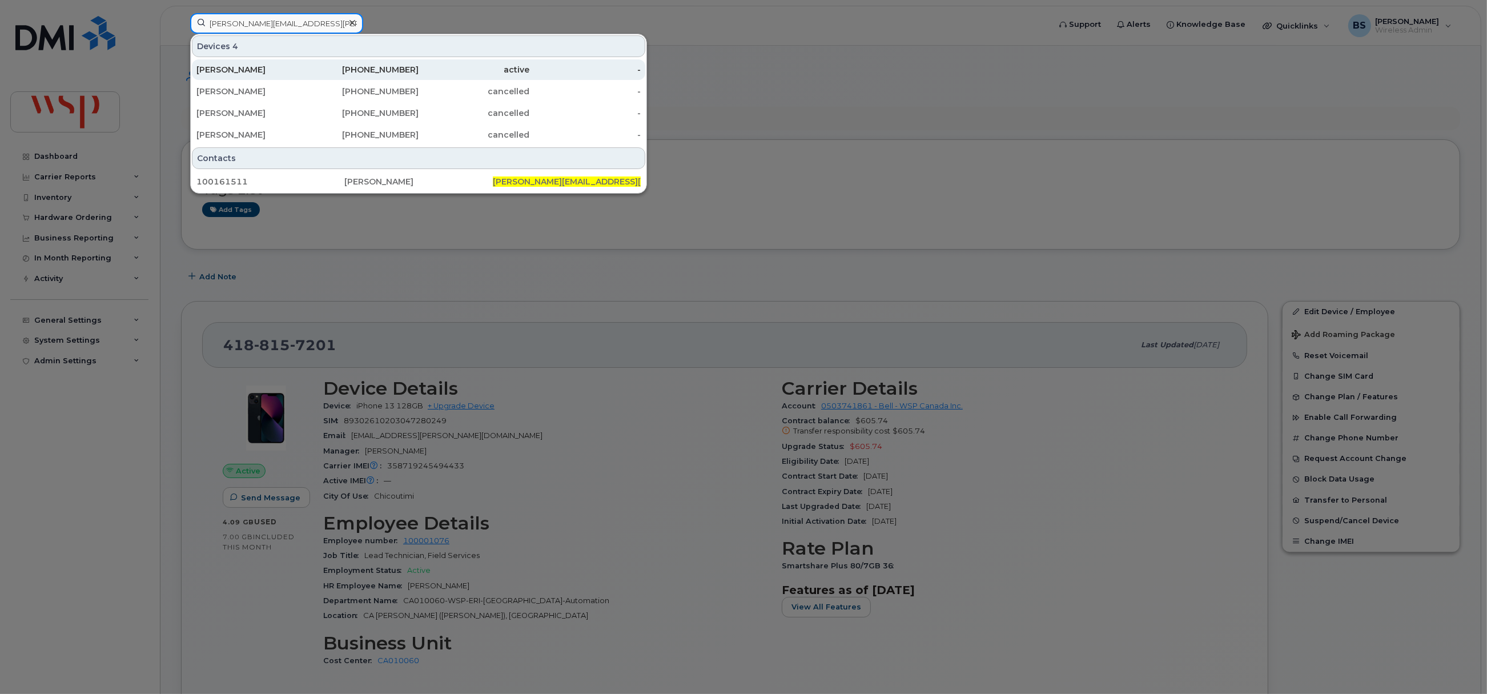
type input "Audrey.Levesque@wsp.com"
click at [255, 69] on div "[PERSON_NAME]" at bounding box center [251, 69] width 111 height 11
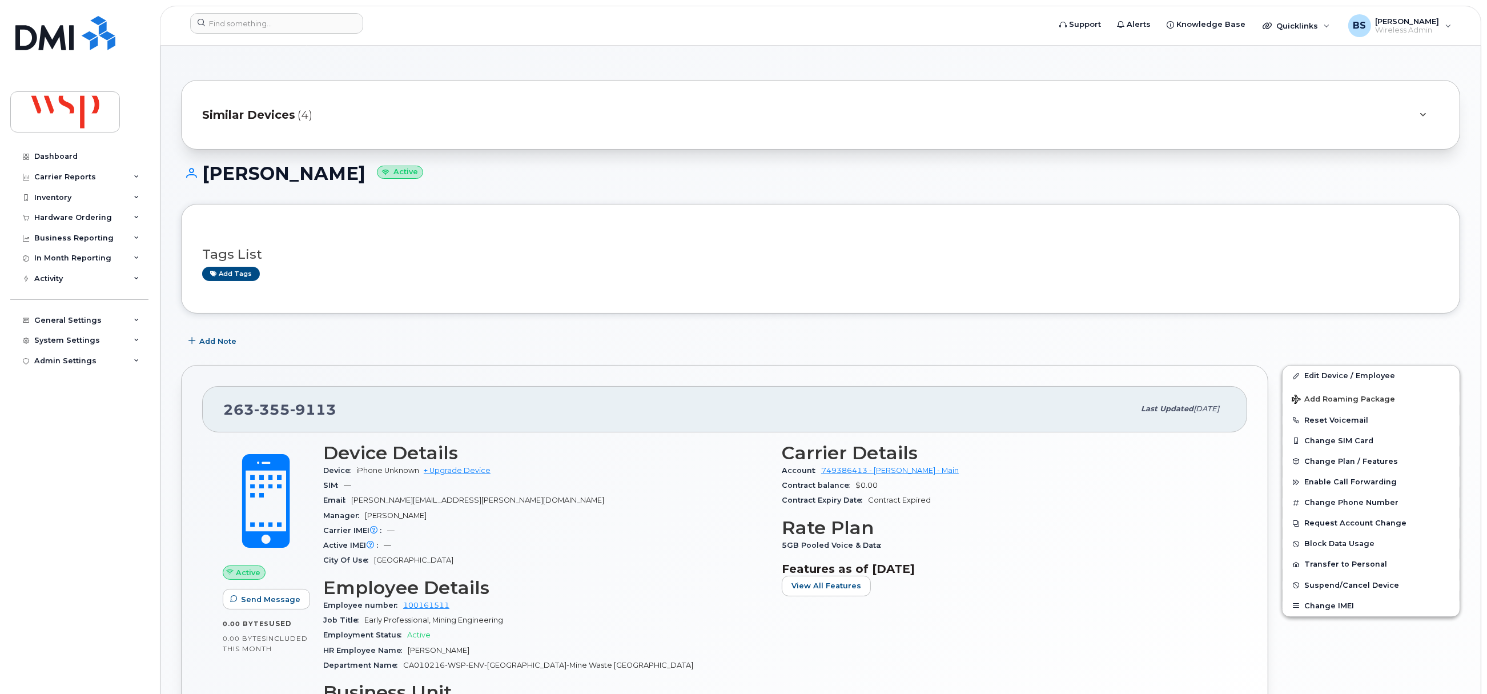
drag, startPoint x: 368, startPoint y: 175, endPoint x: 207, endPoint y: 179, distance: 161.7
click at [207, 179] on h1 "Audrey Lévesque Active" at bounding box center [820, 173] width 1279 height 20
copy h1 "[PERSON_NAME]"
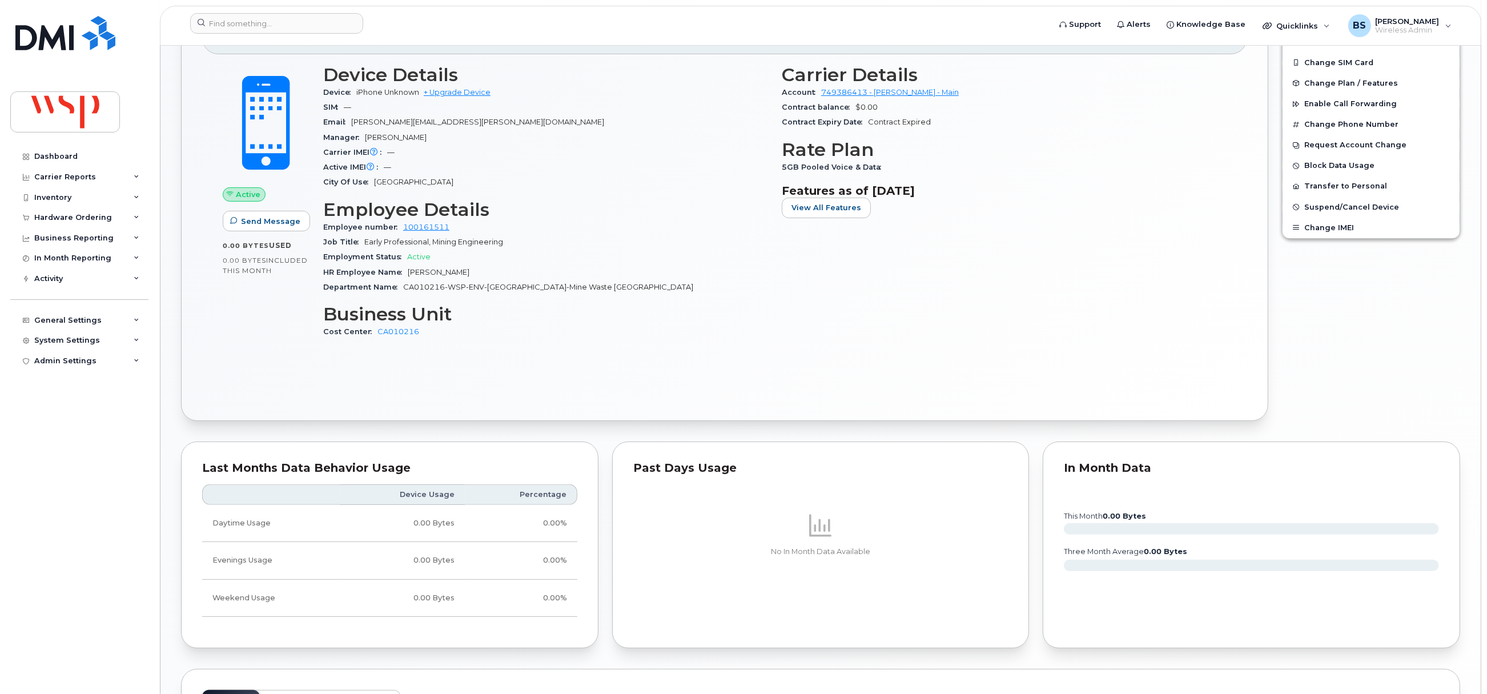
scroll to position [124, 0]
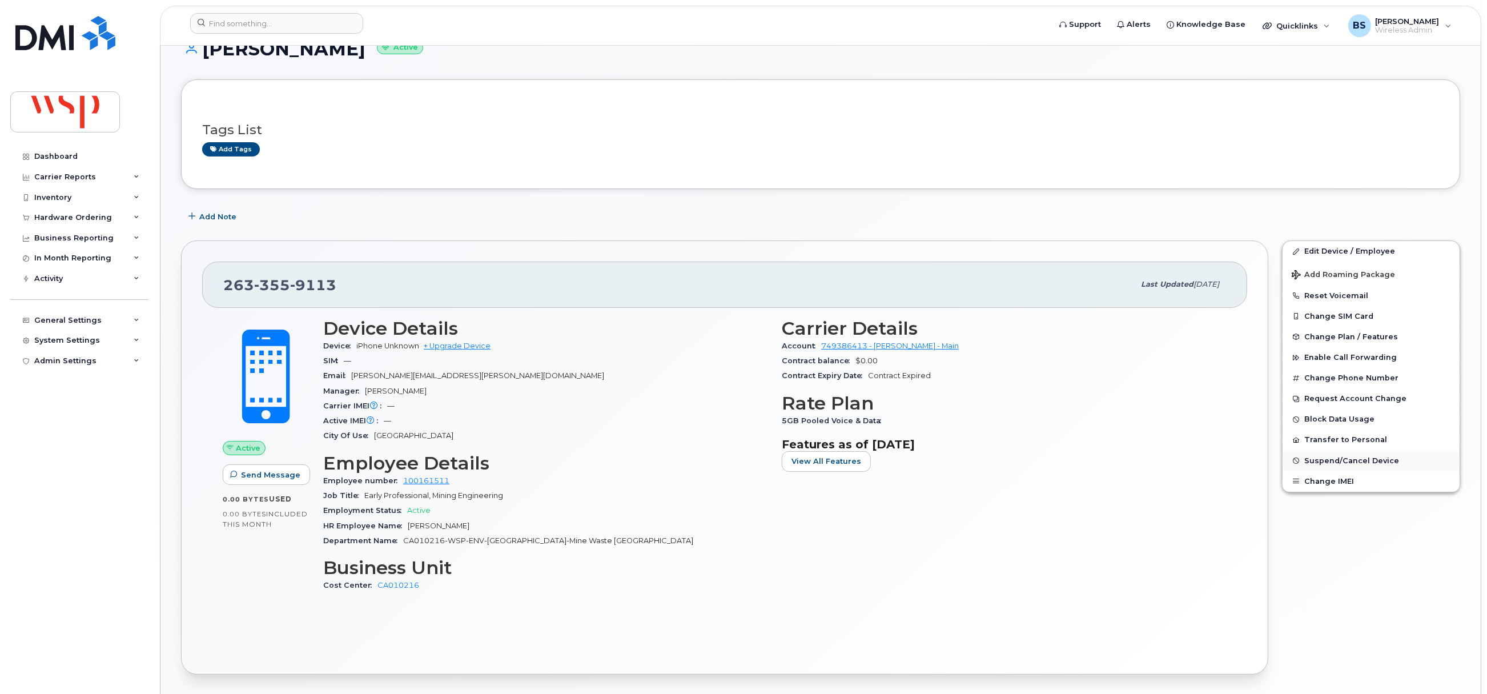
click at [1318, 457] on span "Suspend/Cancel Device" at bounding box center [1351, 460] width 95 height 9
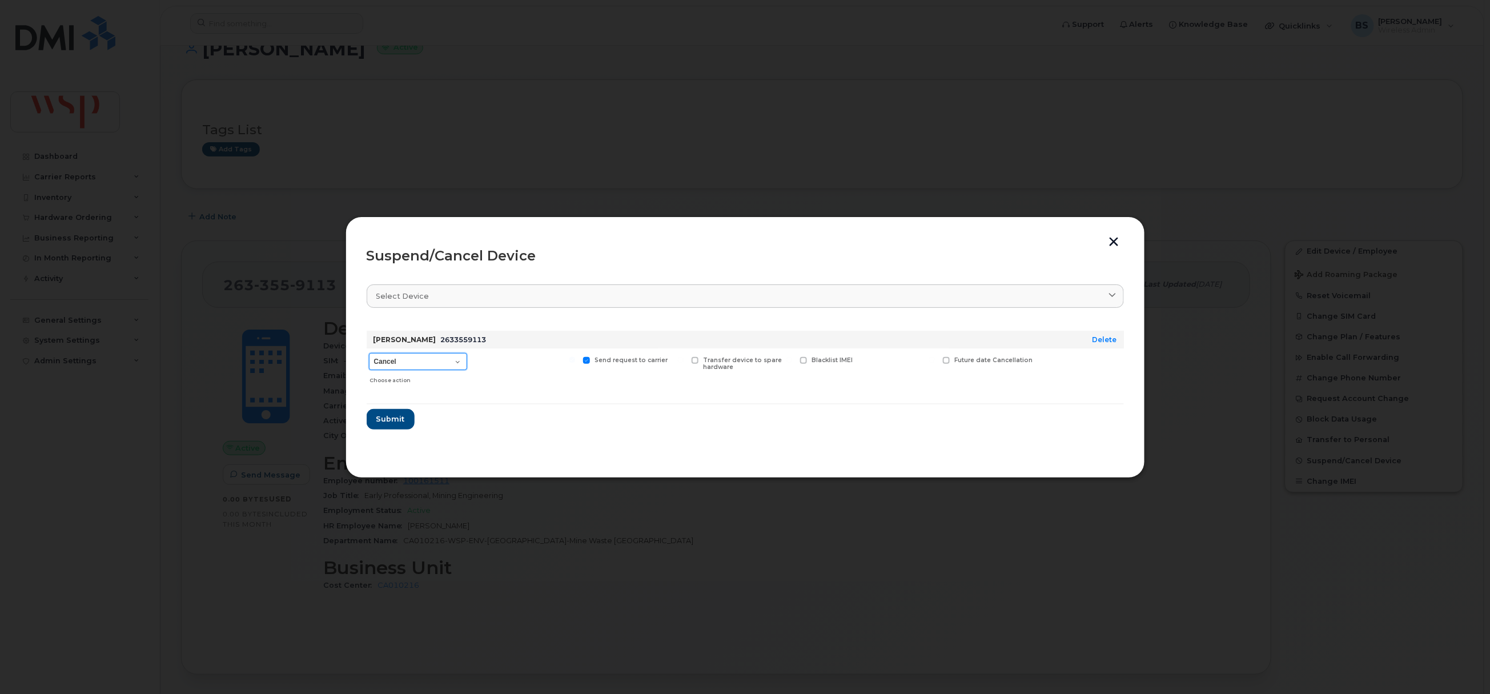
click at [404, 360] on select "Cancel Suspend - Reduced Rate Suspend - Full Rate Suspend - Lost Device/Stolen …" at bounding box center [418, 361] width 98 height 17
select select "[object Object]"
click at [369, 353] on select "Cancel Suspend - Reduced Rate Suspend - Full Rate Suspend - Lost Device/Stolen …" at bounding box center [418, 361] width 98 height 17
click at [399, 421] on span "Submit" at bounding box center [390, 418] width 29 height 11
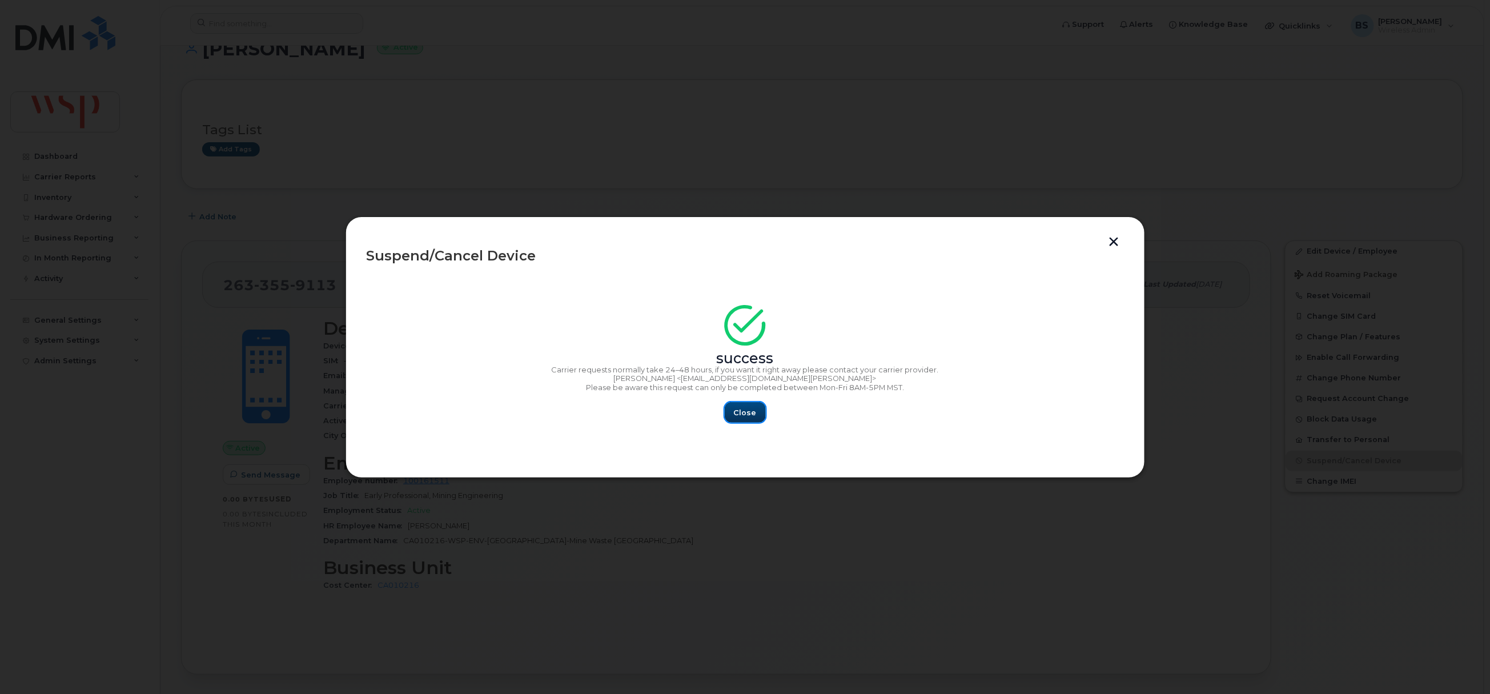
click at [743, 412] on span "Close" at bounding box center [745, 412] width 23 height 11
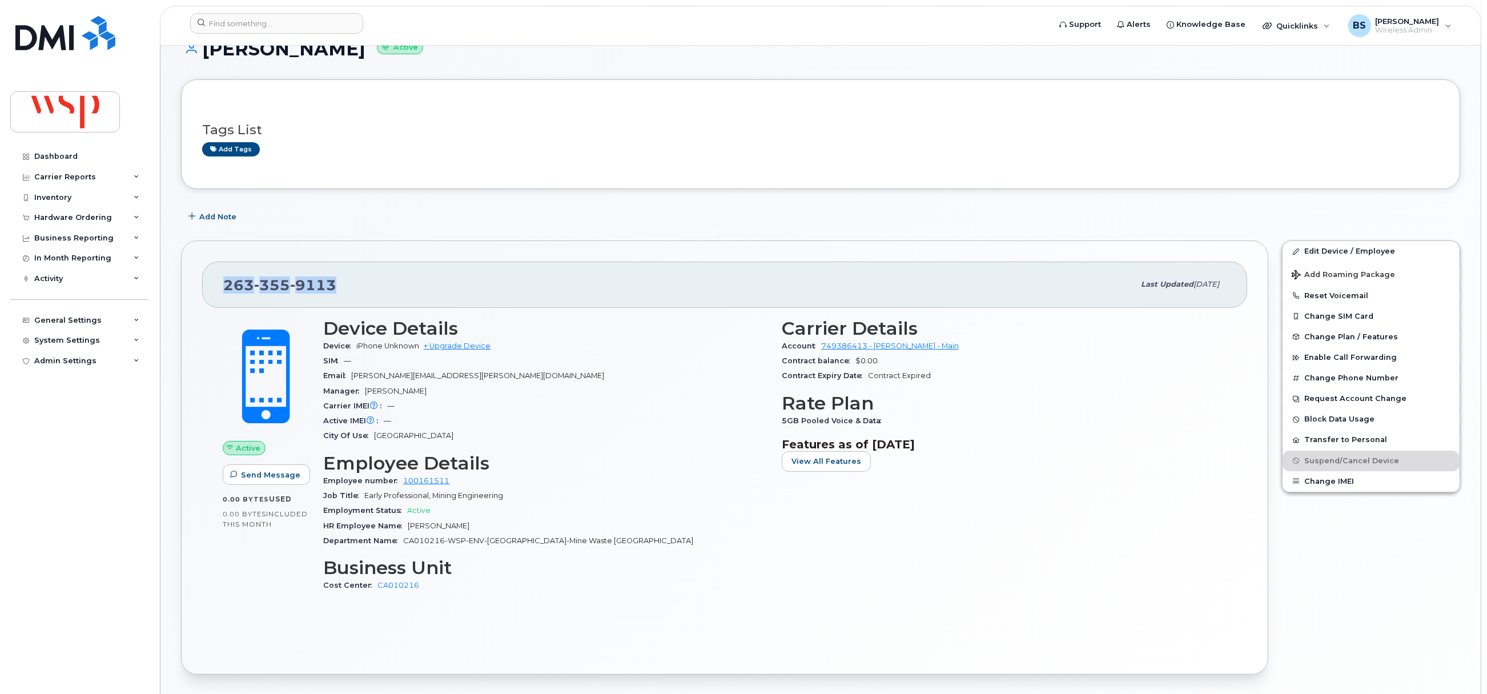
drag, startPoint x: 265, startPoint y: 291, endPoint x: 219, endPoint y: 291, distance: 45.7
click at [219, 291] on div "263 355 9113 Last updated Oct 14, 2025" at bounding box center [724, 285] width 1045 height 46
copy span "263 355 9113"
click at [219, 216] on span "Add Note" at bounding box center [217, 216] width 37 height 11
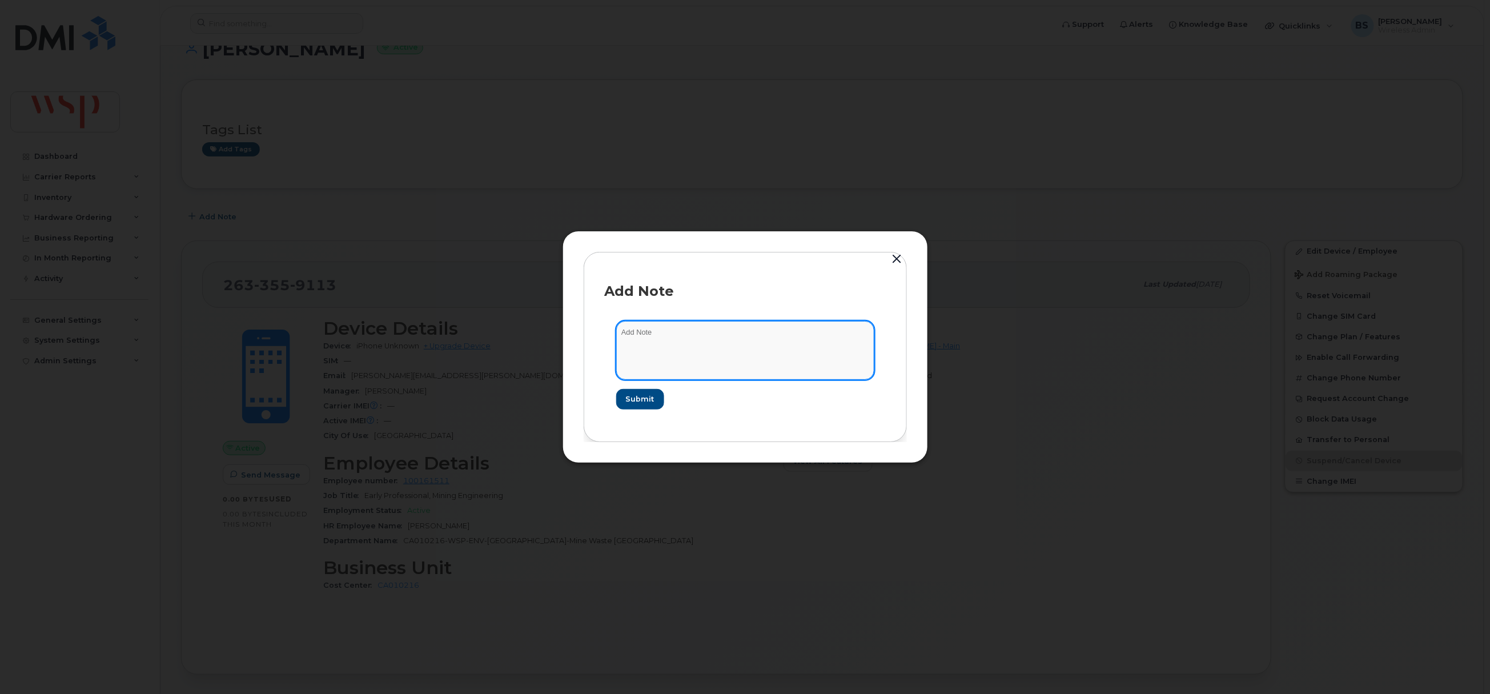
click at [673, 338] on textarea at bounding box center [745, 350] width 258 height 58
click at [673, 328] on textarea at bounding box center [745, 350] width 258 height 58
paste textarea "Audrey returned her WSP cellphone, The cellphone is brand new and still sealed …"
type textarea "Audrey returned her WSP cellphone, The cellphone is brand new and still sealed …"
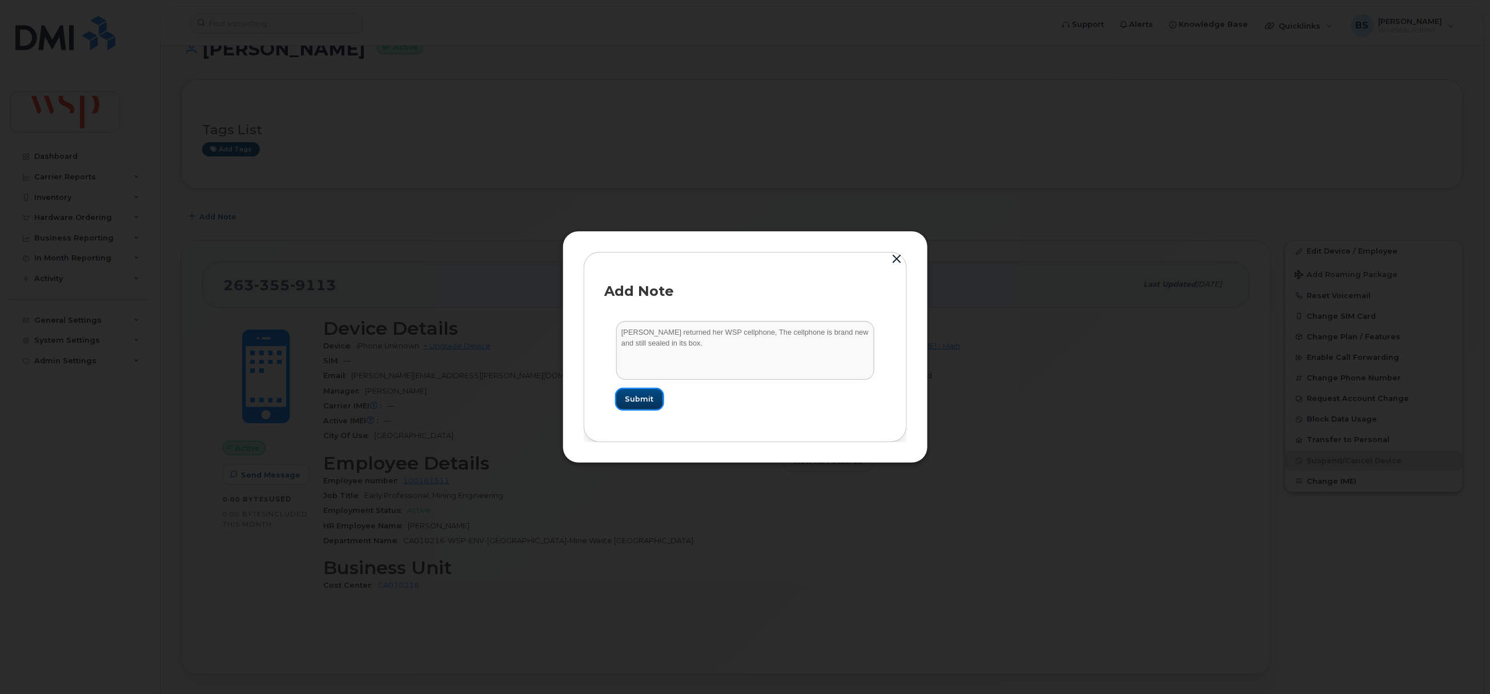
click at [646, 396] on span "Submit" at bounding box center [639, 398] width 29 height 11
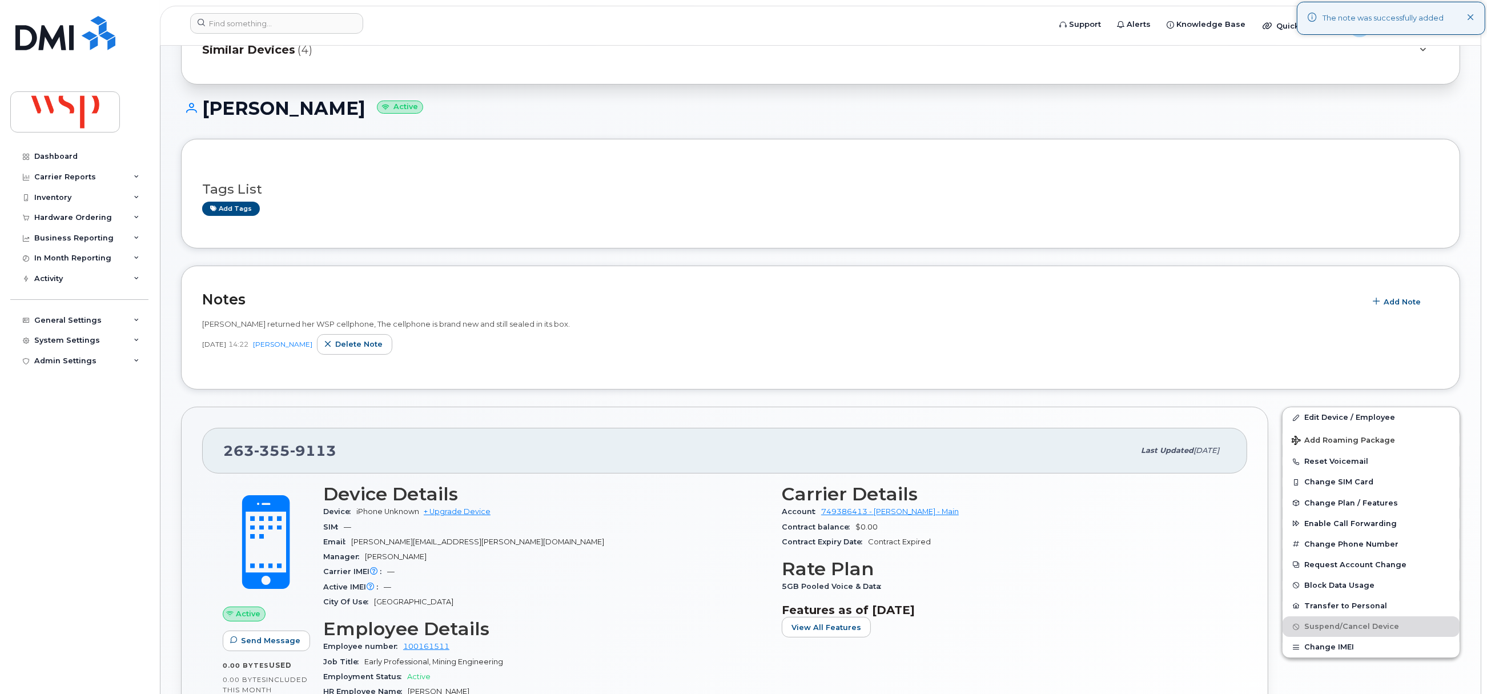
scroll to position [0, 0]
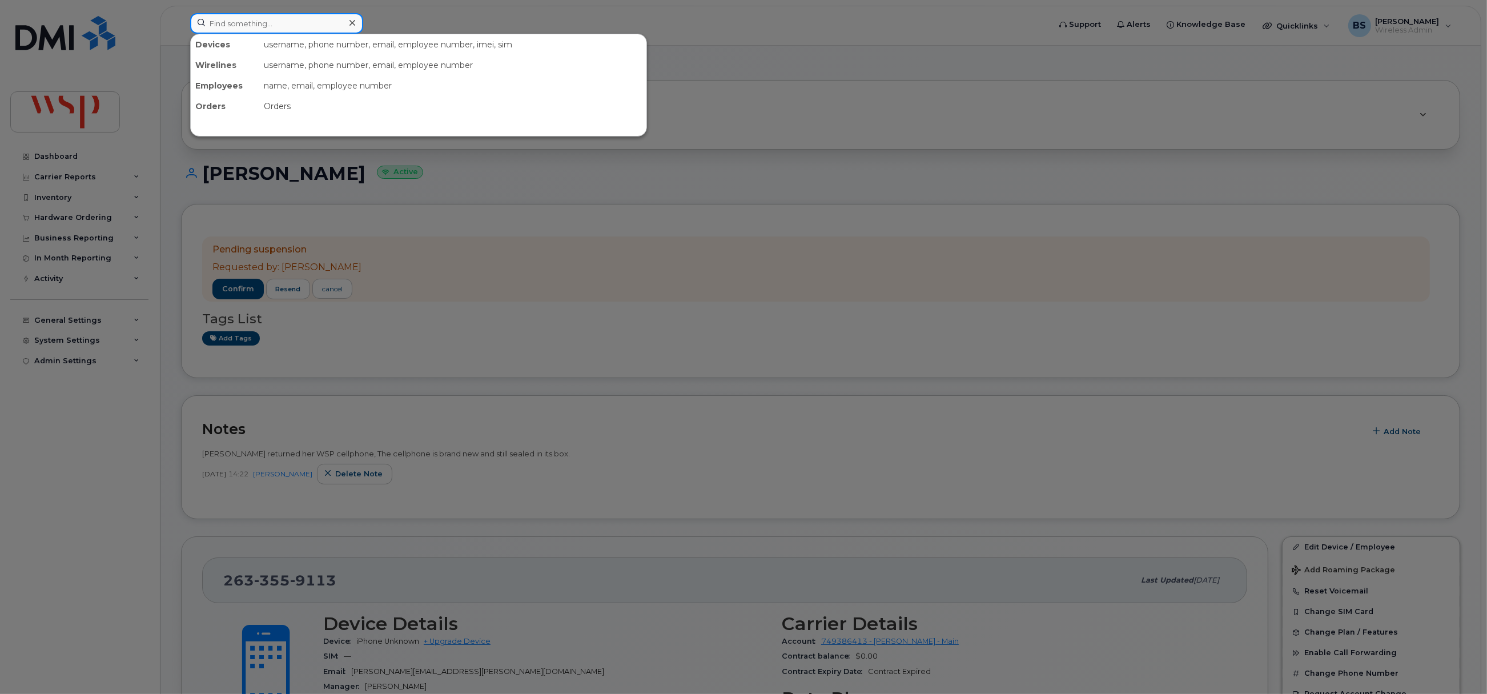
click at [316, 26] on input at bounding box center [276, 23] width 173 height 21
paste input "[PERSON_NAME]"
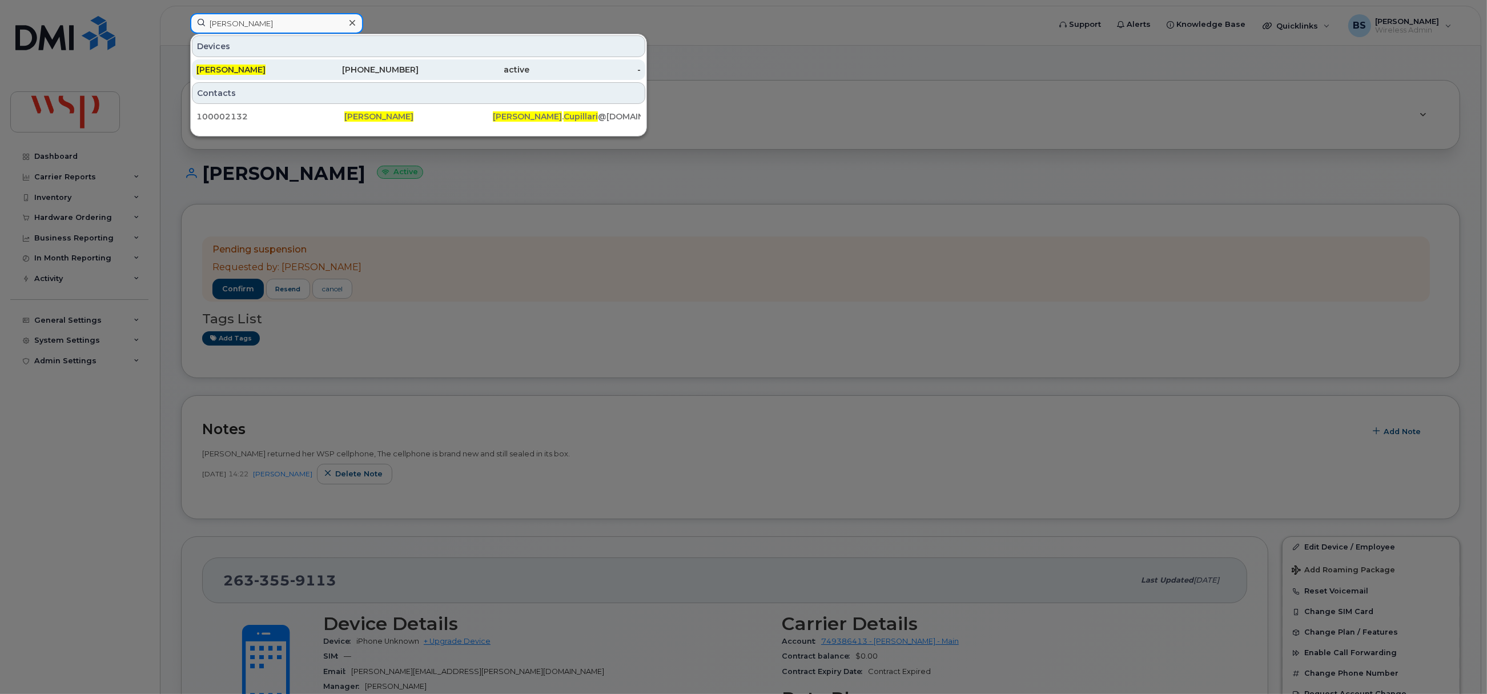
type input "[PERSON_NAME]"
drag, startPoint x: 234, startPoint y: 63, endPoint x: 404, endPoint y: 76, distance: 170.1
click at [234, 63] on div "[PERSON_NAME]" at bounding box center [251, 69] width 111 height 21
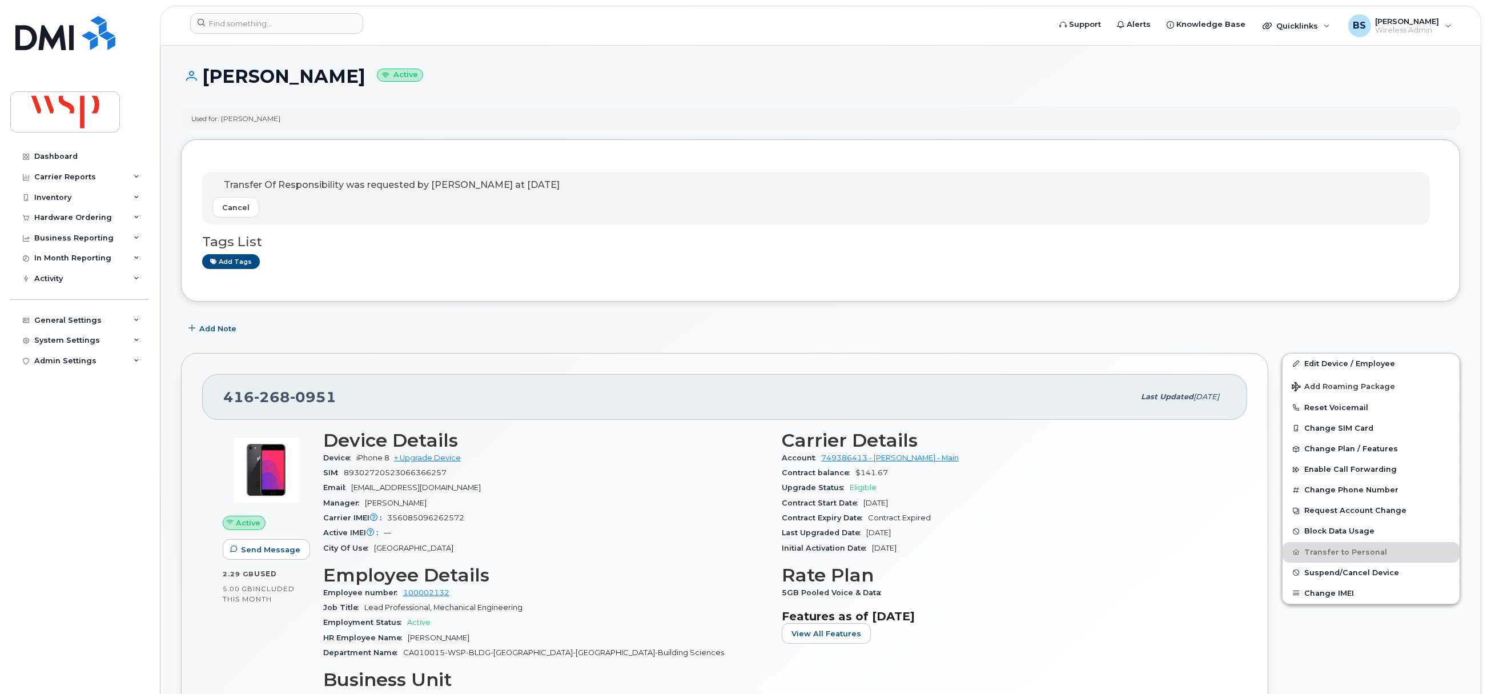
drag, startPoint x: 441, startPoint y: 74, endPoint x: 202, endPoint y: 89, distance: 239.1
click at [202, 89] on div "[PERSON_NAME] Active" at bounding box center [820, 86] width 1279 height 41
copy h1 "[PERSON_NAME]"
